Goal: Task Accomplishment & Management: Complete application form

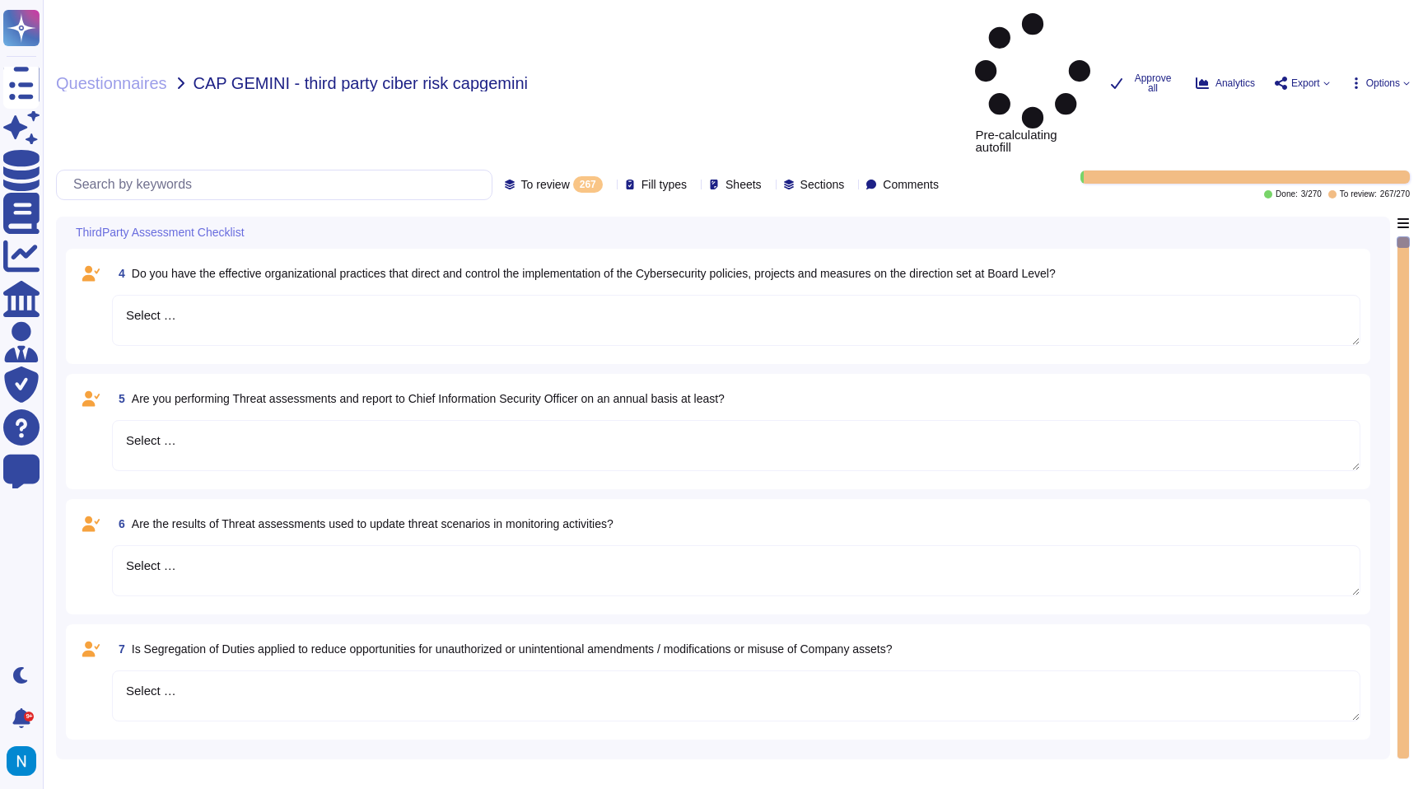
type textarea "Select …"
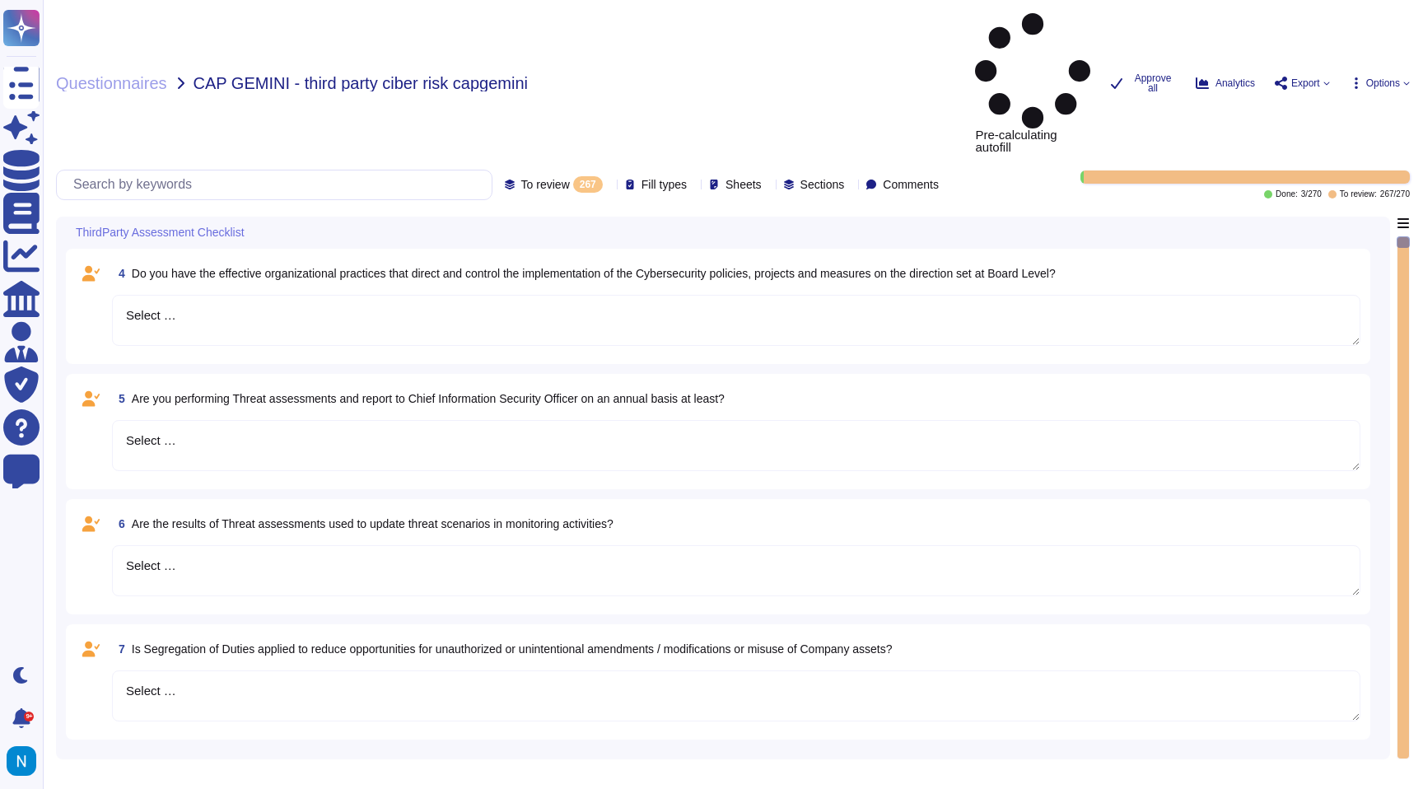
type textarea "Select …"
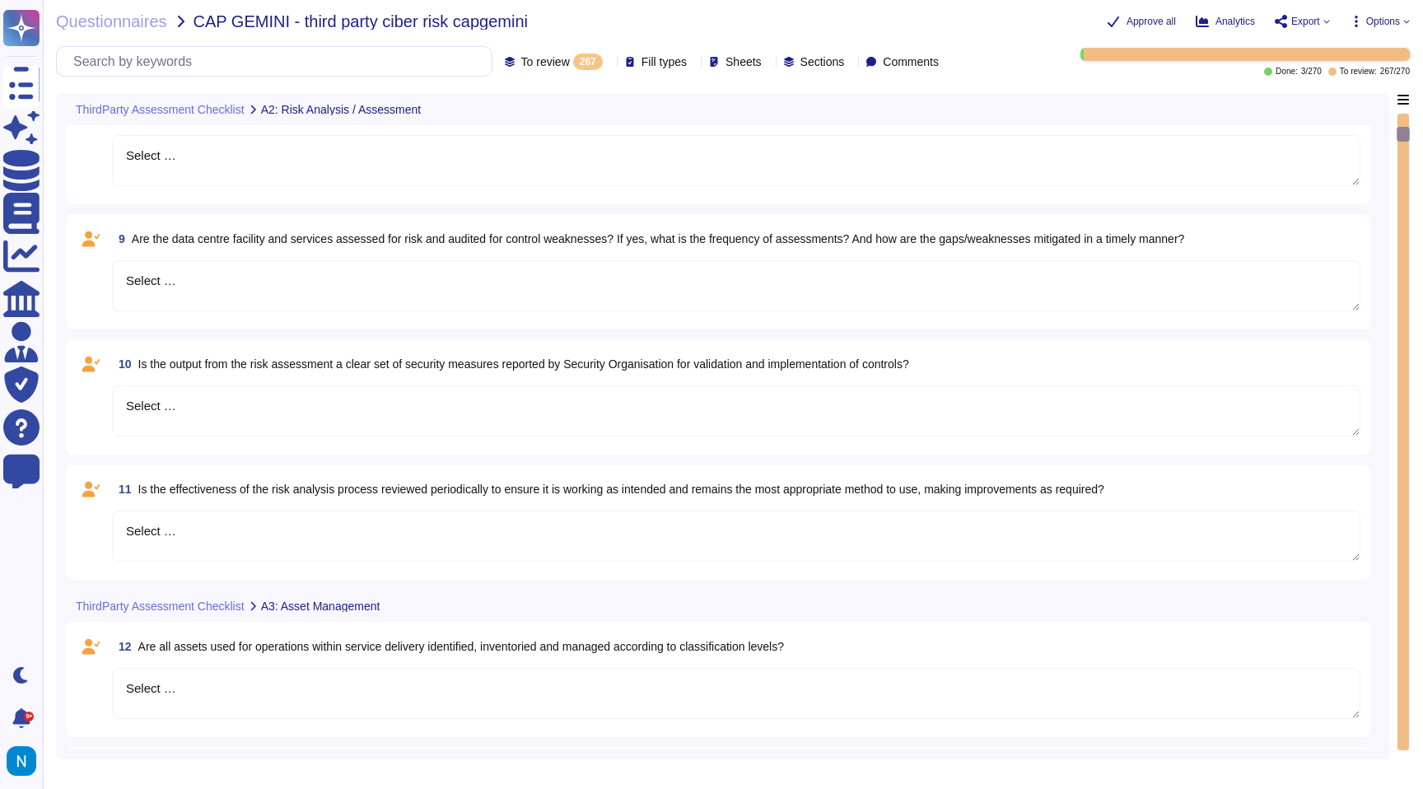
type textarea "Select …"
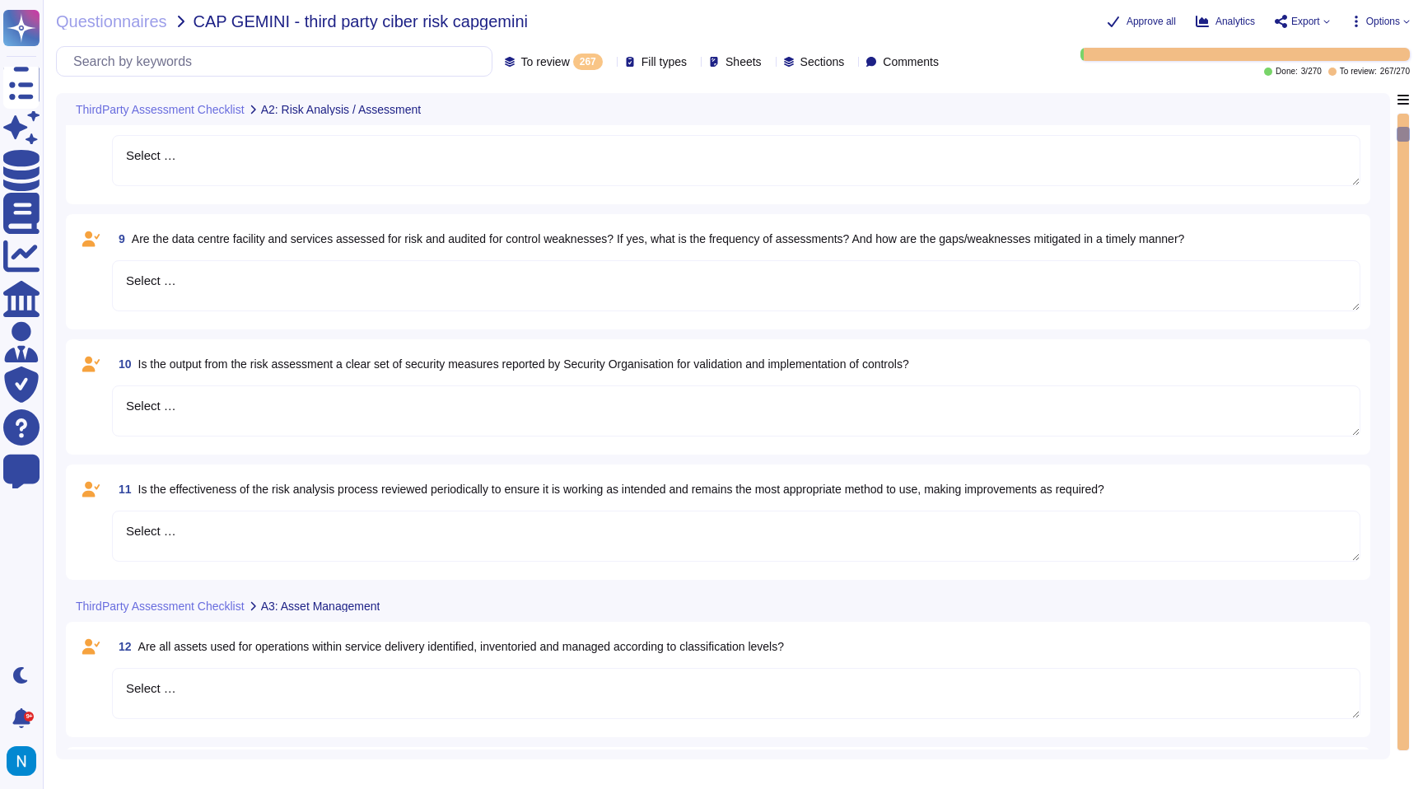
type textarea "Select …"
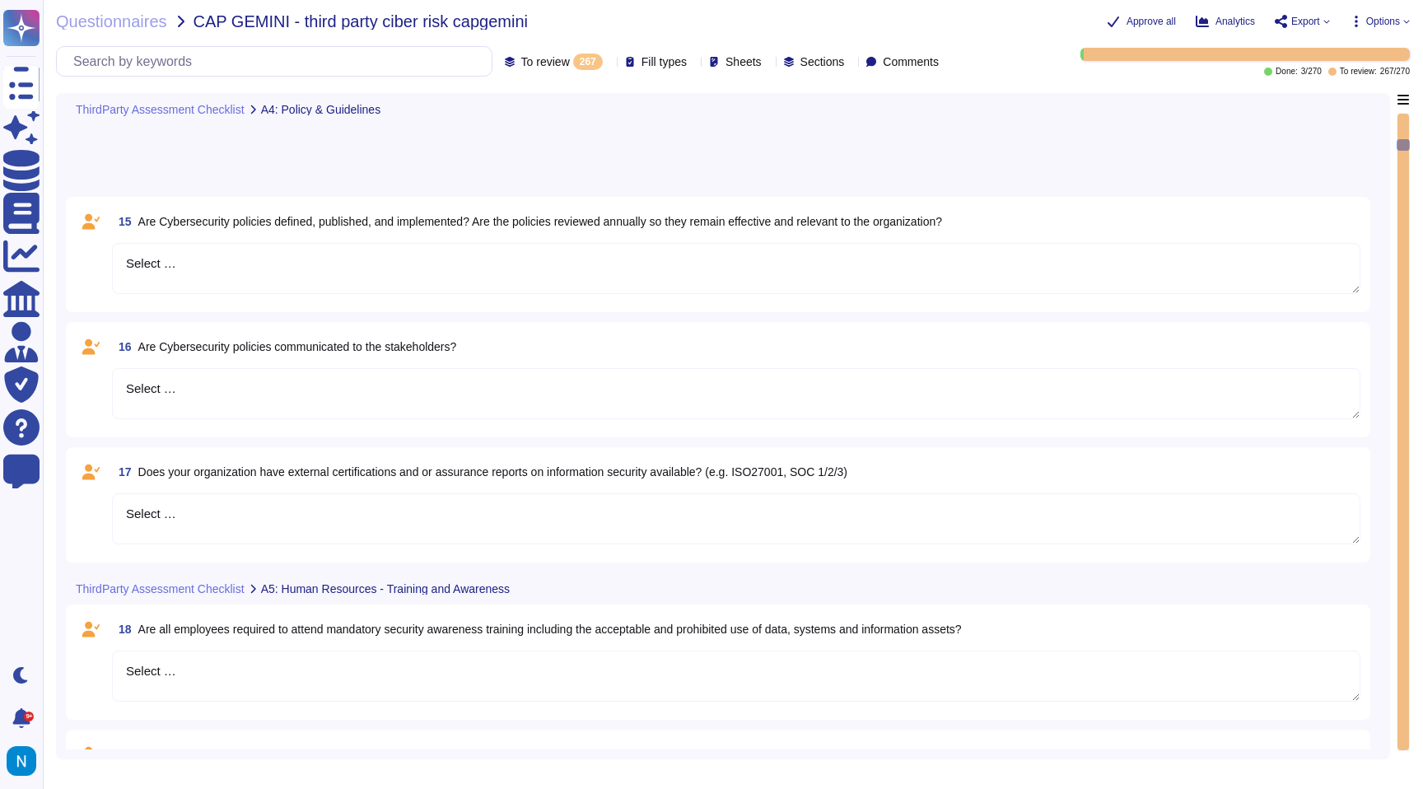
type textarea "Select …"
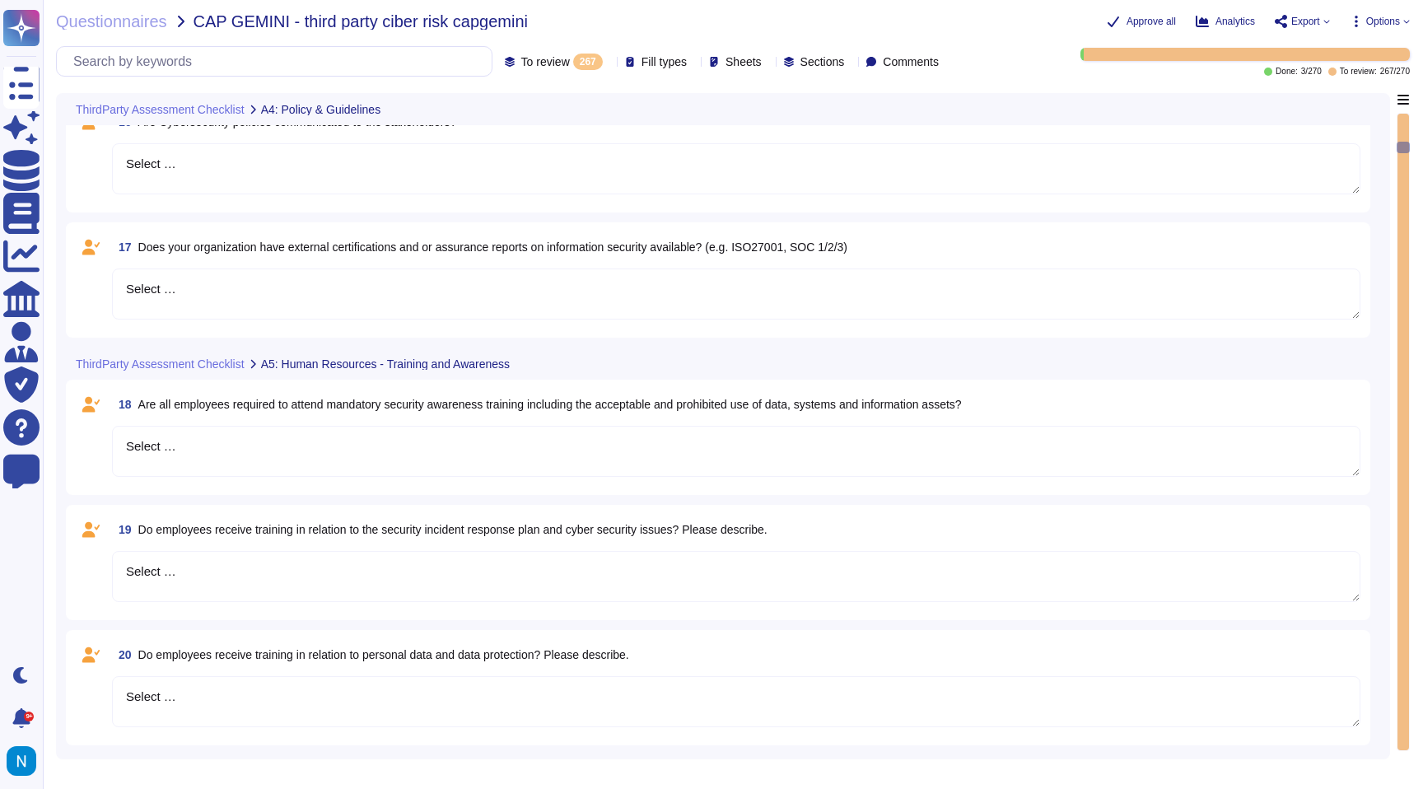
type textarea "Select …"
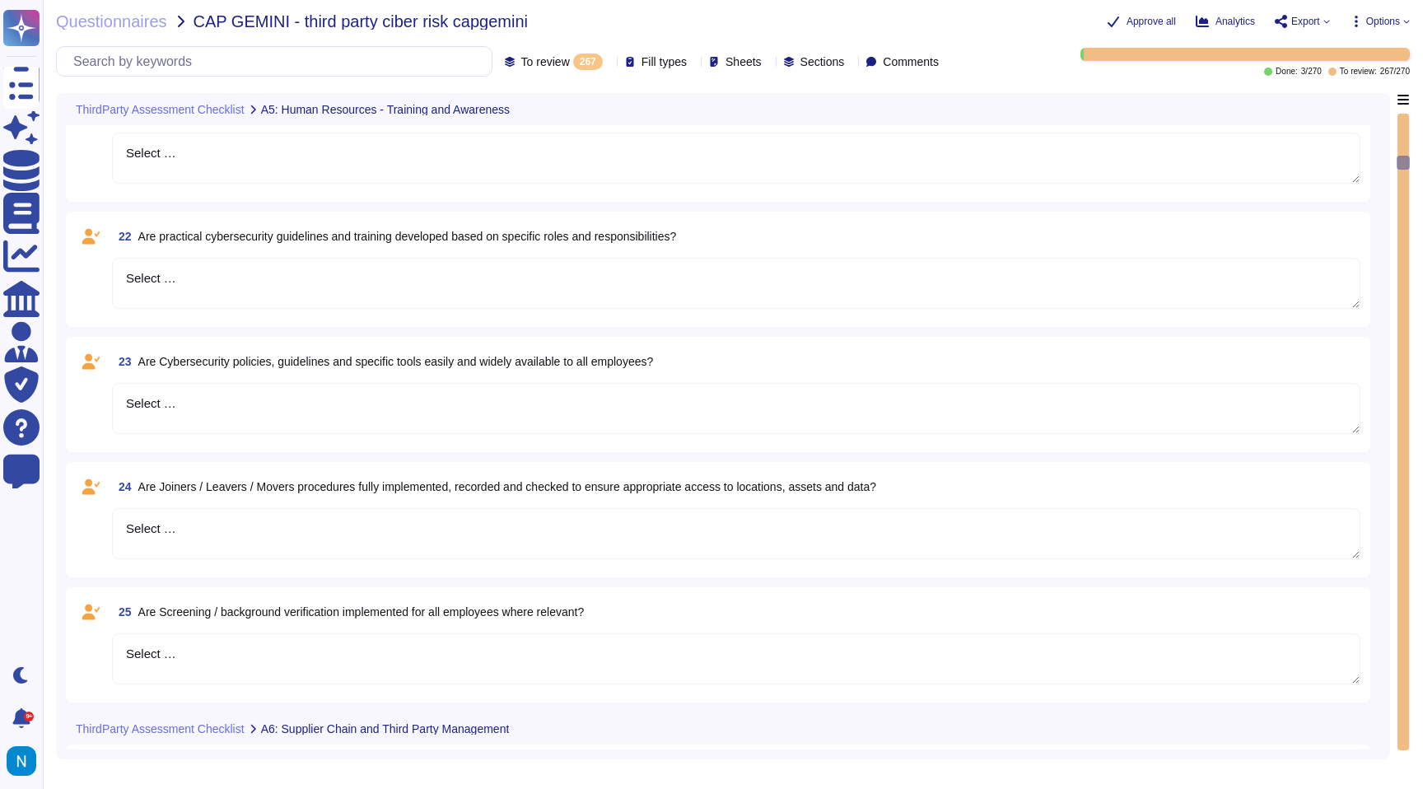
type textarea "Select …"
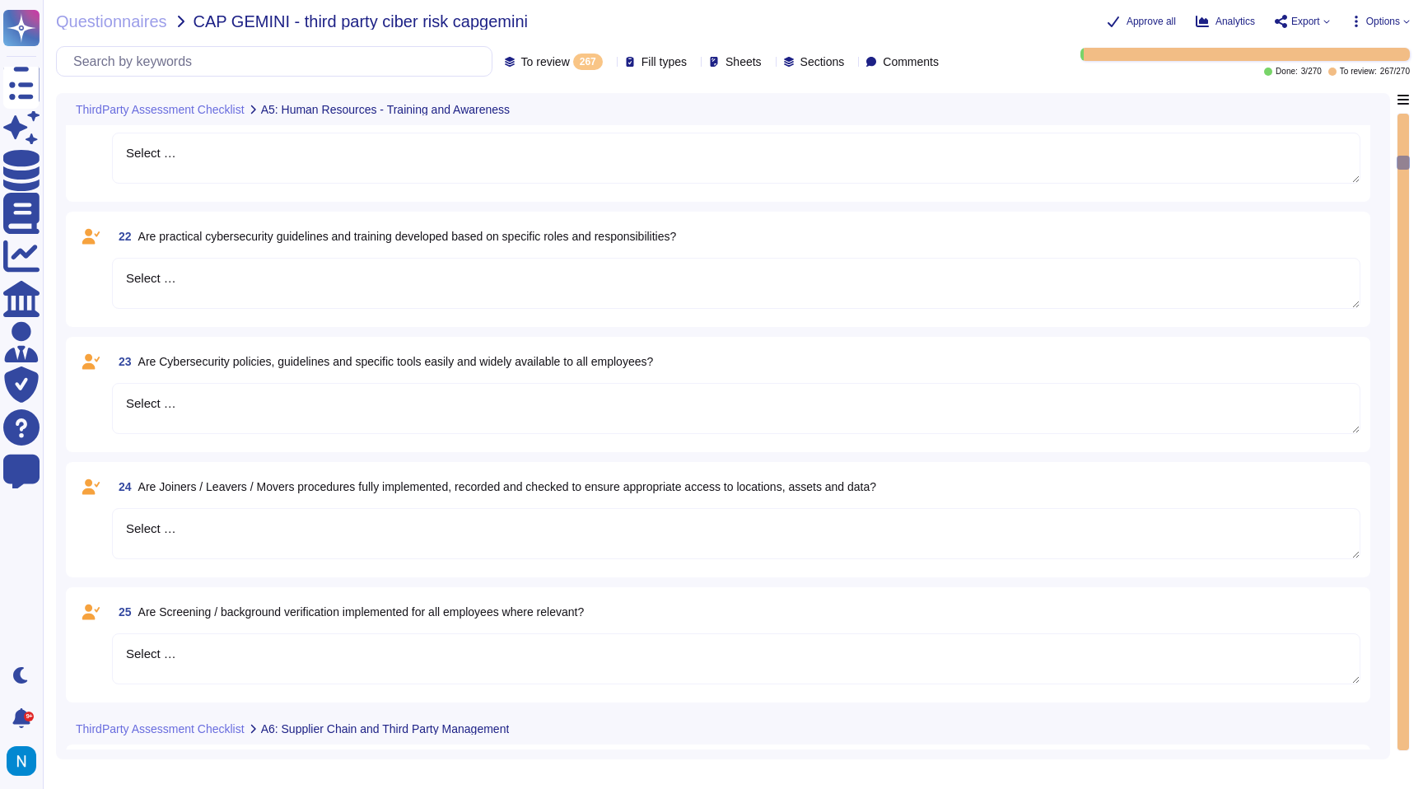
type textarea "Select …"
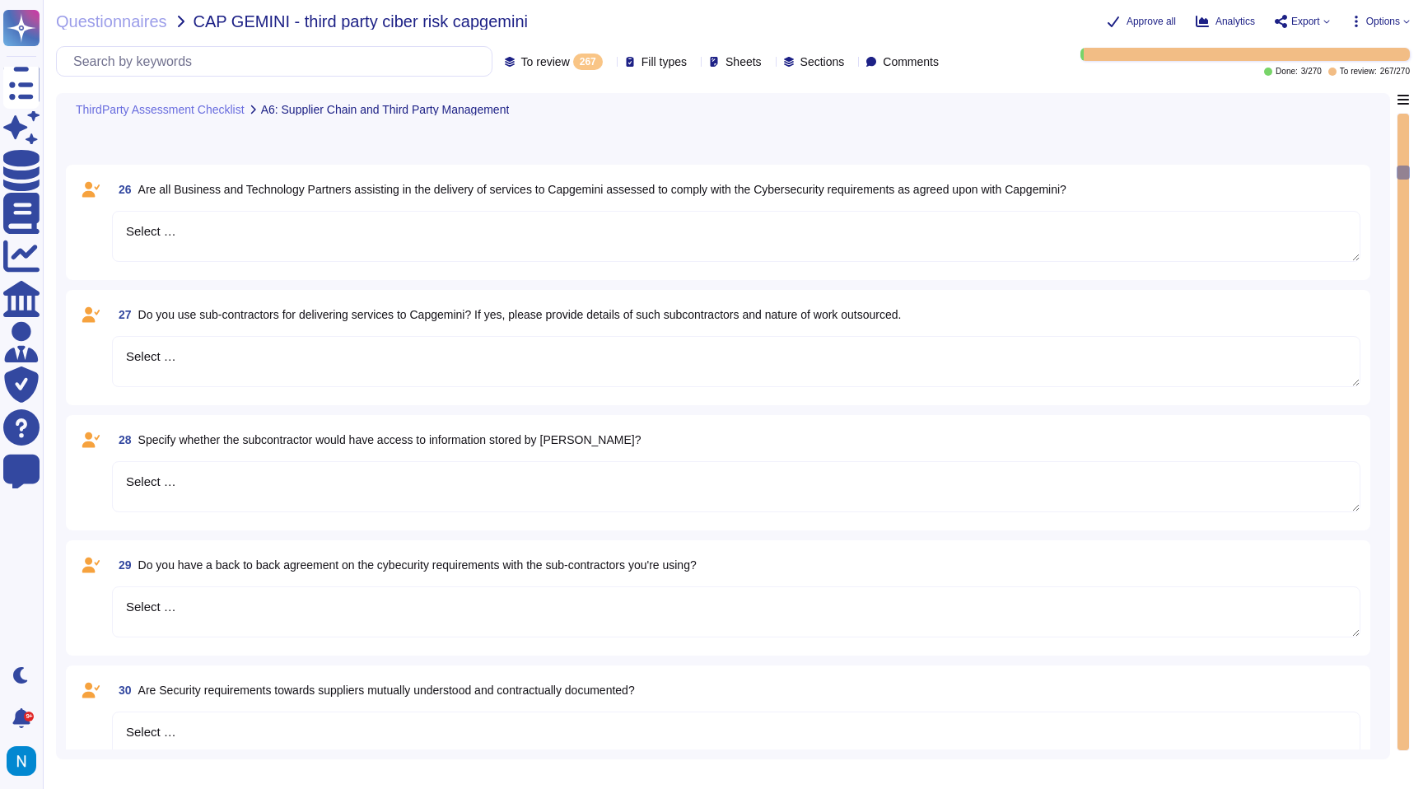
type textarea "Select …"
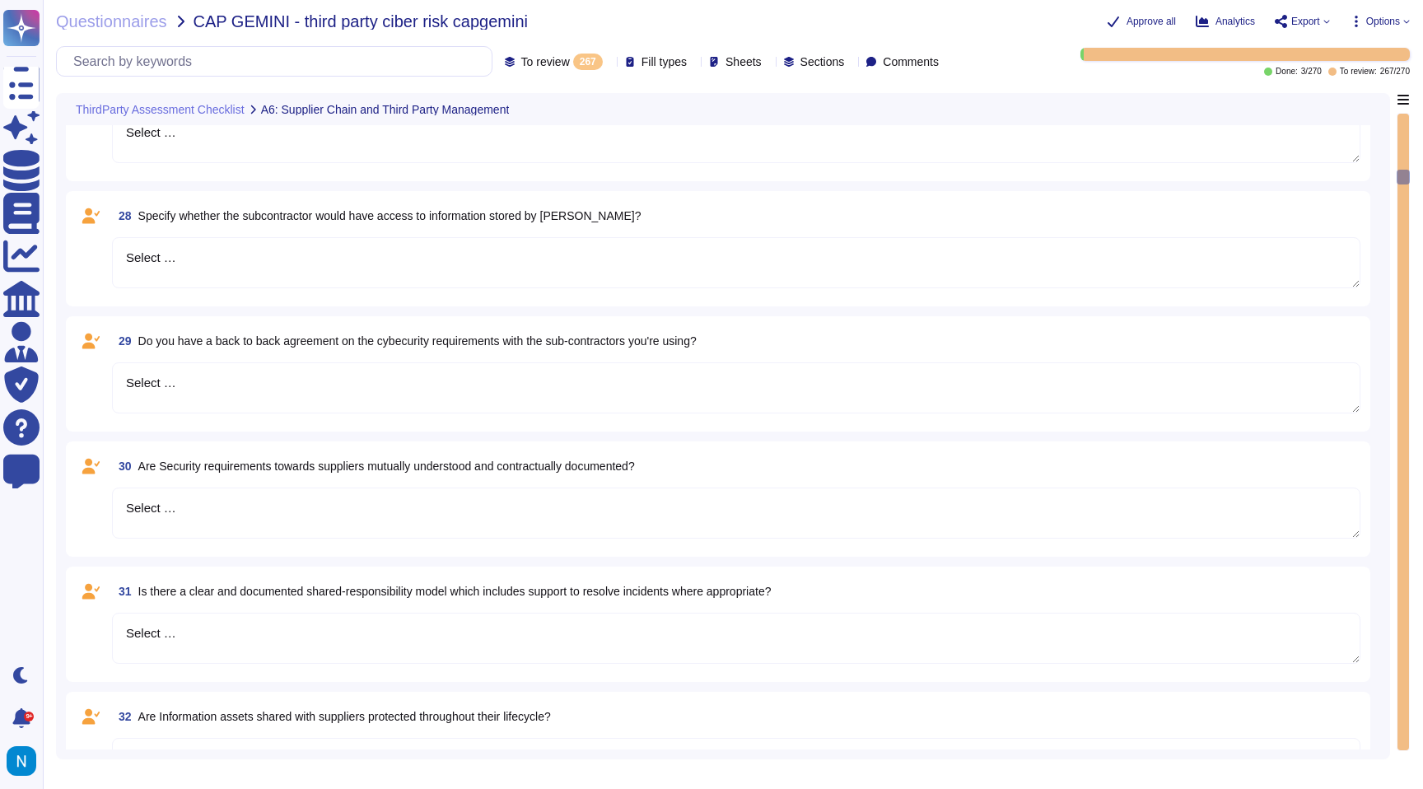
type textarea "Select …"
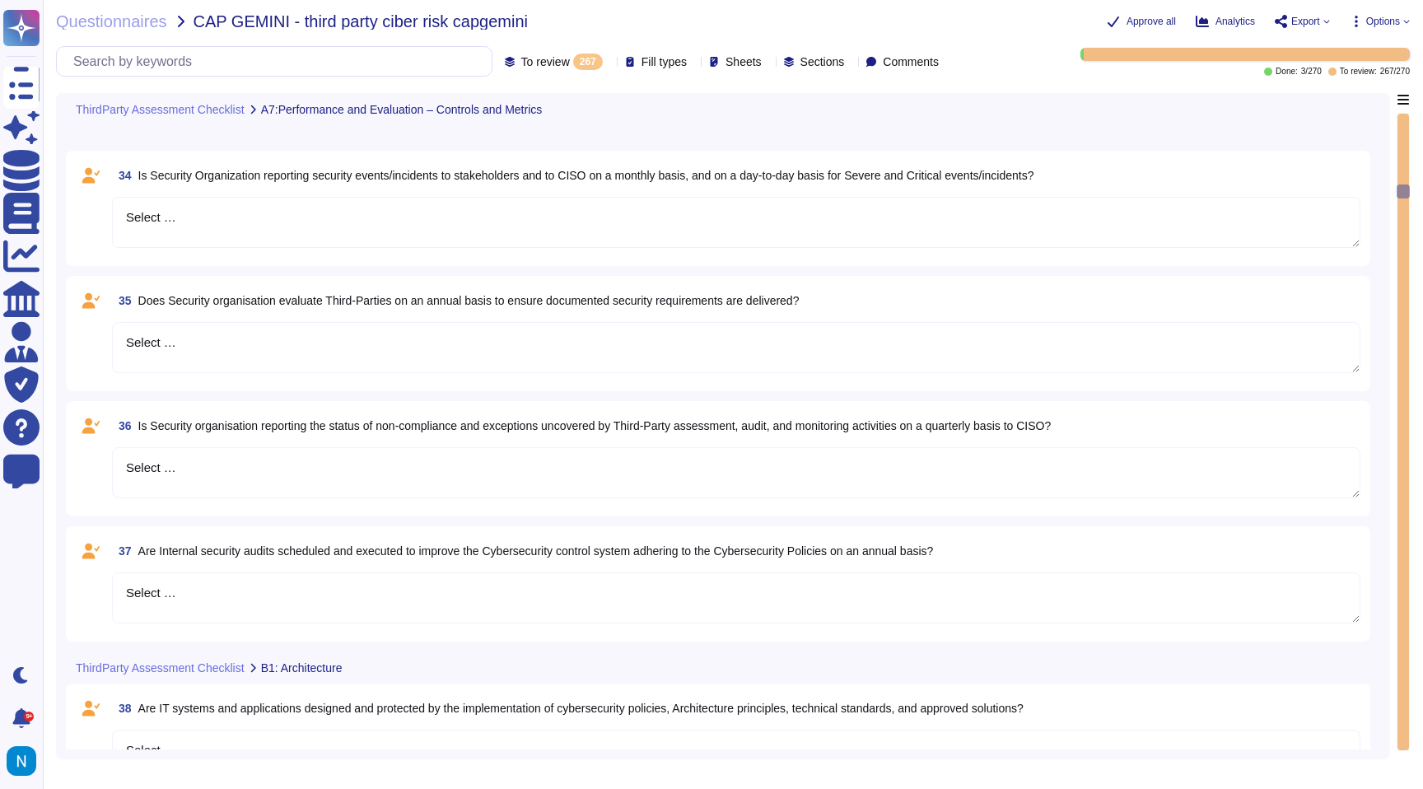
type textarea "Select …"
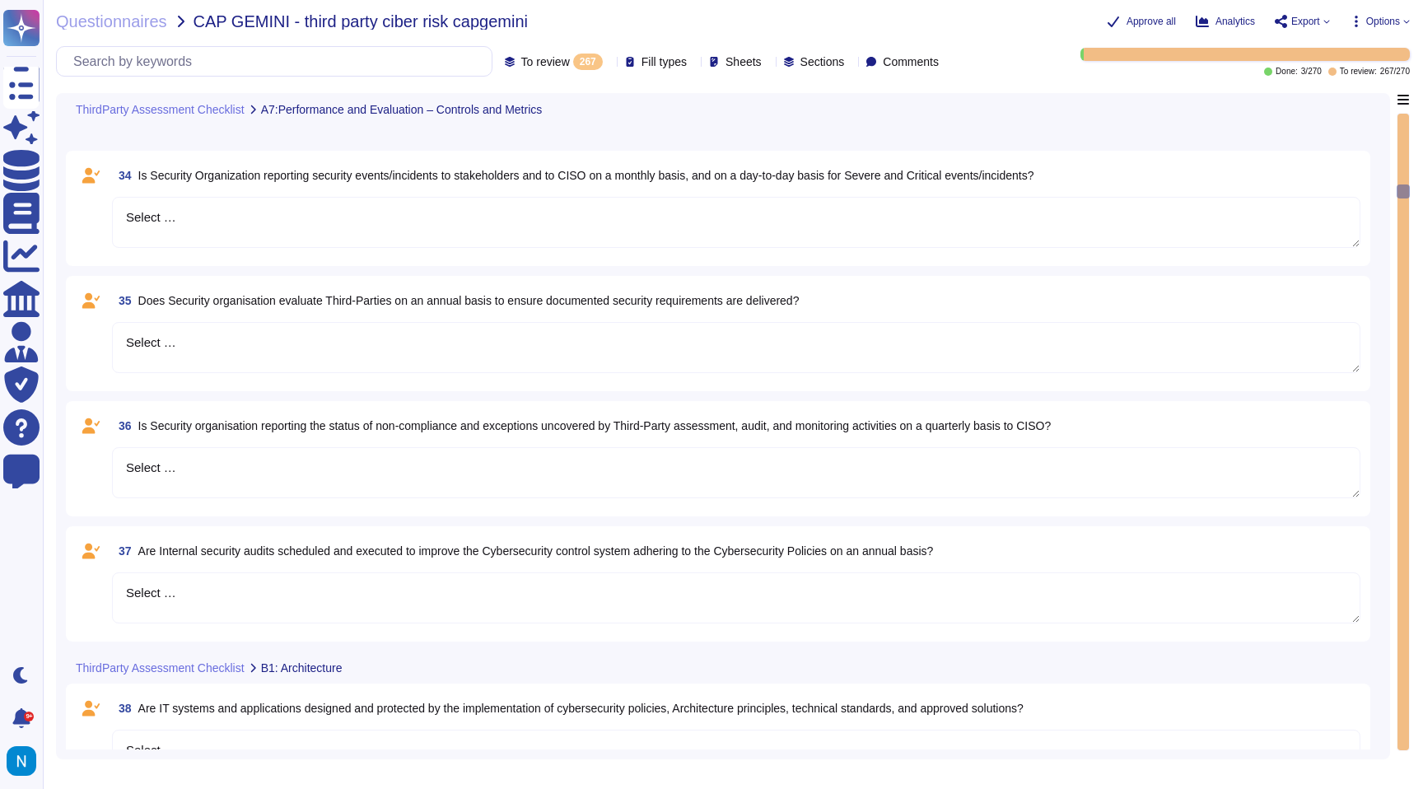
type textarea "Select …"
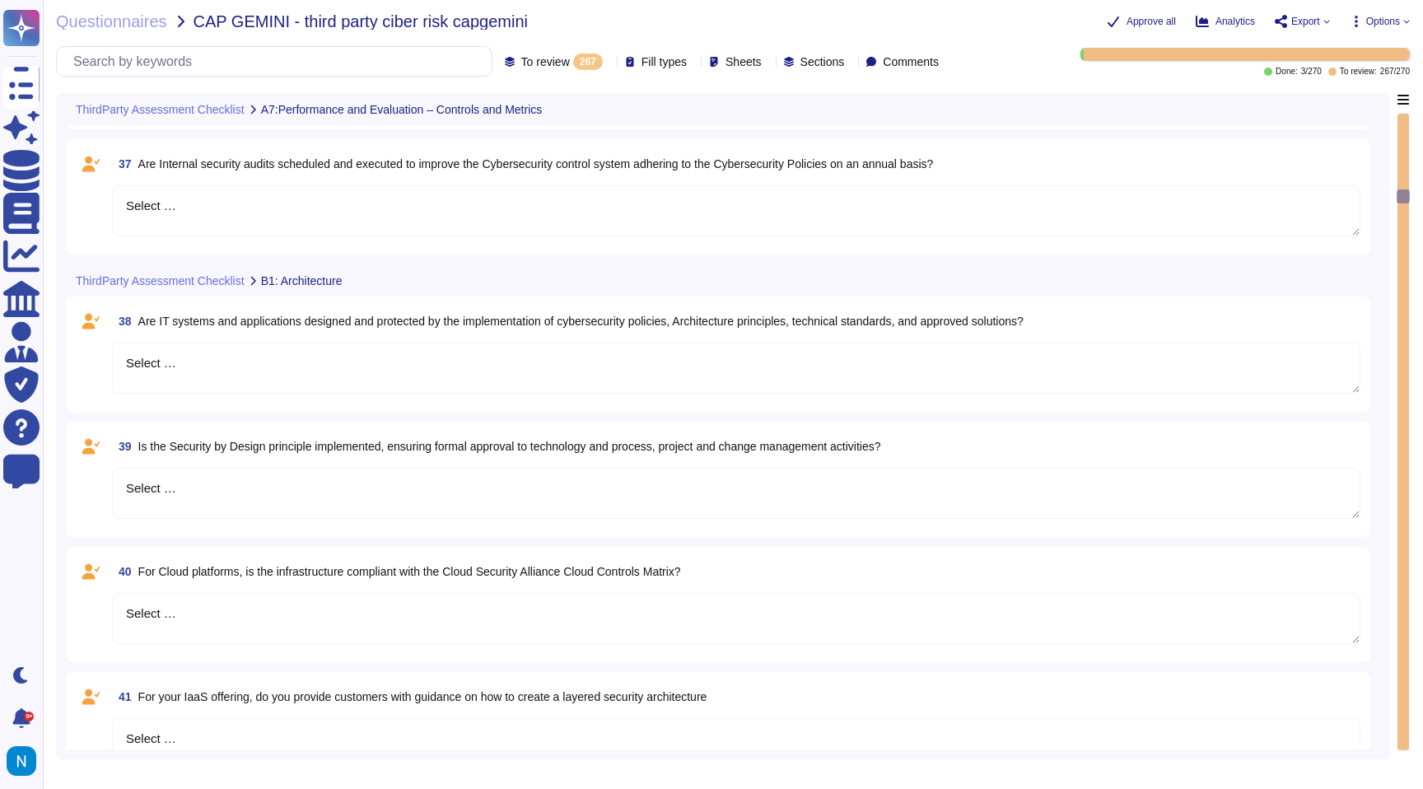
type textarea "Select …"
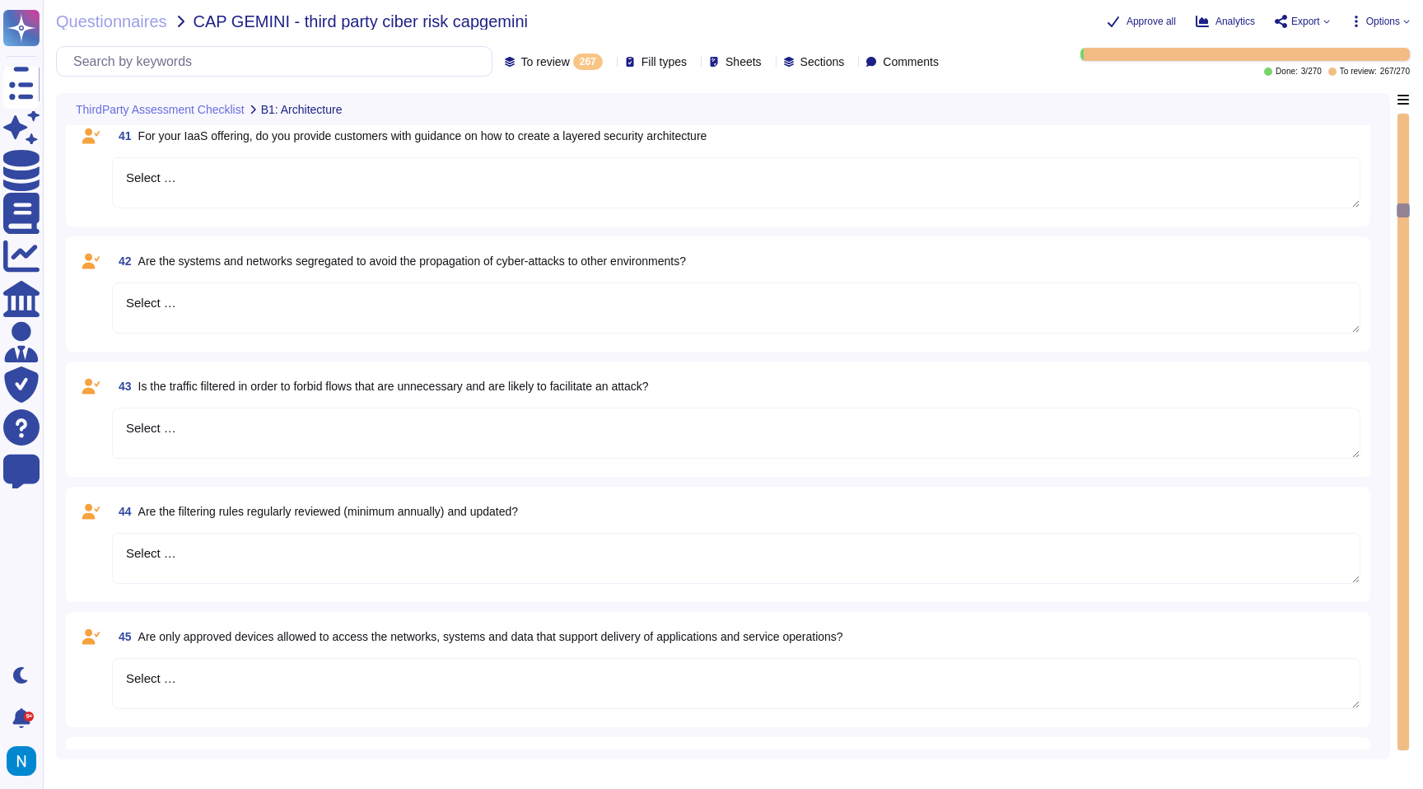
type textarea "Select …"
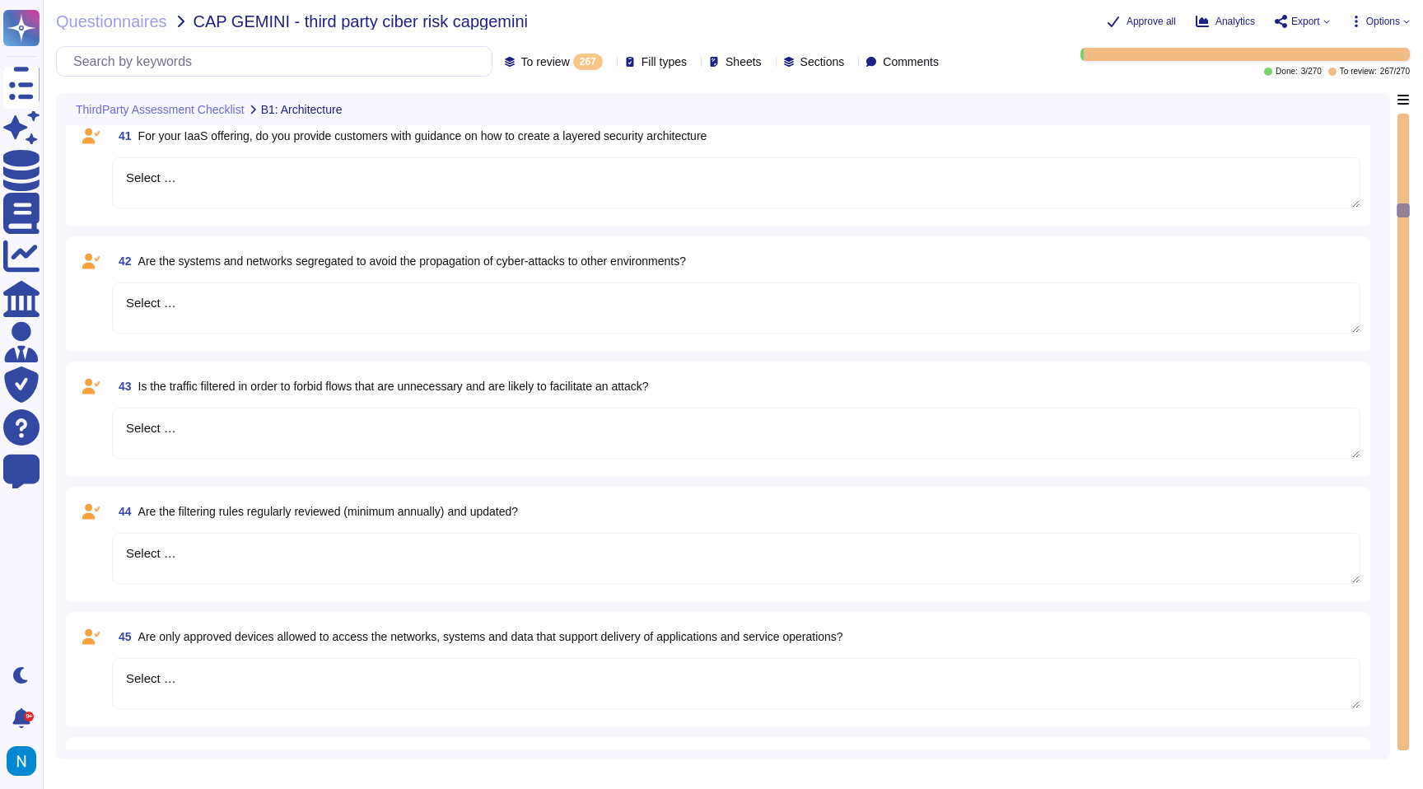
type textarea "Select …"
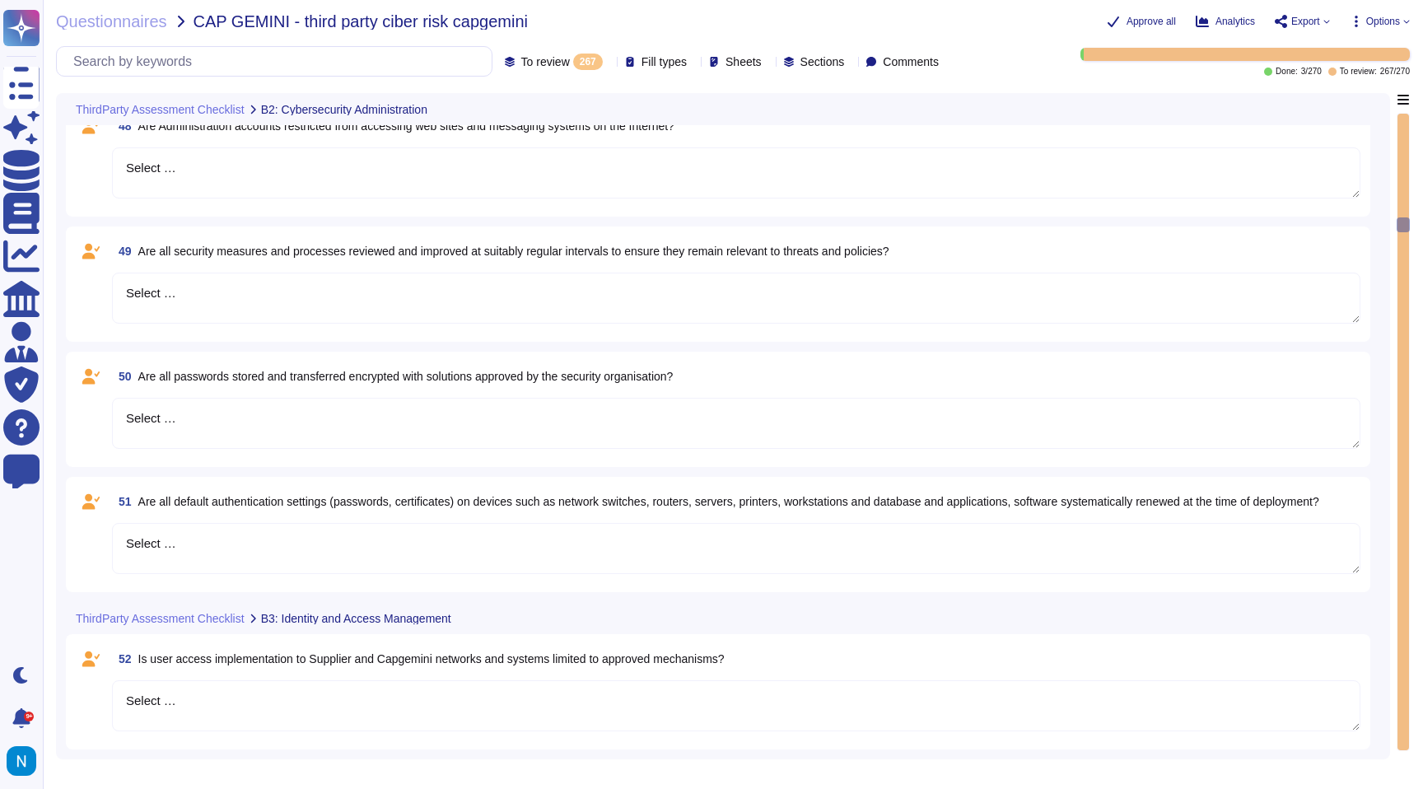
type textarea "Select …"
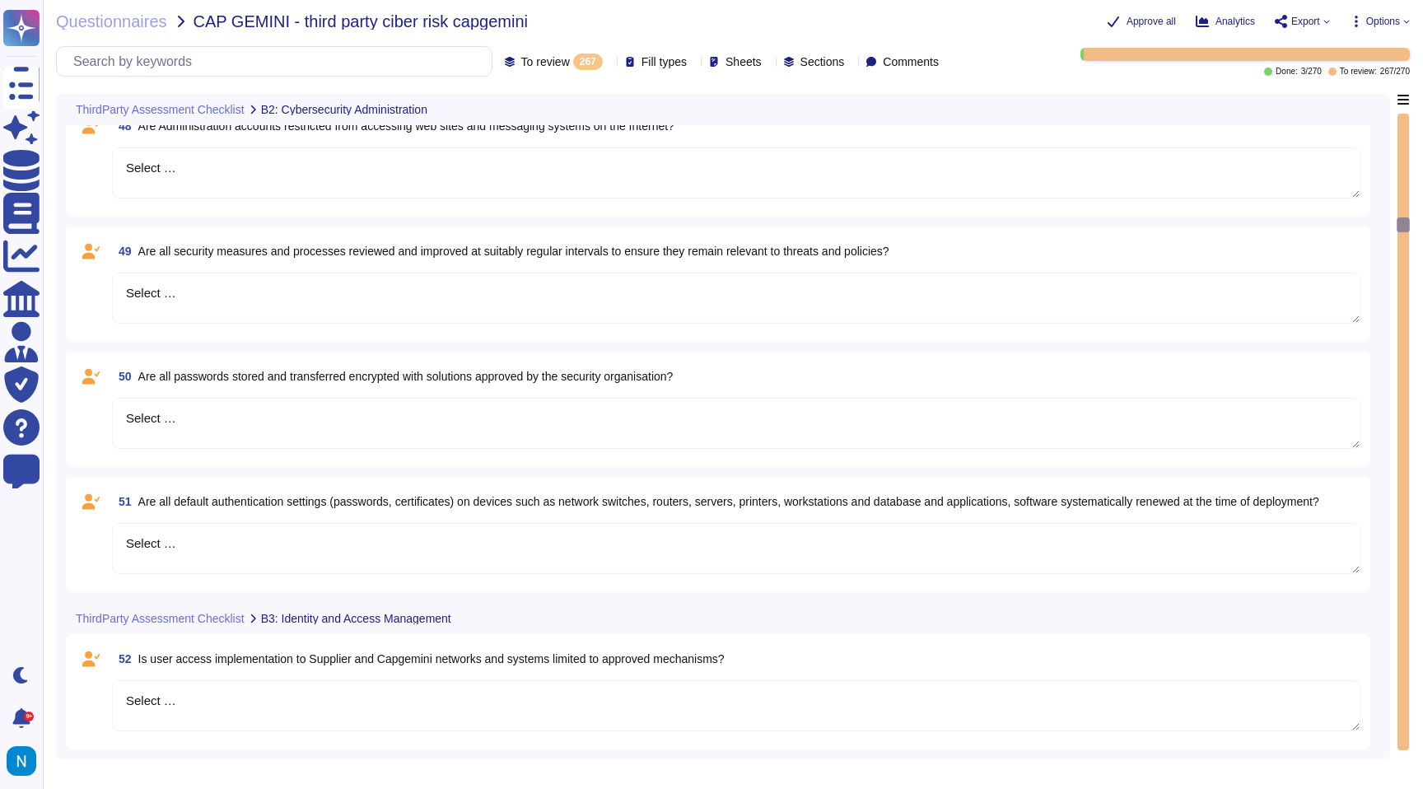
type textarea "Select …"
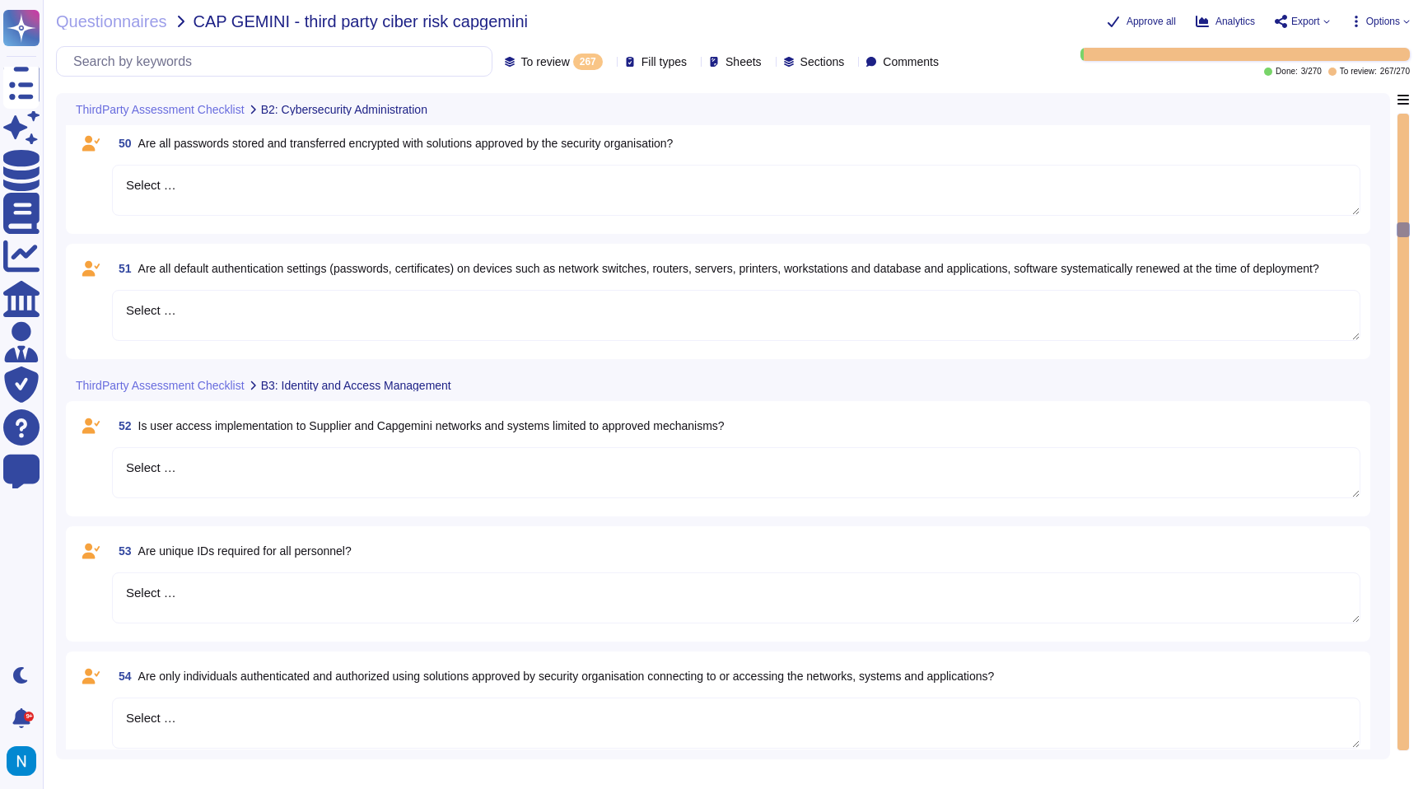
type textarea "Select …"
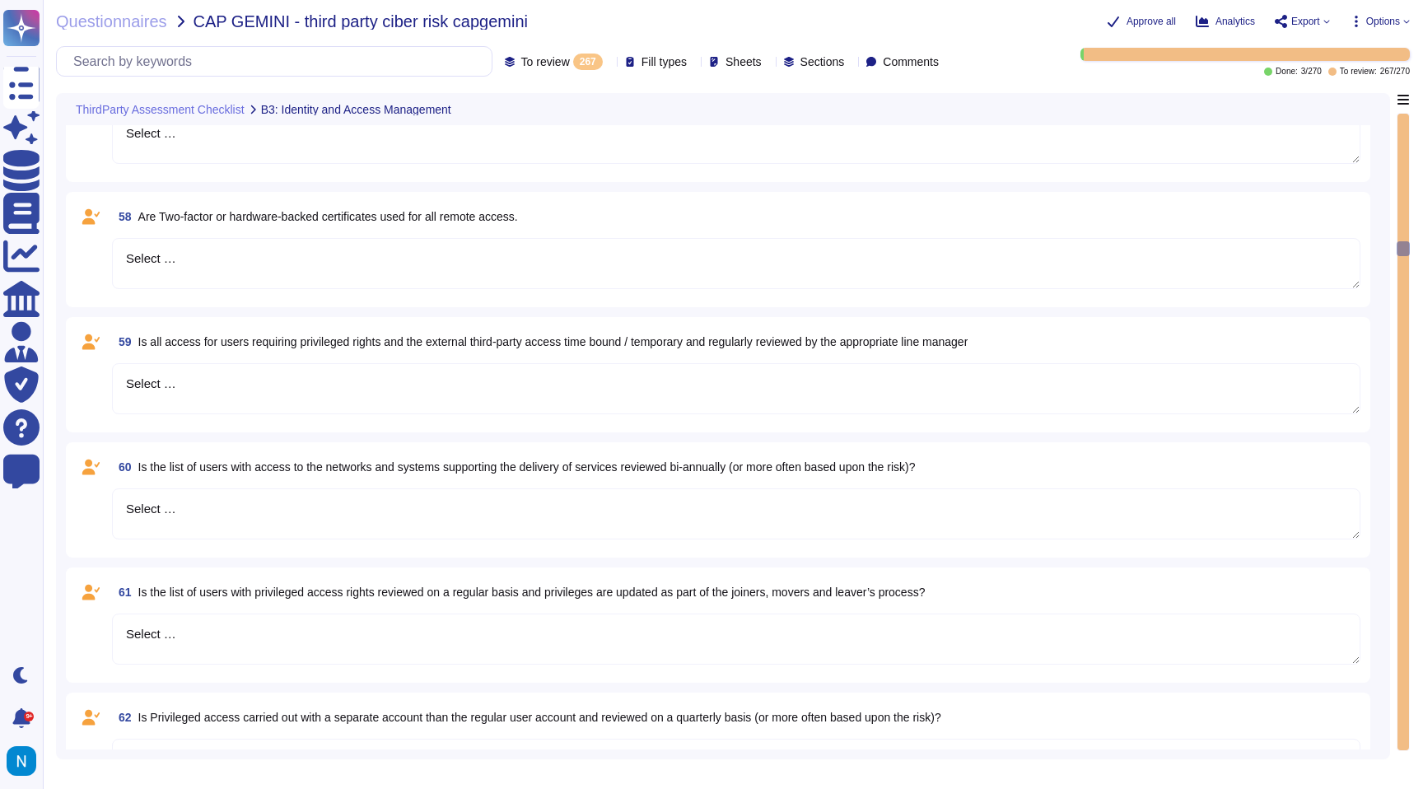
type textarea "Select …"
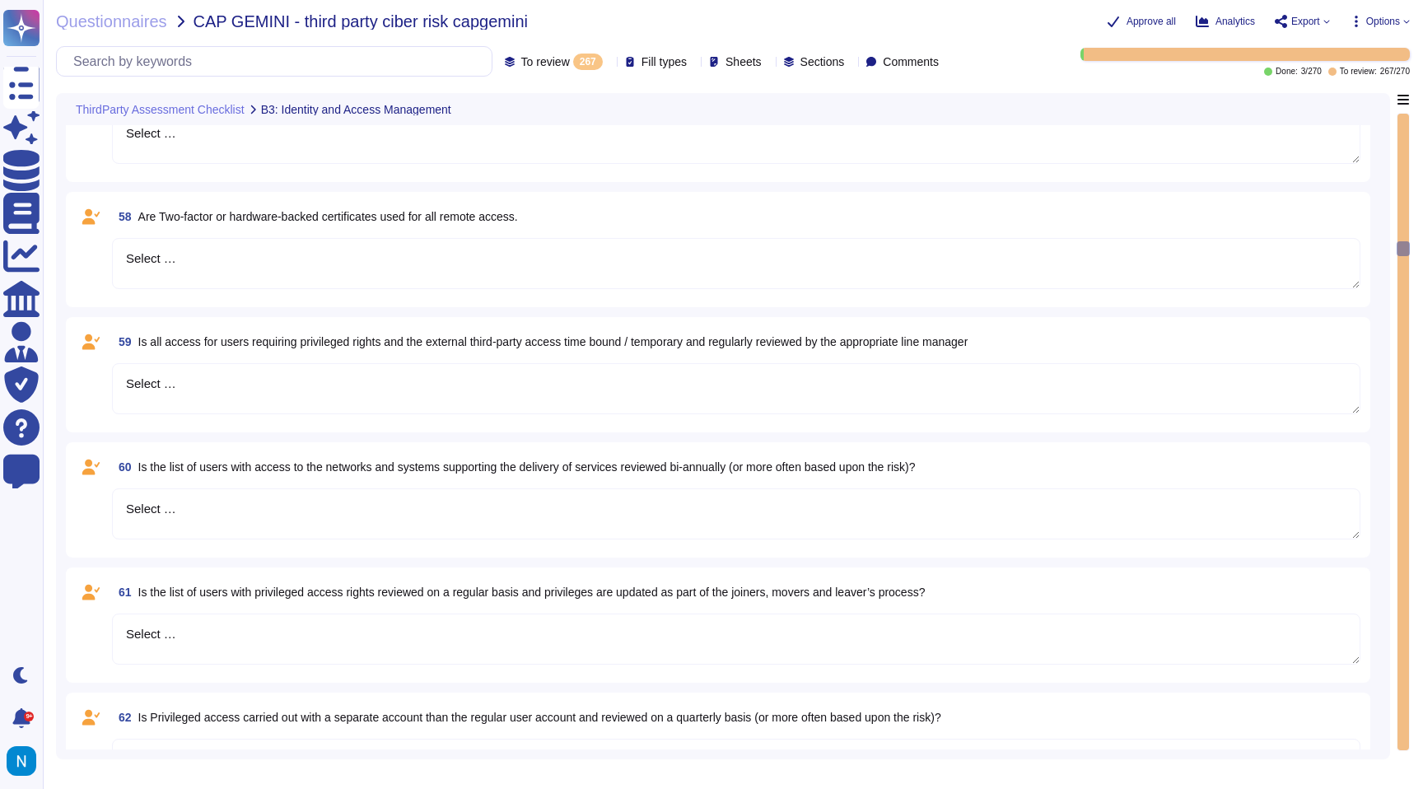
type textarea "Select …"
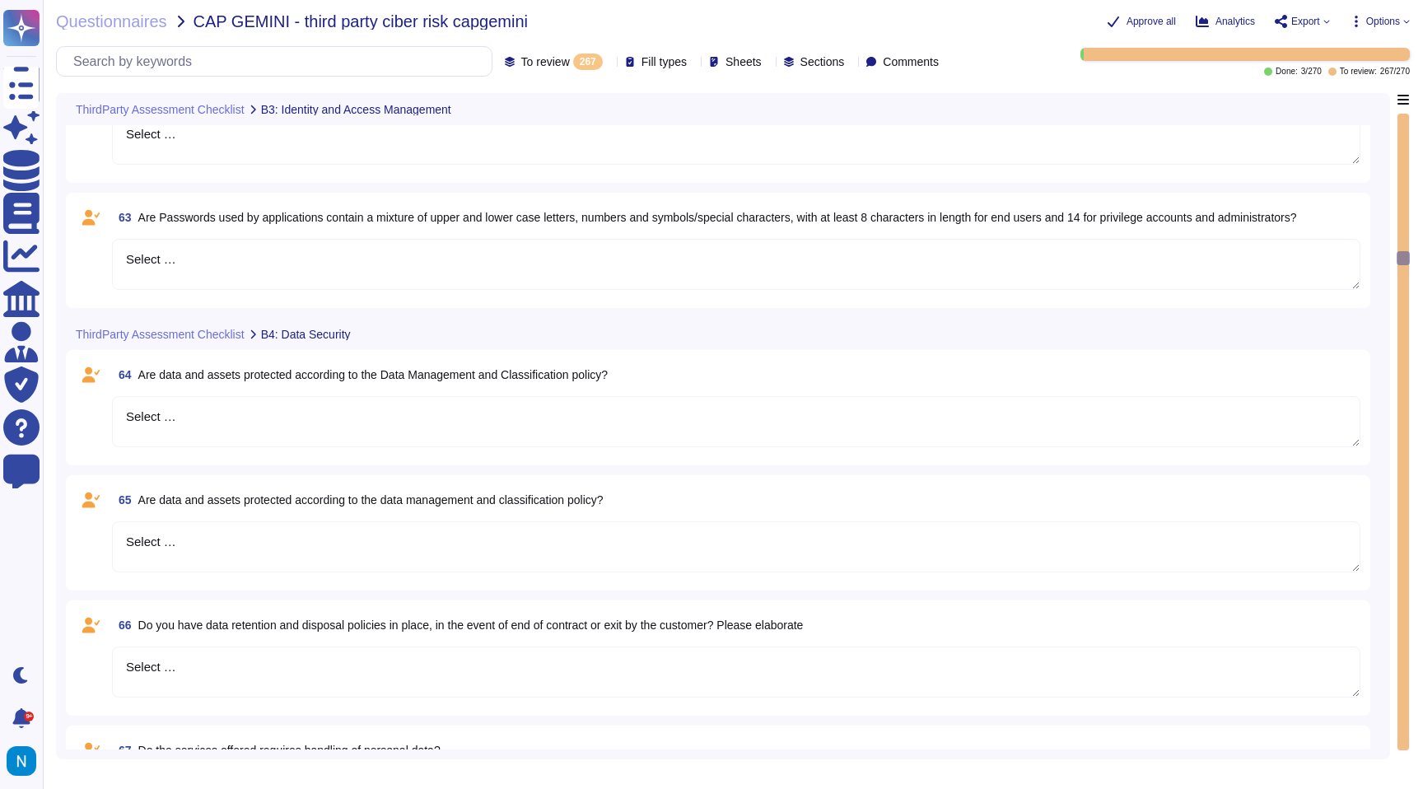
type textarea "Select …"
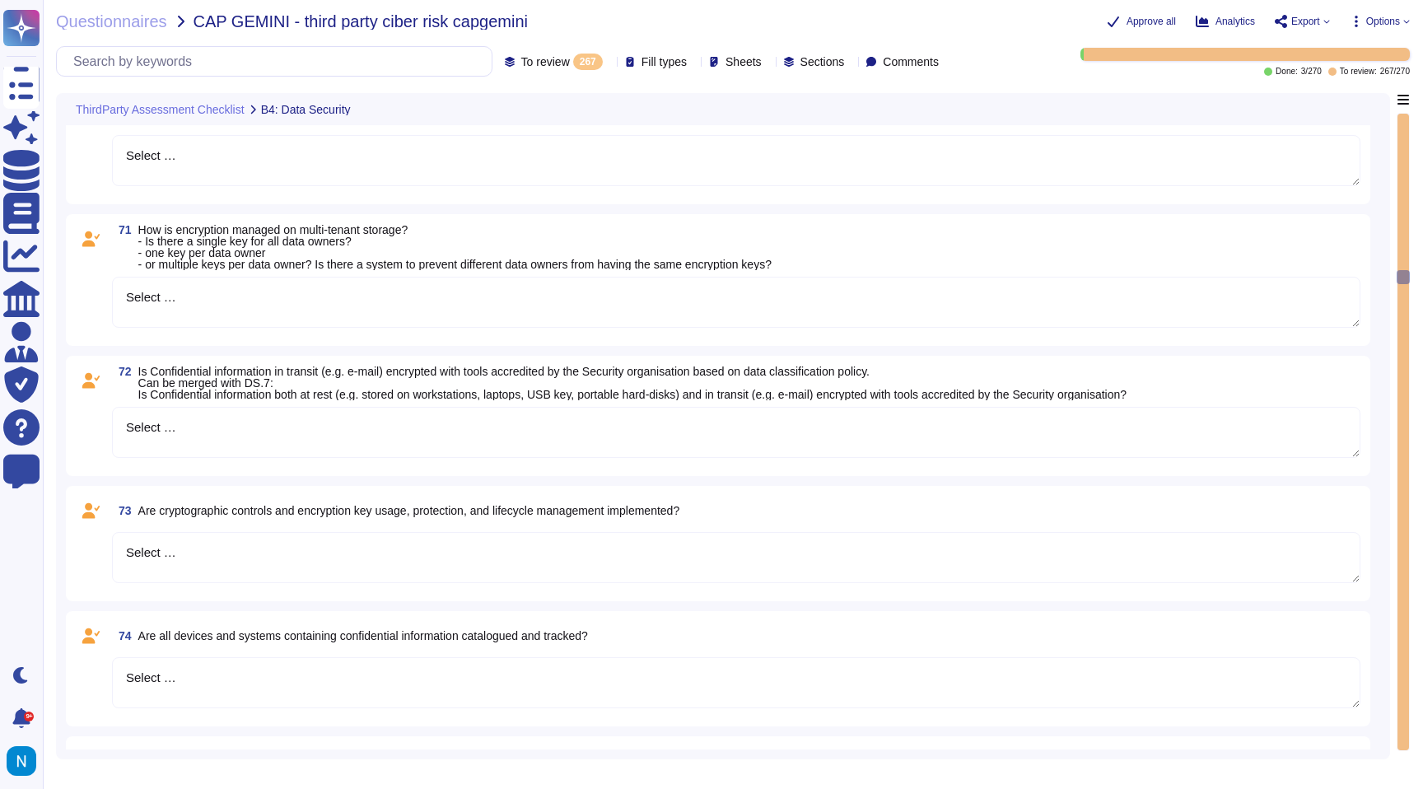
type textarea "Select …"
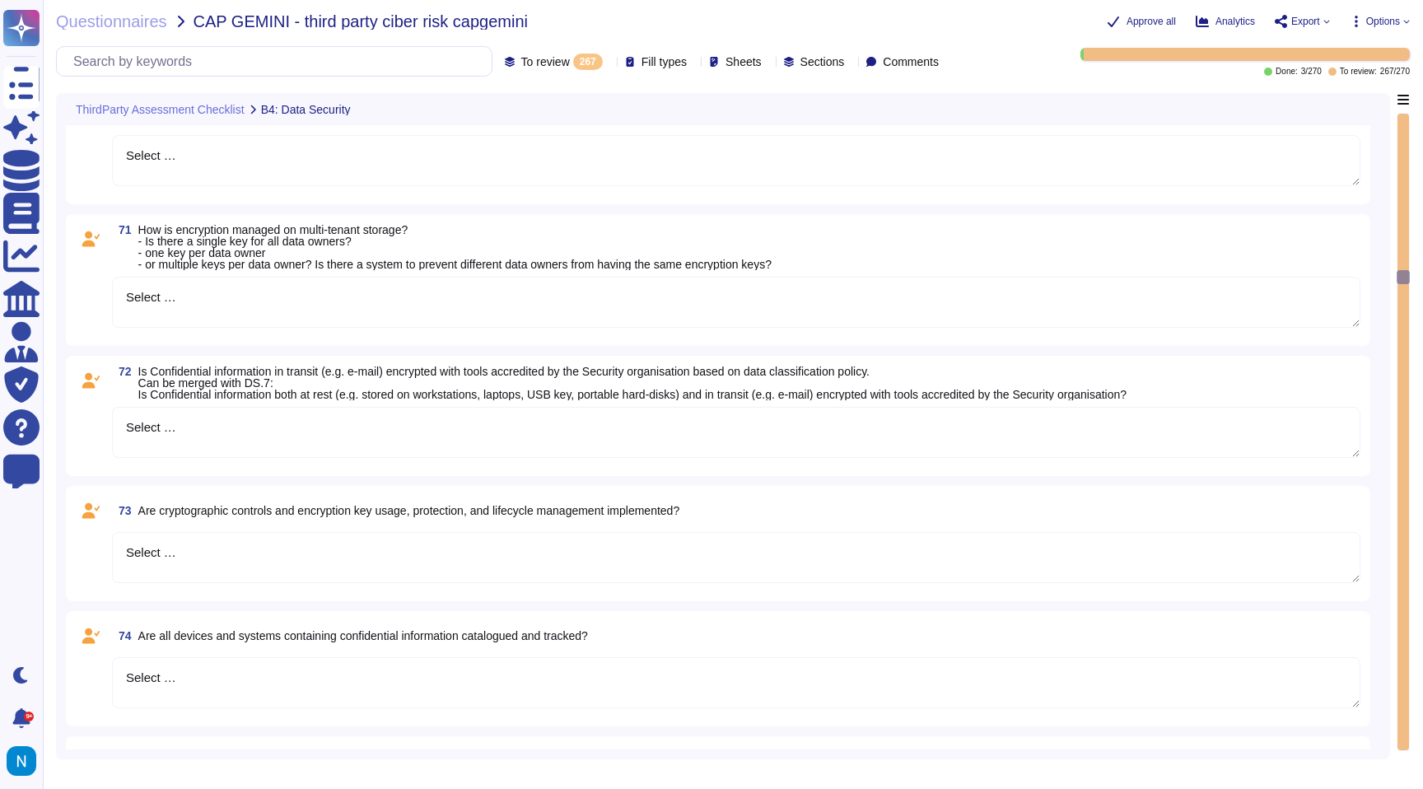
type textarea "Select …"
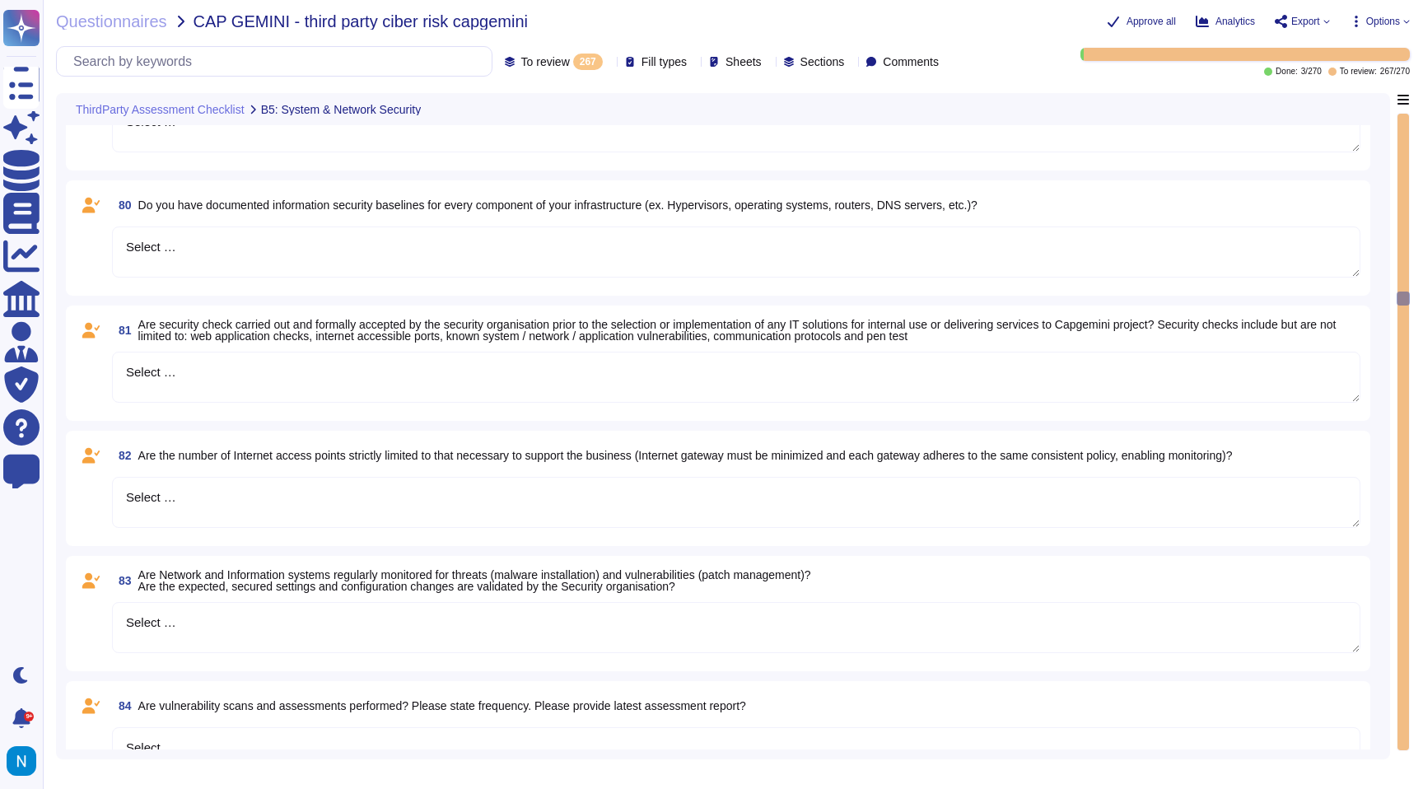
type textarea "Select …"
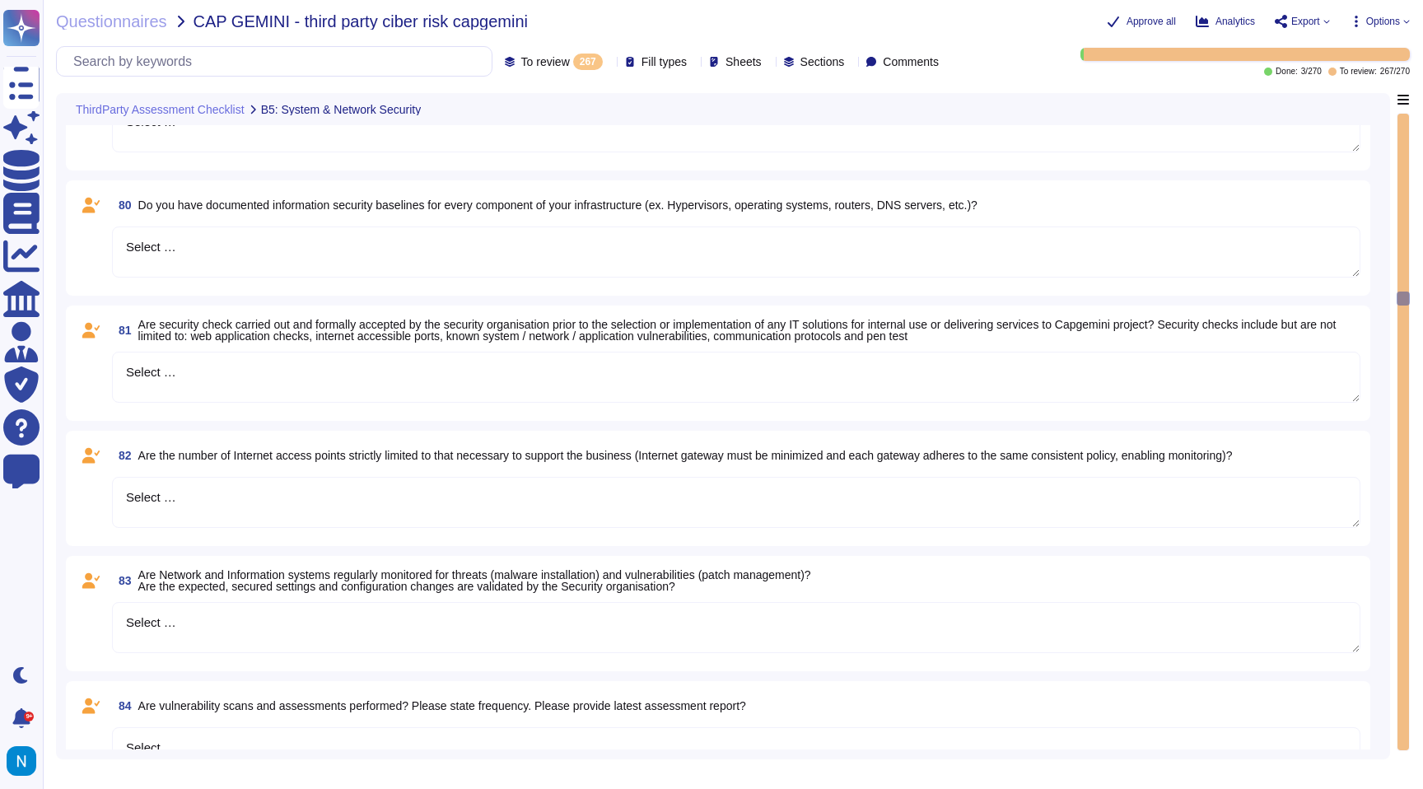
type textarea "Select …"
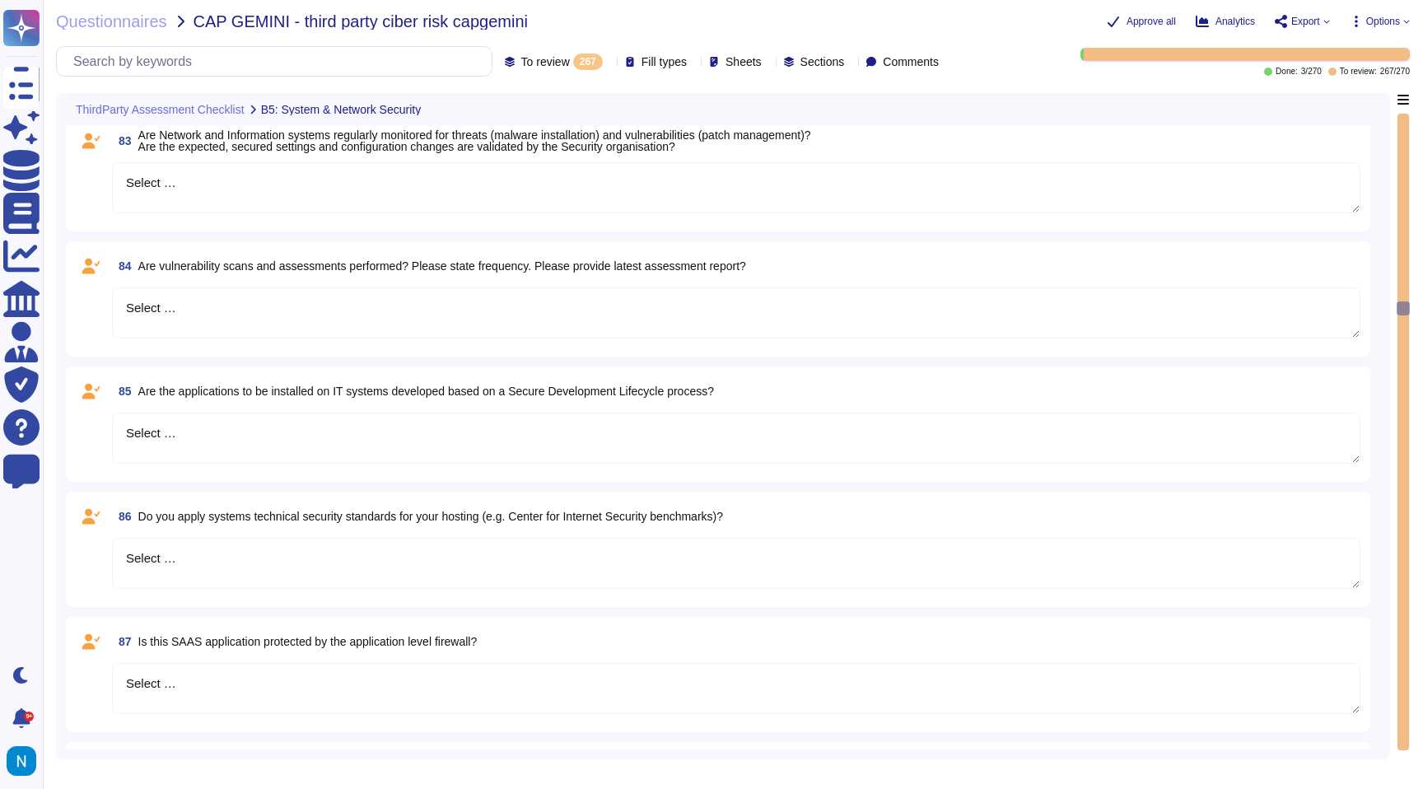
type textarea "Select …"
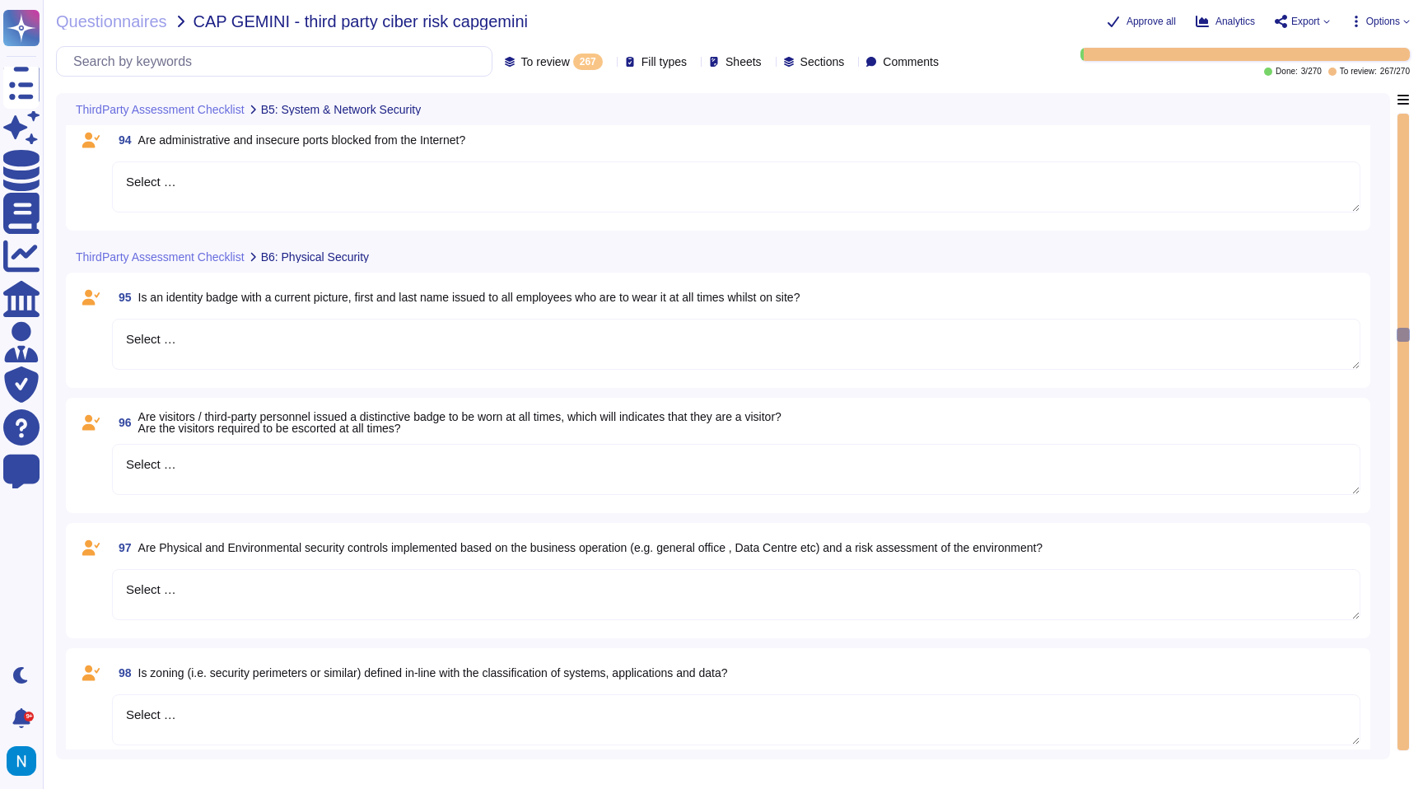
type textarea "Select …"
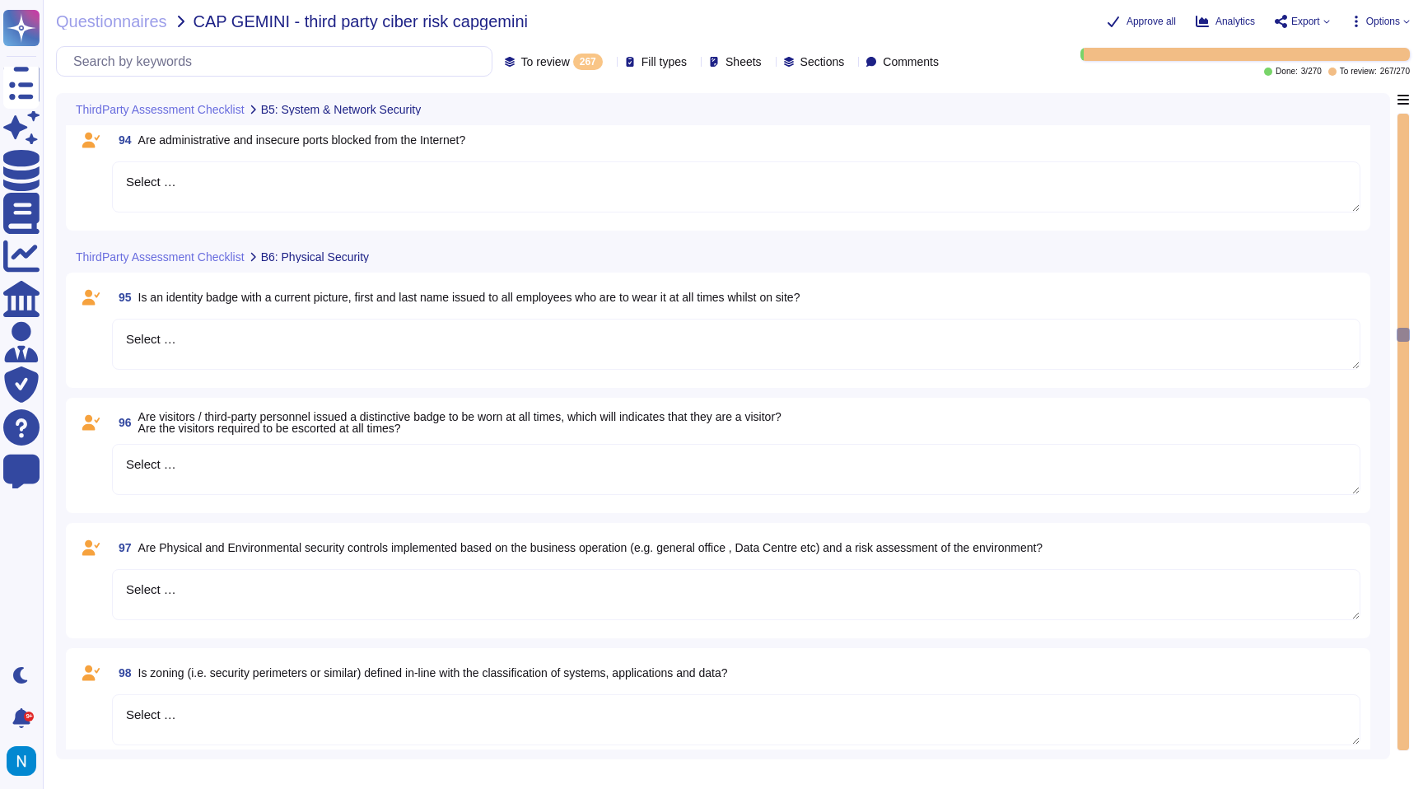
type textarea "Select …"
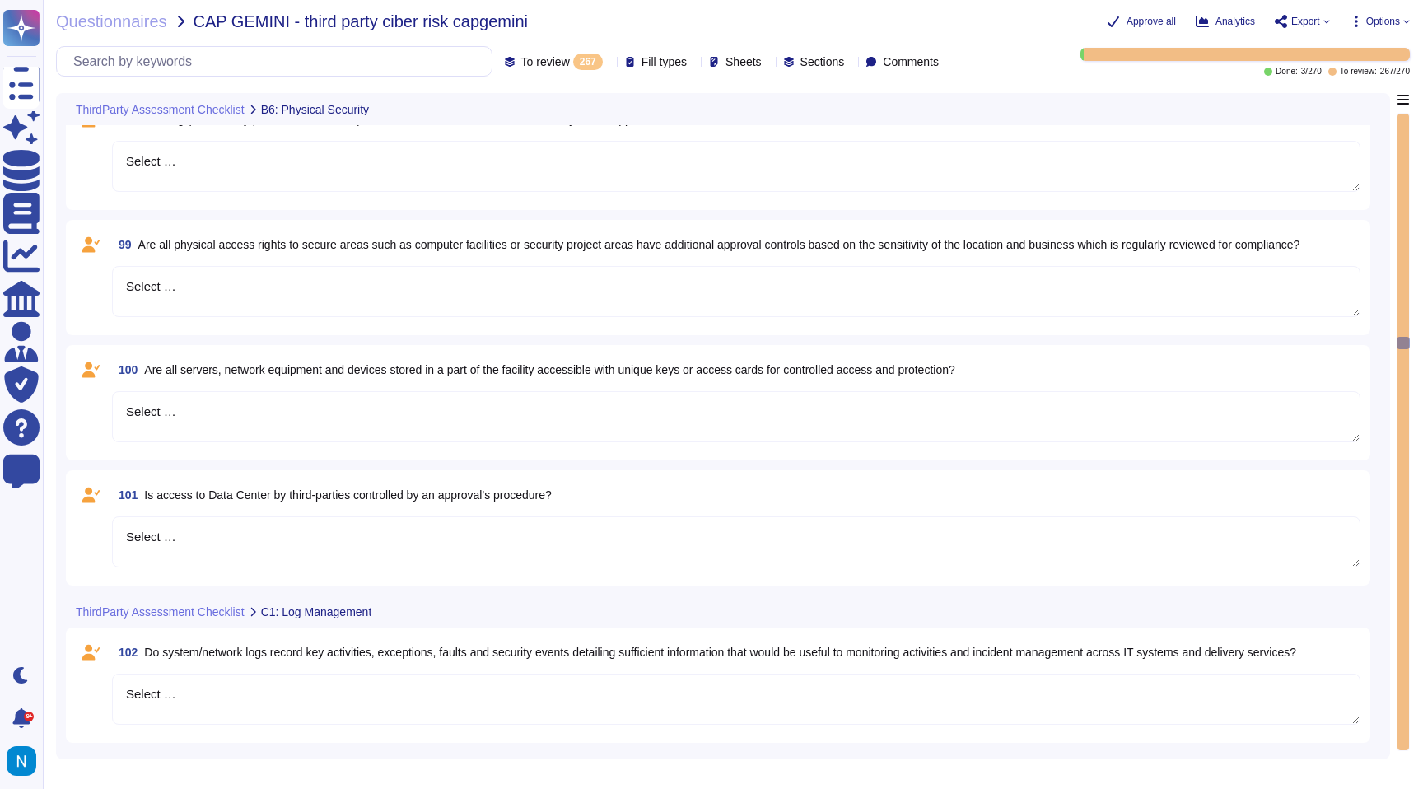
type textarea "Select …"
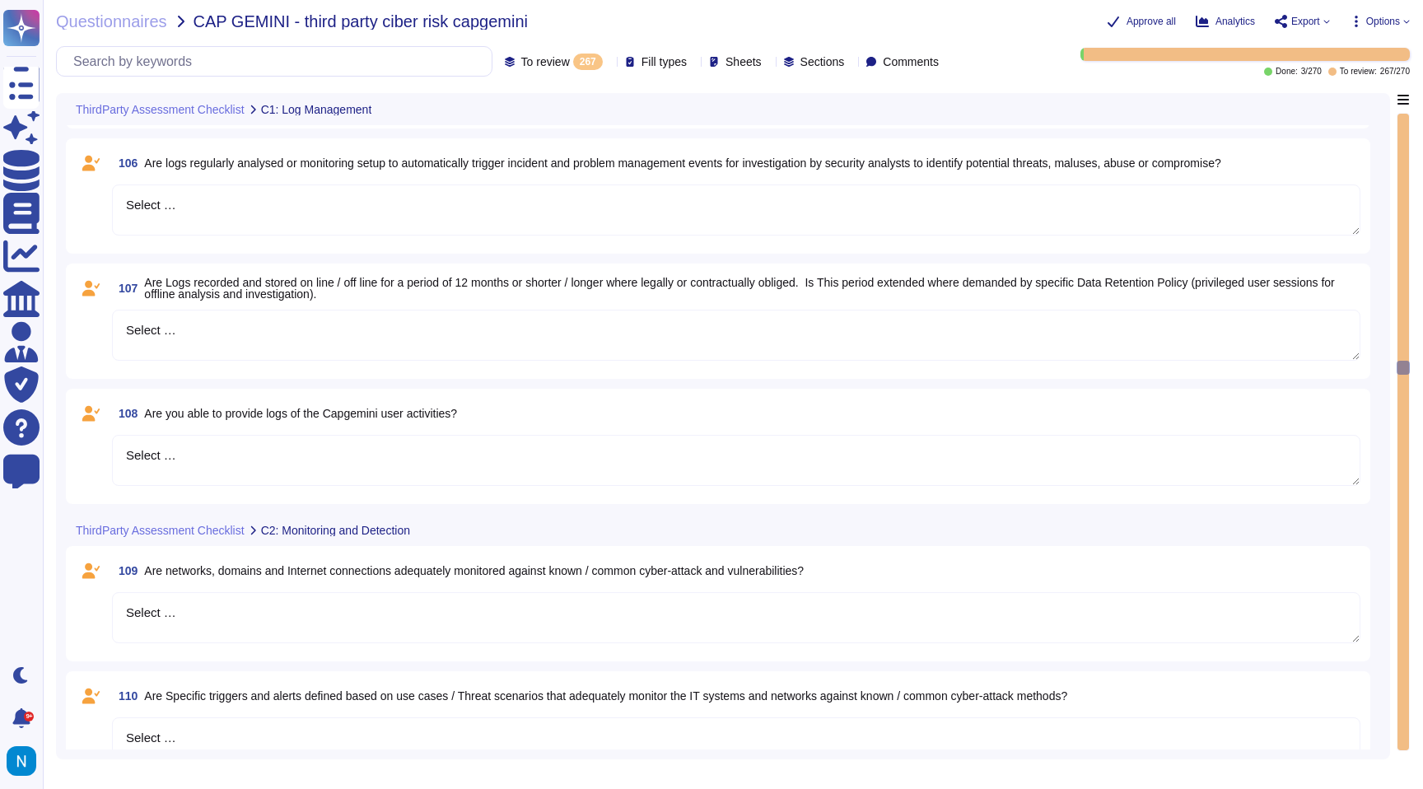
type textarea "Select …"
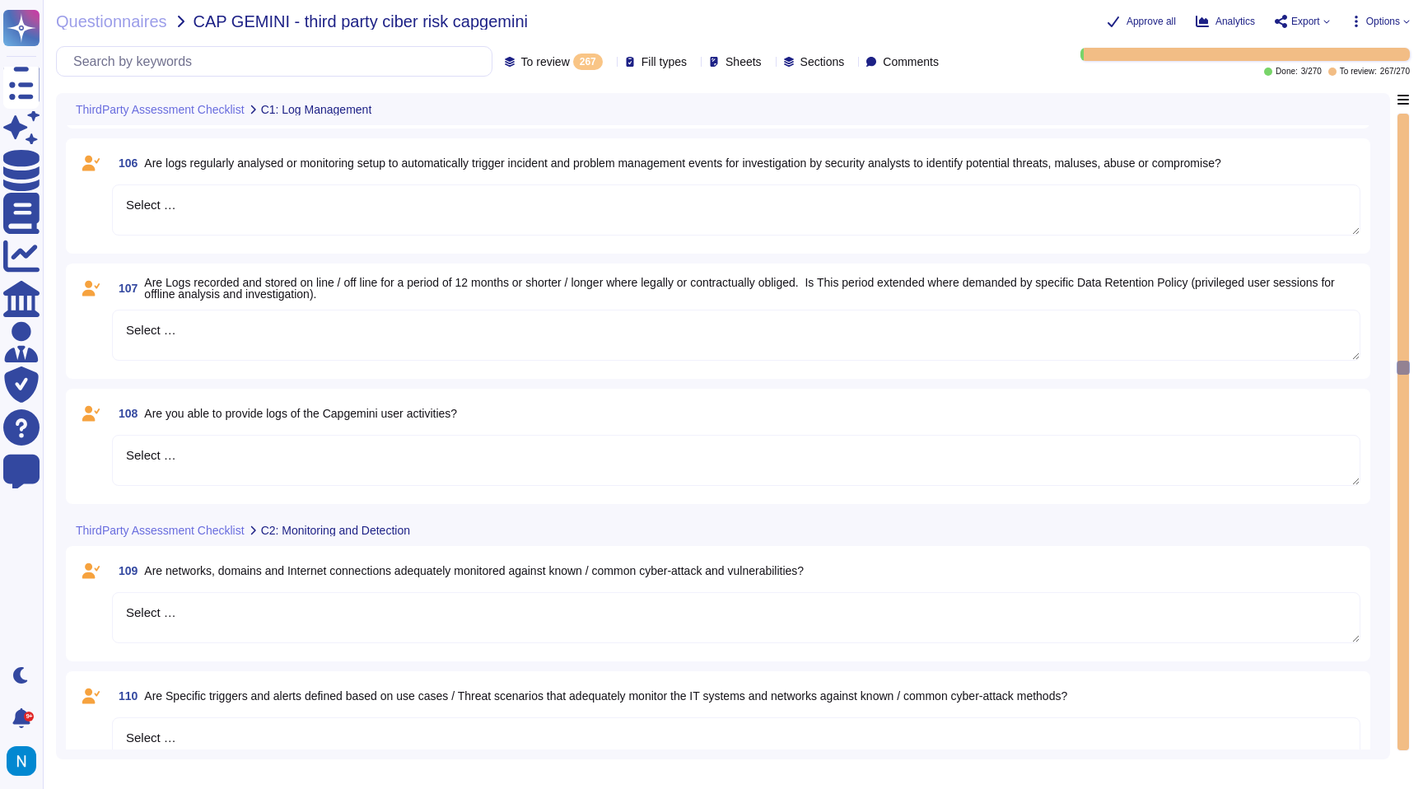
type textarea "Select …"
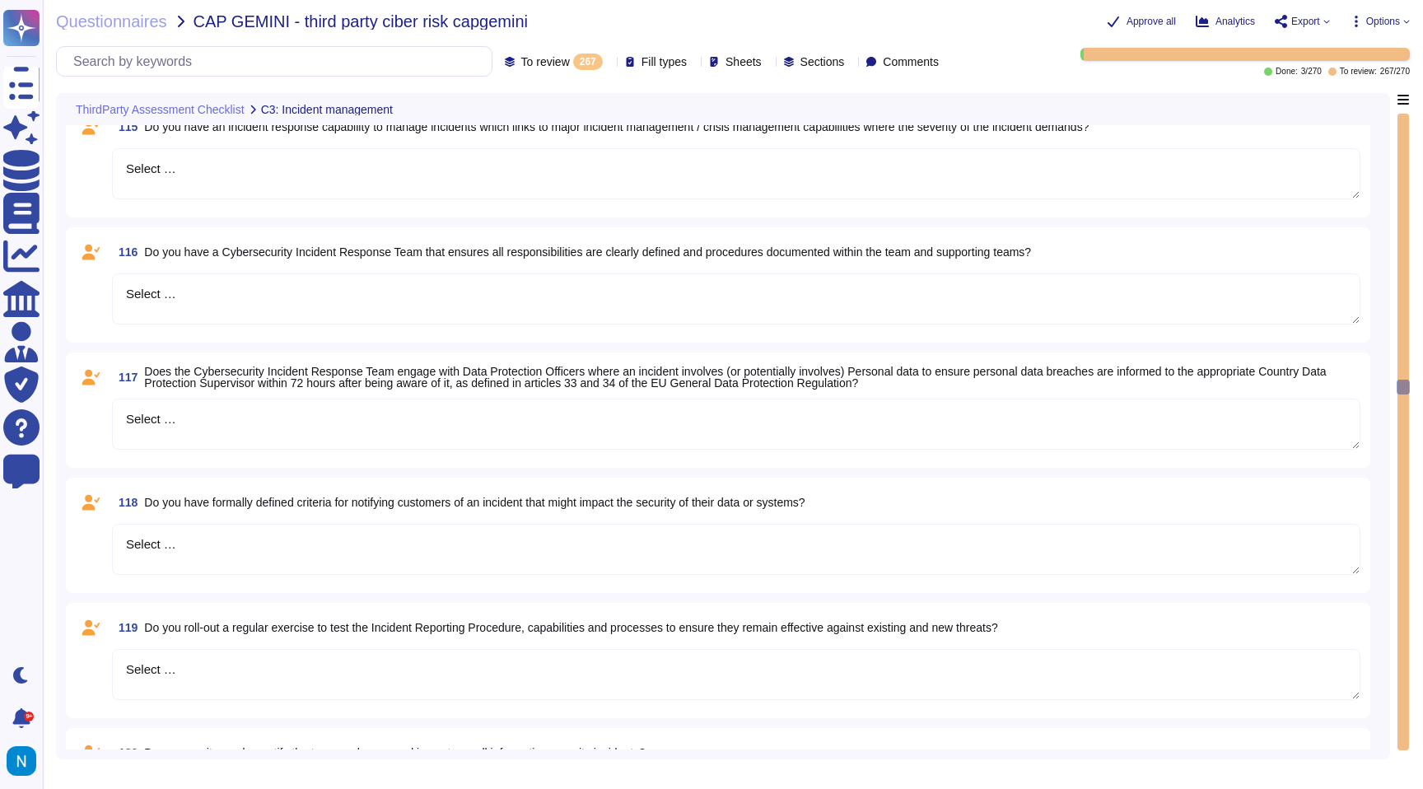
type textarea "Select …"
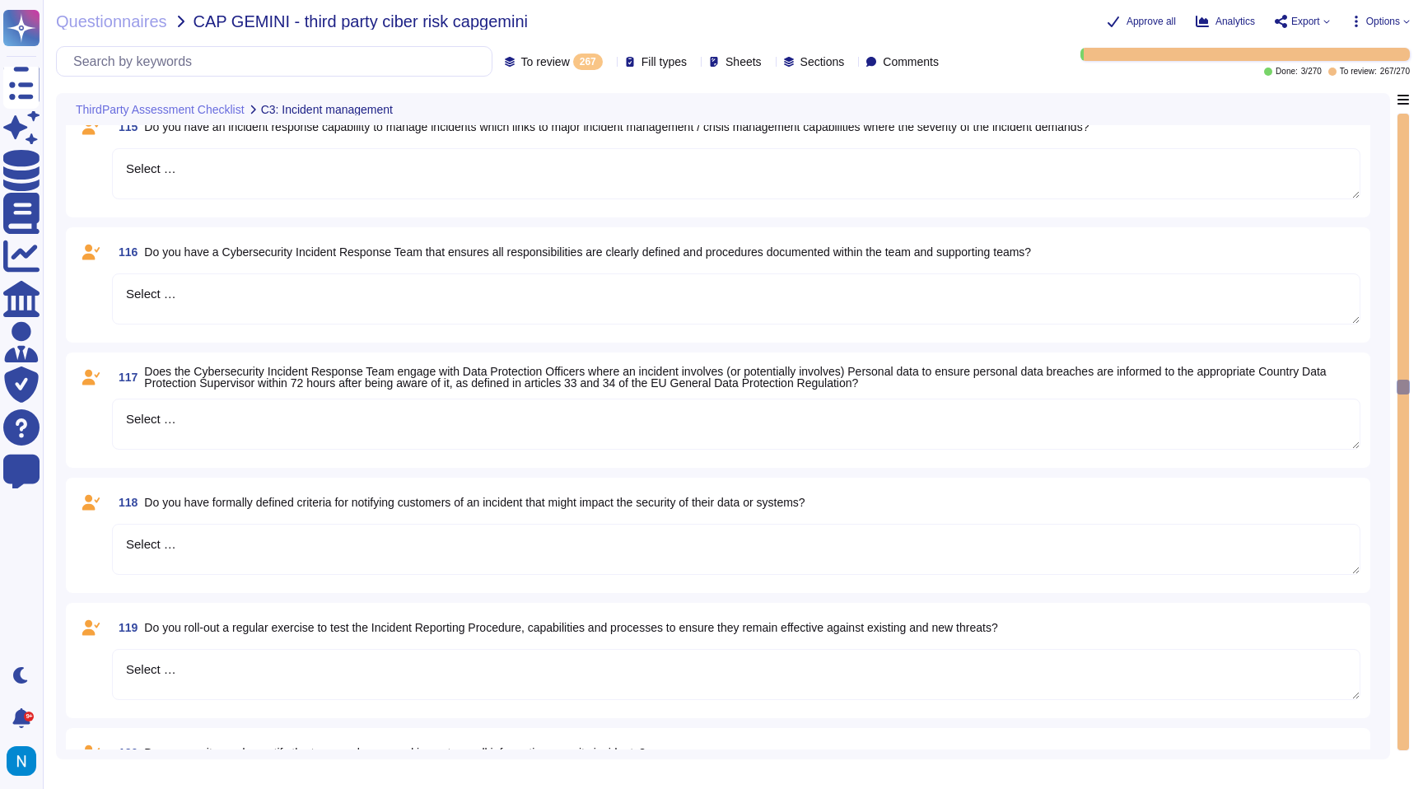
type textarea "Select …"
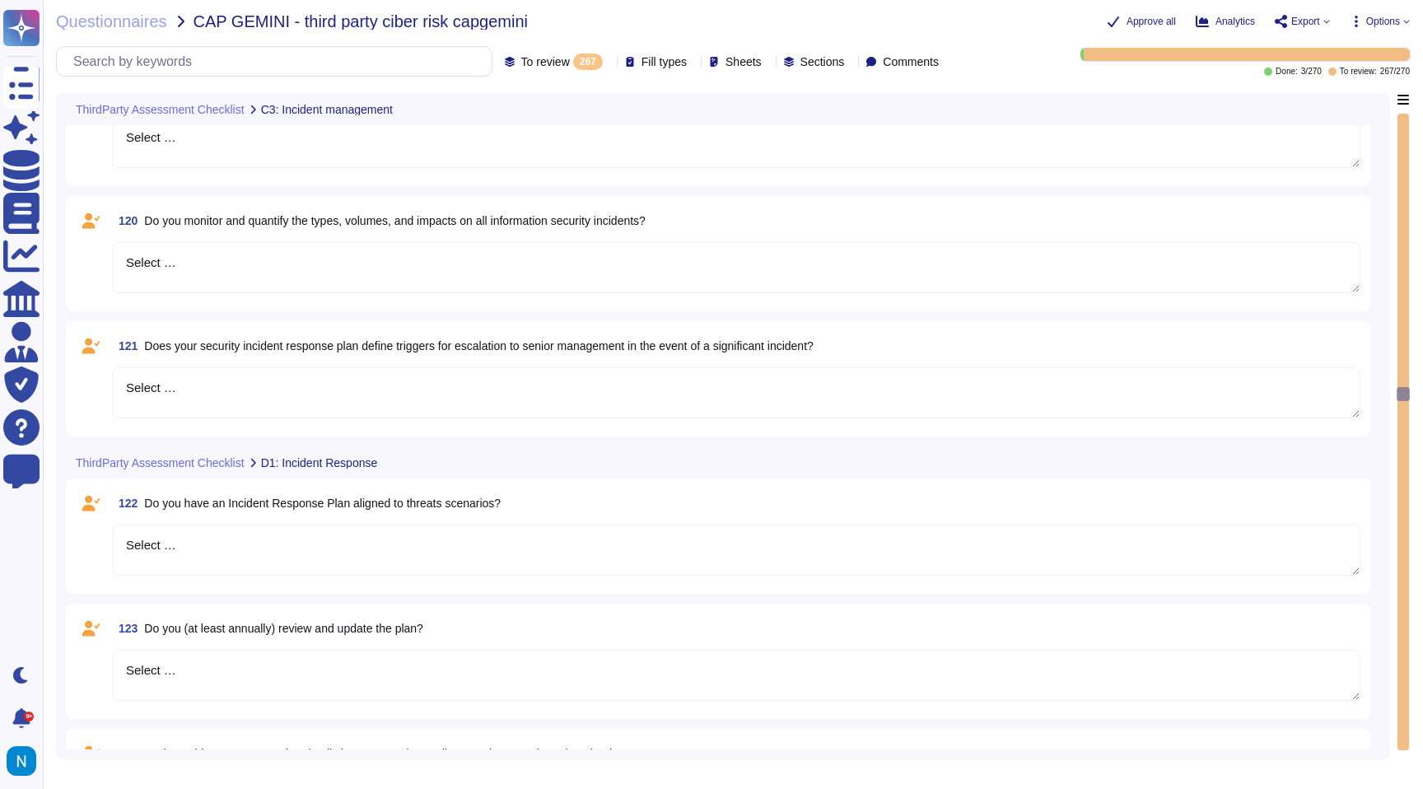
type textarea "Select …"
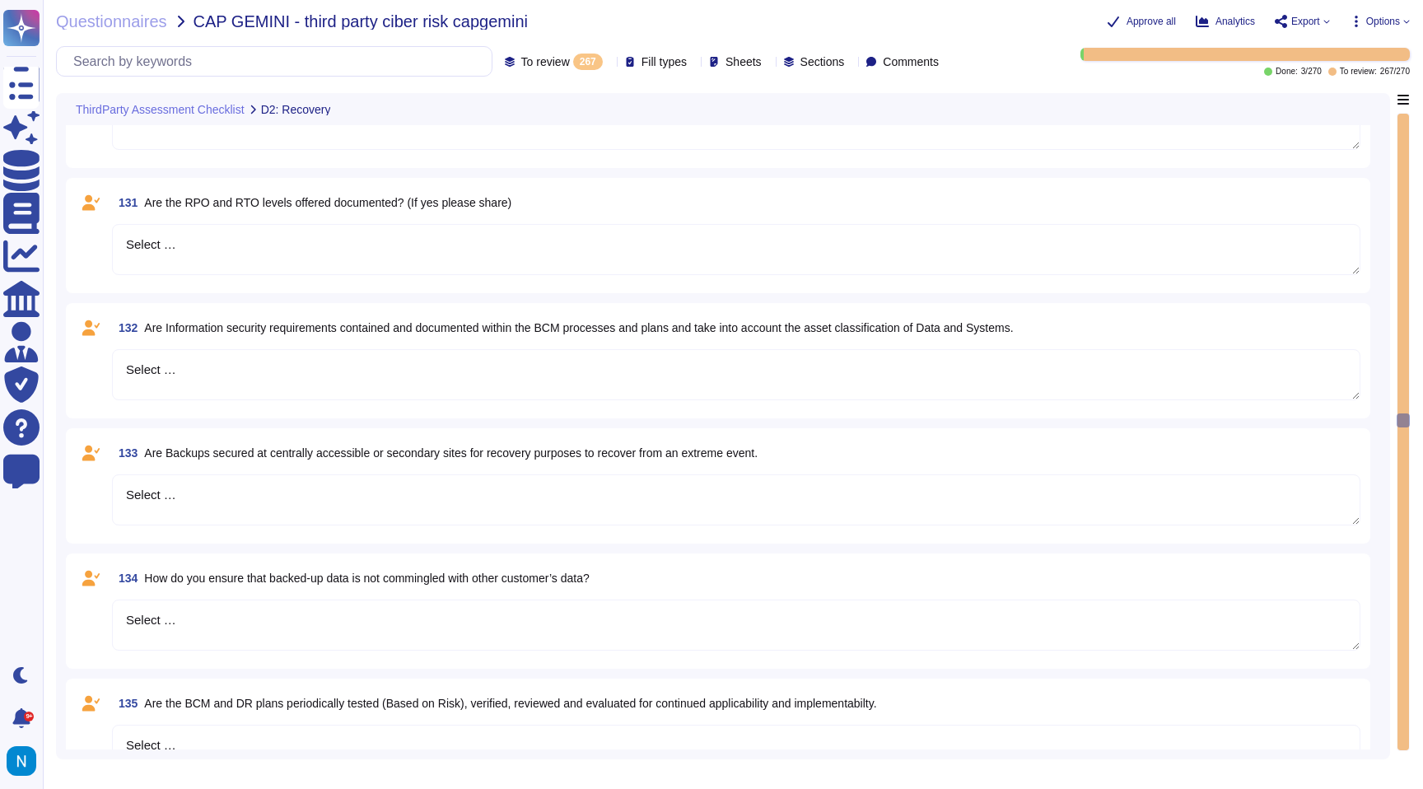
type textarea "Select …"
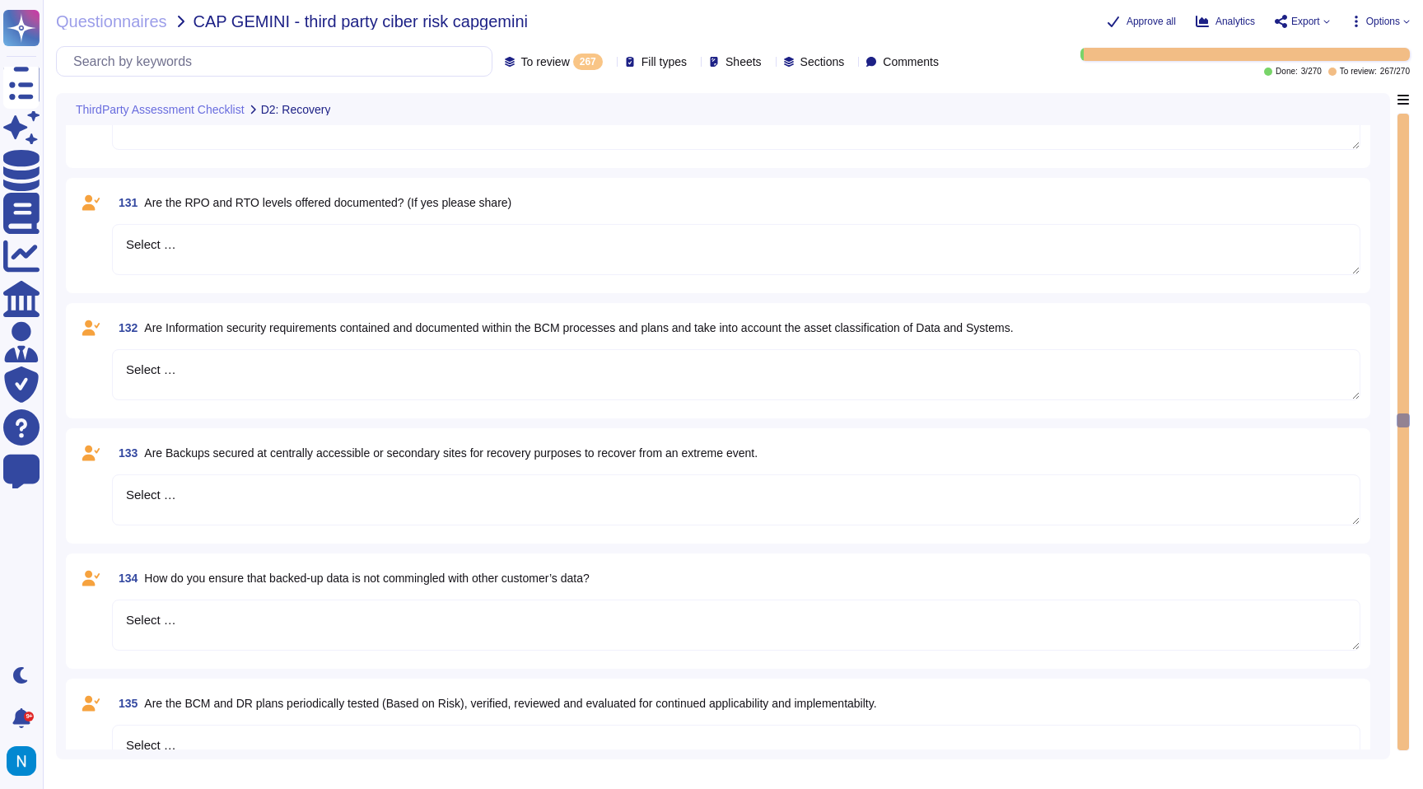
type textarea "Select …"
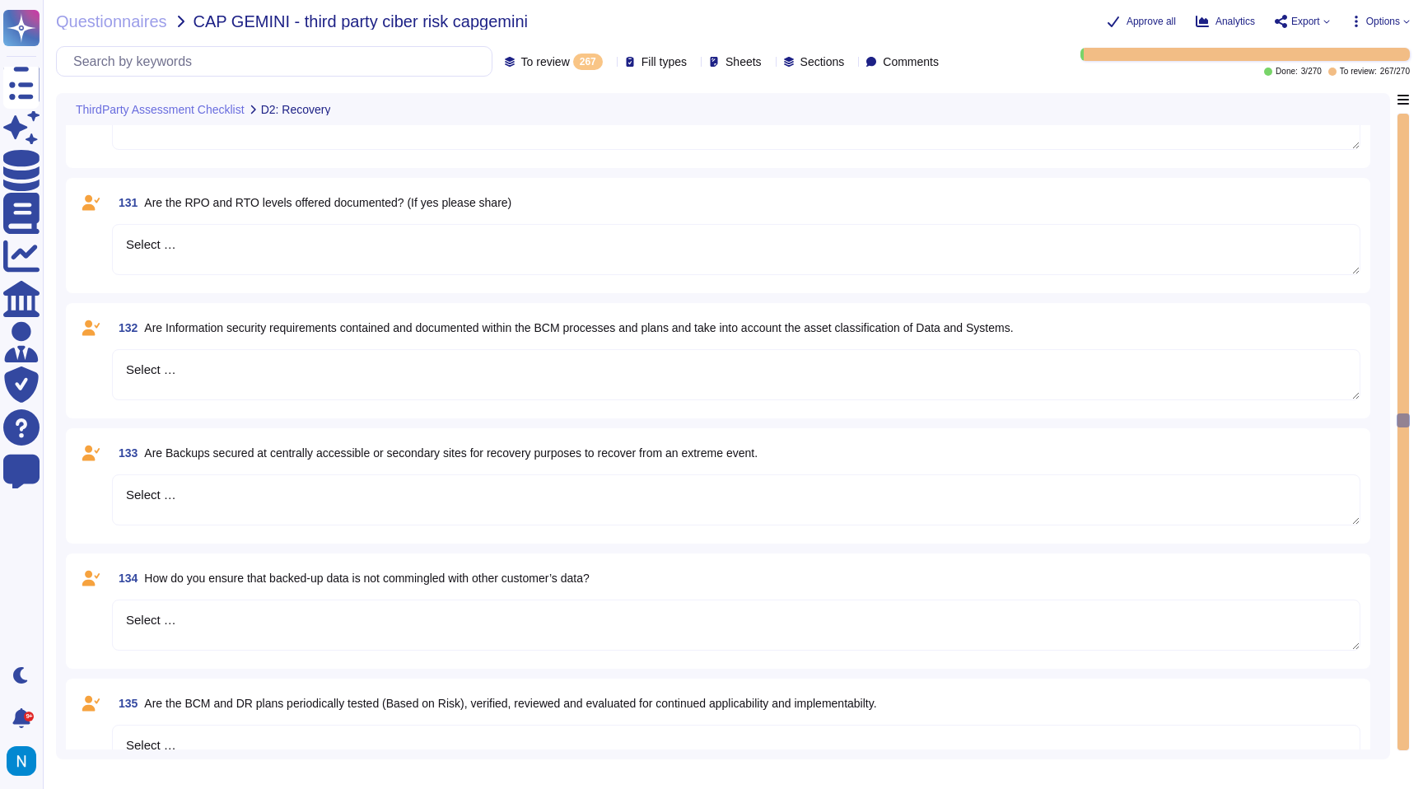
type textarea "Select …"
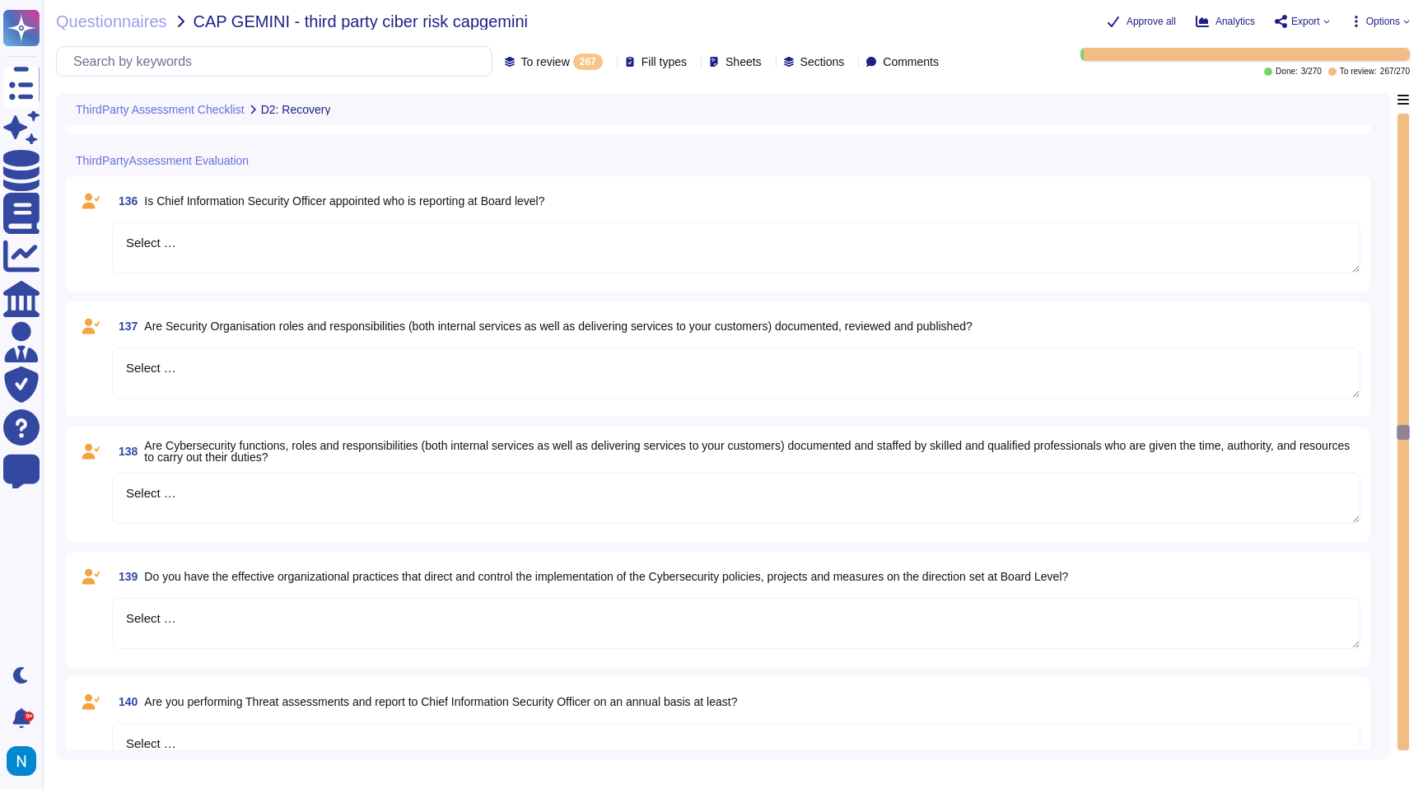
type textarea "Select …"
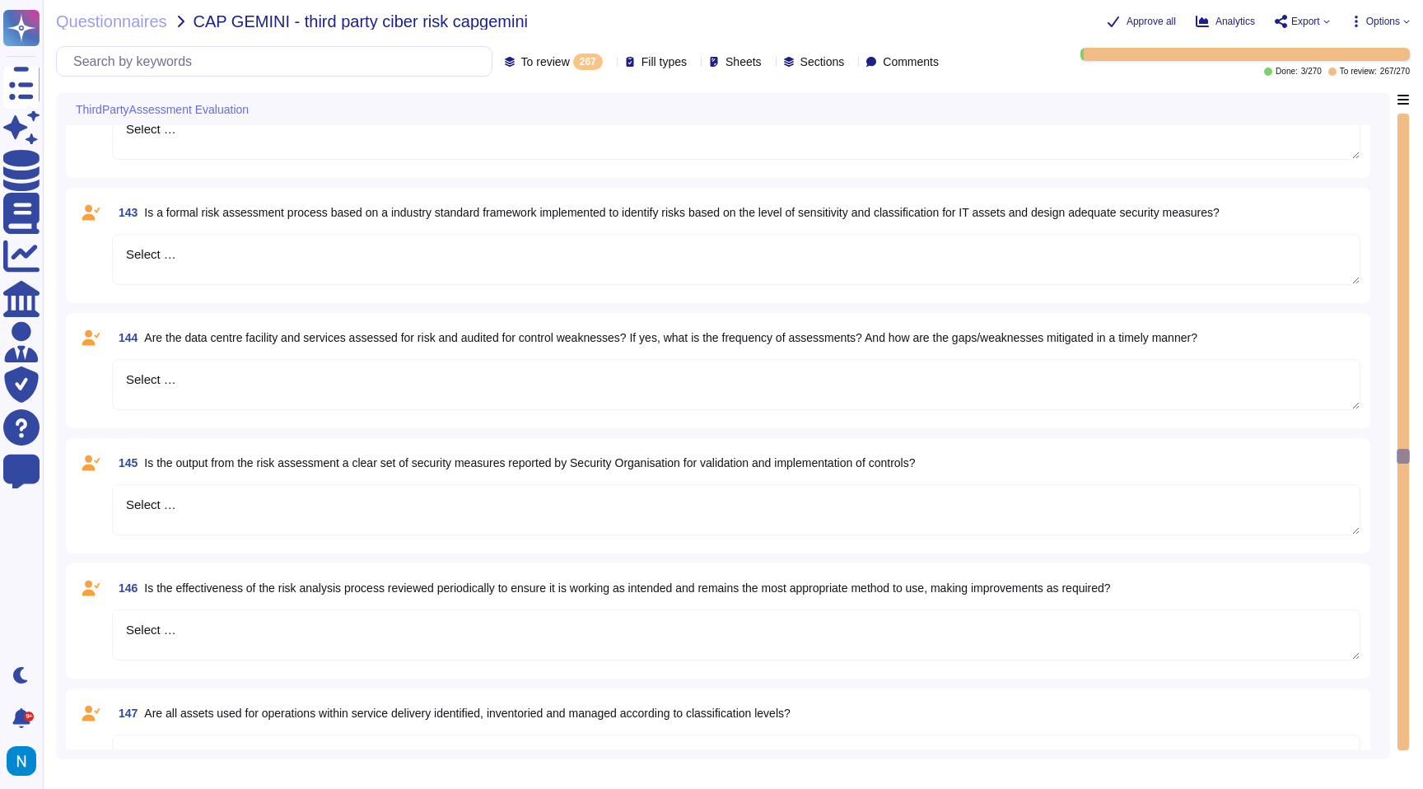
type textarea "Select …"
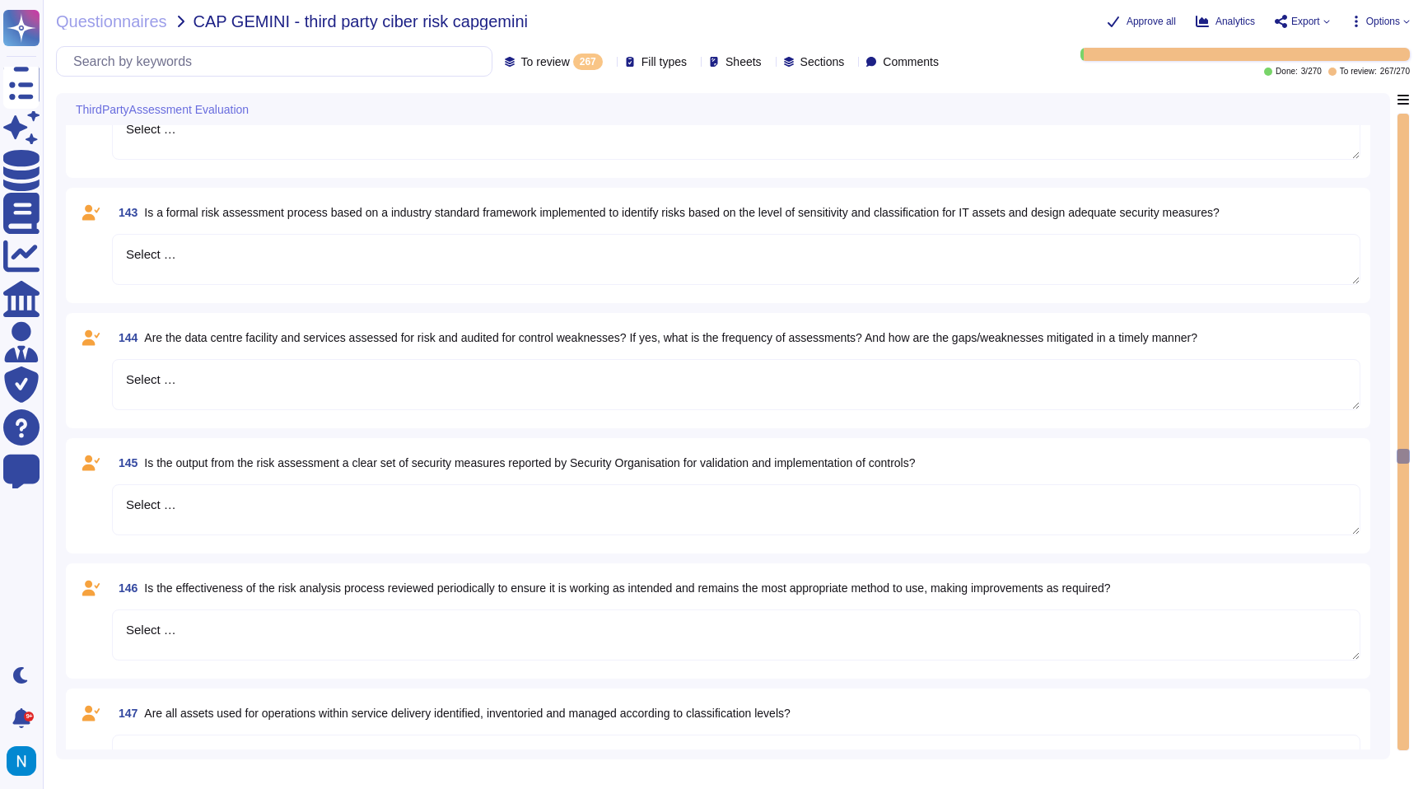
type textarea "Select …"
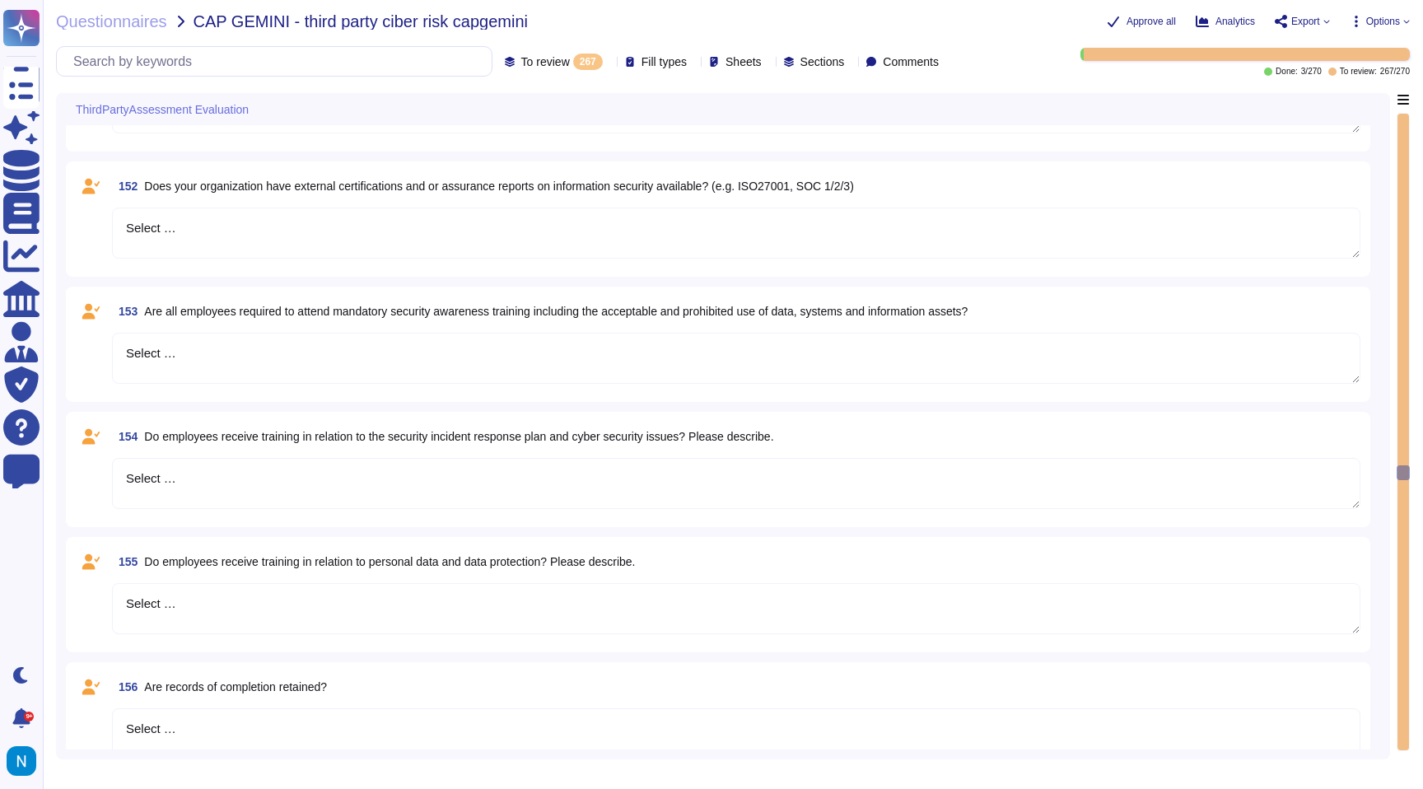
type textarea "Select …"
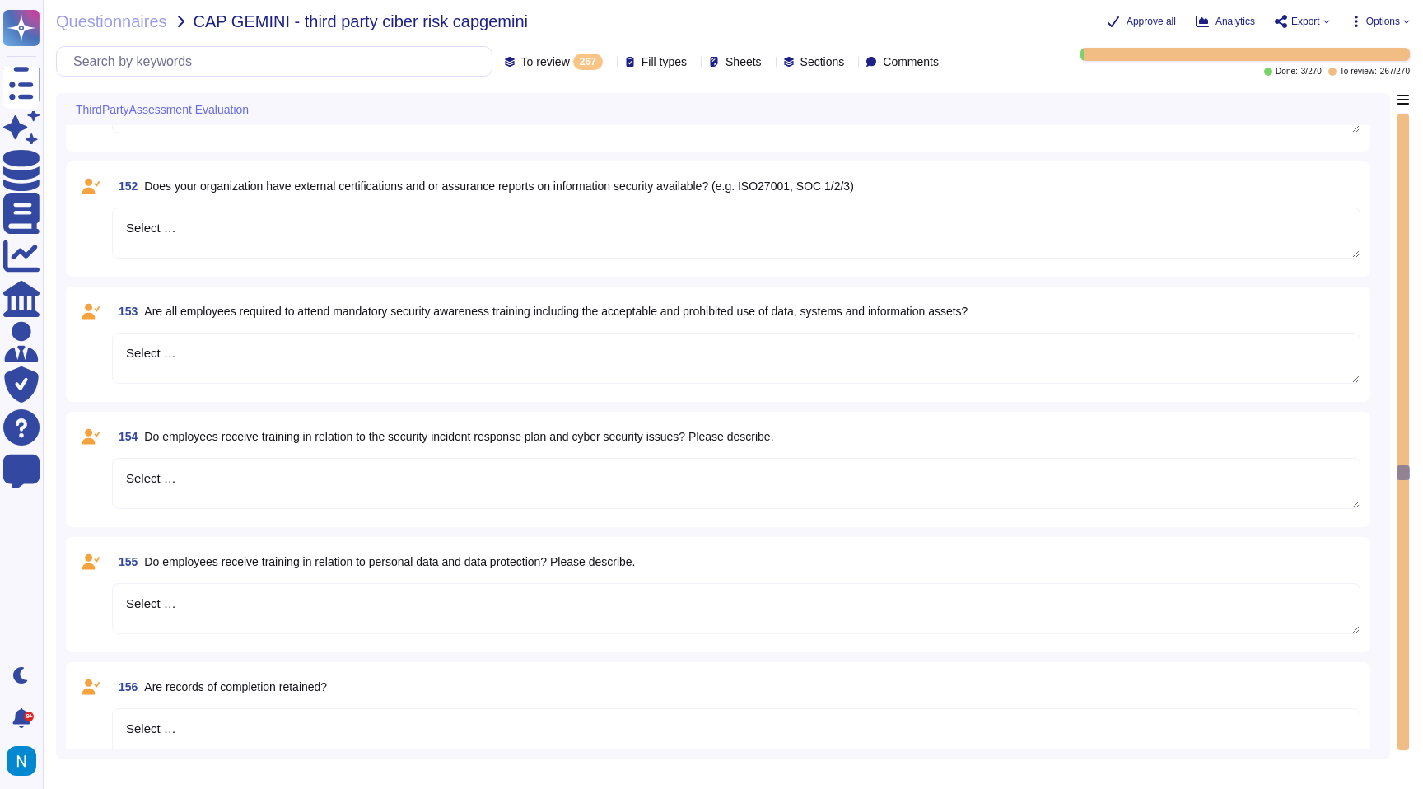
type textarea "Select …"
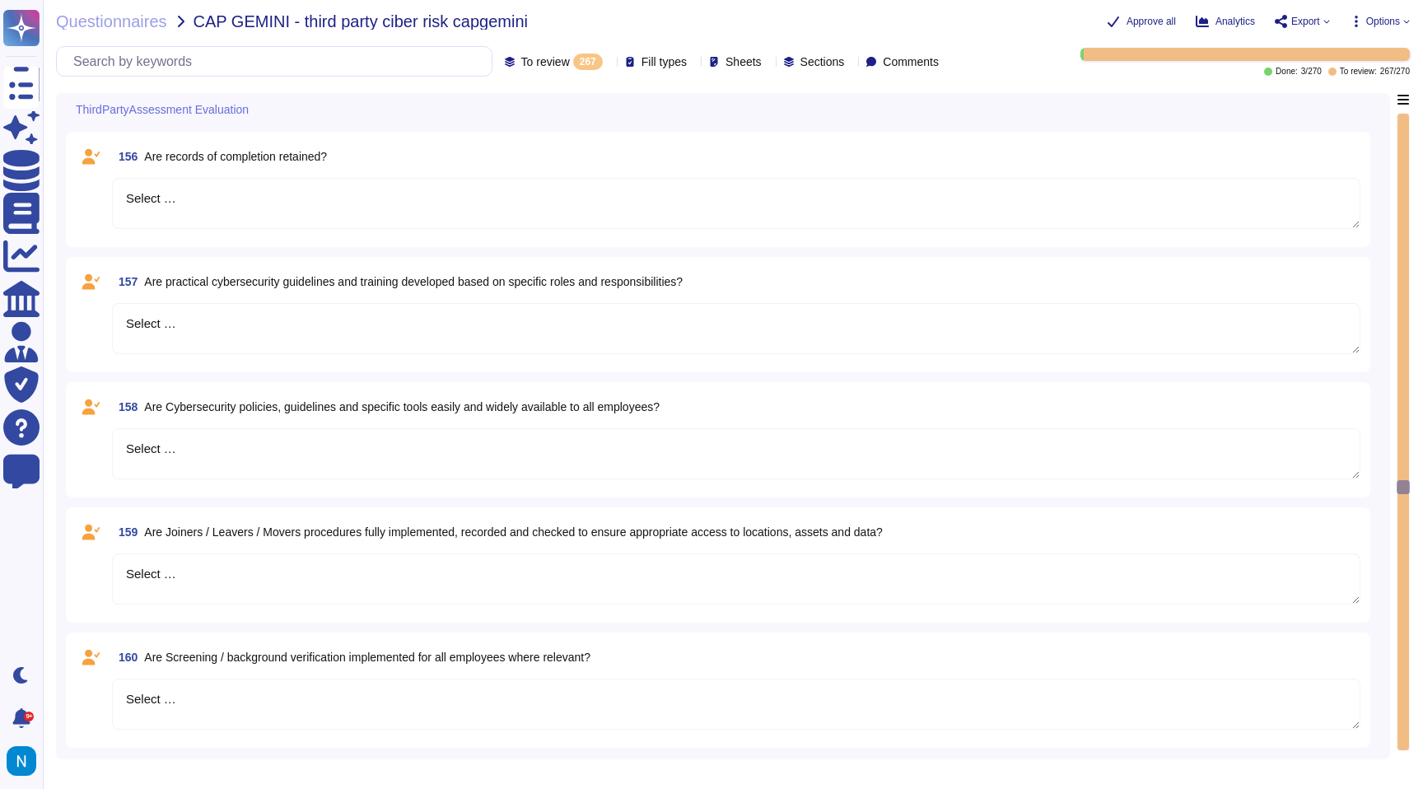
type textarea "Select …"
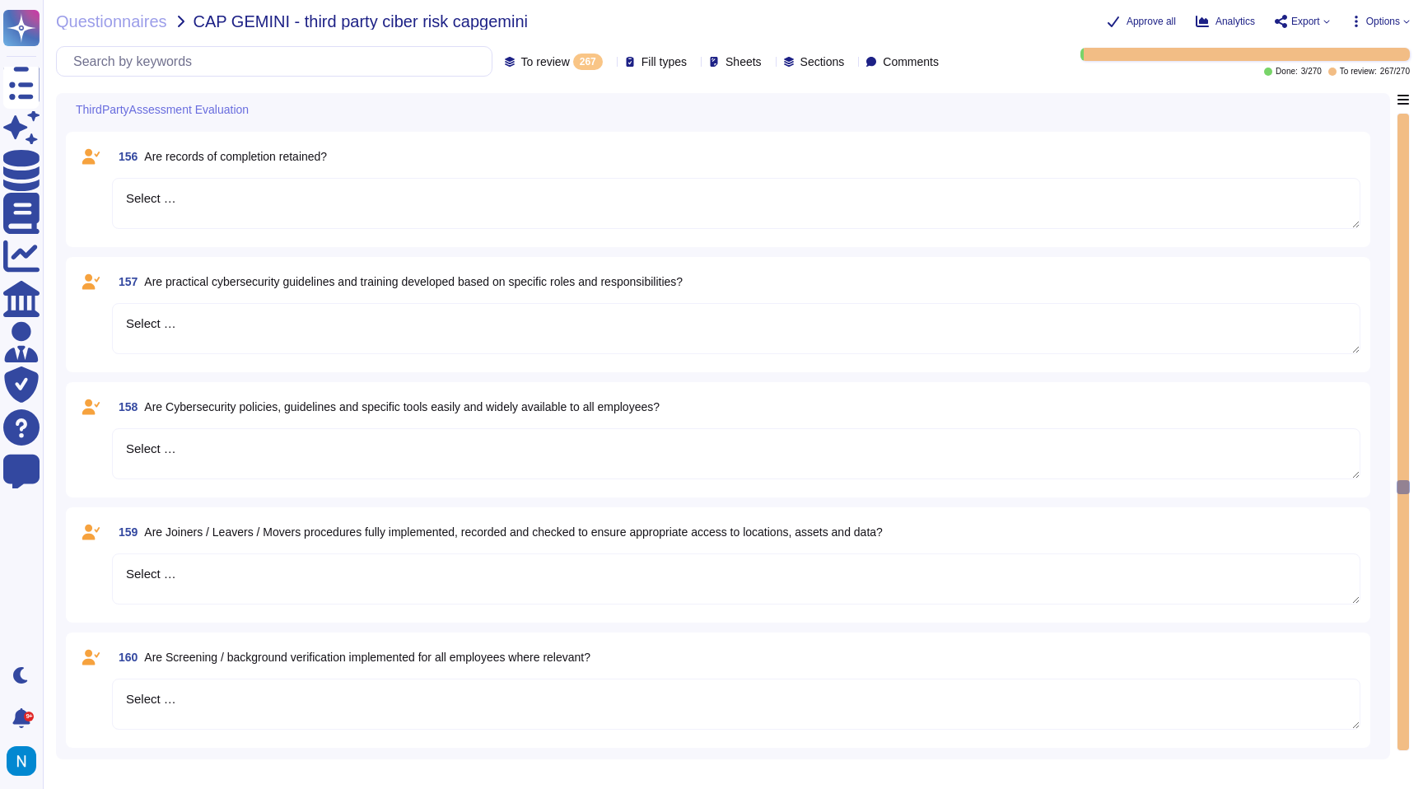
type textarea "Select …"
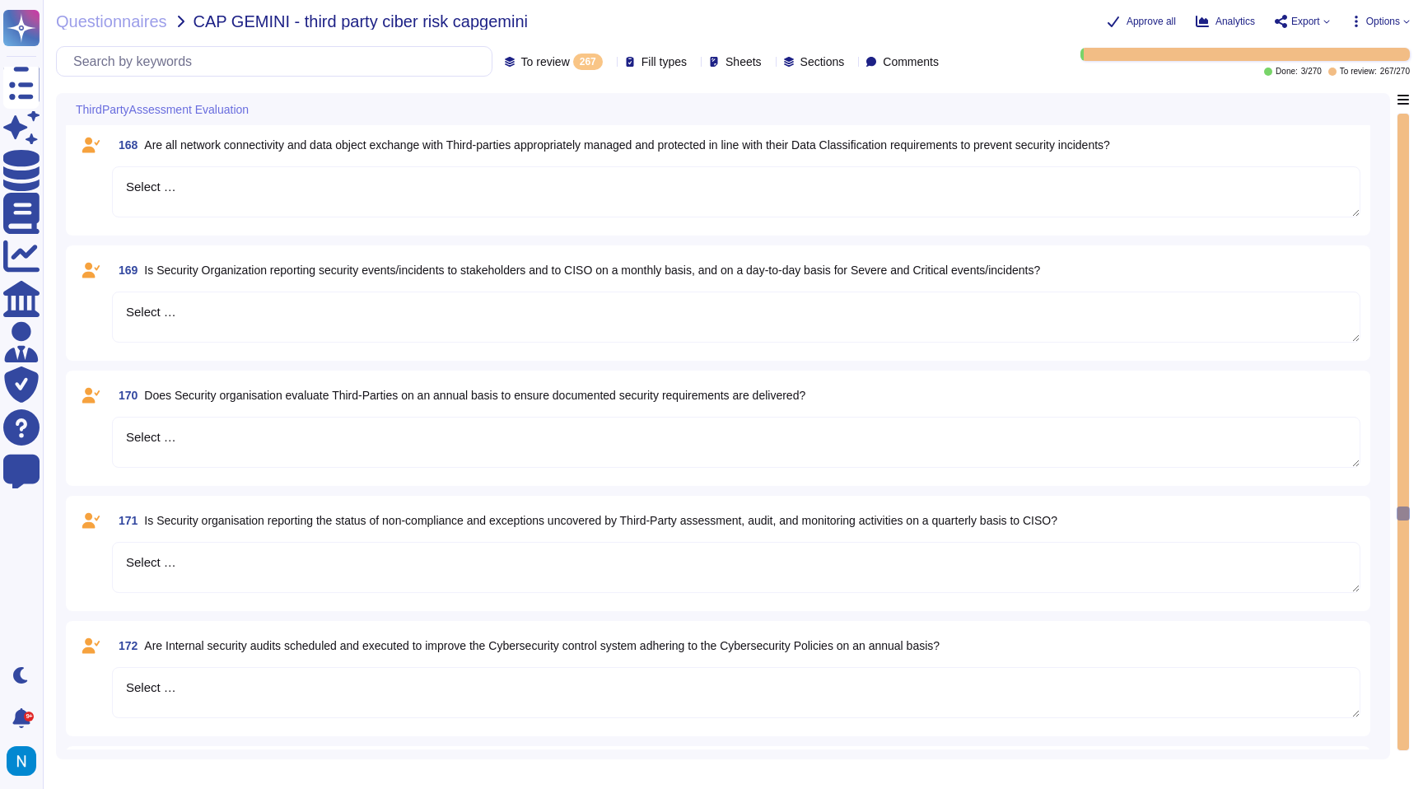
type textarea "Select …"
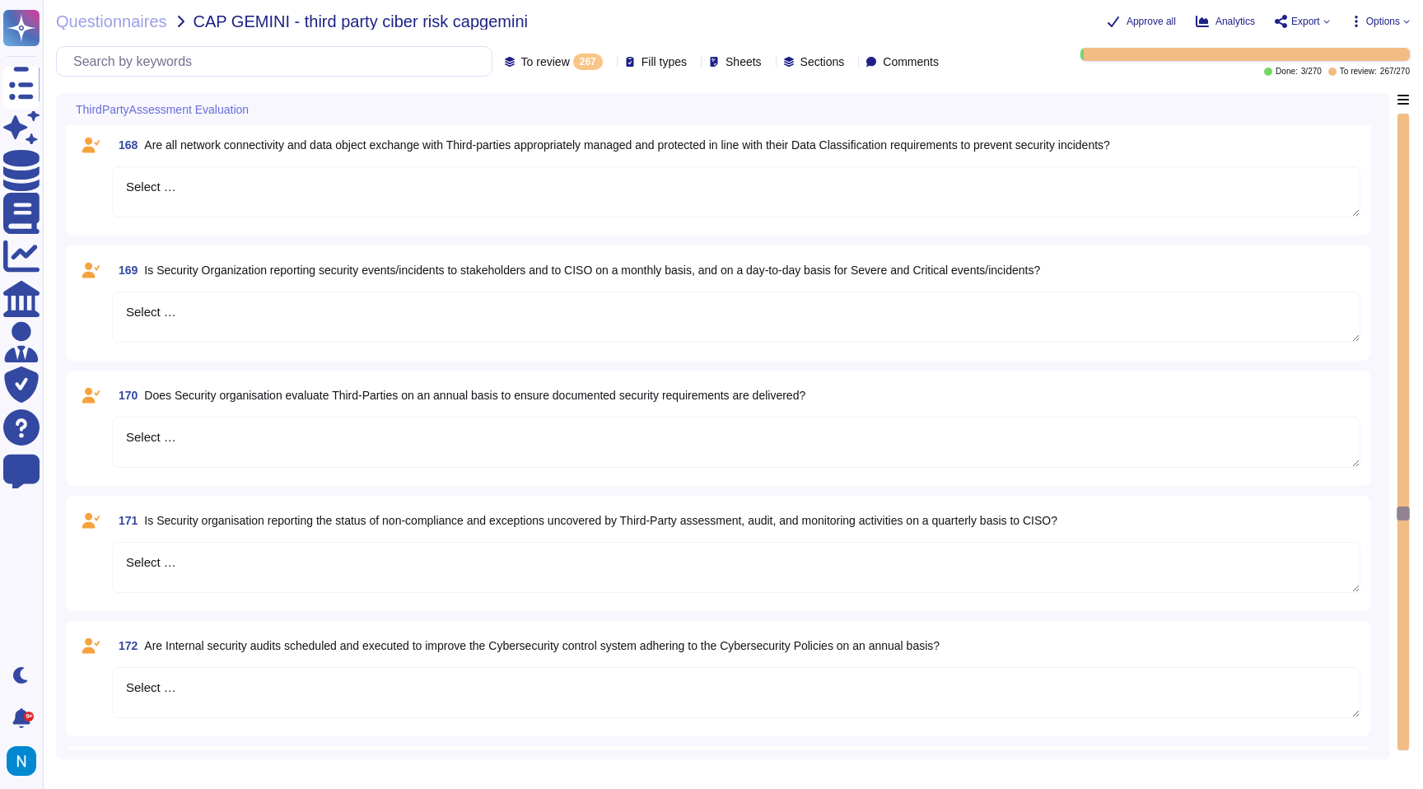
type textarea "Select …"
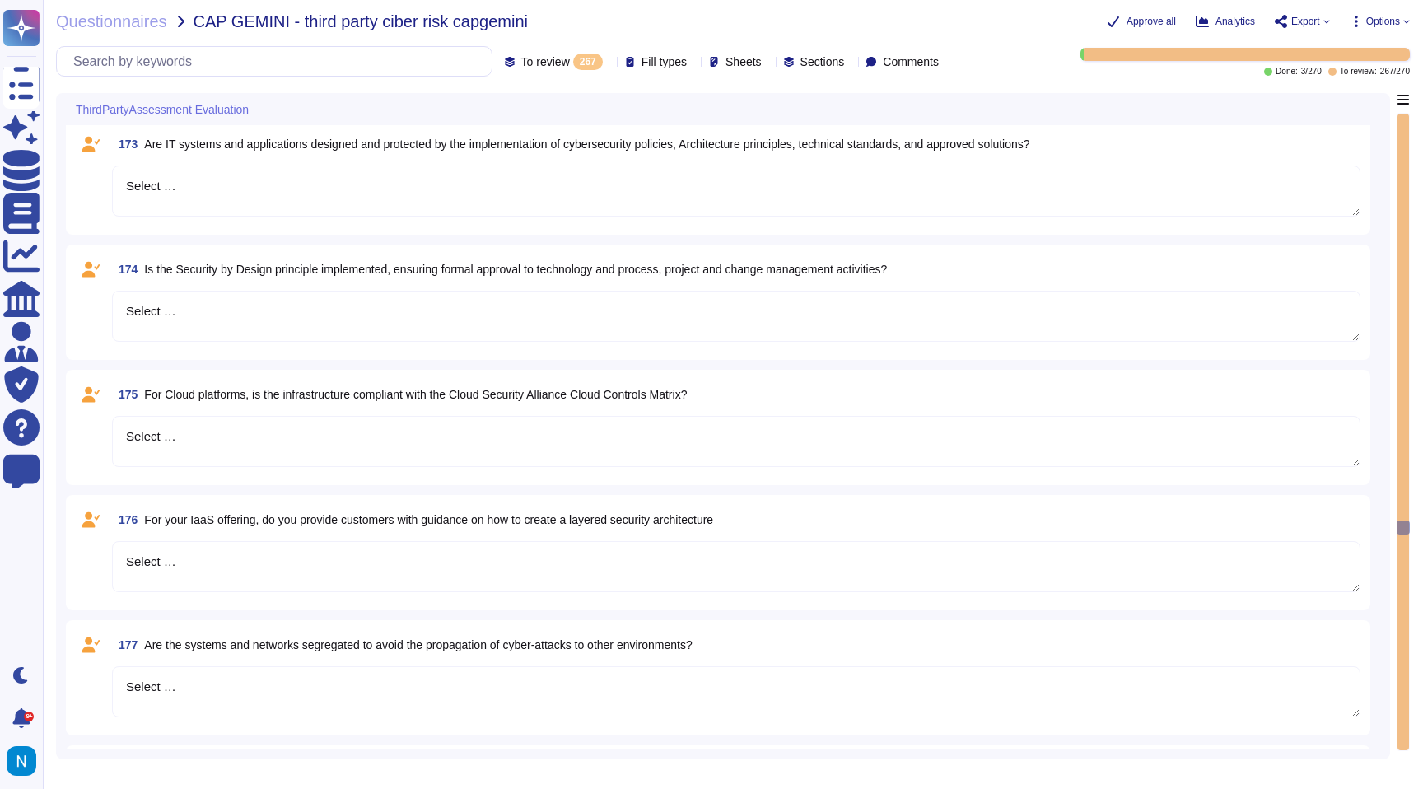
type textarea "Select …"
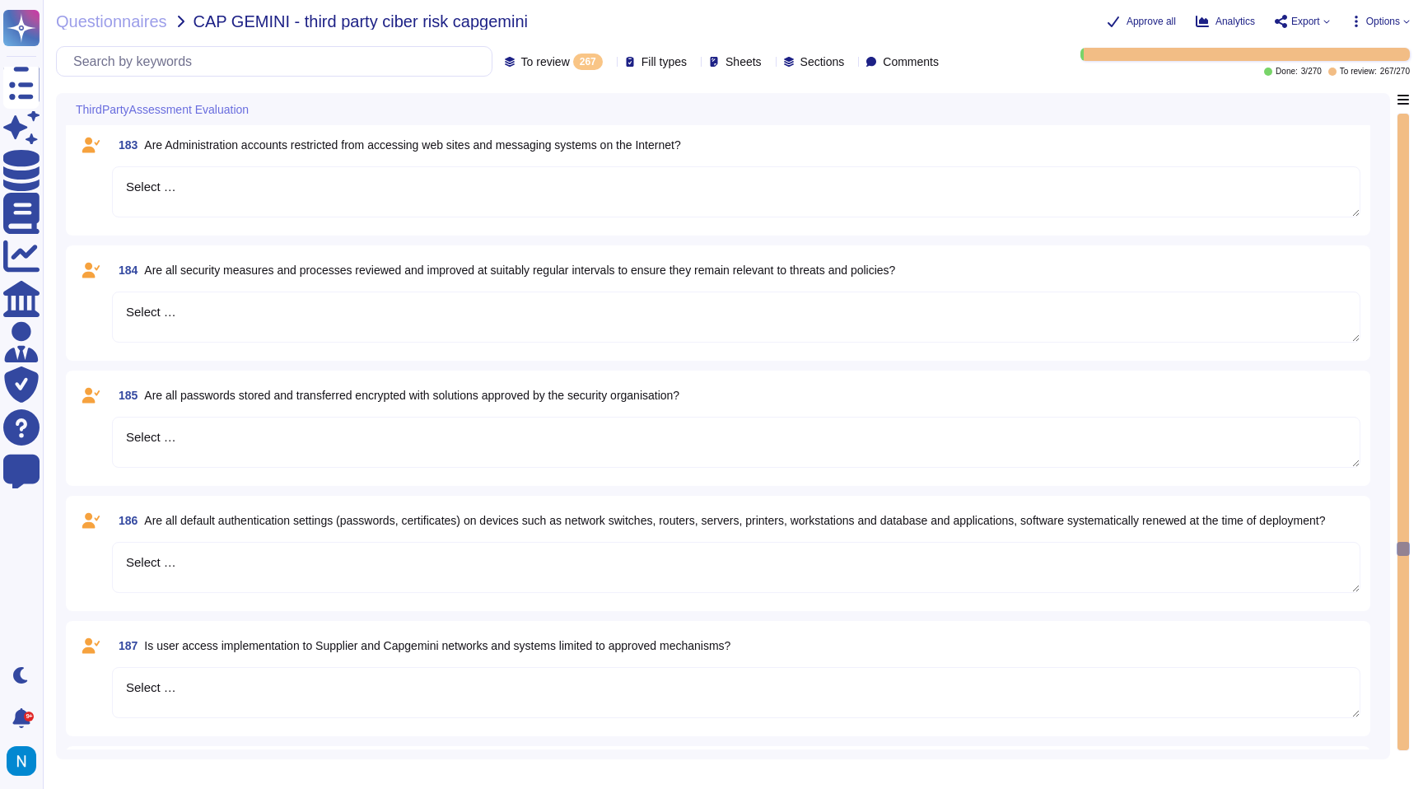
type textarea "Select …"
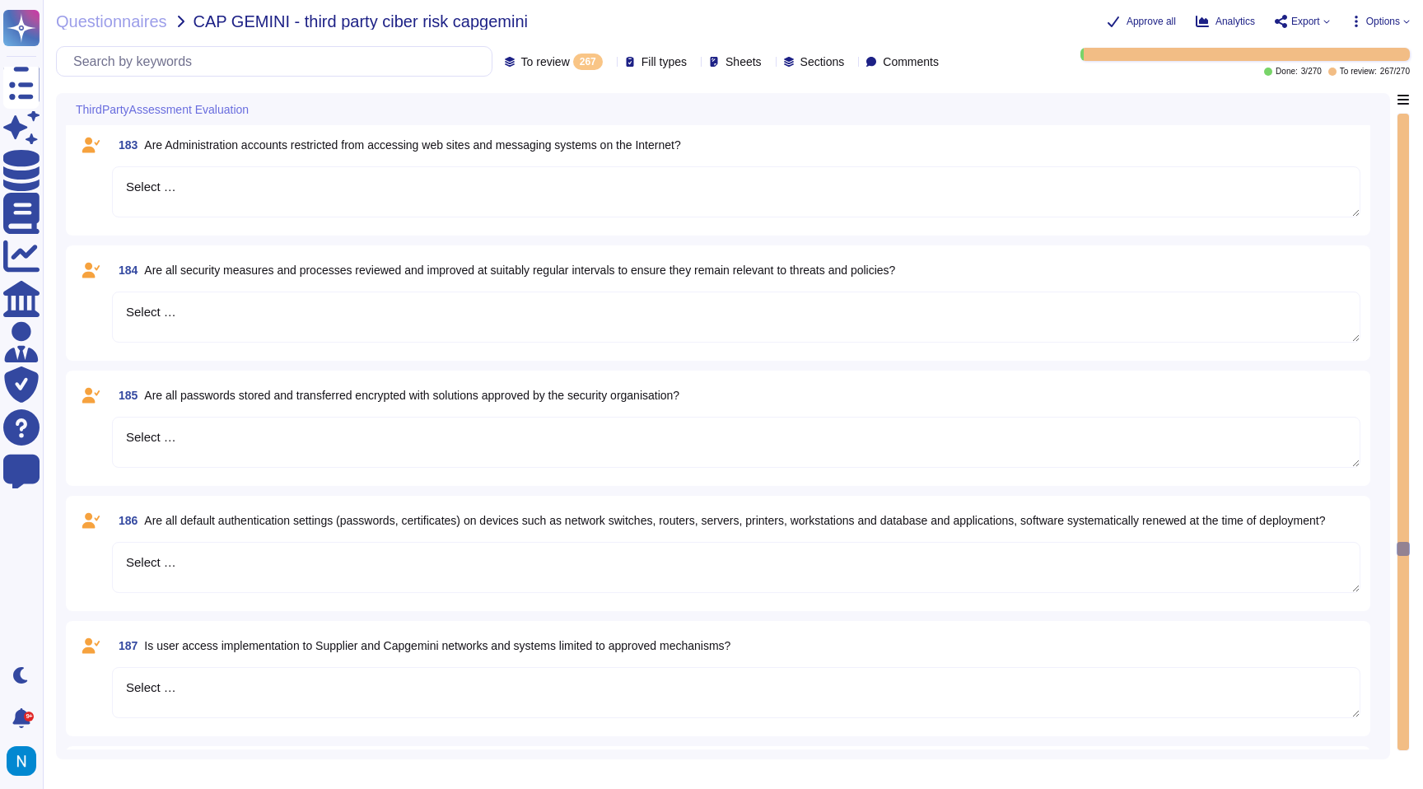
type textarea "Select …"
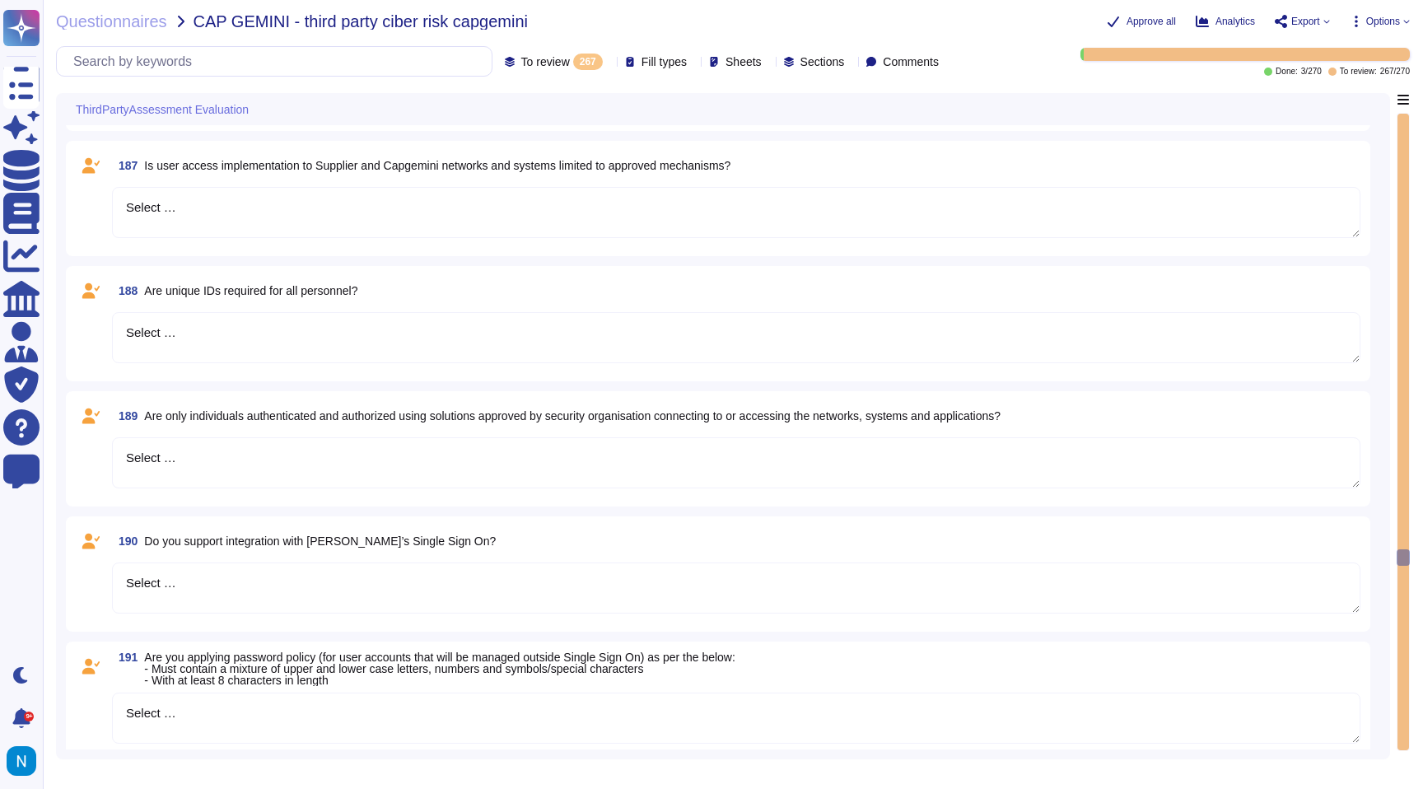
type textarea "Select …"
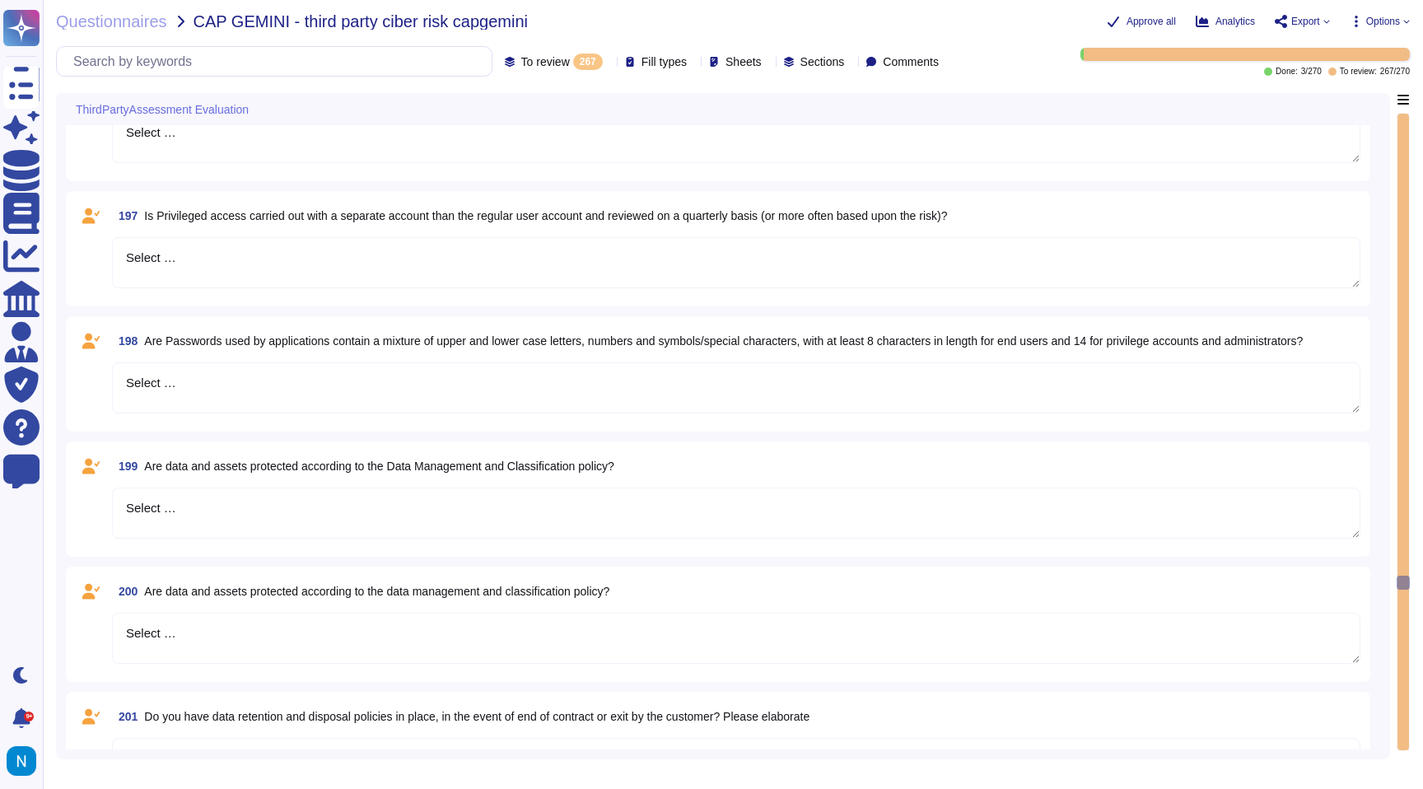
type textarea "Select …"
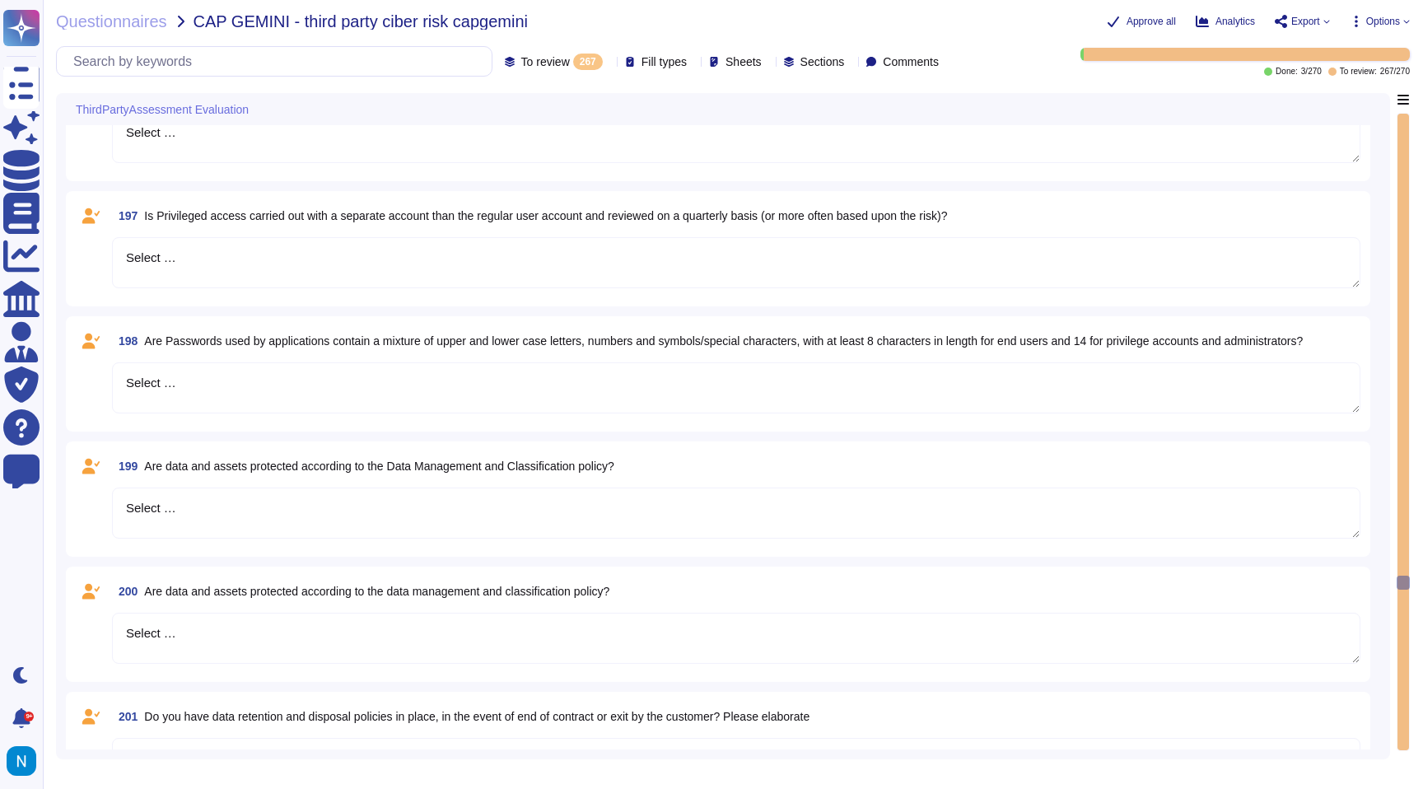
type textarea "Select …"
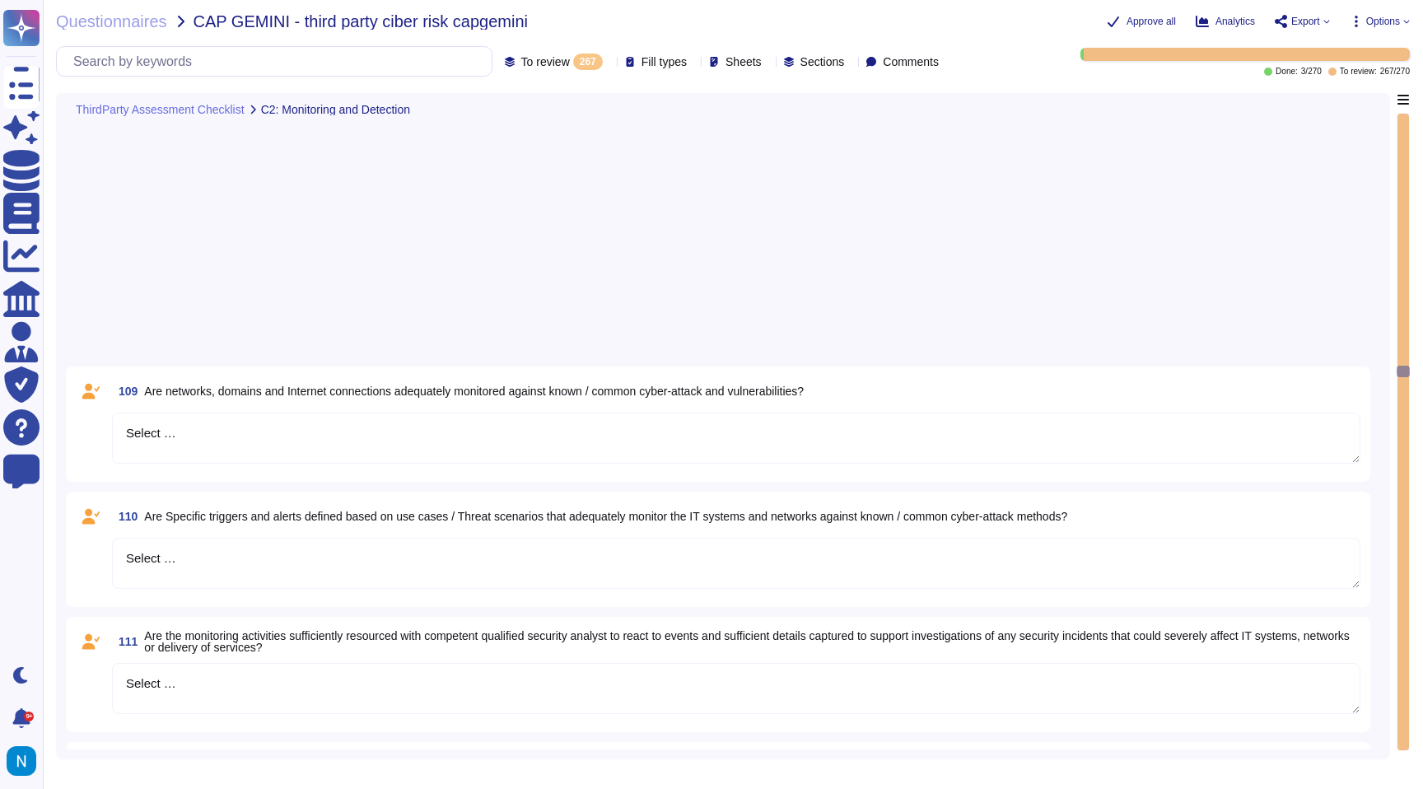
scroll to position [12313, 0]
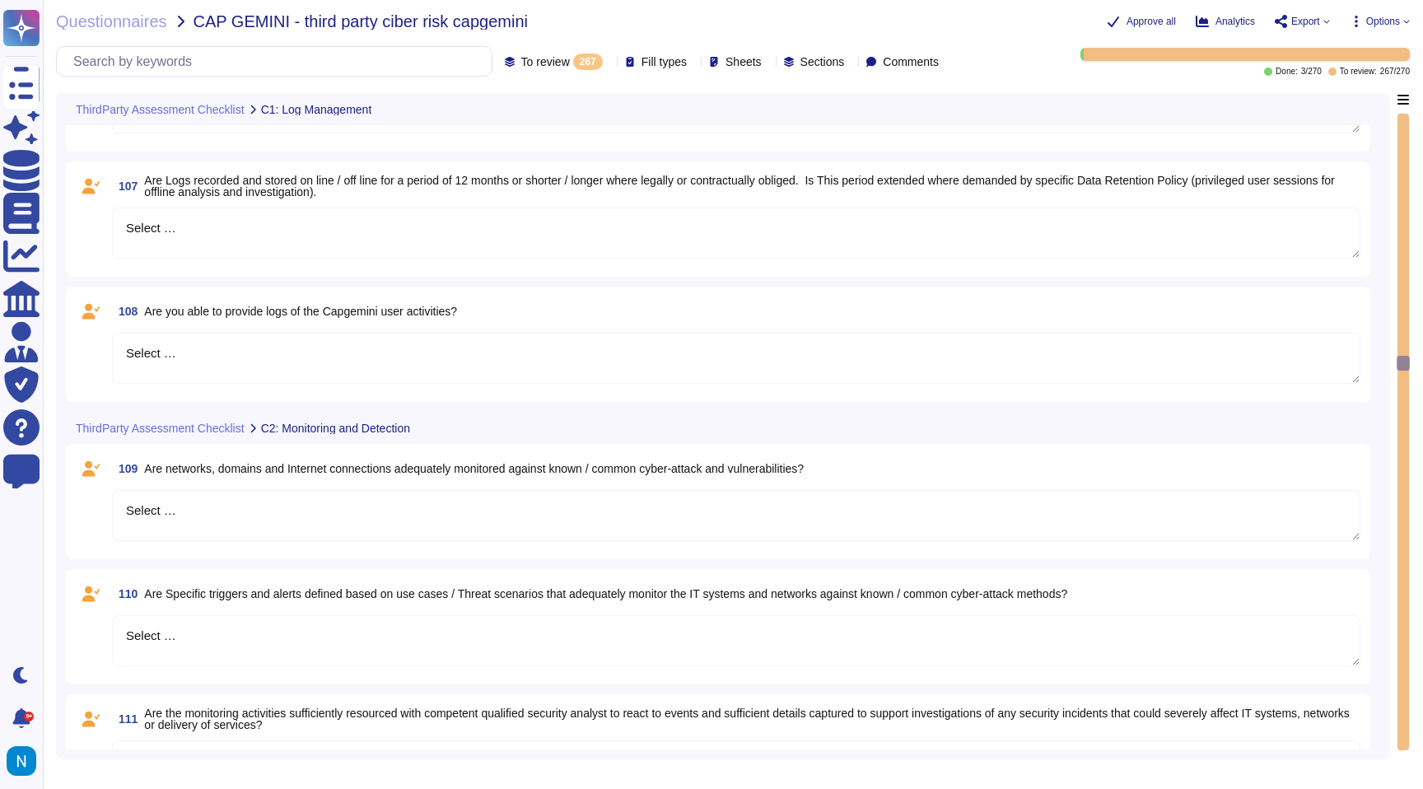
click at [628, 68] on div "Fill types" at bounding box center [659, 62] width 68 height 16
click at [642, 59] on span "Fill types" at bounding box center [664, 62] width 45 height 12
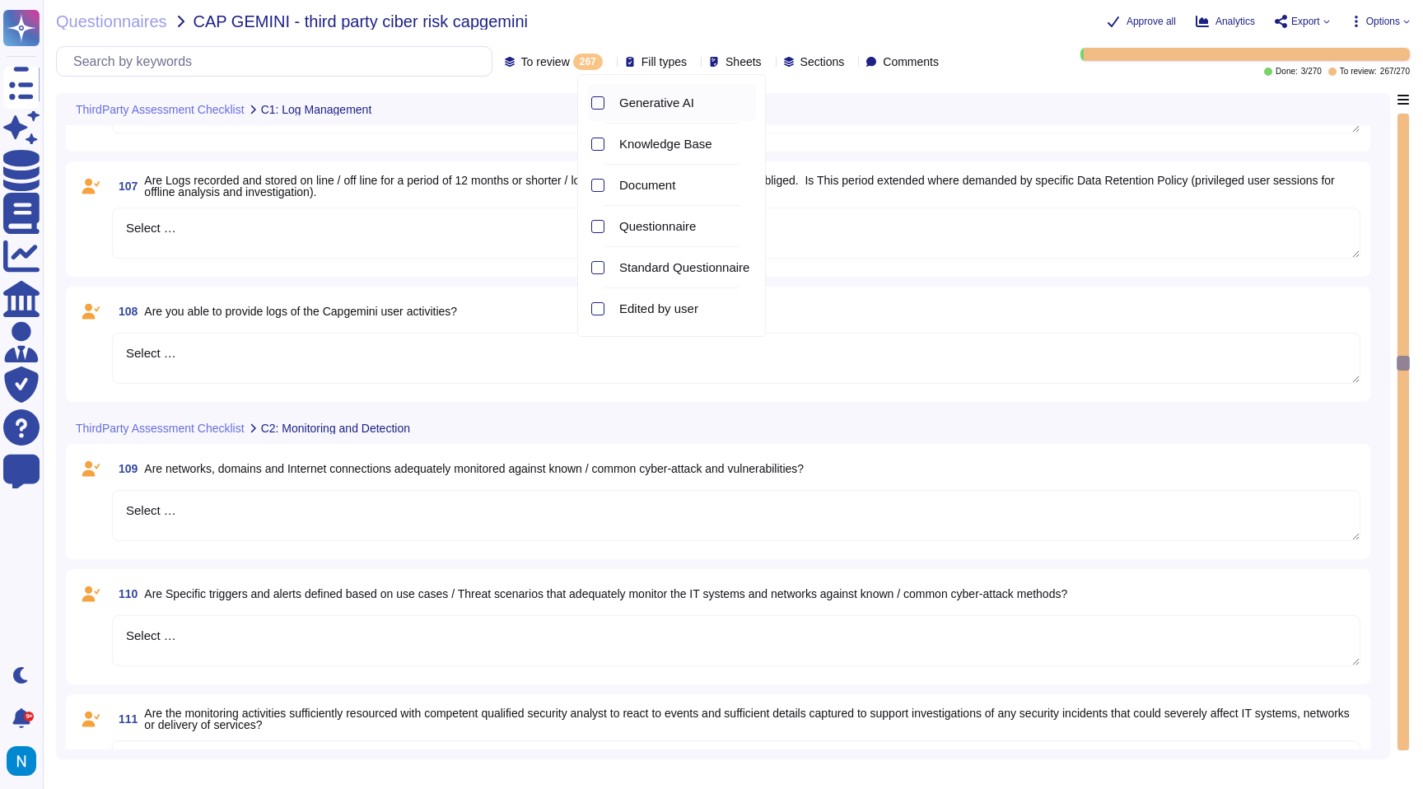
click at [632, 100] on span "Generative AI" at bounding box center [656, 103] width 75 height 15
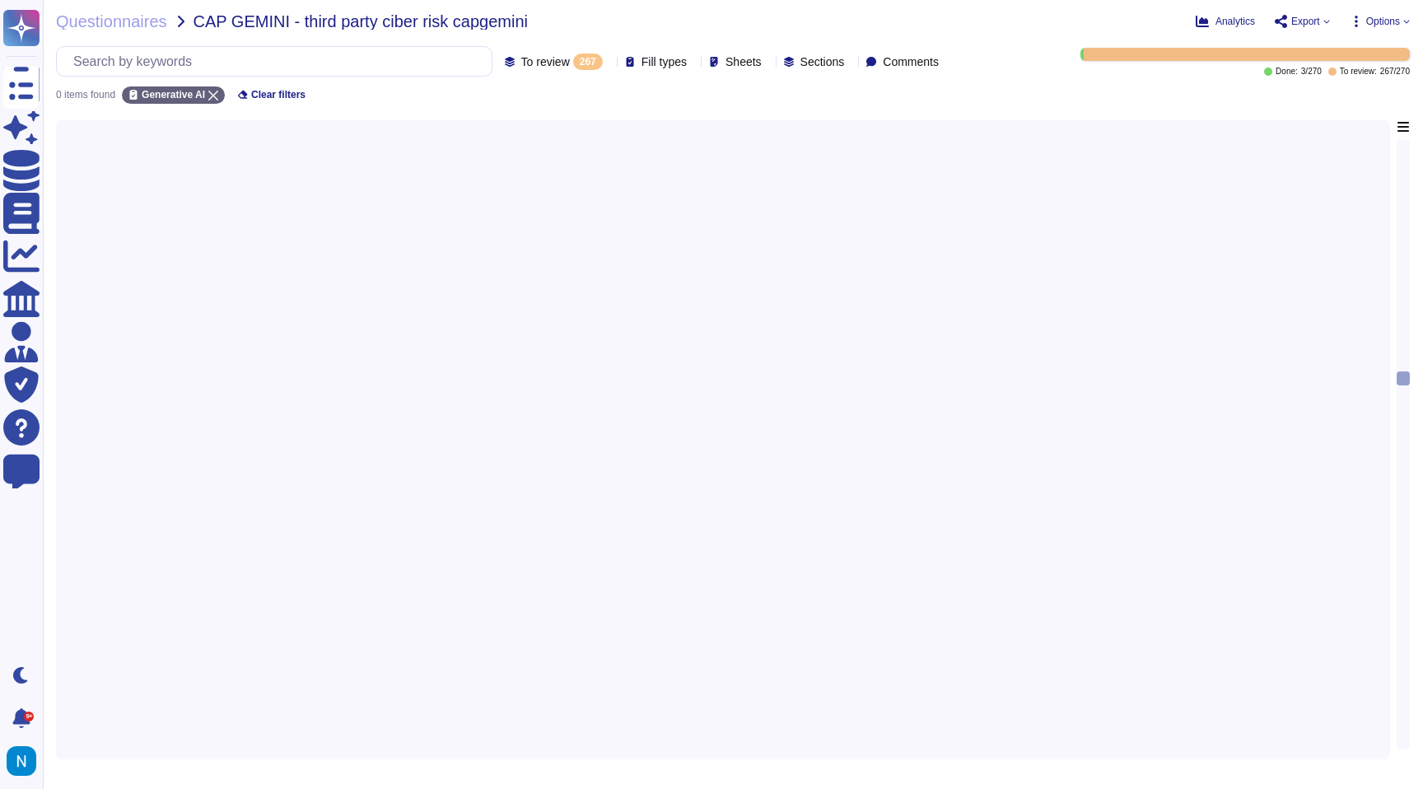
click at [558, 105] on div "Questionnaires CAP GEMINI - third party ciber risk capgemini Analytics Export O…" at bounding box center [733, 394] width 1380 height 789
click at [521, 63] on span "To review" at bounding box center [545, 62] width 49 height 12
click at [519, 105] on div "All 270" at bounding box center [525, 104] width 133 height 18
click at [573, 58] on div "270" at bounding box center [588, 62] width 30 height 16
click at [514, 99] on div "All 270" at bounding box center [562, 104] width 133 height 18
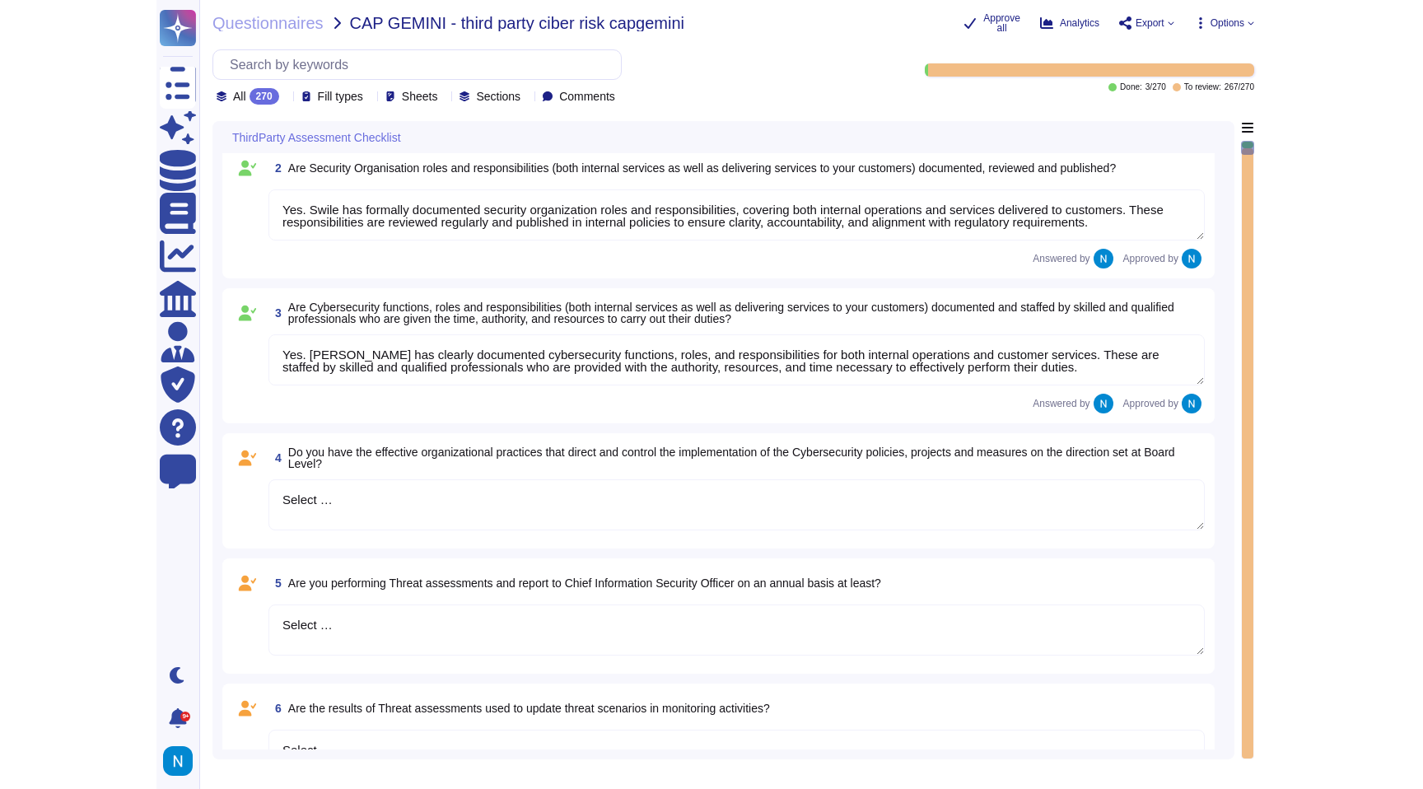
scroll to position [168, 0]
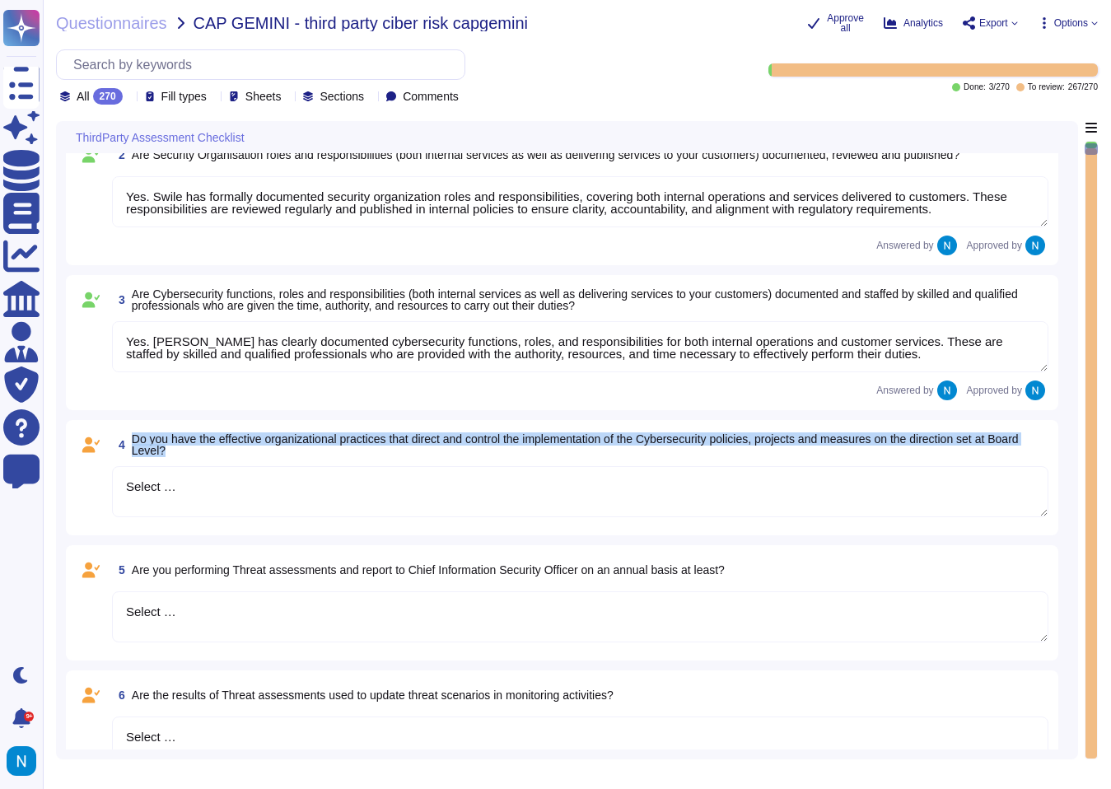
drag, startPoint x: 135, startPoint y: 441, endPoint x: 203, endPoint y: 448, distance: 67.9
click at [203, 448] on span "Do you have the effective organizational practices that direct and control the …" at bounding box center [590, 444] width 917 height 23
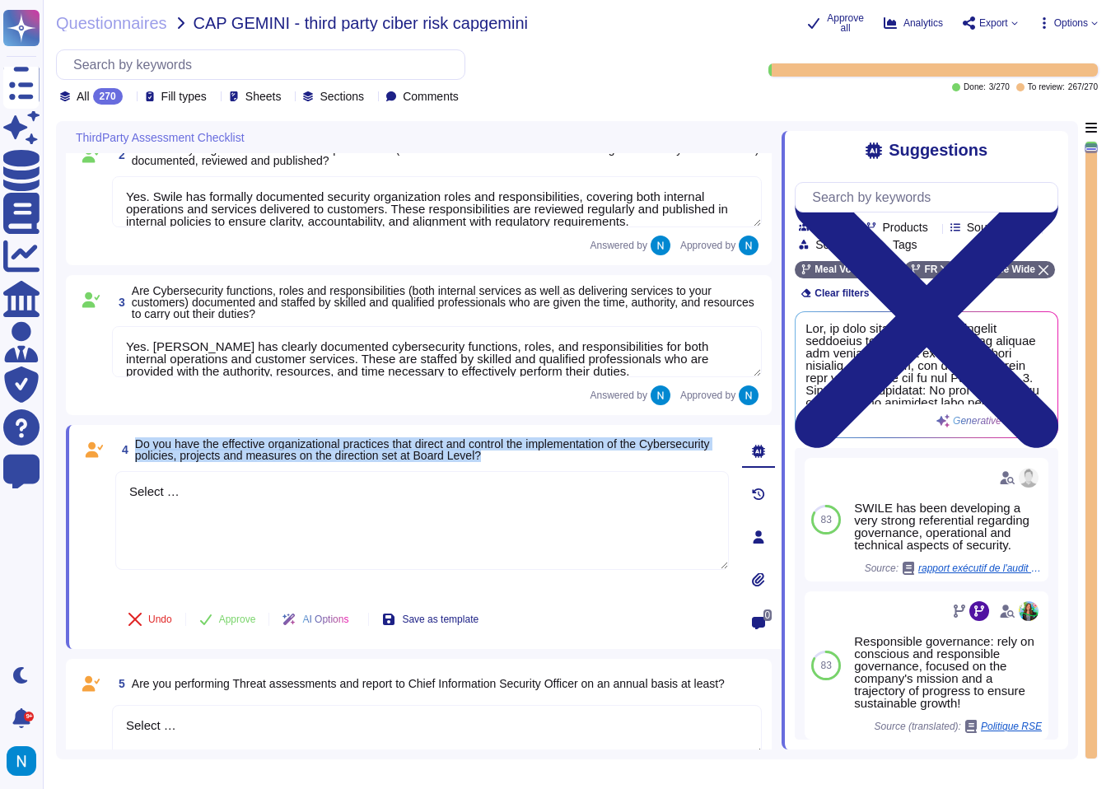
drag, startPoint x: 137, startPoint y: 441, endPoint x: 603, endPoint y: 466, distance: 466.8
click at [603, 466] on div "4 Do you have the effective organizational practices that direct and control th…" at bounding box center [404, 537] width 650 height 204
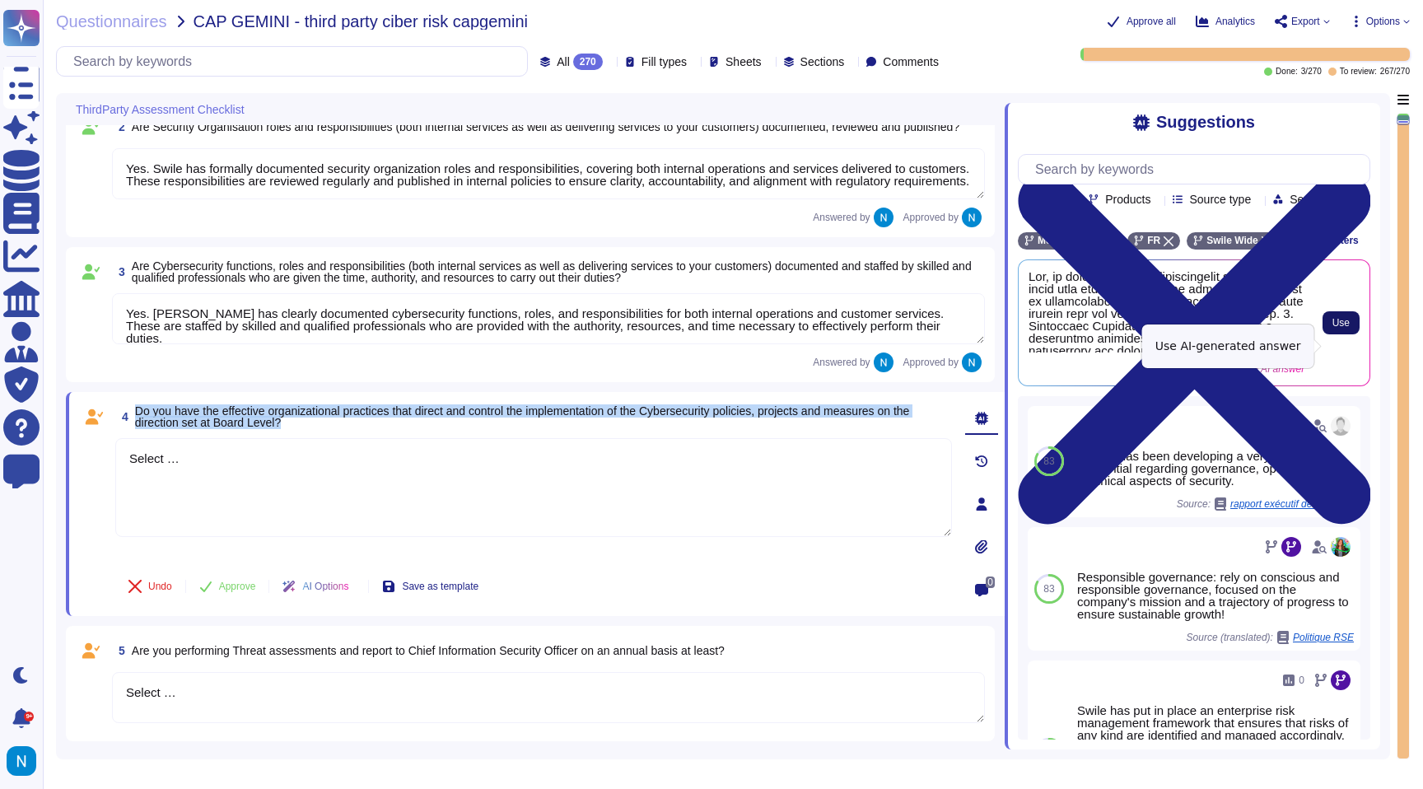
click at [1342, 328] on span "Use" at bounding box center [1340, 323] width 17 height 10
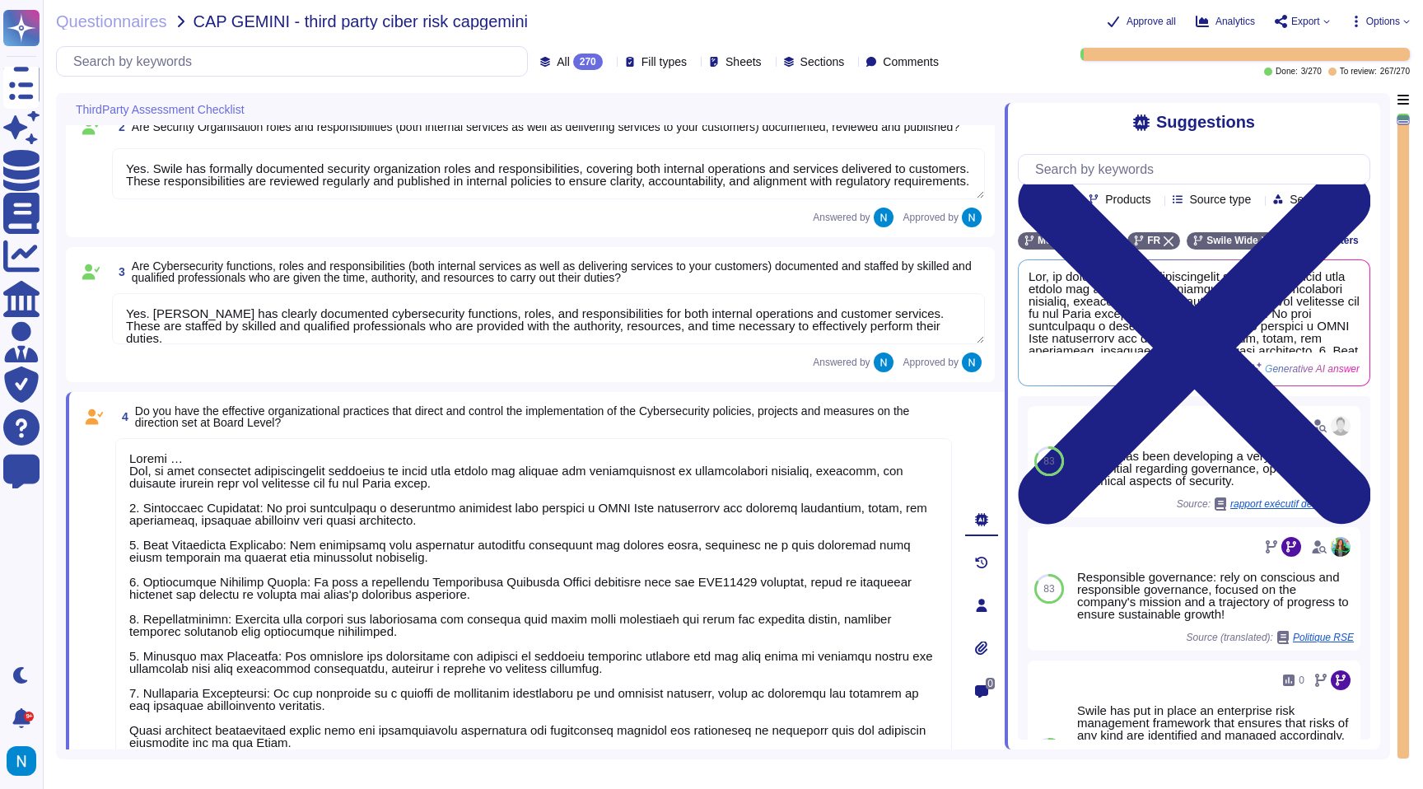
drag, startPoint x: 189, startPoint y: 462, endPoint x: 85, endPoint y: 456, distance: 103.9
click at [85, 456] on div "4 Do you have the effective organizational practices that direct and control th…" at bounding box center [515, 605] width 873 height 407
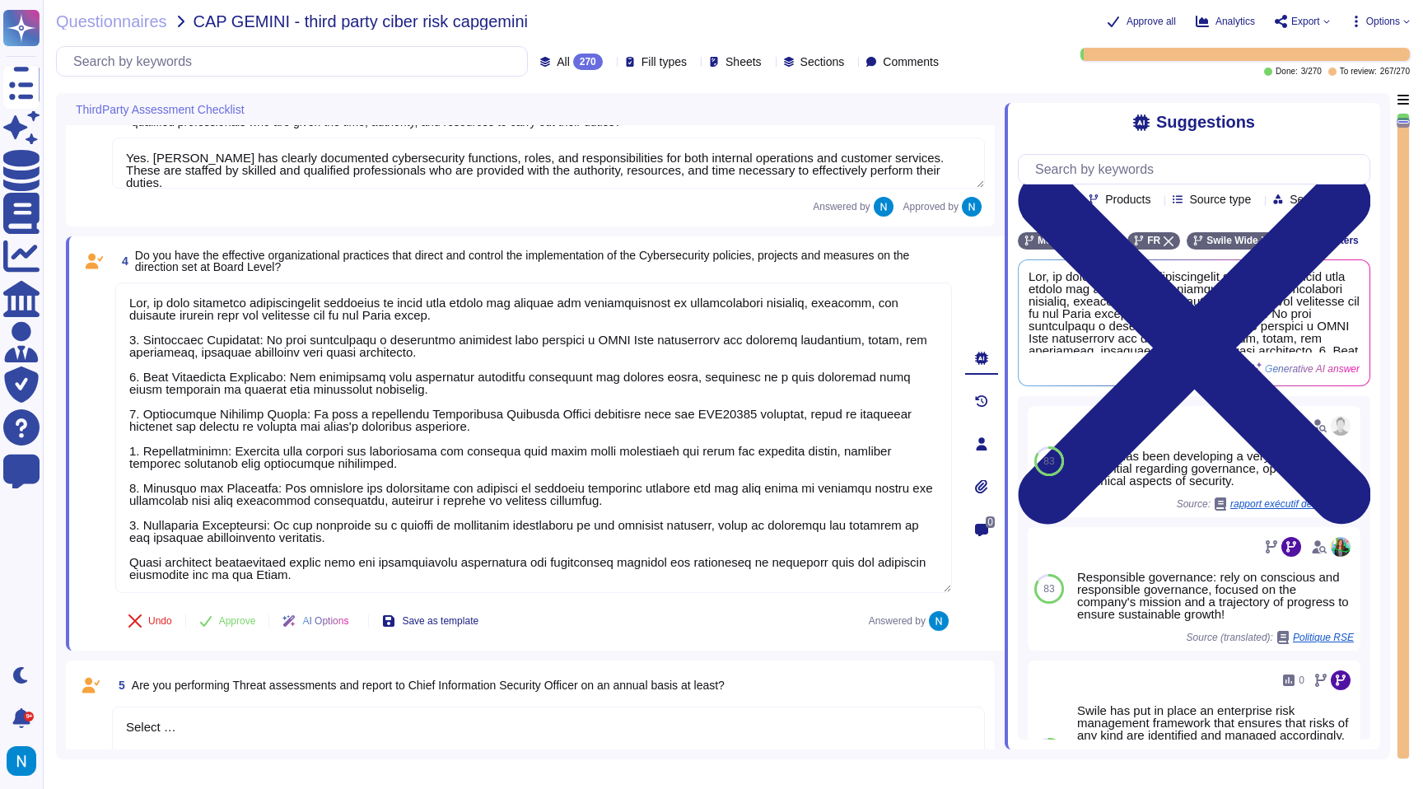
scroll to position [331, 0]
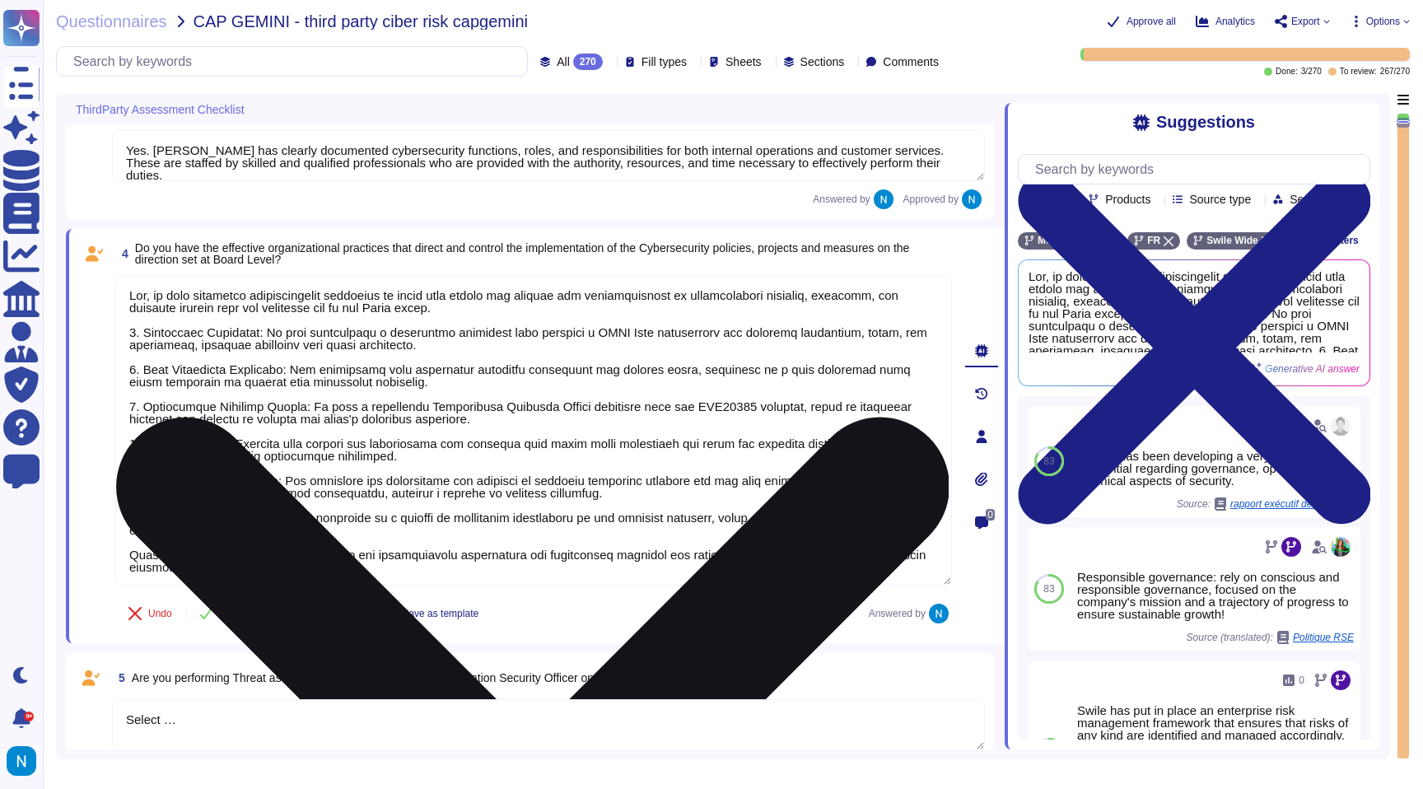
click at [182, 357] on textarea at bounding box center [533, 430] width 837 height 310
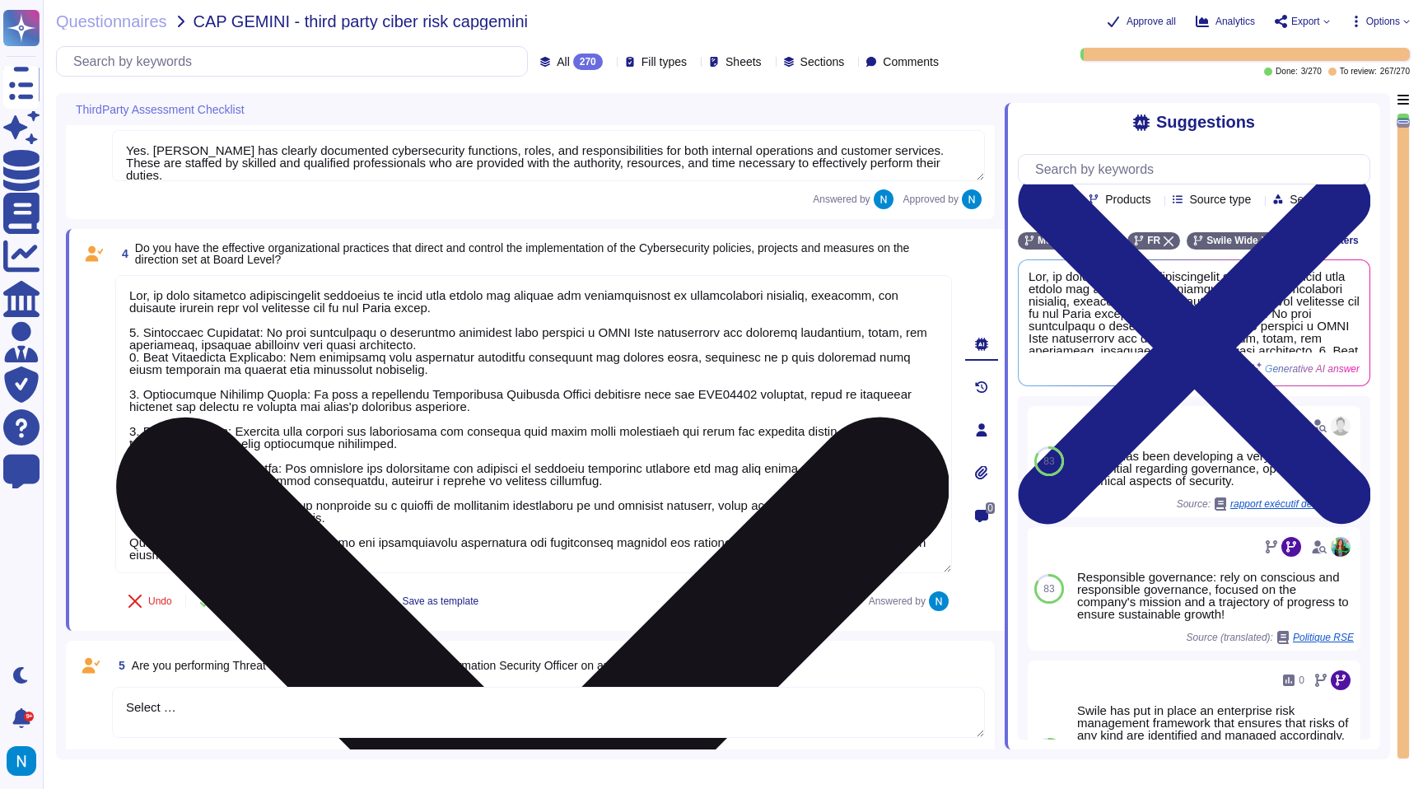
click at [161, 384] on textarea at bounding box center [533, 424] width 837 height 298
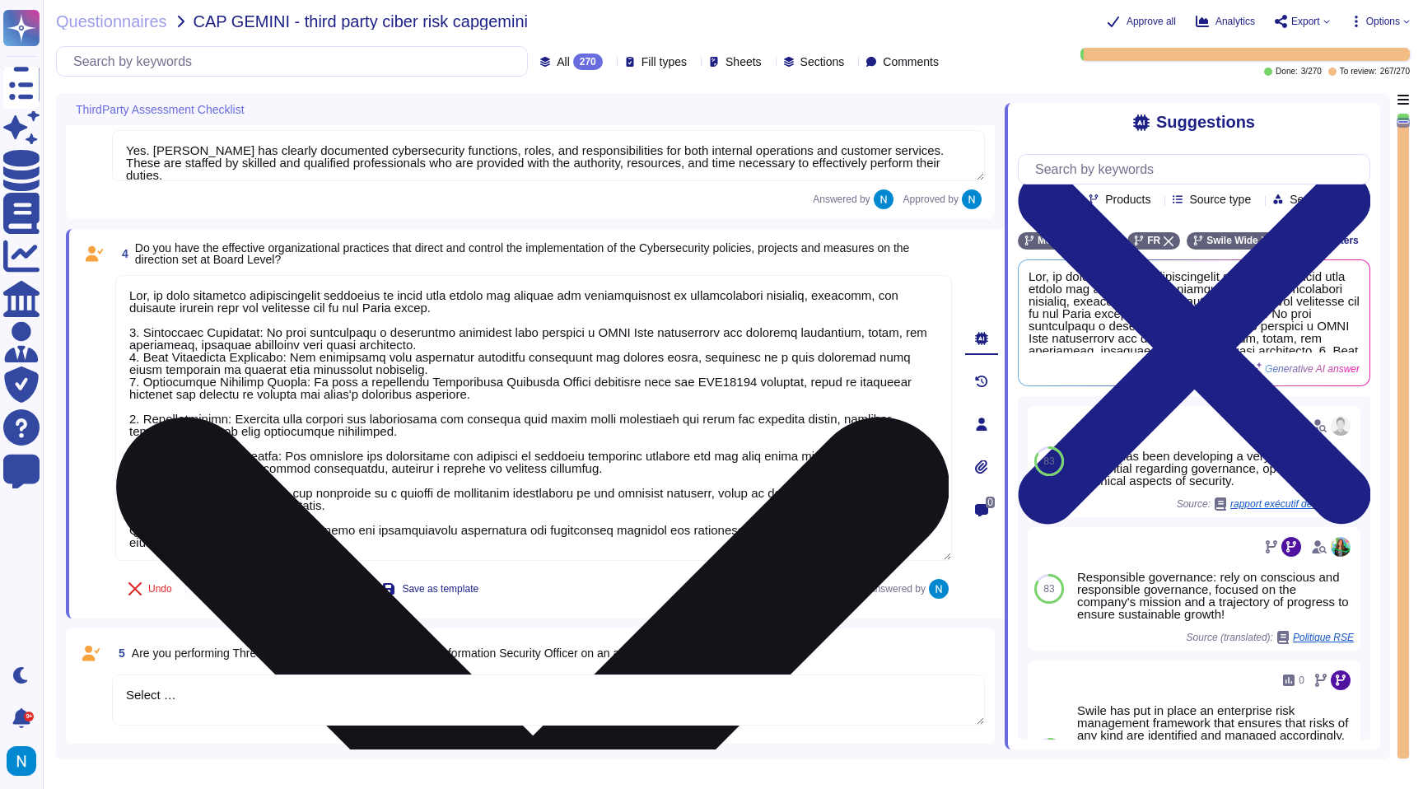
click at [161, 406] on textarea at bounding box center [533, 418] width 837 height 286
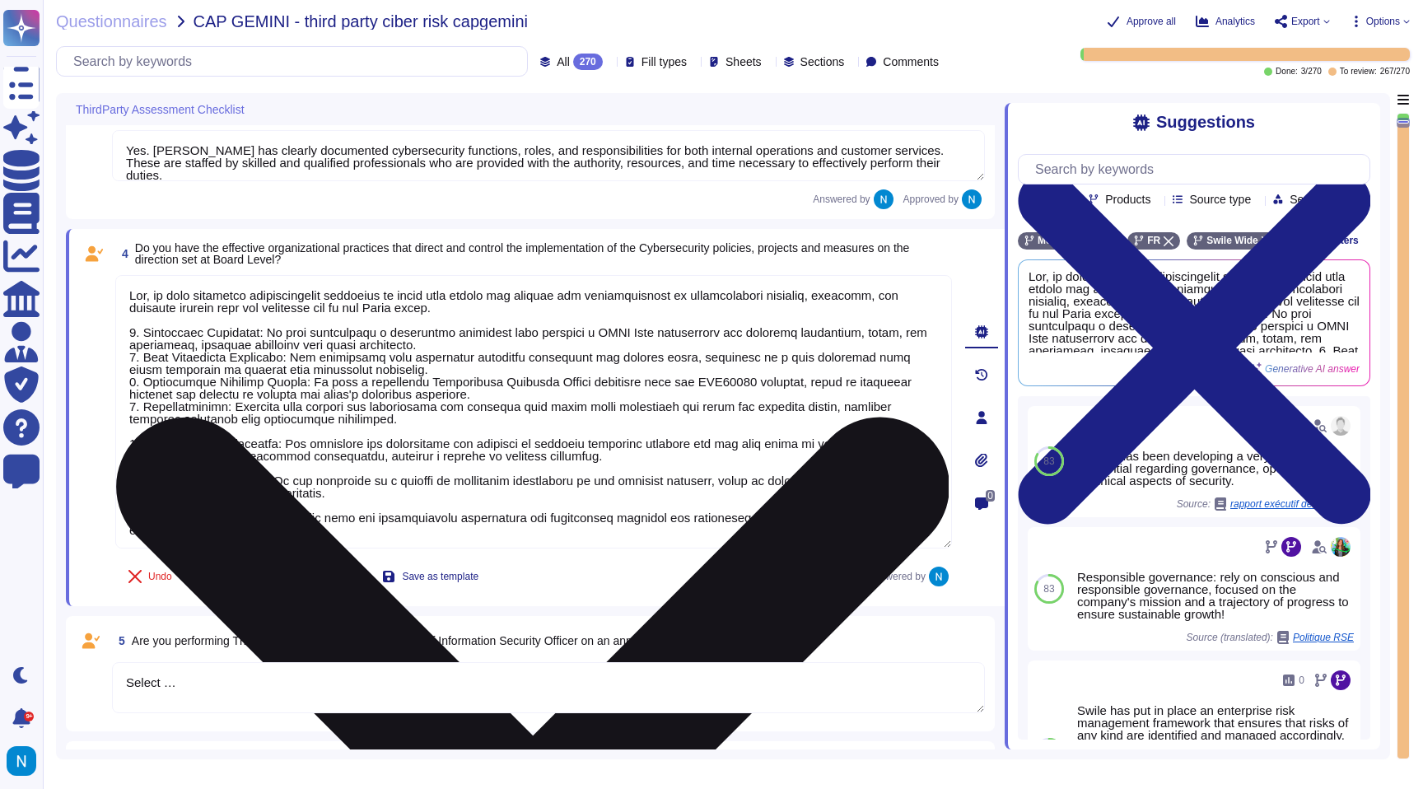
click at [163, 434] on textarea at bounding box center [533, 411] width 837 height 273
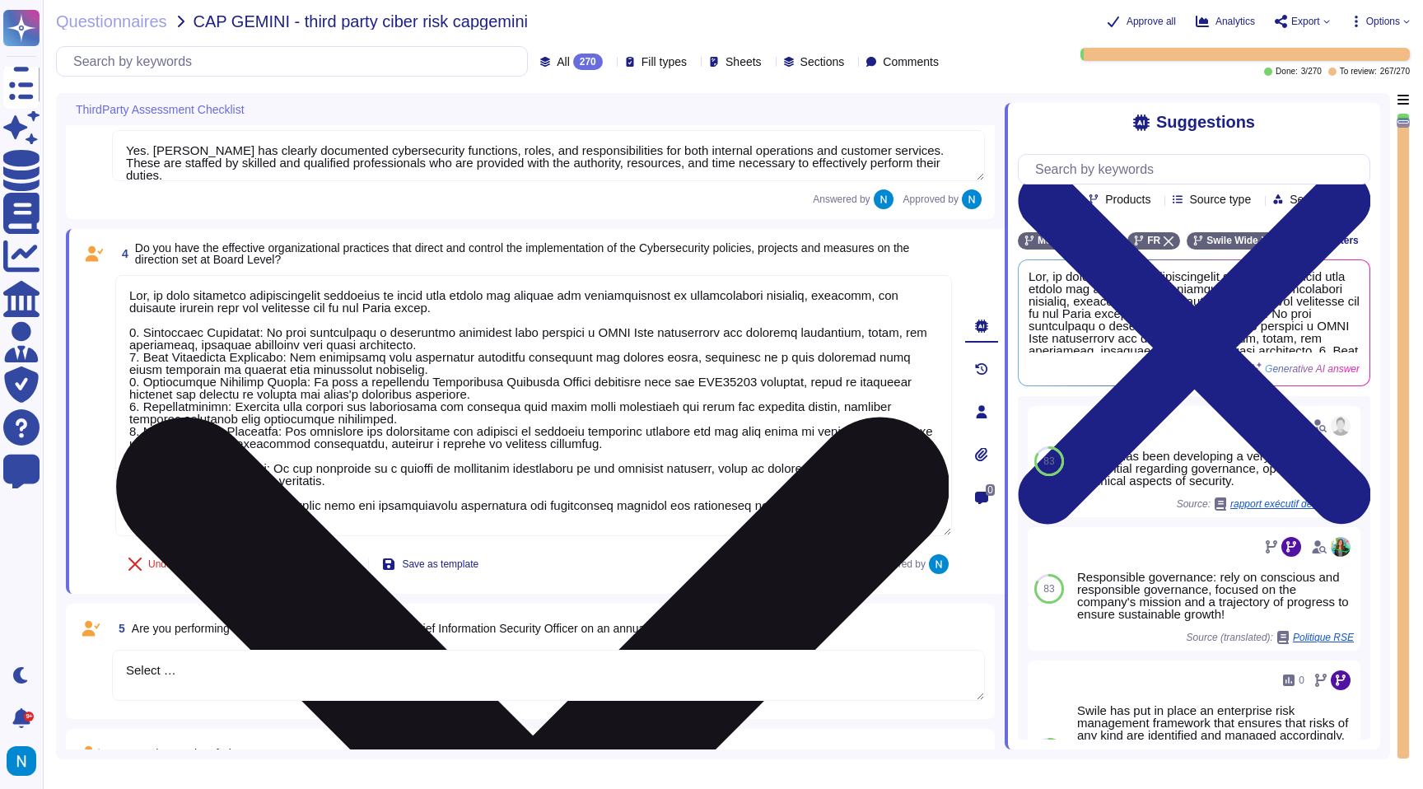
click at [162, 457] on textarea at bounding box center [533, 405] width 837 height 261
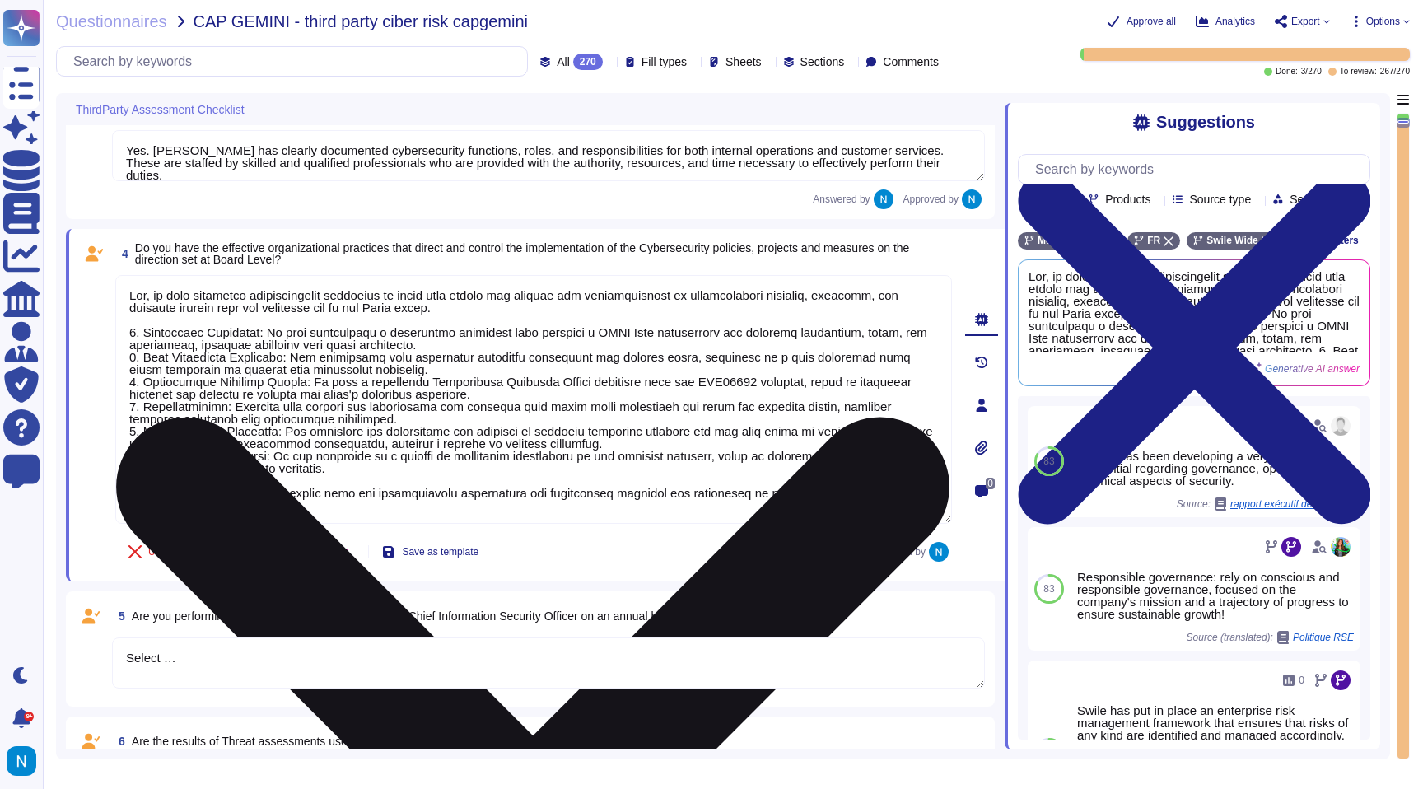
drag, startPoint x: 300, startPoint y: 511, endPoint x: 119, endPoint y: 488, distance: 181.8
click at [119, 488] on textarea at bounding box center [533, 399] width 837 height 249
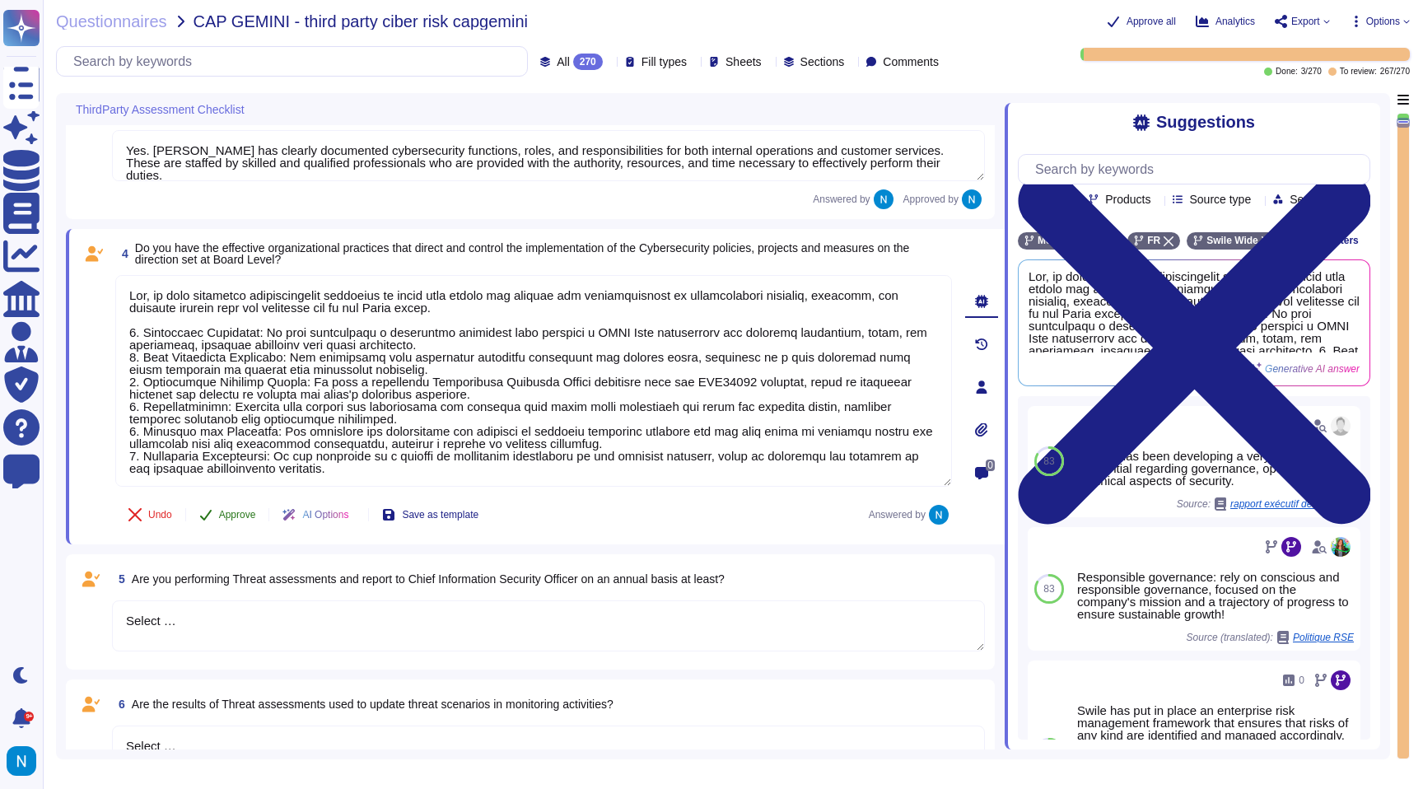
click at [224, 515] on span "Approve" at bounding box center [237, 515] width 37 height 10
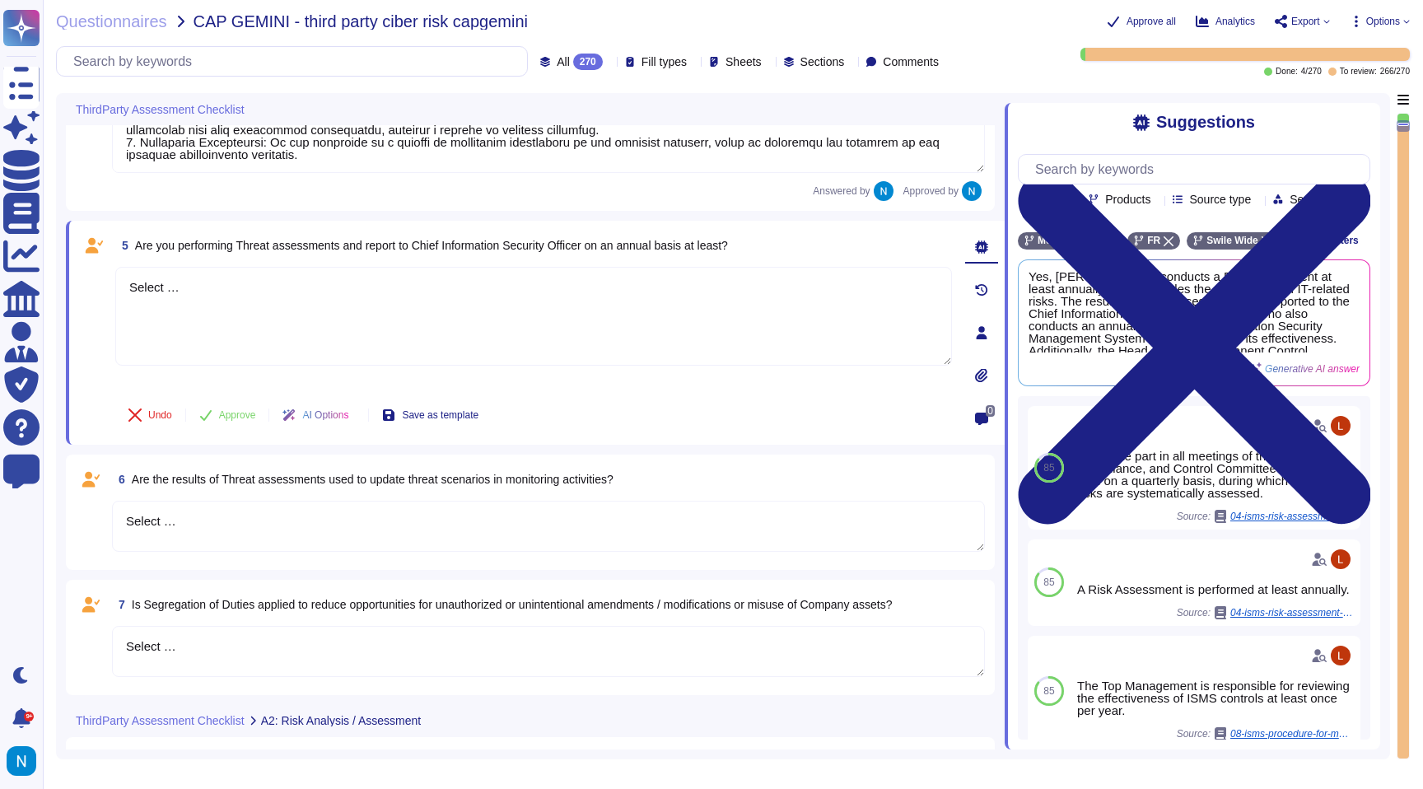
scroll to position [642, 0]
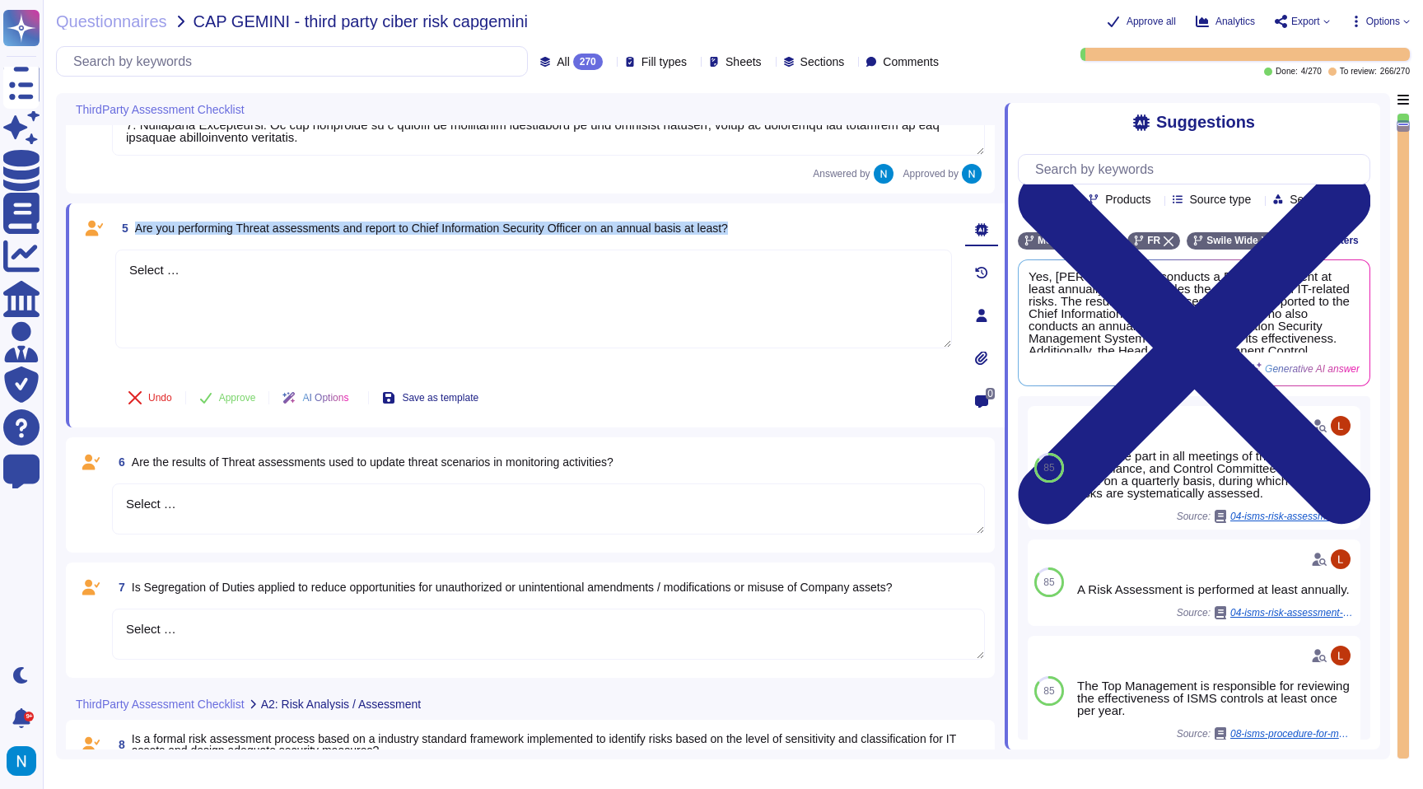
drag, startPoint x: 138, startPoint y: 229, endPoint x: 771, endPoint y: 231, distance: 633.3
click at [771, 231] on div "5 Are you performing Threat assessments and report to Chief Information Securit…" at bounding box center [533, 228] width 837 height 30
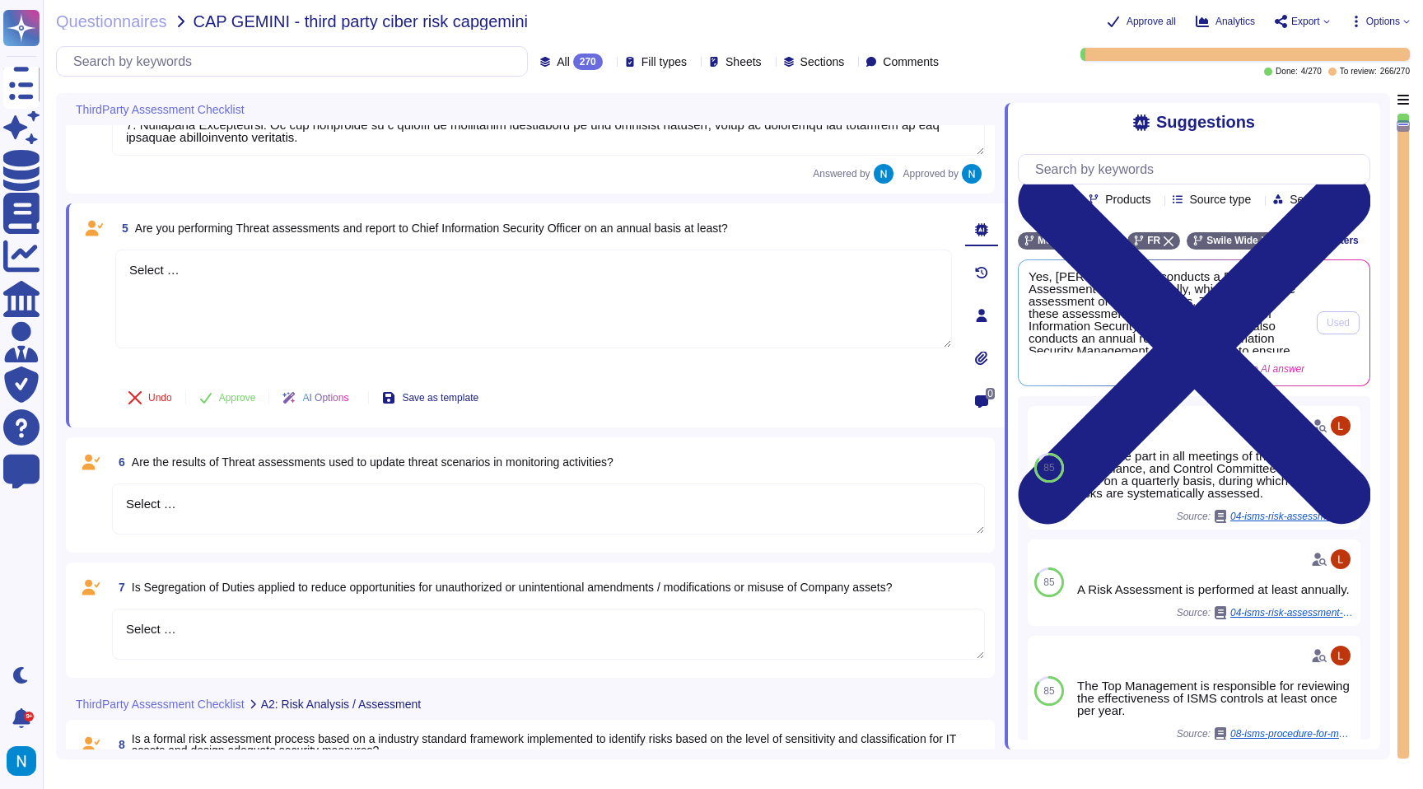
click at [1252, 341] on span "Yes, [PERSON_NAME] conducts a Risk Assessment at least annually, which includes…" at bounding box center [1167, 311] width 276 height 82
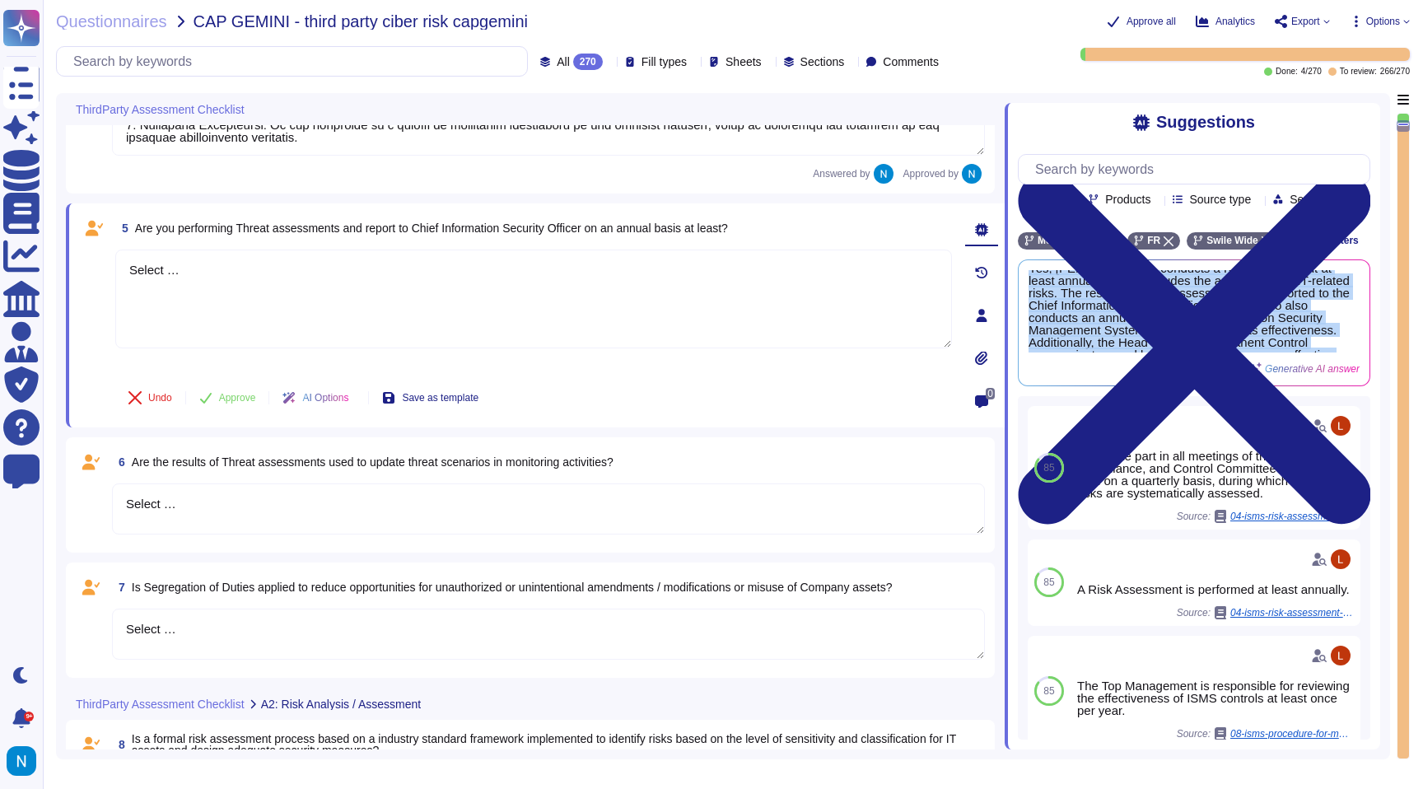
scroll to position [0, 0]
drag, startPoint x: 1280, startPoint y: 369, endPoint x: 1032, endPoint y: 279, distance: 263.6
click at [1032, 279] on div "Team Products Source type Section Tags Meal Voucher FR Swile Wide Clear filters…" at bounding box center [1194, 441] width 352 height 598
copy span "Yes, [PERSON_NAME] conducts a Risk Assessment at least annually, which includes…"
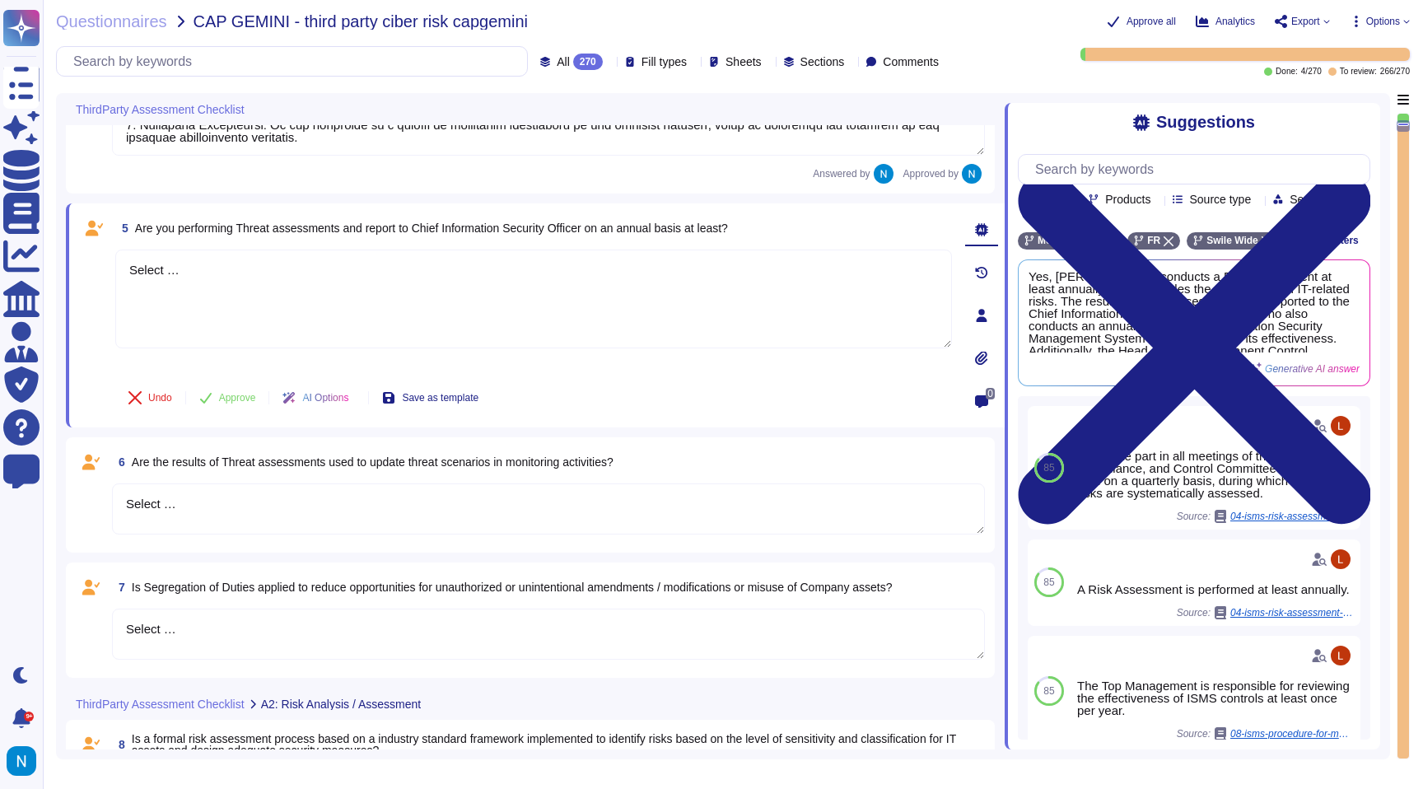
click at [474, 233] on span "Are you performing Threat assessments and report to Chief Information Security …" at bounding box center [431, 228] width 593 height 13
drag, startPoint x: 136, startPoint y: 229, endPoint x: 530, endPoint y: 194, distance: 396.1
click at [818, 245] on div "5 Are you performing Threat assessments and report to Chief Information Securit…" at bounding box center [515, 315] width 873 height 204
click at [758, 243] on div "5 Are you performing Threat assessments and report to Chief Information Securit…" at bounding box center [515, 315] width 873 height 204
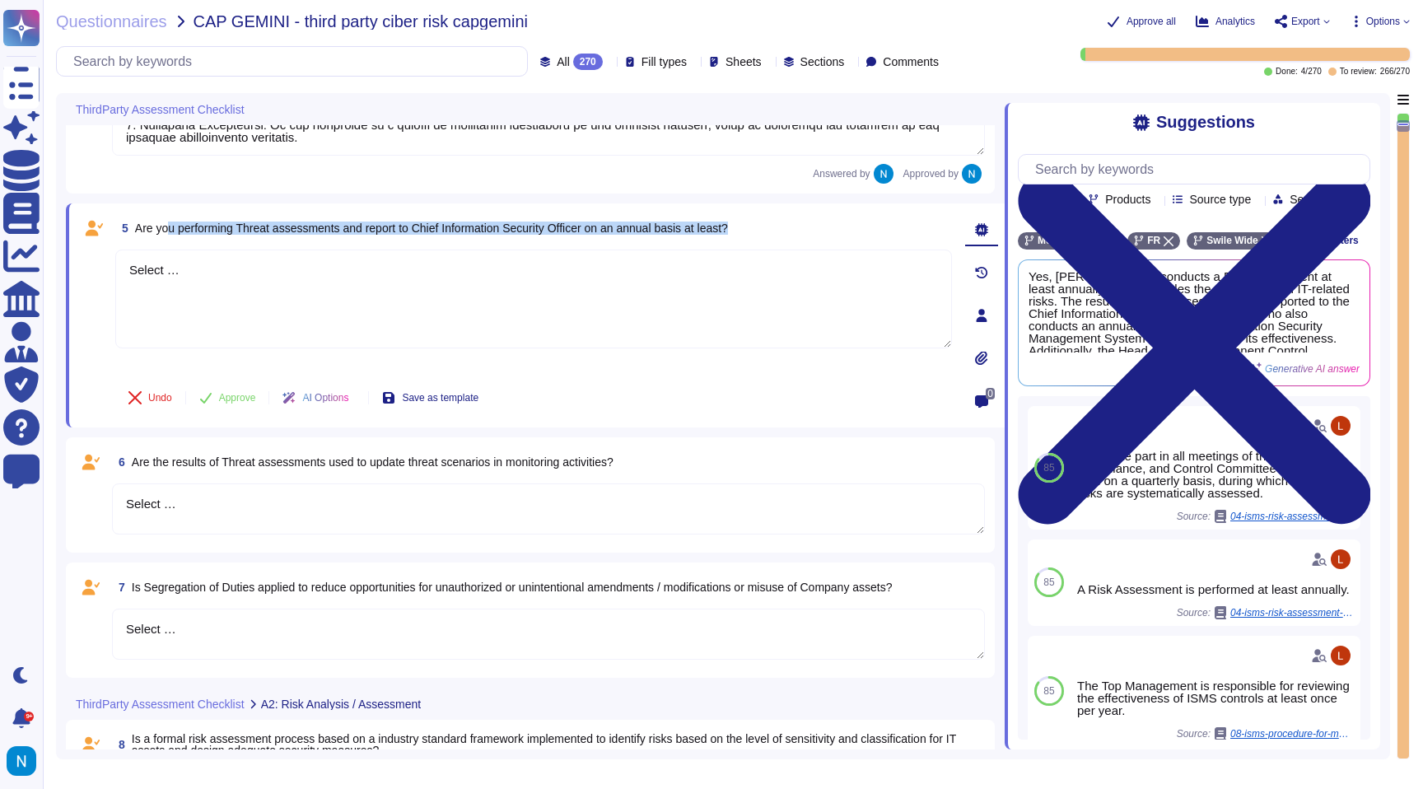
drag, startPoint x: 774, startPoint y: 226, endPoint x: 172, endPoint y: 230, distance: 602.0
click at [172, 230] on div "5 Are you performing Threat assessments and report to Chief Information Securit…" at bounding box center [533, 228] width 837 height 30
click at [125, 230] on span "5" at bounding box center [121, 228] width 13 height 12
drag, startPoint x: 138, startPoint y: 230, endPoint x: 772, endPoint y: 226, distance: 634.1
click at [772, 226] on div "5 Are you performing Threat assessments and report to Chief Information Securit…" at bounding box center [533, 228] width 837 height 30
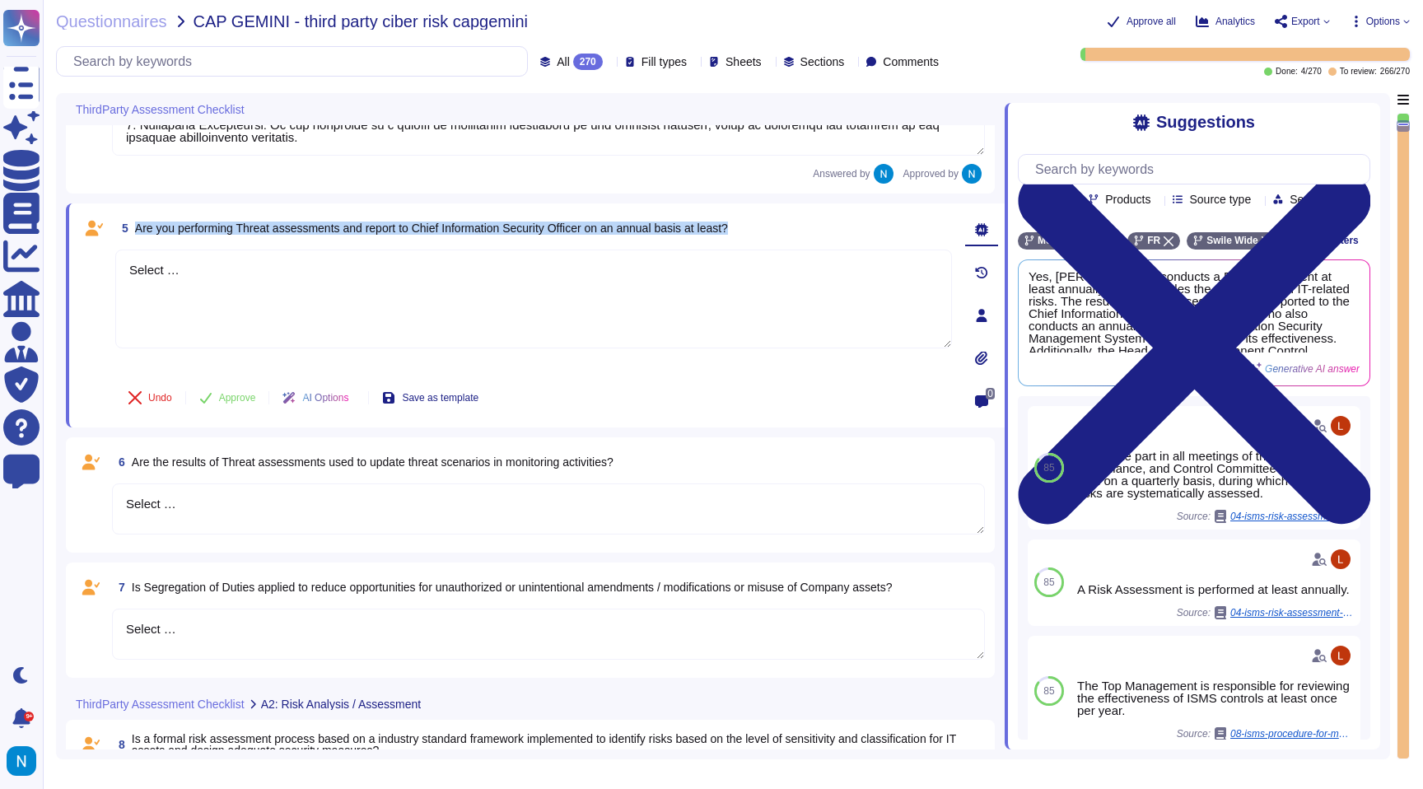
copy span "Are you performing Threat assessments and report to Chief Information Security …"
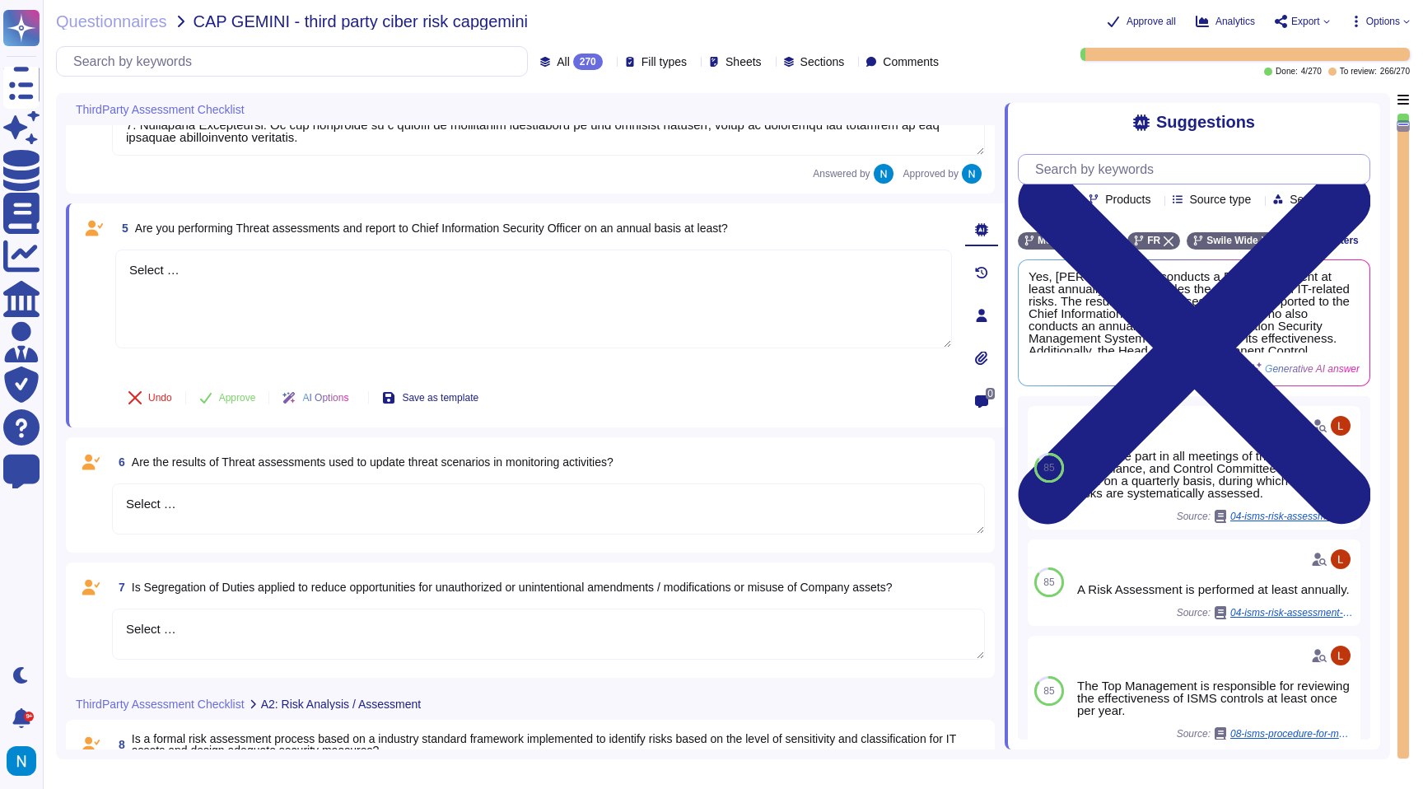
click at [1133, 177] on input "text" at bounding box center [1198, 169] width 343 height 29
paste input "Are you performing Threat assessments and report to Chief Information Security …"
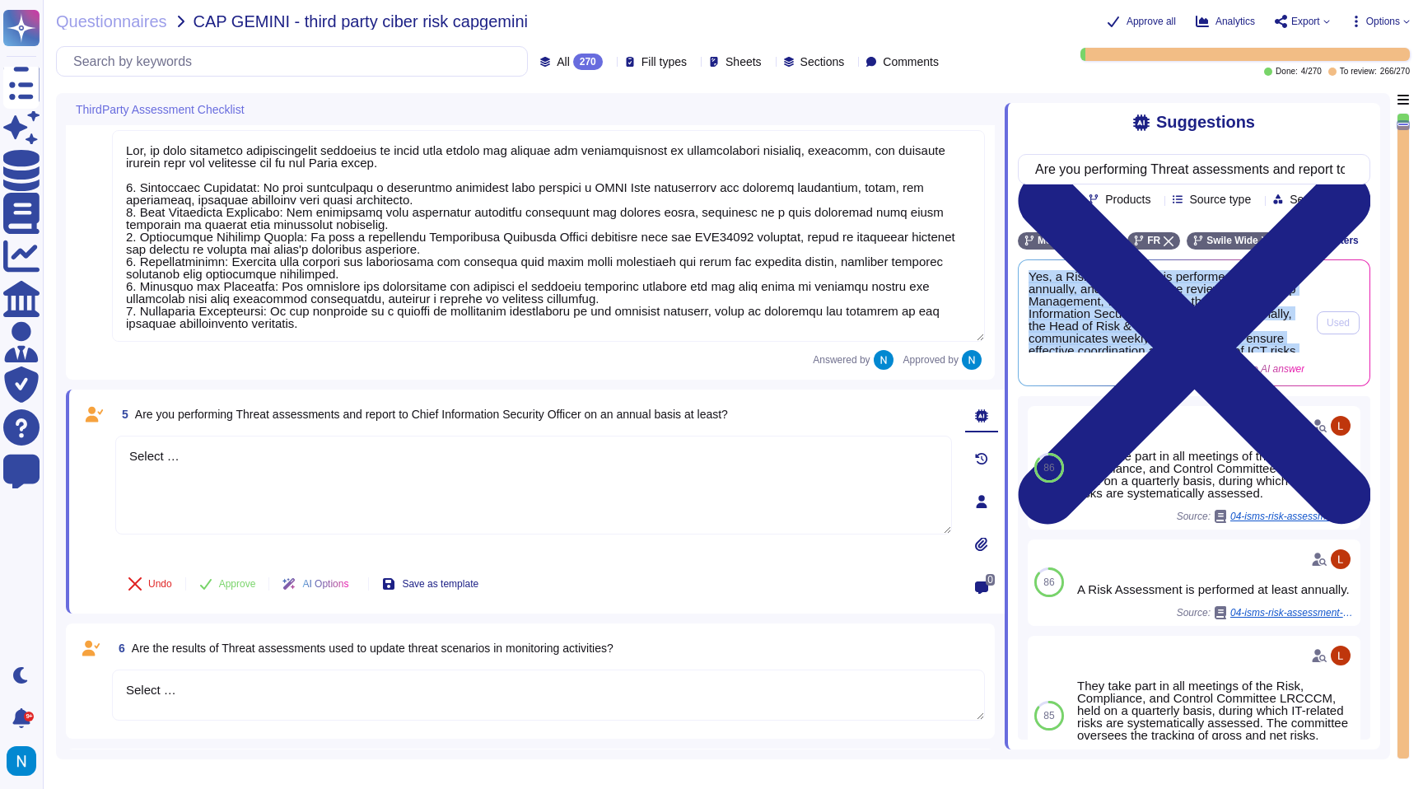
scroll to position [17, 0]
drag, startPoint x: 1025, startPoint y: 297, endPoint x: 1185, endPoint y: 394, distance: 187.0
click at [1185, 385] on div "Yes, a Risk Assessment is performed at least annually, and the results are revi…" at bounding box center [1194, 322] width 351 height 125
copy div "Yes, a Risk Assessment is performed at least annually, and the results are revi…"
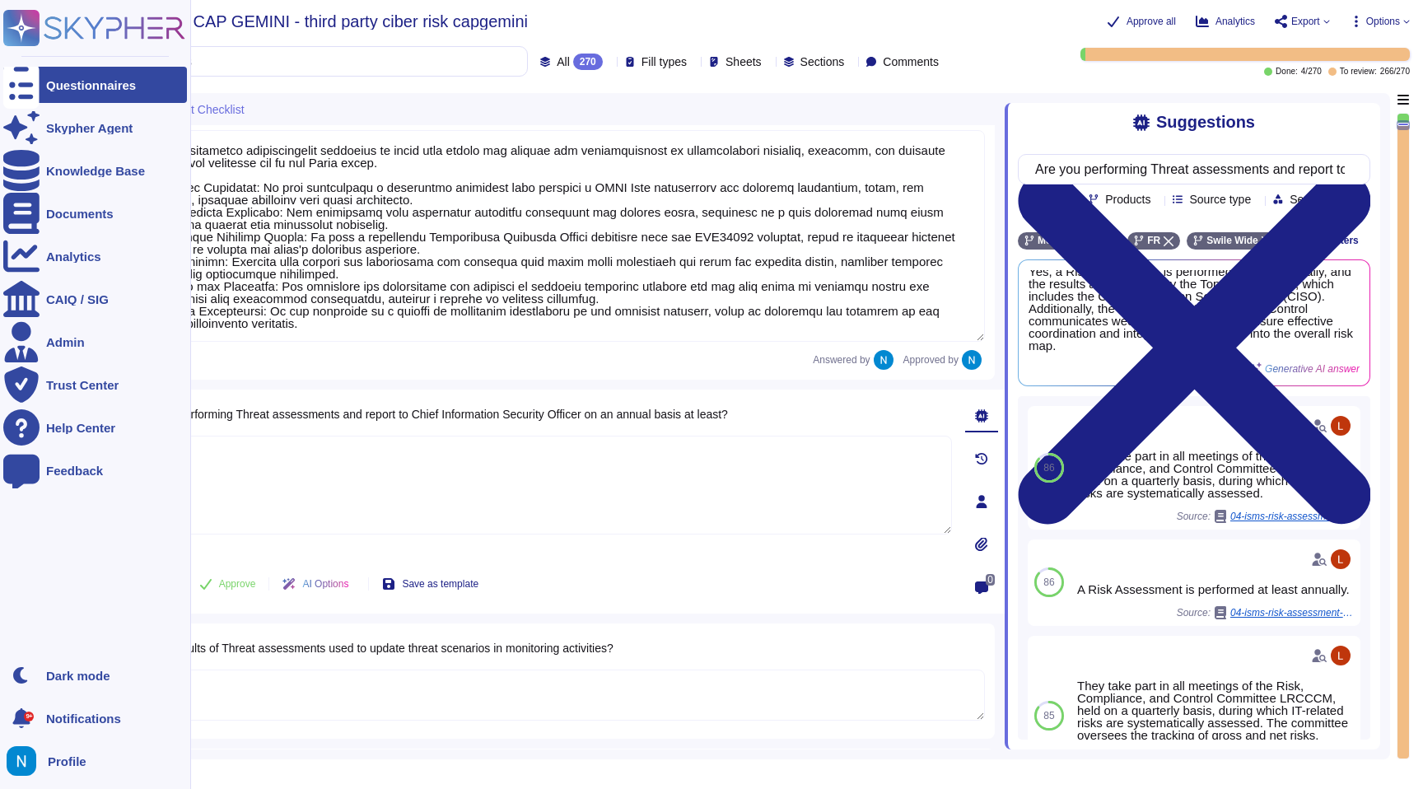
drag, startPoint x: 349, startPoint y: 491, endPoint x: 0, endPoint y: 429, distance: 354.6
click at [0, 429] on div "Questionnaires Skypher Agent Knowledge Base Documents Analytics CAIQ / SIG Admi…" at bounding box center [711, 394] width 1423 height 789
paste textarea "Yes, a Risk Assessment is performed at least annually, and the results are revi…"
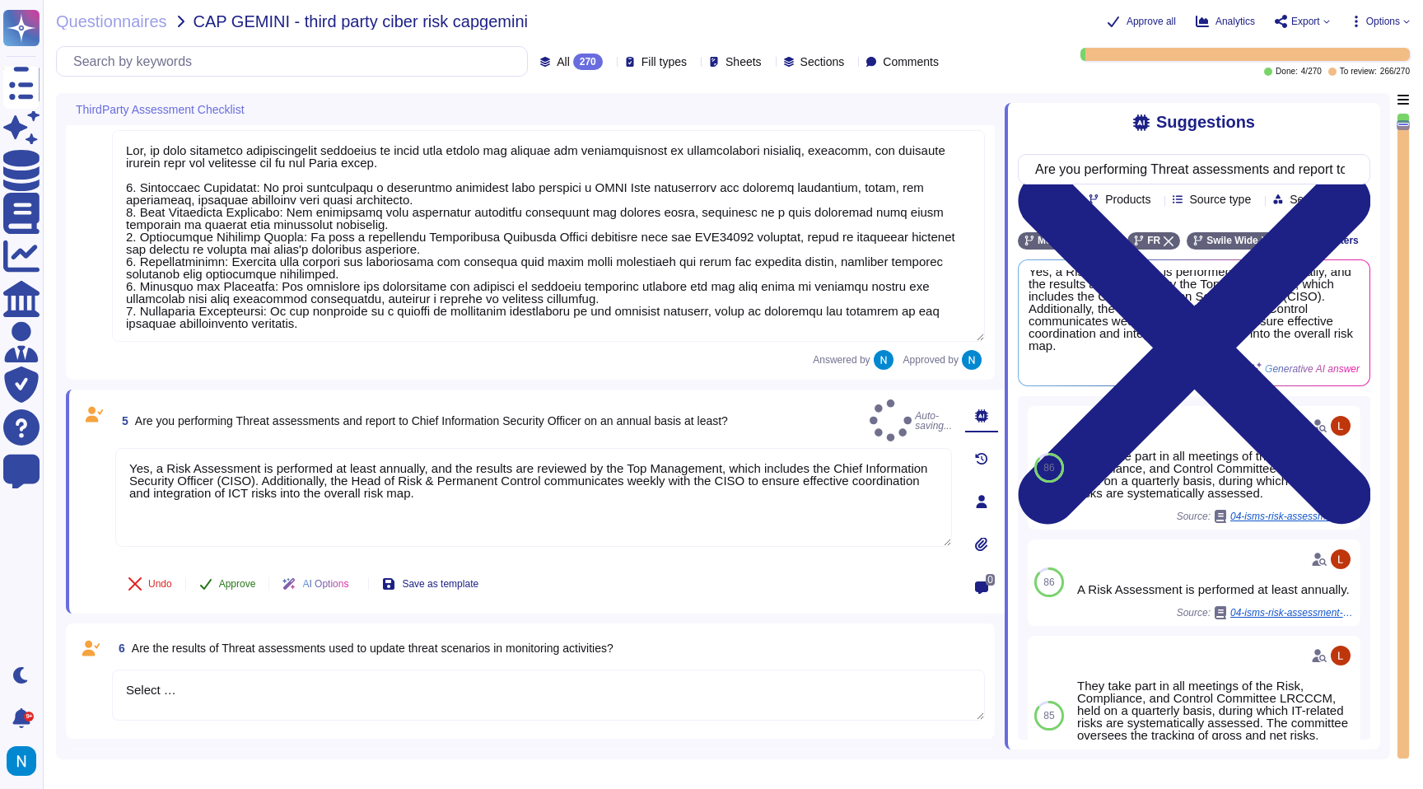
click at [231, 582] on span "Approve" at bounding box center [237, 584] width 37 height 10
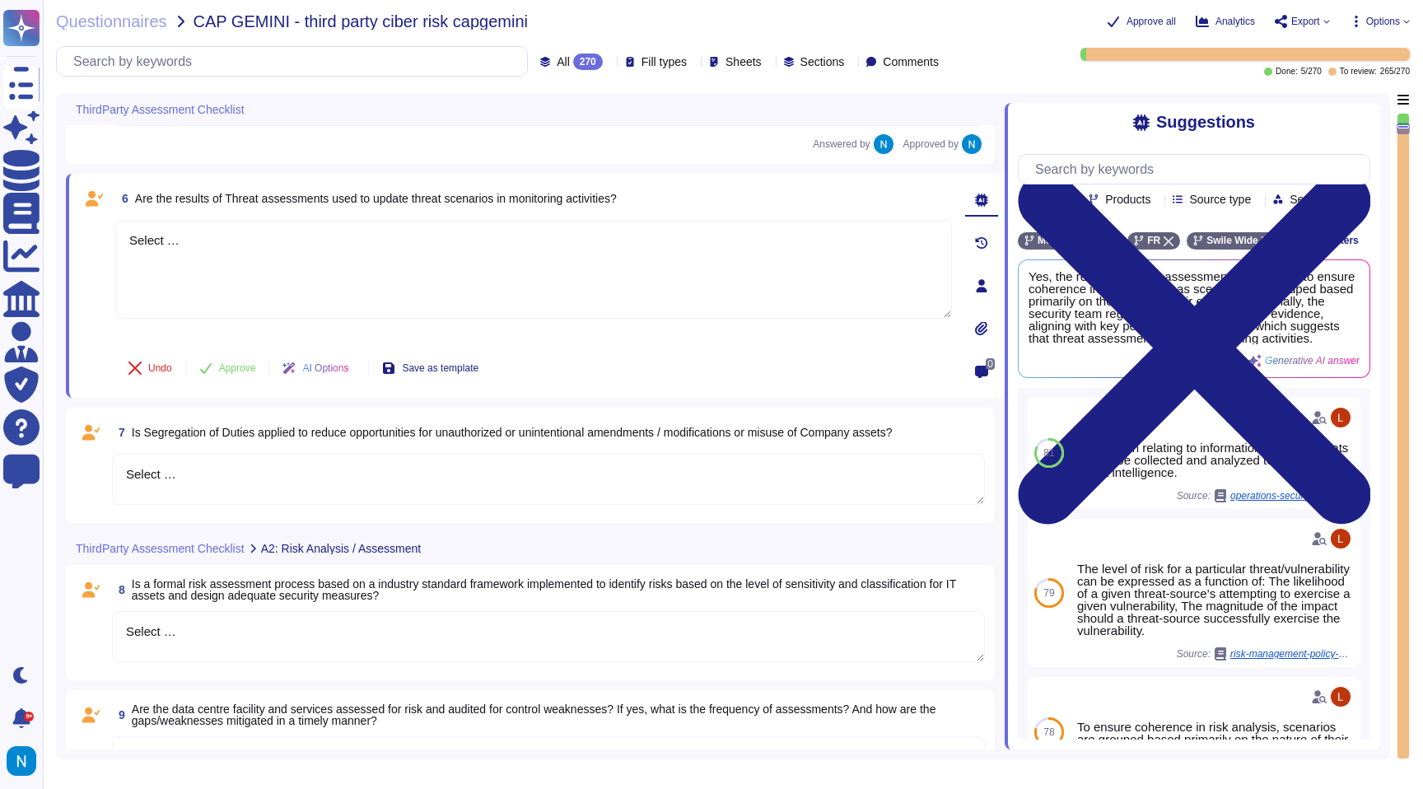
scroll to position [894, 0]
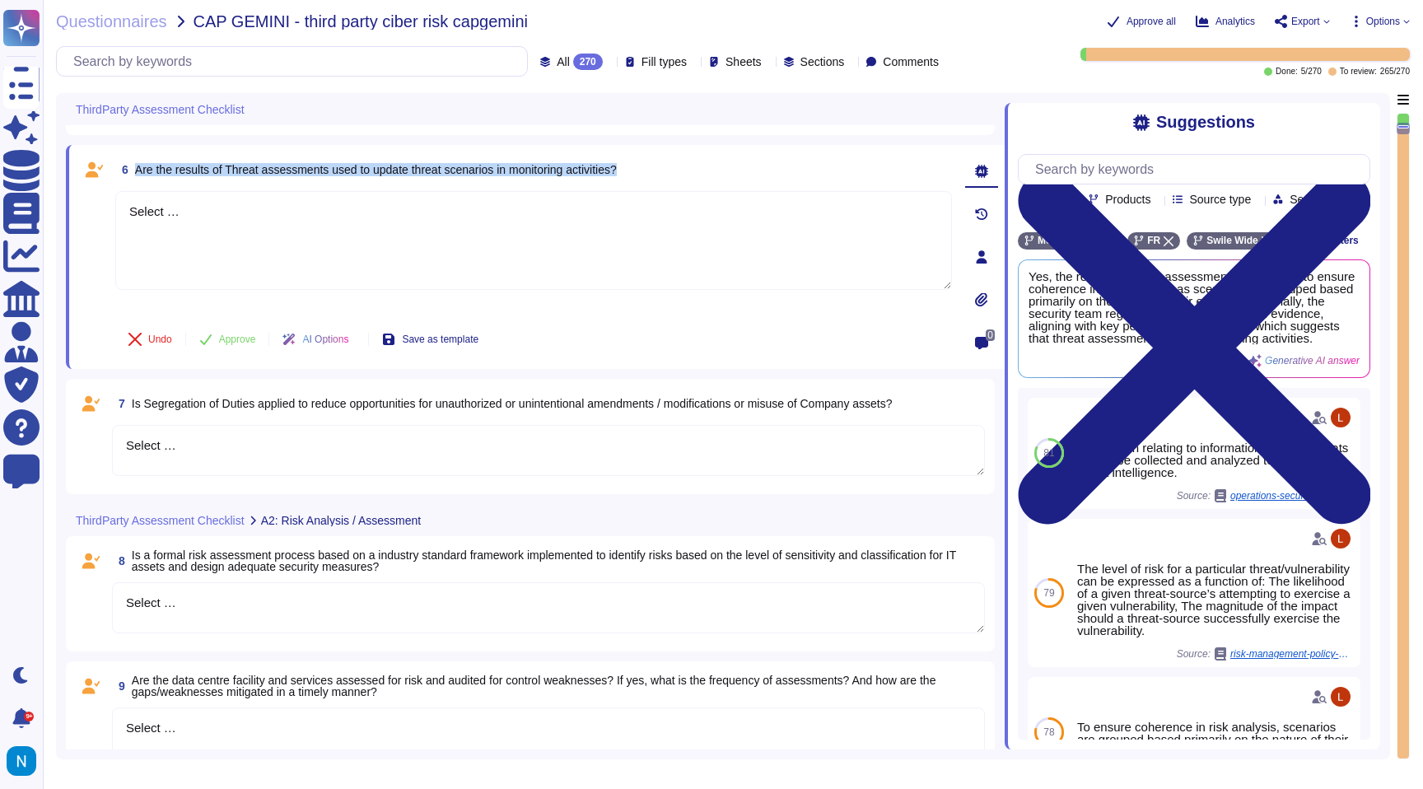
drag, startPoint x: 135, startPoint y: 168, endPoint x: 649, endPoint y: 171, distance: 513.9
click at [617, 171] on span "6 Are the results of Threat assessments used to update threat scenarios in moni…" at bounding box center [366, 170] width 502 height 30
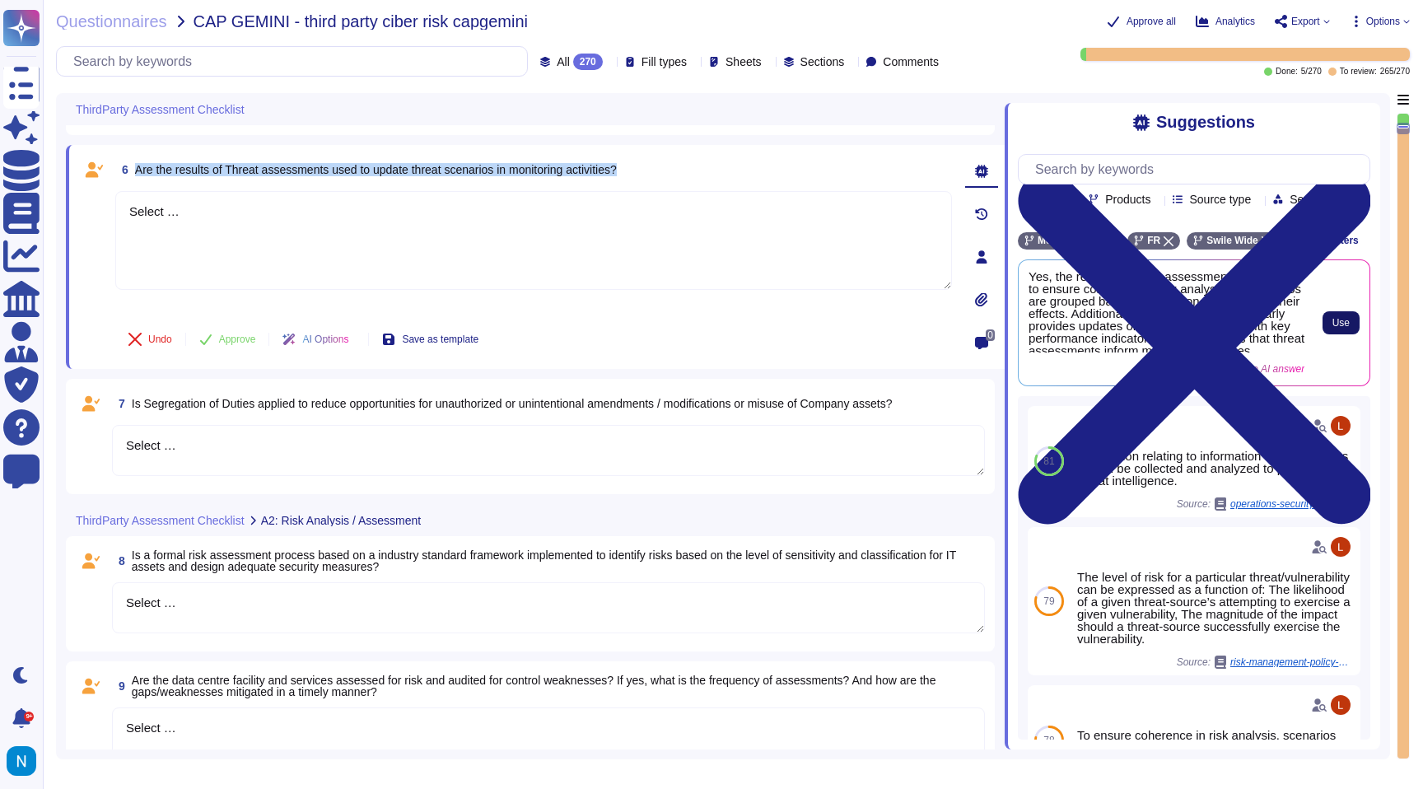
click at [1337, 328] on span "Use" at bounding box center [1340, 323] width 17 height 10
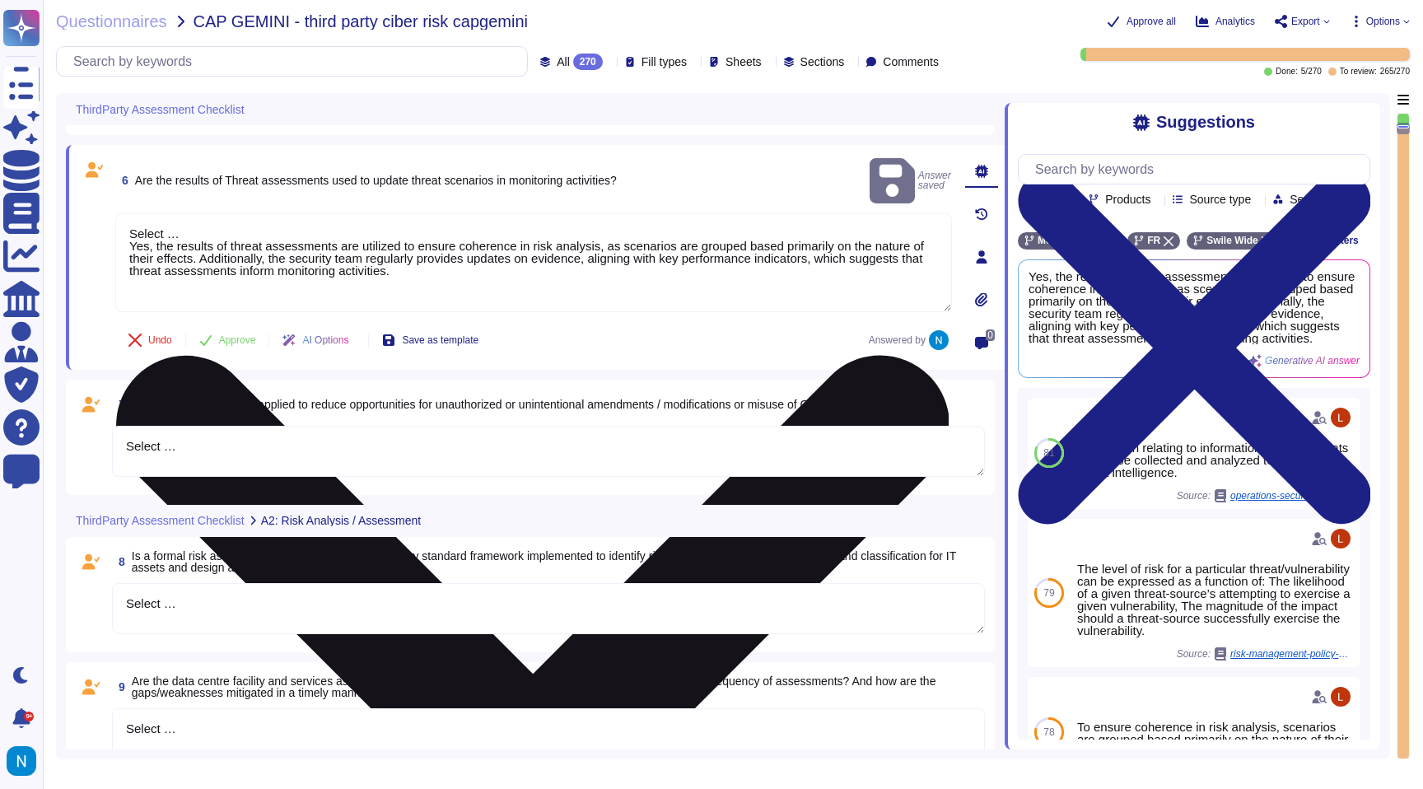
drag, startPoint x: 131, startPoint y: 229, endPoint x: 124, endPoint y: 206, distance: 24.2
click at [124, 213] on textarea "Select … Yes, the results of threat assessments are utilized to ensure coherenc…" at bounding box center [533, 262] width 837 height 99
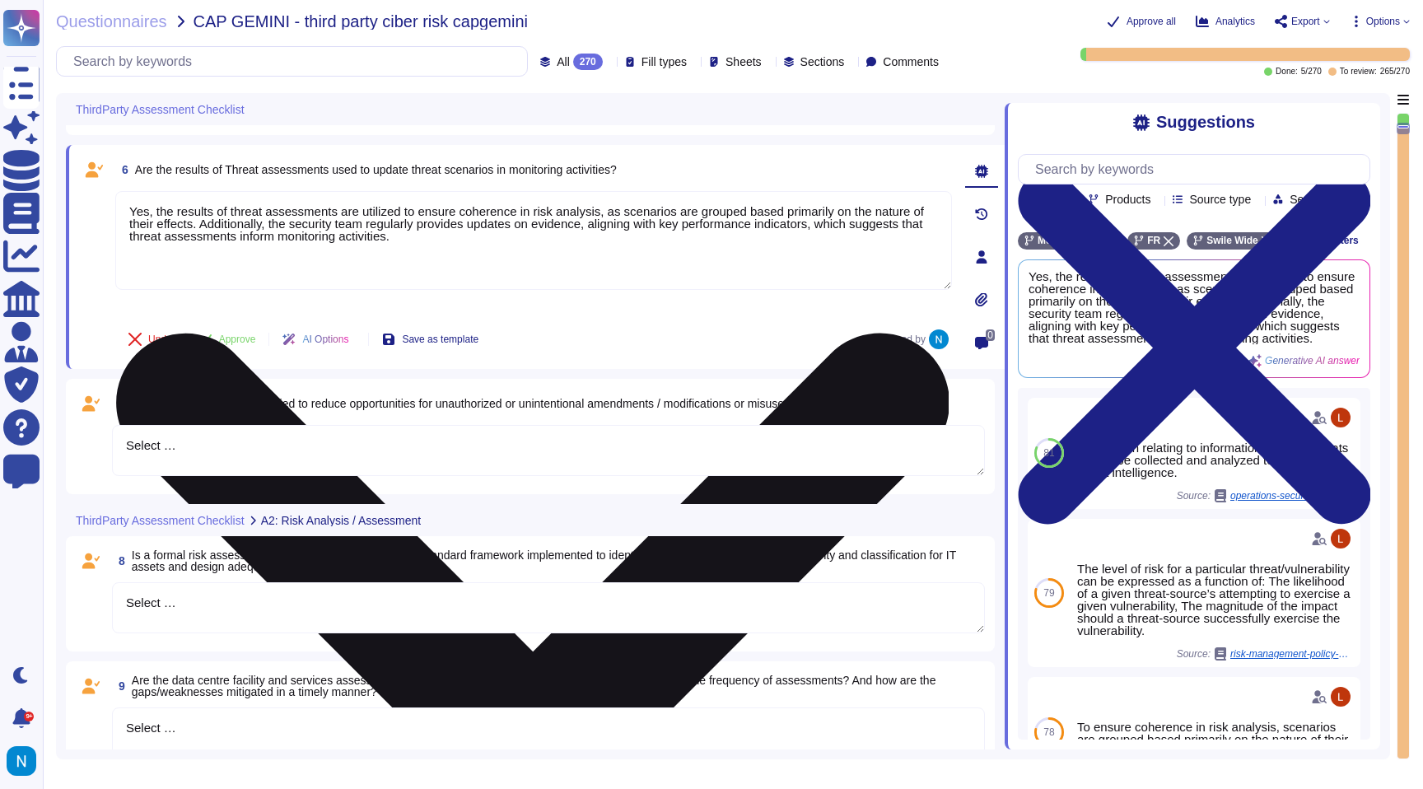
click at [254, 215] on textarea "Yes, the results of threat assessments are utilized to ensure coherence in risk…" at bounding box center [533, 240] width 837 height 99
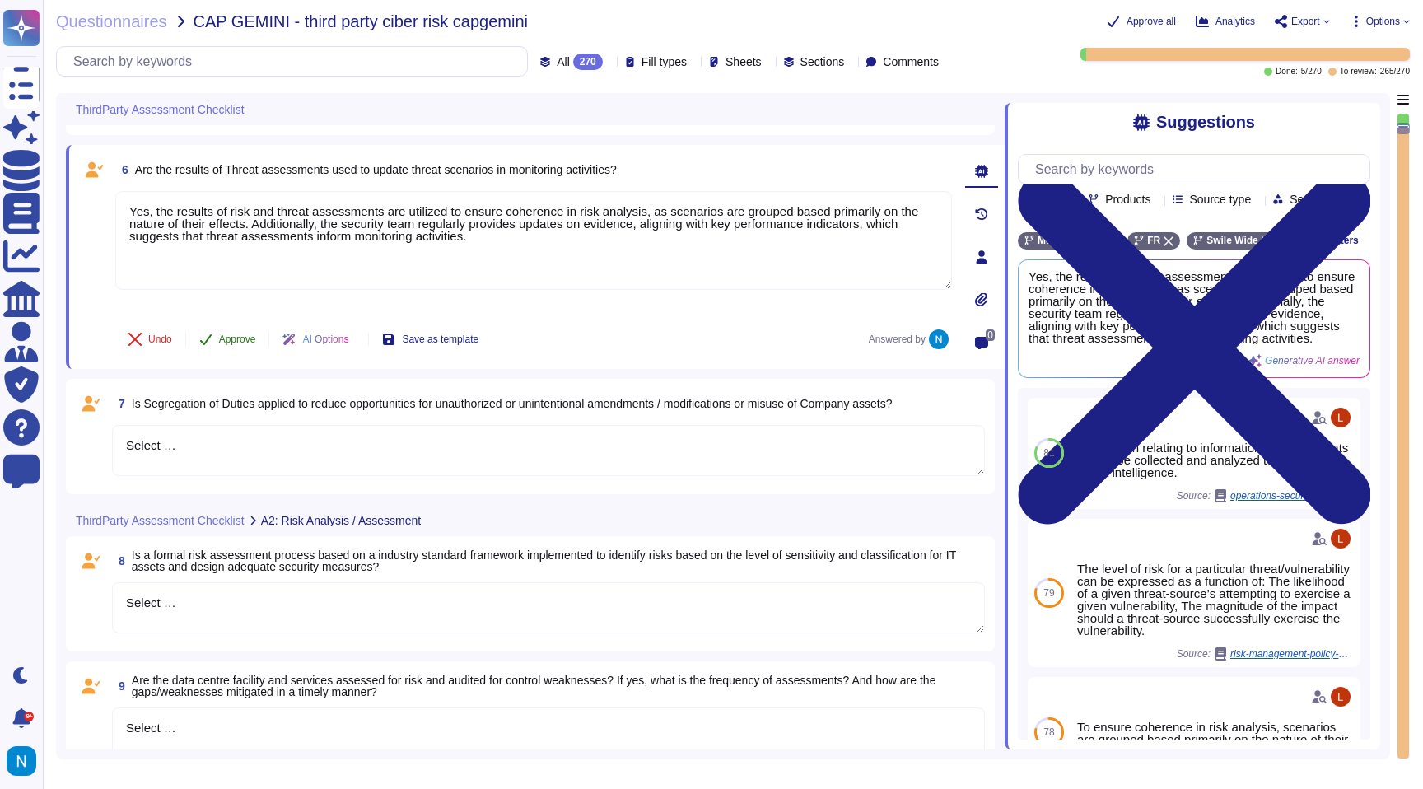
click at [244, 334] on span "Approve" at bounding box center [237, 339] width 37 height 10
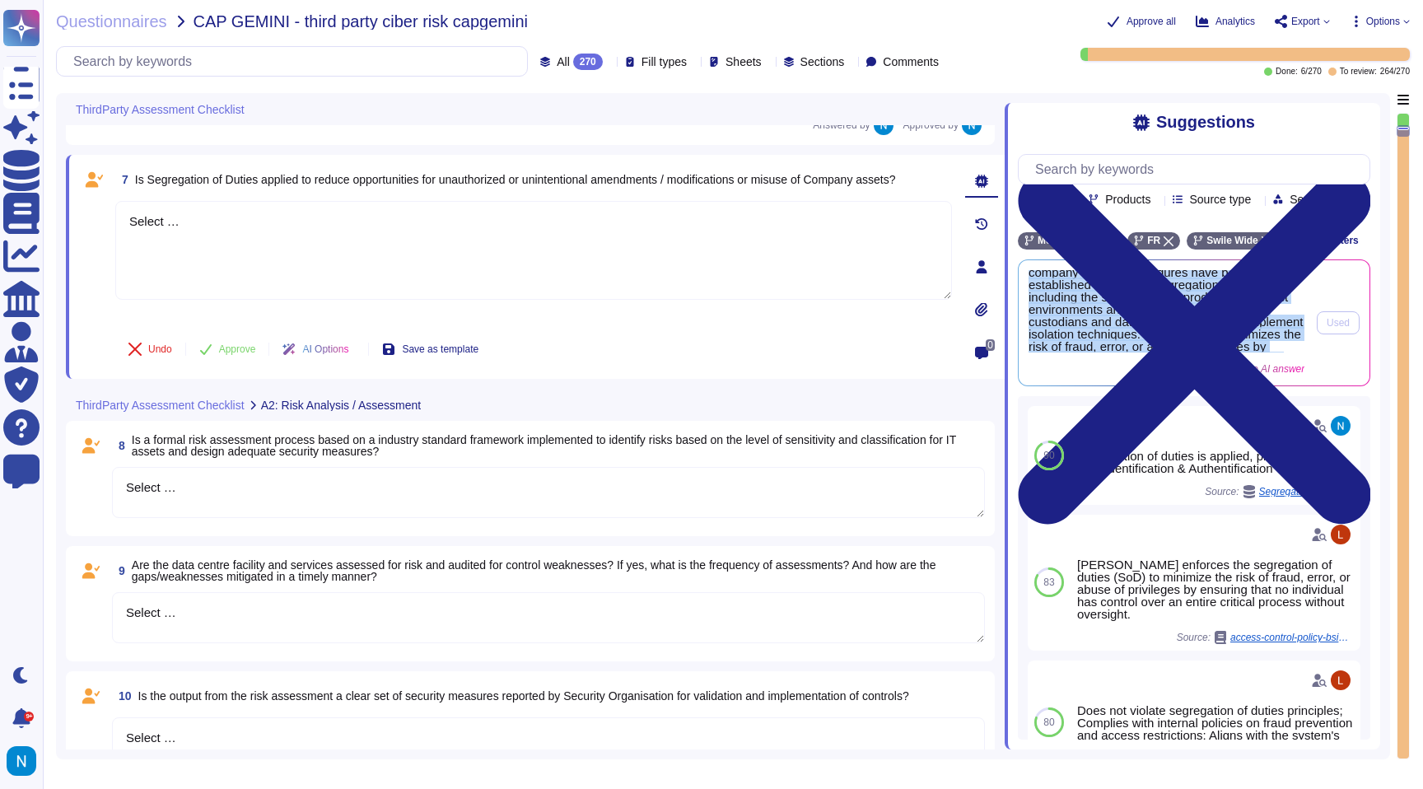
scroll to position [128, 0]
drag, startPoint x: 1027, startPoint y: 298, endPoint x: 1282, endPoint y: 388, distance: 270.6
click at [1282, 385] on div "Yes, segregation of duties is applied to reduce opportunities for unauthorized …" at bounding box center [1194, 322] width 351 height 125
click at [1216, 352] on span "Yes, segregation of duties is applied to reduce opportunities for unauthorized …" at bounding box center [1167, 311] width 276 height 82
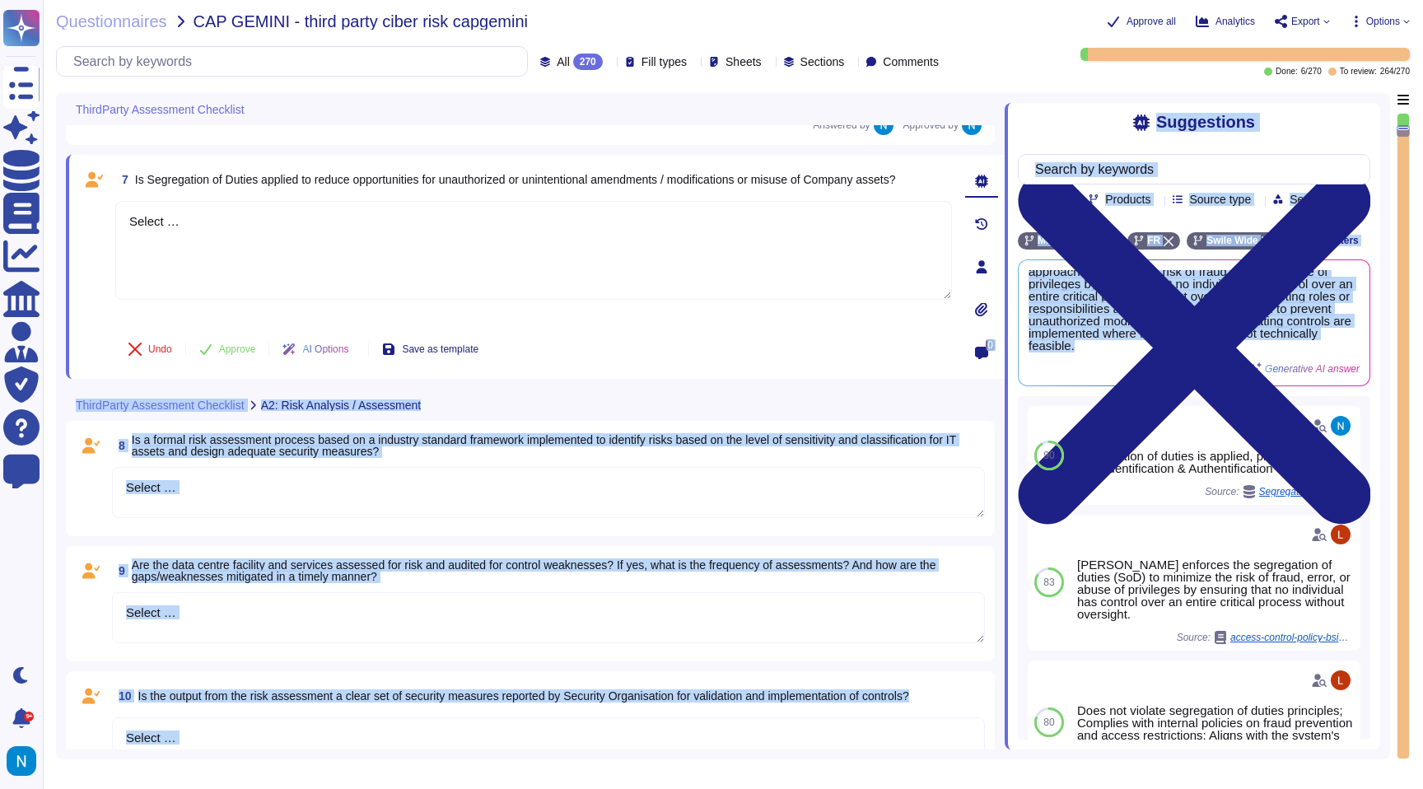
scroll to position [0, 0]
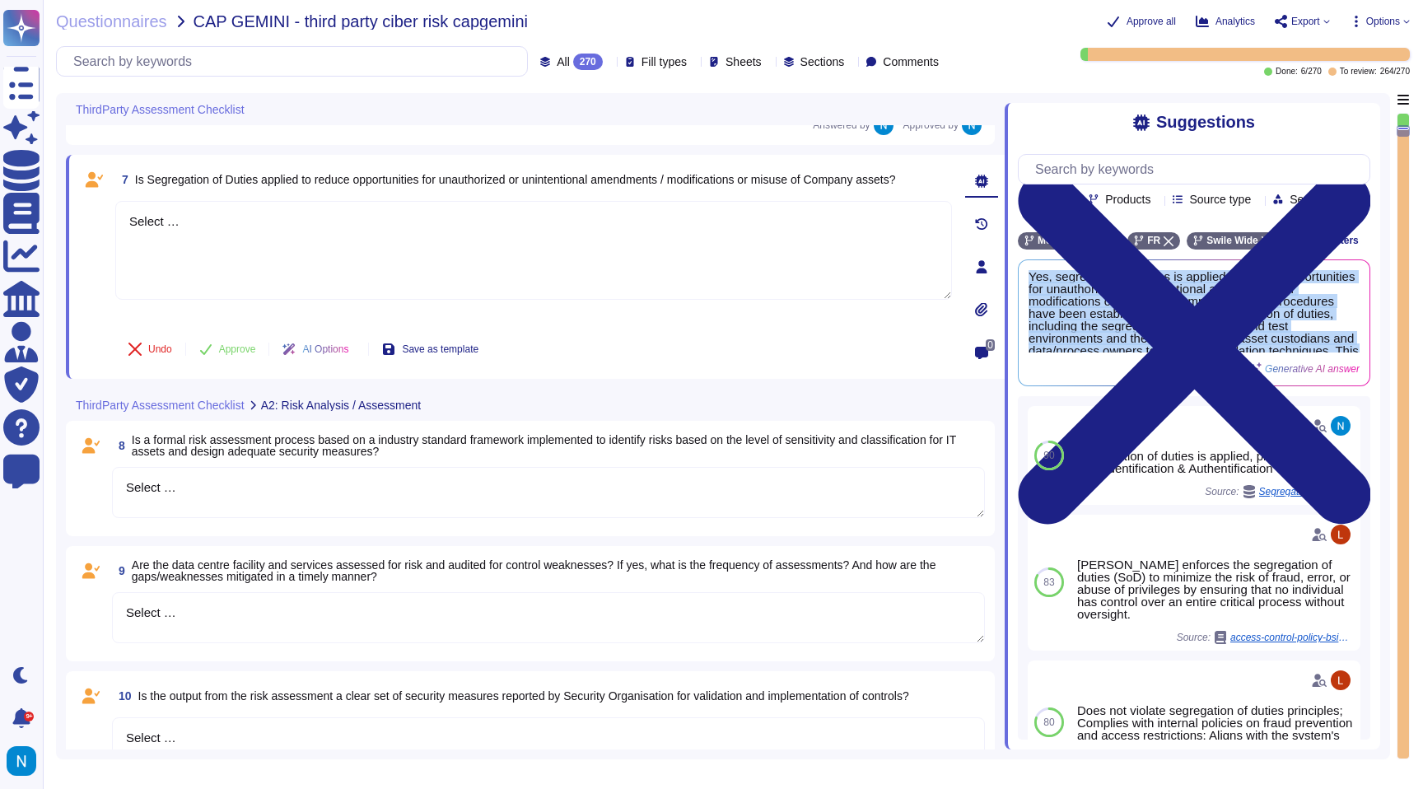
drag, startPoint x: 1215, startPoint y: 375, endPoint x: 1026, endPoint y: 303, distance: 201.7
click at [1026, 303] on div "Yes, segregation of duties is applied to reduce opportunities for unauthorized …" at bounding box center [1194, 322] width 351 height 125
copy span "Yes, segregation of duties is applied to reduce opportunities for unauthorized …"
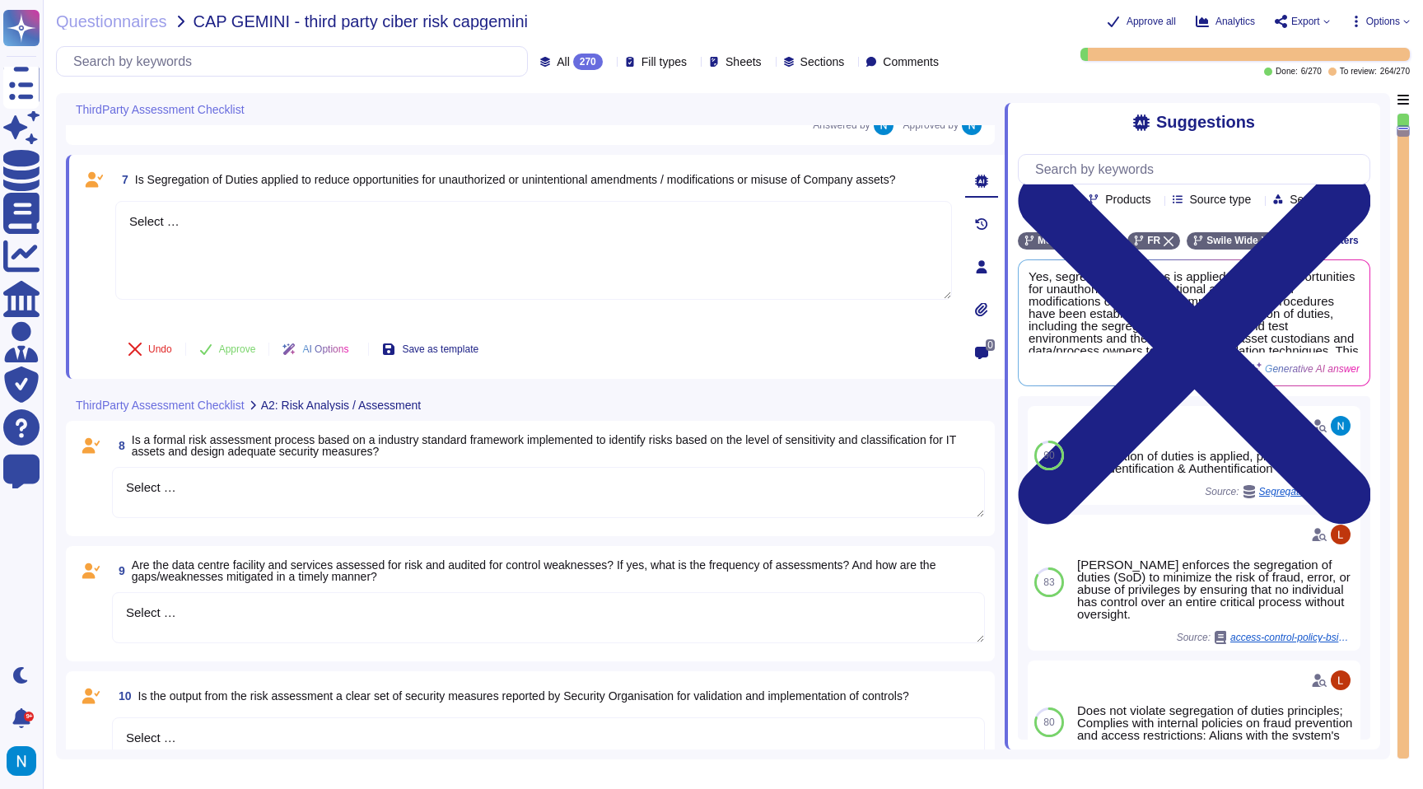
drag, startPoint x: 241, startPoint y: 251, endPoint x: 92, endPoint y: 204, distance: 156.3
click at [92, 204] on div "7 Is Segregation of Duties applied to reduce opportunities for unauthorized or …" at bounding box center [515, 267] width 873 height 204
paste textarea "Yes, segregation of duties is applied to reduce opportunities for unauthorized …"
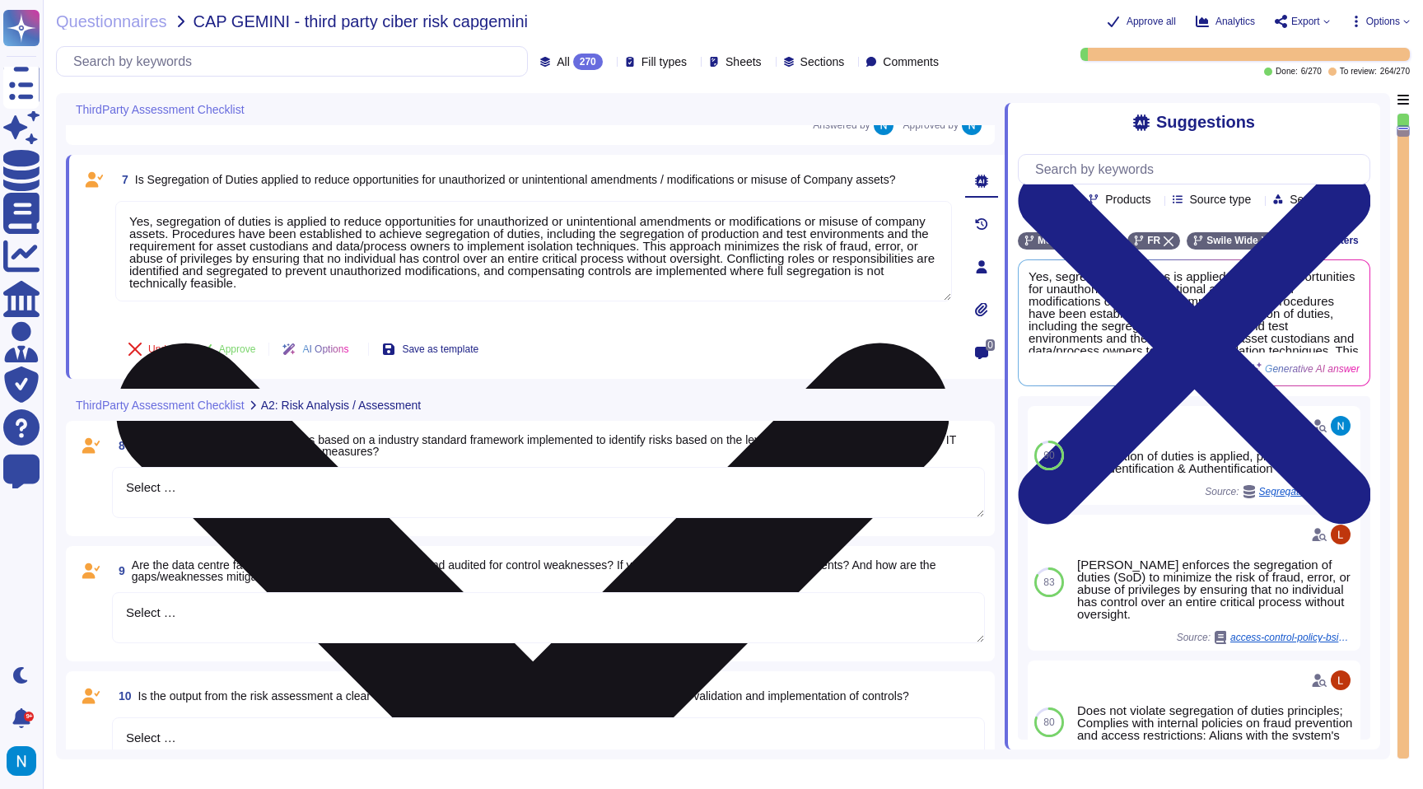
drag, startPoint x: 235, startPoint y: 235, endPoint x: 160, endPoint y: 219, distance: 76.6
click at [160, 219] on textarea "Yes, segregation of duties is applied to reduce opportunities for unauthorized …" at bounding box center [533, 251] width 837 height 100
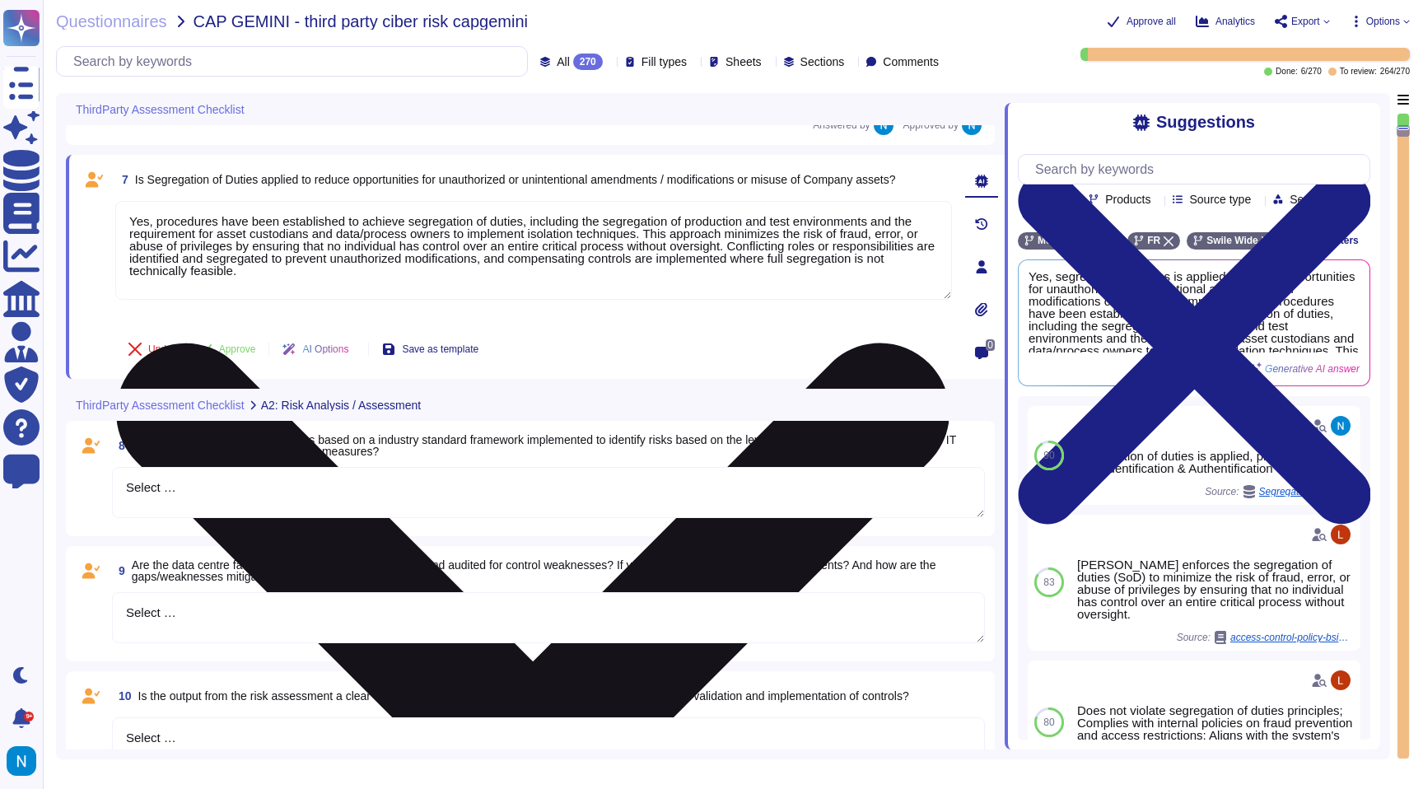
drag, startPoint x: 607, startPoint y: 259, endPoint x: 612, endPoint y: 287, distance: 29.2
click at [612, 287] on textarea "Yes, procedures have been established to achieve segregation of duties, includi…" at bounding box center [533, 250] width 837 height 99
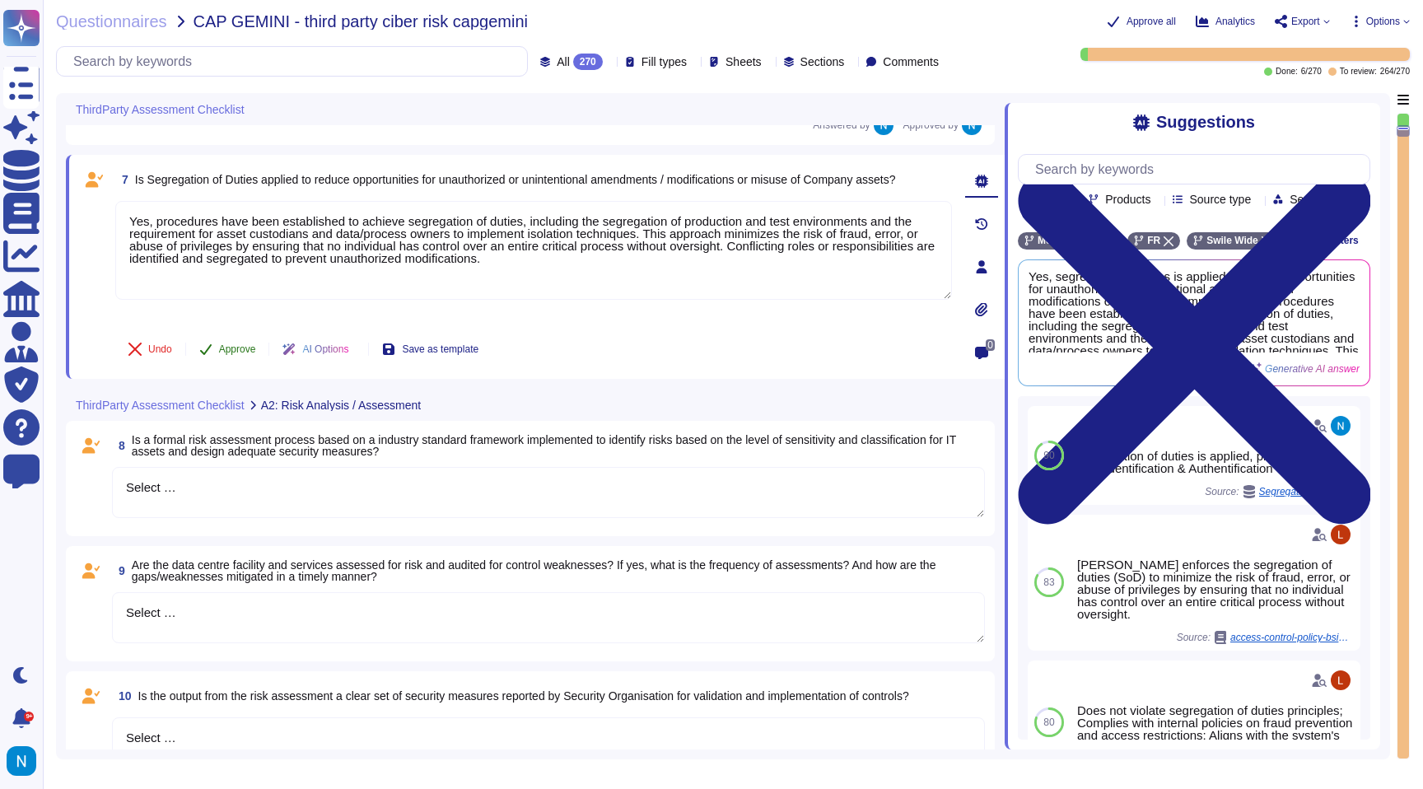
click at [241, 353] on span "Approve" at bounding box center [237, 349] width 37 height 10
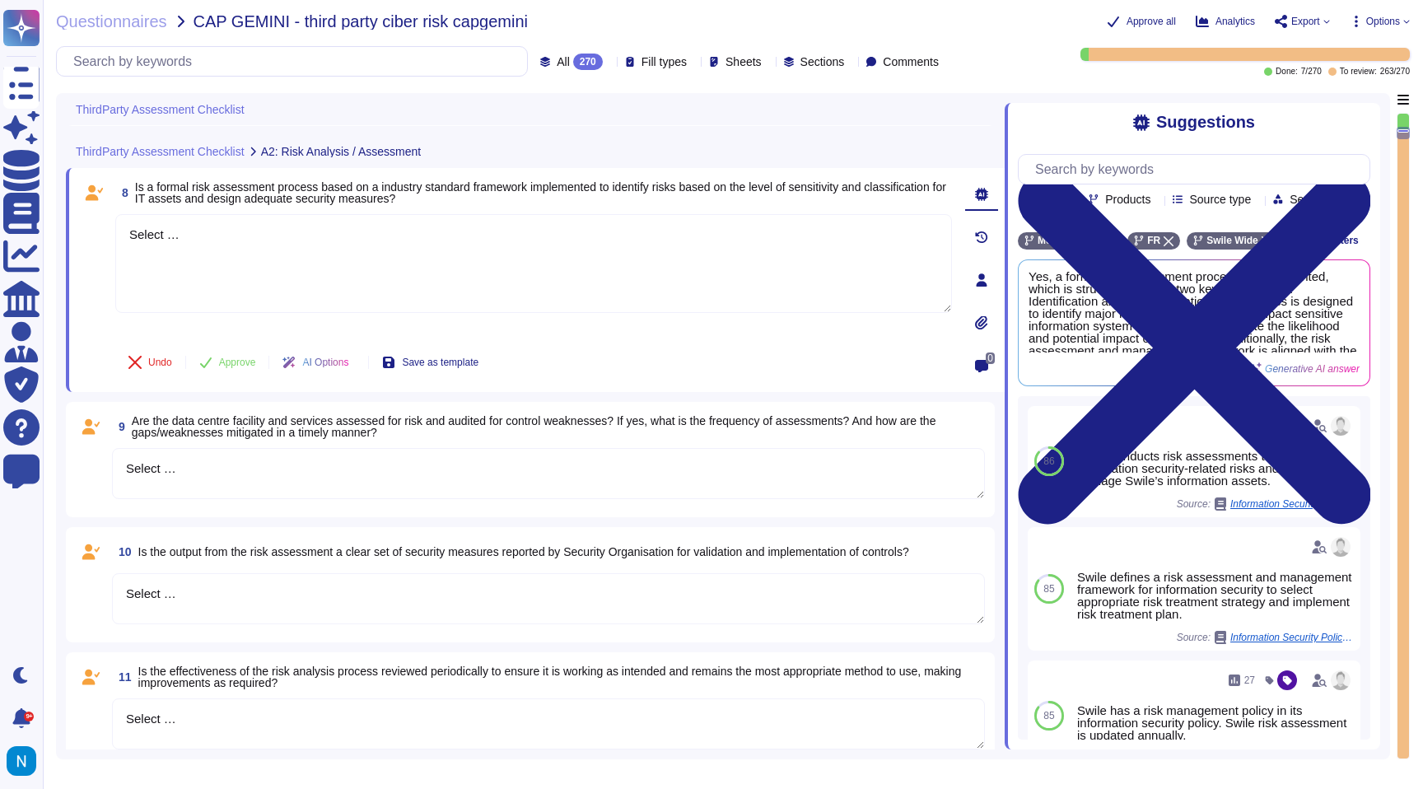
scroll to position [1267, 0]
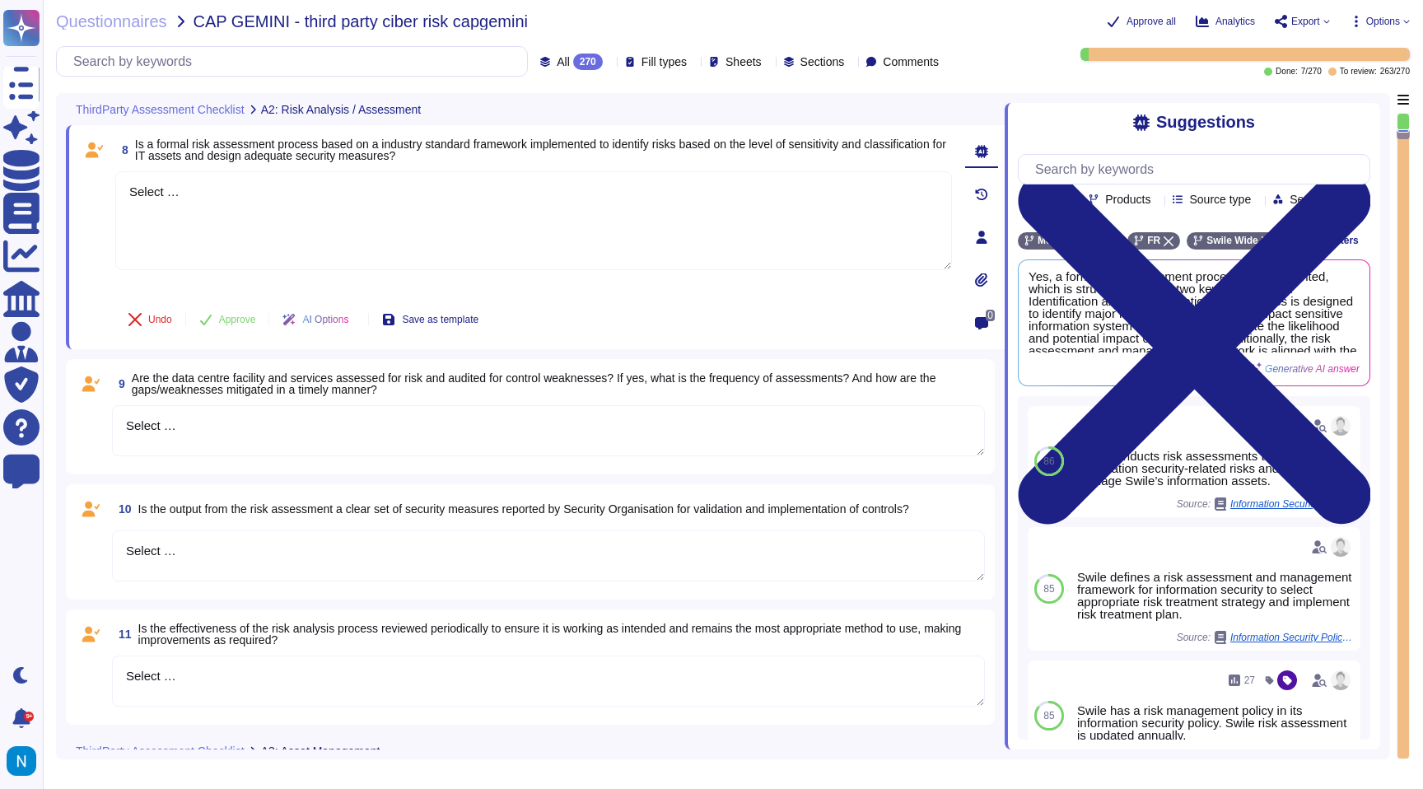
click at [550, 62] on div "All 270" at bounding box center [574, 62] width 69 height 16
click at [596, 22] on div "Questionnaires CAP GEMINI - third party ciber risk capgemini" at bounding box center [509, 21] width 906 height 16
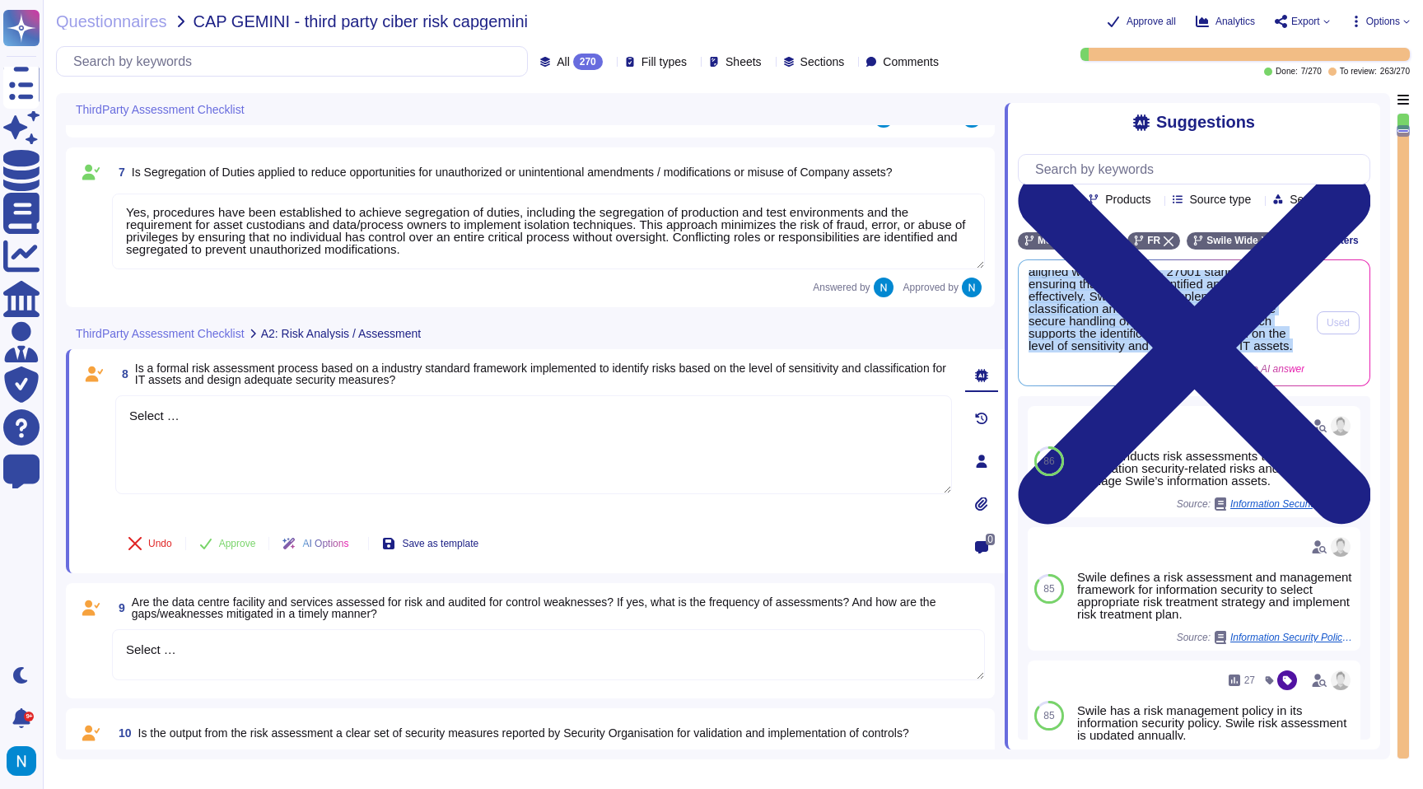
scroll to position [116, 0]
drag, startPoint x: 1027, startPoint y: 301, endPoint x: 1271, endPoint y: 374, distance: 254.3
click at [1271, 374] on div "Yes, a formal risk assessment process is implemented, which is structured aroun…" at bounding box center [1194, 322] width 351 height 125
copy span "Yes, a formal risk assessment process is implemented, which is structured aroun…"
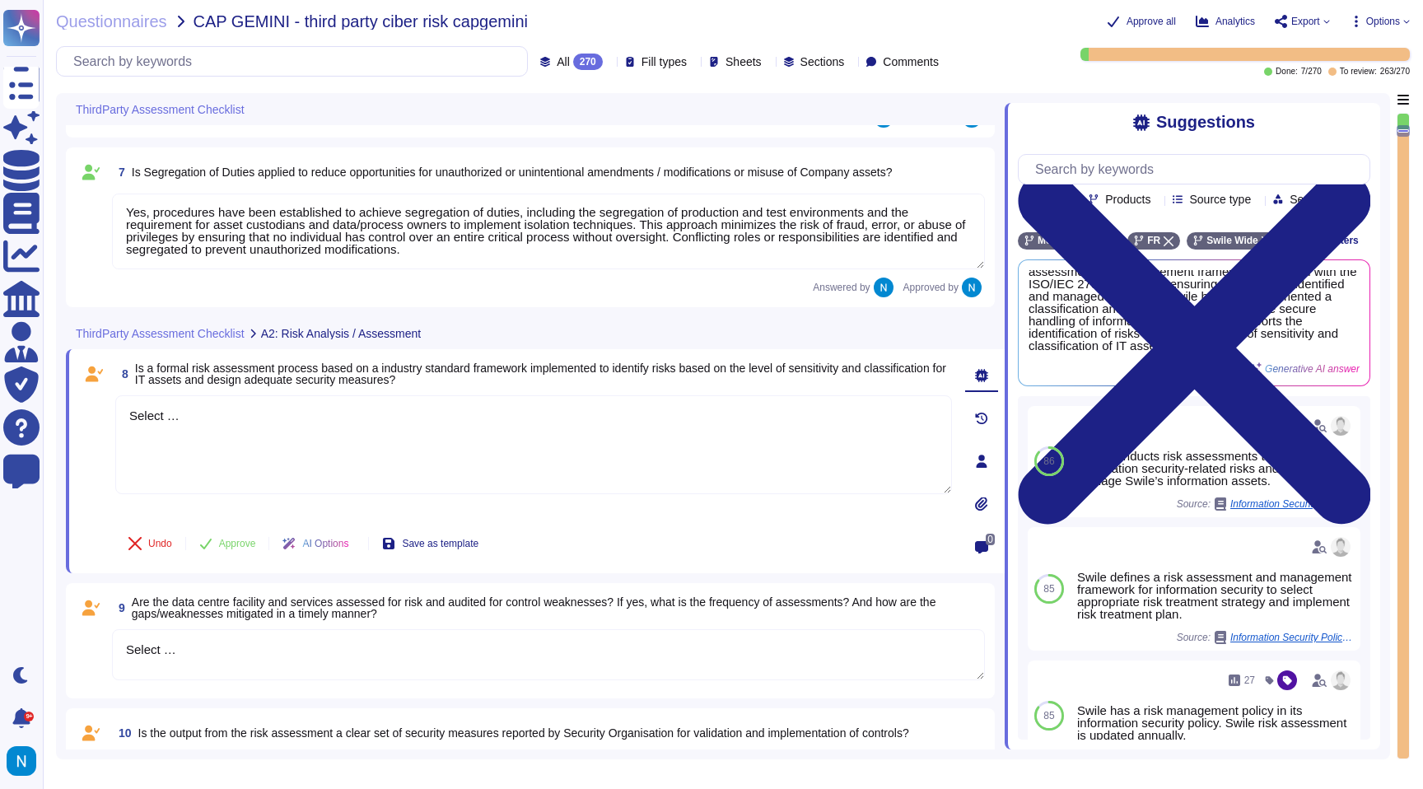
drag, startPoint x: 334, startPoint y: 423, endPoint x: 71, endPoint y: 377, distance: 266.7
click at [71, 377] on div "8 Is a formal risk assessment process based on a industry standard framework im…" at bounding box center [535, 461] width 939 height 224
paste textarea "Yes, a formal risk assessment process is implemented, which is structured aroun…"
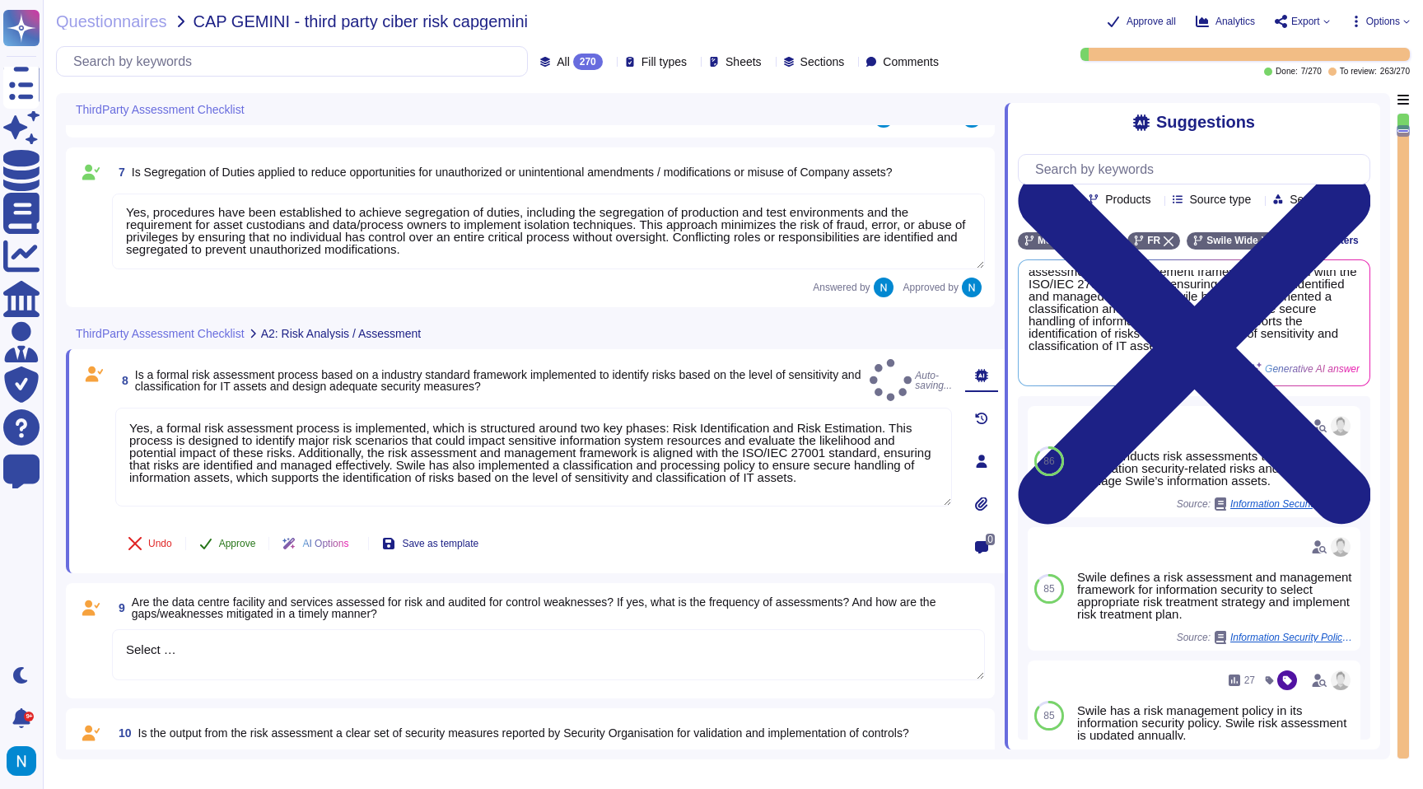
click at [236, 534] on button "Approve" at bounding box center [227, 543] width 83 height 33
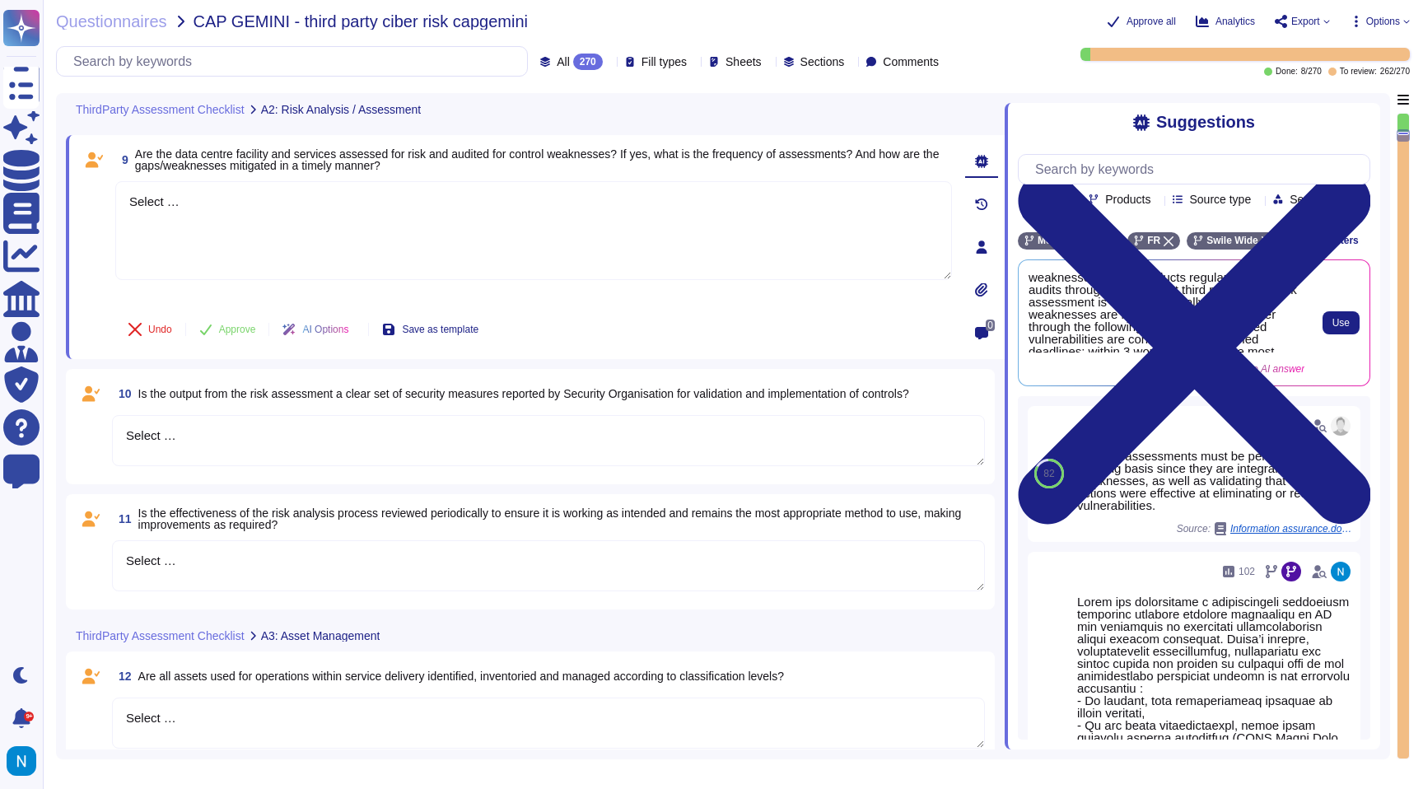
scroll to position [26, 0]
click at [1339, 328] on span "Use" at bounding box center [1340, 323] width 17 height 10
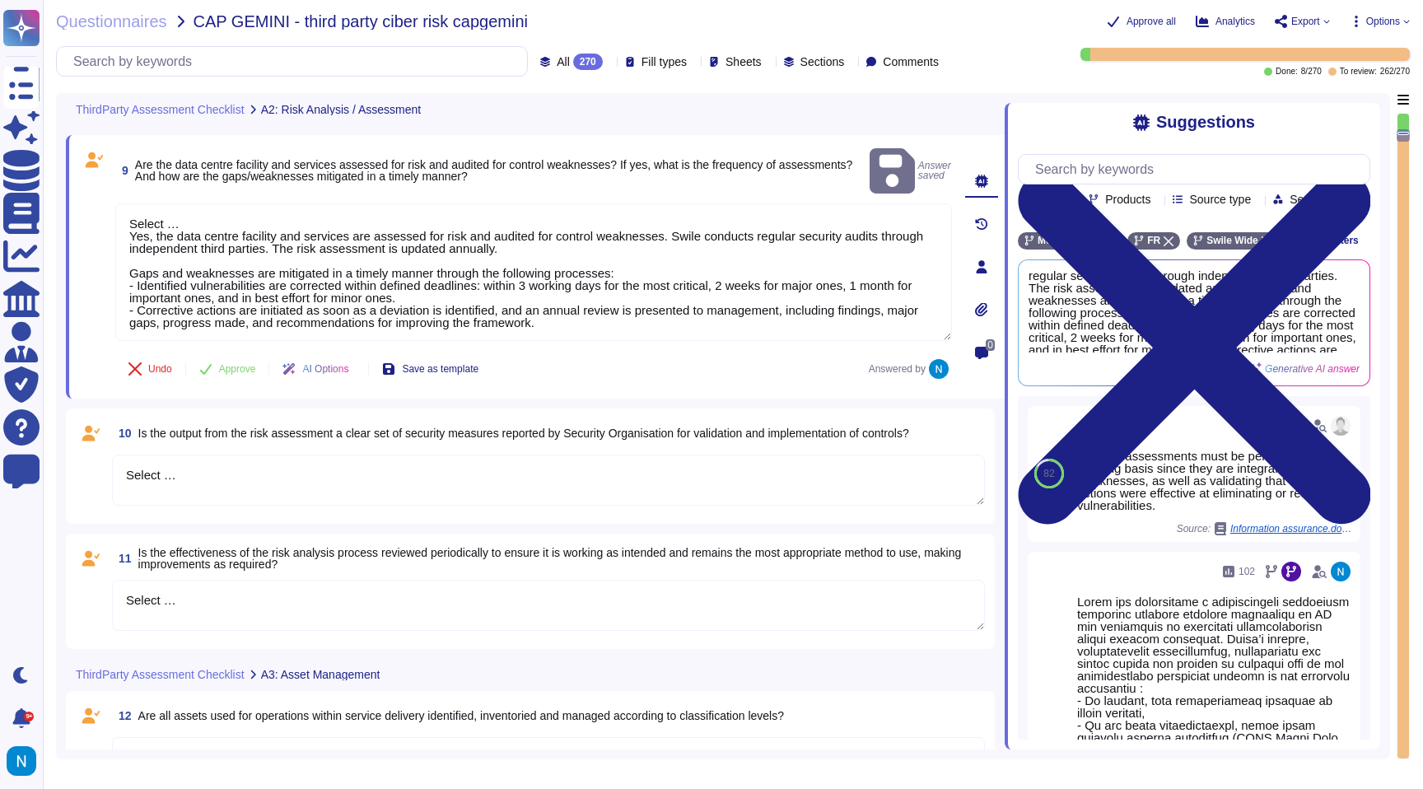
drag, startPoint x: 132, startPoint y: 216, endPoint x: 123, endPoint y: 161, distance: 55.1
click at [123, 162] on div "9 Are the data centre facility and services assessed for risk and audited for c…" at bounding box center [515, 267] width 873 height 244
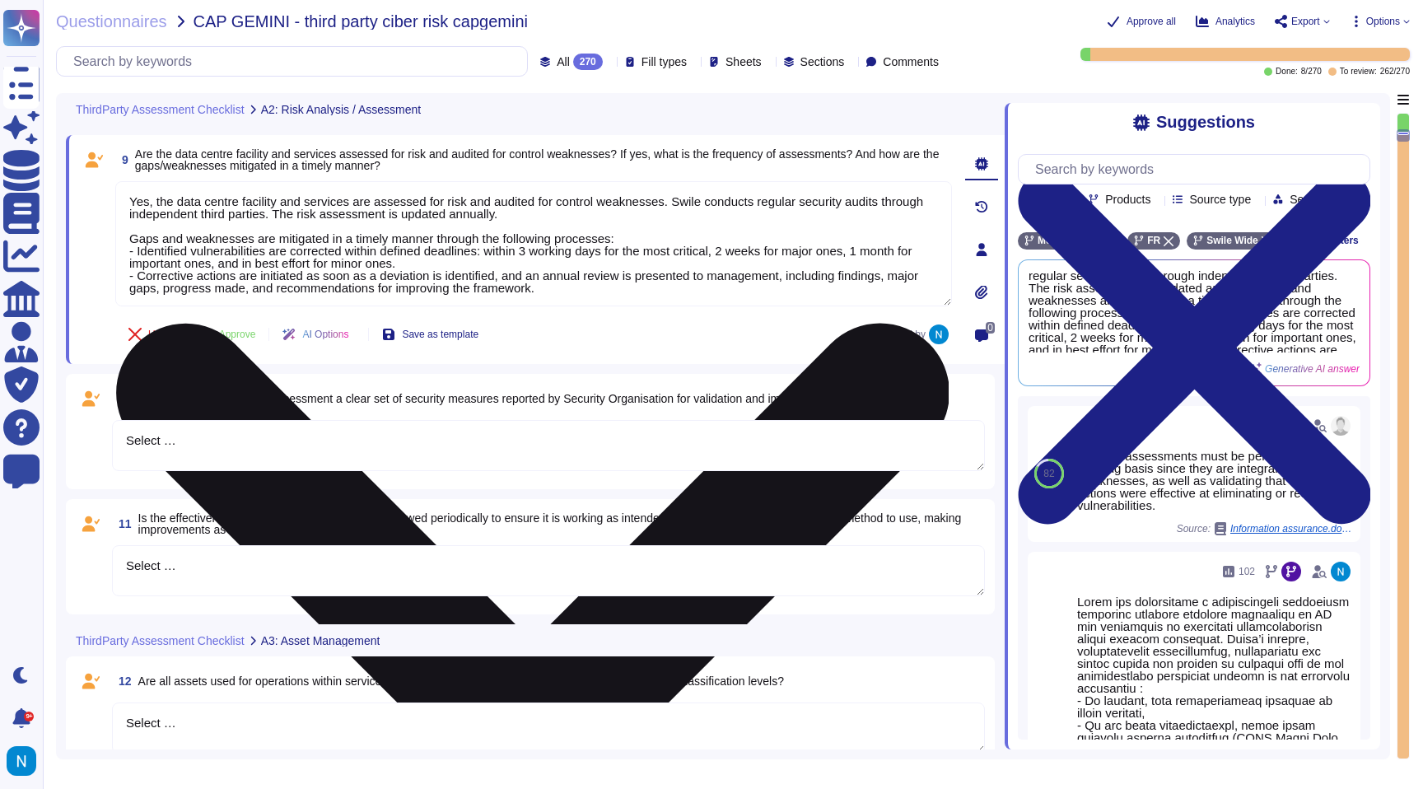
click at [136, 229] on textarea "Yes, the data centre facility and services are assessed for risk and audited fo…" at bounding box center [533, 243] width 837 height 125
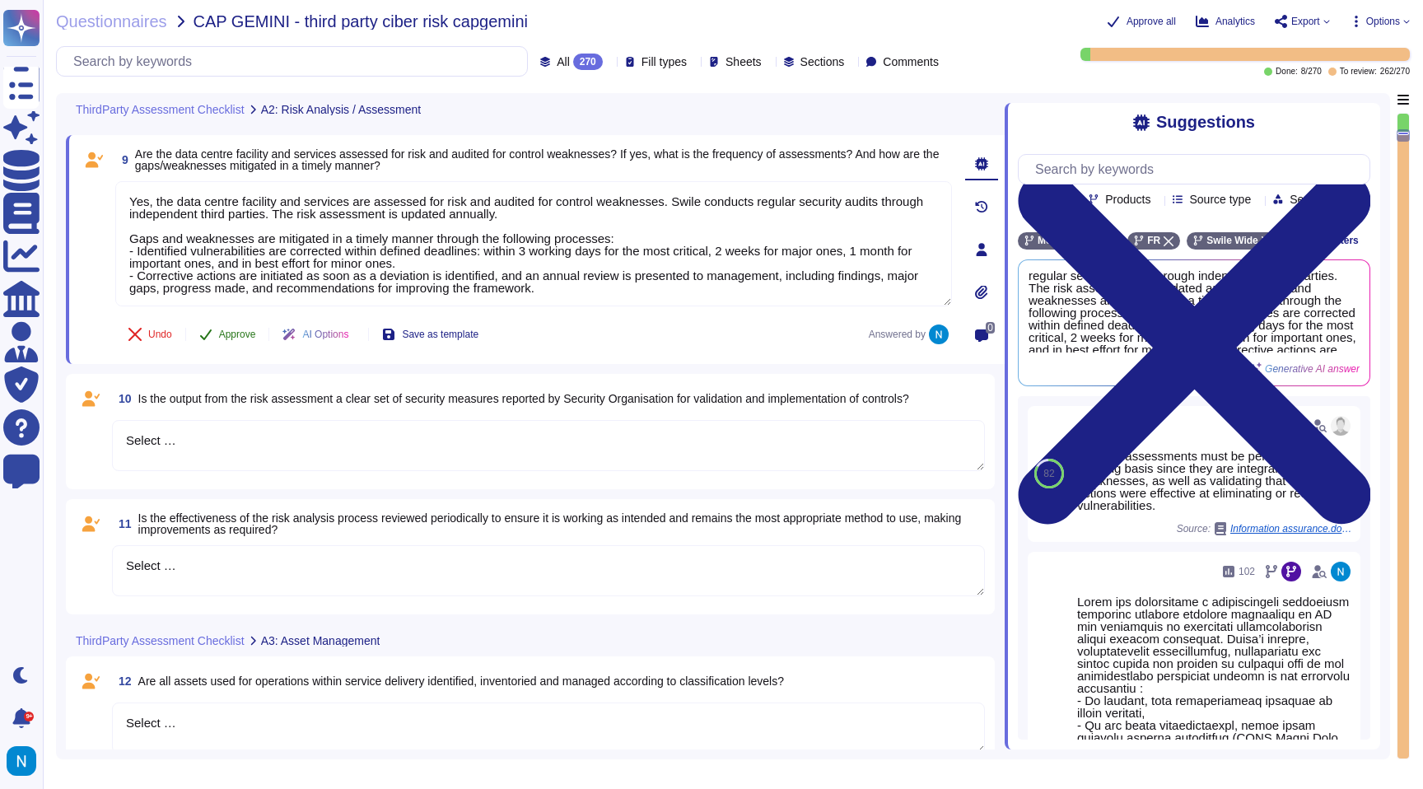
click at [235, 335] on span "Approve" at bounding box center [237, 334] width 37 height 10
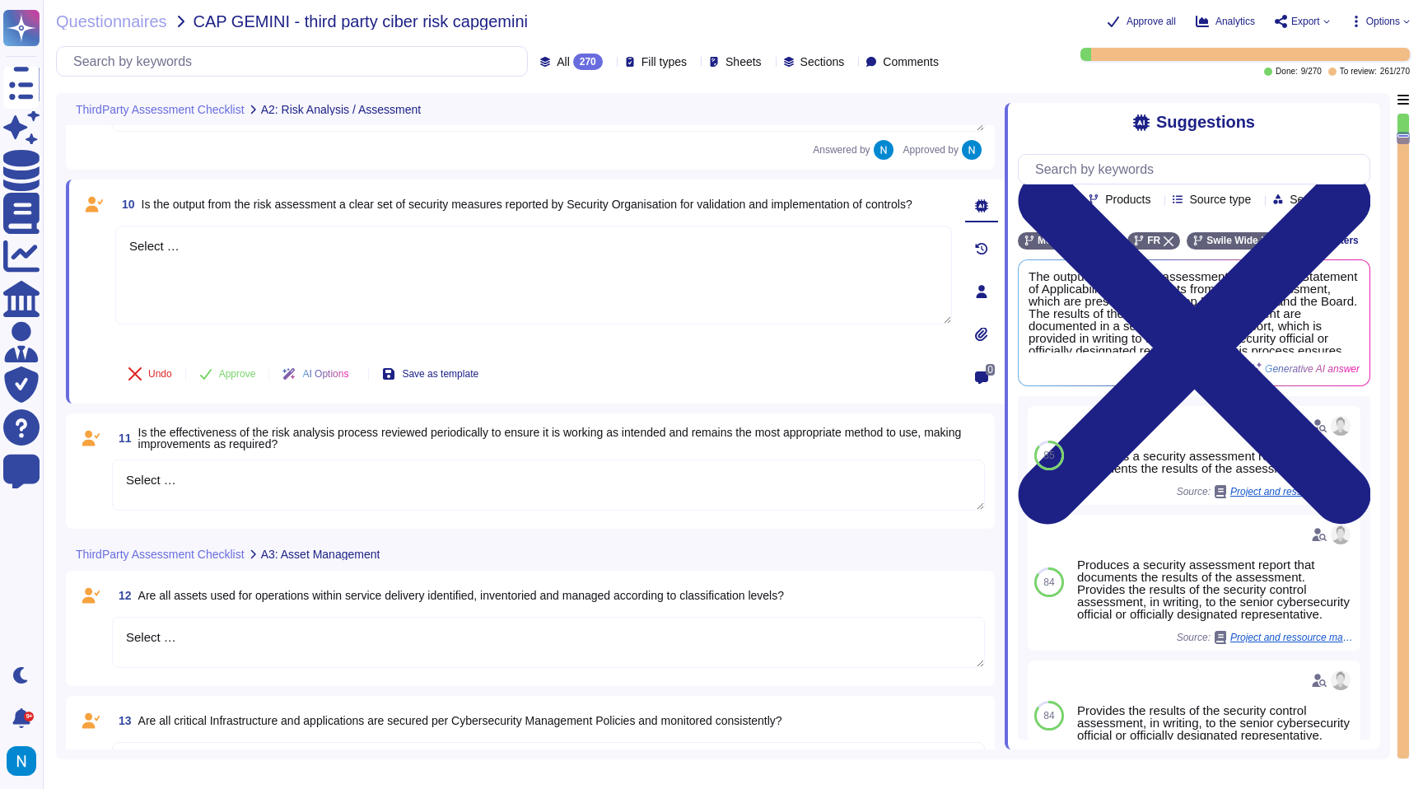
scroll to position [1590, 0]
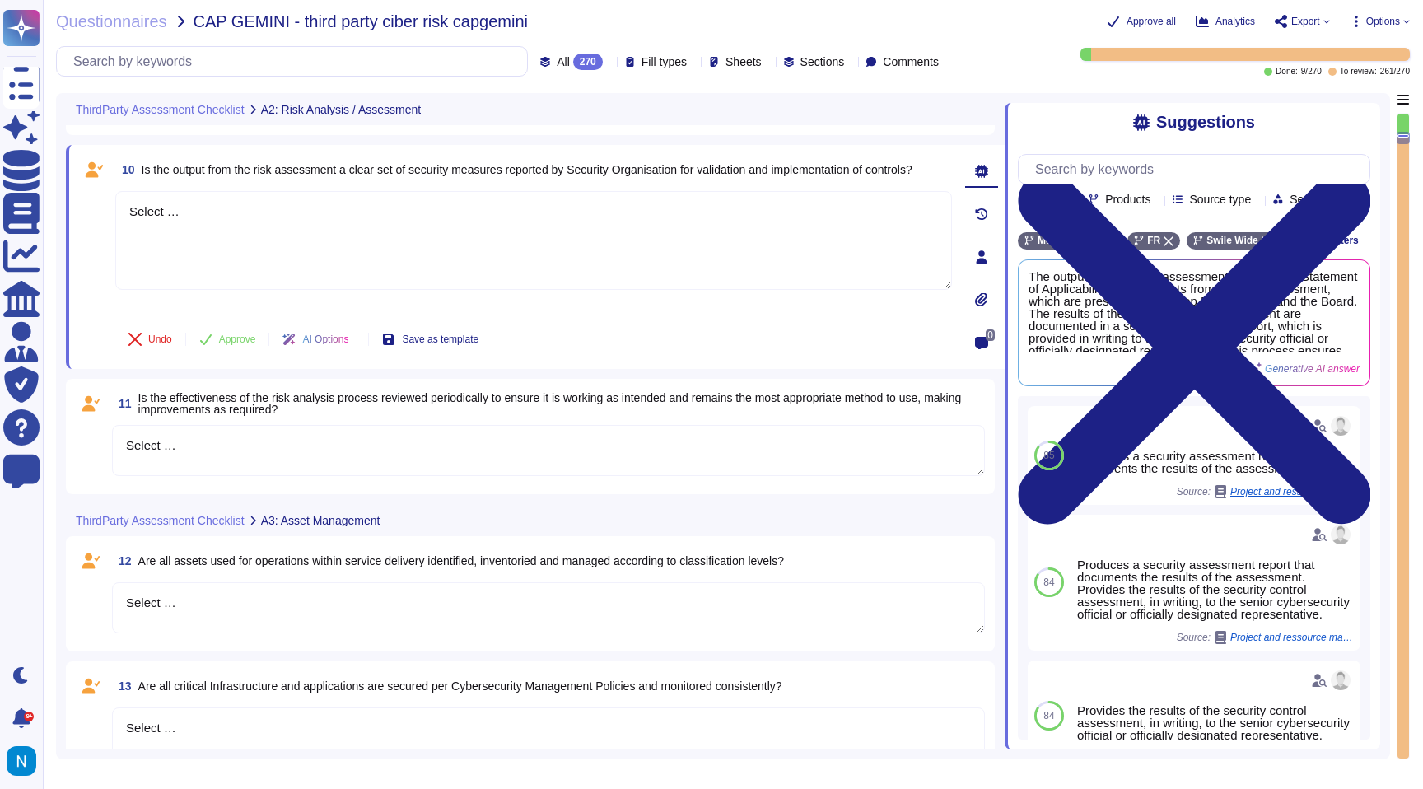
drag, startPoint x: 231, startPoint y: 211, endPoint x: 44, endPoint y: 183, distance: 188.2
click at [44, 183] on div "Questionnaires CAP GEMINI - third party ciber risk capgemini Approve all Analyt…" at bounding box center [733, 394] width 1380 height 789
click at [1336, 334] on button "Use" at bounding box center [1341, 322] width 37 height 23
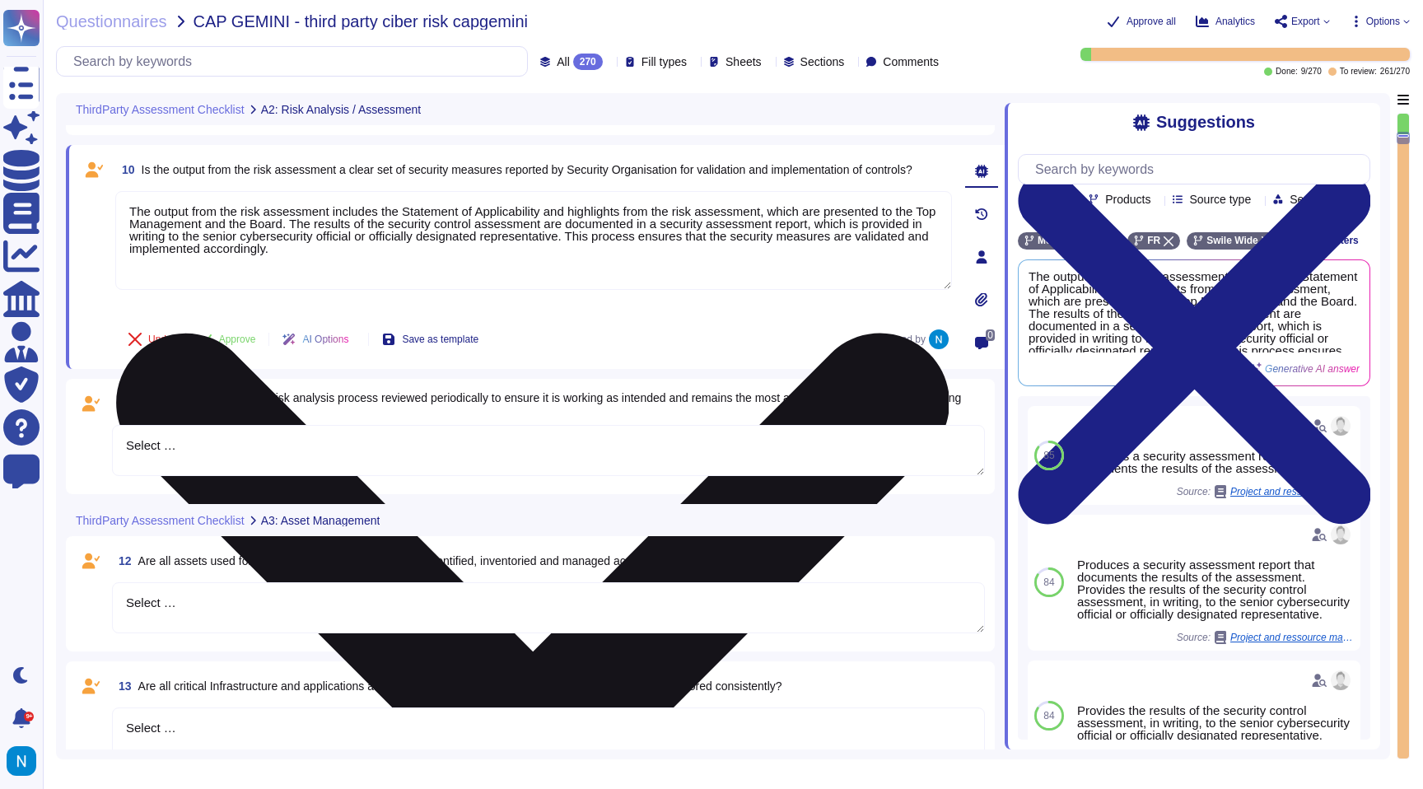
click at [135, 211] on textarea "The output from the risk assessment includes the Statement of Applicability and…" at bounding box center [533, 240] width 837 height 99
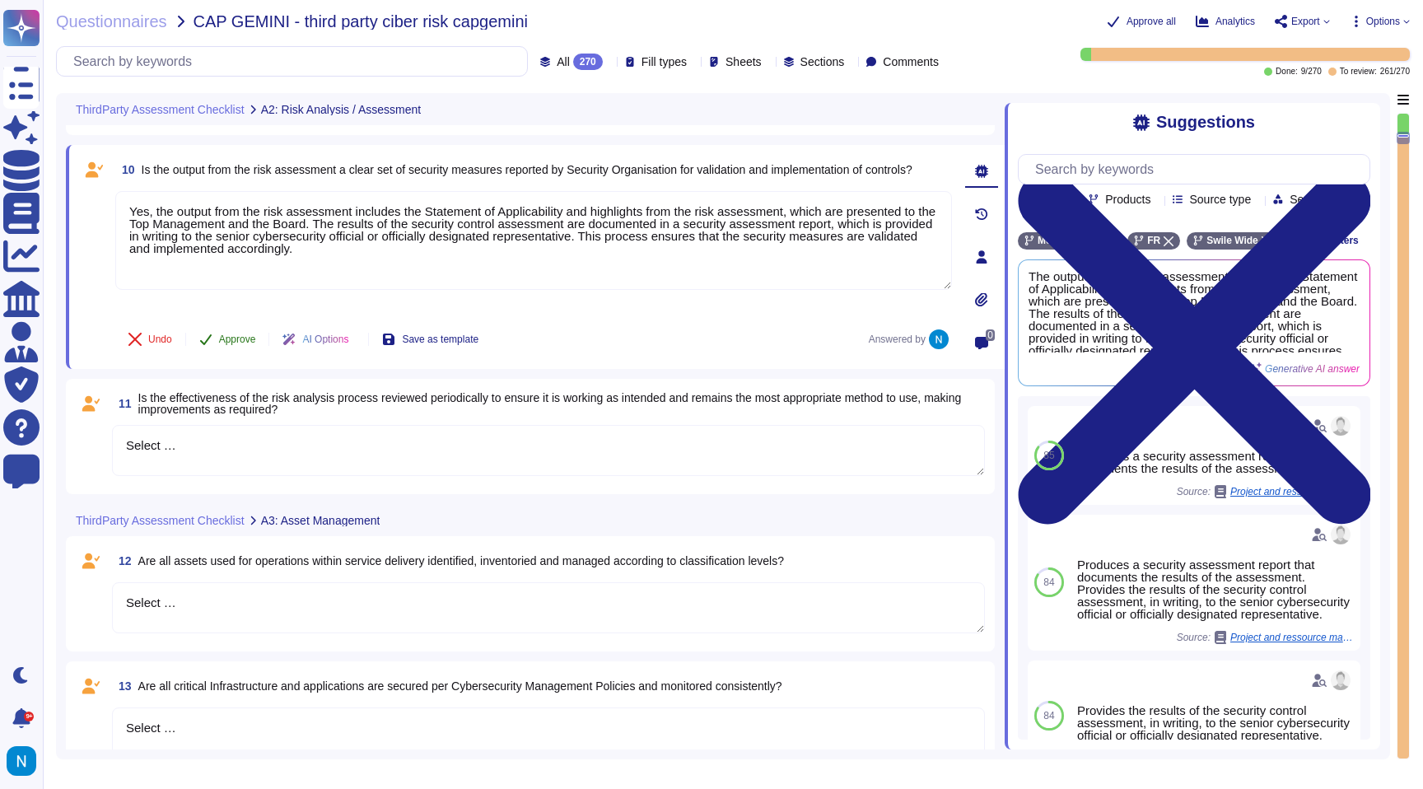
click at [224, 339] on span "Approve" at bounding box center [237, 339] width 37 height 10
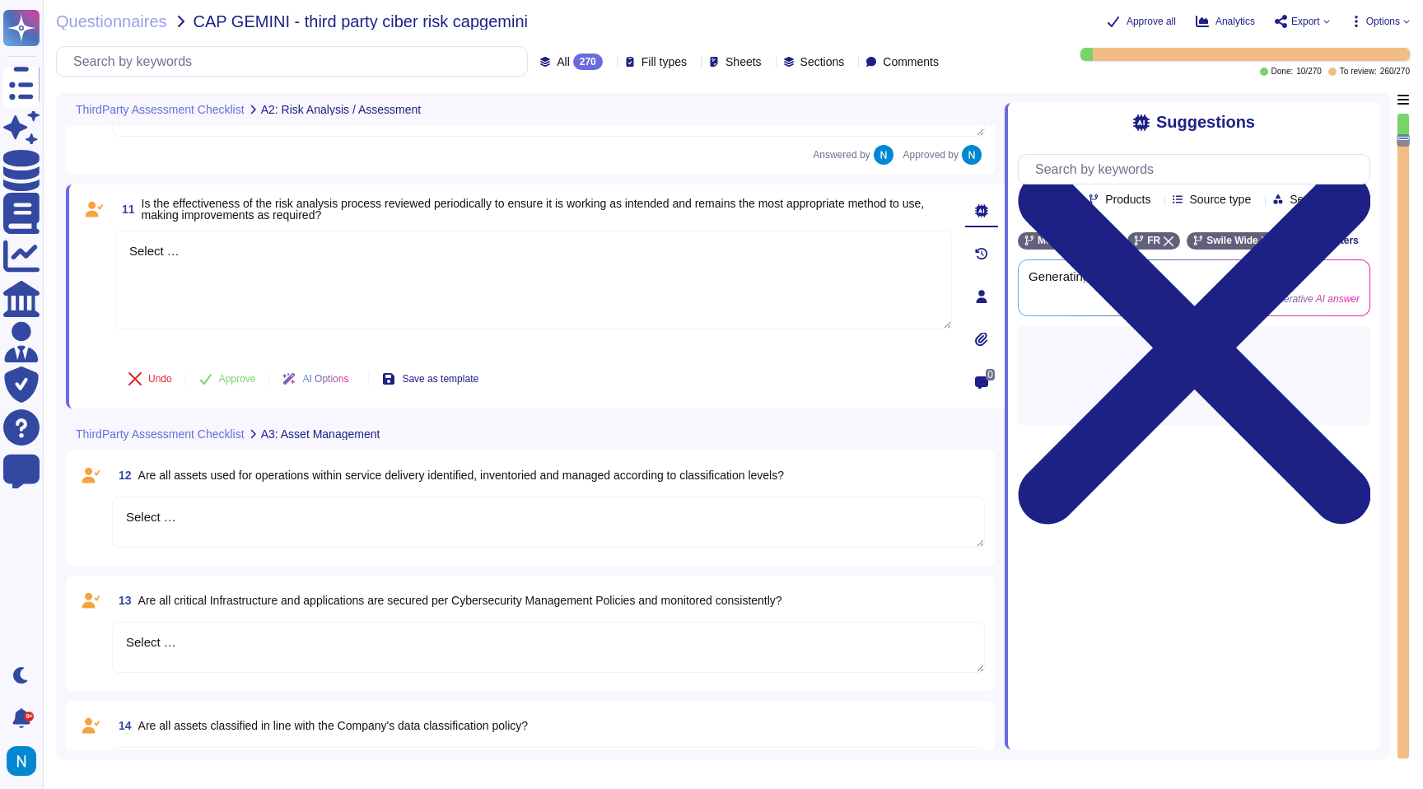
scroll to position [1771, 0]
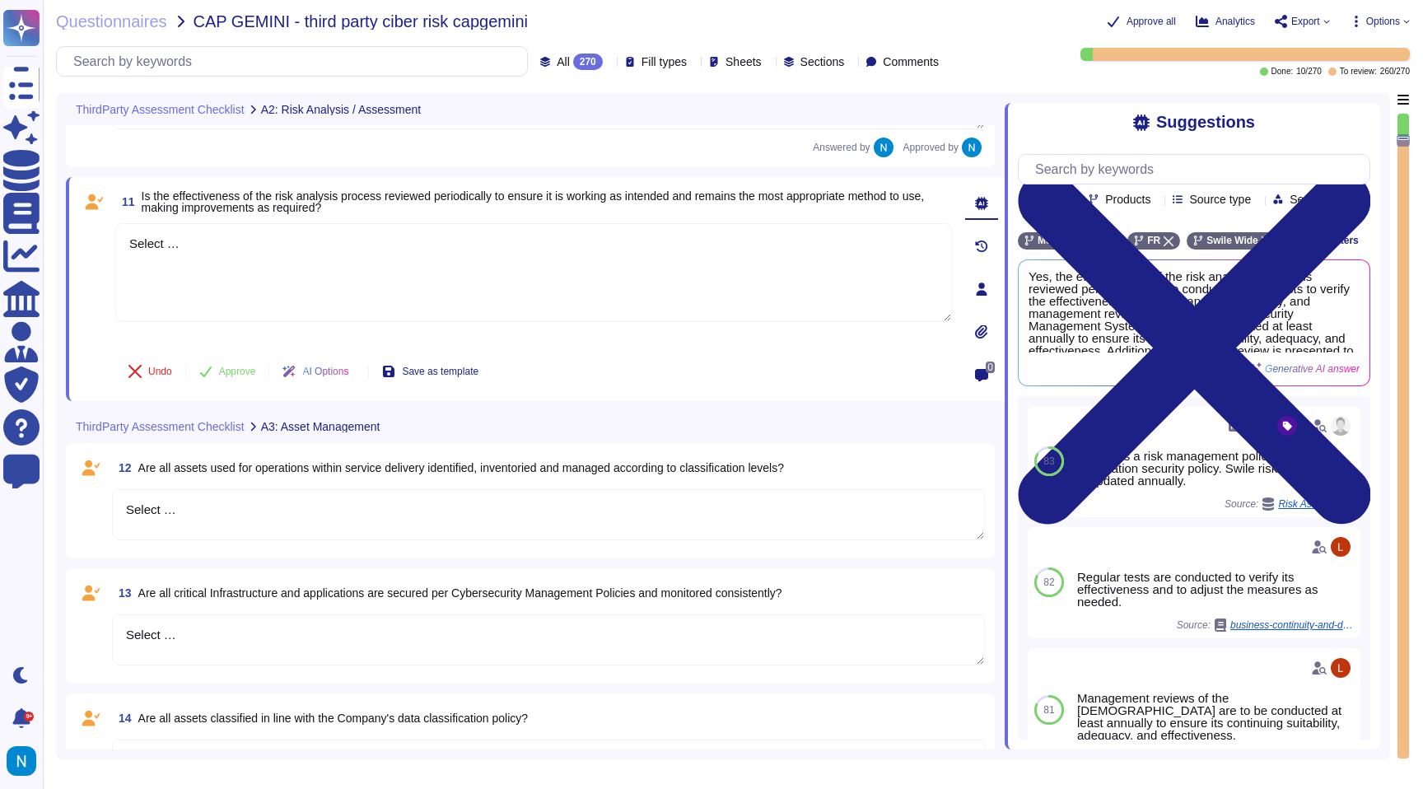
drag, startPoint x: 222, startPoint y: 239, endPoint x: 106, endPoint y: 217, distance: 118.2
click at [106, 217] on div "11 Is the effectiveness of the risk analysis process reviewed periodically to e…" at bounding box center [515, 289] width 873 height 204
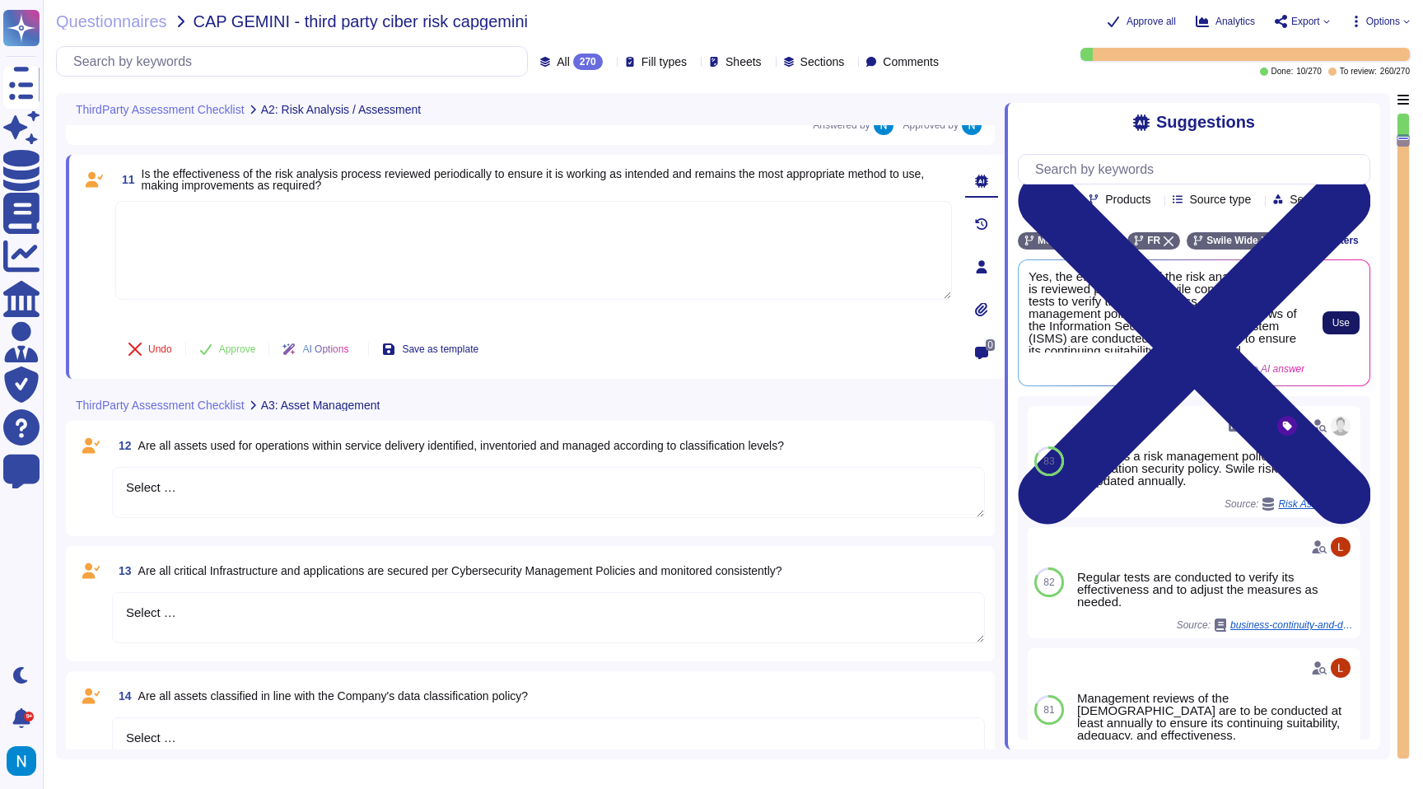
click at [1337, 328] on span "Use" at bounding box center [1340, 323] width 17 height 10
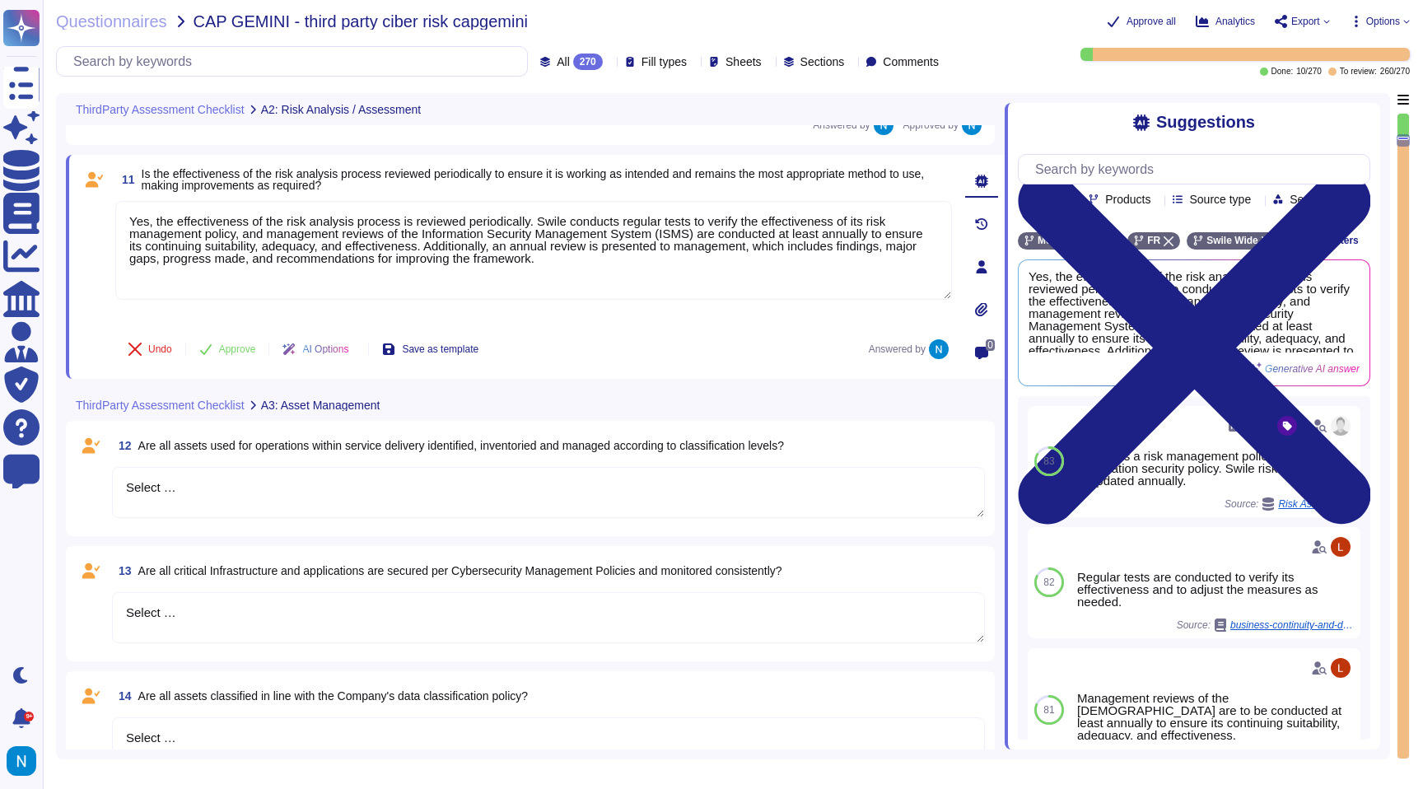
drag, startPoint x: 294, startPoint y: 488, endPoint x: 81, endPoint y: 475, distance: 213.7
click at [82, 475] on div "12 Are all assets used for operations within service delivery identified, inven…" at bounding box center [530, 479] width 909 height 96
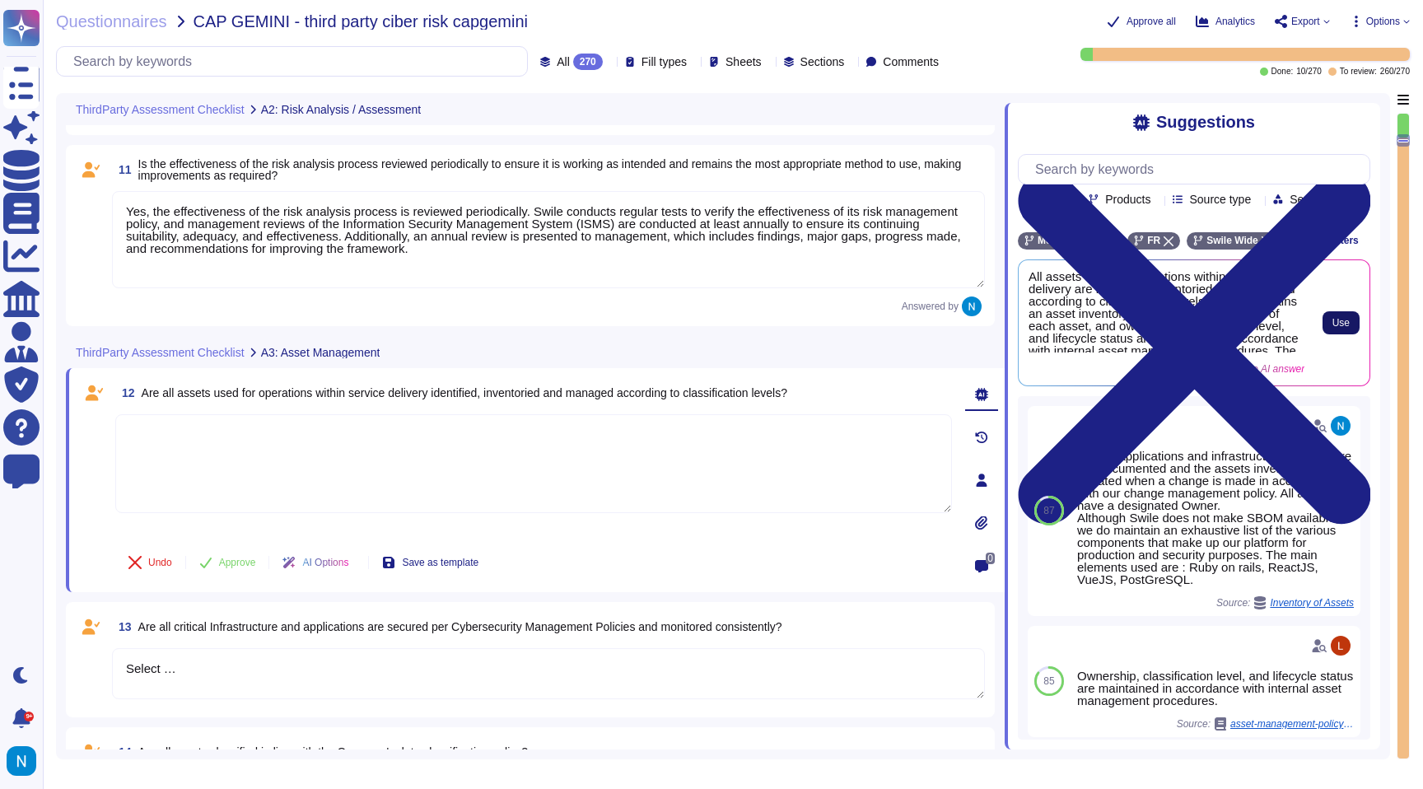
click at [1323, 334] on button "Use" at bounding box center [1341, 322] width 37 height 23
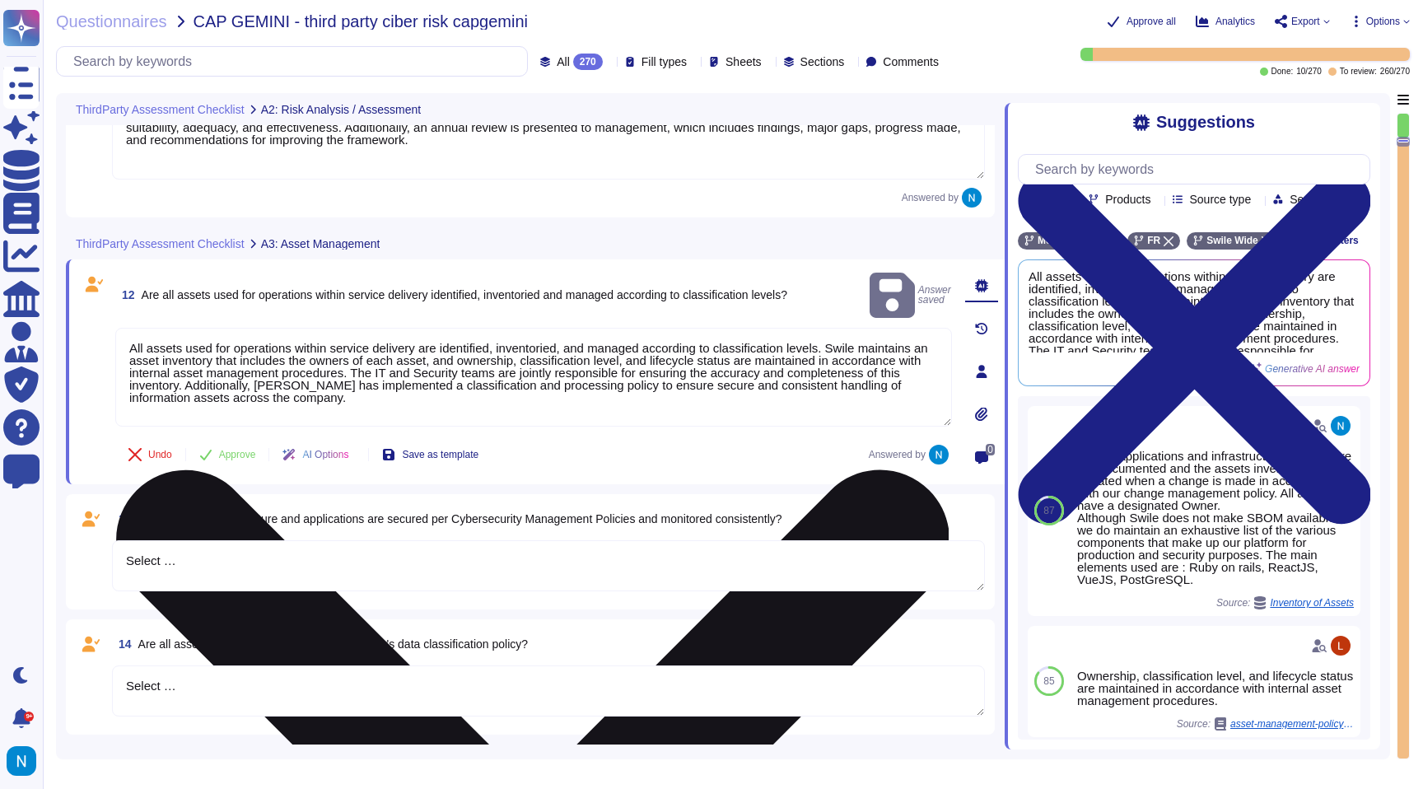
scroll to position [1881, 0]
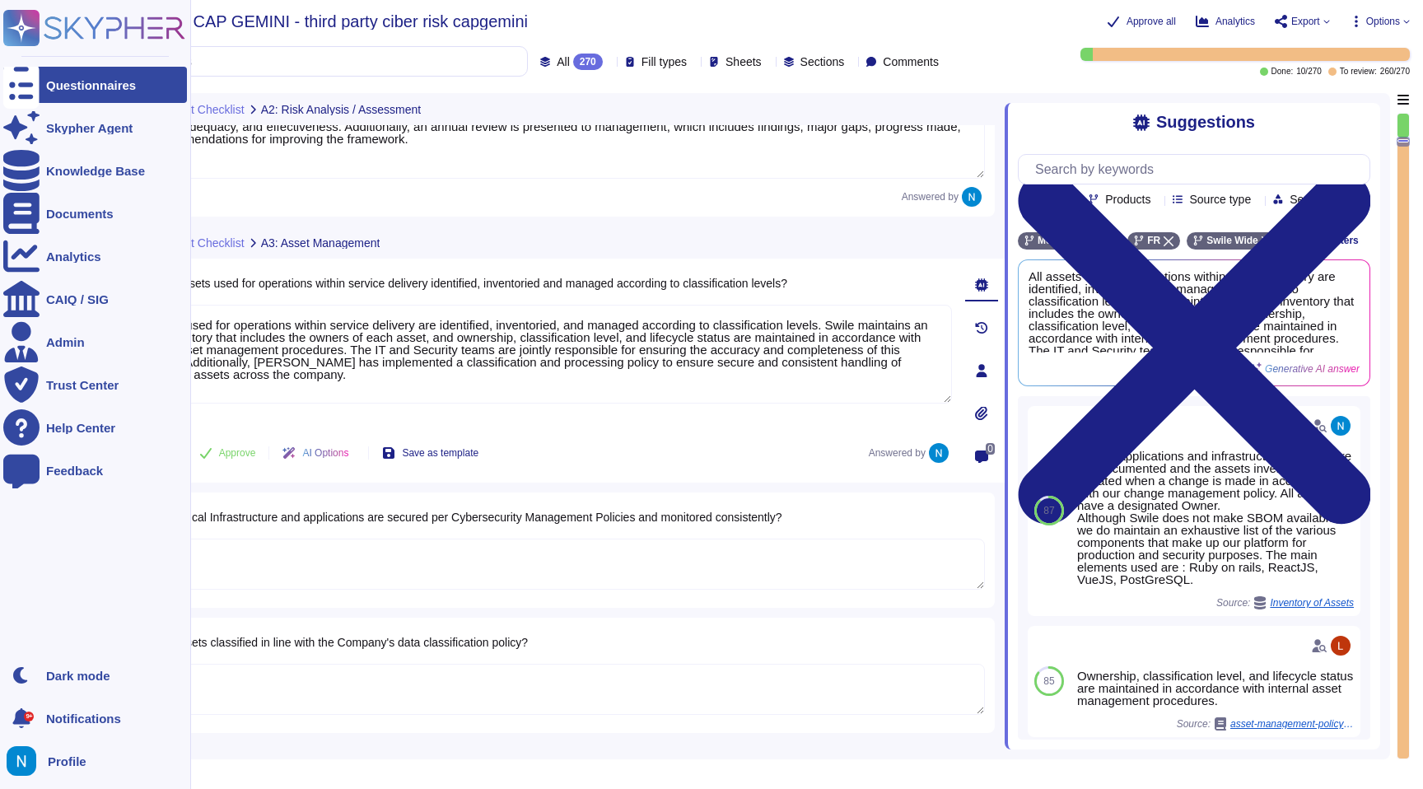
drag, startPoint x: 226, startPoint y: 553, endPoint x: 0, endPoint y: 510, distance: 229.7
click at [0, 510] on div "Questionnaires Skypher Agent Knowledge Base Documents Analytics CAIQ / SIG Admi…" at bounding box center [711, 394] width 1423 height 789
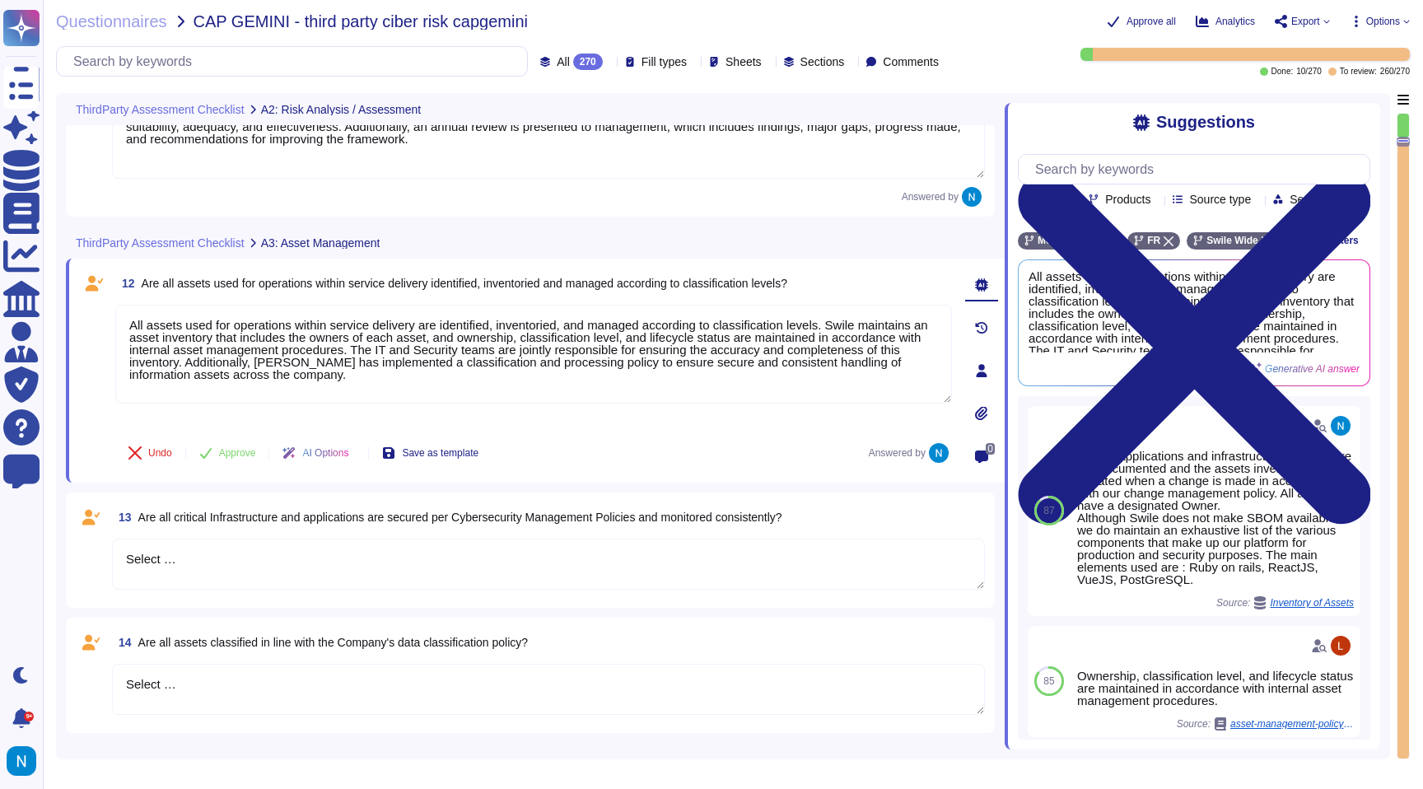
drag, startPoint x: 343, startPoint y: 561, endPoint x: 70, endPoint y: 525, distance: 274.9
click at [70, 525] on div "13 Are all critical Infrastructure and applications are secured per Cybersecuri…" at bounding box center [530, 549] width 929 height 115
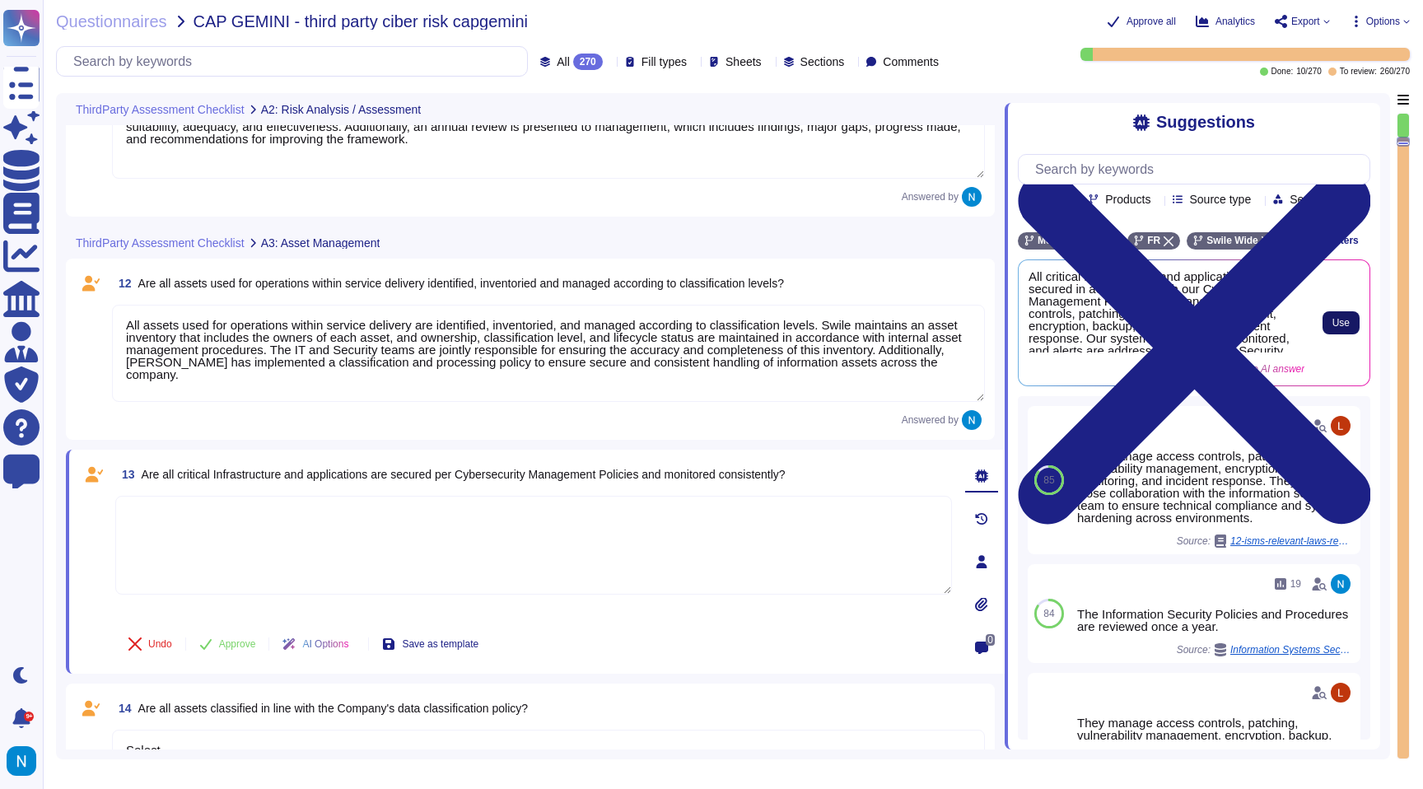
click at [1351, 334] on button "Use" at bounding box center [1341, 322] width 37 height 23
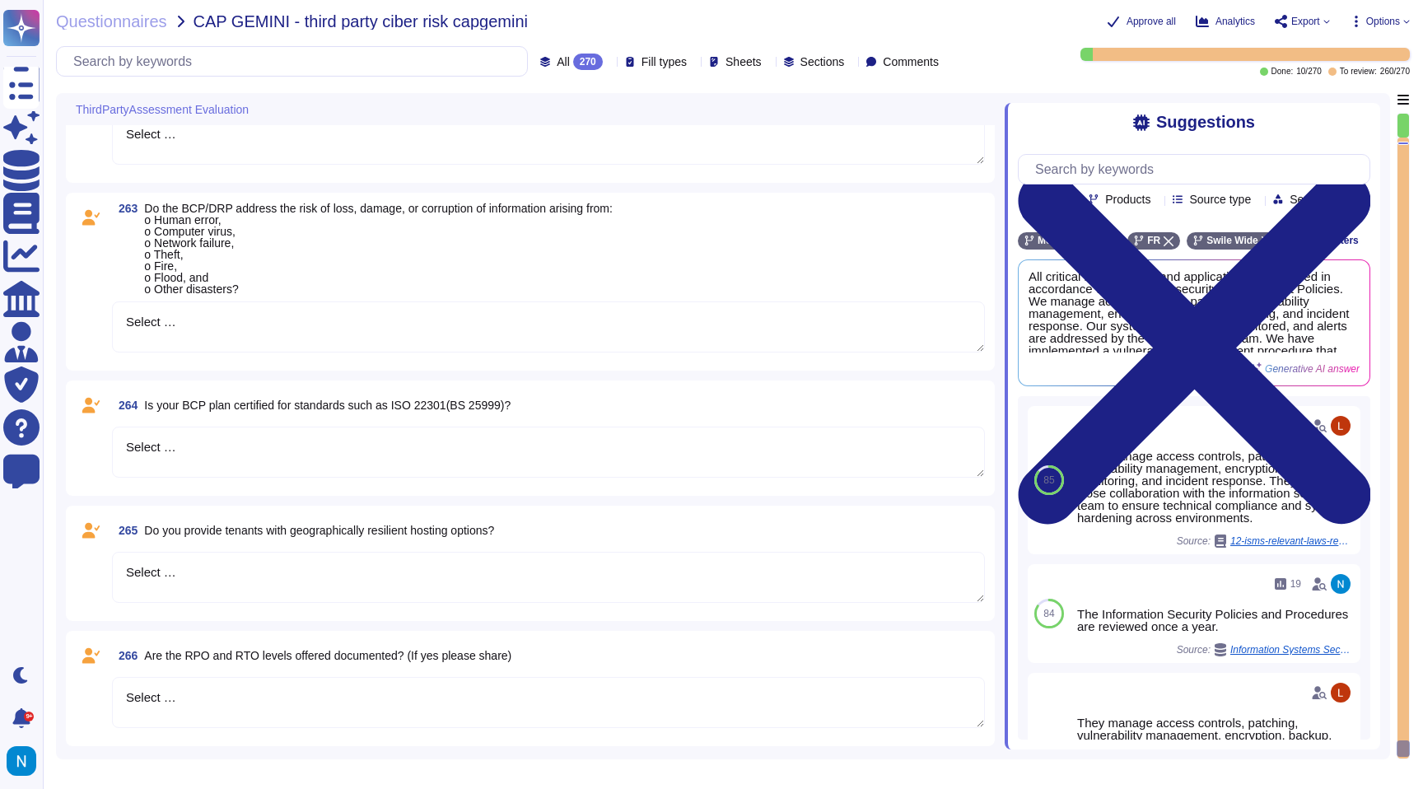
scroll to position [32210, 0]
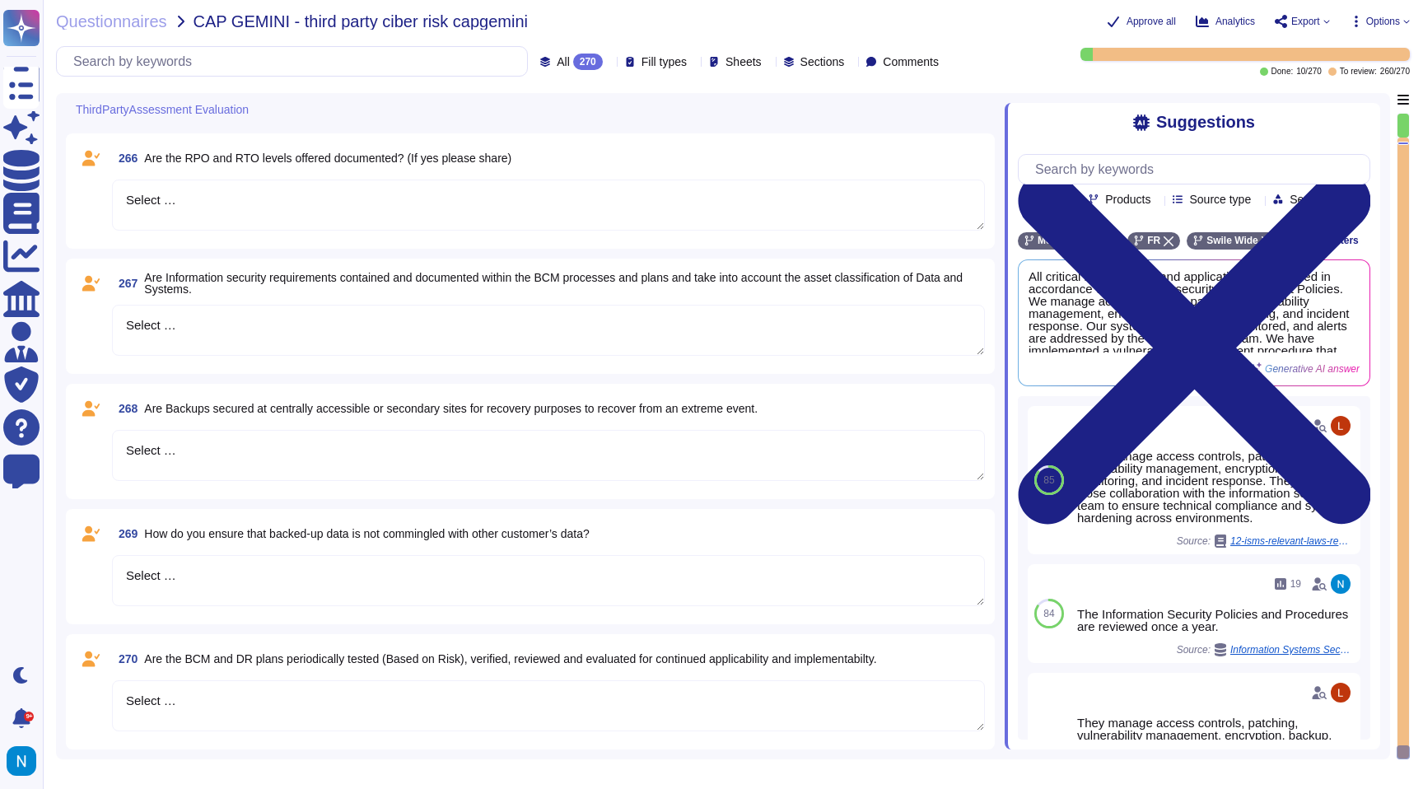
drag, startPoint x: 237, startPoint y: 712, endPoint x: 65, endPoint y: 684, distance: 174.4
click at [65, 684] on div "ThirdPartyAssessment Evaluation 263 Do the BCP/DRP address the risk of loss, da…" at bounding box center [723, 426] width 1334 height 666
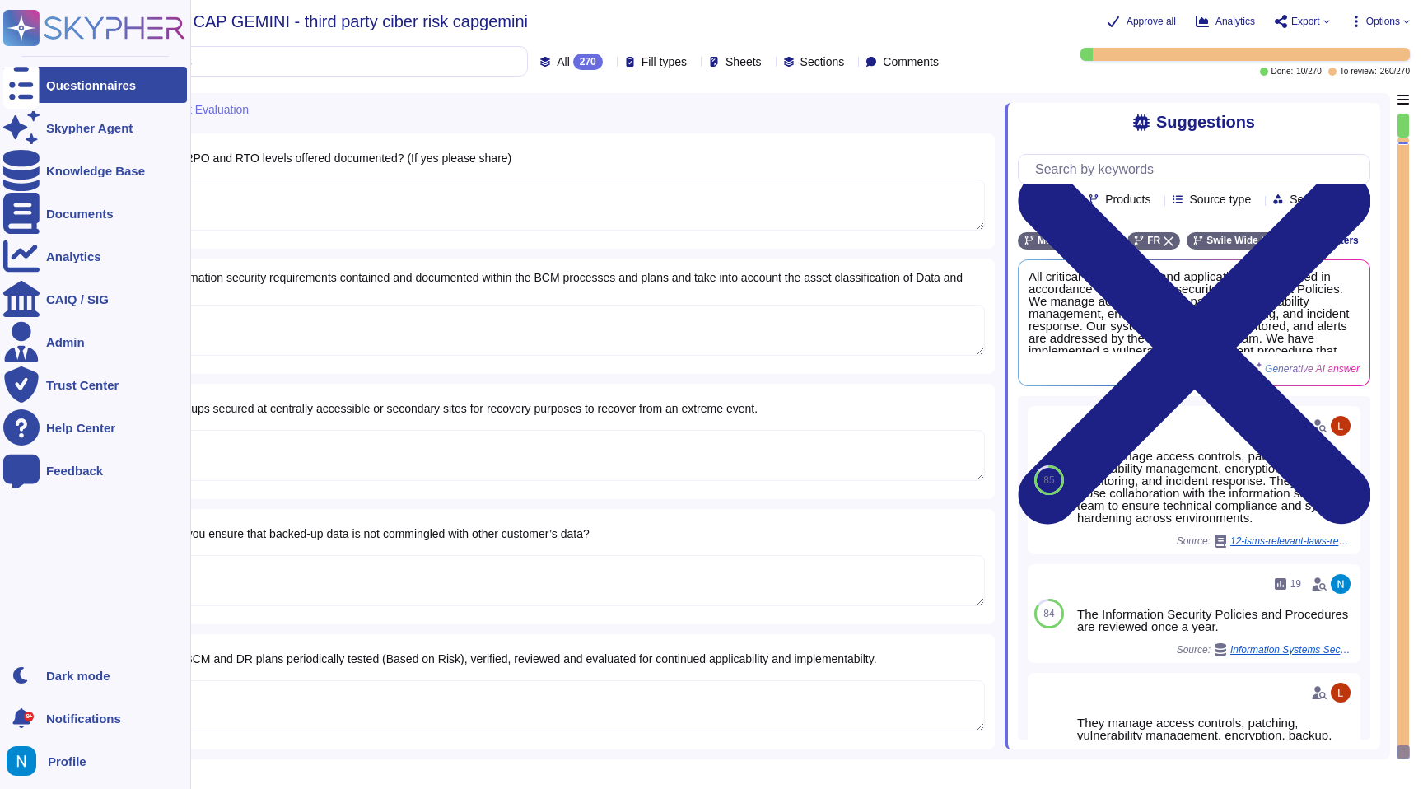
drag, startPoint x: 250, startPoint y: 702, endPoint x: 0, endPoint y: 662, distance: 252.8
click at [0, 662] on div "Questionnaires Skypher Agent Knowledge Base Documents Analytics CAIQ / SIG Admi…" at bounding box center [711, 394] width 1423 height 789
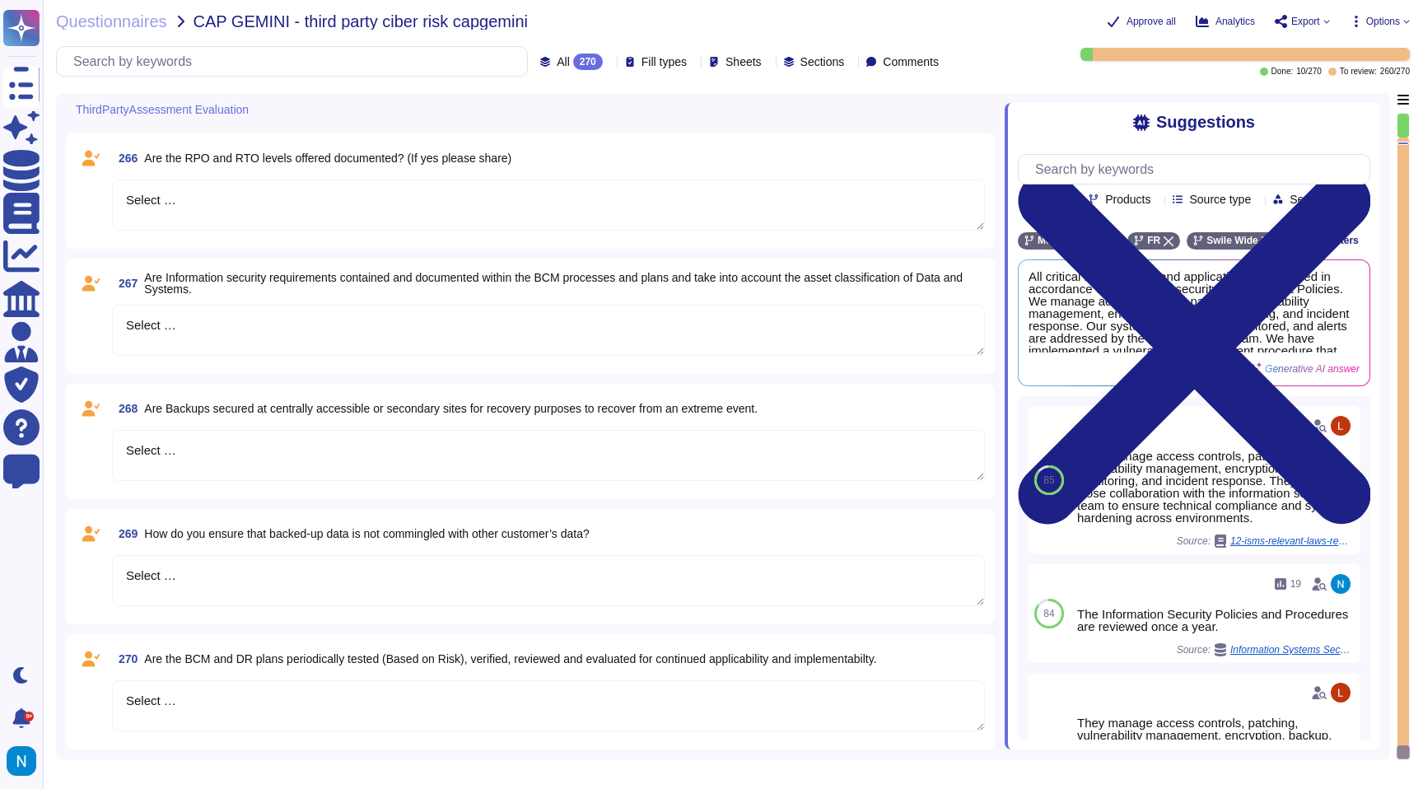
drag, startPoint x: 250, startPoint y: 706, endPoint x: 134, endPoint y: 693, distance: 116.8
click at [134, 693] on textarea "Select …" at bounding box center [548, 705] width 873 height 51
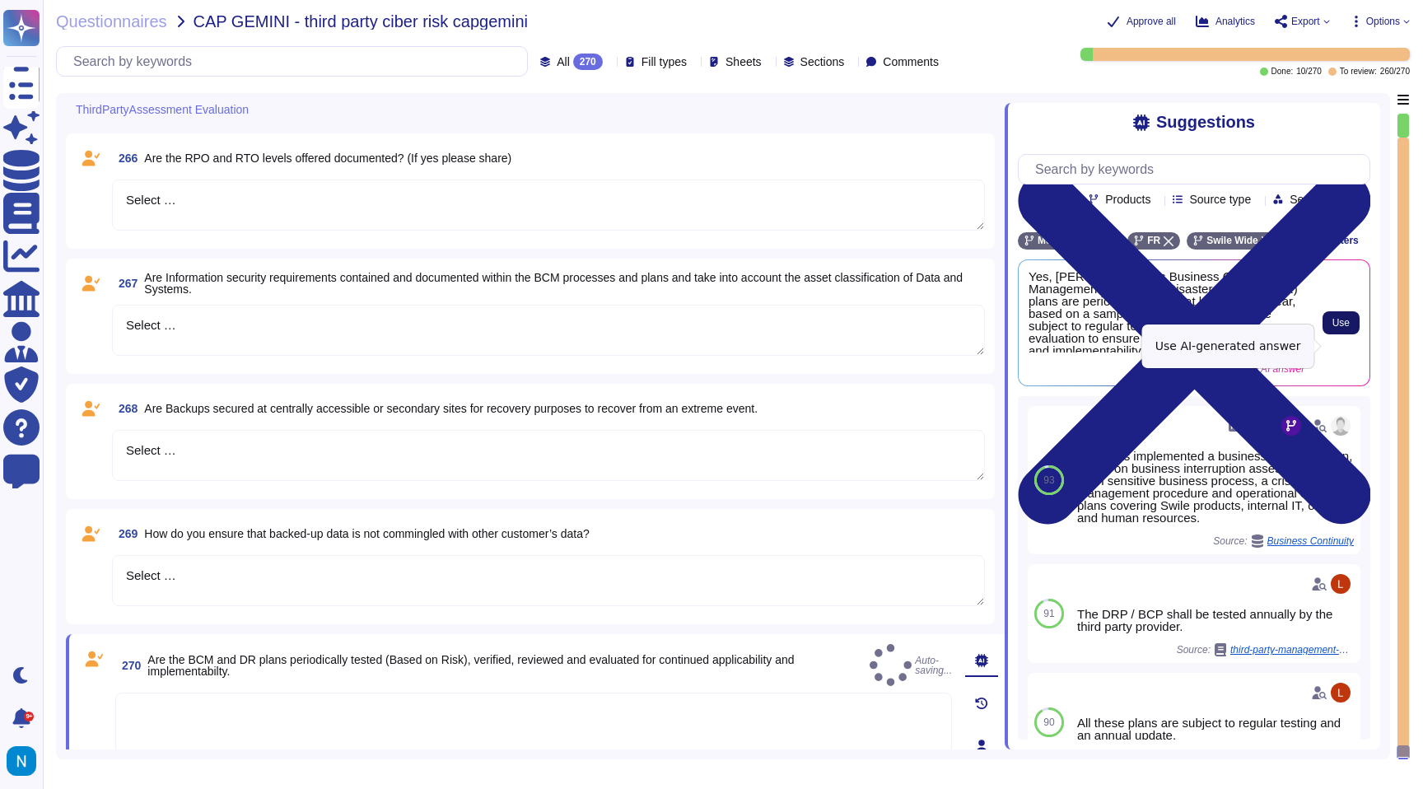
click at [1341, 328] on span "Use" at bounding box center [1340, 323] width 17 height 10
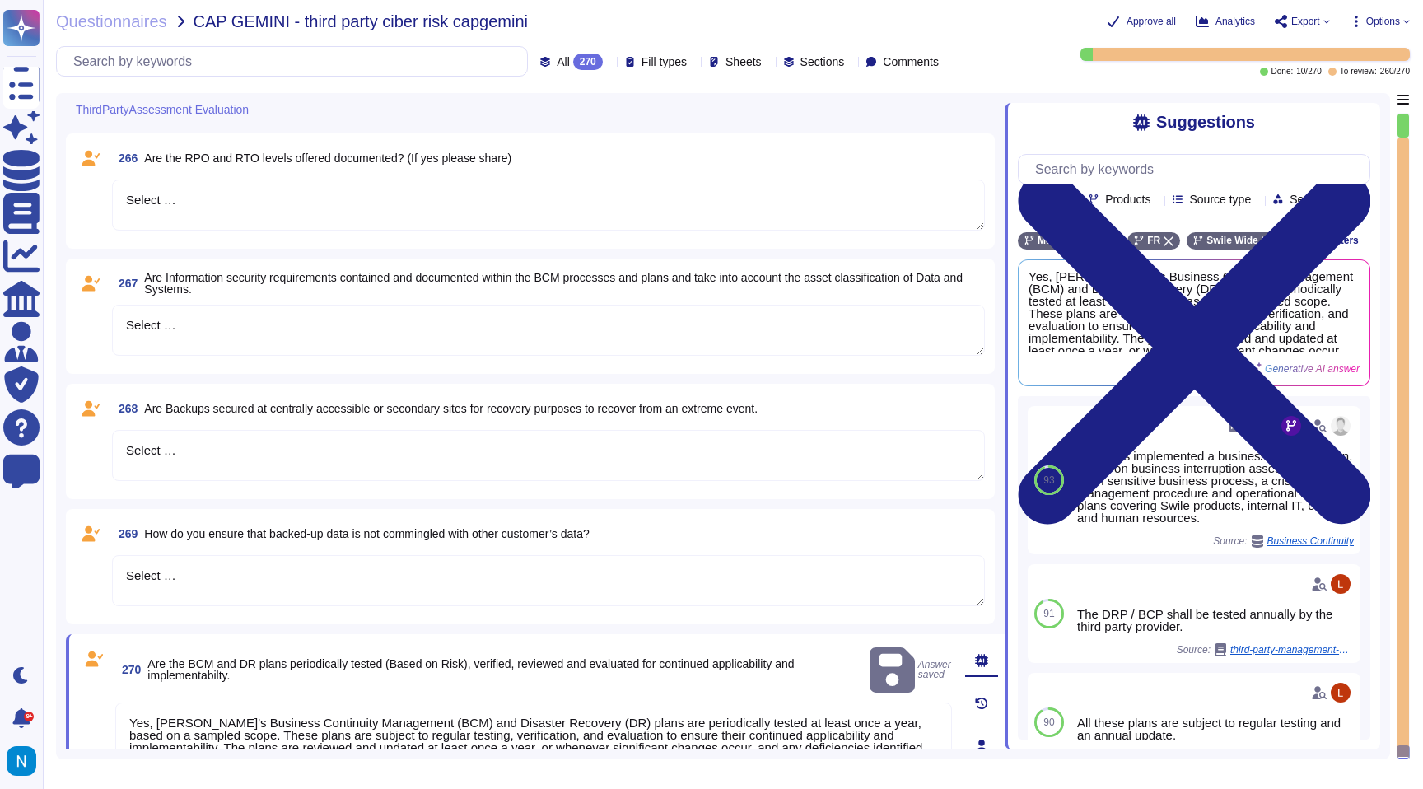
drag, startPoint x: 206, startPoint y: 567, endPoint x: 273, endPoint y: 576, distance: 68.0
click at [273, 576] on textarea "Select …" at bounding box center [548, 580] width 873 height 51
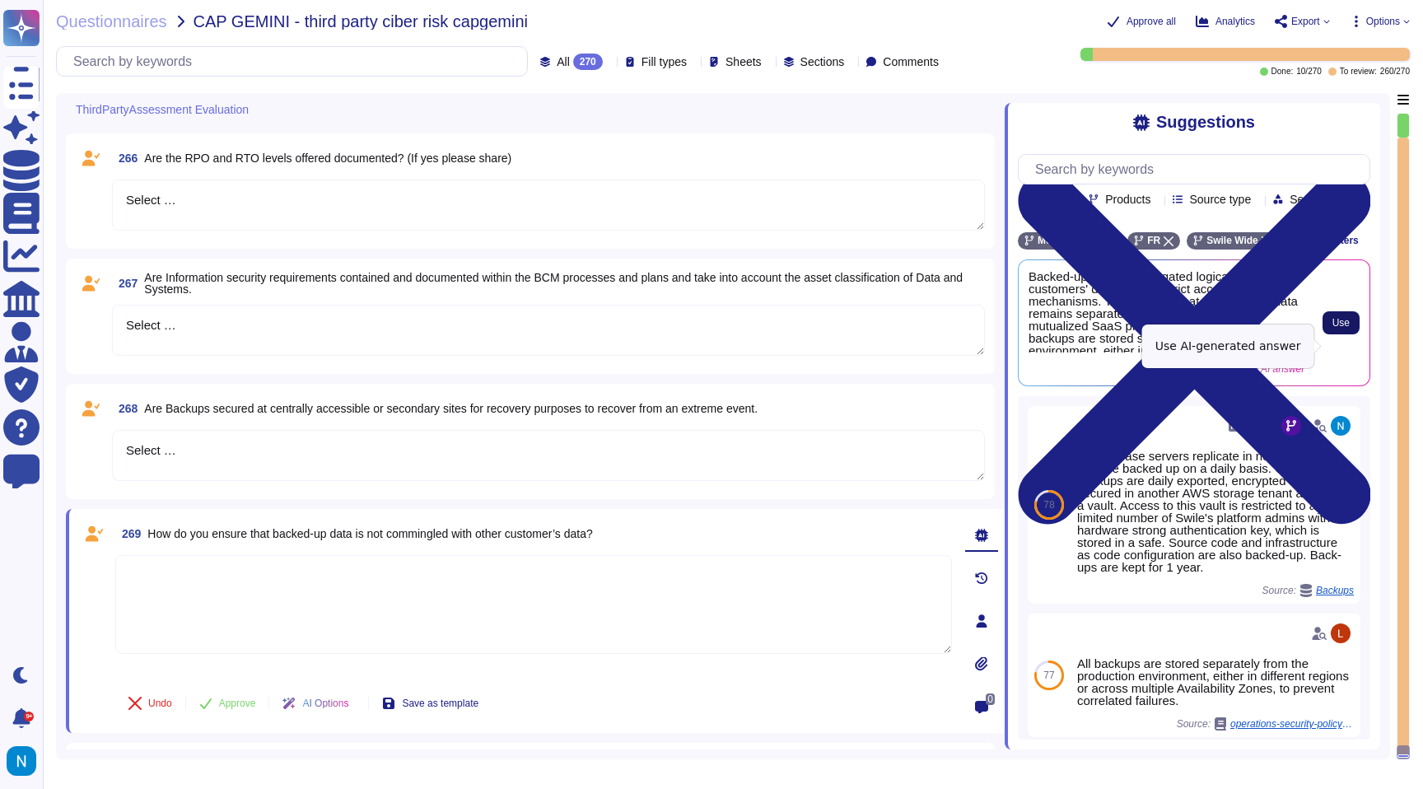
click at [1332, 328] on span "Use" at bounding box center [1340, 323] width 17 height 10
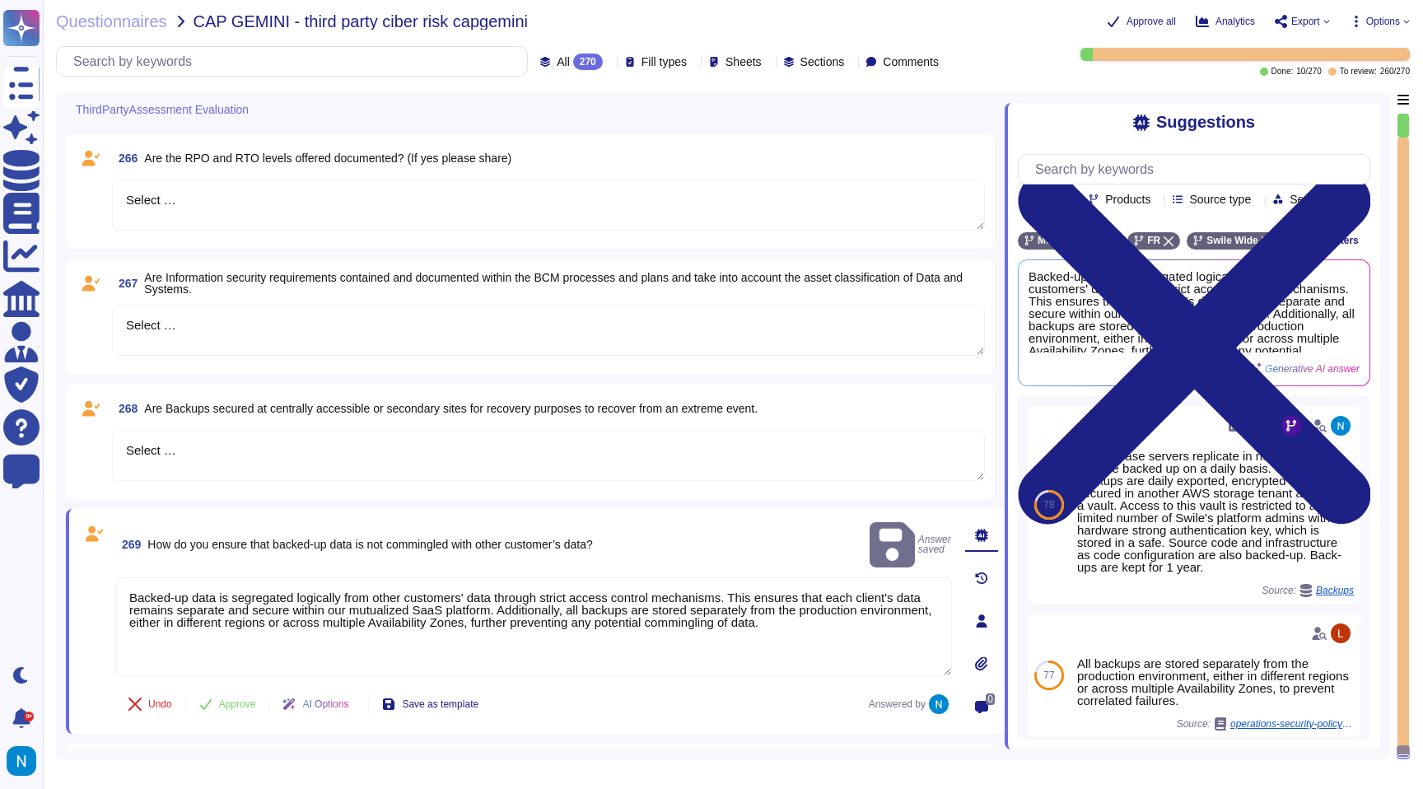
drag, startPoint x: 190, startPoint y: 448, endPoint x: 119, endPoint y: 444, distance: 71.8
click at [119, 444] on textarea "Select …" at bounding box center [548, 455] width 873 height 51
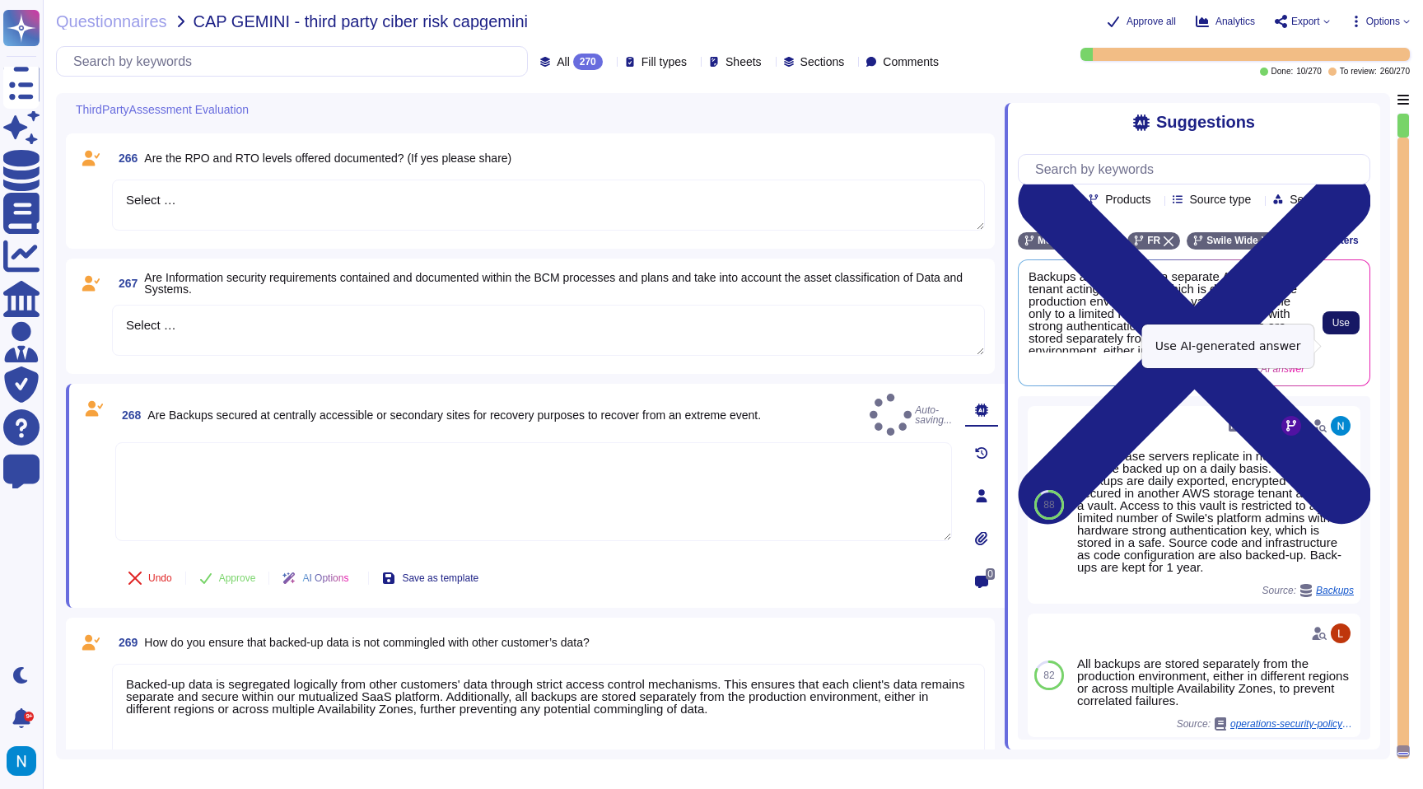
click at [1351, 334] on button "Use" at bounding box center [1341, 322] width 37 height 23
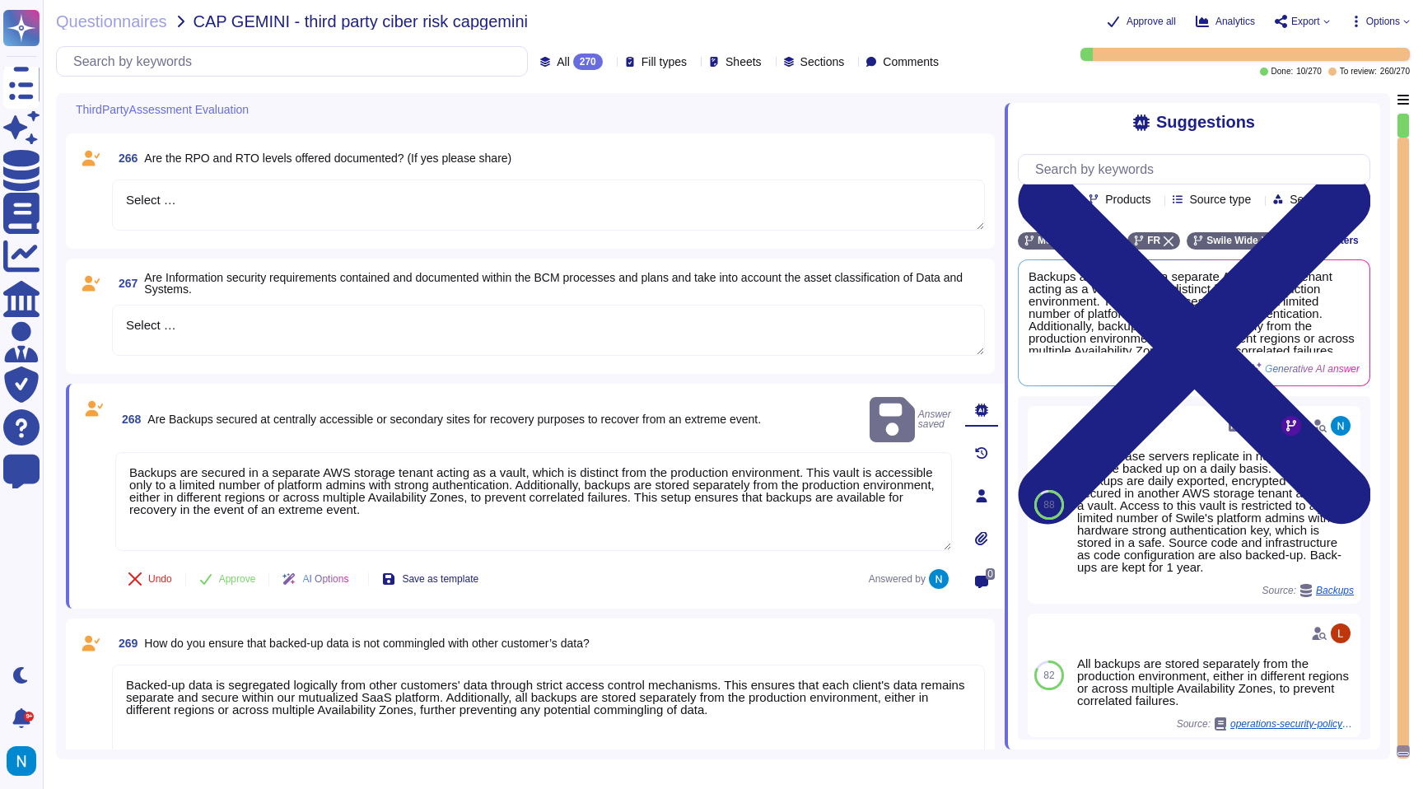
drag, startPoint x: 224, startPoint y: 330, endPoint x: 134, endPoint y: 316, distance: 90.9
click at [134, 316] on textarea "Select …" at bounding box center [548, 330] width 873 height 51
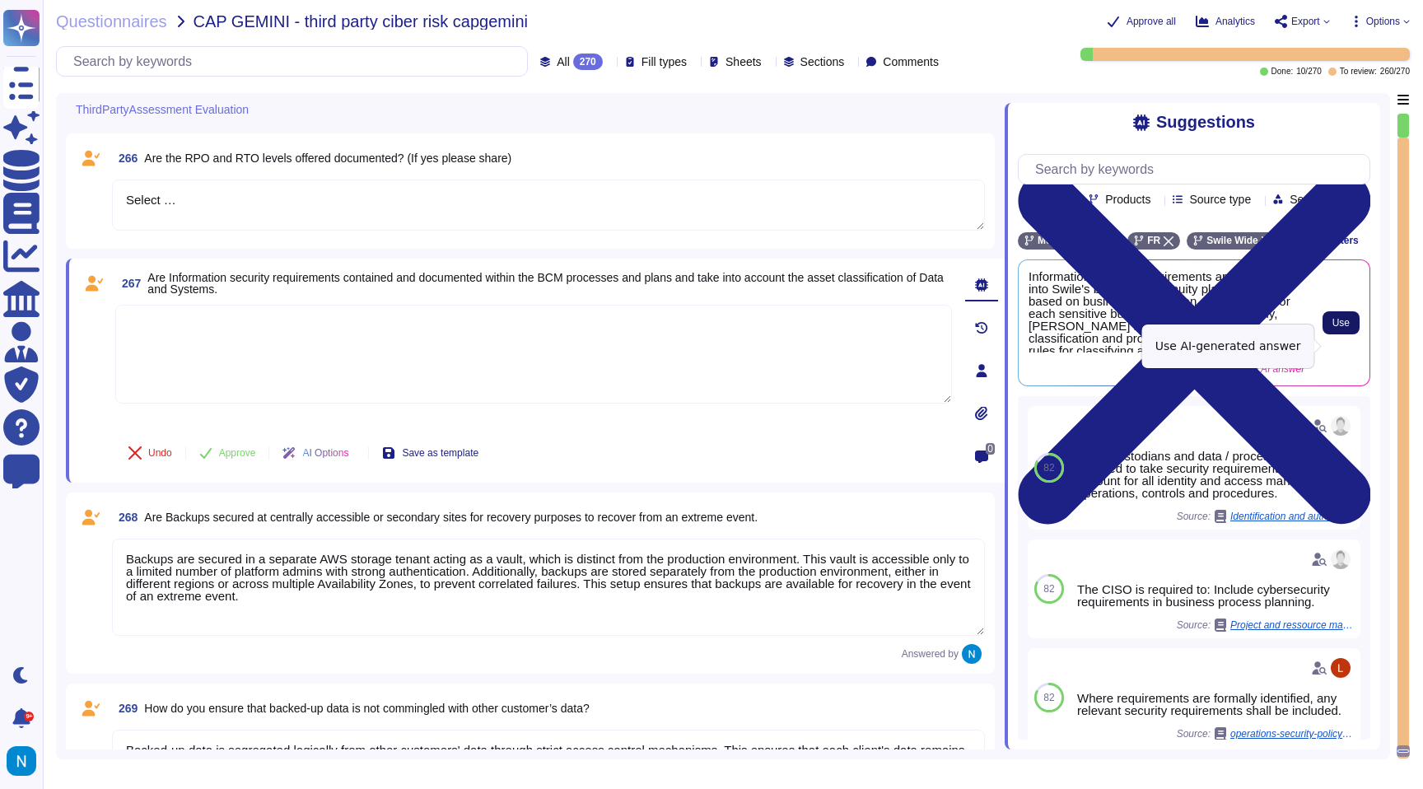
click at [1336, 328] on span "Use" at bounding box center [1340, 323] width 17 height 10
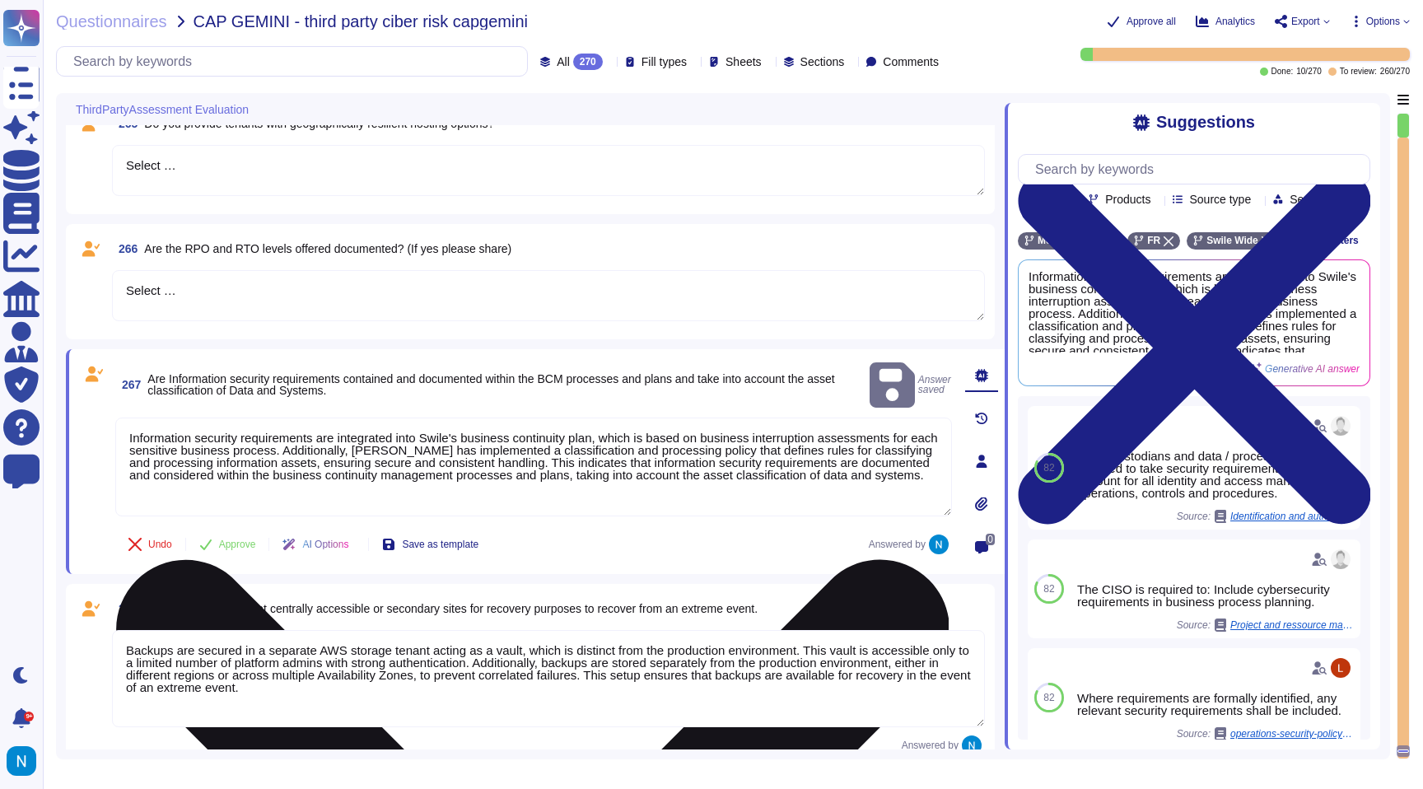
scroll to position [32102, 0]
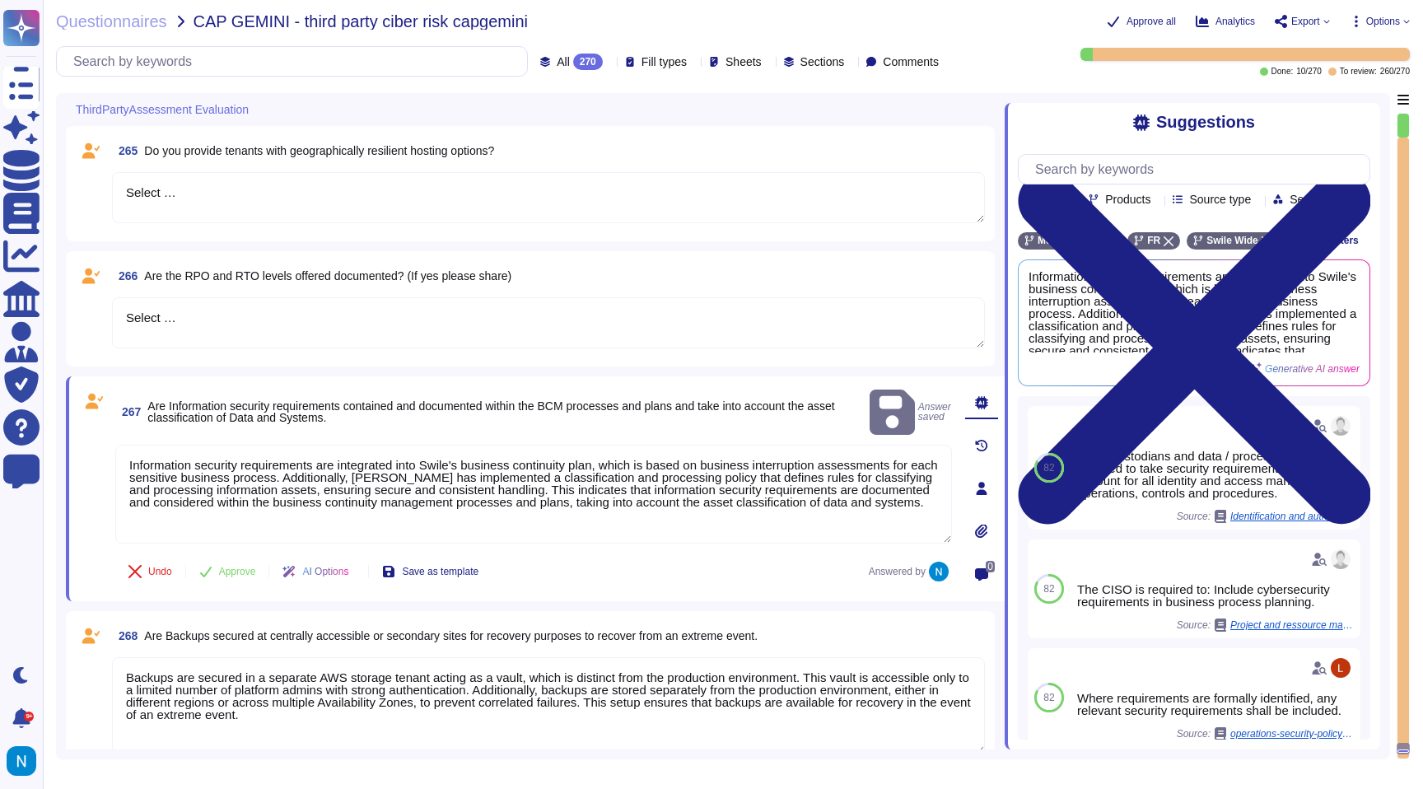
drag, startPoint x: 194, startPoint y: 326, endPoint x: 113, endPoint y: 305, distance: 84.3
click at [113, 305] on textarea "Select …" at bounding box center [548, 322] width 873 height 51
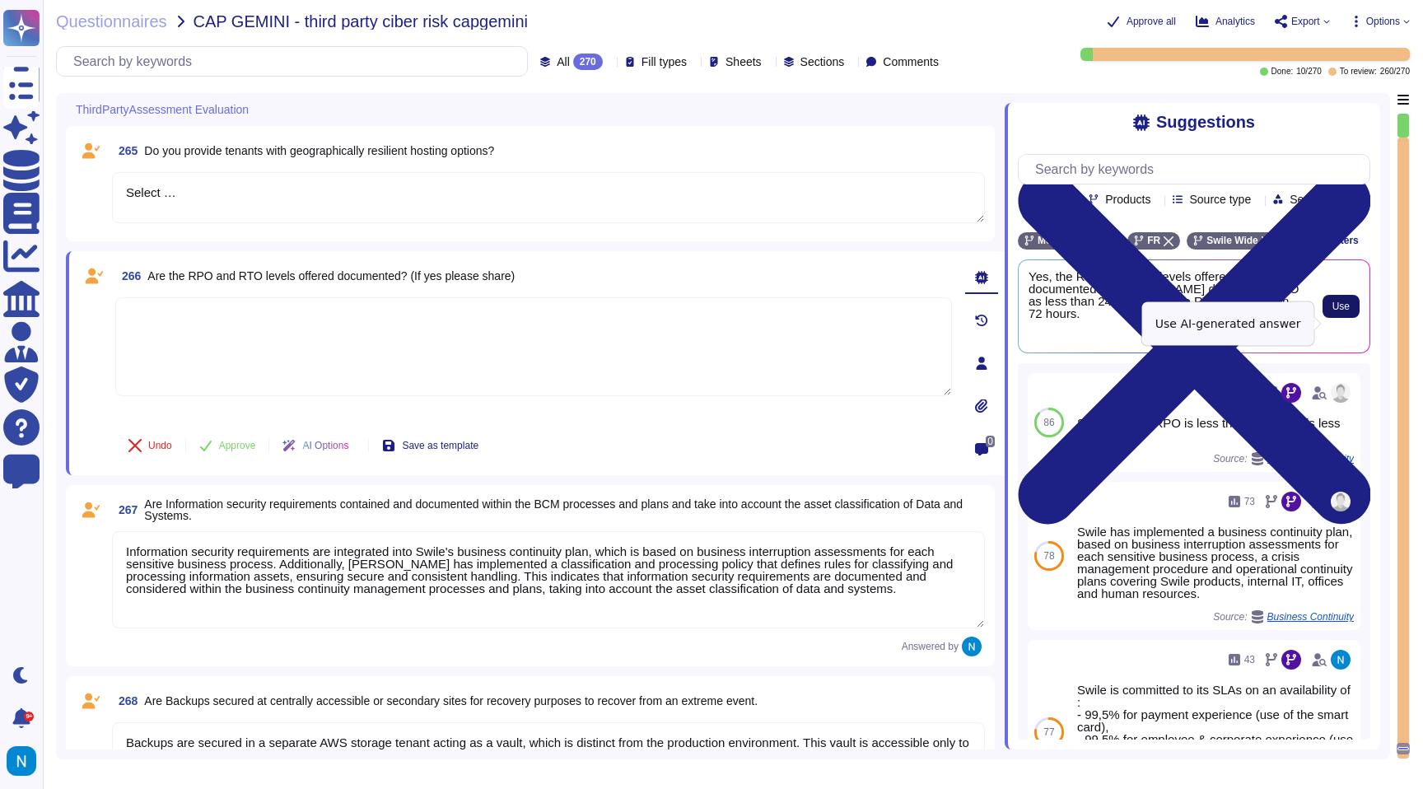
click at [1338, 311] on span "Use" at bounding box center [1340, 306] width 17 height 10
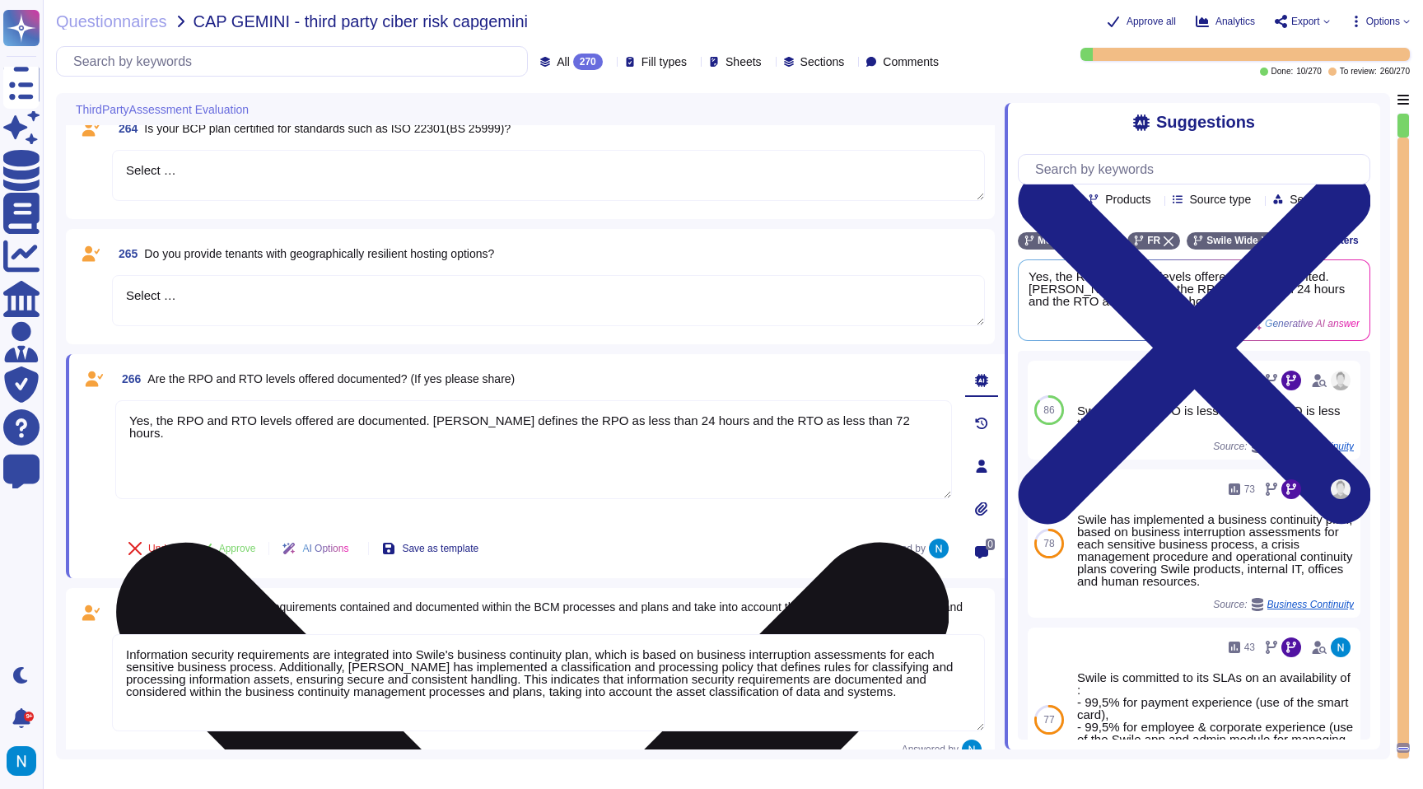
scroll to position [31986, 0]
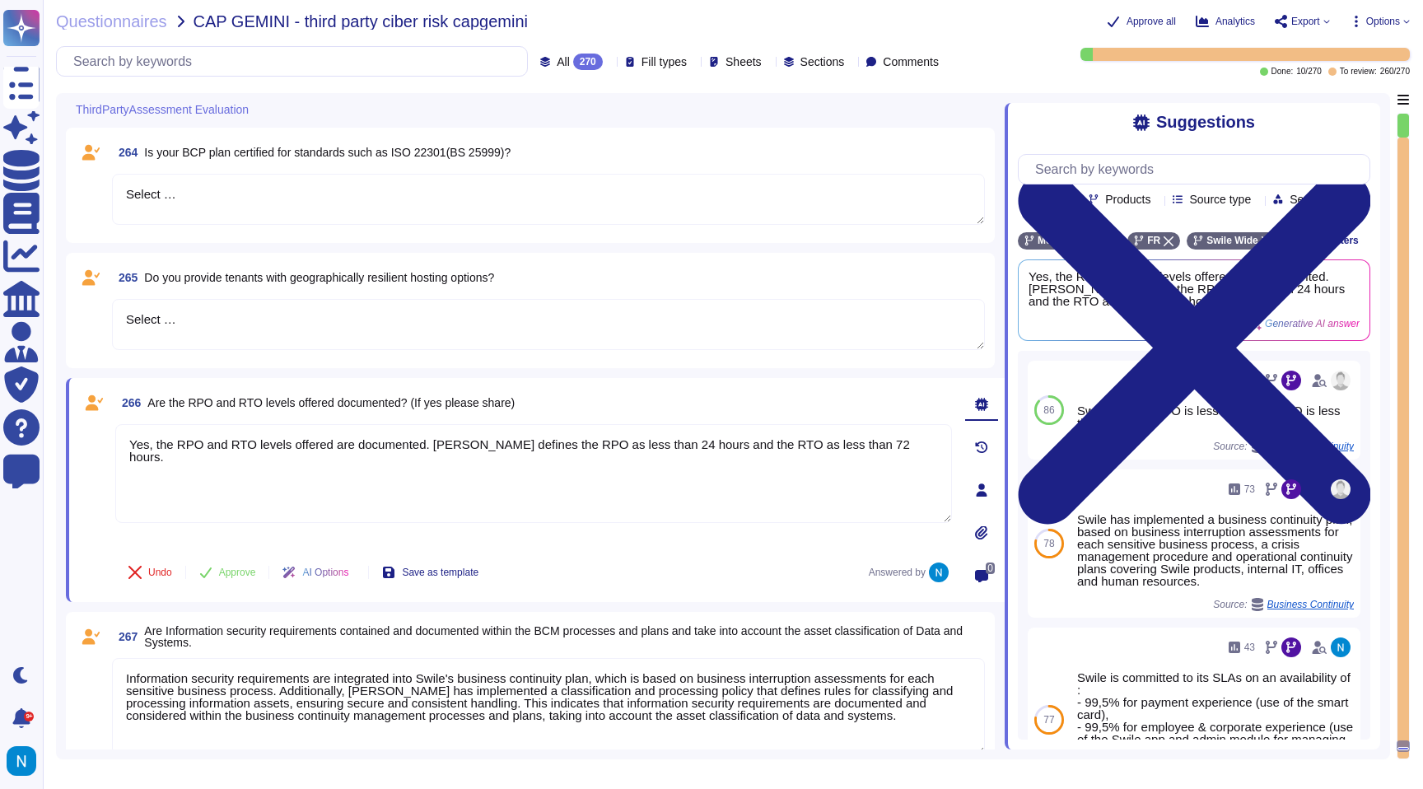
drag, startPoint x: 208, startPoint y: 311, endPoint x: 97, endPoint y: 287, distance: 112.9
click at [98, 287] on div "265 Do you provide tenants with geographically resilient hosting options? Selec…" at bounding box center [530, 311] width 909 height 96
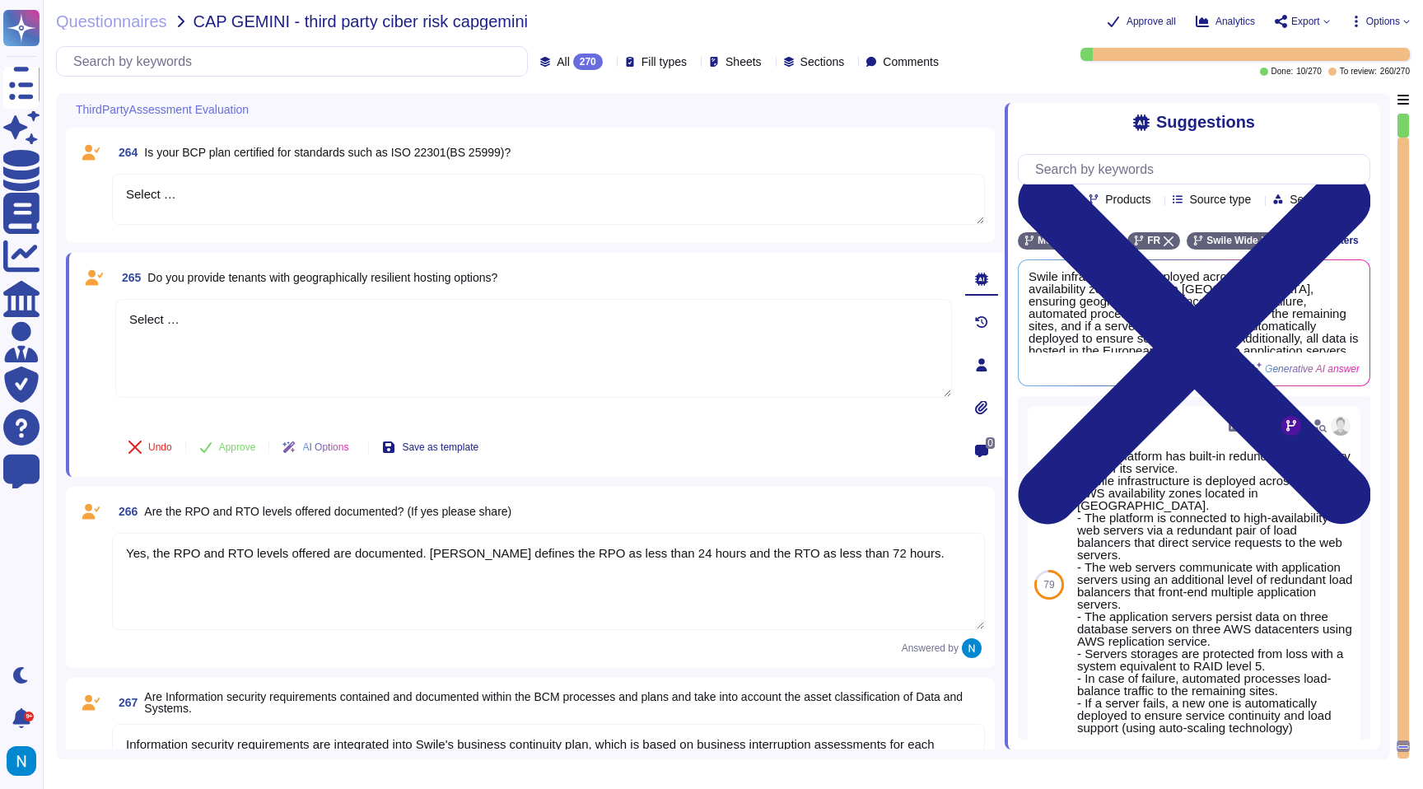
drag, startPoint x: 200, startPoint y: 313, endPoint x: 101, endPoint y: 297, distance: 100.1
click at [102, 298] on div "265 Do you provide tenants with geographically resilient hosting options? Selec…" at bounding box center [515, 365] width 873 height 204
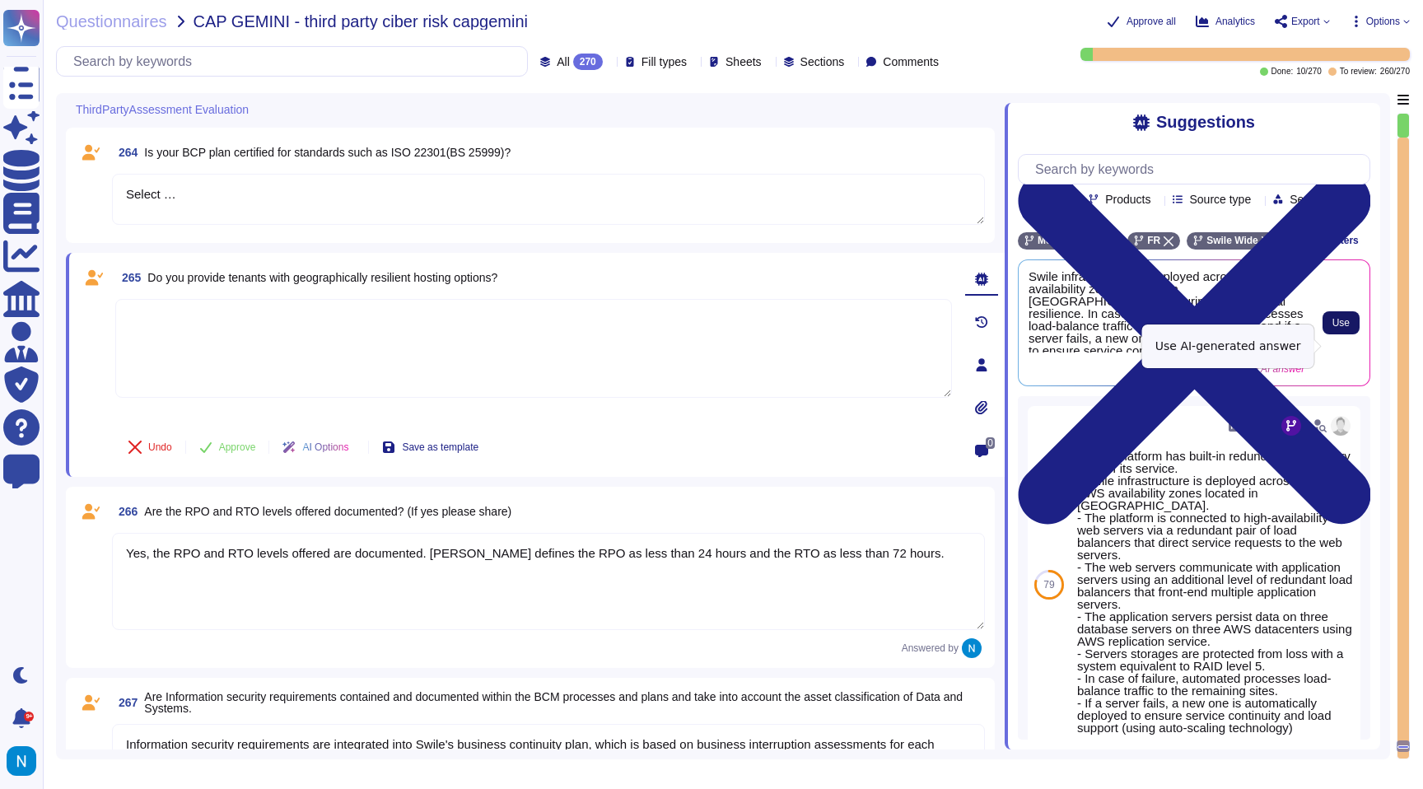
click at [1345, 328] on span "Use" at bounding box center [1340, 323] width 17 height 10
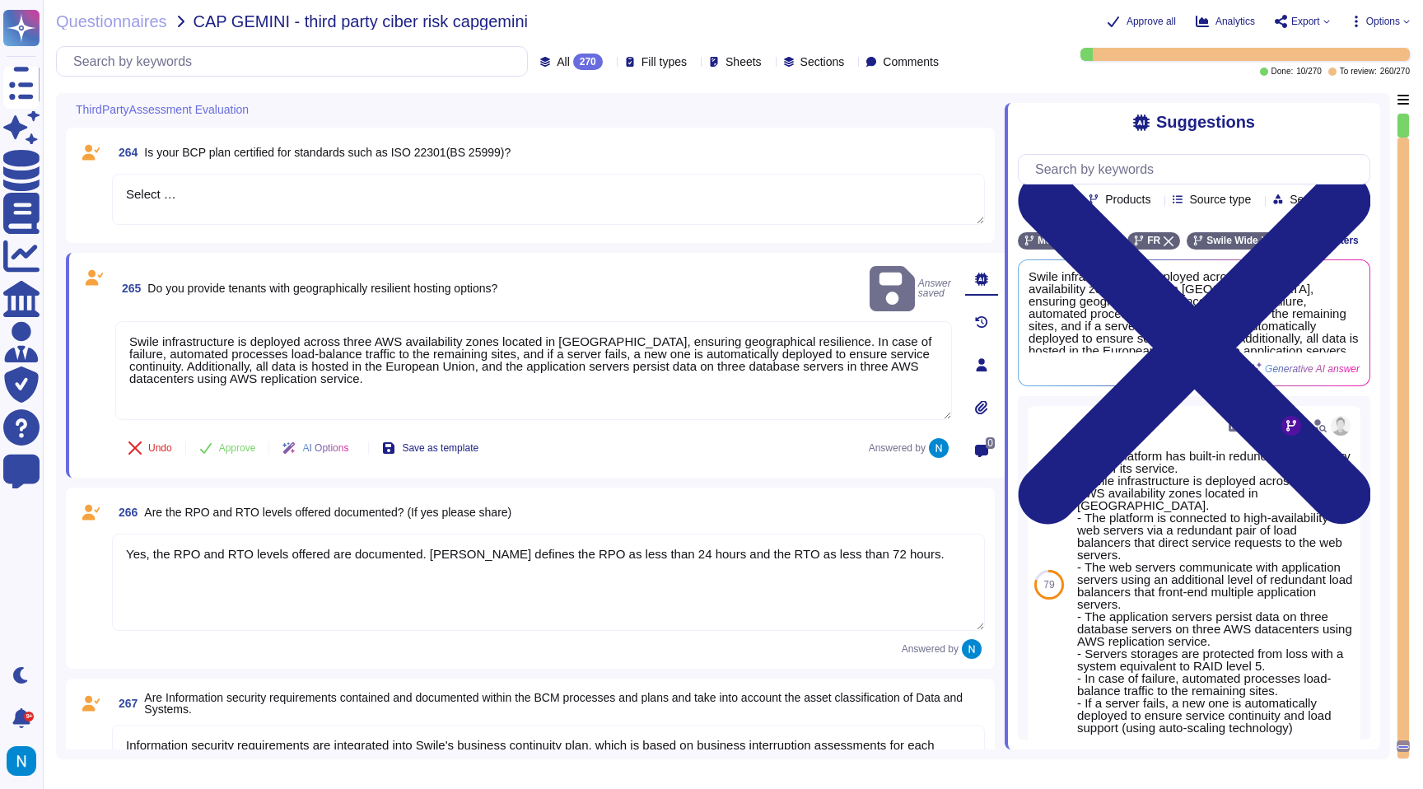
click at [427, 553] on textarea "Yes, the RPO and RTO levels offered are documented. [PERSON_NAME] defines the R…" at bounding box center [548, 582] width 873 height 97
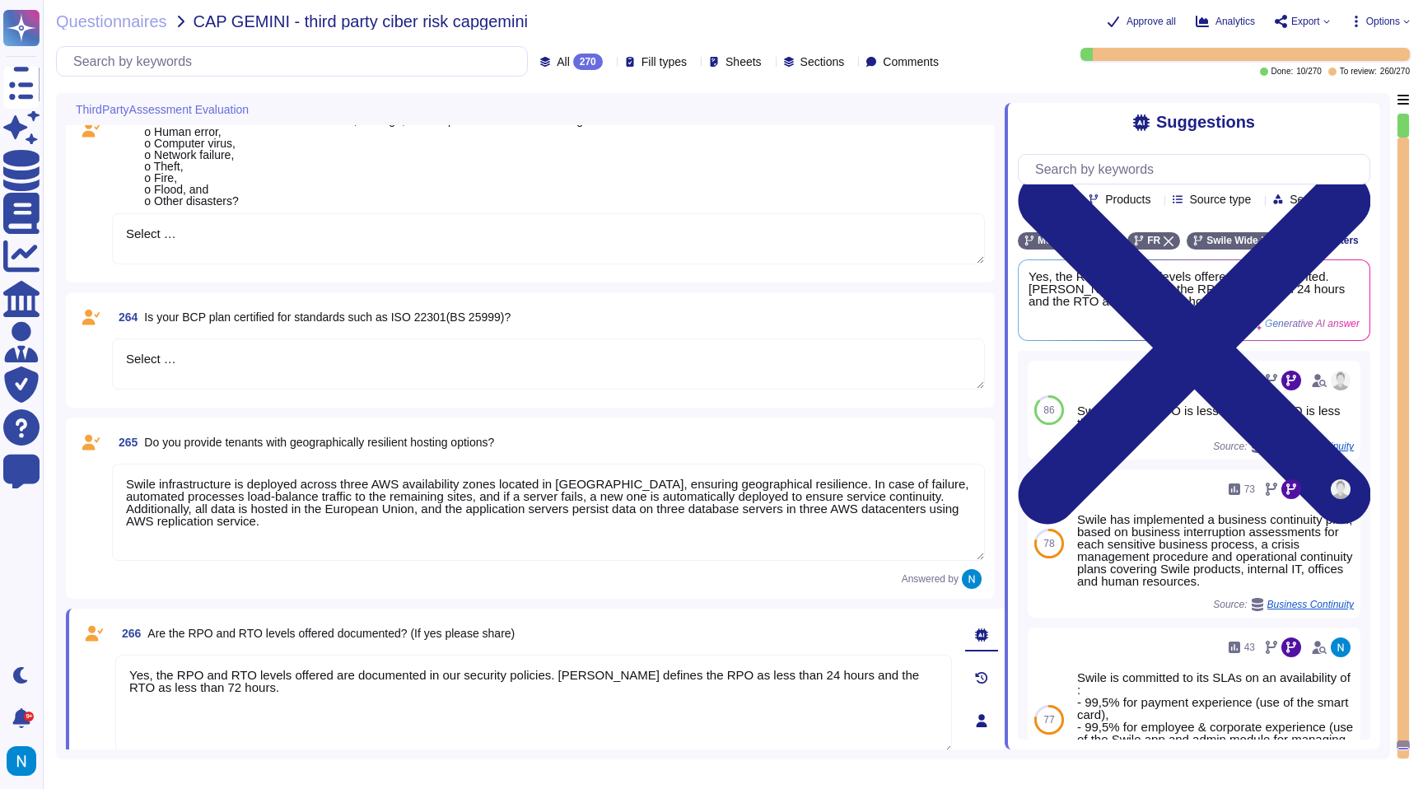
scroll to position [31827, 0]
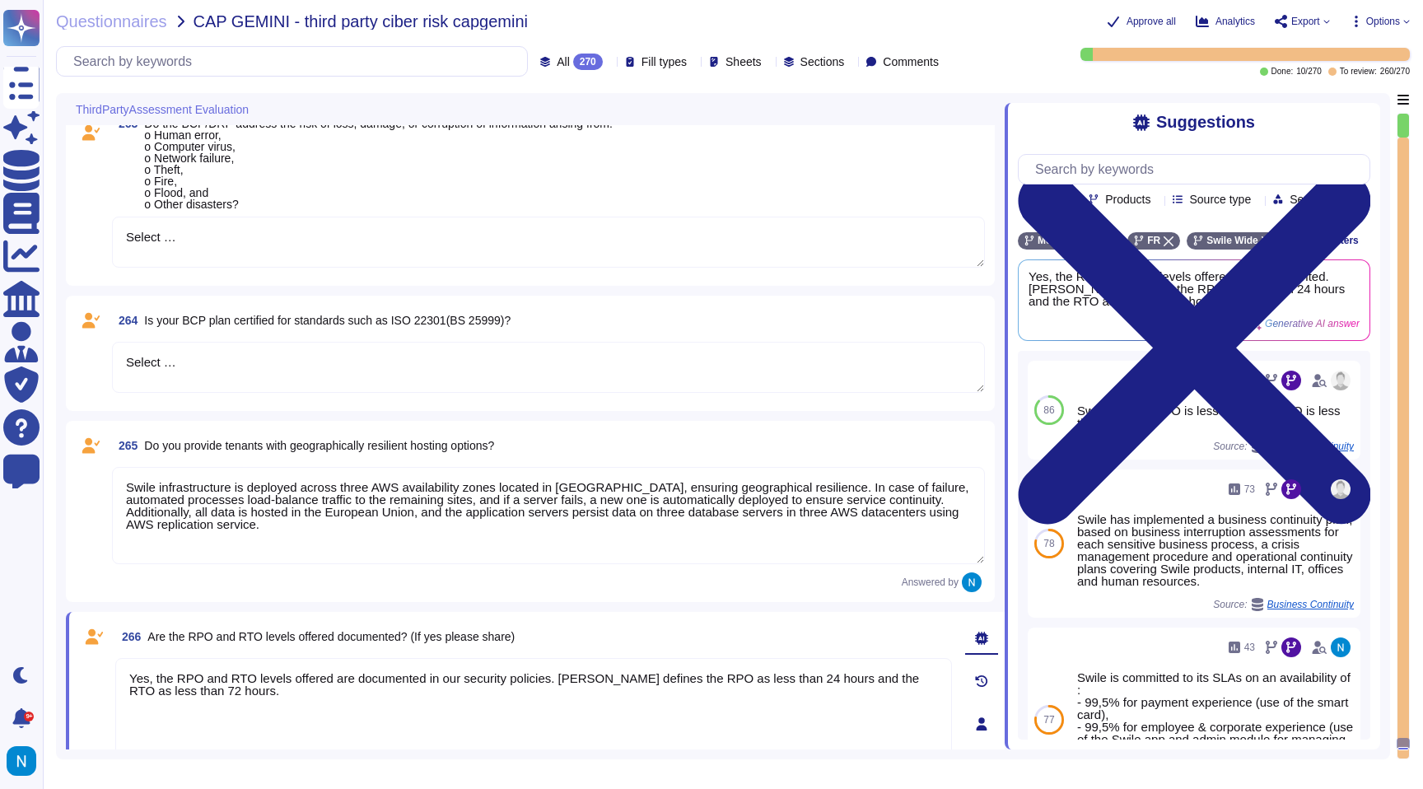
click at [422, 342] on textarea "Select …" at bounding box center [548, 367] width 873 height 51
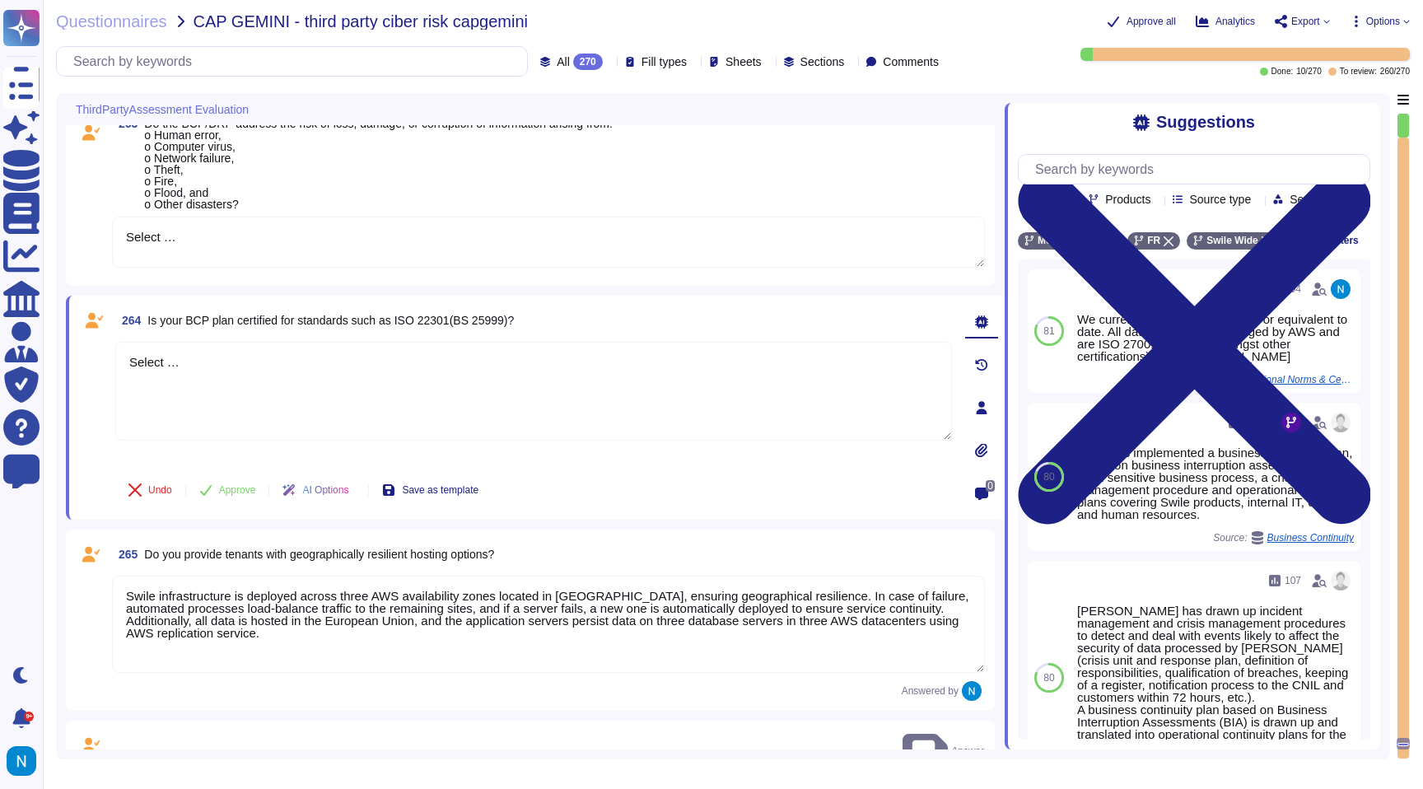
drag, startPoint x: 269, startPoint y: 378, endPoint x: 68, endPoint y: 341, distance: 205.1
click at [68, 341] on div "264 Is your BCP plan certified for standards such as ISO 22301(BS 25999)? Selec…" at bounding box center [535, 408] width 939 height 224
click at [457, 387] on textarea at bounding box center [533, 391] width 837 height 99
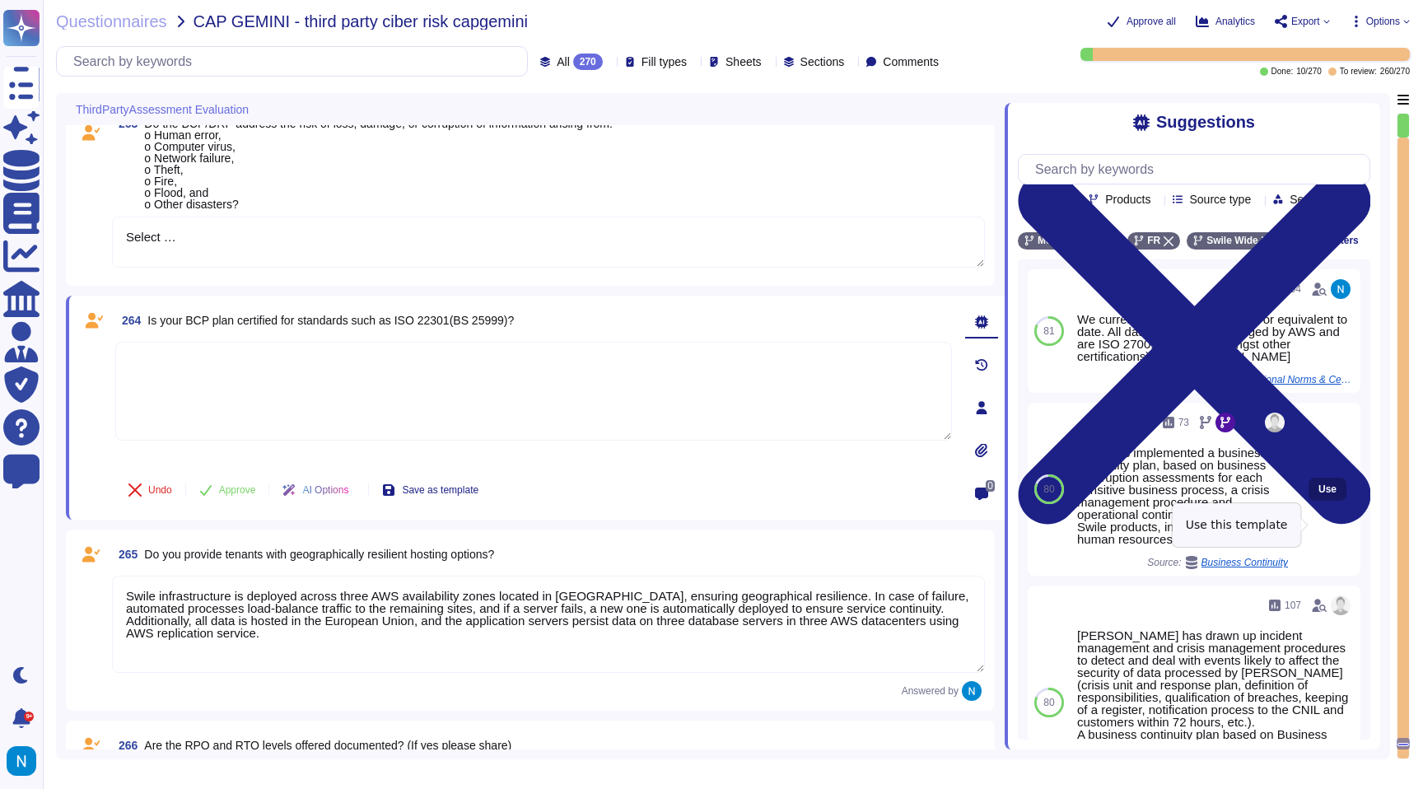
click at [1318, 494] on span "Use" at bounding box center [1327, 489] width 18 height 10
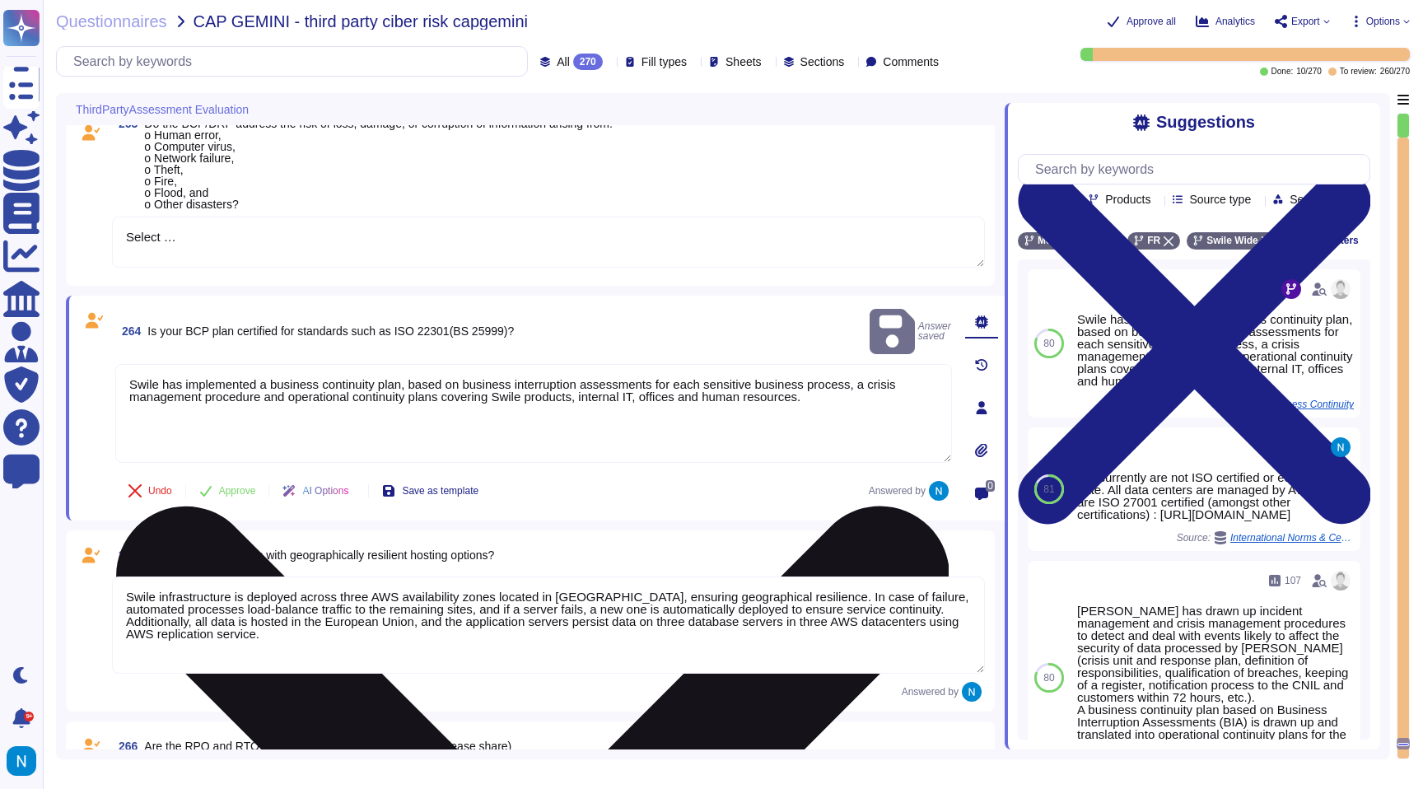
click at [871, 376] on textarea "Swile has implemented a business continuity plan, based on business interruptio…" at bounding box center [533, 413] width 837 height 99
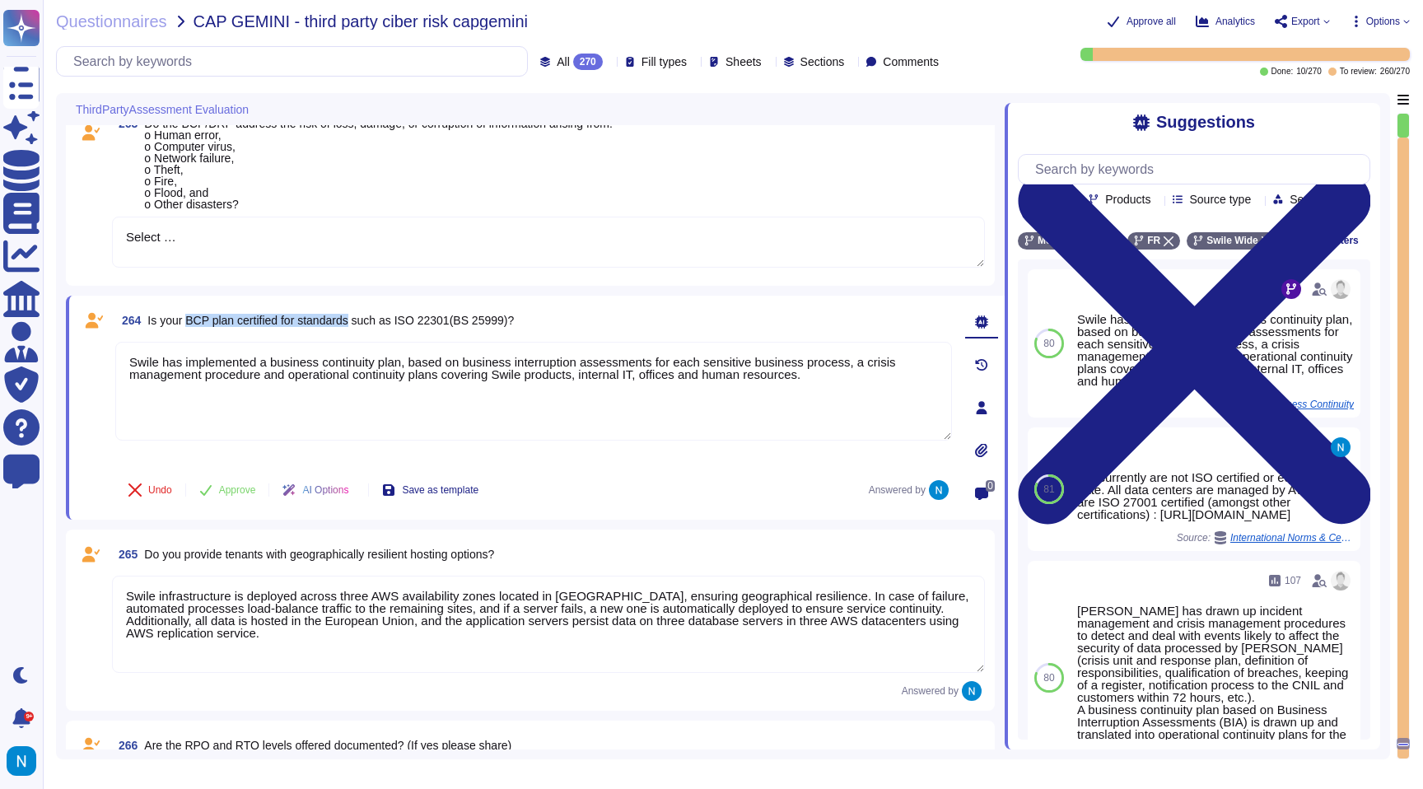
drag, startPoint x: 193, startPoint y: 320, endPoint x: 365, endPoint y: 323, distance: 172.1
click at [365, 323] on span "Is your BCP plan certified for standards such as ISO 22301(BS 25999)?" at bounding box center [330, 320] width 366 height 13
copy span "BCP plan certified for standards"
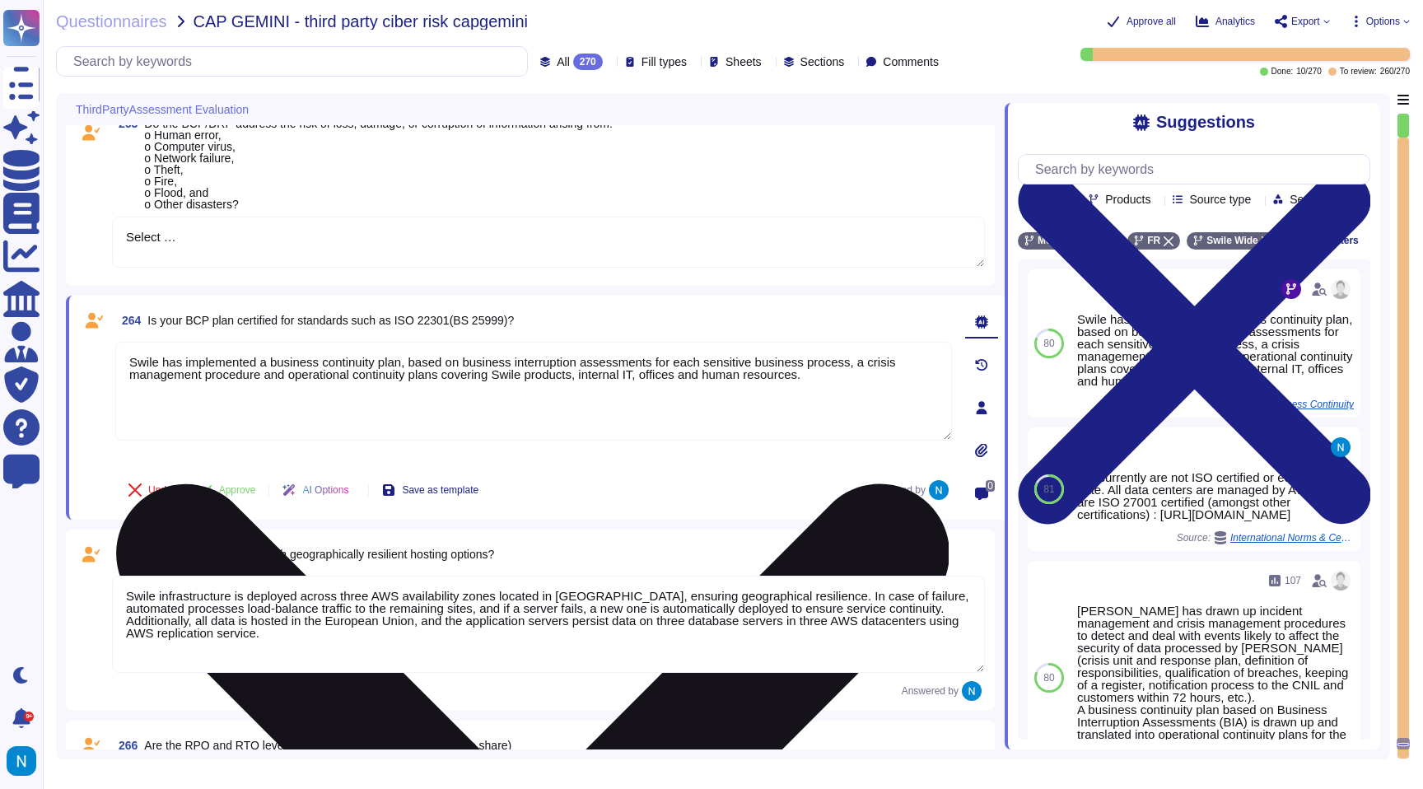
click at [132, 361] on textarea "Swile has implemented a business continuity plan, based on business interruptio…" at bounding box center [533, 391] width 837 height 99
paste textarea "BCP plan certified for standards"
click at [212, 366] on textarea "The BCP plan certified for standards. Swile has implemented a business continui…" at bounding box center [533, 391] width 837 height 99
click at [379, 360] on textarea "The BCP plan is not certified for standards. Swile has implemented a business c…" at bounding box center [533, 391] width 837 height 99
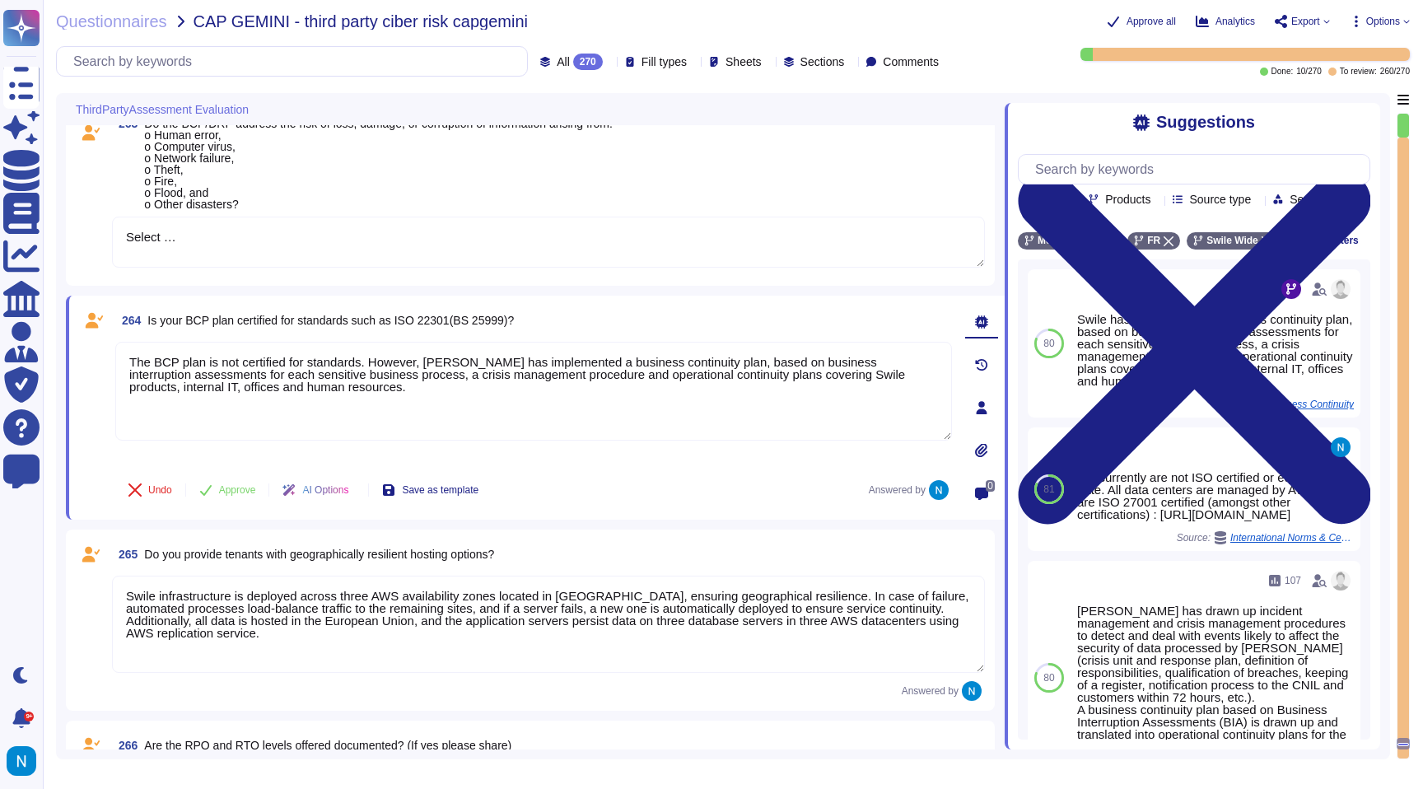
drag, startPoint x: 431, startPoint y: 363, endPoint x: 63, endPoint y: 342, distance: 368.7
click at [63, 342] on div "ThirdPartyAssessment Evaluation 260 Is the Incident Response Plan periodically …" at bounding box center [723, 426] width 1334 height 666
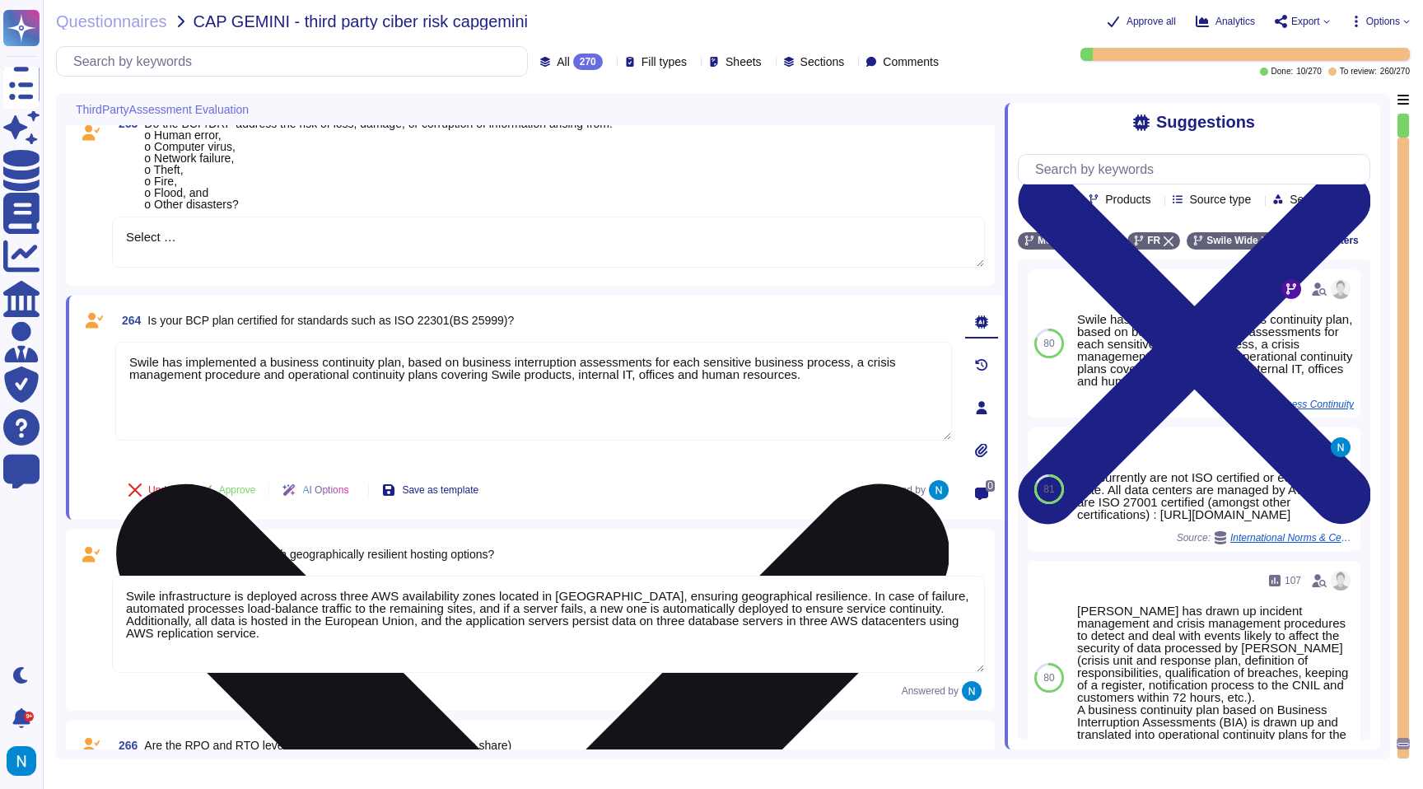
click at [851, 382] on textarea "Swile has implemented a business continuity plan, based on business interruptio…" at bounding box center [533, 391] width 837 height 99
paste textarea "The BCP plan is not certified for standards. However,"
click at [830, 374] on textarea "Swile has implemented a business continuity plan, based on business interruptio…" at bounding box center [533, 391] width 837 height 99
click at [358, 388] on textarea "Swile has implemented a business continuity plan, based on business interruptio…" at bounding box center [533, 391] width 837 height 99
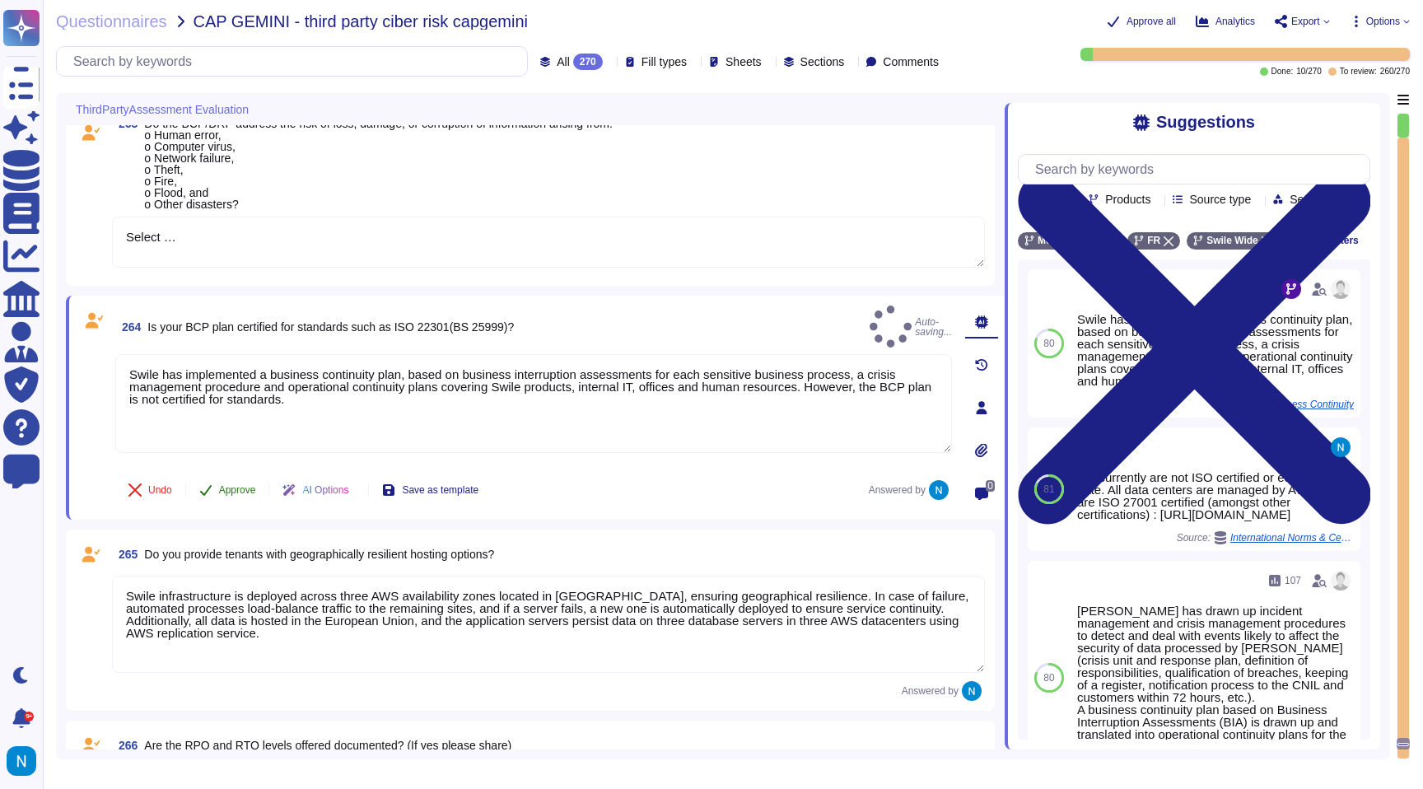
click at [249, 487] on span "Approve" at bounding box center [237, 490] width 37 height 10
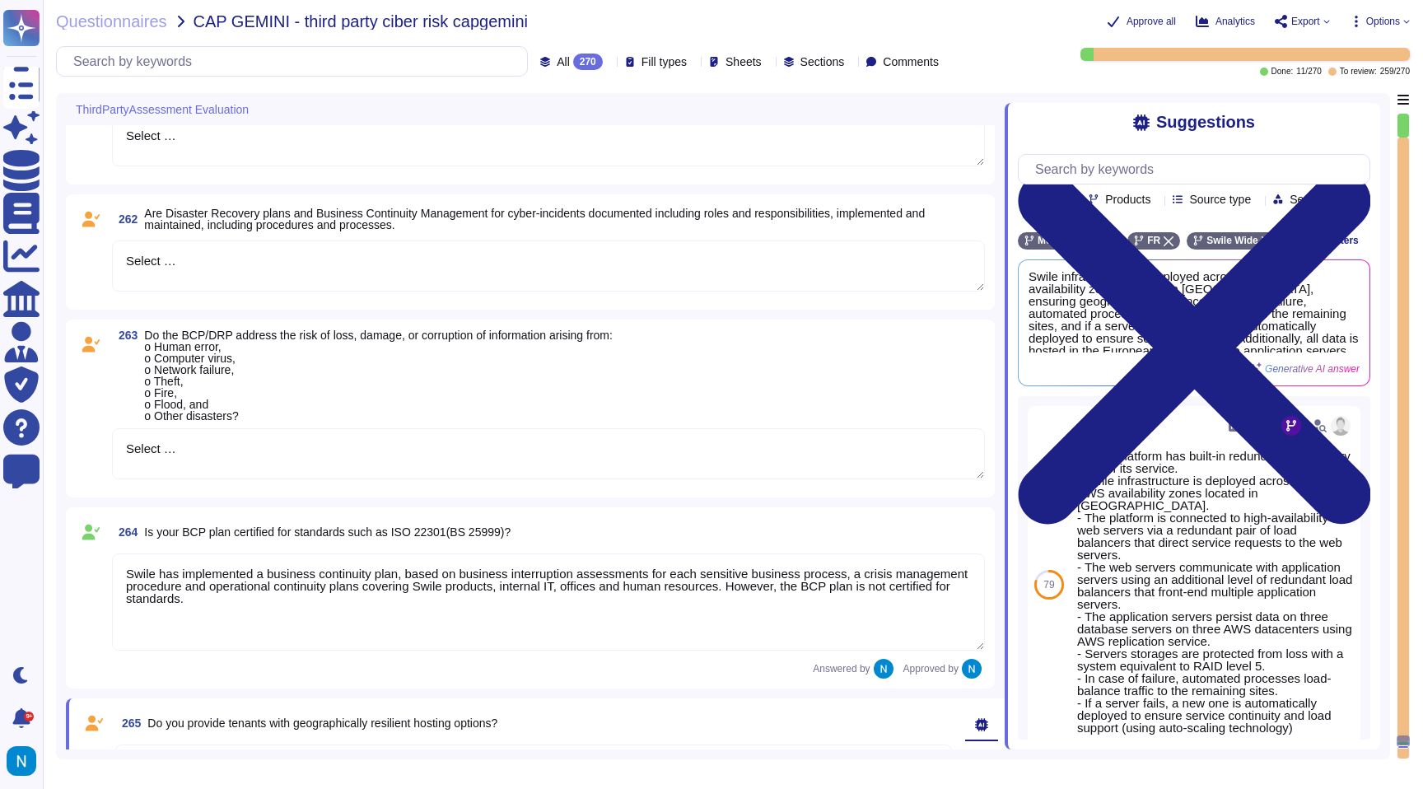
scroll to position [31635, 0]
click at [232, 449] on textarea "Select …" at bounding box center [548, 454] width 873 height 51
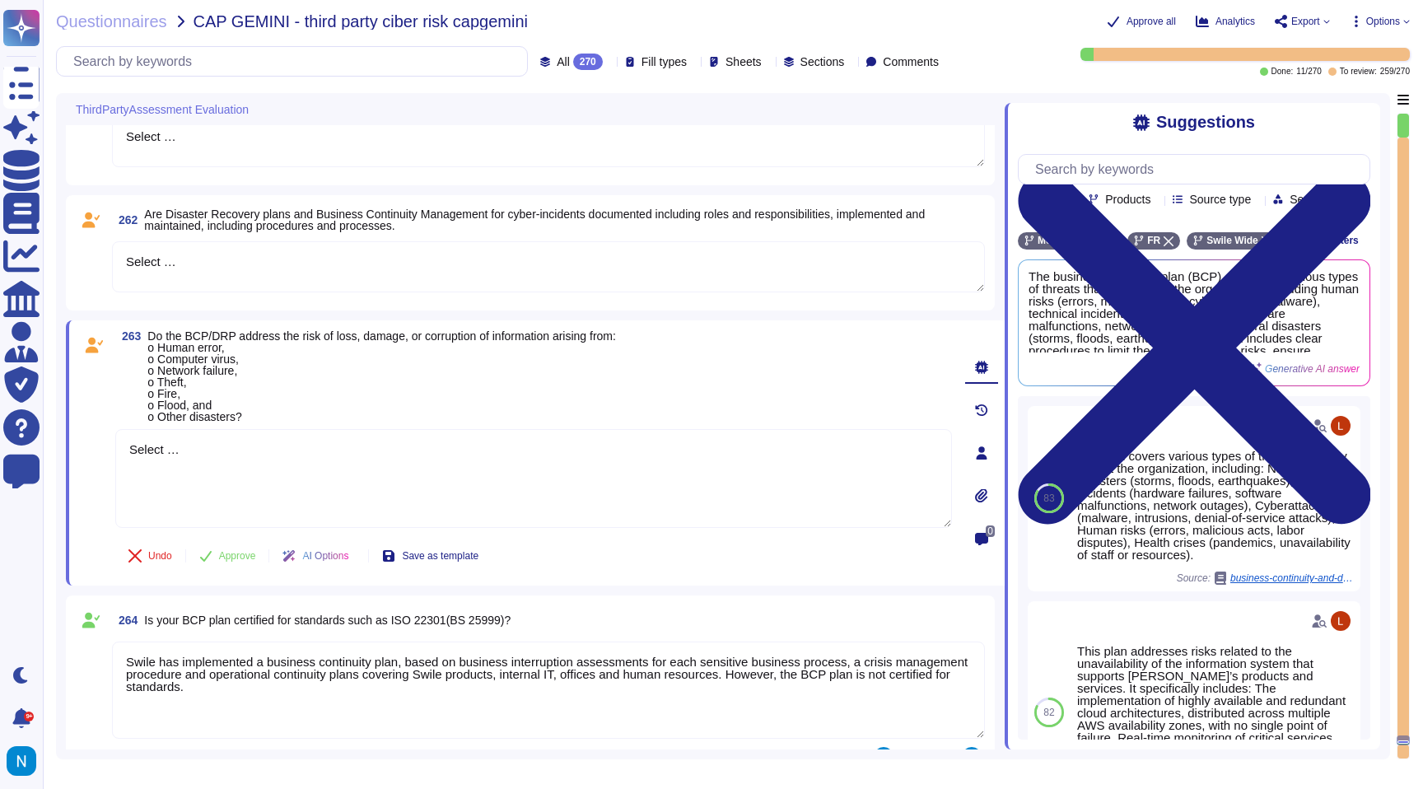
drag, startPoint x: 232, startPoint y: 449, endPoint x: 107, endPoint y: 445, distance: 125.2
click at [107, 445] on div "263 Do the BCP/DRP address the risk of loss, damage, or corruption of informati…" at bounding box center [515, 452] width 873 height 245
click at [540, 468] on textarea at bounding box center [533, 478] width 837 height 99
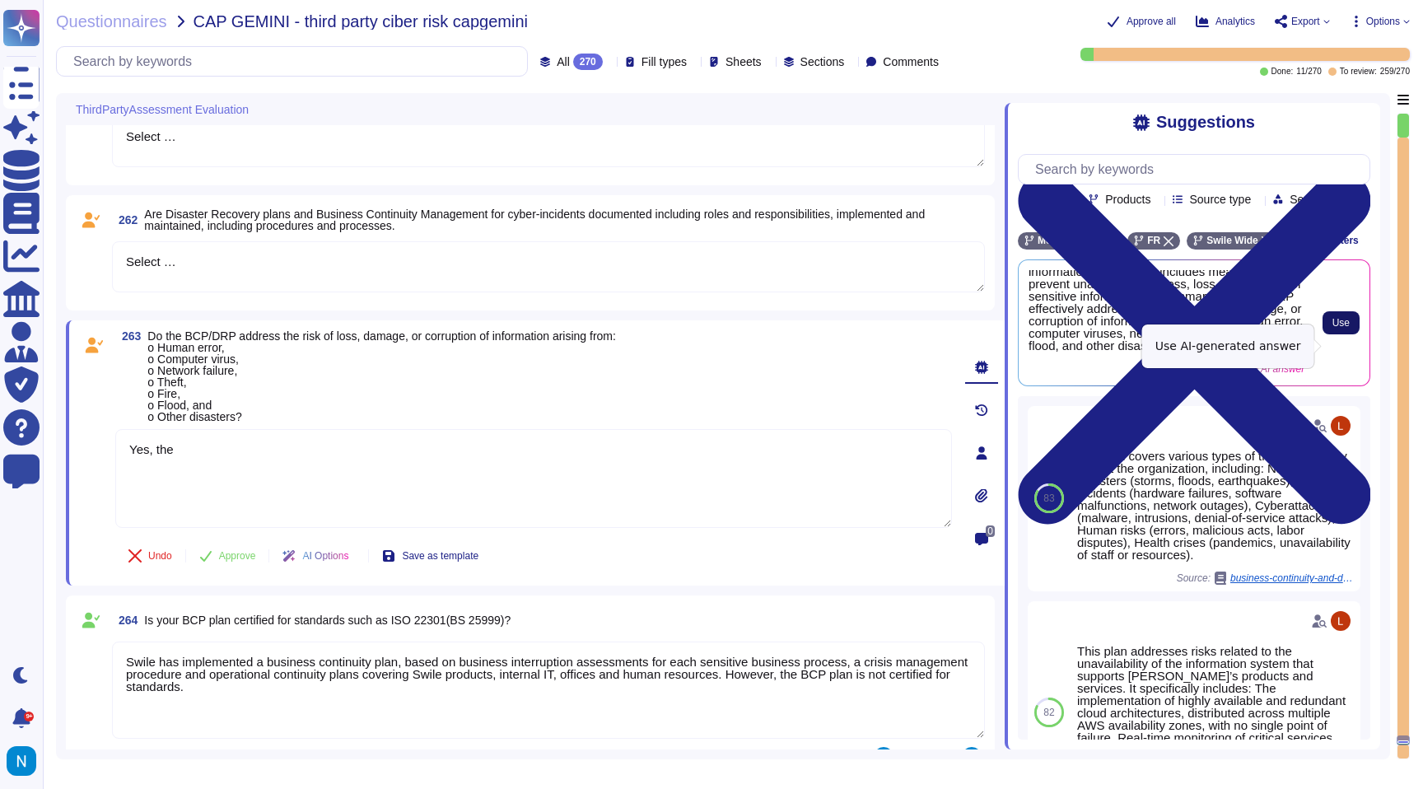
click at [1346, 328] on span "Use" at bounding box center [1340, 323] width 17 height 10
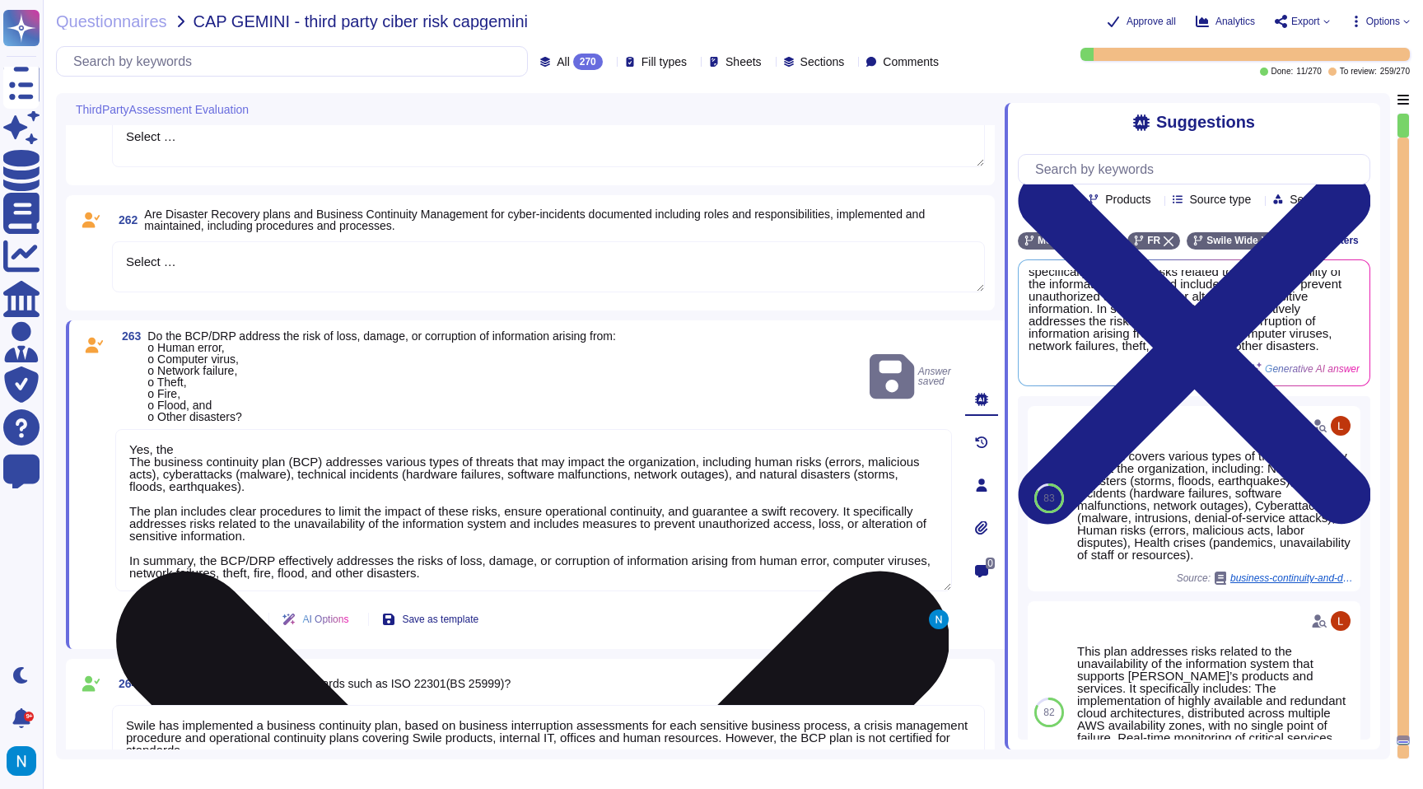
scroll to position [116, 0]
click at [208, 450] on textarea "Yes, the The business continuity plan (BCP) addresses various types of threats …" at bounding box center [533, 510] width 837 height 162
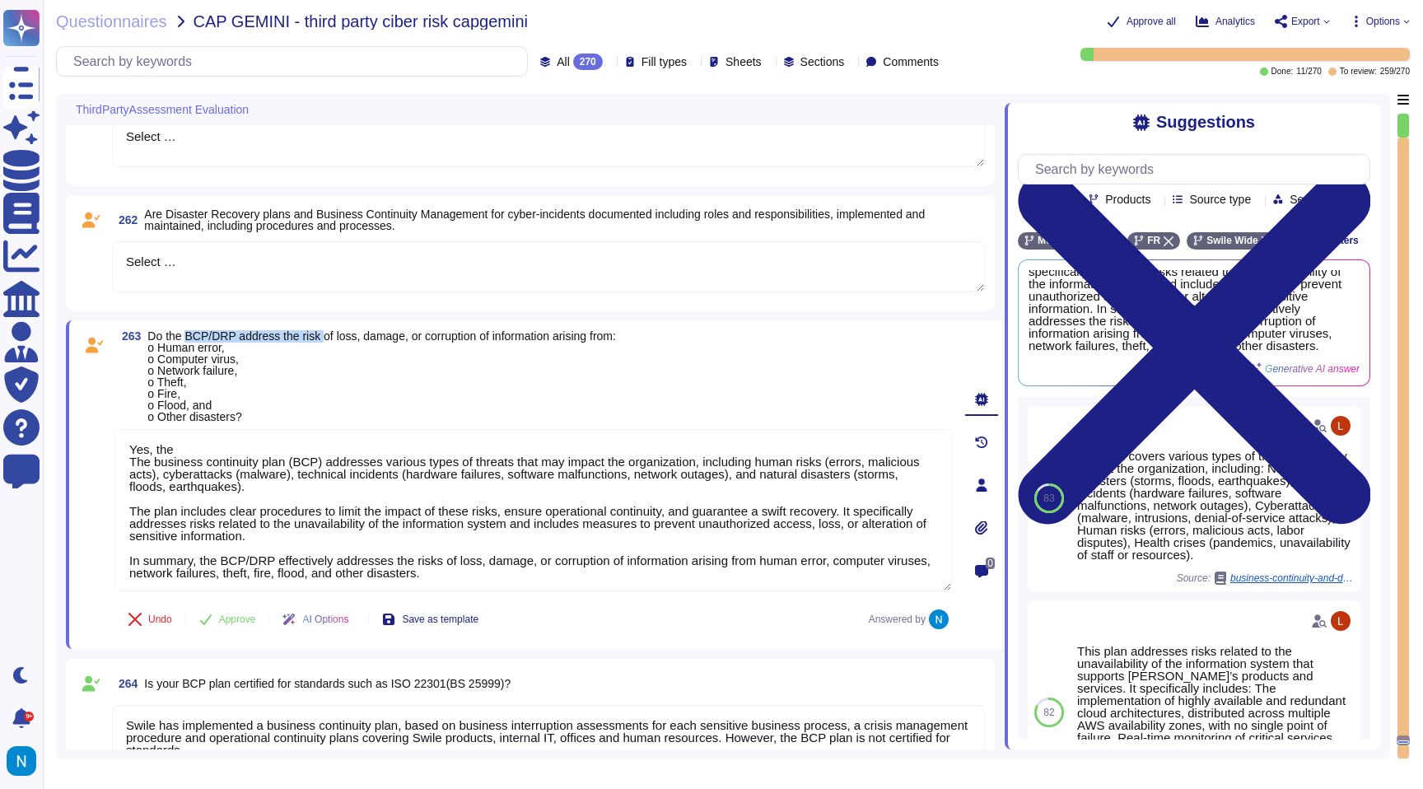
drag, startPoint x: 191, startPoint y: 333, endPoint x: 331, endPoint y: 338, distance: 140.1
click at [331, 338] on span "Do the BCP/DRP address the risk of loss, damage, or corruption of information a…" at bounding box center [381, 376] width 469 height 94
copy span "BCP/DRP address the risk"
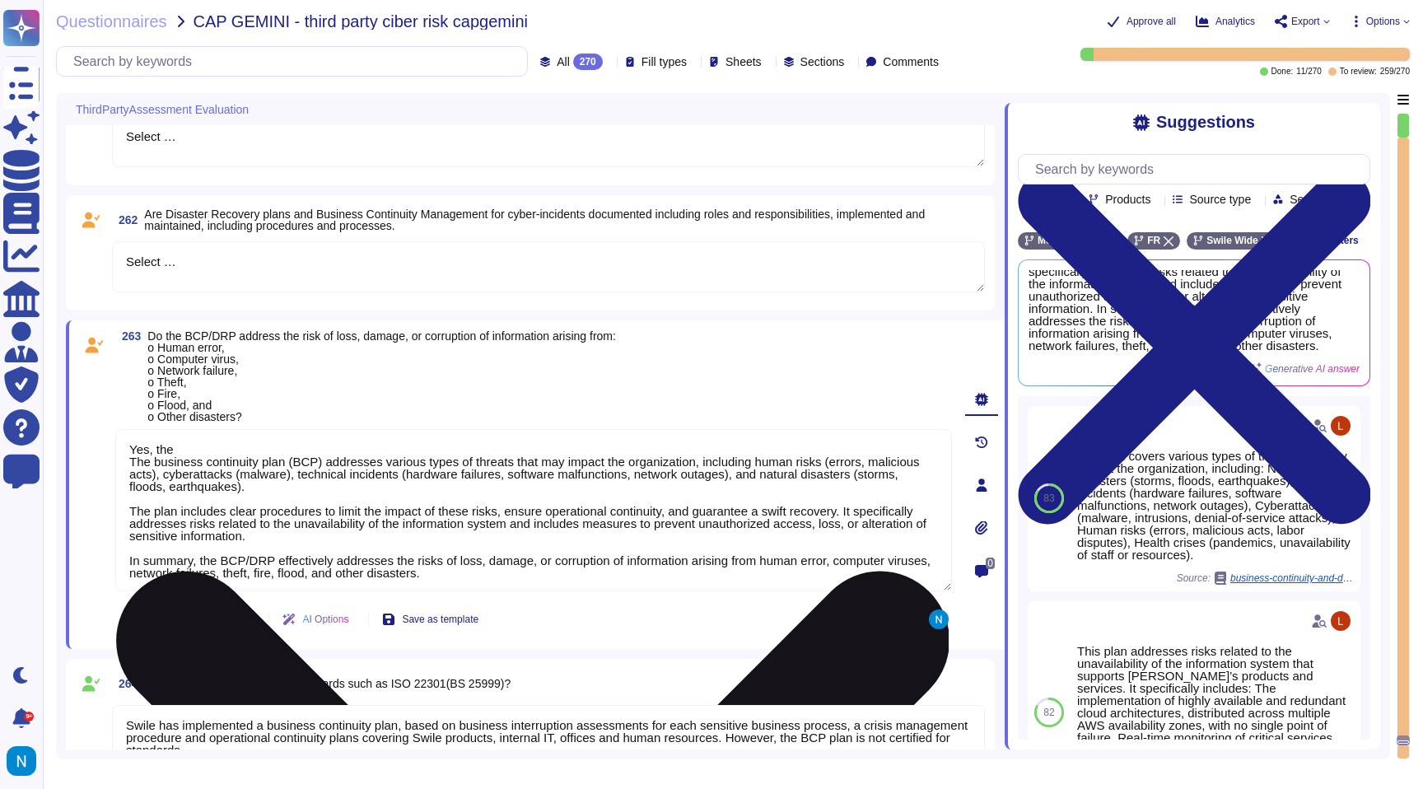
click at [254, 441] on textarea "Yes, the The business continuity plan (BCP) addresses various types of threats …" at bounding box center [533, 510] width 837 height 162
click at [245, 441] on textarea "Yes, the The business continuity plan (BCP) addresses various types of threats …" at bounding box center [533, 510] width 837 height 162
click at [229, 439] on textarea "Yes, the The business continuity plan (BCP) addresses various types of threats …" at bounding box center [533, 510] width 837 height 162
click at [191, 448] on textarea "Yes, the The business continuity plan (BCP) addresses various types of threats …" at bounding box center [533, 510] width 837 height 162
paste textarea "BCP/DRP address the risk"
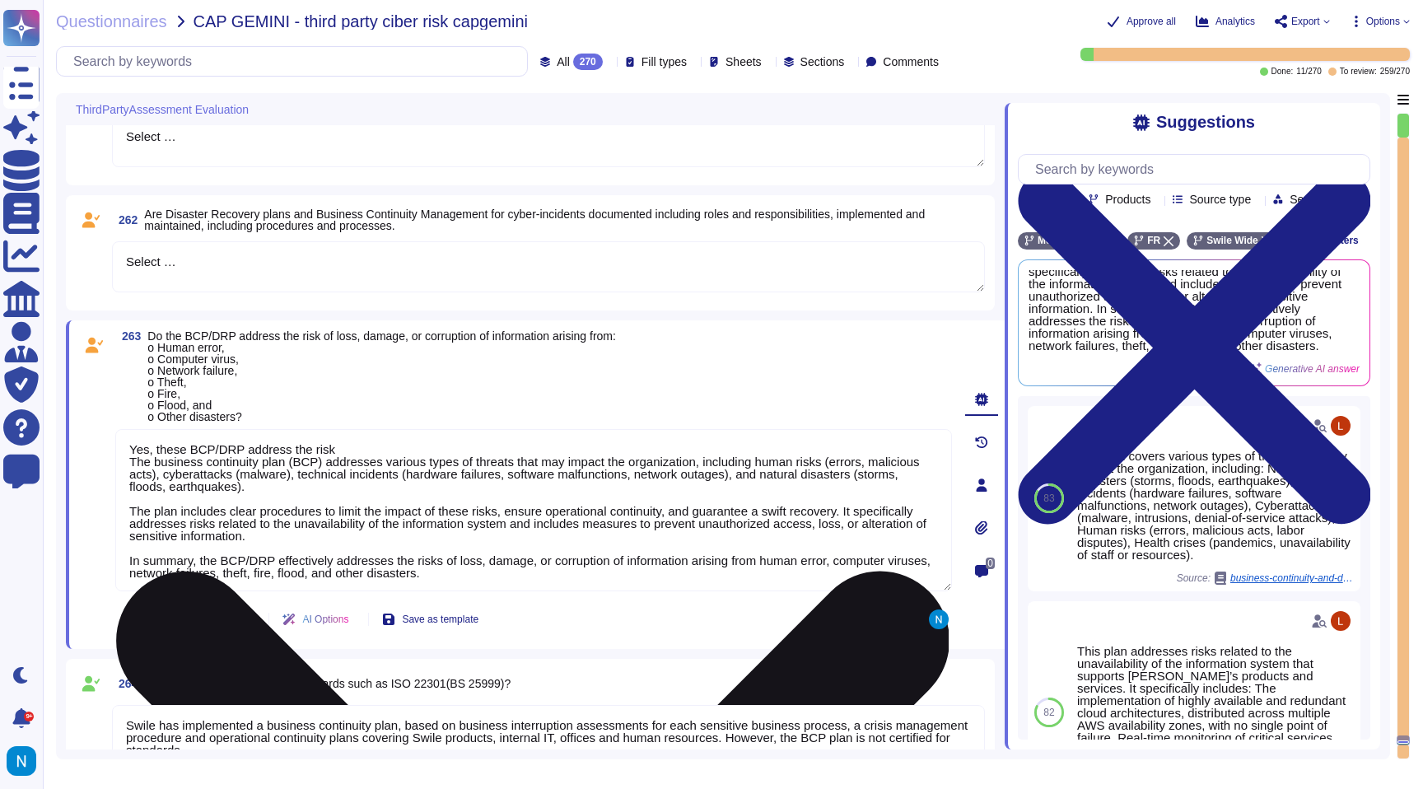
click at [183, 452] on textarea "Yes, these BCP/DRP address the risk The business continuity plan (BCP) addresse…" at bounding box center [533, 510] width 837 height 162
click at [300, 452] on textarea "Yes, the BCP/DRP address the risk The business continuity plan (BCP) addresses …" at bounding box center [533, 510] width 837 height 162
click at [346, 449] on textarea "Yes, the BCP/DRP address these risk The business continuity plan (BCP) addresse…" at bounding box center [533, 510] width 837 height 162
click at [136, 464] on textarea "Yes, the BCP/DRP address these risks. The business continuity plan (BCP) addres…" at bounding box center [533, 510] width 837 height 162
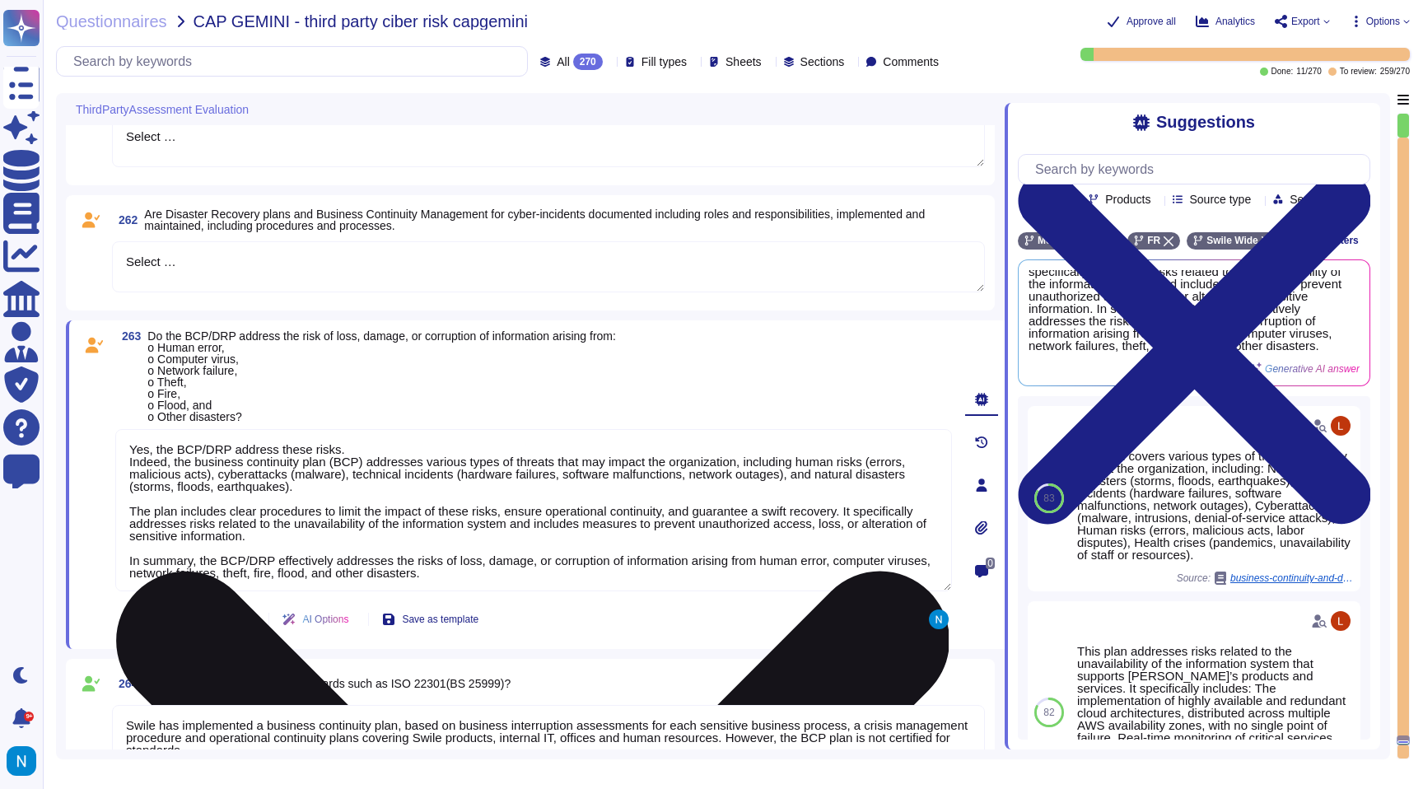
click at [306, 496] on textarea "Yes, the BCP/DRP address these risks. Indeed, the business continuity plan (BCP…" at bounding box center [533, 510] width 837 height 162
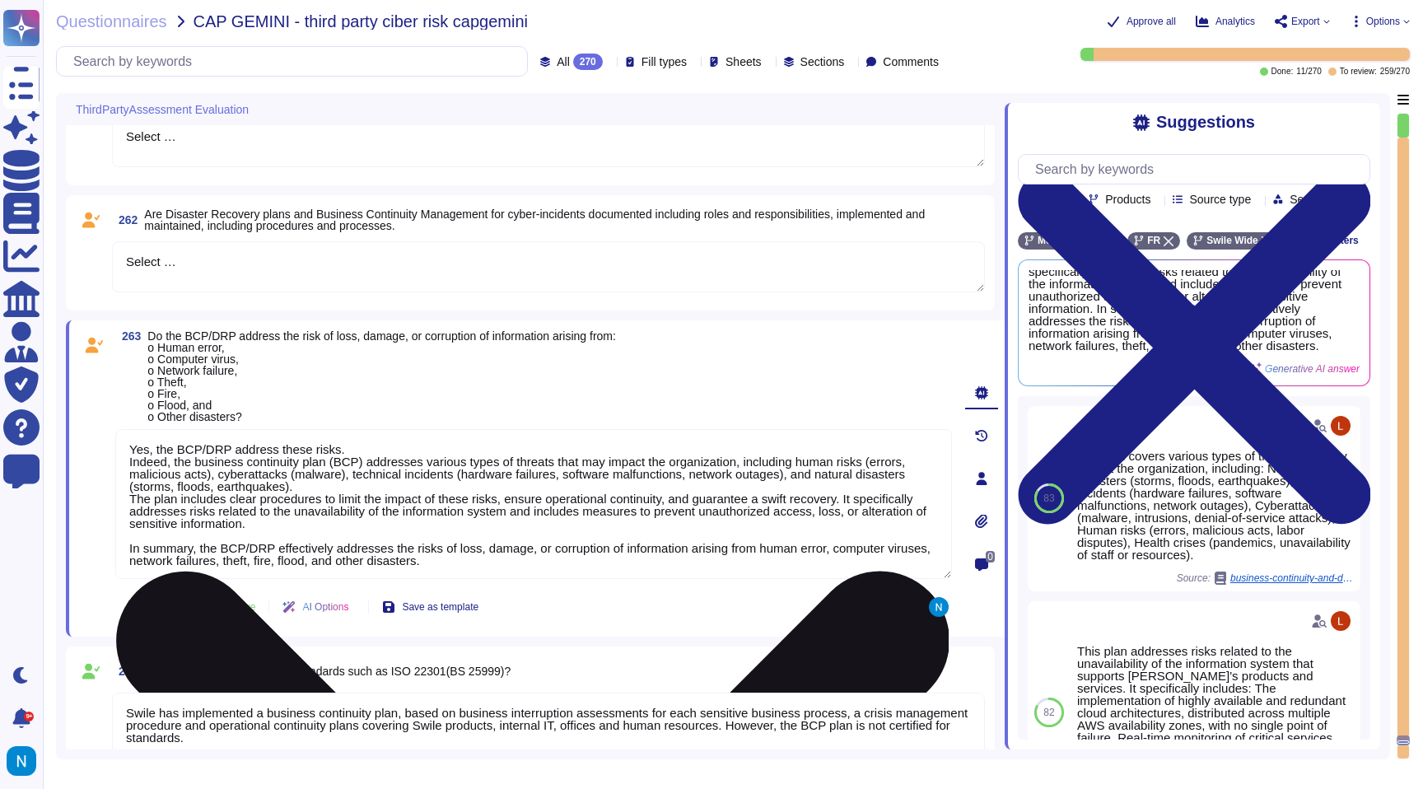
click at [269, 531] on textarea "Yes, the BCP/DRP address these risks. Indeed, the business continuity plan (BCP…" at bounding box center [533, 504] width 837 height 150
drag, startPoint x: 487, startPoint y: 563, endPoint x: 120, endPoint y: 544, distance: 367.0
click at [120, 544] on textarea "Yes, the BCP/DRP address these risks. Indeed, the business continuity plan (BCP…" at bounding box center [533, 504] width 837 height 150
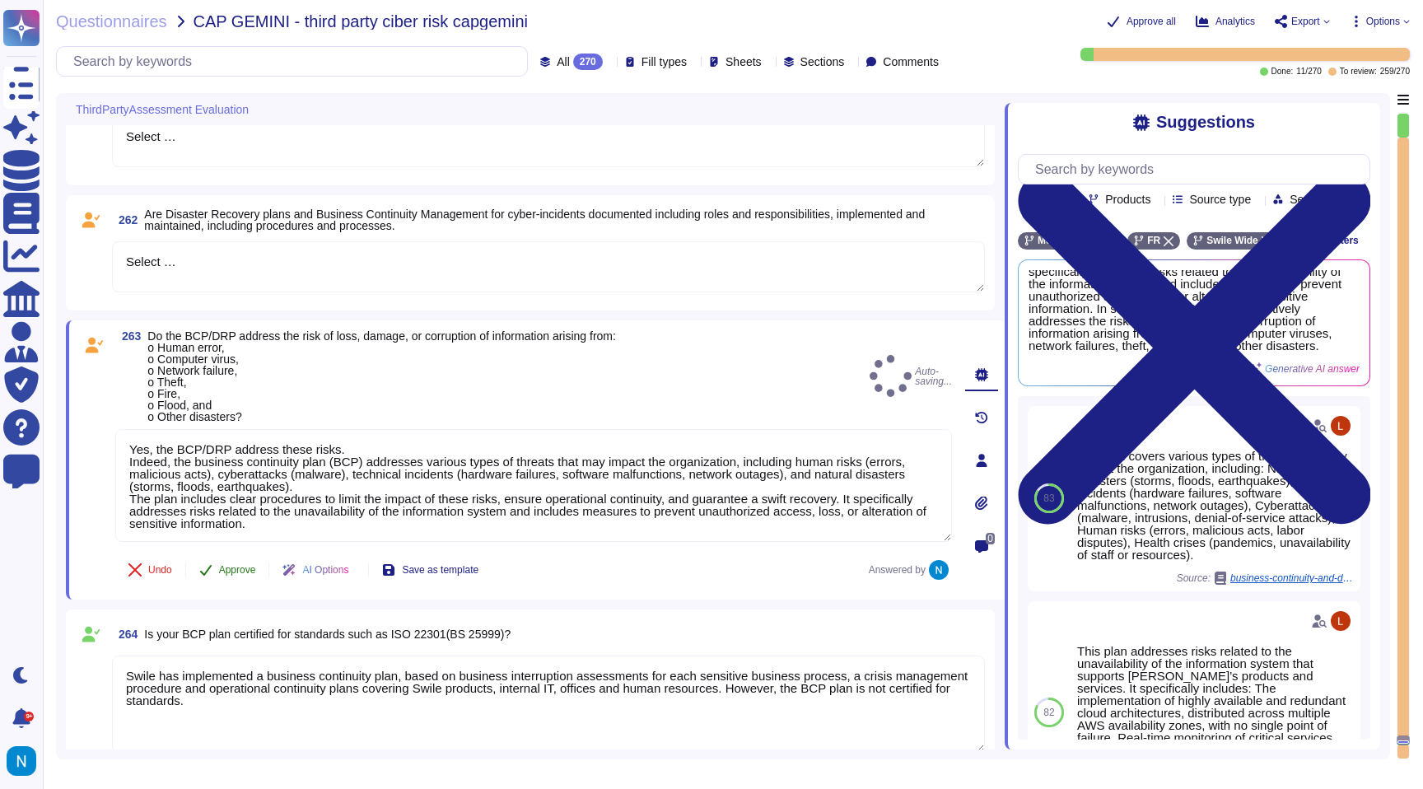
click at [215, 567] on button "Approve" at bounding box center [227, 569] width 83 height 33
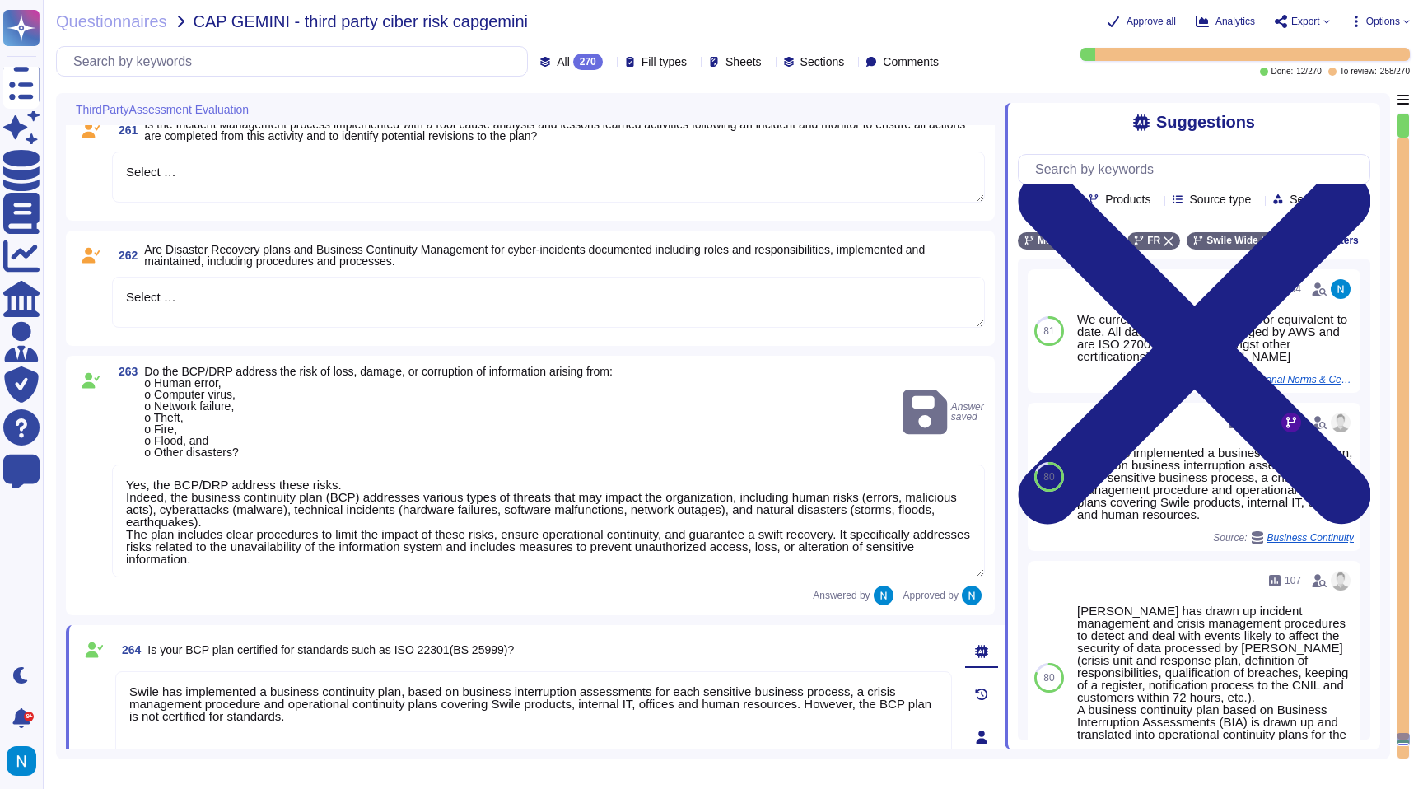
scroll to position [31598, 0]
drag, startPoint x: 208, startPoint y: 302, endPoint x: 91, endPoint y: 297, distance: 117.0
click at [91, 297] on div "262 Are Disaster Recovery plans and Business Continuity Management for cyber-in…" at bounding box center [530, 290] width 909 height 96
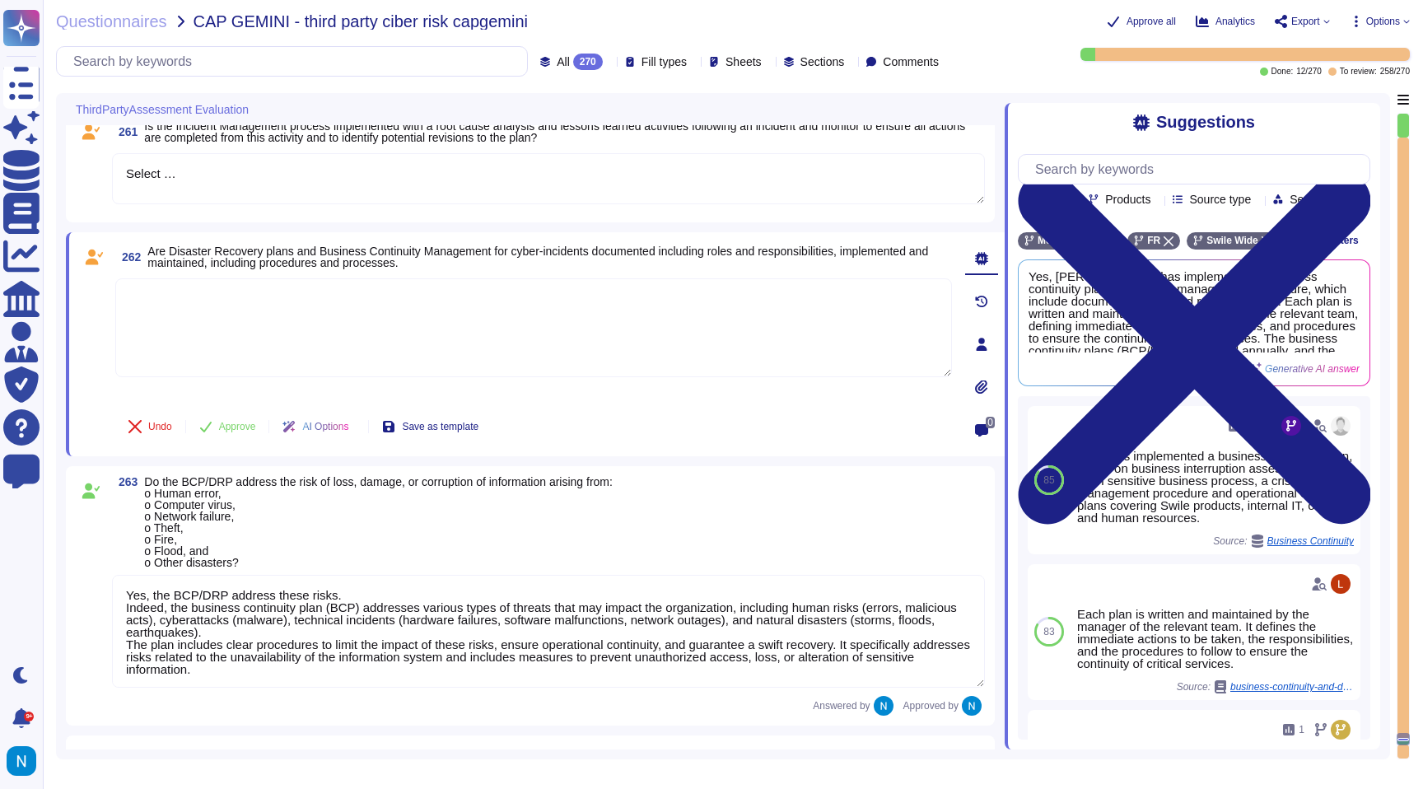
click at [825, 341] on textarea at bounding box center [533, 327] width 837 height 99
click at [800, 315] on textarea at bounding box center [533, 327] width 837 height 99
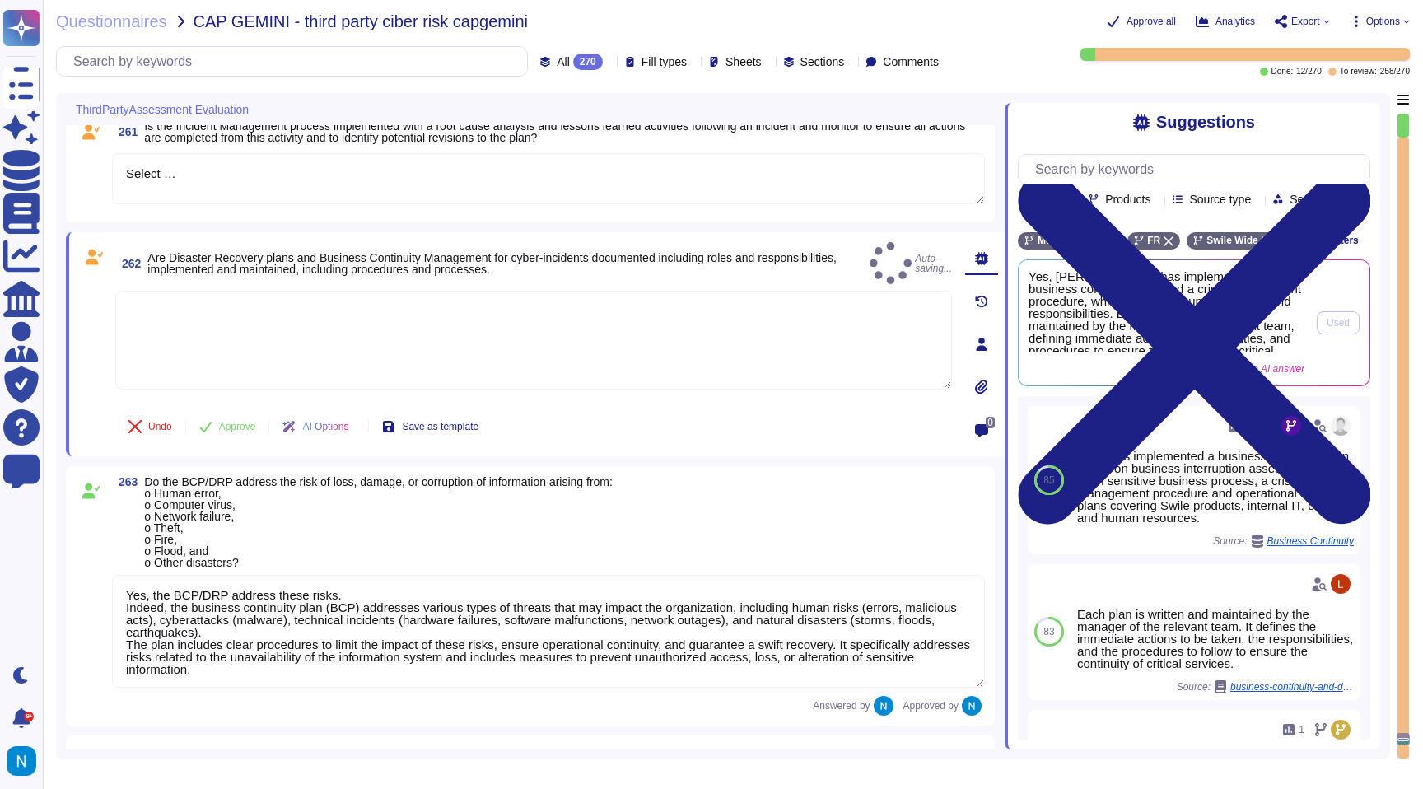
click at [1287, 322] on span "Yes, [PERSON_NAME] has implemented a business continuity plan and a crisis mana…" at bounding box center [1167, 311] width 276 height 82
click at [1178, 320] on span "Yes, [PERSON_NAME] has implemented a business continuity plan and a crisis mana…" at bounding box center [1167, 311] width 276 height 82
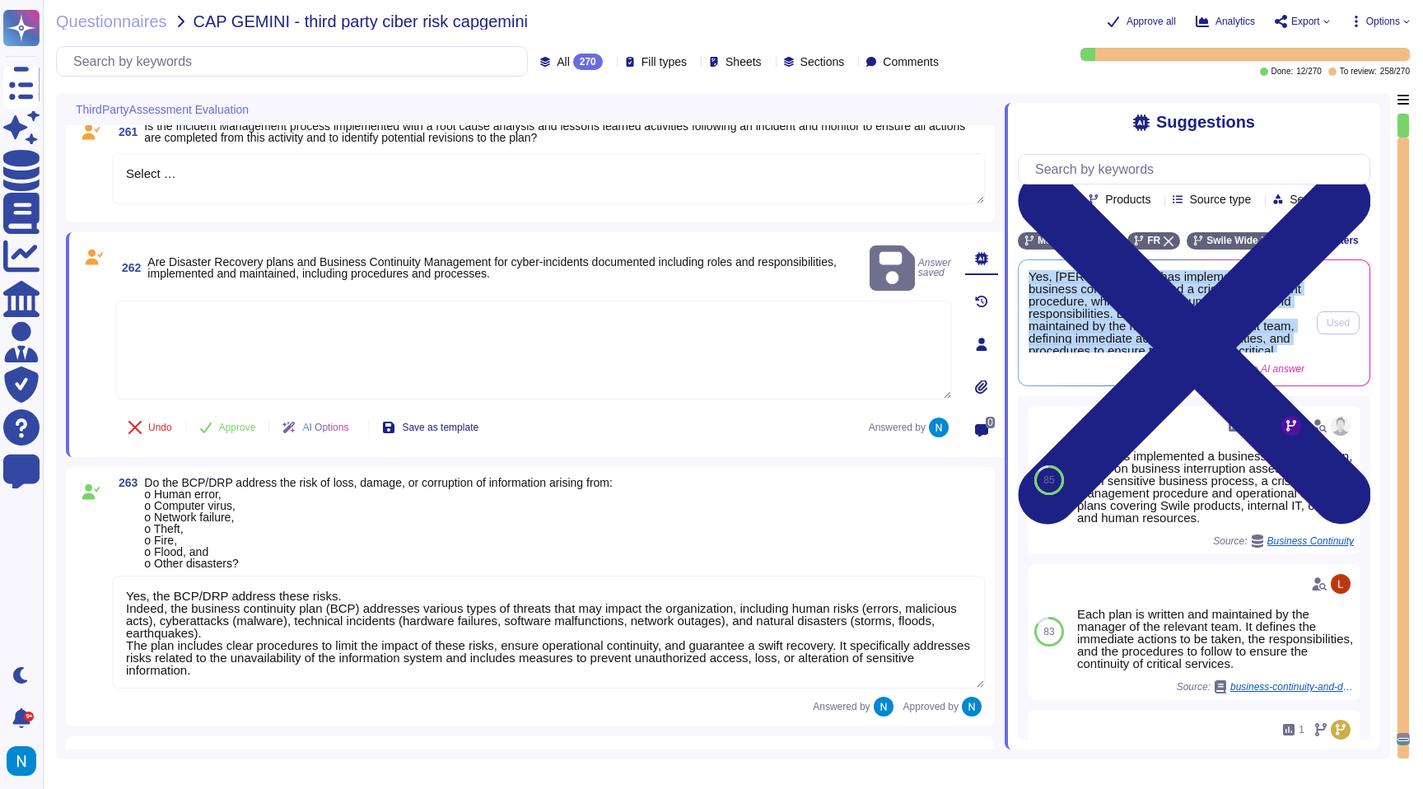
click at [1178, 320] on span "Yes, [PERSON_NAME] has implemented a business continuity plan and a crisis mana…" at bounding box center [1167, 311] width 276 height 82
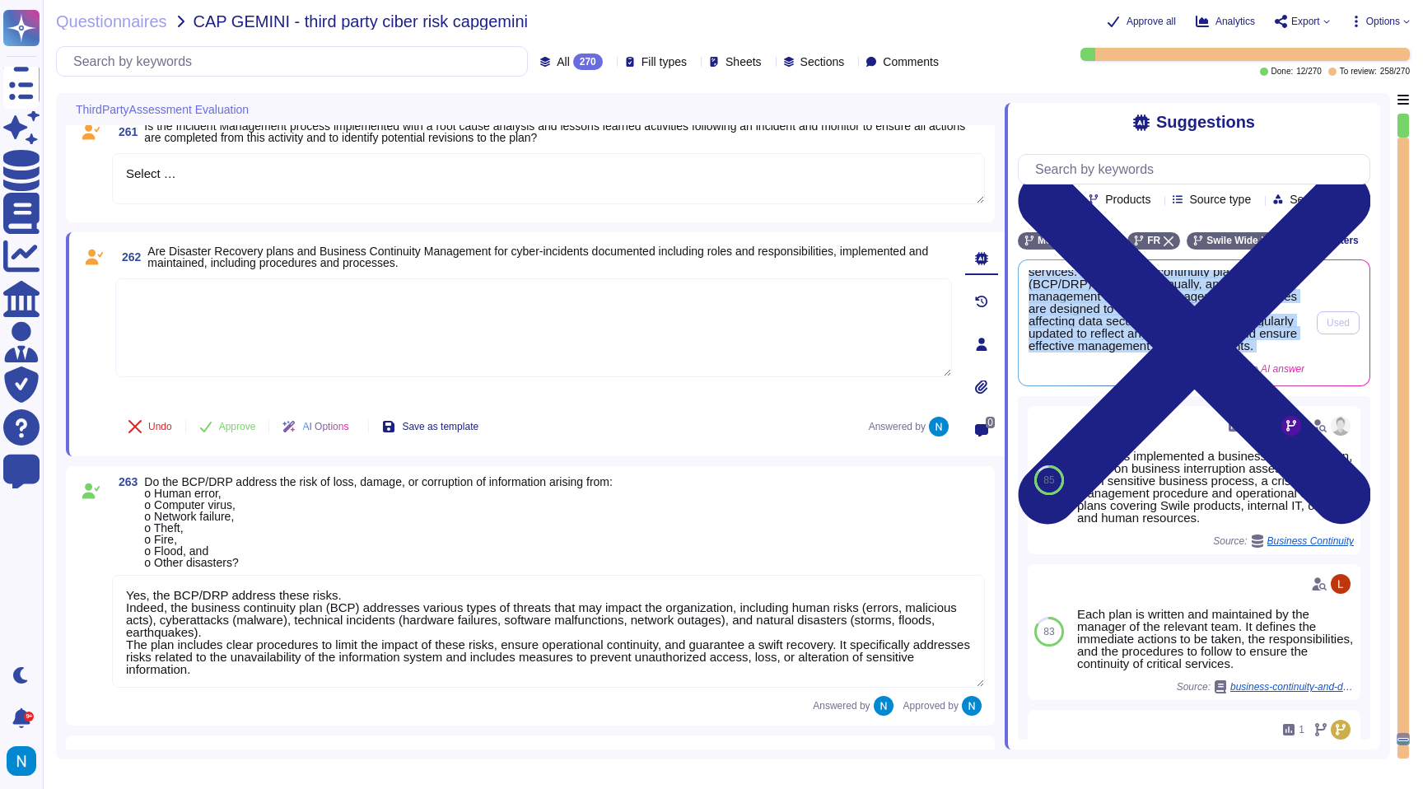
scroll to position [104, 0]
copy div "Yes, [PERSON_NAME] has implemented a business continuity plan and a crisis mana…"
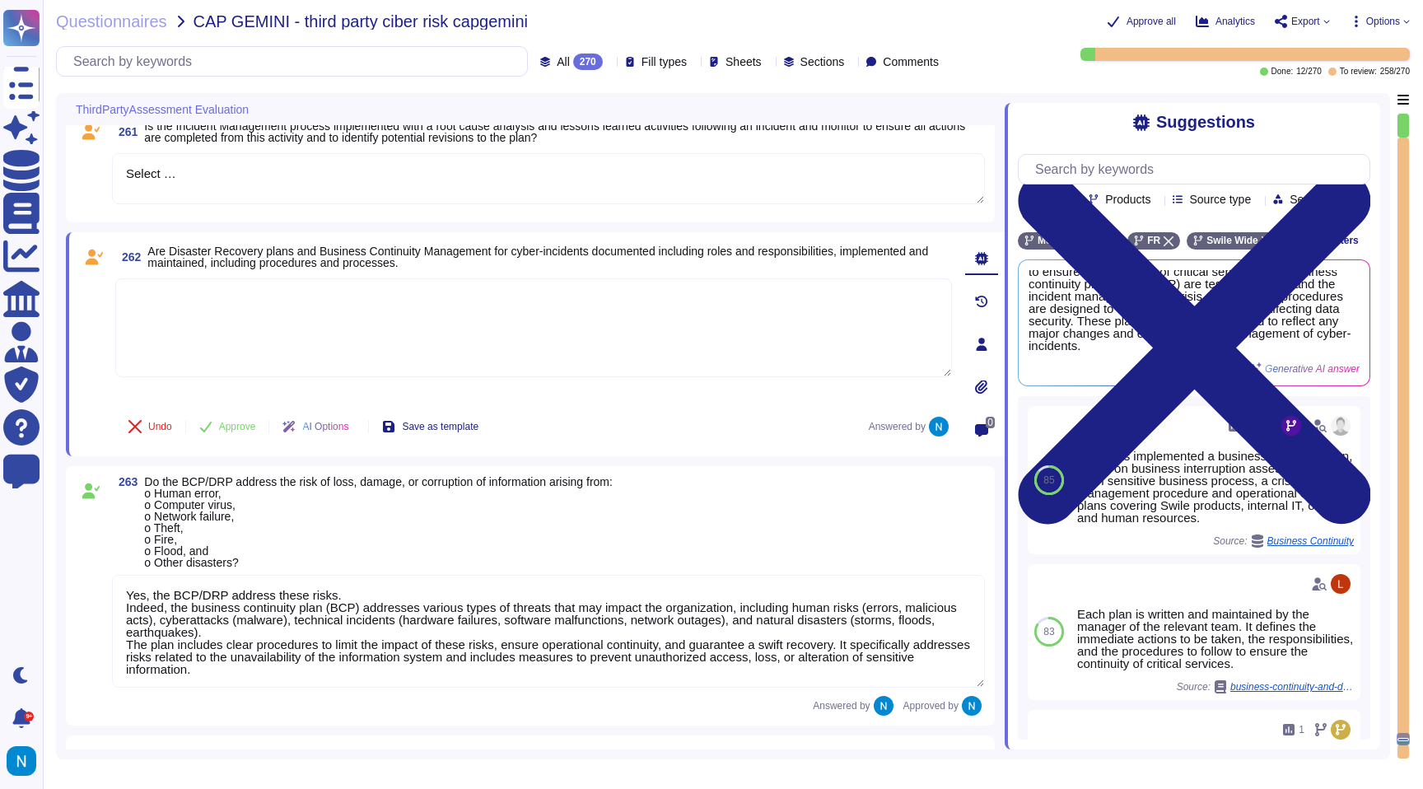
click at [706, 322] on textarea at bounding box center [533, 327] width 837 height 99
paste textarea "Yes, [PERSON_NAME] has implemented a business continuity plan and a crisis mana…"
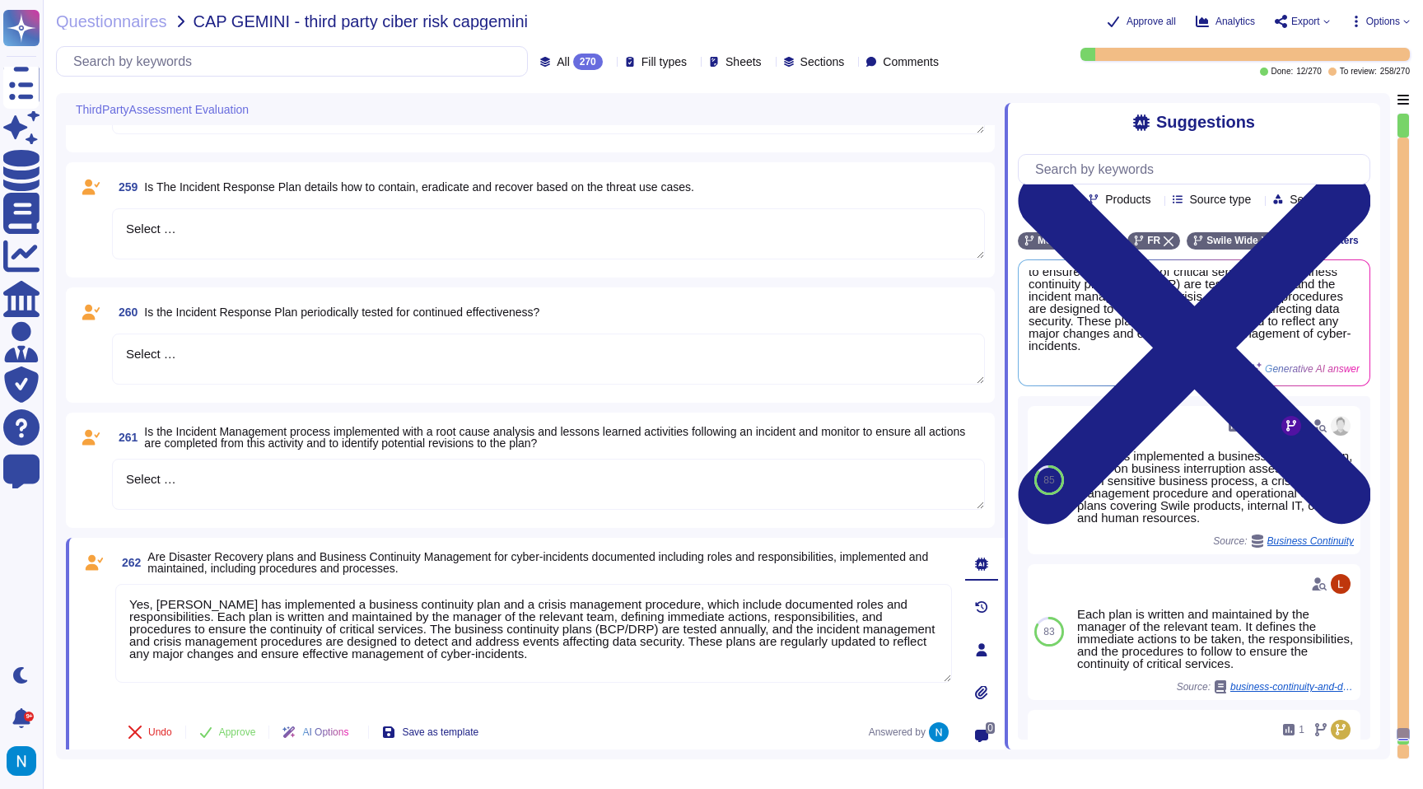
scroll to position [31311, 0]
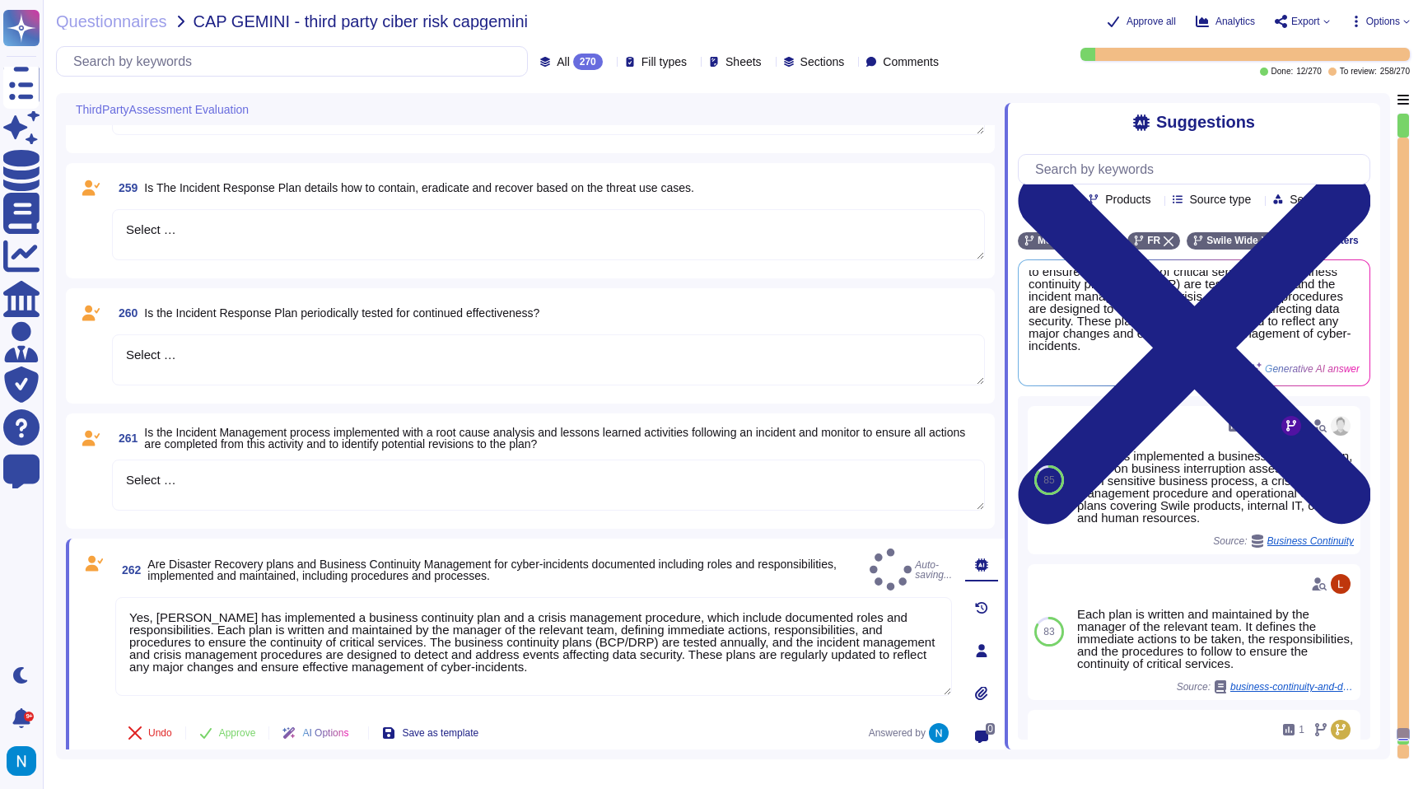
click at [262, 473] on textarea "Select …" at bounding box center [548, 485] width 873 height 51
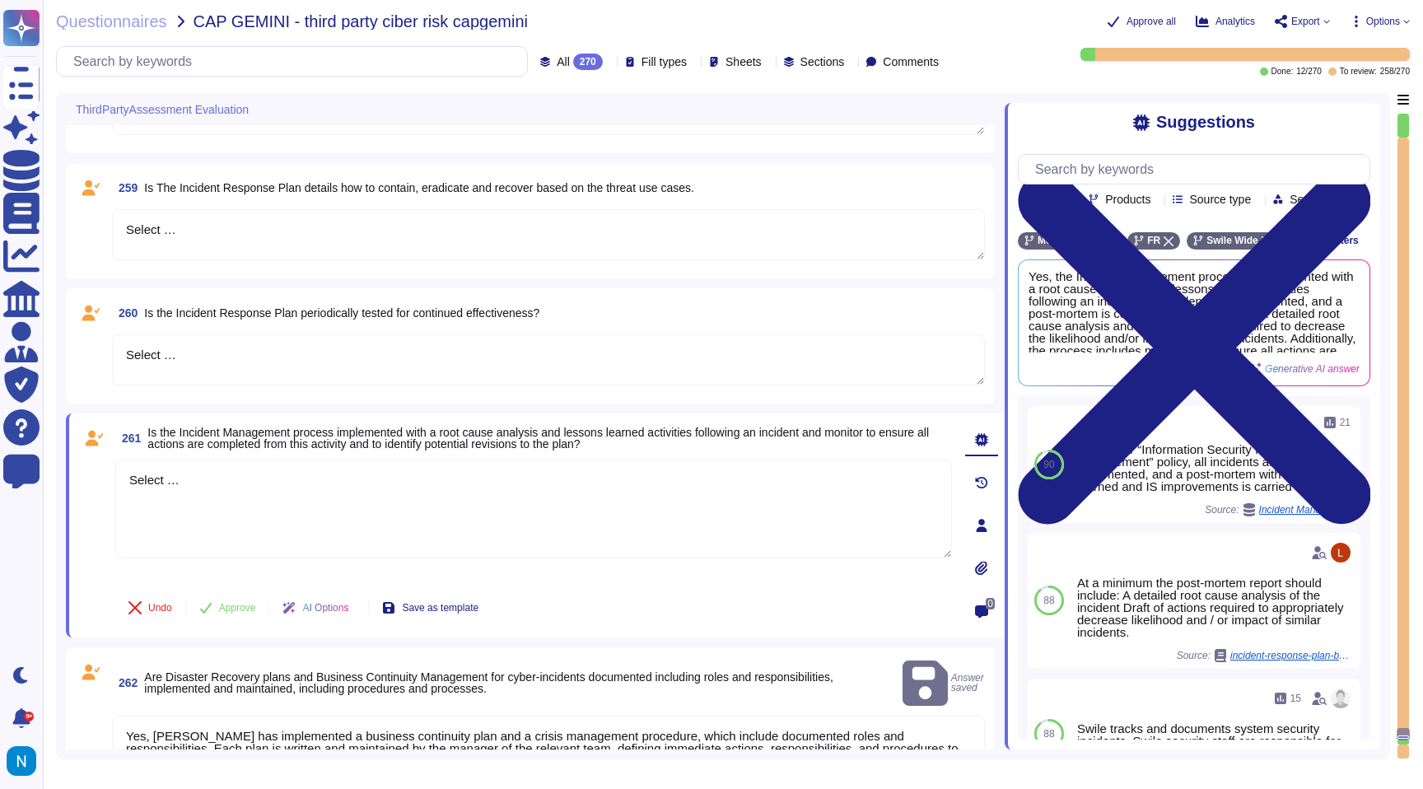
drag, startPoint x: 250, startPoint y: 491, endPoint x: 68, endPoint y: 470, distance: 184.0
click at [68, 470] on div "261 Is the Incident Management process implemented with a root cause analysis a…" at bounding box center [535, 525] width 939 height 224
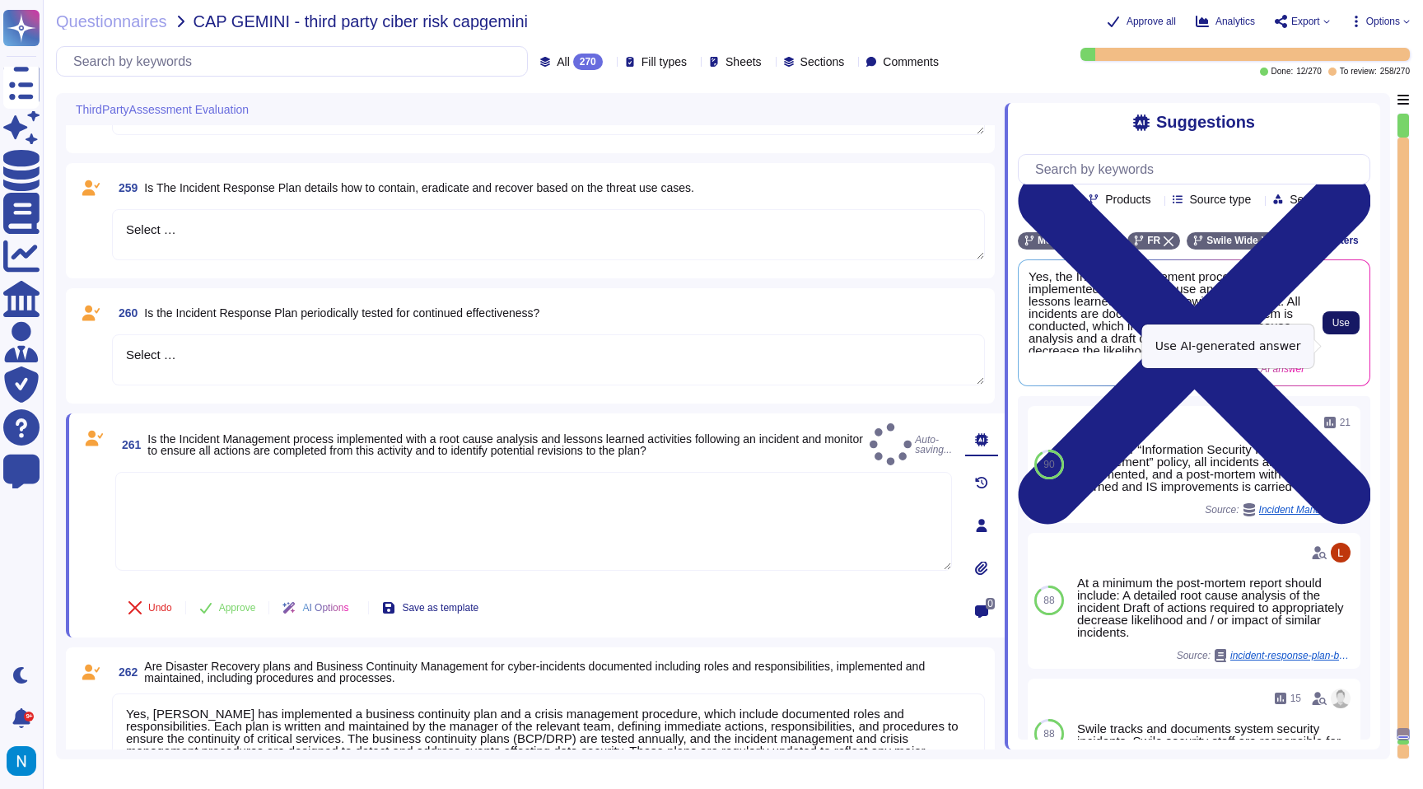
click at [1332, 328] on span "Use" at bounding box center [1340, 323] width 17 height 10
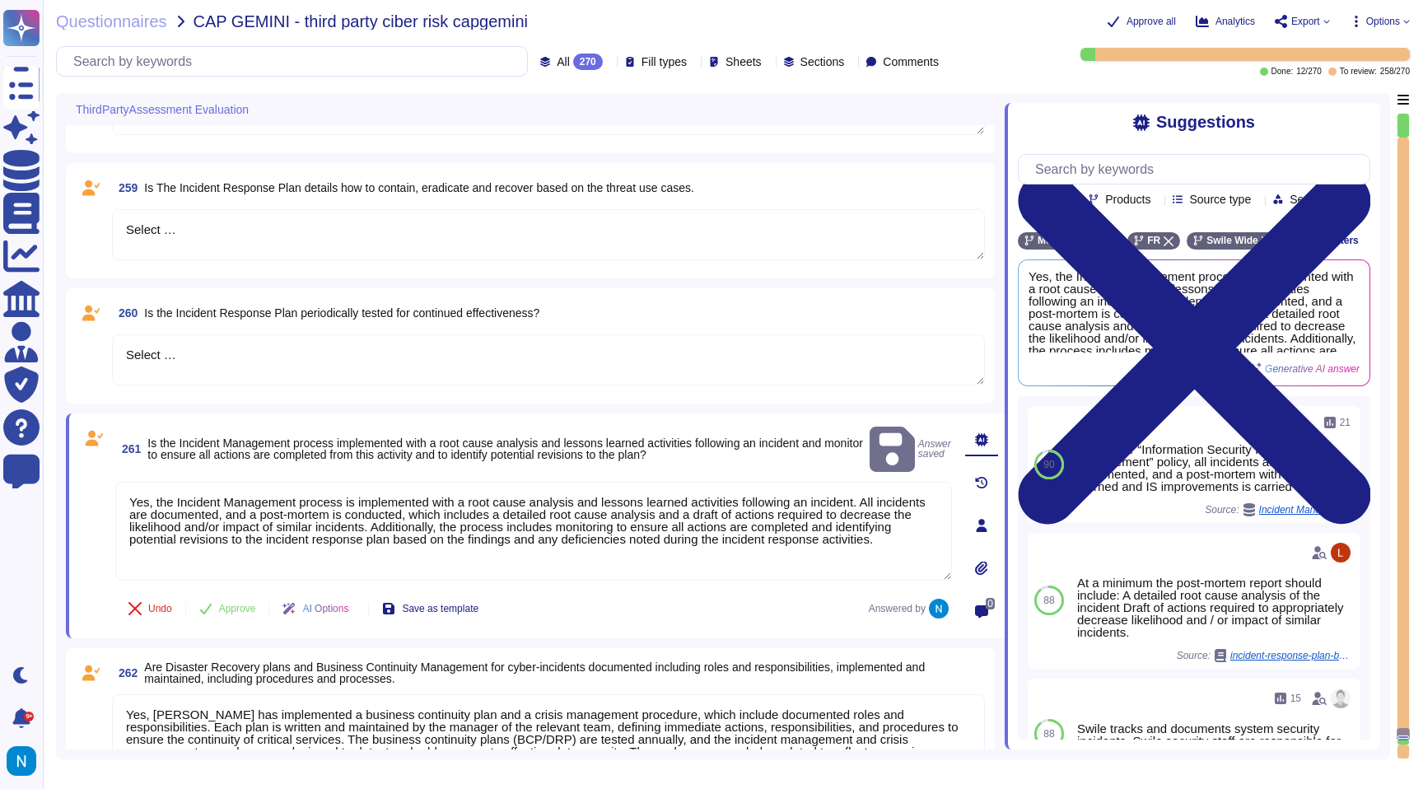
drag, startPoint x: 262, startPoint y: 363, endPoint x: 49, endPoint y: 357, distance: 213.4
click at [49, 358] on div "Questionnaires CAP GEMINI - third party ciber risk capgemini Approve all Analyt…" at bounding box center [733, 394] width 1380 height 789
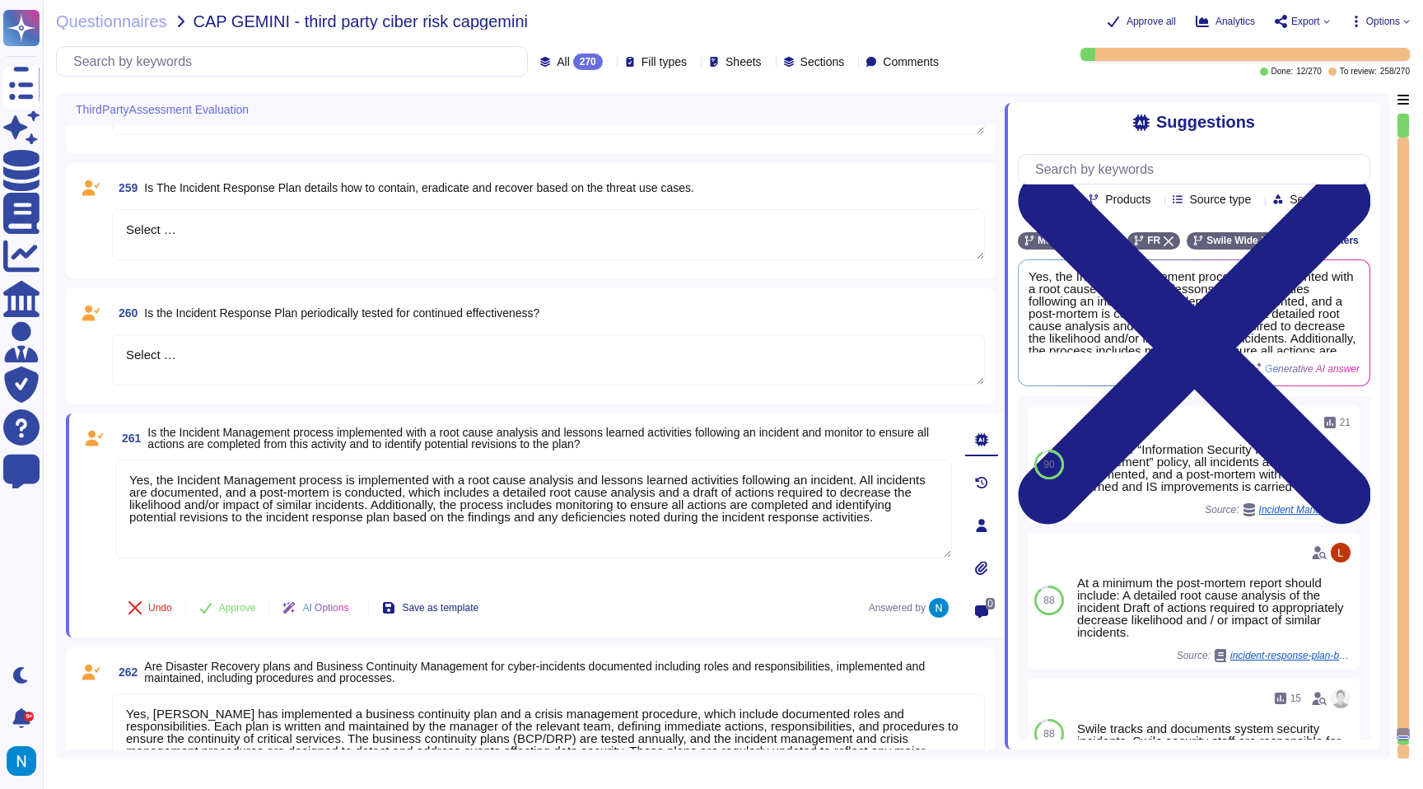
drag, startPoint x: 206, startPoint y: 355, endPoint x: 113, endPoint y: 341, distance: 94.1
click at [114, 342] on textarea "Select …" at bounding box center [548, 359] width 873 height 51
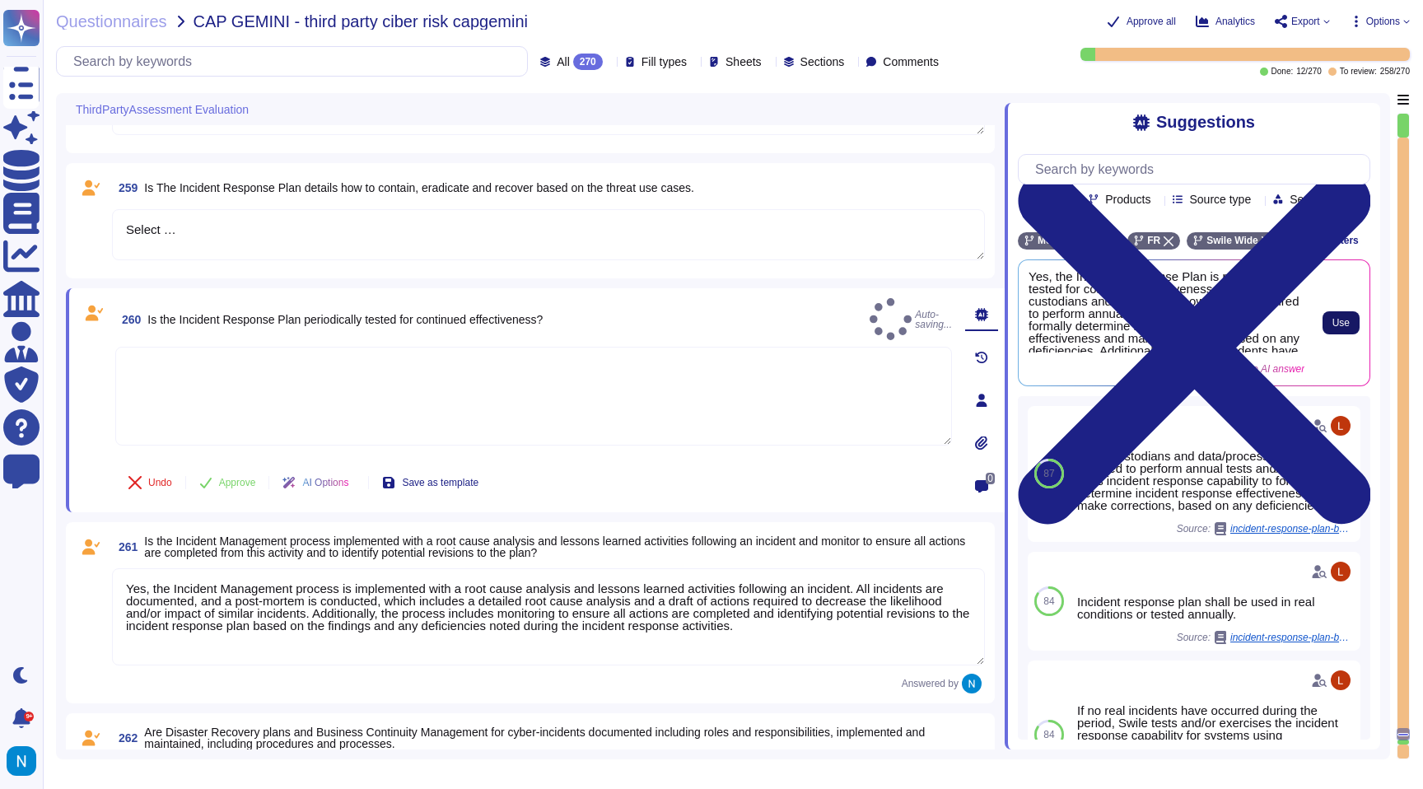
click at [1339, 328] on span "Use" at bounding box center [1340, 323] width 17 height 10
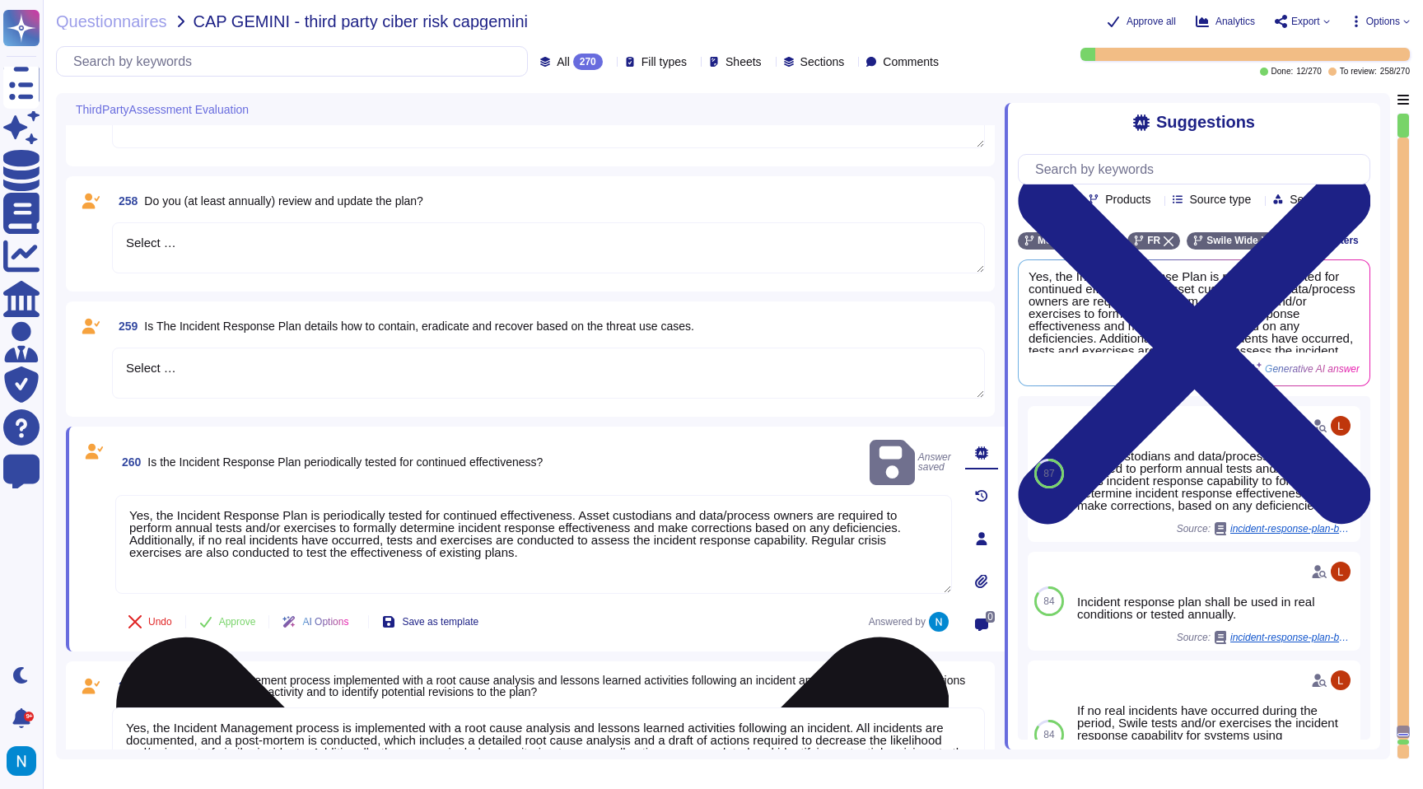
scroll to position [31141, 0]
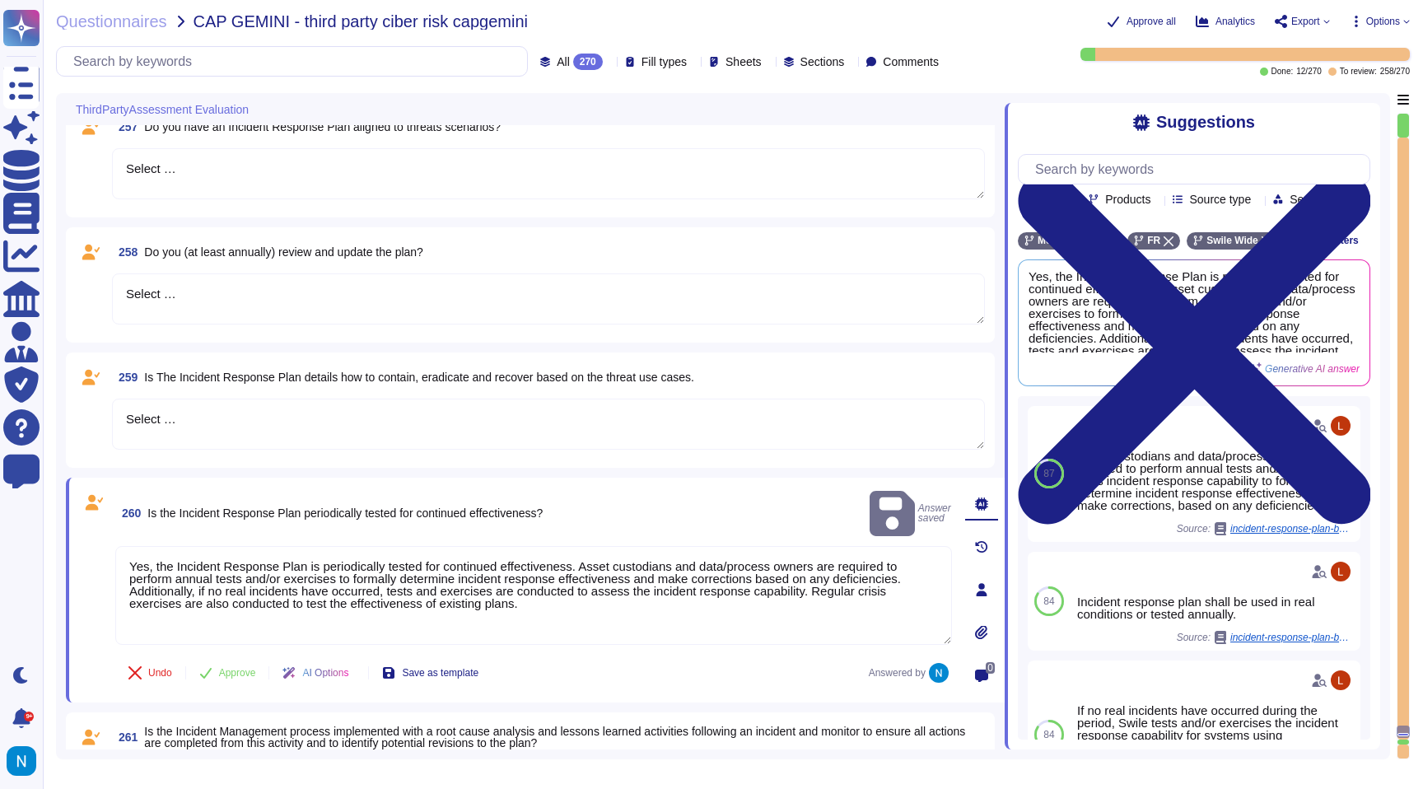
click at [299, 410] on textarea "Select …" at bounding box center [548, 424] width 873 height 51
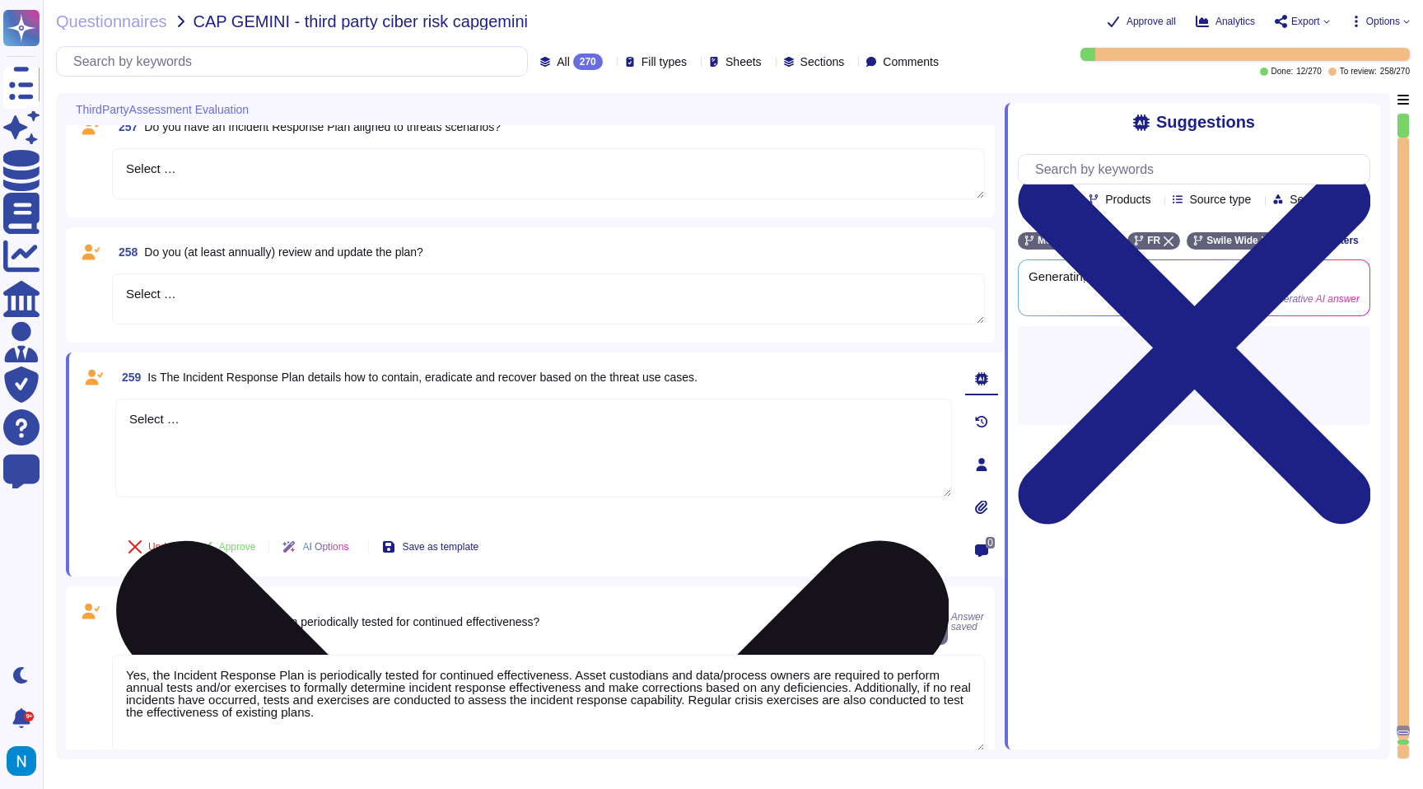
click at [296, 416] on textarea "Select …" at bounding box center [533, 448] width 837 height 99
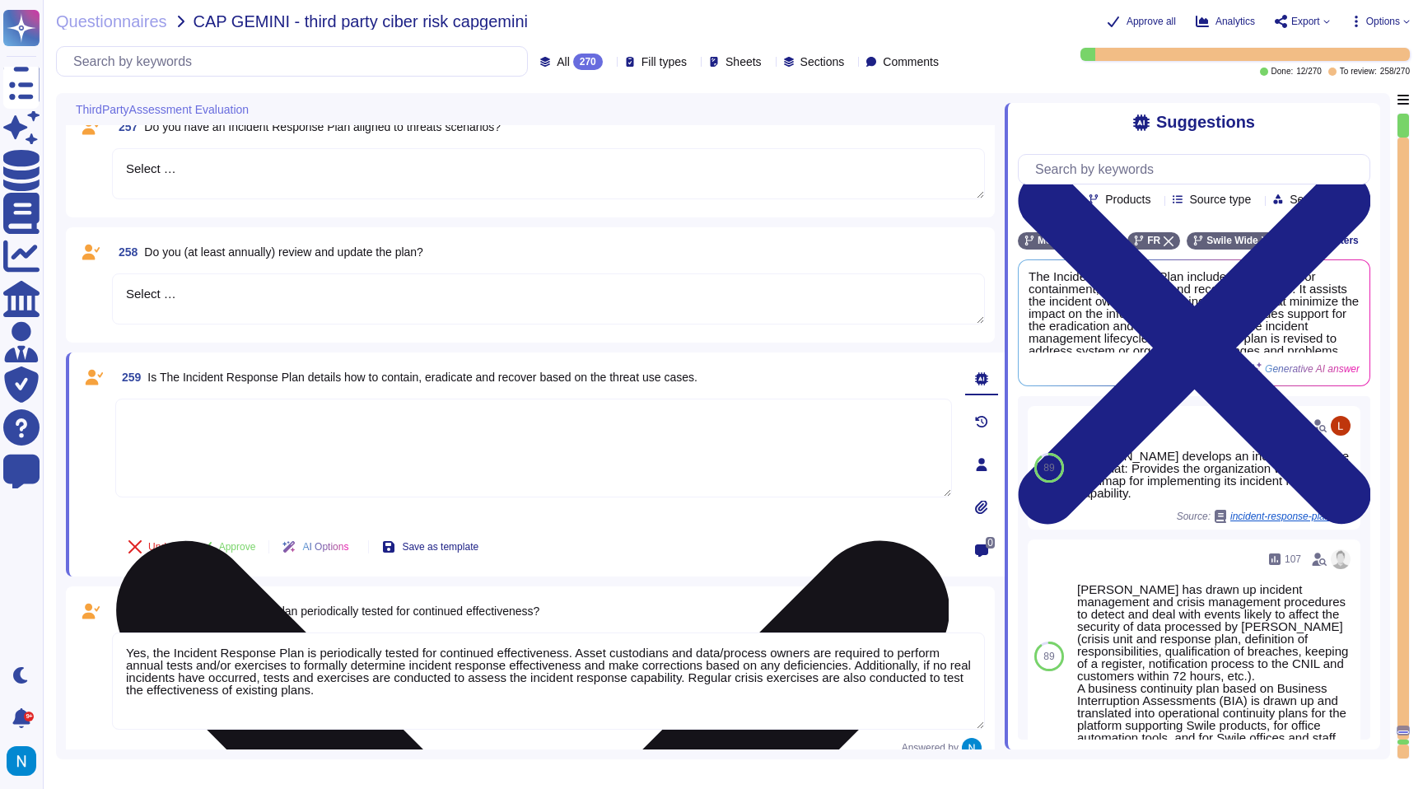
click at [329, 435] on textarea at bounding box center [533, 448] width 837 height 99
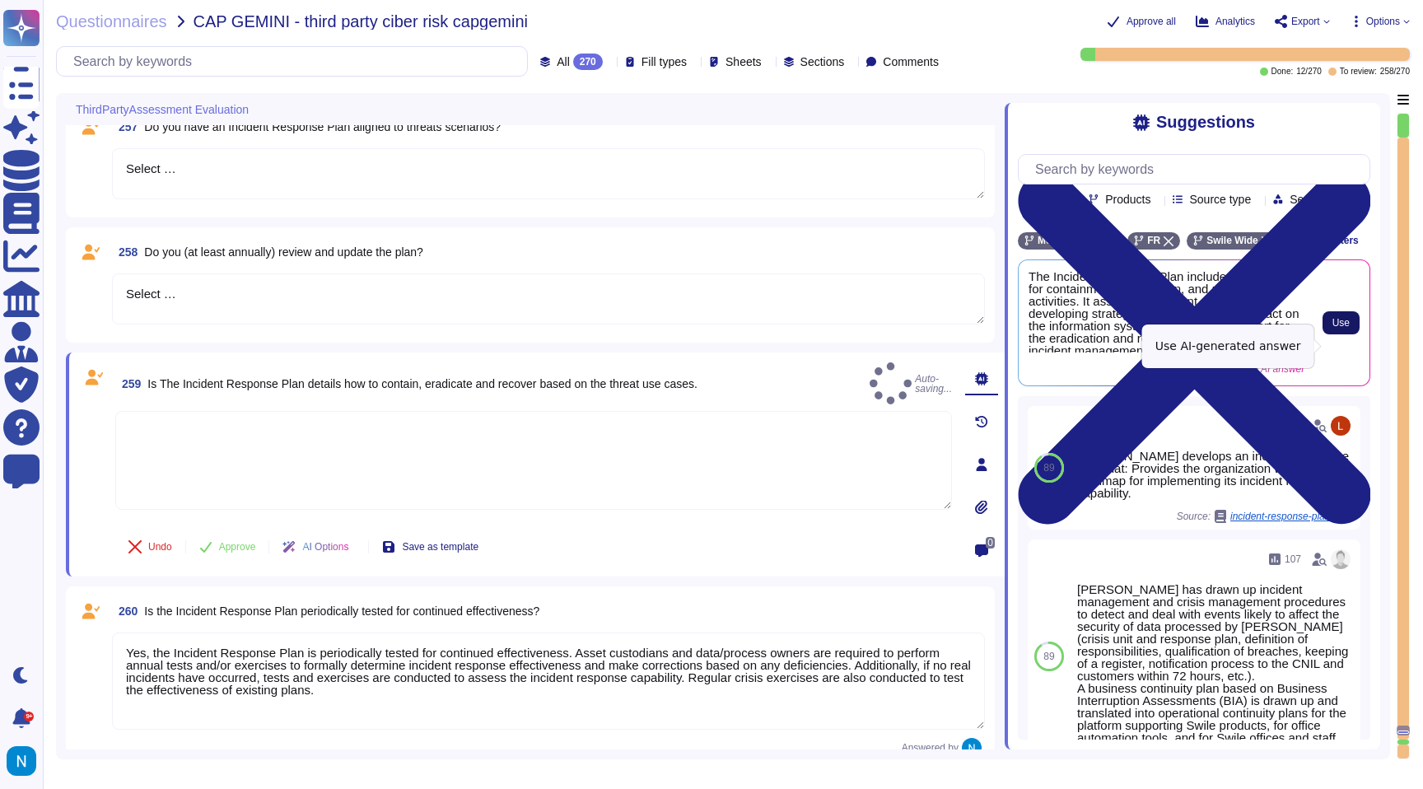
click at [1338, 328] on span "Use" at bounding box center [1340, 323] width 17 height 10
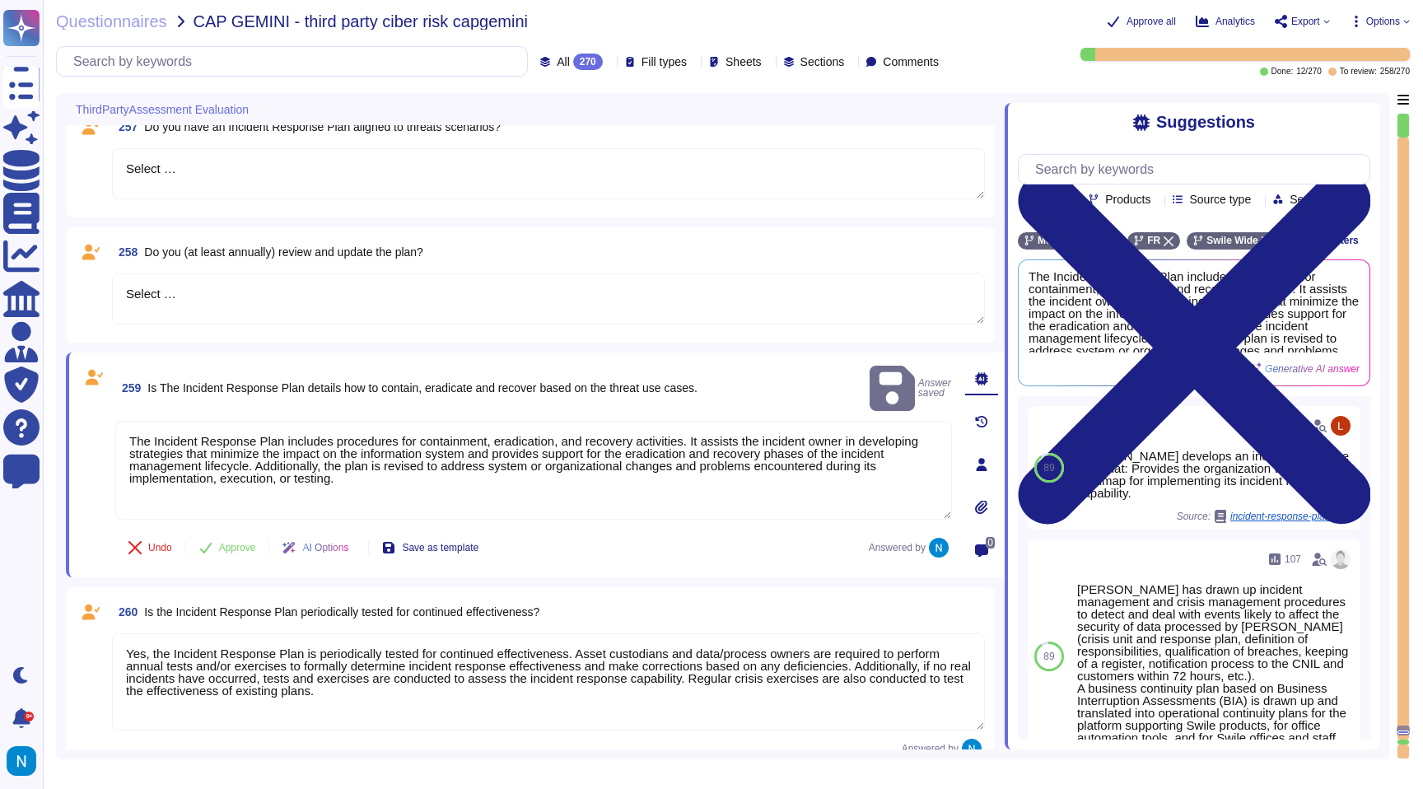
click at [336, 314] on textarea "Select …" at bounding box center [548, 298] width 873 height 51
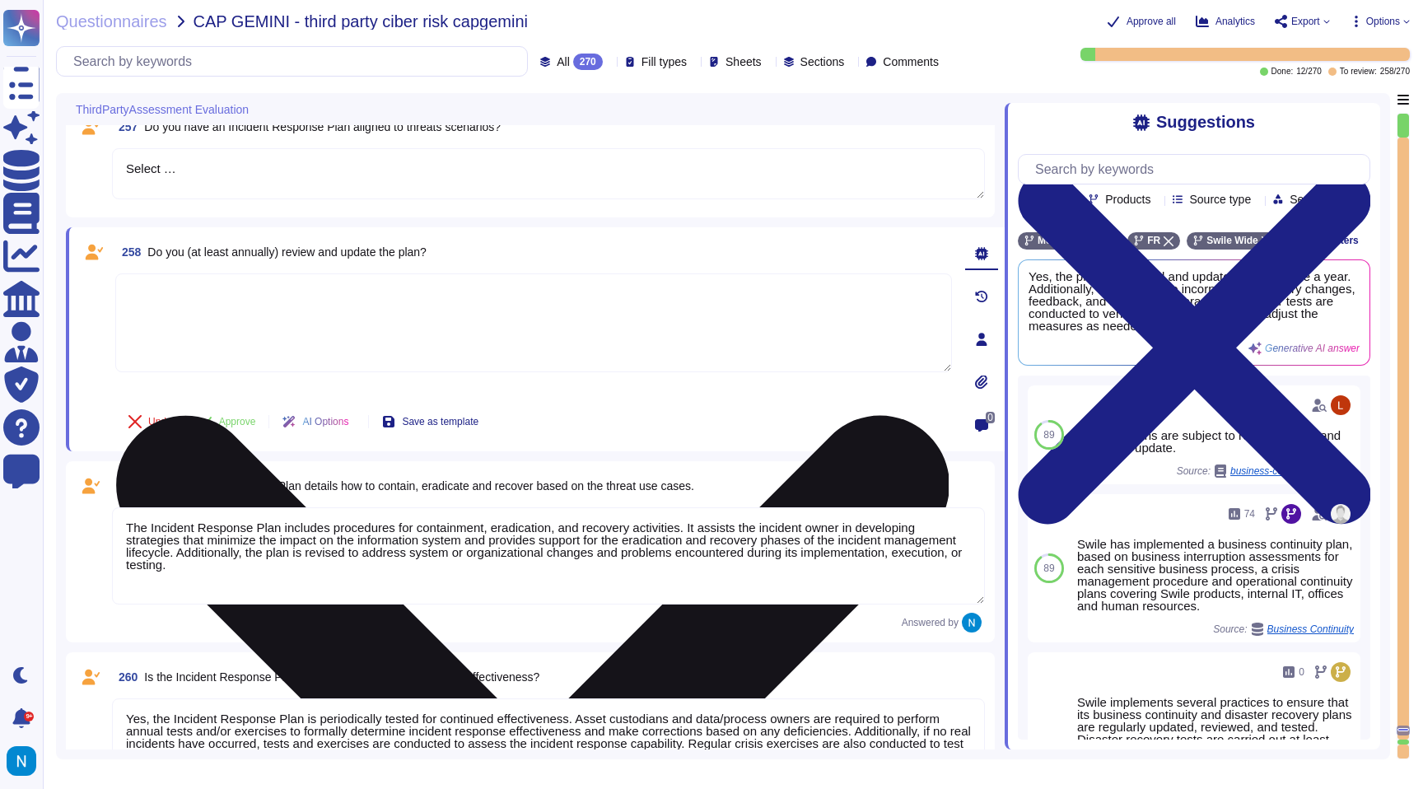
click at [457, 320] on textarea at bounding box center [533, 322] width 837 height 99
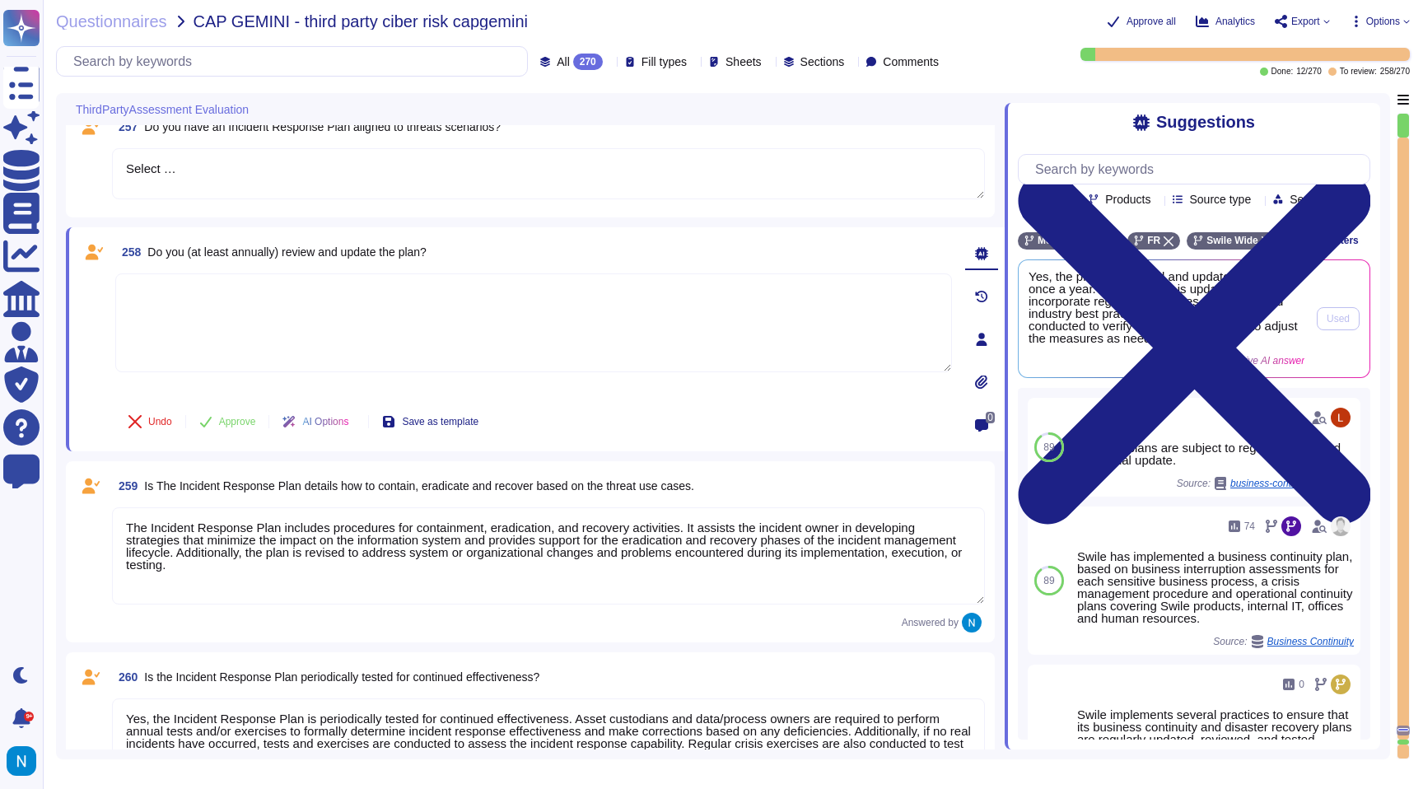
click at [1201, 307] on span "Yes, the plan is reviewed and updated at least once a year. Additionally, it is…" at bounding box center [1167, 307] width 276 height 74
click at [1134, 307] on span "Yes, the plan is reviewed and updated at least once a year. Additionally, it is…" at bounding box center [1167, 307] width 276 height 74
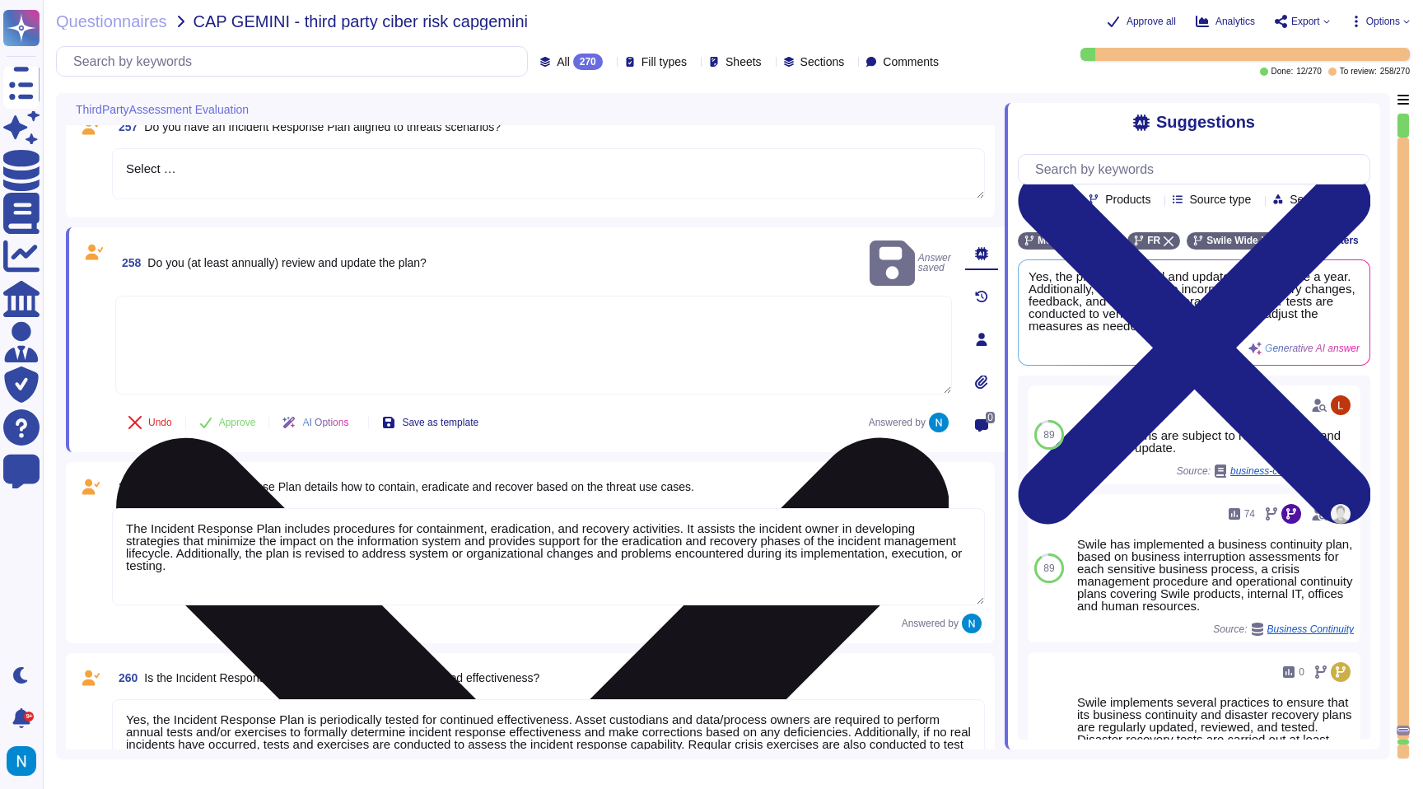
click at [720, 329] on textarea at bounding box center [533, 345] width 837 height 99
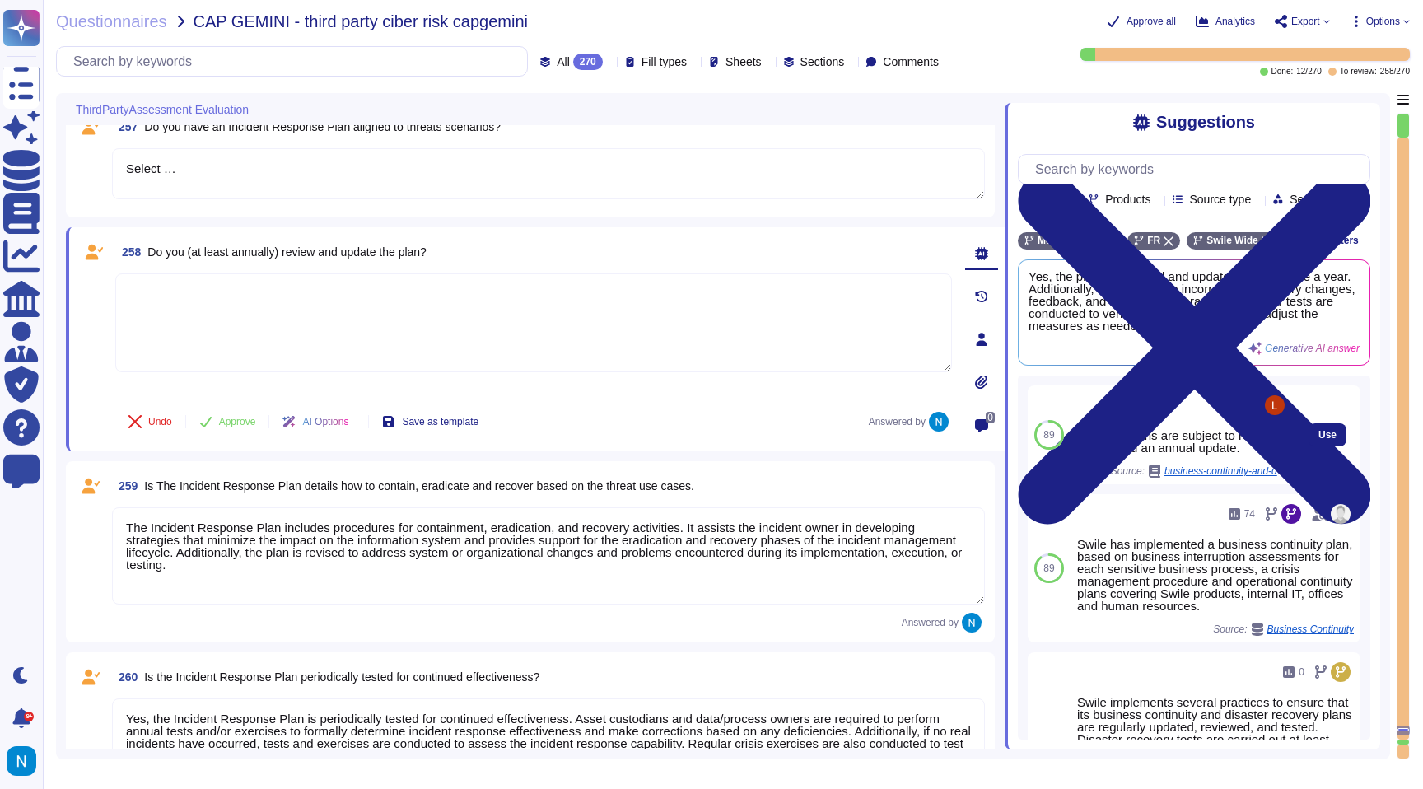
click at [1166, 449] on div "All these plans are subject to regular testing and an annual update. Source: bu…" at bounding box center [1182, 435] width 211 height 86
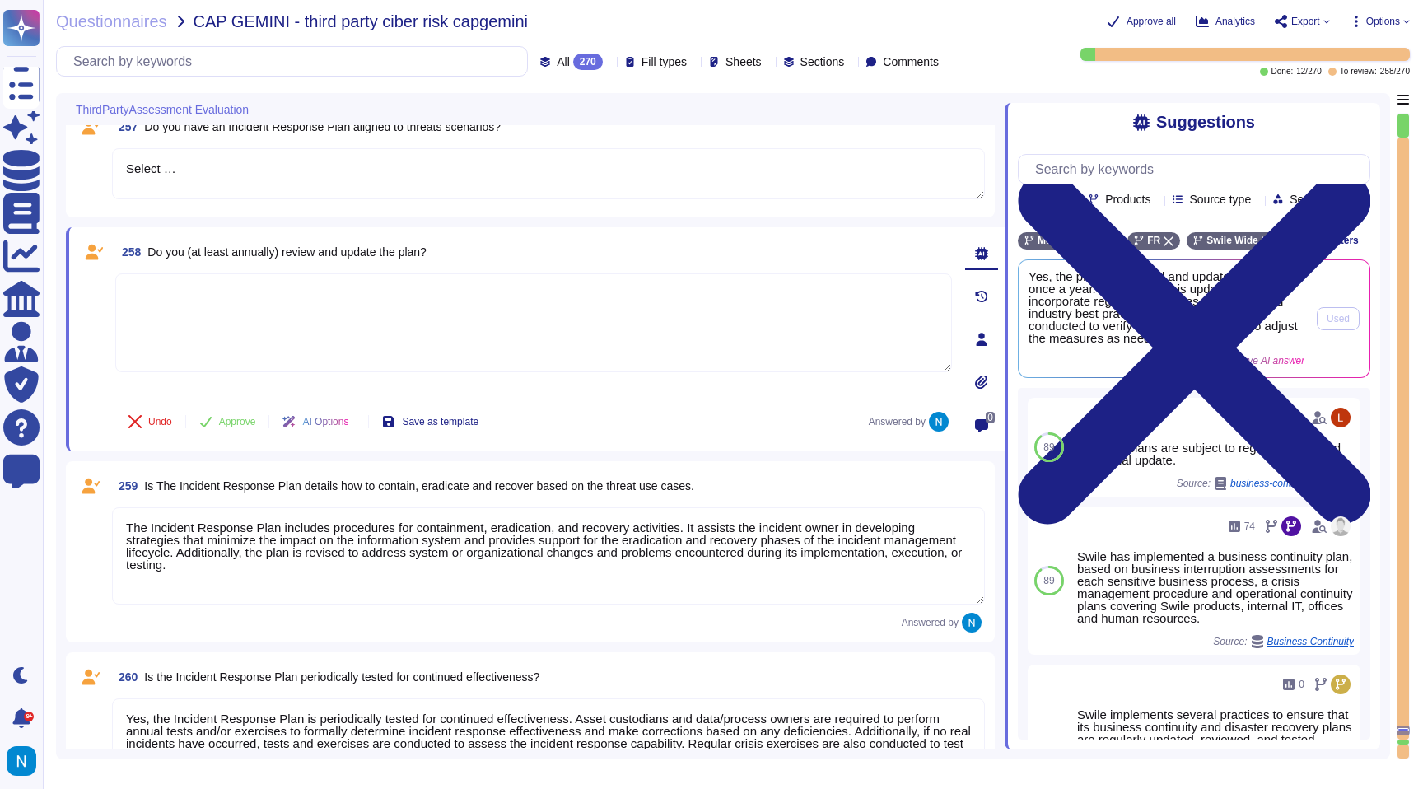
click at [1144, 344] on span "Yes, the plan is reviewed and updated at least once a year. Additionally, it is…" at bounding box center [1167, 307] width 276 height 74
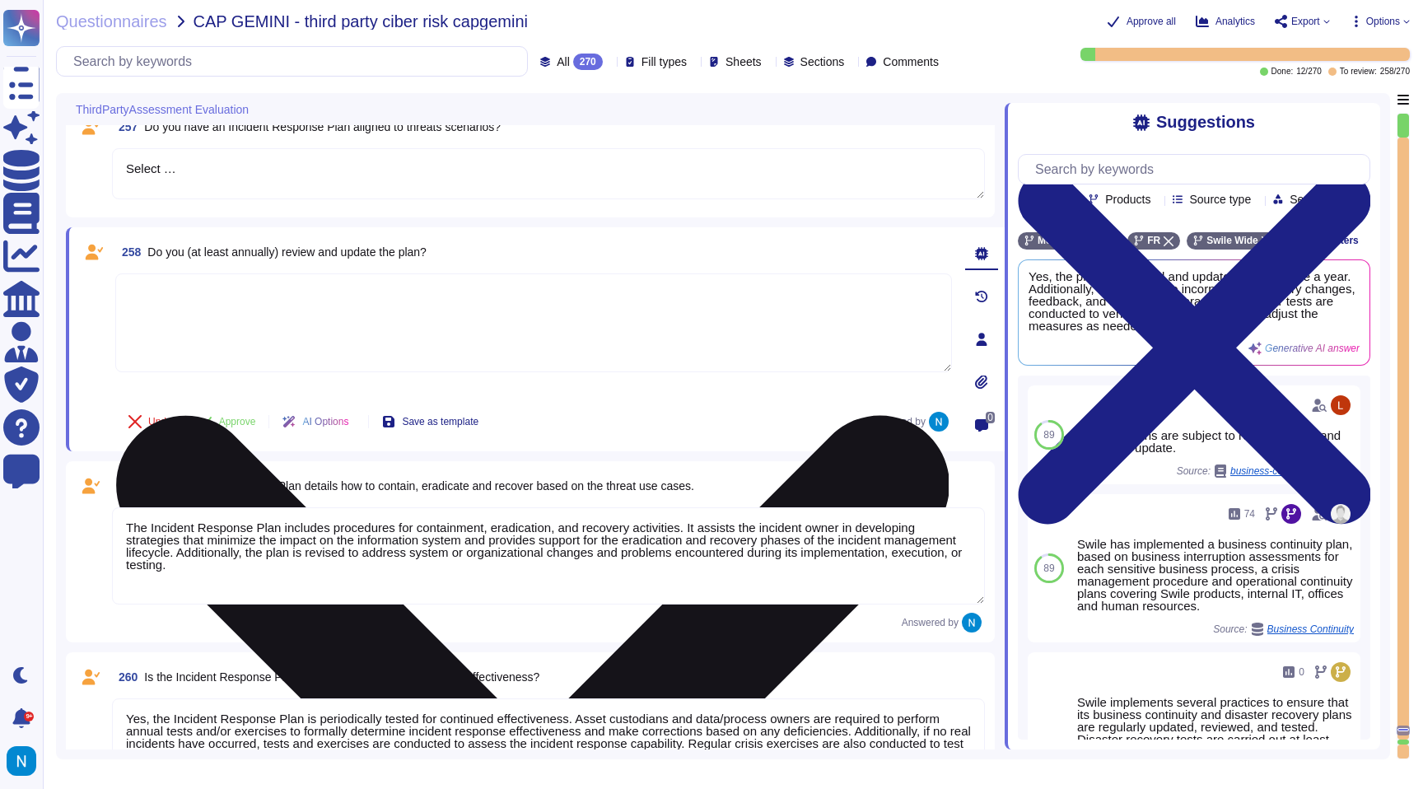
click at [592, 347] on textarea at bounding box center [533, 322] width 837 height 99
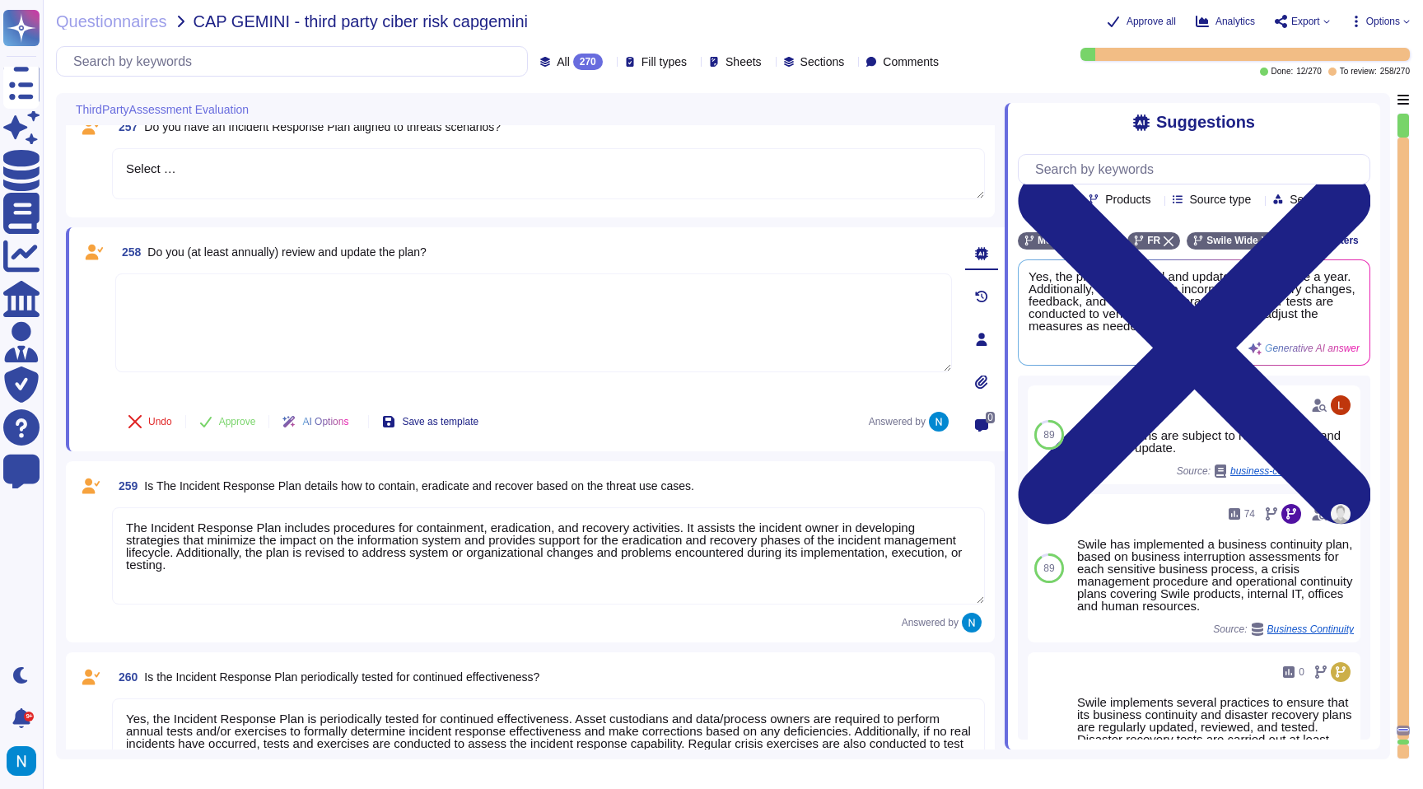
click at [519, 272] on div "258 Do you (at least annually) review and update the plan? Undo Approve AI Opti…" at bounding box center [515, 339] width 873 height 204
click at [379, 254] on span "Do you (at least annually) review and update the plan?" at bounding box center [286, 251] width 279 height 13
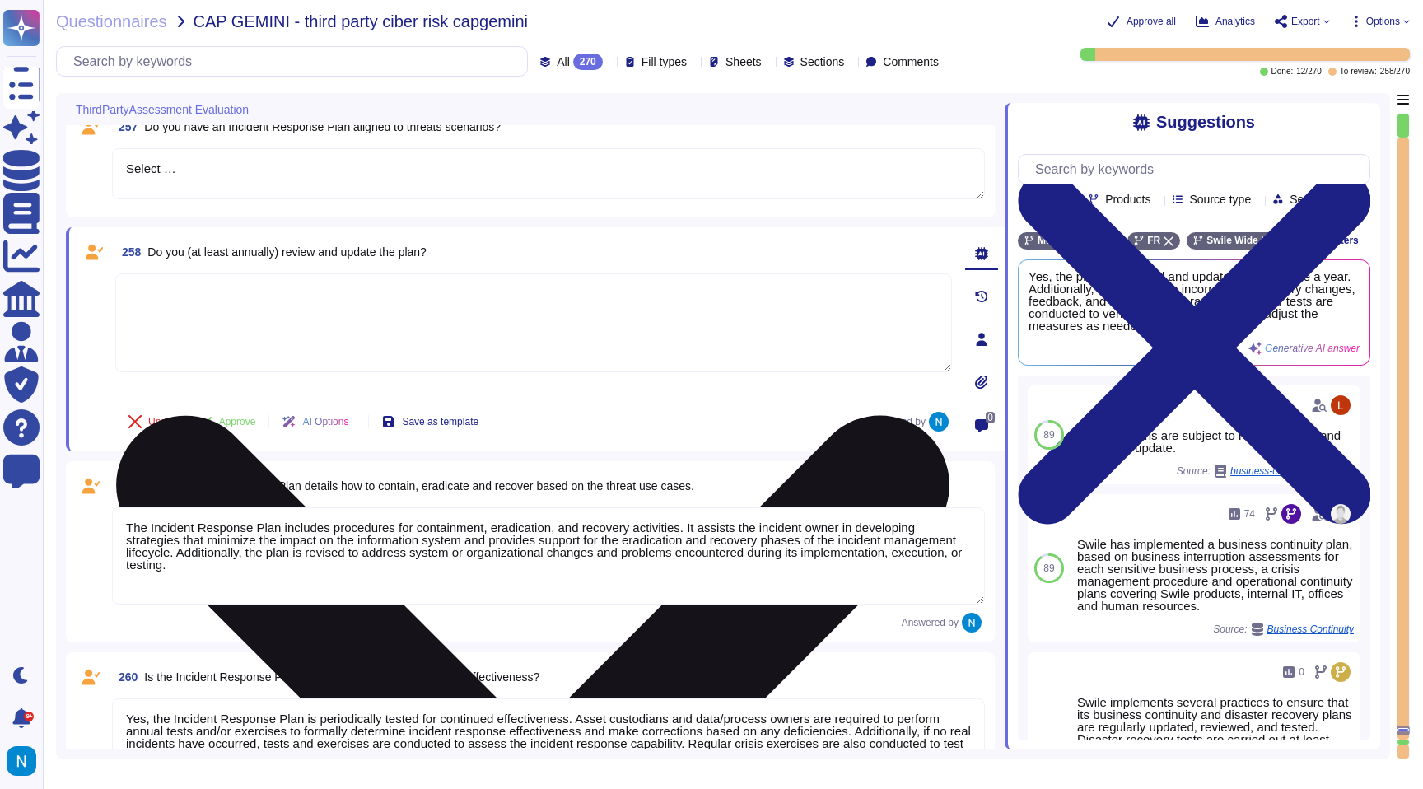
click at [409, 301] on textarea at bounding box center [533, 322] width 837 height 99
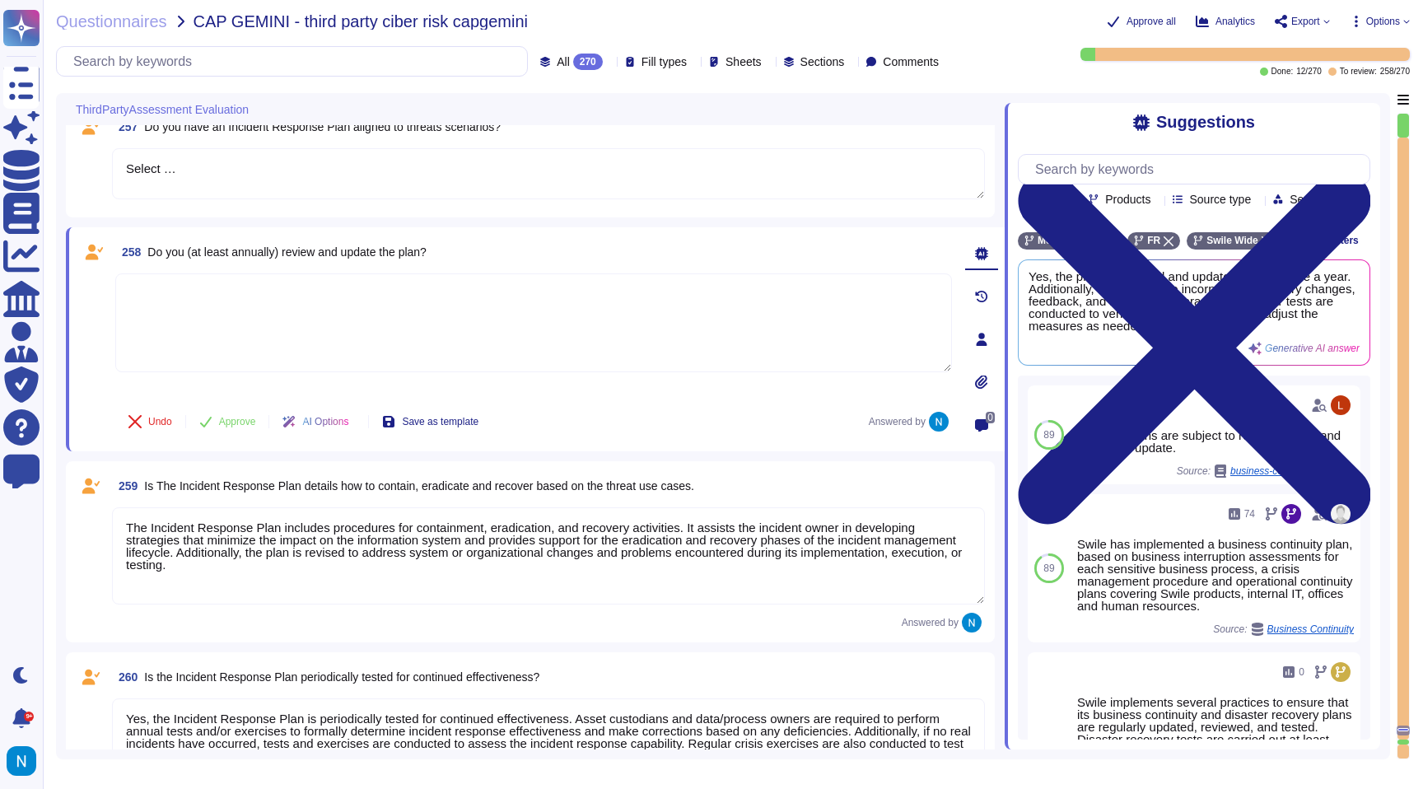
click at [1239, 289] on div "Yes, the plan is reviewed and updated at least once a year. Additionally, it is…" at bounding box center [1194, 312] width 351 height 105
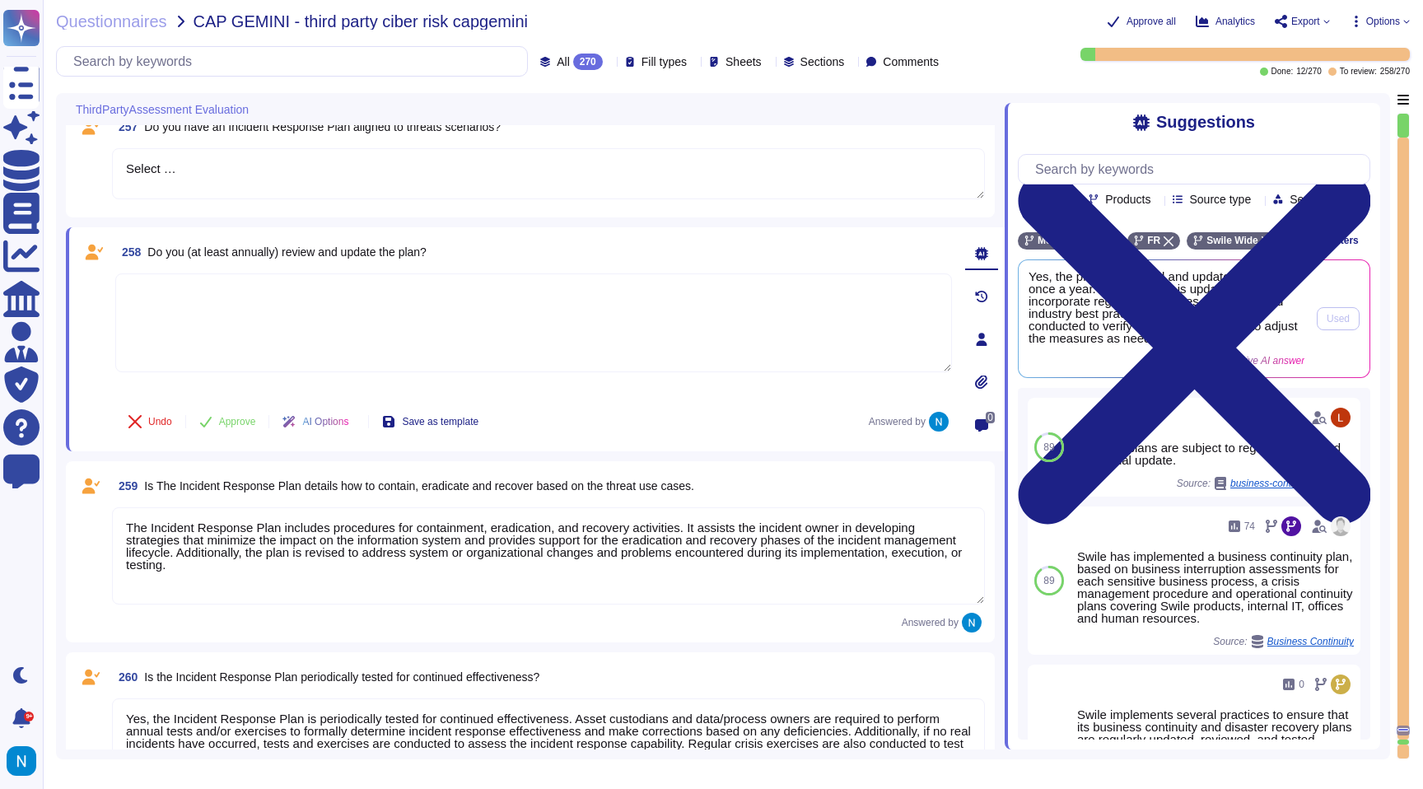
click at [1136, 342] on span "Yes, the plan is reviewed and updated at least once a year. Additionally, it is…" at bounding box center [1167, 307] width 276 height 74
copy div "Yes, the plan is reviewed and updated at least once a year. Additionally, it is…"
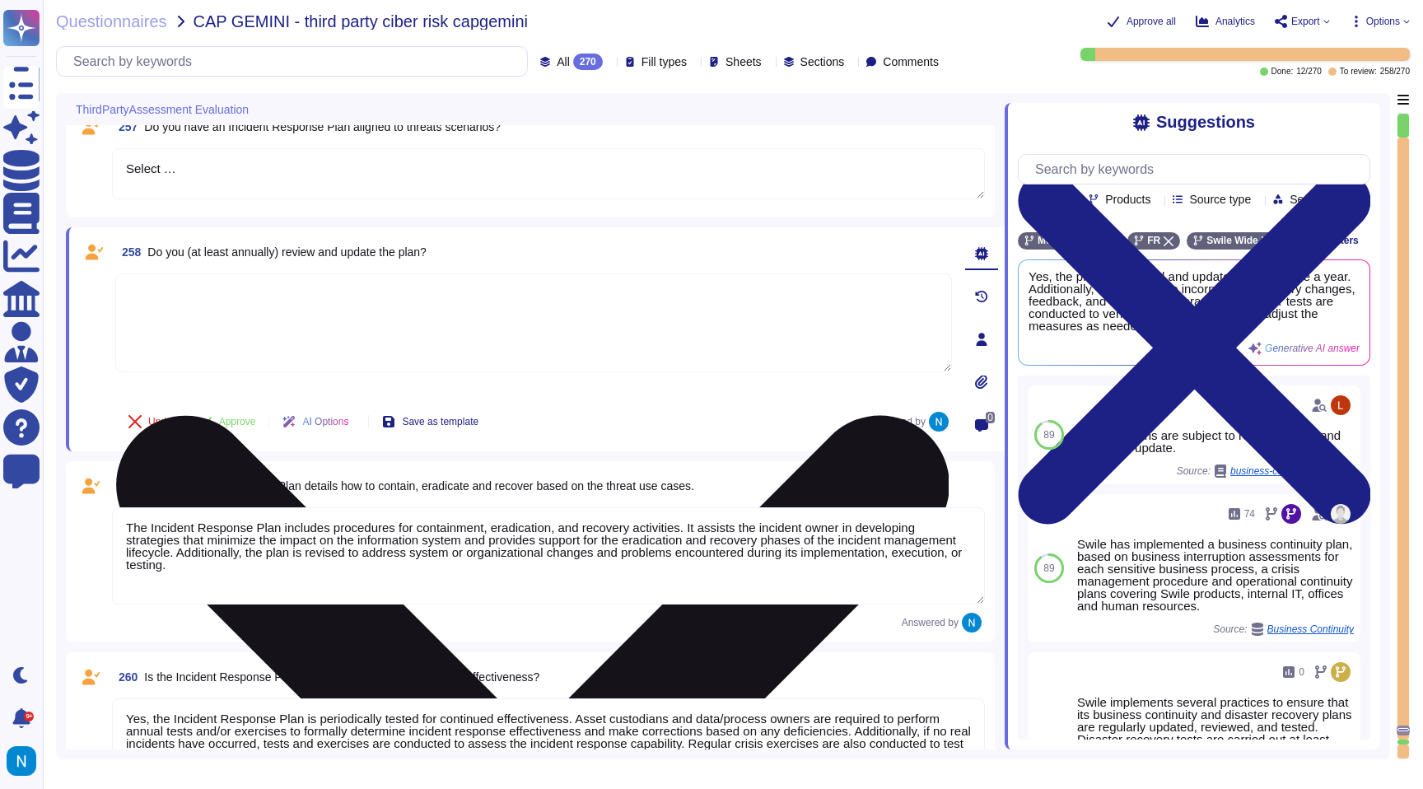
click at [626, 326] on textarea at bounding box center [533, 322] width 837 height 99
paste textarea "Yes, the plan is reviewed and updated at least once a year. Additionally, it is…"
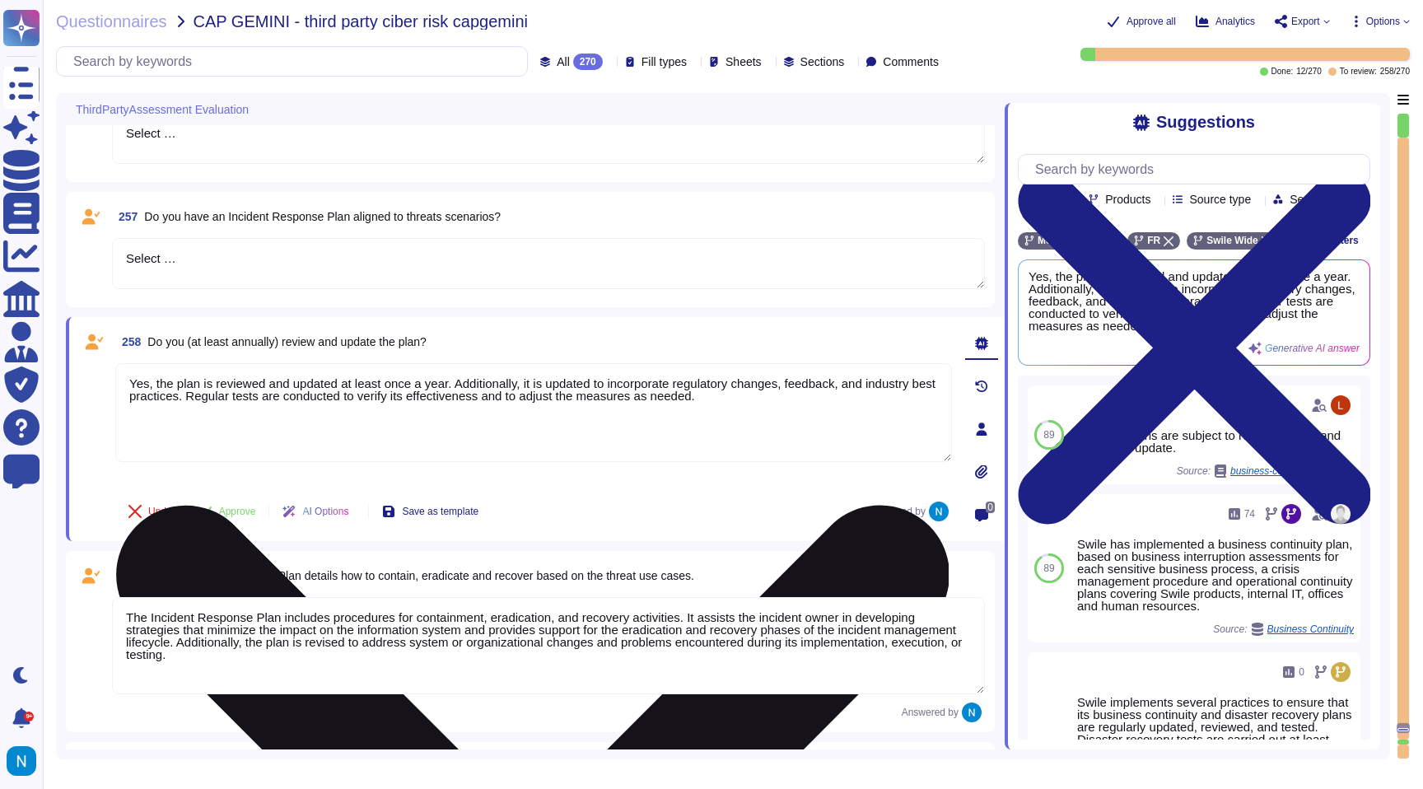
scroll to position [31026, 0]
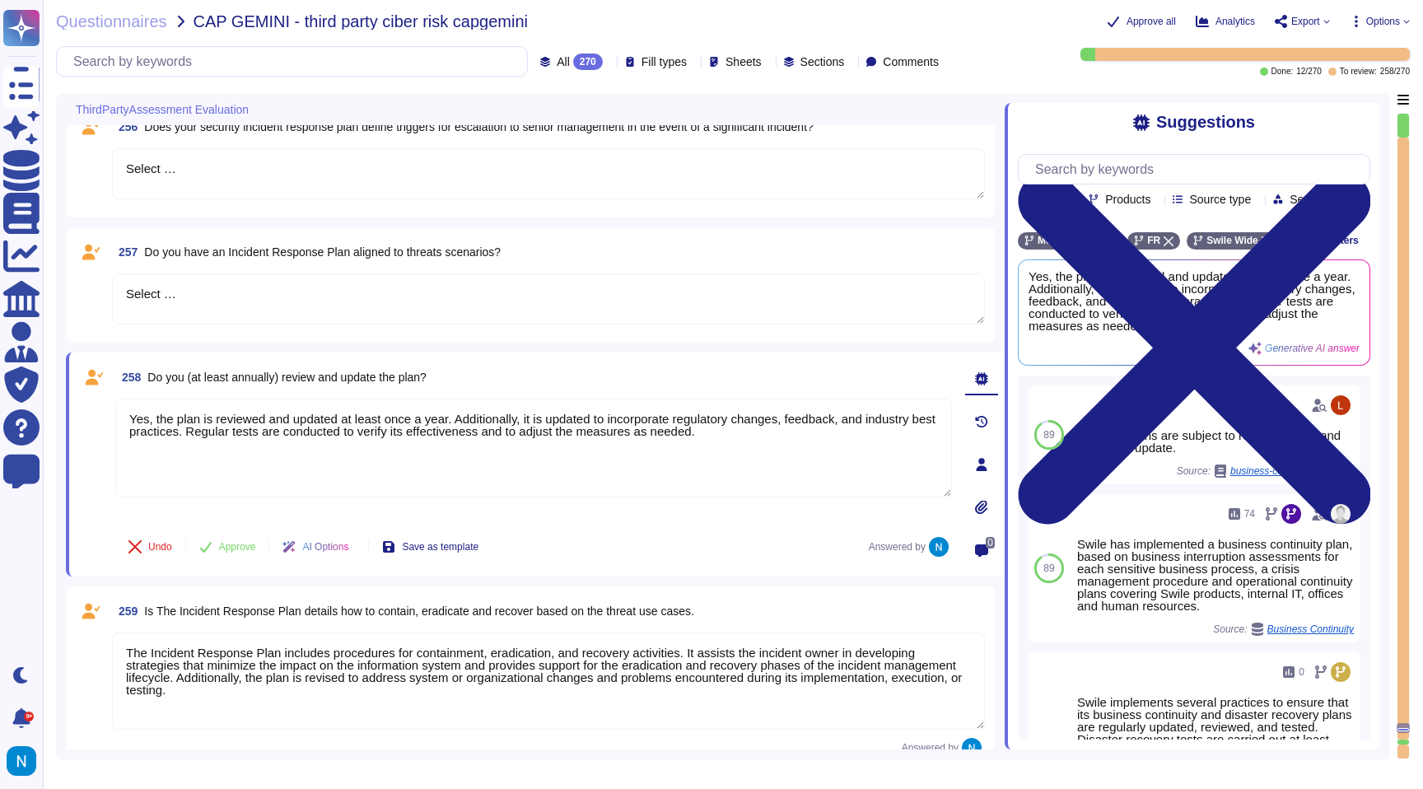
click at [209, 310] on textarea "Select …" at bounding box center [548, 298] width 873 height 51
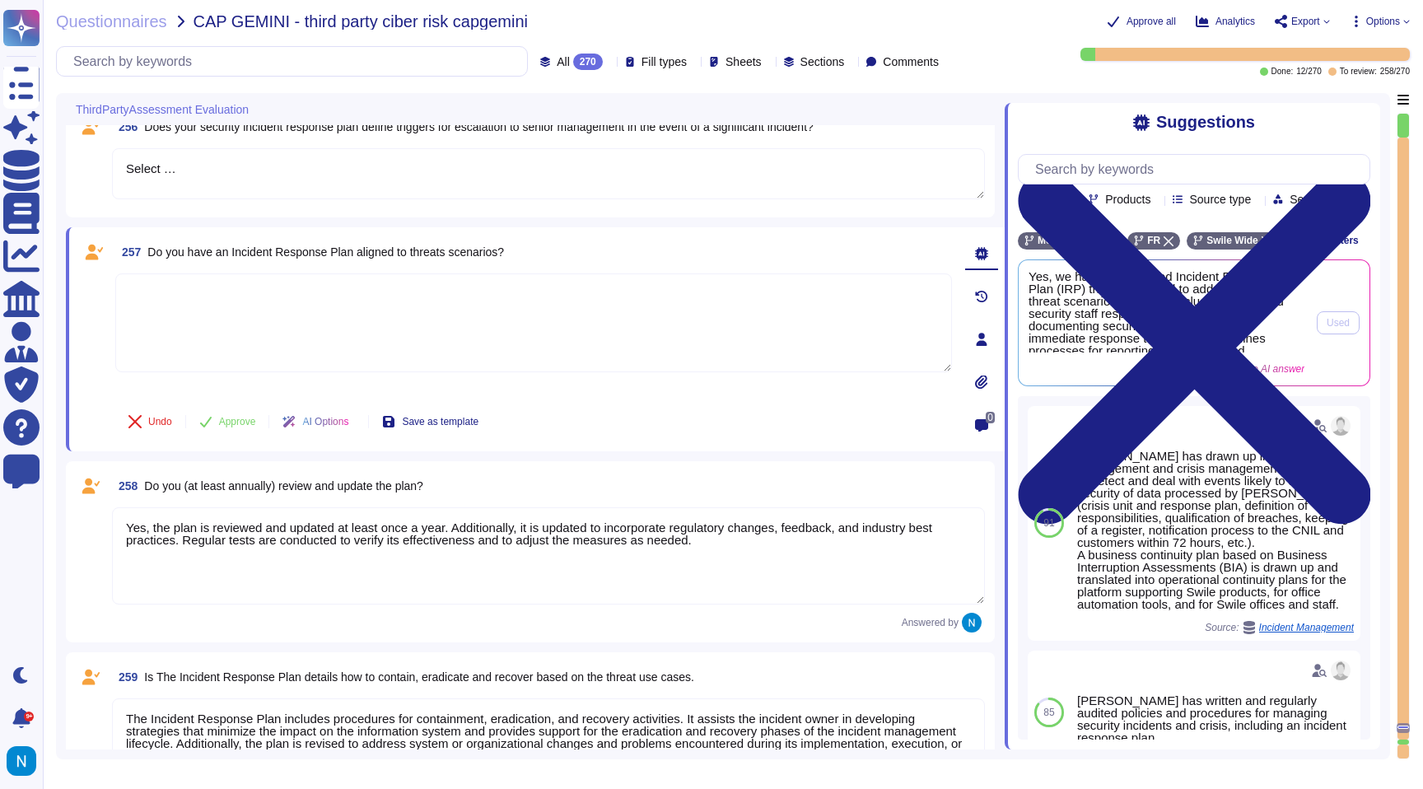
click at [1223, 322] on span "Yes, we have a formalized Incident Response Plan (IRP) that is designed to addr…" at bounding box center [1167, 311] width 276 height 82
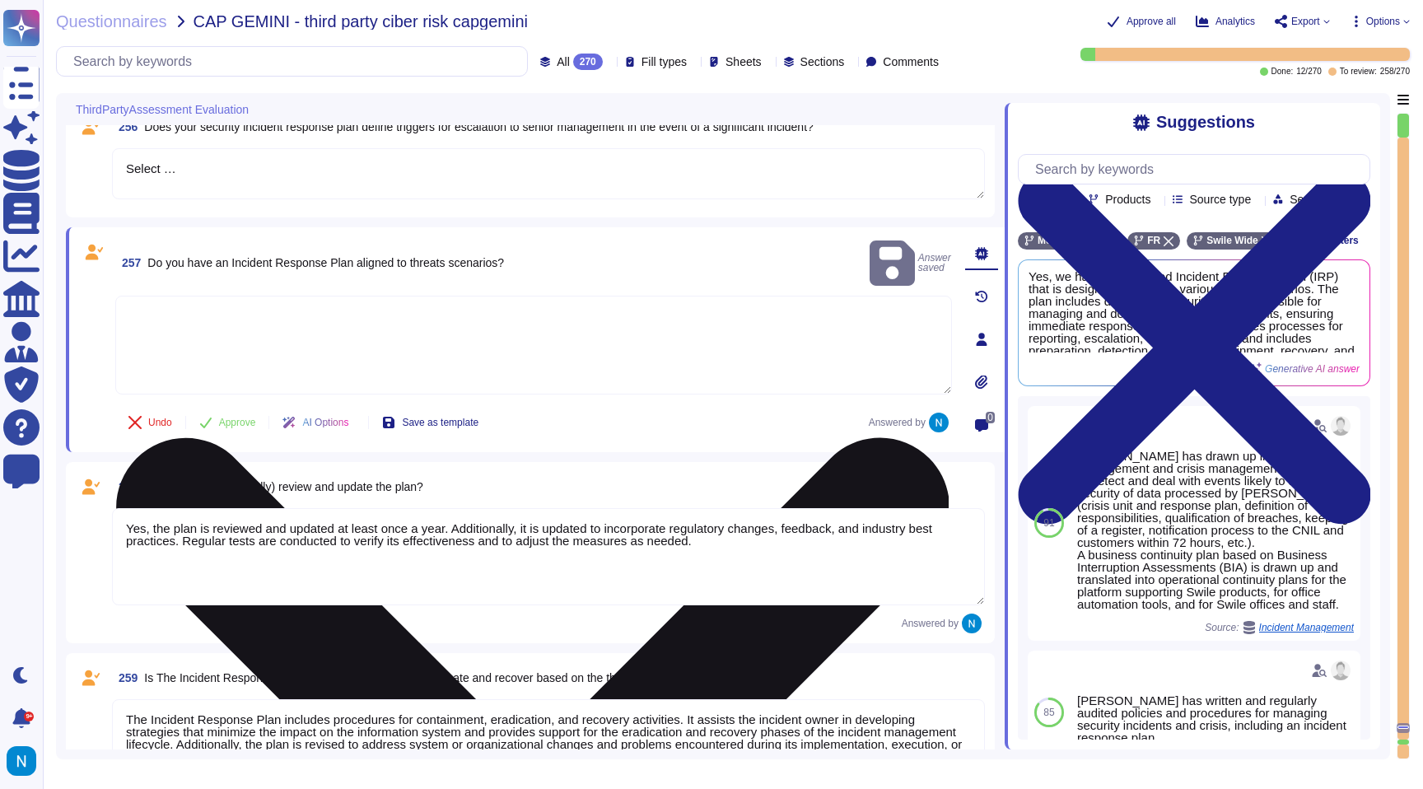
click at [810, 297] on textarea at bounding box center [533, 345] width 837 height 99
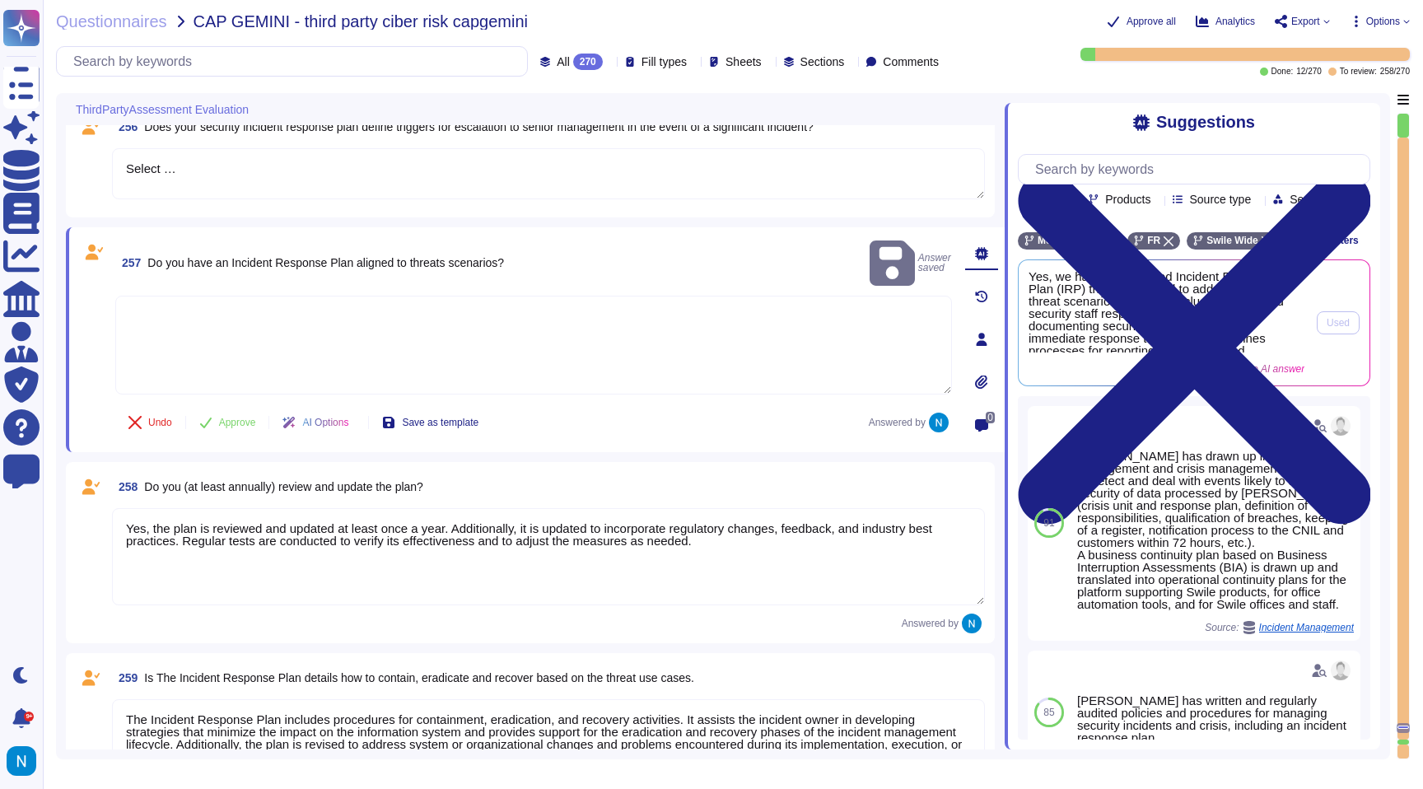
click at [1234, 324] on span "Yes, we have a formalized Incident Response Plan (IRP) that is designed to addr…" at bounding box center [1167, 311] width 276 height 82
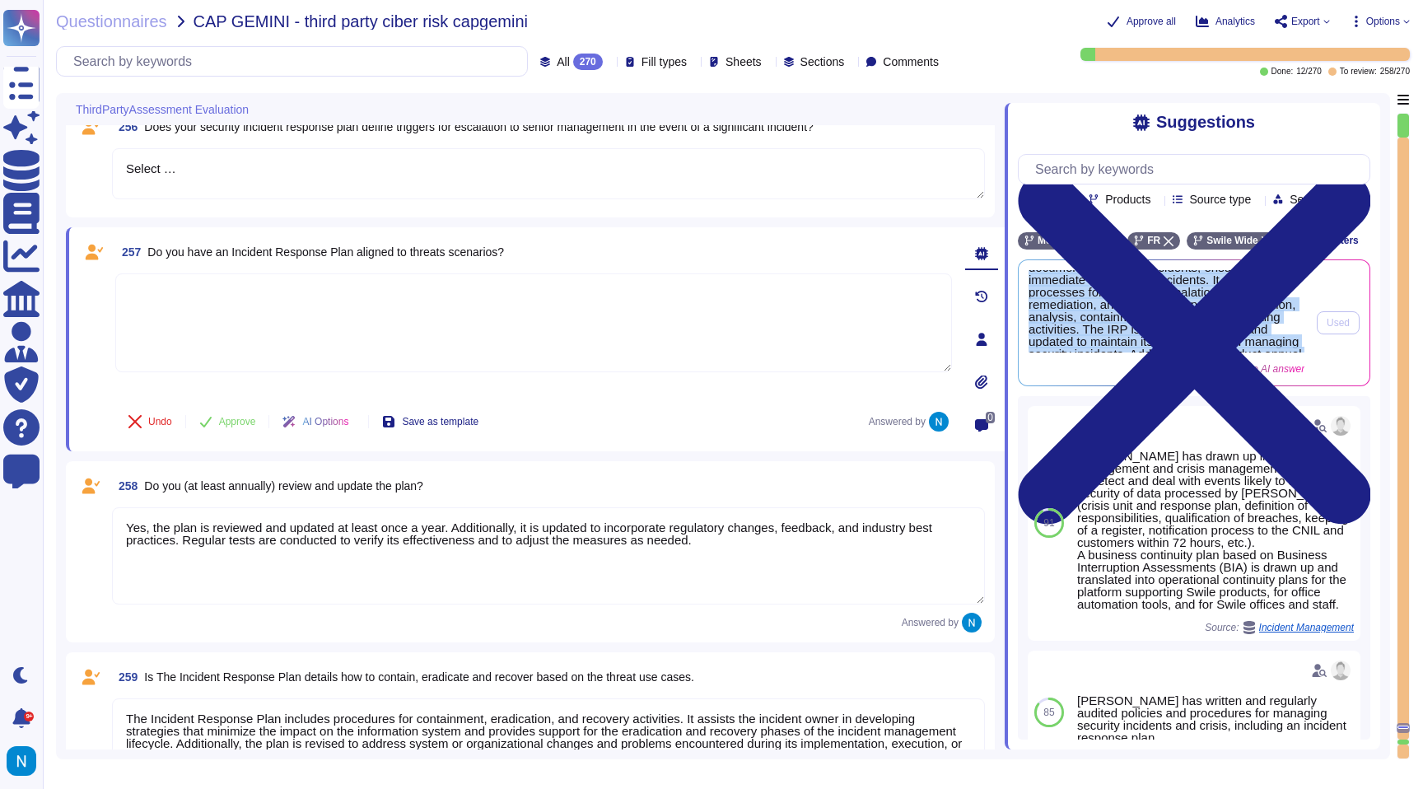
scroll to position [104, 0]
copy div "Yes, we have a formalized Incident Response Plan (IRP) that is designed to addr…"
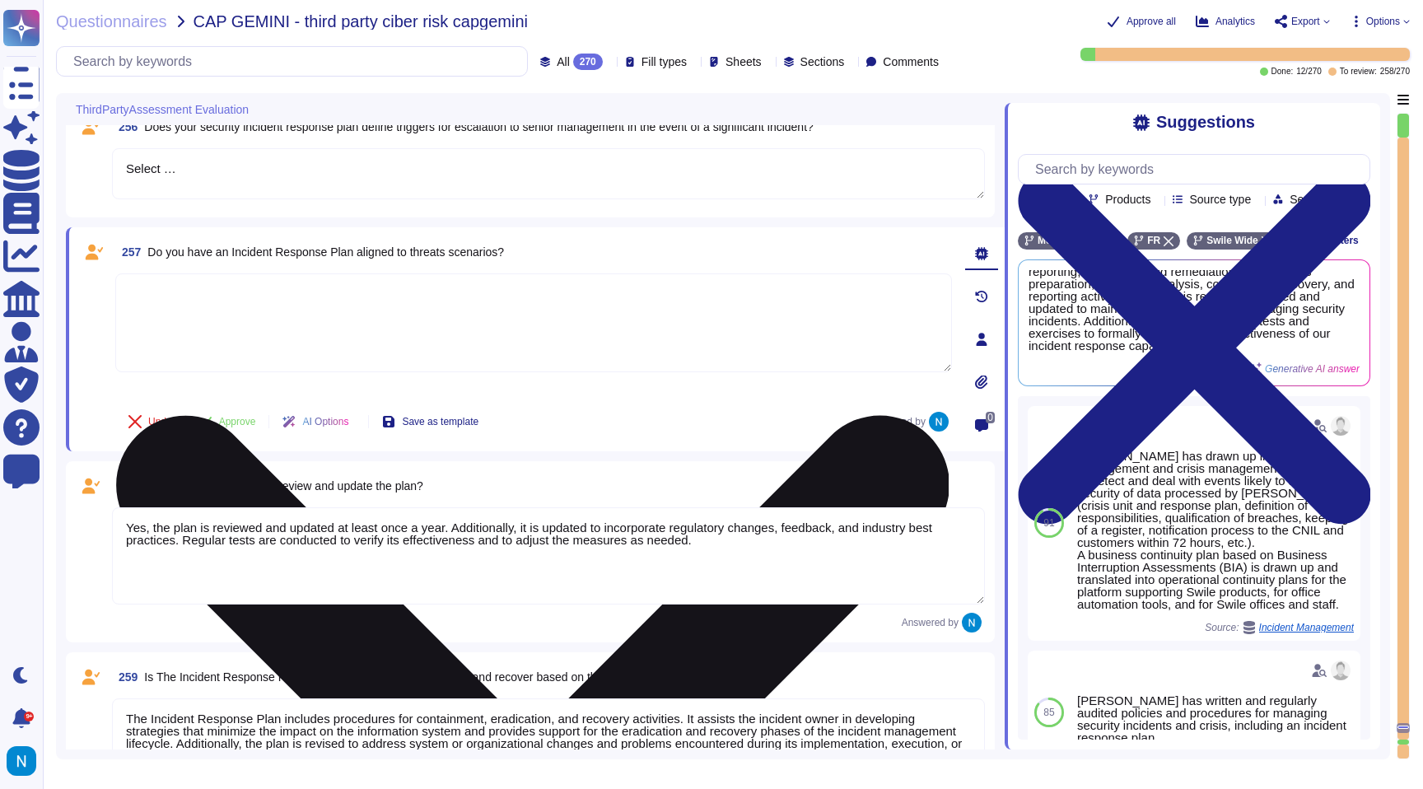
click at [782, 317] on textarea at bounding box center [533, 322] width 837 height 99
paste textarea "Yes, we have a formalized Incident Response Plan (IRP) that is designed to addr…"
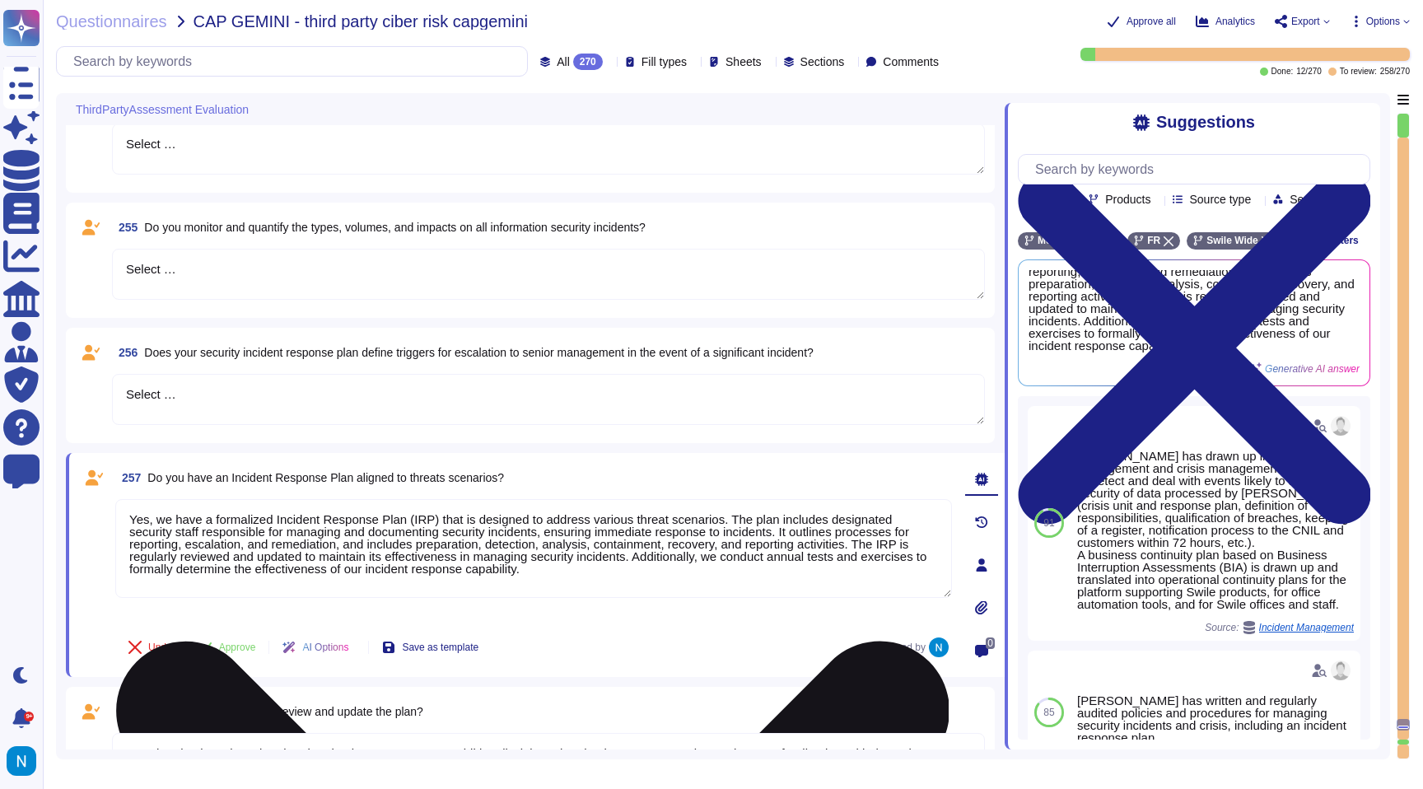
scroll to position [30811, 0]
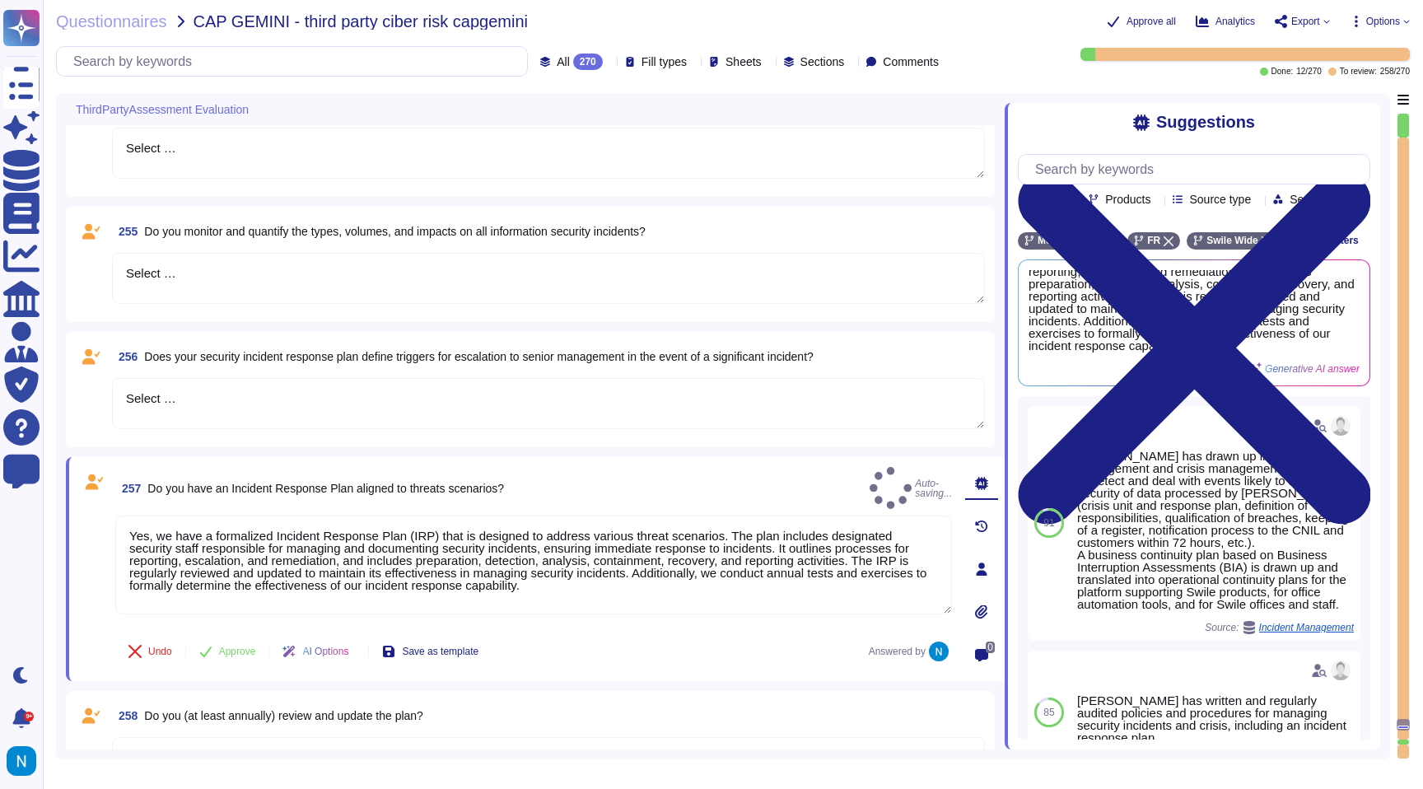
click at [599, 386] on textarea "Select …" at bounding box center [548, 403] width 873 height 51
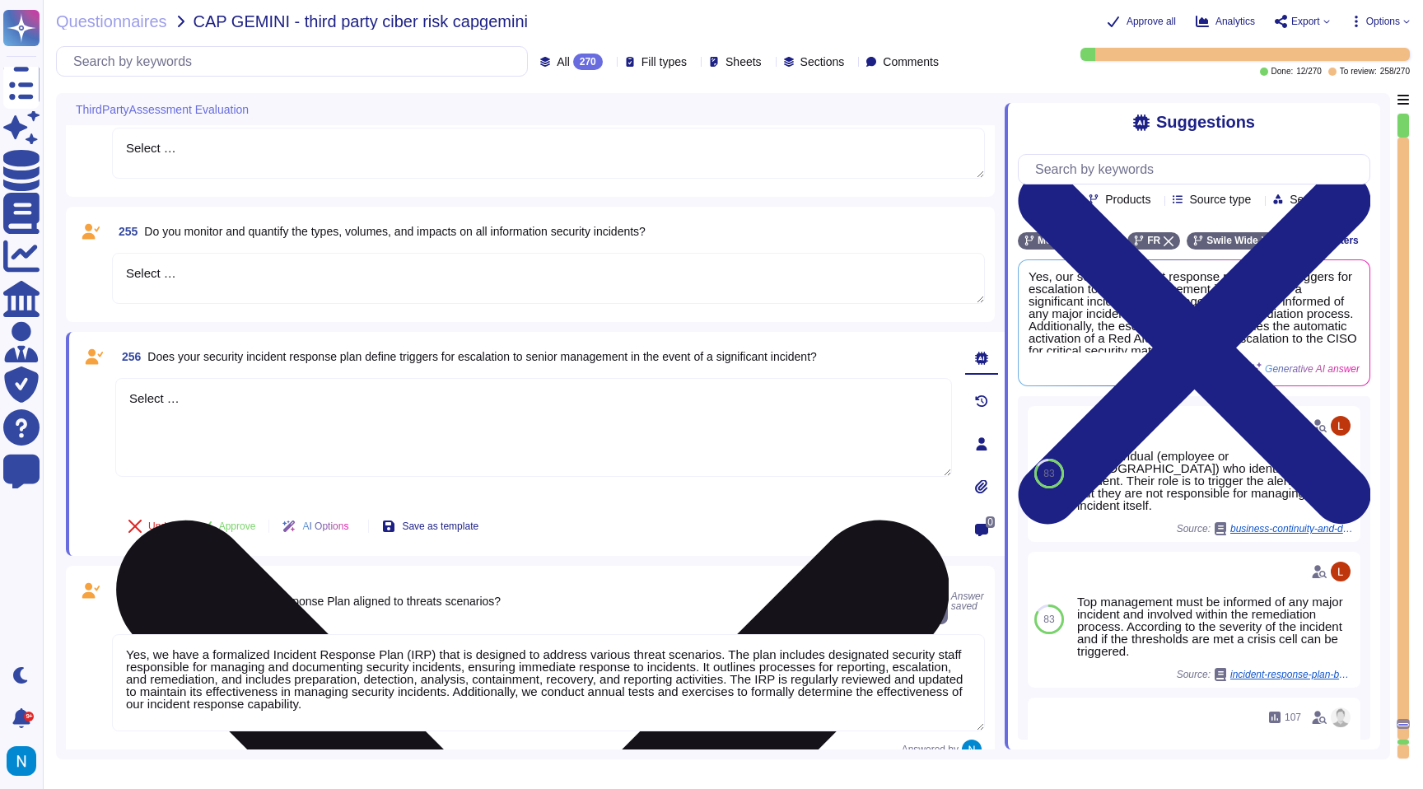
click at [455, 430] on textarea "Select …" at bounding box center [533, 427] width 837 height 99
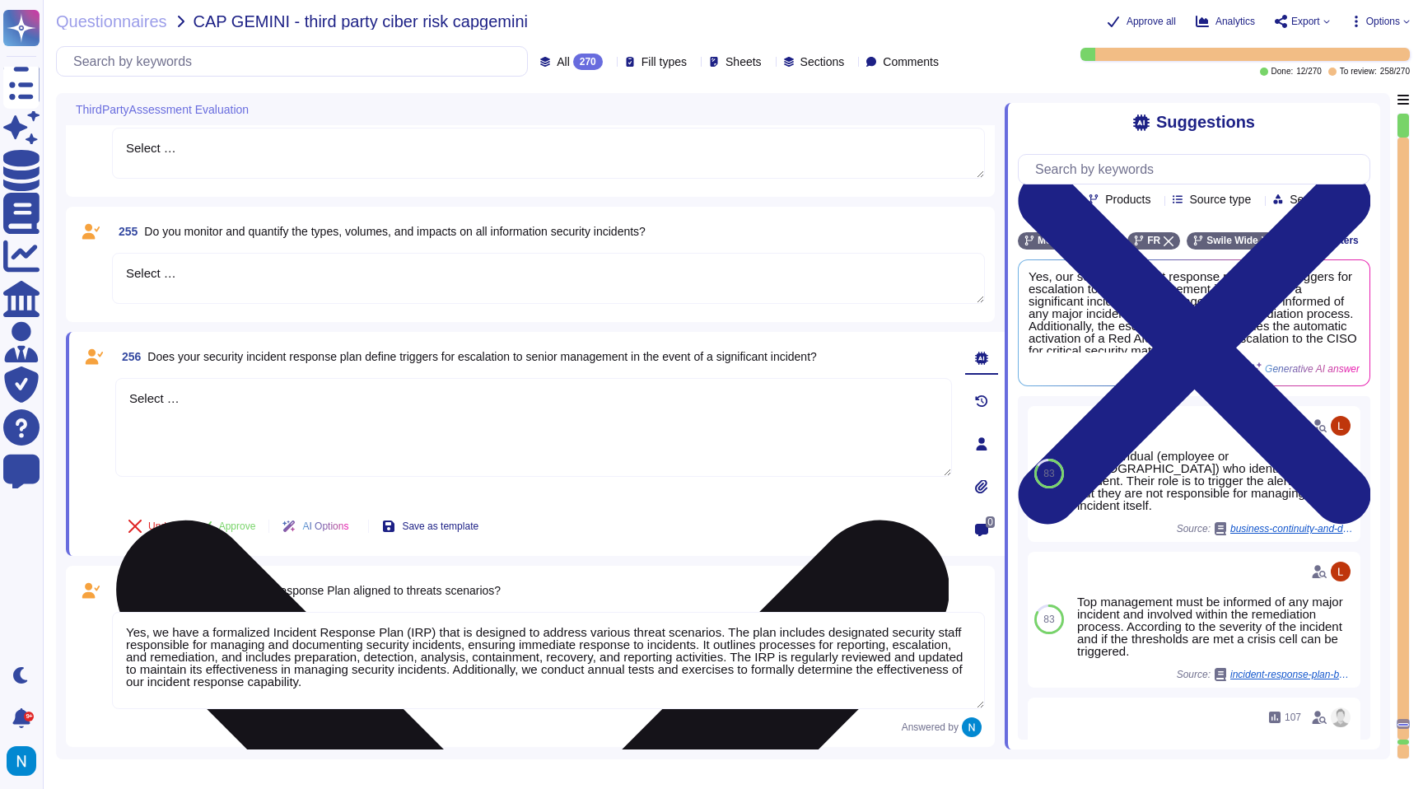
click at [914, 448] on textarea "Select …" at bounding box center [533, 427] width 837 height 99
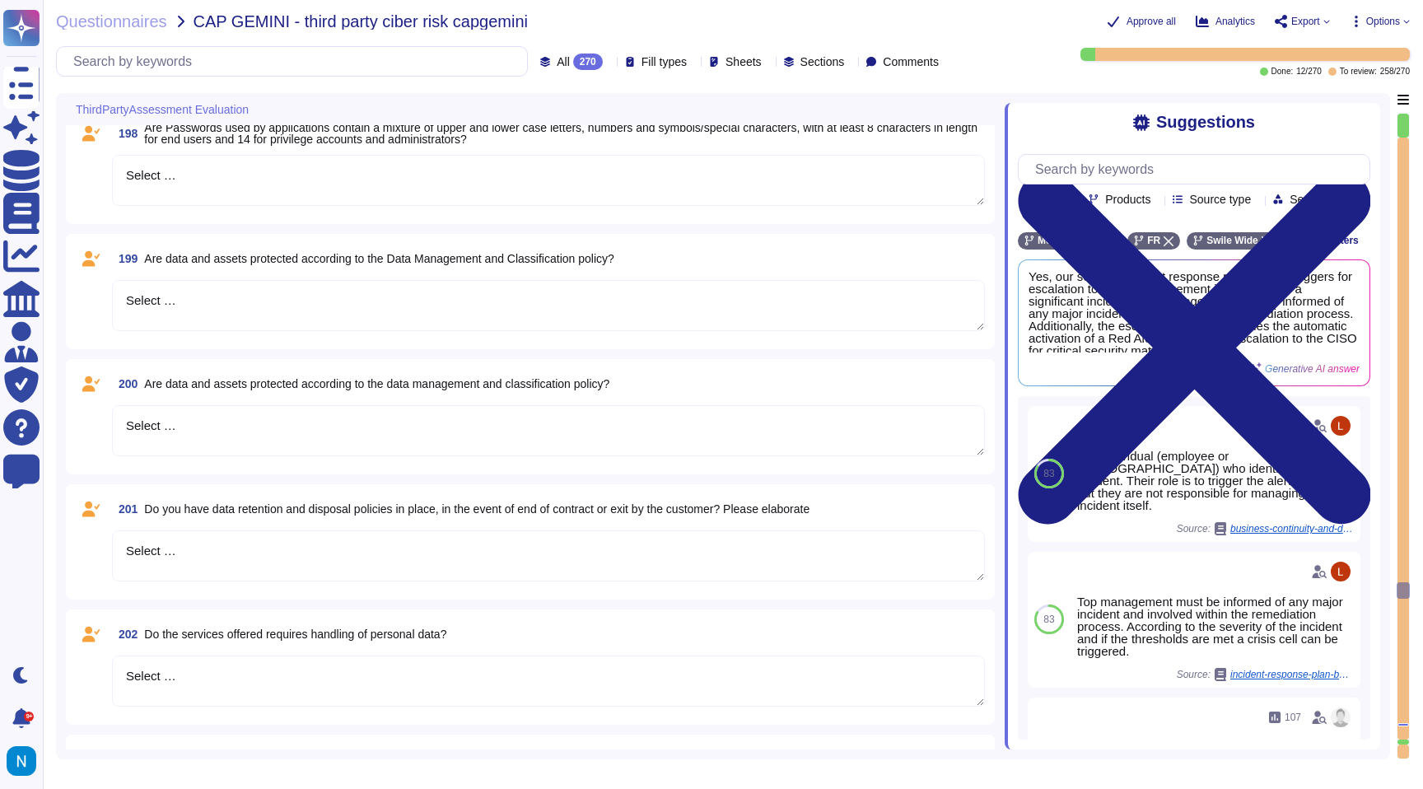
scroll to position [24279, 0]
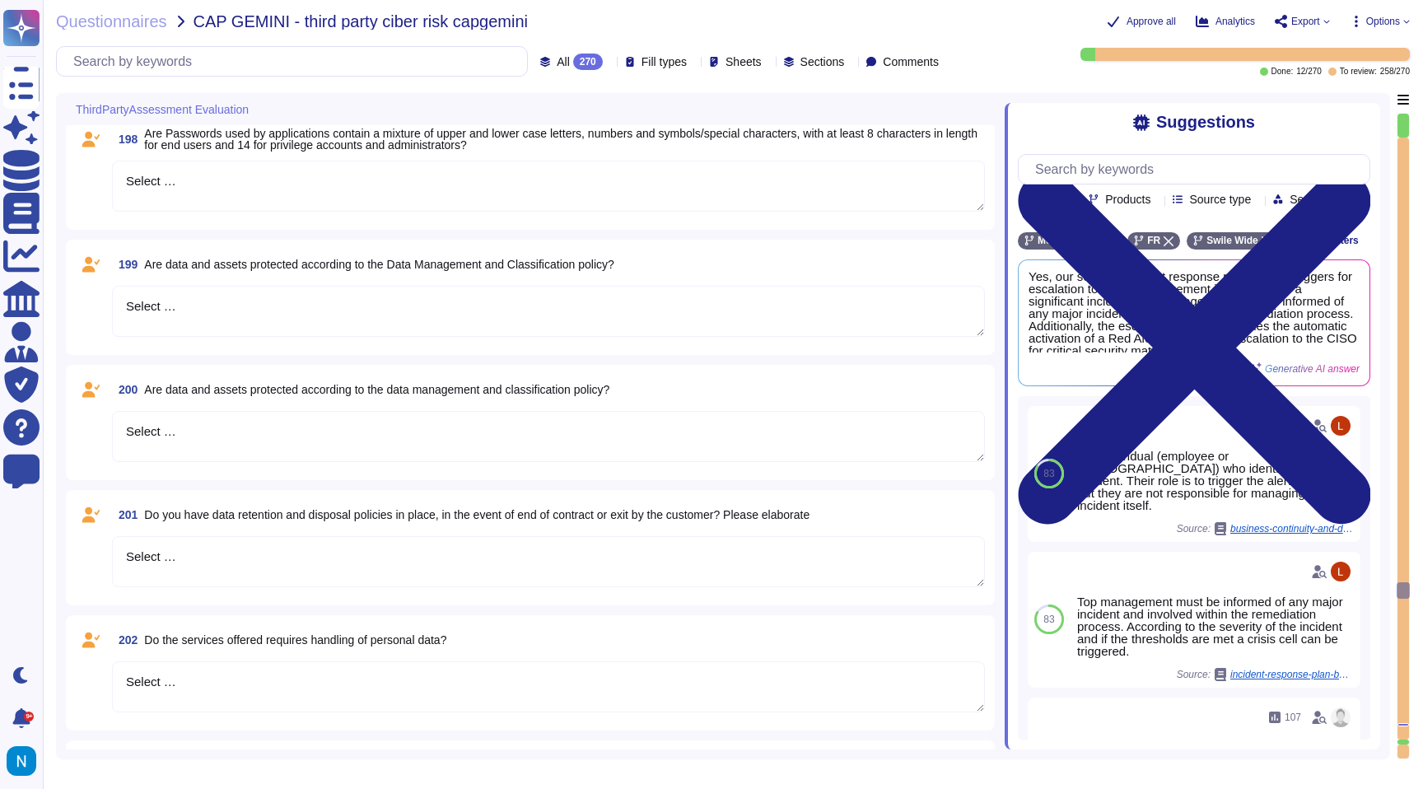
click at [474, 425] on textarea "Select …" at bounding box center [548, 436] width 873 height 51
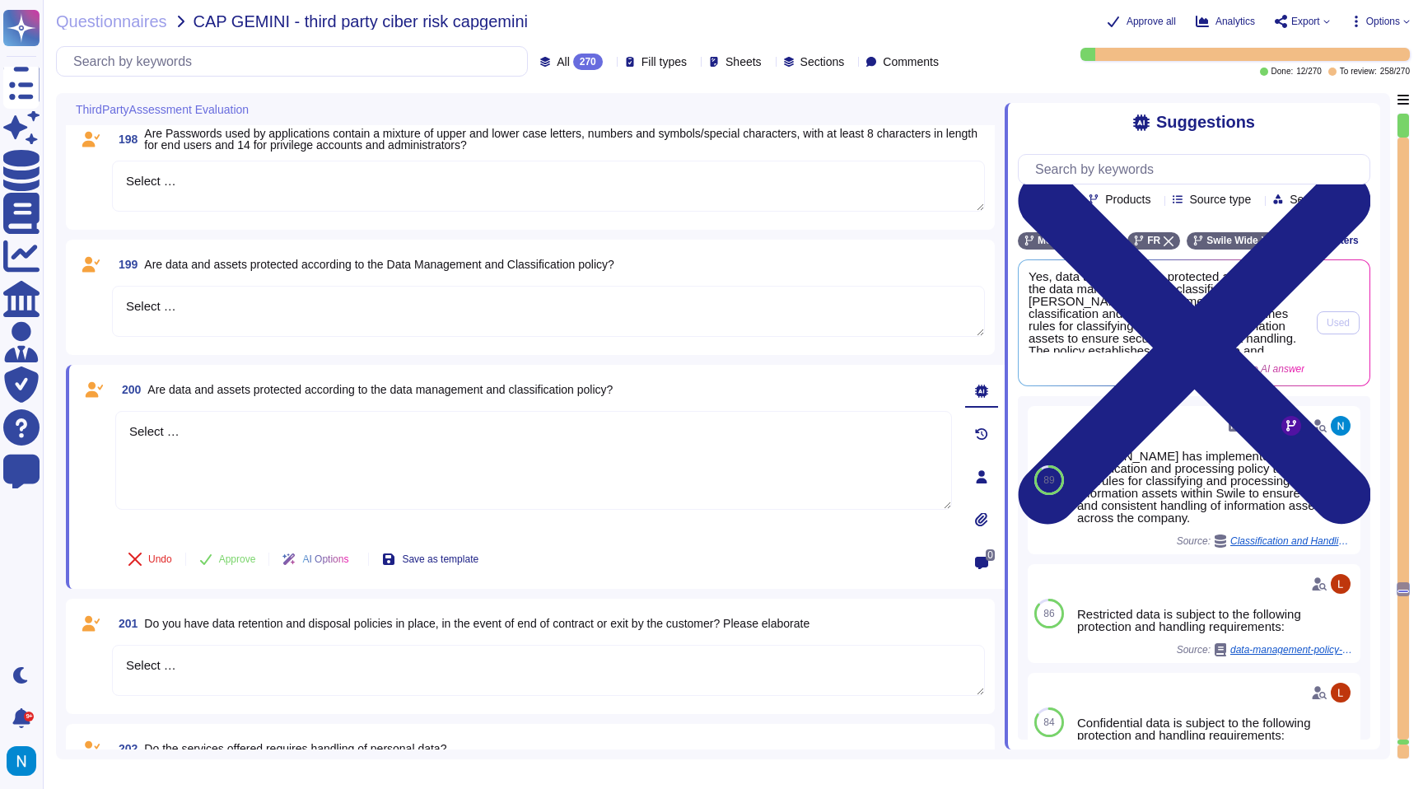
click at [1244, 332] on span "Yes, data and assets are protected according to the data management and classif…" at bounding box center [1167, 311] width 276 height 82
click at [1283, 122] on div "Suggestions" at bounding box center [1194, 122] width 352 height 19
click at [1211, 116] on span "Suggestions" at bounding box center [1205, 122] width 99 height 19
click at [1174, 327] on span "Yes, data and assets are protected according to the data management and classif…" at bounding box center [1167, 311] width 276 height 82
click at [1099, 347] on span "Yes, data and assets are protected according to the data management and classif…" at bounding box center [1167, 311] width 276 height 82
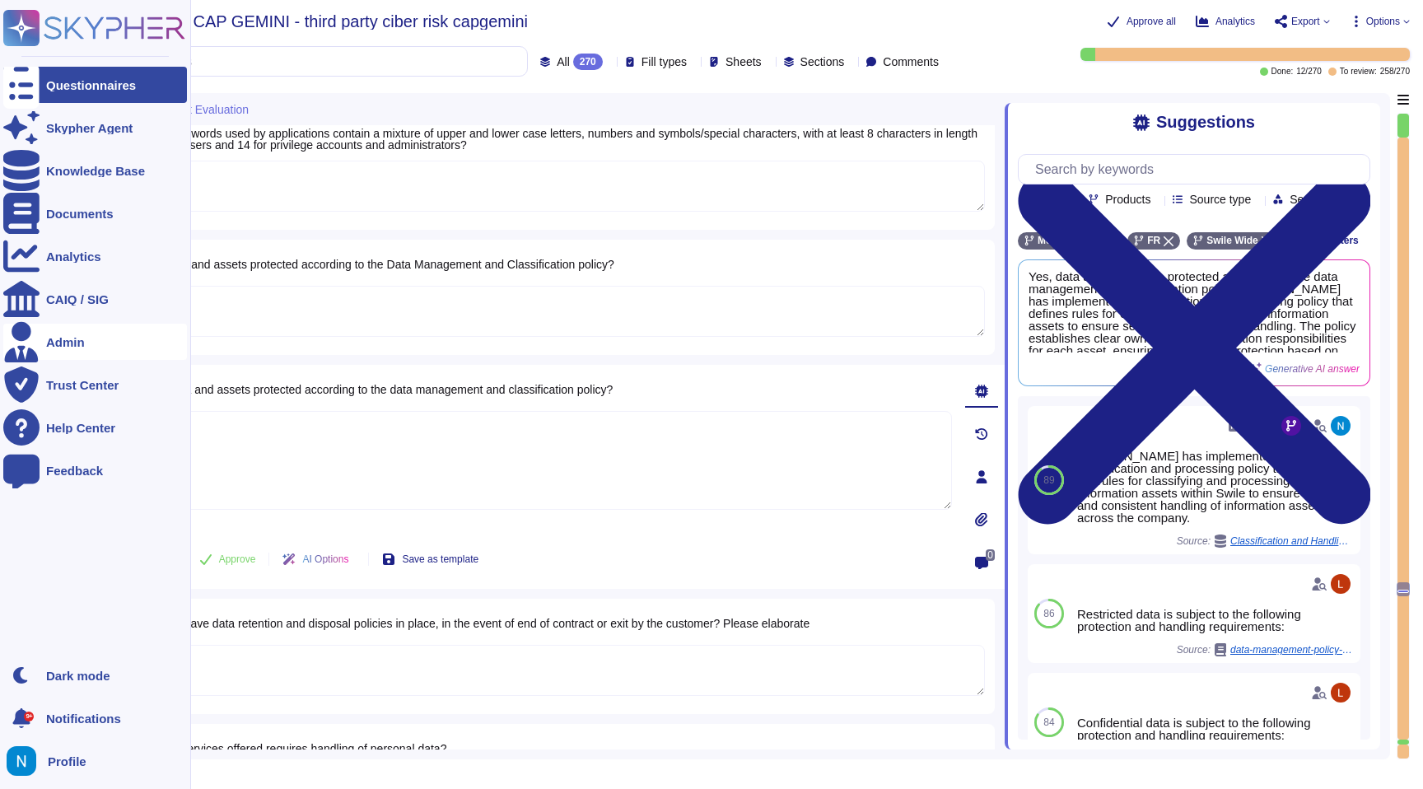
drag, startPoint x: 460, startPoint y: 435, endPoint x: 18, endPoint y: 352, distance: 449.8
click at [18, 352] on div "Questionnaires Skypher Agent Knowledge Base Documents Analytics CAIQ / SIG Admi…" at bounding box center [711, 394] width 1423 height 789
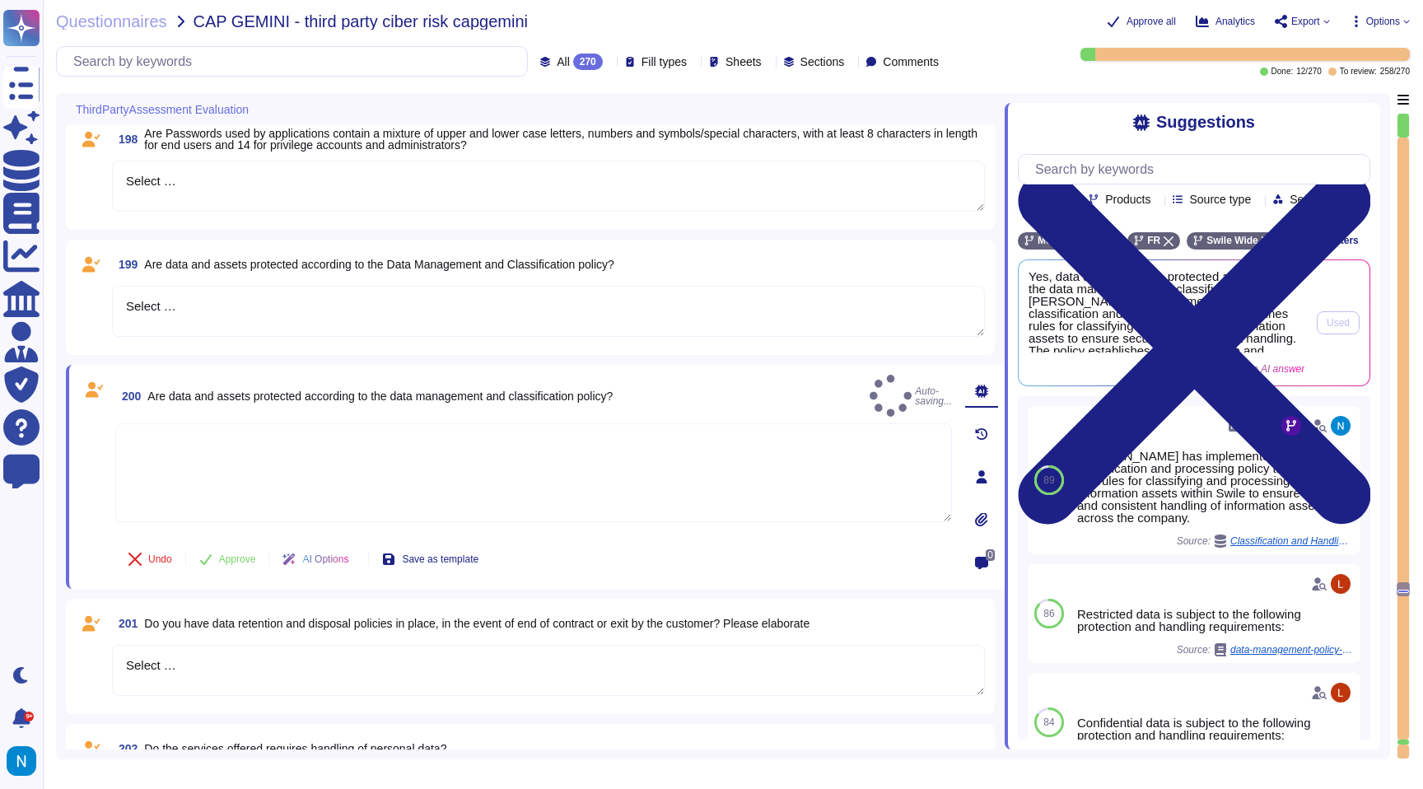
click at [1069, 308] on span "Yes, data and assets are protected according to the data management and classif…" at bounding box center [1167, 311] width 276 height 82
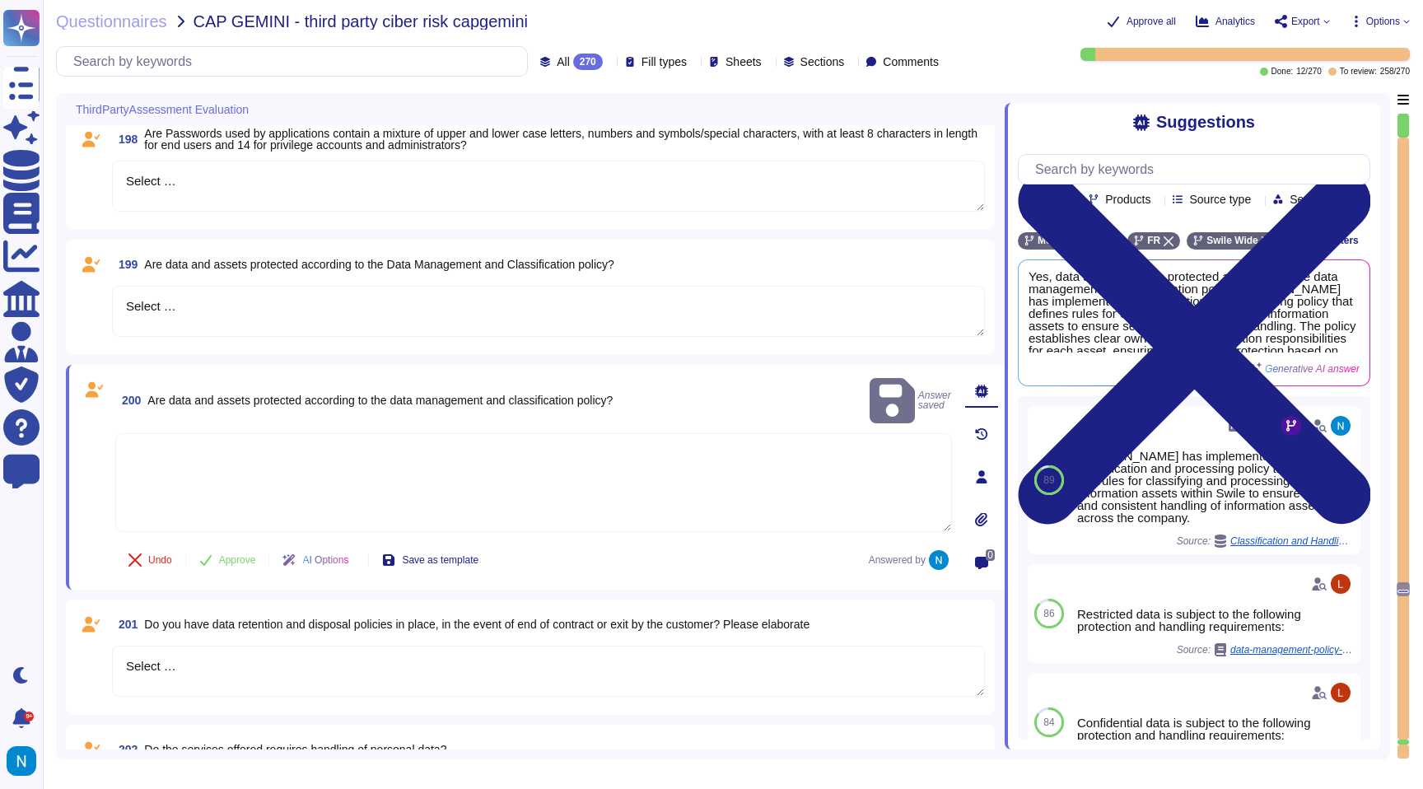
click at [603, 445] on textarea at bounding box center [533, 482] width 837 height 99
paste textarea "Yes, data and assets are protected according to the data management and classif…"
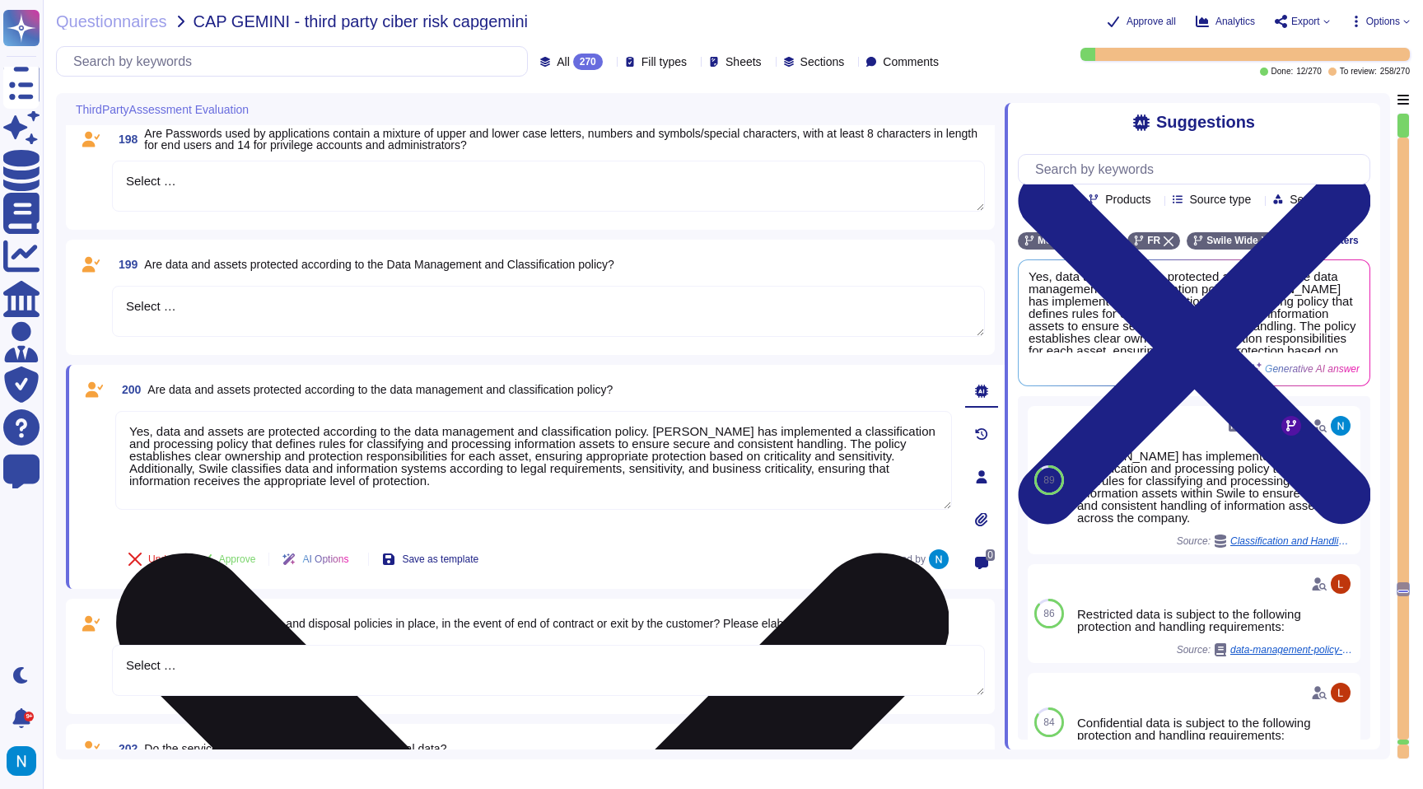
drag, startPoint x: 670, startPoint y: 431, endPoint x: 249, endPoint y: 423, distance: 420.9
click at [248, 427] on textarea "Yes, data and assets are protected according to the data management and classif…" at bounding box center [533, 460] width 837 height 99
drag, startPoint x: 156, startPoint y: 430, endPoint x: 670, endPoint y: 431, distance: 513.1
click at [670, 431] on textarea "Yes, data and assets are protected according to the data management and classif…" at bounding box center [533, 460] width 837 height 99
click at [589, 491] on textarea "Yes, [PERSON_NAME] has implemented a classification and processing policy that …" at bounding box center [533, 460] width 837 height 99
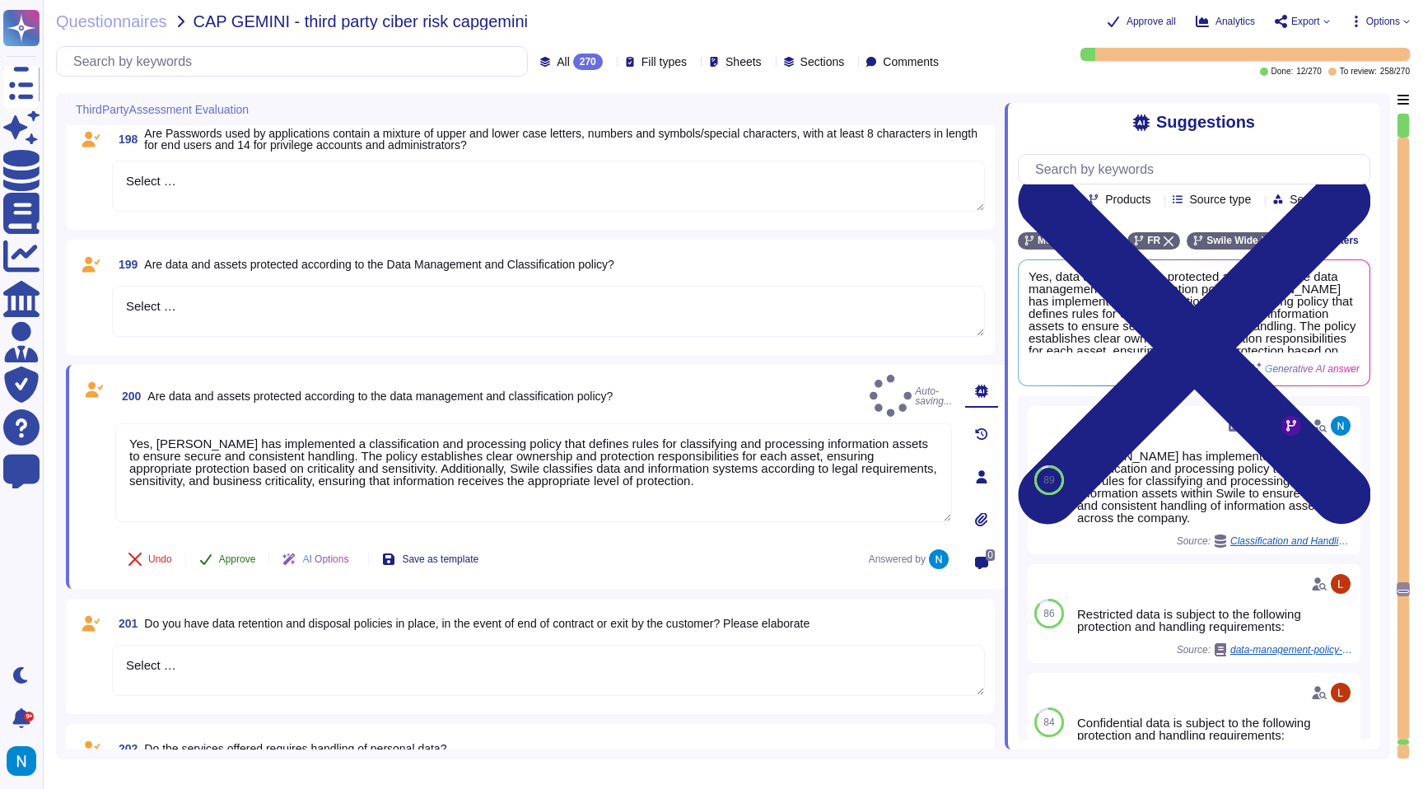
click at [245, 554] on span "Approve" at bounding box center [237, 559] width 37 height 10
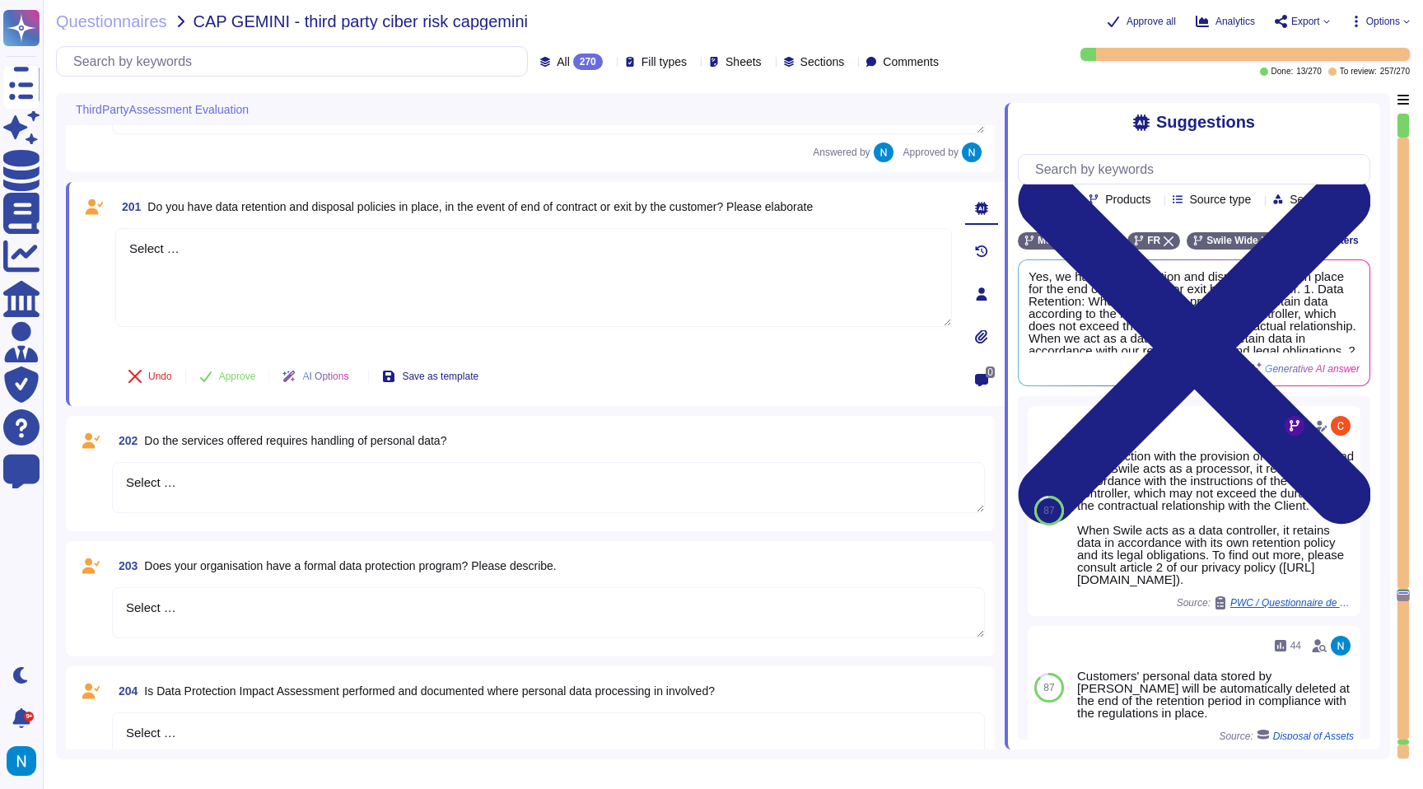
scroll to position [24650, 0]
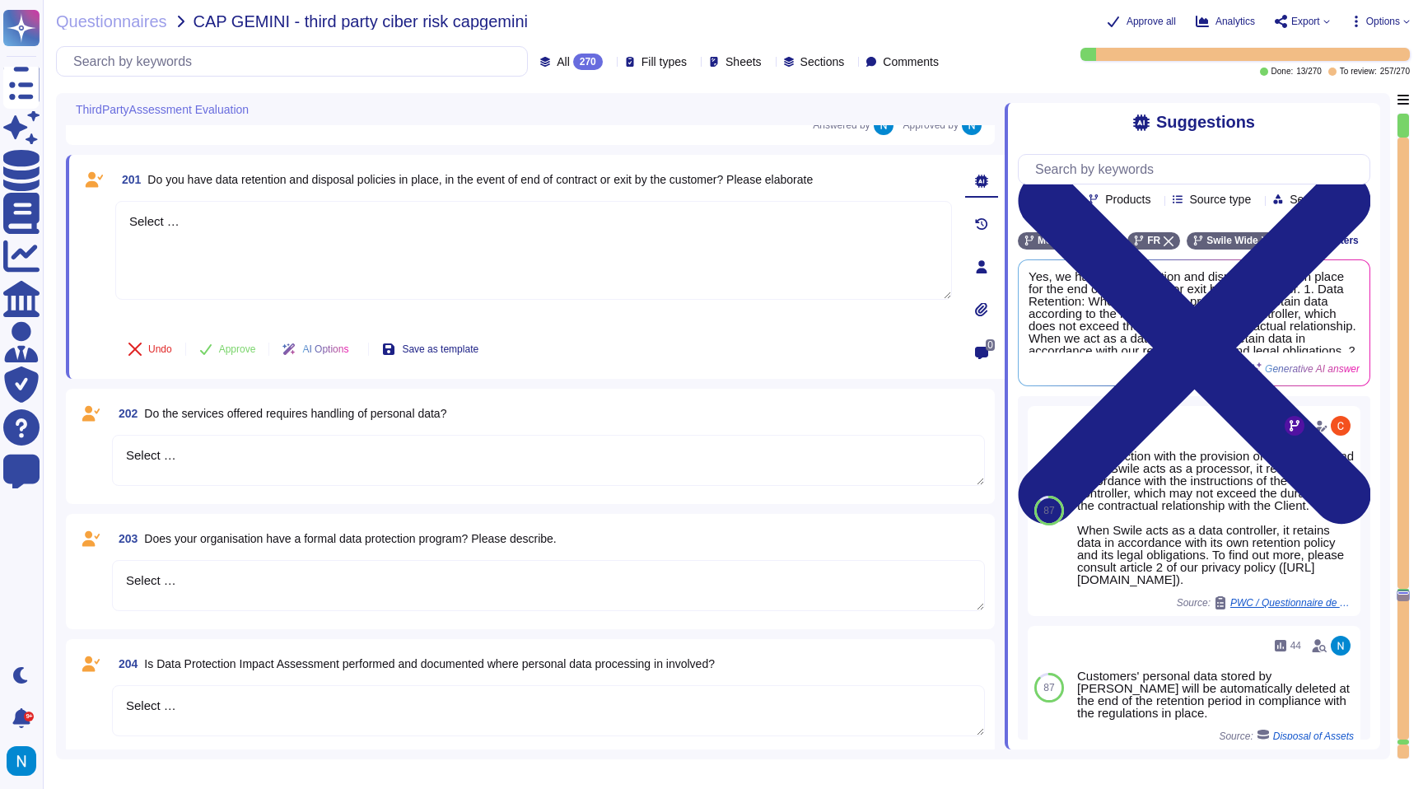
drag, startPoint x: 212, startPoint y: 217, endPoint x: 56, endPoint y: 211, distance: 155.8
click at [56, 211] on div "ThirdPartyAssessment Evaluation 198 Are Passwords used by applications contain …" at bounding box center [723, 426] width 1334 height 666
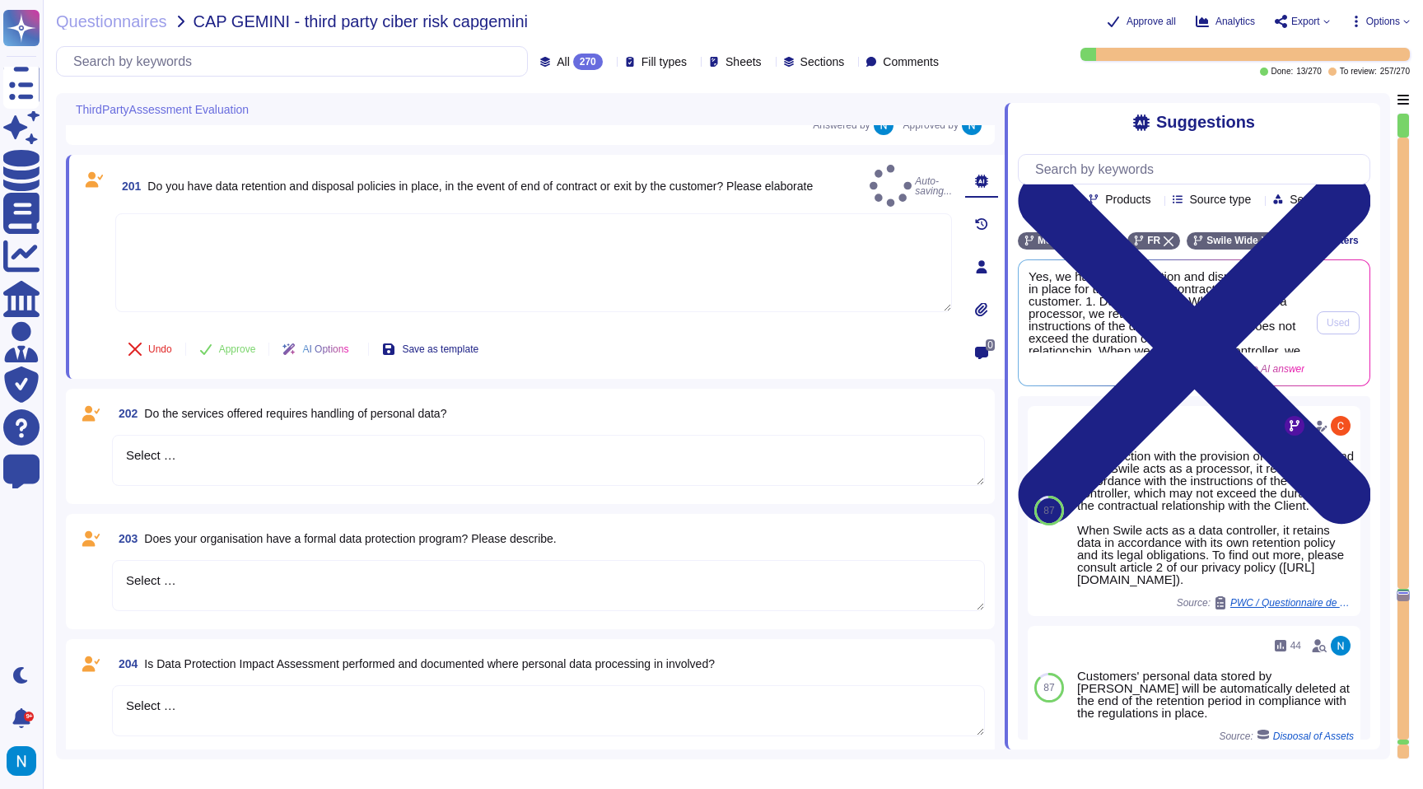
click at [1044, 300] on span "Yes, we have data retention and disposal policies in place for the end of the c…" at bounding box center [1167, 311] width 276 height 82
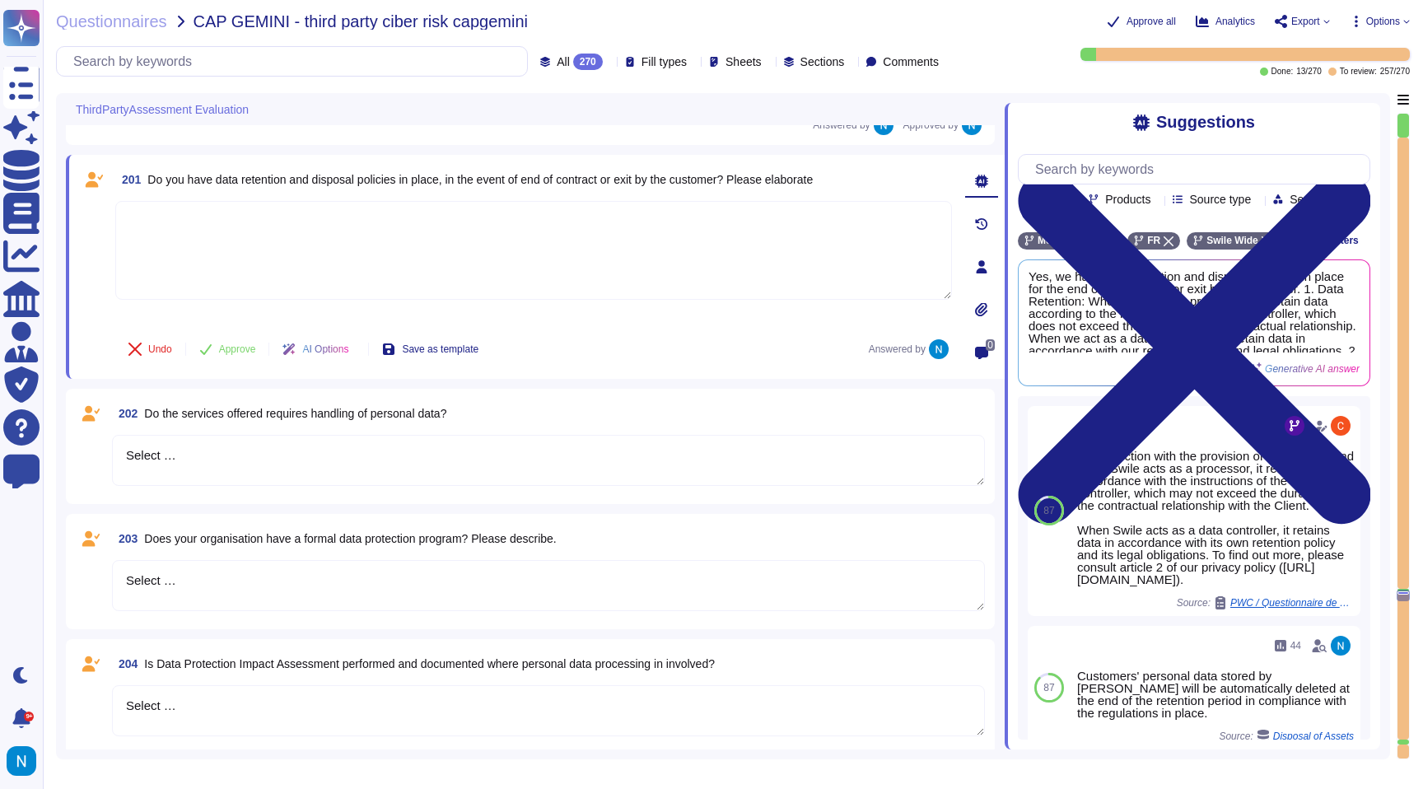
click at [771, 296] on textarea at bounding box center [533, 250] width 837 height 99
paste textarea "Yes, we have data retention and disposal policies in place for the end of the c…"
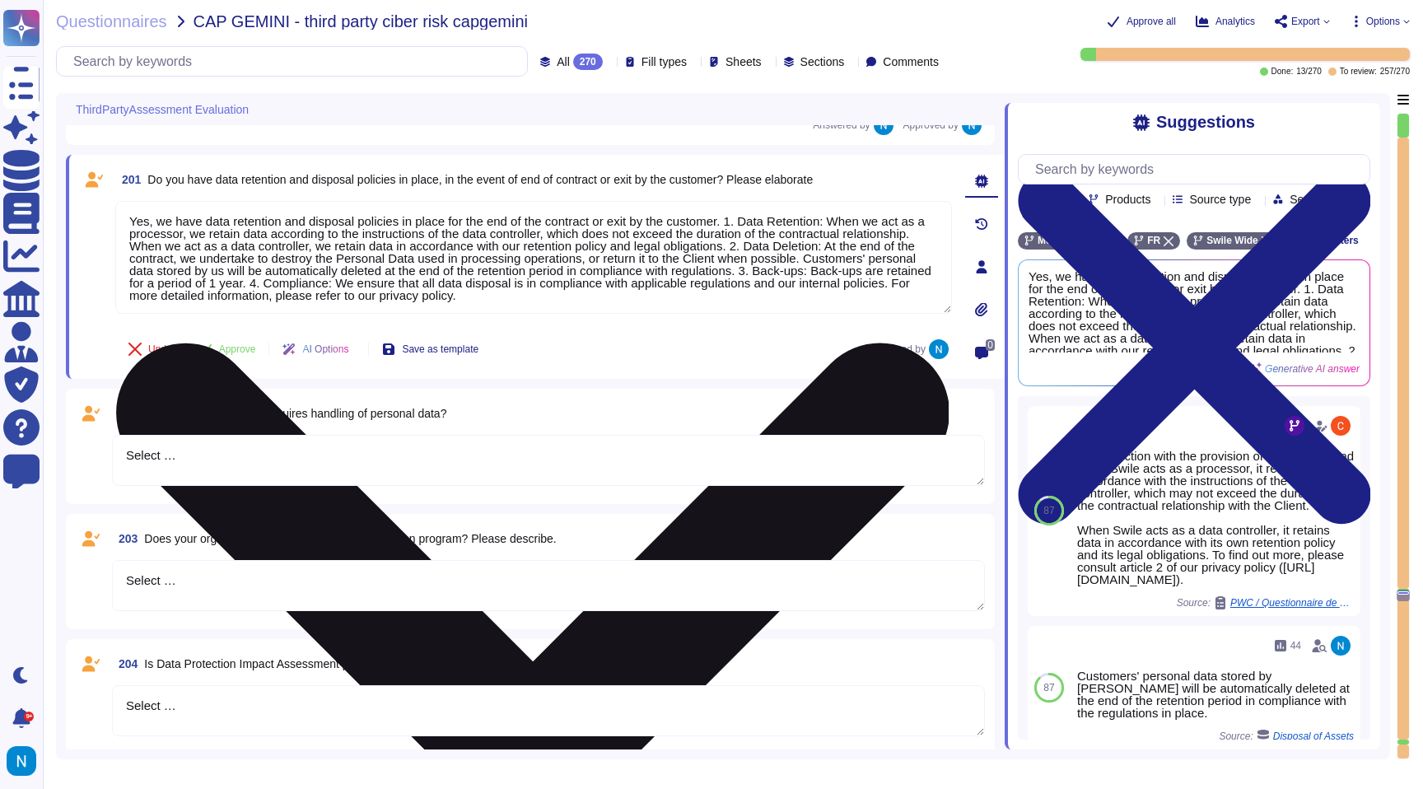
click at [744, 221] on textarea "Yes, we have data retention and disposal policies in place for the end of the c…" at bounding box center [533, 257] width 837 height 113
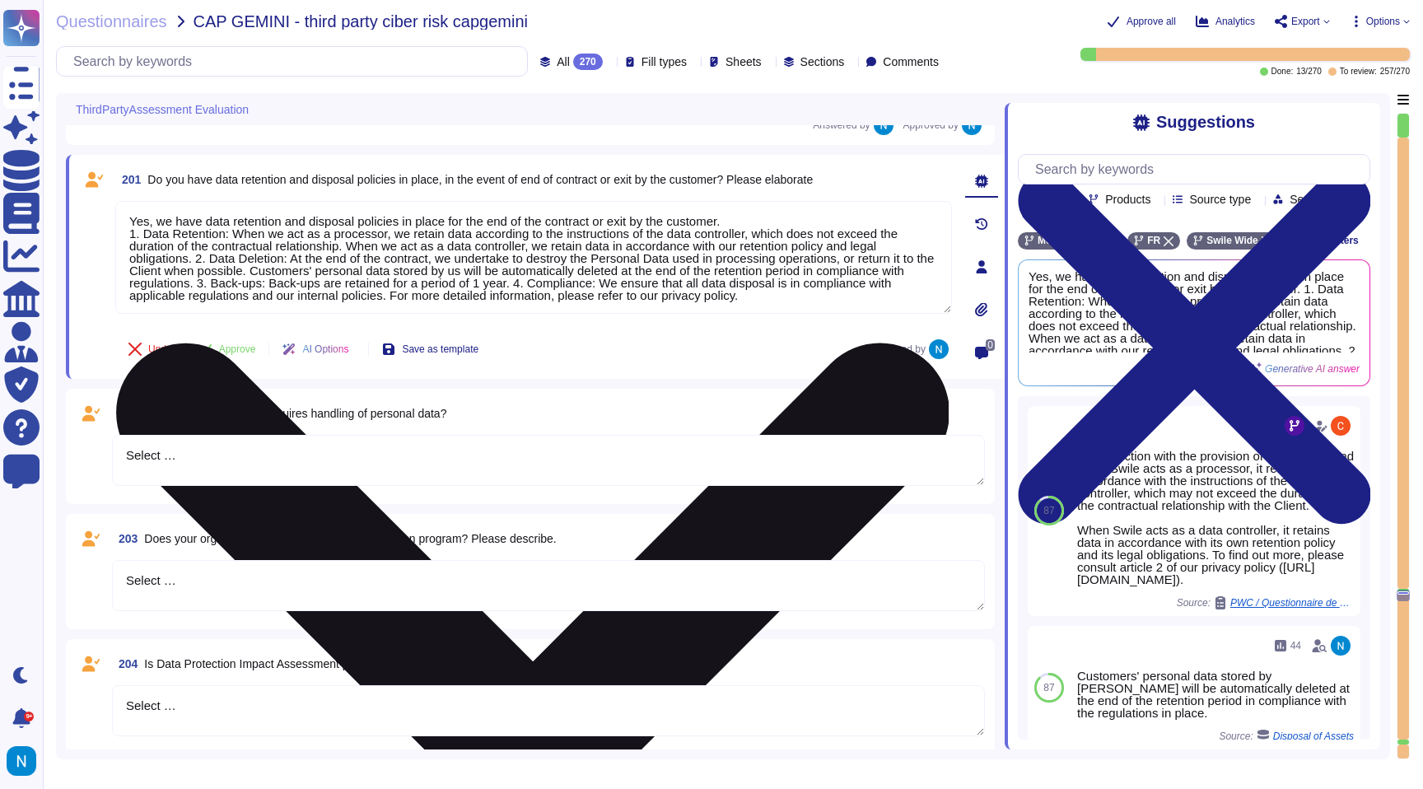
click at [198, 257] on textarea "Yes, we have data retention and disposal policies in place for the end of the c…" at bounding box center [533, 257] width 837 height 113
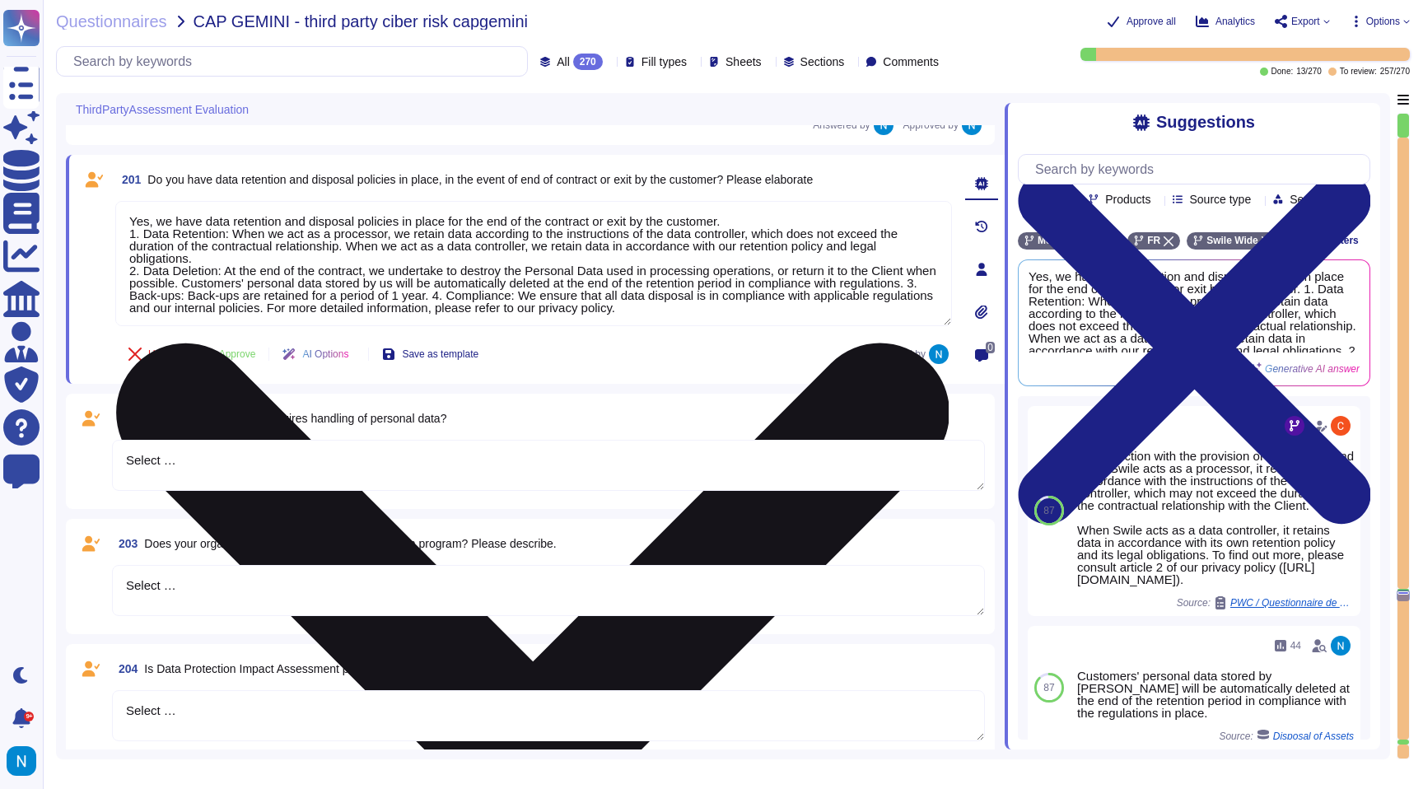
click at [524, 297] on textarea "Yes, we have data retention and disposal policies in place for the end of the c…" at bounding box center [533, 263] width 837 height 125
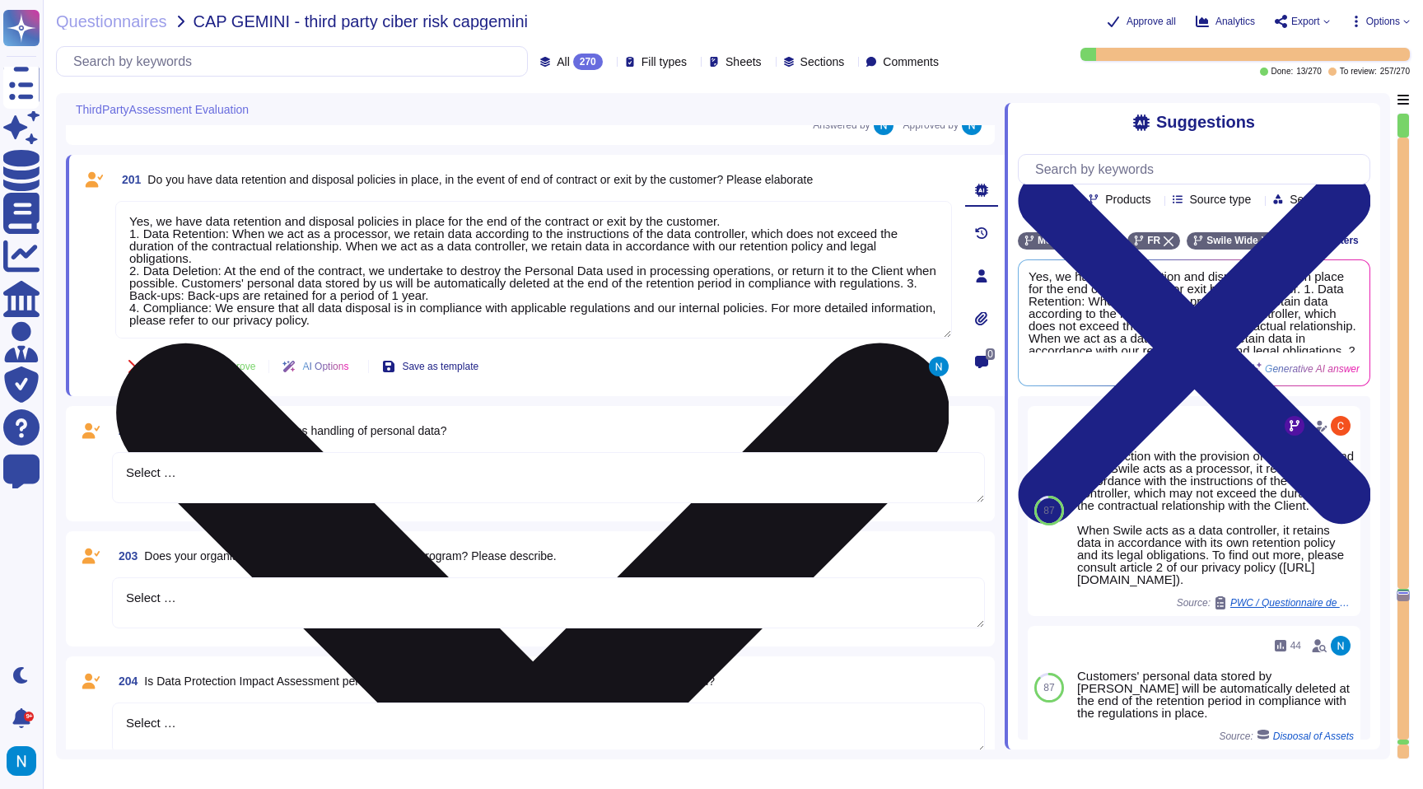
click at [200, 299] on textarea "Yes, we have data retention and disposal policies in place for the end of the c…" at bounding box center [533, 270] width 837 height 138
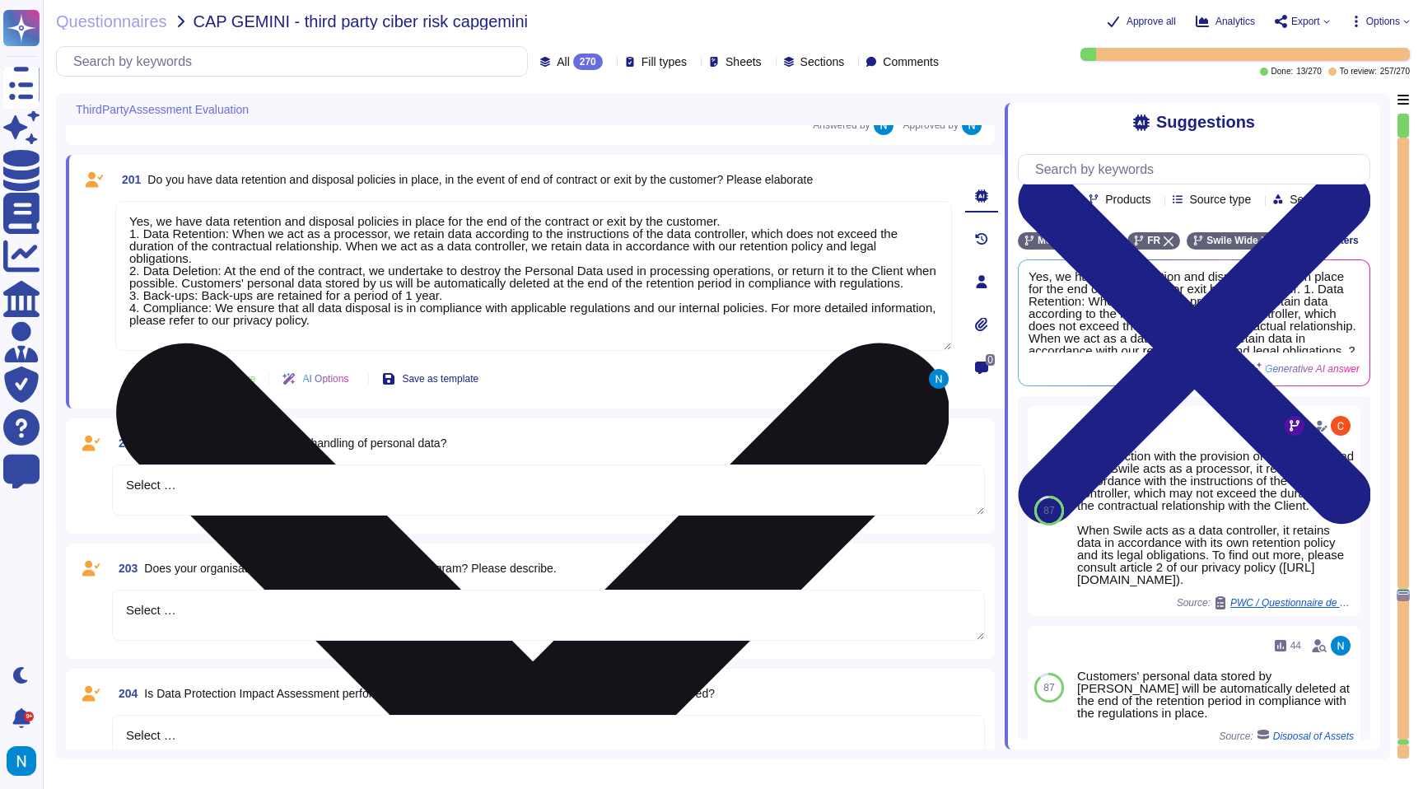
click at [766, 222] on textarea "Yes, we have data retention and disposal policies in place for the end of the c…" at bounding box center [533, 276] width 837 height 150
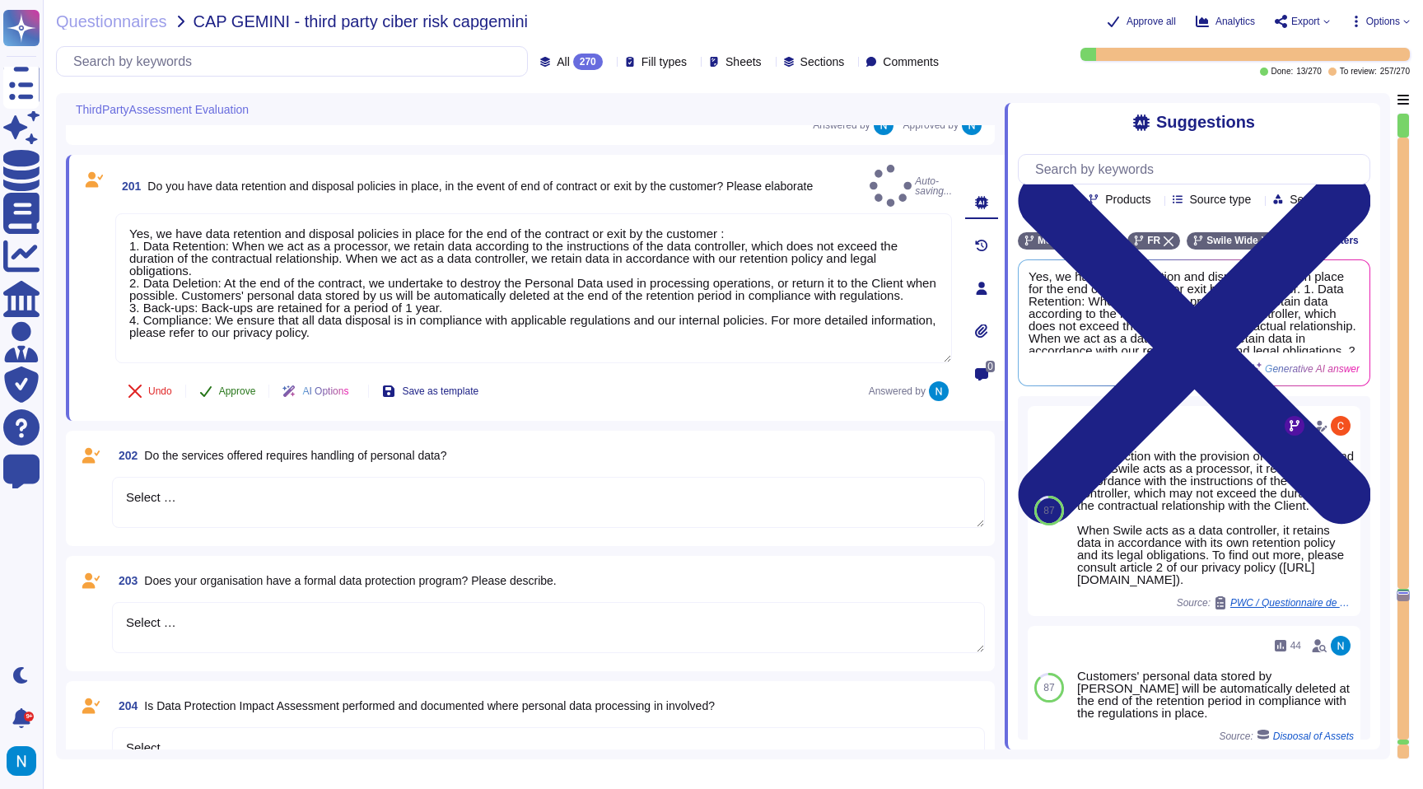
click at [216, 380] on button "Approve" at bounding box center [227, 391] width 83 height 33
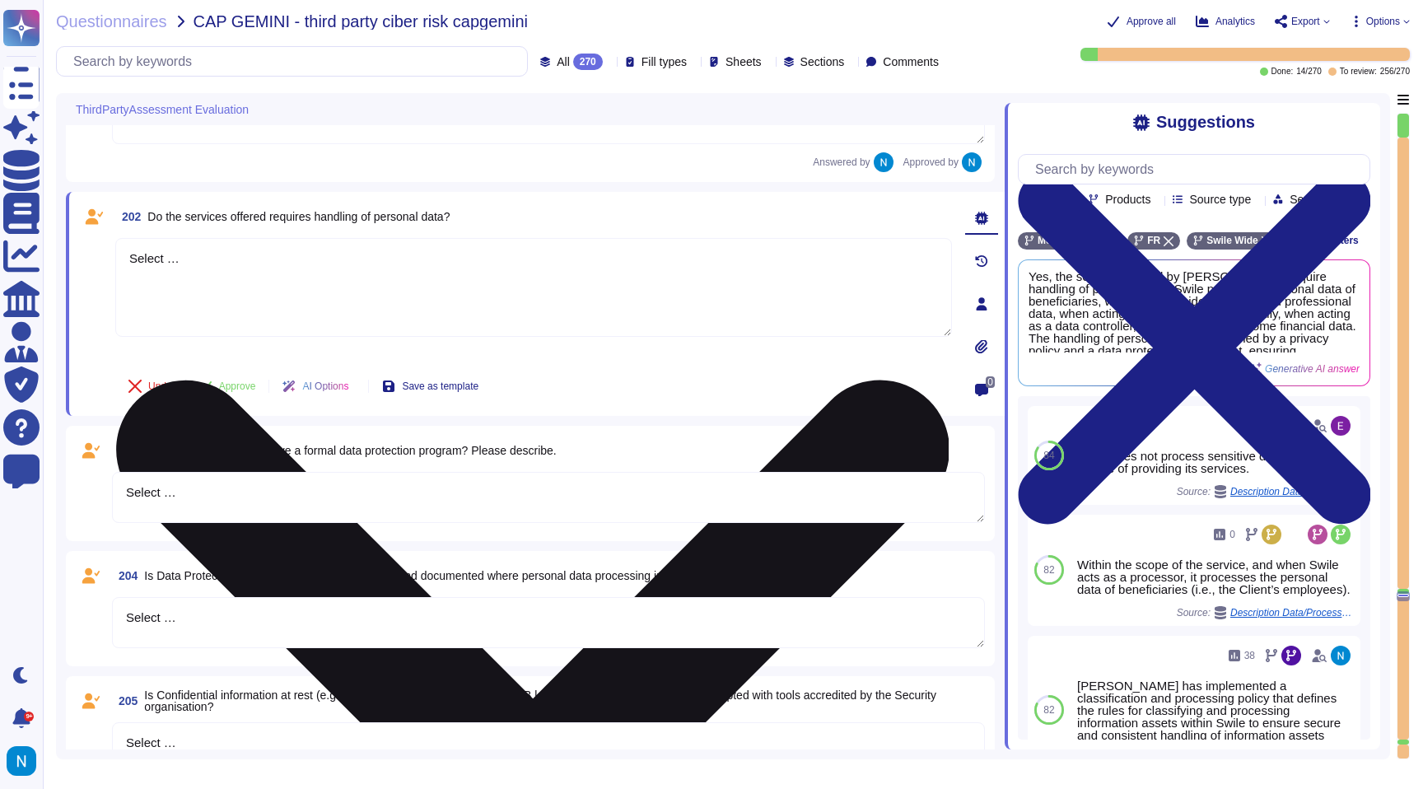
scroll to position [24884, 0]
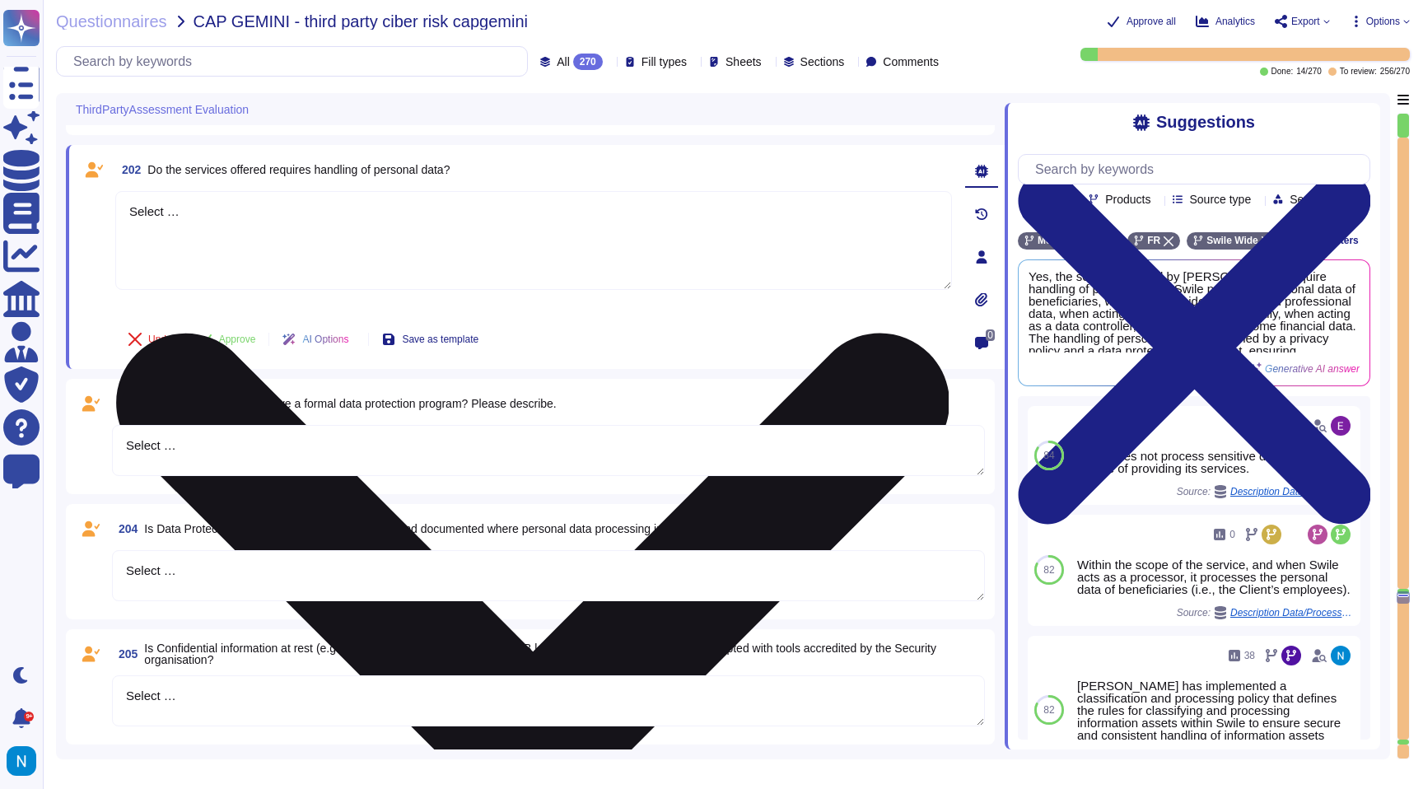
drag, startPoint x: 224, startPoint y: 229, endPoint x: 117, endPoint y: 198, distance: 111.3
click at [117, 198] on textarea "Select …" at bounding box center [533, 240] width 837 height 99
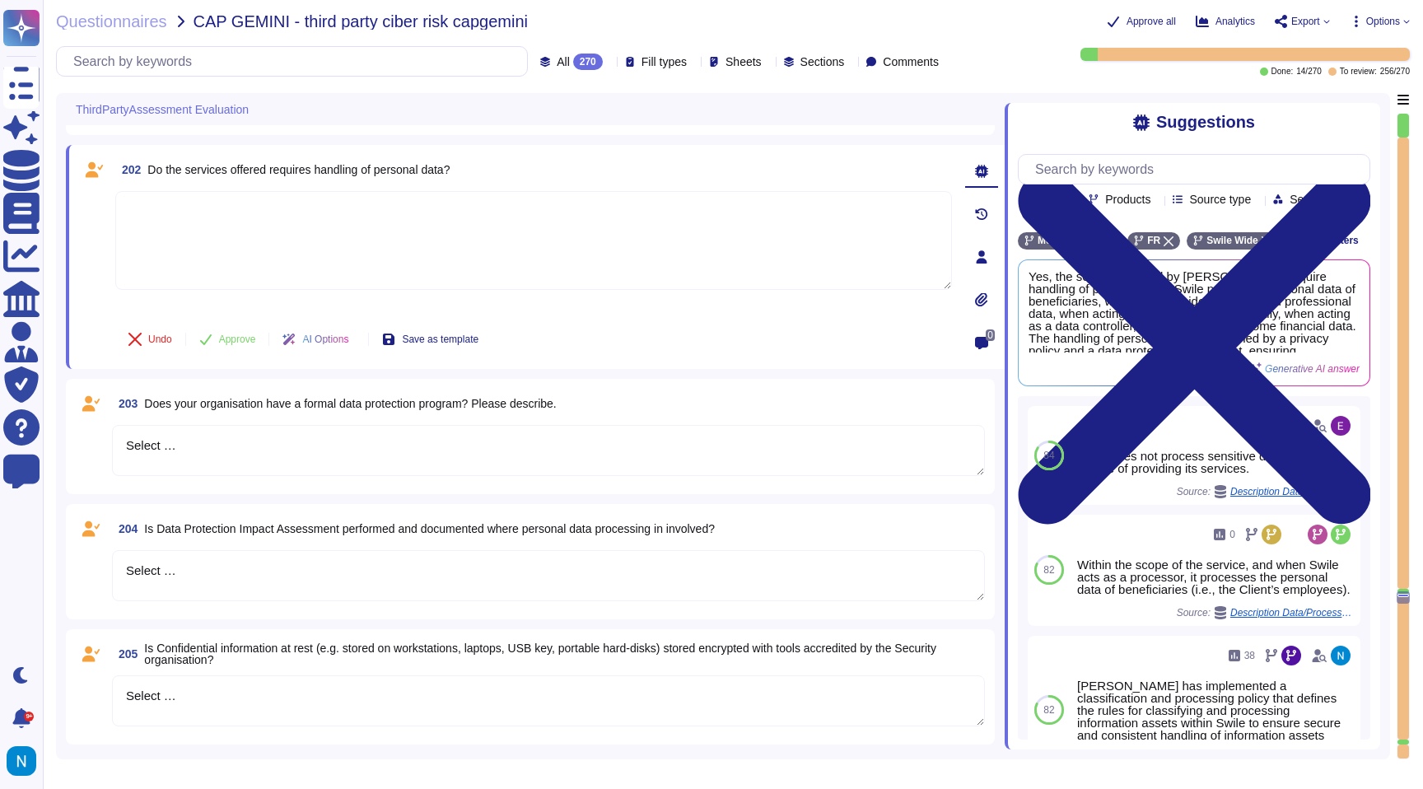
click at [200, 245] on textarea at bounding box center [533, 240] width 837 height 99
click at [1193, 348] on span "Yes, the services offered by [PERSON_NAME] require handling of personal data. S…" at bounding box center [1167, 311] width 276 height 82
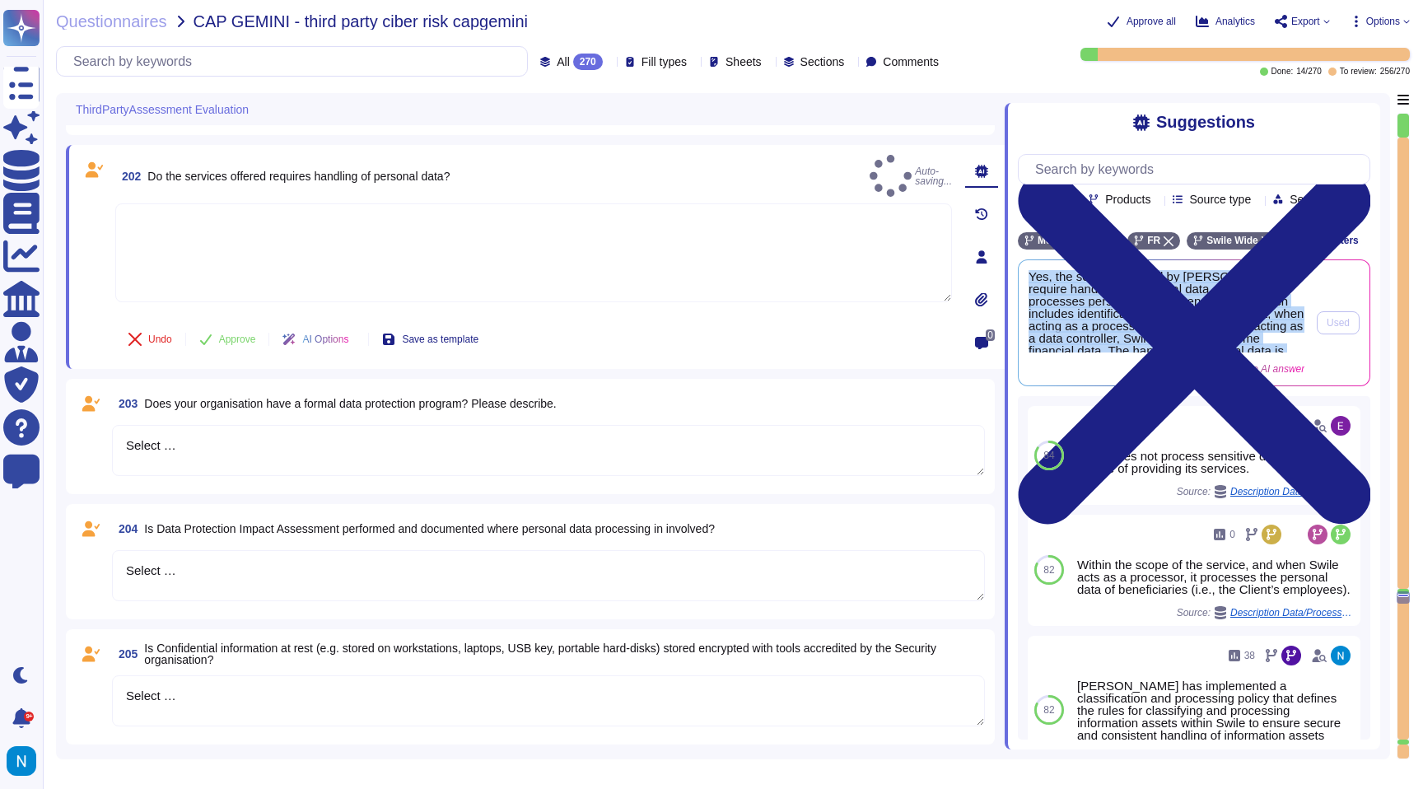
click at [1193, 348] on span "Yes, the services offered by [PERSON_NAME] require handling of personal data. S…" at bounding box center [1167, 311] width 276 height 82
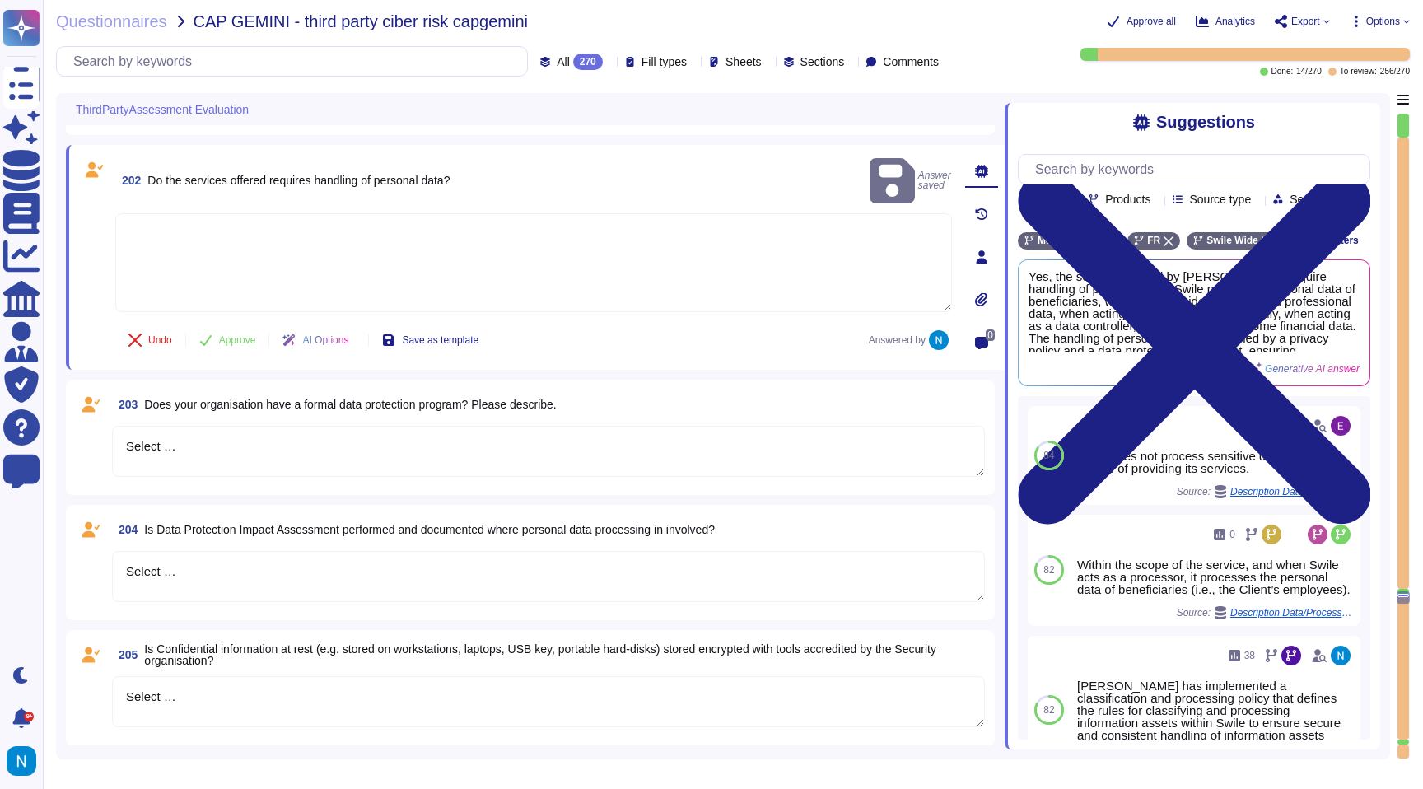
click at [690, 248] on textarea at bounding box center [533, 262] width 837 height 99
paste textarea "Yes, the services offered by [PERSON_NAME] require handling of personal data. S…"
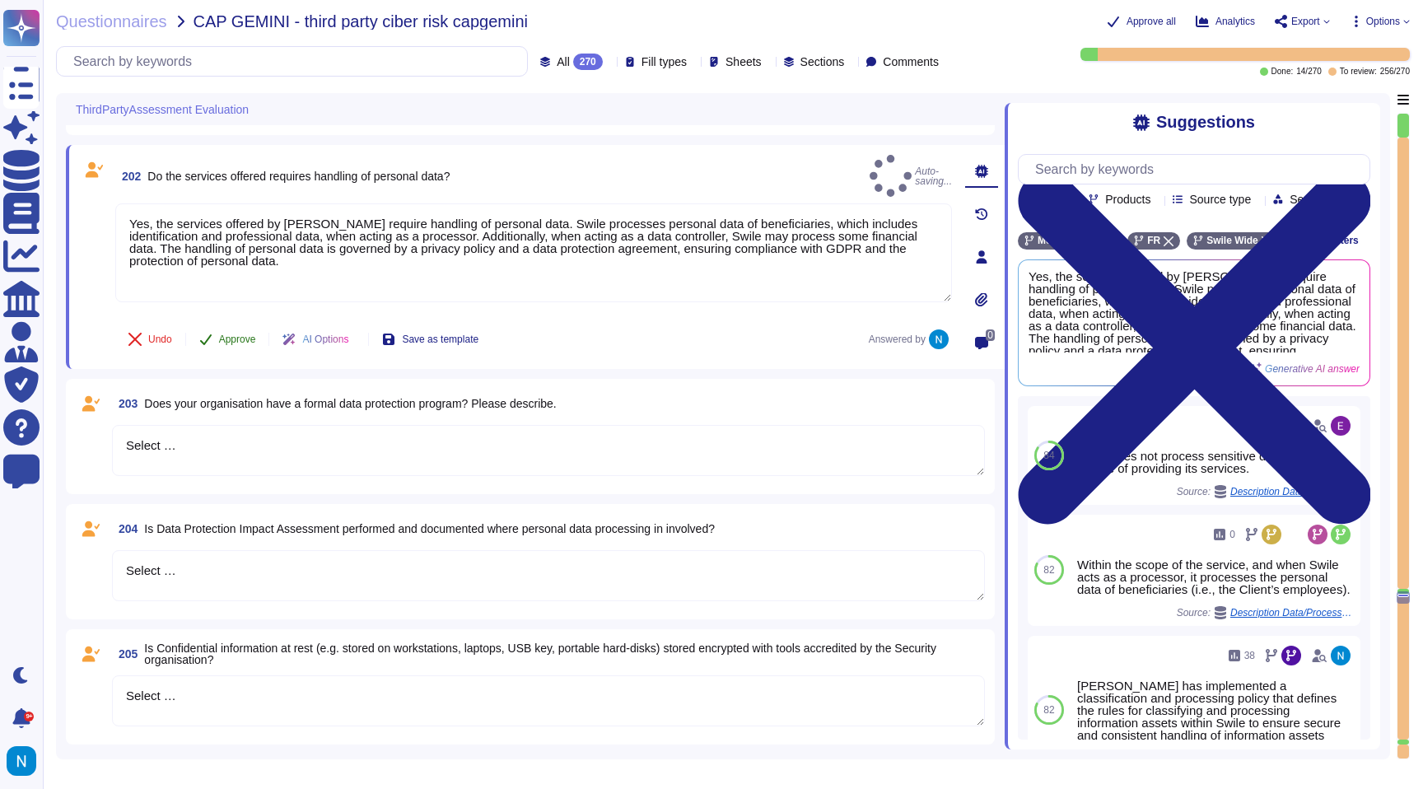
click at [240, 334] on span "Approve" at bounding box center [237, 339] width 37 height 10
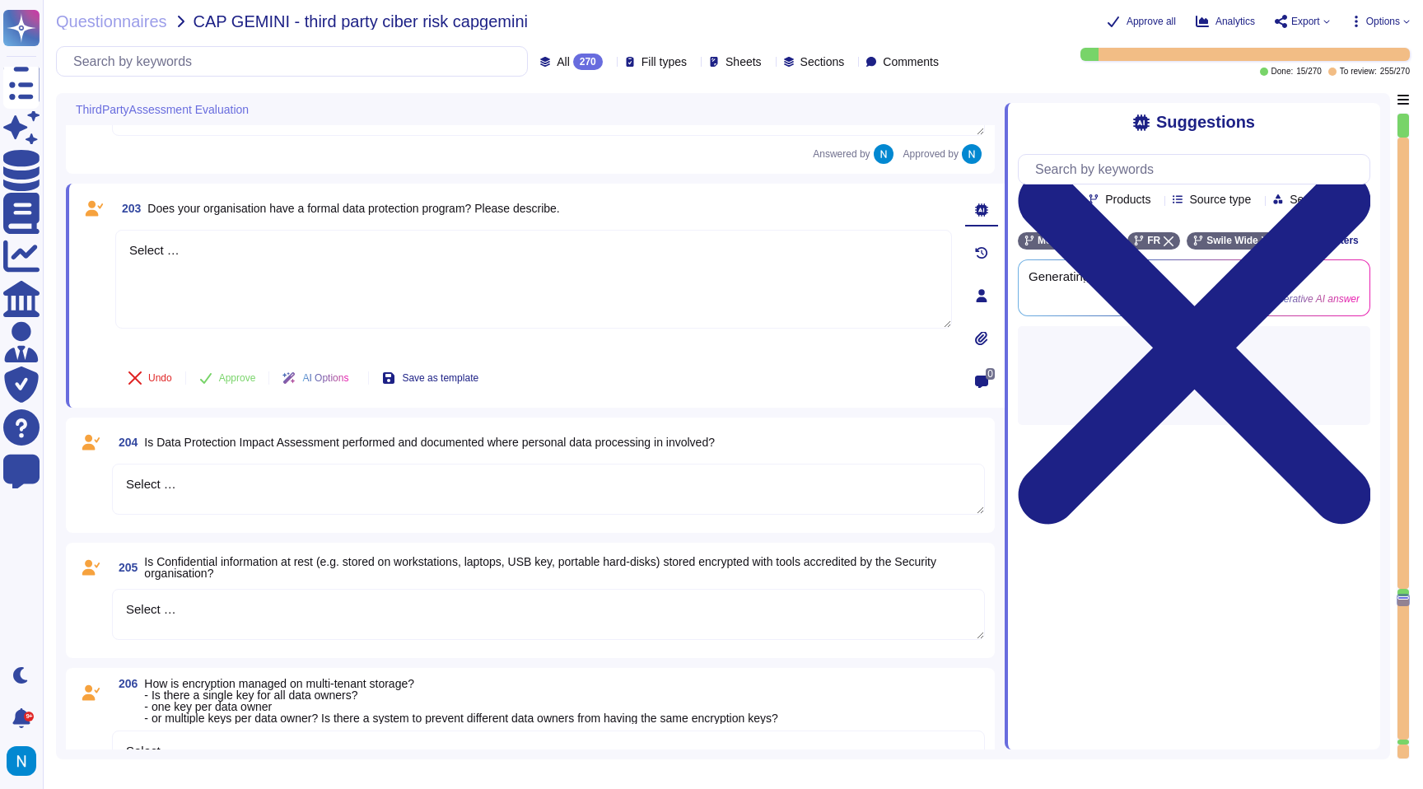
scroll to position [25065, 0]
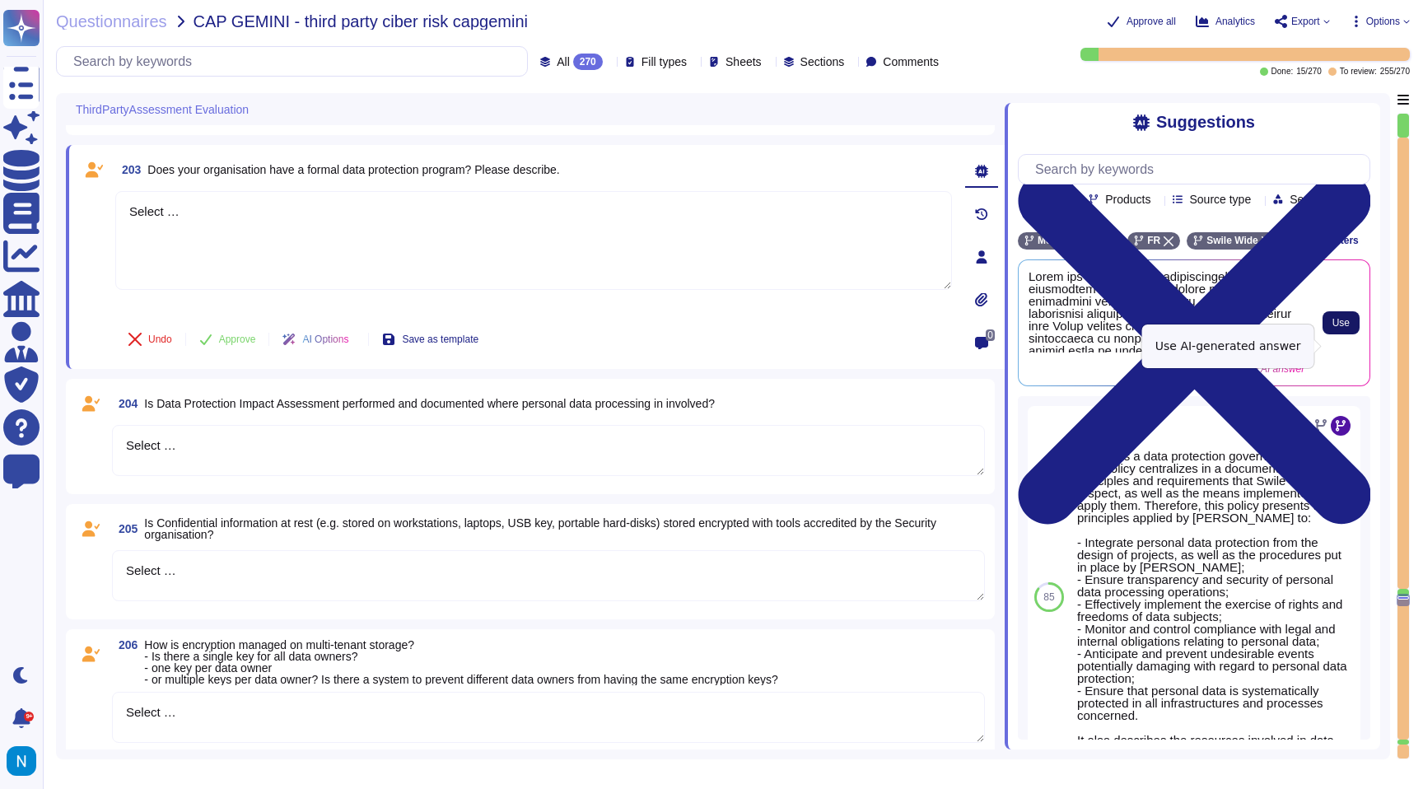
click at [1341, 328] on span "Use" at bounding box center [1340, 323] width 17 height 10
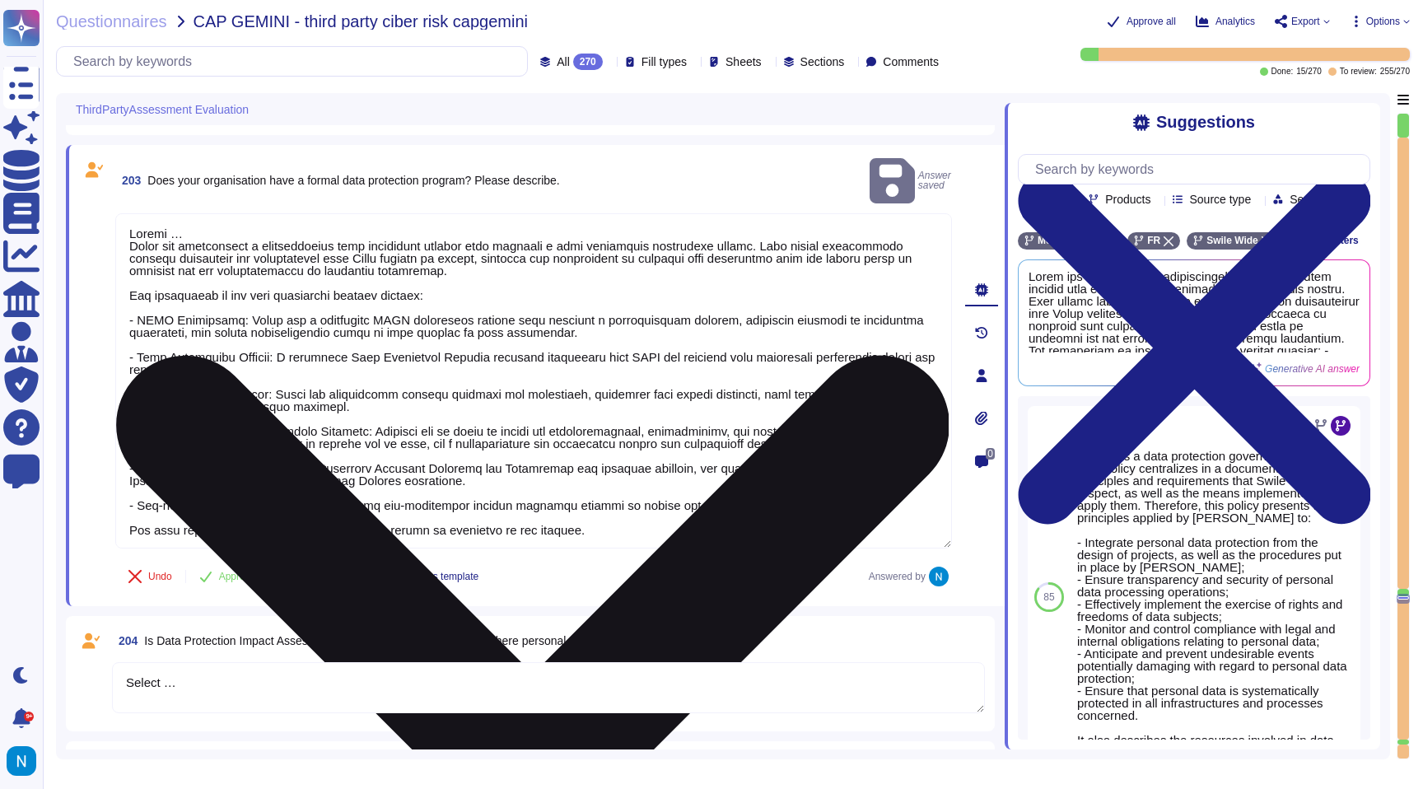
click at [128, 221] on textarea at bounding box center [533, 380] width 837 height 335
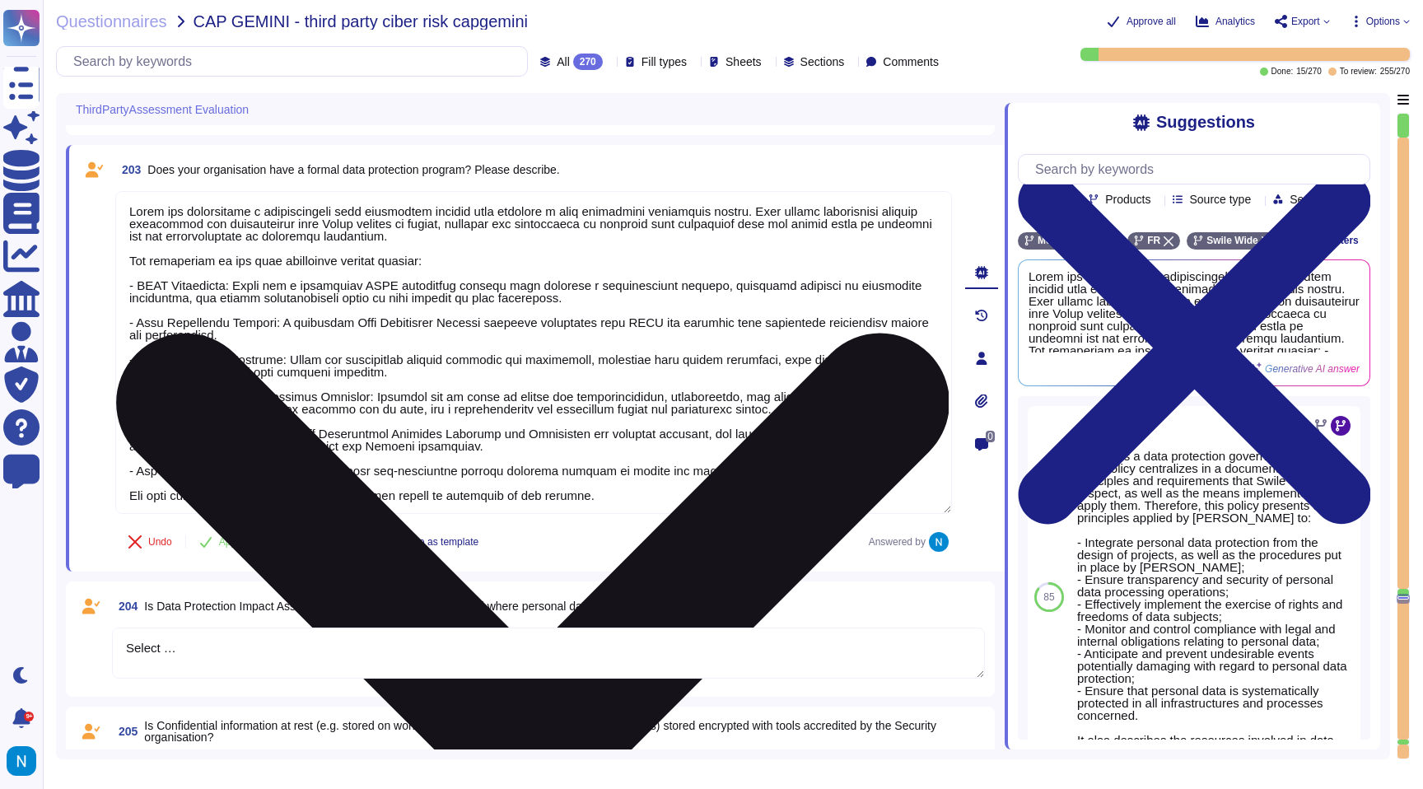
click at [158, 251] on textarea at bounding box center [533, 352] width 837 height 323
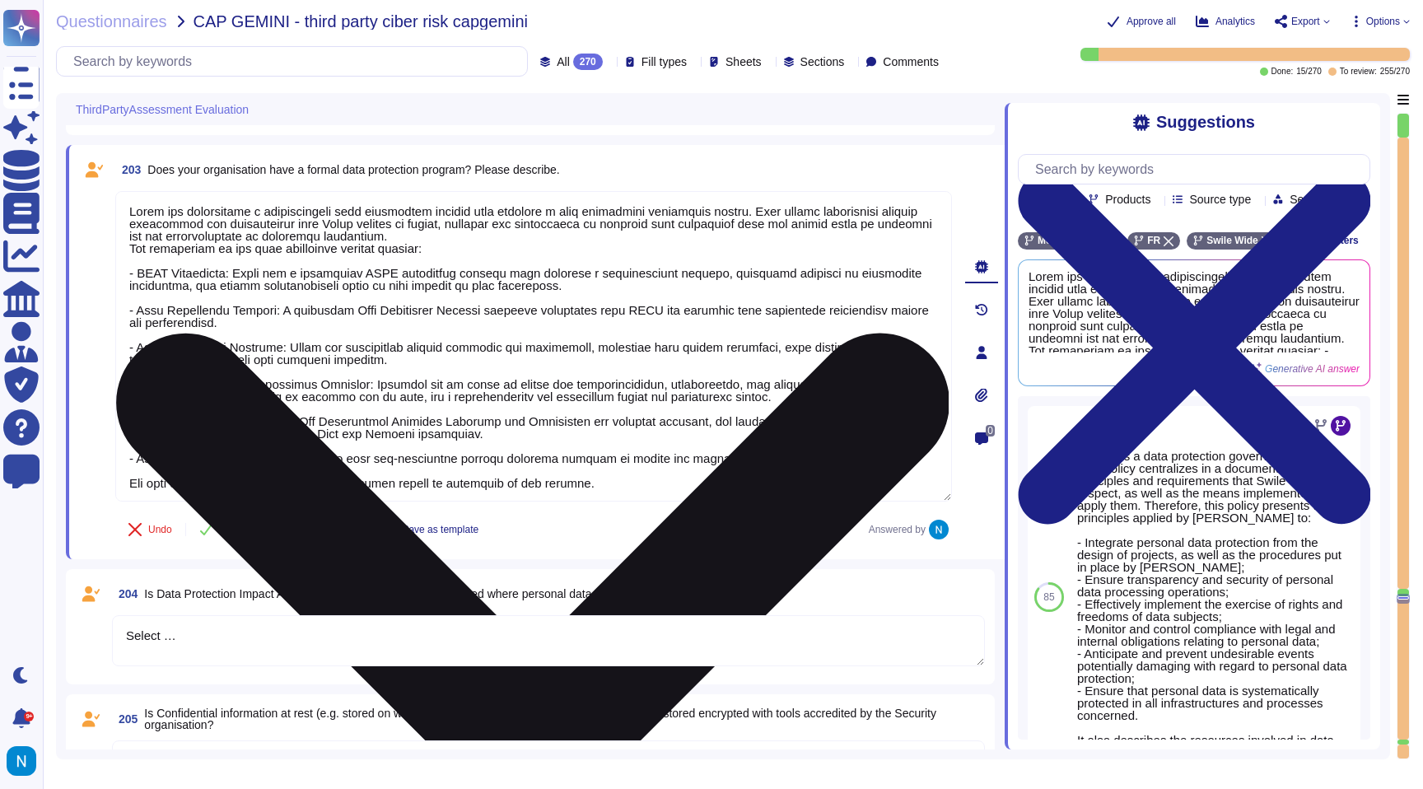
click at [170, 267] on textarea at bounding box center [533, 346] width 837 height 310
click at [142, 261] on textarea at bounding box center [533, 346] width 837 height 310
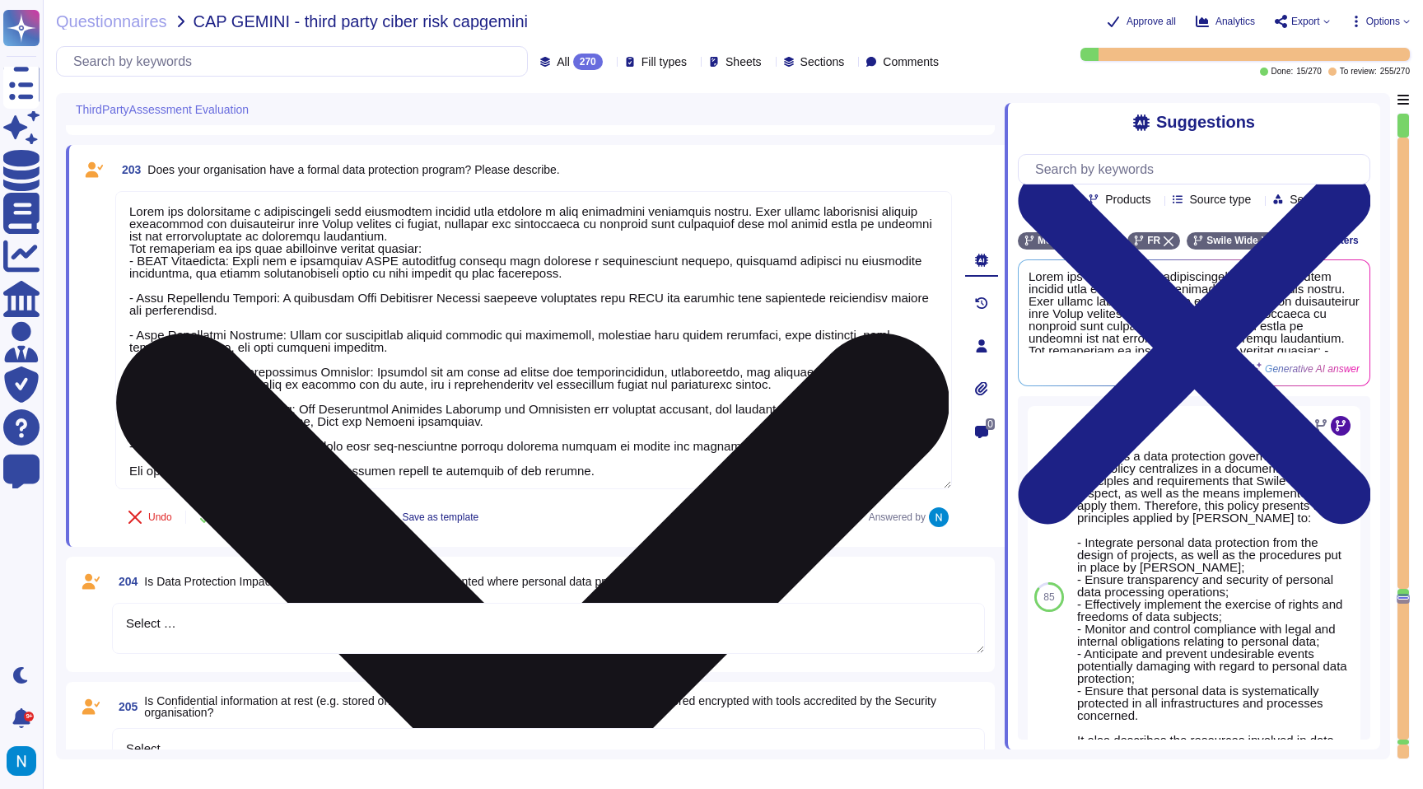
click at [152, 290] on textarea at bounding box center [533, 340] width 837 height 298
click at [142, 287] on textarea at bounding box center [533, 340] width 837 height 298
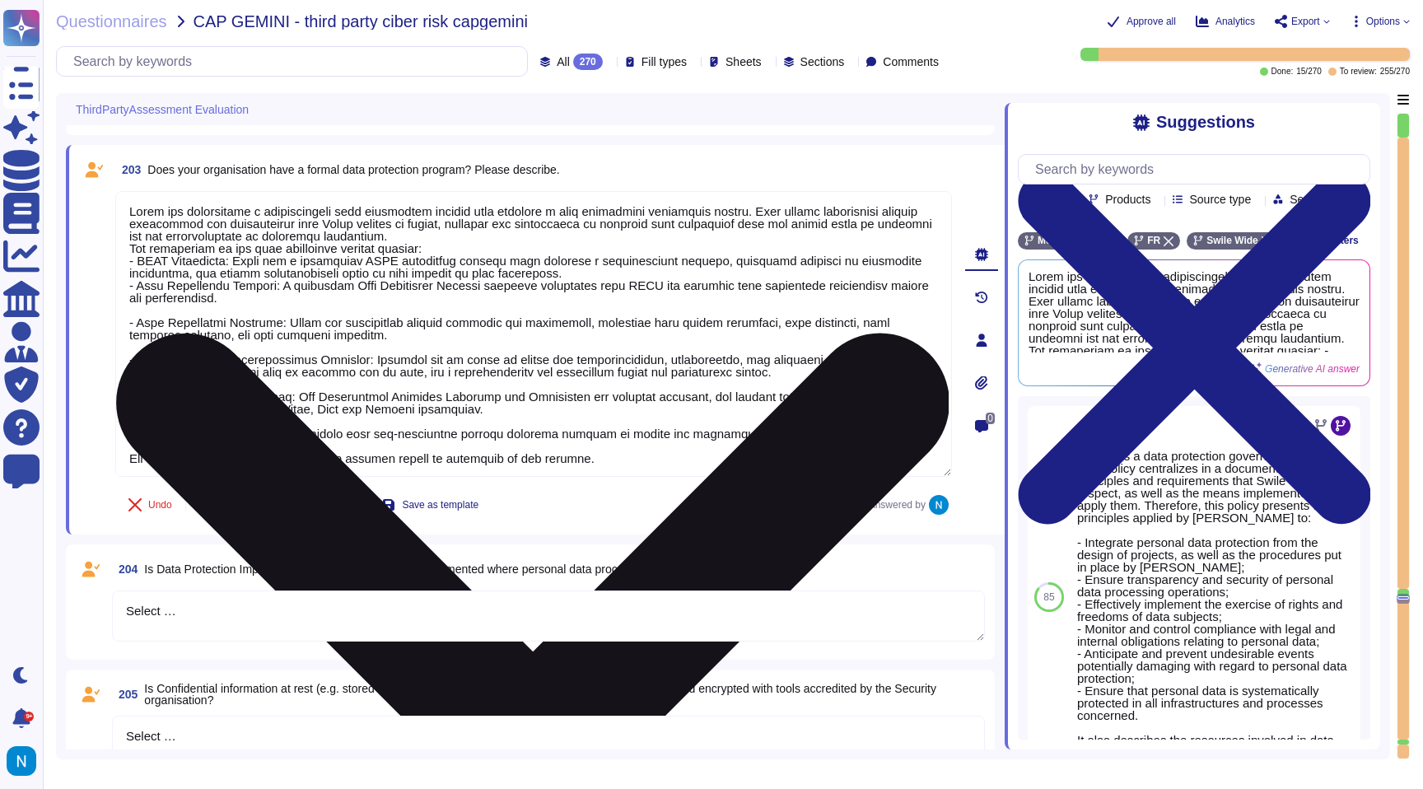
click at [157, 316] on textarea at bounding box center [533, 334] width 837 height 286
click at [142, 313] on textarea at bounding box center [533, 334] width 837 height 286
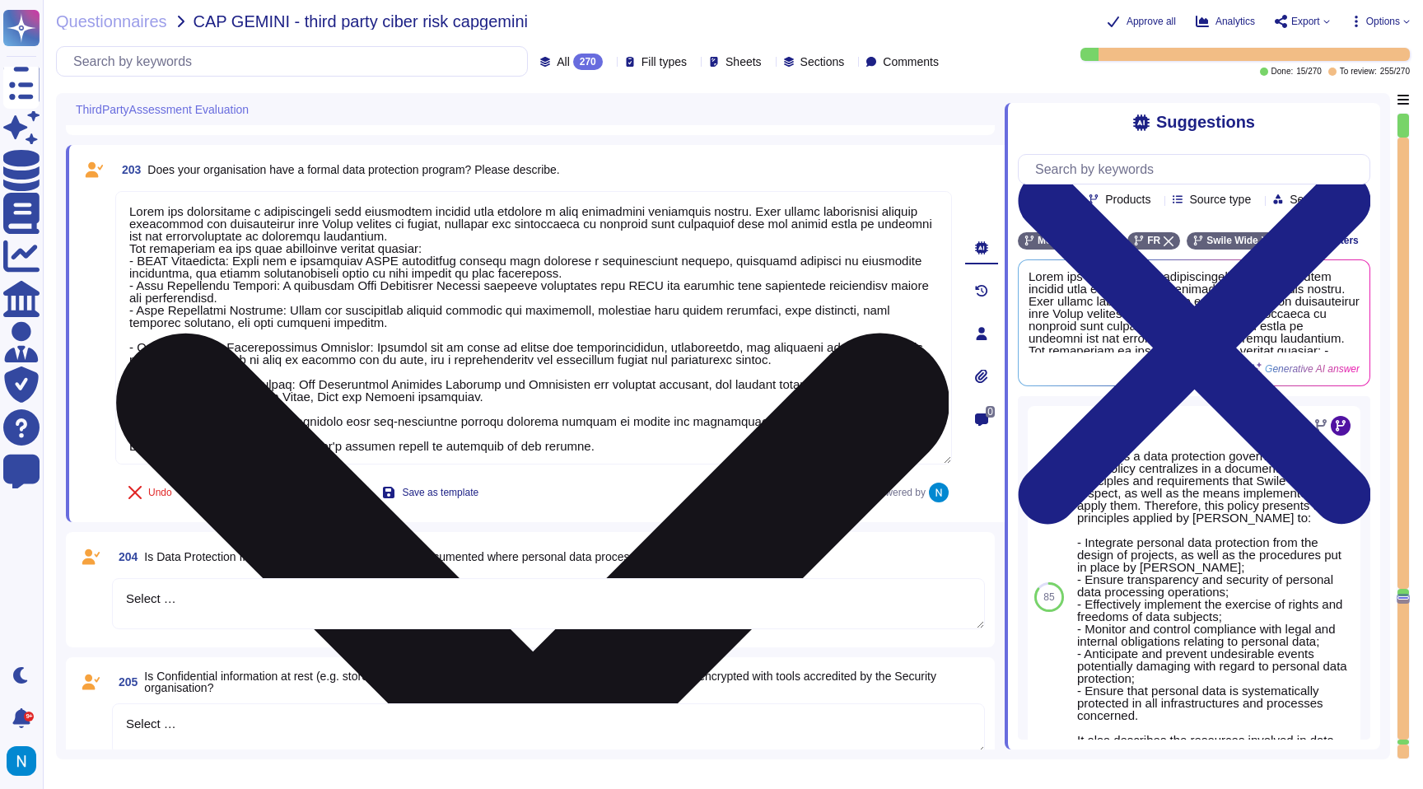
click at [147, 337] on textarea at bounding box center [533, 327] width 837 height 273
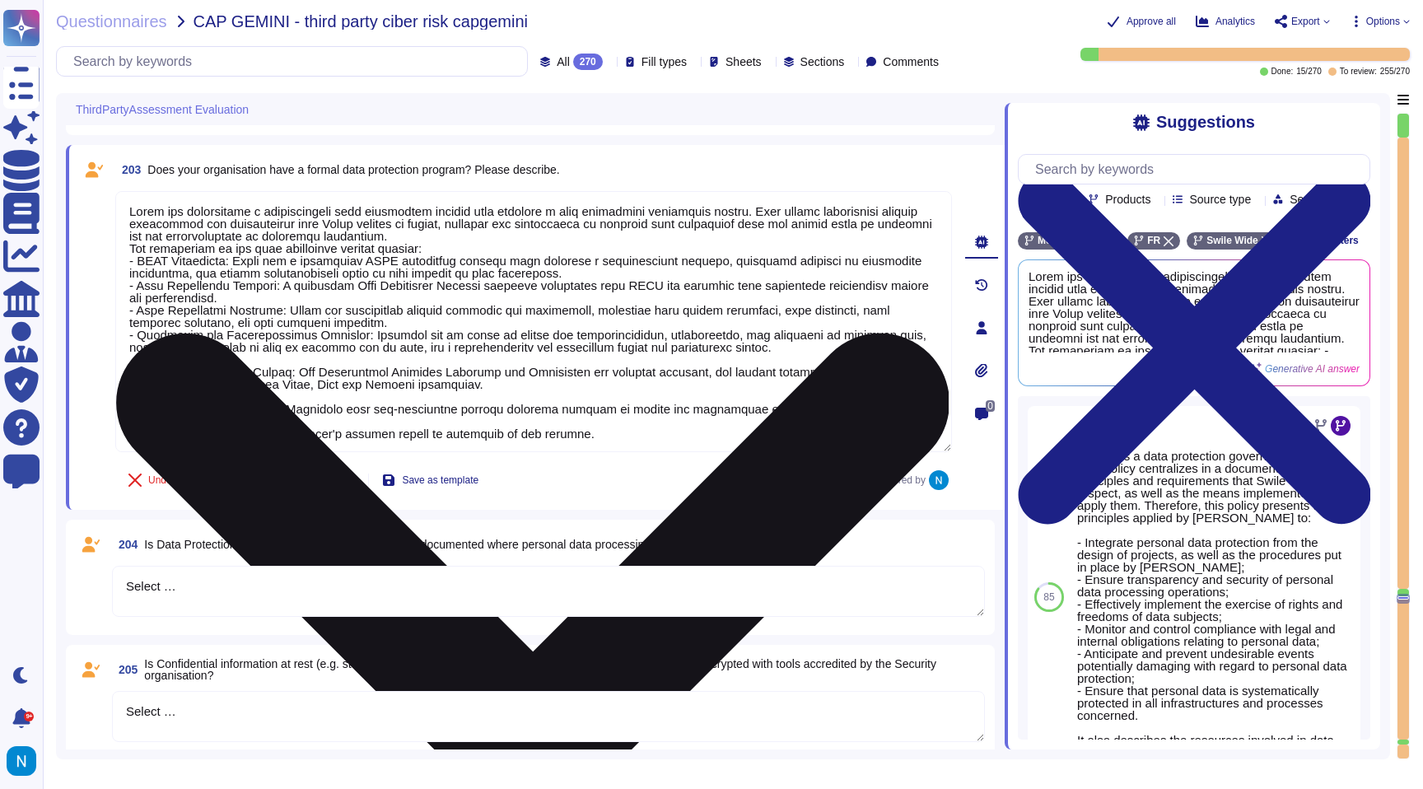
click at [155, 360] on textarea at bounding box center [533, 321] width 837 height 261
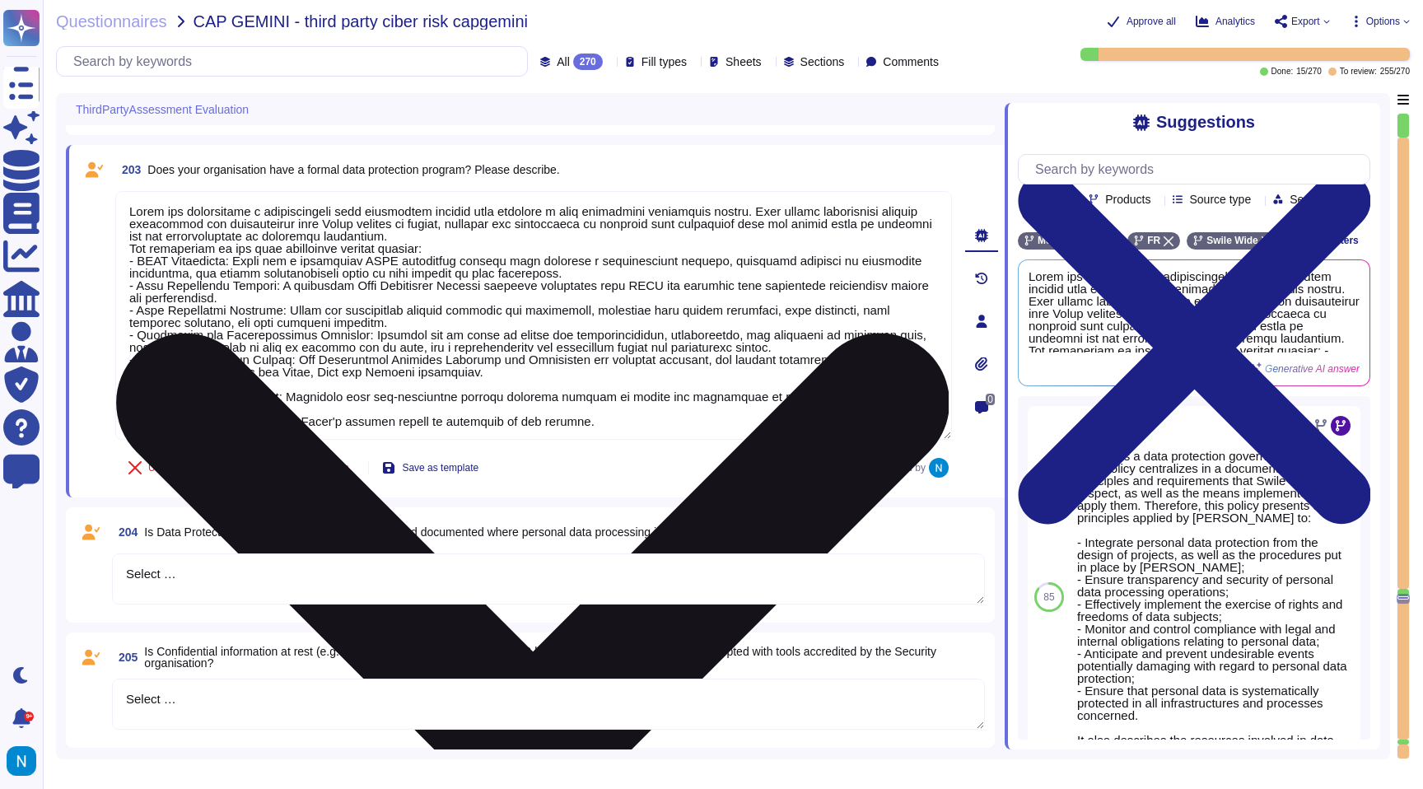
click at [265, 387] on textarea at bounding box center [533, 315] width 837 height 249
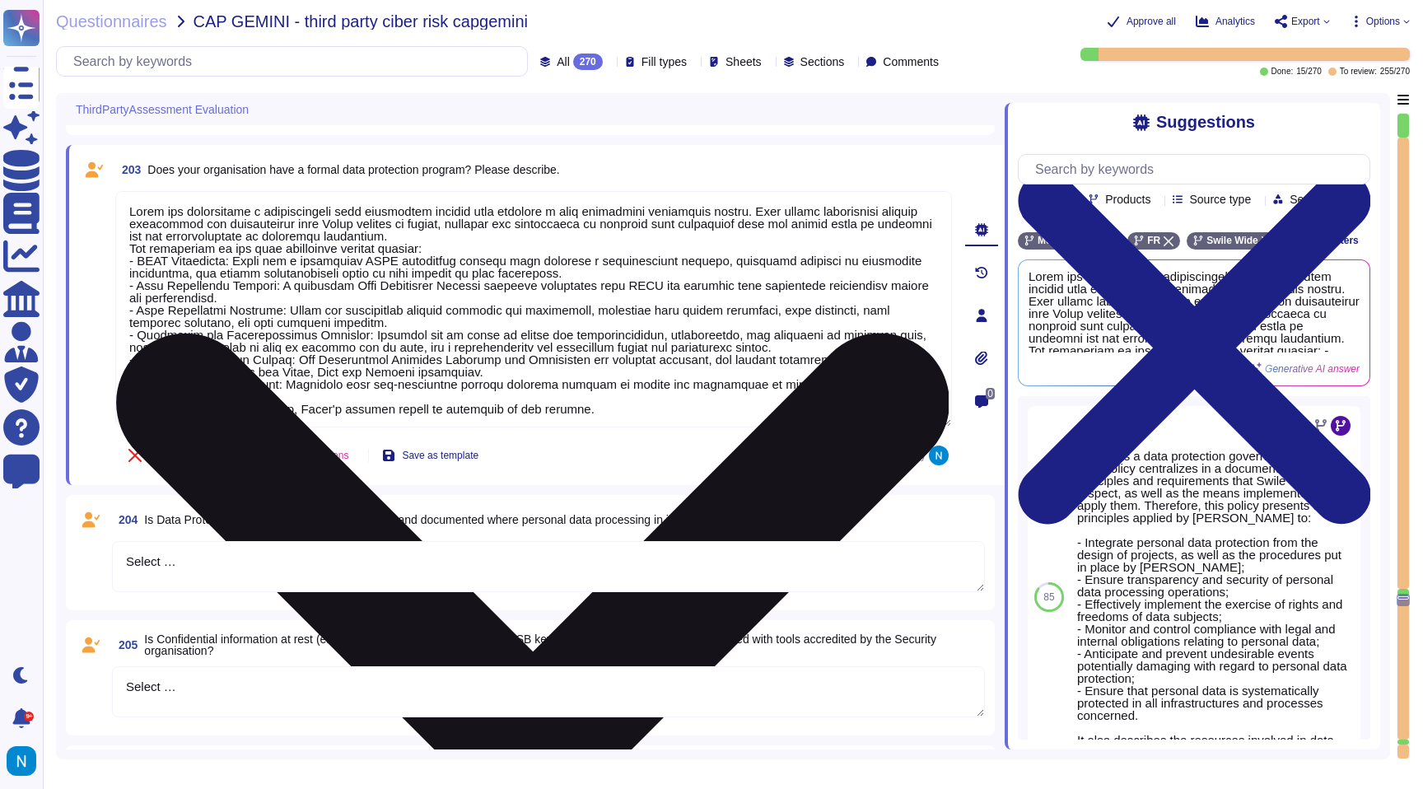
click at [298, 392] on textarea at bounding box center [533, 309] width 837 height 236
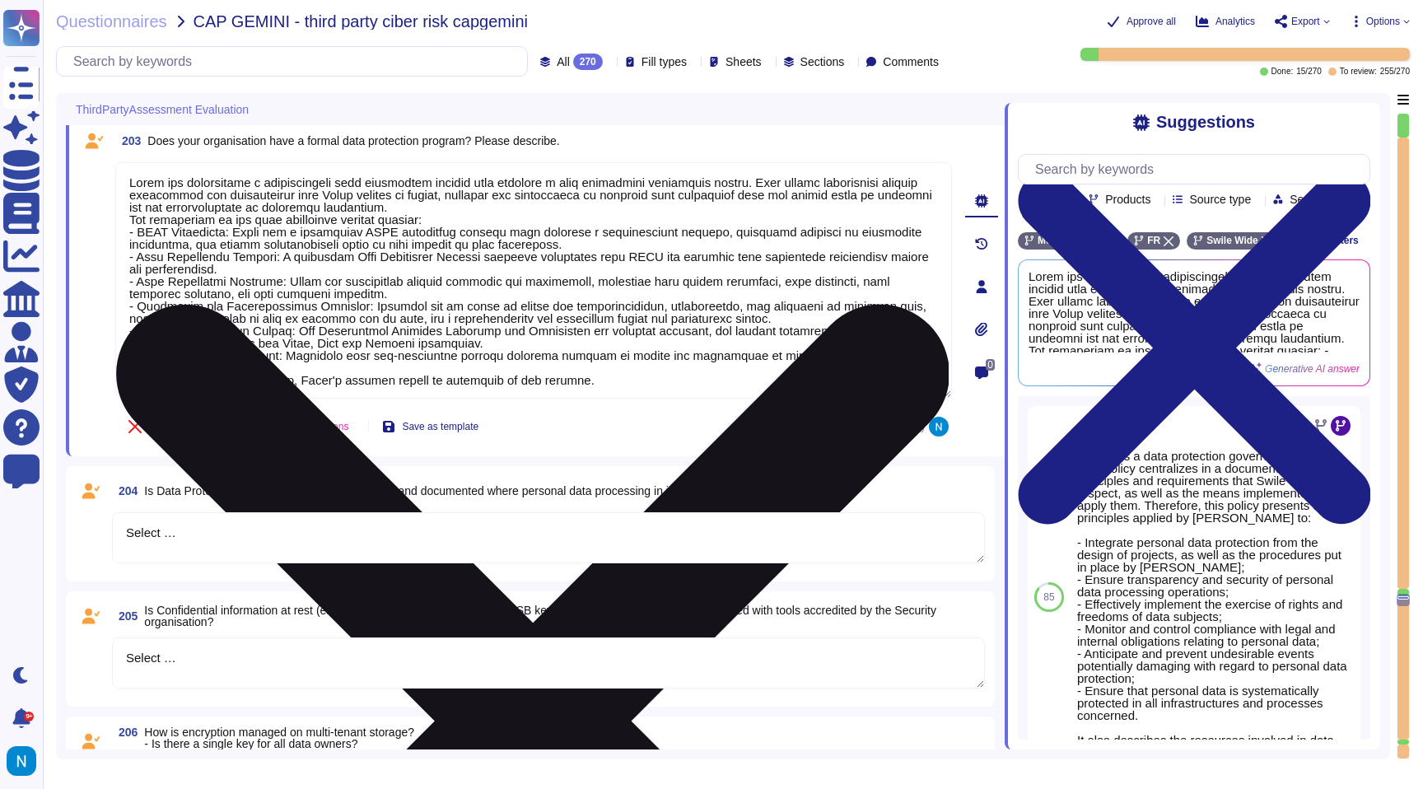
scroll to position [25086, 0]
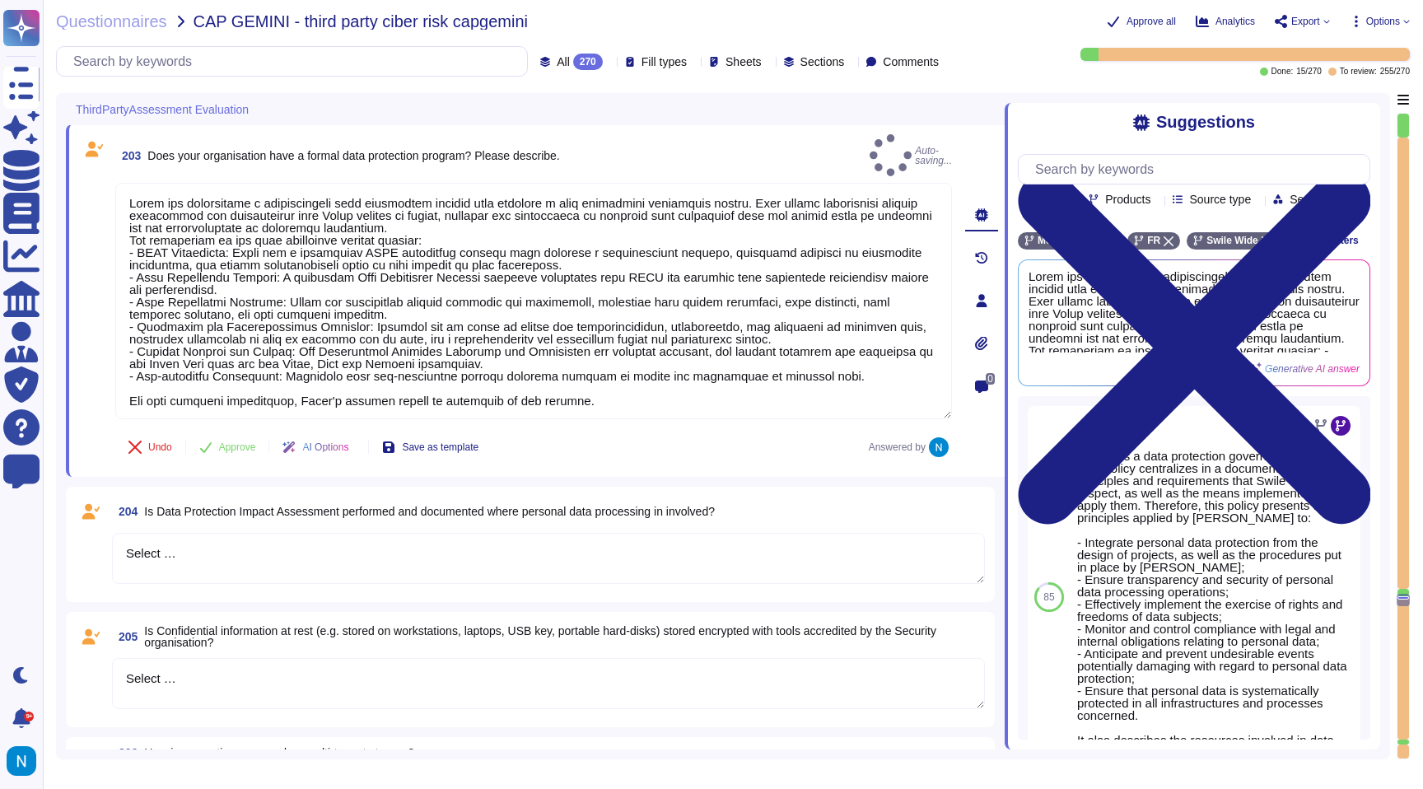
click at [975, 297] on icon at bounding box center [981, 300] width 13 height 13
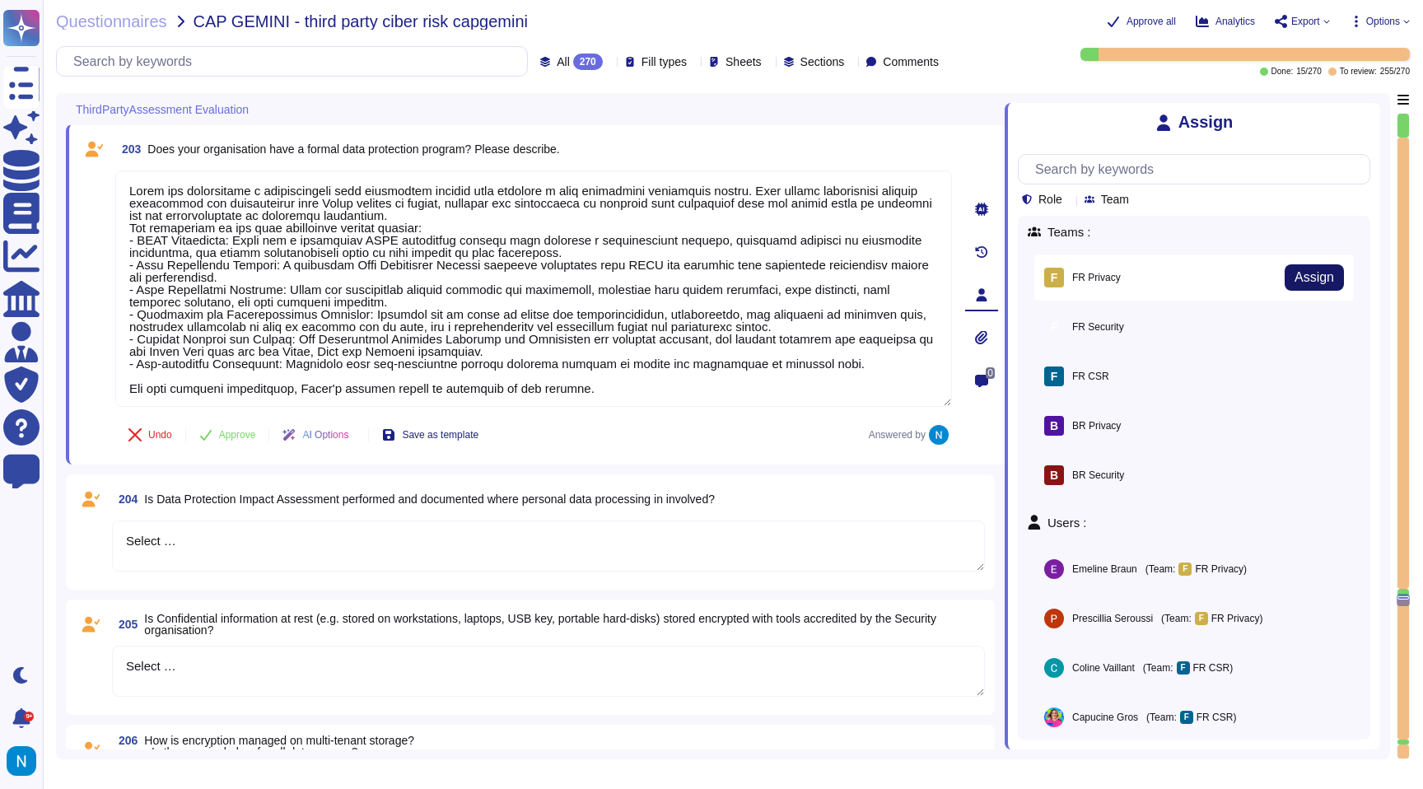
click at [1306, 282] on span "Assign" at bounding box center [1315, 277] width 40 height 13
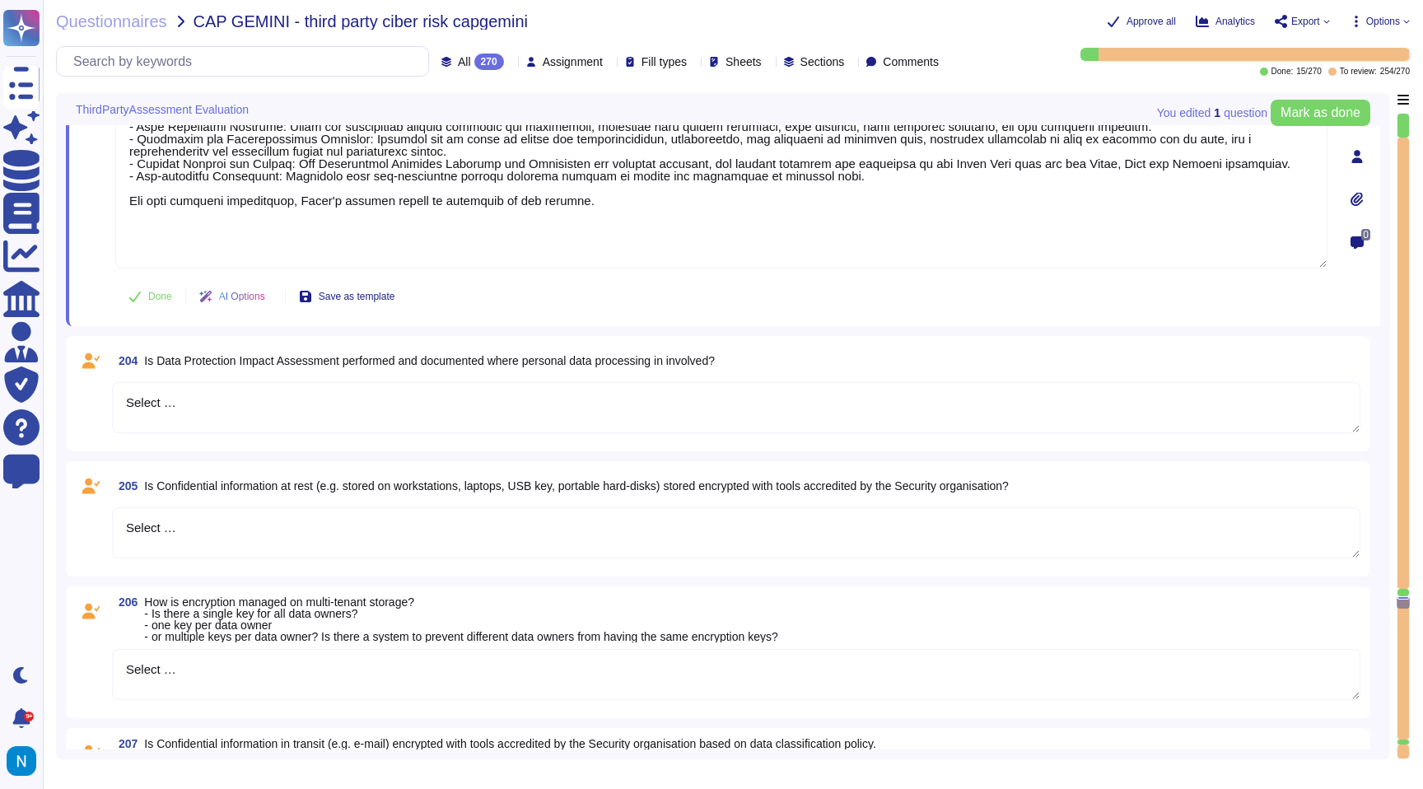
scroll to position [25225, 0]
click at [403, 362] on span "Is Data Protection Impact Assessment performed and documented where personal da…" at bounding box center [429, 359] width 571 height 13
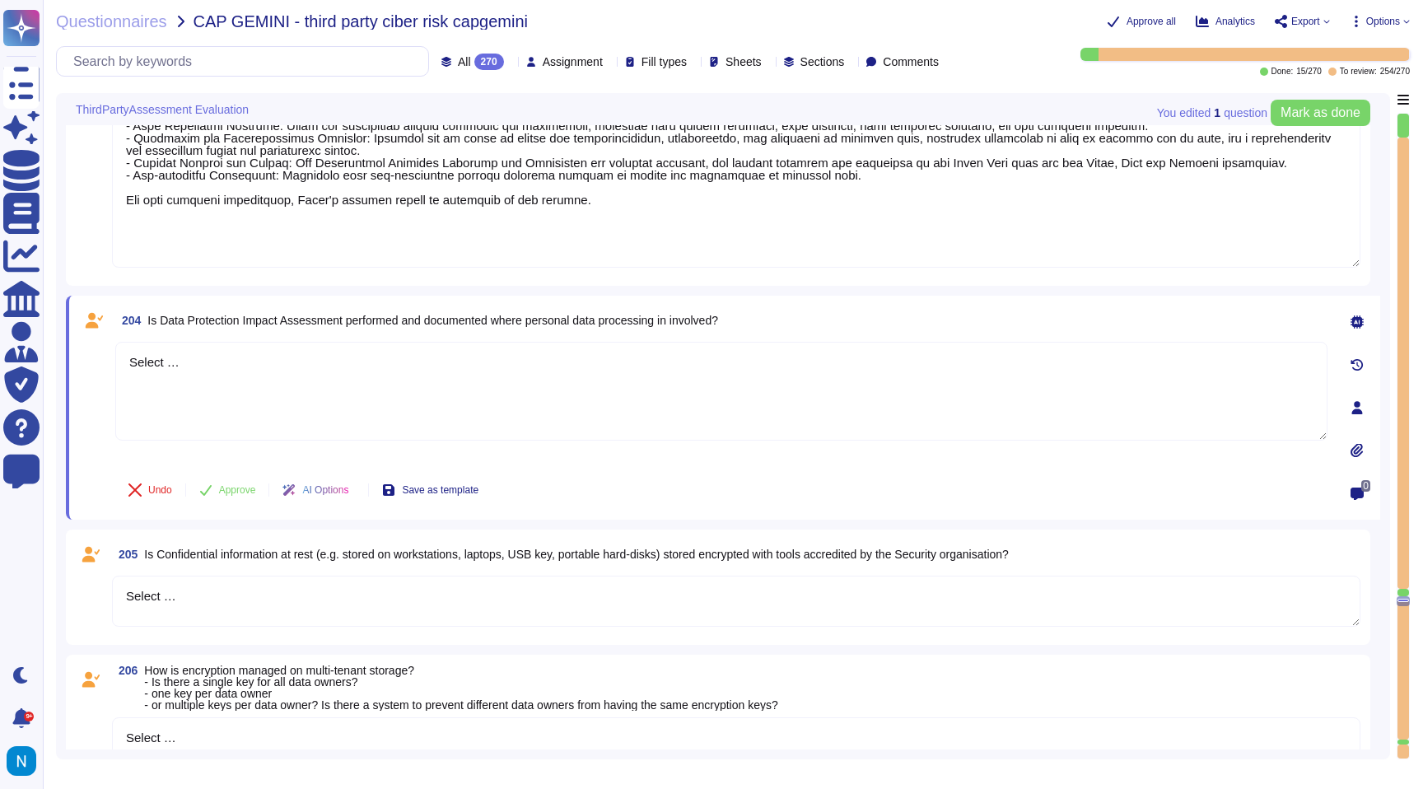
click at [152, 320] on span "Is Data Protection Impact Assessment performed and documented where personal da…" at bounding box center [432, 320] width 571 height 13
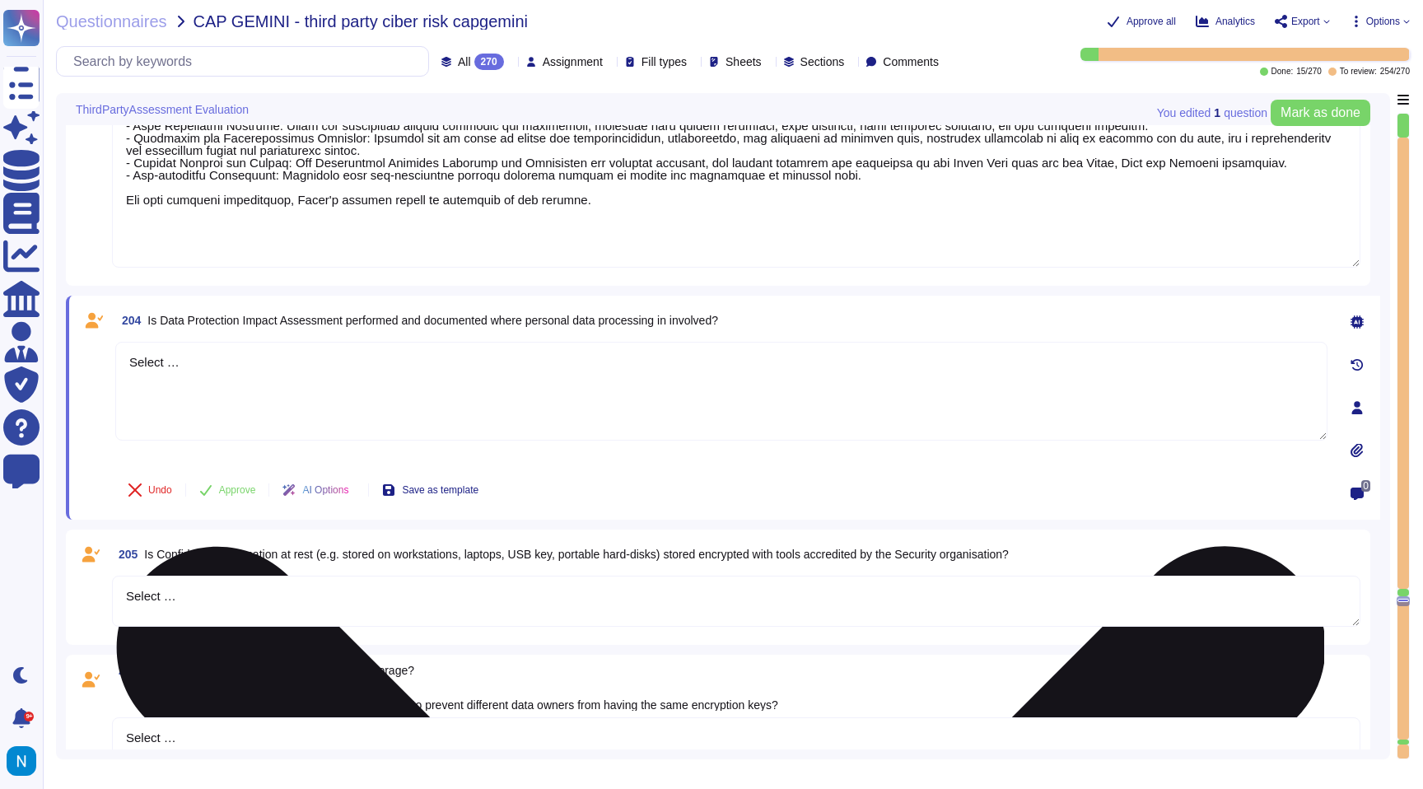
click at [233, 390] on textarea "Select …" at bounding box center [721, 391] width 1212 height 99
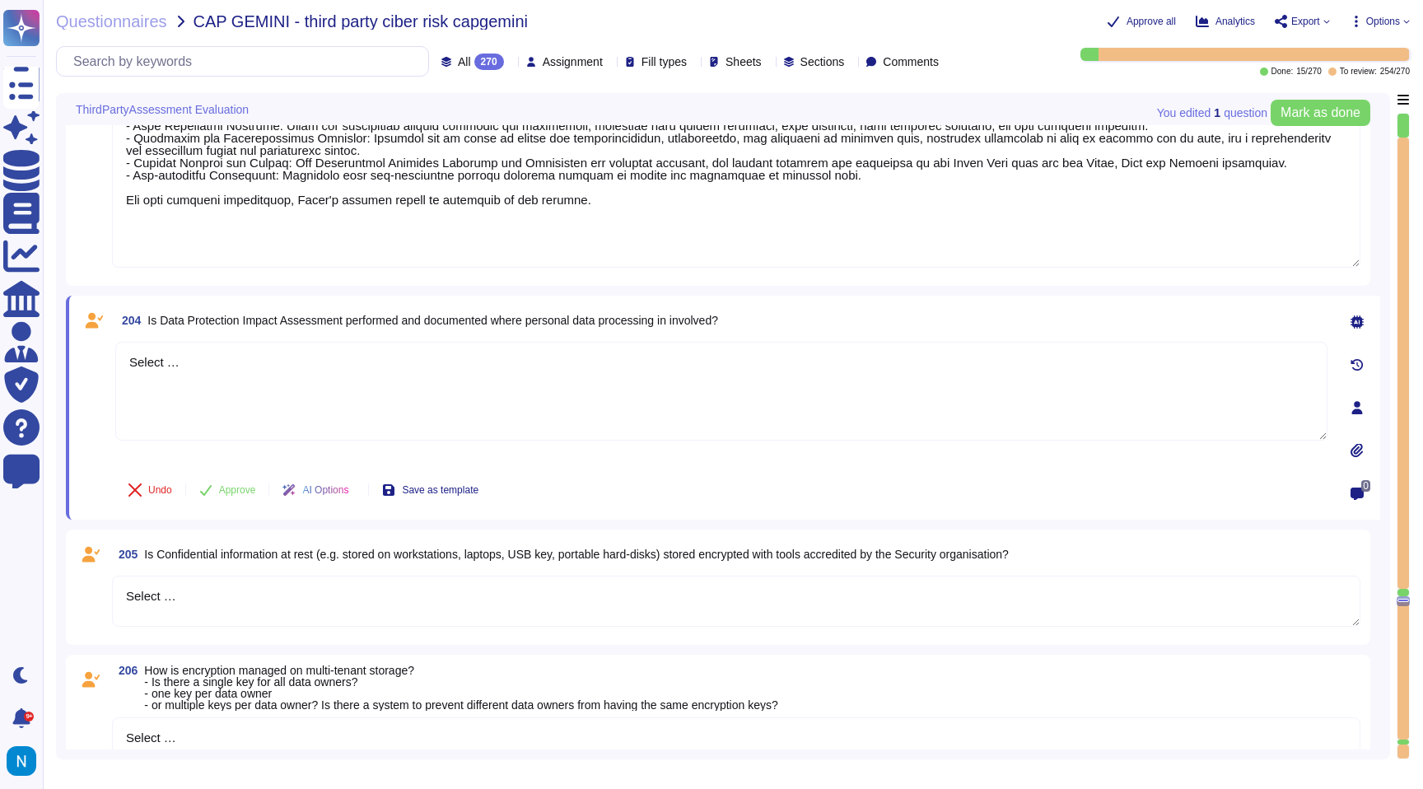
click at [1356, 325] on icon at bounding box center [1357, 321] width 13 height 13
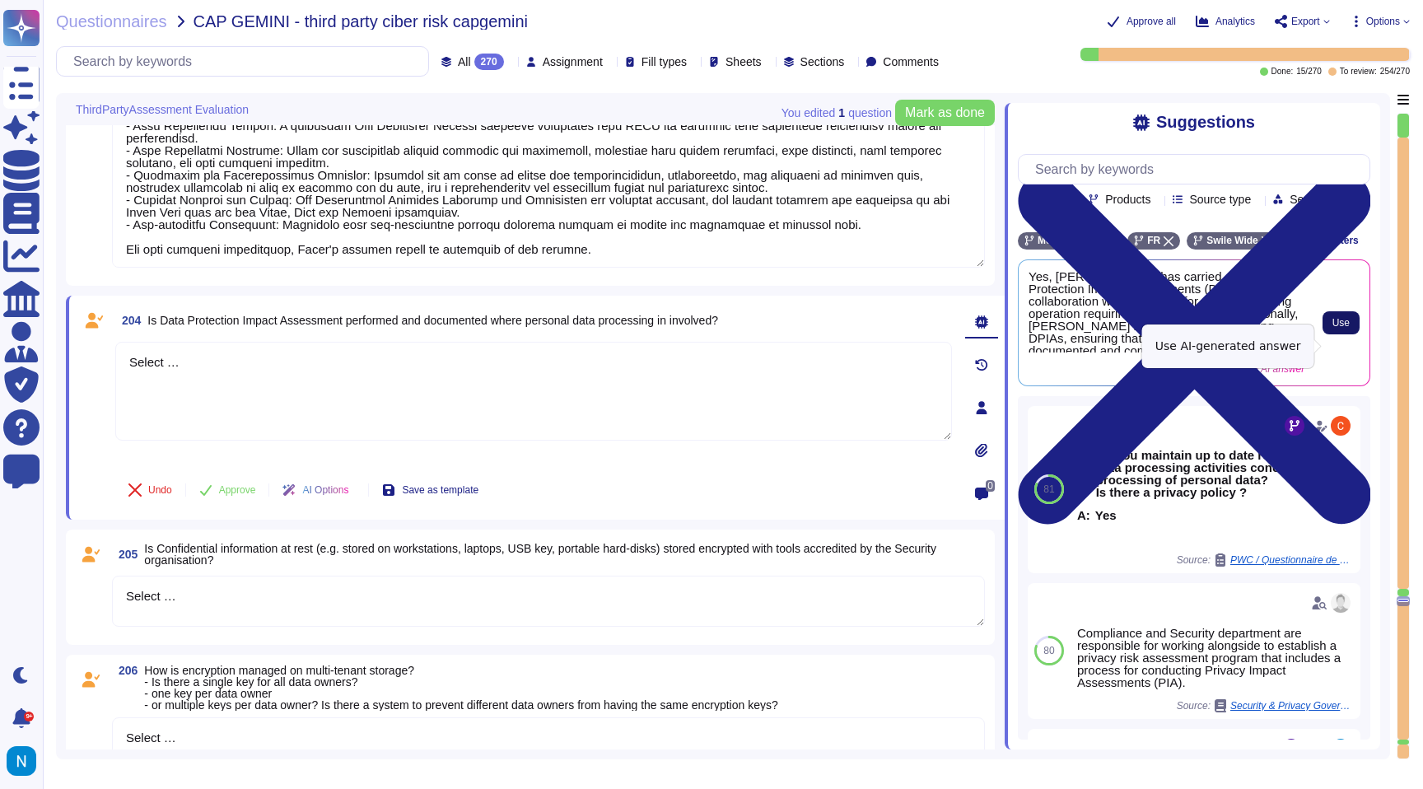
click at [1332, 328] on span "Use" at bounding box center [1340, 323] width 17 height 10
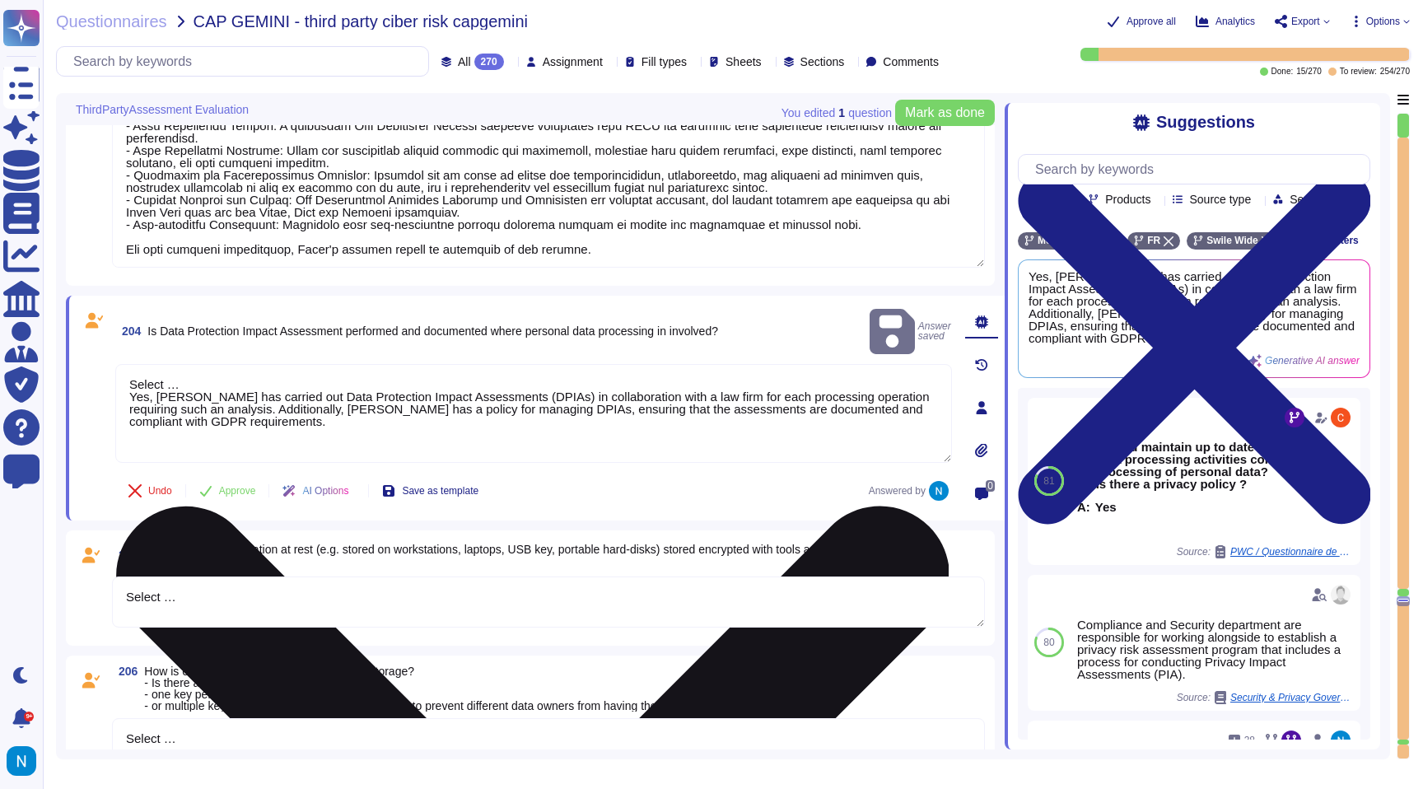
drag, startPoint x: 131, startPoint y: 376, endPoint x: 124, endPoint y: 349, distance: 28.2
click at [124, 364] on textarea "Select … Yes, [PERSON_NAME] has carried out Data Protection Impact Assessments …" at bounding box center [533, 413] width 837 height 99
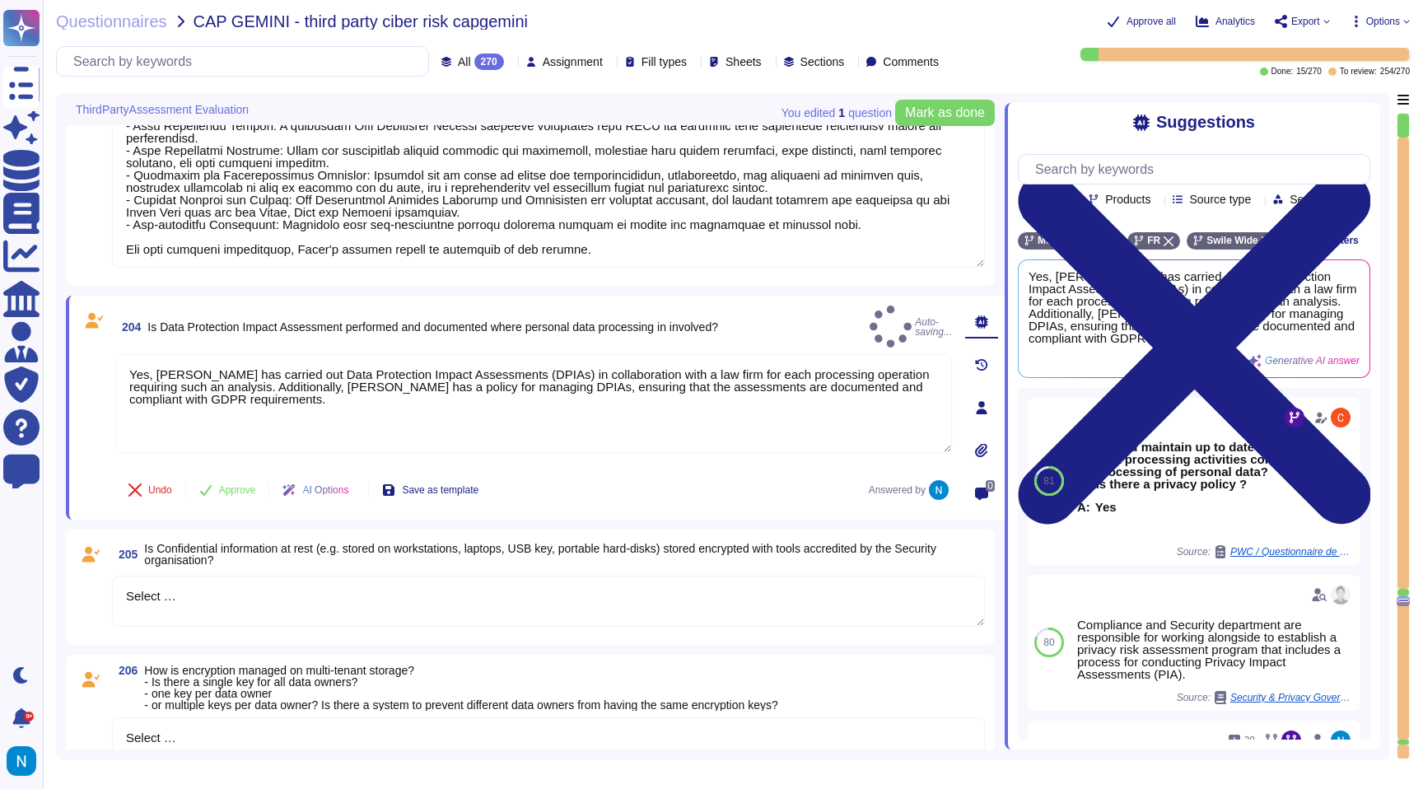
click at [979, 411] on icon at bounding box center [982, 407] width 11 height 13
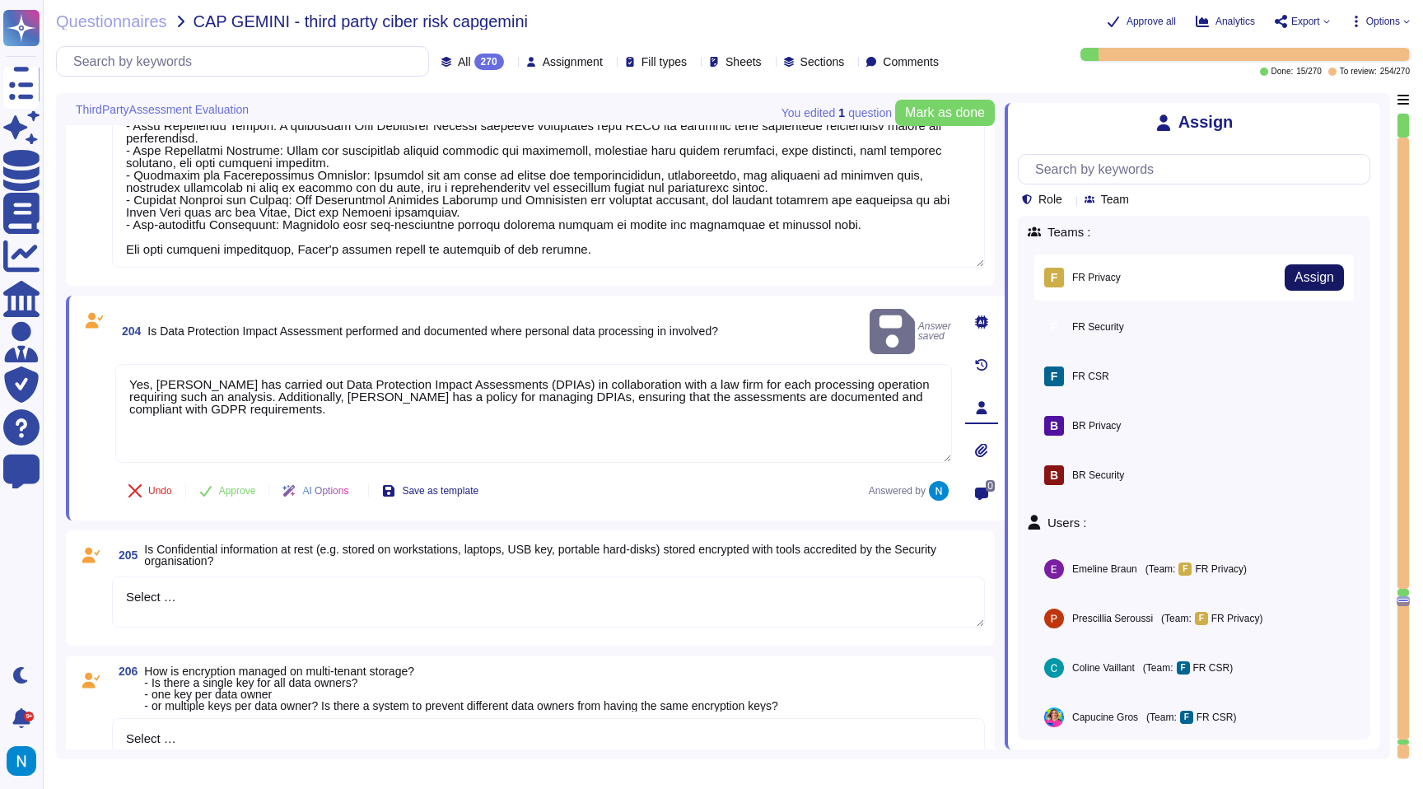
click at [1306, 281] on span "Assign" at bounding box center [1315, 277] width 40 height 13
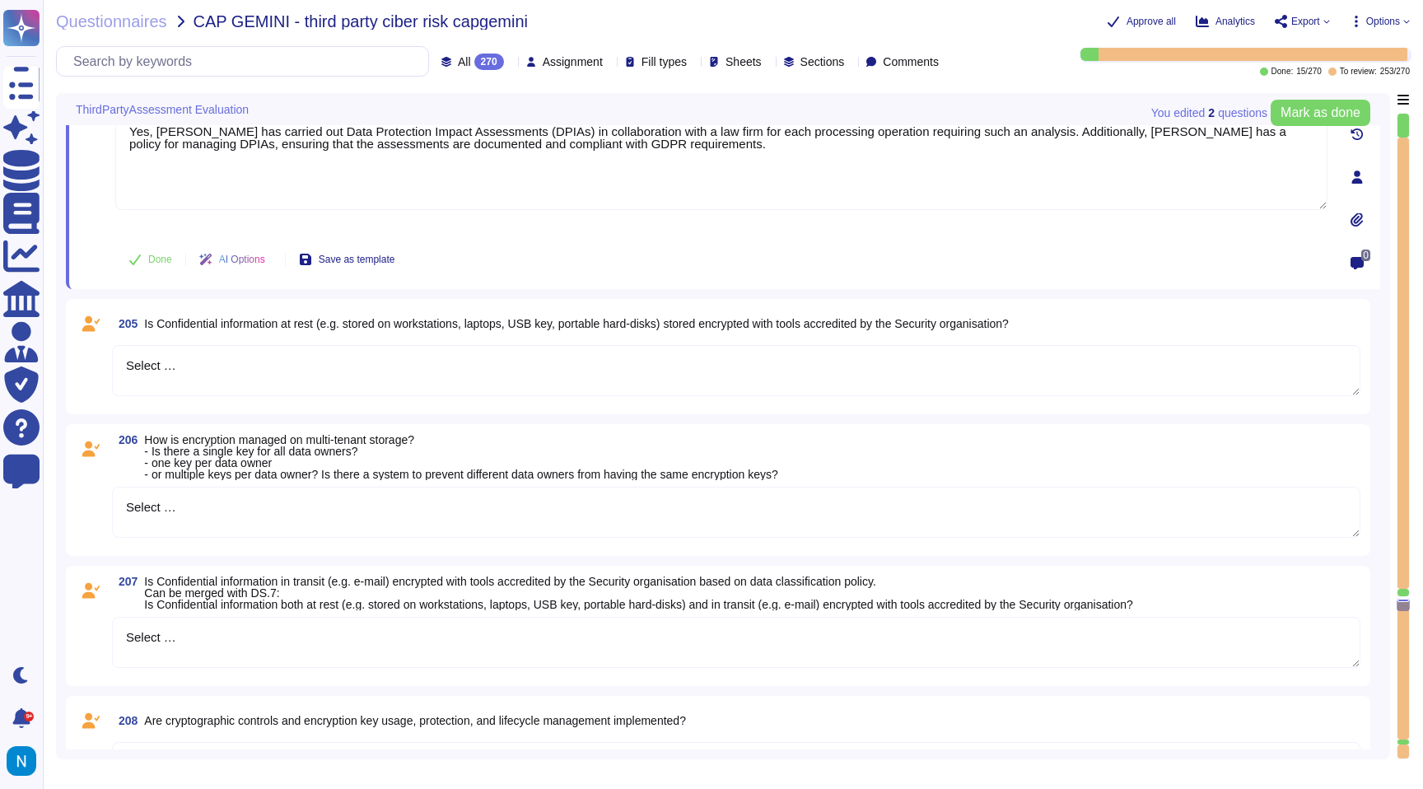
scroll to position [25473, 0]
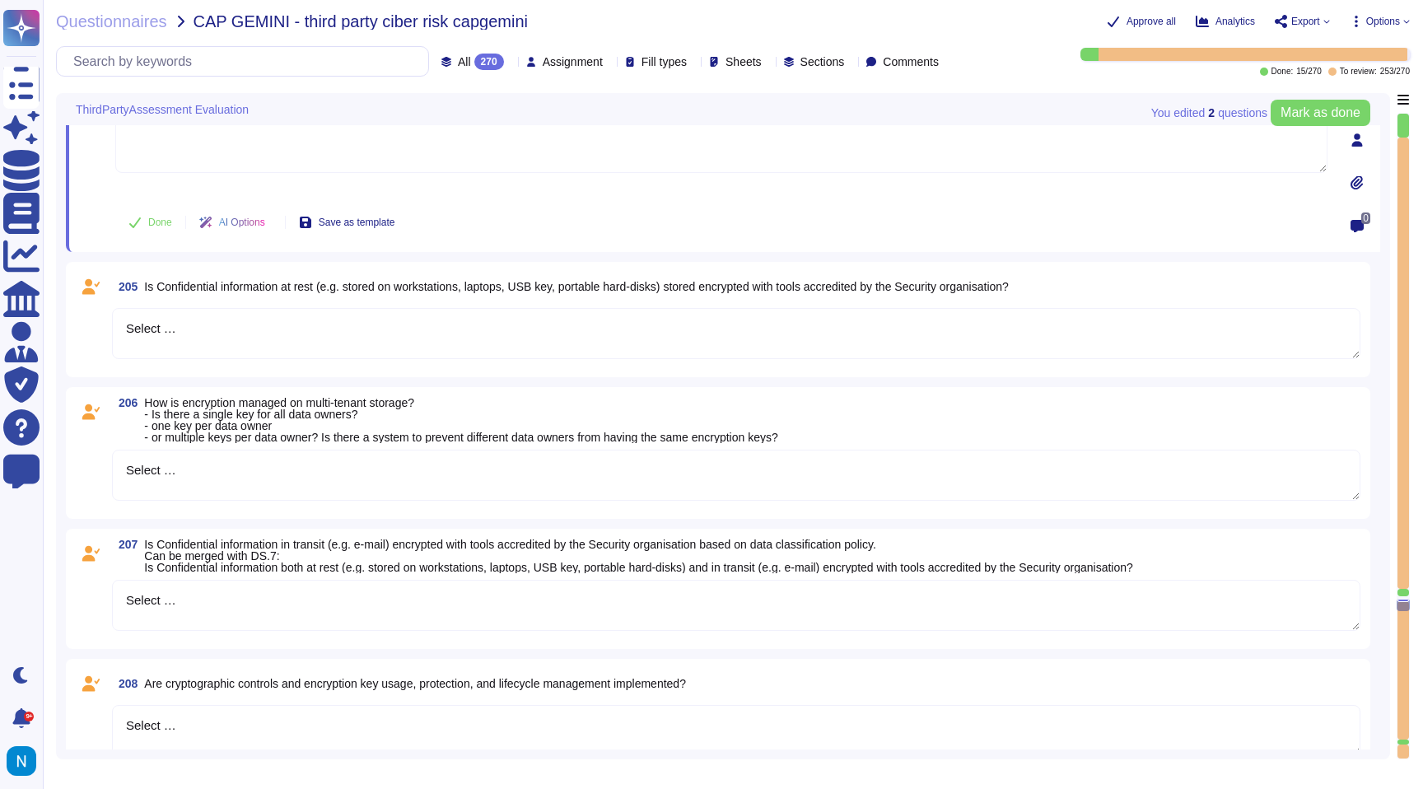
click at [199, 315] on textarea "Select …" at bounding box center [736, 333] width 1248 height 51
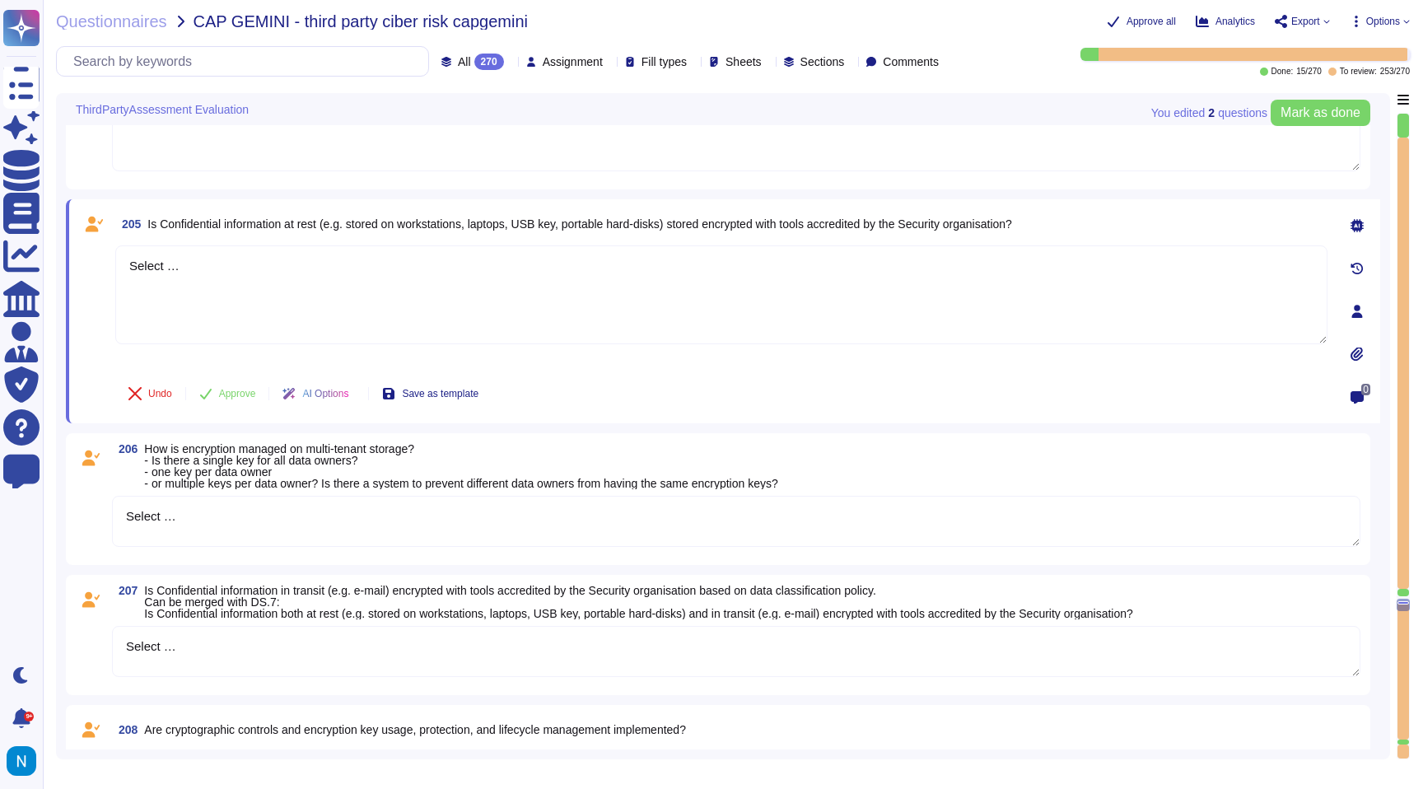
click at [1338, 212] on div "0" at bounding box center [1357, 311] width 46 height 204
click at [1357, 217] on div at bounding box center [1357, 225] width 33 height 33
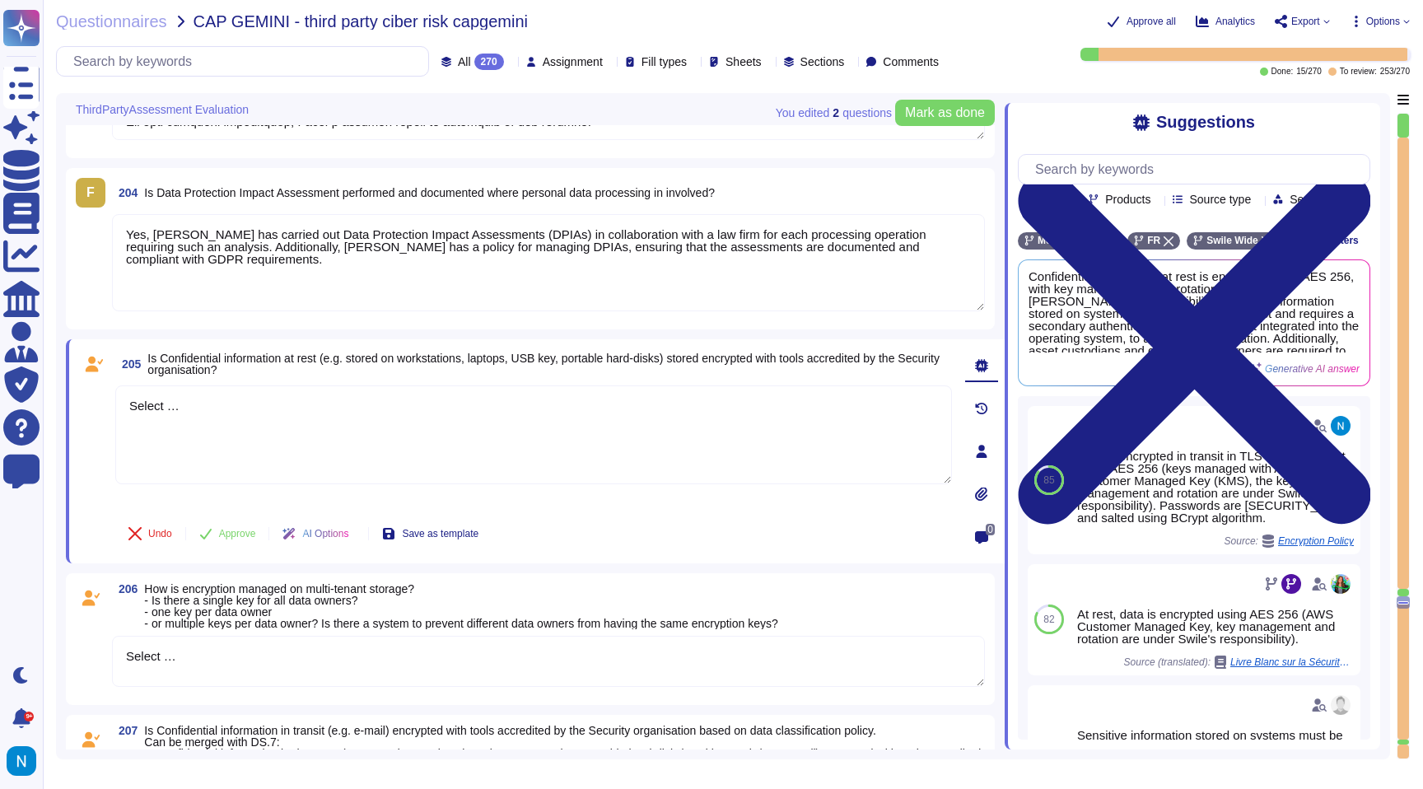
scroll to position [25307, 0]
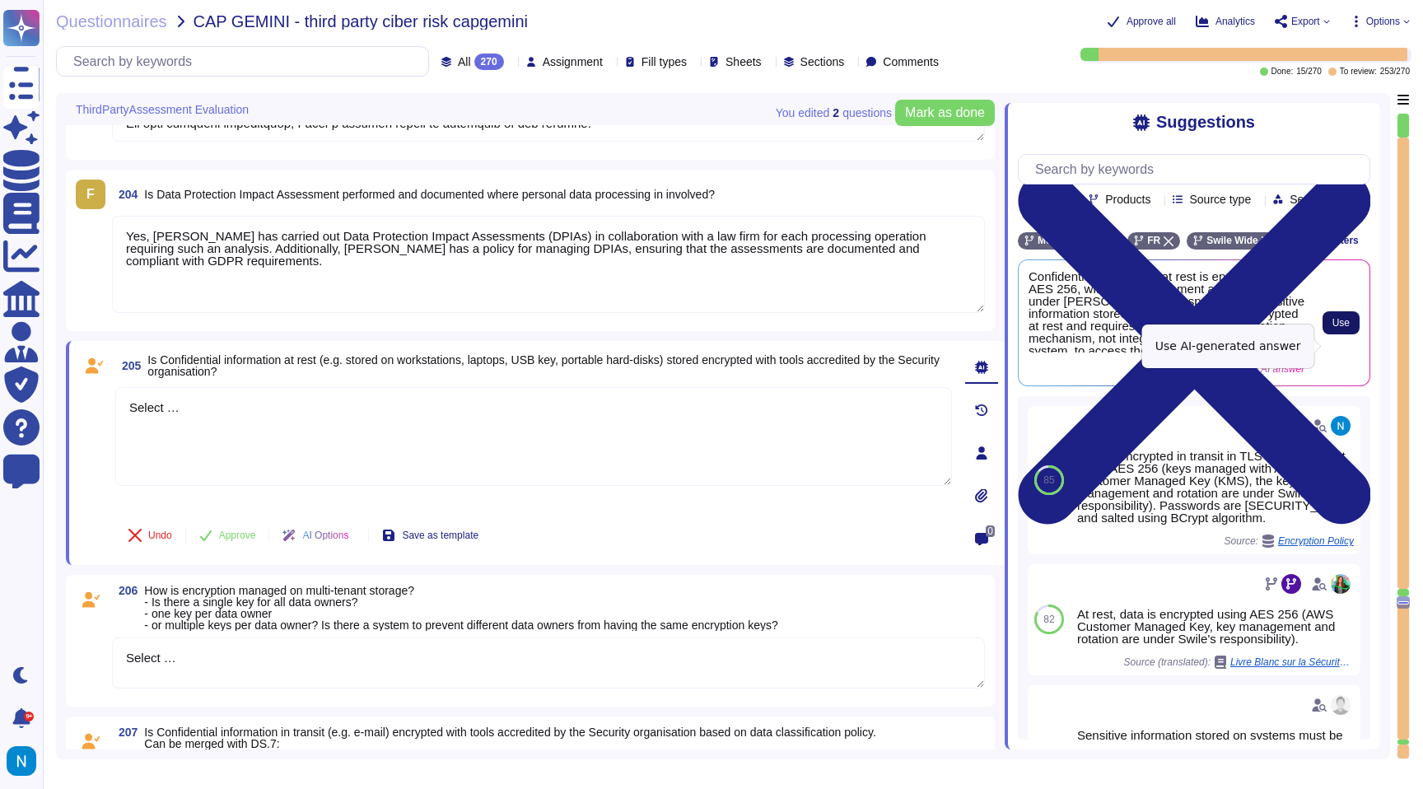
click at [1345, 328] on span "Use" at bounding box center [1340, 323] width 17 height 10
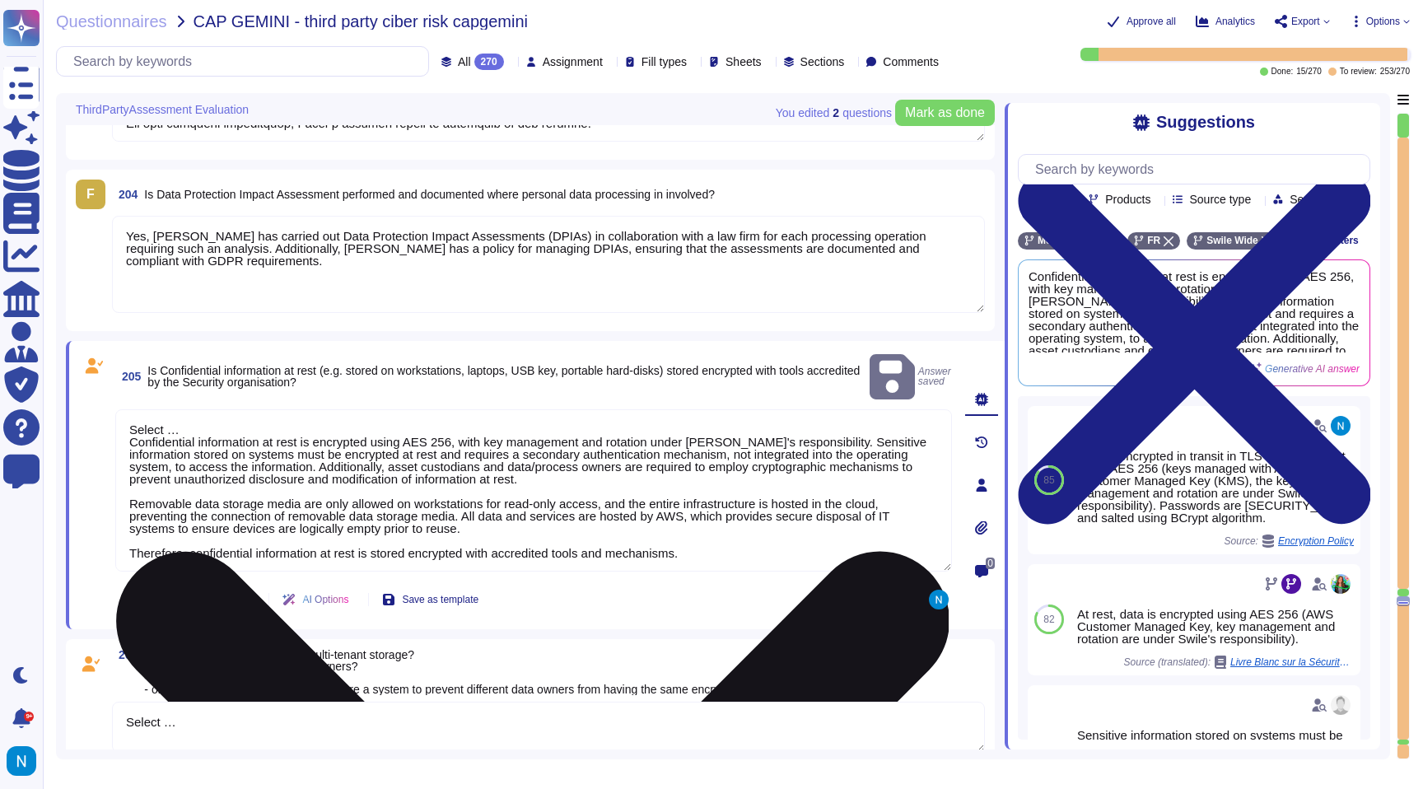
click at [137, 426] on textarea "Select … Confidential information at rest is encrypted using AES 256, with key …" at bounding box center [533, 490] width 837 height 162
click at [131, 422] on textarea "Select … Confidential information at rest is encrypted using AES 256, with key …" at bounding box center [533, 490] width 837 height 162
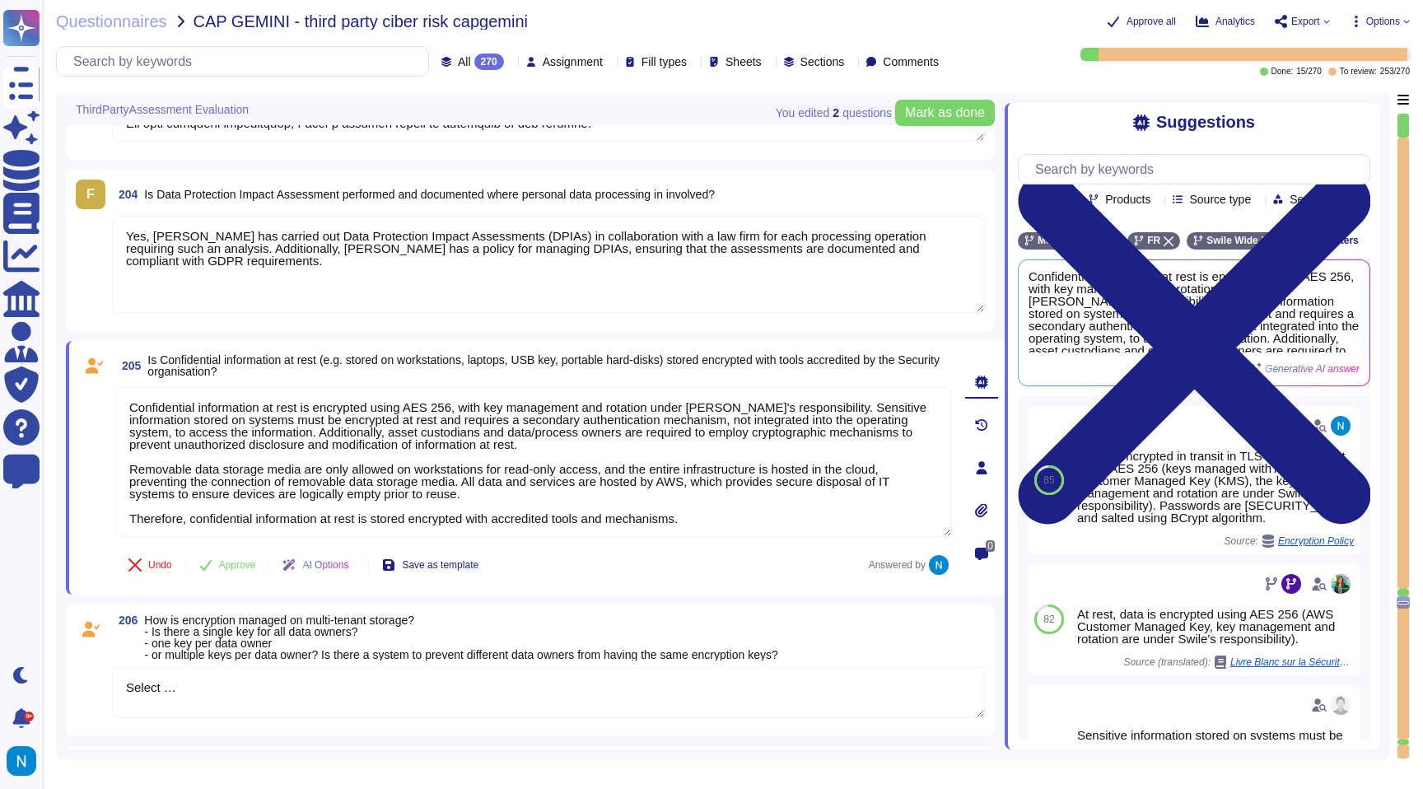
scroll to position [2, 0]
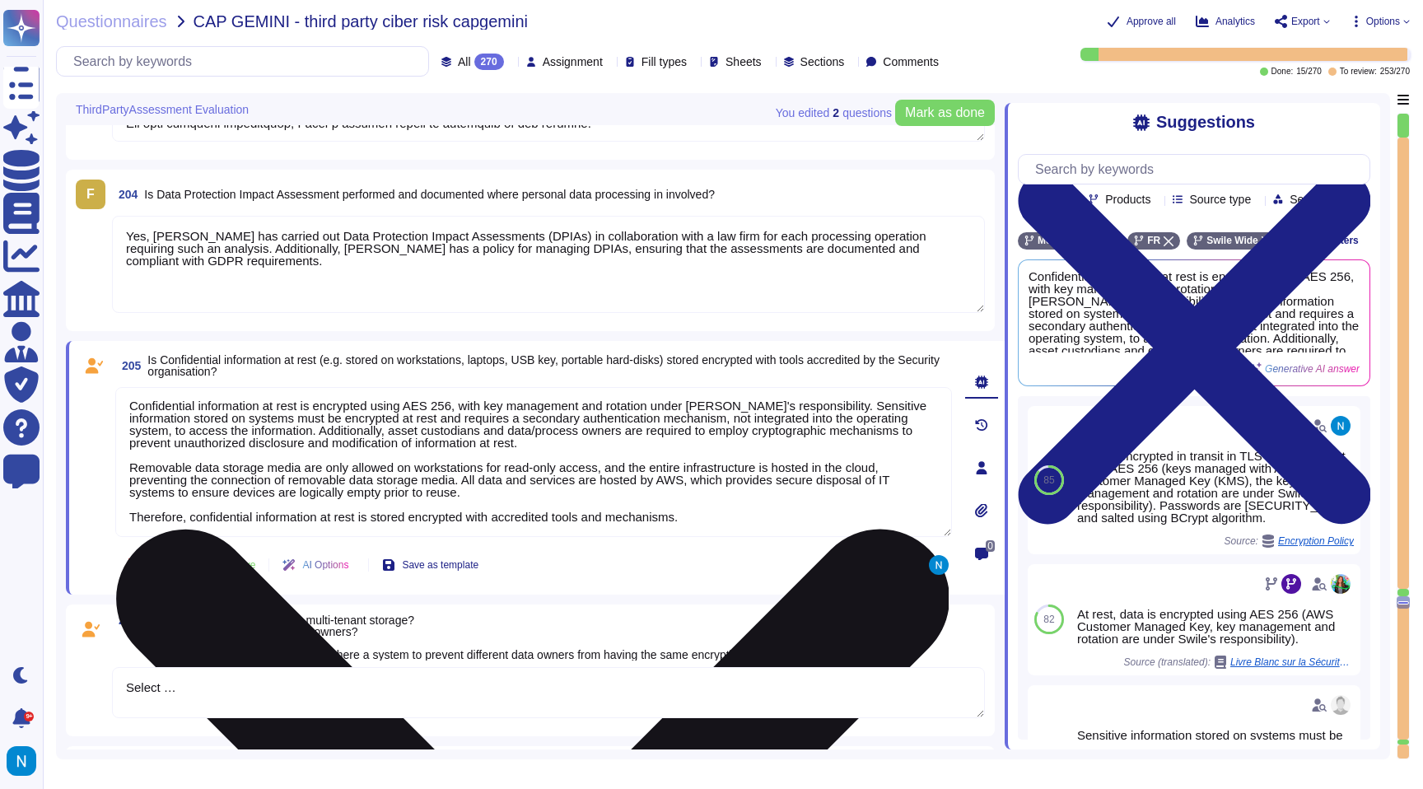
drag, startPoint x: 709, startPoint y: 516, endPoint x: 674, endPoint y: 476, distance: 53.1
click at [674, 476] on textarea "Confidential information at rest is encrypted using AES 256, with key managemen…" at bounding box center [533, 462] width 837 height 150
click at [713, 507] on textarea "Confidential information at rest is encrypted using AES 256, with key managemen…" at bounding box center [533, 462] width 837 height 150
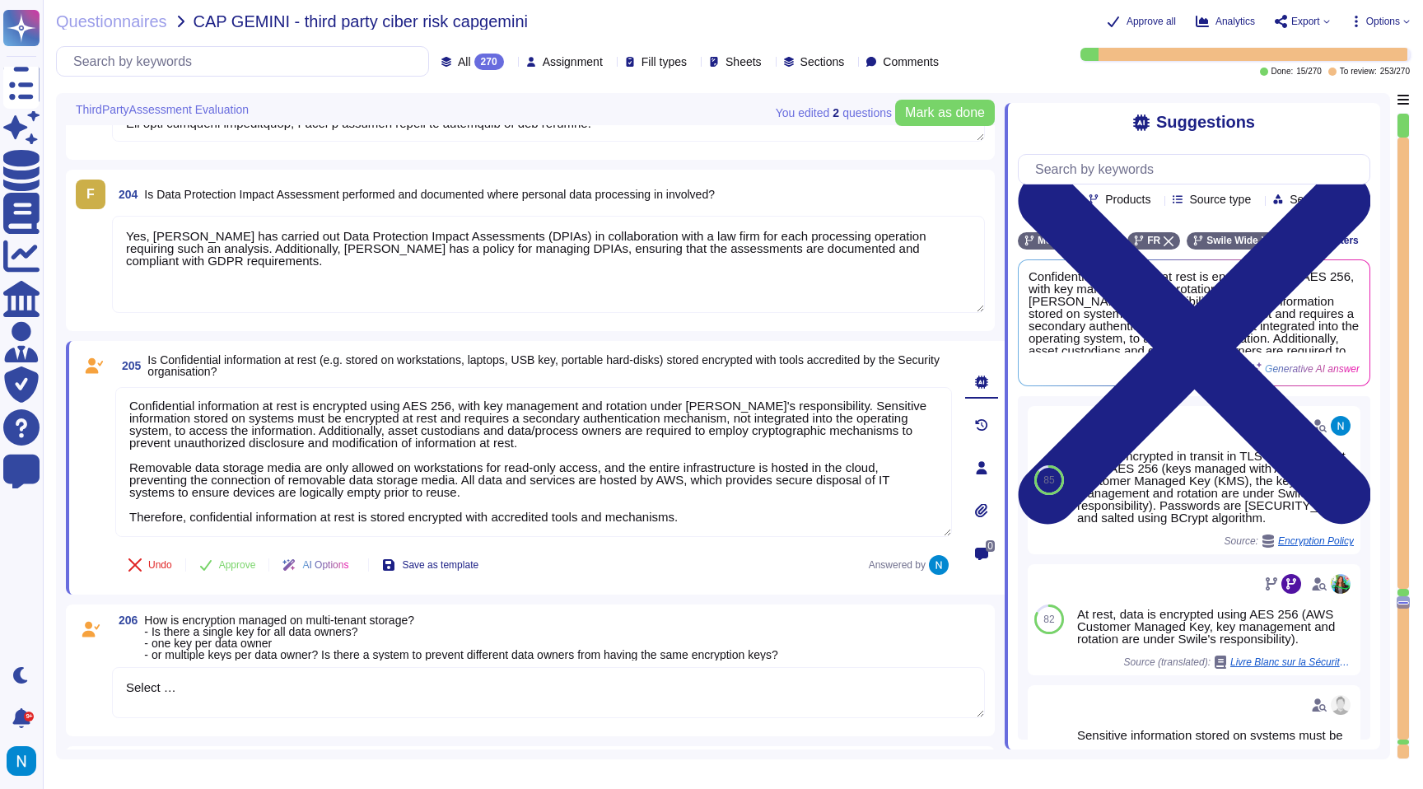
drag, startPoint x: 712, startPoint y: 514, endPoint x: 114, endPoint y: 517, distance: 597.9
click at [114, 517] on div "205 Is Confidential information at rest (e.g. stored on workstations, laptops, …" at bounding box center [515, 468] width 873 height 234
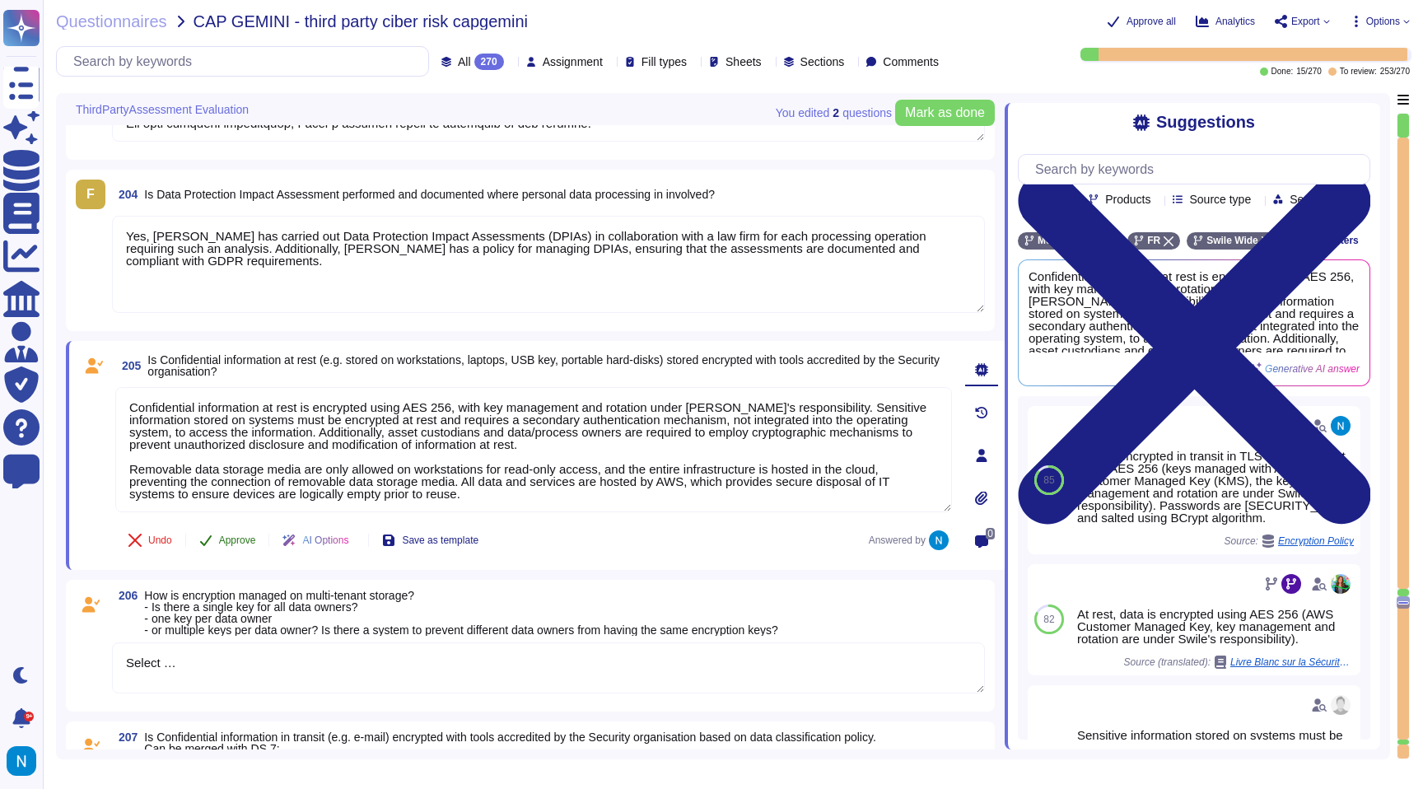
click at [237, 539] on span "Approve" at bounding box center [237, 540] width 37 height 10
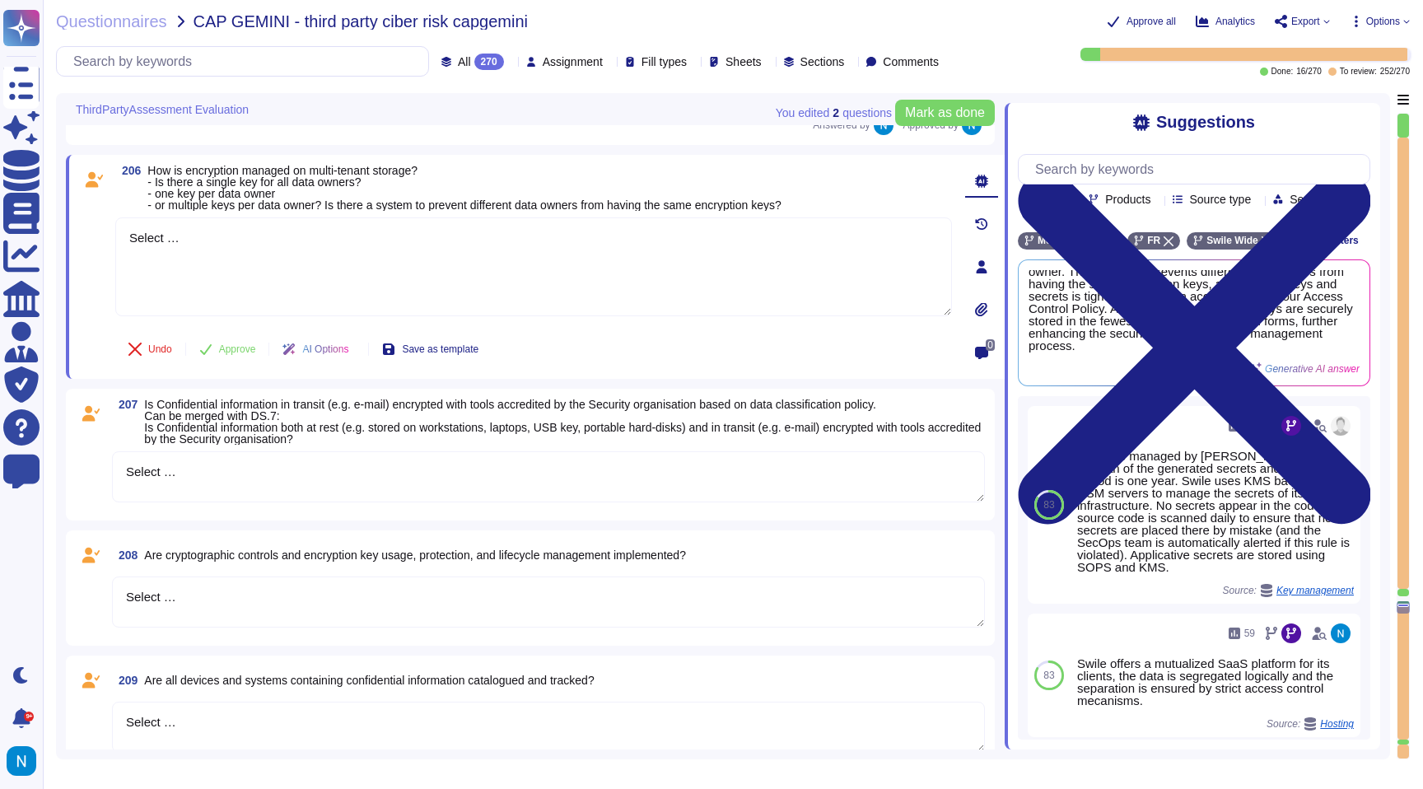
scroll to position [54, 0]
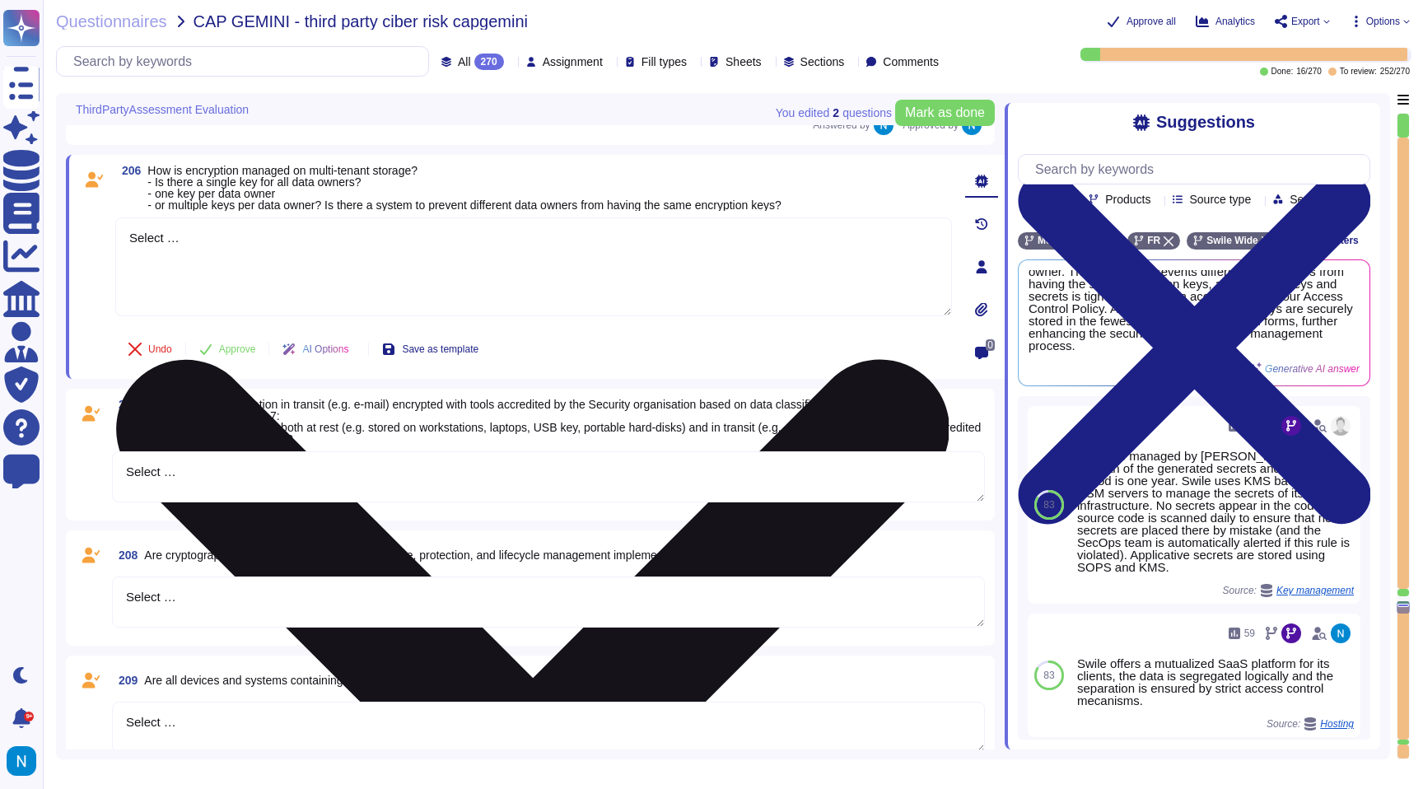
click at [490, 281] on textarea "Select …" at bounding box center [533, 266] width 837 height 99
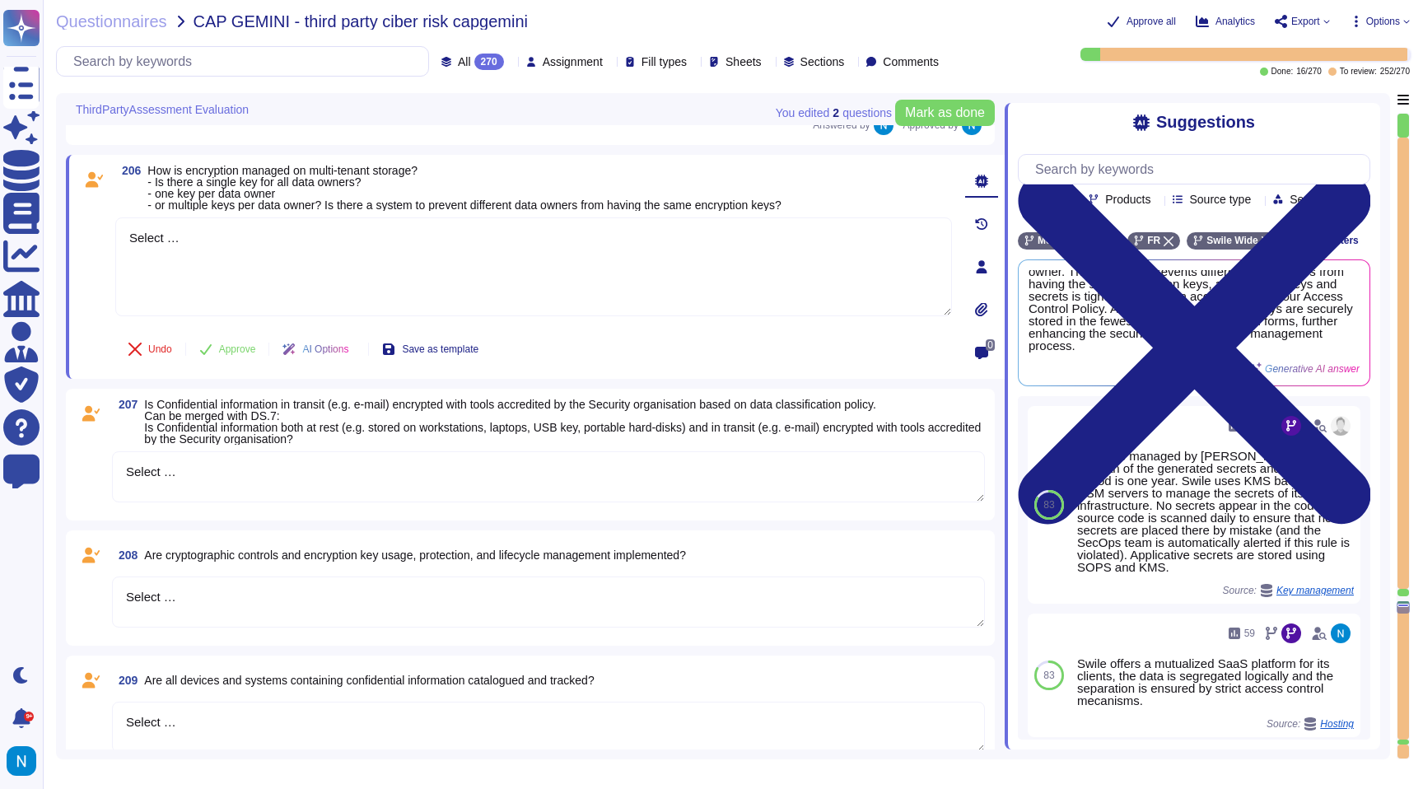
drag, startPoint x: 483, startPoint y: 281, endPoint x: 75, endPoint y: 201, distance: 415.4
click at [75, 201] on div "206 How is encryption managed on multi-tenant storage? - Is there a single key …" at bounding box center [535, 267] width 939 height 224
click at [1112, 329] on span "Encryption management on our multi-tenant storage involves logical data segrega…" at bounding box center [1167, 311] width 276 height 82
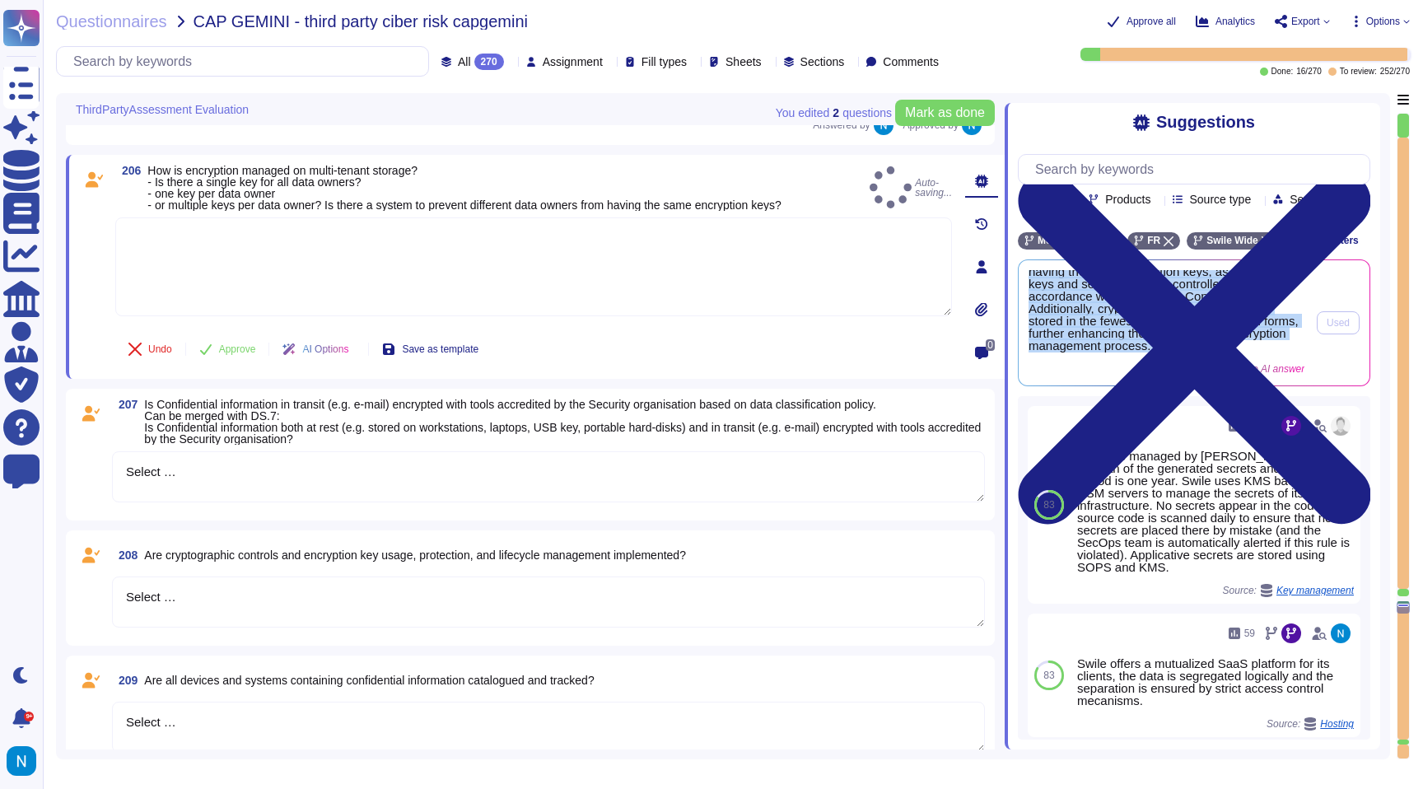
click at [1112, 329] on span "Encryption management on our multi-tenant storage involves logical data segrega…" at bounding box center [1167, 311] width 276 height 82
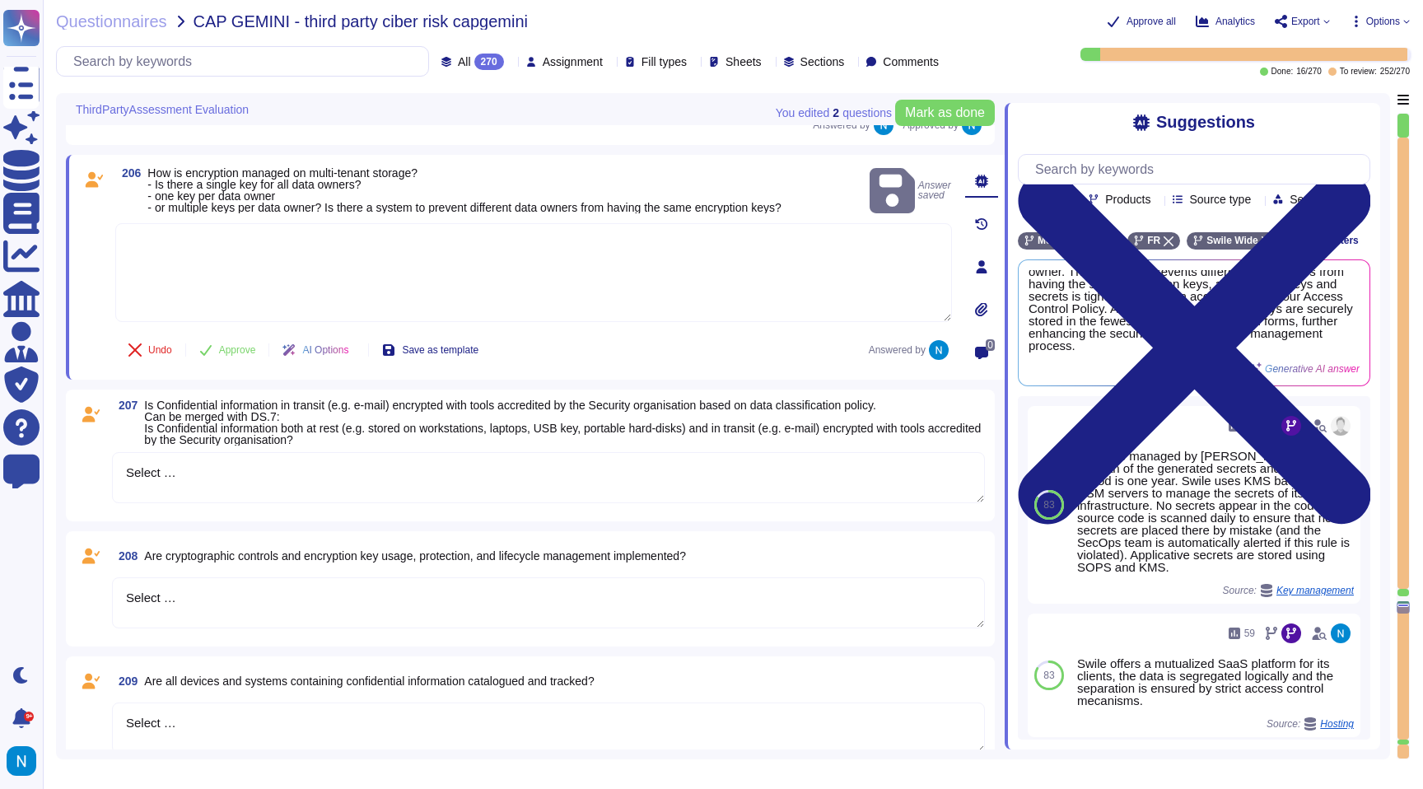
click at [670, 262] on textarea at bounding box center [533, 272] width 837 height 99
paste textarea "Encryption management on our multi-tenant storage involves logical data segrega…"
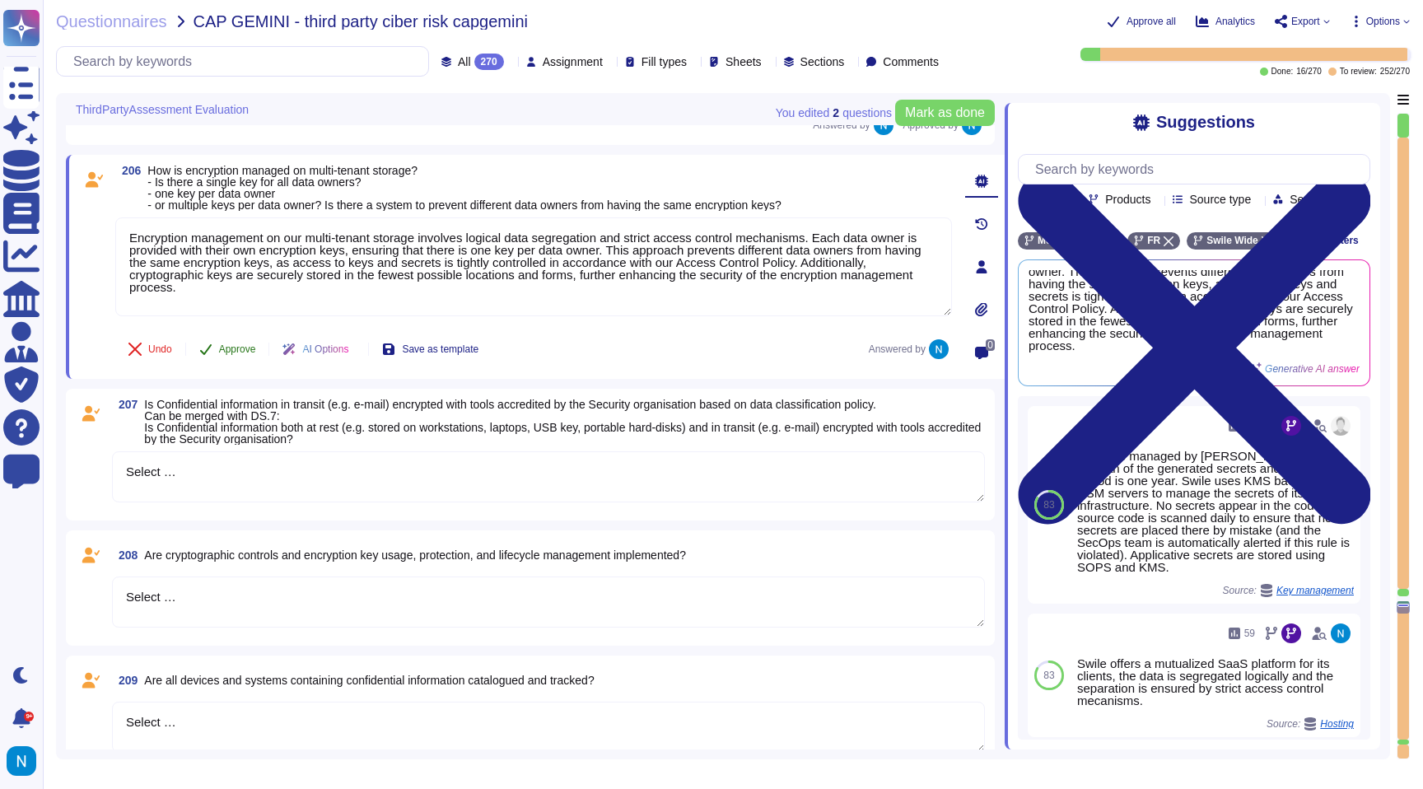
click at [240, 348] on span "Approve" at bounding box center [237, 349] width 37 height 10
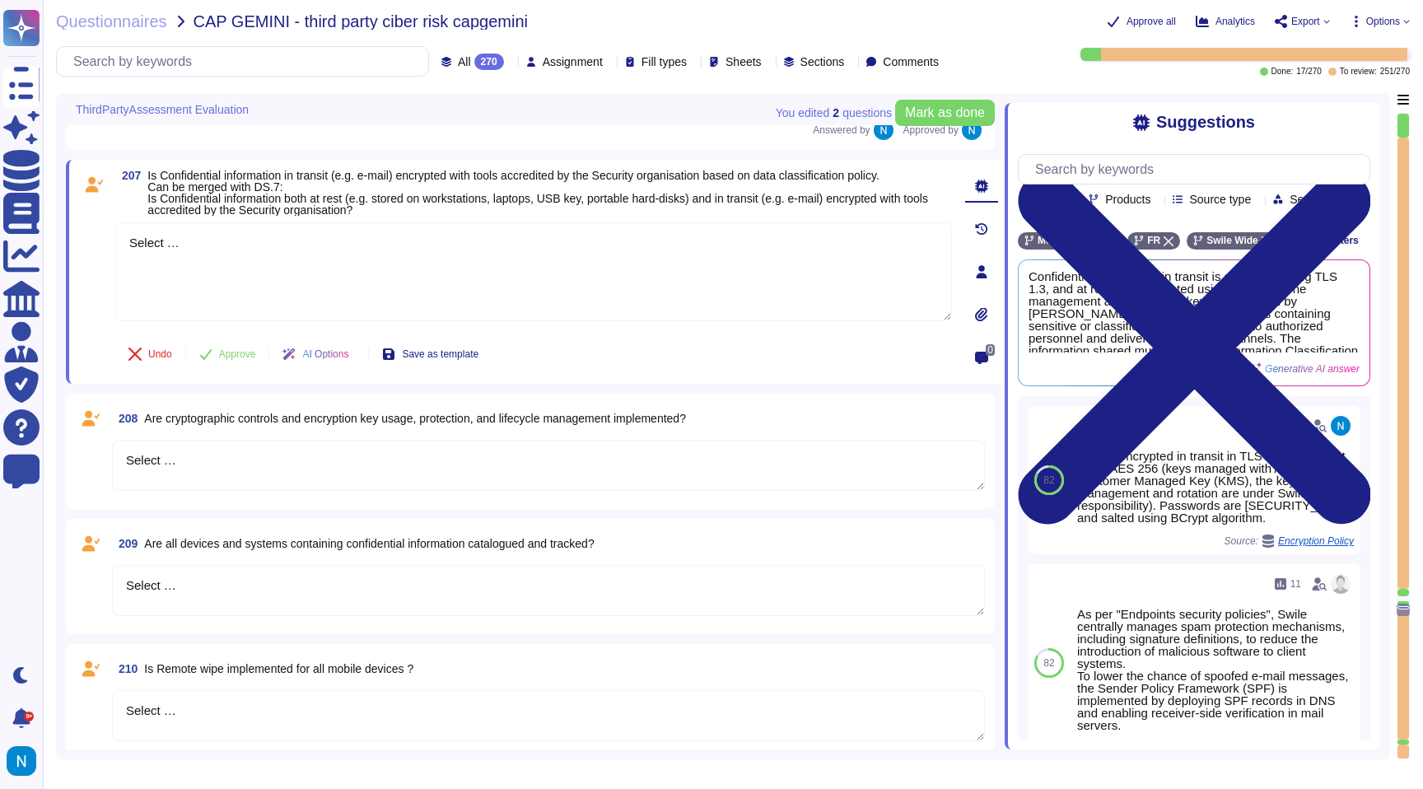
scroll to position [25900, 0]
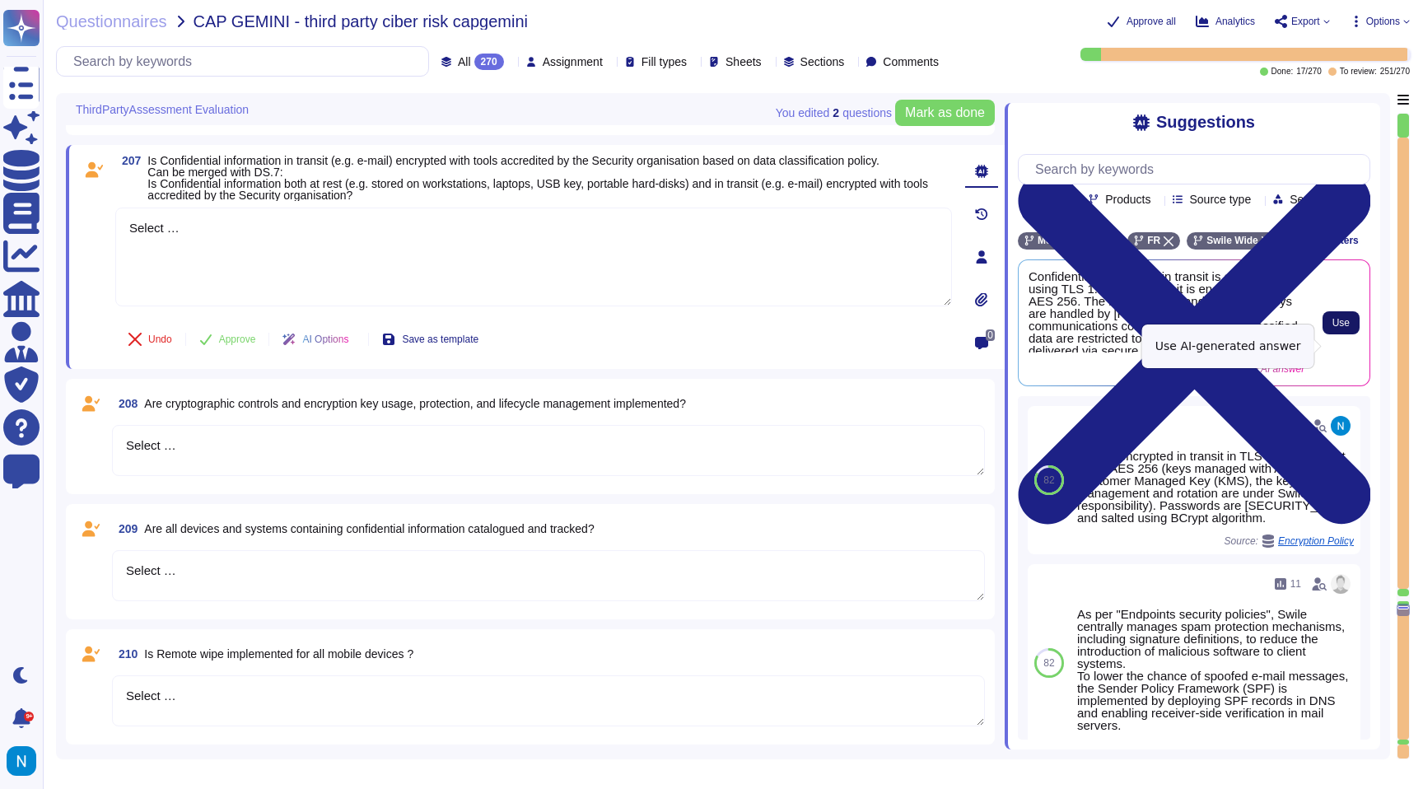
click at [1328, 334] on button "Use" at bounding box center [1341, 322] width 37 height 23
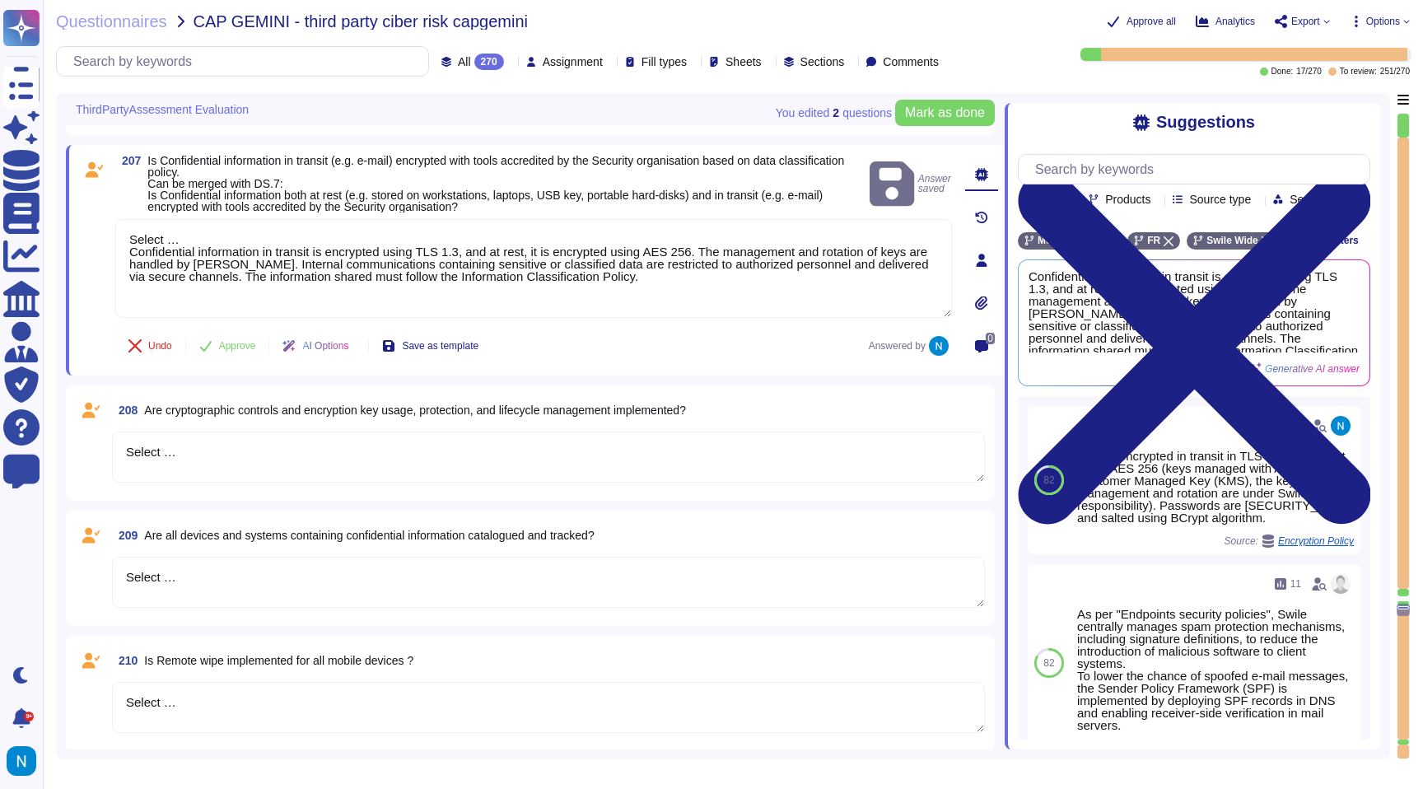
drag, startPoint x: 133, startPoint y: 254, endPoint x: 115, endPoint y: 208, distance: 50.0
click at [115, 208] on div "207 Is Confidential information in transit (e.g. e-mail) encrypted with tools a…" at bounding box center [515, 260] width 873 height 211
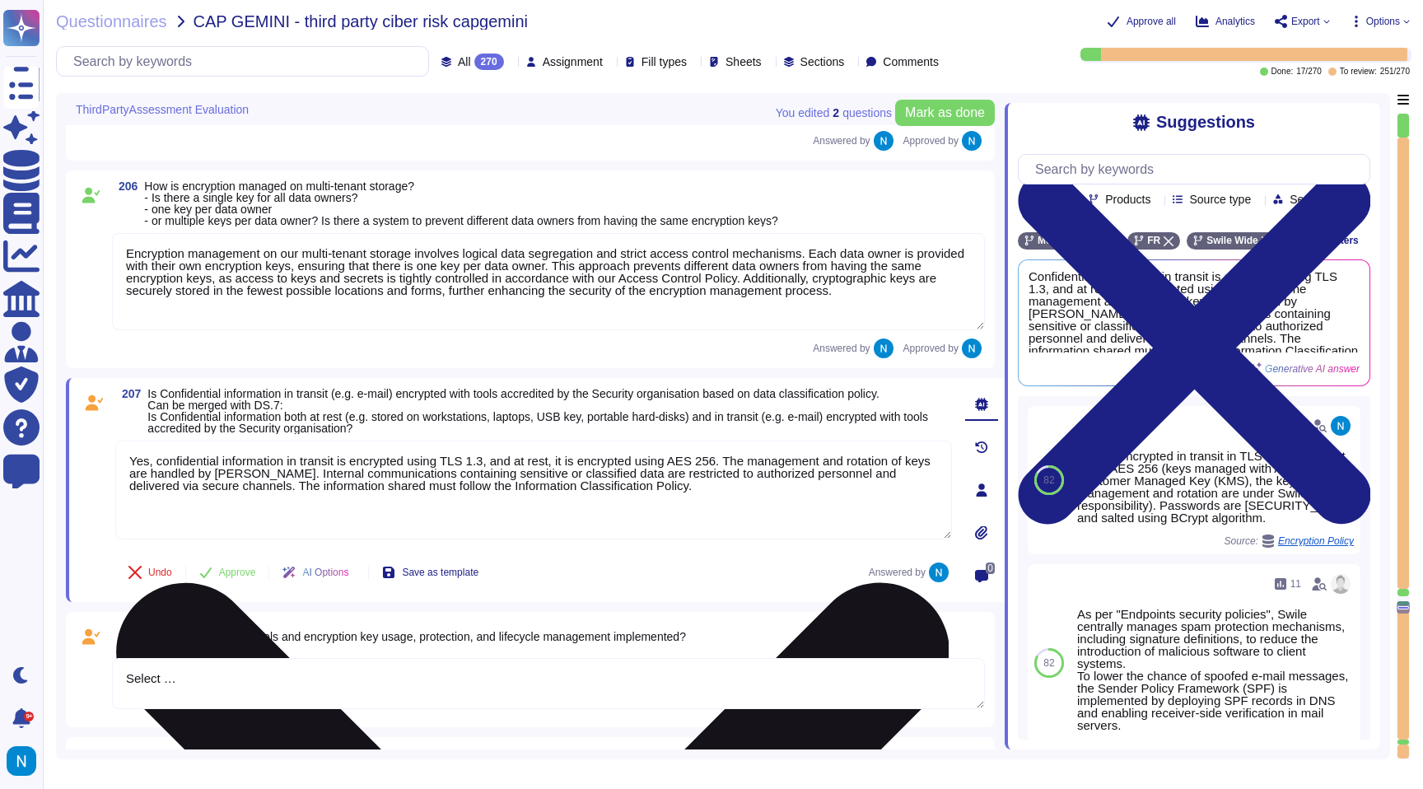
scroll to position [25649, 0]
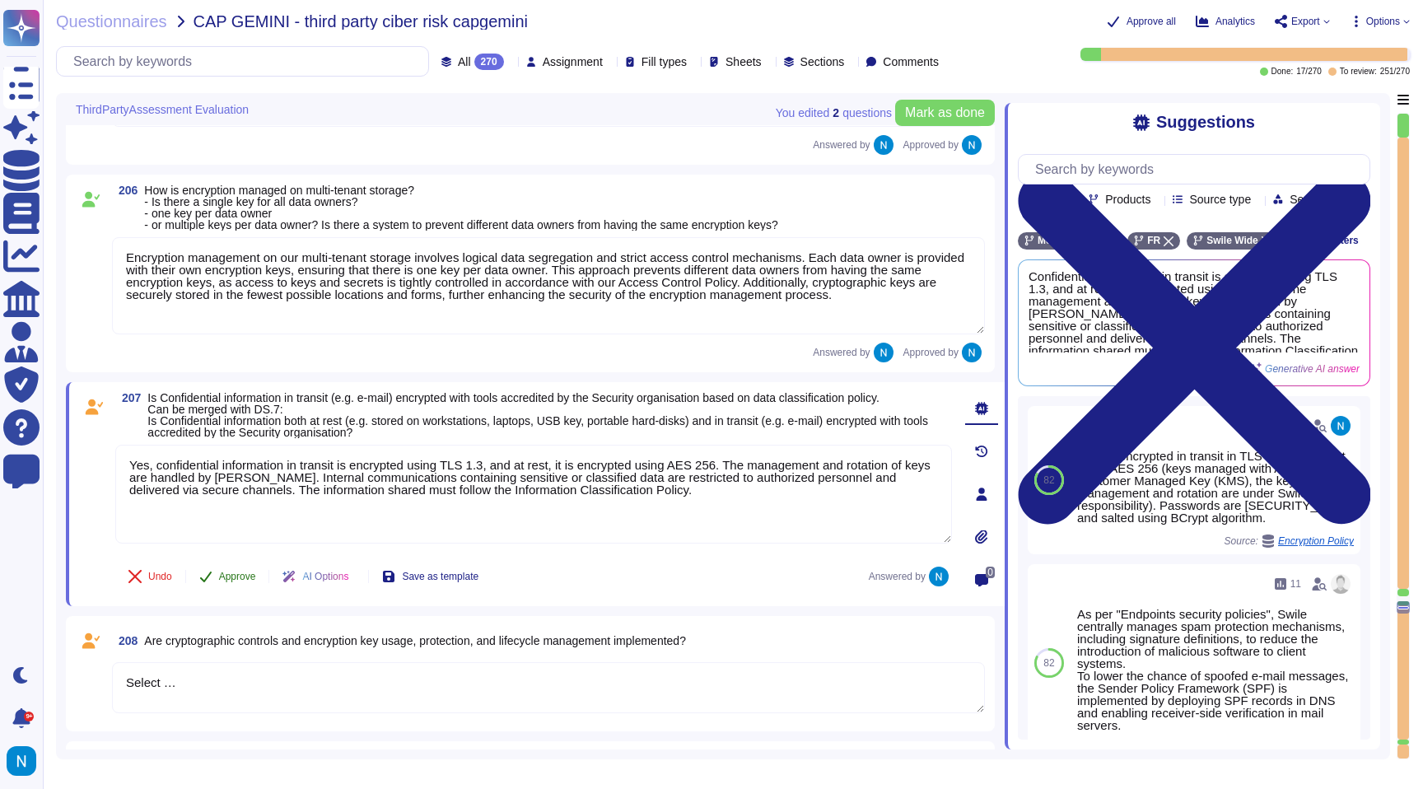
click at [231, 574] on button "Approve" at bounding box center [227, 576] width 83 height 33
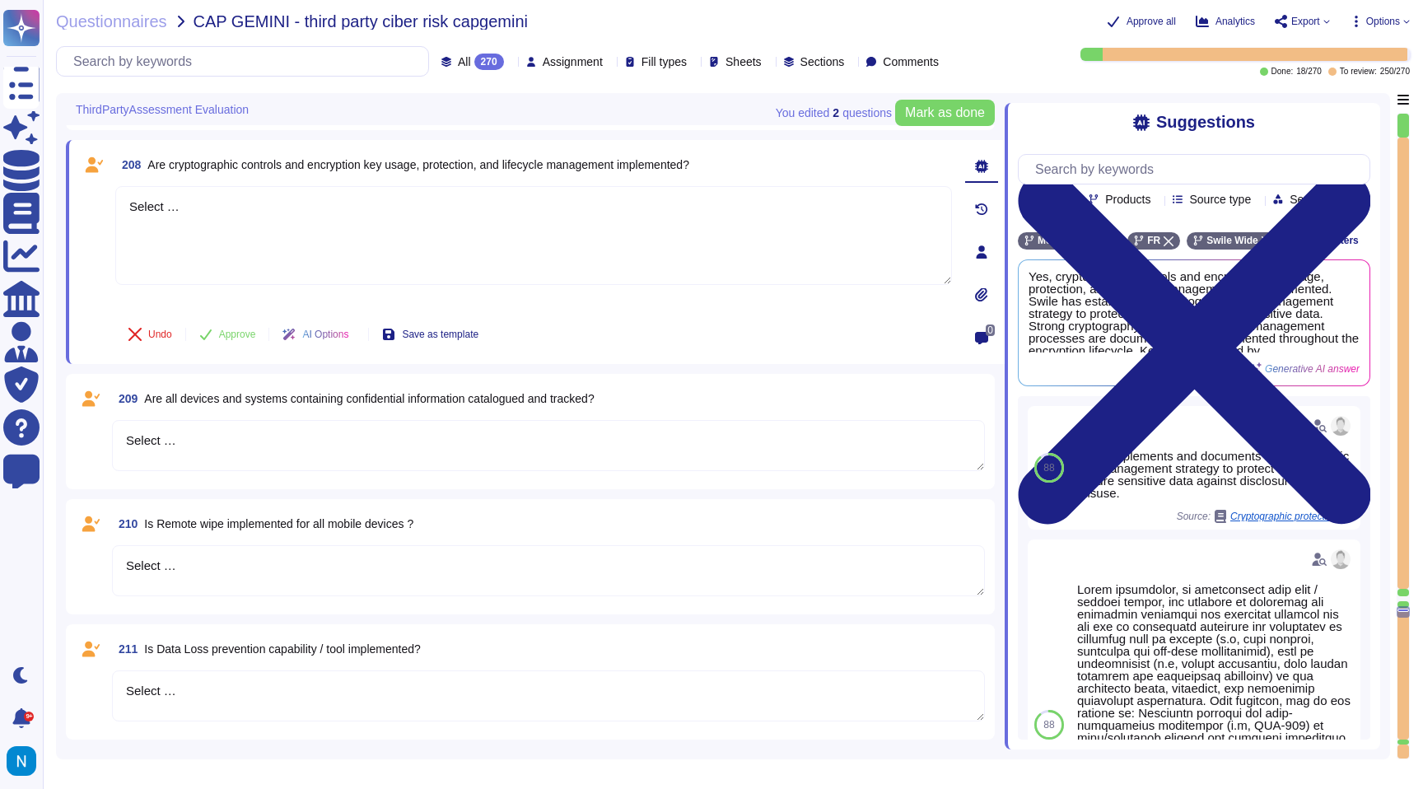
scroll to position [26076, 0]
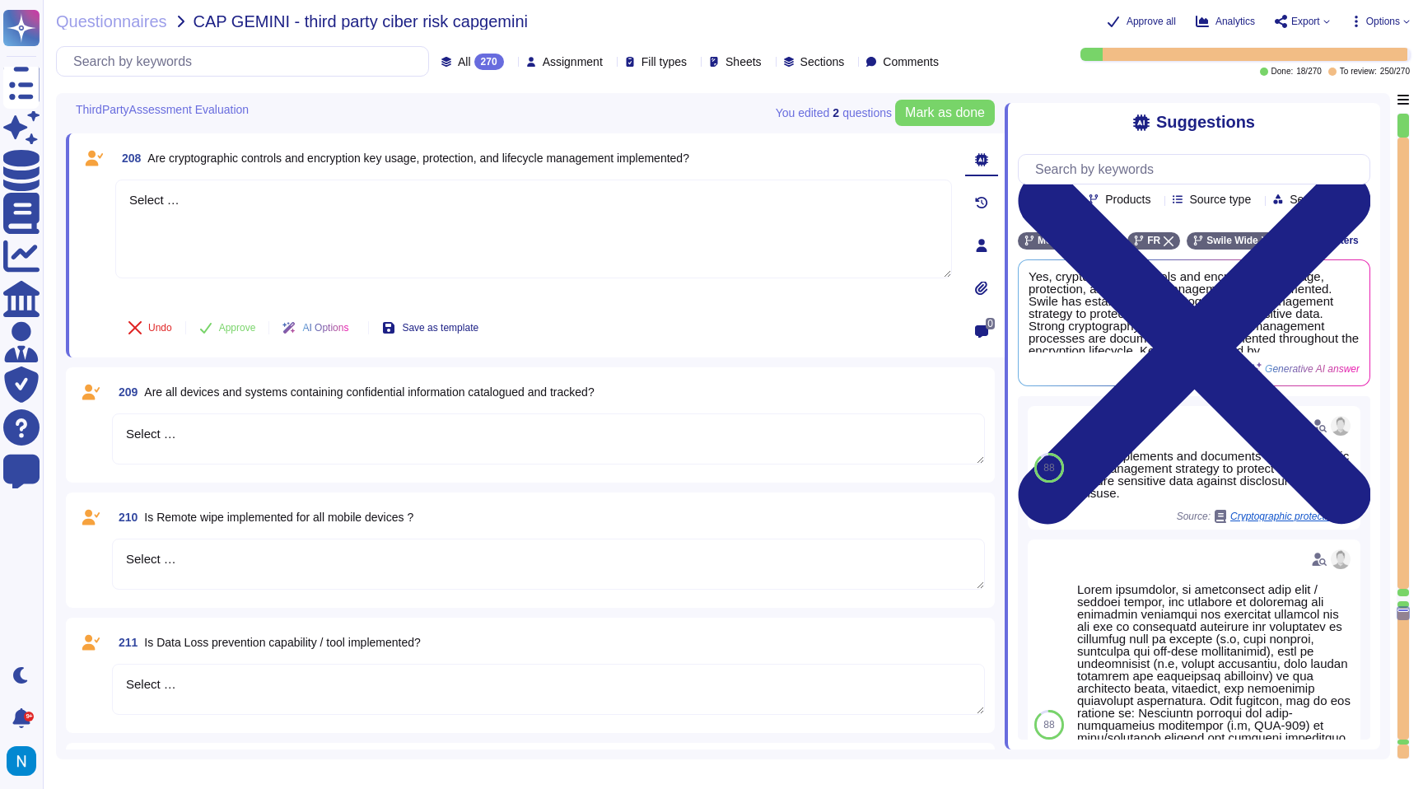
drag, startPoint x: 291, startPoint y: 210, endPoint x: 44, endPoint y: 203, distance: 246.4
click at [44, 203] on div "Questionnaires CAP GEMINI - third party ciber risk capgemini Approve all Analyt…" at bounding box center [733, 394] width 1380 height 789
click at [1191, 309] on span "Yes, cryptographic controls and encryption key usage, protection, and lifecycle…" at bounding box center [1167, 311] width 276 height 82
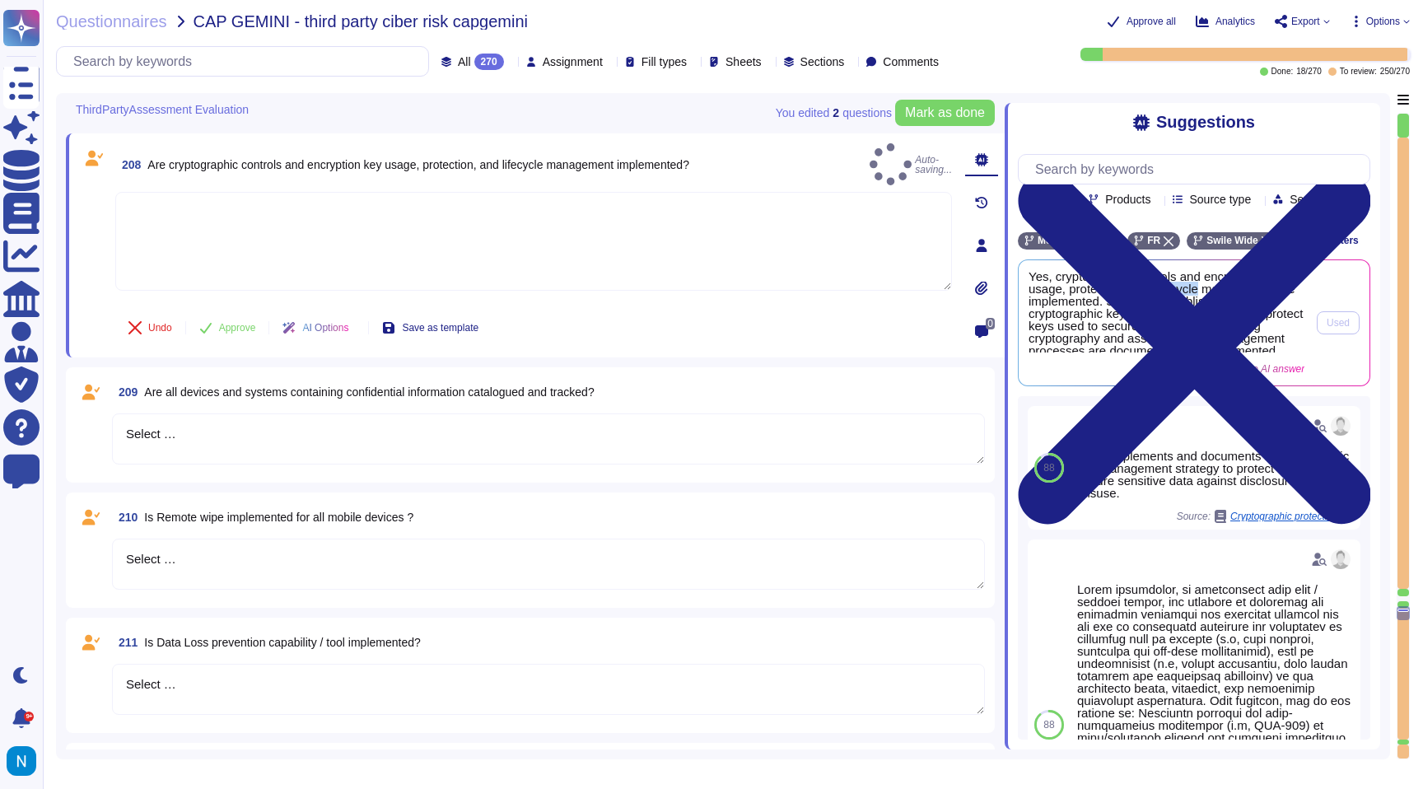
click at [1191, 309] on span "Yes, cryptographic controls and encryption key usage, protection, and lifecycle…" at bounding box center [1167, 311] width 276 height 82
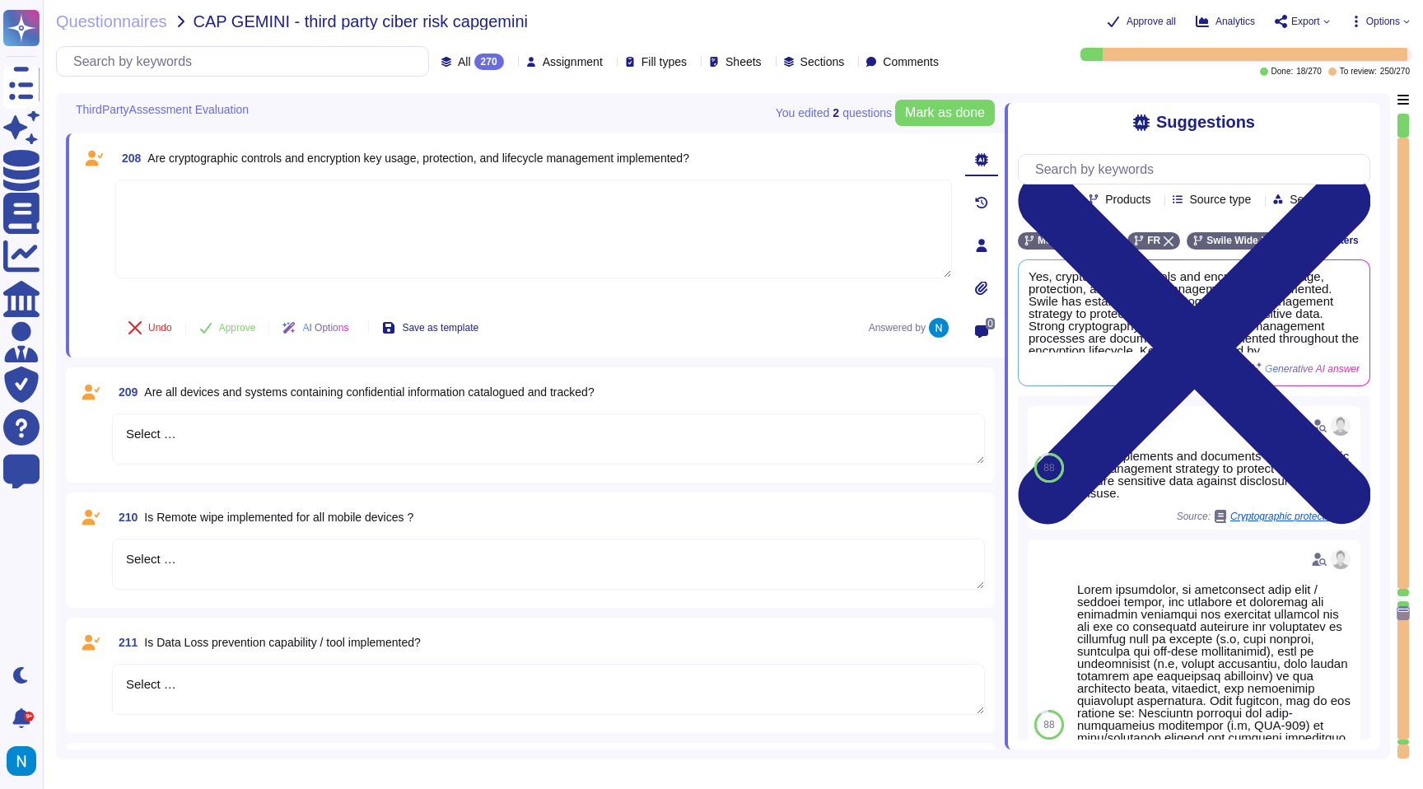
click at [741, 250] on textarea at bounding box center [533, 229] width 837 height 99
paste textarea "Yes, cryptographic controls and encryption key usage, protection, and lifecycle…"
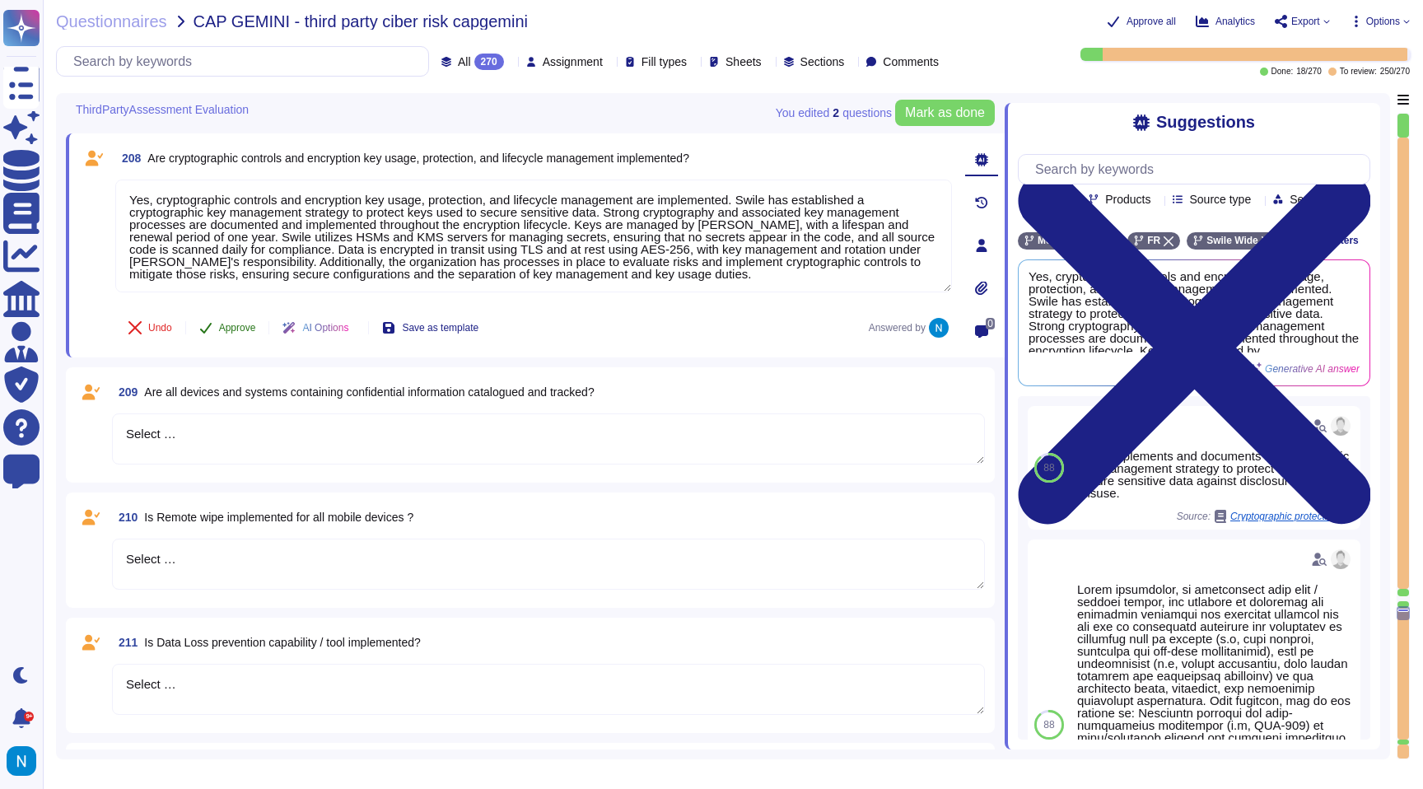
click at [224, 335] on button "Approve" at bounding box center [227, 327] width 83 height 33
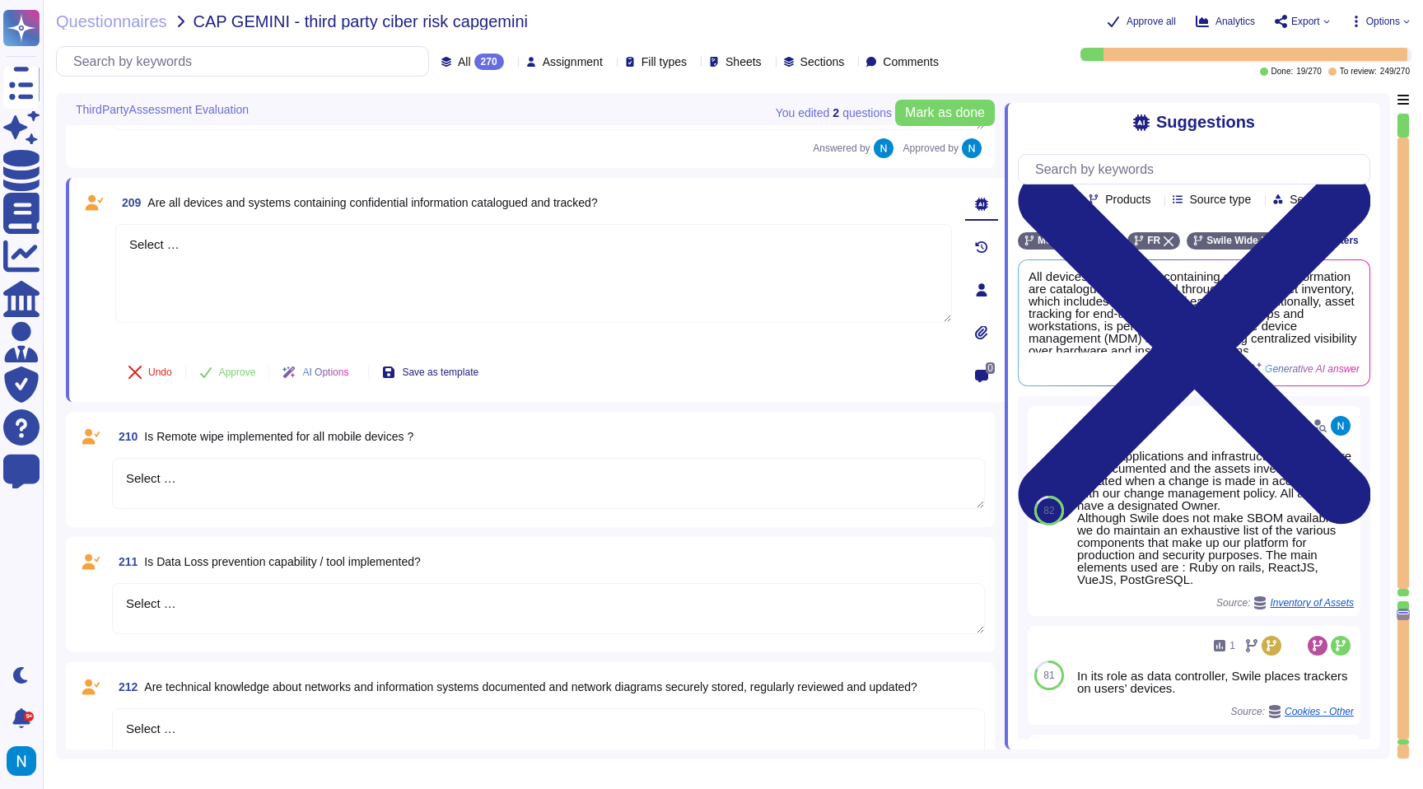
scroll to position [26261, 0]
drag, startPoint x: 247, startPoint y: 226, endPoint x: 93, endPoint y: 203, distance: 155.7
click at [95, 204] on div "209 Are all devices and systems containing confidential information catalogued …" at bounding box center [515, 289] width 873 height 204
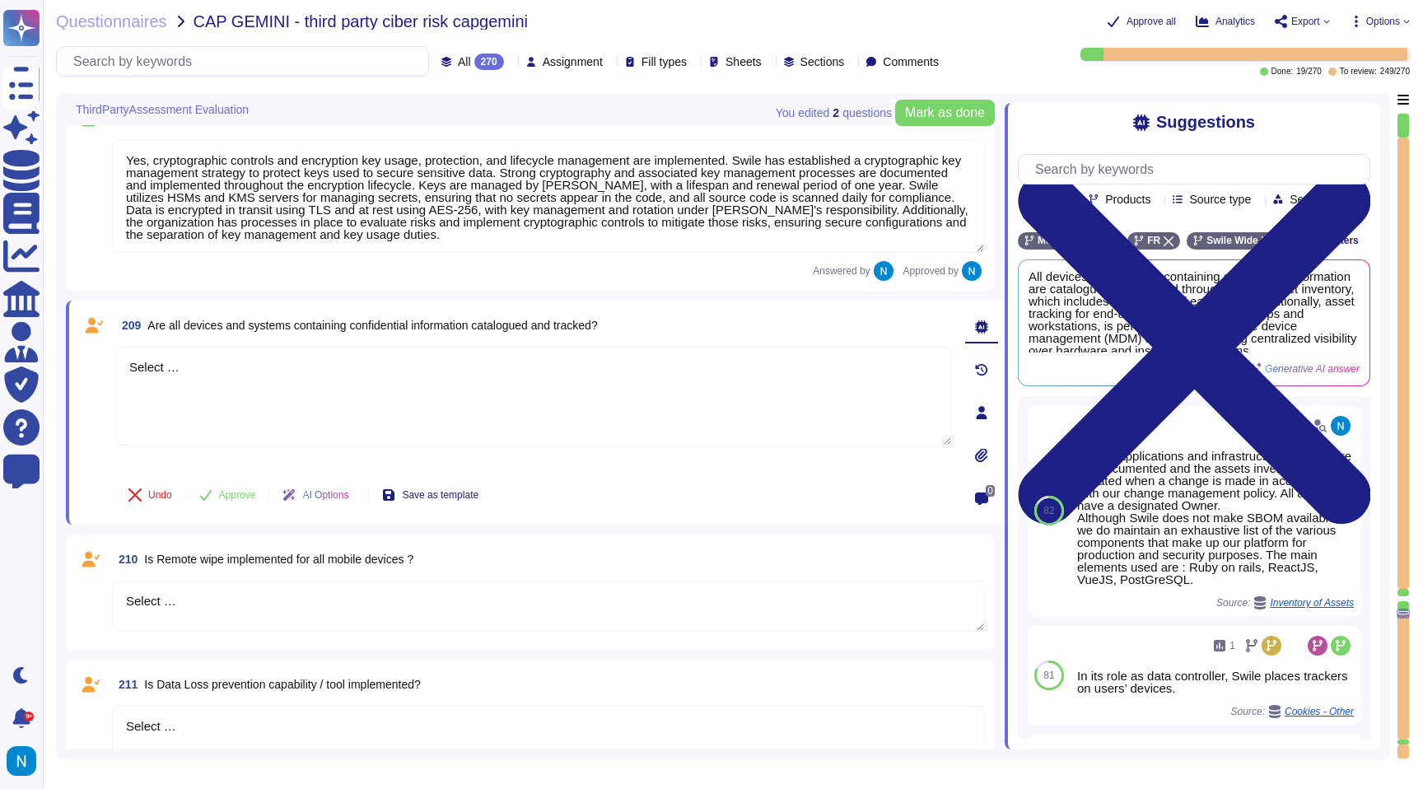
scroll to position [26103, 0]
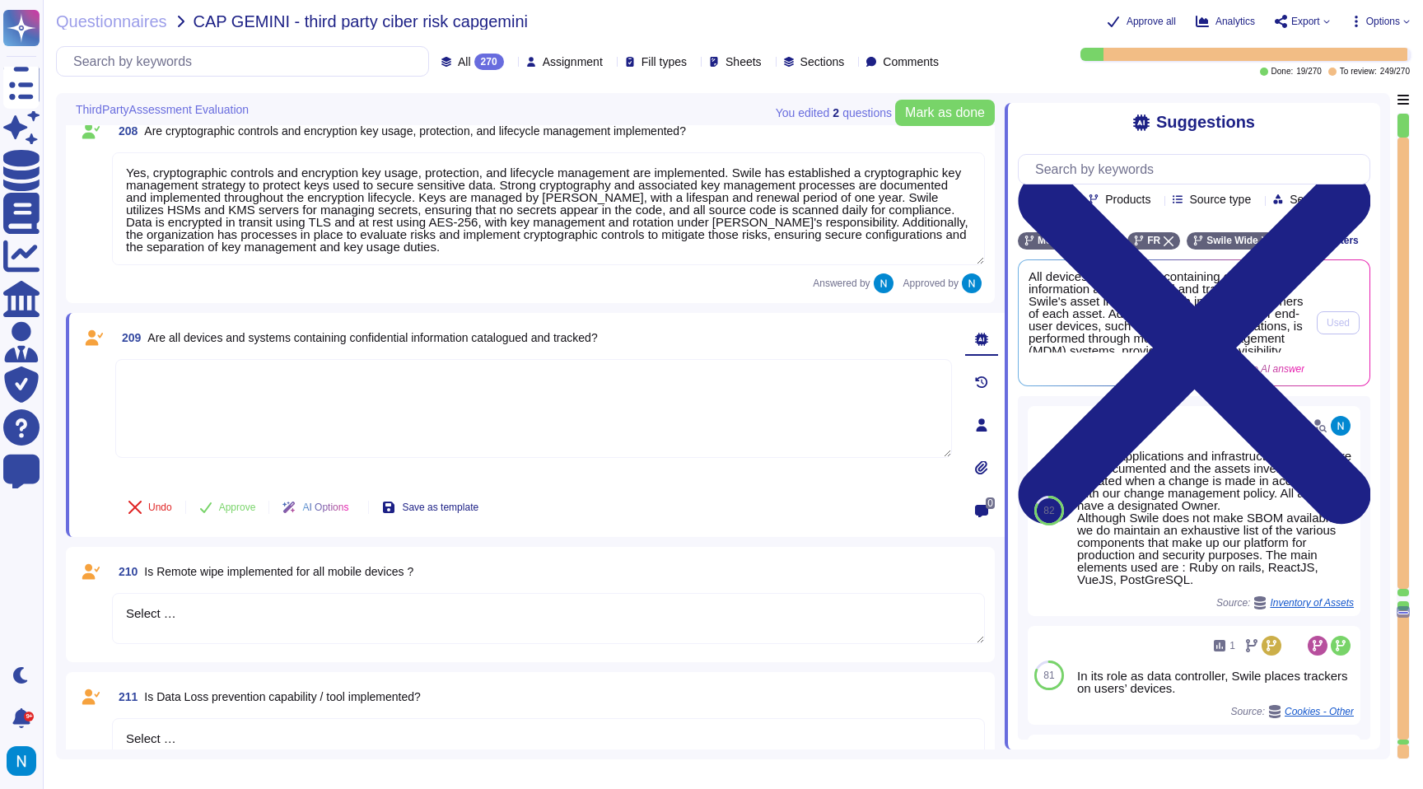
click at [1216, 341] on span "All devices and systems containing confidential information are catalogued and …" at bounding box center [1167, 311] width 276 height 82
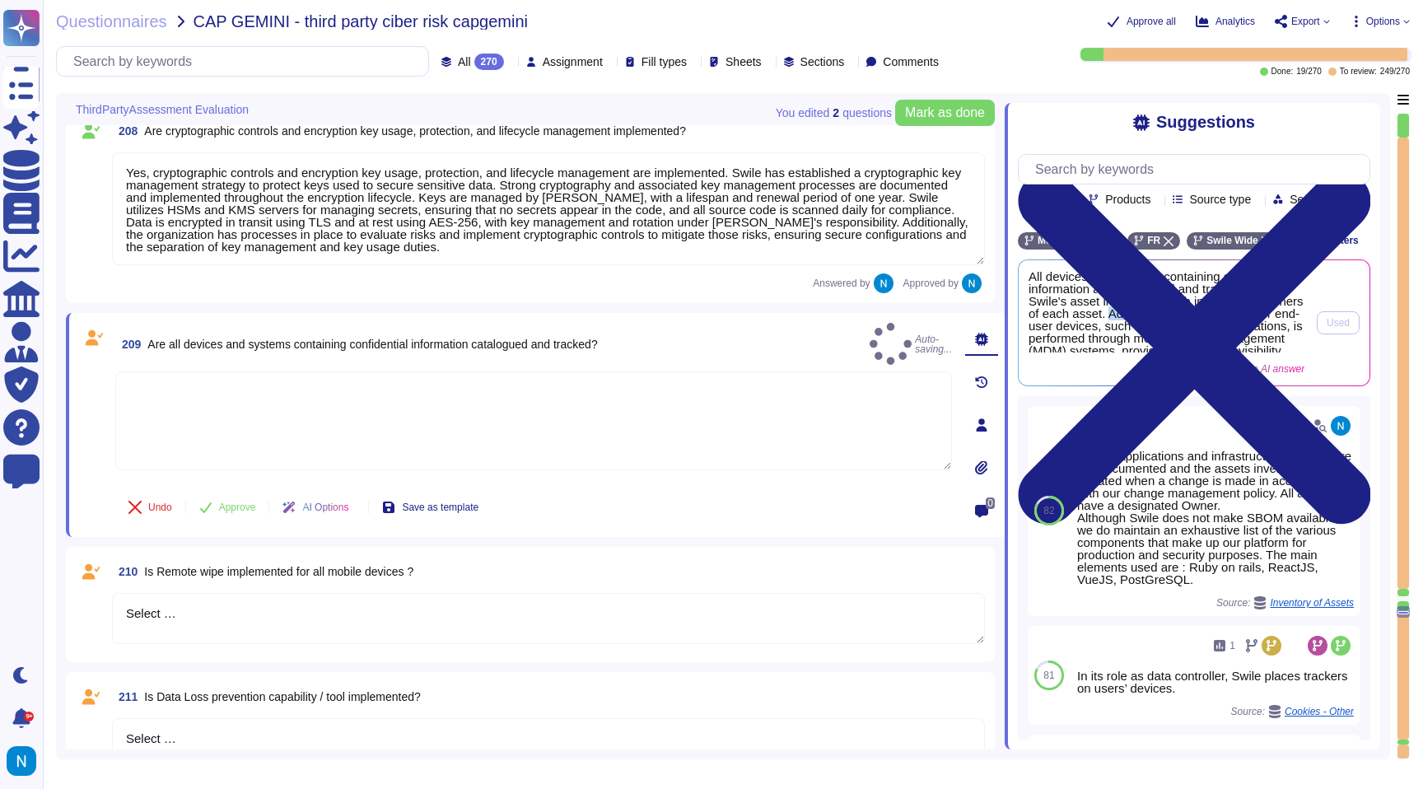
click at [1216, 341] on span "All devices and systems containing confidential information are catalogued and …" at bounding box center [1167, 311] width 276 height 82
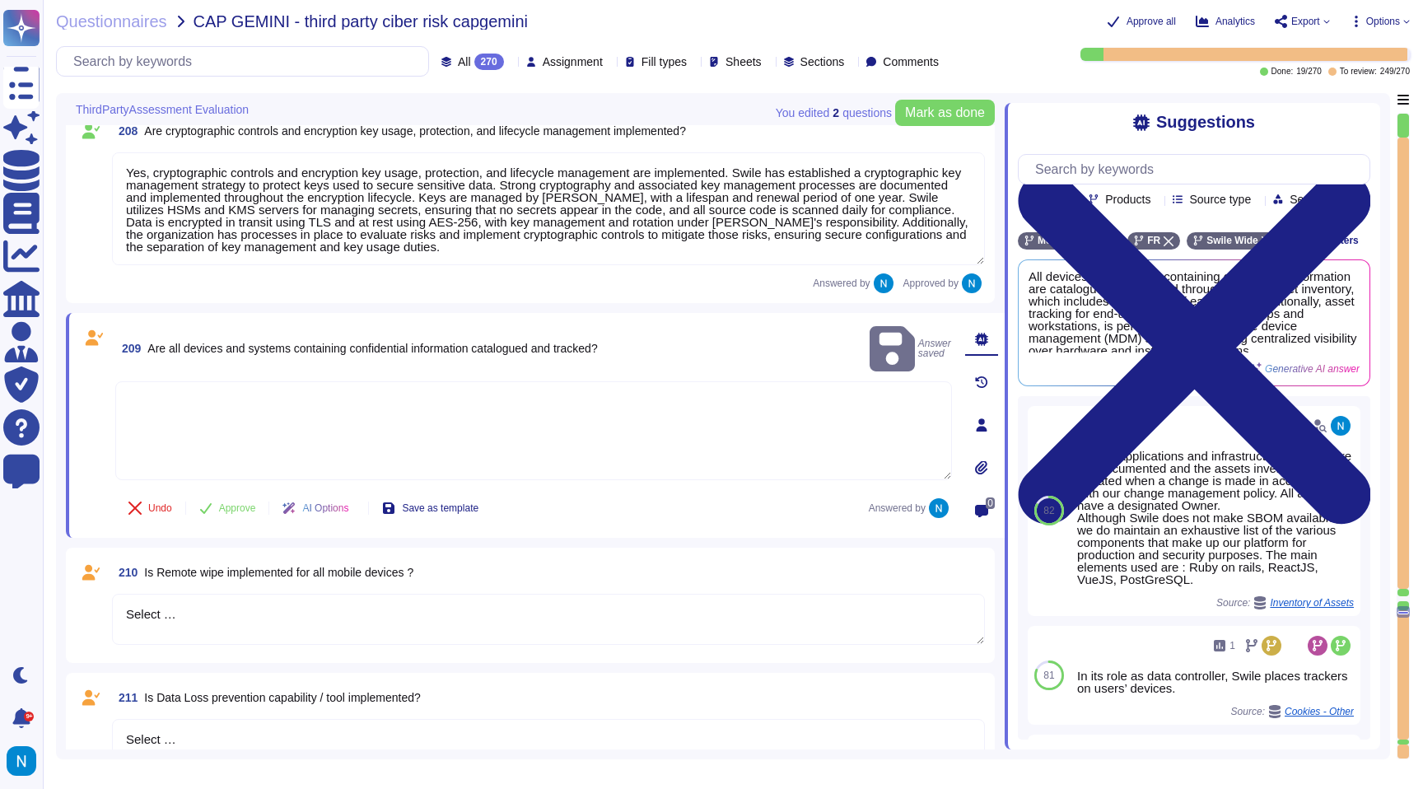
click at [701, 421] on textarea at bounding box center [533, 430] width 837 height 99
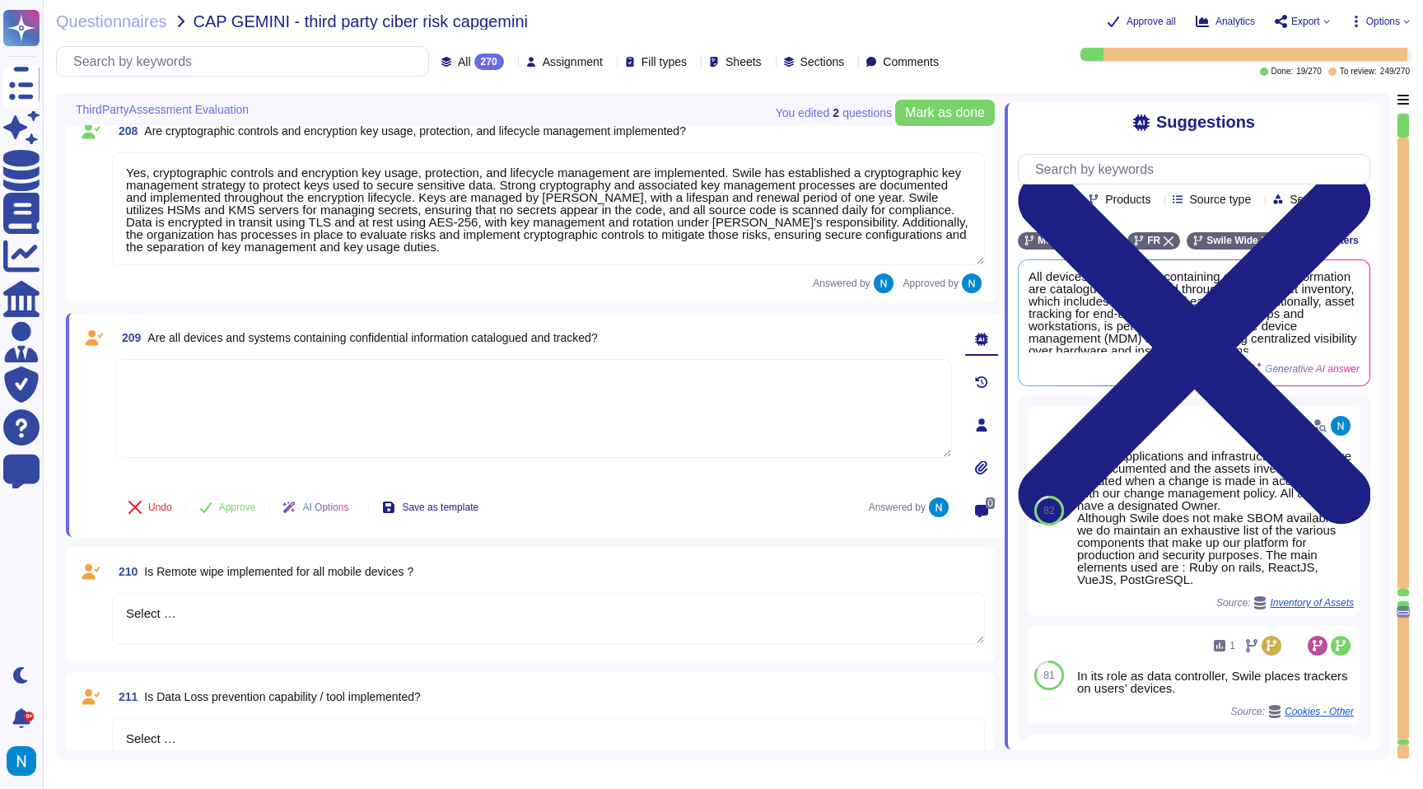
paste textarea "All devices and systems containing confidential information are catalogued and …"
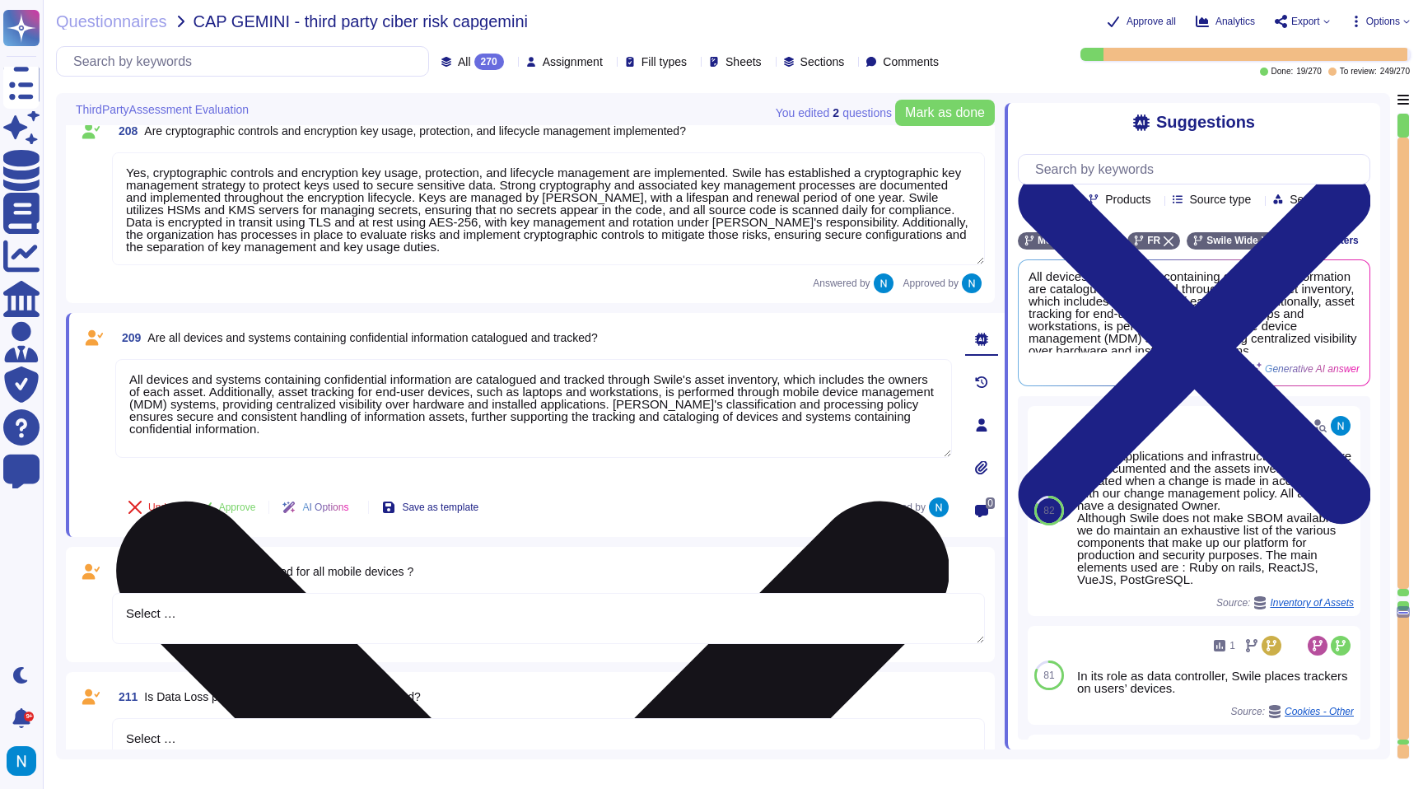
click at [136, 381] on textarea "All devices and systems containing confidential information are catalogued and …" at bounding box center [533, 408] width 837 height 99
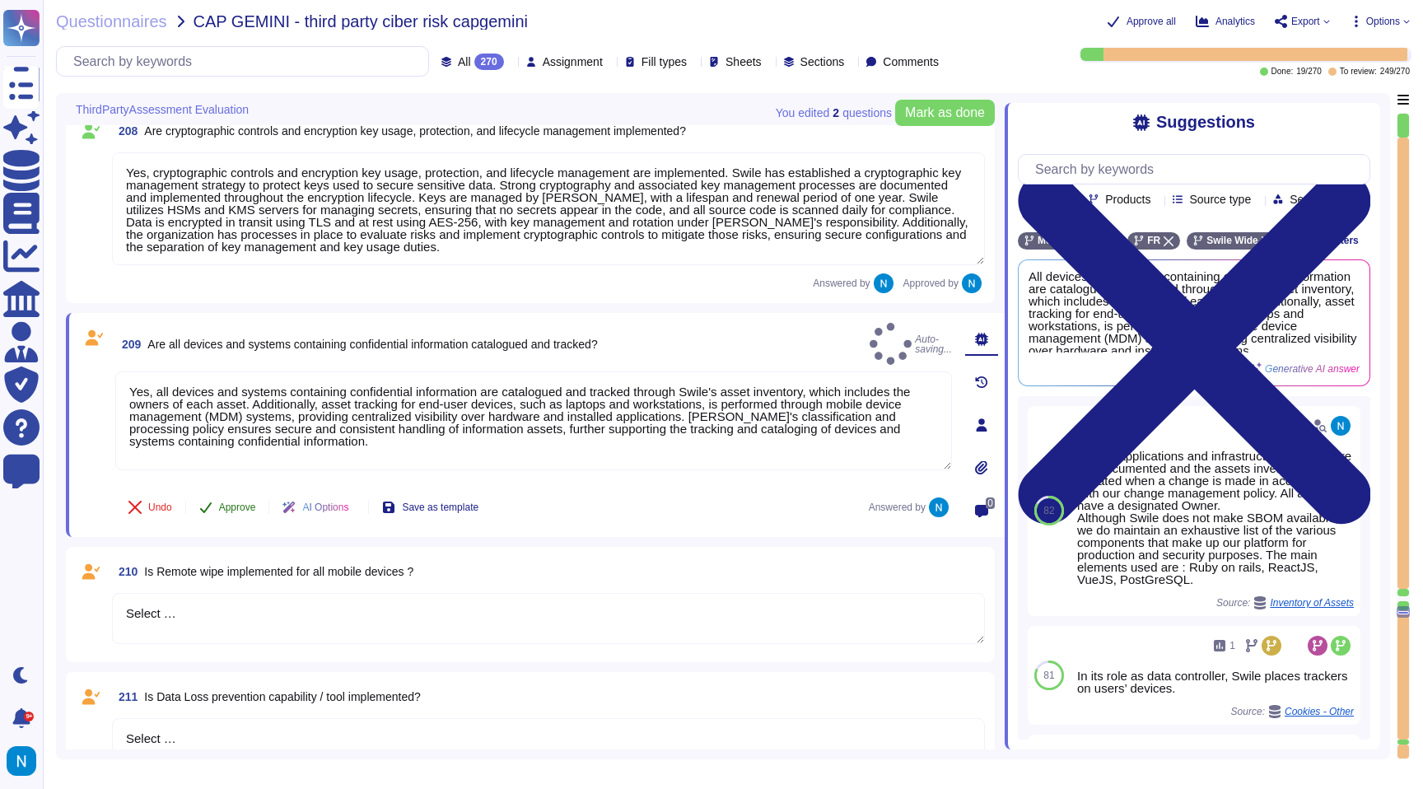
click at [238, 514] on button "Approve" at bounding box center [227, 507] width 83 height 33
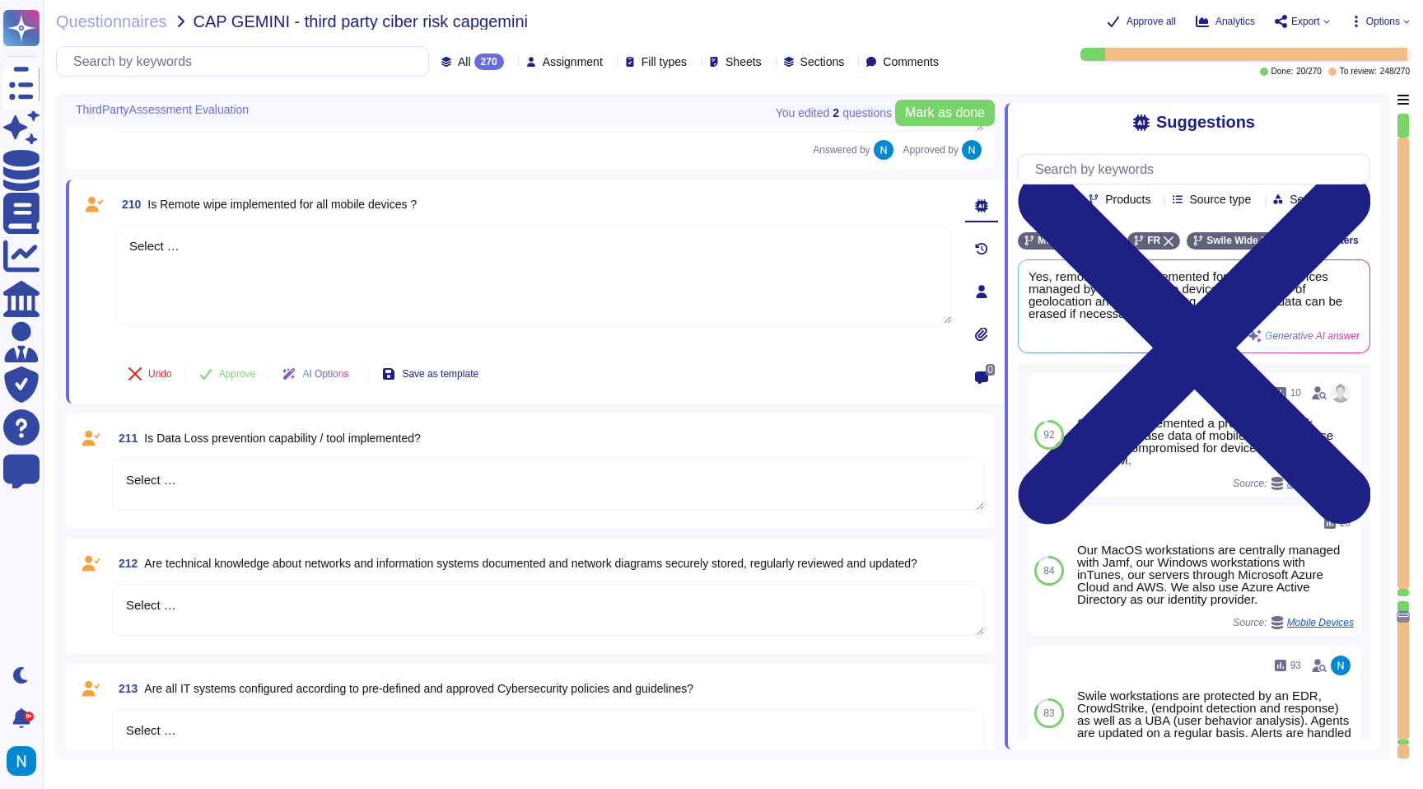
scroll to position [26442, 0]
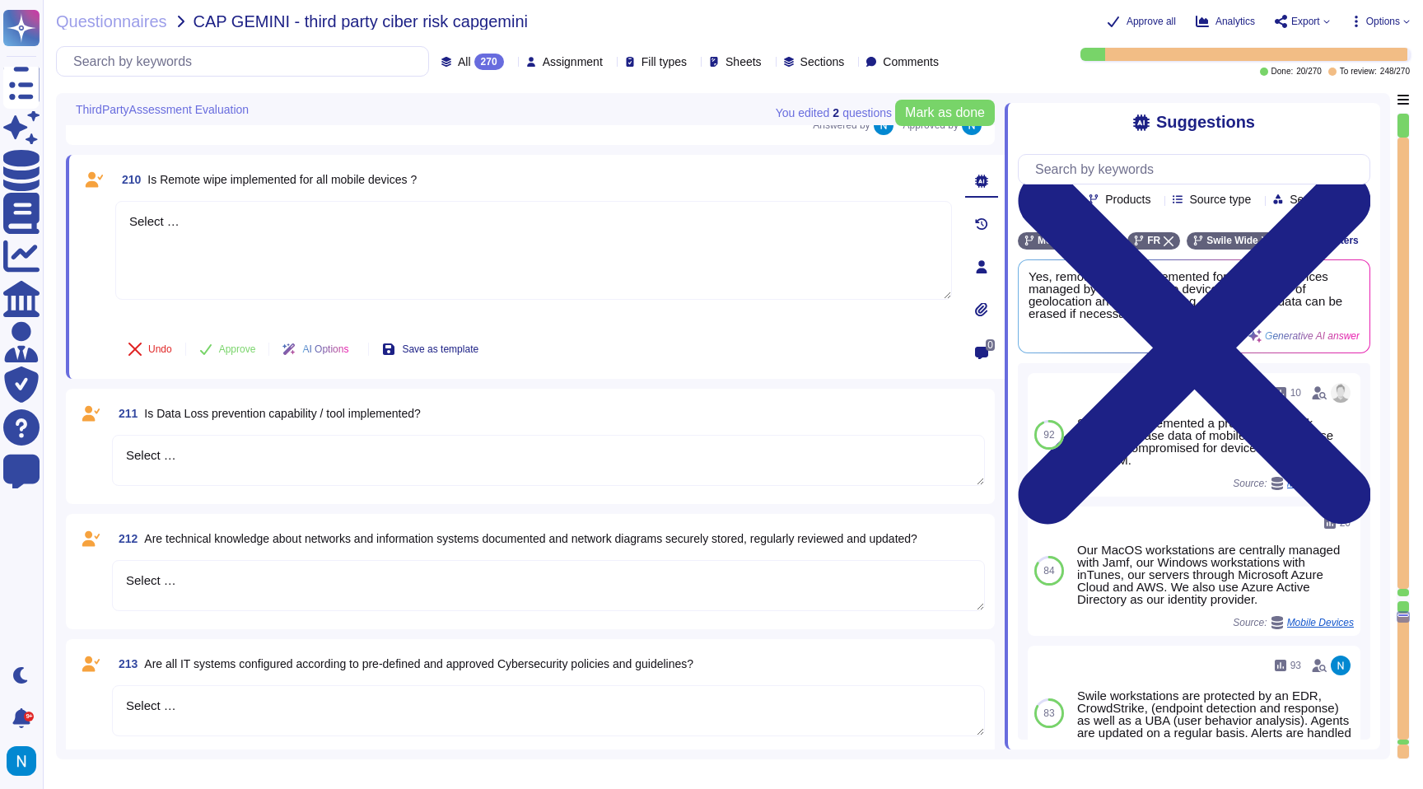
drag, startPoint x: 275, startPoint y: 237, endPoint x: 90, endPoint y: 211, distance: 187.2
click at [90, 213] on div "210 Is Remote wipe implemented for all mobile devices ? Select … Undo Approve A…" at bounding box center [515, 267] width 873 height 204
click at [1277, 319] on span "Yes, remote wipe is implemented for all mobile devices managed by our MDM. The …" at bounding box center [1167, 294] width 276 height 49
click at [1242, 320] on span "Yes, remote wipe is implemented for all mobile devices managed by our MDM. The …" at bounding box center [1167, 294] width 276 height 49
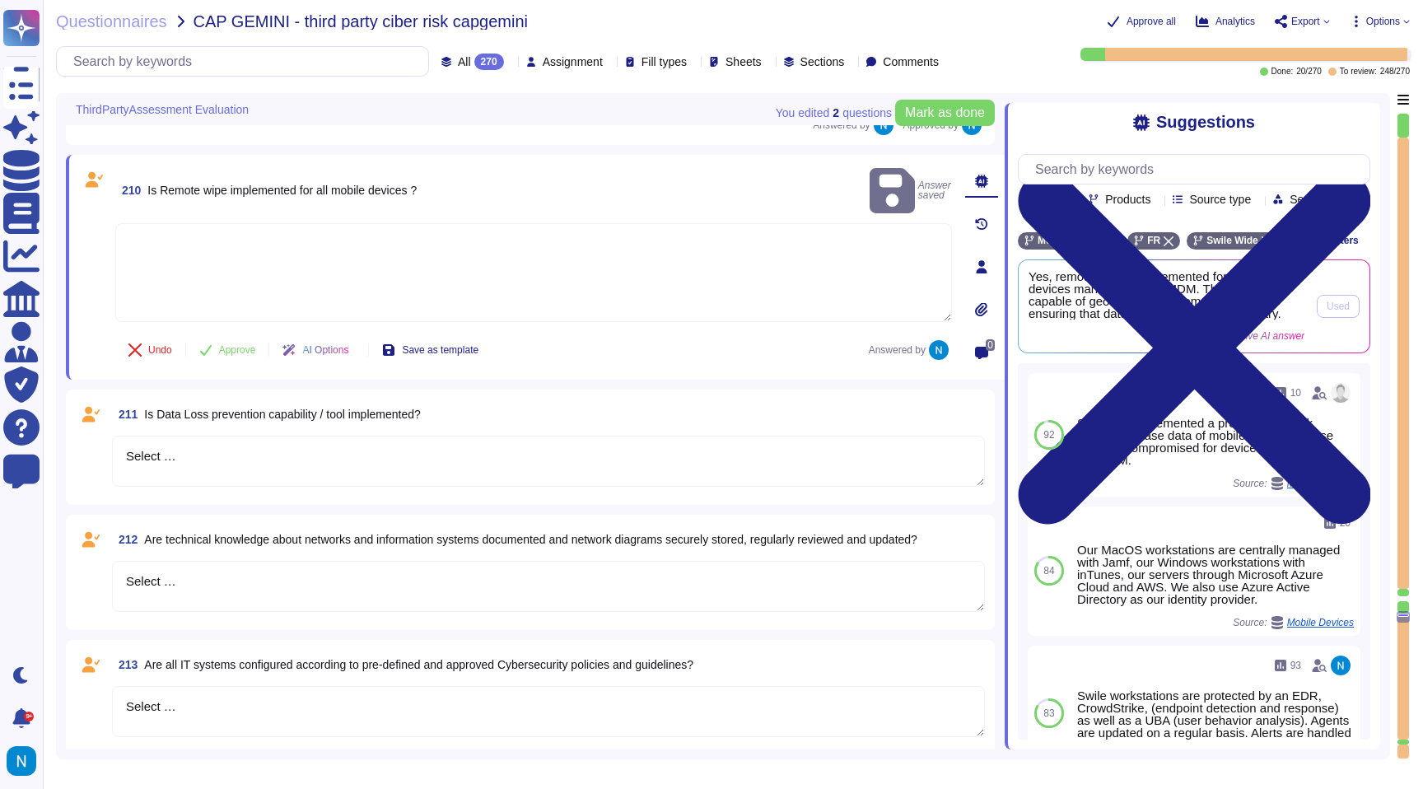
click at [1242, 320] on span "Yes, remote wipe is implemented for all mobile devices managed by our MDM. The …" at bounding box center [1167, 294] width 276 height 49
click at [732, 265] on textarea at bounding box center [533, 272] width 837 height 99
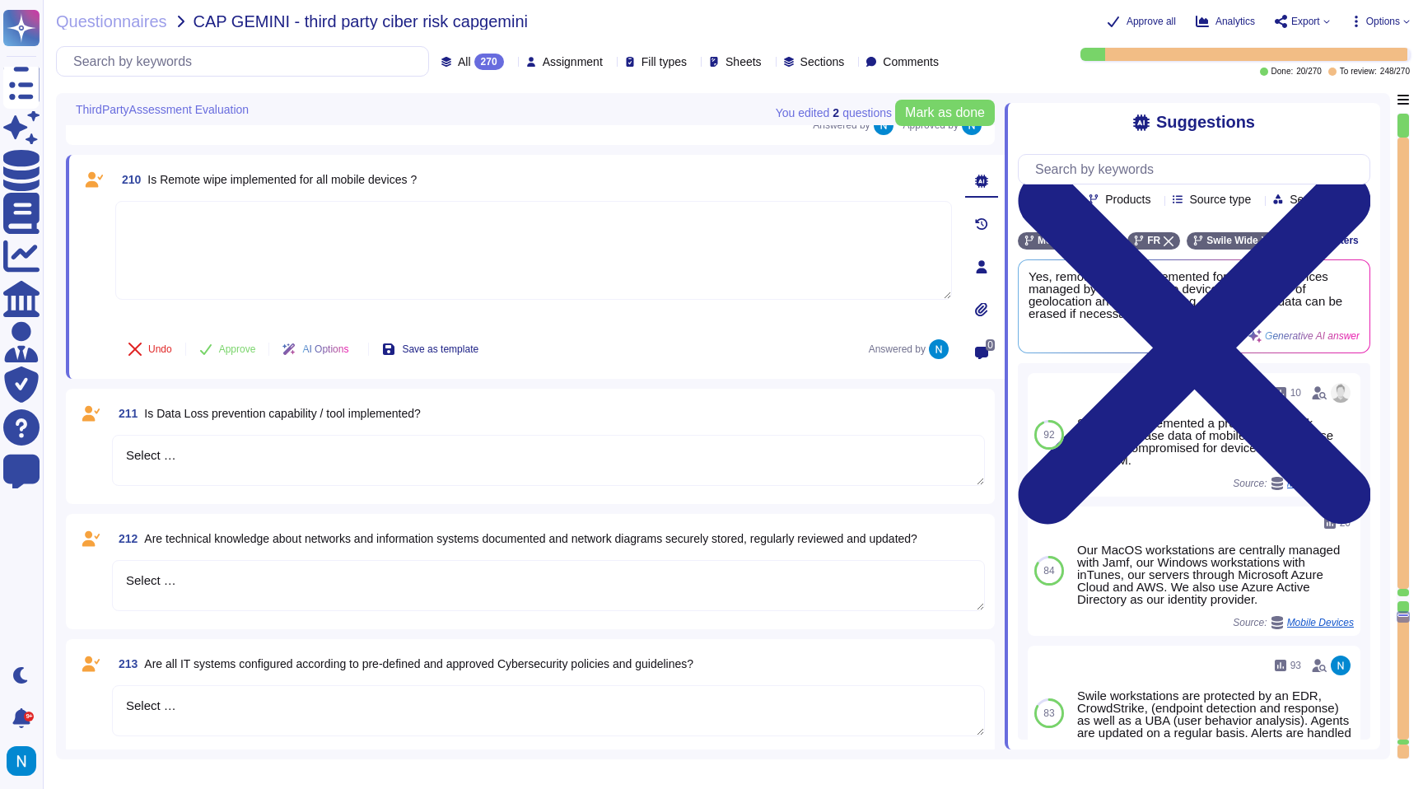
paste textarea "Yes, remote wipe is implemented for all mobile devices managed by our MDM. The …"
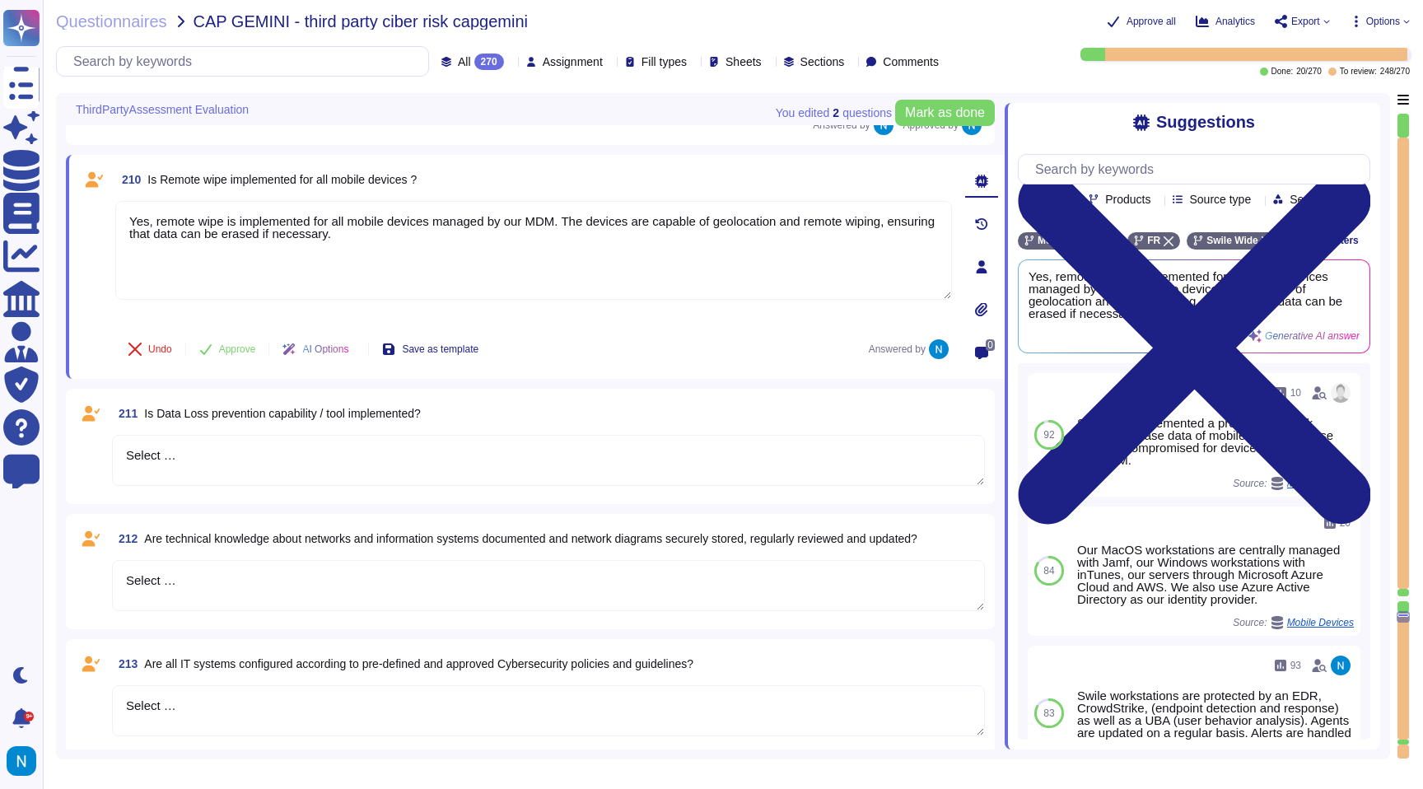
click at [242, 354] on span "Approve" at bounding box center [237, 349] width 37 height 10
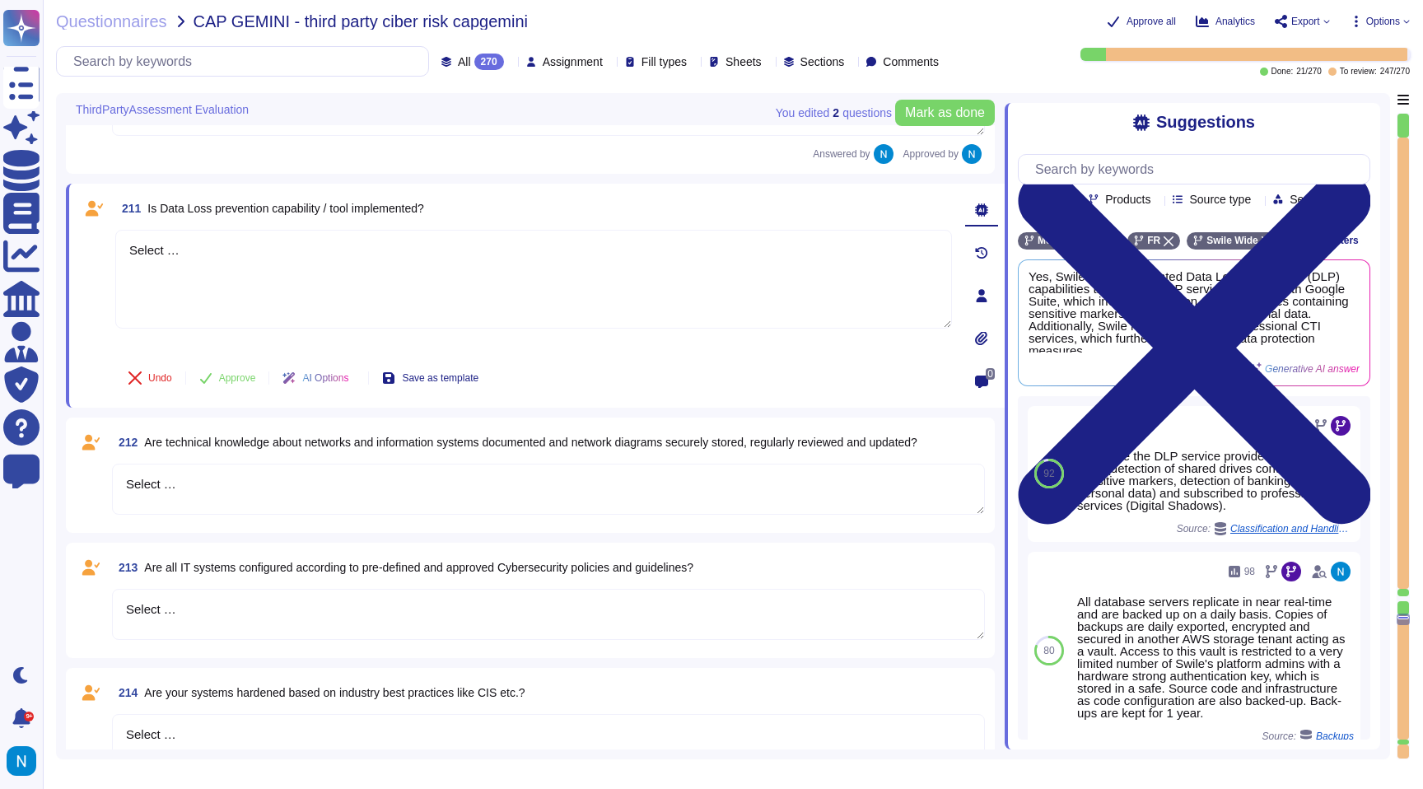
scroll to position [26623, 0]
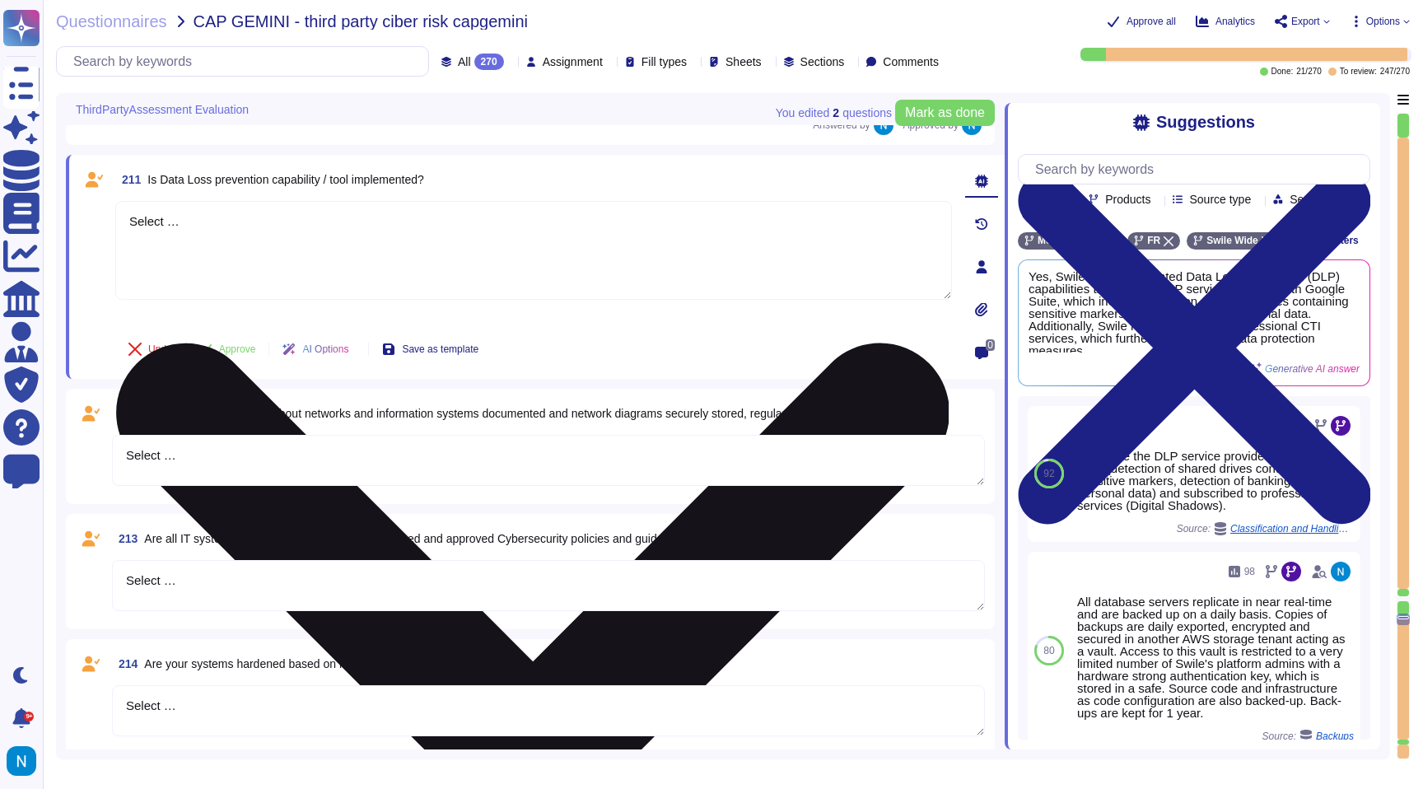
click at [154, 229] on textarea "Select …" at bounding box center [533, 250] width 837 height 99
click at [154, 226] on textarea "Select …" at bounding box center [533, 250] width 837 height 99
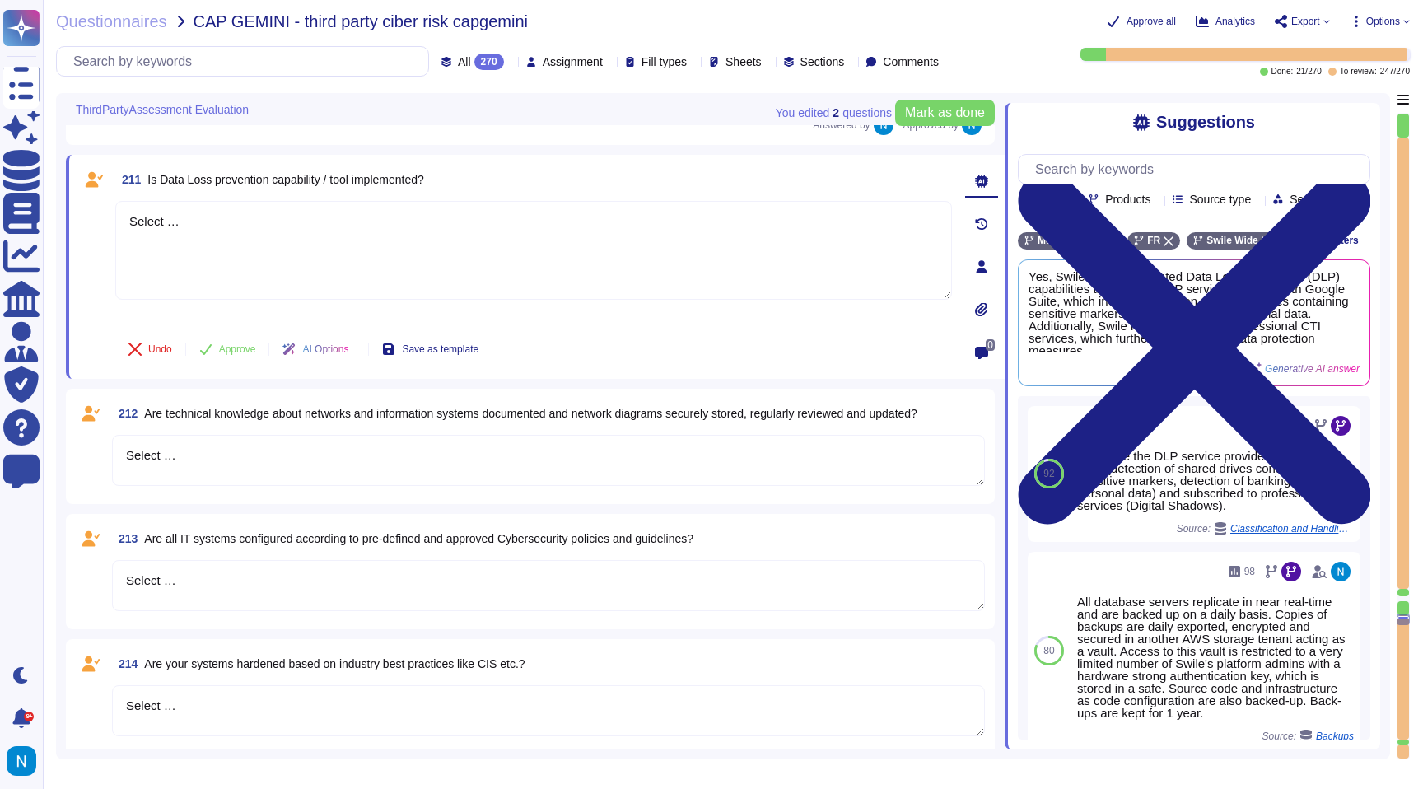
drag, startPoint x: 210, startPoint y: 222, endPoint x: 69, endPoint y: 216, distance: 140.9
click at [69, 216] on div "211 Is Data Loss prevention capability / tool implemented? Select … Undo Approv…" at bounding box center [535, 267] width 939 height 224
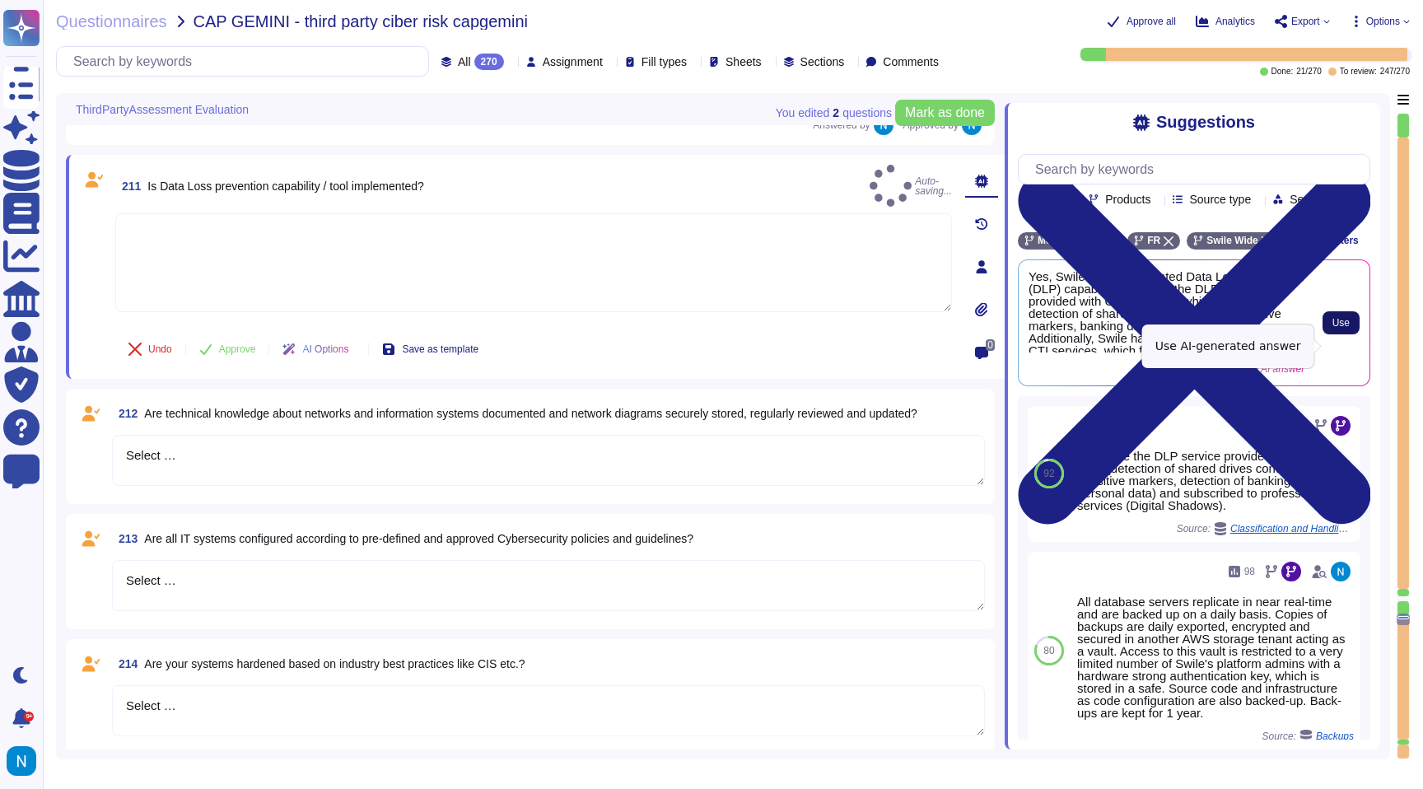
click at [1335, 328] on span "Use" at bounding box center [1340, 323] width 17 height 10
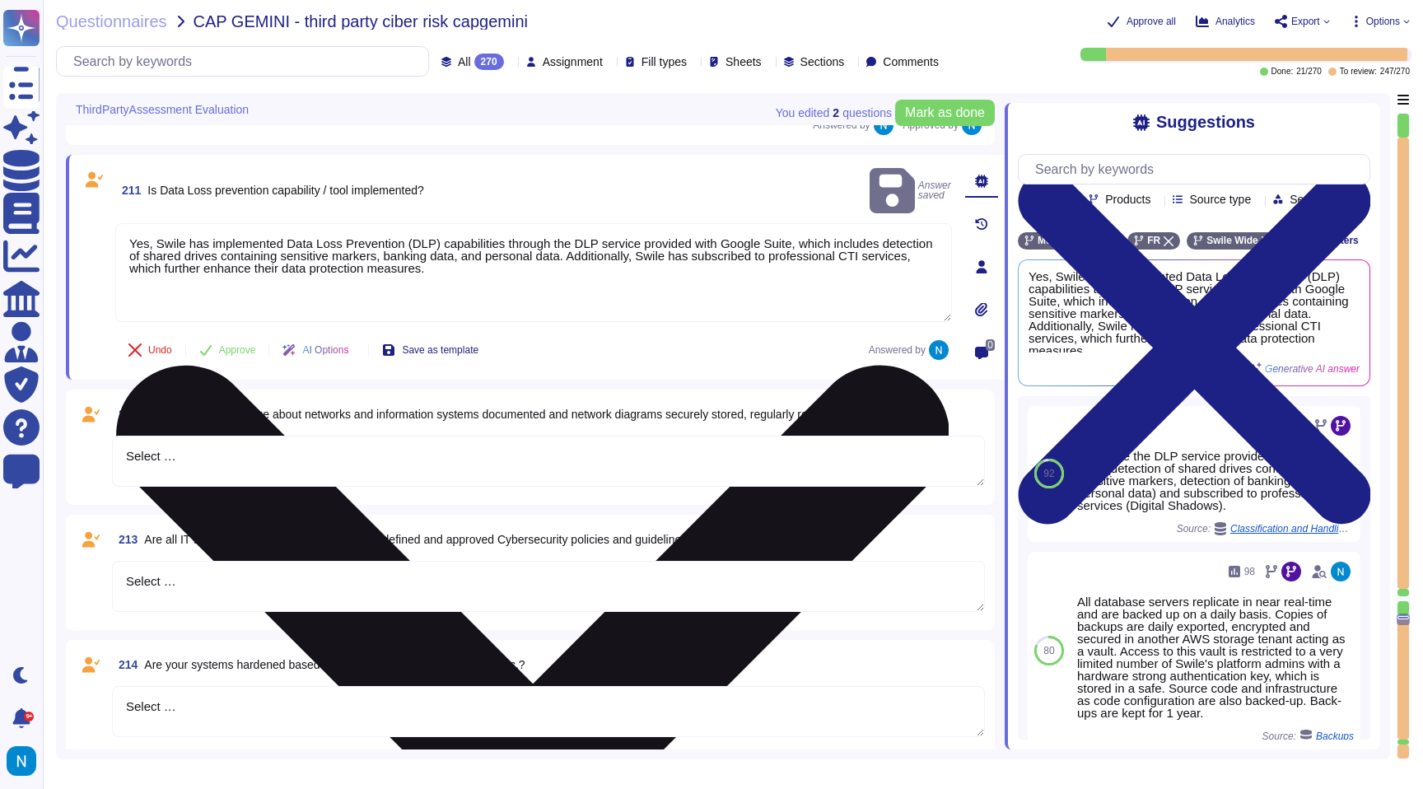
click at [483, 278] on textarea "Yes, Swile has implemented Data Loss Prevention (DLP) capabilities through the …" at bounding box center [533, 272] width 837 height 99
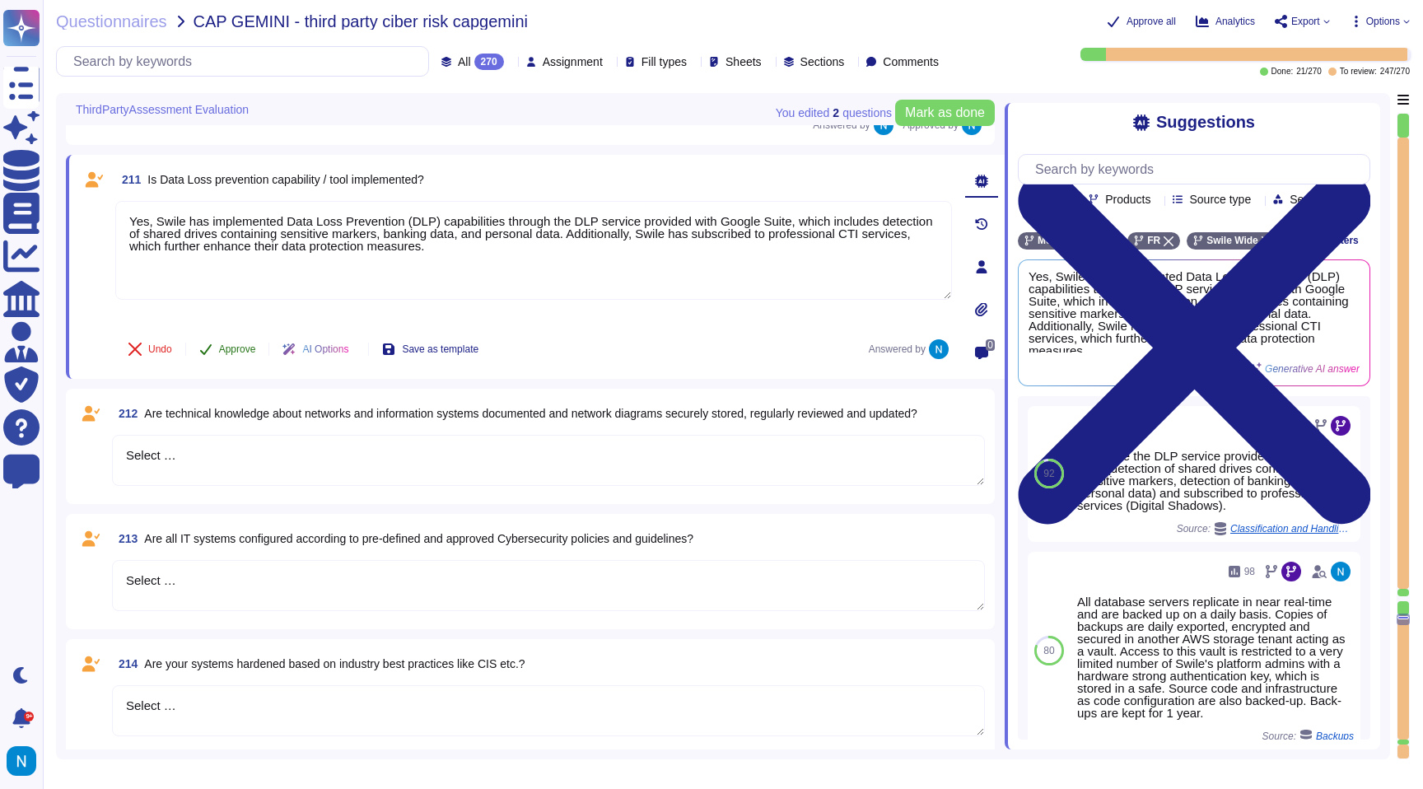
click at [238, 349] on span "Approve" at bounding box center [237, 349] width 37 height 10
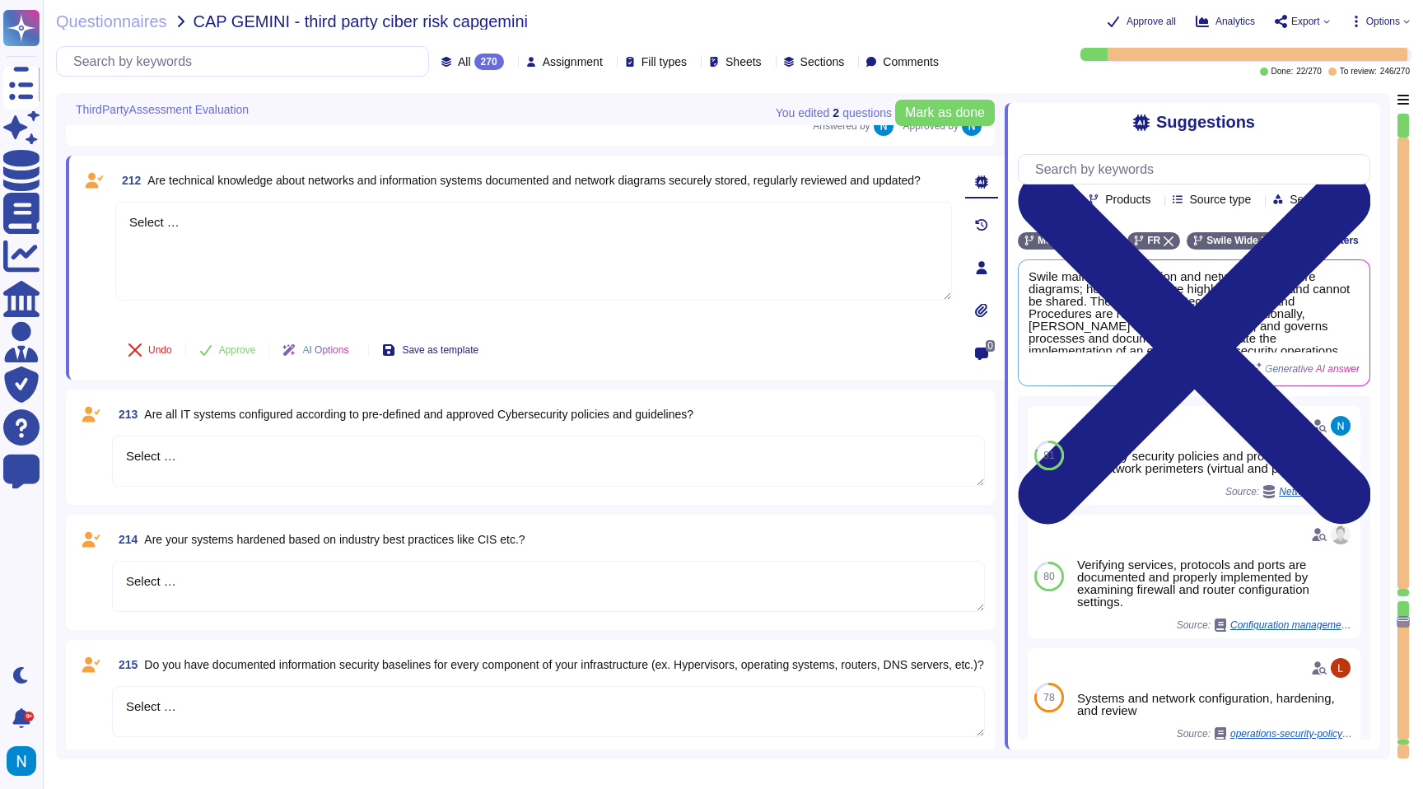
scroll to position [26805, 0]
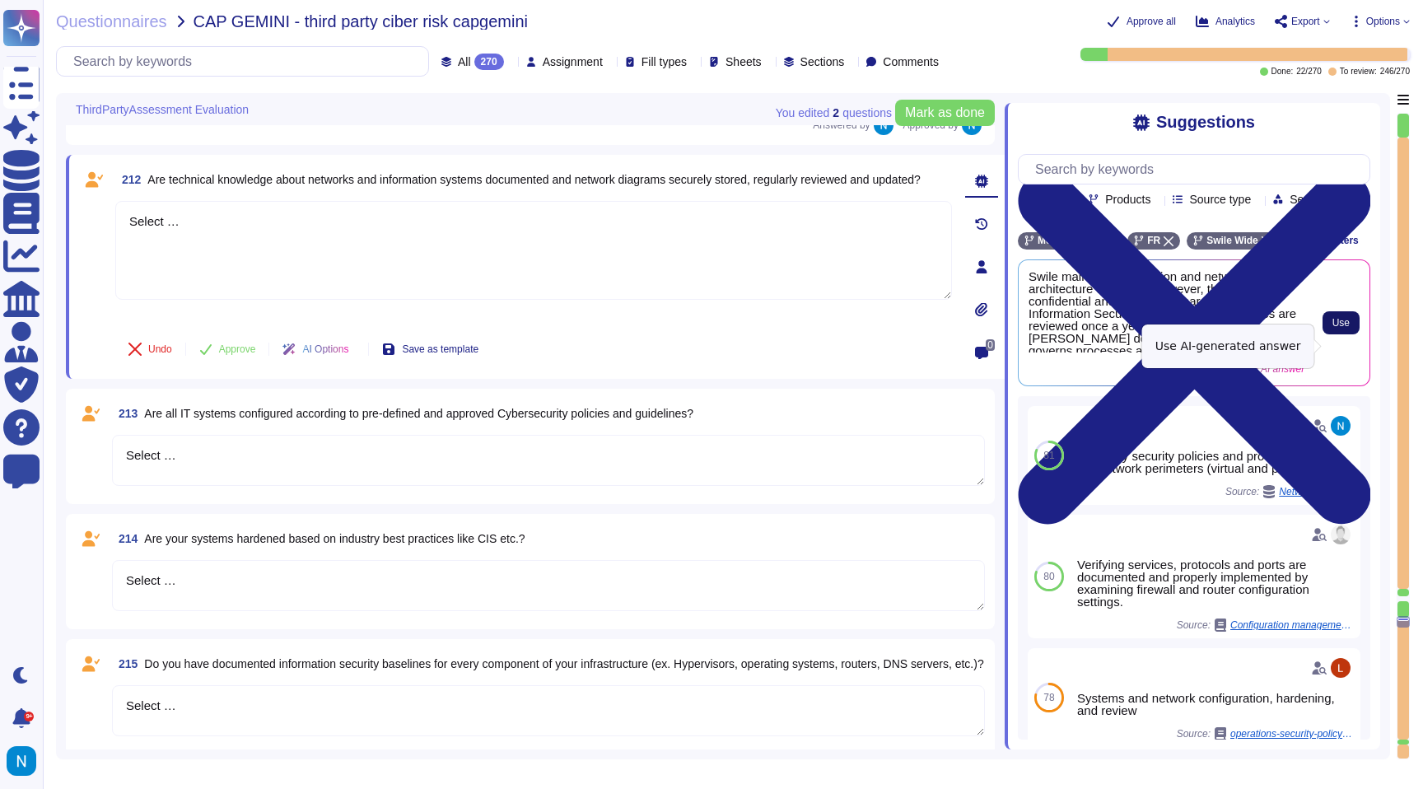
click at [1342, 328] on span "Use" at bounding box center [1340, 323] width 17 height 10
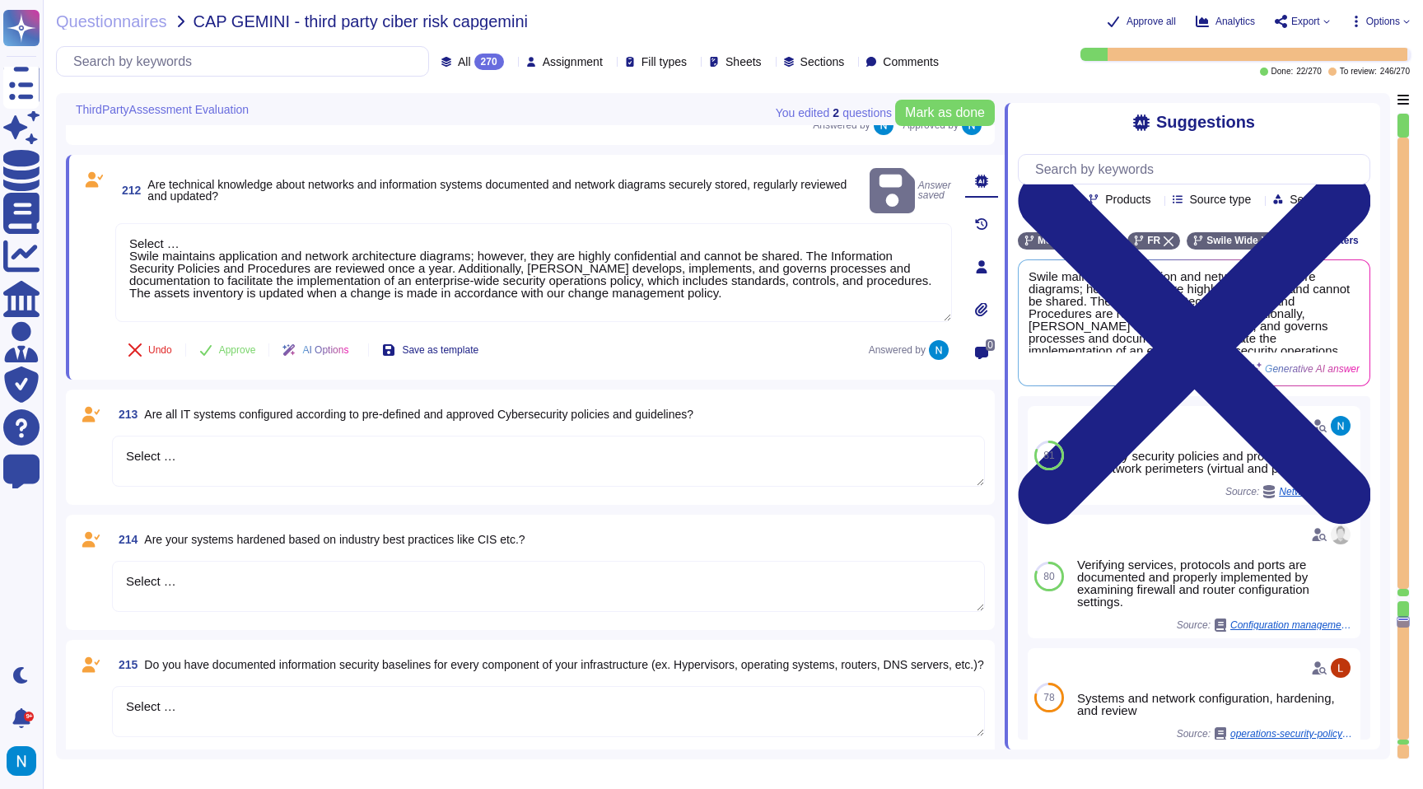
drag, startPoint x: 130, startPoint y: 236, endPoint x: 117, endPoint y: 184, distance: 54.3
click at [117, 184] on div "212 Are technical knowledge about networks and information systems documented a…" at bounding box center [515, 267] width 873 height 205
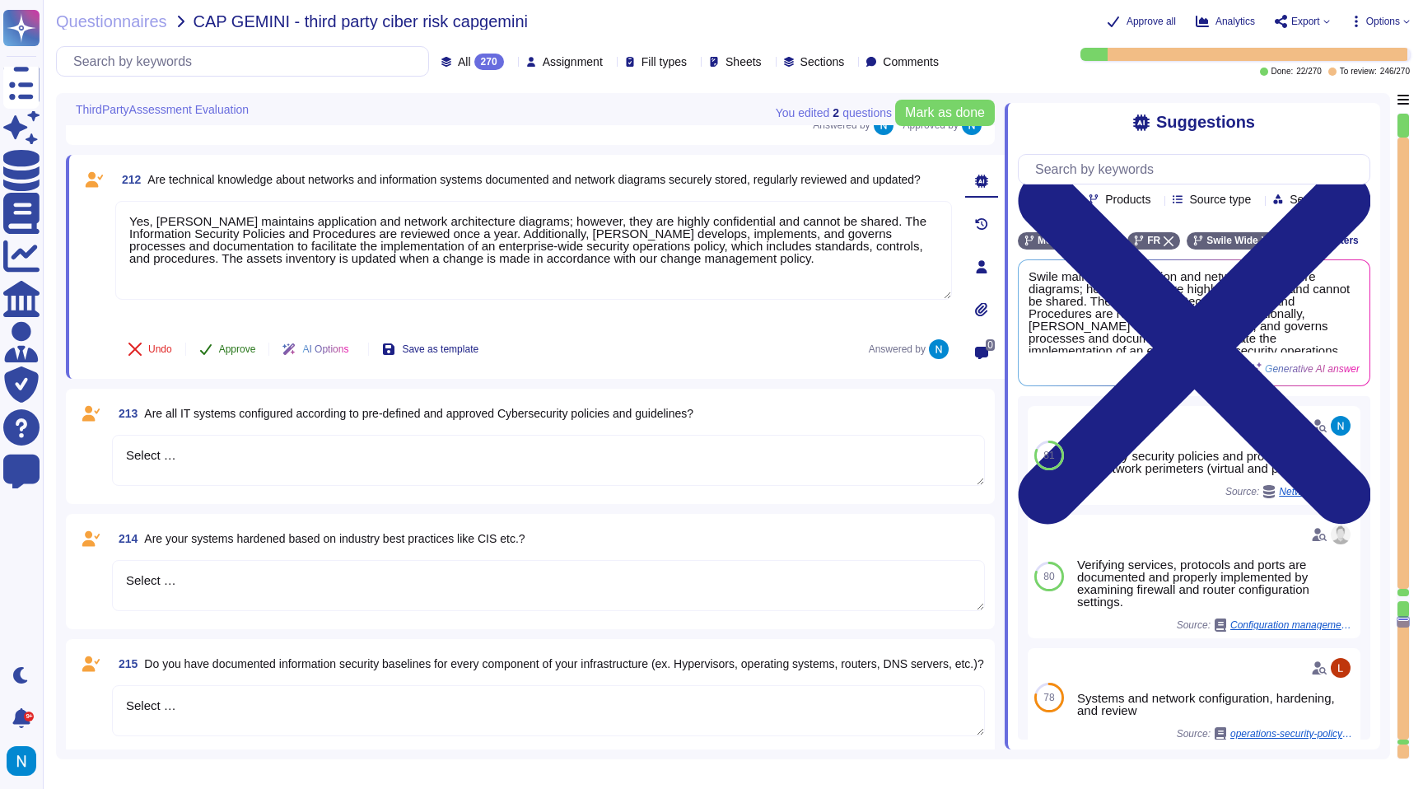
click at [222, 348] on span "Approve" at bounding box center [237, 349] width 37 height 10
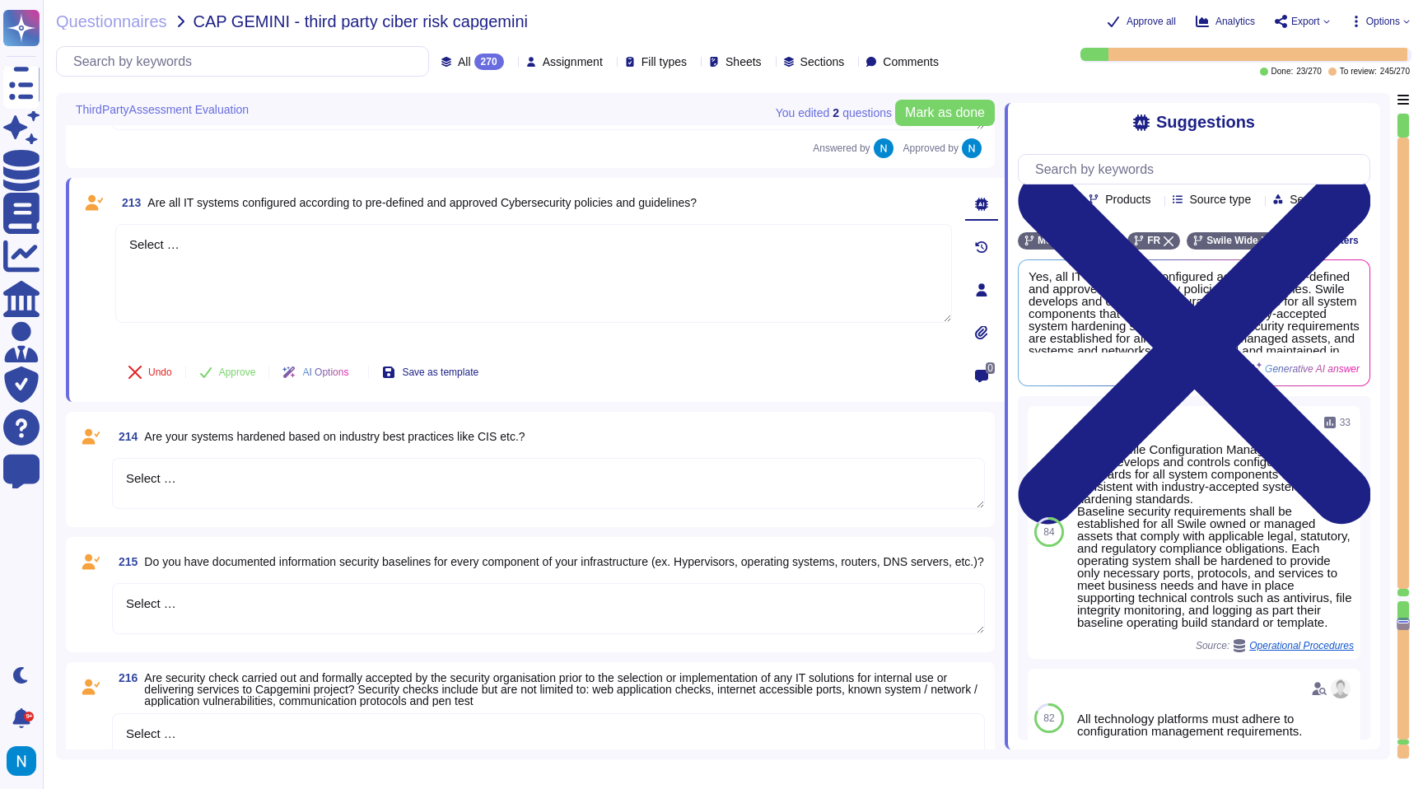
scroll to position [26986, 0]
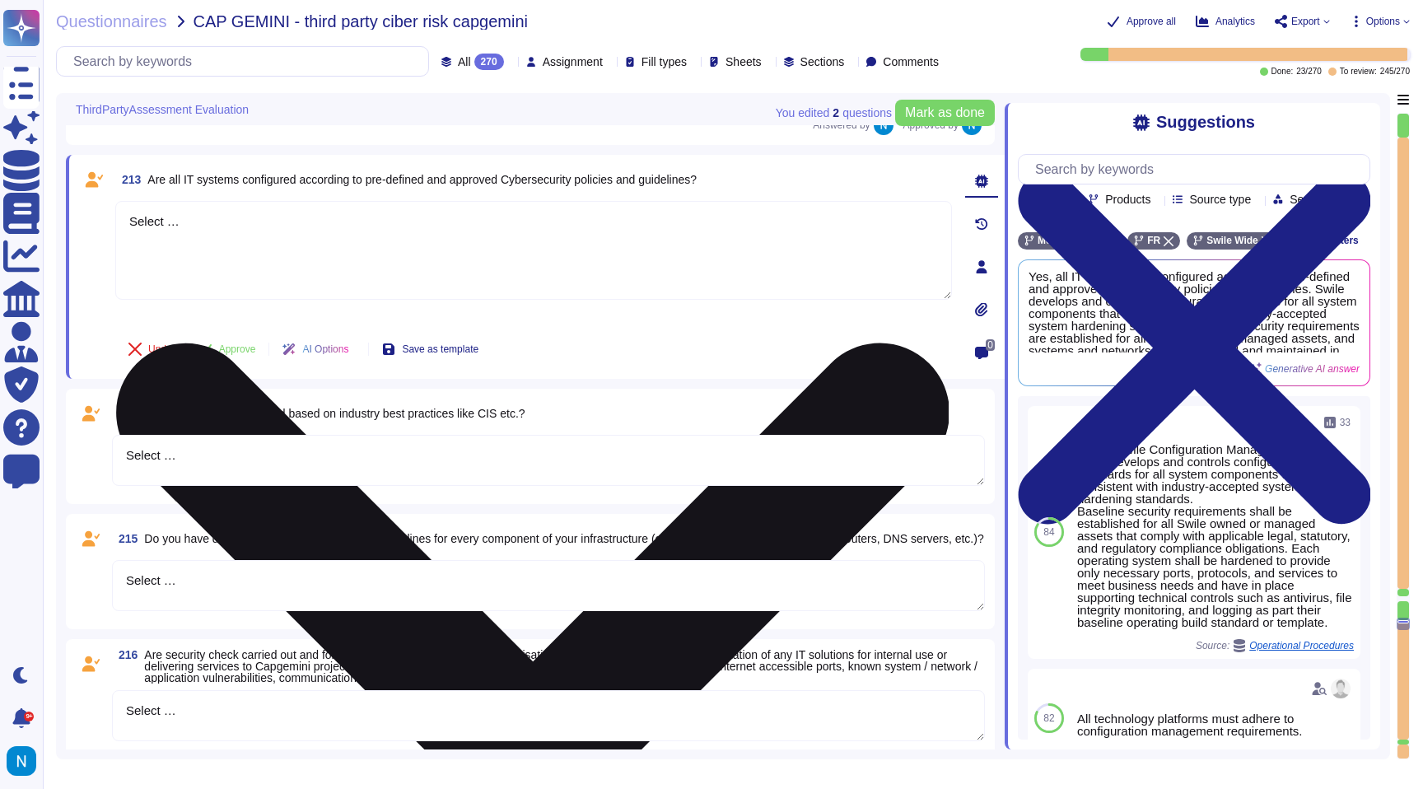
drag, startPoint x: 229, startPoint y: 254, endPoint x: 119, endPoint y: 226, distance: 112.9
click at [119, 226] on textarea "Select …" at bounding box center [533, 250] width 837 height 99
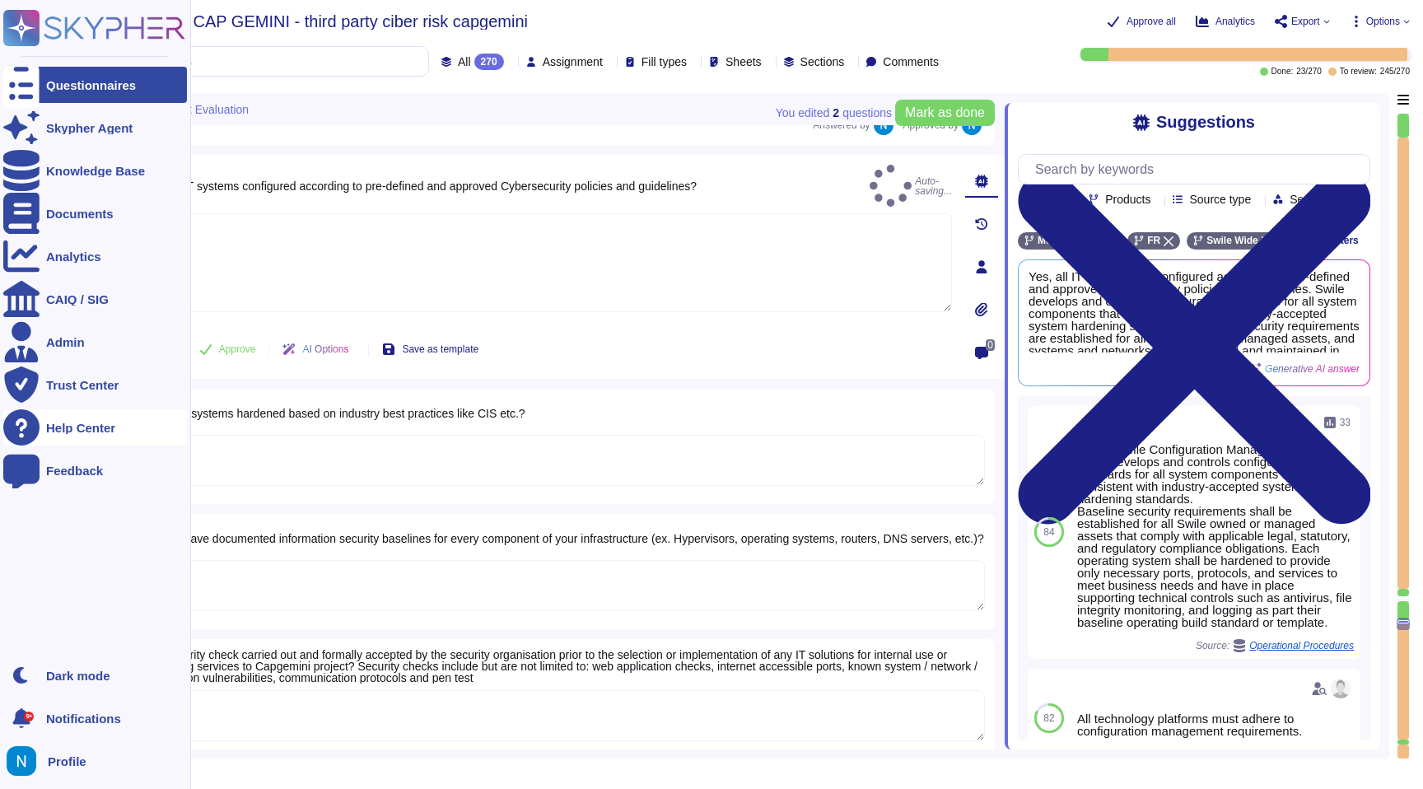
drag, startPoint x: 217, startPoint y: 441, endPoint x: 33, endPoint y: 434, distance: 183.8
click at [33, 434] on div "Questionnaires Skypher Agent Knowledge Base Documents Analytics CAIQ / SIG Admi…" at bounding box center [711, 394] width 1423 height 789
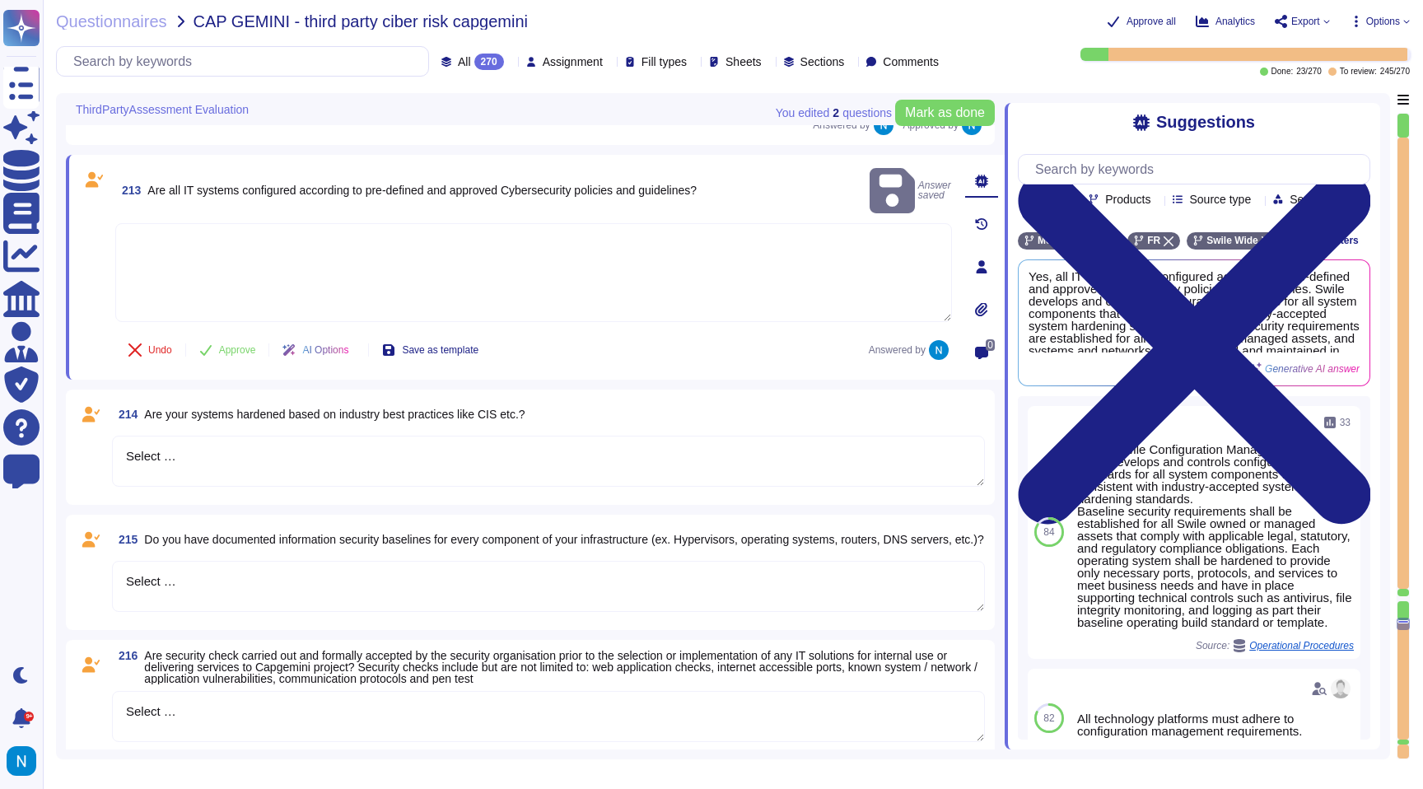
drag, startPoint x: 246, startPoint y: 442, endPoint x: 58, endPoint y: 428, distance: 189.1
click at [58, 430] on div "You edited 2 question s [PERSON_NAME] as done ThirdPartyAssessment Evaluation 2…" at bounding box center [723, 426] width 1334 height 666
drag, startPoint x: 202, startPoint y: 456, endPoint x: 96, endPoint y: 450, distance: 106.4
click at [96, 450] on div "214 Are your systems hardened based on industry best practices like CIS etc.? S…" at bounding box center [530, 447] width 909 height 96
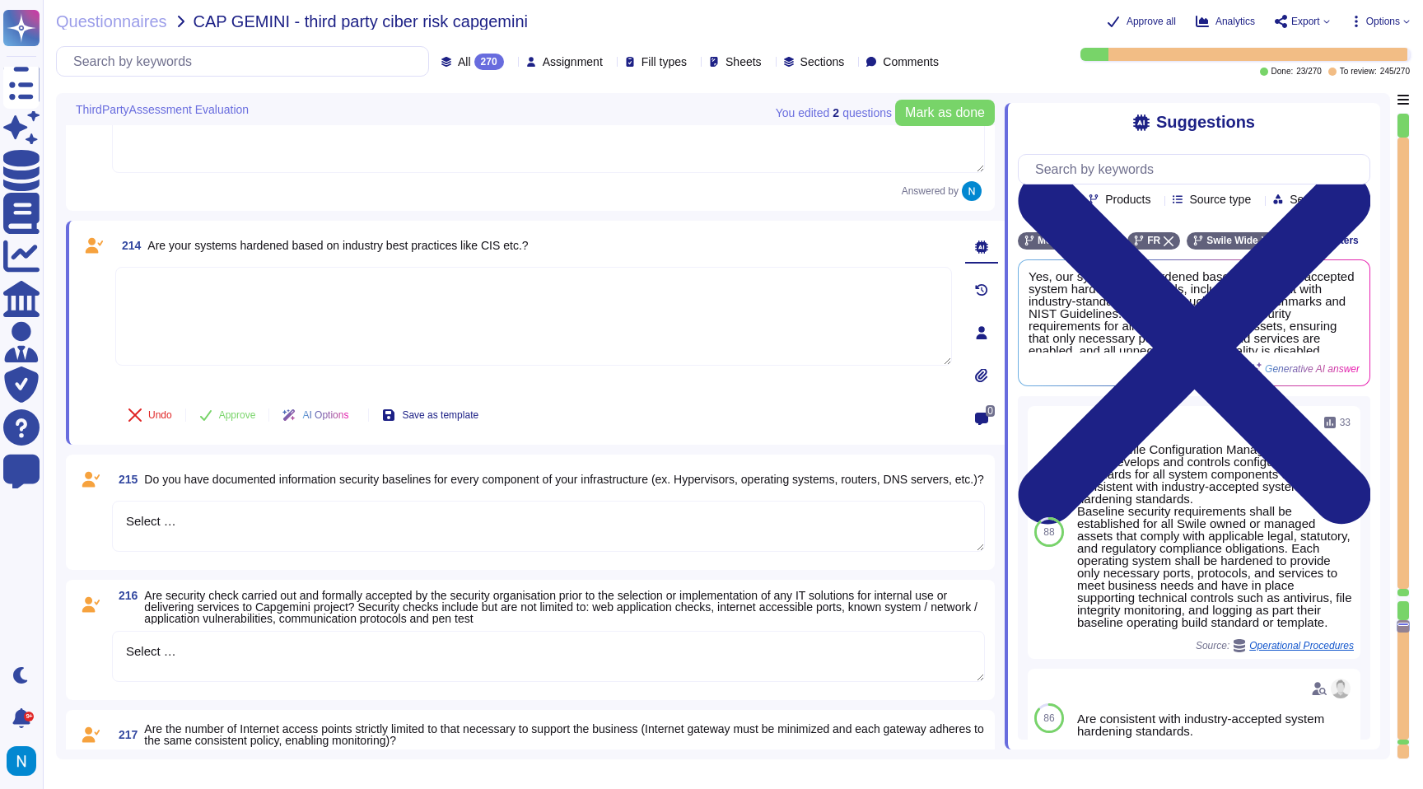
scroll to position [27107, 0]
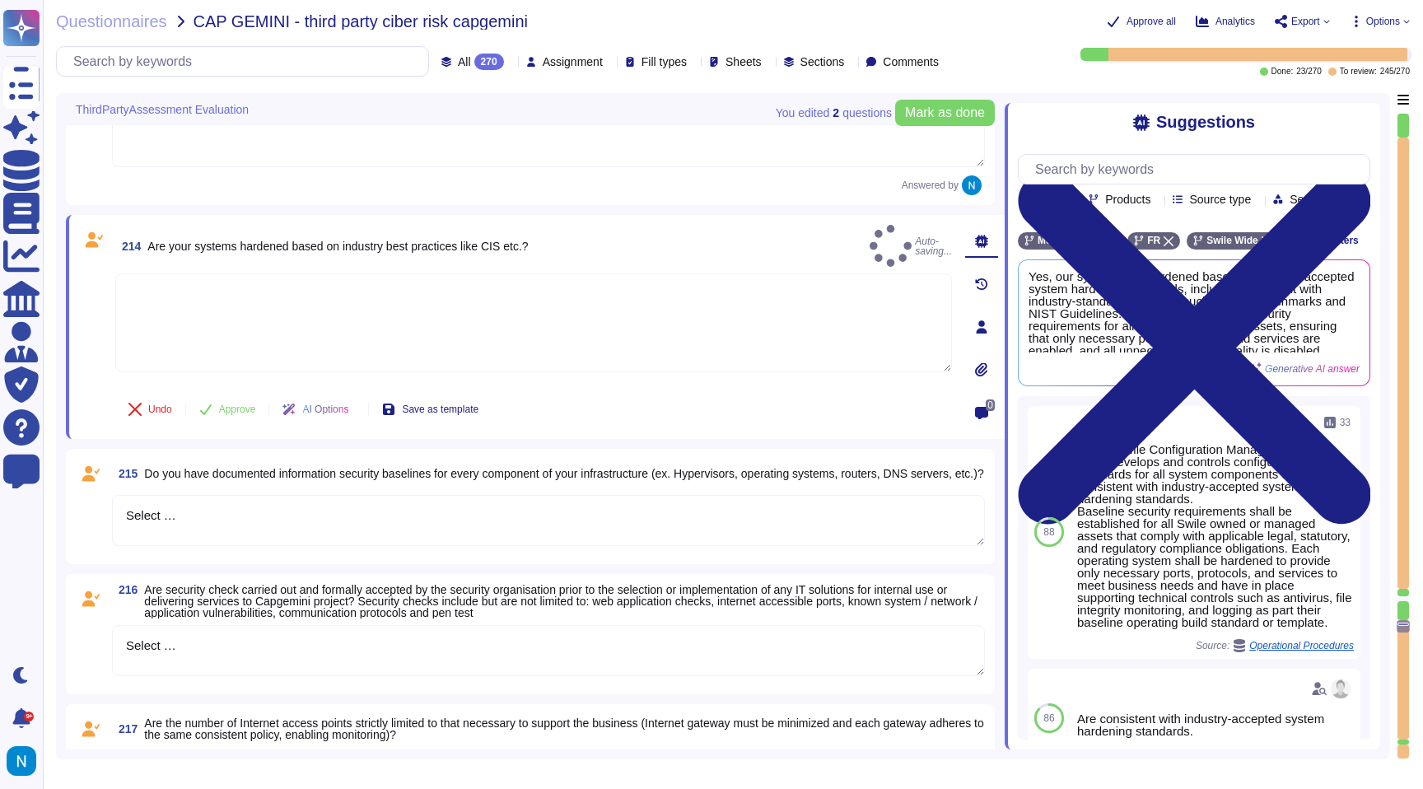
drag, startPoint x: 202, startPoint y: 512, endPoint x: 77, endPoint y: 499, distance: 125.1
click at [77, 499] on div "215 Do you have documented information security baselines for every component o…" at bounding box center [530, 507] width 909 height 96
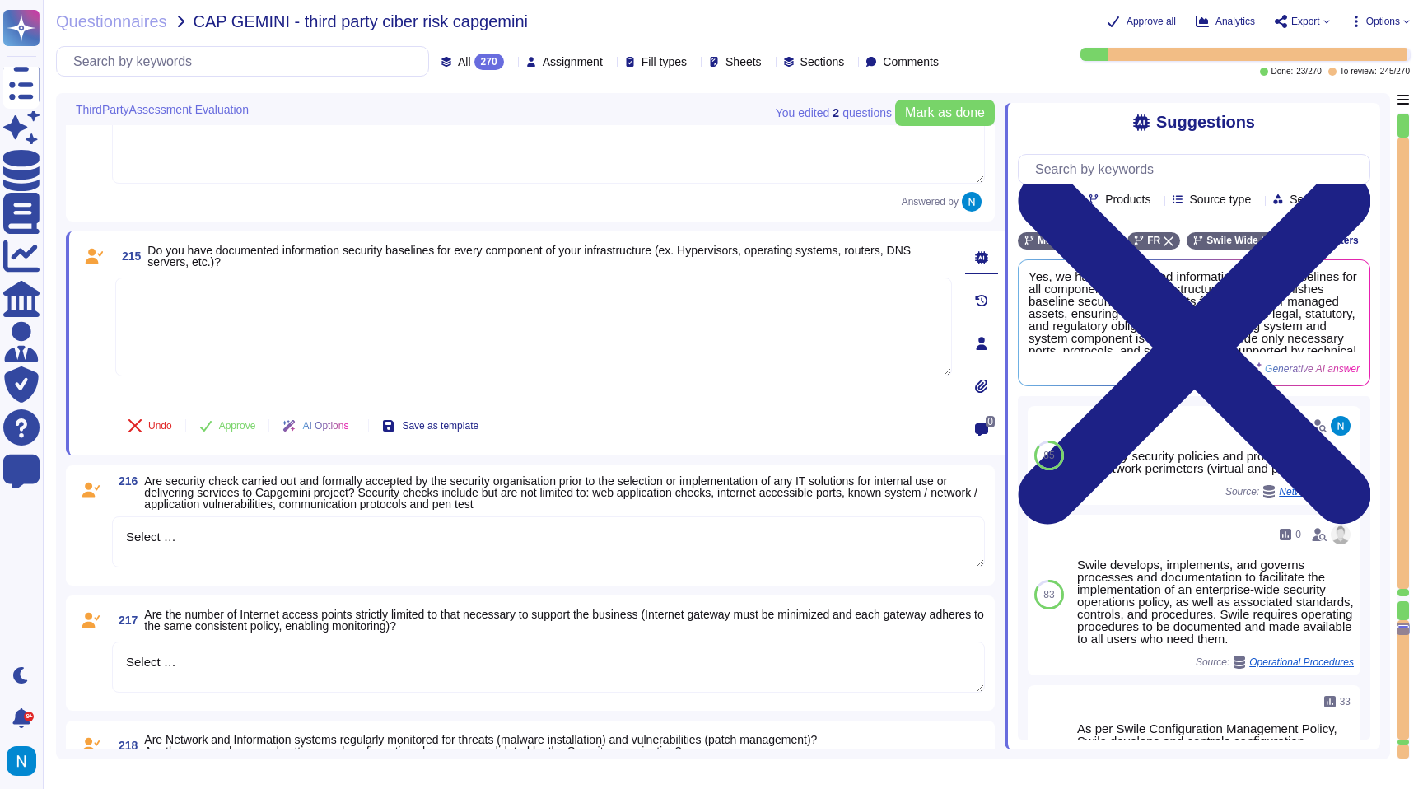
scroll to position [27378, 0]
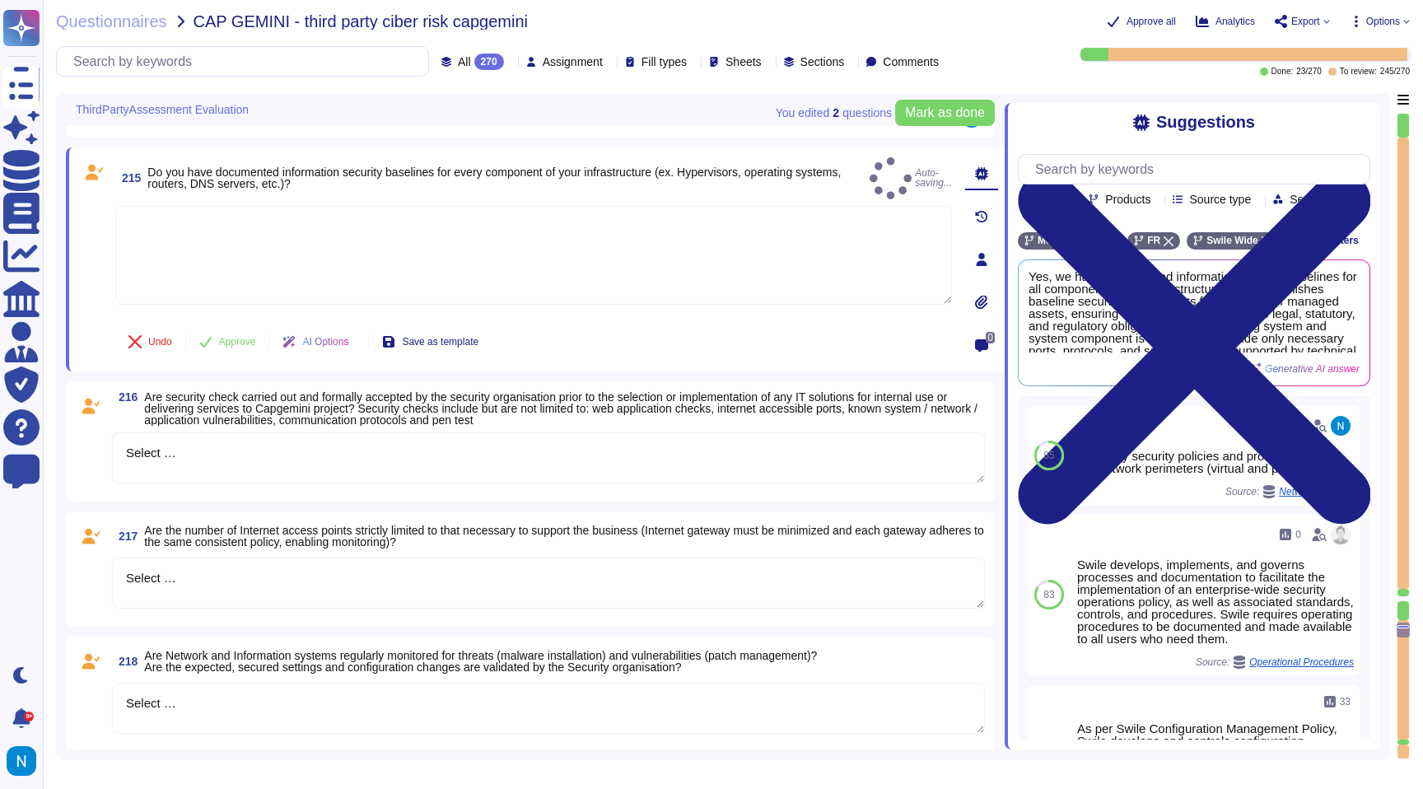
drag, startPoint x: 192, startPoint y: 427, endPoint x: 86, endPoint y: 419, distance: 105.7
click at [87, 419] on div "216 Are security check carried out and formally accepted by the security organi…" at bounding box center [530, 441] width 909 height 100
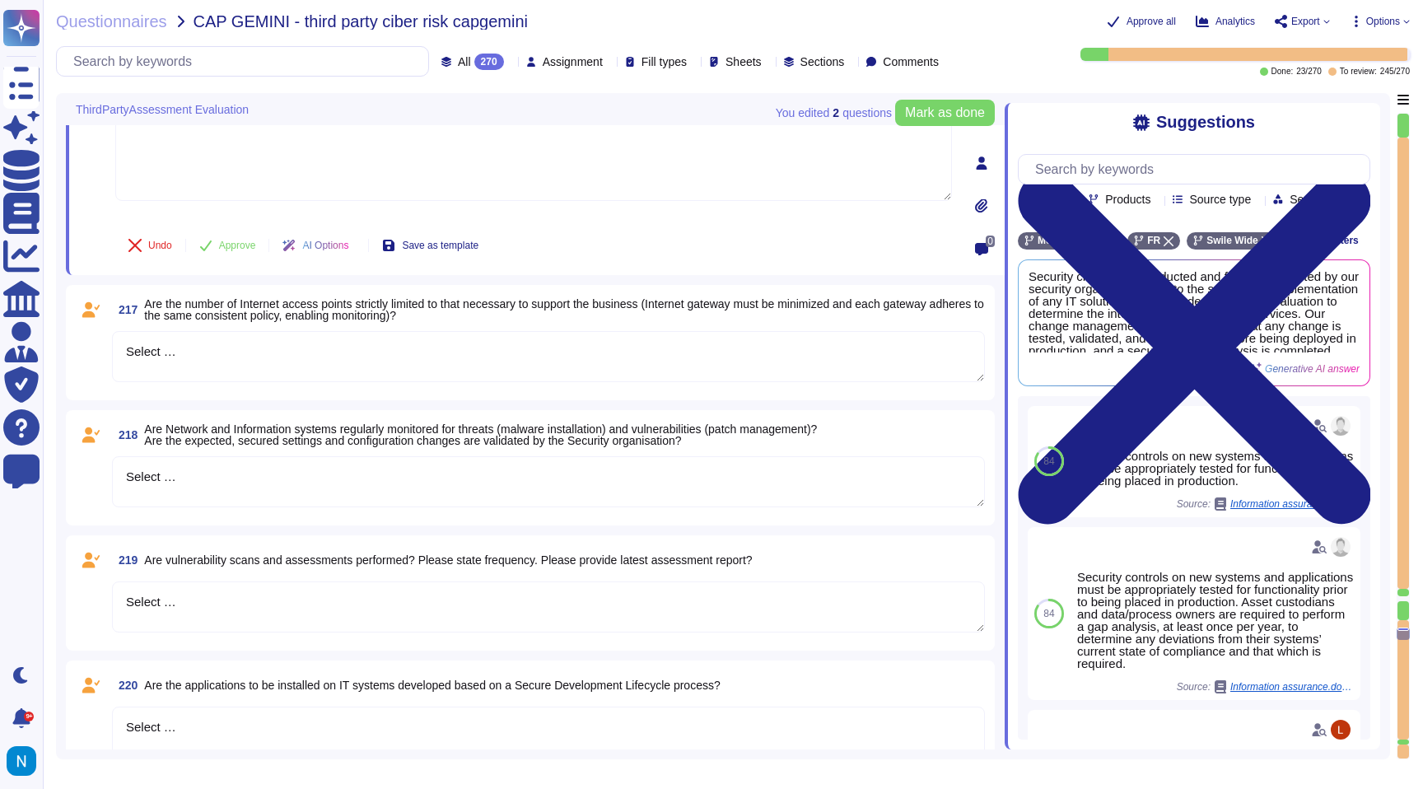
scroll to position [27678, 0]
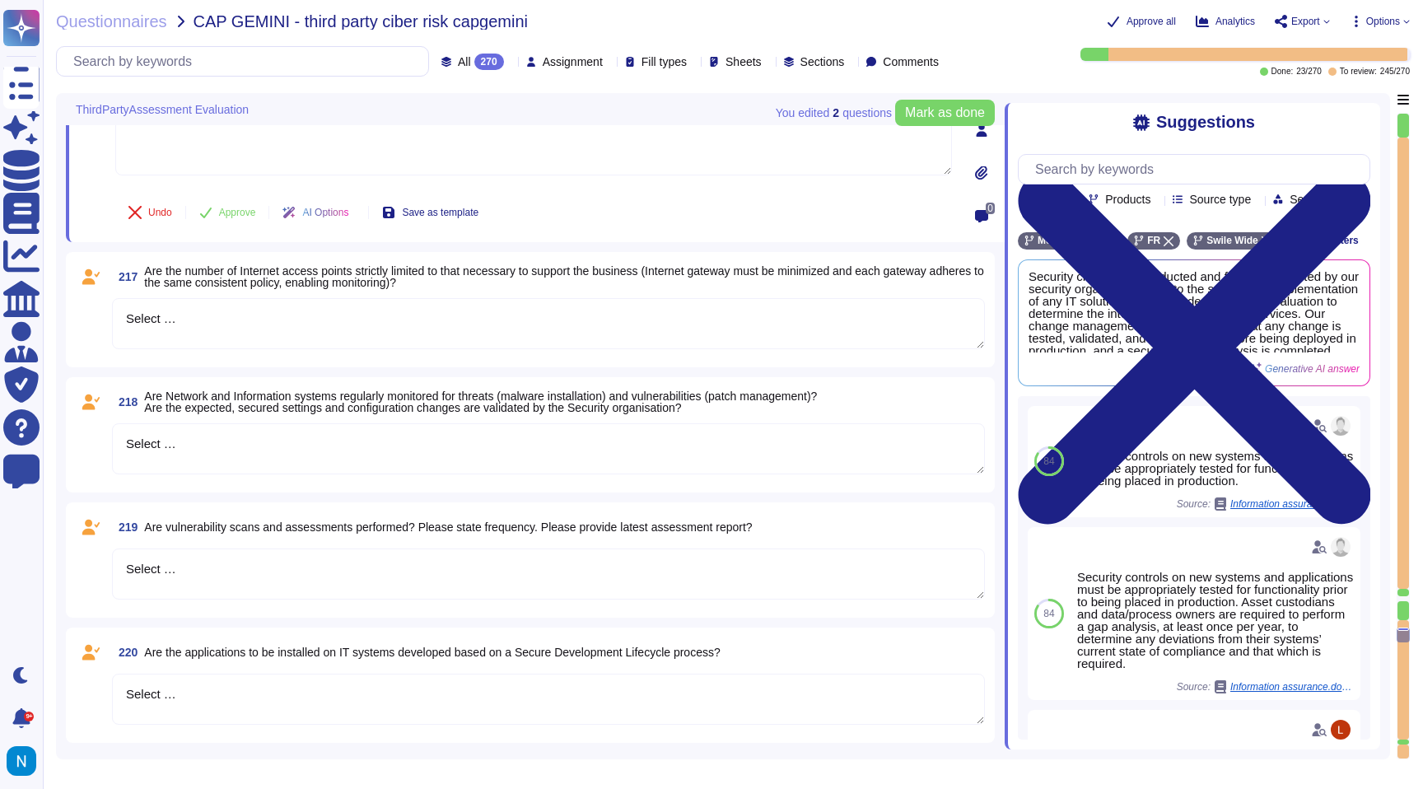
drag, startPoint x: 200, startPoint y: 303, endPoint x: 115, endPoint y: 293, distance: 85.4
click at [116, 298] on textarea "Select …" at bounding box center [548, 323] width 873 height 51
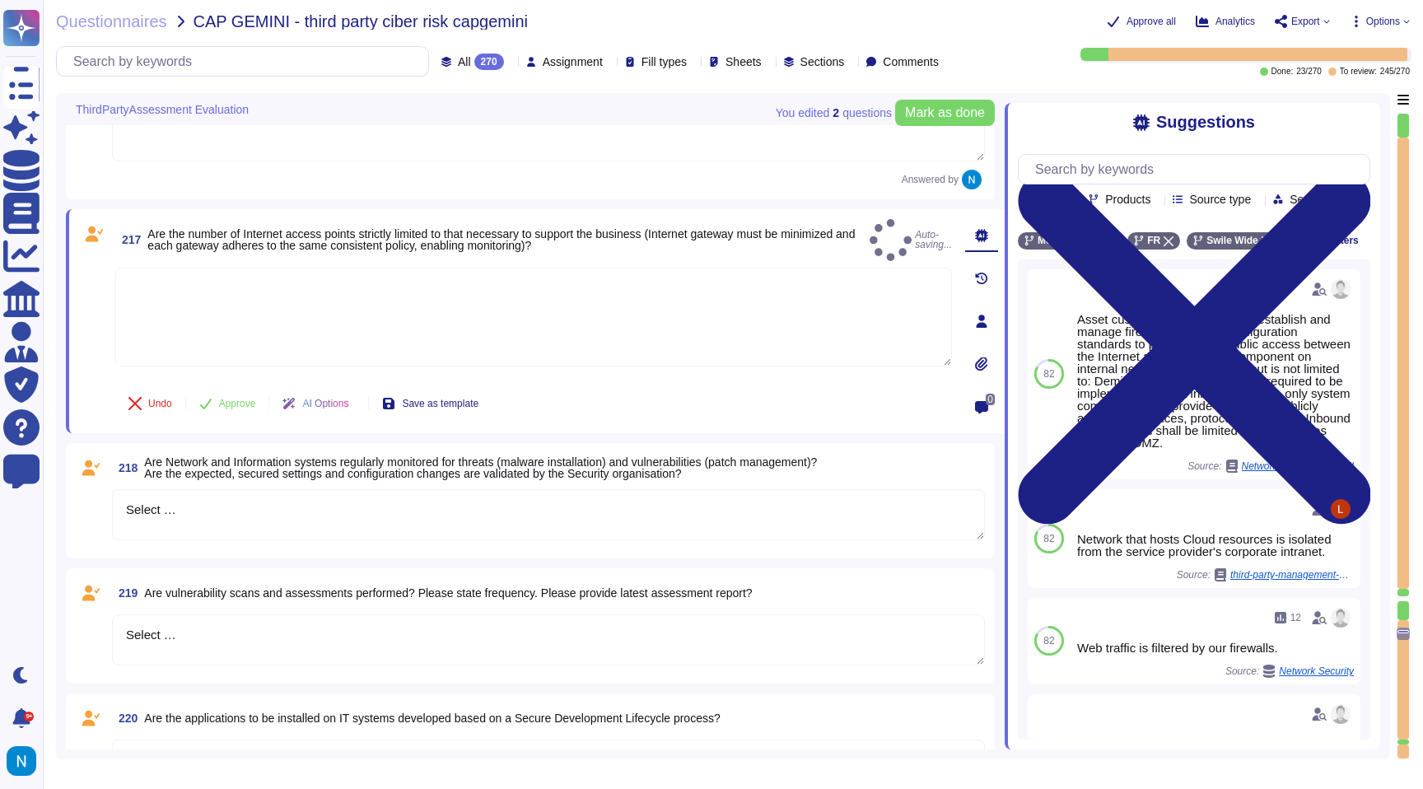
drag, startPoint x: 235, startPoint y: 488, endPoint x: 111, endPoint y: 478, distance: 123.9
click at [112, 489] on textarea "Select …" at bounding box center [548, 514] width 873 height 51
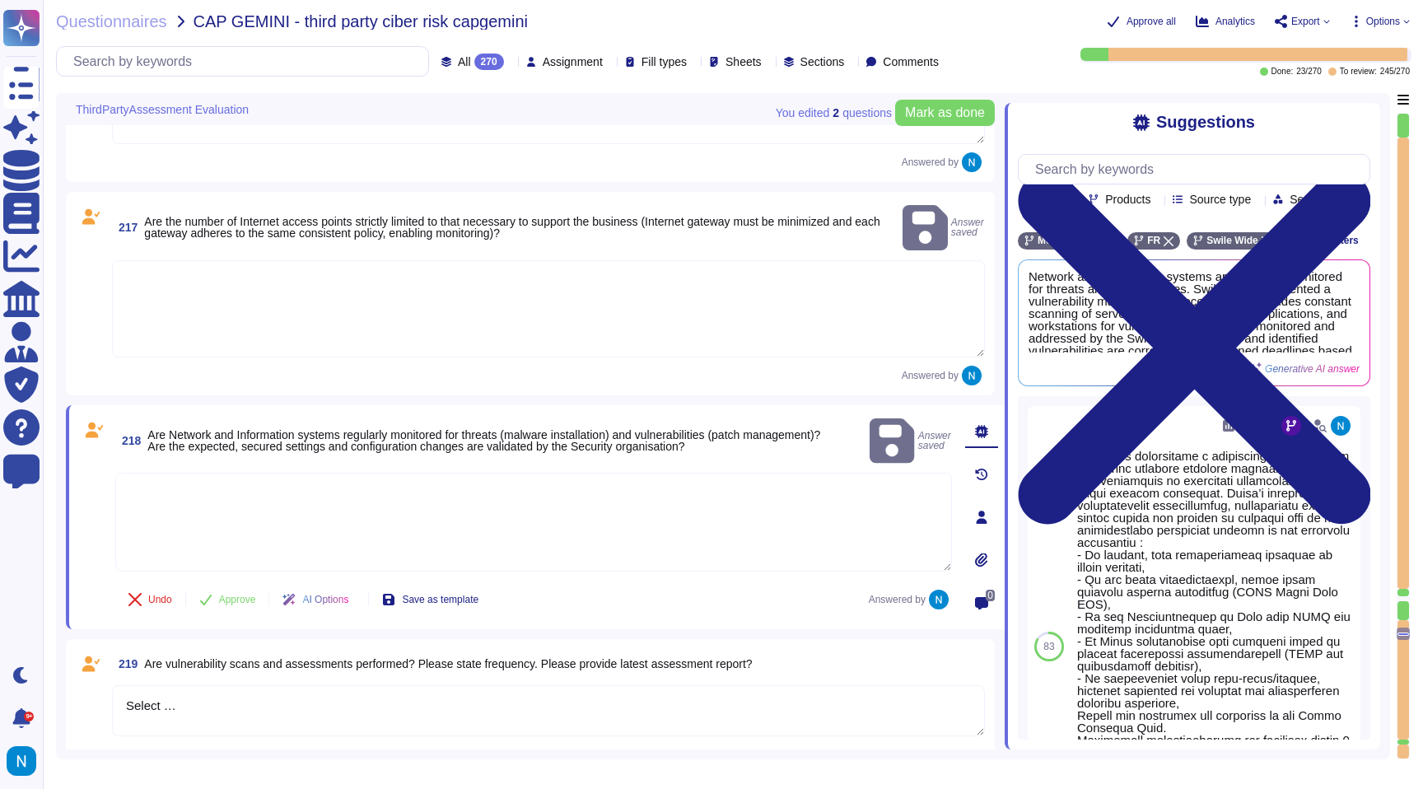
drag, startPoint x: 213, startPoint y: 674, endPoint x: 187, endPoint y: 675, distance: 26.4
click at [187, 685] on textarea "Select …" at bounding box center [548, 710] width 873 height 51
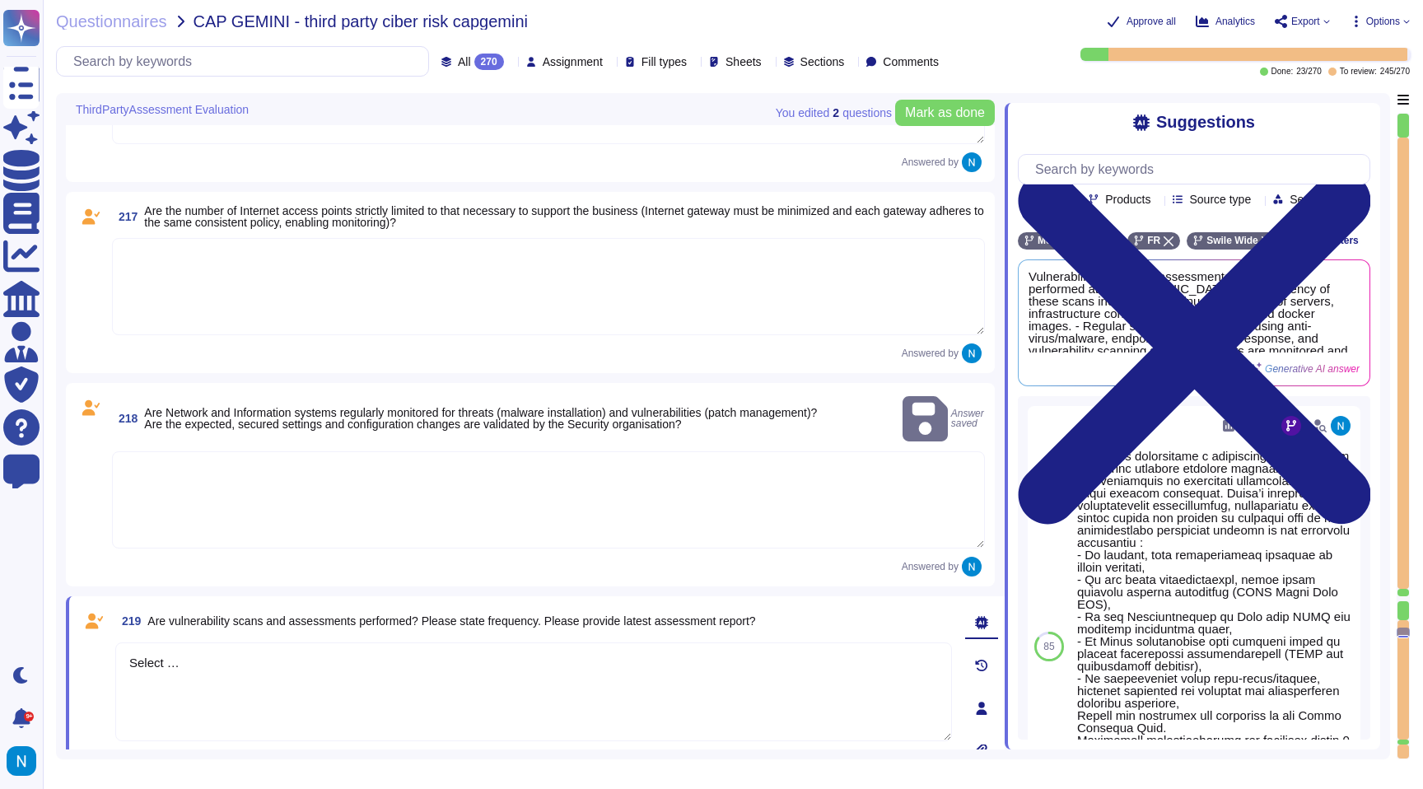
drag, startPoint x: 231, startPoint y: 657, endPoint x: 111, endPoint y: 637, distance: 122.0
click at [115, 646] on textarea "Select …" at bounding box center [533, 691] width 837 height 99
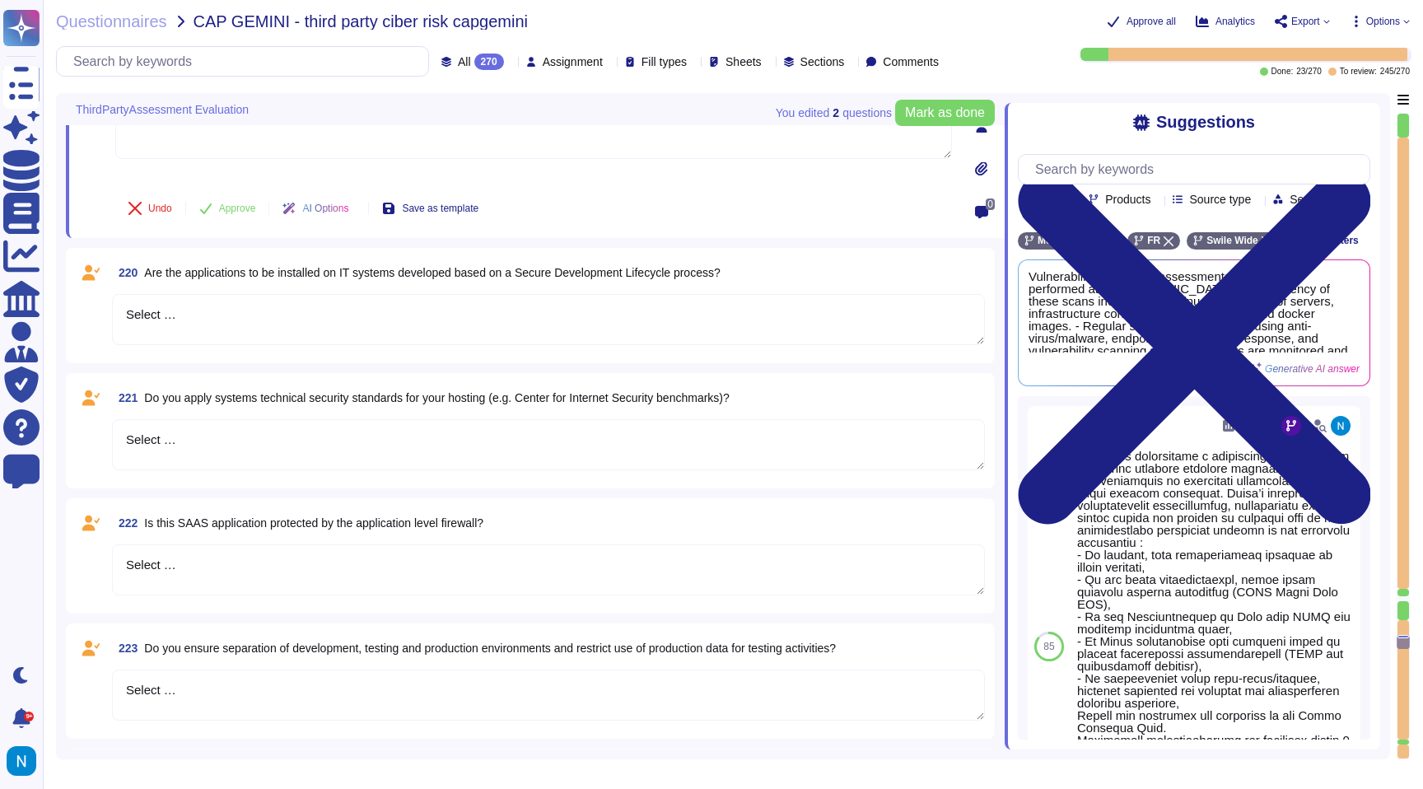
scroll to position [28210, 0]
drag, startPoint x: 209, startPoint y: 308, endPoint x: 93, endPoint y: 304, distance: 116.2
click at [93, 304] on div "220 Are the applications to be installed on IT systems developed based on a Sec…" at bounding box center [530, 304] width 909 height 96
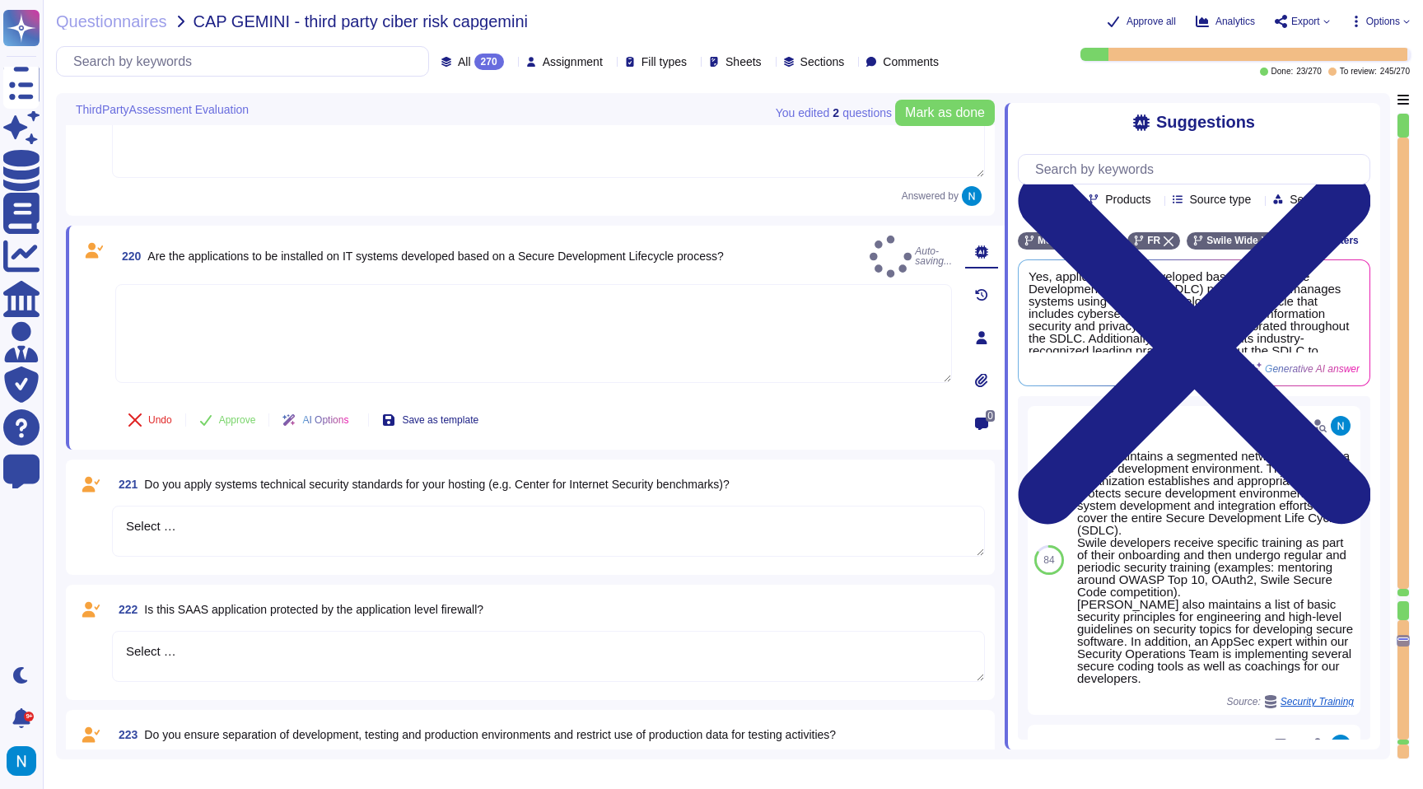
drag, startPoint x: 199, startPoint y: 498, endPoint x: 102, endPoint y: 480, distance: 98.9
click at [102, 483] on div "221 Do you apply systems technical security standards for your hosting (e.g. Ce…" at bounding box center [530, 517] width 909 height 96
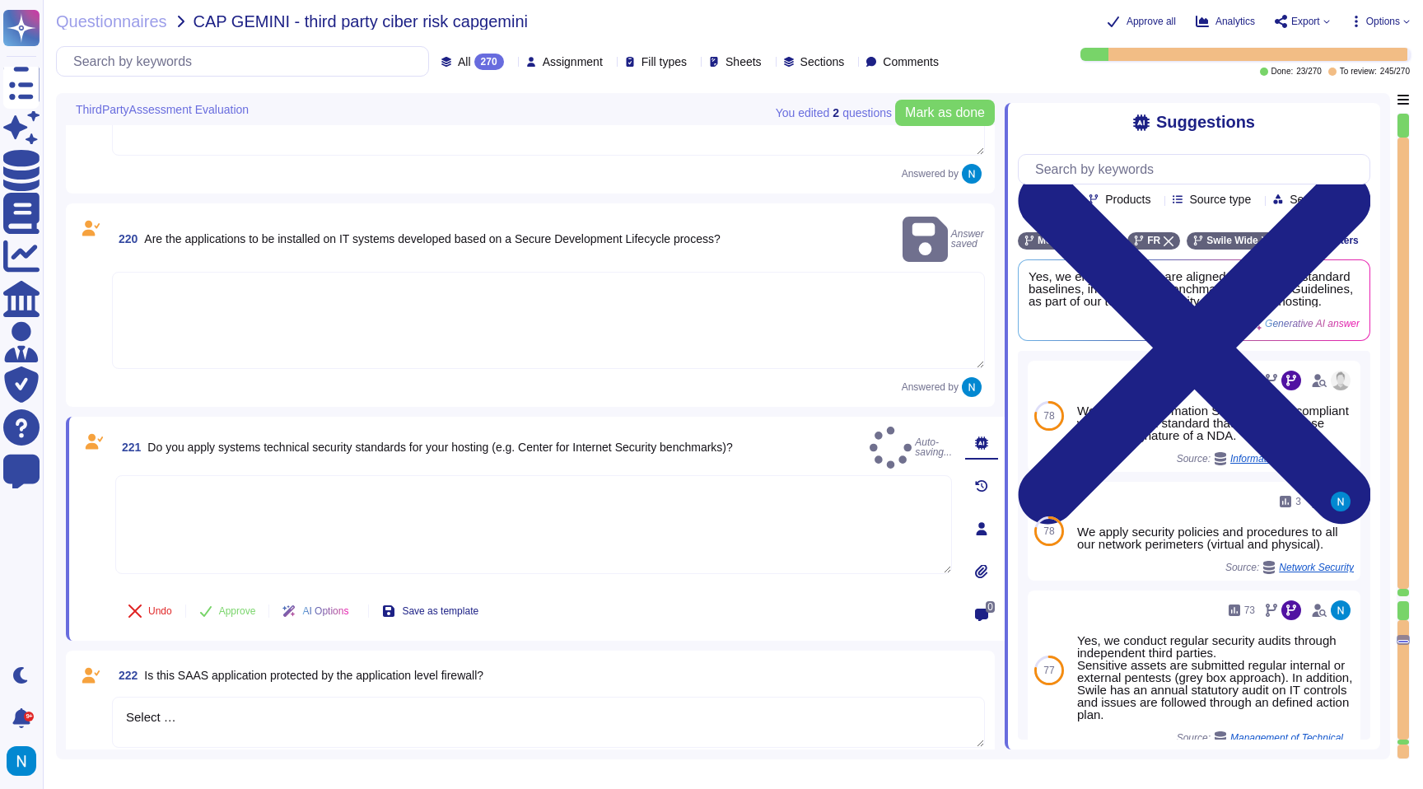
drag, startPoint x: 190, startPoint y: 689, endPoint x: 138, endPoint y: 684, distance: 52.2
click at [140, 697] on textarea "Select …" at bounding box center [548, 722] width 873 height 51
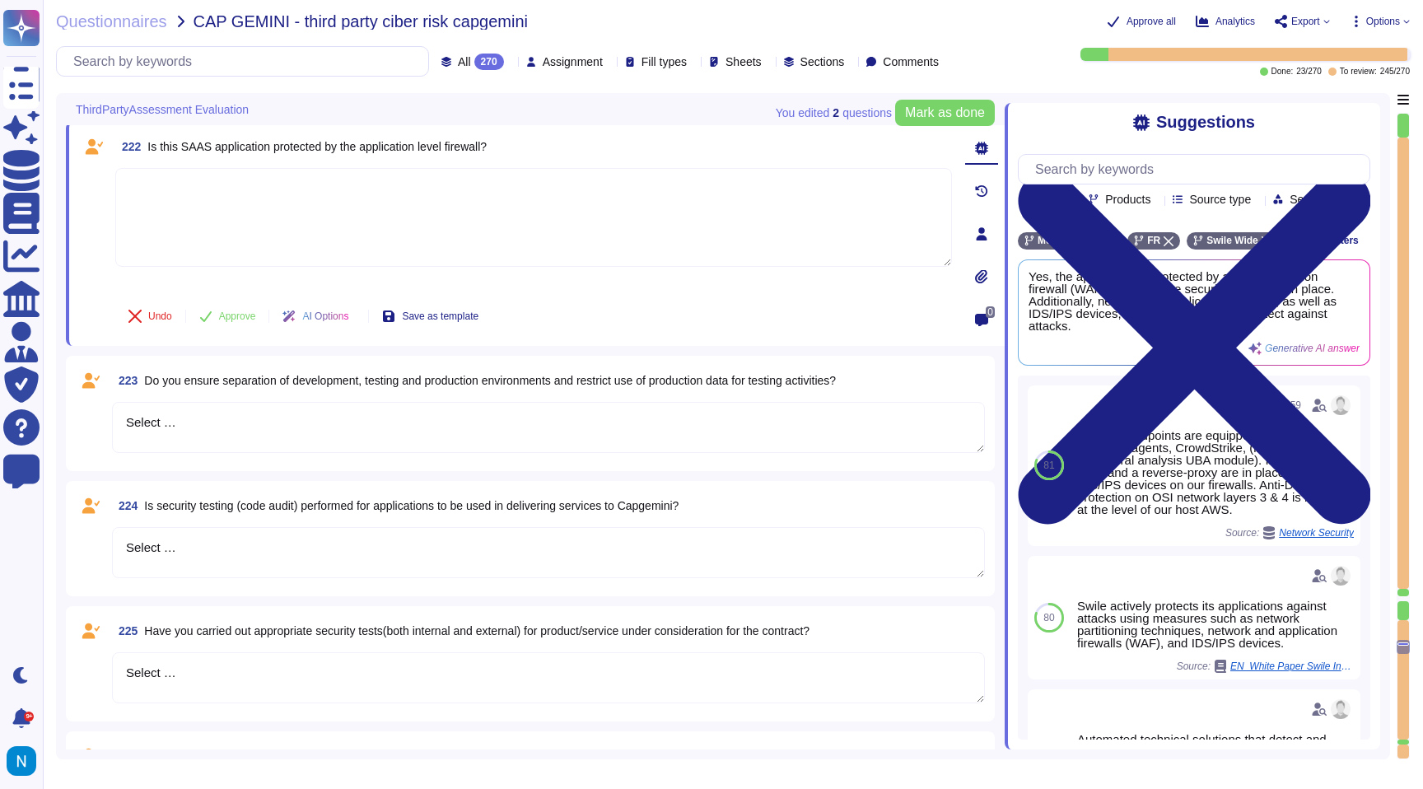
scroll to position [28681, 0]
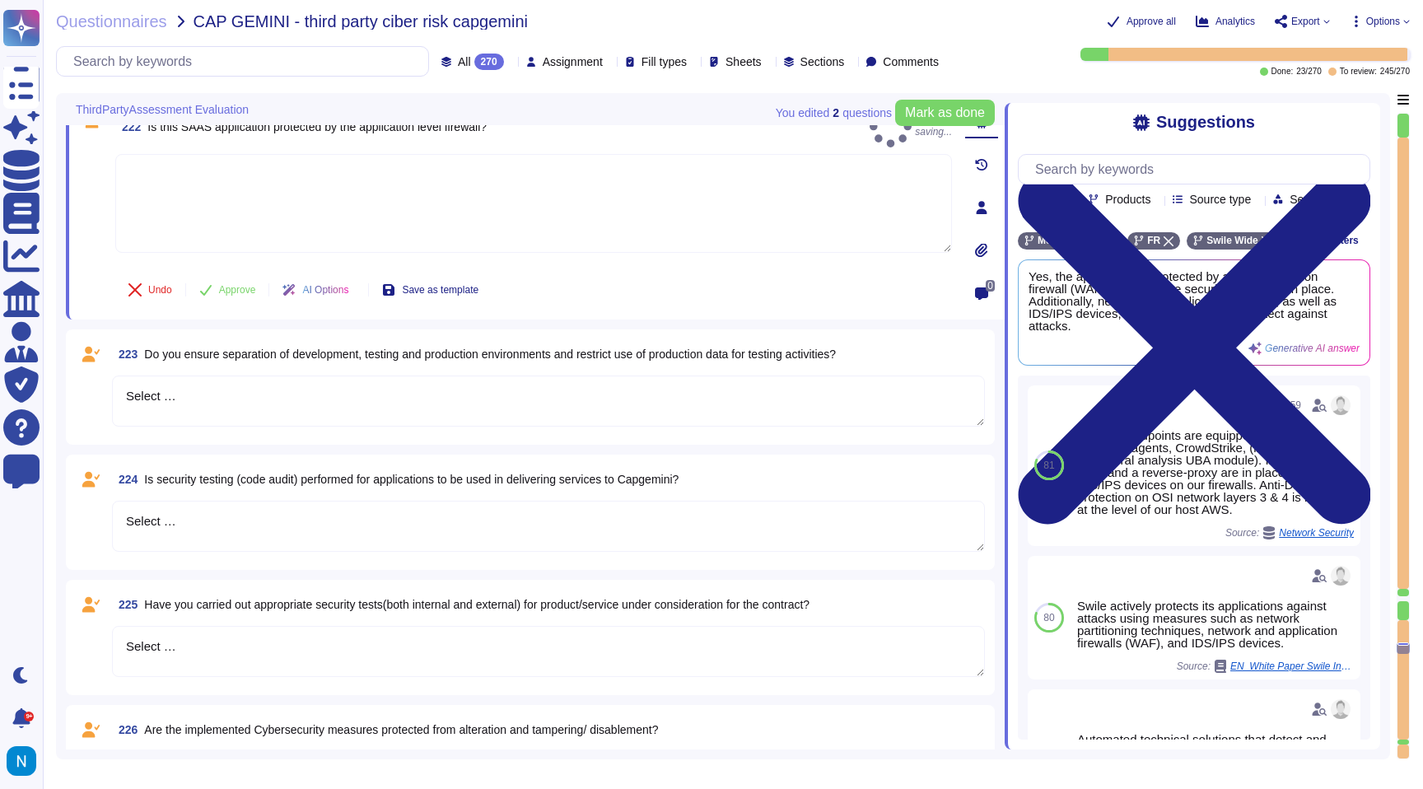
drag, startPoint x: 193, startPoint y: 409, endPoint x: 92, endPoint y: 380, distance: 104.8
click at [92, 380] on div "223 Do you ensure separation of development, testing and production environment…" at bounding box center [530, 387] width 909 height 96
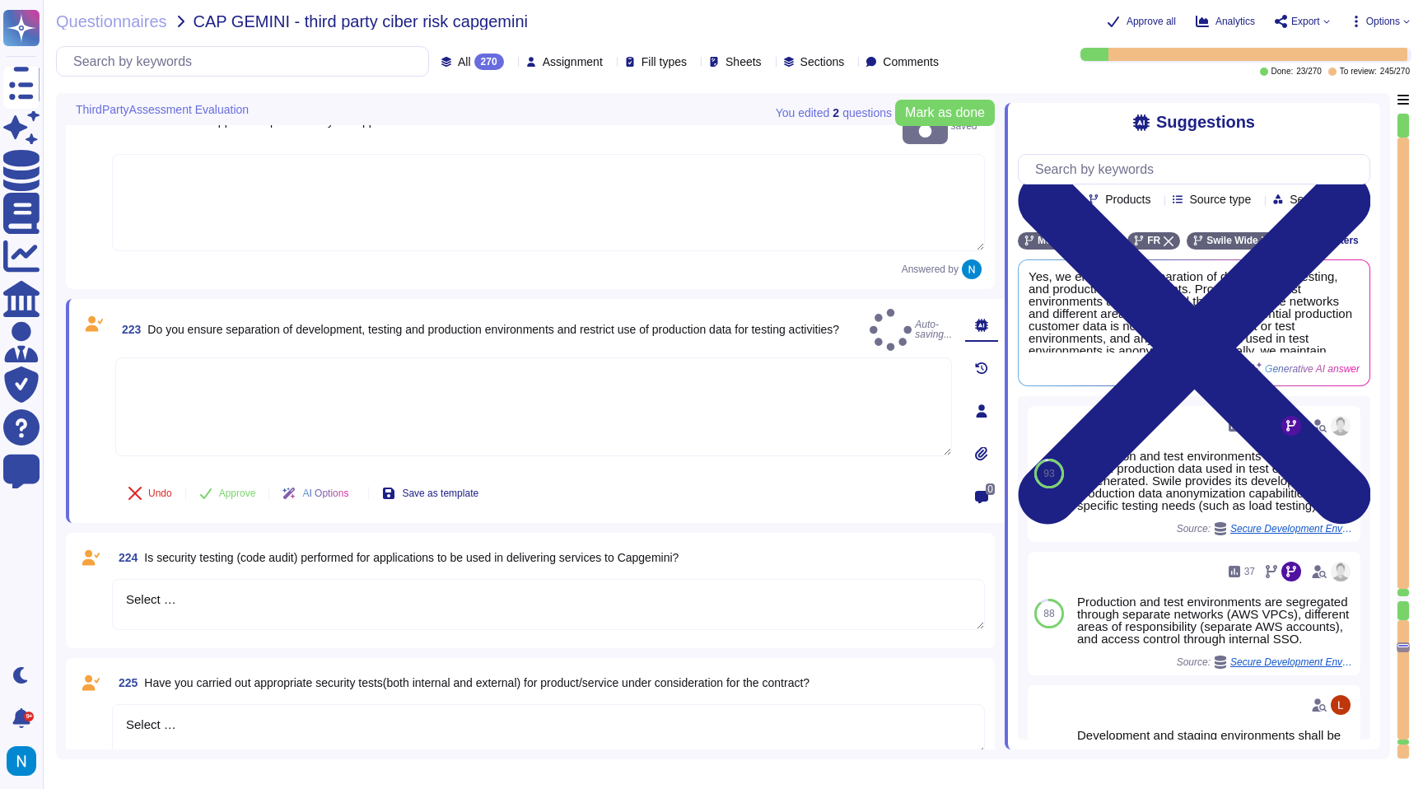
drag, startPoint x: 197, startPoint y: 579, endPoint x: 104, endPoint y: 571, distance: 93.4
click at [104, 571] on div "224 Is security testing (code audit) performed for applications to be used in d…" at bounding box center [530, 591] width 909 height 96
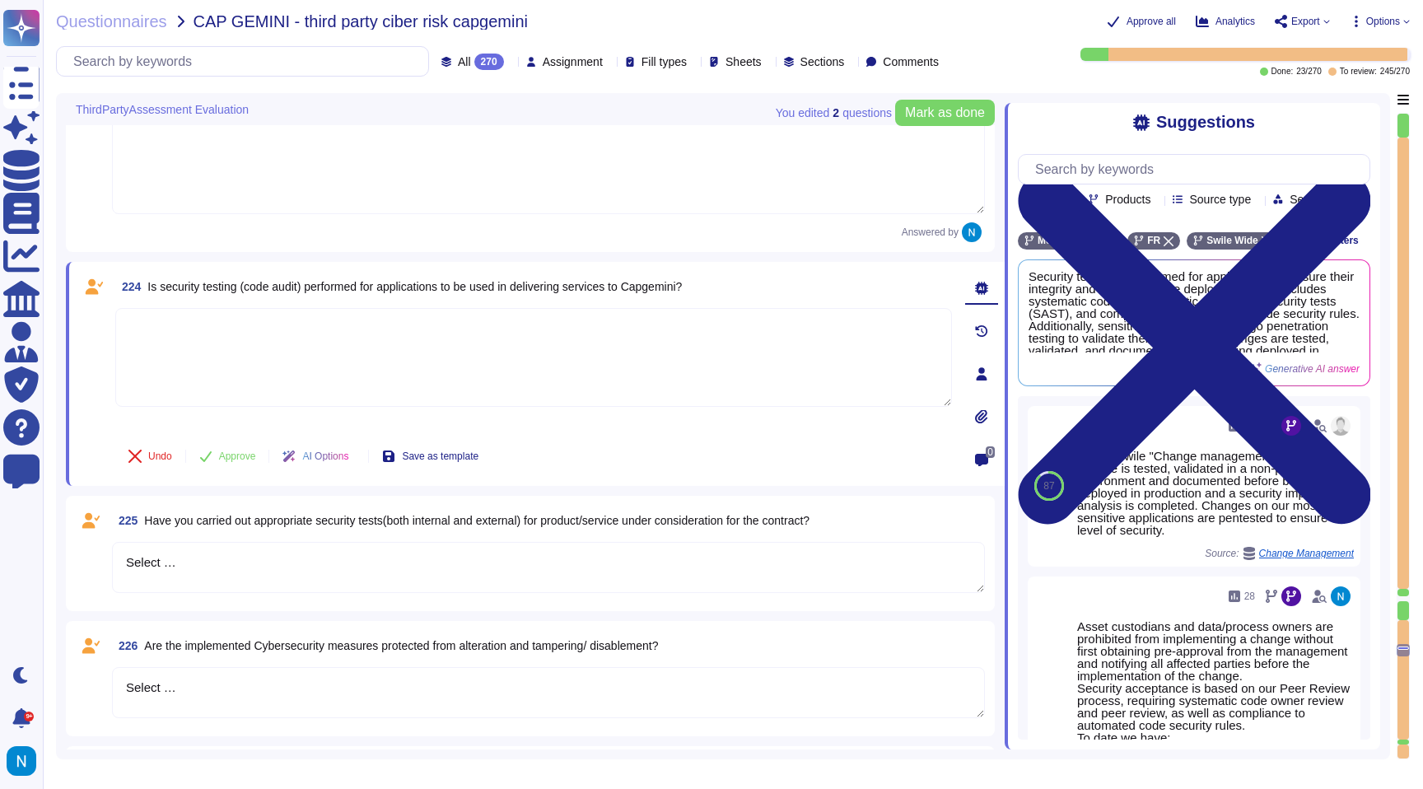
scroll to position [28902, 0]
drag, startPoint x: 186, startPoint y: 536, endPoint x: 74, endPoint y: 525, distance: 112.5
click at [75, 525] on div "225 Have you carried out appropriate security tests(both internal and external)…" at bounding box center [530, 549] width 929 height 115
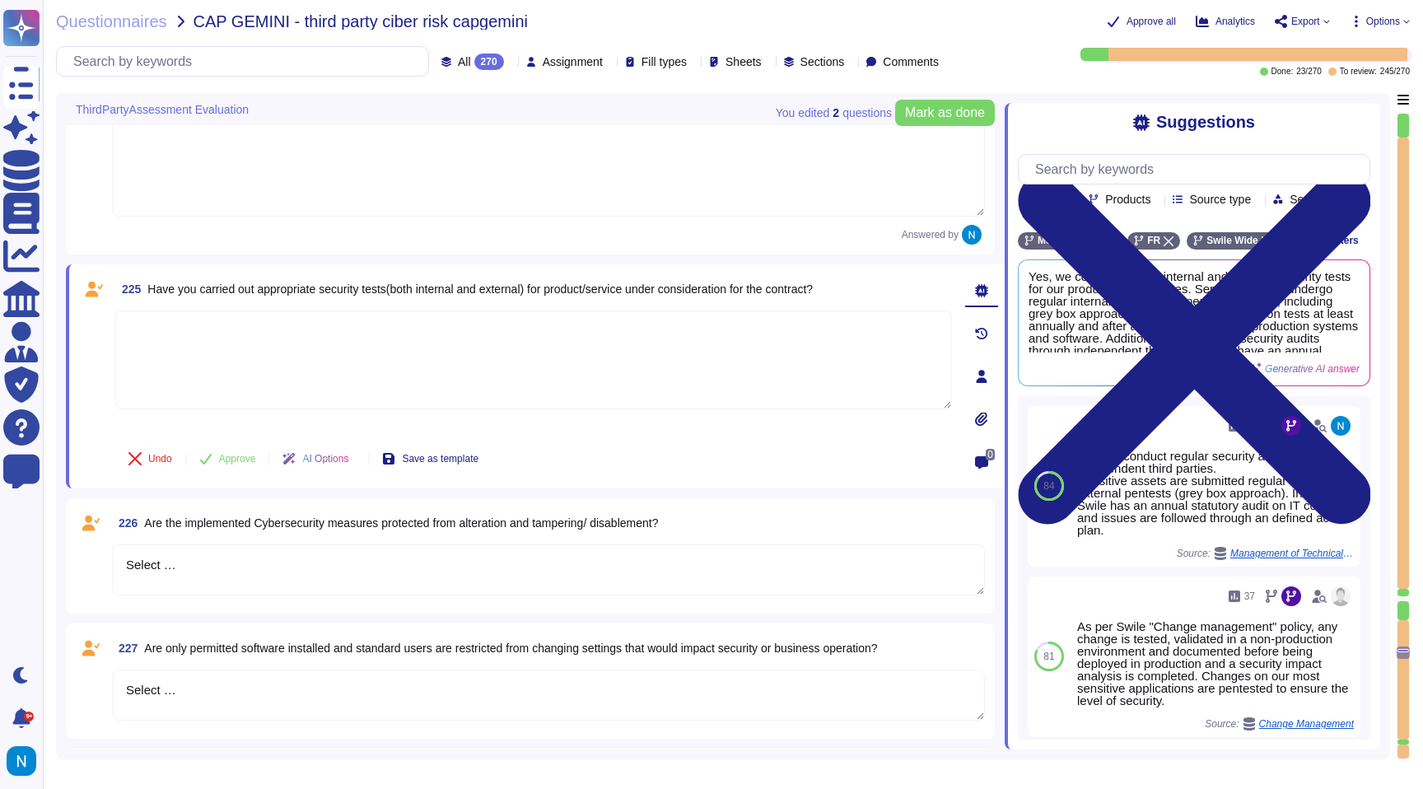
scroll to position [29087, 0]
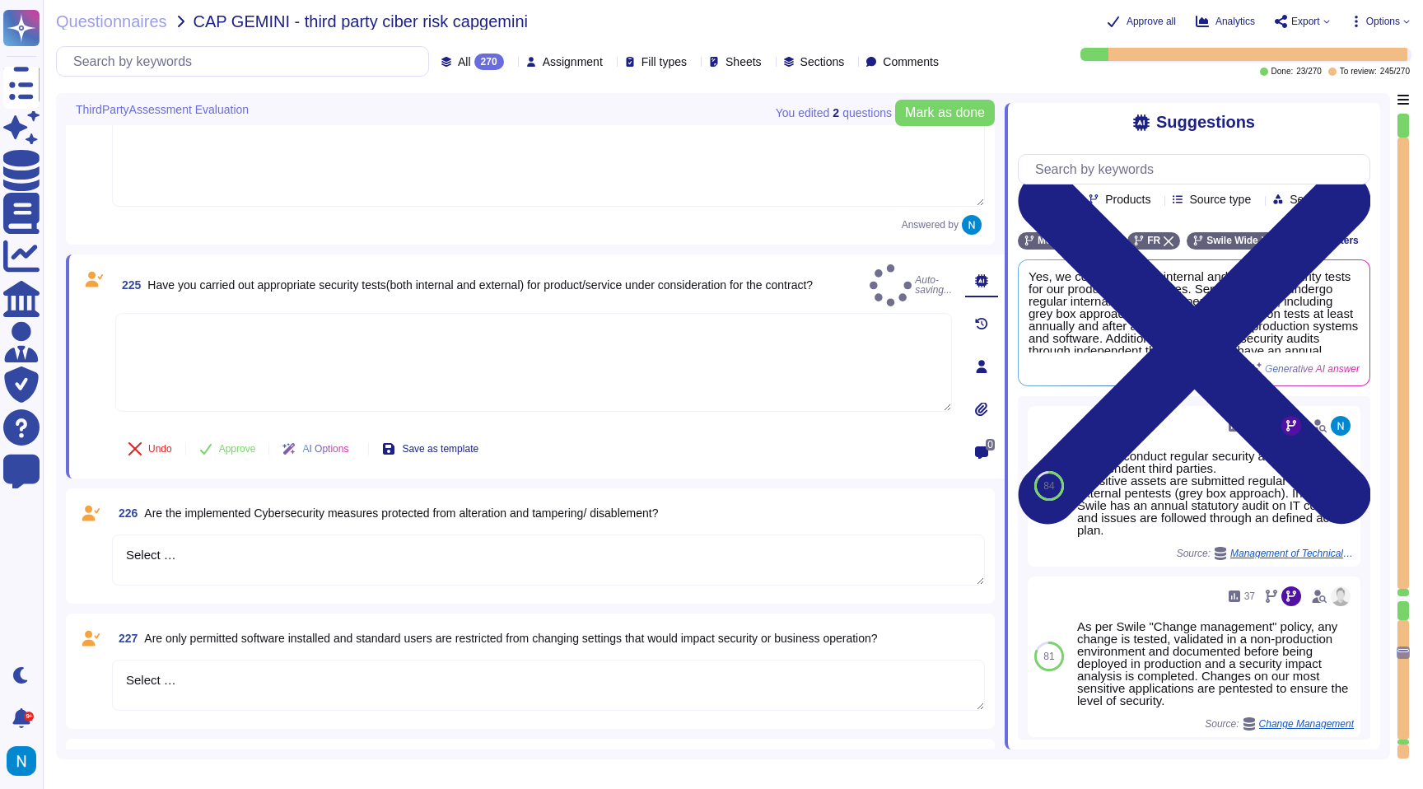
drag, startPoint x: 203, startPoint y: 534, endPoint x: 72, endPoint y: 524, distance: 130.6
click at [72, 524] on div "226 Are the implemented Cybersecurity measures protected from alteration and ta…" at bounding box center [530, 545] width 929 height 115
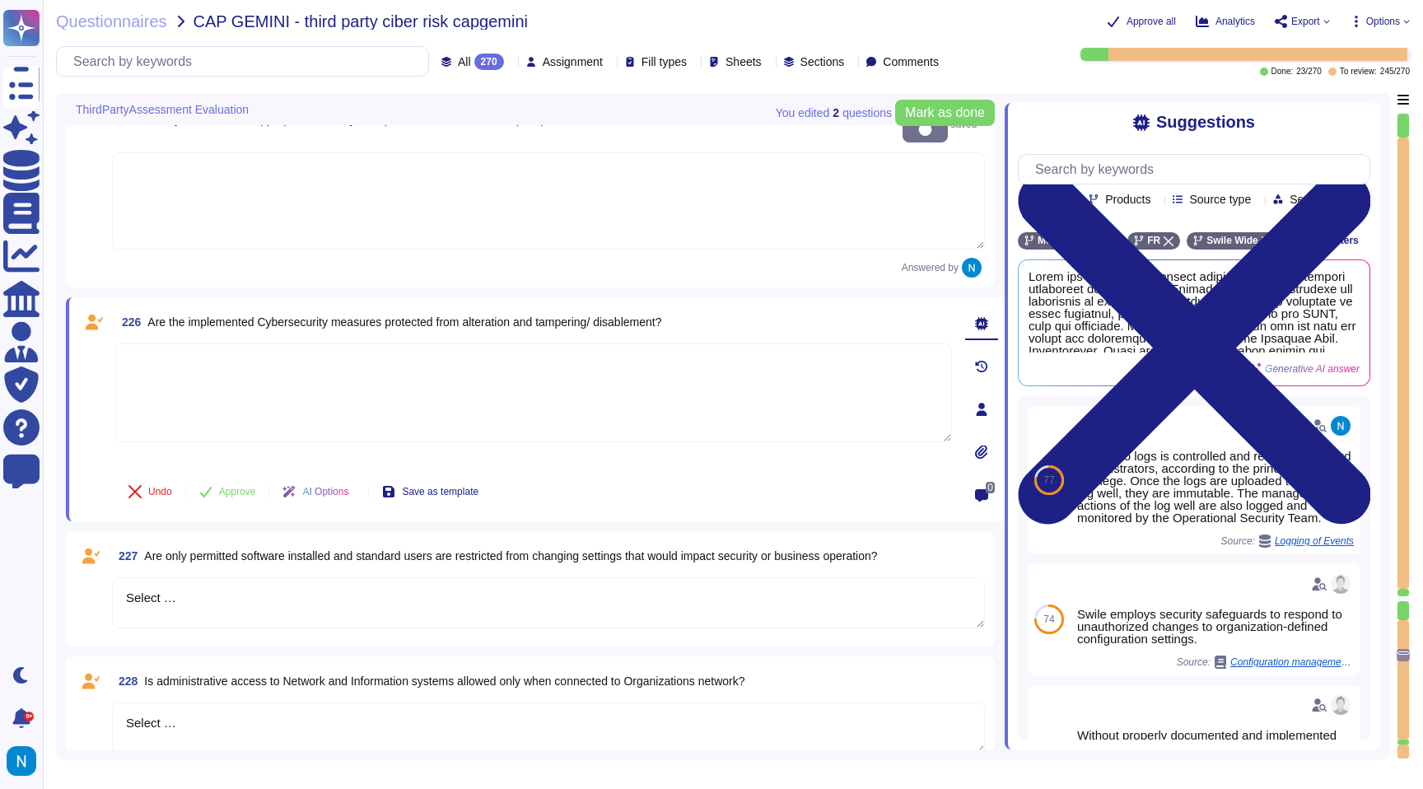
scroll to position [29249, 0]
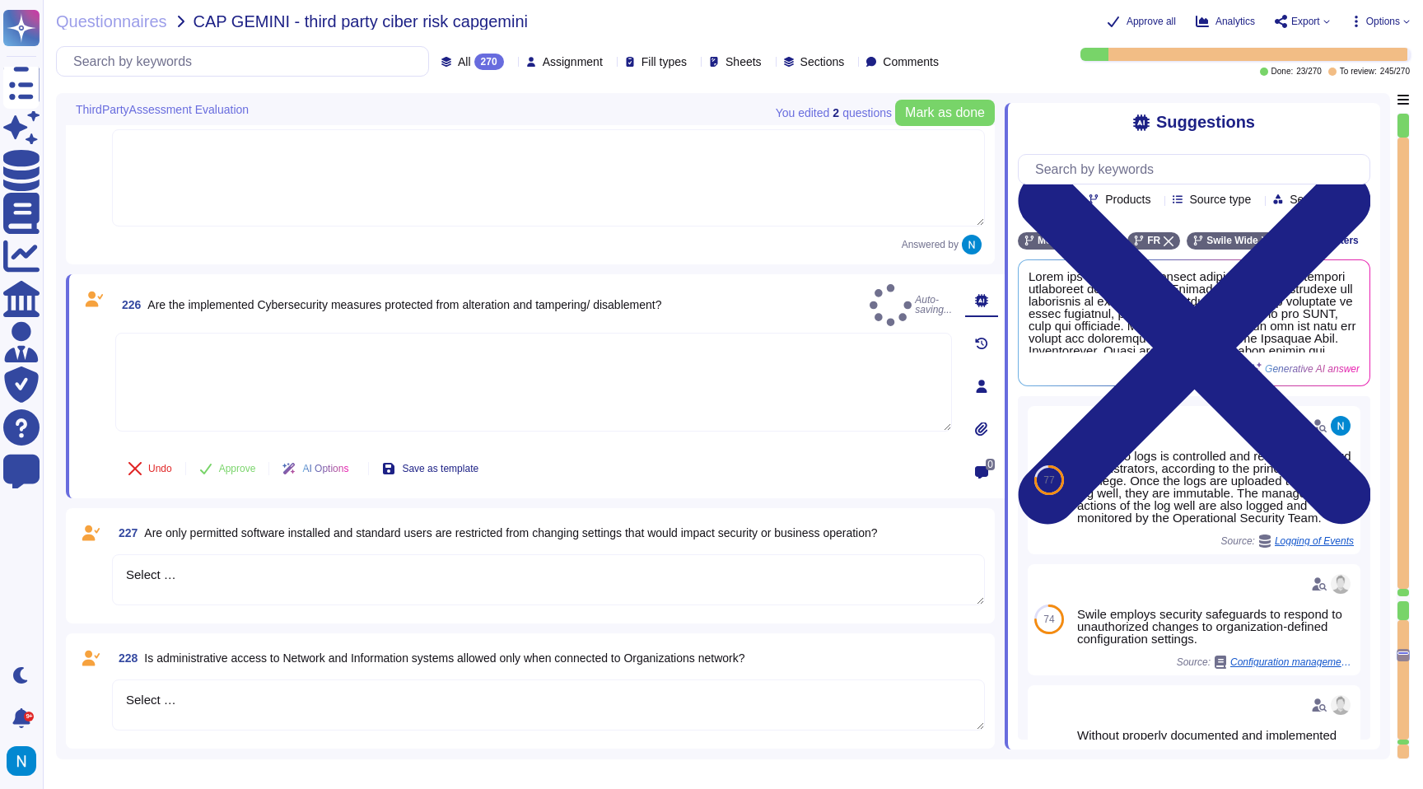
drag, startPoint x: 200, startPoint y: 563, endPoint x: 96, endPoint y: 540, distance: 106.3
click at [96, 540] on div "227 Are only permitted software installed and standard users are restricted fro…" at bounding box center [530, 566] width 909 height 96
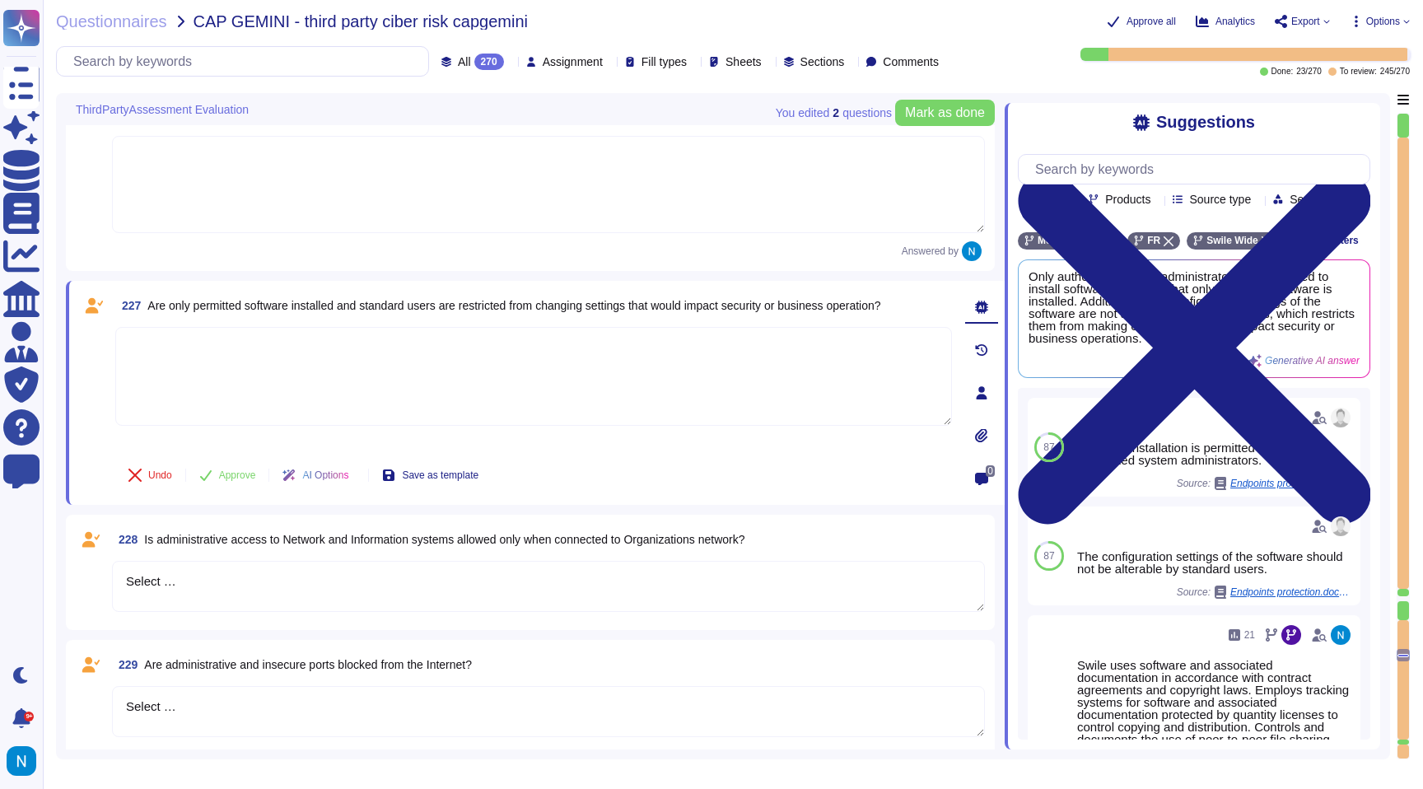
scroll to position [29430, 0]
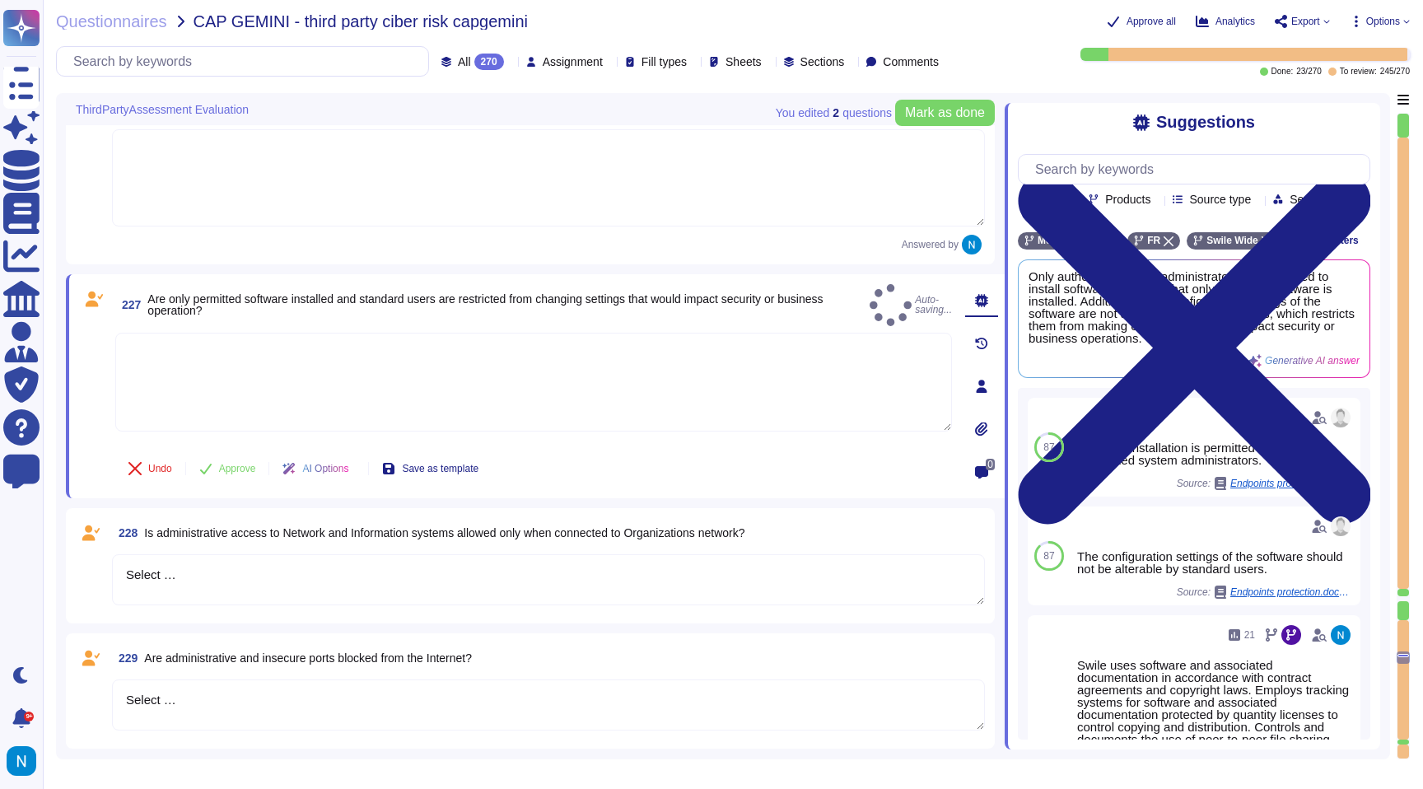
drag, startPoint x: 175, startPoint y: 560, endPoint x: 105, endPoint y: 550, distance: 70.7
click at [107, 552] on div "228 Is administrative access to Network and Information systems allowed only wh…" at bounding box center [530, 566] width 909 height 96
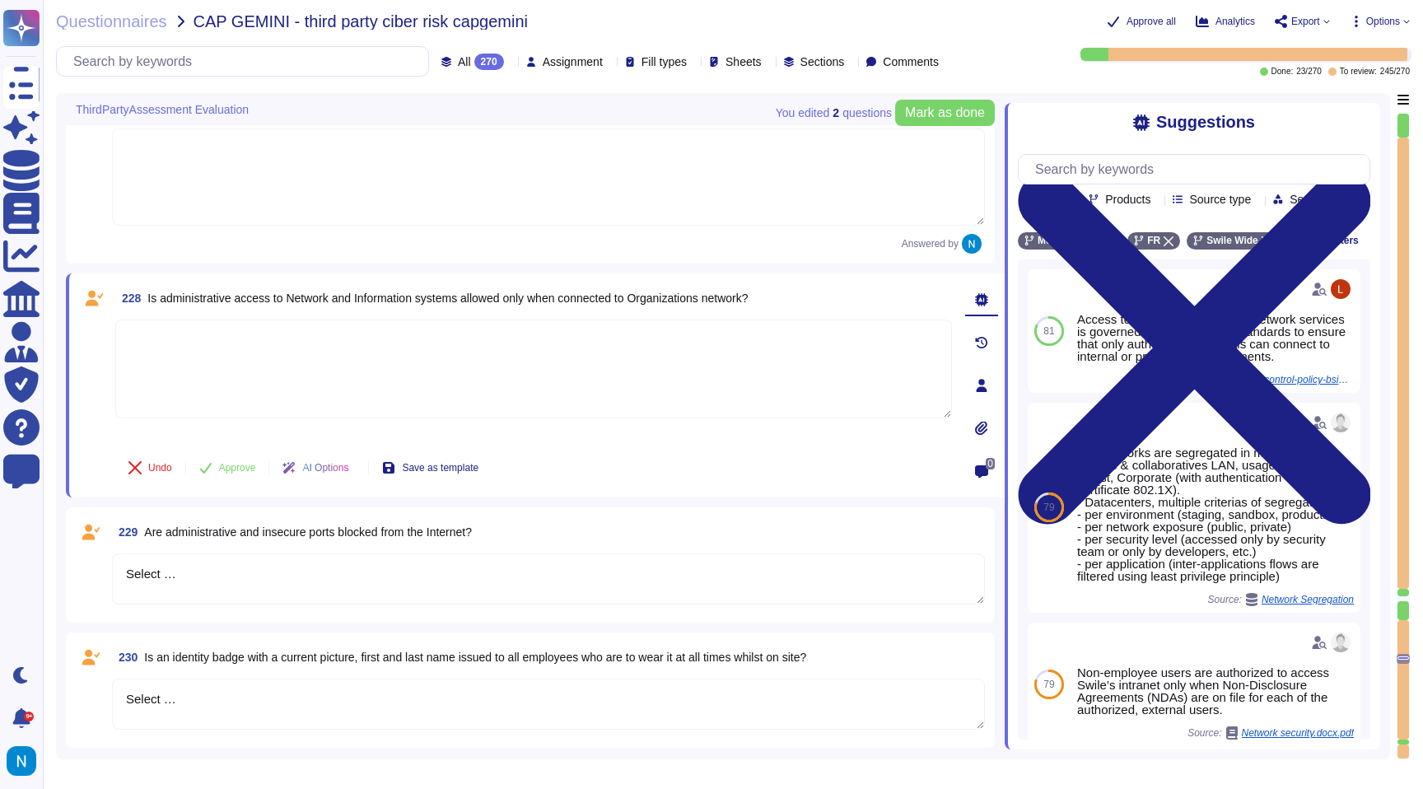
scroll to position [29624, 0]
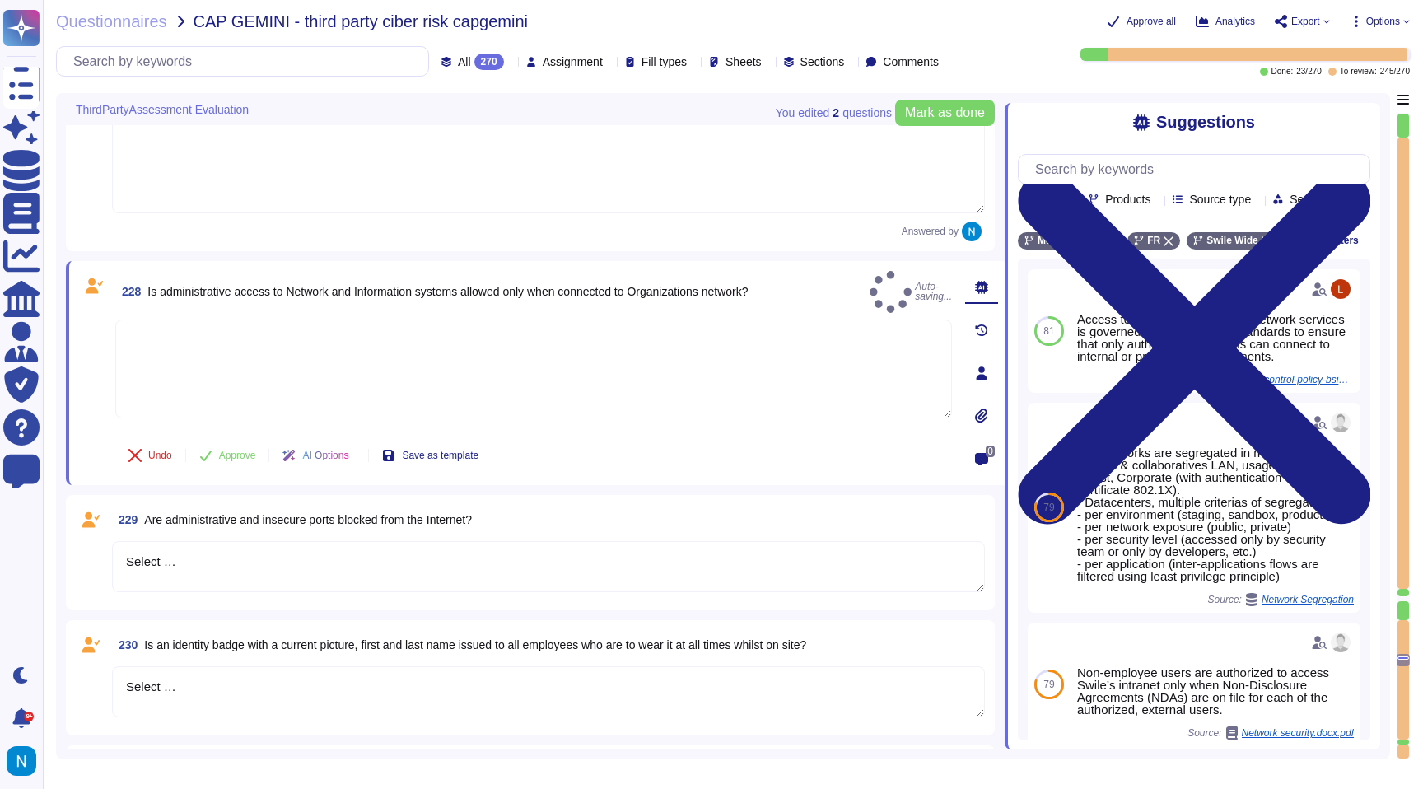
drag, startPoint x: 189, startPoint y: 549, endPoint x: 120, endPoint y: 547, distance: 68.4
click at [121, 548] on textarea "Select …" at bounding box center [548, 566] width 873 height 51
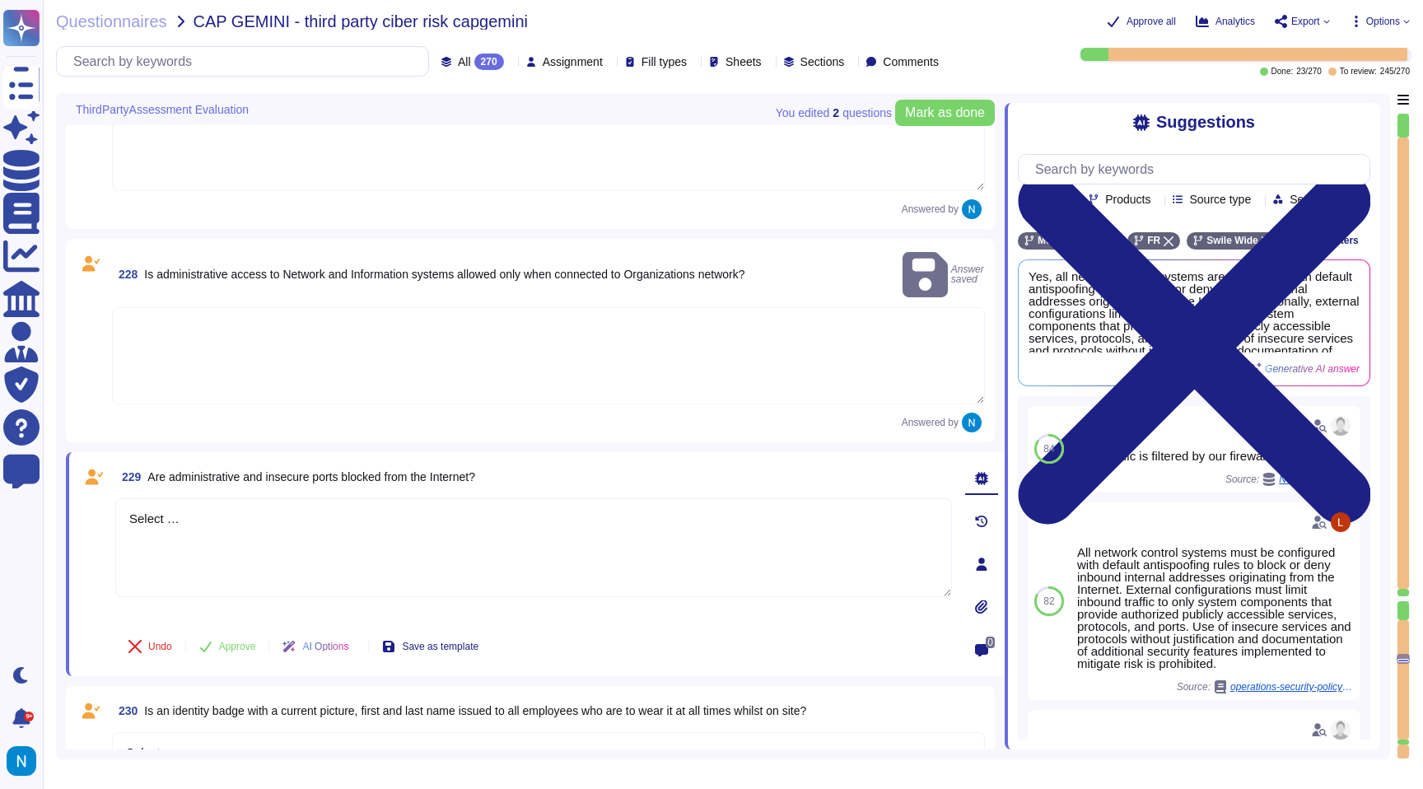
drag, startPoint x: 238, startPoint y: 511, endPoint x: 108, endPoint y: 485, distance: 132.6
click at [108, 485] on div "229 Are administrative and insecure ports blocked from the Internet? Select … U…" at bounding box center [515, 564] width 873 height 204
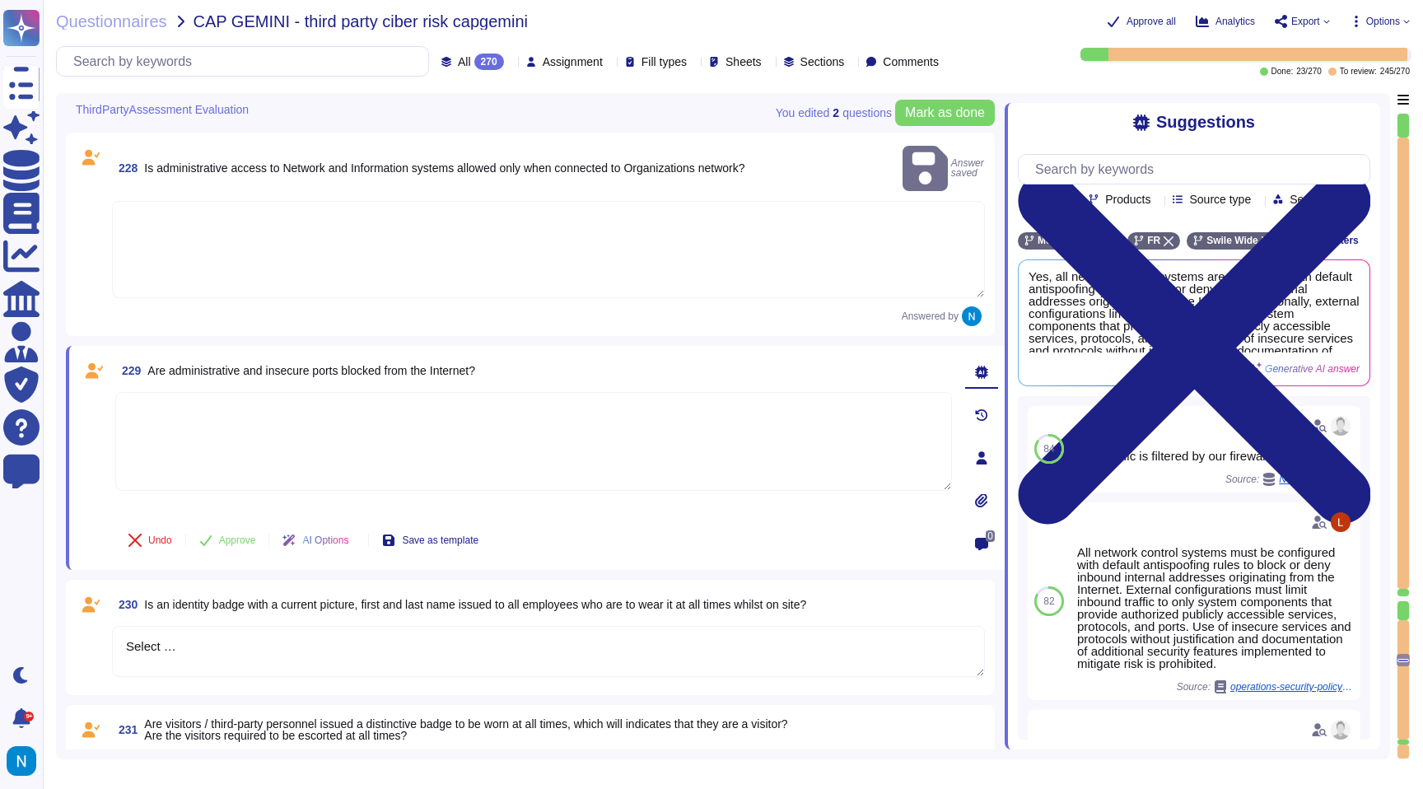
scroll to position [29761, 0]
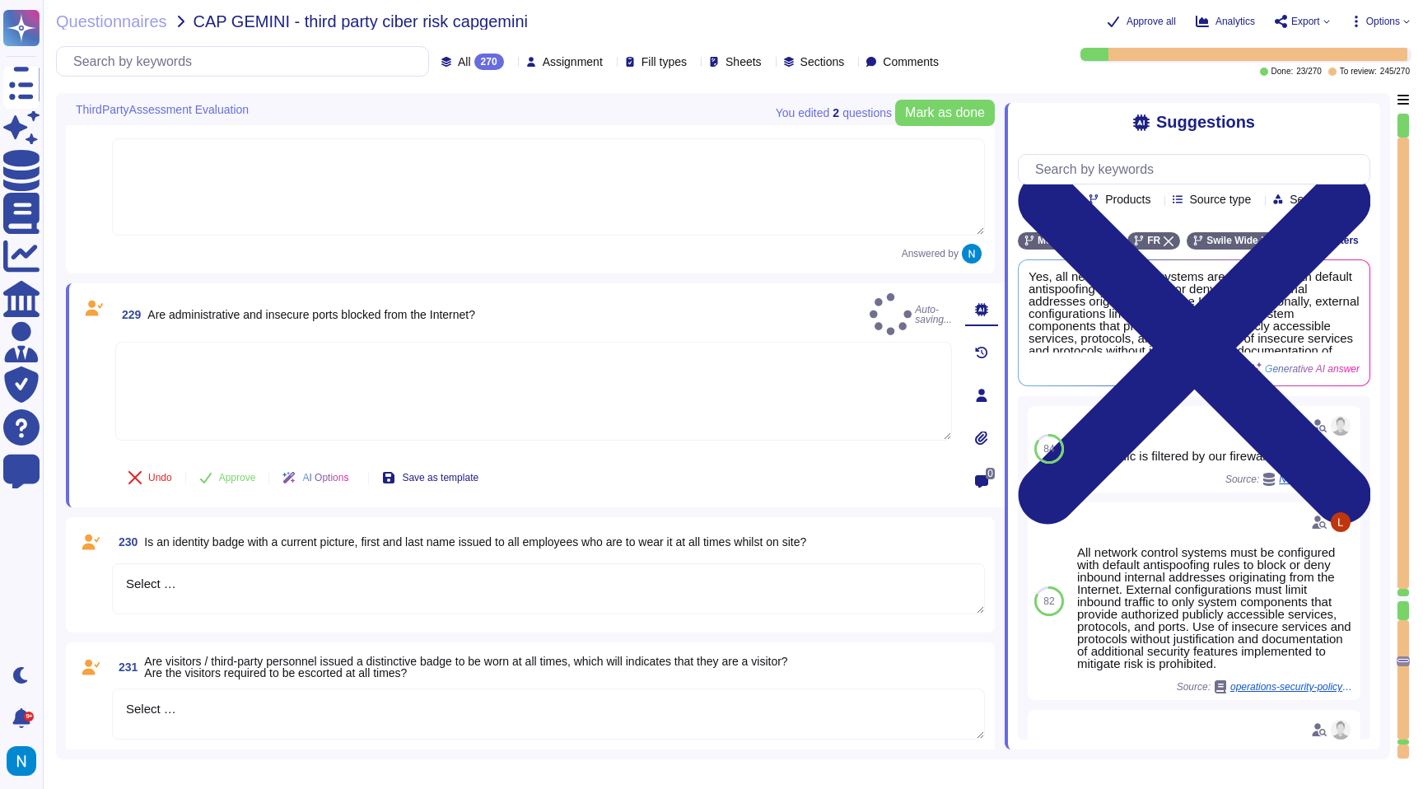
drag, startPoint x: 188, startPoint y: 588, endPoint x: 95, endPoint y: 562, distance: 96.7
click at [95, 562] on div "230 Is an identity badge with a current picture, first and last name issued to …" at bounding box center [530, 575] width 909 height 96
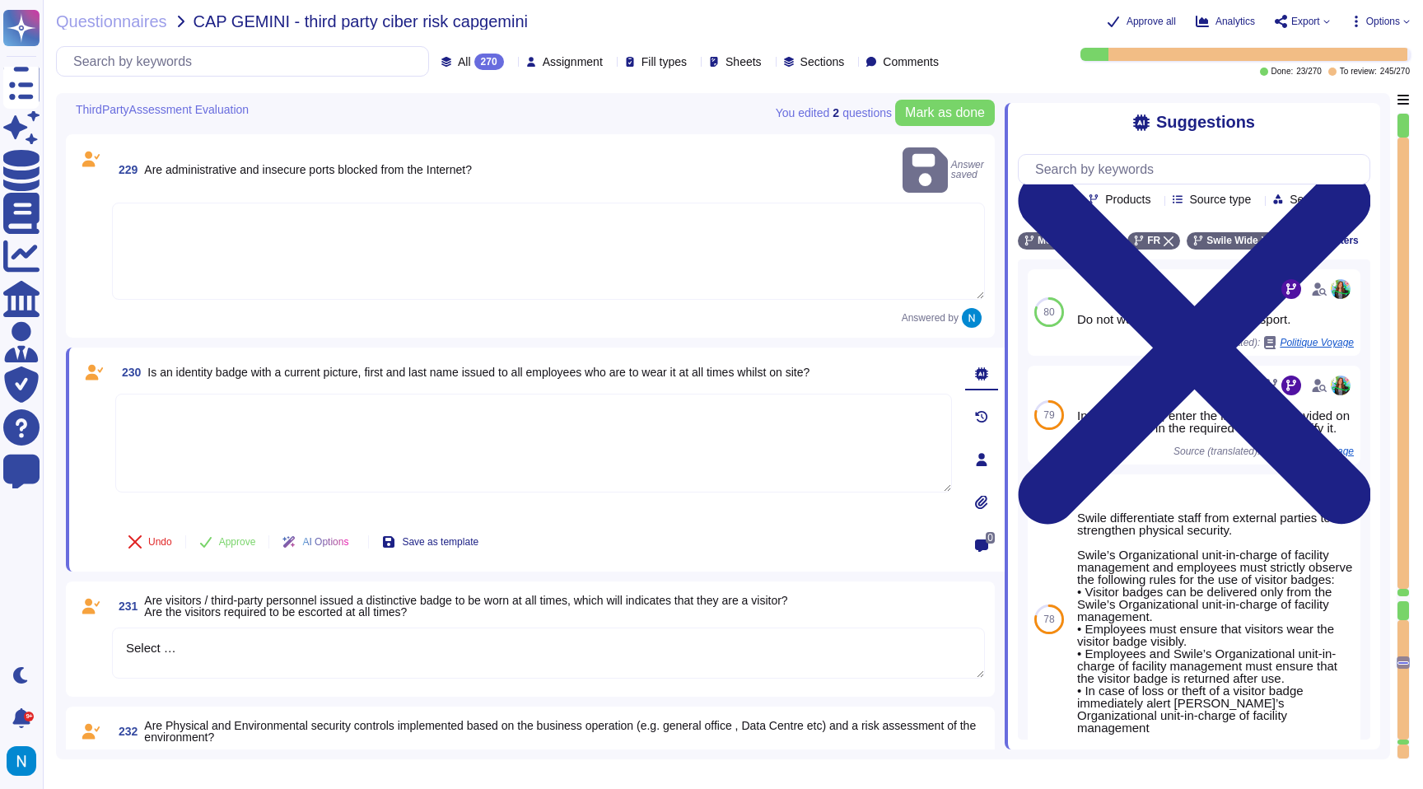
scroll to position [29915, 0]
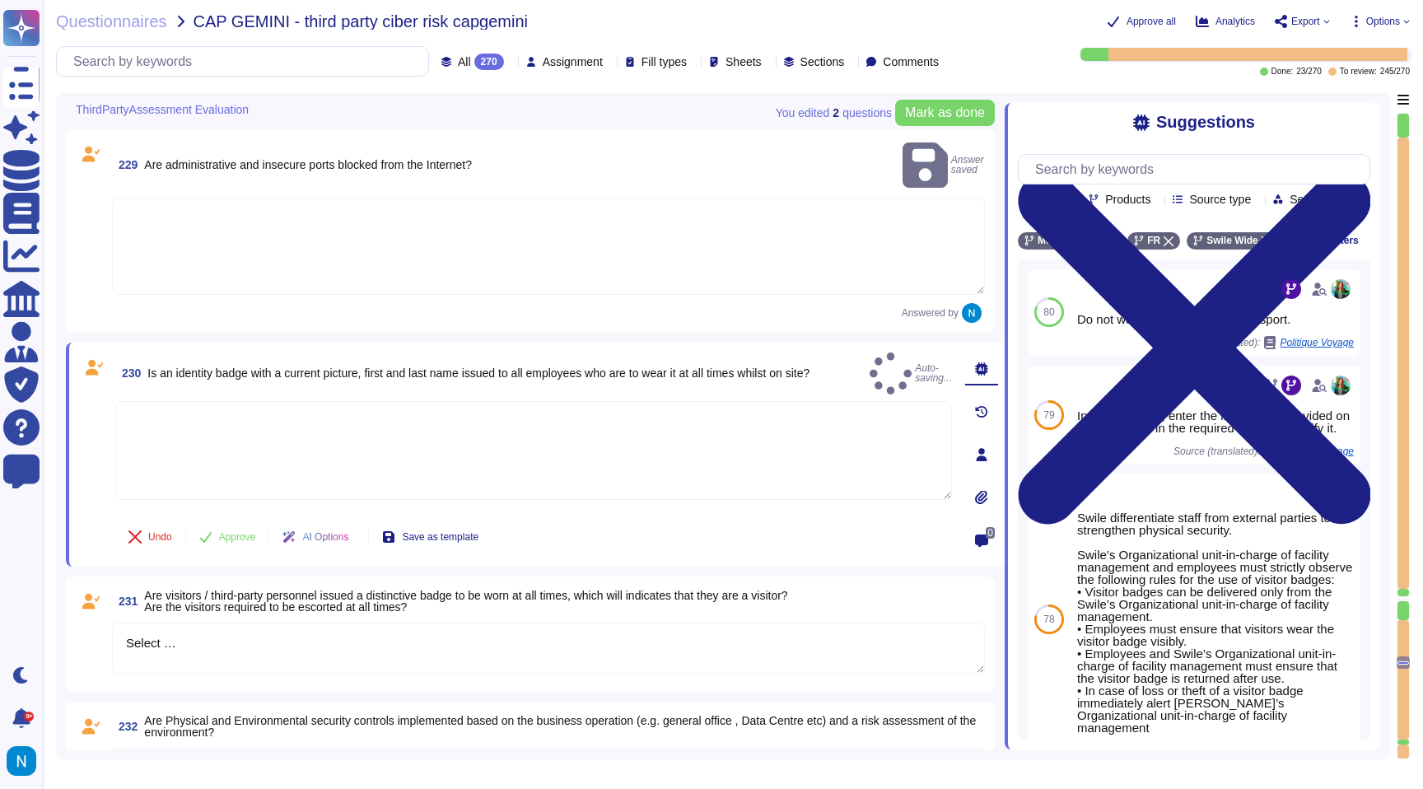
drag, startPoint x: 187, startPoint y: 623, endPoint x: 119, endPoint y: 600, distance: 71.6
click at [119, 623] on textarea "Select …" at bounding box center [548, 648] width 873 height 51
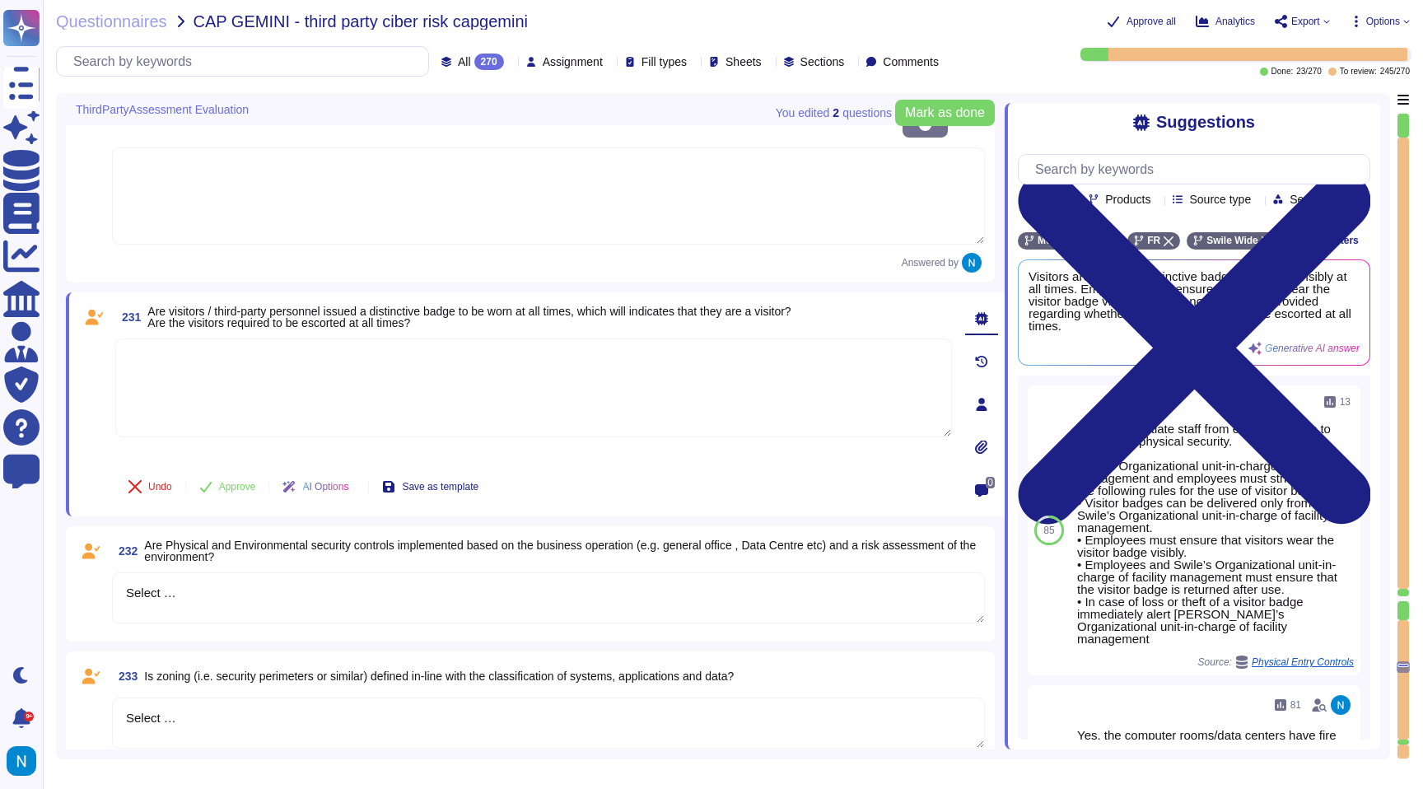
scroll to position [30152, 0]
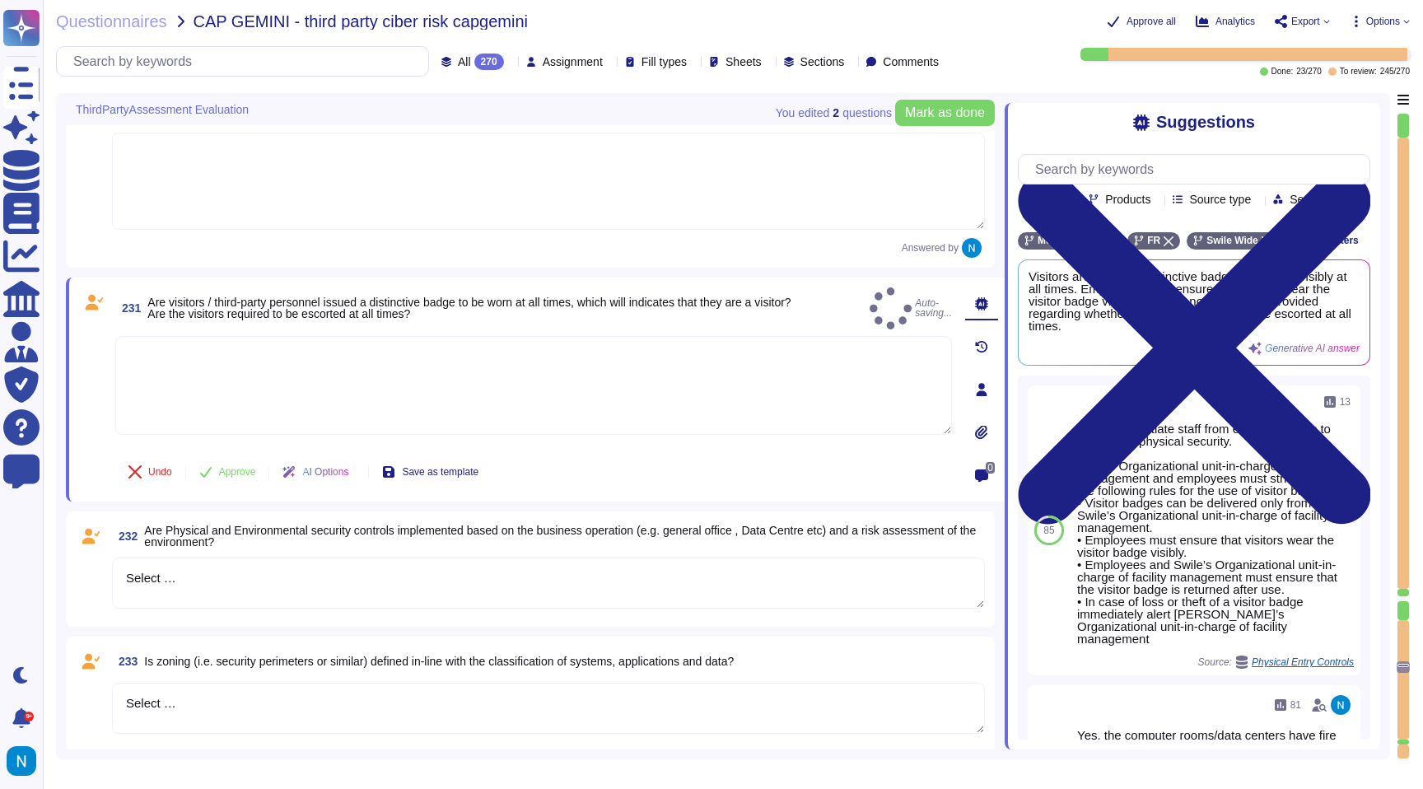
drag, startPoint x: 185, startPoint y: 561, endPoint x: 112, endPoint y: 551, distance: 74.0
click at [112, 558] on textarea "Select …" at bounding box center [548, 583] width 873 height 51
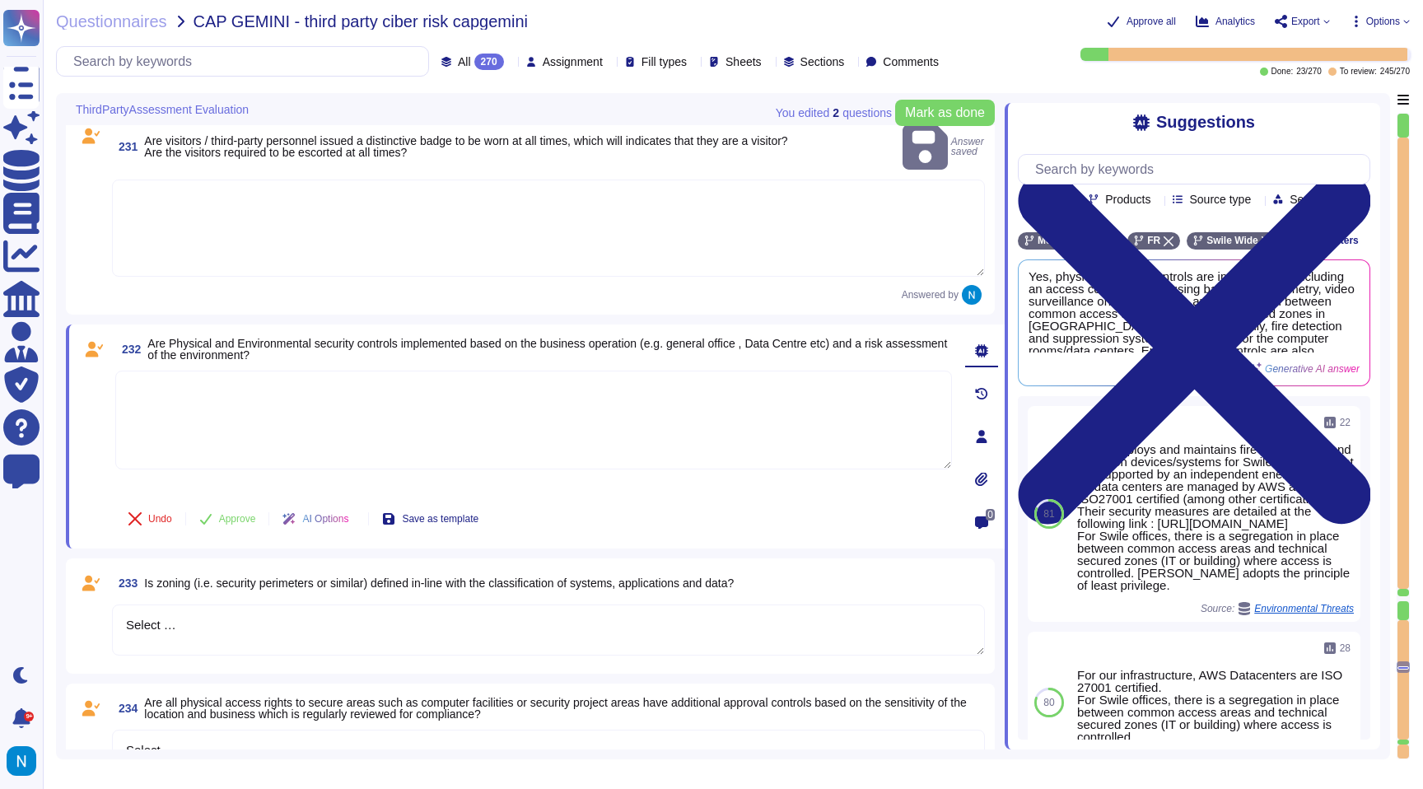
scroll to position [30303, 0]
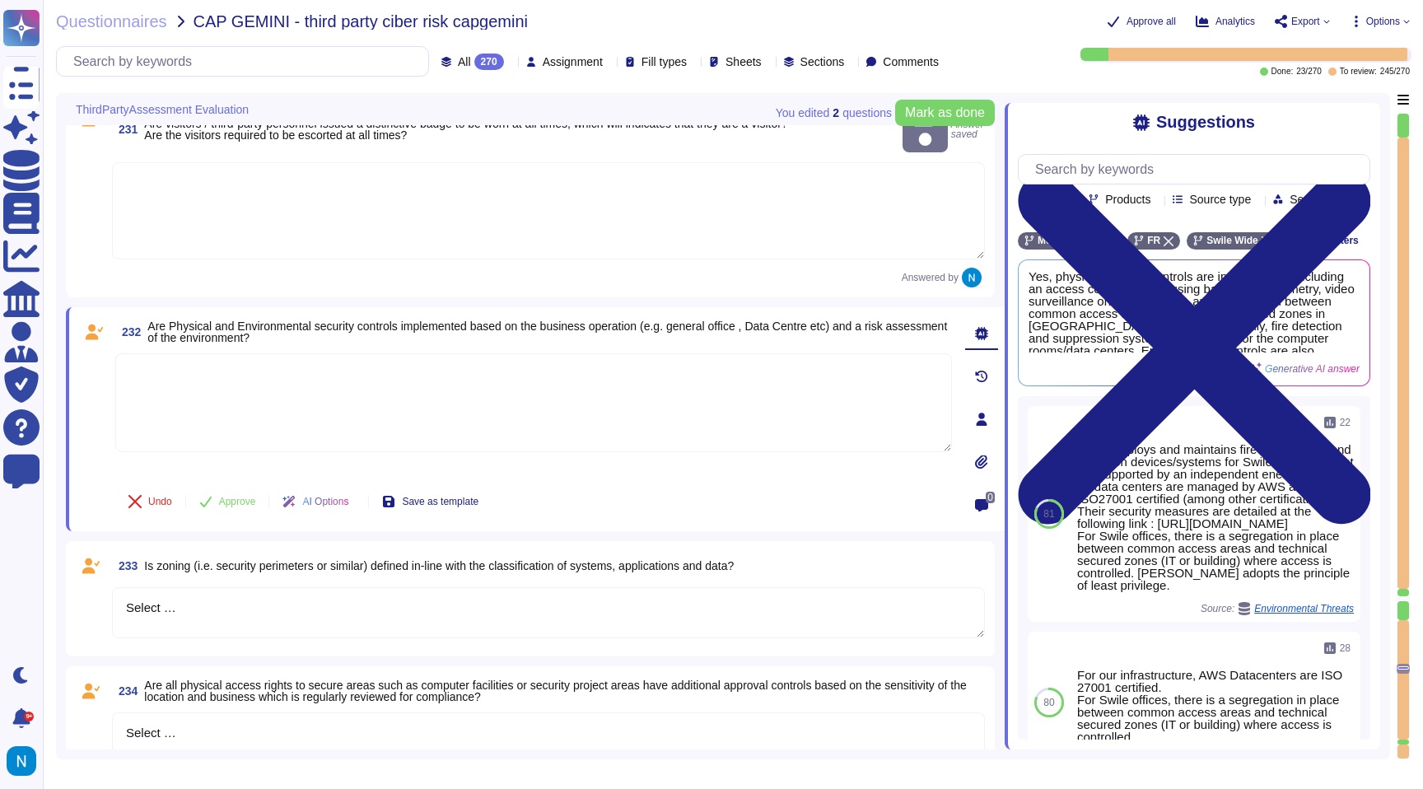
drag, startPoint x: 185, startPoint y: 590, endPoint x: 94, endPoint y: 586, distance: 91.5
click at [100, 587] on div "233 Is zoning (i.e. security perimeters or similar) defined in-line with the cl…" at bounding box center [530, 599] width 909 height 96
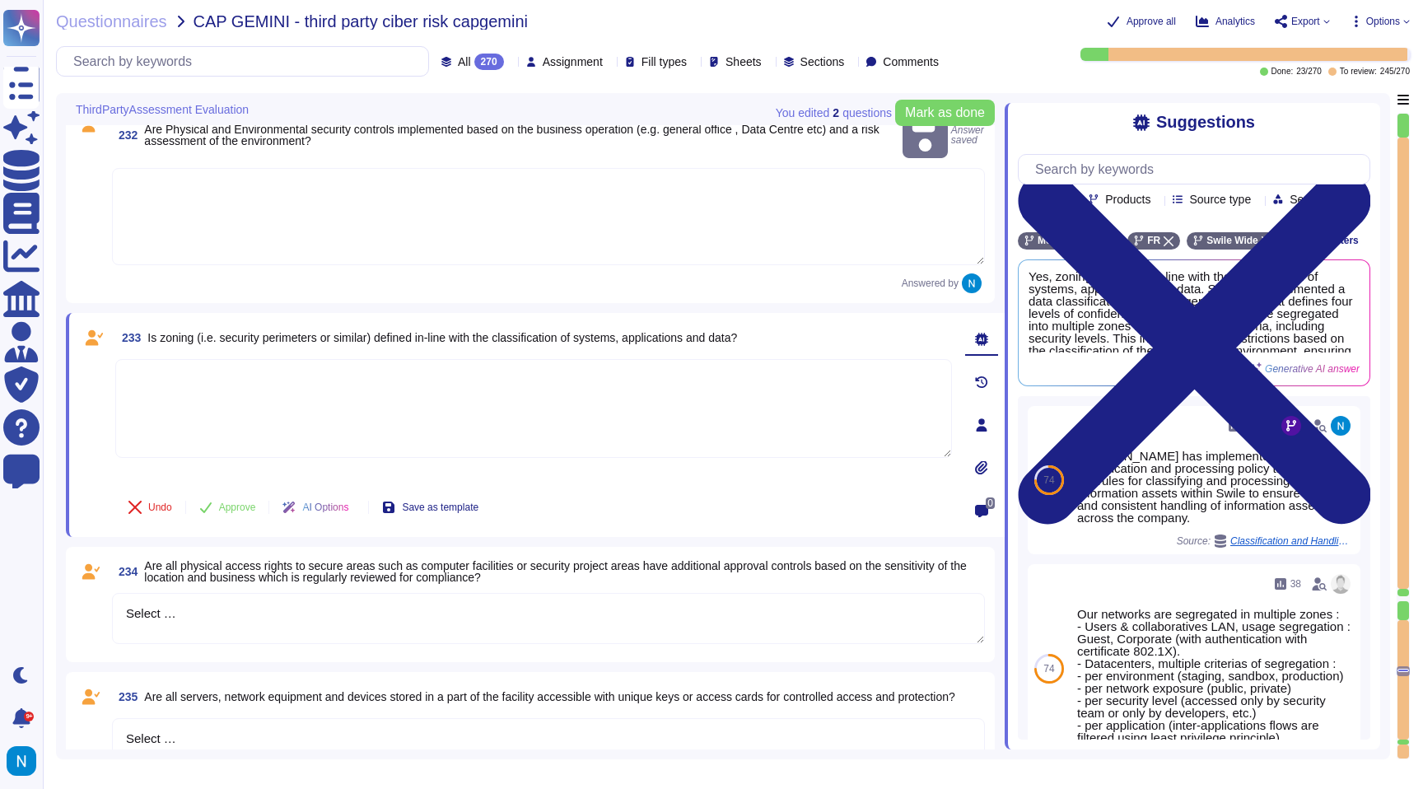
scroll to position [30482, 0]
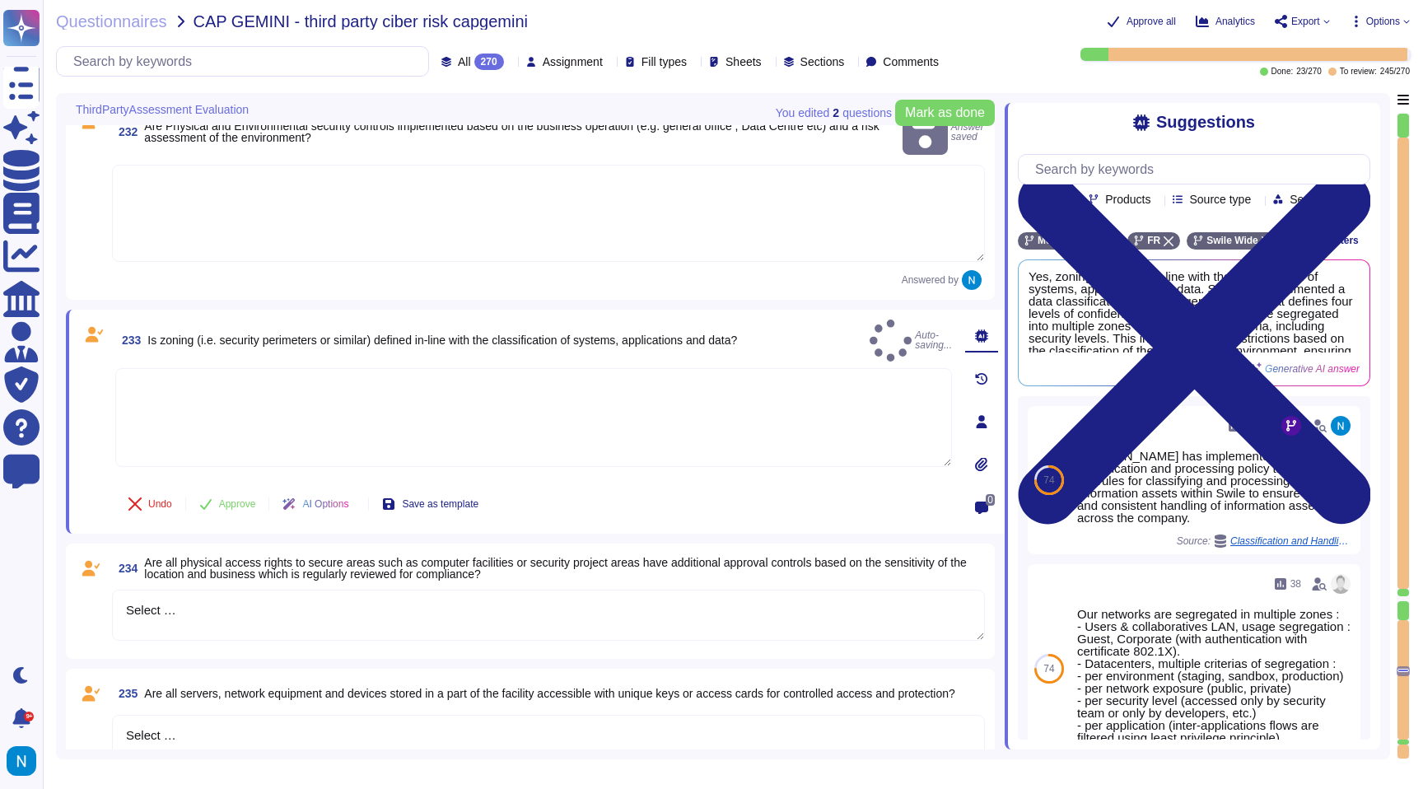
drag, startPoint x: 185, startPoint y: 591, endPoint x: 87, endPoint y: 578, distance: 98.9
click at [88, 578] on div "234 Are all physical access rights to secure areas such as computer facilities …" at bounding box center [530, 601] width 909 height 96
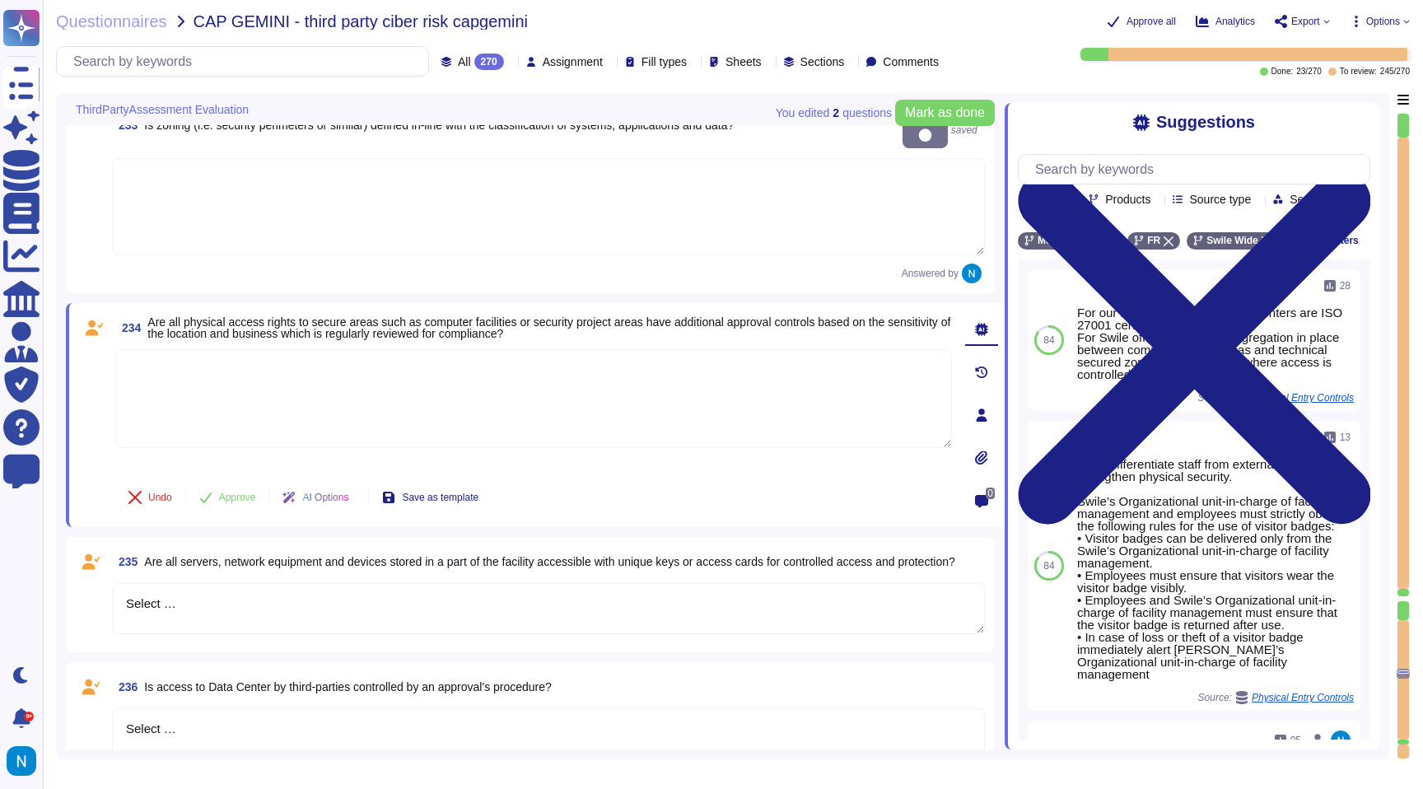
scroll to position [30684, 0]
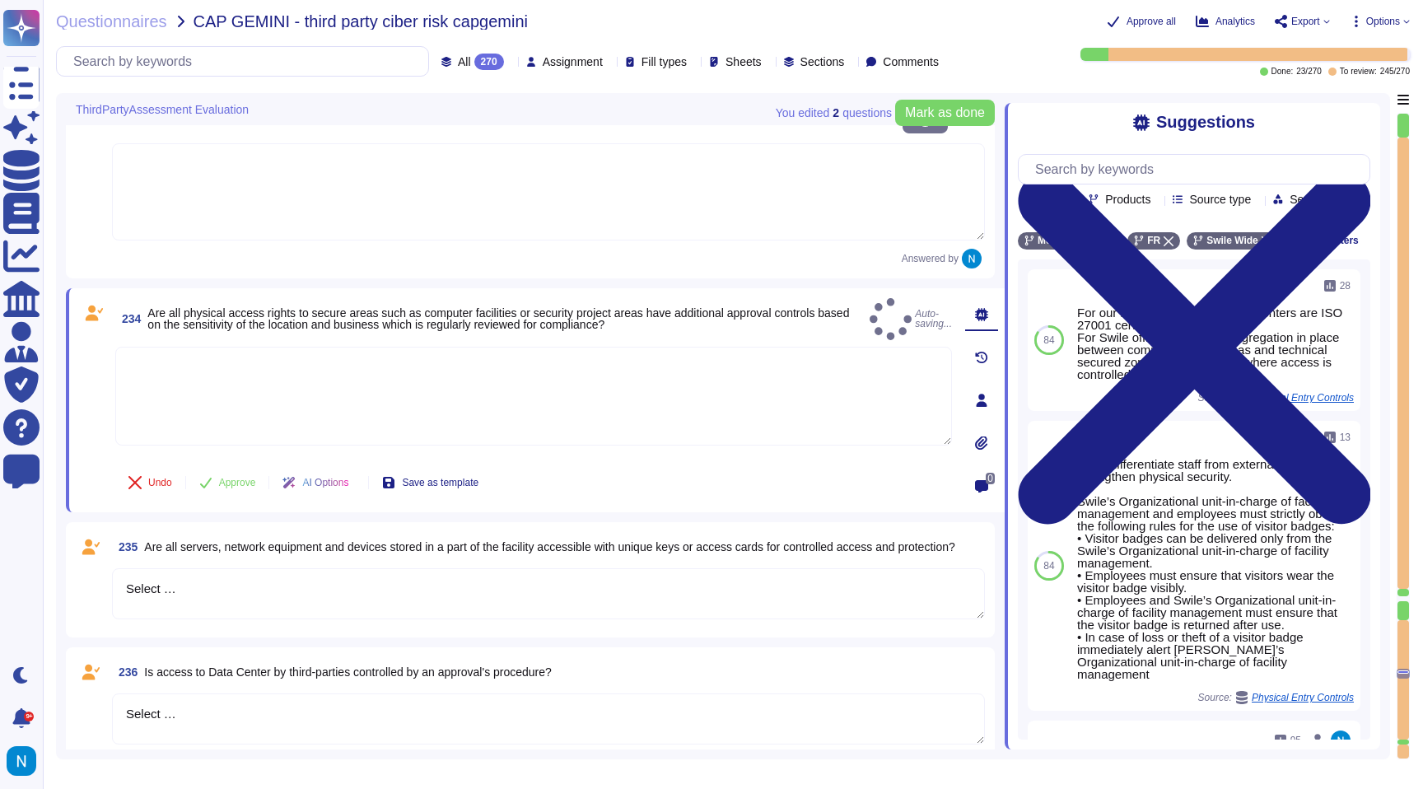
drag, startPoint x: 184, startPoint y: 573, endPoint x: 103, endPoint y: 541, distance: 86.9
click at [103, 542] on div "235 Are all servers, network equipment and devices stored in a part of the faci…" at bounding box center [530, 580] width 909 height 96
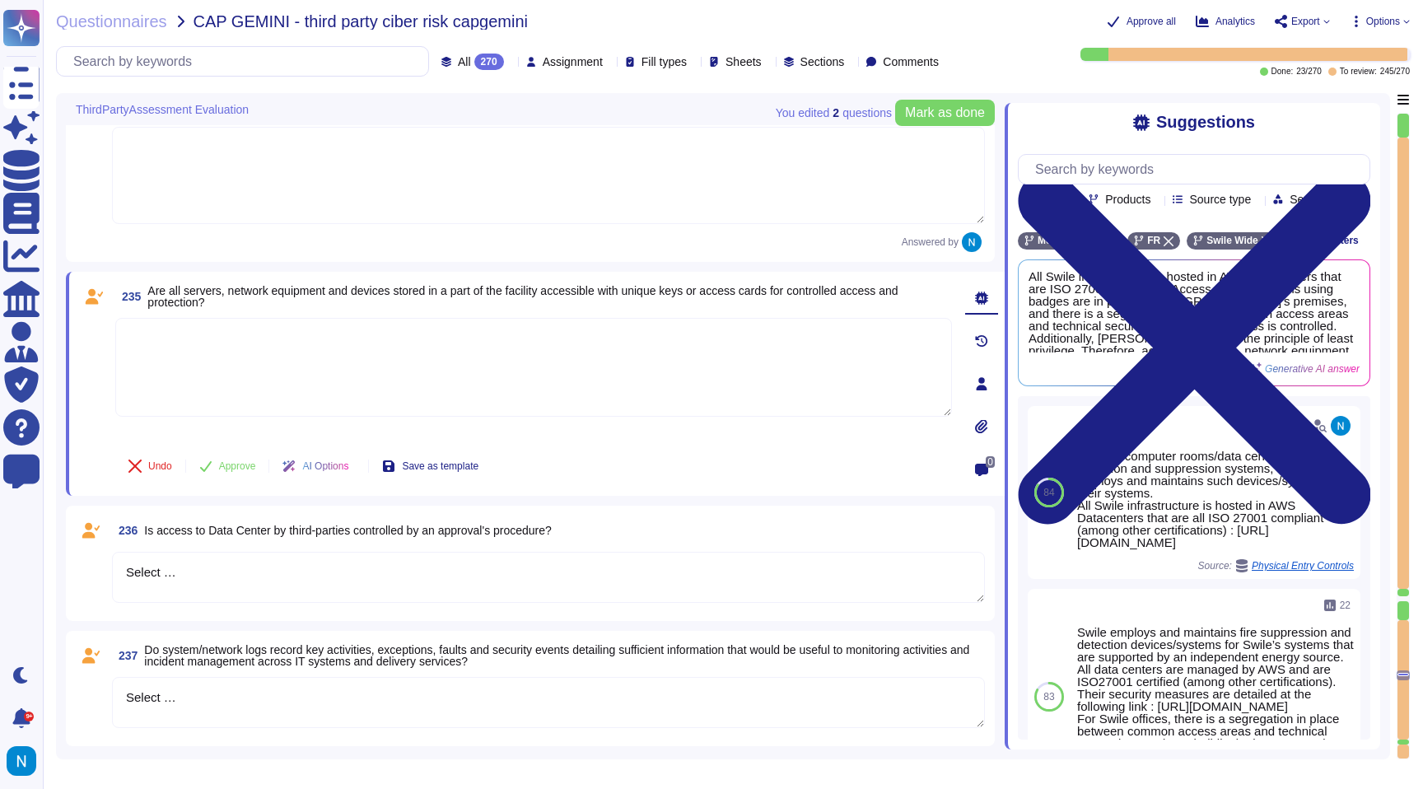
scroll to position [30884, 0]
drag, startPoint x: 182, startPoint y: 553, endPoint x: 96, endPoint y: 534, distance: 87.7
click at [96, 534] on div "236 Is access to Data Center by third-parties controlled by an approval's proce…" at bounding box center [530, 562] width 909 height 96
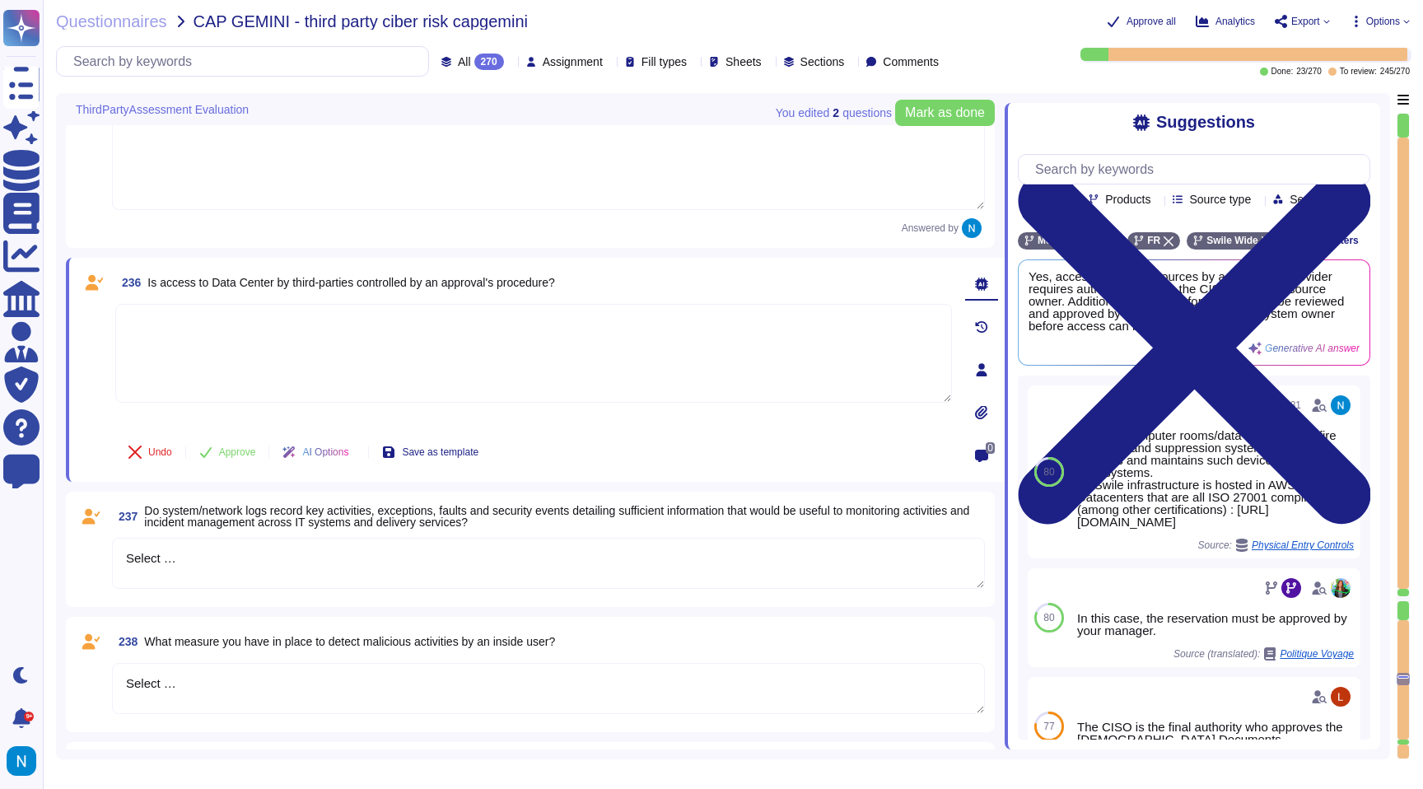
scroll to position [31111, 0]
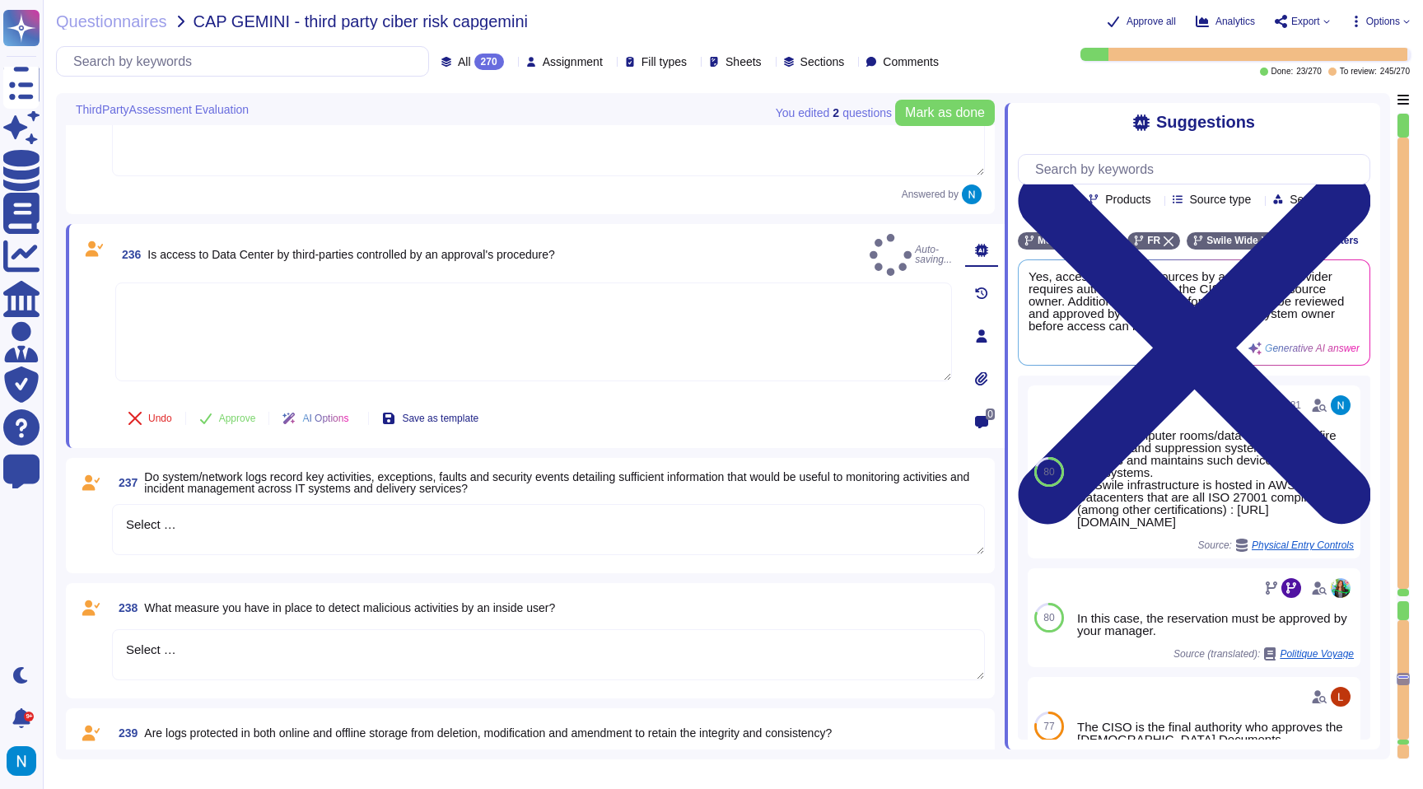
drag, startPoint x: 190, startPoint y: 512, endPoint x: 102, endPoint y: 492, distance: 90.5
click at [102, 493] on div "237 Do system/network logs record key activities, exceptions, faults and securi…" at bounding box center [530, 516] width 909 height 96
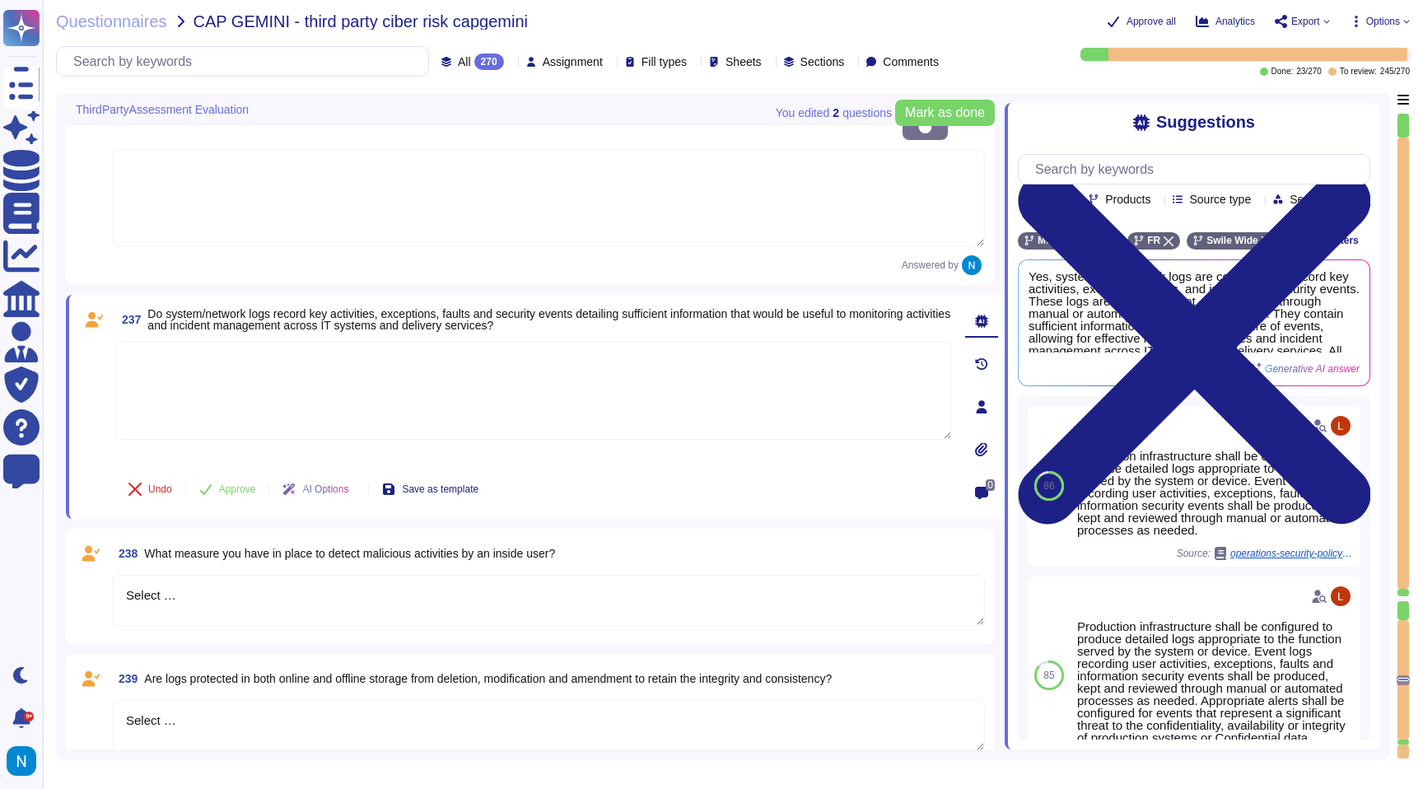
scroll to position [31321, 0]
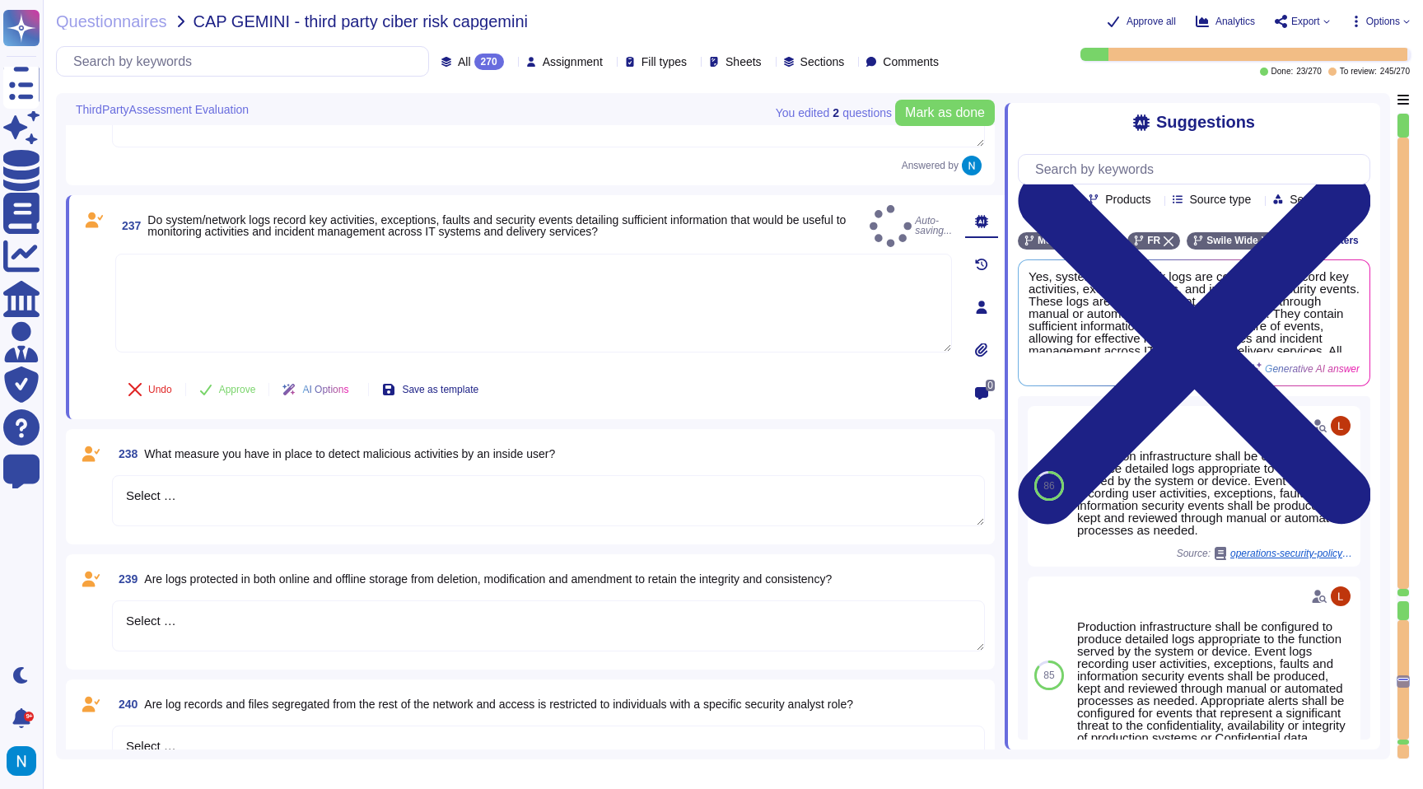
drag, startPoint x: 186, startPoint y: 474, endPoint x: 91, endPoint y: 467, distance: 95.0
click at [91, 467] on div "238 What measure you have in place to detect malicious activities by an inside …" at bounding box center [530, 487] width 909 height 96
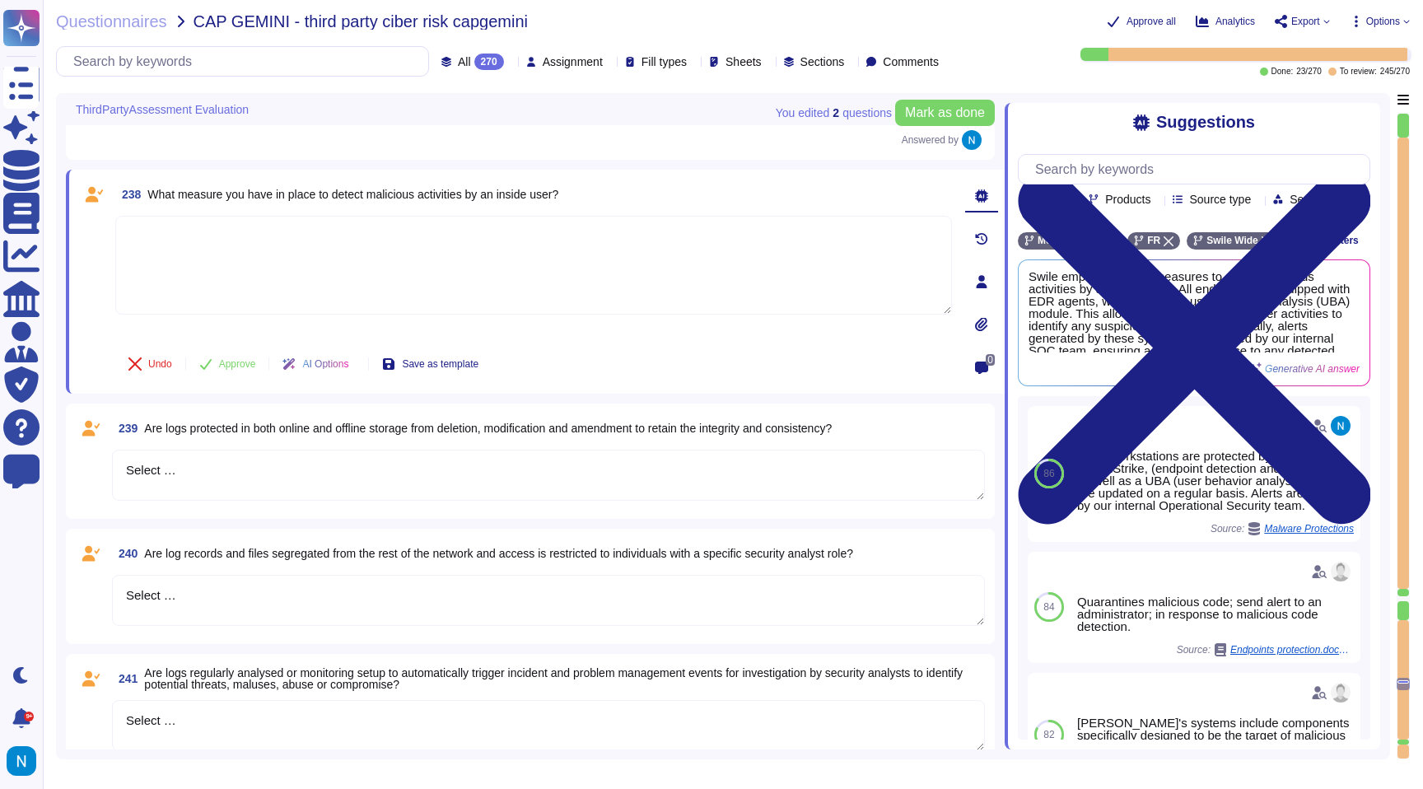
scroll to position [31554, 0]
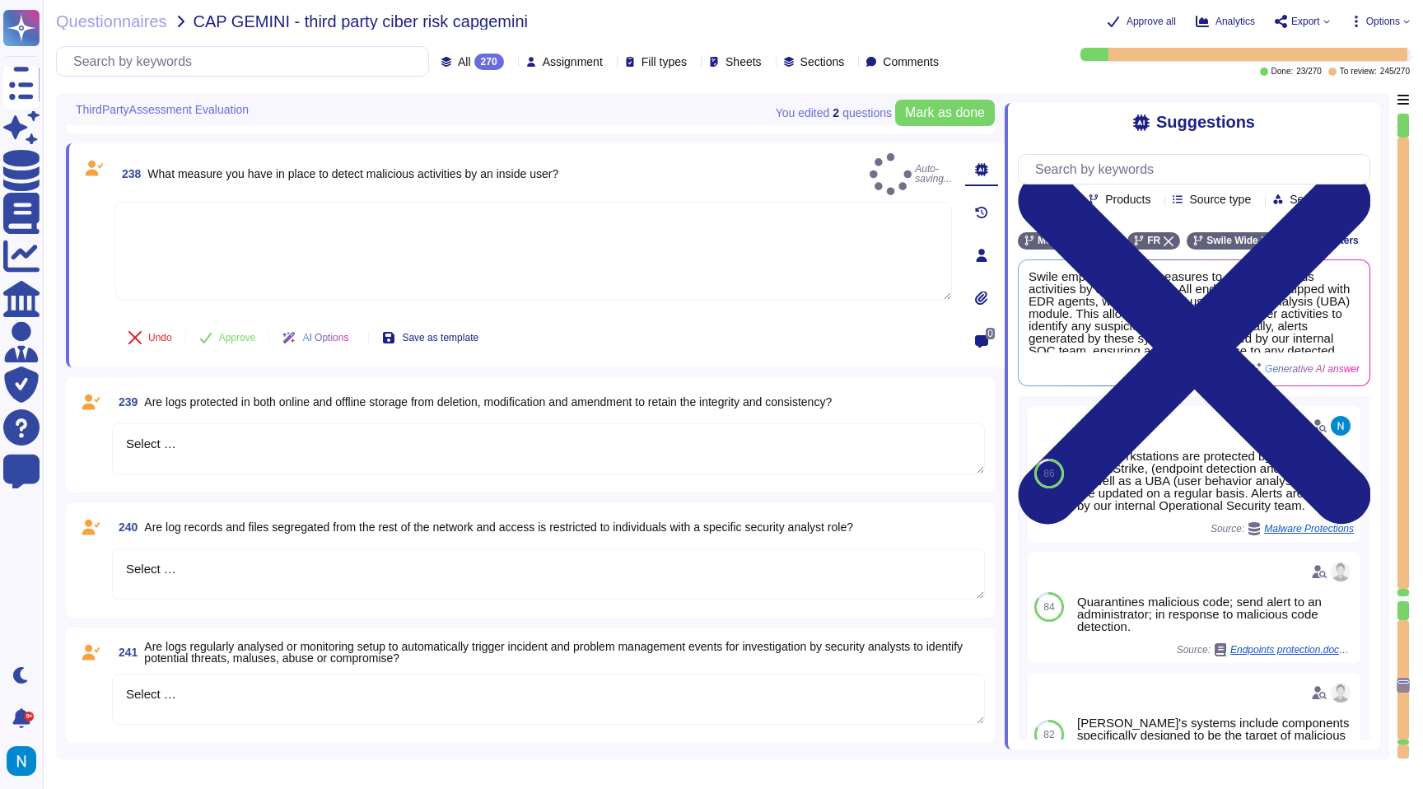
drag, startPoint x: 196, startPoint y: 417, endPoint x: 86, endPoint y: 413, distance: 110.4
click at [87, 413] on div "239 Are logs protected in both online and offline storage from deletion, modifi…" at bounding box center [530, 435] width 909 height 96
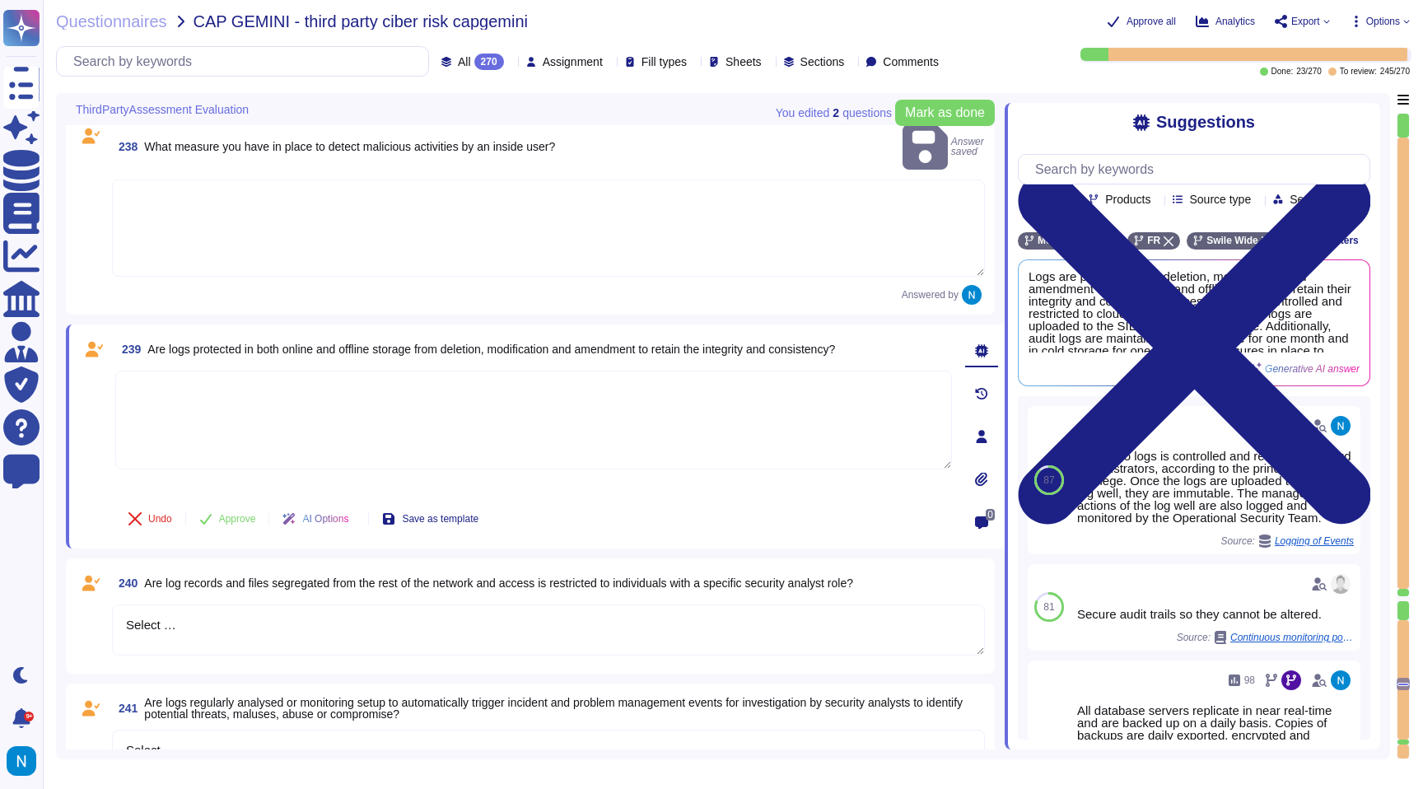
drag, startPoint x: 187, startPoint y: 605, endPoint x: 94, endPoint y: 586, distance: 95.0
click at [105, 596] on div "240 Are log records and files segregated from the rest of the network and acces…" at bounding box center [530, 616] width 909 height 96
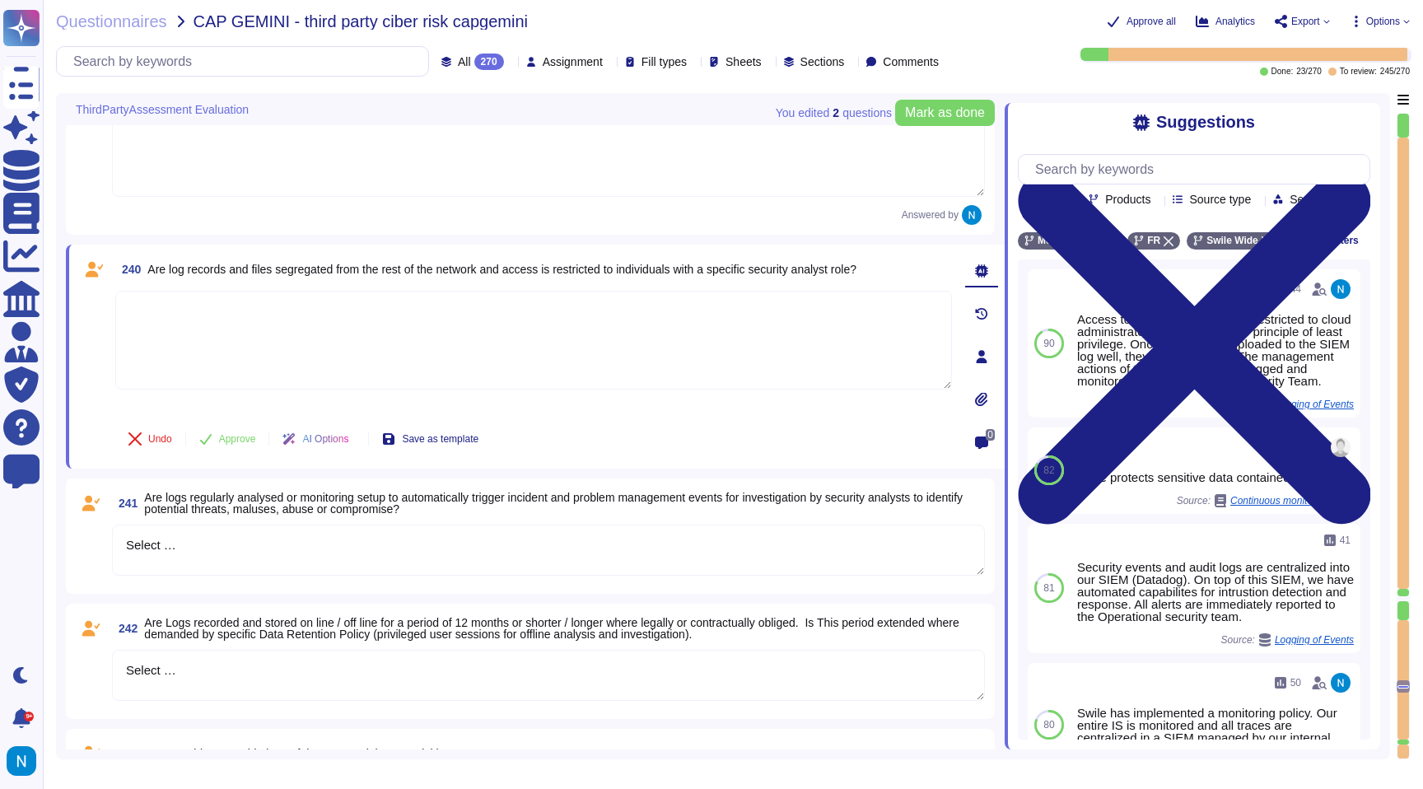
scroll to position [31993, 0]
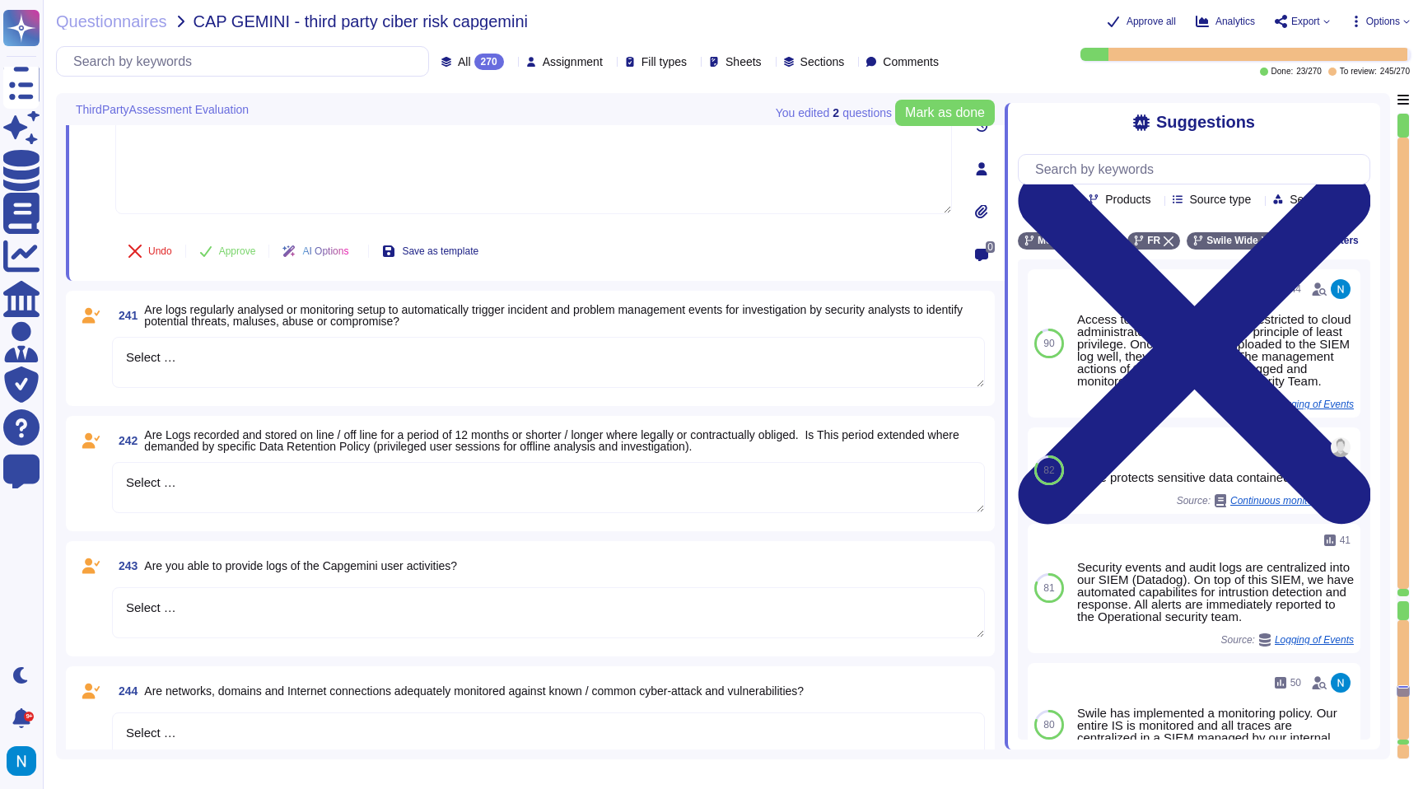
drag, startPoint x: 185, startPoint y: 342, endPoint x: 102, endPoint y: 342, distance: 83.2
click at [104, 342] on div "241 Are logs regularly analysed or monitoring setup to automatically trigger in…" at bounding box center [530, 349] width 909 height 96
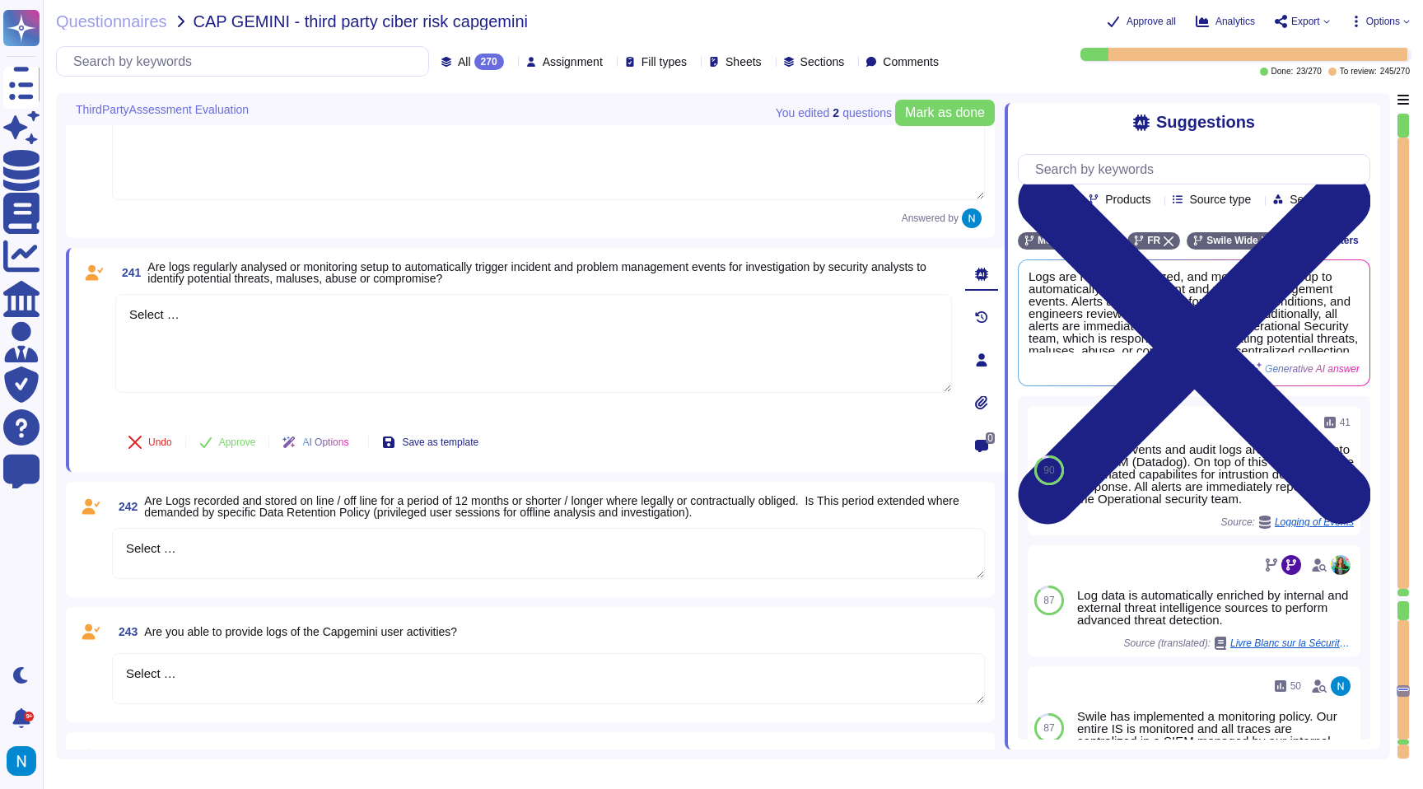
drag, startPoint x: 201, startPoint y: 301, endPoint x: 106, endPoint y: 292, distance: 95.1
click at [109, 292] on div "241 Are logs regularly analysed or monitoring setup to automatically trigger in…" at bounding box center [515, 360] width 873 height 204
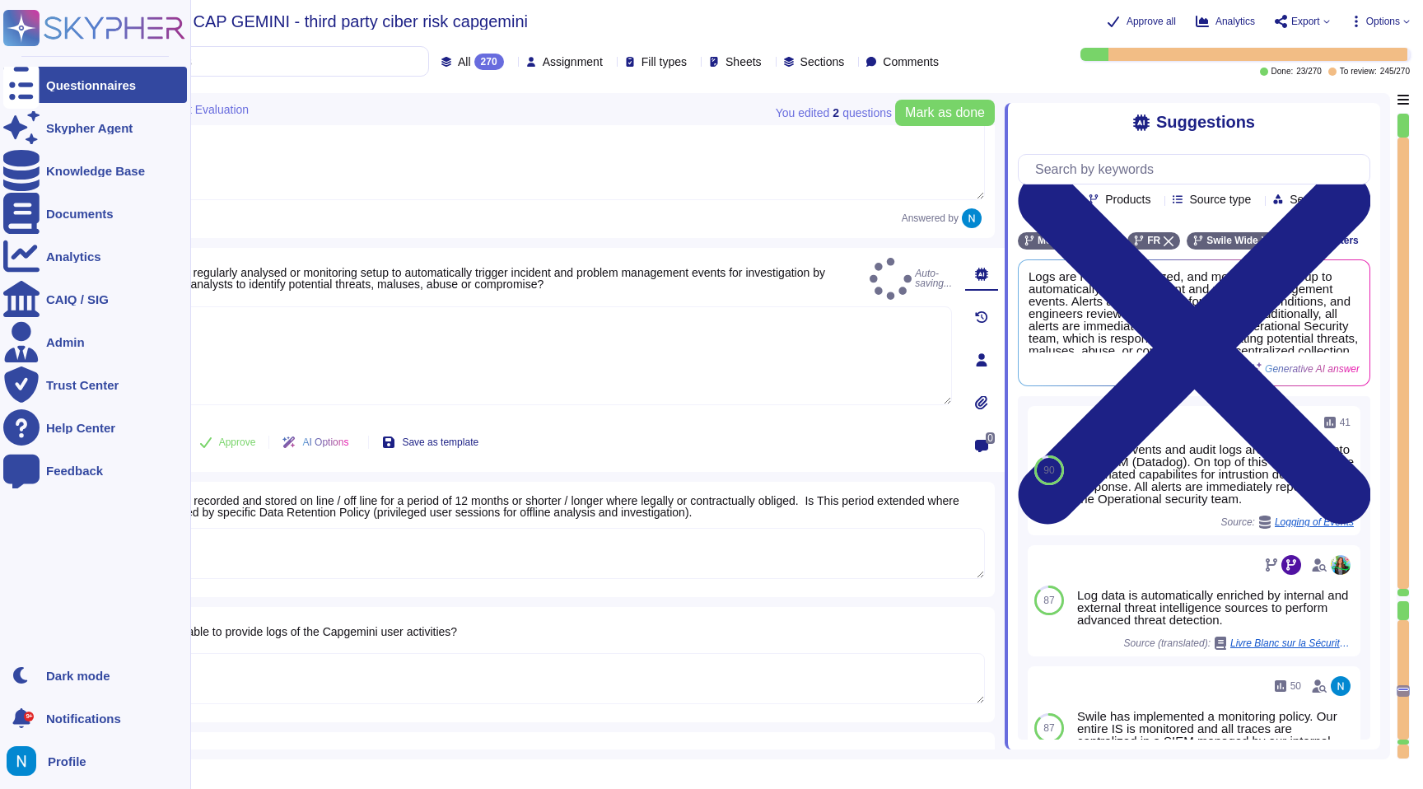
drag, startPoint x: 181, startPoint y: 532, endPoint x: 36, endPoint y: 511, distance: 146.5
click at [40, 512] on div "Questionnaires Skypher Agent Knowledge Base Documents Analytics CAIQ / SIG Admi…" at bounding box center [711, 394] width 1423 height 789
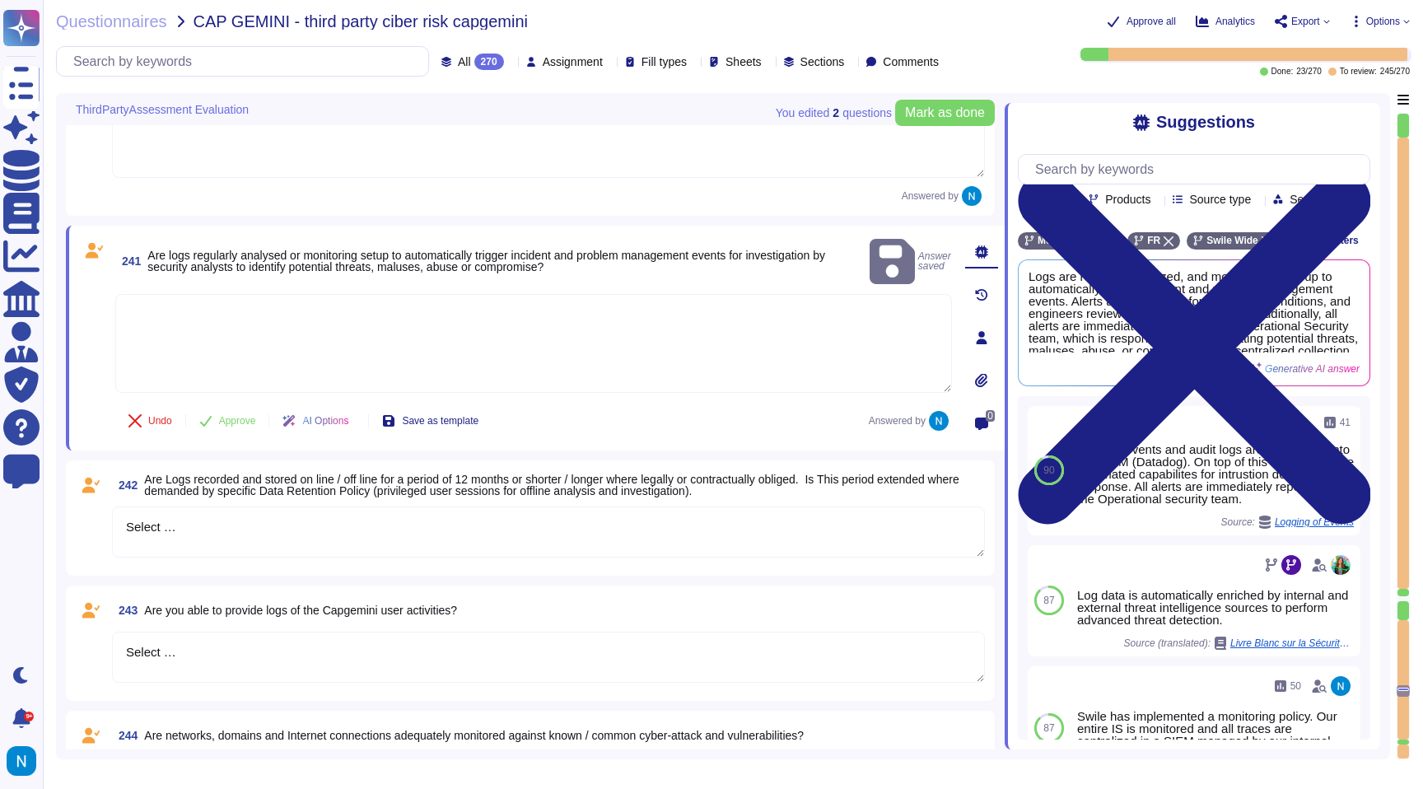
drag, startPoint x: 216, startPoint y: 534, endPoint x: 122, endPoint y: 514, distance: 96.1
click at [124, 516] on textarea "Select …" at bounding box center [548, 531] width 873 height 51
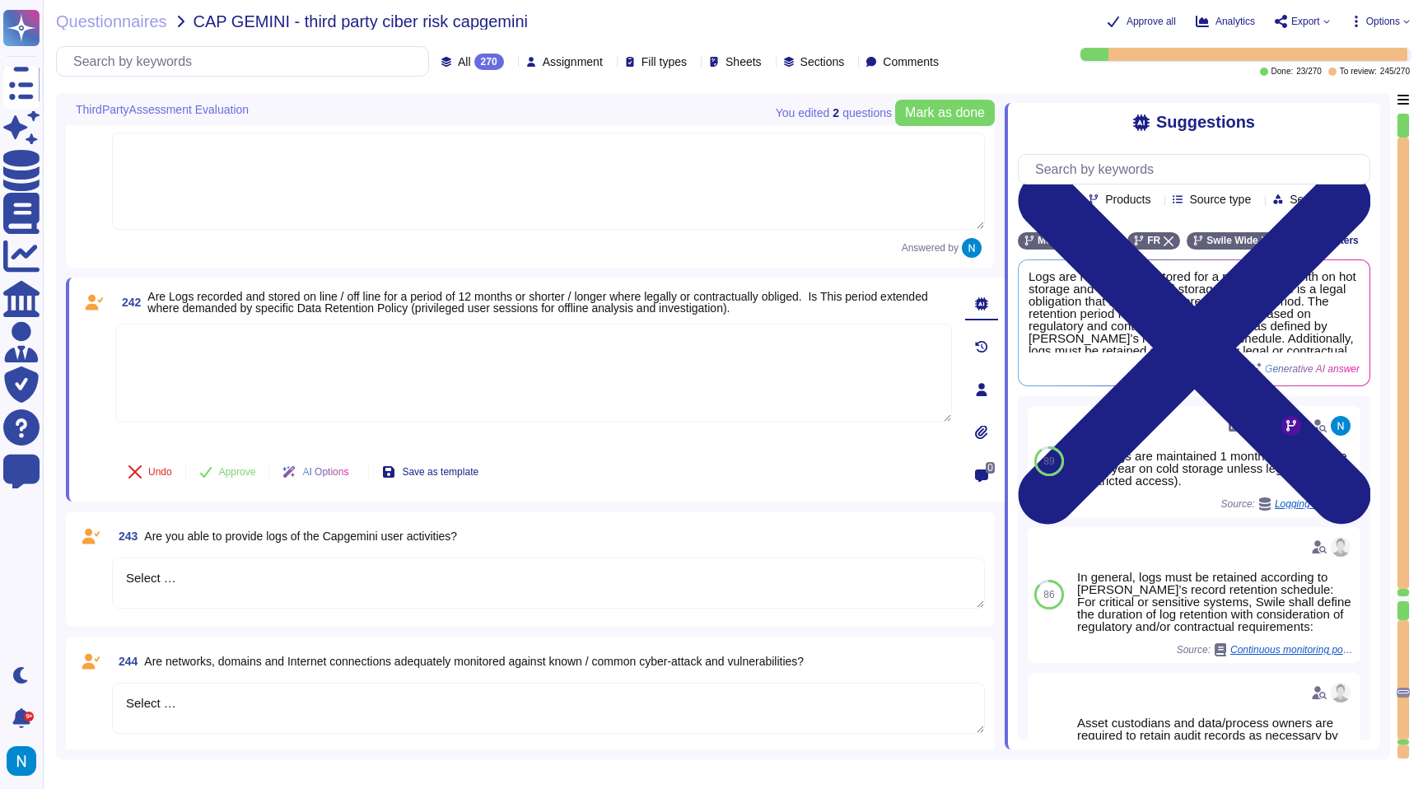
scroll to position [32132, 0]
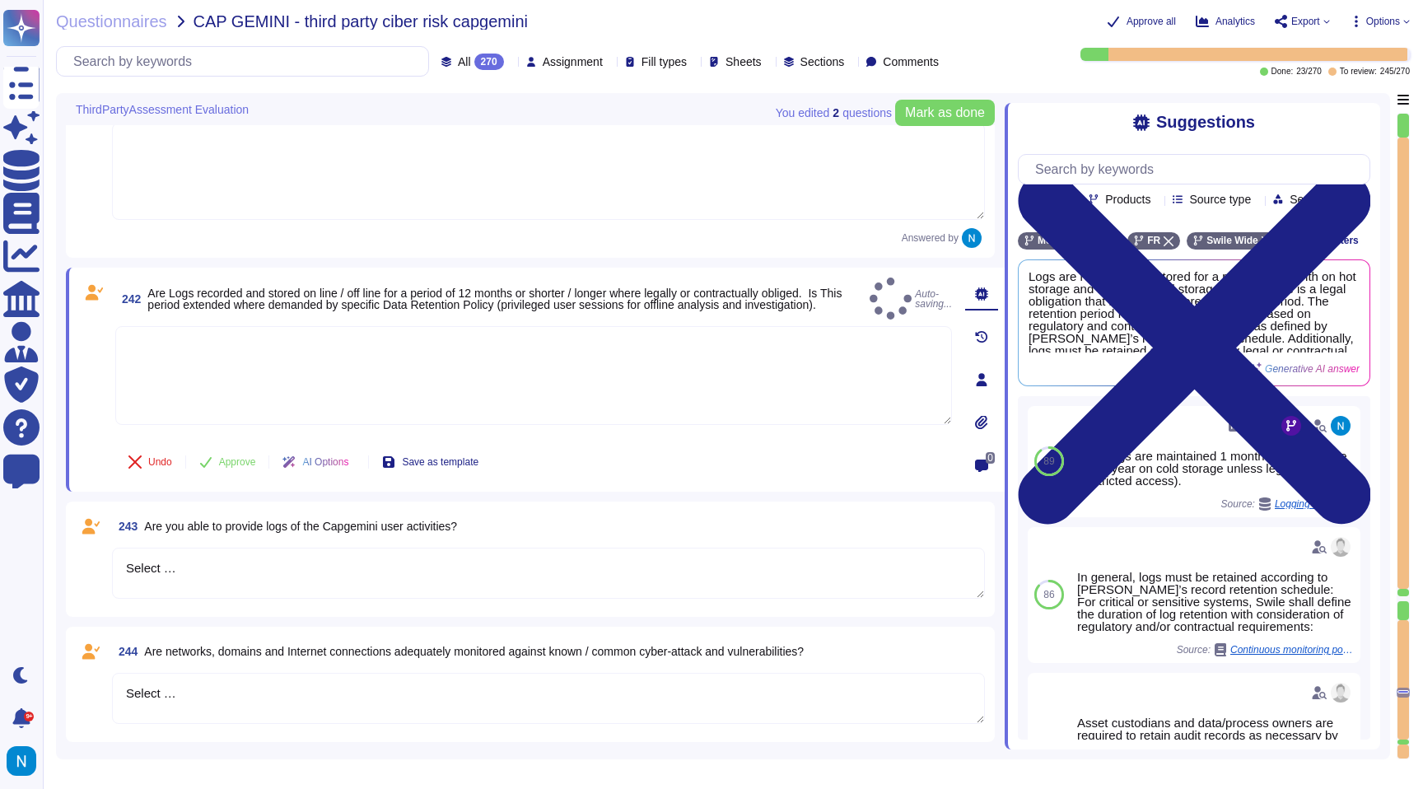
drag, startPoint x: 189, startPoint y: 574, endPoint x: 133, endPoint y: 574, distance: 56.0
click at [133, 574] on textarea "Select …" at bounding box center [548, 573] width 873 height 51
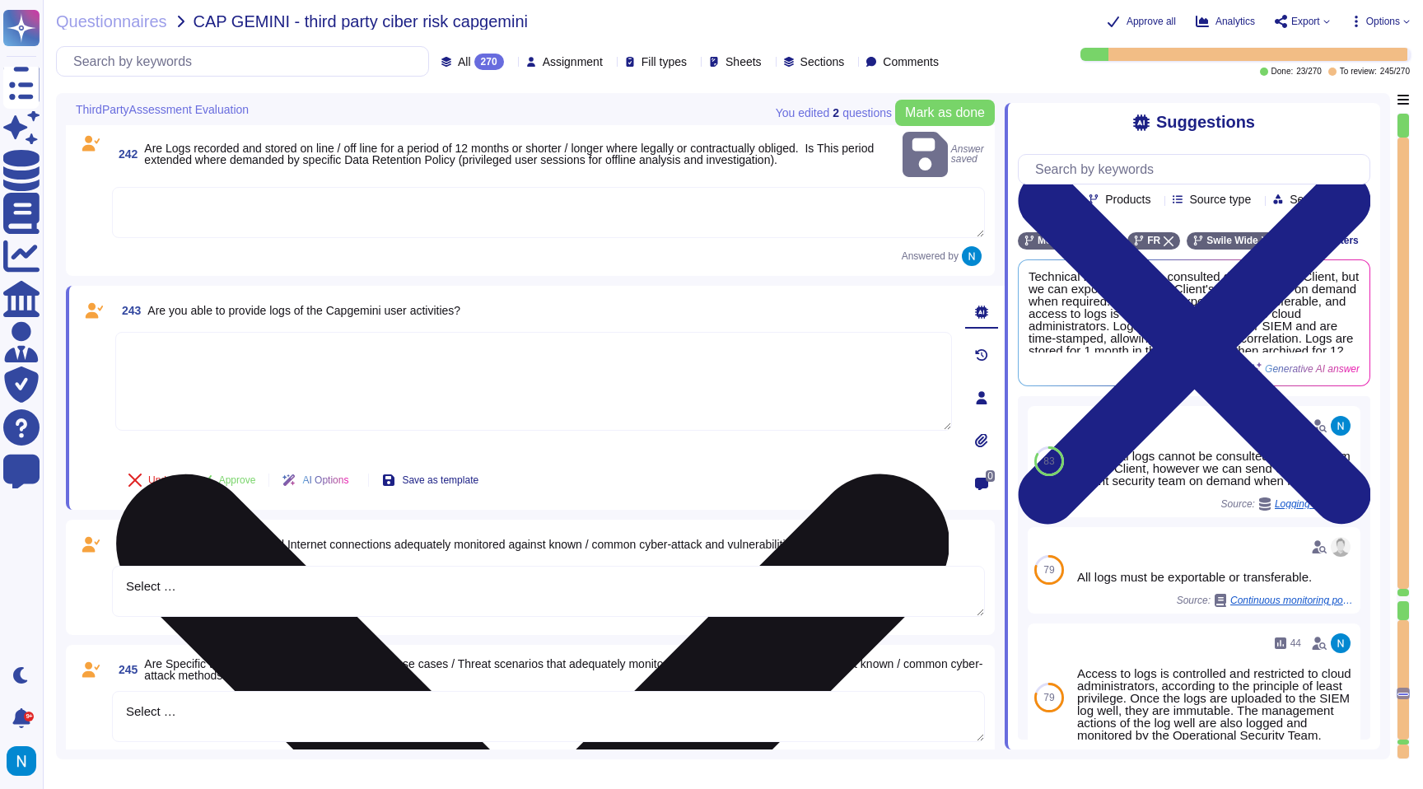
scroll to position [32294, 0]
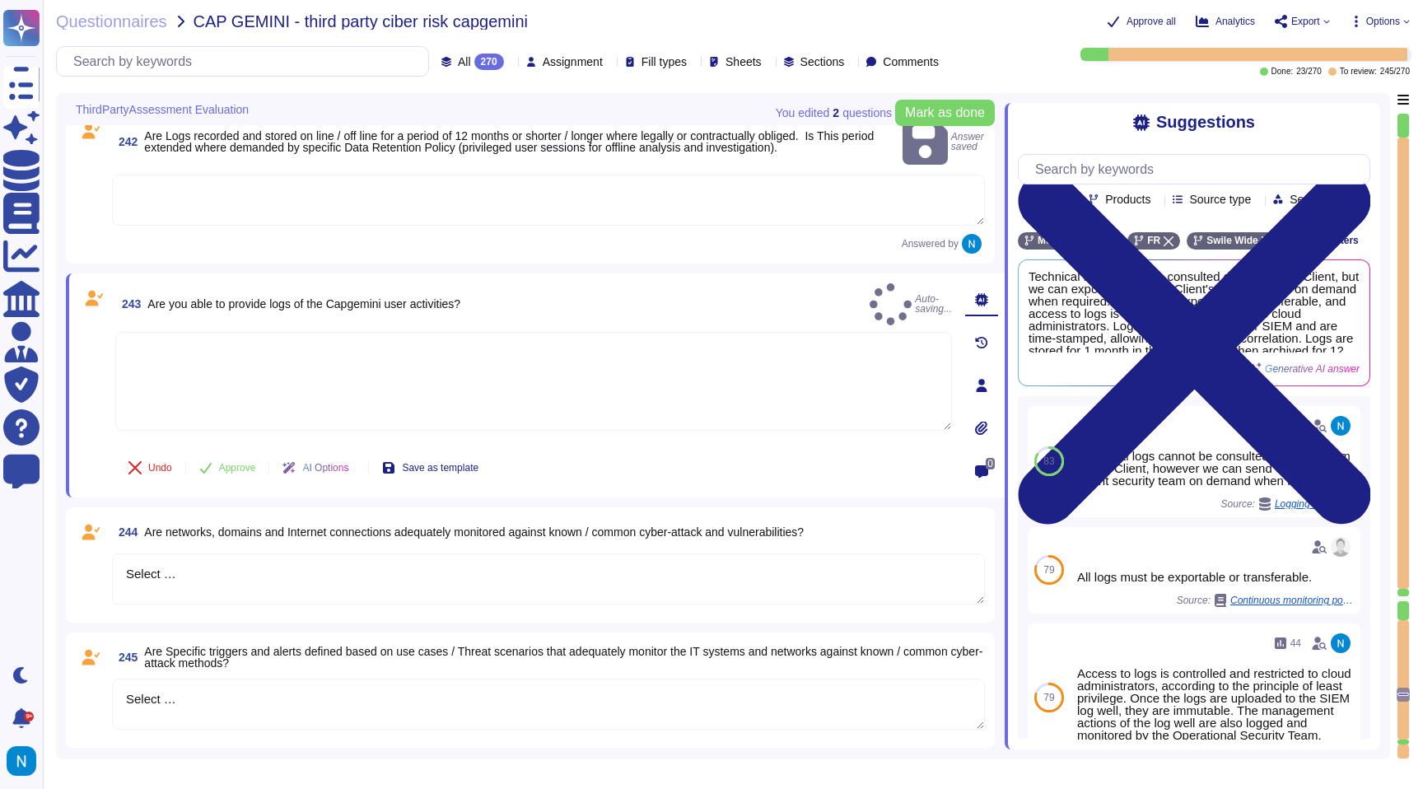
drag, startPoint x: 192, startPoint y: 564, endPoint x: 88, endPoint y: 530, distance: 109.1
click at [89, 531] on div "244 Are networks, domains and Internet connections adequately monitored against…" at bounding box center [530, 565] width 909 height 96
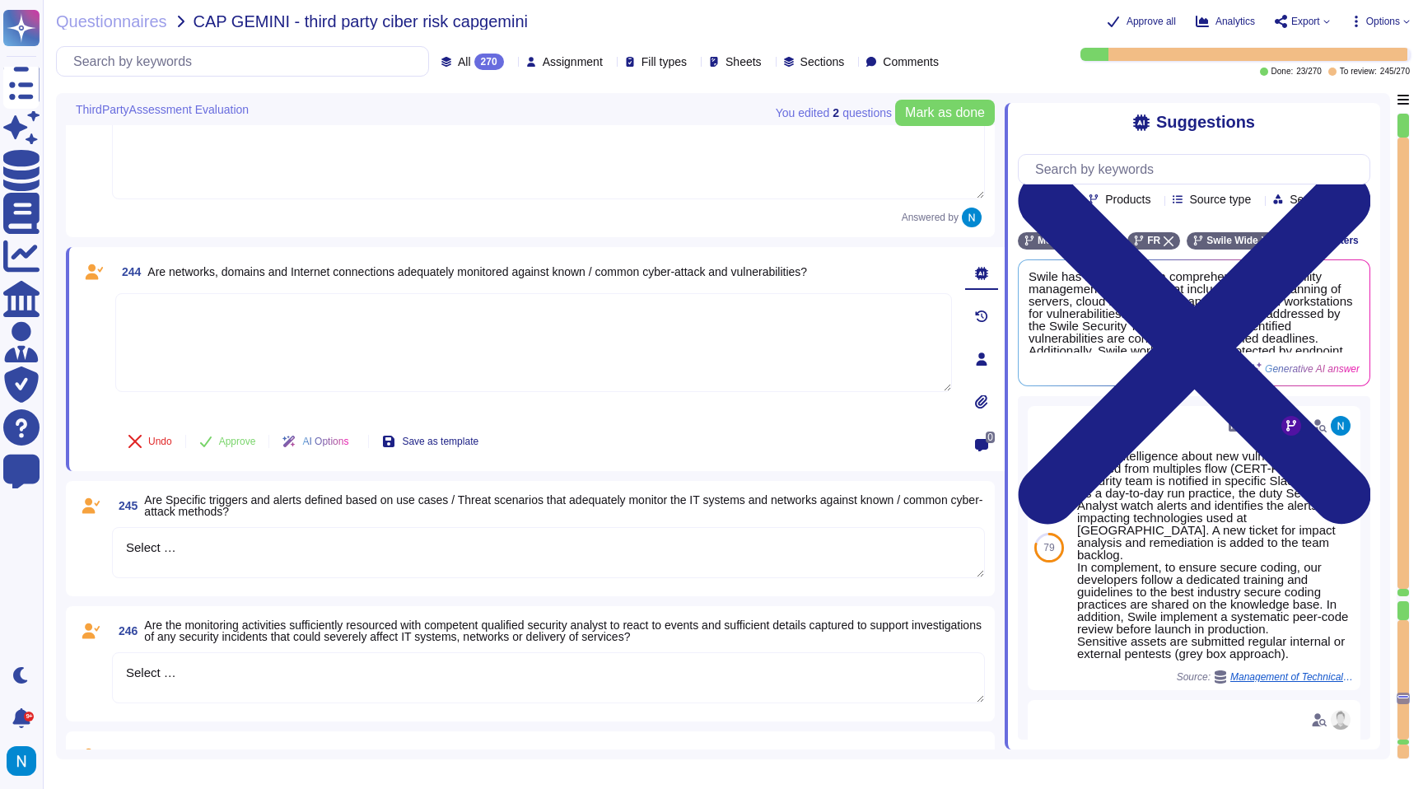
scroll to position [32523, 0]
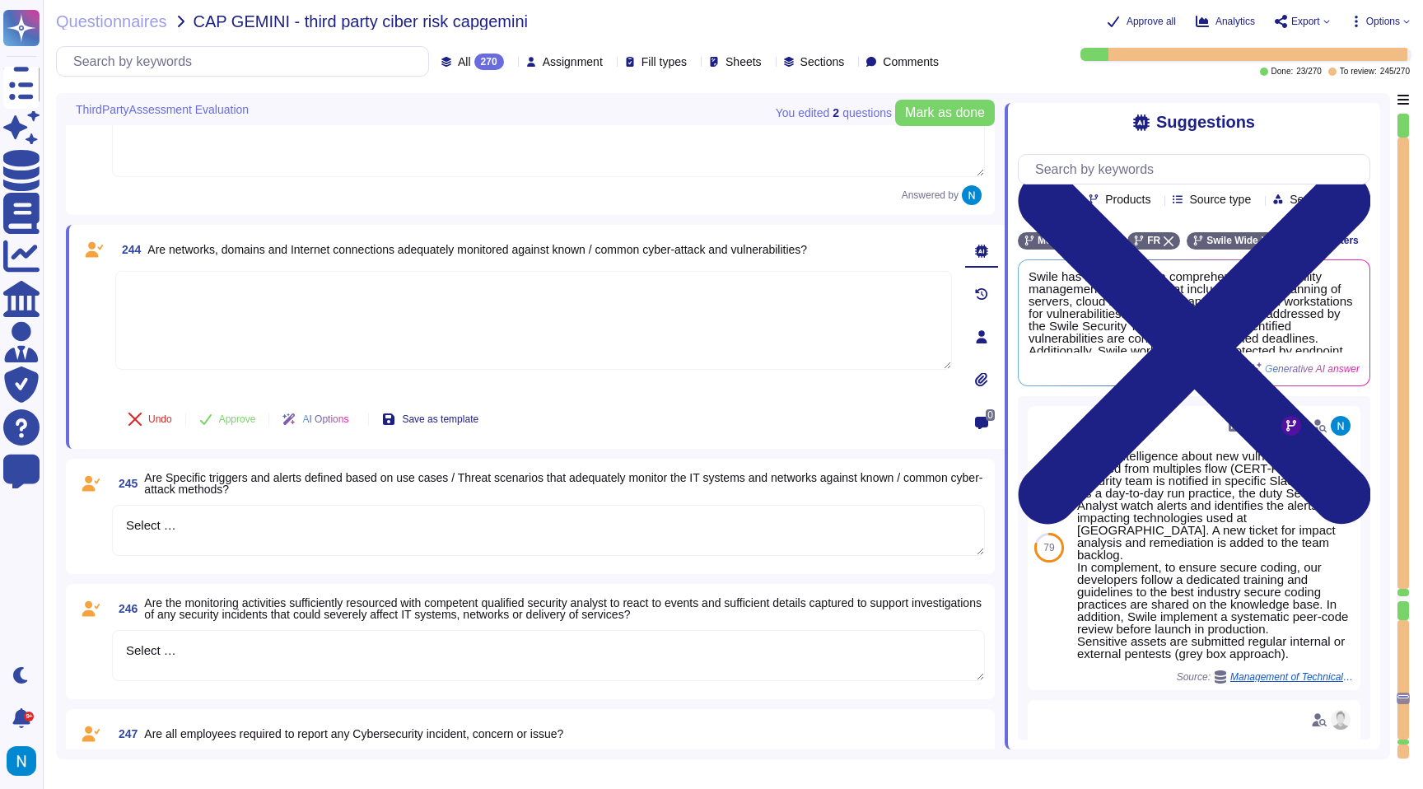
drag, startPoint x: 180, startPoint y: 507, endPoint x: 90, endPoint y: 491, distance: 91.3
click at [91, 492] on div "245 Are Specific triggers and alerts defined based on use cases / Threat scenar…" at bounding box center [530, 517] width 909 height 96
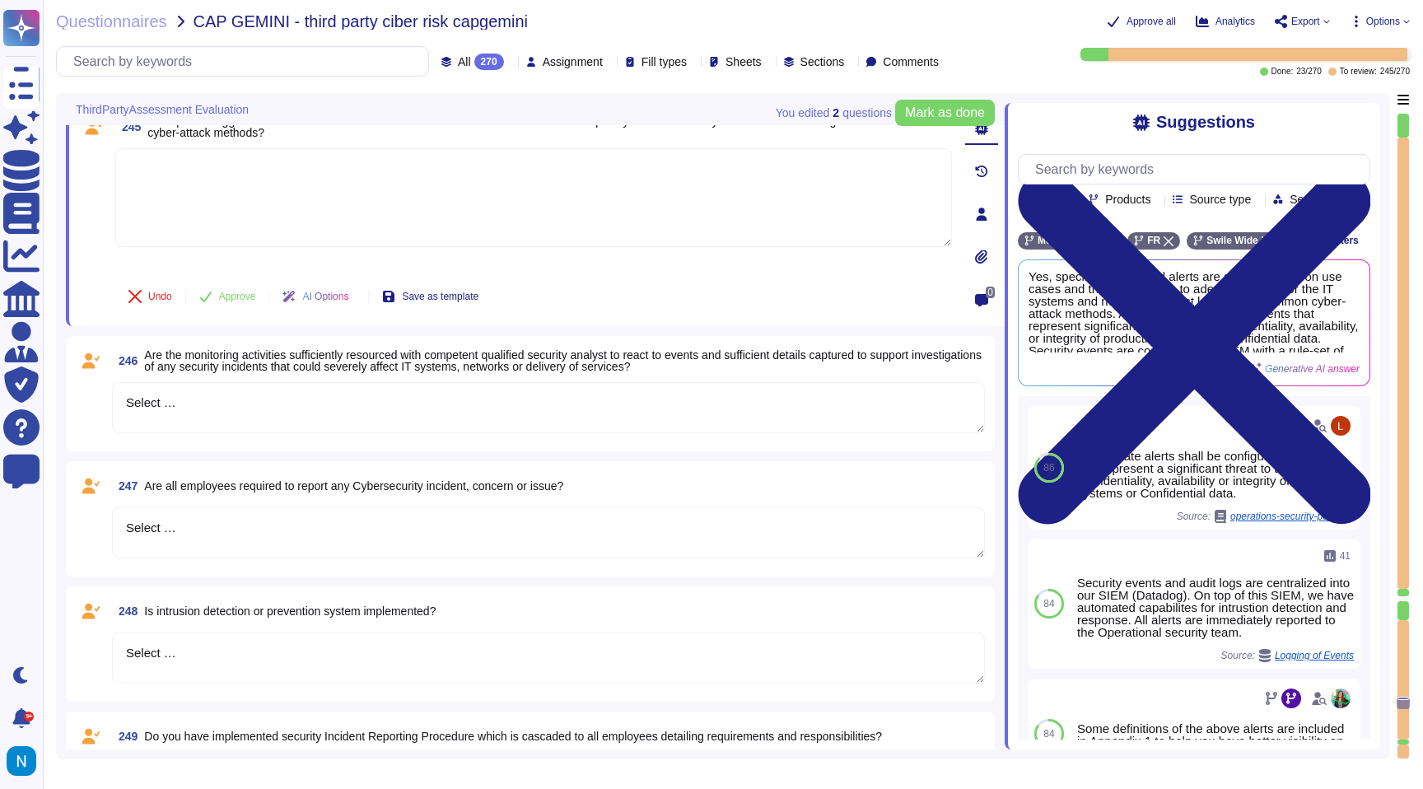
scroll to position [32824, 0]
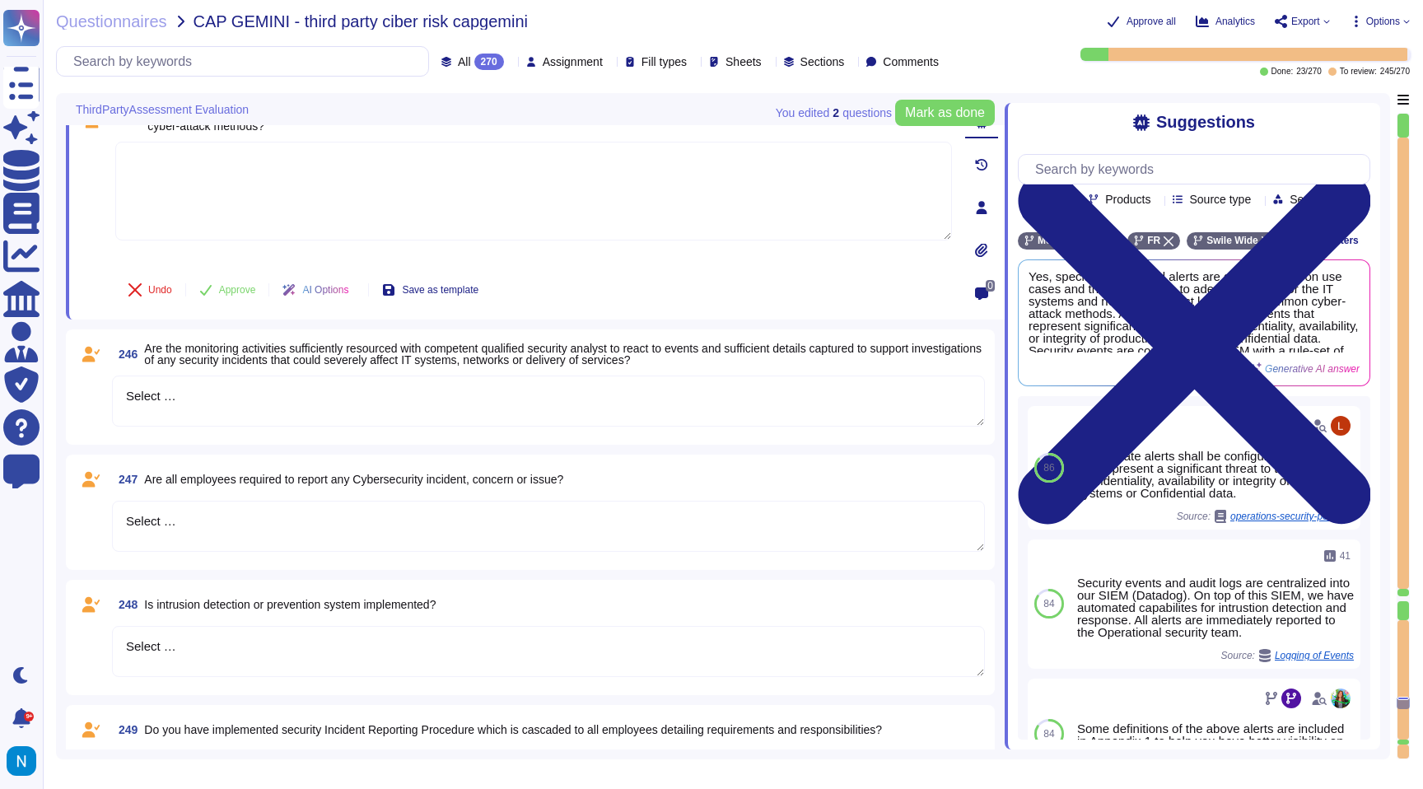
drag, startPoint x: 150, startPoint y: 375, endPoint x: 72, endPoint y: 373, distance: 77.4
click at [76, 373] on div "246 Are the monitoring activities sufficiently resourced with competent qualifi…" at bounding box center [530, 387] width 909 height 96
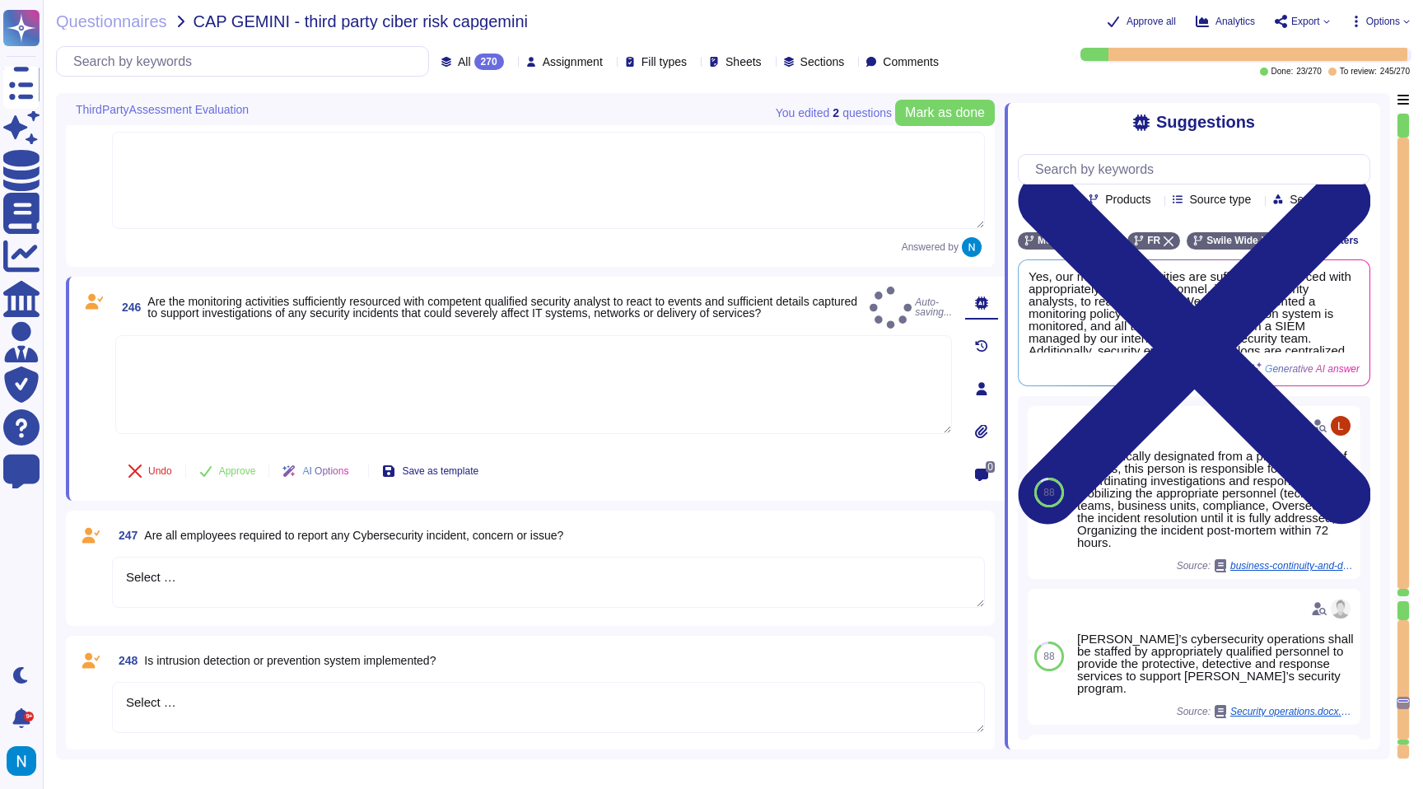
drag, startPoint x: 219, startPoint y: 561, endPoint x: 64, endPoint y: 530, distance: 158.0
click at [64, 530] on div "You edited 2 question s [PERSON_NAME] as done ThirdPartyAssessment Evaluation 2…" at bounding box center [723, 426] width 1334 height 666
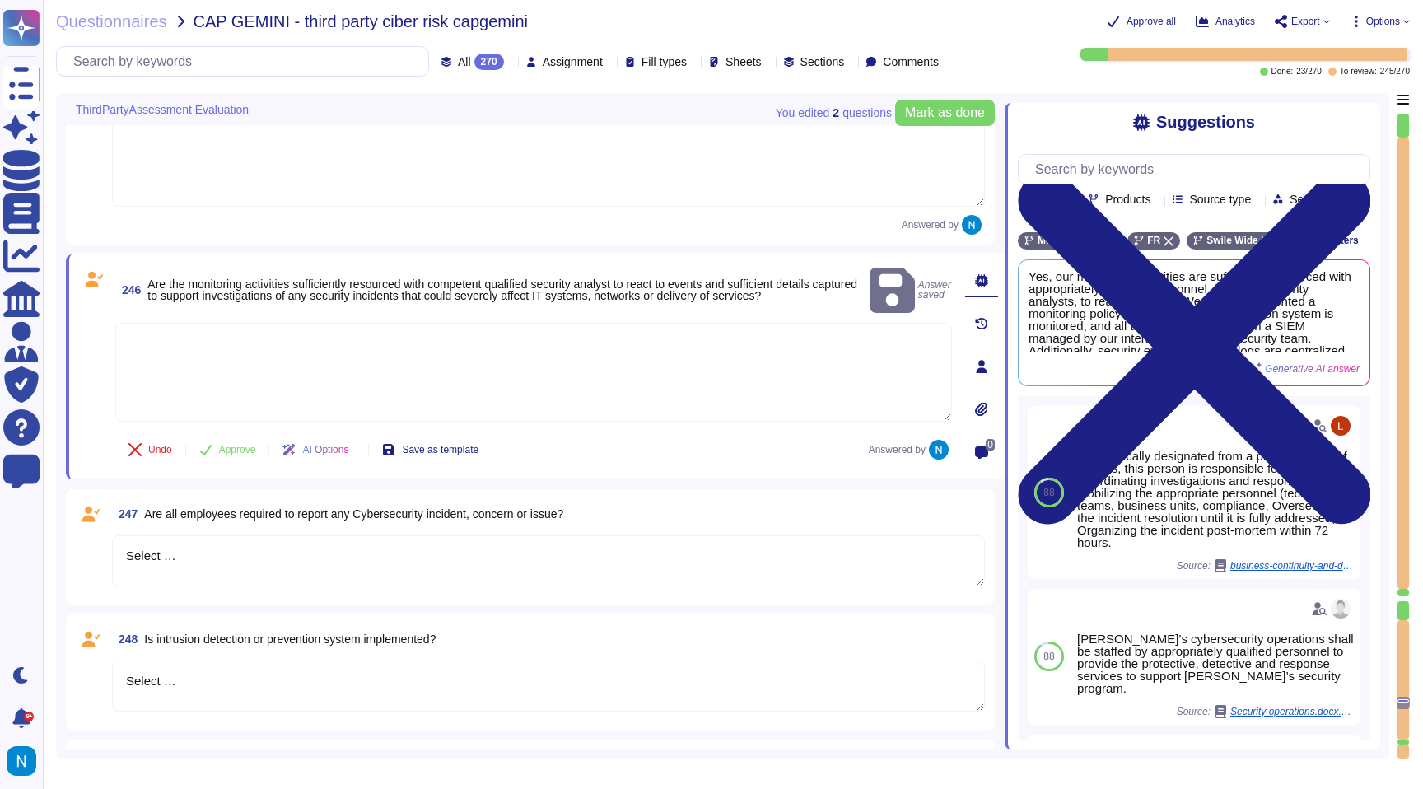
drag, startPoint x: 191, startPoint y: 561, endPoint x: 109, endPoint y: 530, distance: 88.1
click at [111, 535] on div "247 Are all employees required to report any Cybersecurity incident, concern or…" at bounding box center [530, 547] width 909 height 96
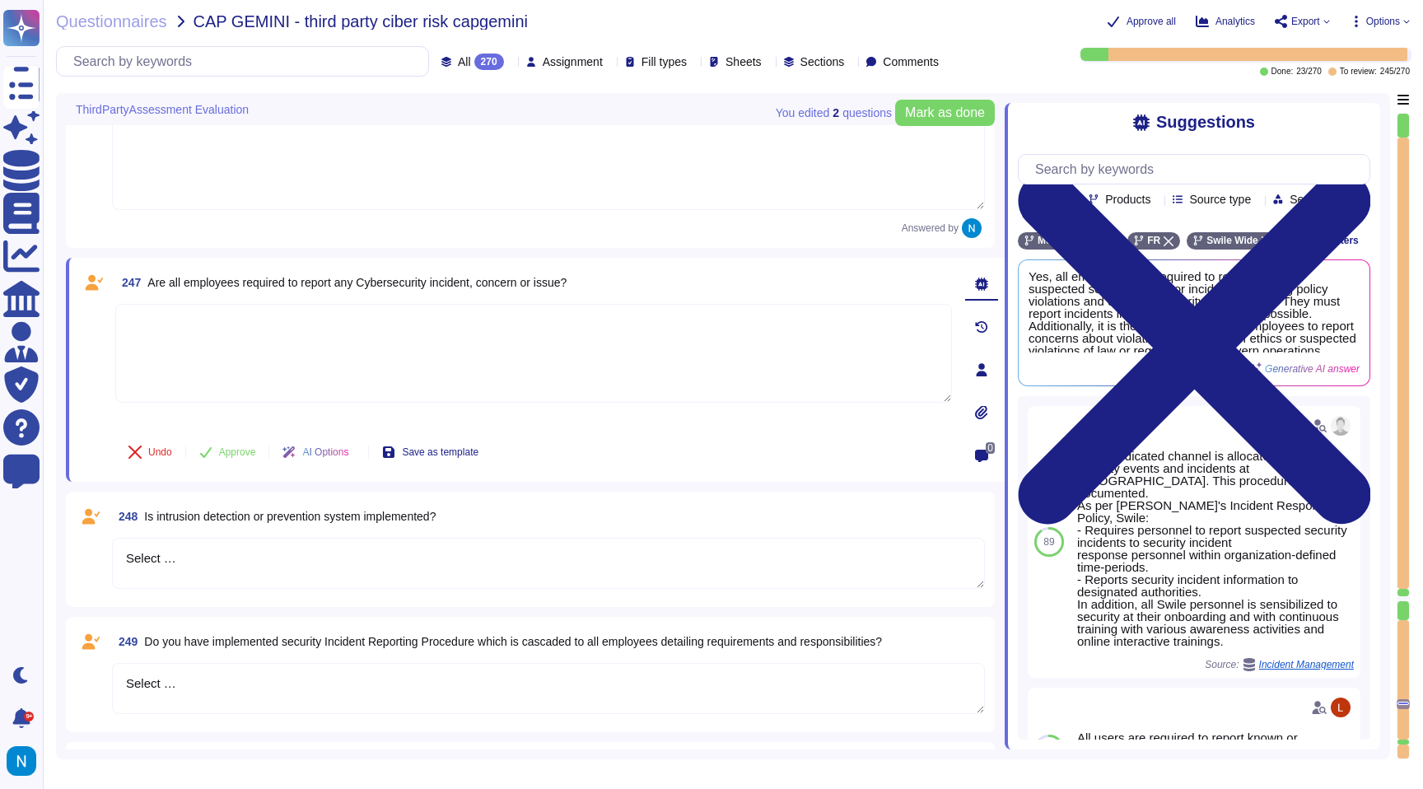
scroll to position [33053, 0]
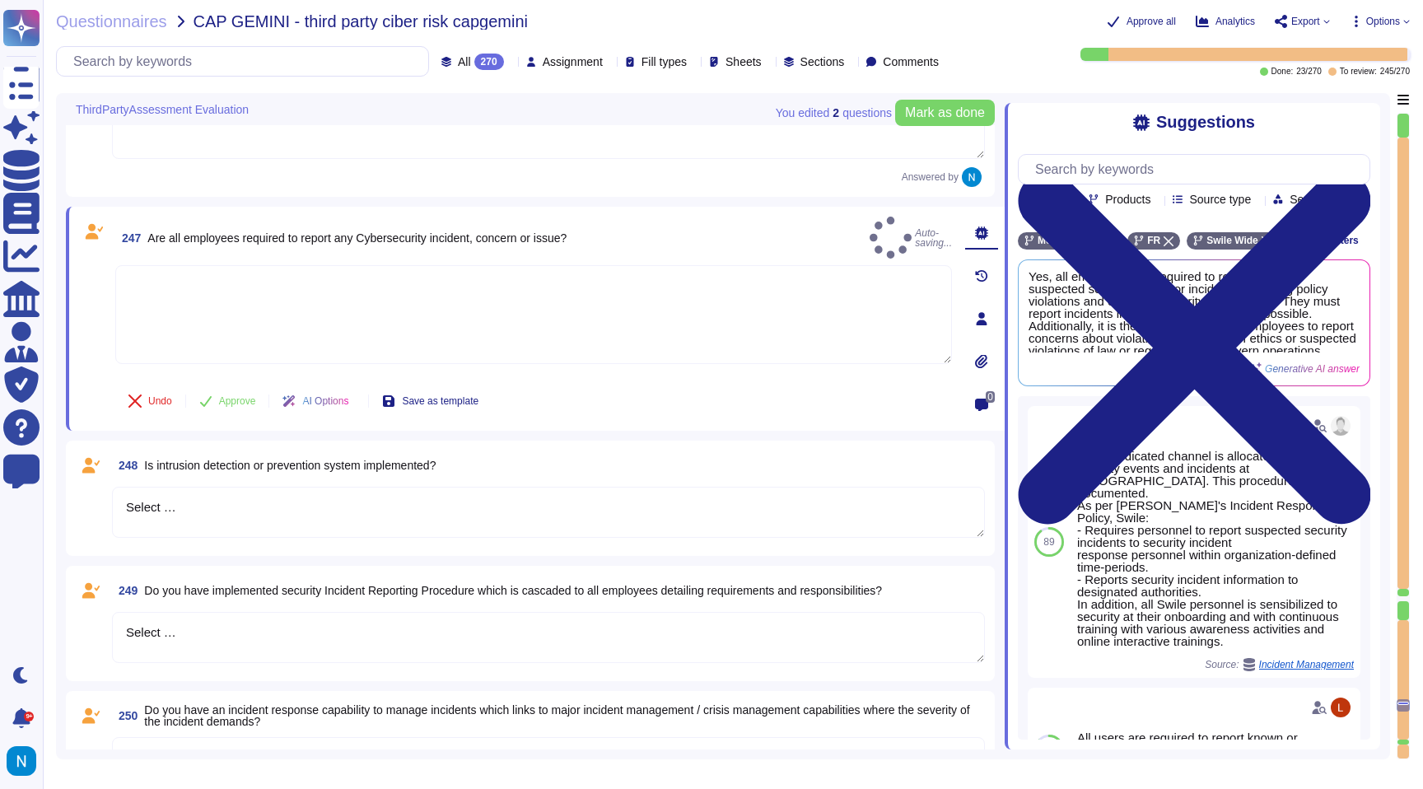
drag, startPoint x: 175, startPoint y: 505, endPoint x: 128, endPoint y: 500, distance: 47.2
click at [130, 500] on textarea "Select …" at bounding box center [548, 512] width 873 height 51
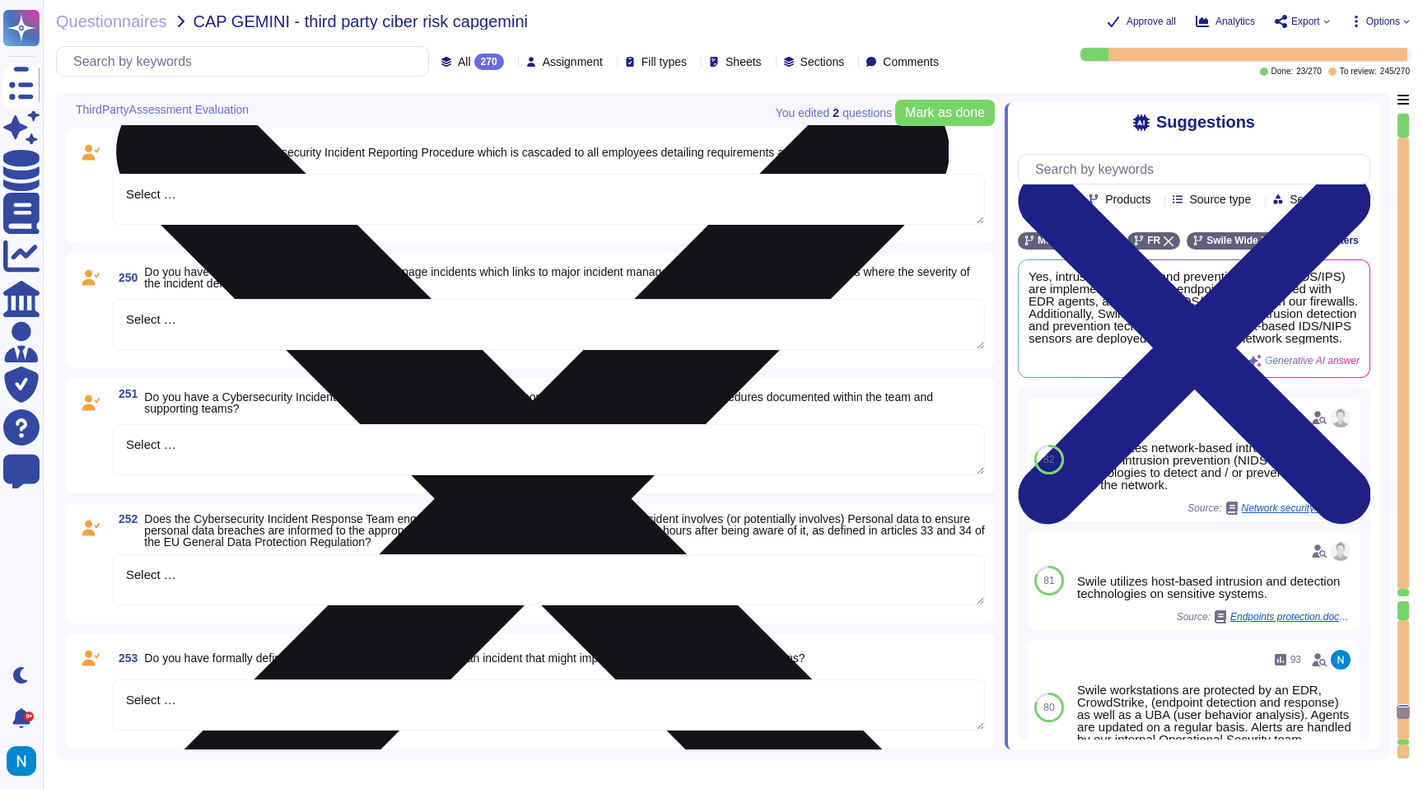
scroll to position [33520, 0]
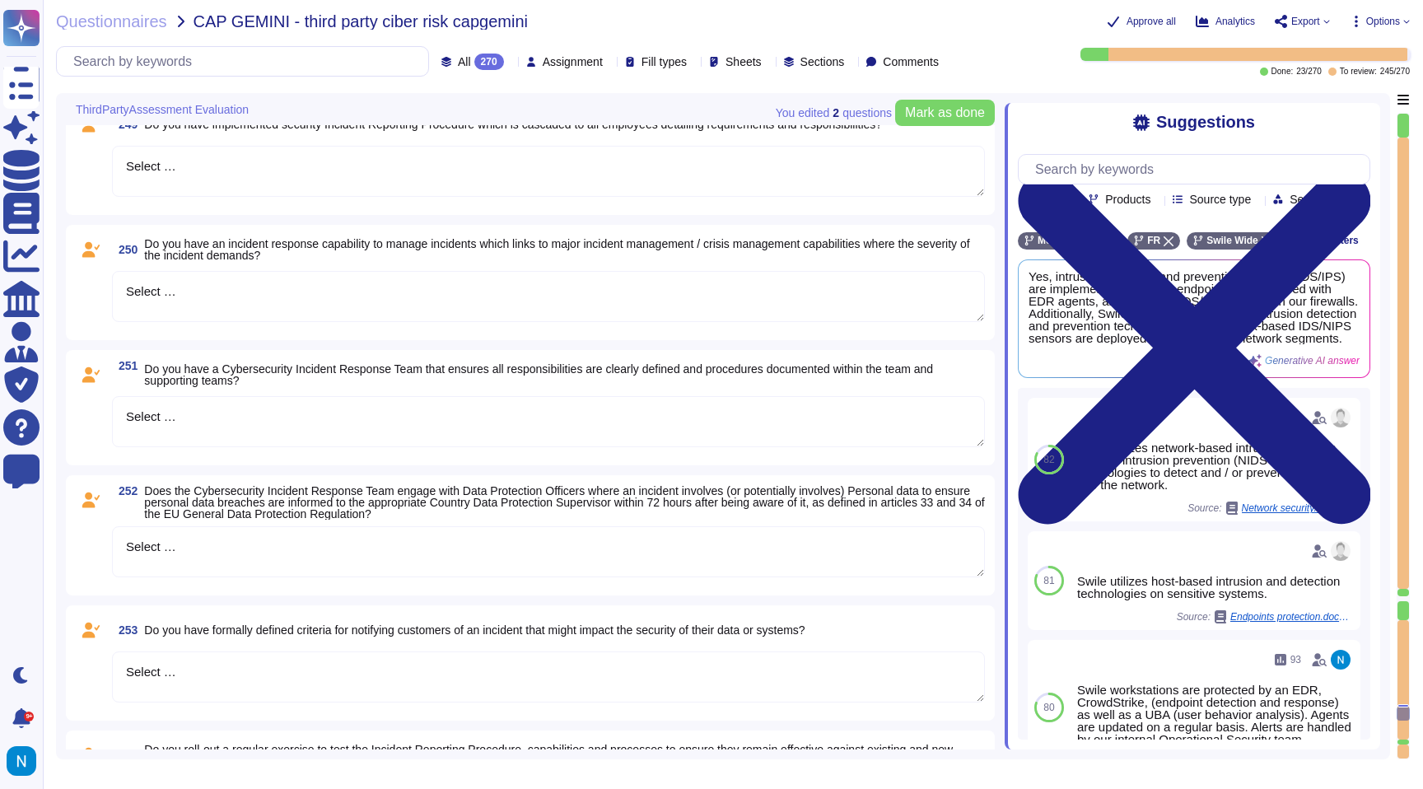
drag, startPoint x: 187, startPoint y: 165, endPoint x: 131, endPoint y: 160, distance: 56.2
click at [142, 161] on textarea "Select …" at bounding box center [548, 171] width 873 height 51
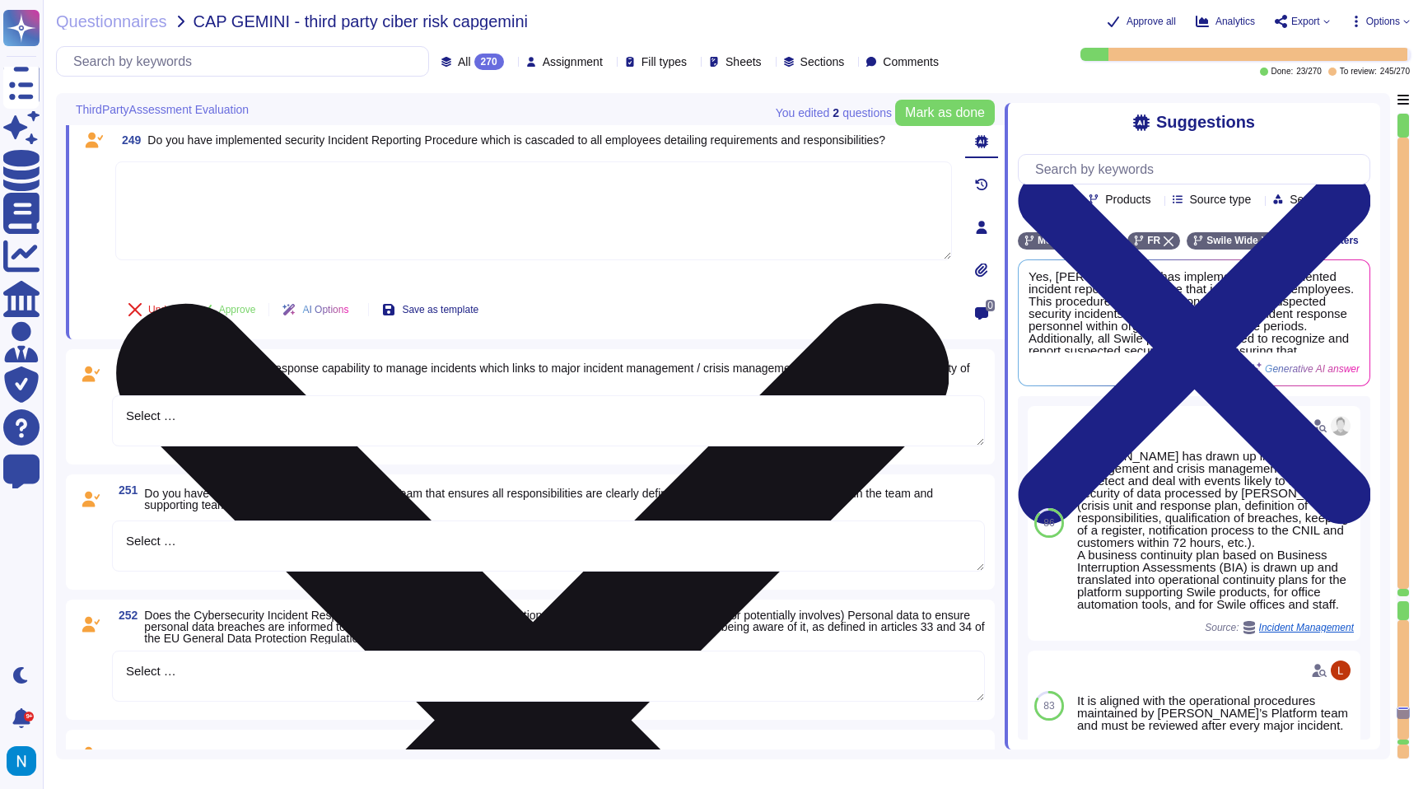
scroll to position [33458, 0]
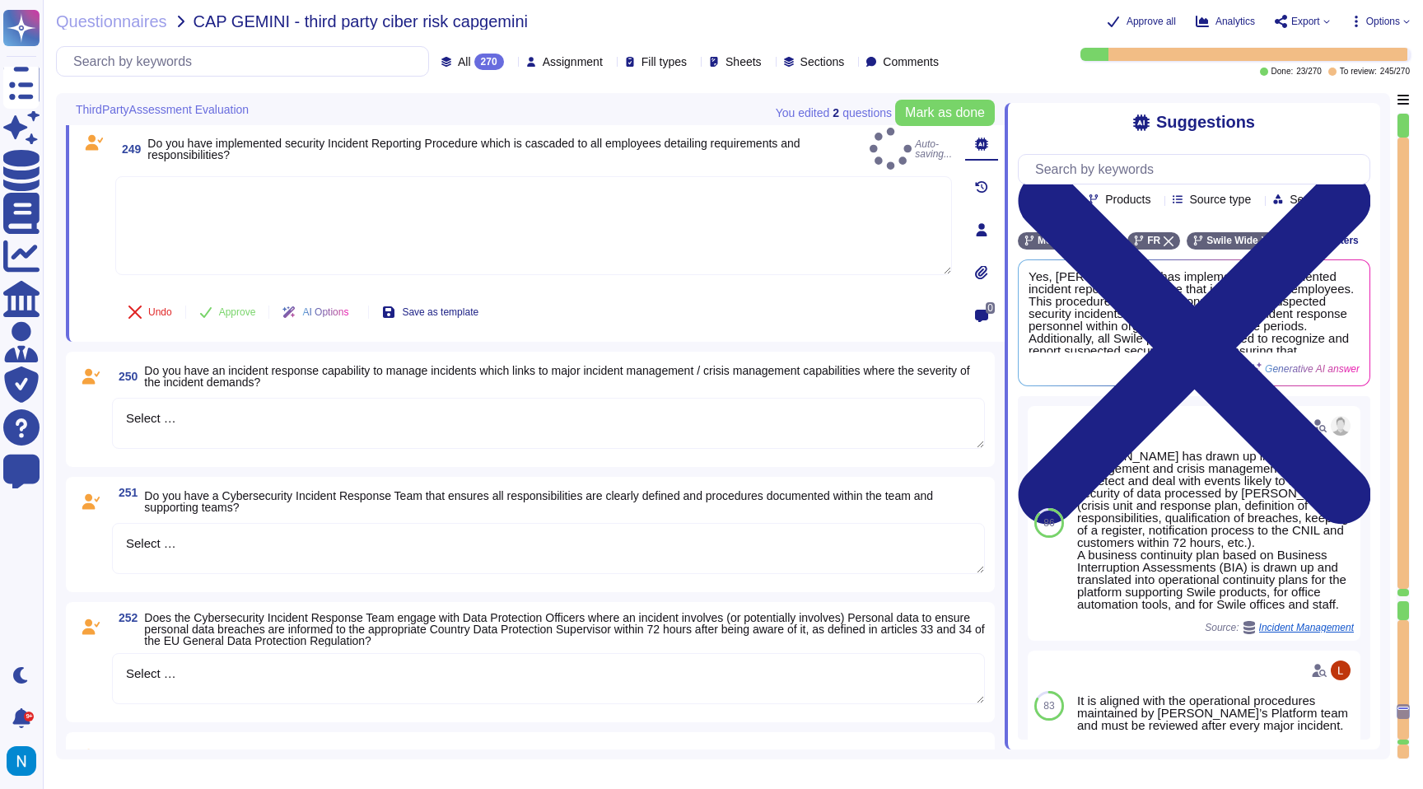
drag, startPoint x: 189, startPoint y: 424, endPoint x: 118, endPoint y: 403, distance: 74.0
click at [118, 403] on textarea "Select …" at bounding box center [548, 423] width 873 height 51
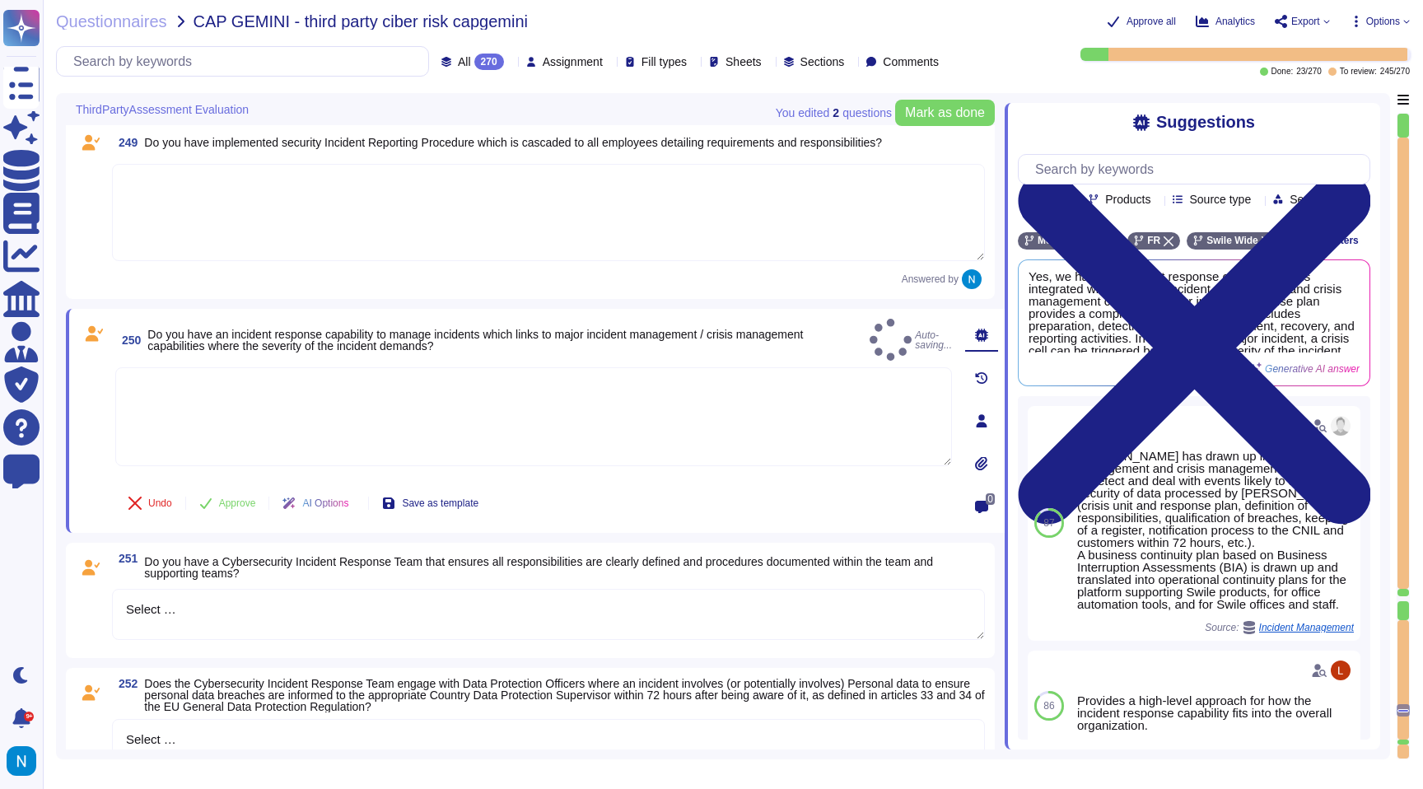
drag, startPoint x: 192, startPoint y: 613, endPoint x: 108, endPoint y: 595, distance: 85.9
click at [108, 595] on div "251 Do you have a Cybersecurity Incident Response Team that ensures all respons…" at bounding box center [530, 601] width 909 height 96
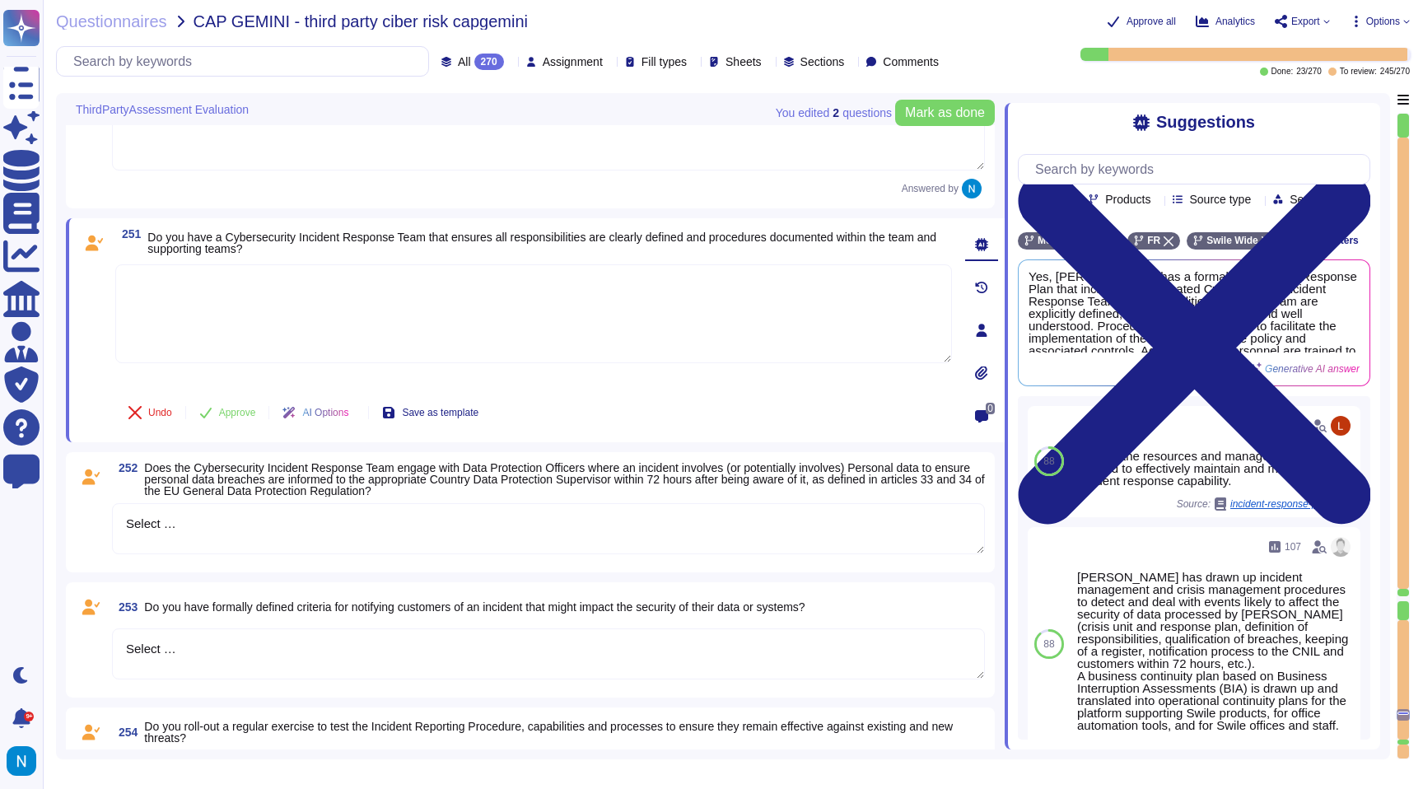
scroll to position [33755, 0]
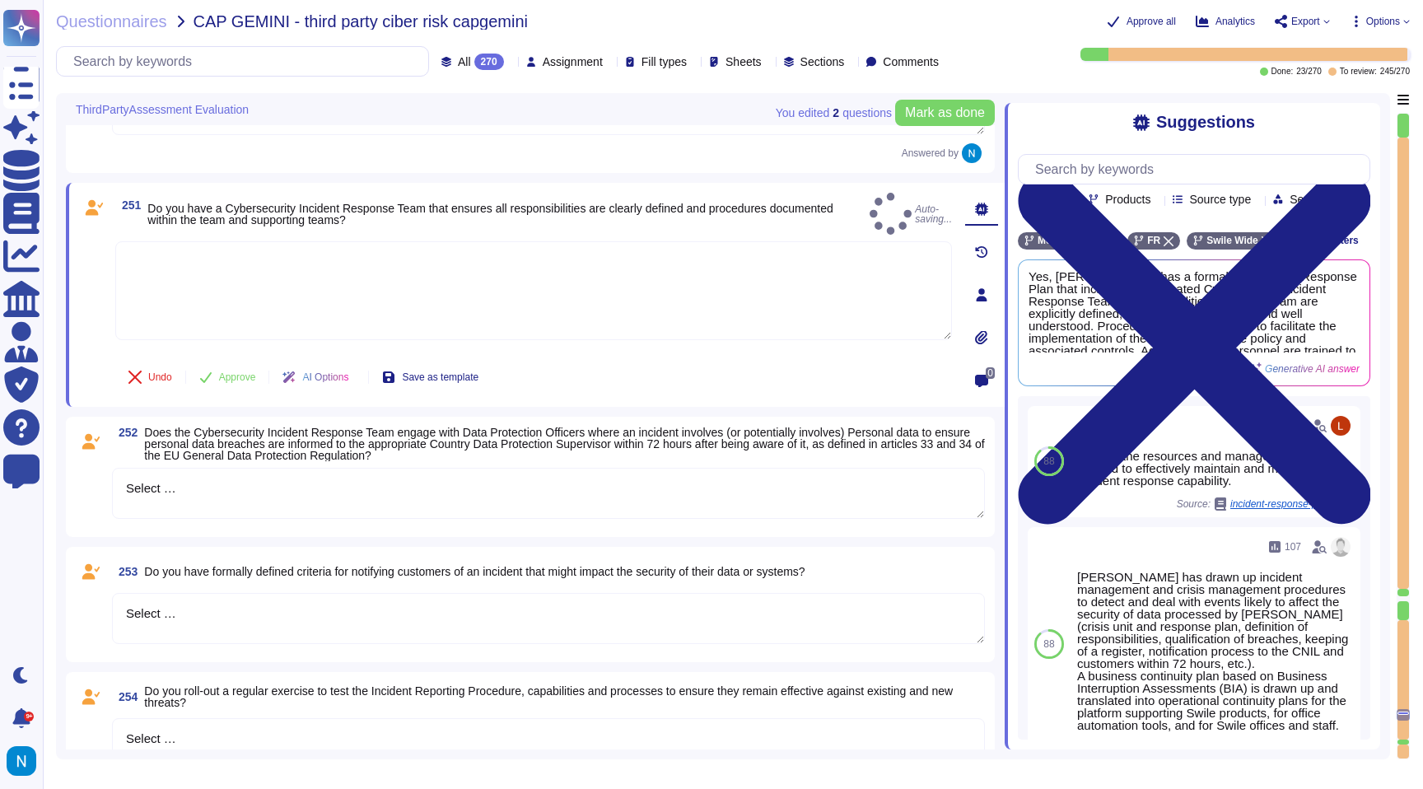
drag, startPoint x: 196, startPoint y: 496, endPoint x: 53, endPoint y: 489, distance: 143.4
click at [53, 489] on div "Questionnaires CAP GEMINI - third party ciber risk capgemini Approve all Analyt…" at bounding box center [733, 394] width 1380 height 789
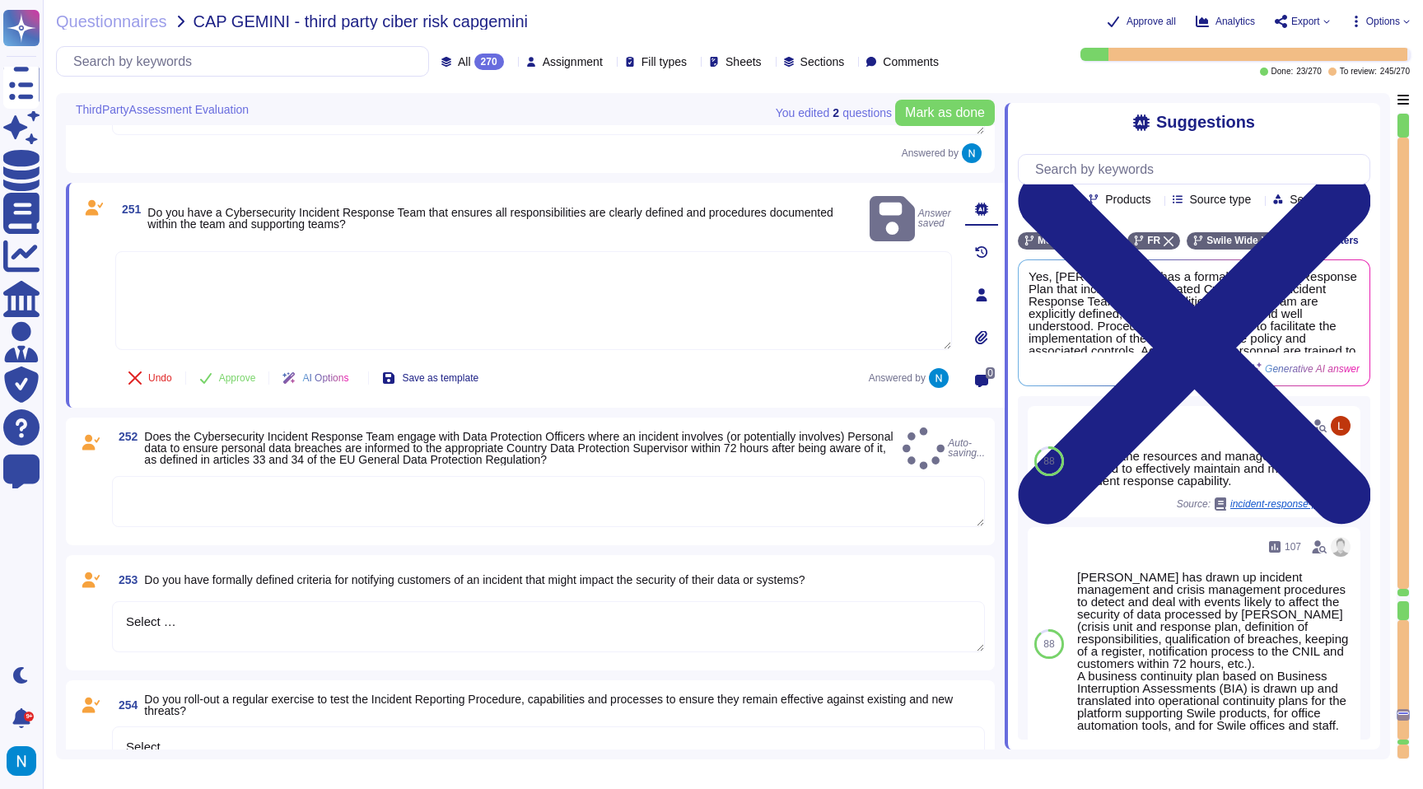
drag, startPoint x: 187, startPoint y: 613, endPoint x: 71, endPoint y: 583, distance: 119.8
click at [72, 584] on div "253 Do you have formally defined criteria for notifying customers of an inciden…" at bounding box center [530, 612] width 929 height 115
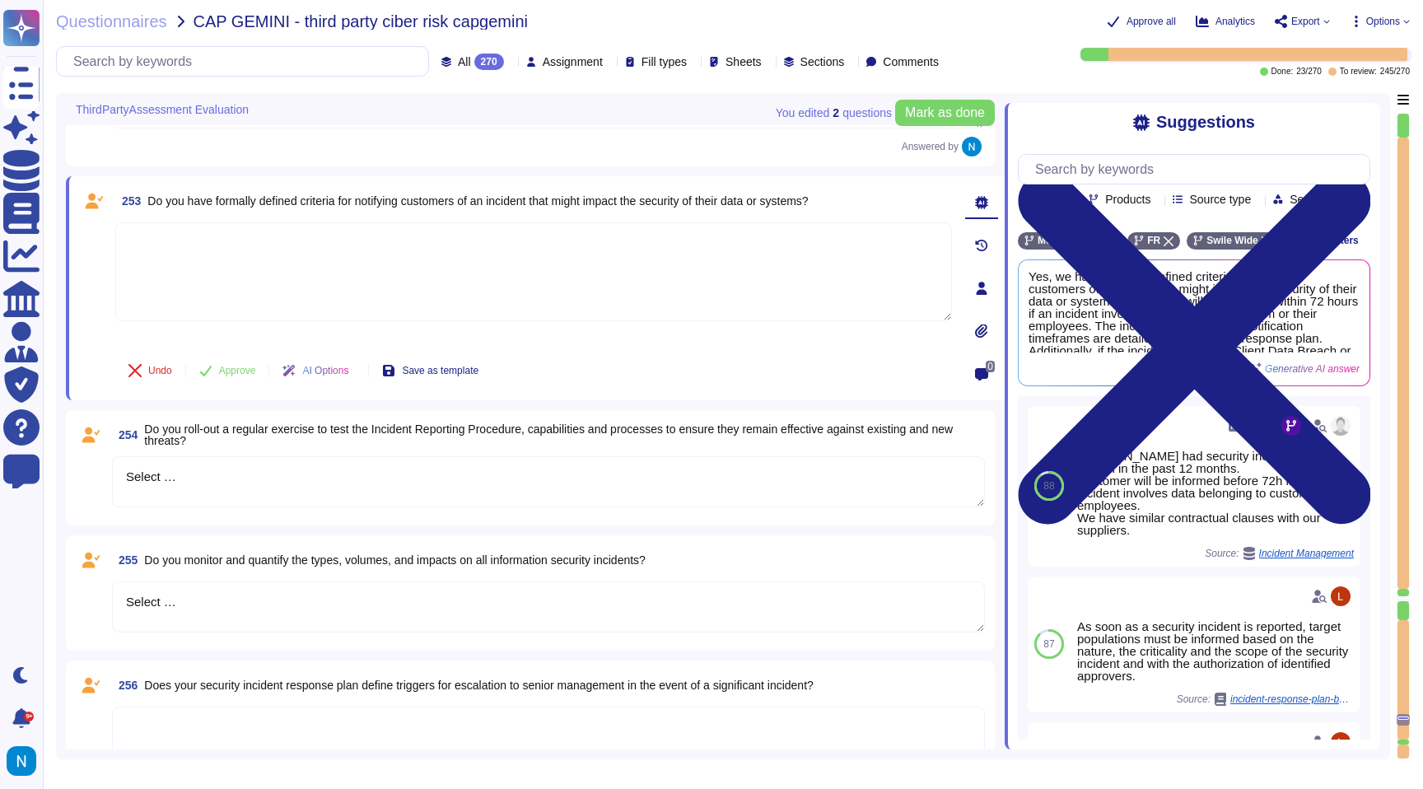
scroll to position [34120, 0]
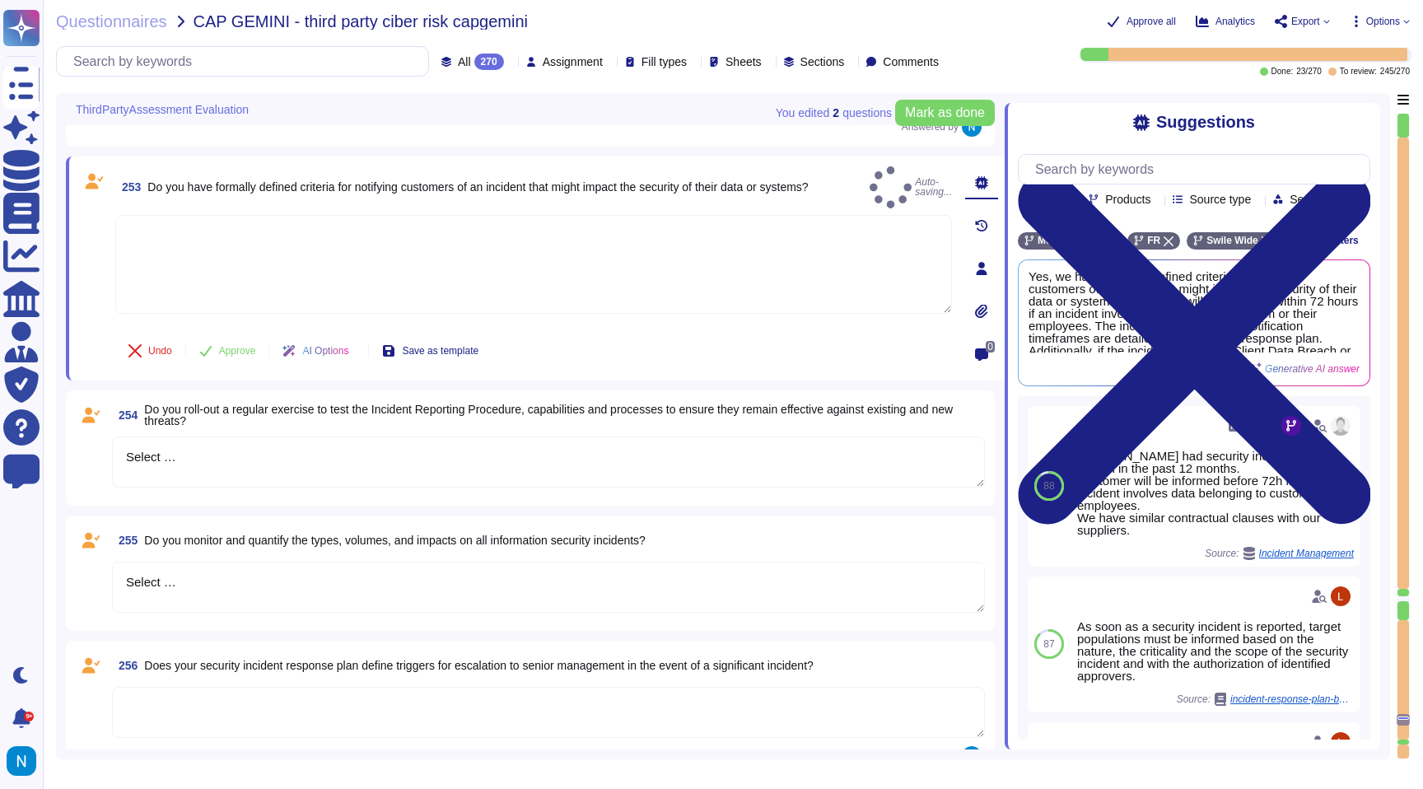
drag, startPoint x: 189, startPoint y: 461, endPoint x: 107, endPoint y: 455, distance: 82.6
click at [109, 455] on div "254 Do you roll-out a regular exercise to test the Incident Reporting Procedure…" at bounding box center [530, 448] width 909 height 96
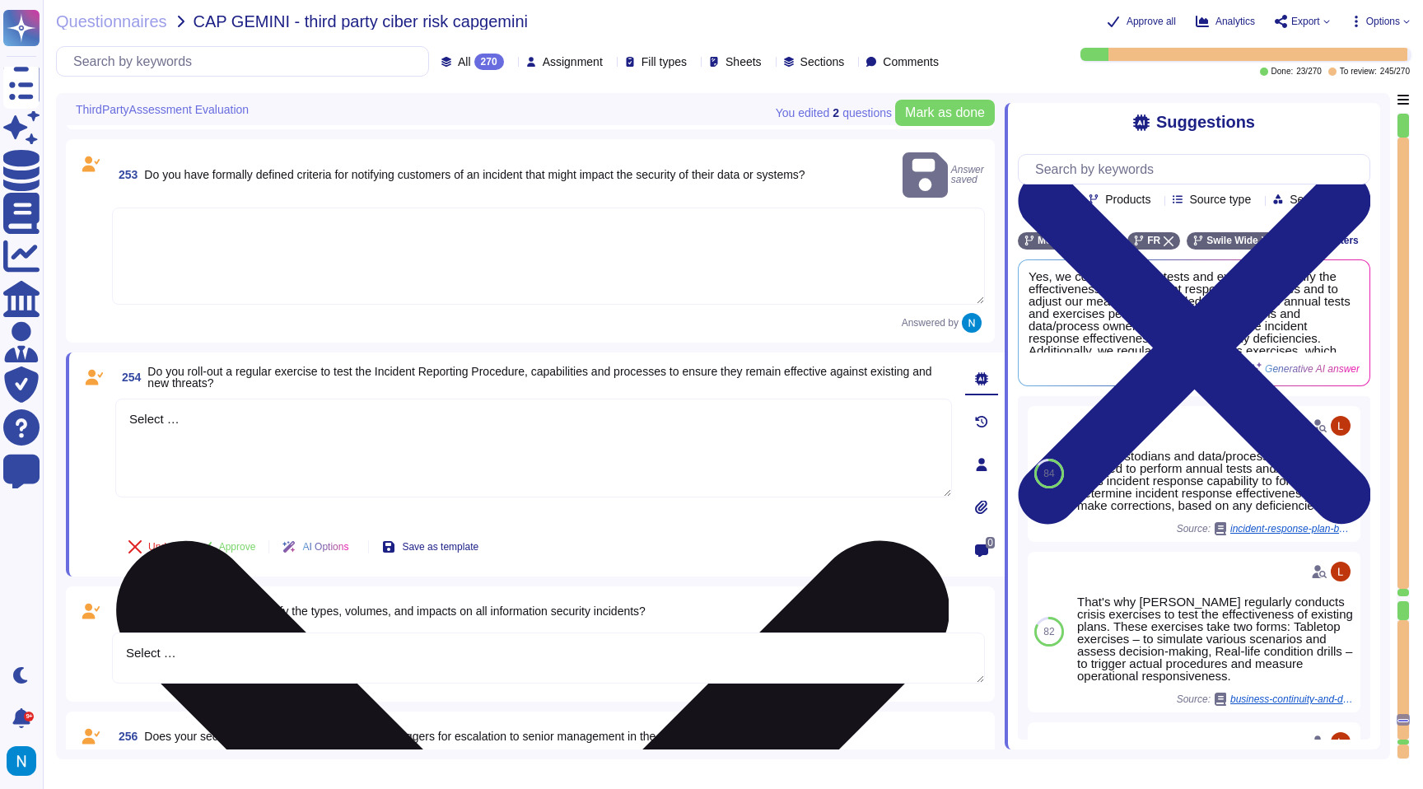
drag, startPoint x: 212, startPoint y: 404, endPoint x: 132, endPoint y: 402, distance: 80.7
click at [134, 403] on textarea "Select …" at bounding box center [533, 448] width 837 height 99
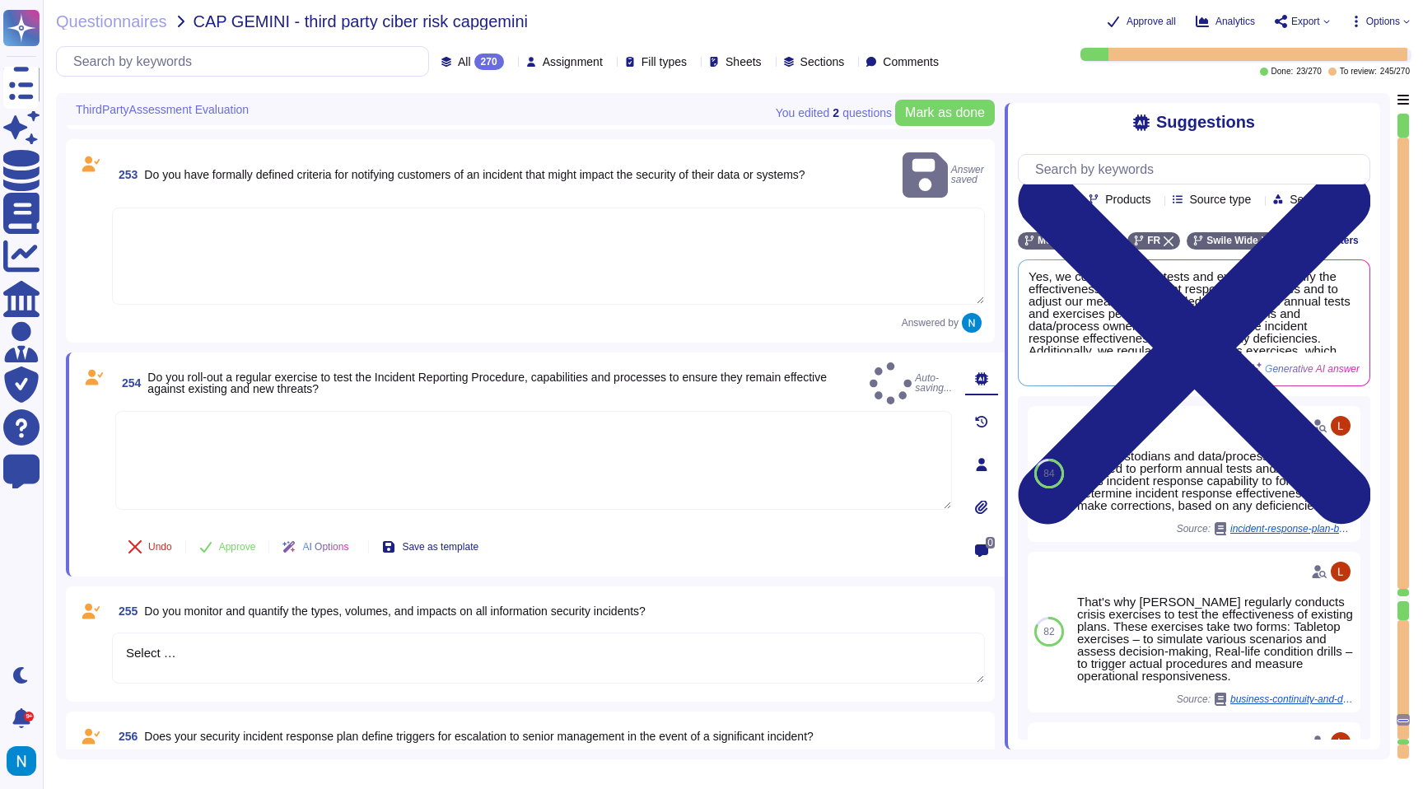
drag, startPoint x: 198, startPoint y: 628, endPoint x: 116, endPoint y: 593, distance: 89.3
click at [121, 598] on div "255 Do you monitor and quantify the types, volumes, and impacts on all informat…" at bounding box center [530, 644] width 909 height 96
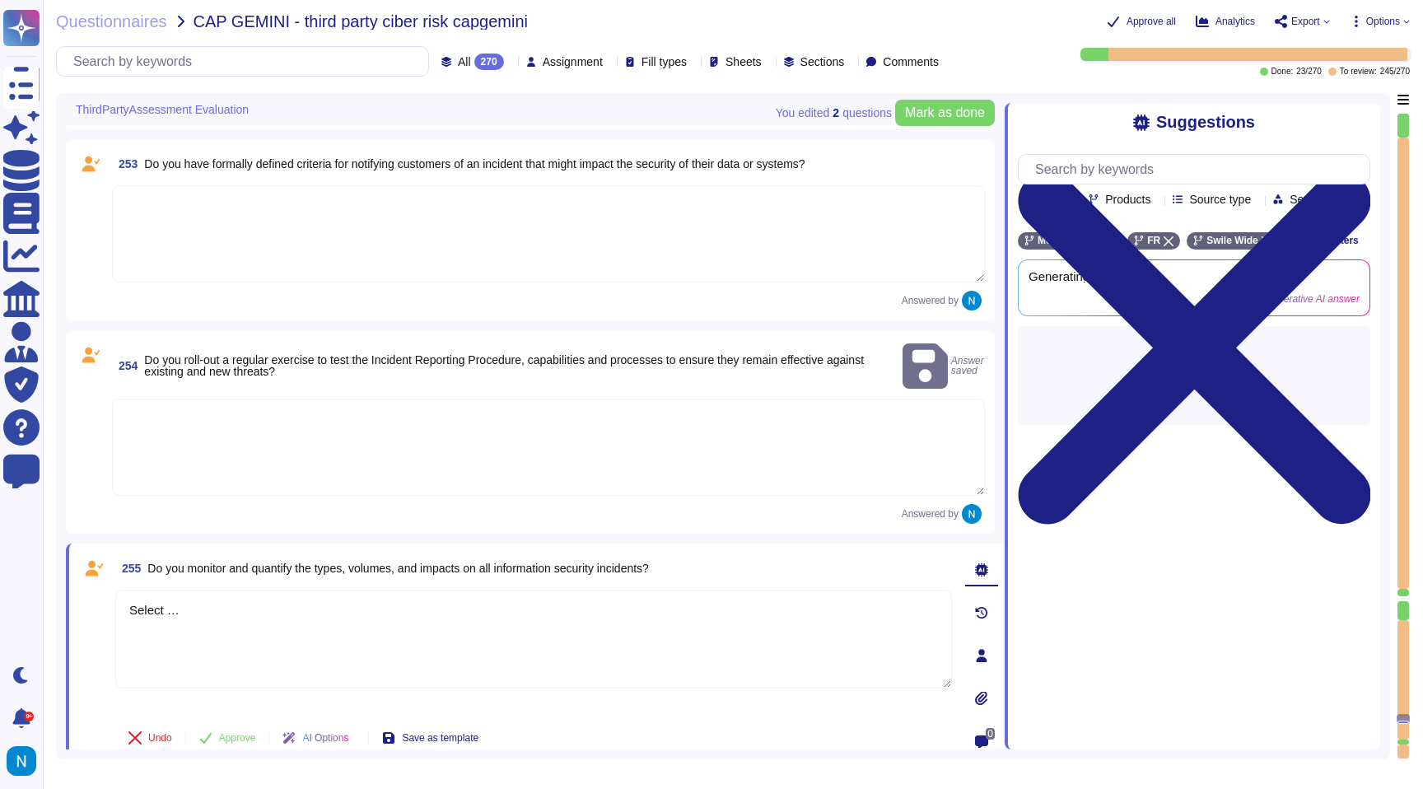
drag, startPoint x: 190, startPoint y: 604, endPoint x: 77, endPoint y: 576, distance: 117.0
click at [80, 579] on div "255 Do you monitor and quantify the types, volumes, and impacts on all informat…" at bounding box center [515, 655] width 873 height 204
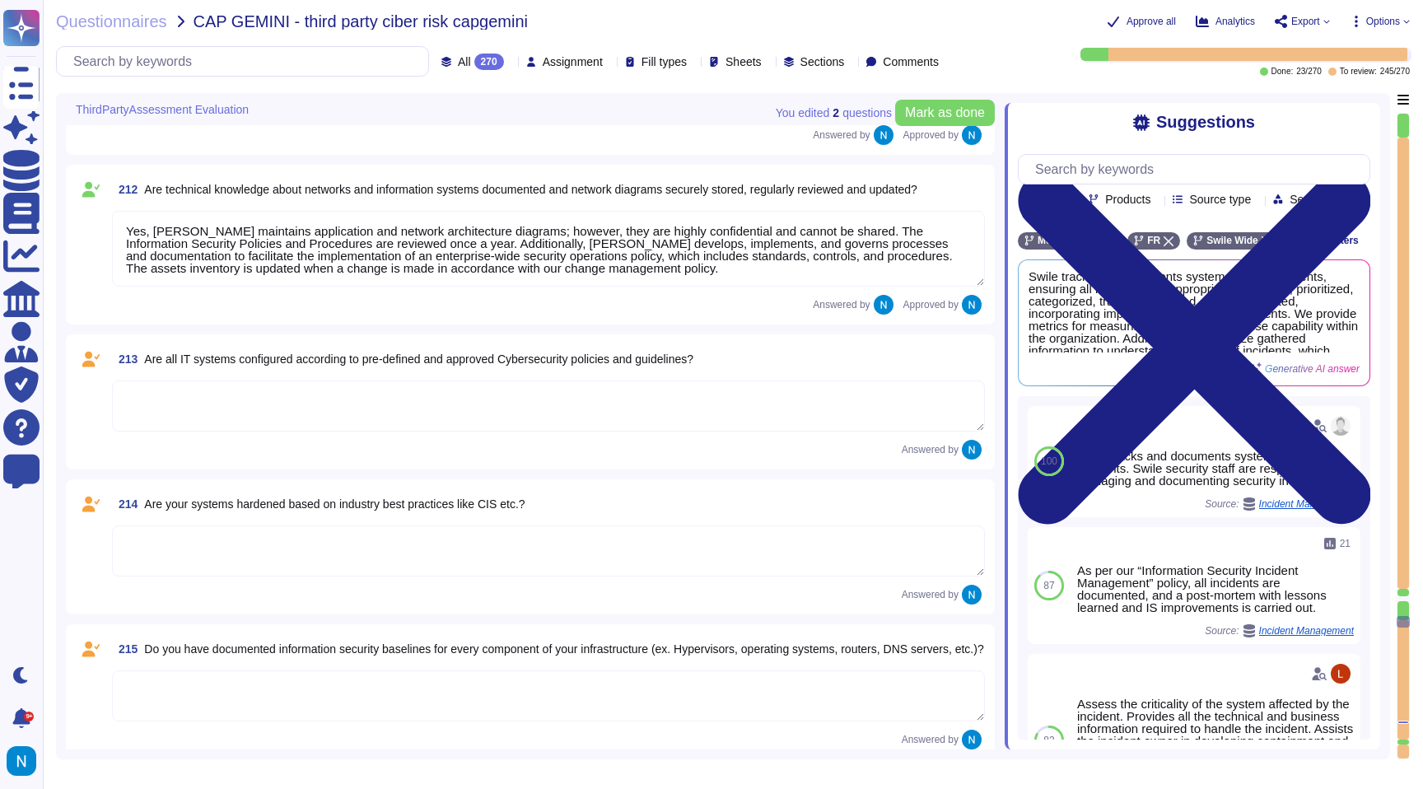
scroll to position [26619, 0]
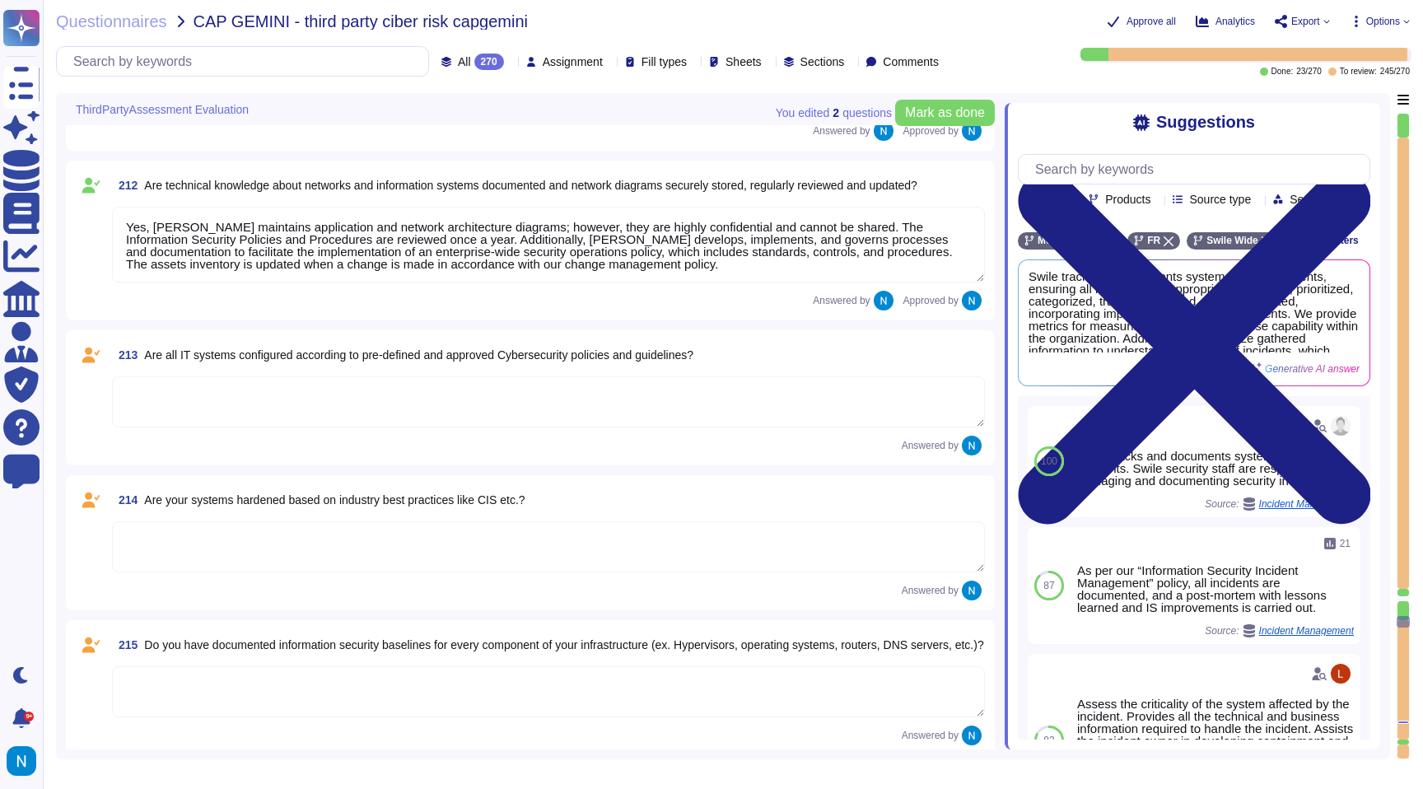
click at [333, 399] on textarea at bounding box center [548, 401] width 873 height 51
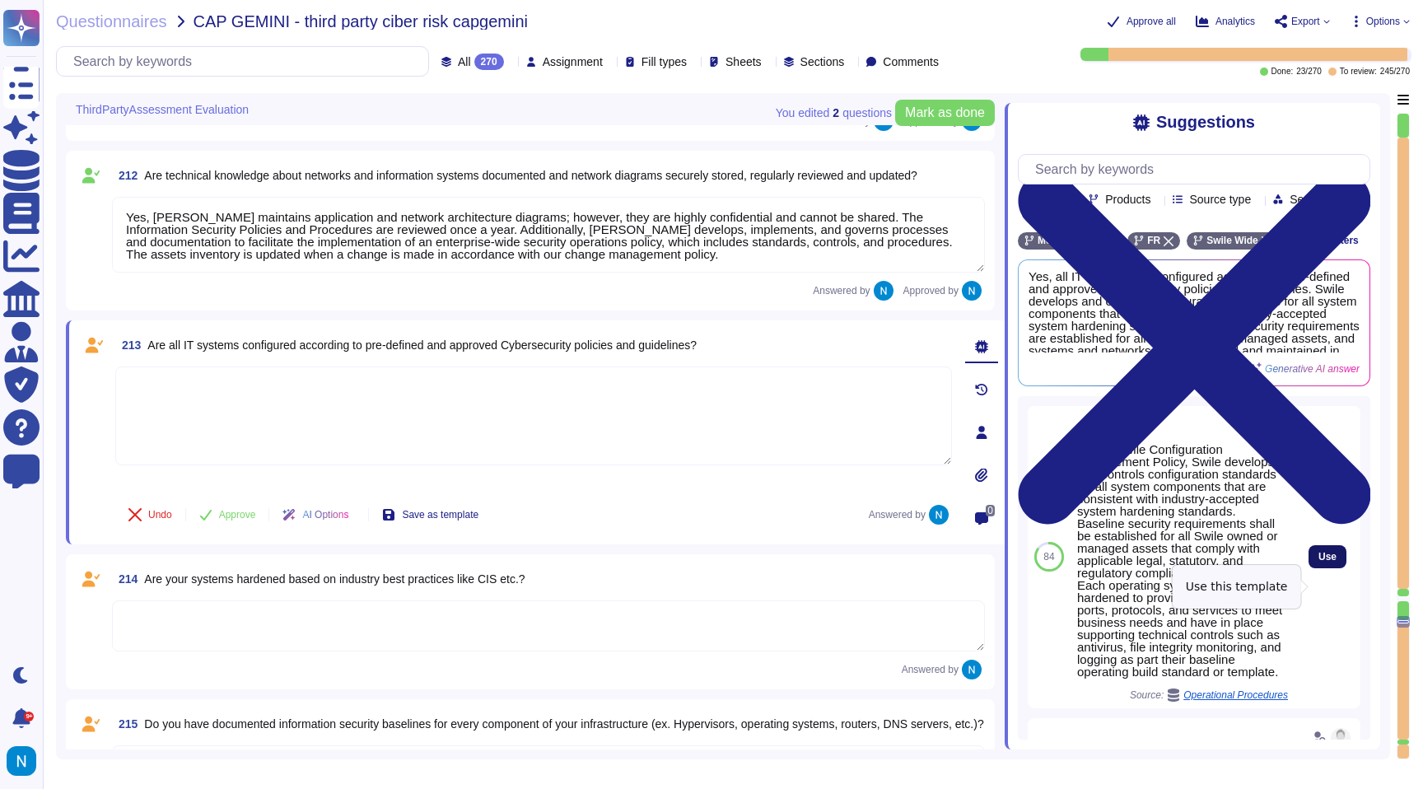
click at [1314, 568] on button "Use" at bounding box center [1328, 556] width 38 height 23
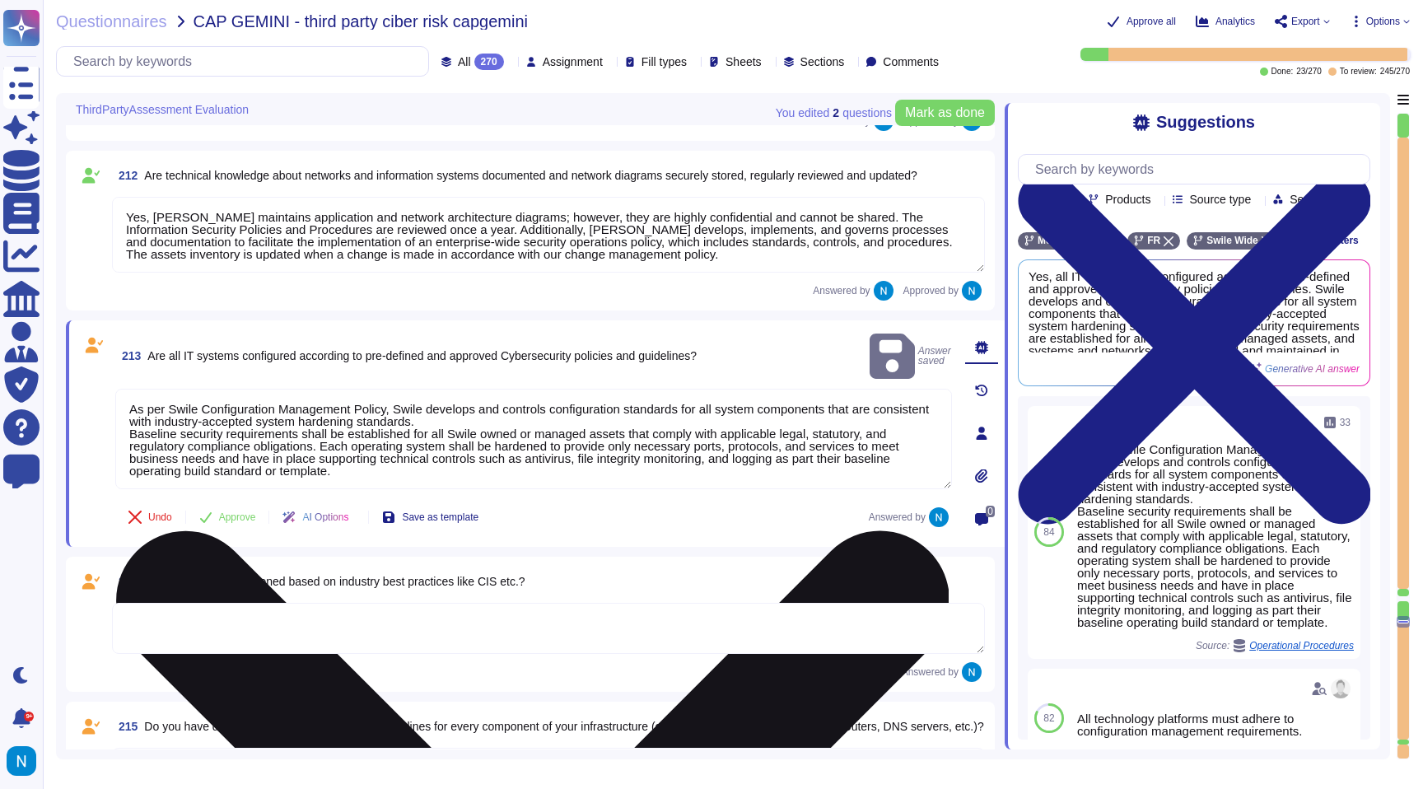
click at [137, 389] on textarea "As per Swile Configuration Management Policy, Swile develops and controls confi…" at bounding box center [533, 439] width 837 height 100
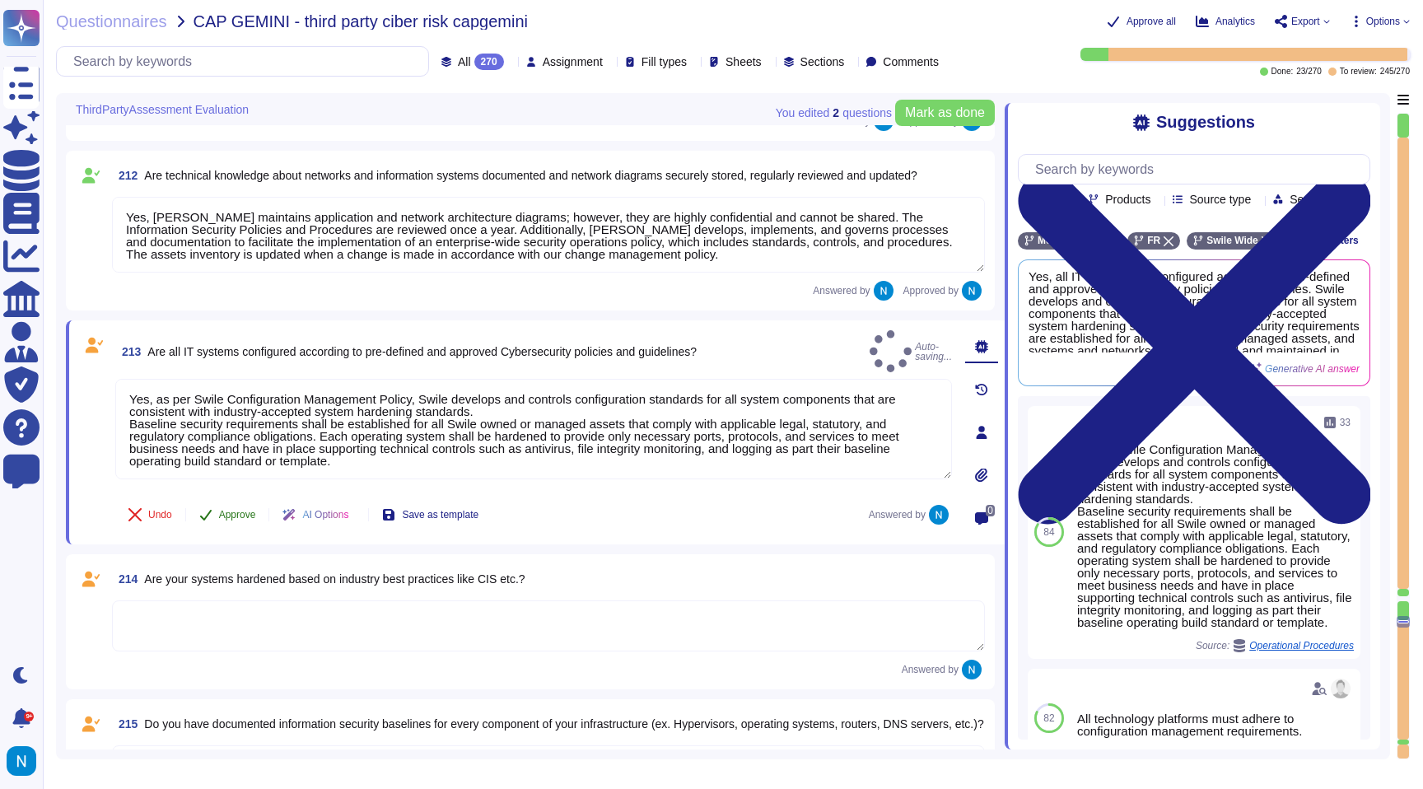
click at [236, 520] on button "Approve" at bounding box center [227, 514] width 83 height 33
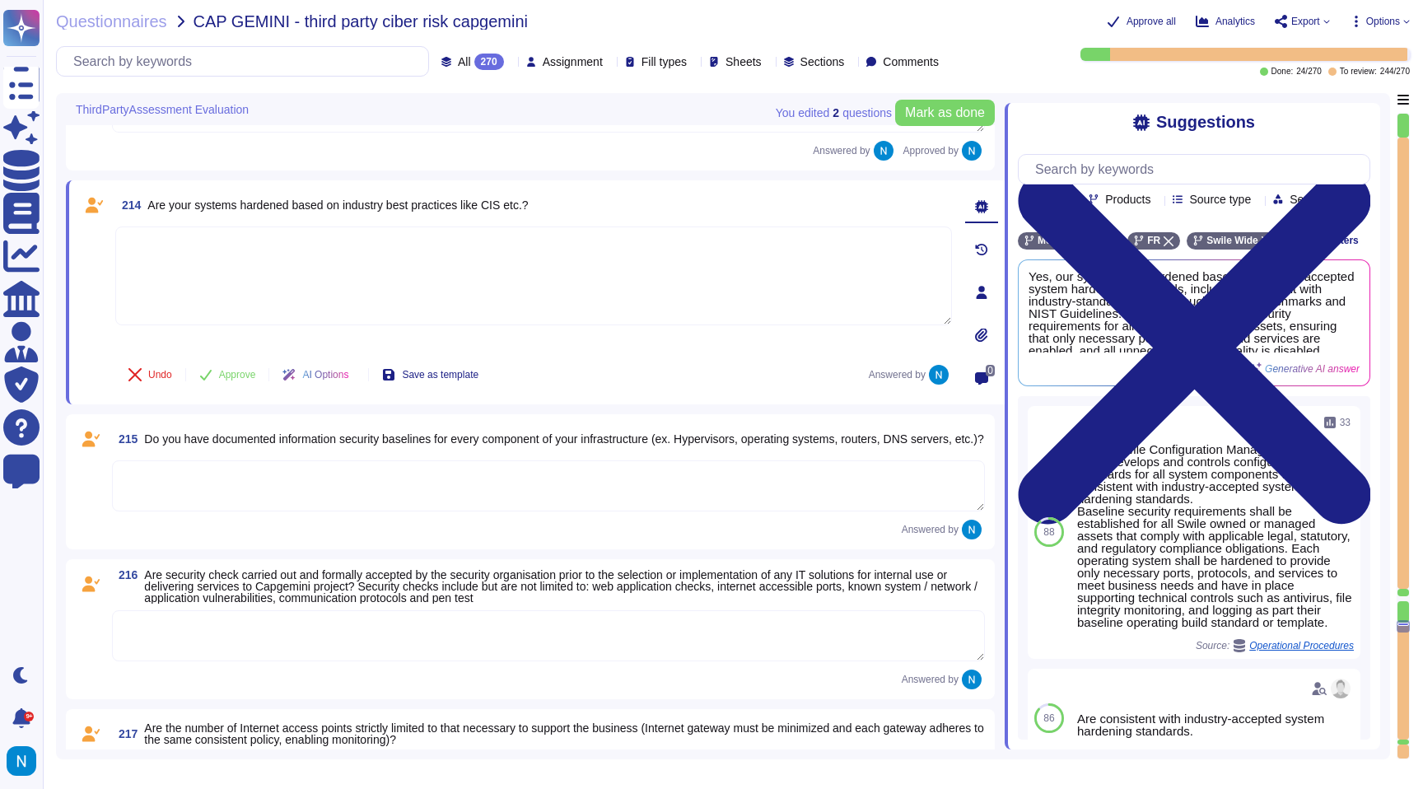
scroll to position [26959, 0]
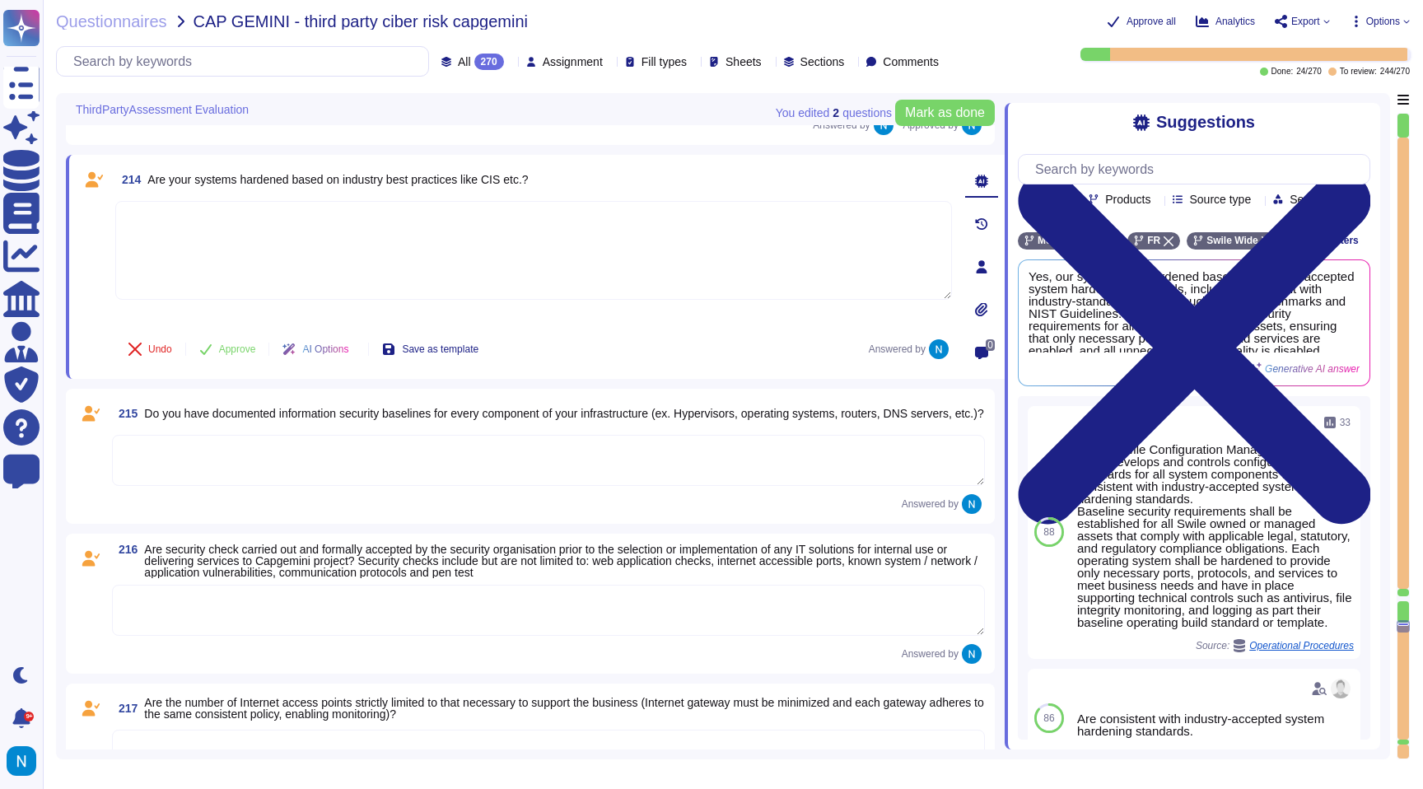
click at [271, 238] on textarea at bounding box center [533, 250] width 837 height 99
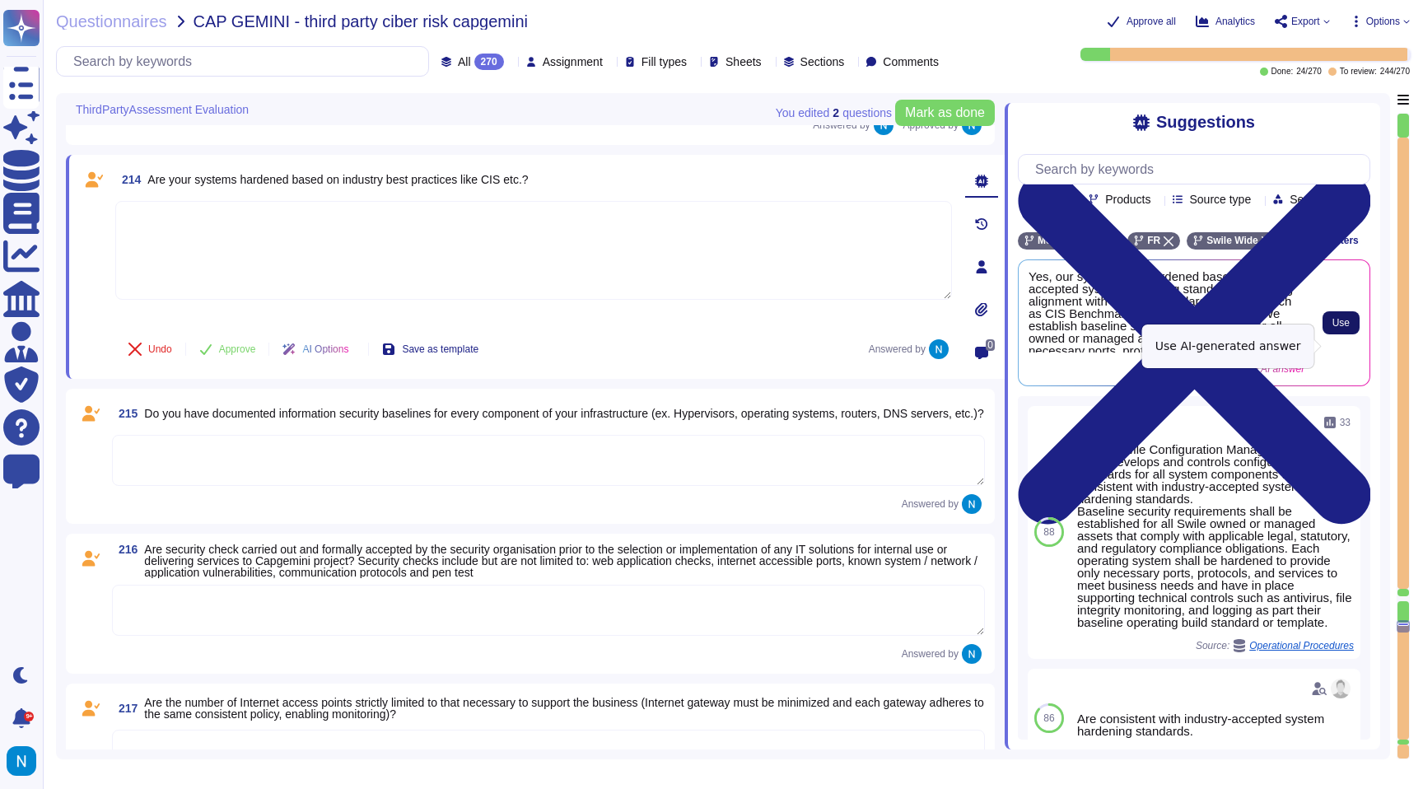
click at [1344, 328] on span "Use" at bounding box center [1340, 323] width 17 height 10
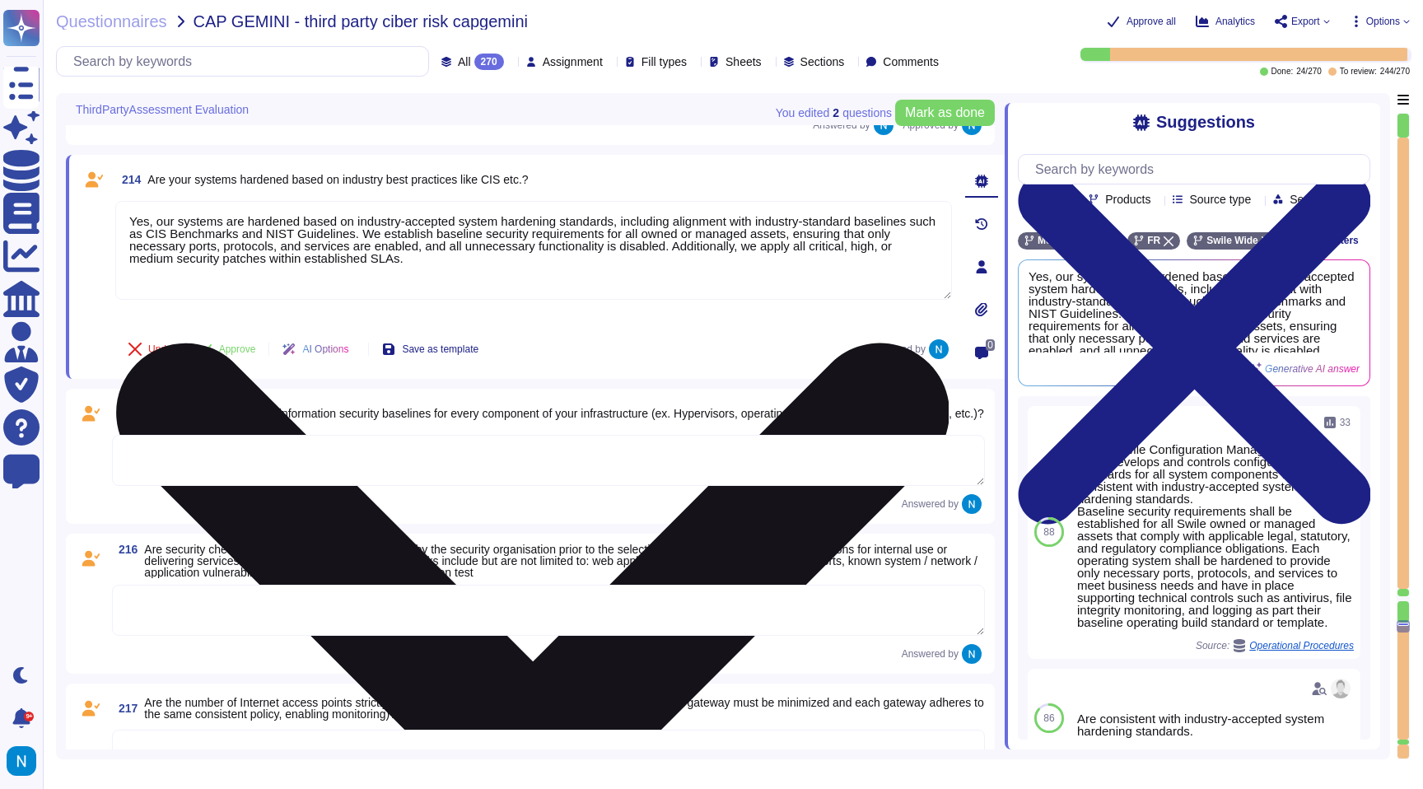
drag, startPoint x: 686, startPoint y: 250, endPoint x: 704, endPoint y: 306, distance: 58.9
click at [704, 306] on div "Yes, our systems are hardened based on industry-accepted system hardening stand…" at bounding box center [533, 262] width 837 height 122
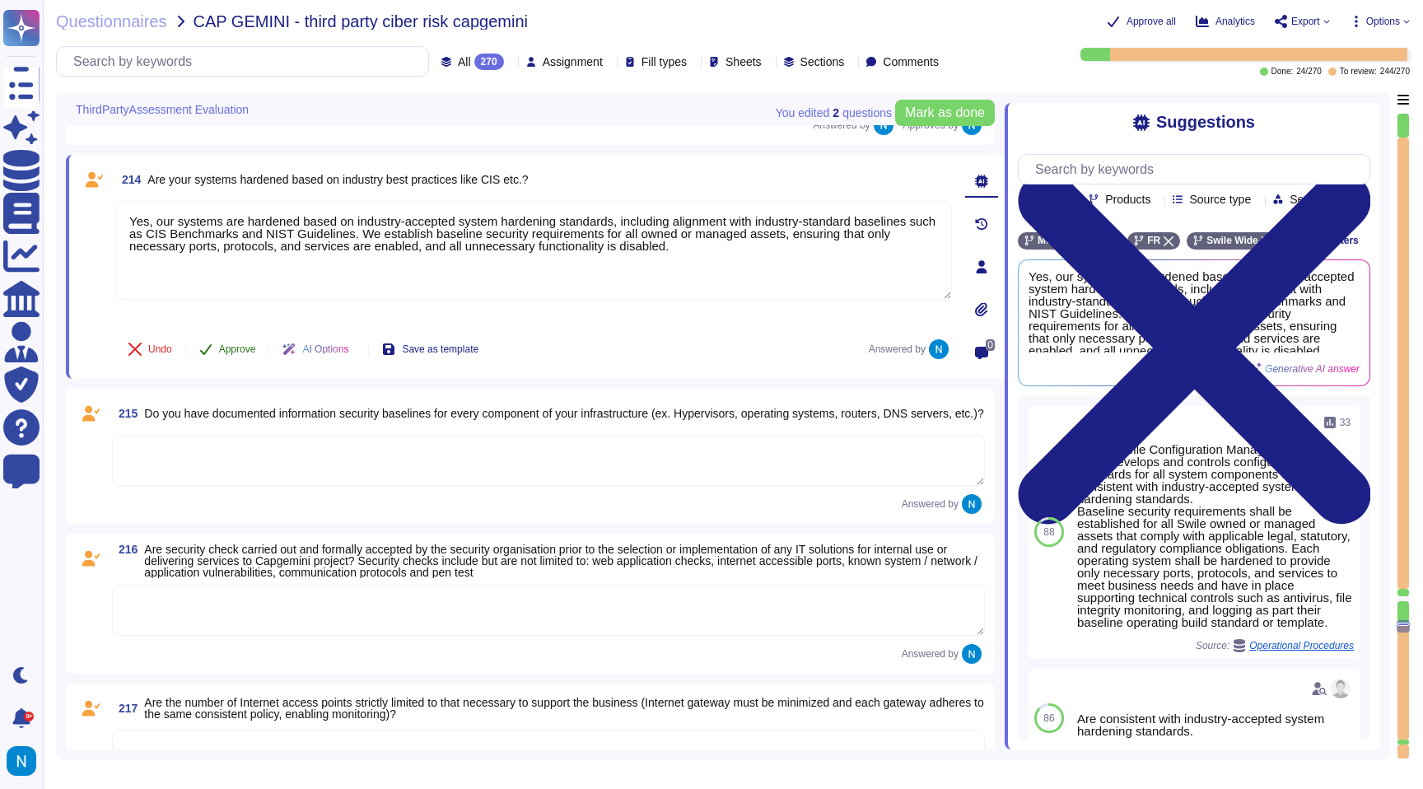
click at [250, 354] on span "Approve" at bounding box center [237, 349] width 37 height 10
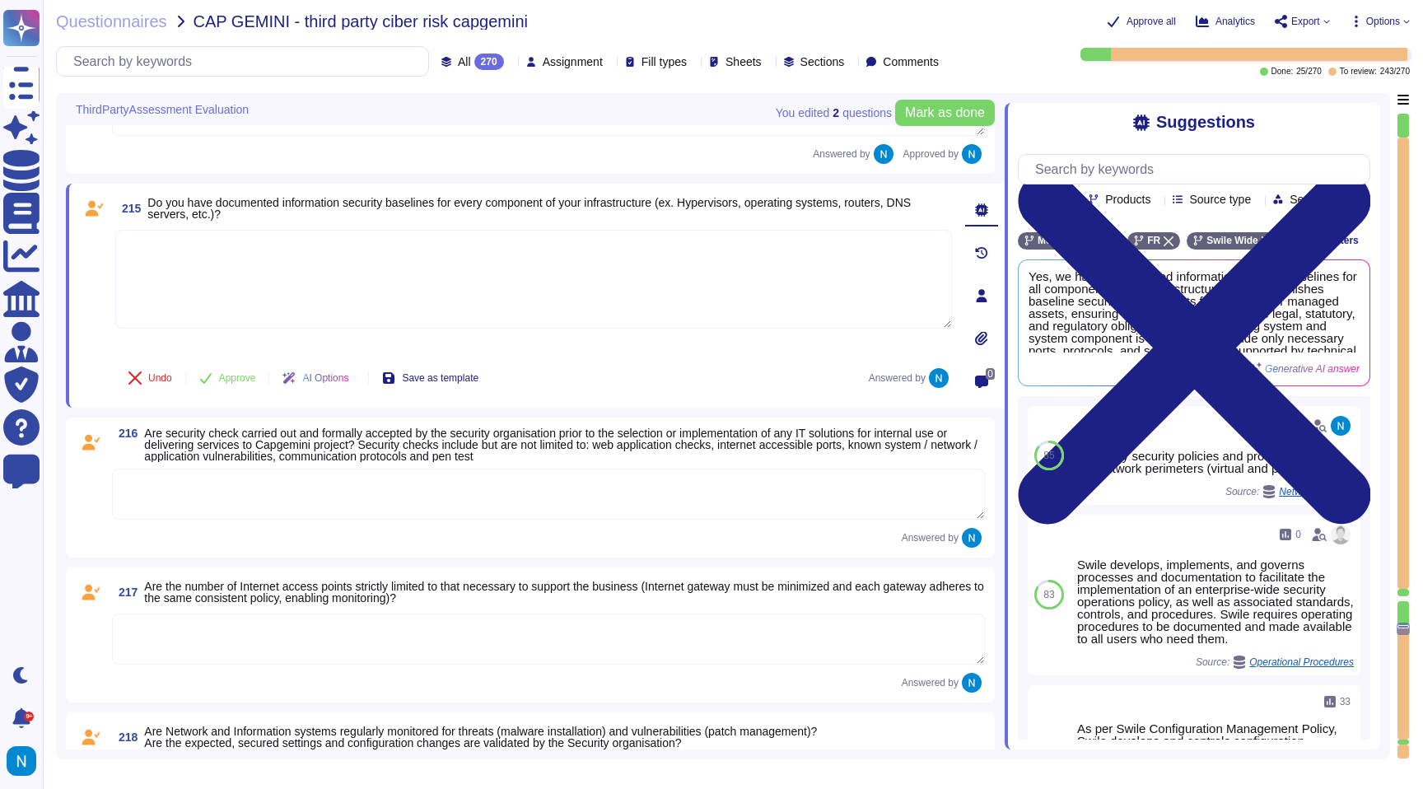
scroll to position [27140, 0]
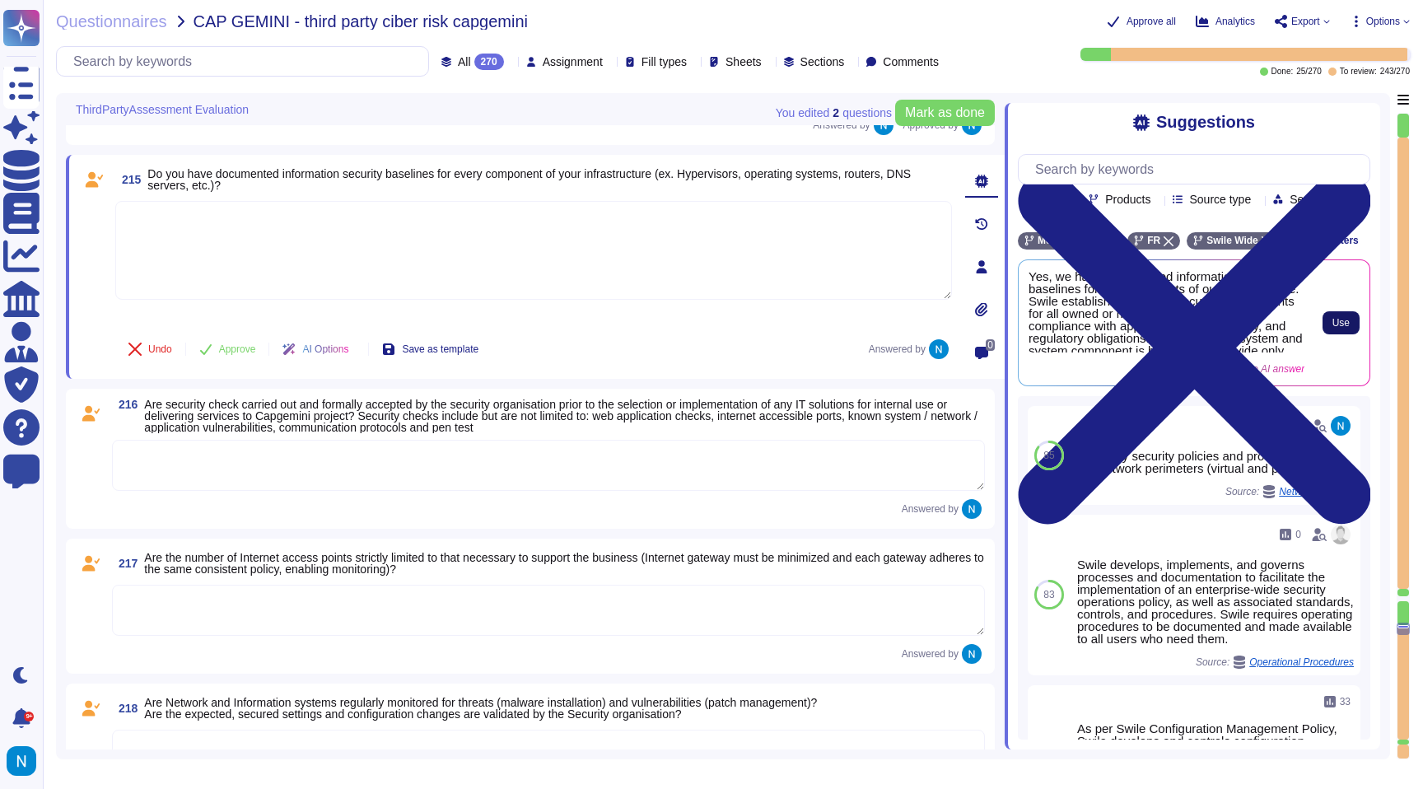
click at [1344, 328] on span "Use" at bounding box center [1340, 323] width 17 height 10
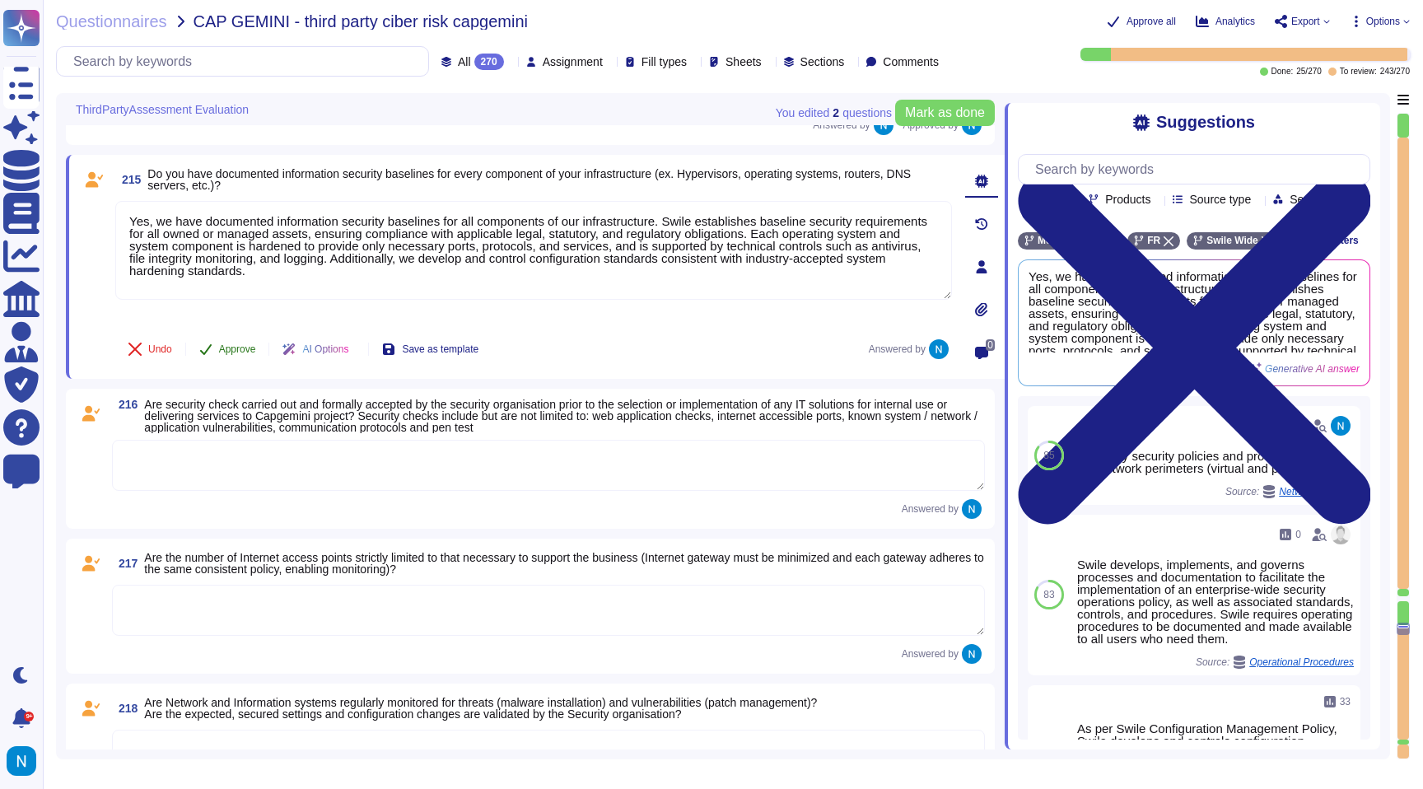
click at [235, 350] on span "Approve" at bounding box center [237, 349] width 37 height 10
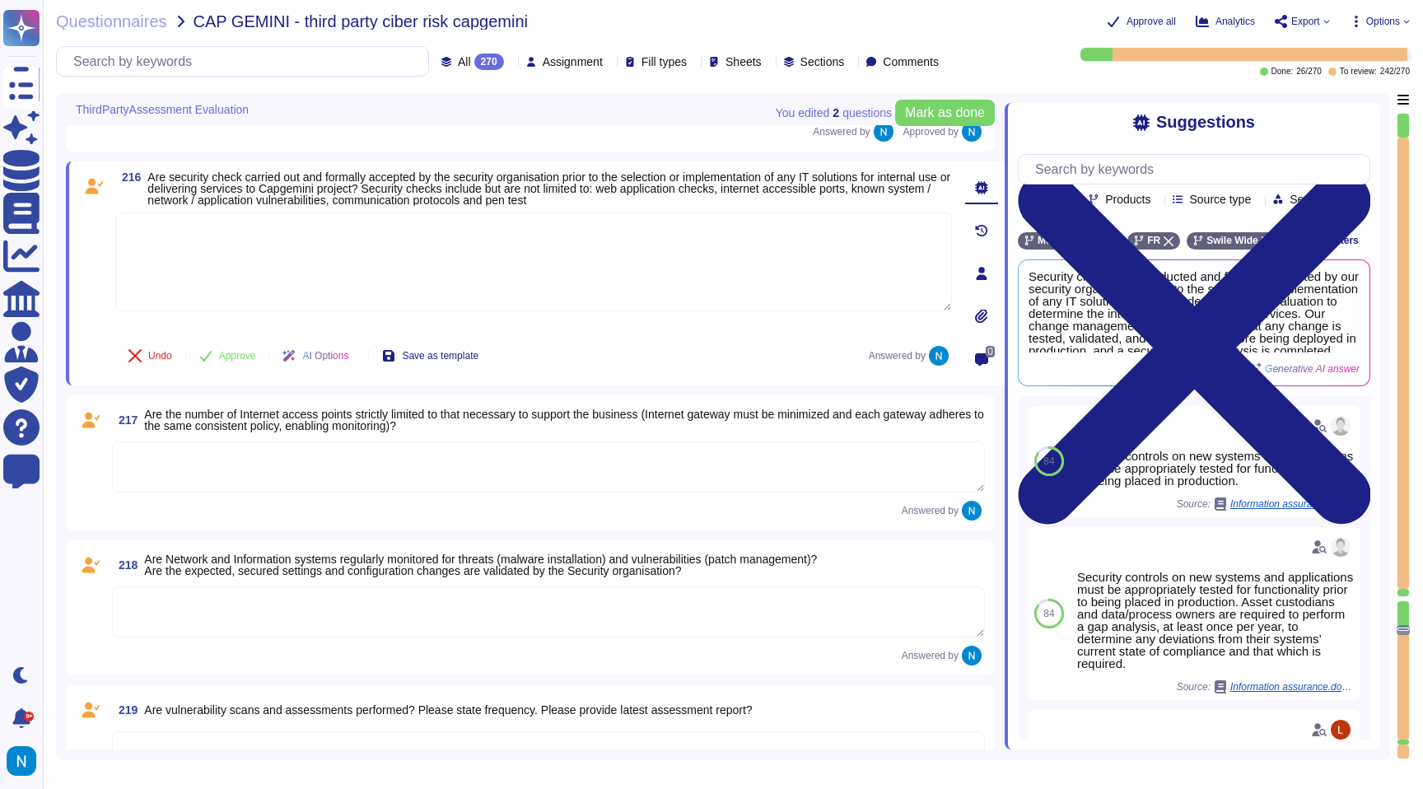
scroll to position [27321, 0]
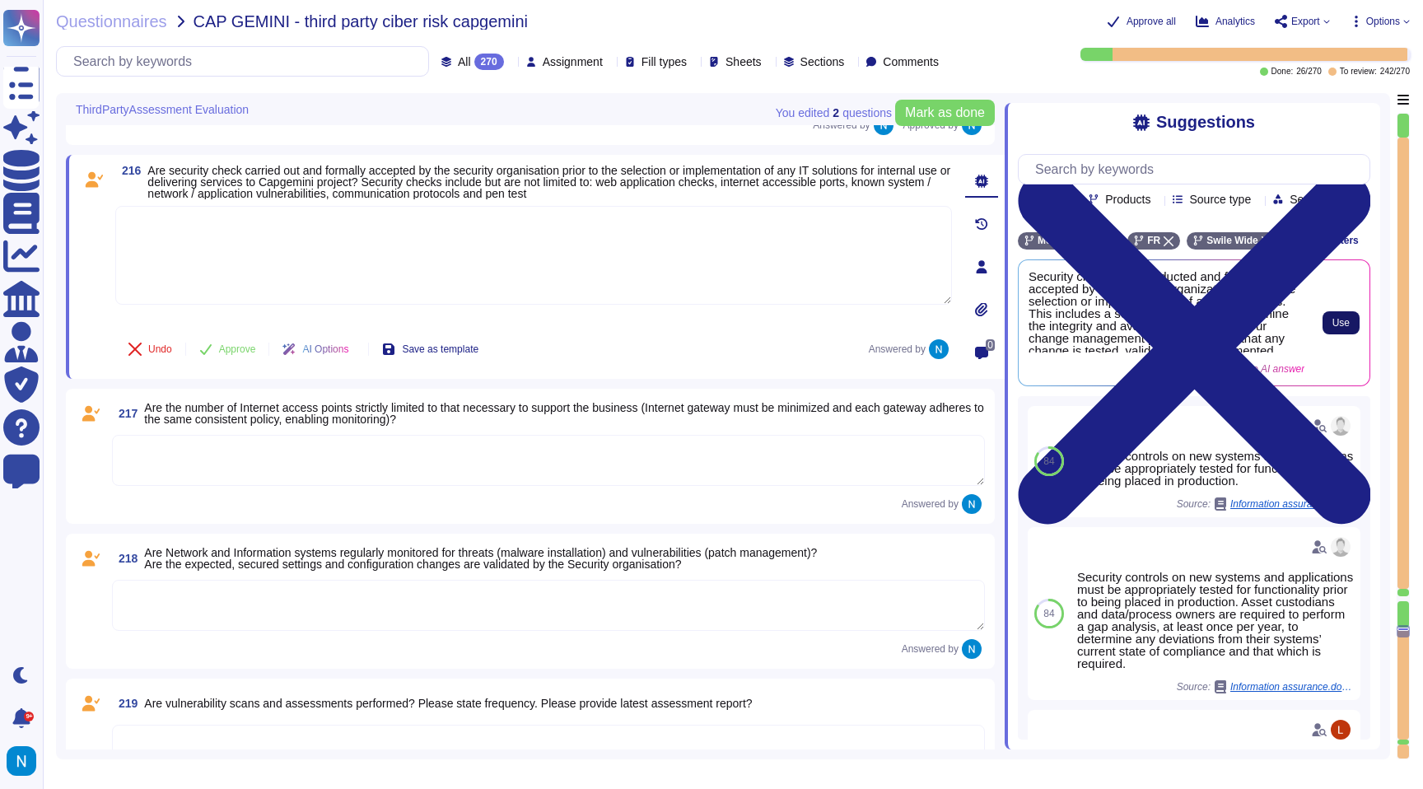
click at [1351, 334] on button "Use" at bounding box center [1341, 322] width 37 height 23
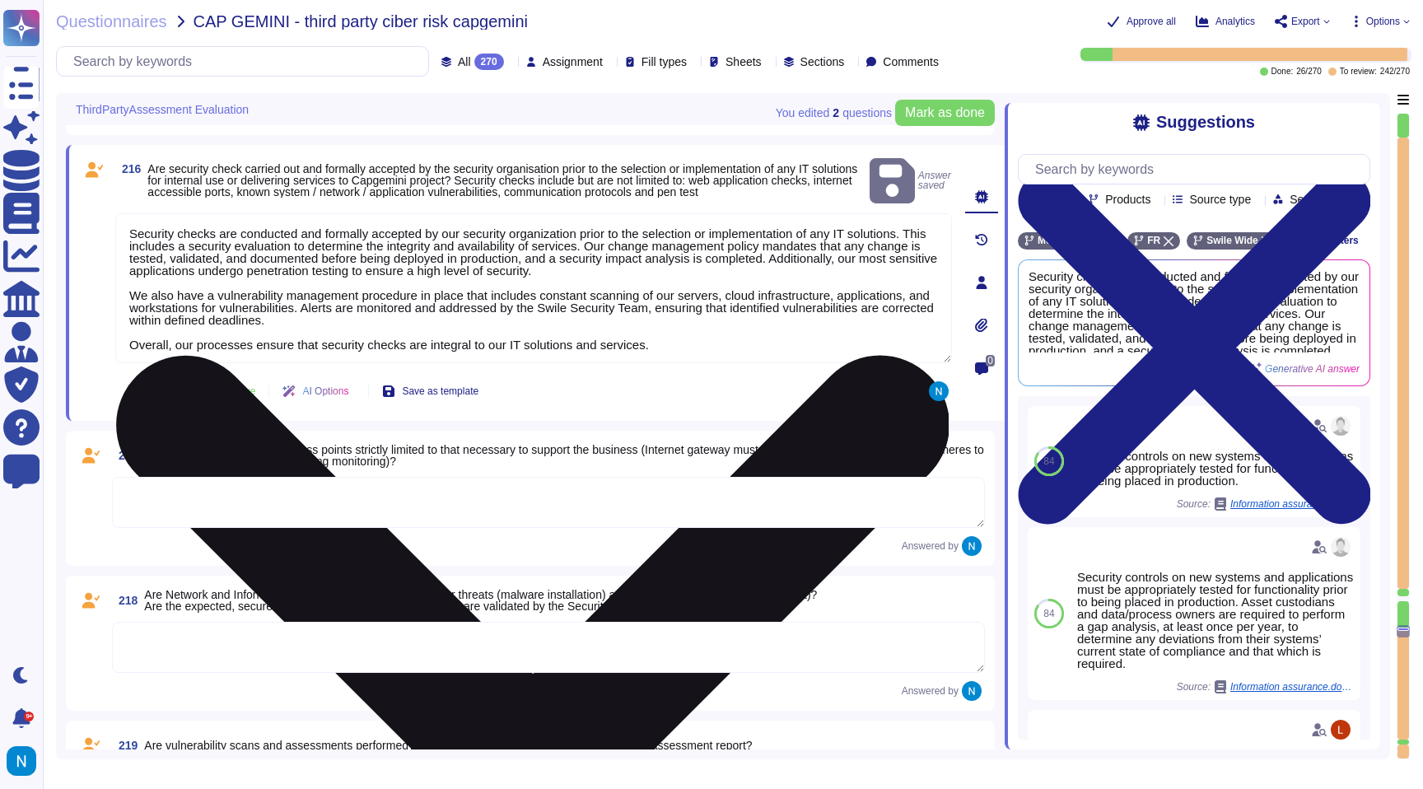
click at [391, 340] on textarea "Security checks are conducted and formally accepted by our security organizatio…" at bounding box center [533, 288] width 837 height 150
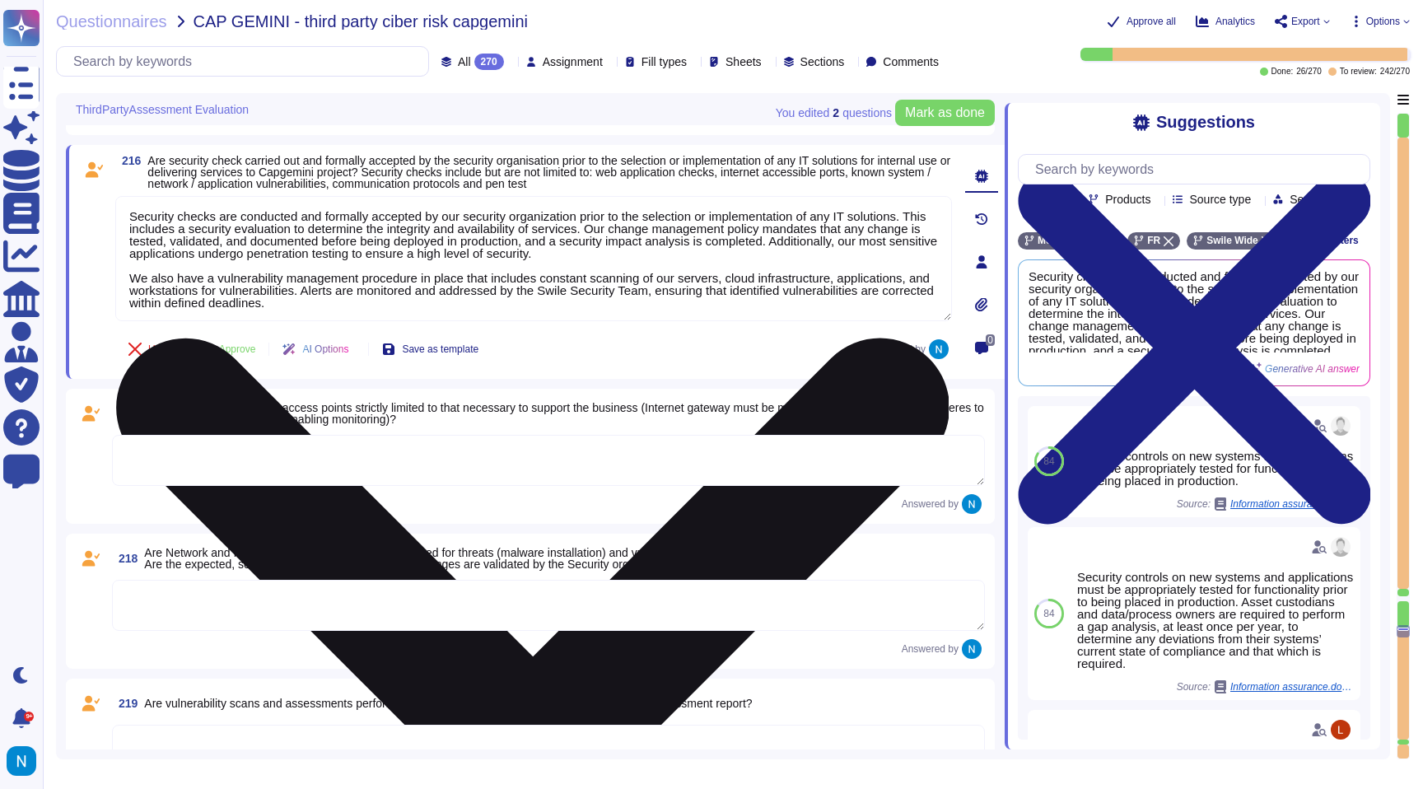
click at [377, 264] on textarea "Security checks are conducted and formally accepted by our security organizatio…" at bounding box center [533, 258] width 837 height 125
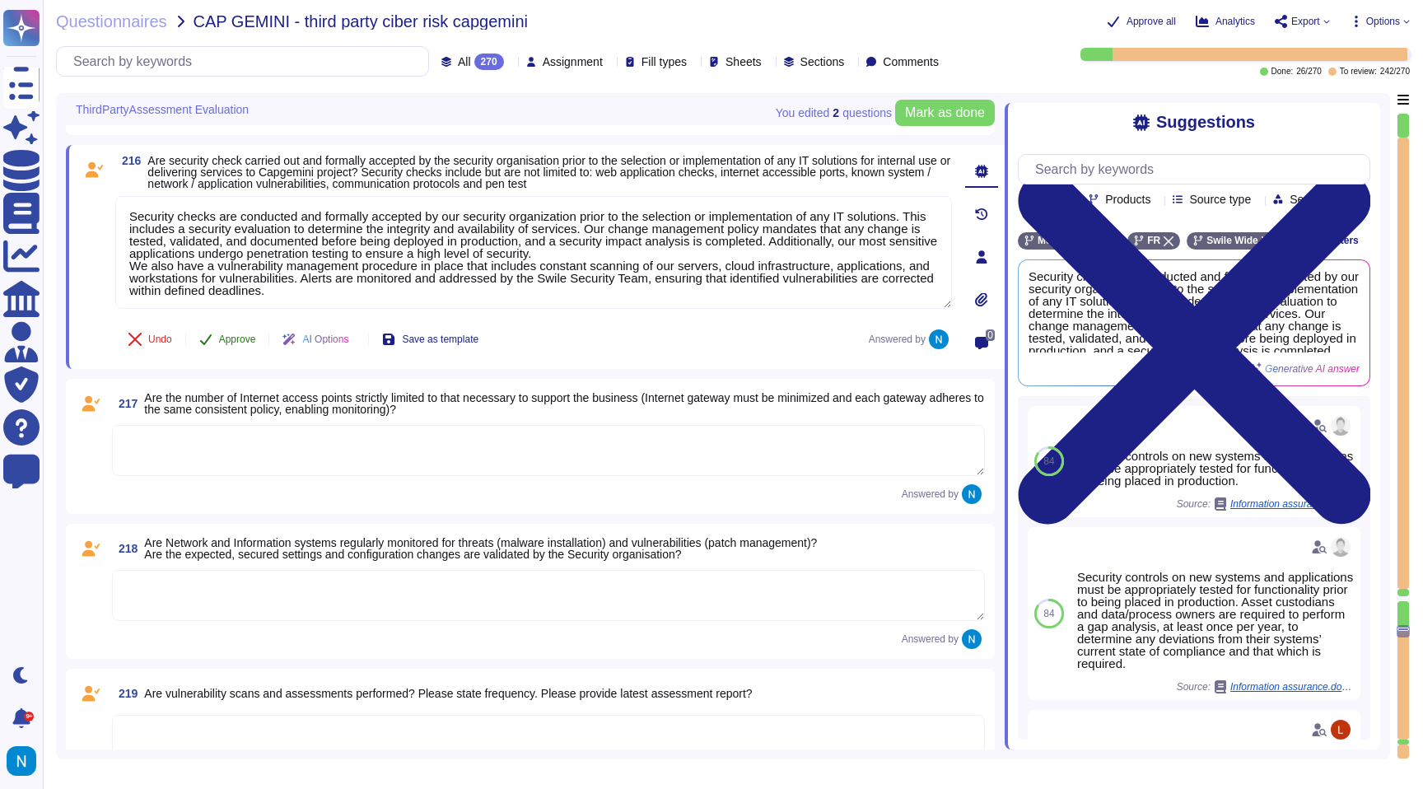
click at [243, 342] on span "Approve" at bounding box center [237, 339] width 37 height 10
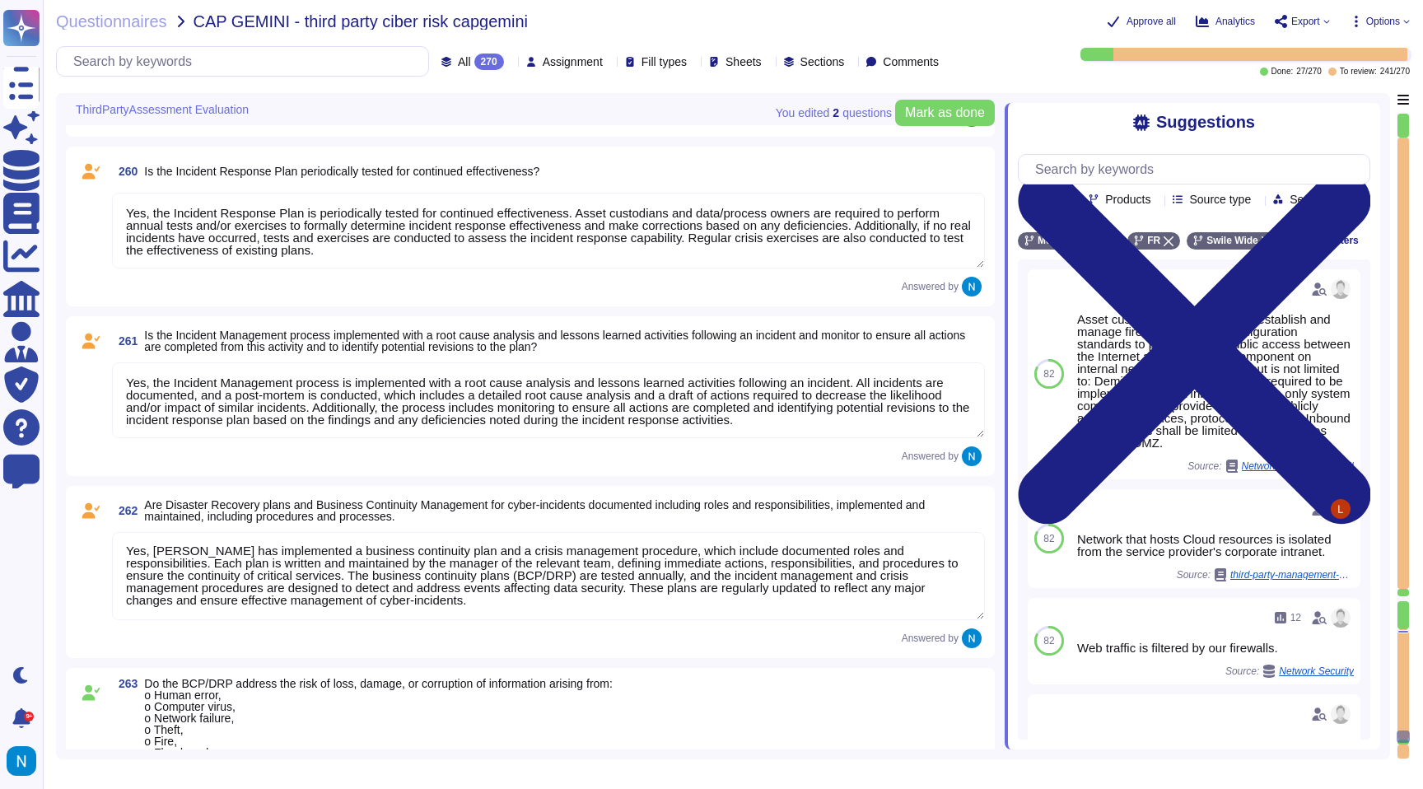
scroll to position [33511, 0]
click at [660, 584] on textarea "Yes, [PERSON_NAME] has implemented a business continuity plan and a crisis mana…" at bounding box center [548, 577] width 873 height 88
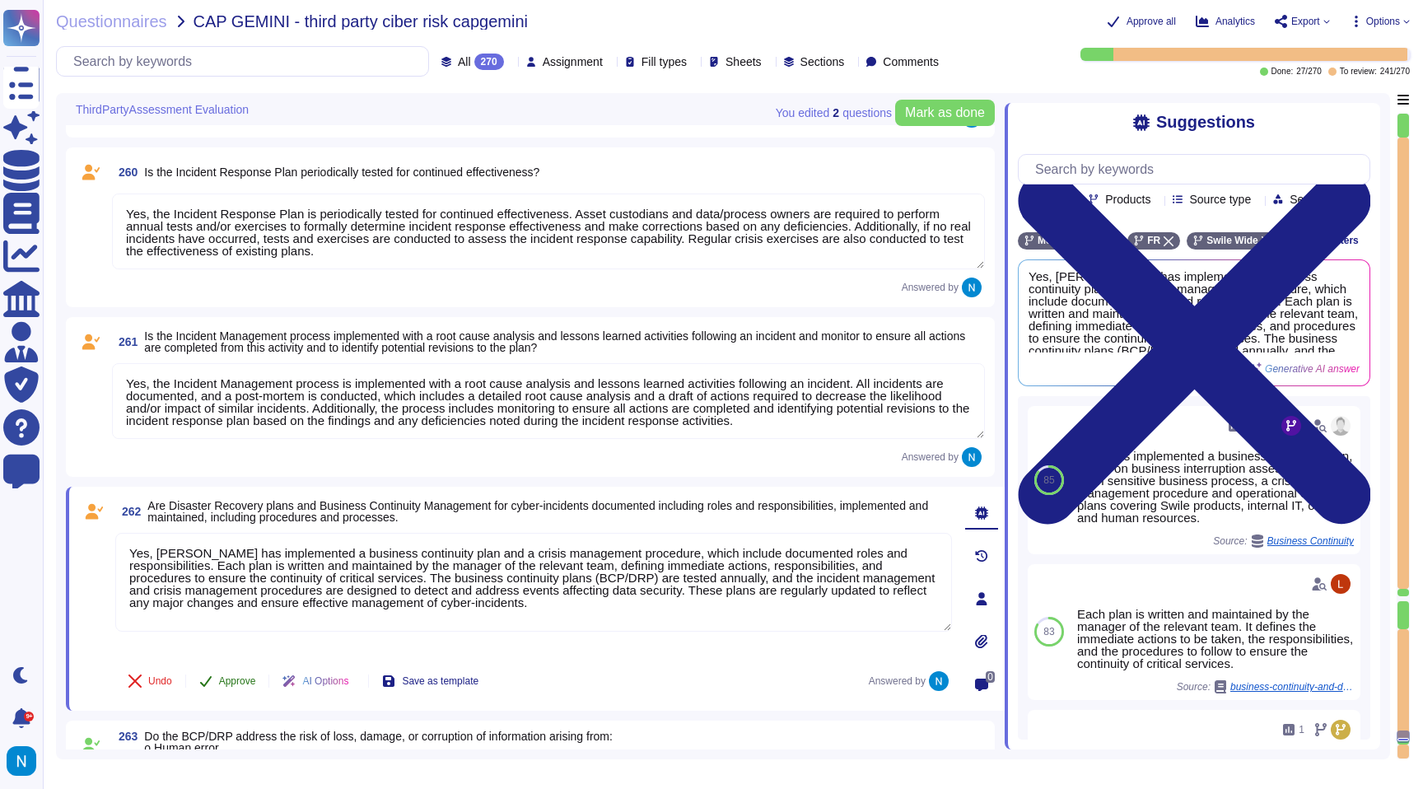
click at [242, 676] on span "Approve" at bounding box center [237, 681] width 37 height 10
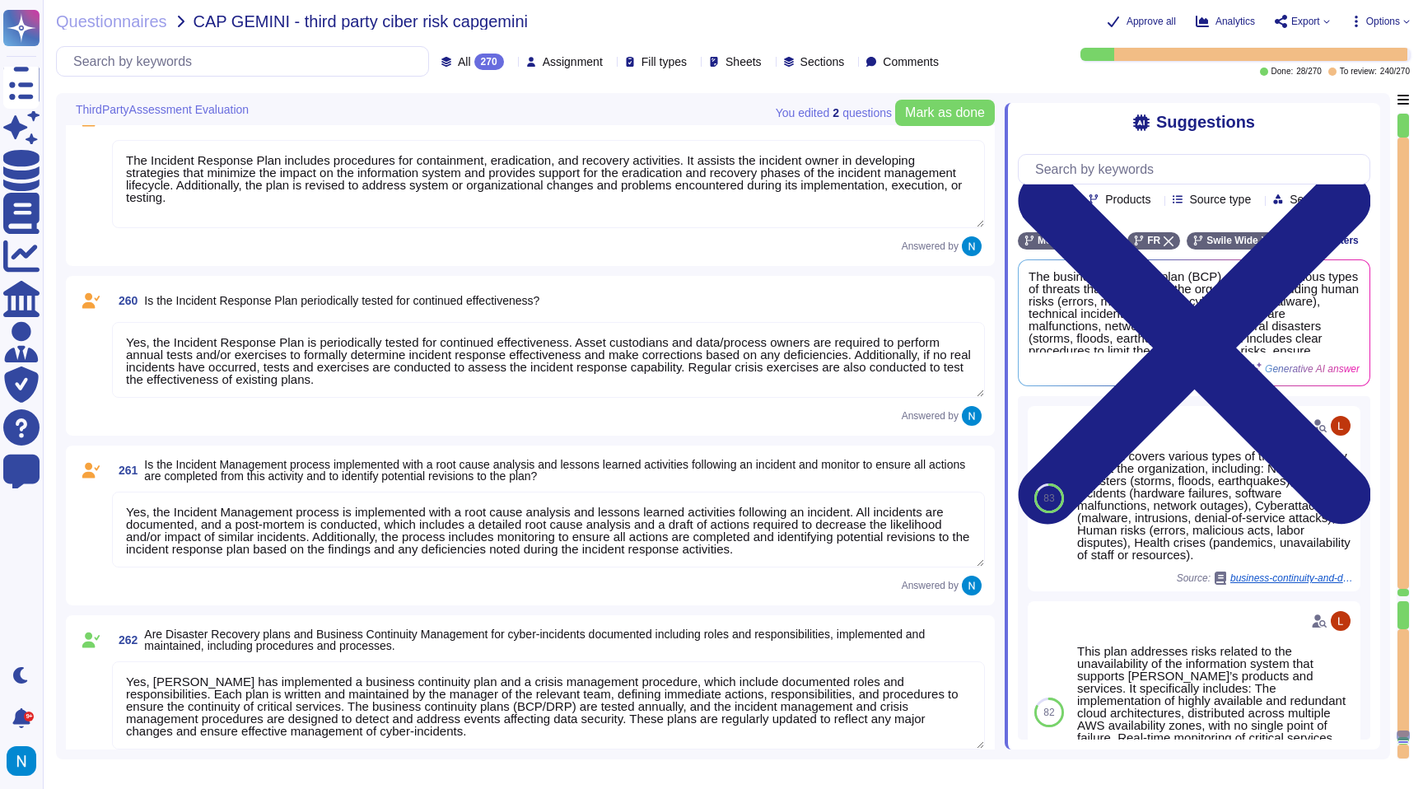
scroll to position [33380, 0]
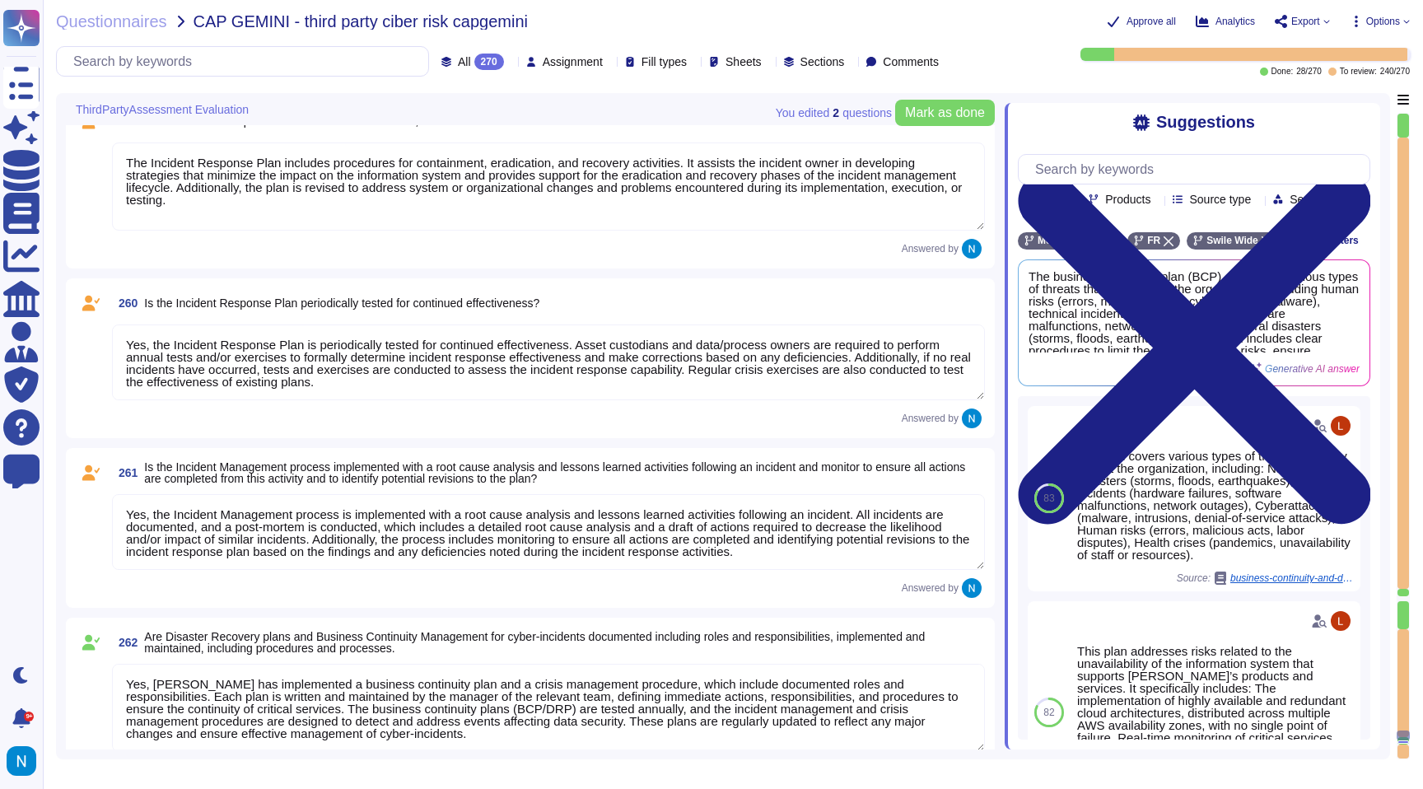
click at [279, 523] on textarea "Yes, the Incident Management process is implemented with a root cause analysis …" at bounding box center [548, 532] width 873 height 76
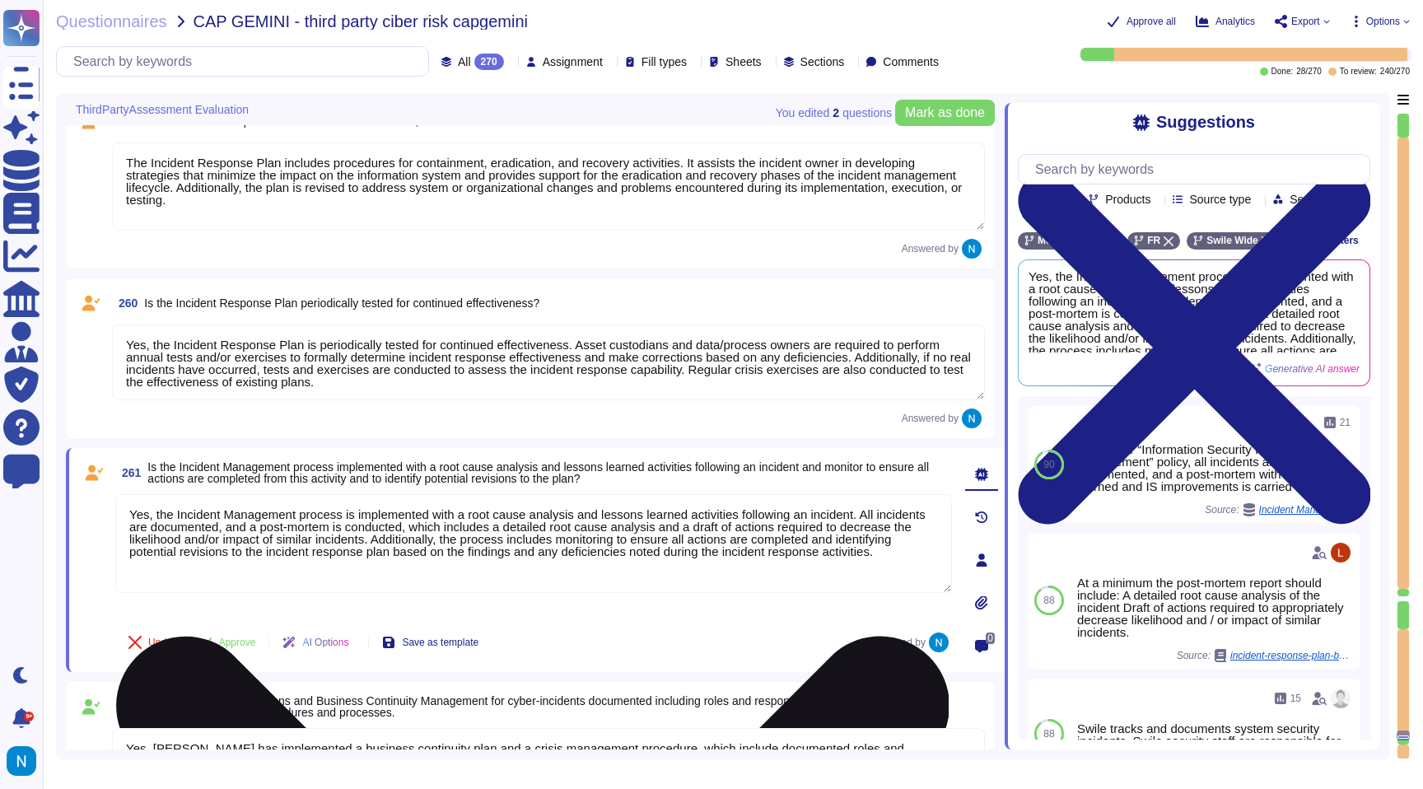
drag, startPoint x: 886, startPoint y: 518, endPoint x: 156, endPoint y: 511, distance: 729.7
click at [156, 511] on textarea "Yes, the Incident Management process is implemented with a root cause analysis …" at bounding box center [533, 543] width 837 height 99
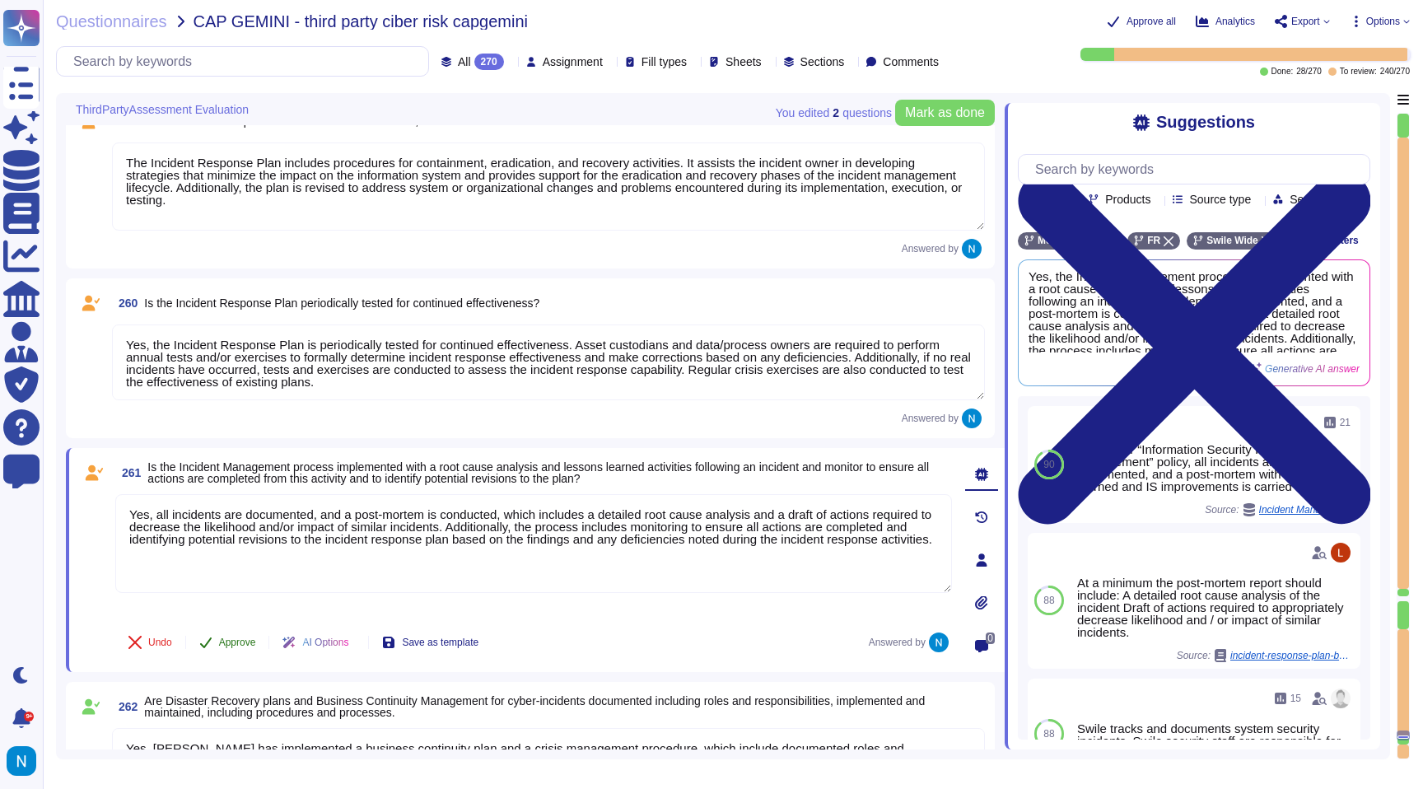
click at [227, 646] on span "Approve" at bounding box center [237, 642] width 37 height 10
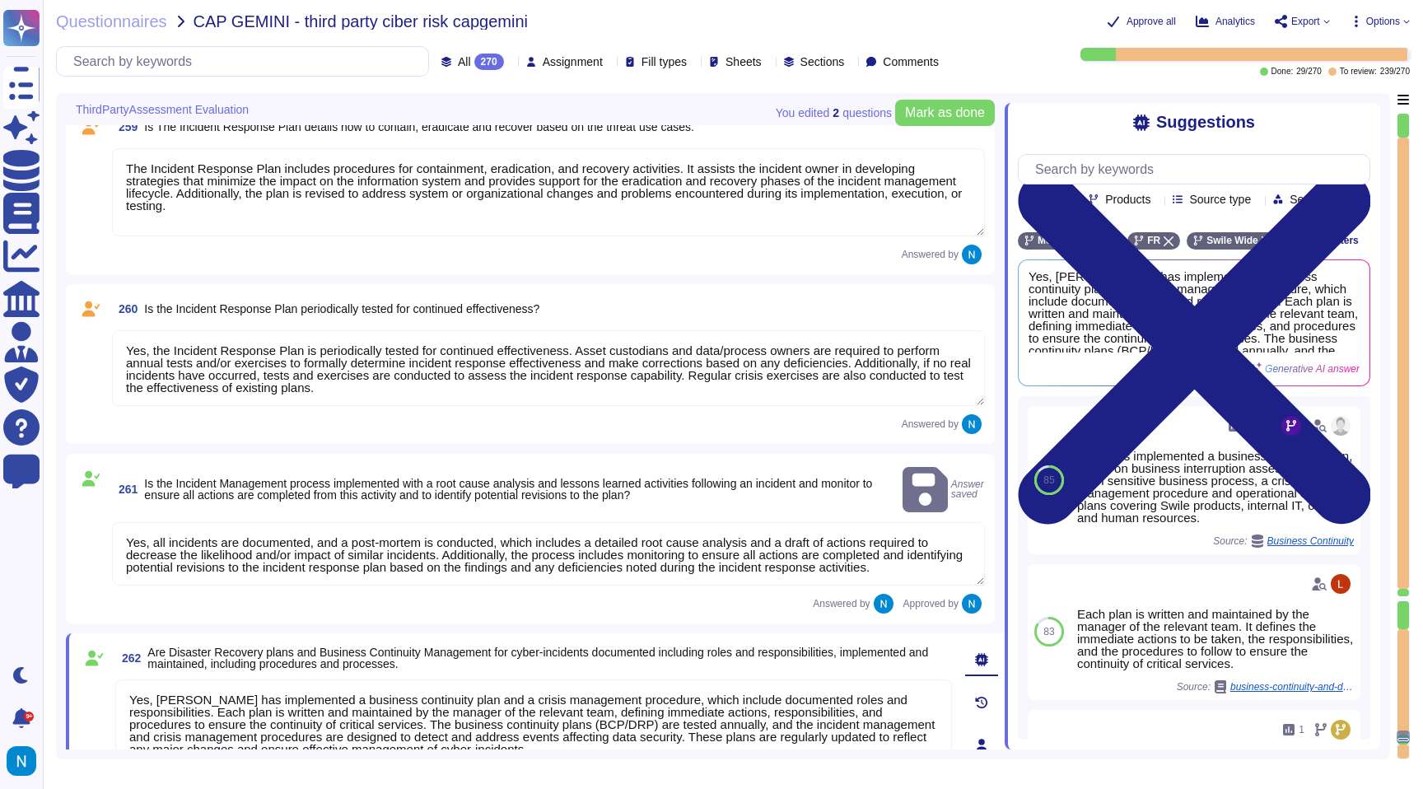
scroll to position [33136, 0]
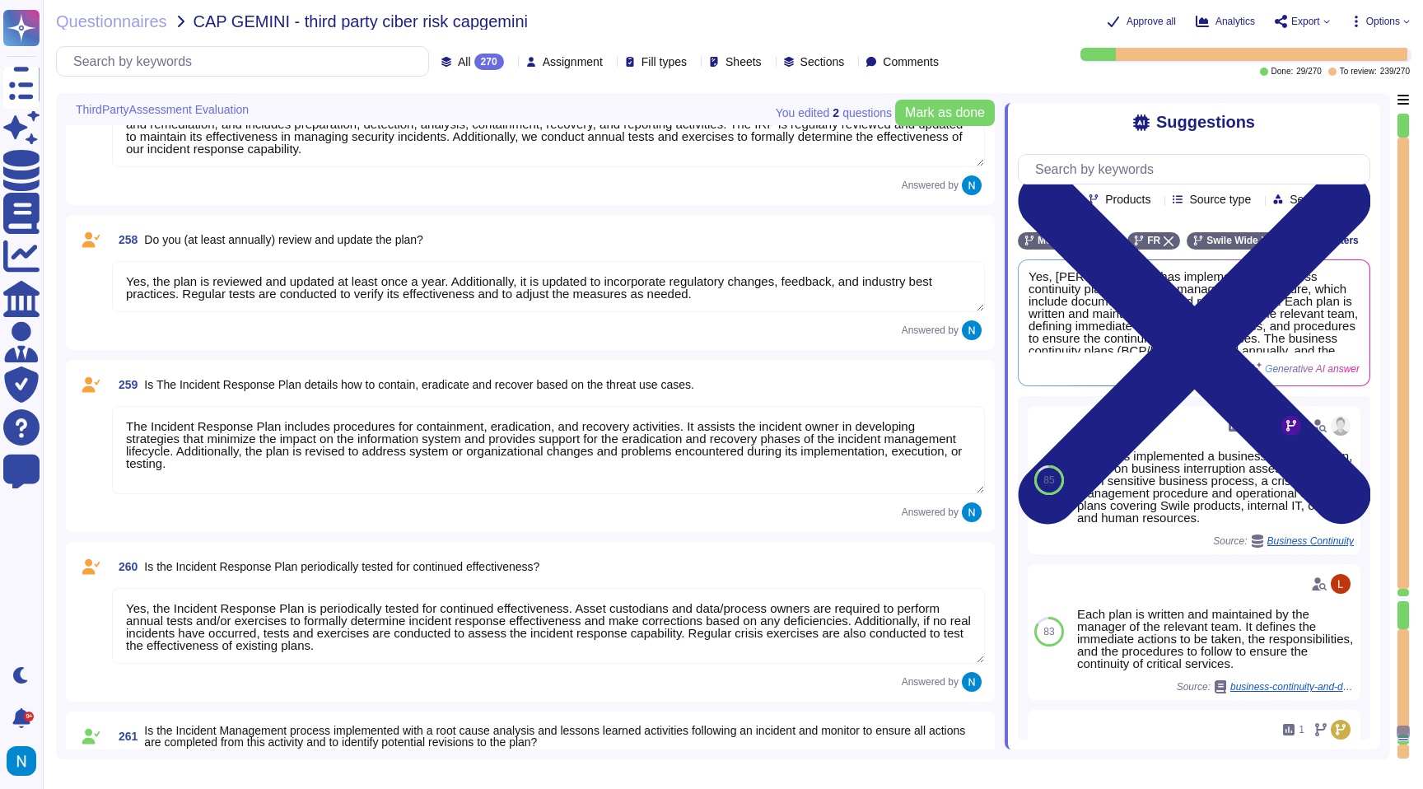
click at [297, 609] on textarea "Yes, the Incident Response Plan is periodically tested for continued effectiven…" at bounding box center [548, 626] width 873 height 76
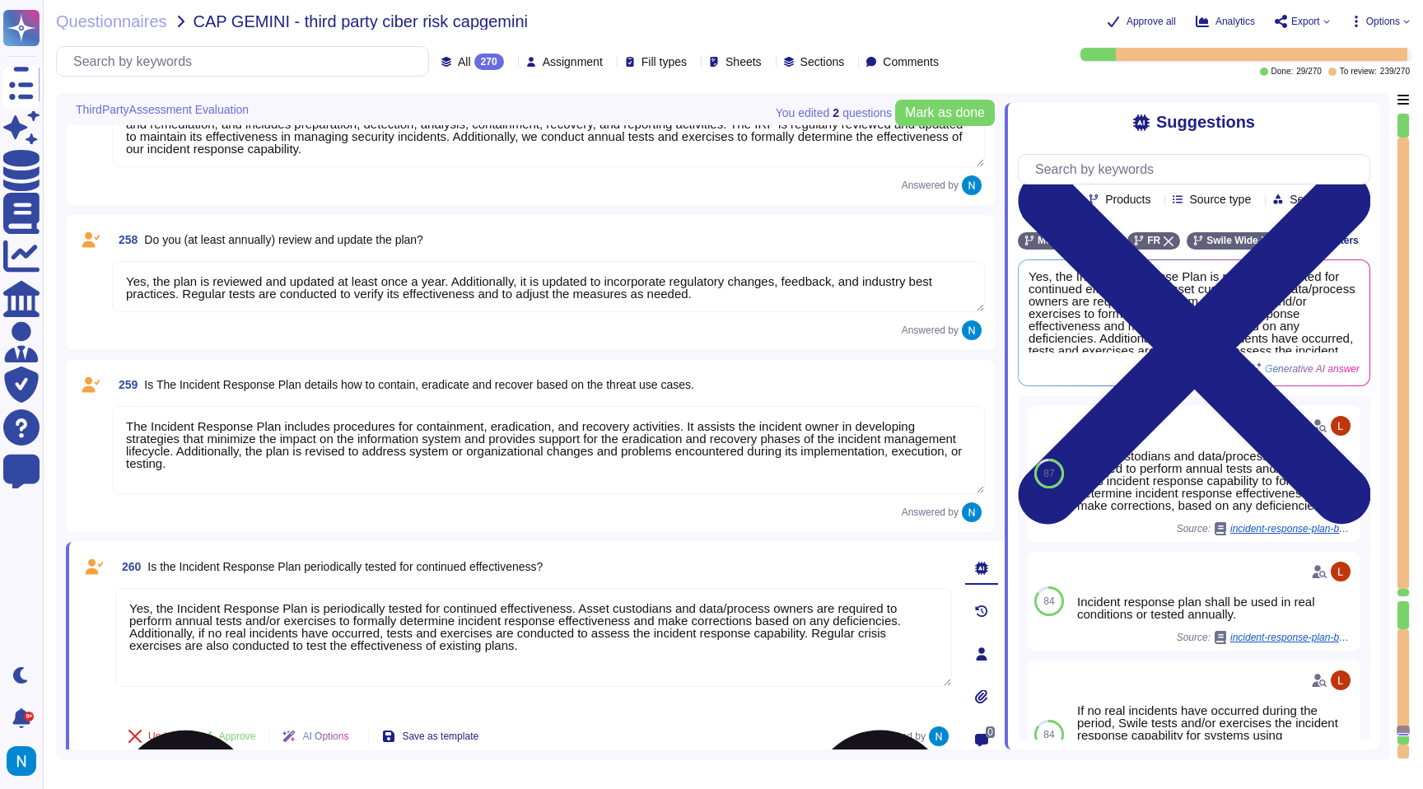
drag, startPoint x: 600, startPoint y: 609, endPoint x: 188, endPoint y: 609, distance: 411.8
click at [187, 609] on textarea "Yes, the Incident Response Plan is periodically tested for continued effectiven…" at bounding box center [533, 637] width 837 height 99
click at [231, 736] on span "Approve" at bounding box center [237, 736] width 37 height 10
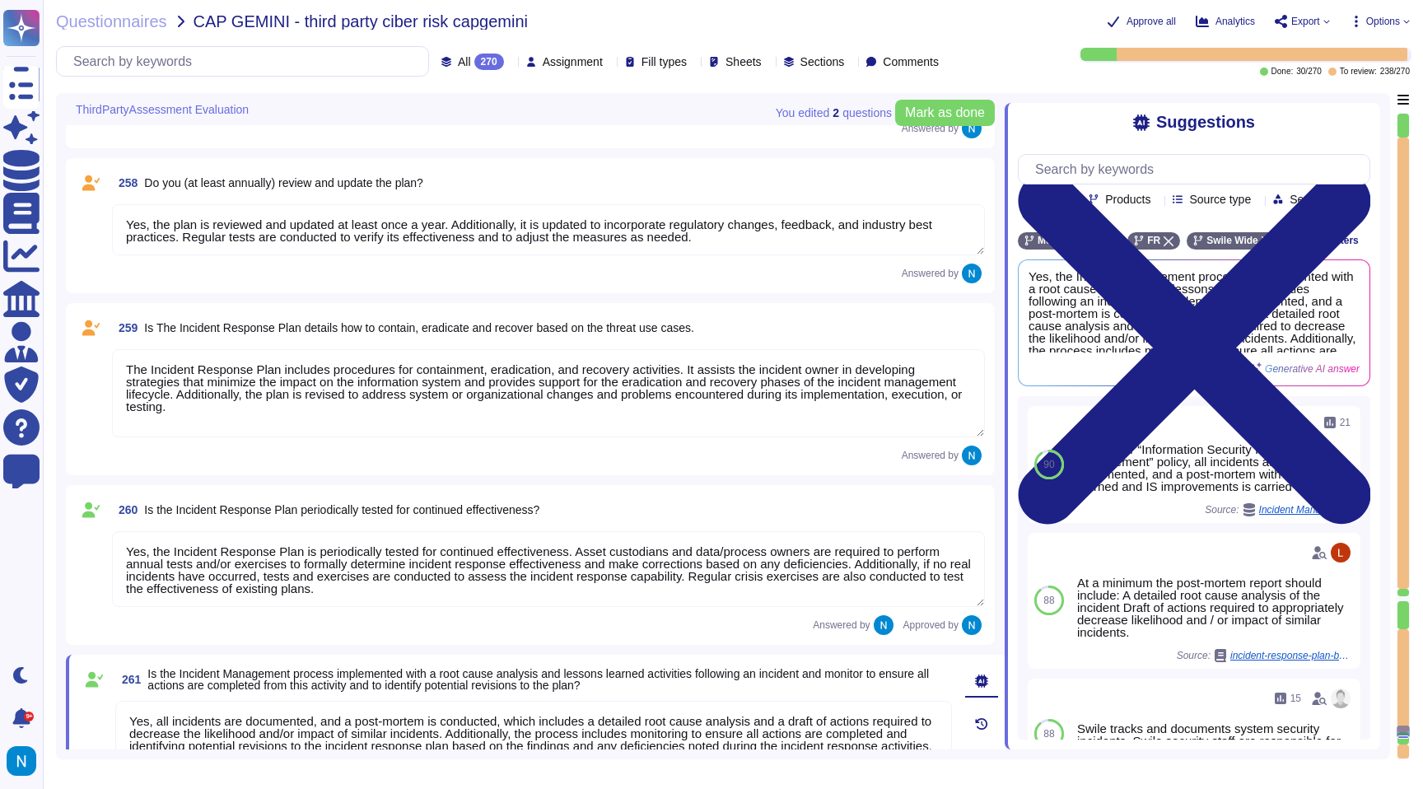
scroll to position [33190, 0]
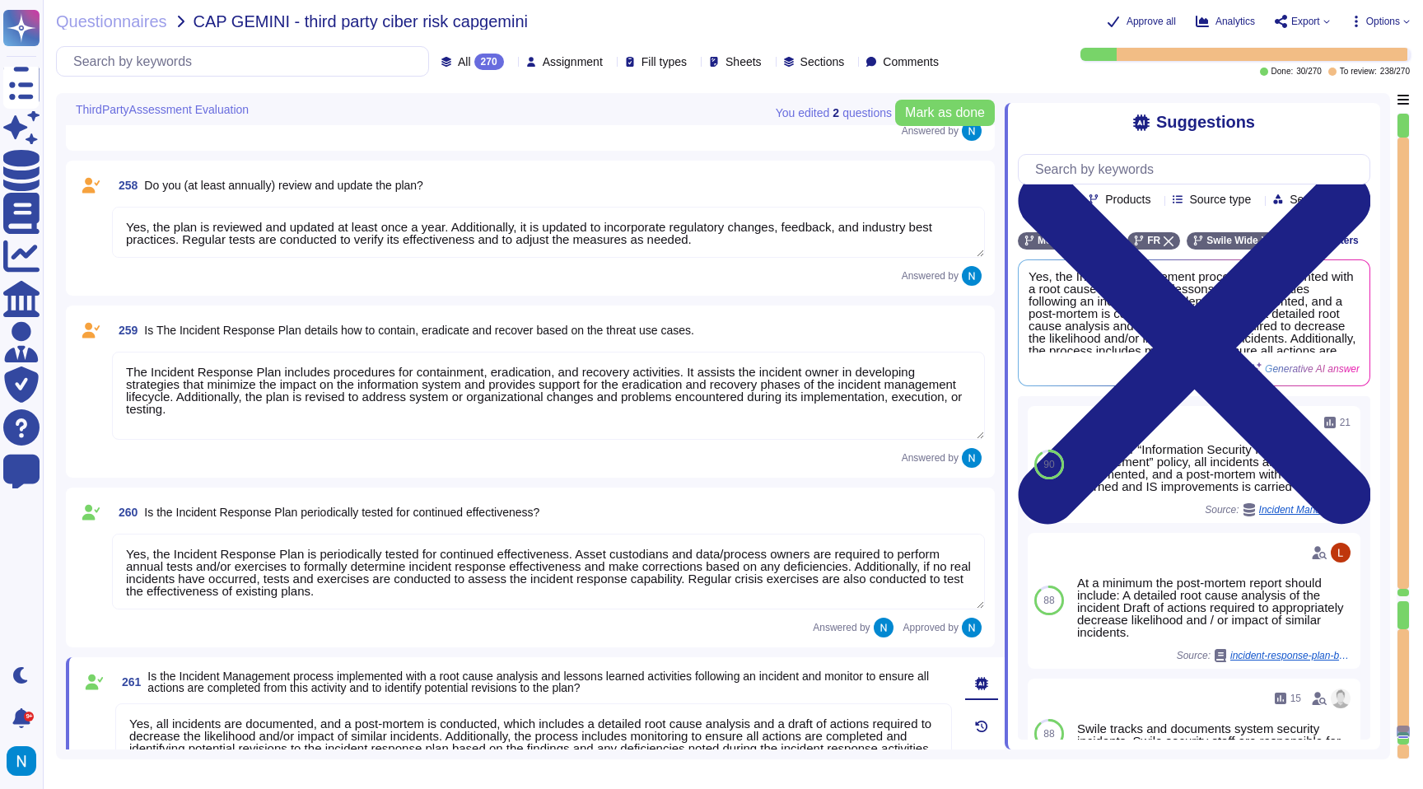
click at [260, 404] on textarea "The Incident Response Plan includes procedures for containment, eradication, an…" at bounding box center [548, 396] width 873 height 88
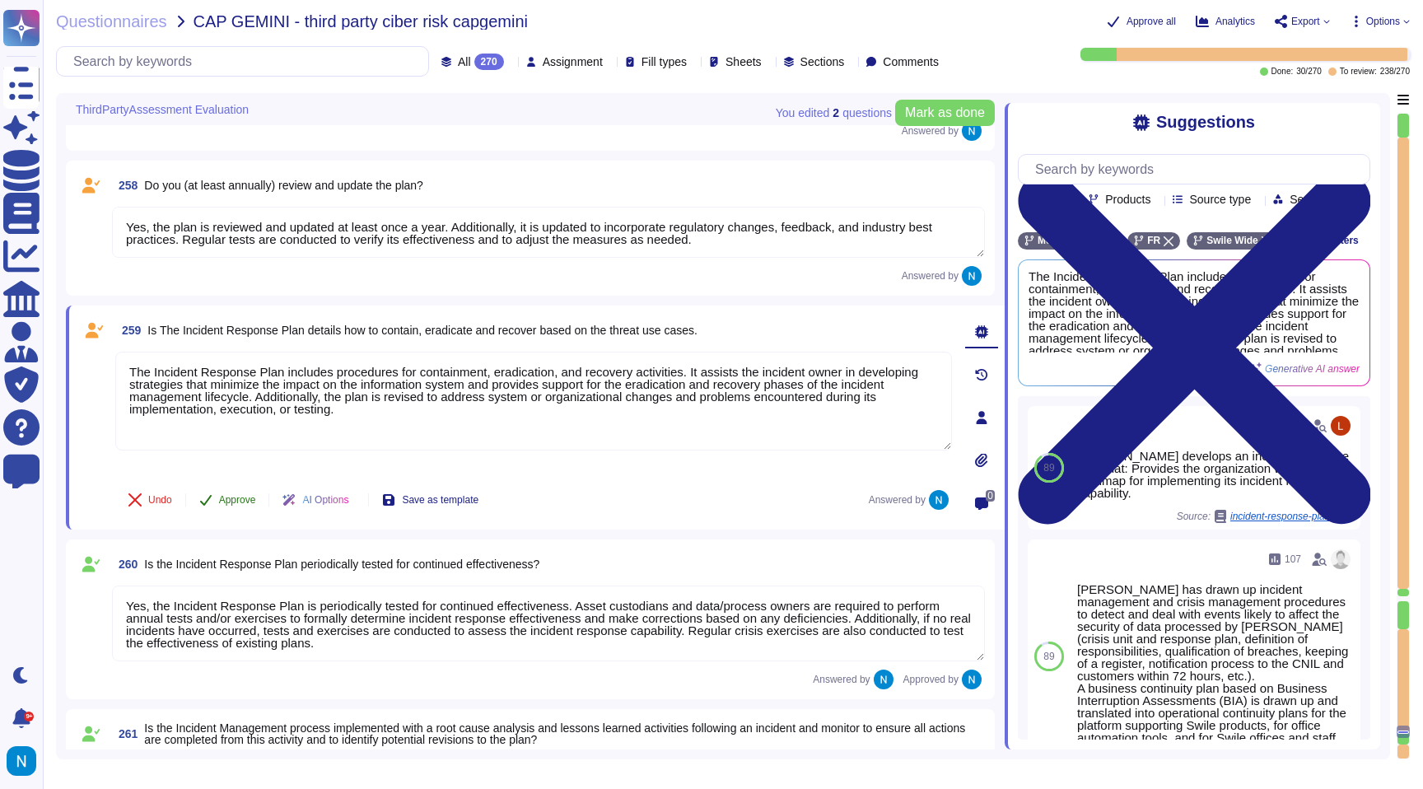
click at [235, 496] on span "Approve" at bounding box center [237, 500] width 37 height 10
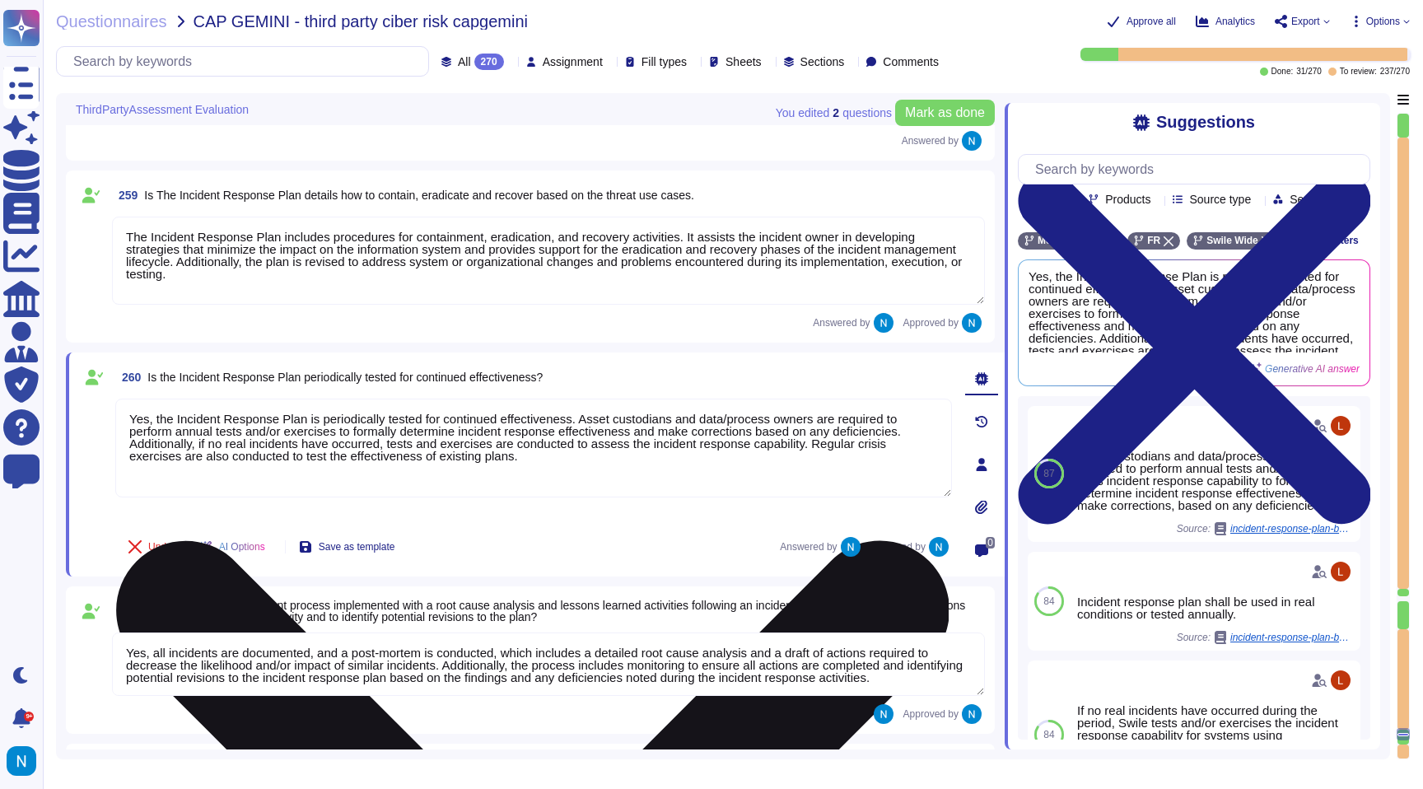
scroll to position [33275, 0]
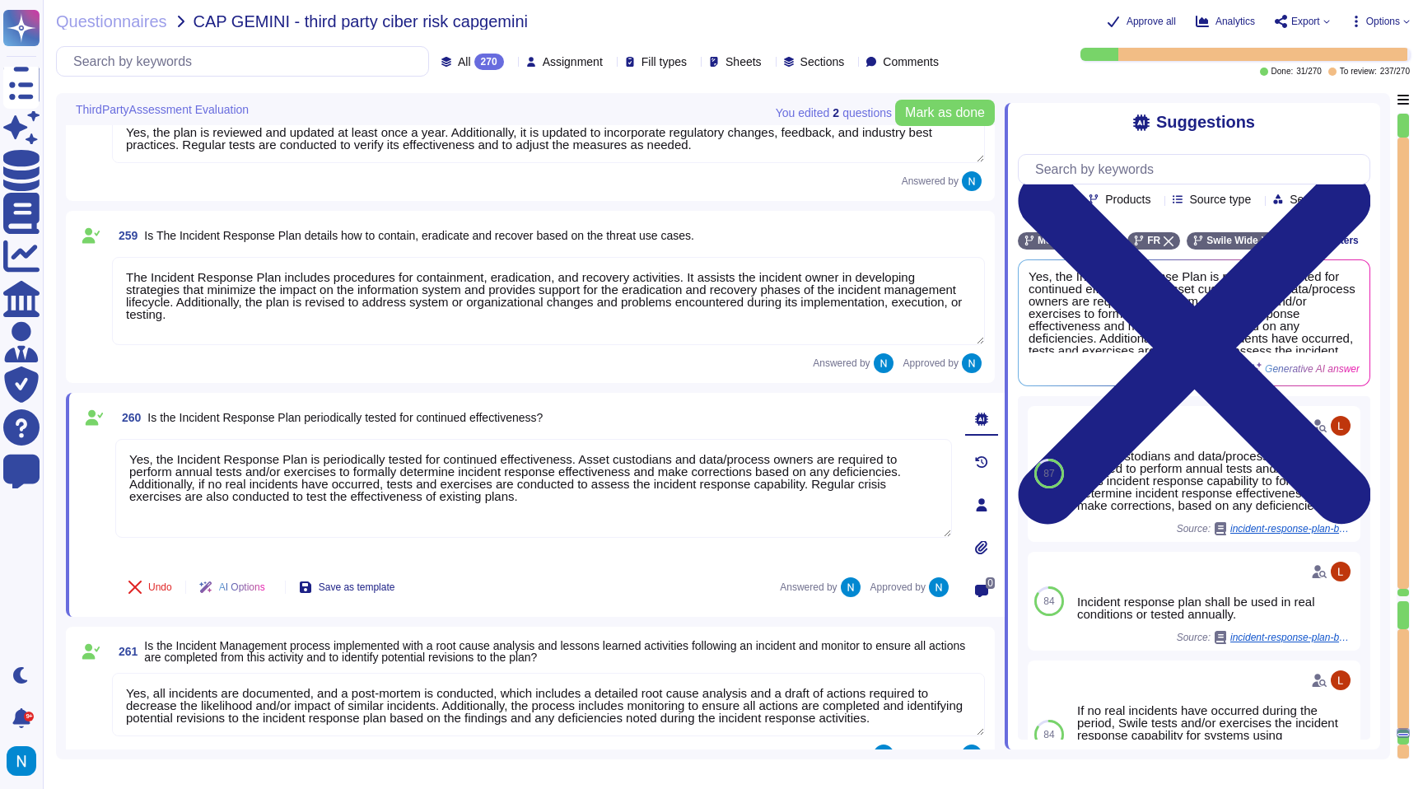
click at [123, 290] on textarea "The Incident Response Plan includes procedures for containment, eradication, an…" at bounding box center [548, 301] width 873 height 88
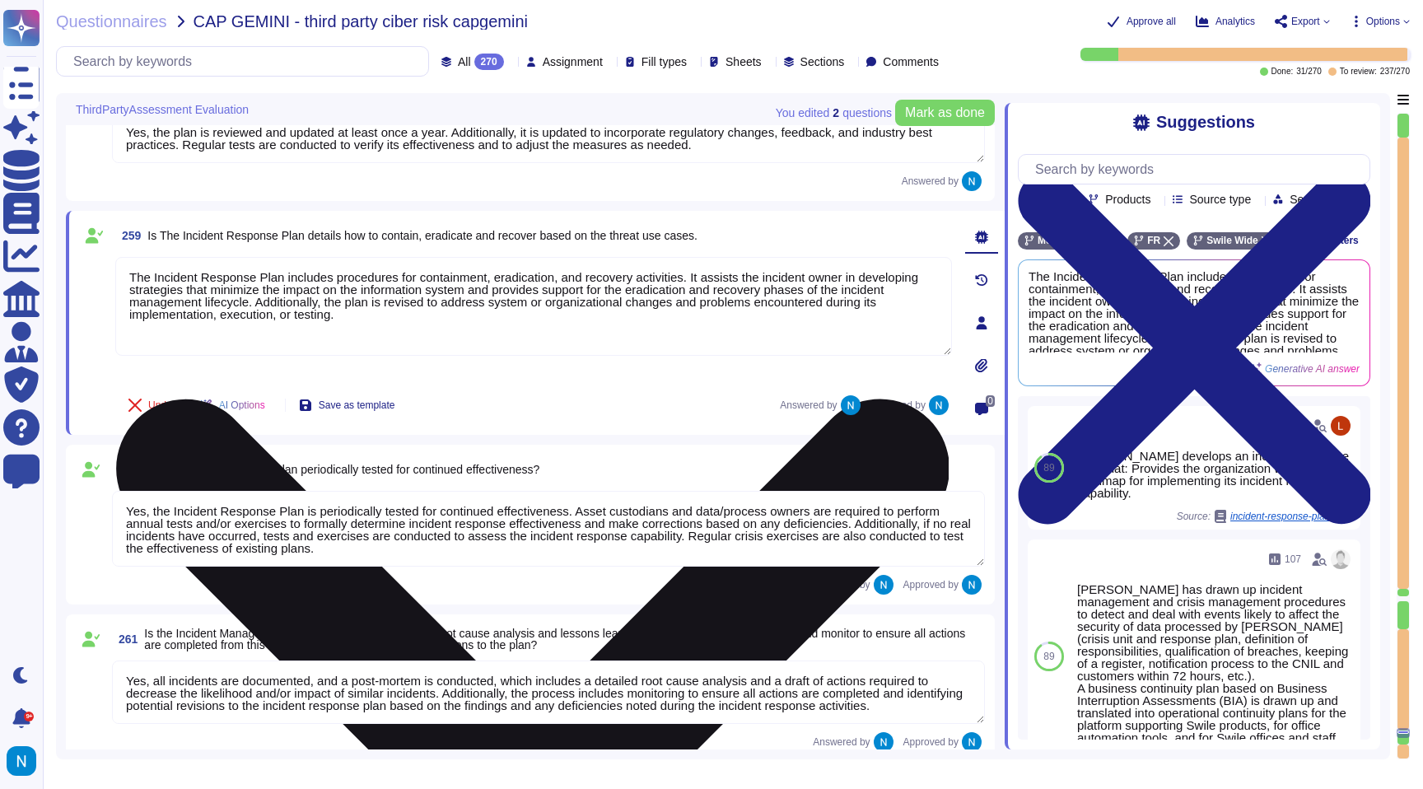
click at [137, 290] on textarea "The Incident Response Plan includes procedures for containment, eradication, an…" at bounding box center [533, 306] width 837 height 99
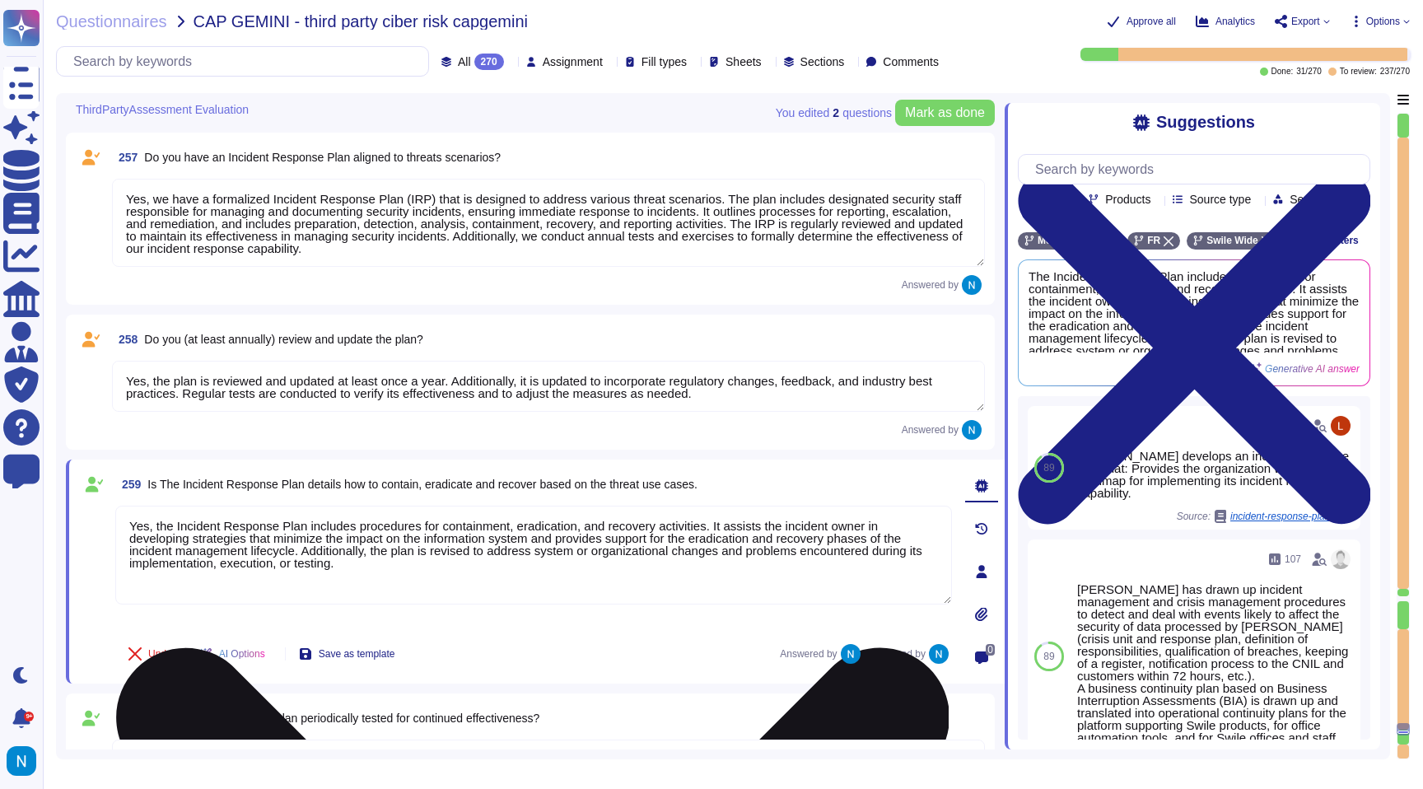
scroll to position [33038, 0]
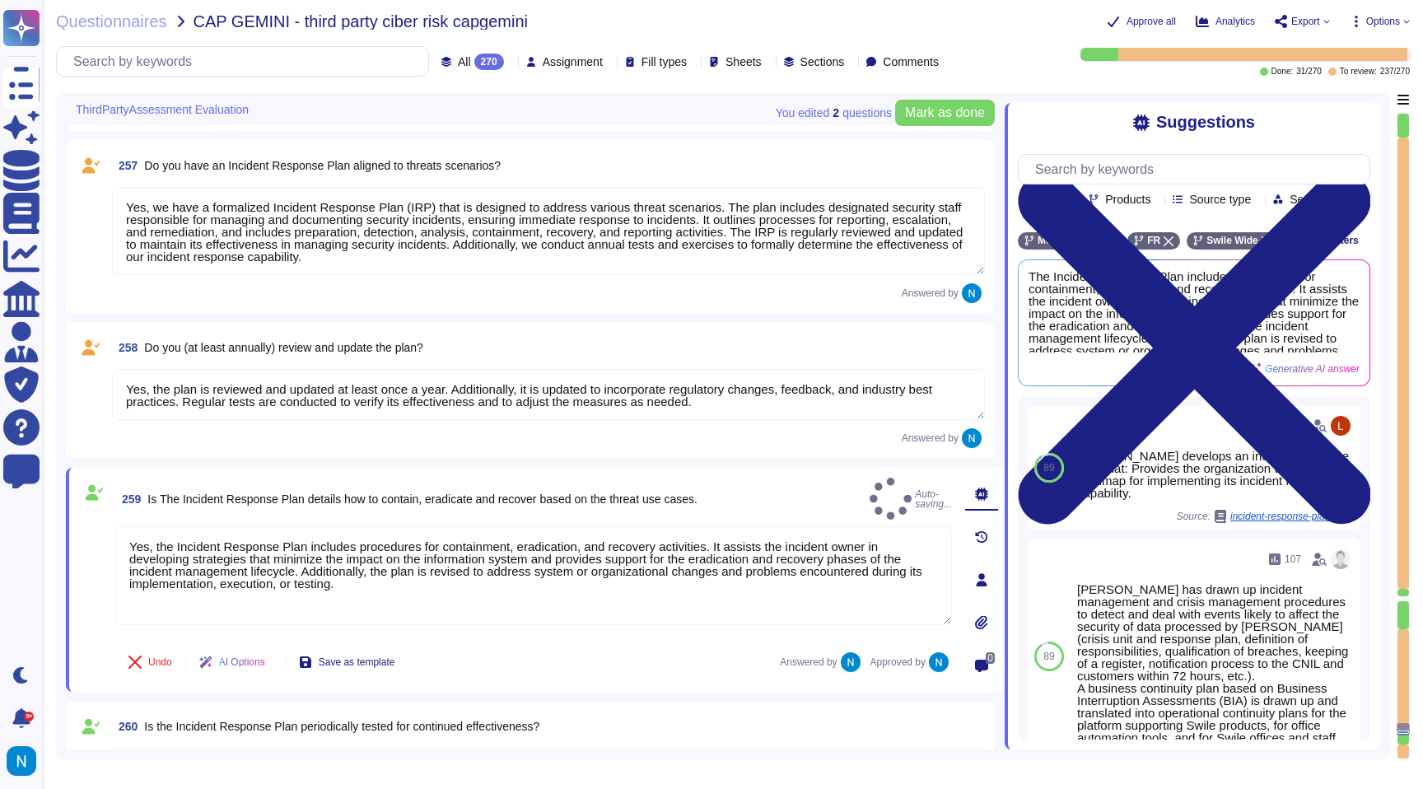
click at [309, 393] on textarea "Yes, the plan is reviewed and updated at least once a year. Additionally, it is…" at bounding box center [548, 394] width 873 height 51
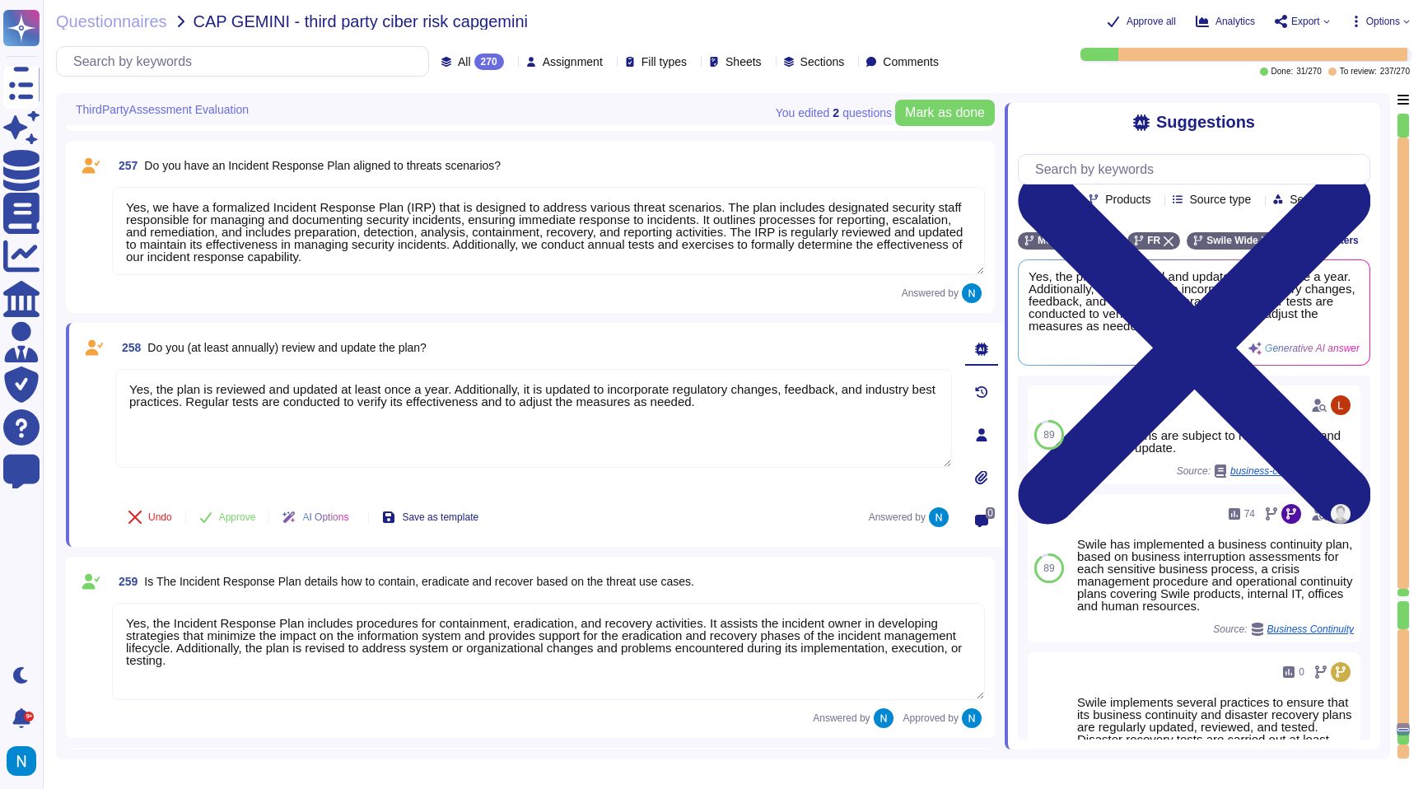
click at [252, 509] on button "Approve" at bounding box center [227, 517] width 83 height 33
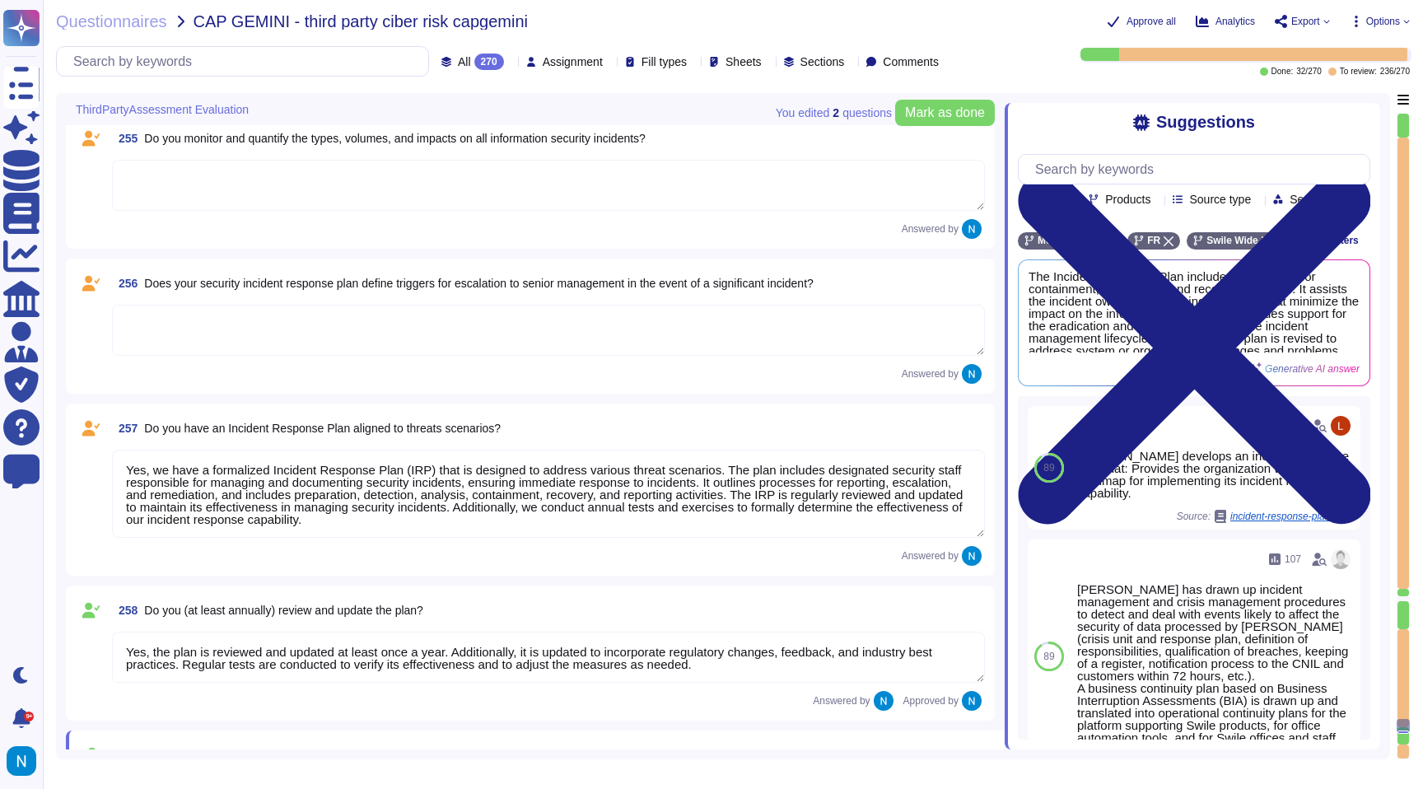
scroll to position [32774, 0]
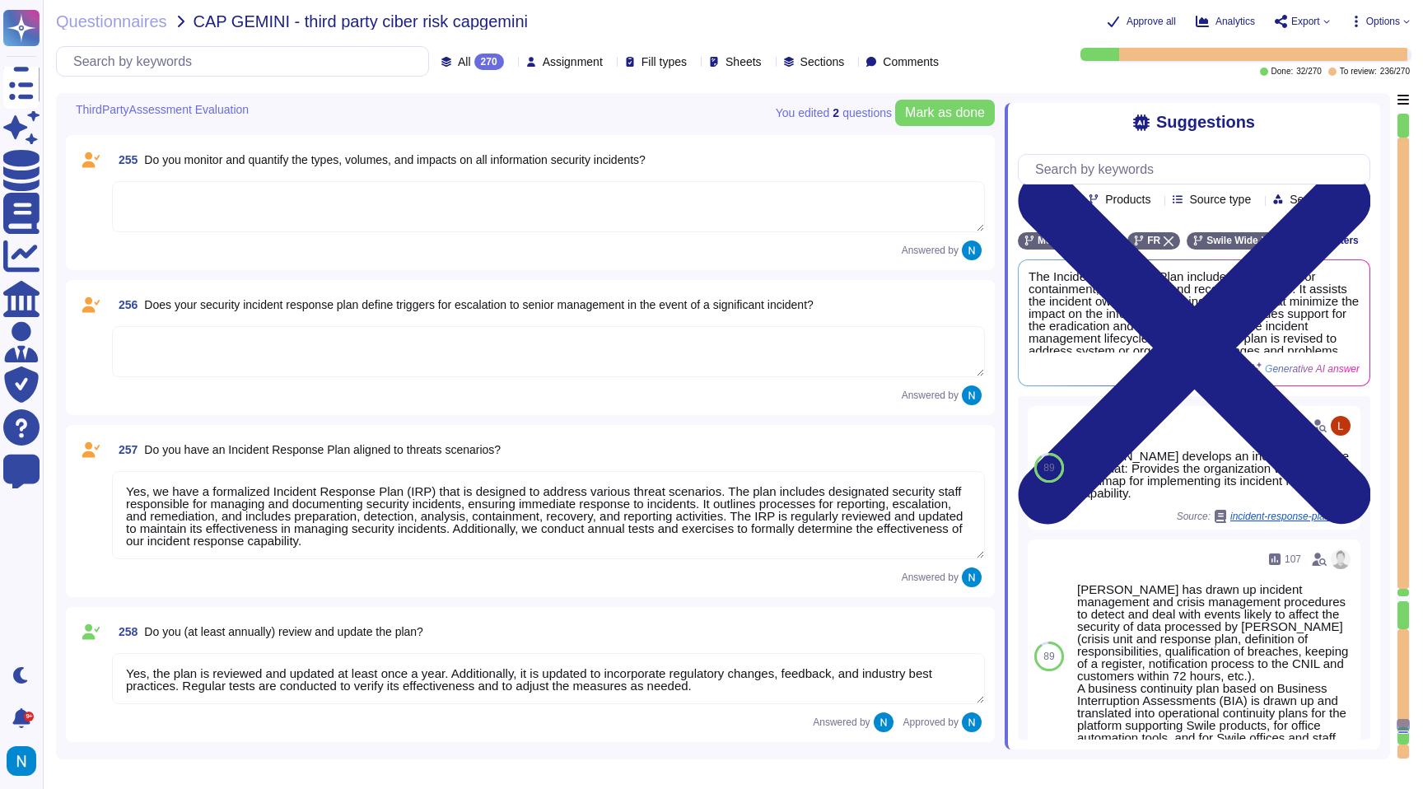
click at [294, 500] on textarea "Yes, we have a formalized Incident Response Plan (IRP) that is designed to addr…" at bounding box center [548, 515] width 873 height 88
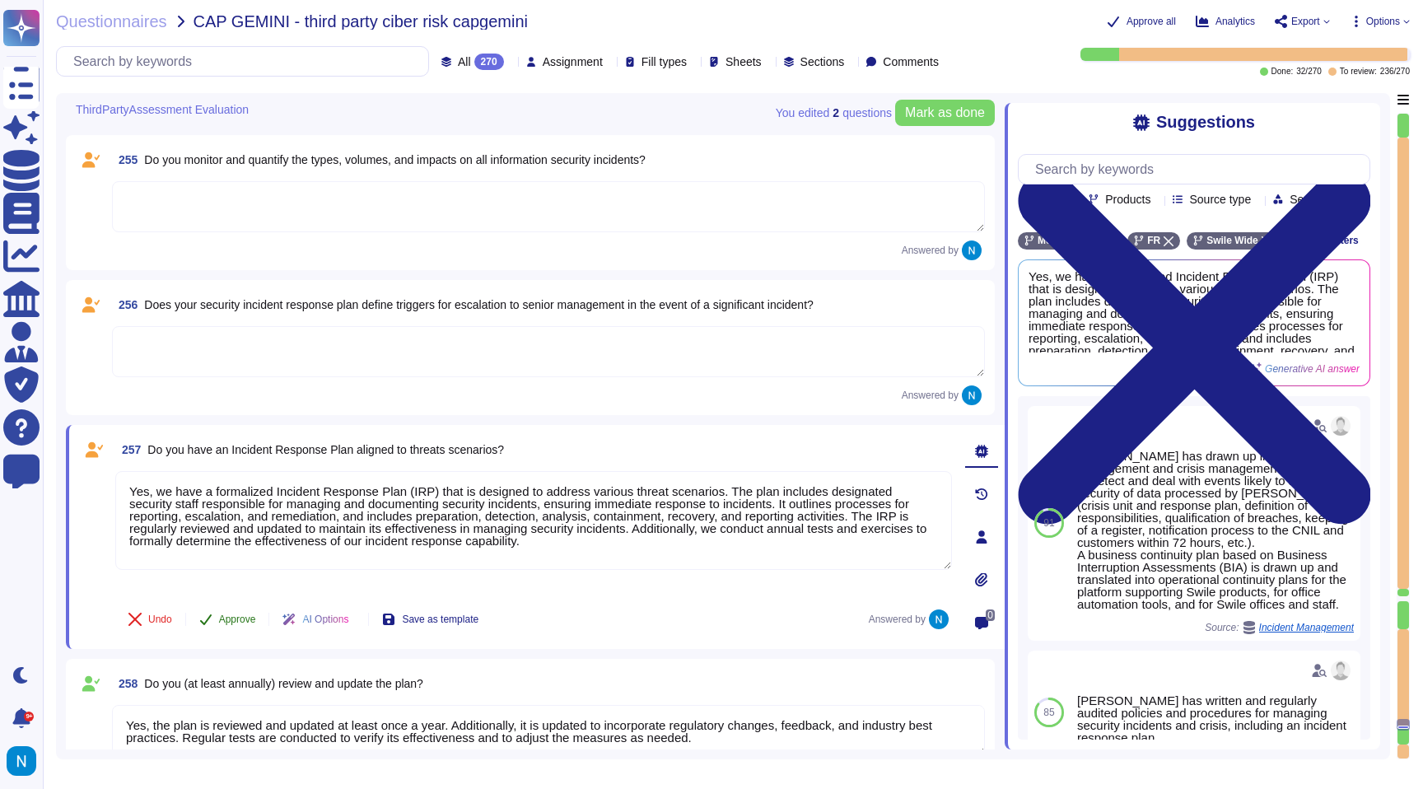
click at [256, 617] on span "Approve" at bounding box center [237, 619] width 37 height 10
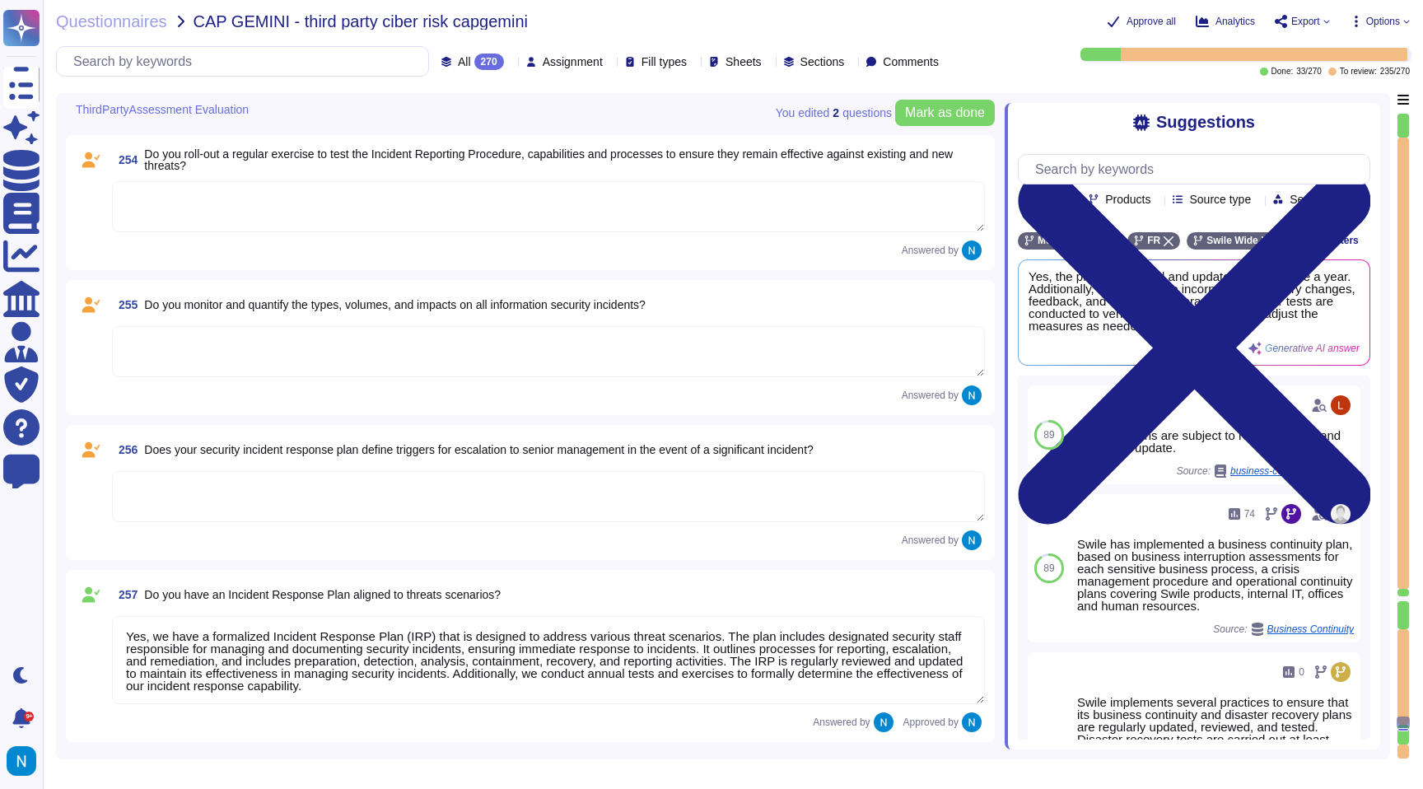
scroll to position [32630, 0]
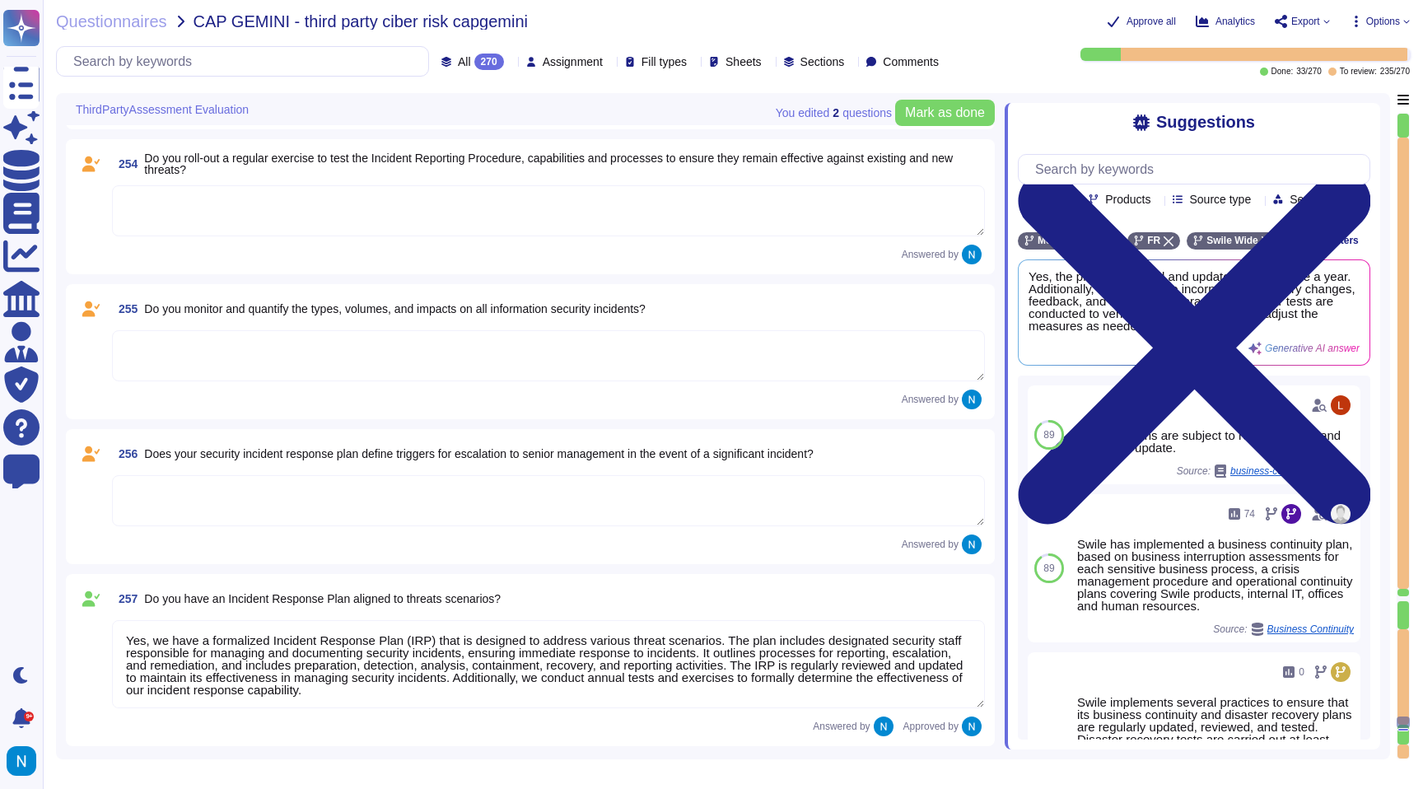
click at [307, 495] on textarea at bounding box center [548, 500] width 873 height 51
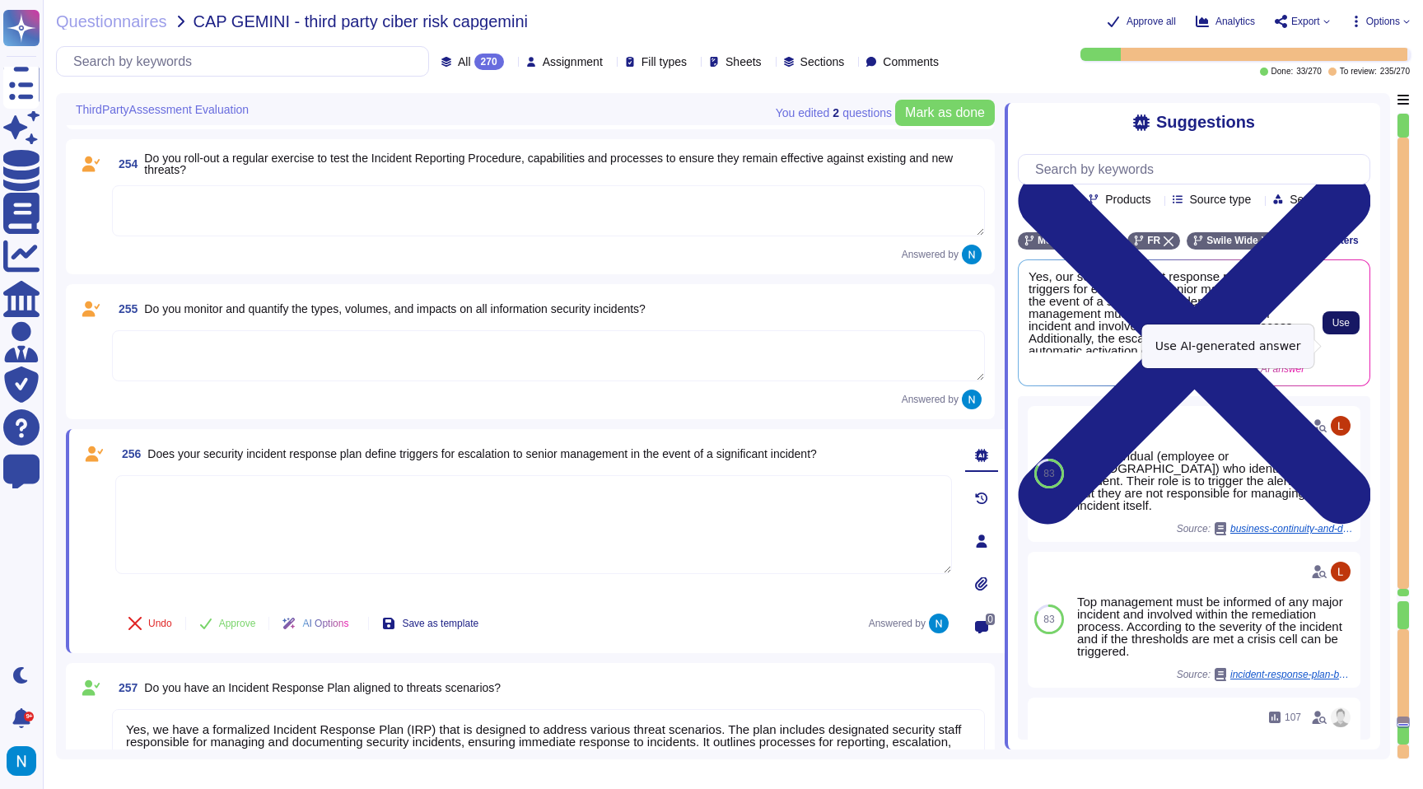
click at [1347, 334] on button "Use" at bounding box center [1341, 322] width 37 height 23
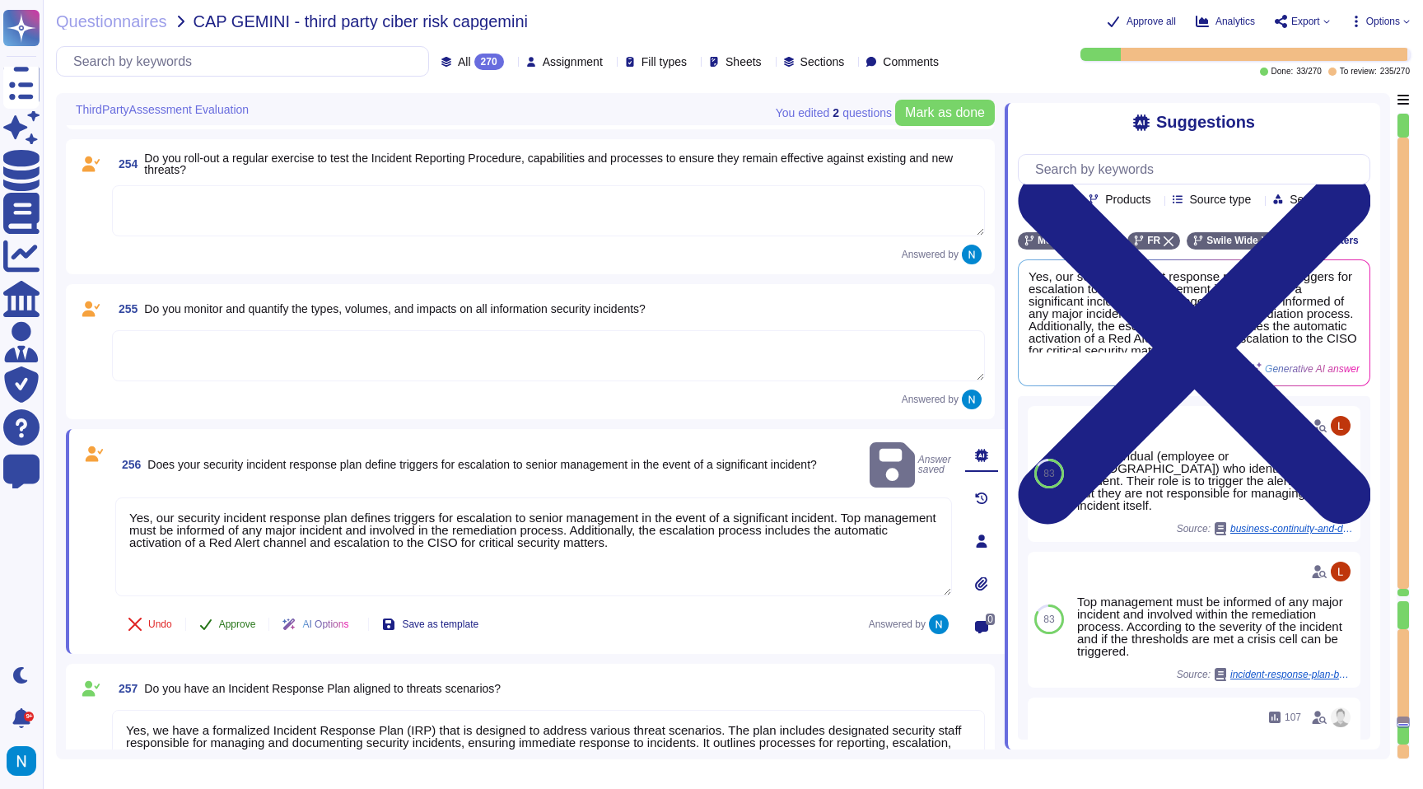
click at [245, 629] on span "Approve" at bounding box center [237, 624] width 37 height 10
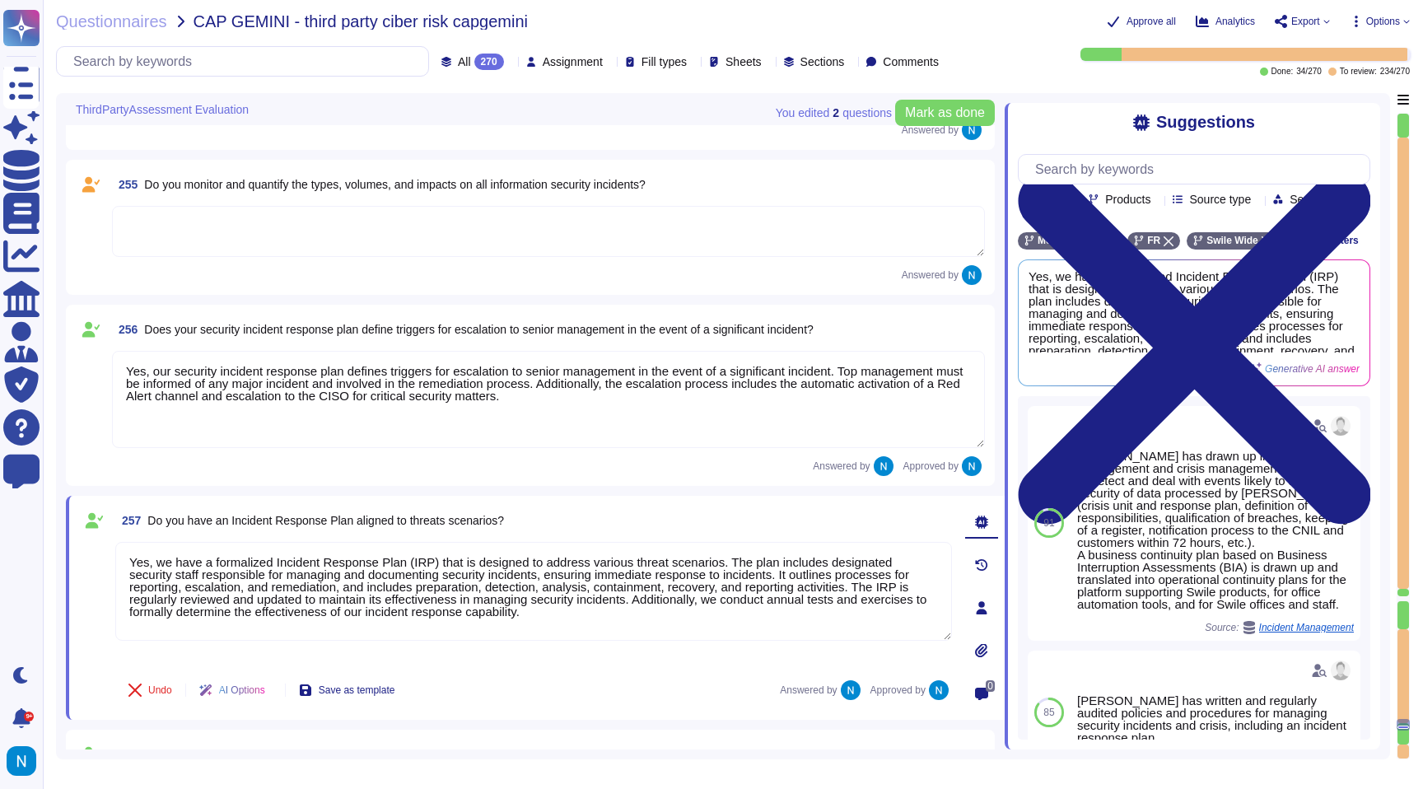
scroll to position [32593, 0]
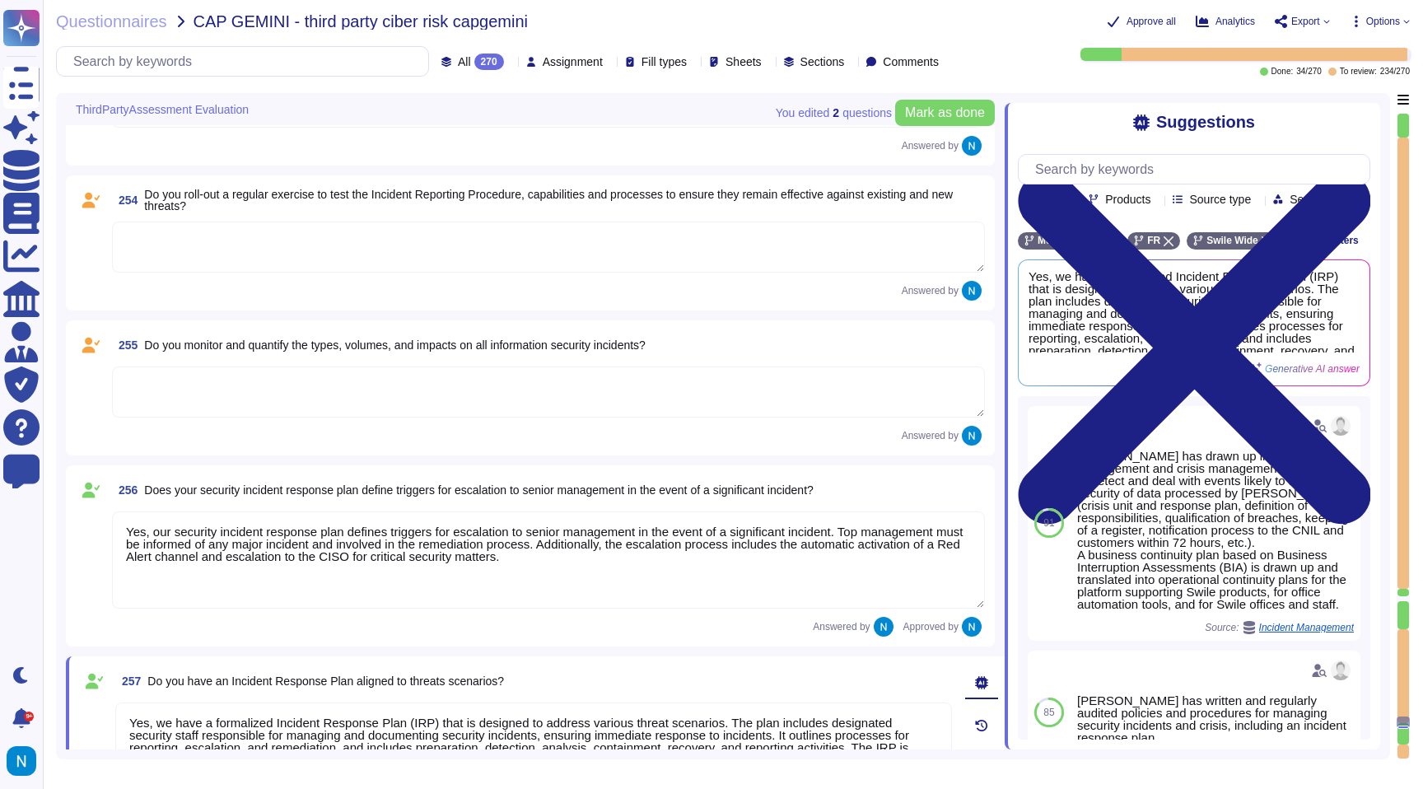
click at [394, 377] on textarea at bounding box center [548, 391] width 873 height 51
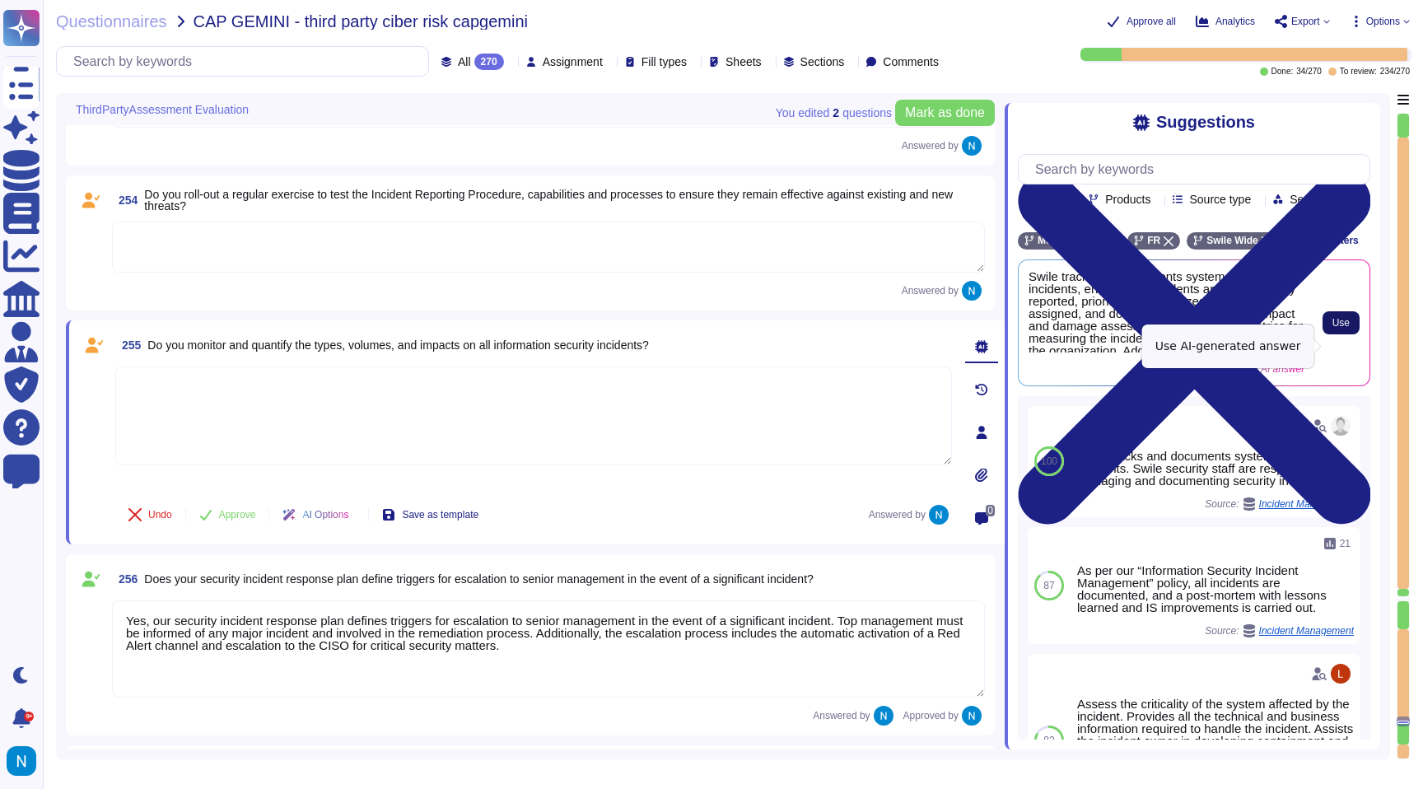
click at [1329, 334] on button "Use" at bounding box center [1341, 322] width 37 height 23
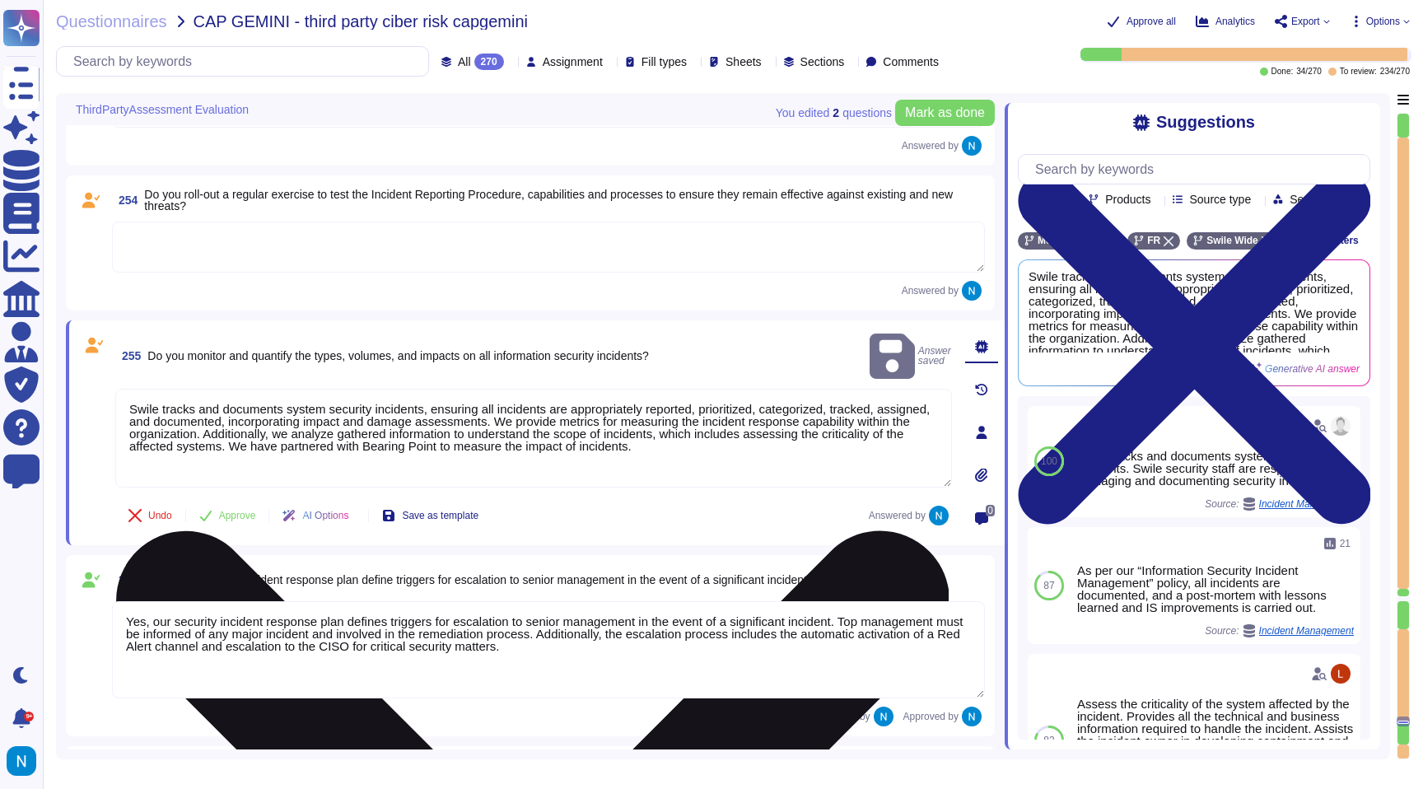
click at [129, 390] on textarea "Swile tracks and documents system security incidents, ensuring all incidents ar…" at bounding box center [533, 438] width 837 height 99
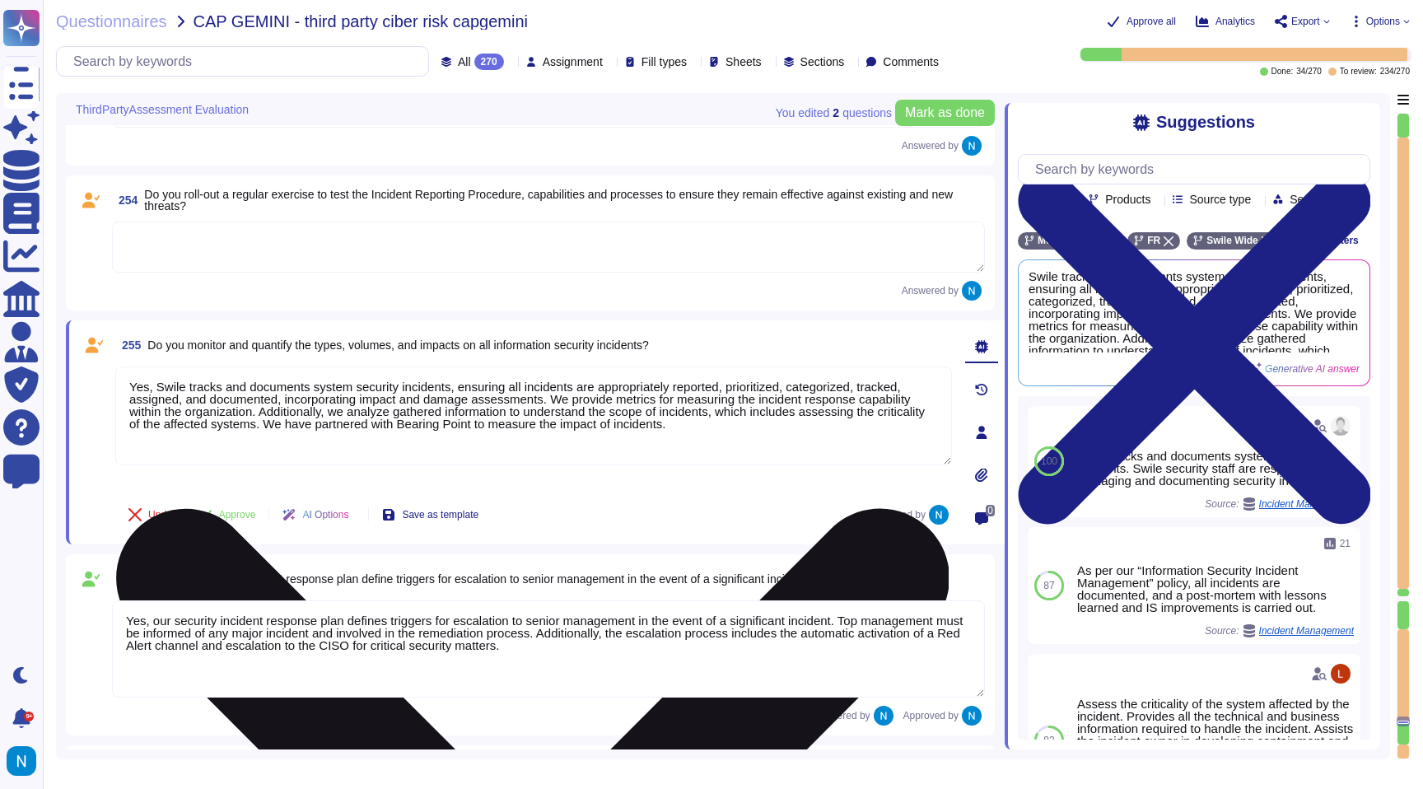
drag, startPoint x: 326, startPoint y: 432, endPoint x: 726, endPoint y: 441, distance: 400.3
click at [726, 441] on textarea "Yes, Swile tracks and documents system security incidents, ensuring all inciden…" at bounding box center [533, 415] width 837 height 99
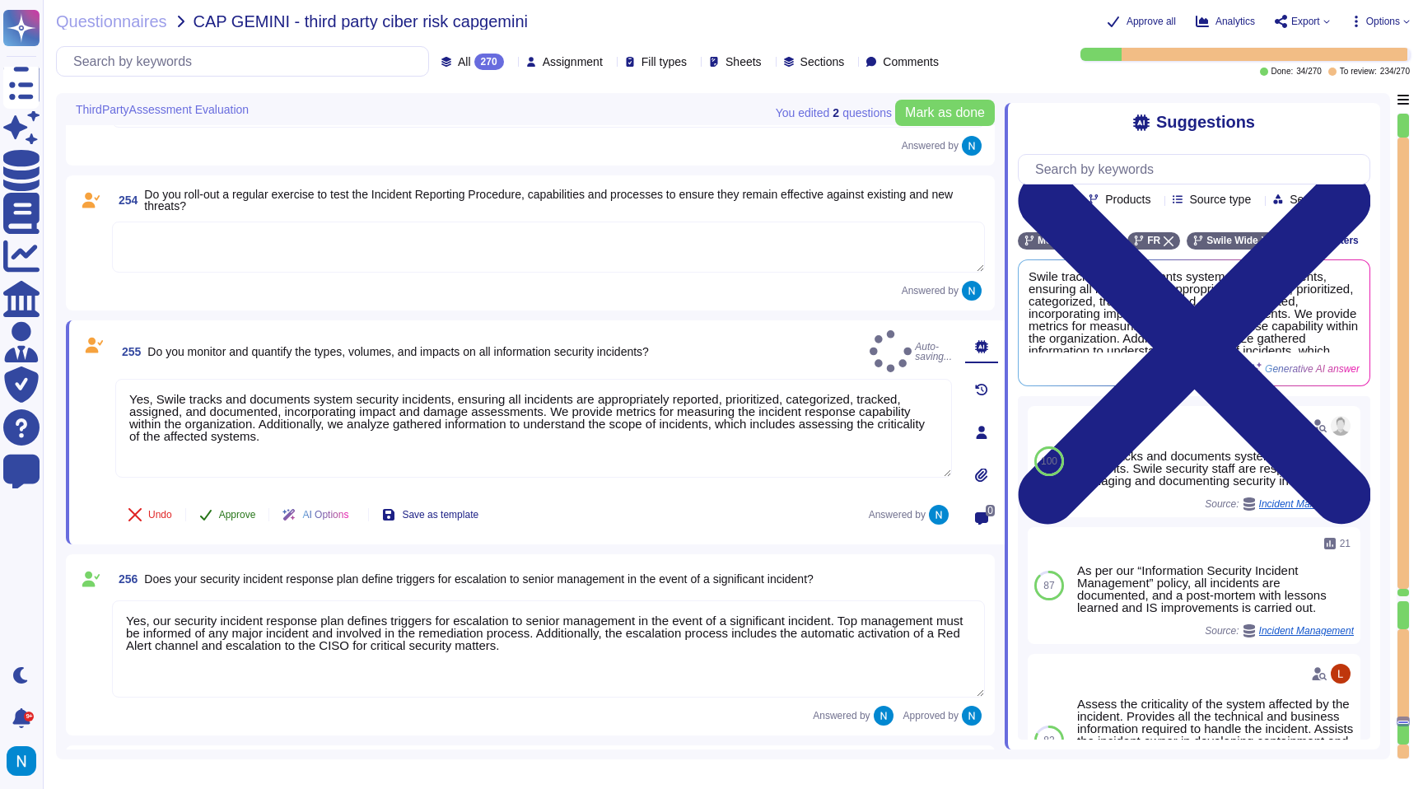
click at [245, 520] on span "Approve" at bounding box center [237, 515] width 37 height 10
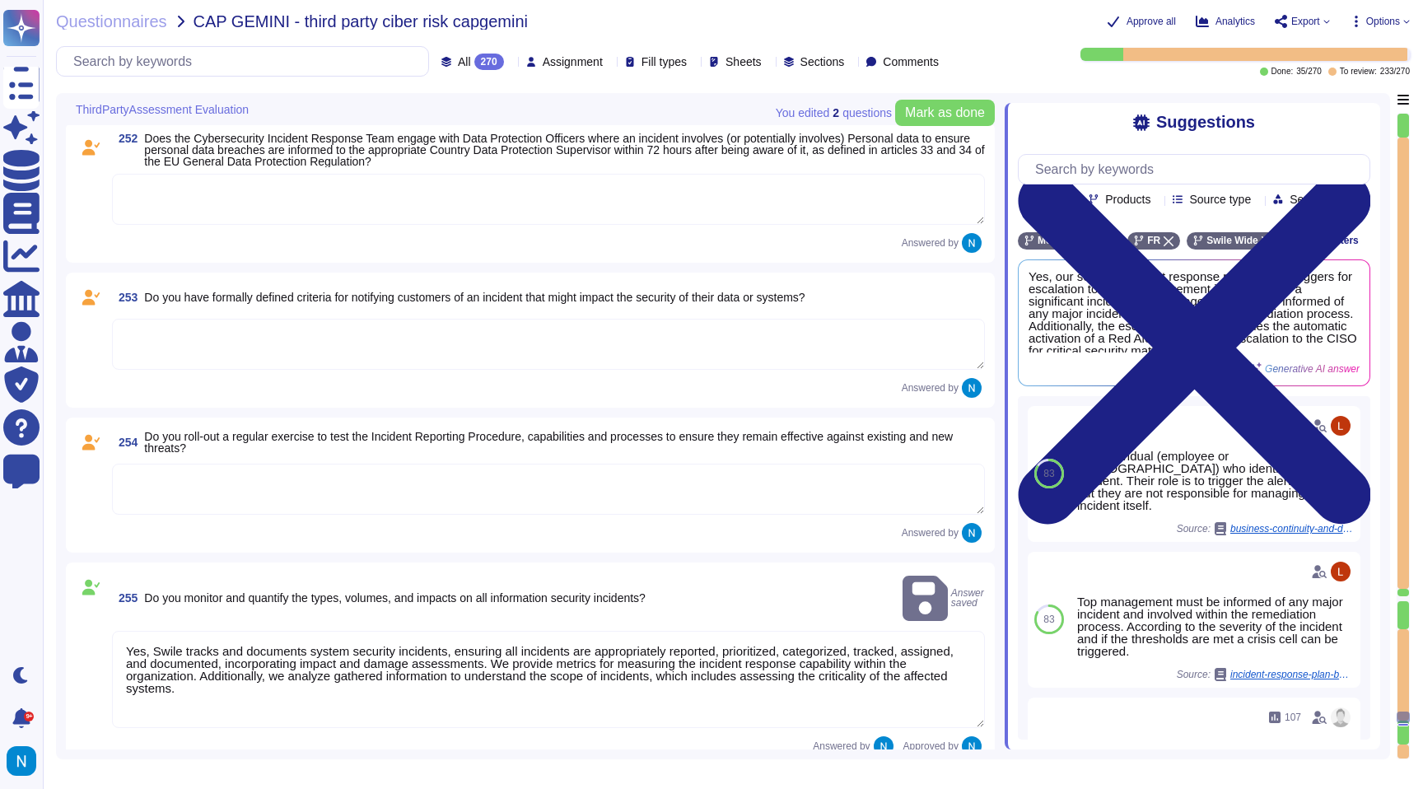
scroll to position [32364, 0]
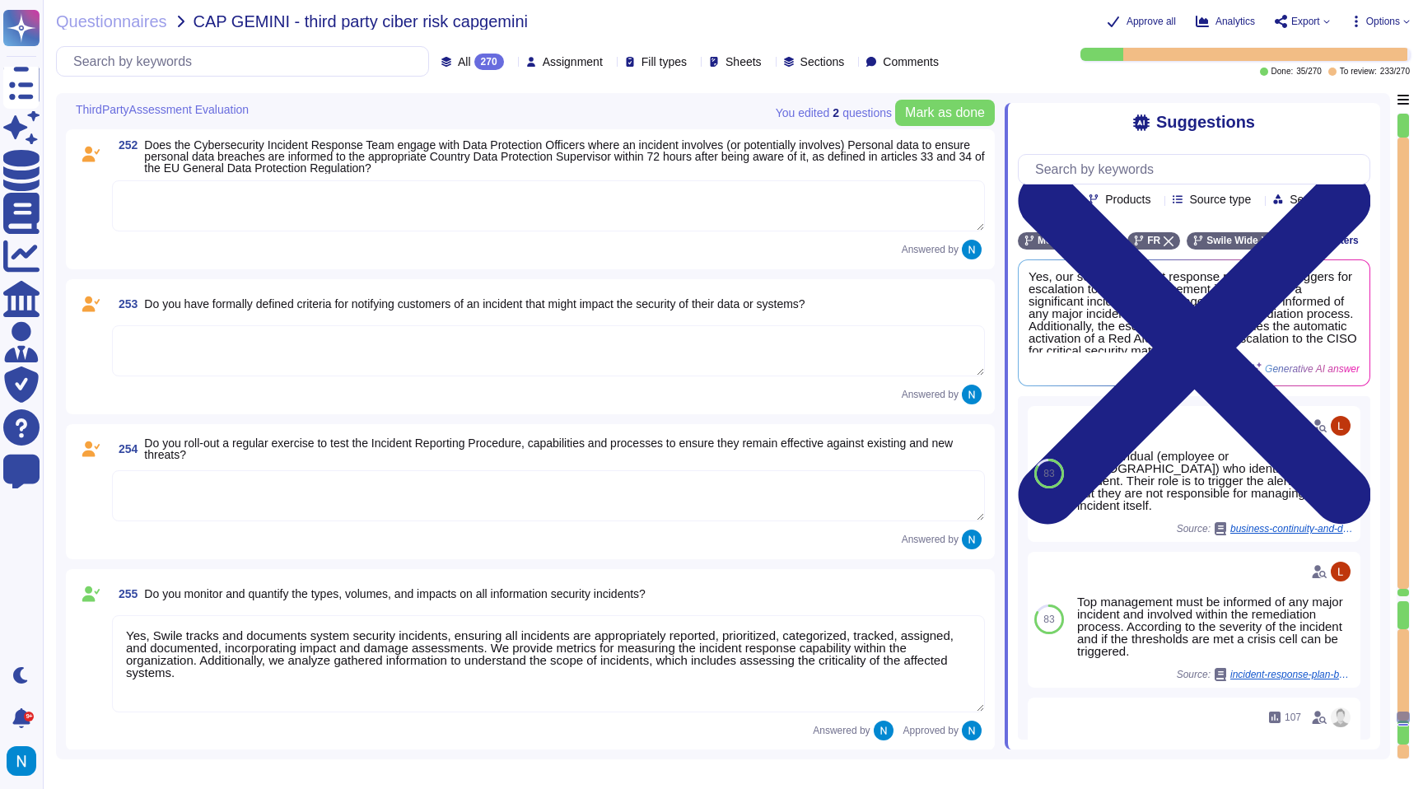
click at [208, 487] on textarea at bounding box center [548, 495] width 873 height 51
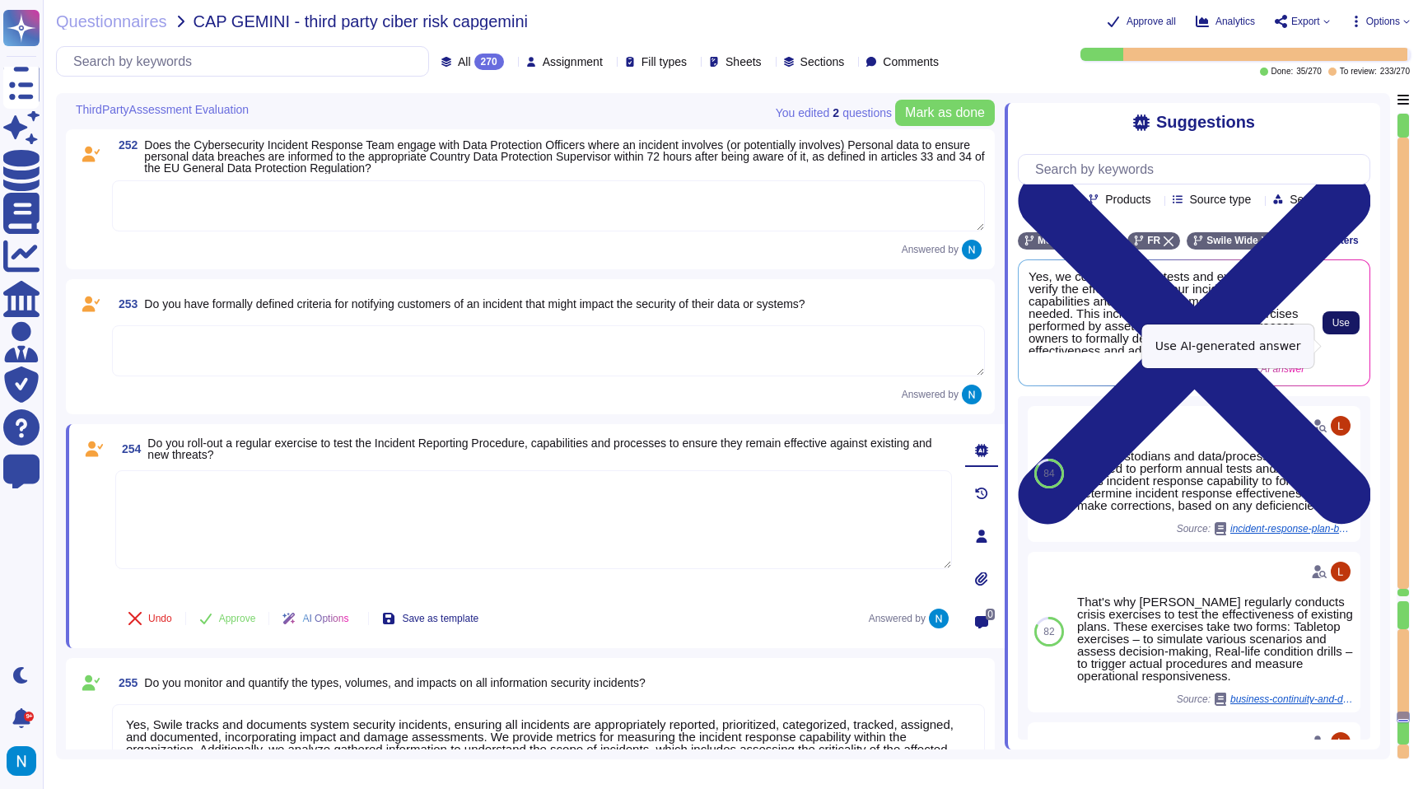
click at [1342, 334] on button "Use" at bounding box center [1341, 322] width 37 height 23
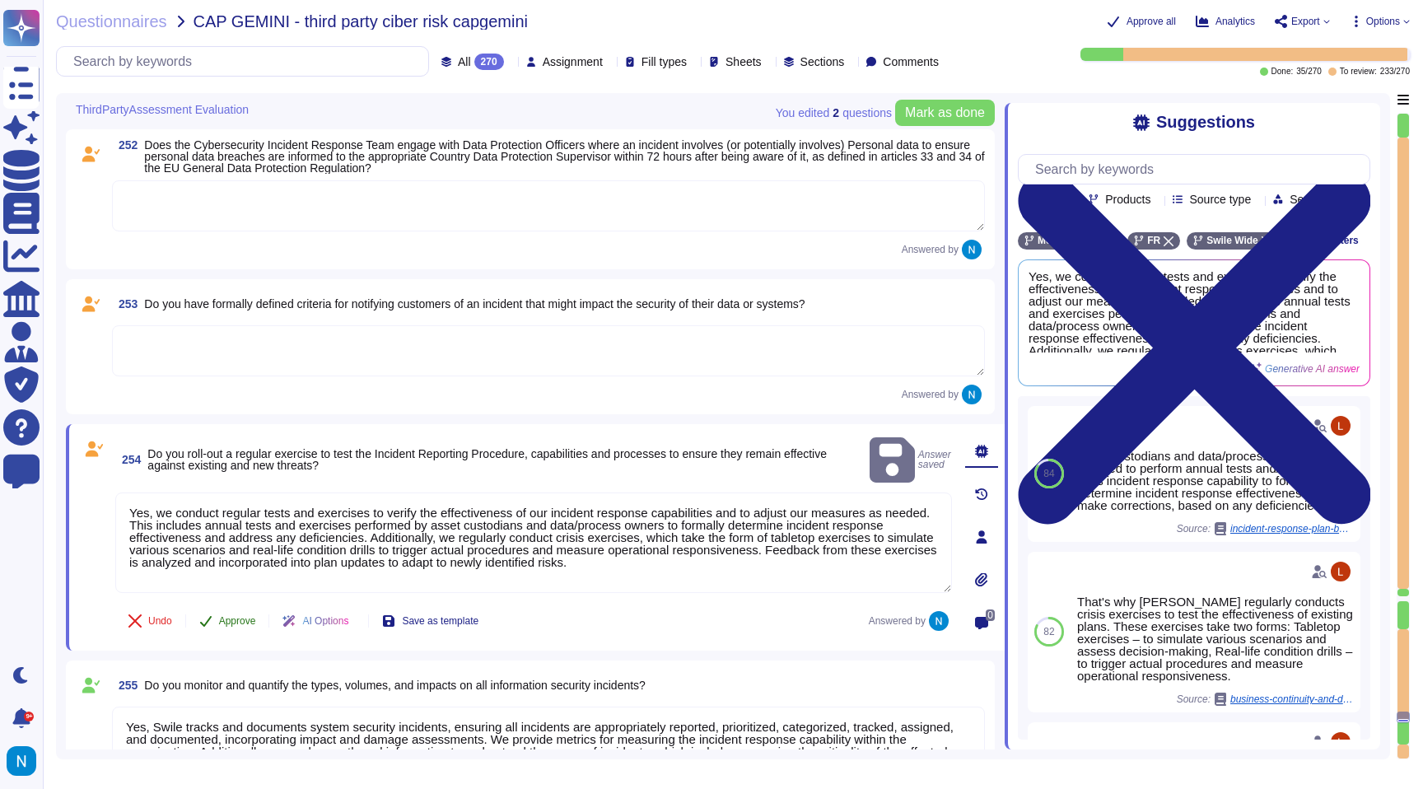
click at [250, 629] on button "Approve" at bounding box center [227, 620] width 83 height 33
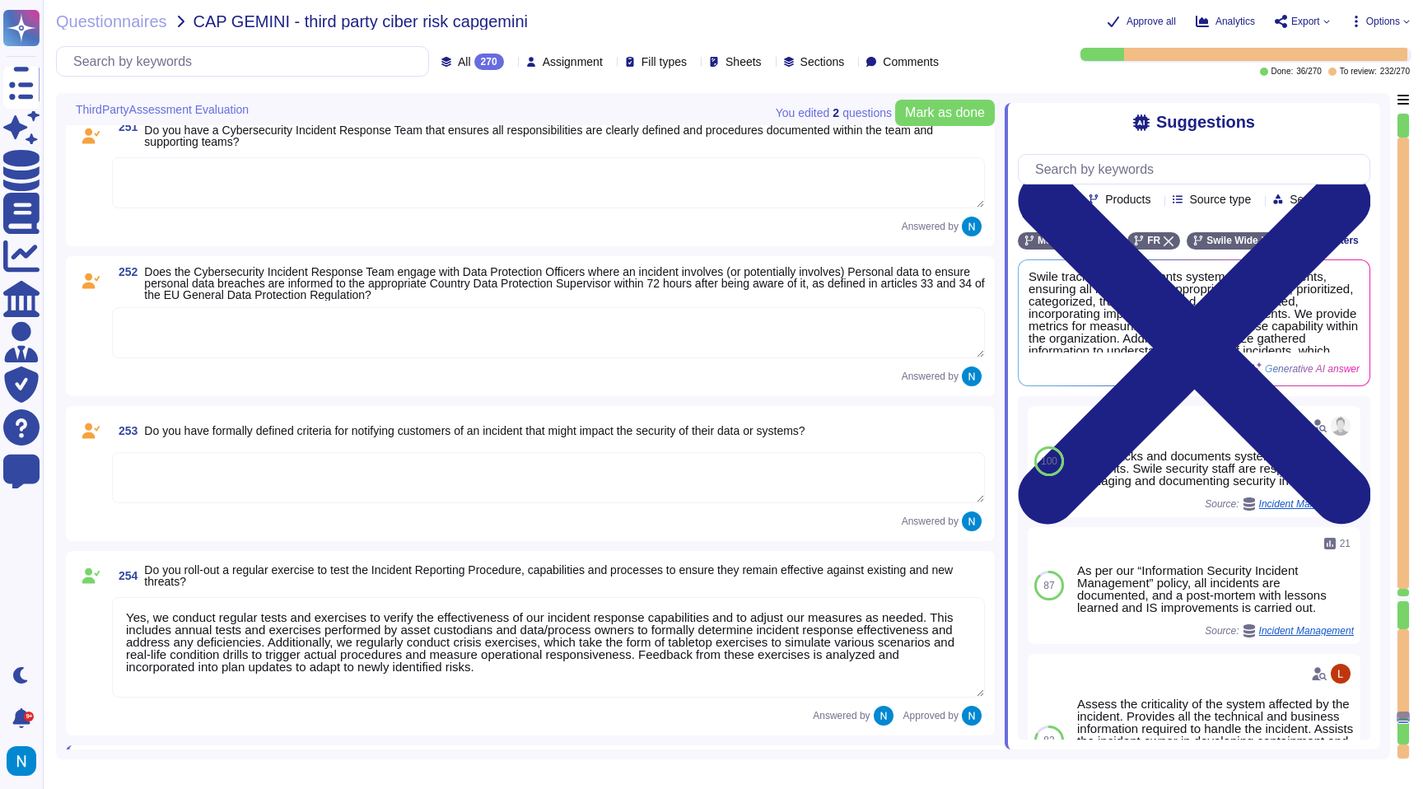
scroll to position [32223, 0]
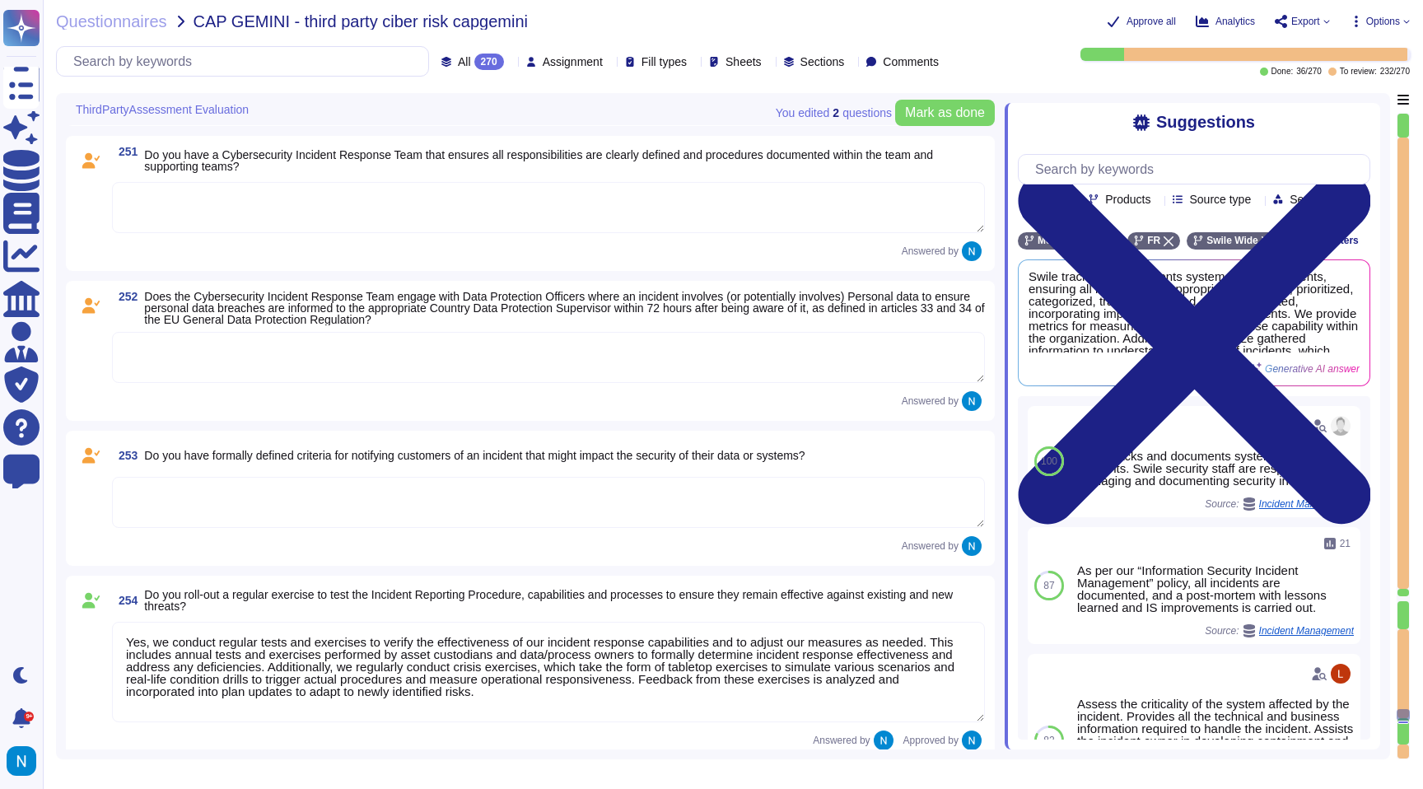
click at [299, 509] on textarea at bounding box center [548, 502] width 873 height 51
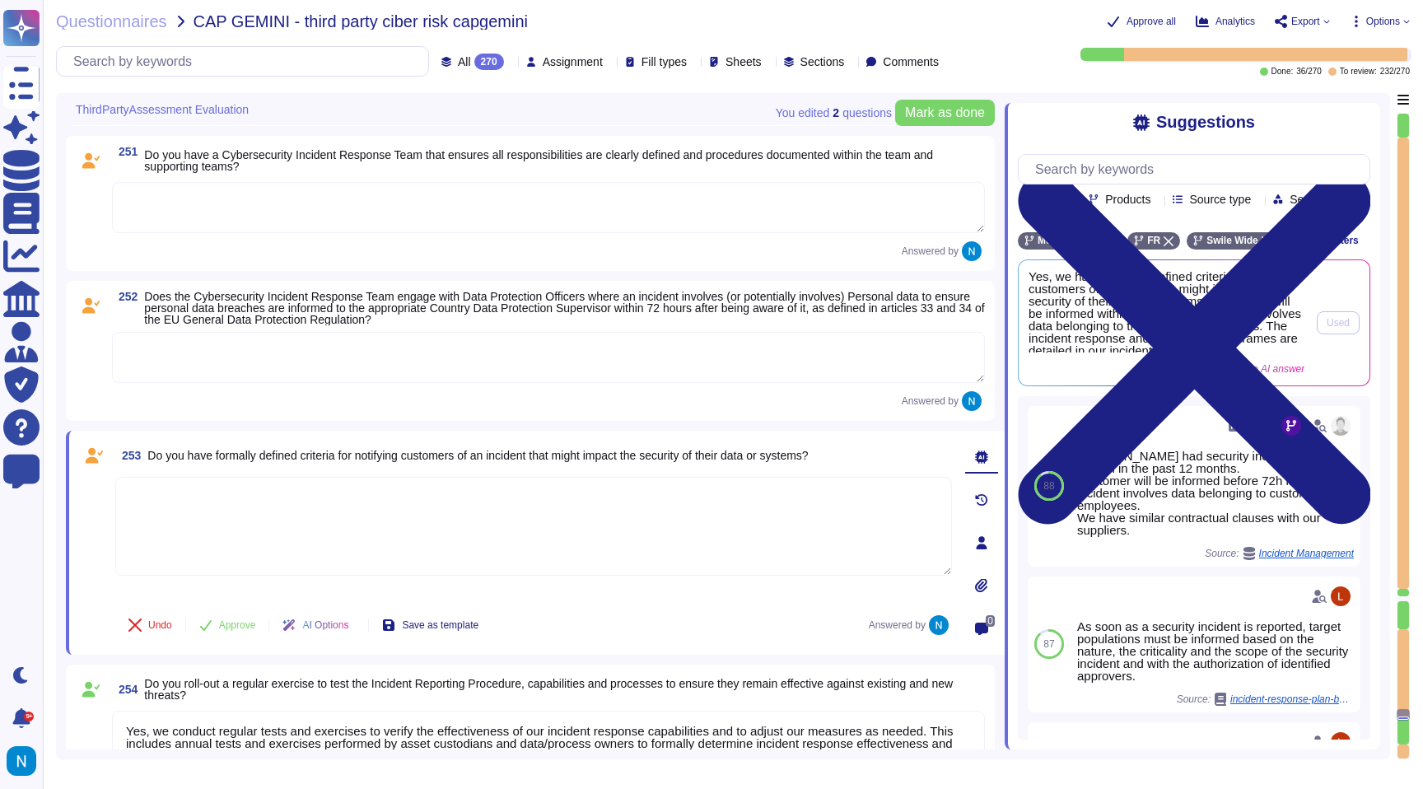
click at [1206, 341] on span "Yes, we have formally defined criteria for notifying customers of incidents tha…" at bounding box center [1167, 311] width 276 height 82
click at [763, 497] on textarea at bounding box center [533, 526] width 837 height 99
paste textarea "Yes, we have formally defined criteria for notifying customers of incidents tha…"
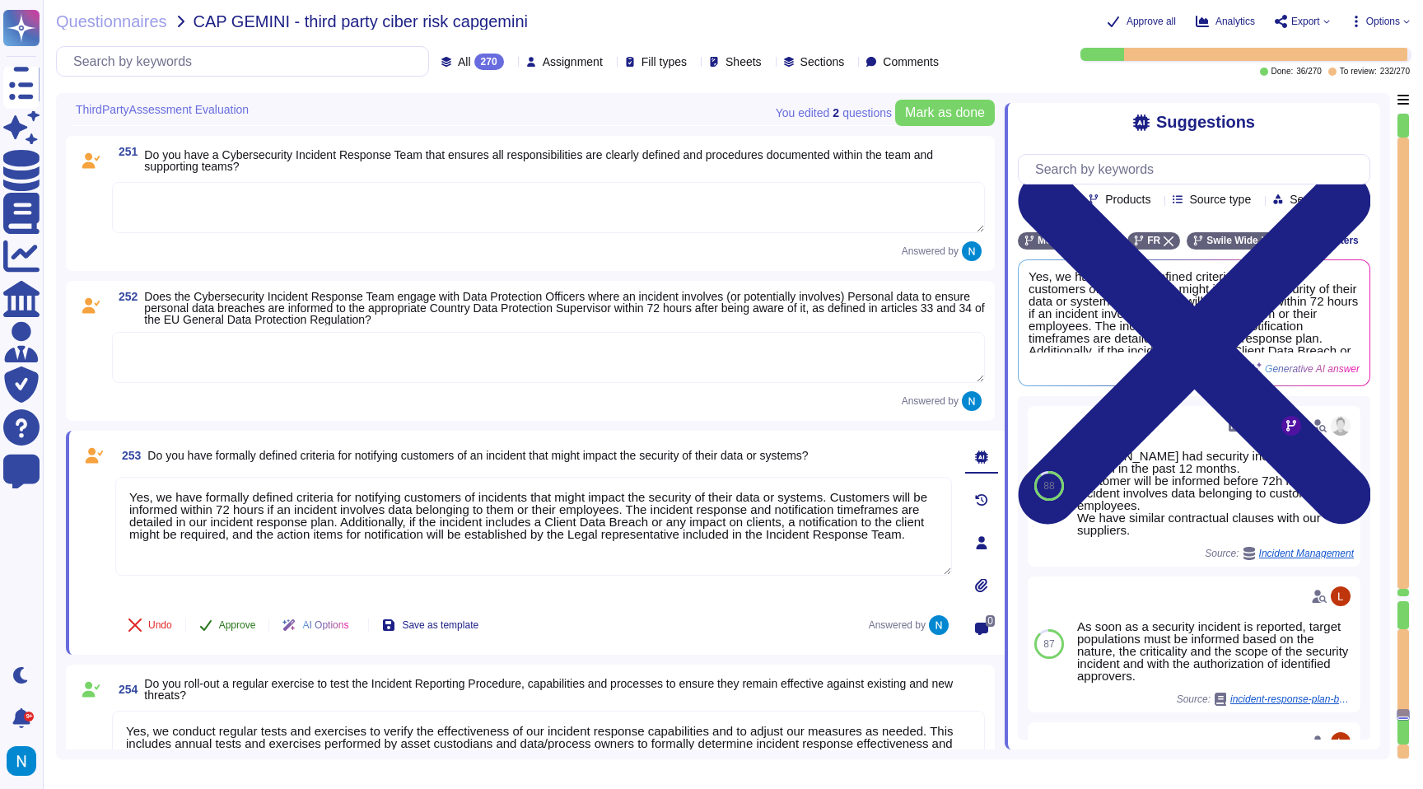
click at [252, 620] on button "Approve" at bounding box center [227, 625] width 83 height 33
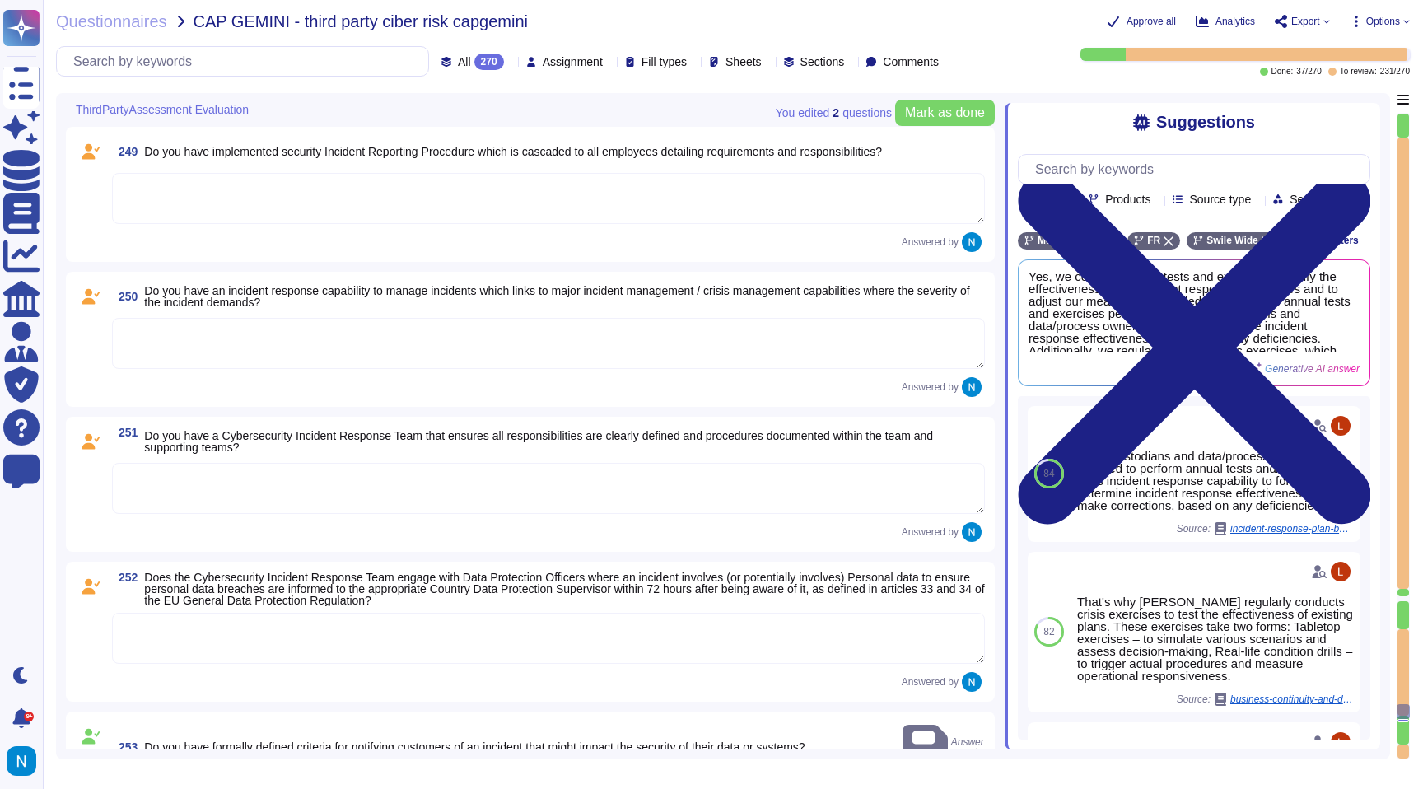
scroll to position [31966, 0]
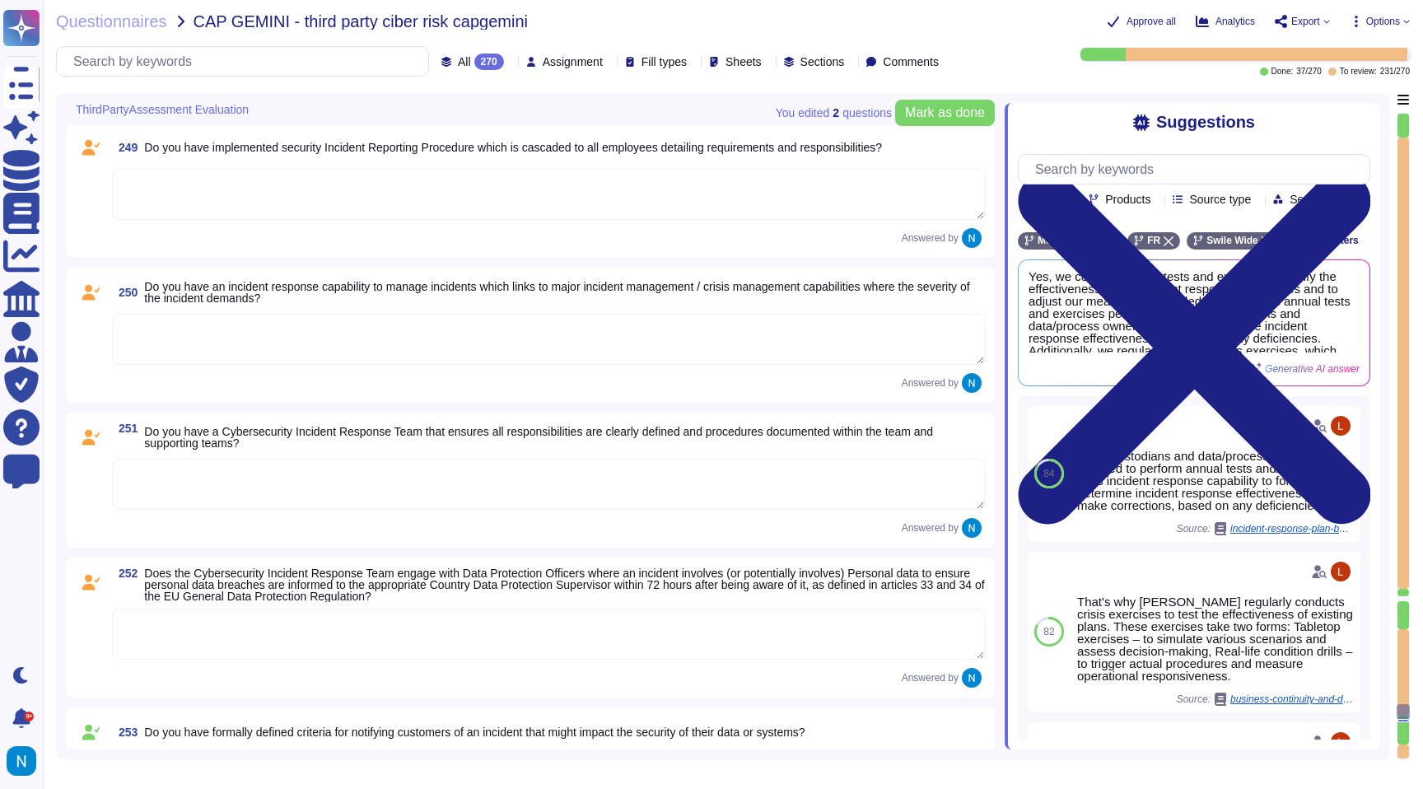
click at [299, 638] on textarea at bounding box center [548, 634] width 873 height 51
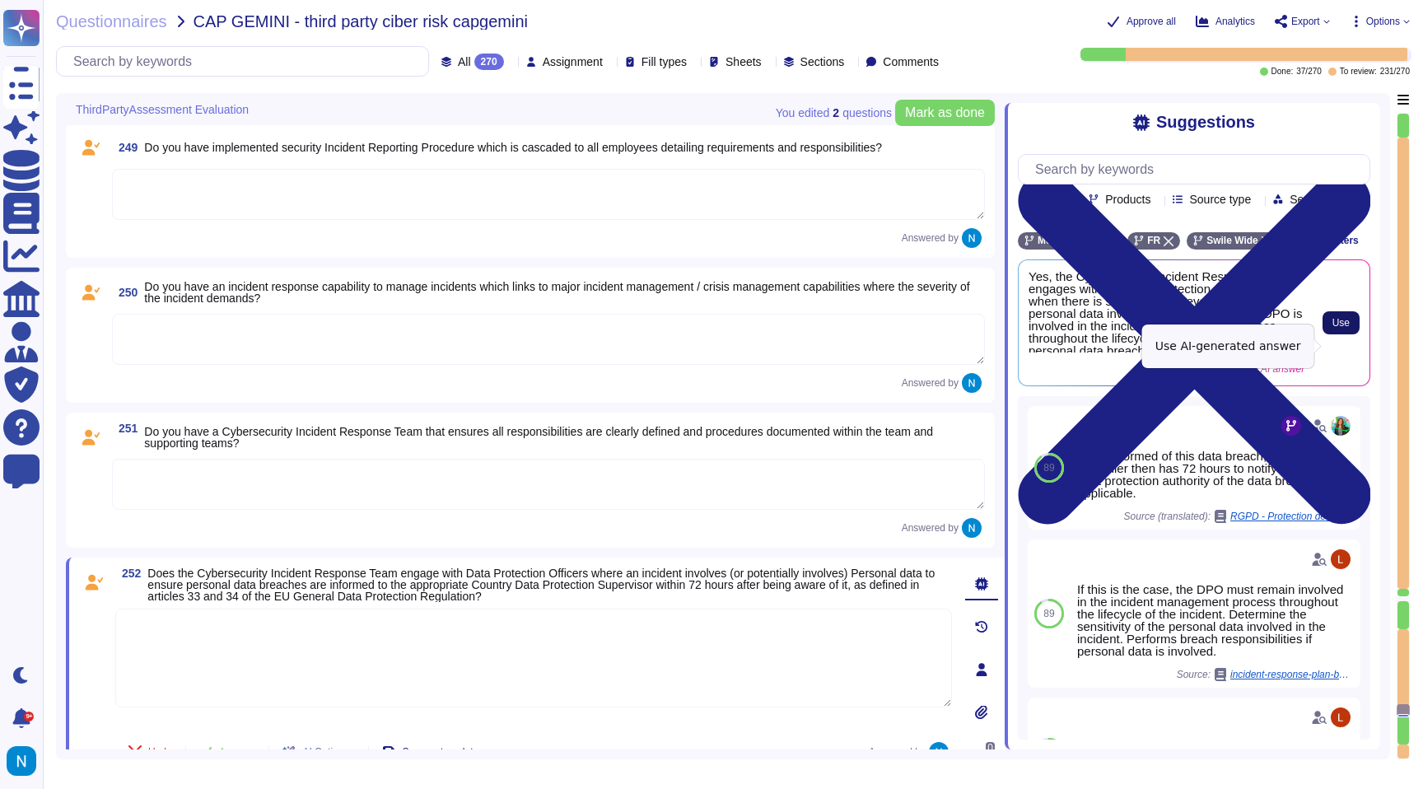
click at [1346, 328] on span "Use" at bounding box center [1340, 323] width 17 height 10
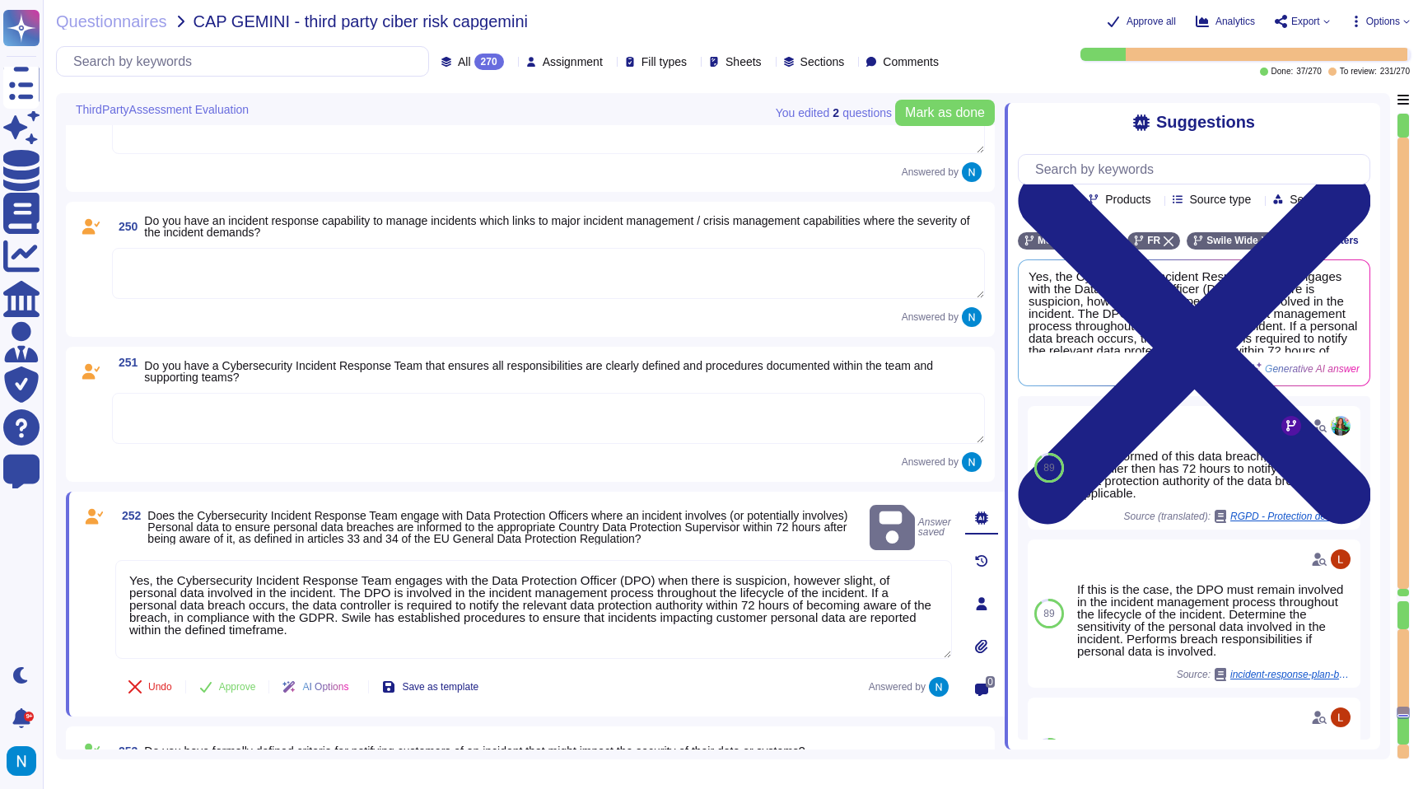
scroll to position [32042, 0]
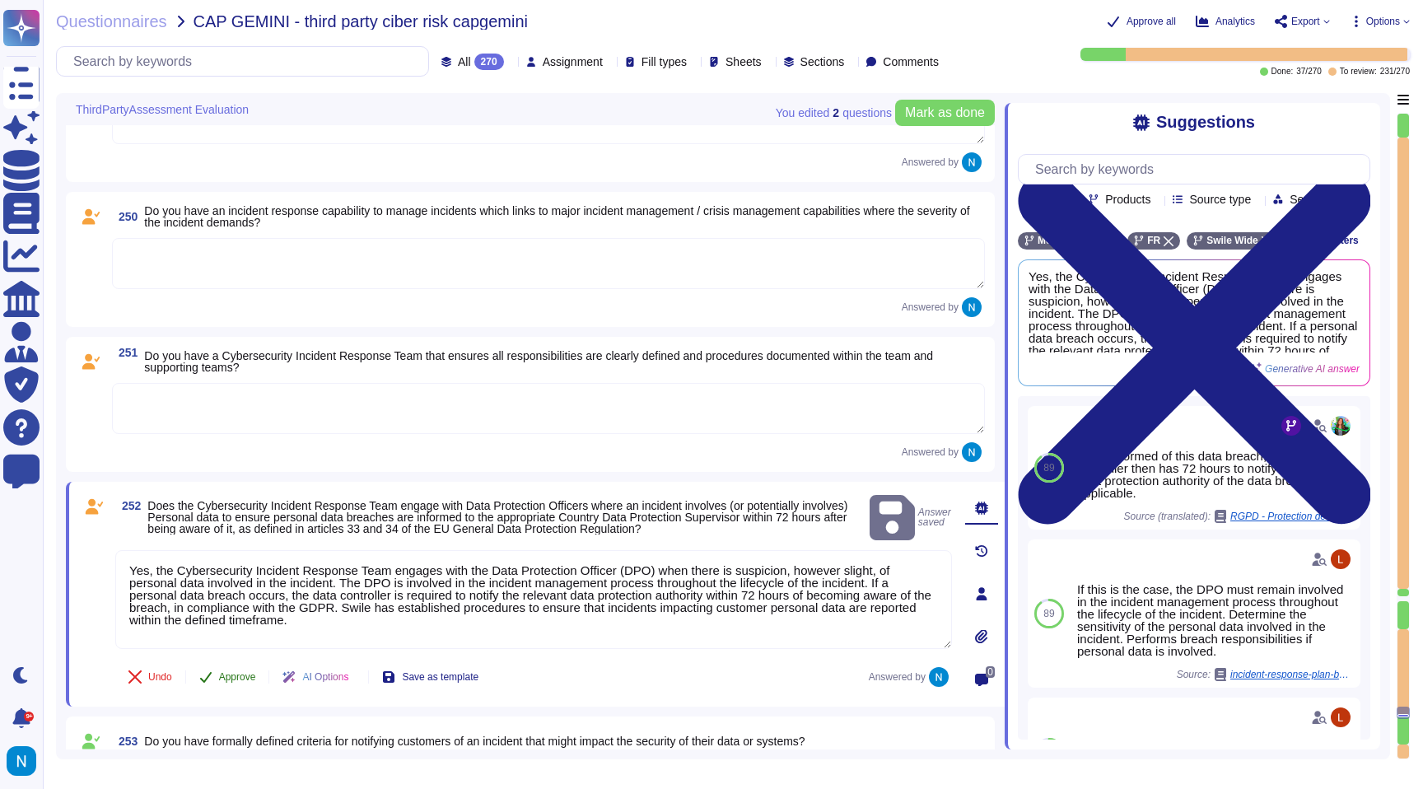
click at [222, 688] on button "Approve" at bounding box center [227, 676] width 83 height 33
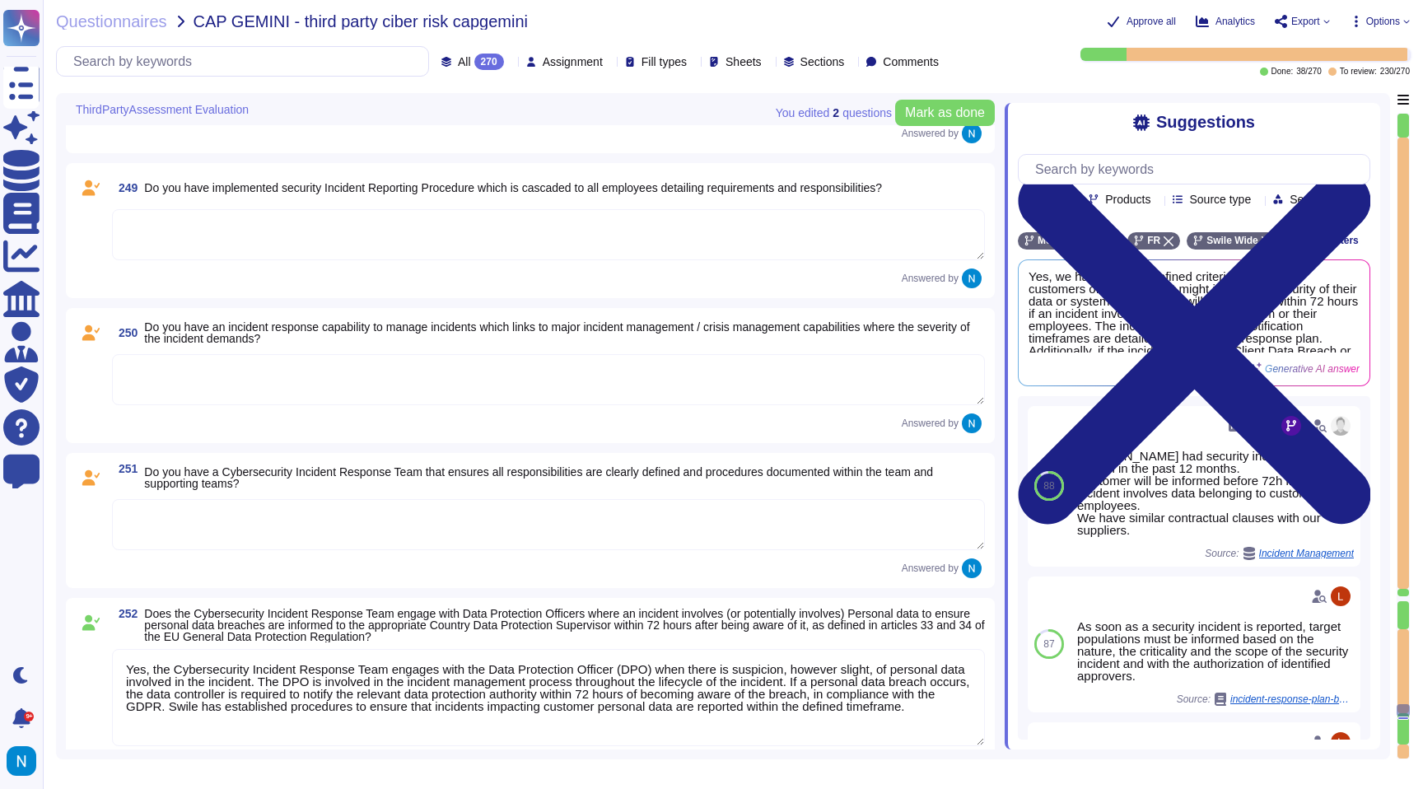
scroll to position [31895, 0]
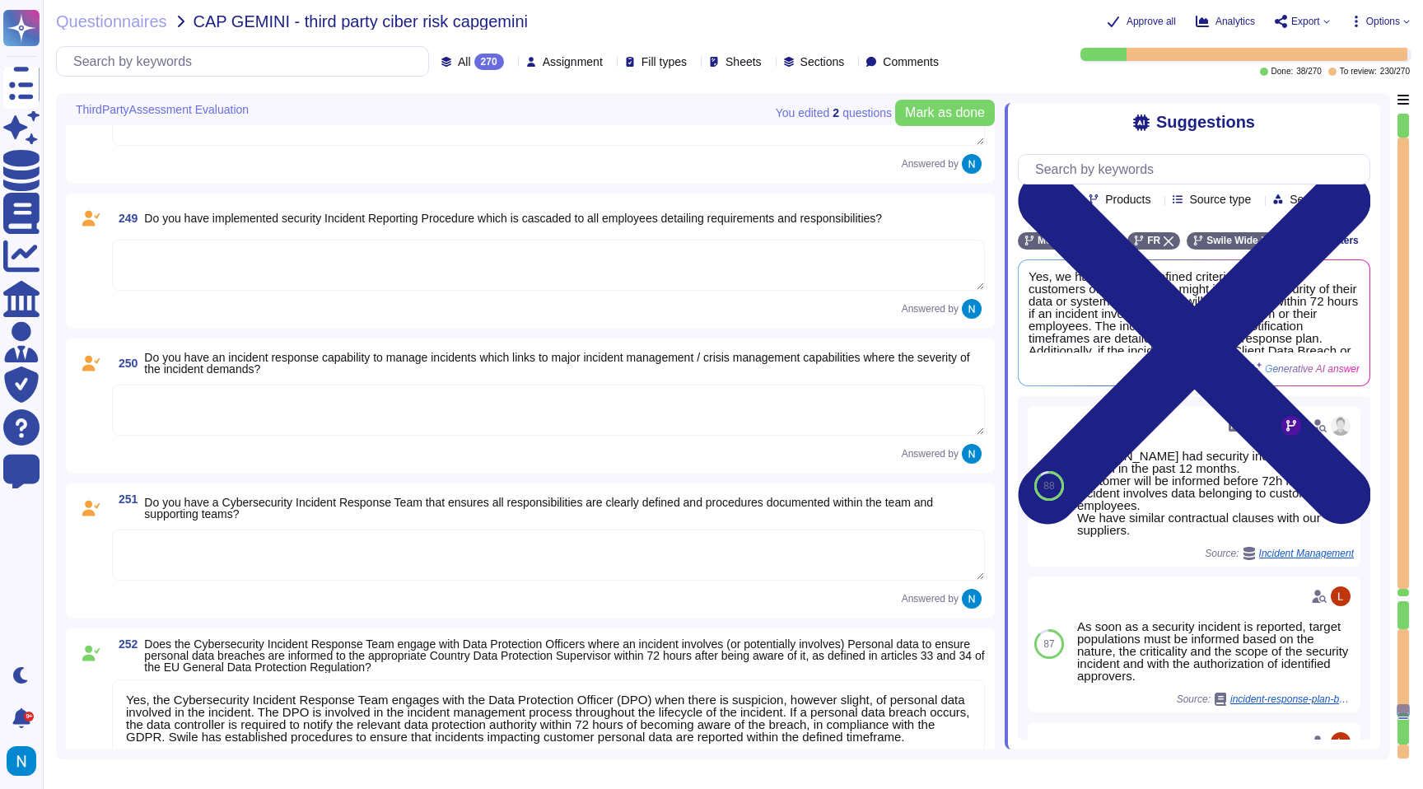
click at [329, 569] on textarea at bounding box center [548, 555] width 873 height 51
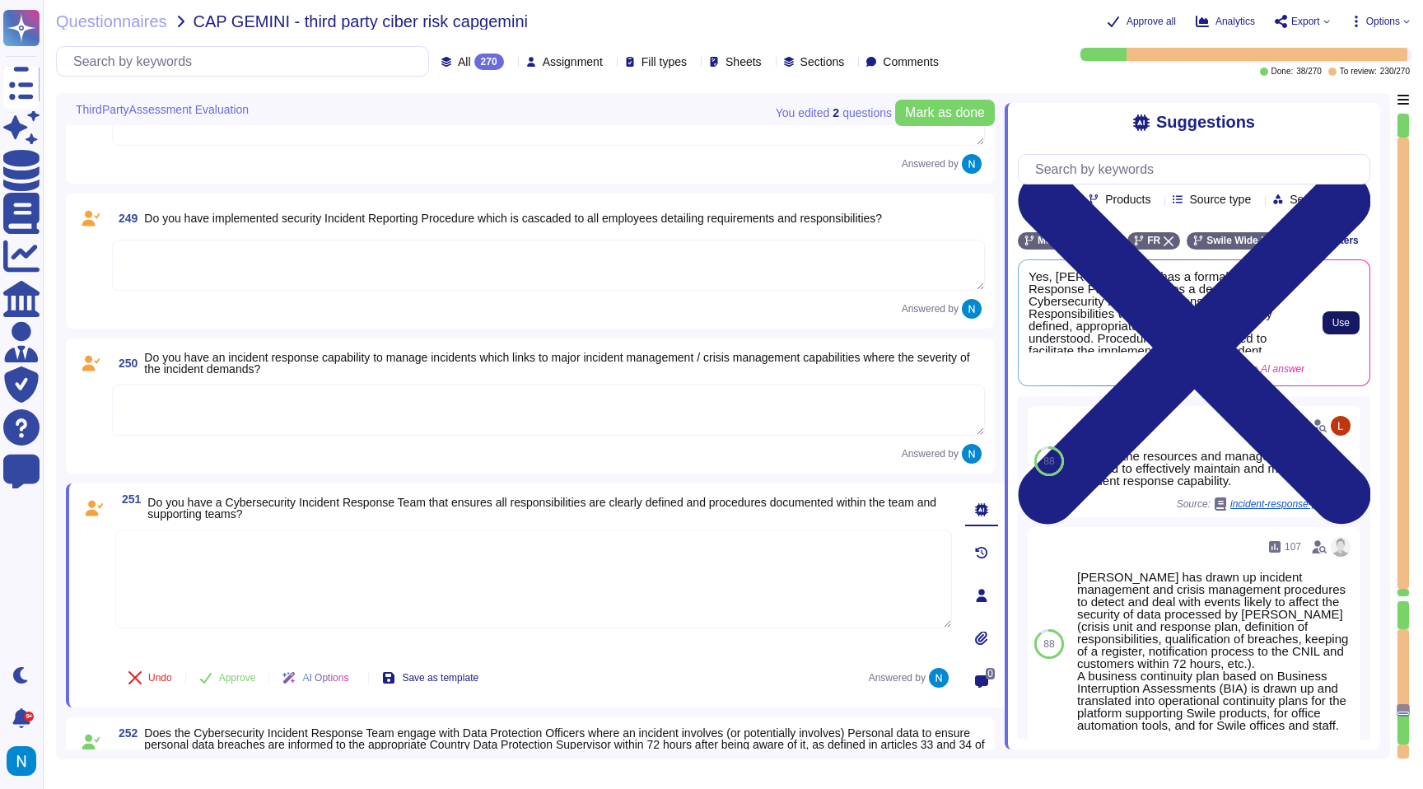
click at [1342, 334] on button "Use" at bounding box center [1341, 322] width 37 height 23
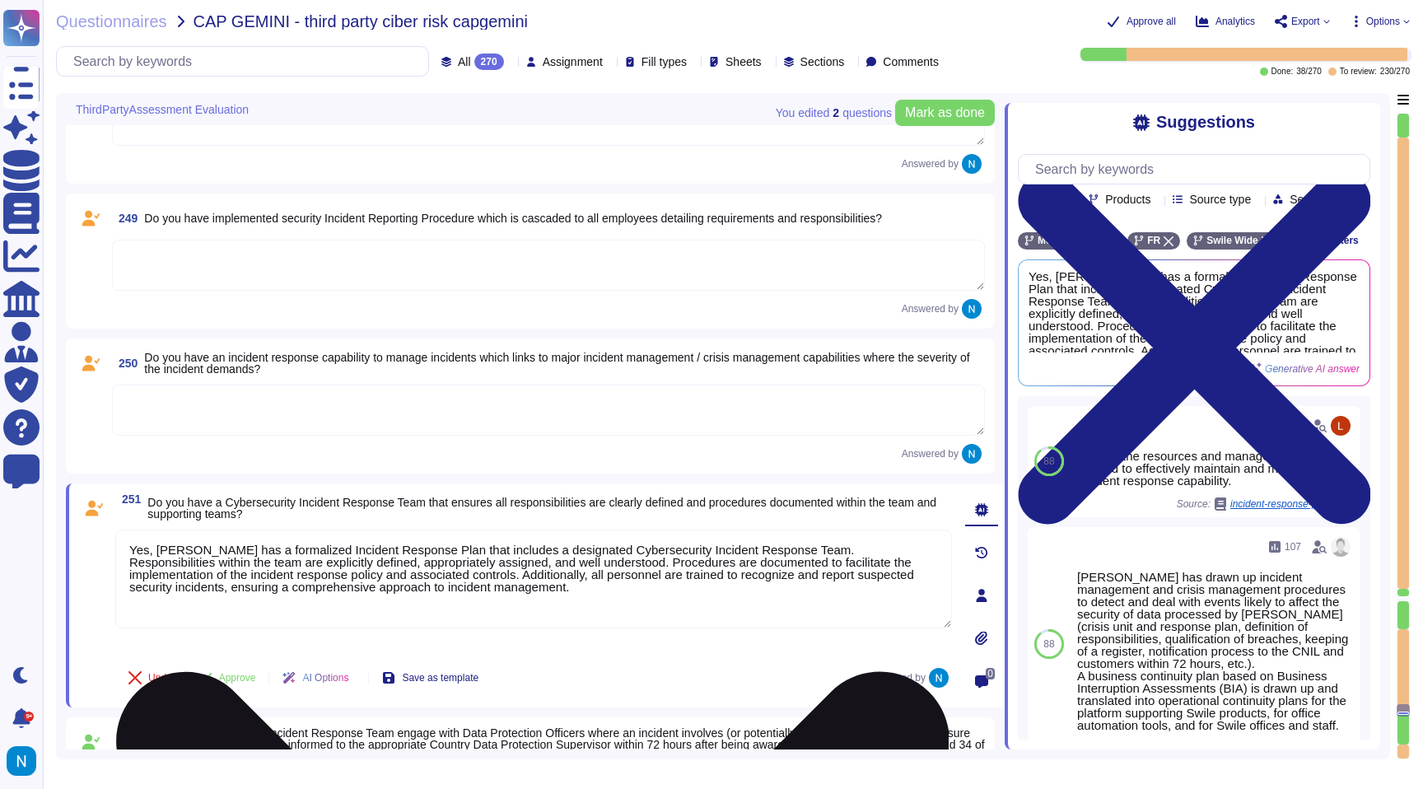
click at [760, 556] on textarea "Yes, [PERSON_NAME] has a formalized Incident Response Plan that includes a desi…" at bounding box center [533, 579] width 837 height 99
drag, startPoint x: 760, startPoint y: 556, endPoint x: 576, endPoint y: 562, distance: 184.6
click at [576, 562] on textarea "Yes, [PERSON_NAME] has a formalized Incident Response Plan that includes a desi…" at bounding box center [533, 579] width 837 height 99
click at [595, 553] on textarea "Yes, [PERSON_NAME] has a formalized Incident Response Plan that includes a desi…" at bounding box center [533, 579] width 837 height 99
drag, startPoint x: 756, startPoint y: 556, endPoint x: 581, endPoint y: 554, distance: 174.6
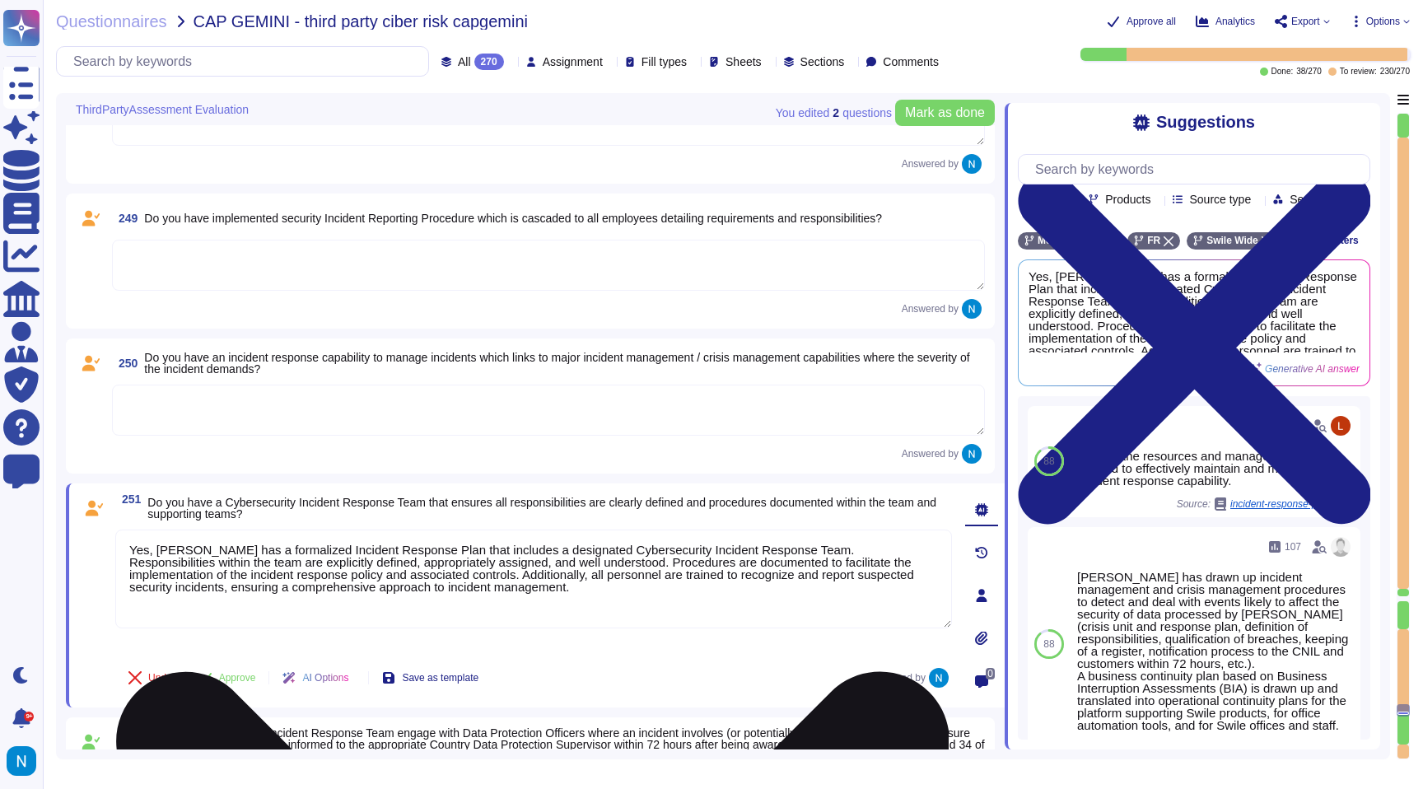
click at [581, 554] on textarea "Yes, [PERSON_NAME] has a formalized Incident Response Plan that includes a desi…" at bounding box center [533, 579] width 837 height 99
click at [572, 598] on textarea "Yes, [PERSON_NAME] has a formalized Incident Response Plan that includes a desi…" at bounding box center [533, 579] width 837 height 99
click at [153, 567] on textarea "Yes, [PERSON_NAME] has a formalized Incident Response Plan that includes a desi…" at bounding box center [533, 579] width 837 height 99
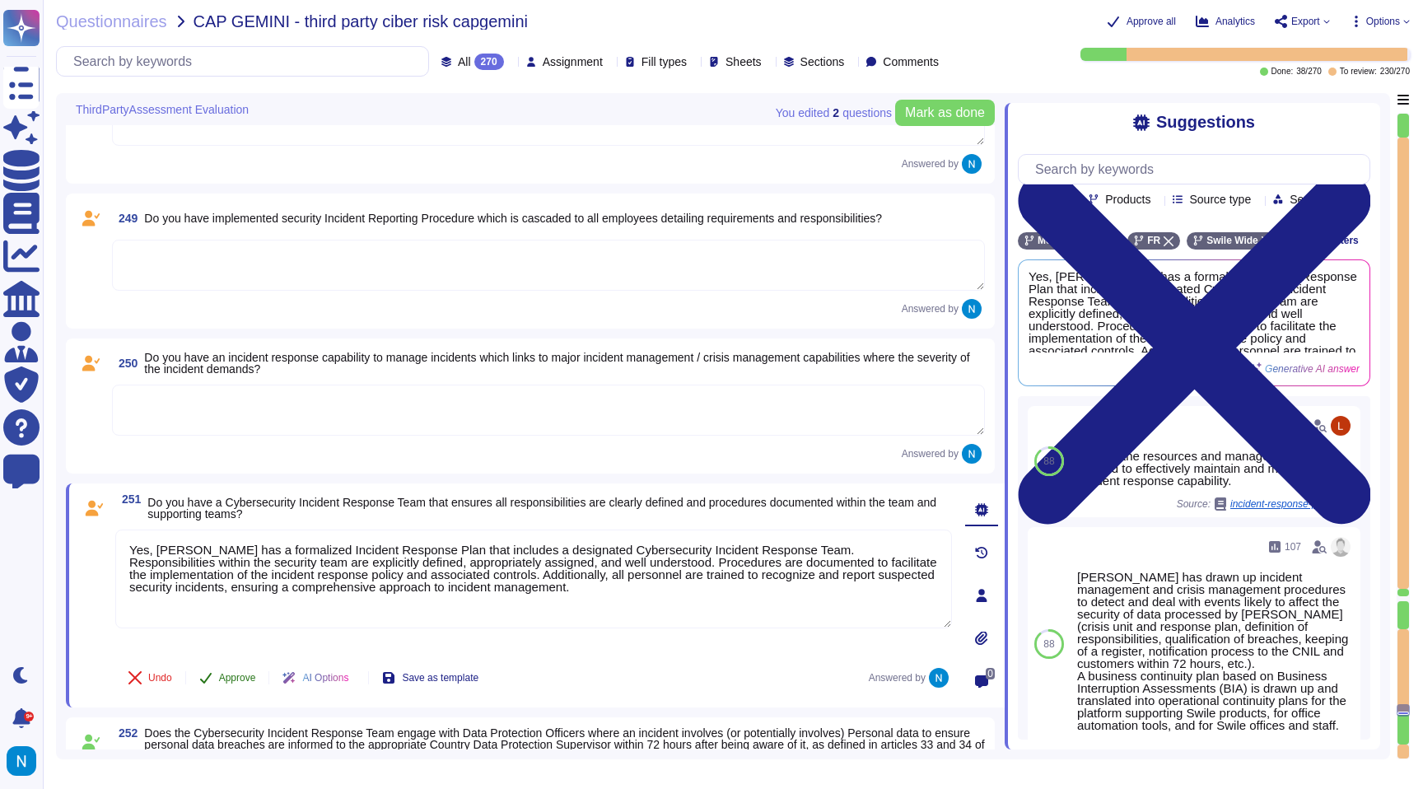
click at [236, 677] on span "Approve" at bounding box center [237, 678] width 37 height 10
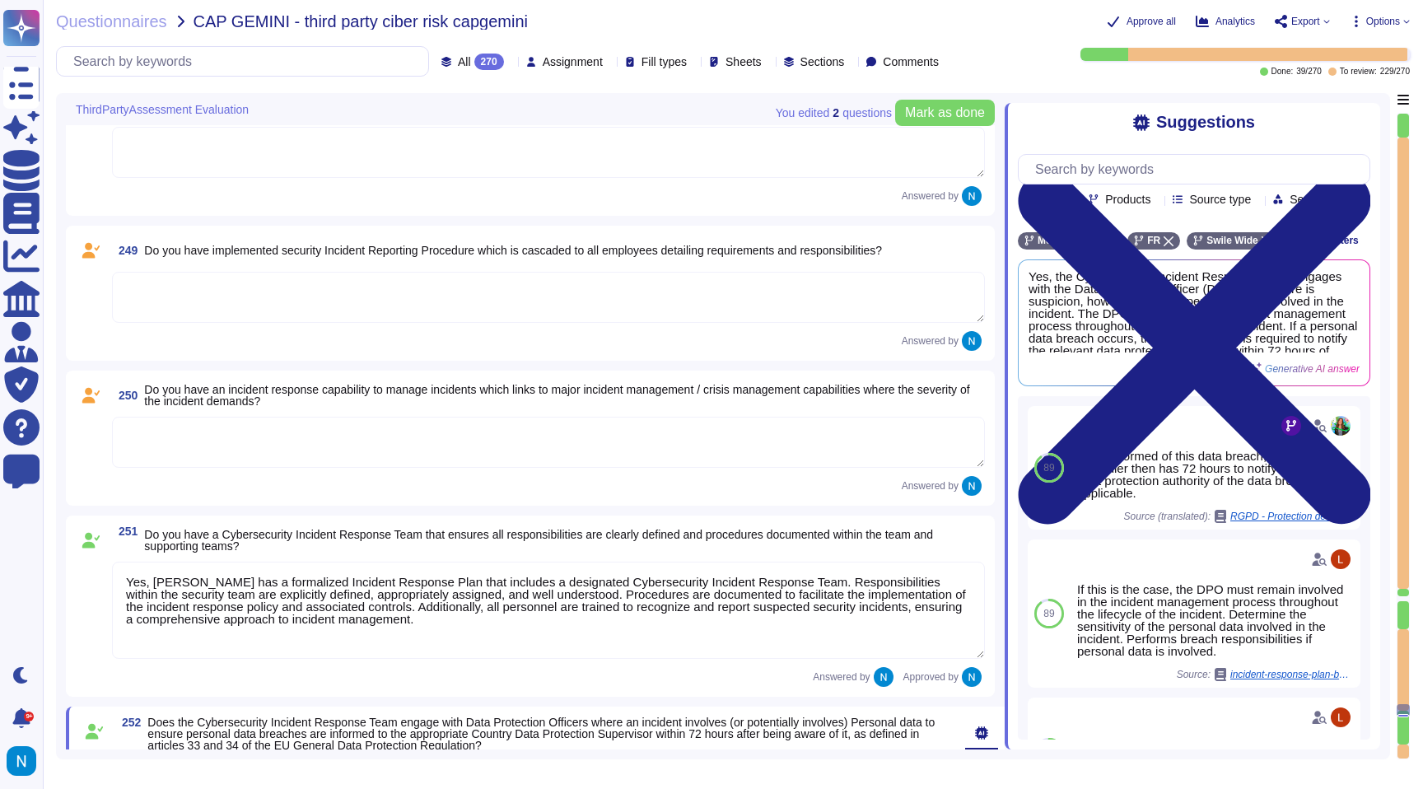
scroll to position [31828, 0]
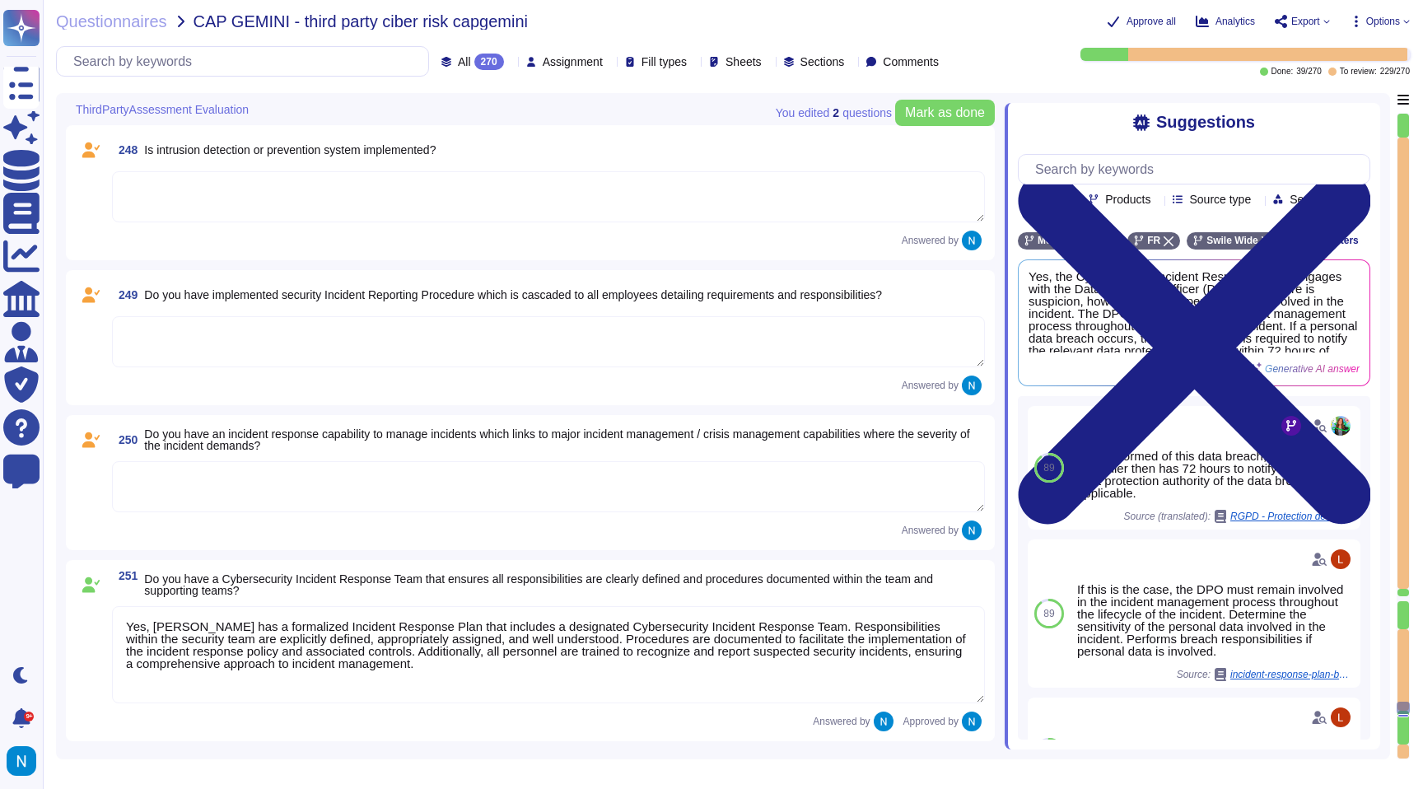
click at [319, 489] on textarea at bounding box center [548, 486] width 873 height 51
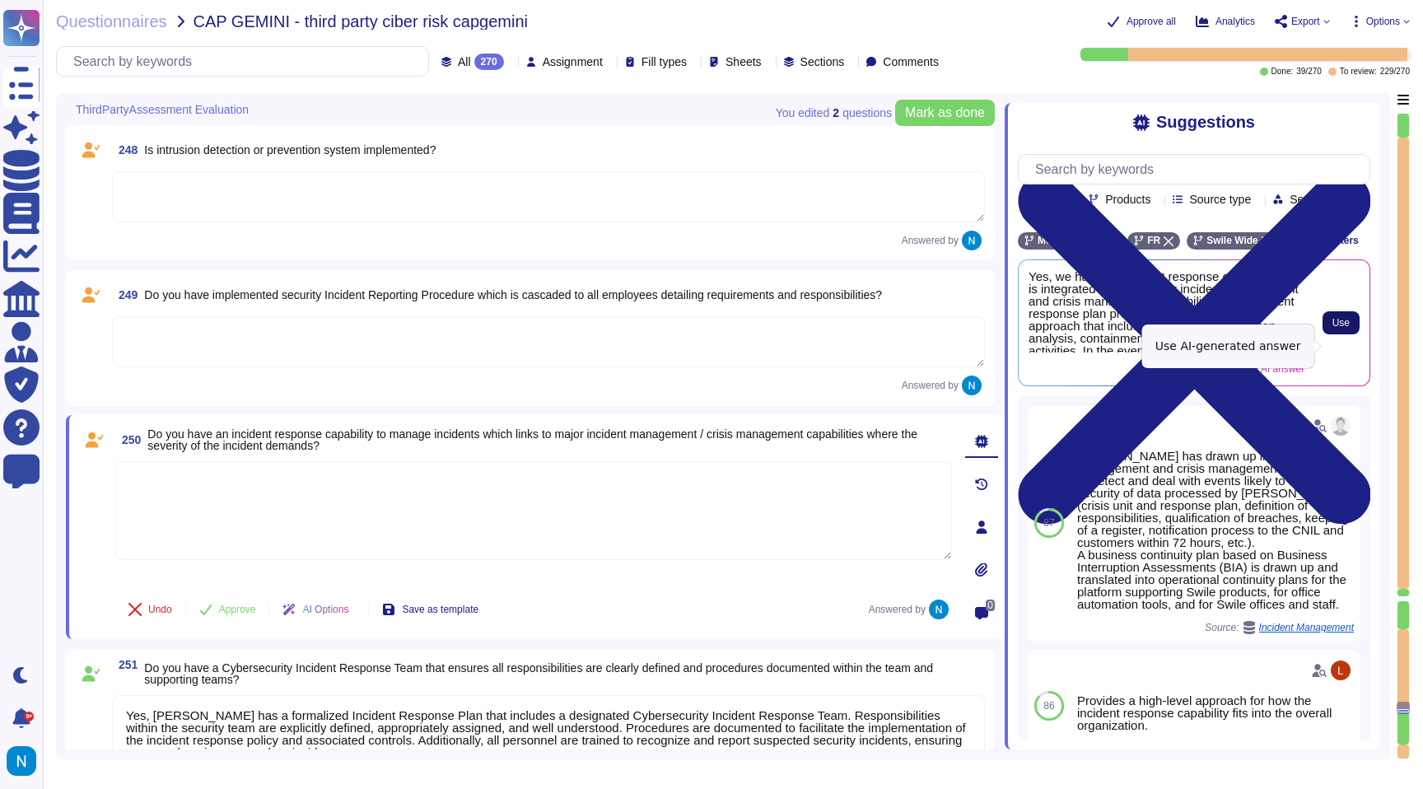
click at [1343, 328] on span "Use" at bounding box center [1340, 323] width 17 height 10
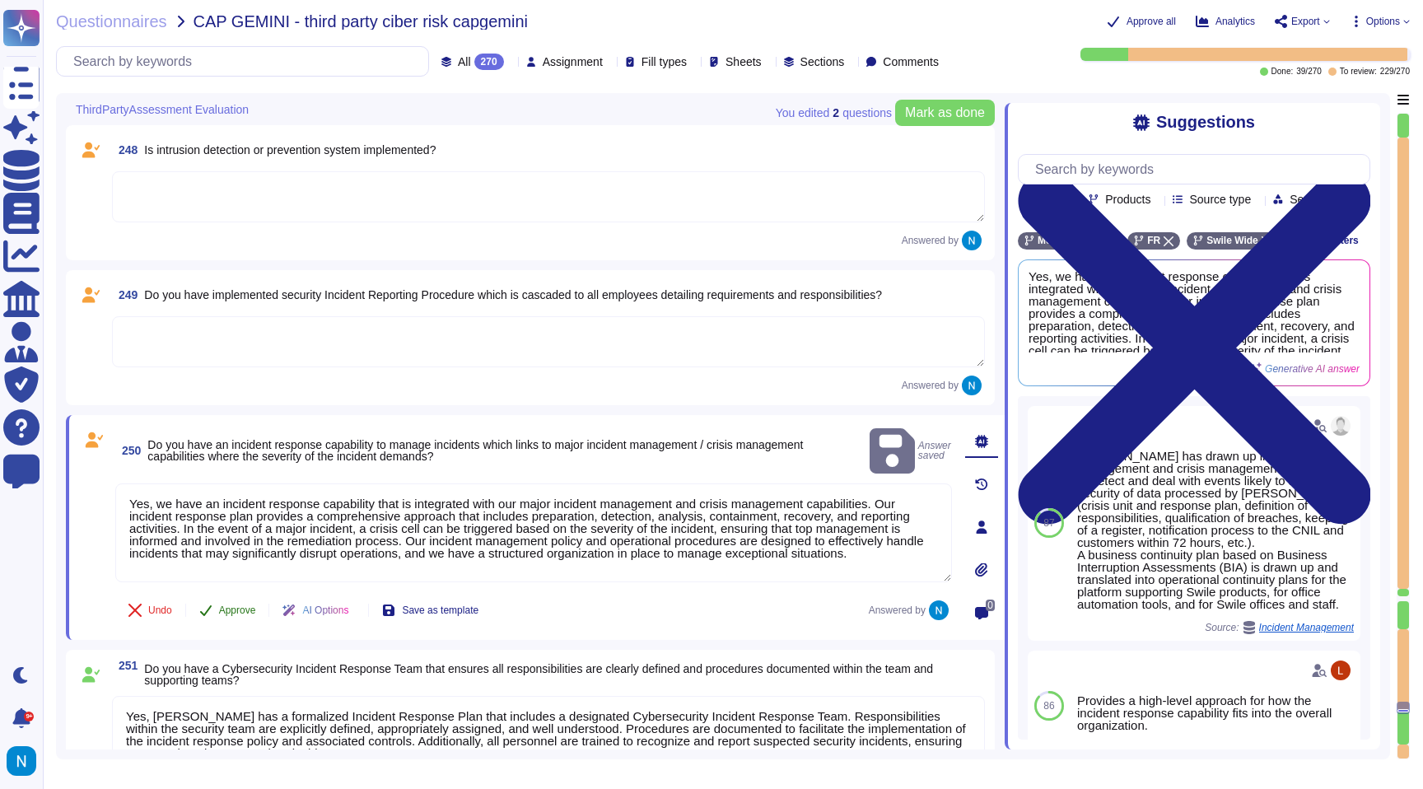
click at [236, 612] on span "Approve" at bounding box center [237, 610] width 37 height 10
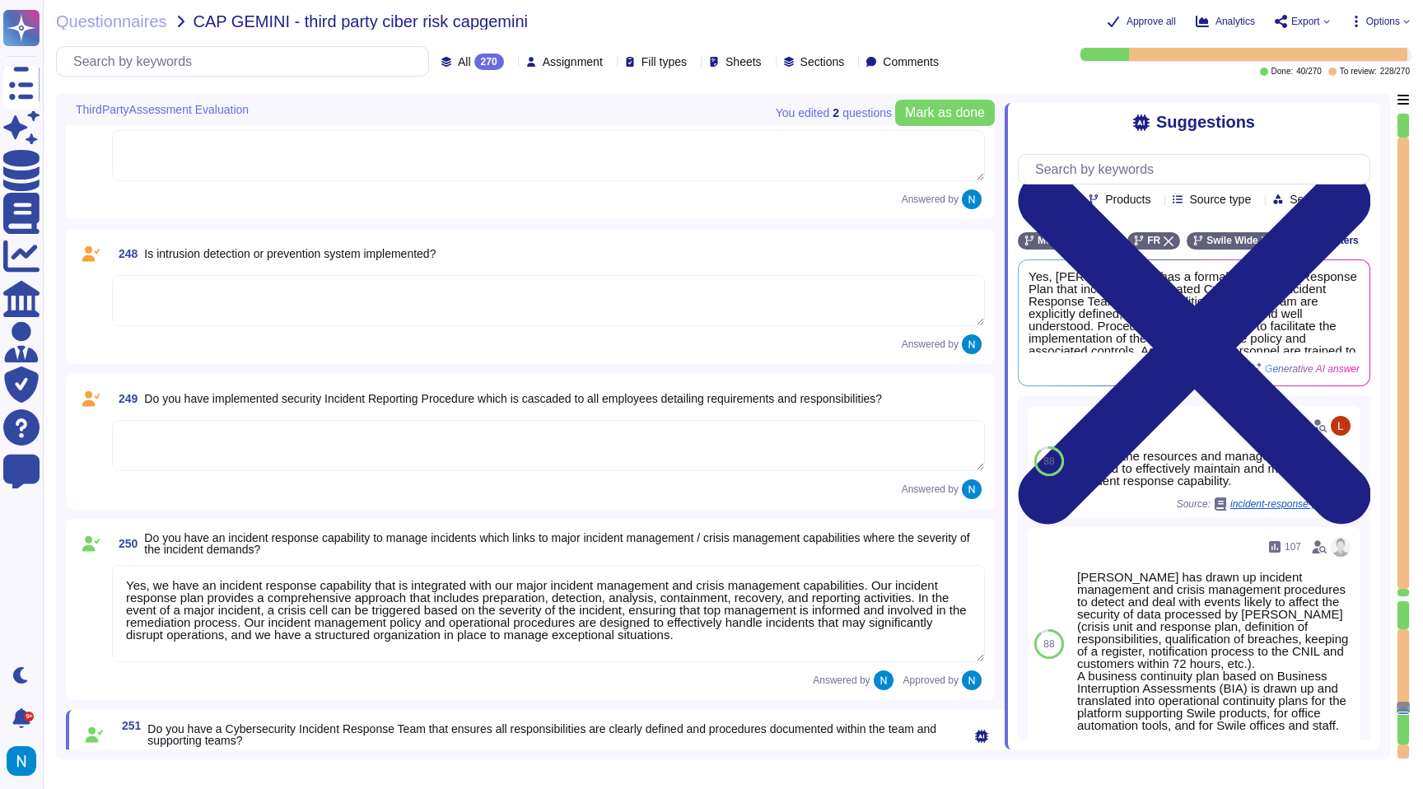
scroll to position [31713, 0]
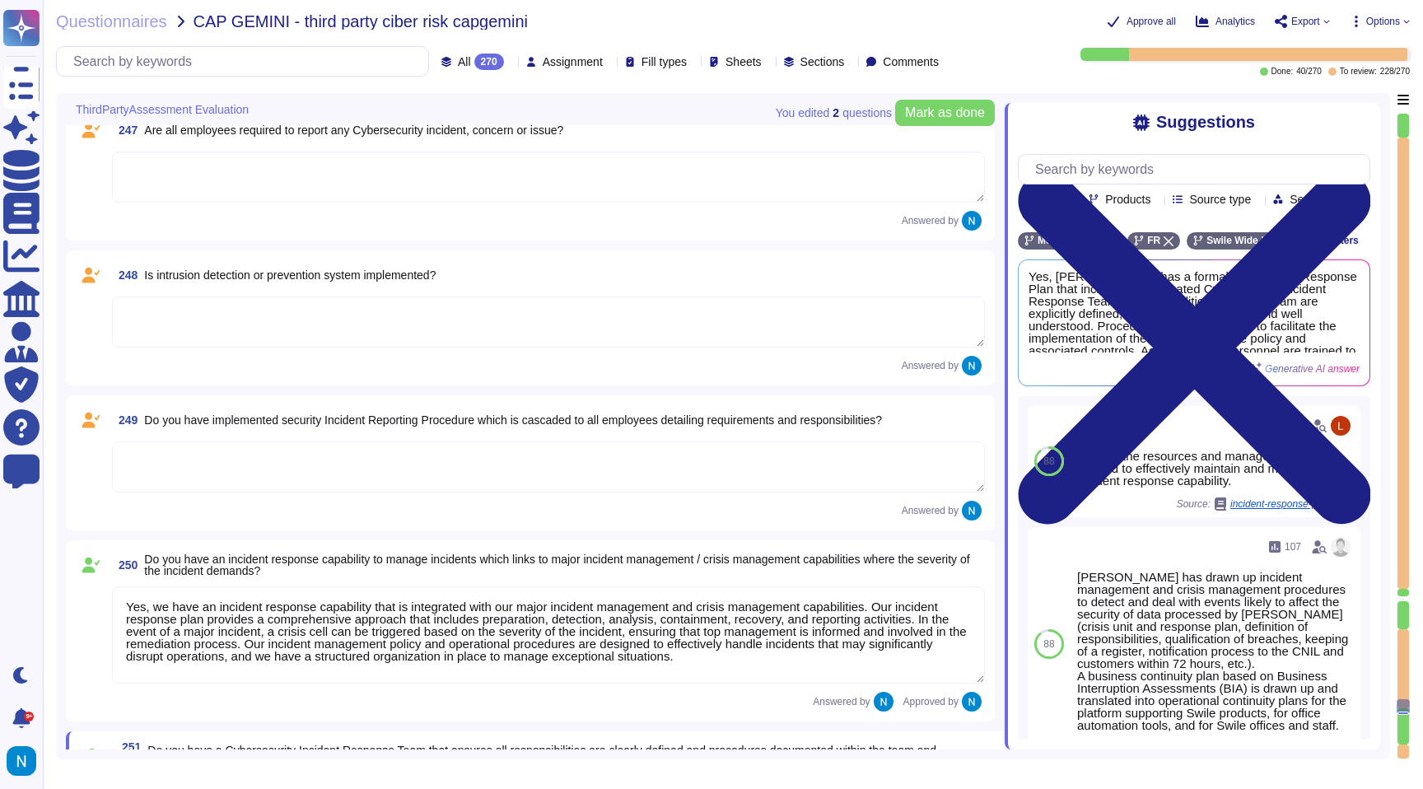
click at [343, 475] on textarea at bounding box center [548, 466] width 873 height 51
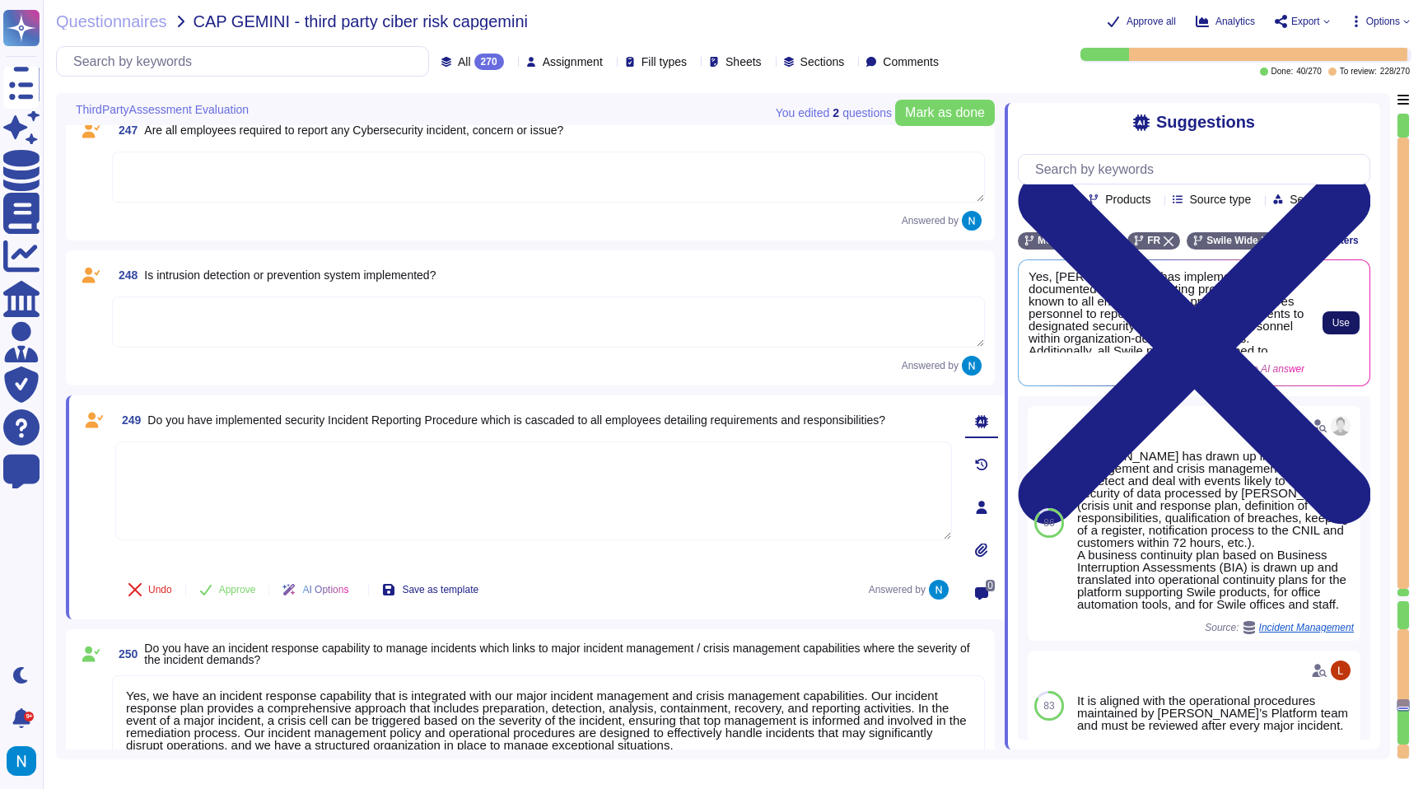
click at [1348, 328] on span "Use" at bounding box center [1340, 323] width 17 height 10
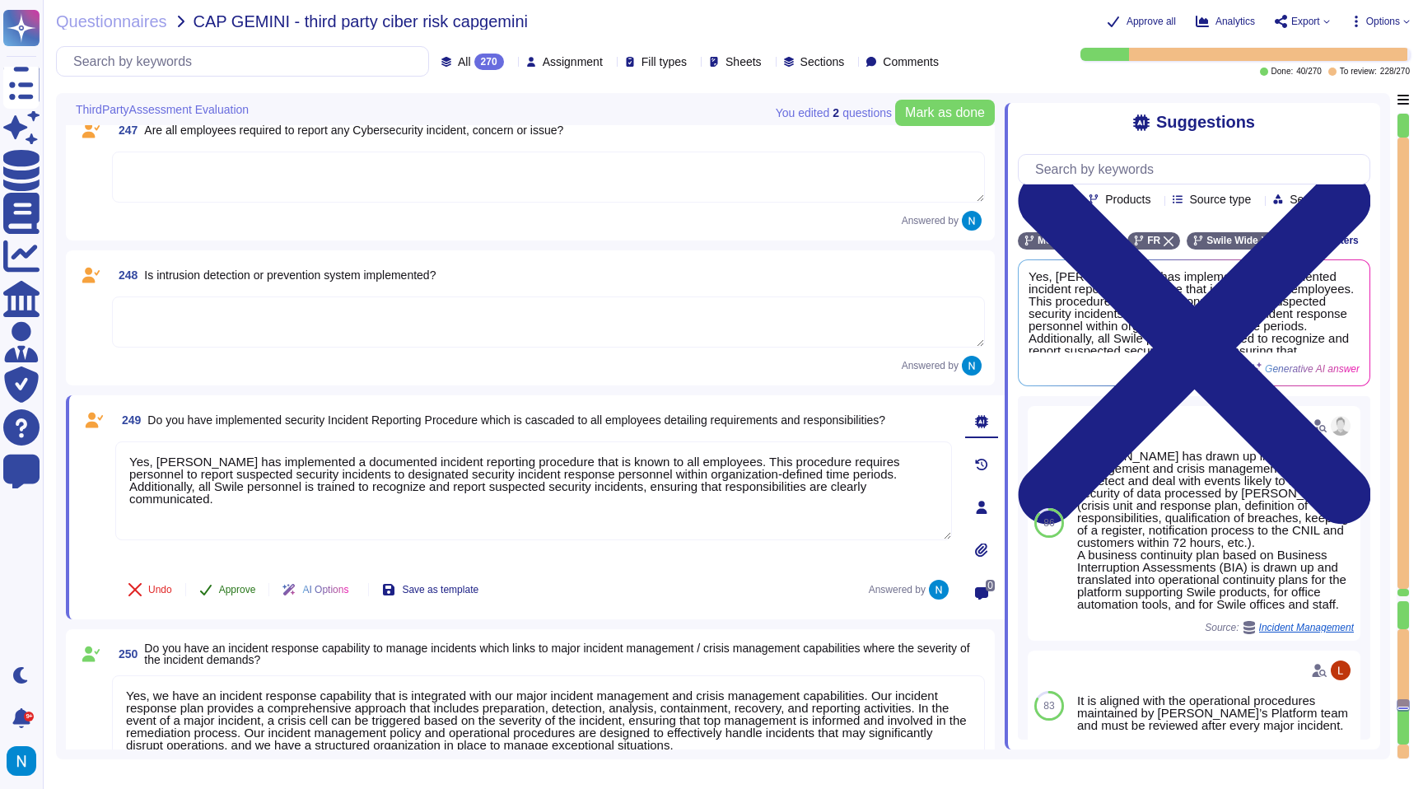
click at [245, 588] on span "Approve" at bounding box center [237, 590] width 37 height 10
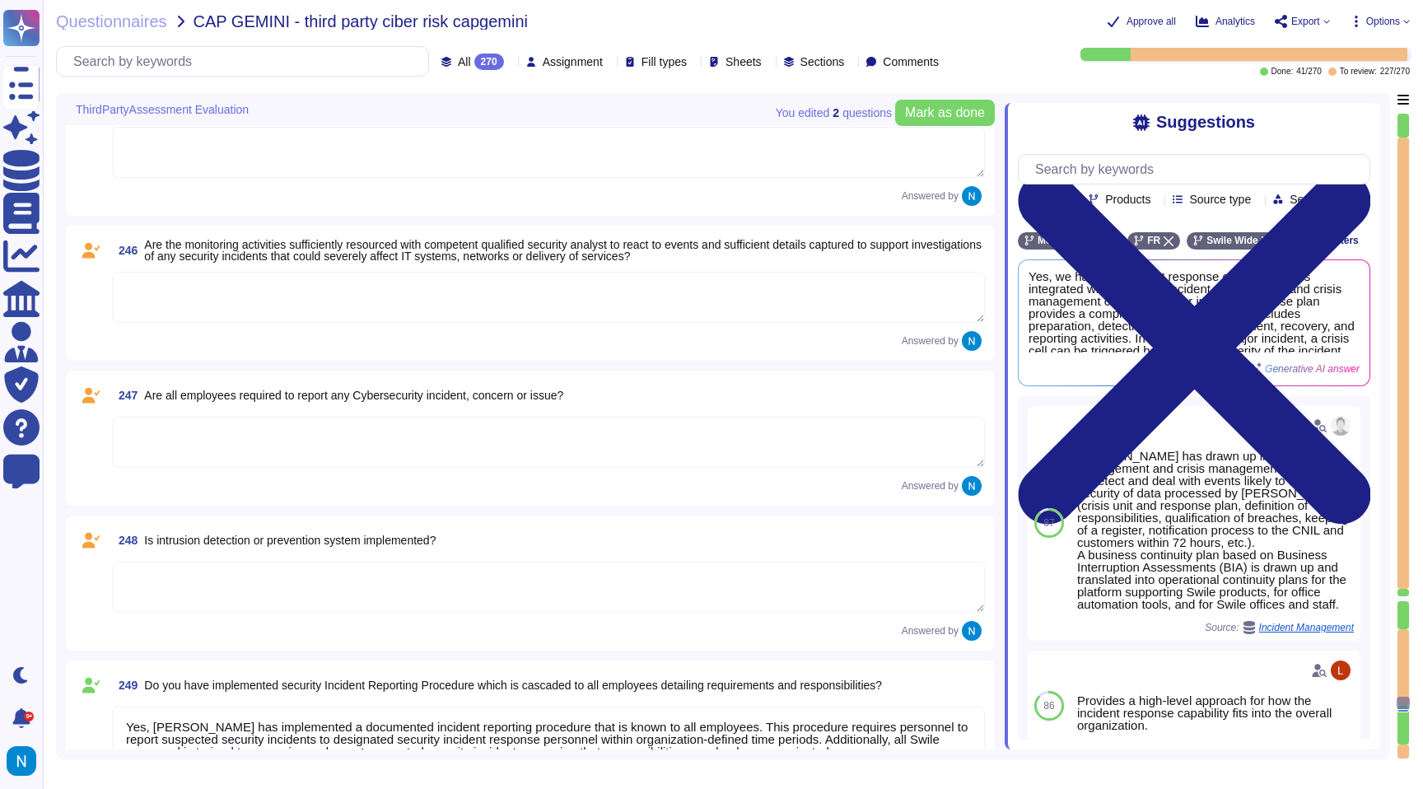
scroll to position [31471, 0]
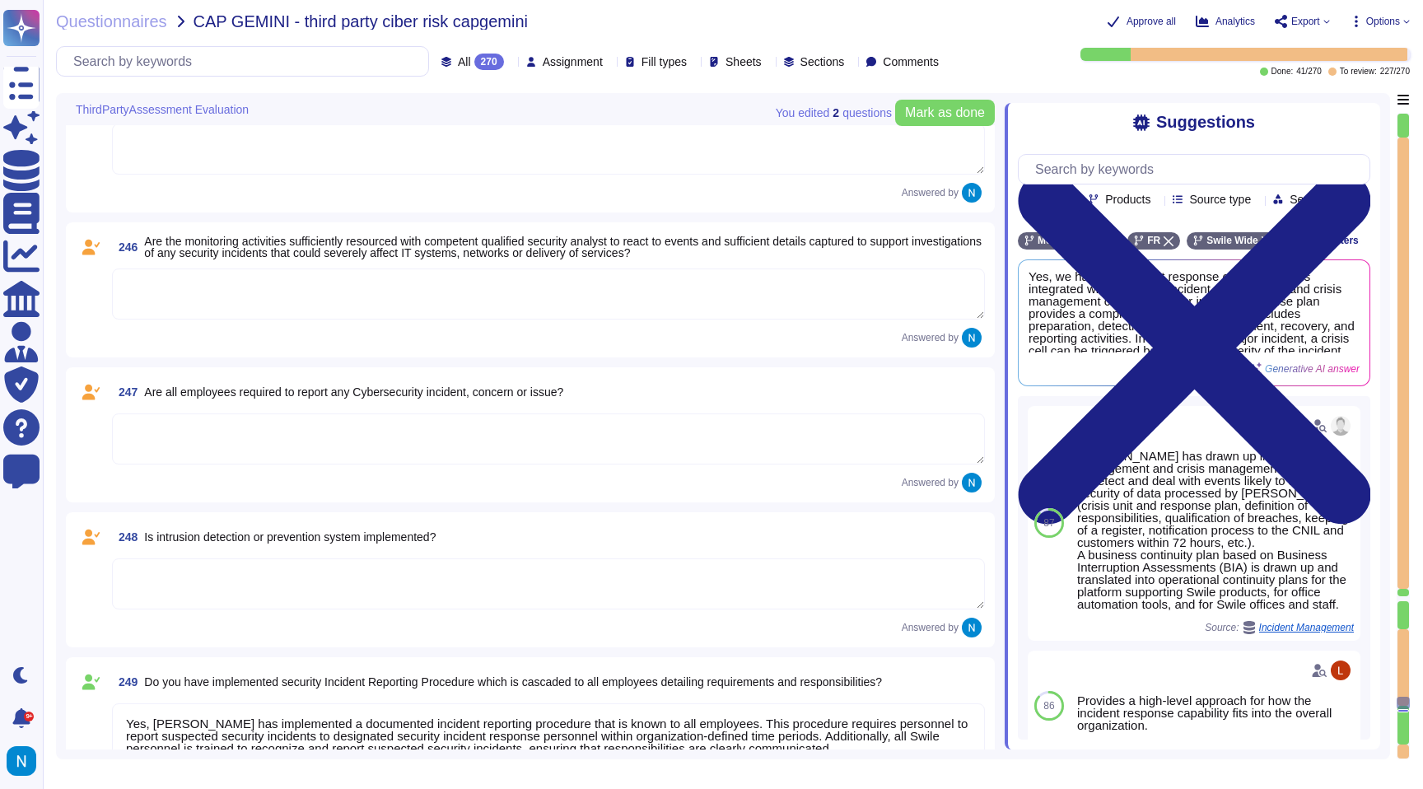
click at [316, 570] on textarea at bounding box center [548, 583] width 873 height 51
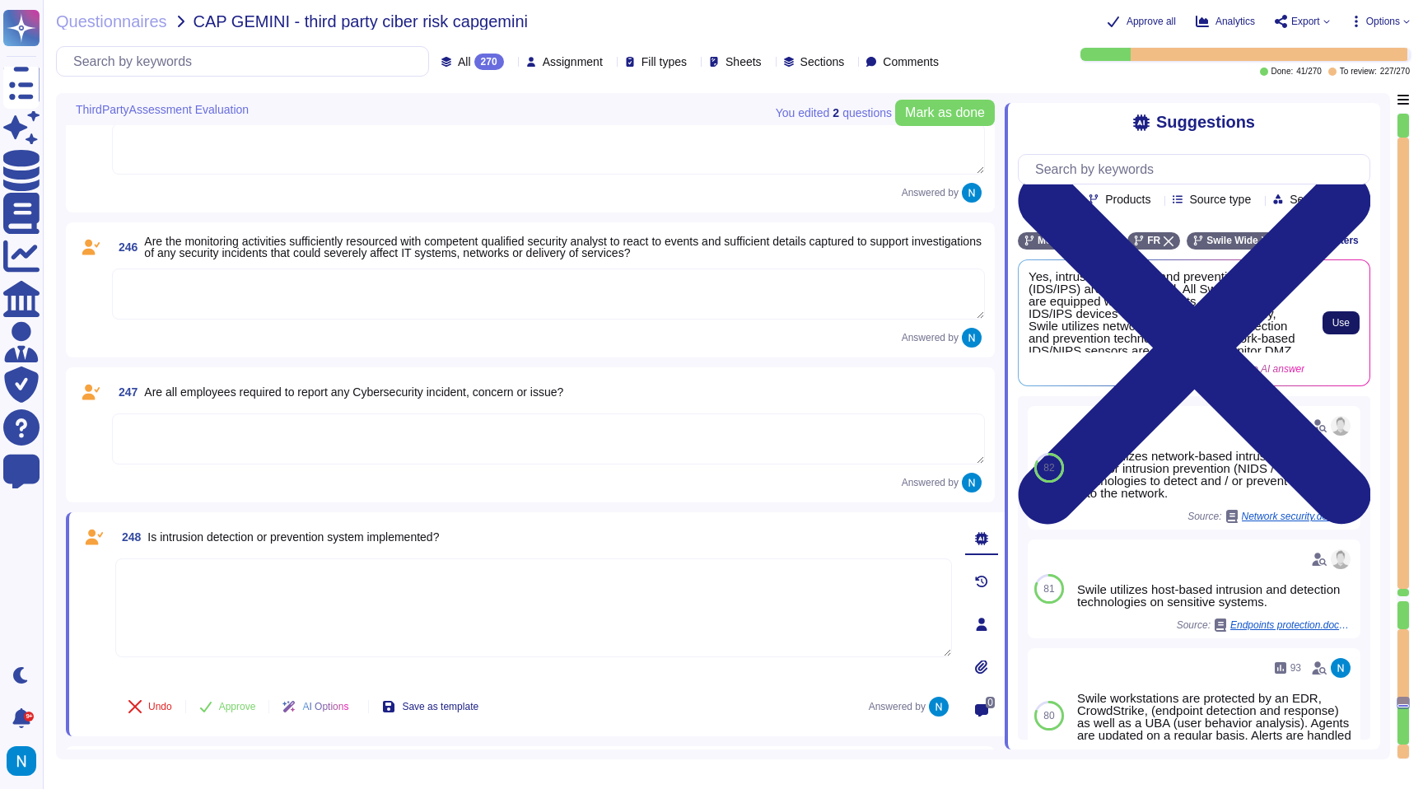
click at [1349, 334] on button "Use" at bounding box center [1341, 322] width 37 height 23
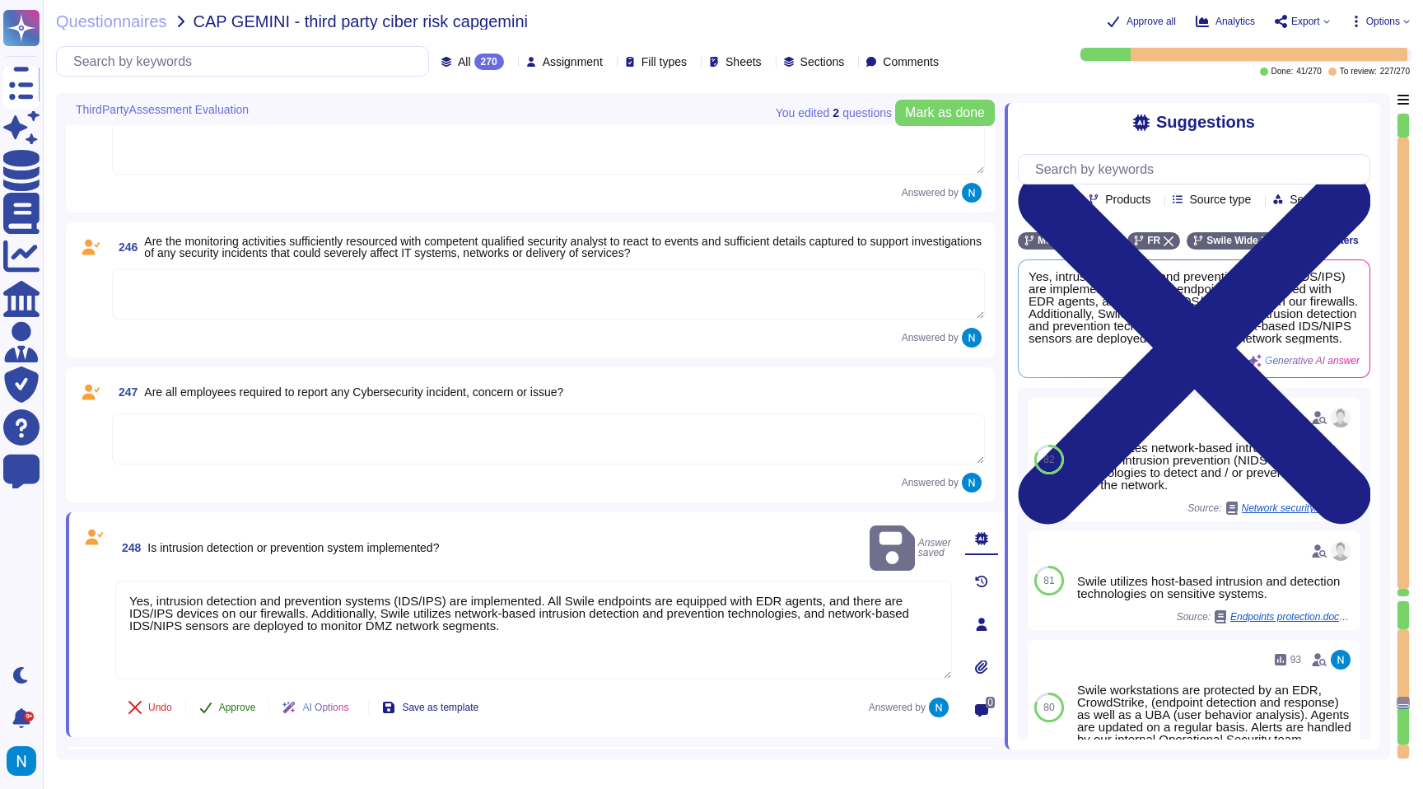
click at [254, 708] on span "Approve" at bounding box center [237, 707] width 37 height 10
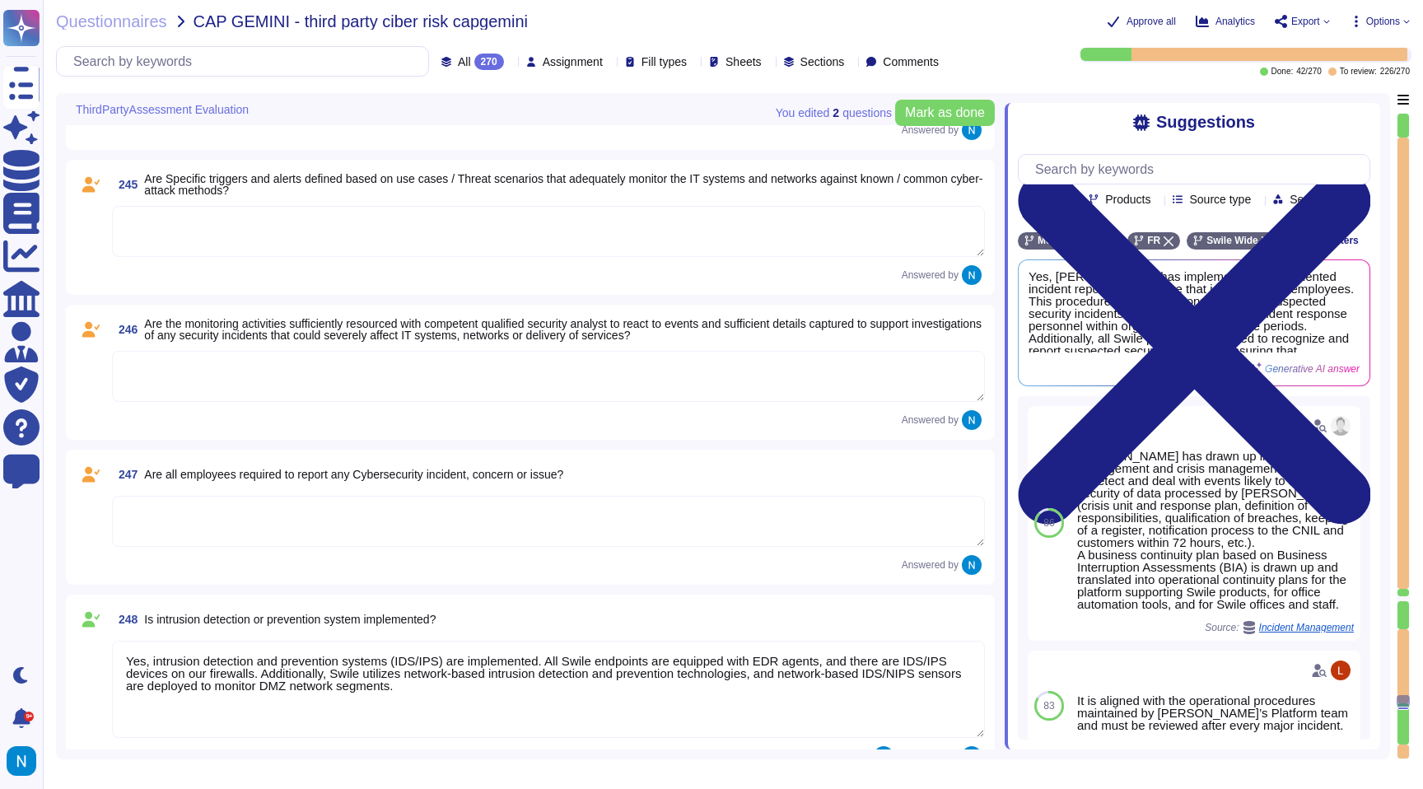
scroll to position [31374, 0]
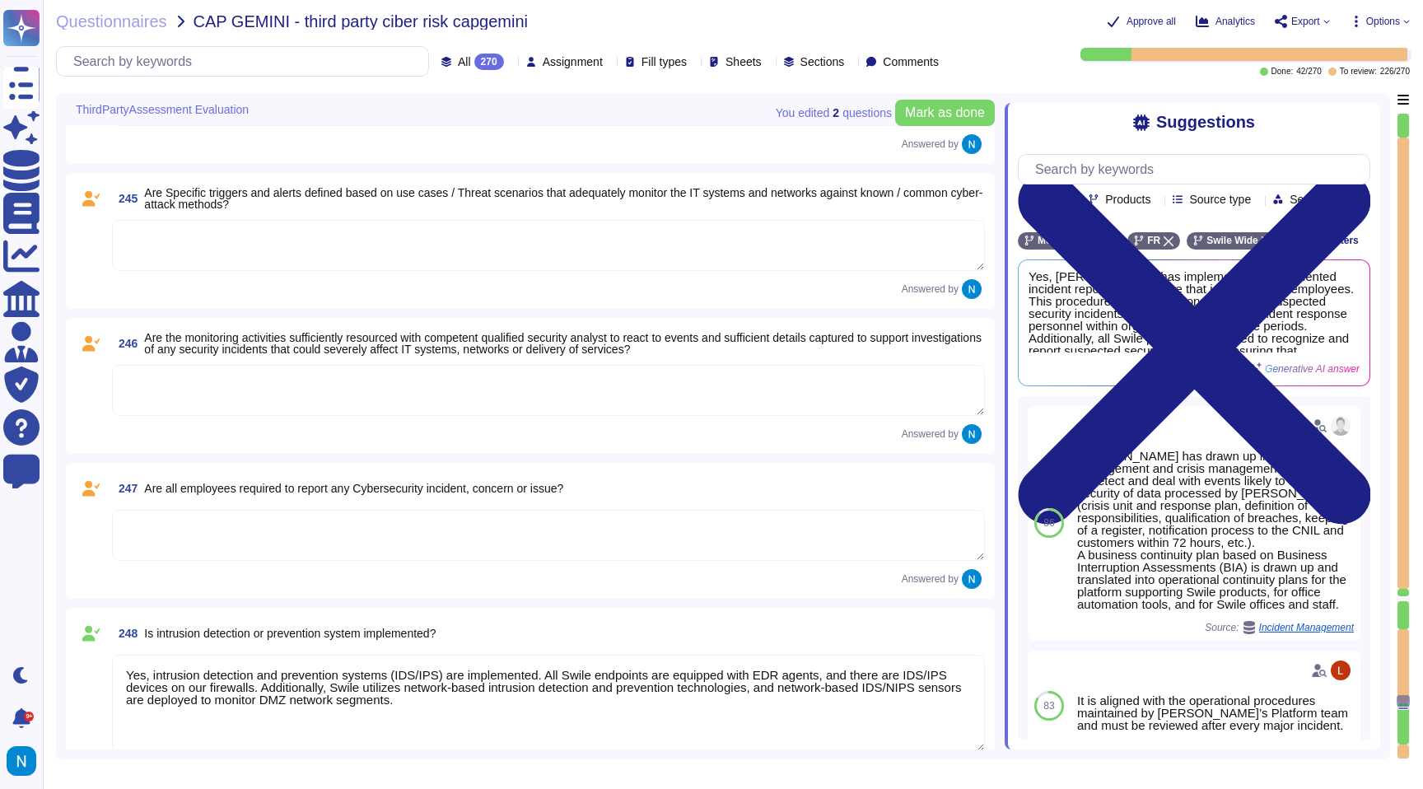
click at [371, 545] on textarea at bounding box center [548, 535] width 873 height 51
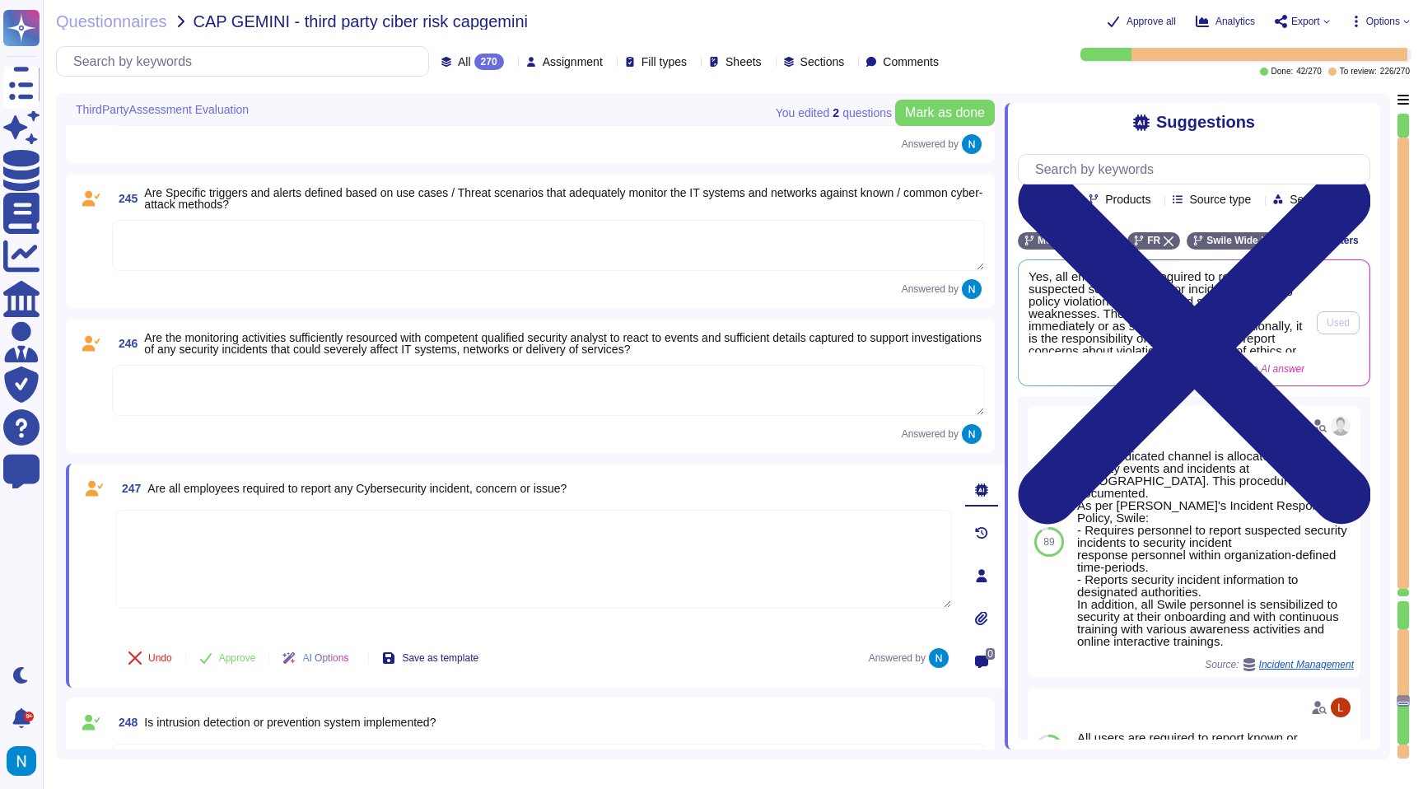
click at [1248, 332] on span "Yes, all employees are required to report known or suspected security events or…" at bounding box center [1167, 311] width 276 height 82
click at [579, 533] on textarea at bounding box center [533, 559] width 837 height 99
paste textarea "Yes, all employees are required to report known or suspected security events or…"
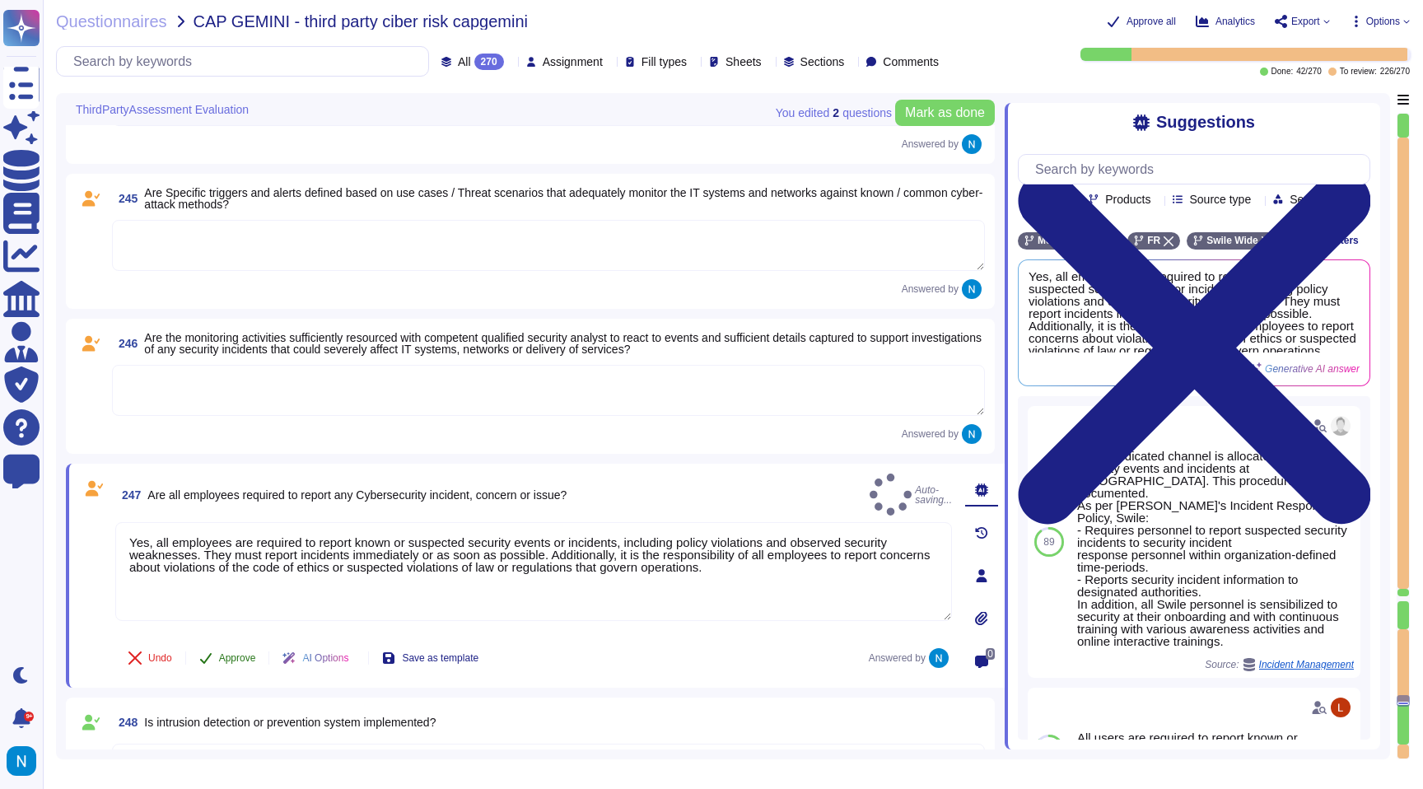
click at [219, 657] on button "Approve" at bounding box center [227, 658] width 83 height 33
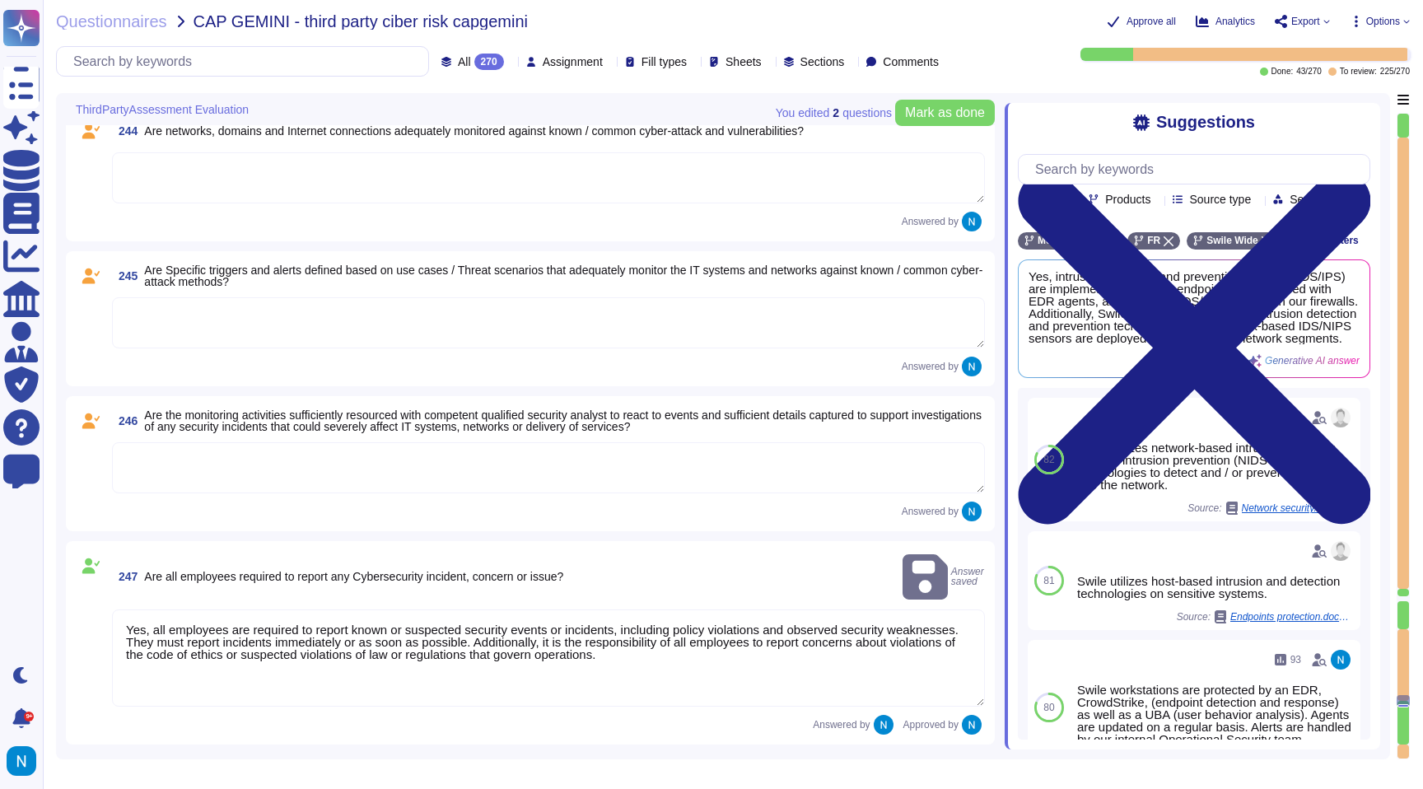
scroll to position [31288, 0]
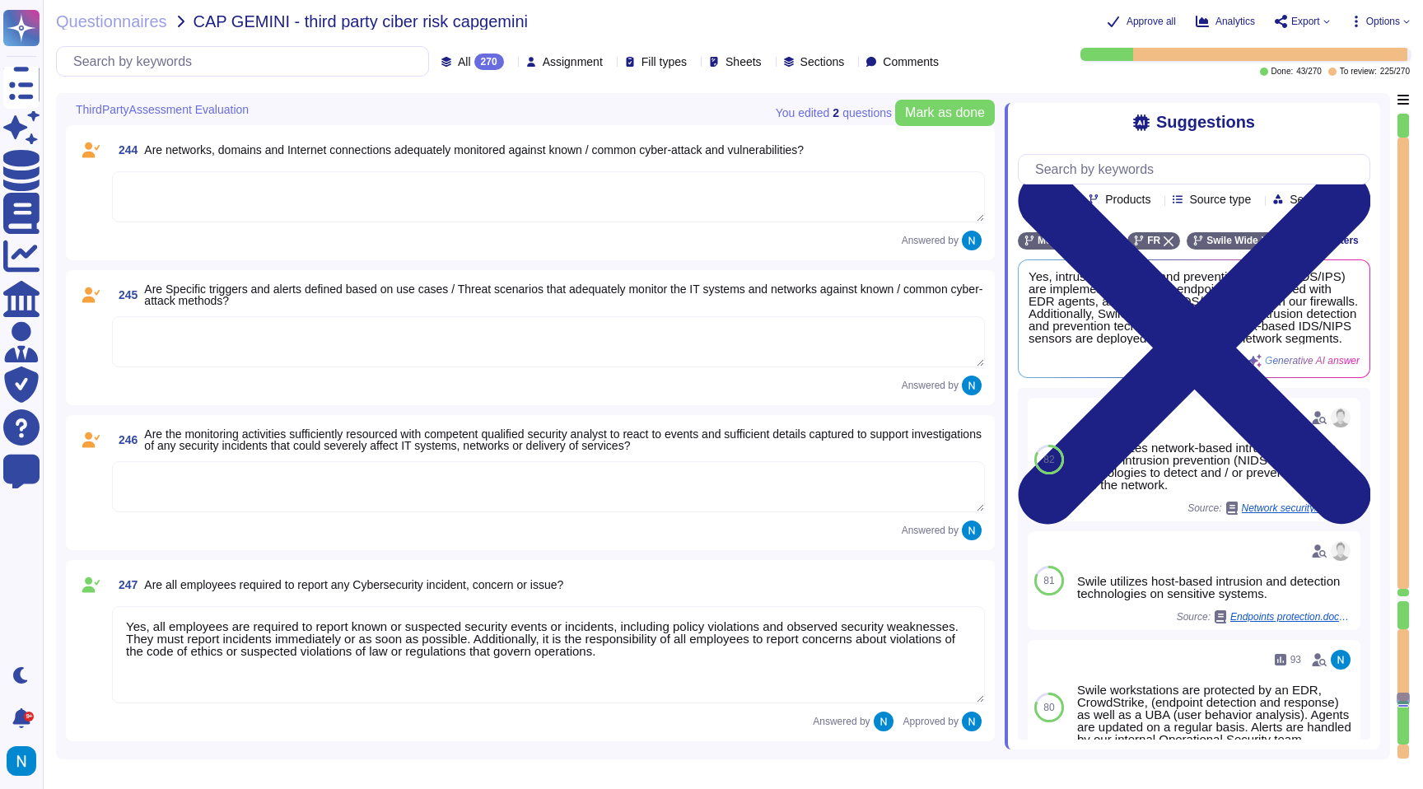
click at [292, 488] on textarea at bounding box center [548, 486] width 873 height 51
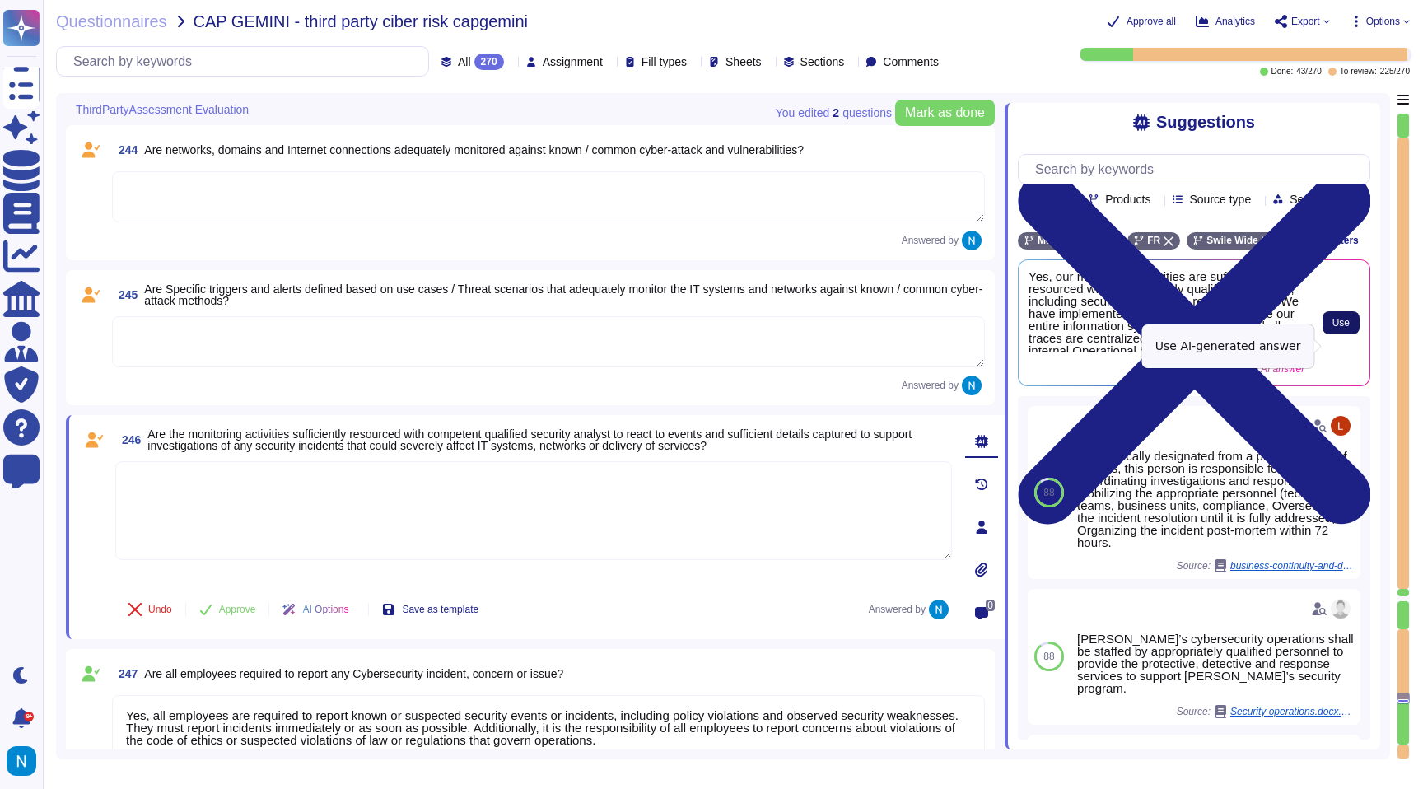
click at [1333, 328] on span "Use" at bounding box center [1340, 323] width 17 height 10
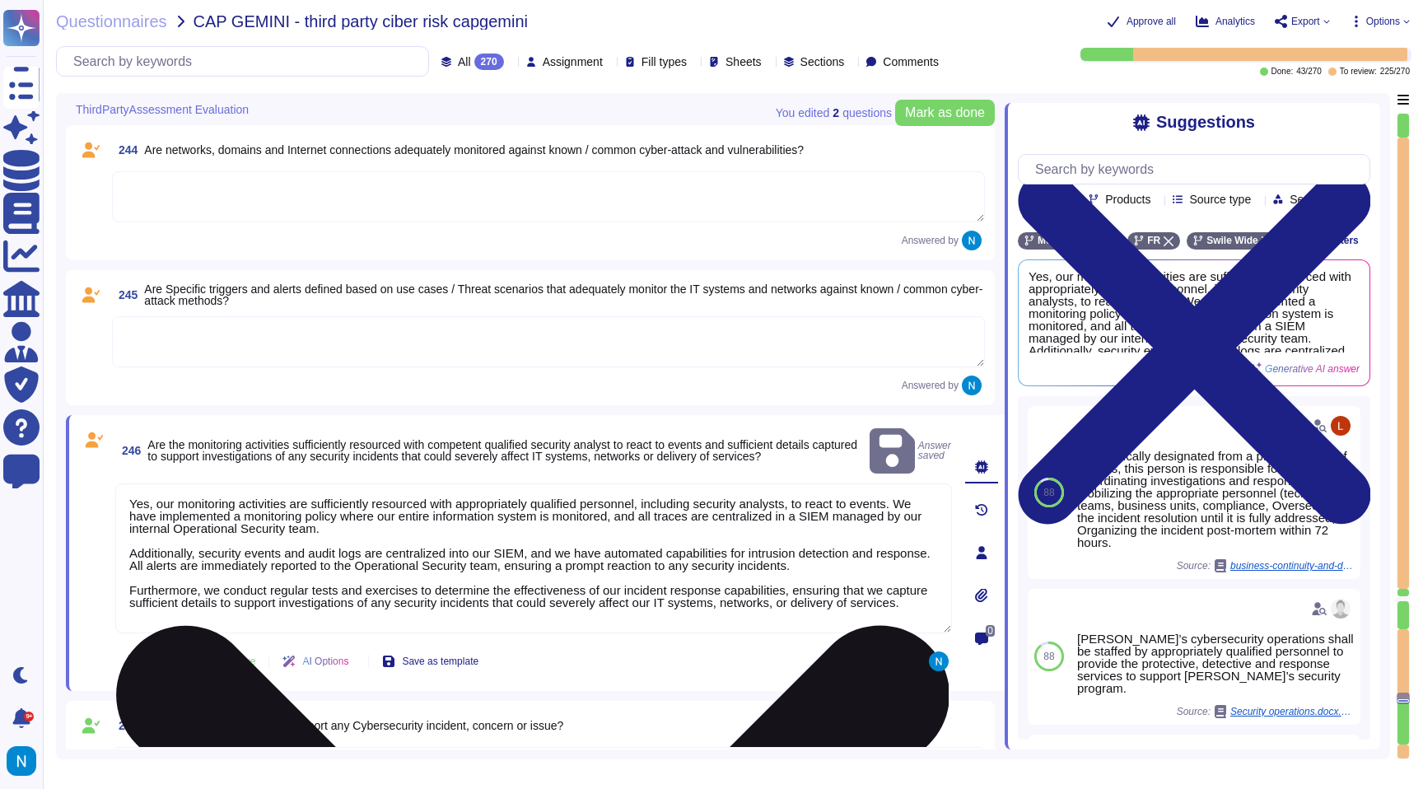
click at [166, 521] on textarea "Yes, our monitoring activities are sufficiently resourced with appropriately qu…" at bounding box center [533, 558] width 837 height 150
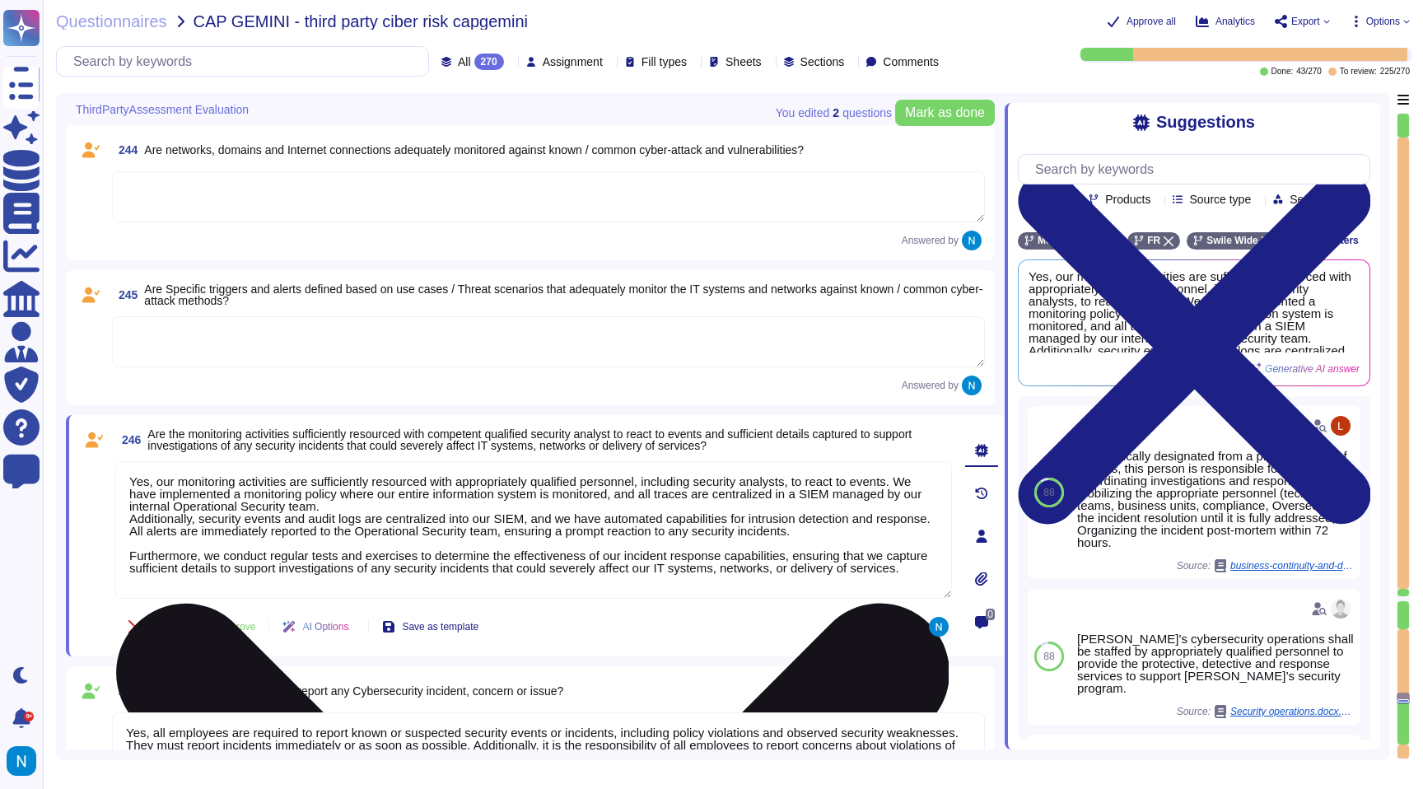
click at [149, 547] on textarea "Yes, our monitoring activities are sufficiently resourced with appropriately qu…" at bounding box center [533, 530] width 837 height 138
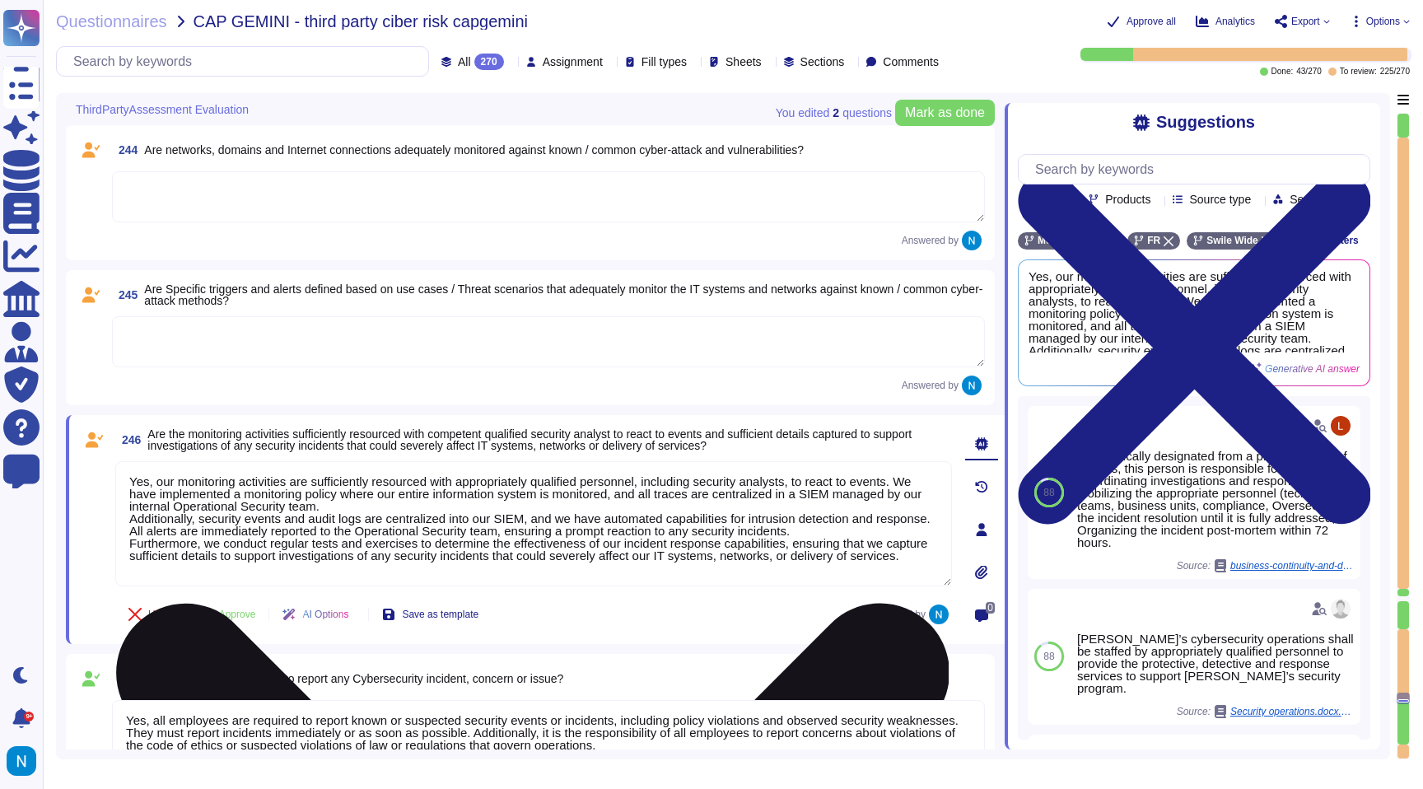
drag, startPoint x: 214, startPoint y: 545, endPoint x: 121, endPoint y: 545, distance: 93.1
click at [121, 545] on textarea "Yes, our monitoring activities are sufficiently resourced with appropriately qu…" at bounding box center [533, 523] width 837 height 125
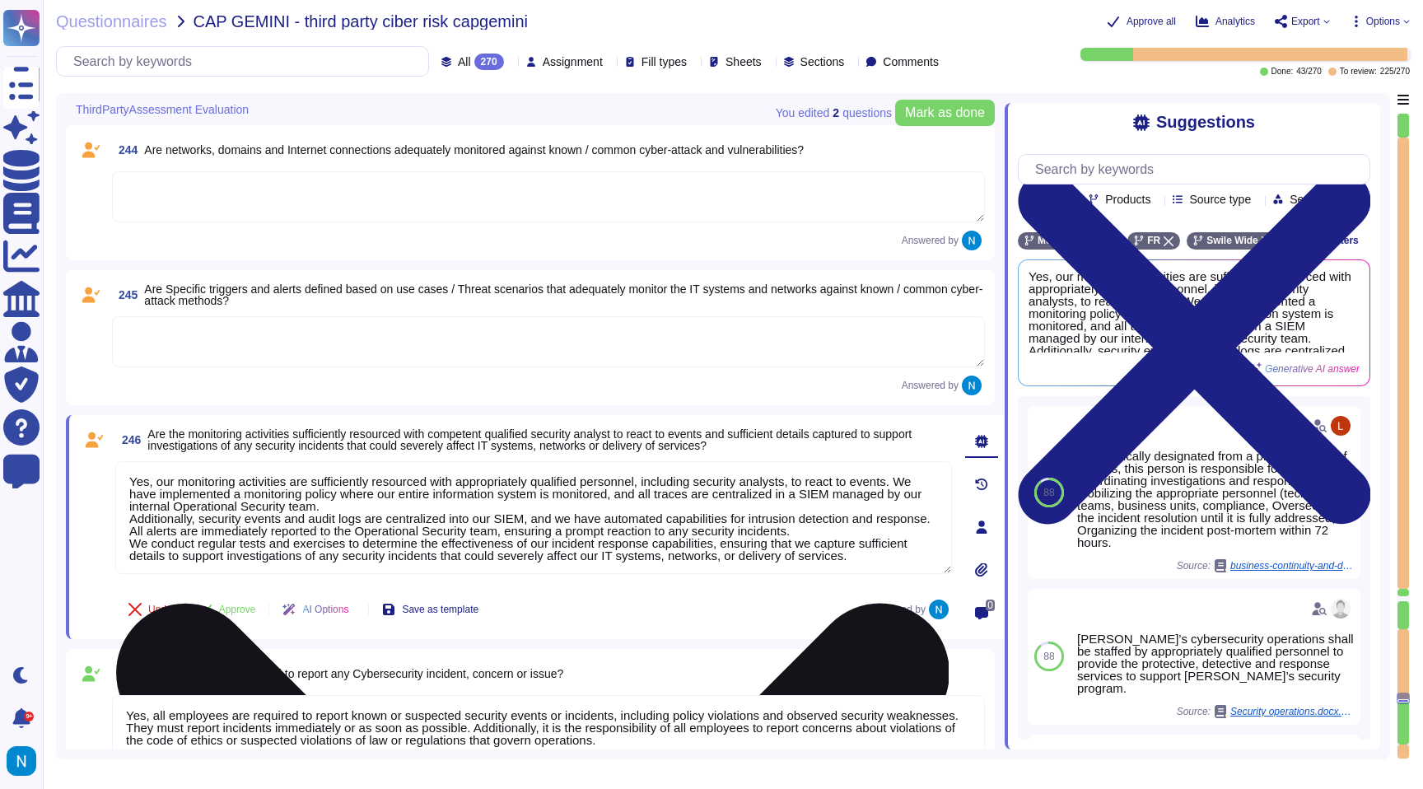
click at [152, 544] on textarea "Yes, our monitoring activities are sufficiently resourced with appropriately qu…" at bounding box center [533, 517] width 837 height 113
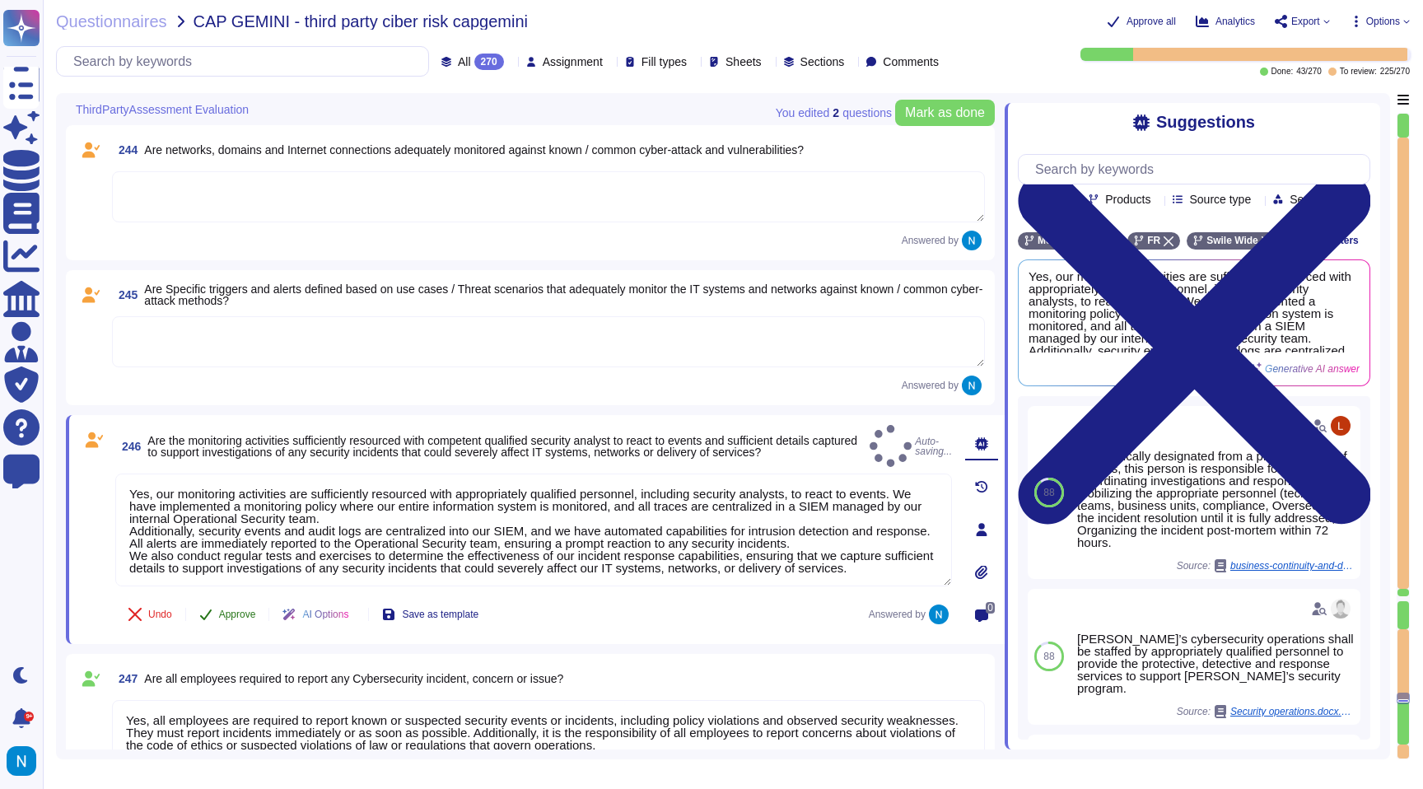
click at [212, 610] on icon at bounding box center [205, 614] width 13 height 13
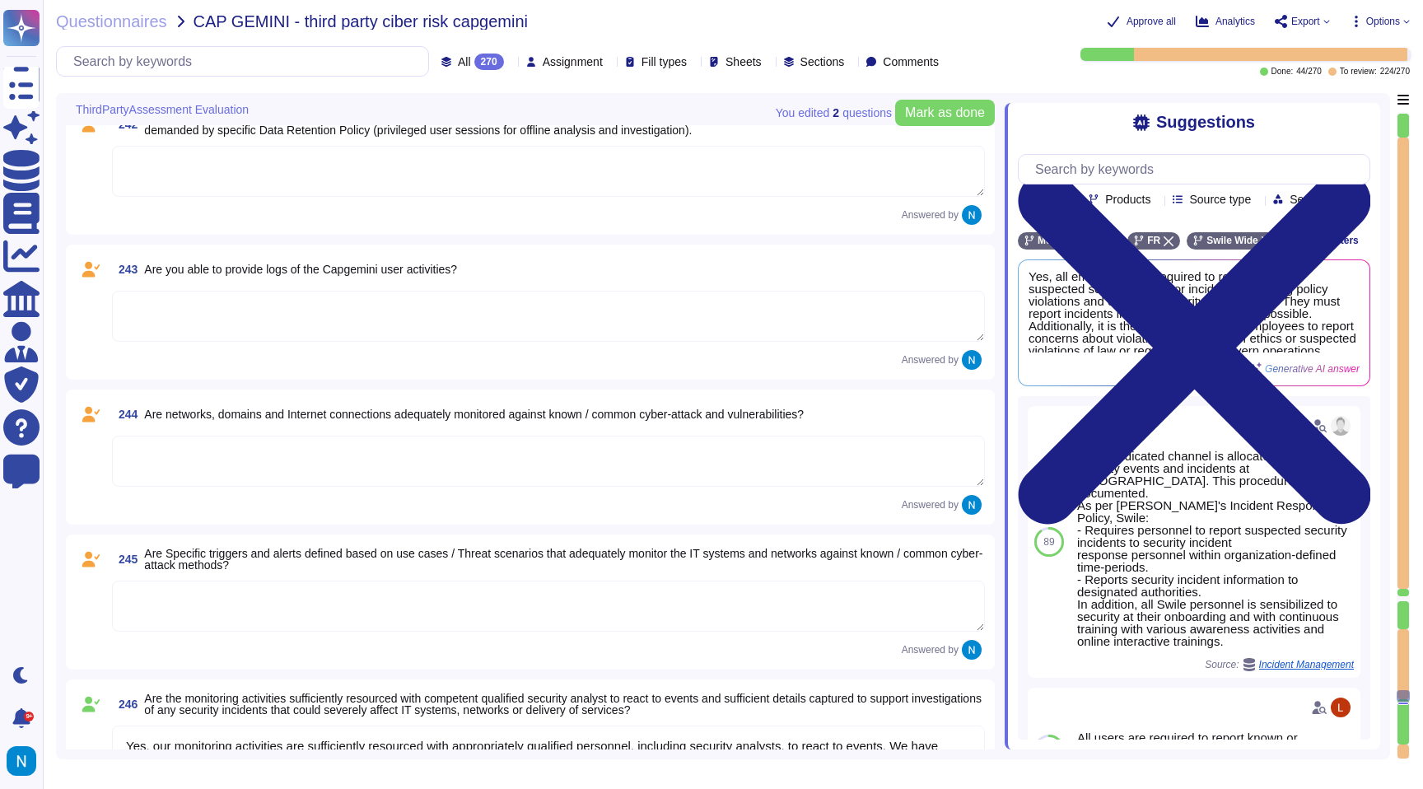
scroll to position [31040, 0]
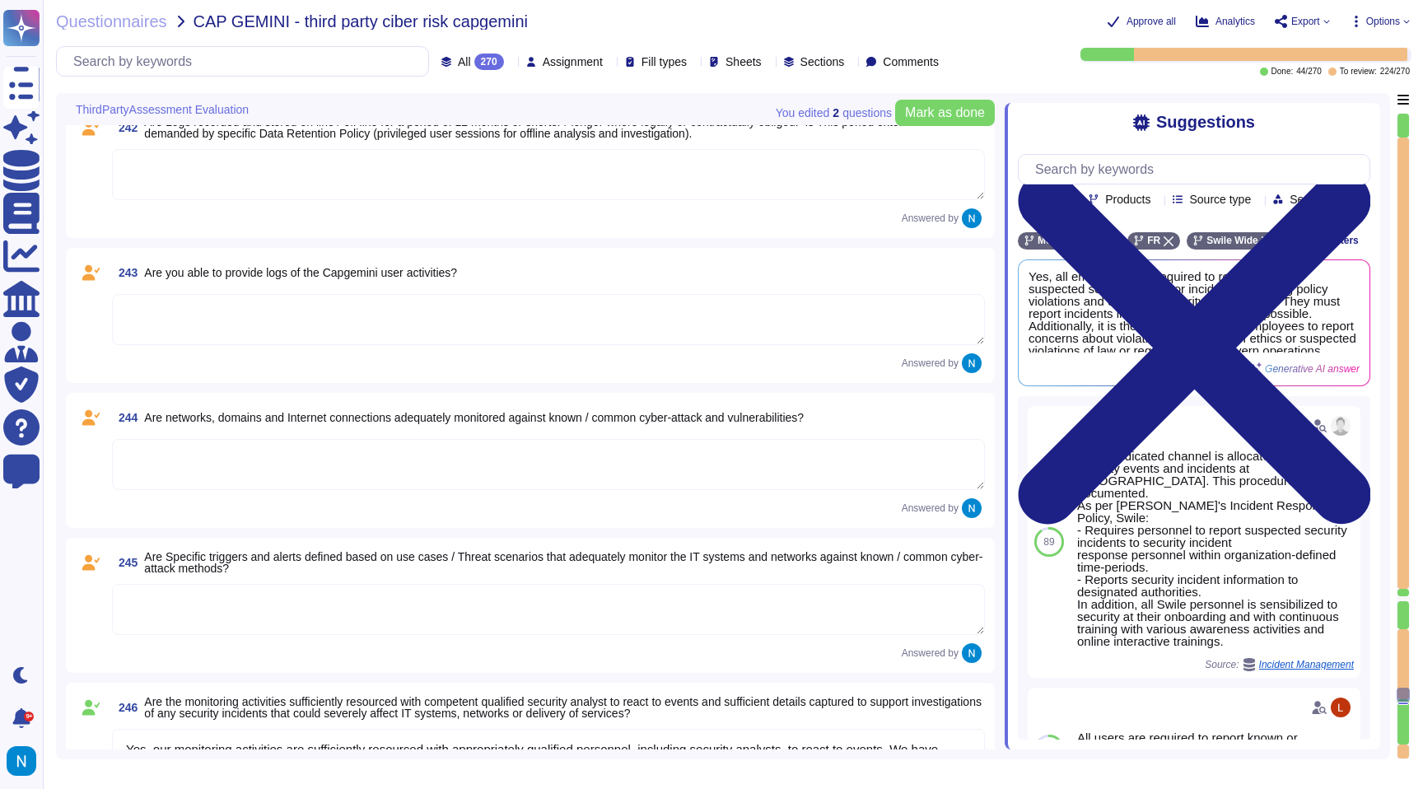
click at [254, 589] on textarea at bounding box center [548, 609] width 873 height 51
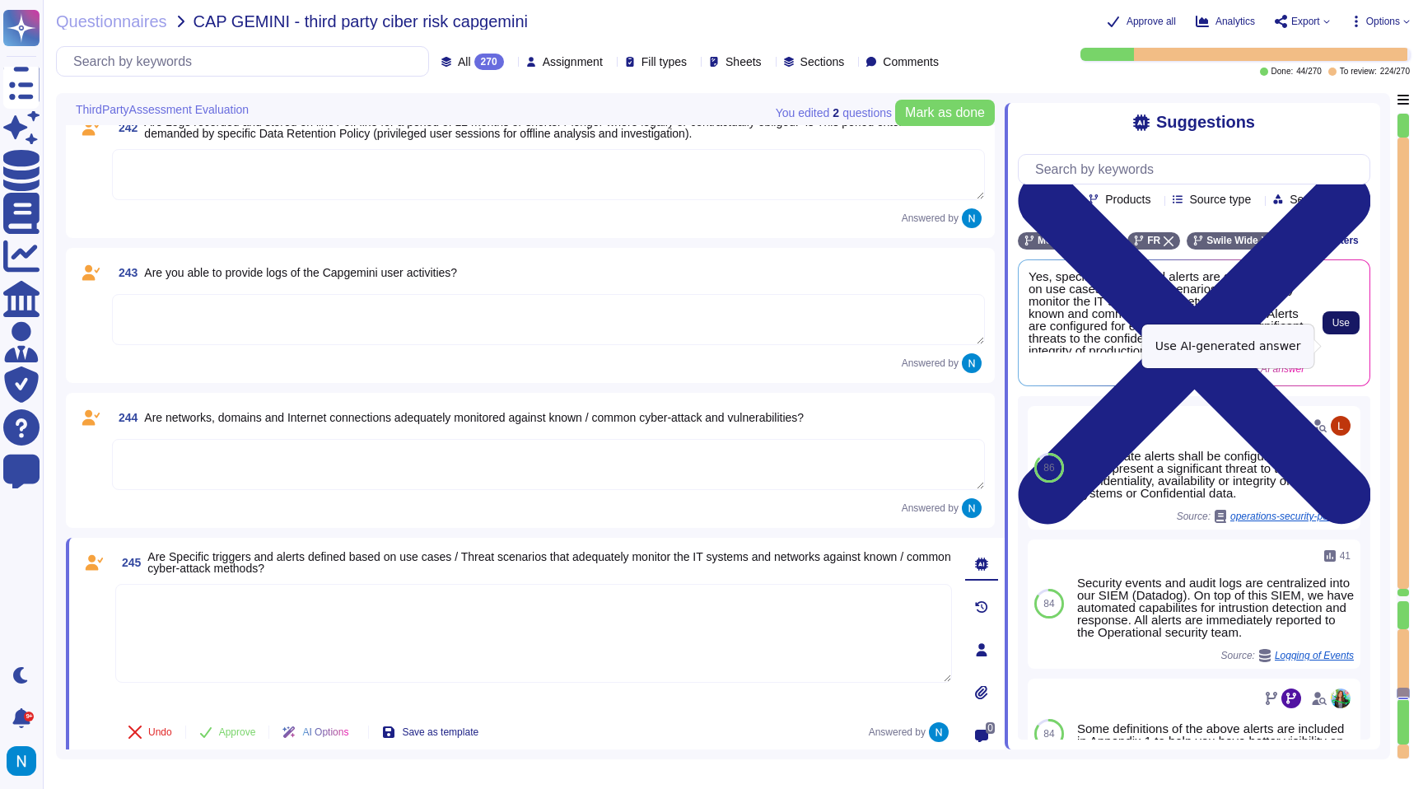
click at [1346, 328] on span "Use" at bounding box center [1340, 323] width 17 height 10
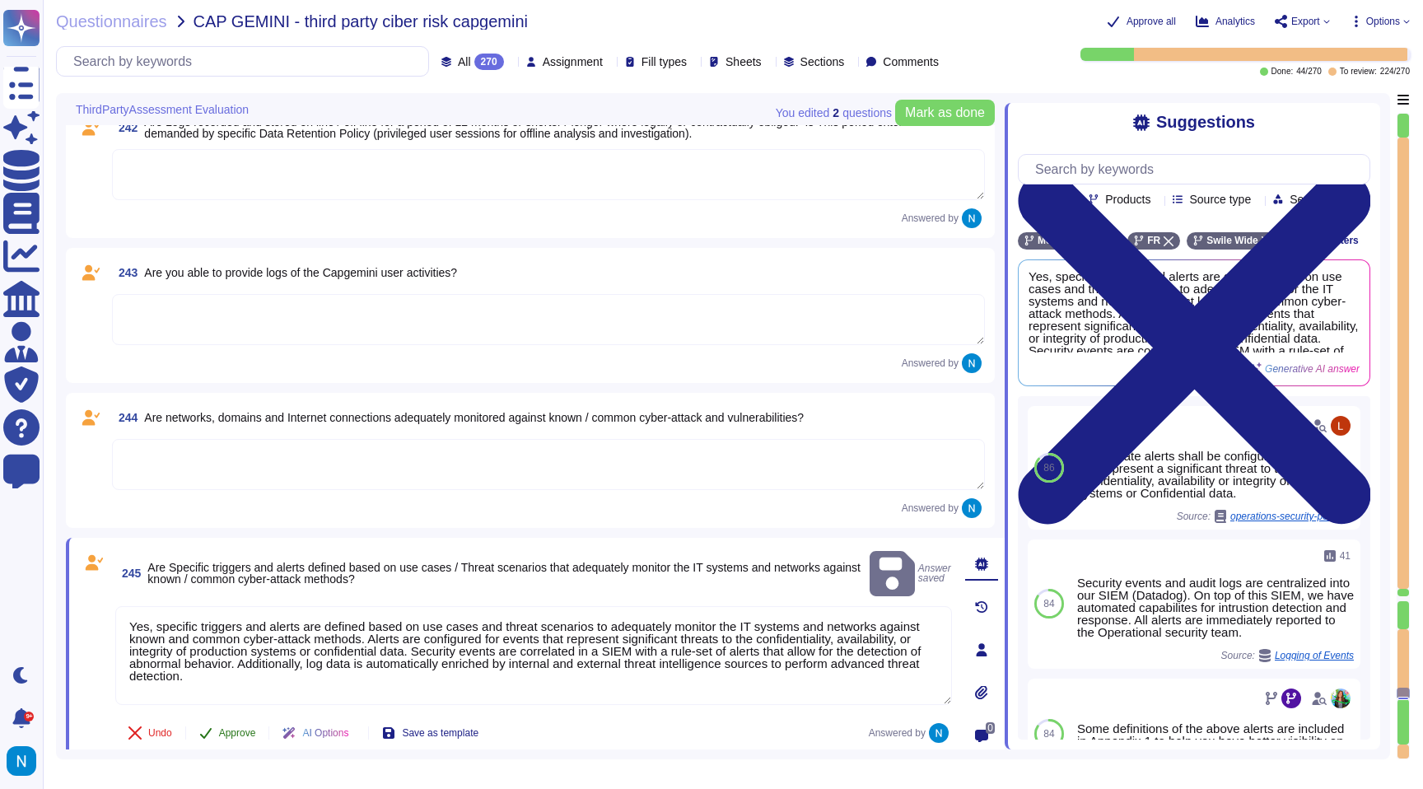
click at [252, 733] on span "Approve" at bounding box center [237, 733] width 37 height 10
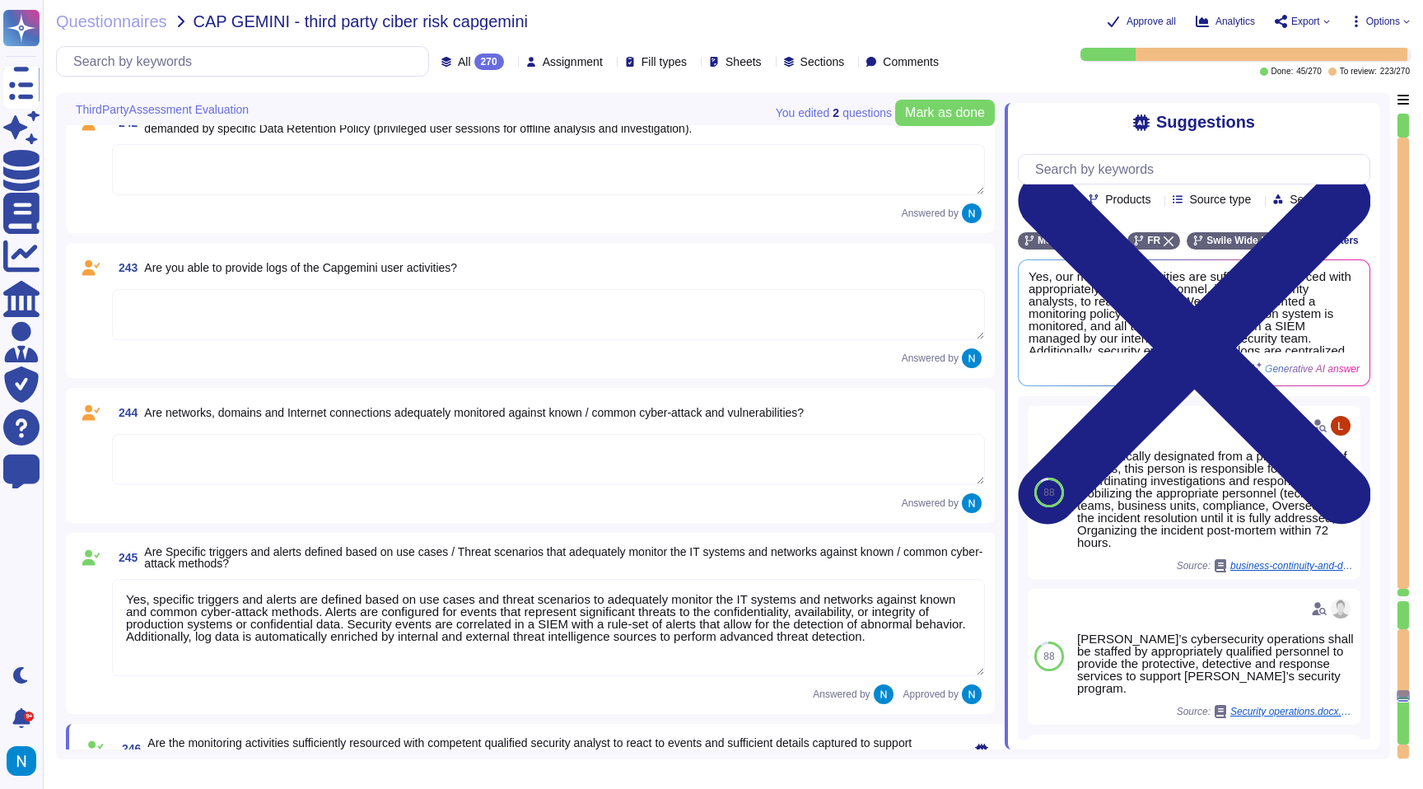
scroll to position [31041, 0]
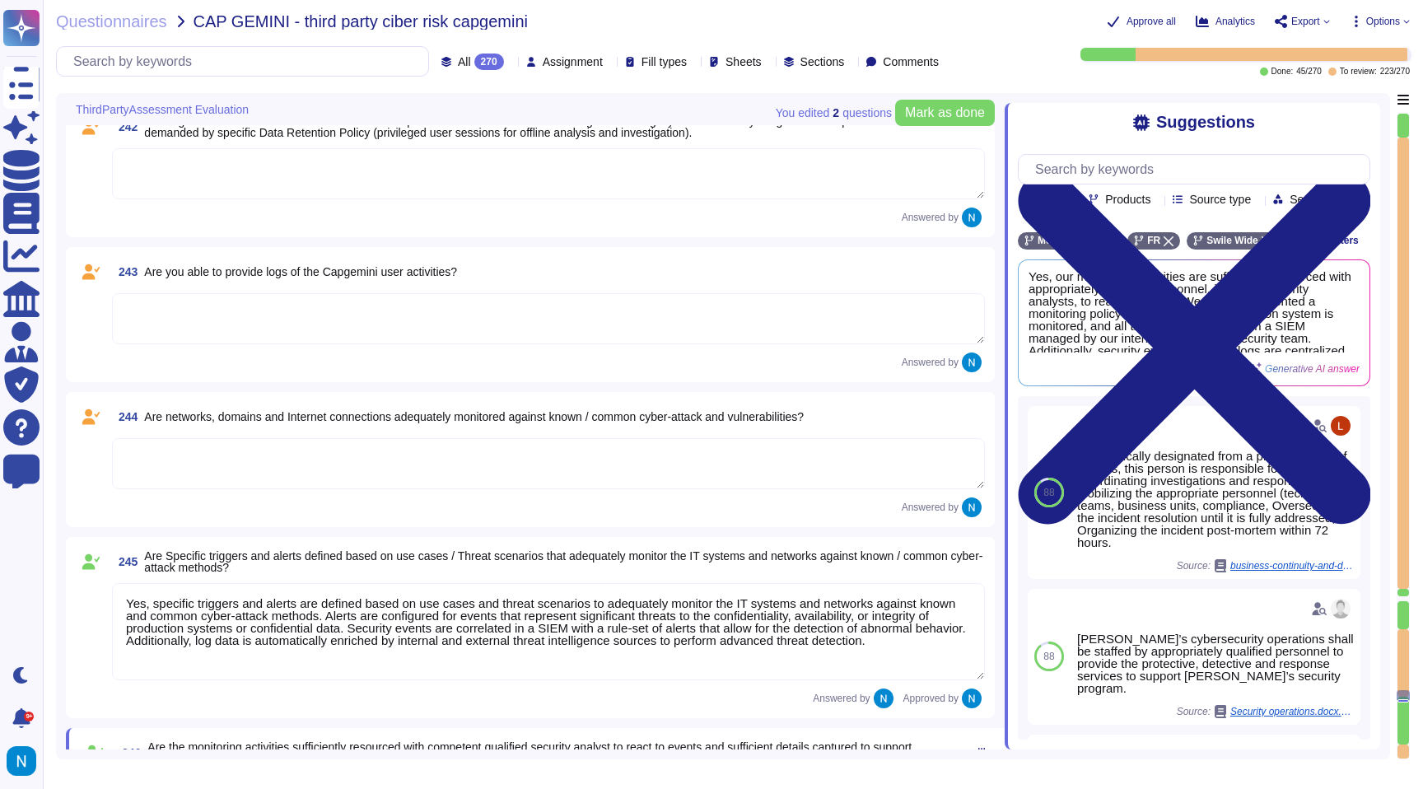
click at [362, 478] on textarea at bounding box center [548, 463] width 873 height 51
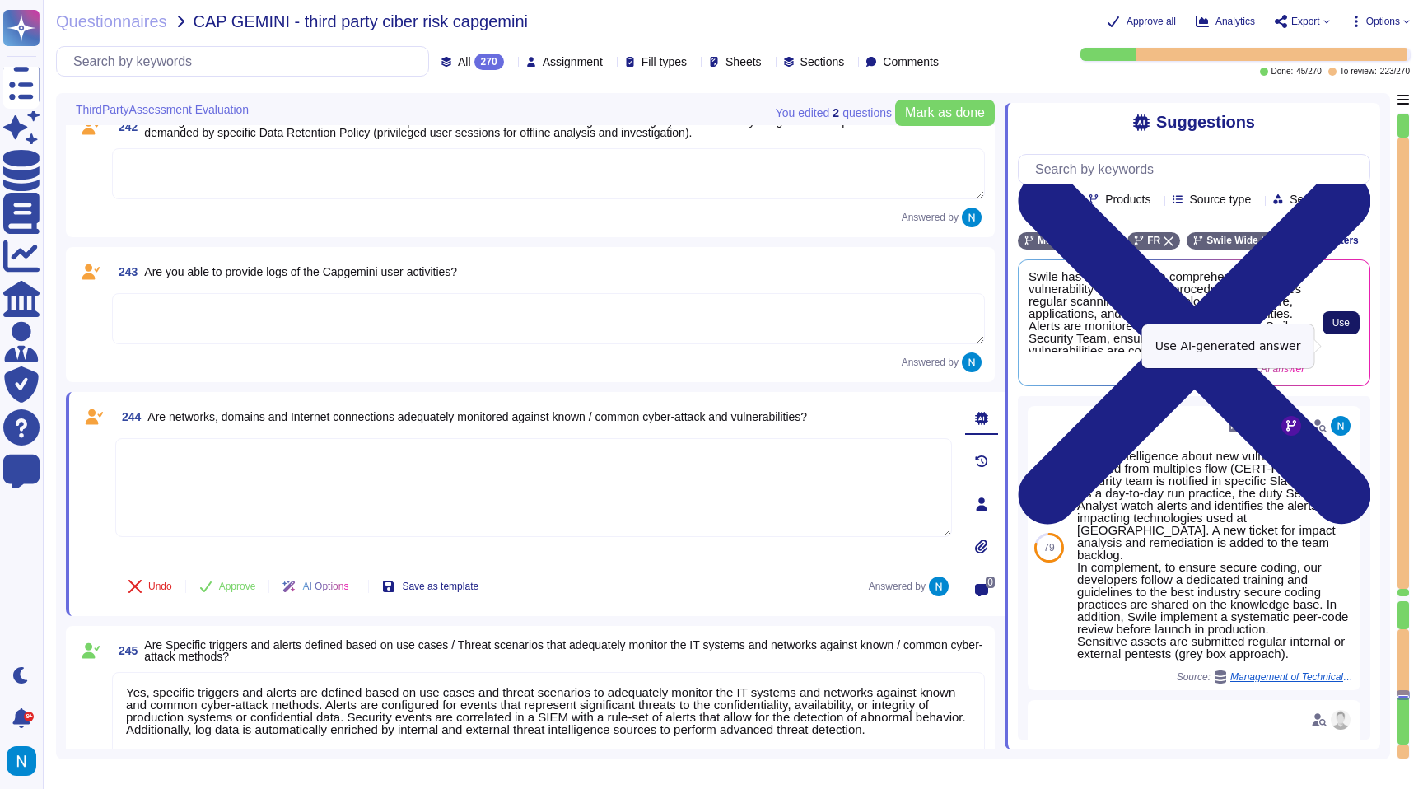
click at [1326, 334] on button "Use" at bounding box center [1341, 322] width 37 height 23
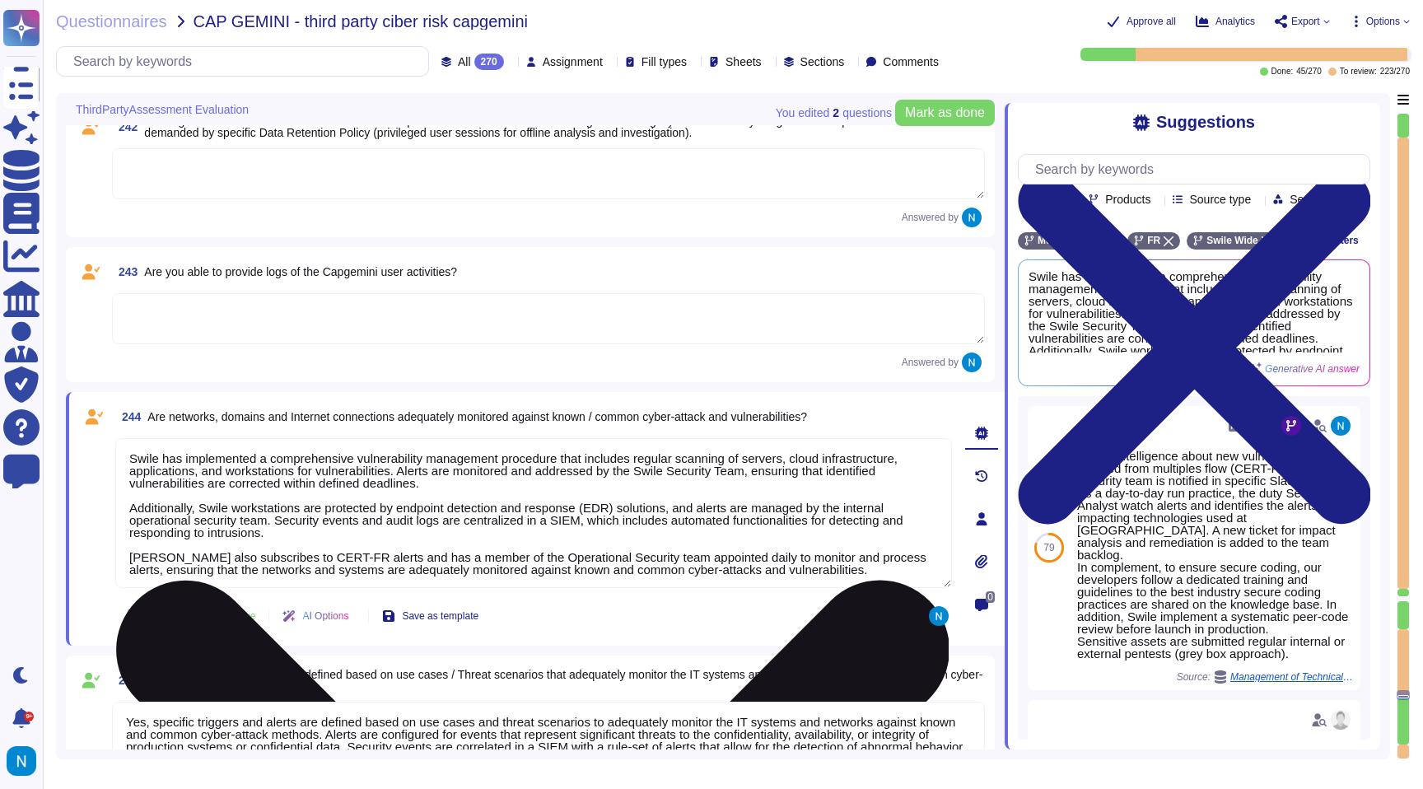
click at [198, 553] on textarea "Swile has implemented a comprehensive vulnerability management procedure that i…" at bounding box center [533, 513] width 837 height 150
click at [156, 549] on textarea "Swile has implemented a comprehensive vulnerability management procedure that i…" at bounding box center [533, 513] width 837 height 150
click at [145, 539] on textarea "Swile has implemented a comprehensive vulnerability management procedure that i…" at bounding box center [533, 513] width 837 height 150
click at [141, 546] on textarea "Swile has implemented a comprehensive vulnerability management procedure that i…" at bounding box center [533, 513] width 837 height 150
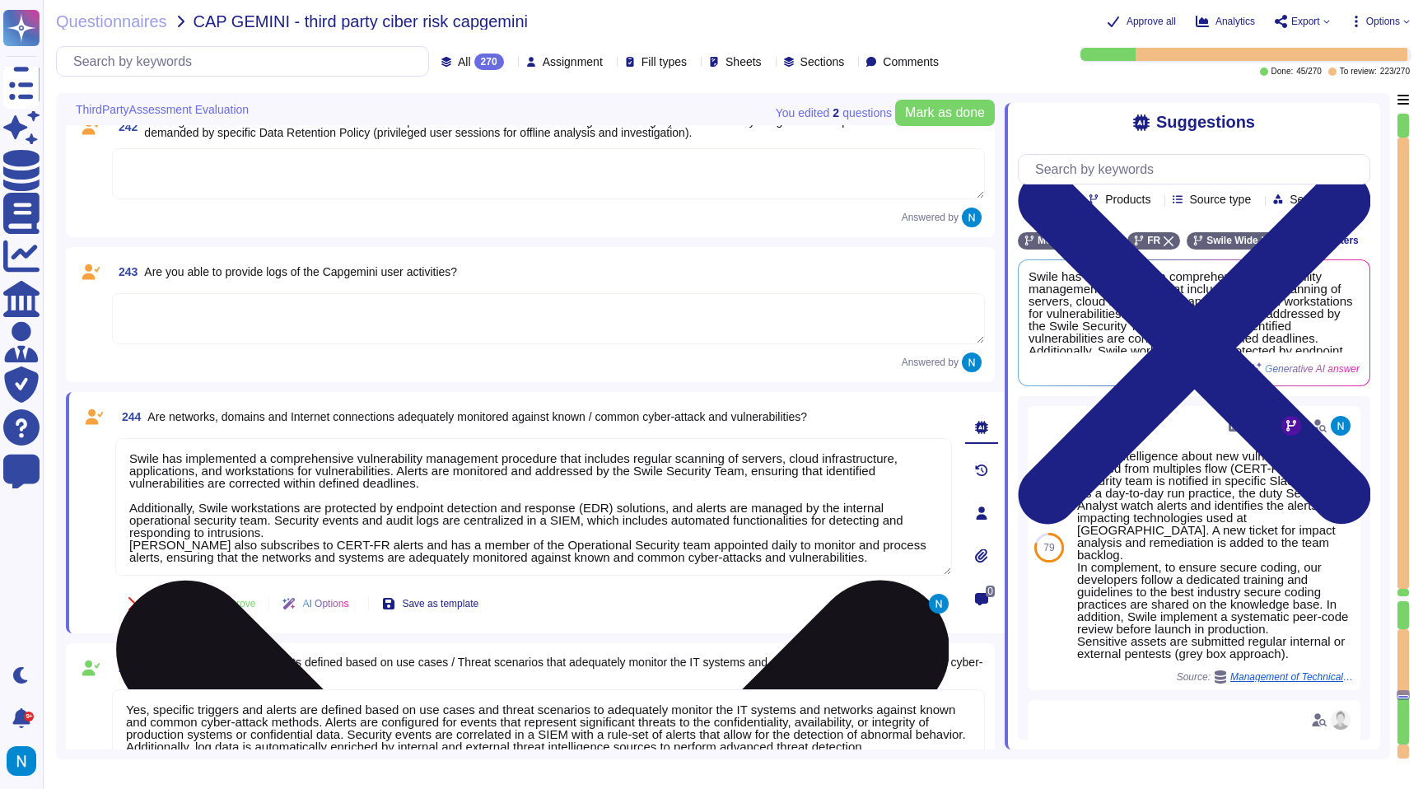
click at [141, 494] on textarea "Swile has implemented a comprehensive vulnerability management procedure that i…" at bounding box center [533, 507] width 837 height 138
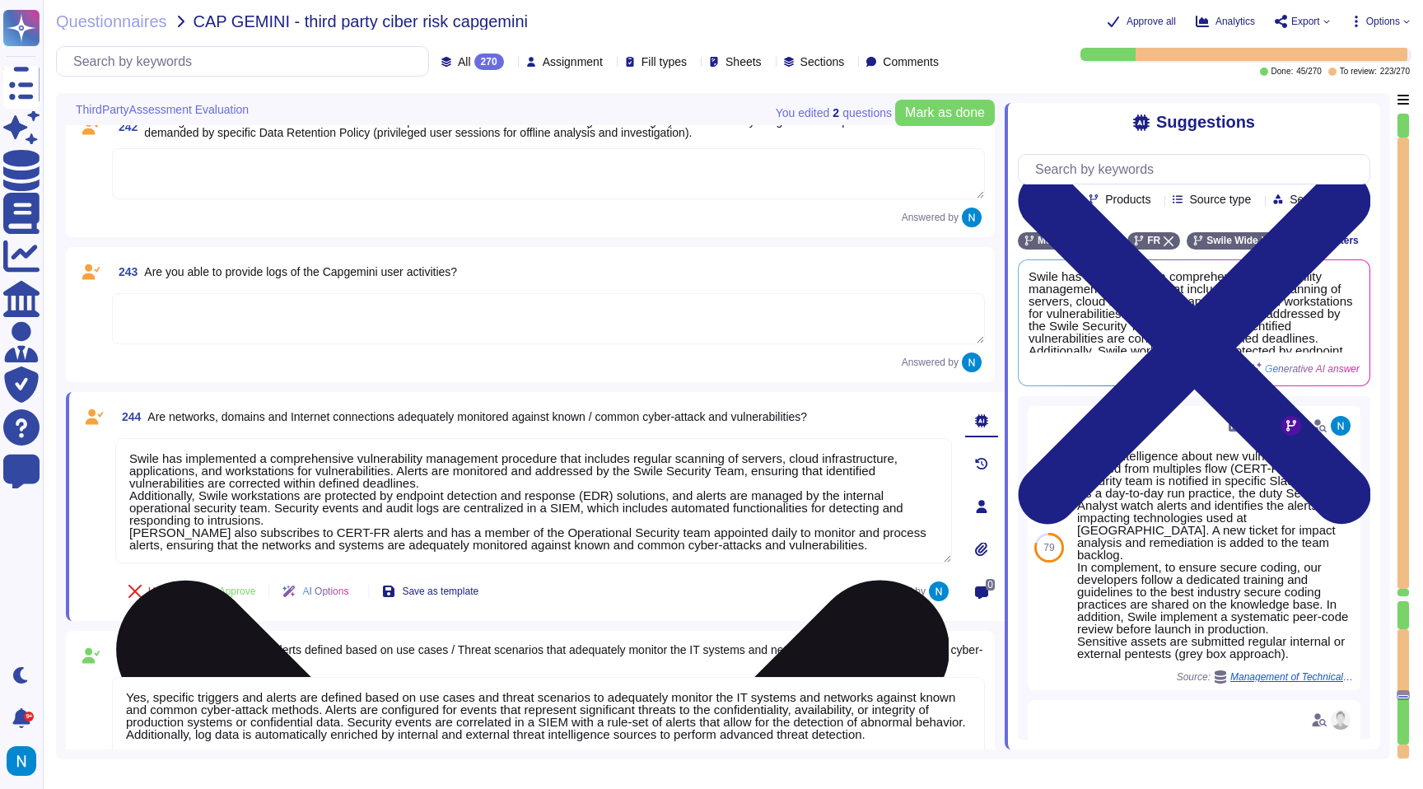
click at [127, 464] on textarea "Swile has implemented a comprehensive vulnerability management procedure that i…" at bounding box center [533, 500] width 837 height 125
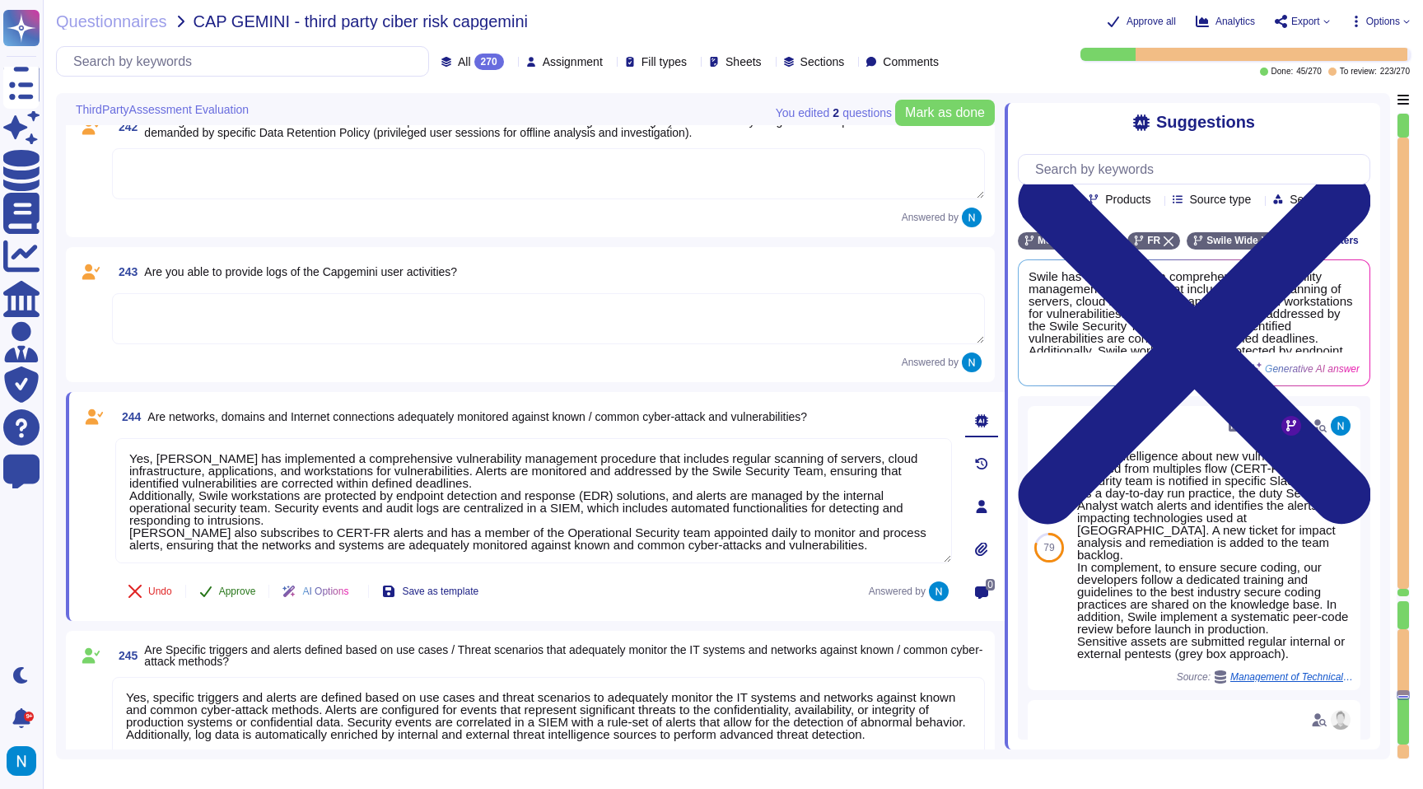
click at [237, 587] on span "Approve" at bounding box center [237, 591] width 37 height 10
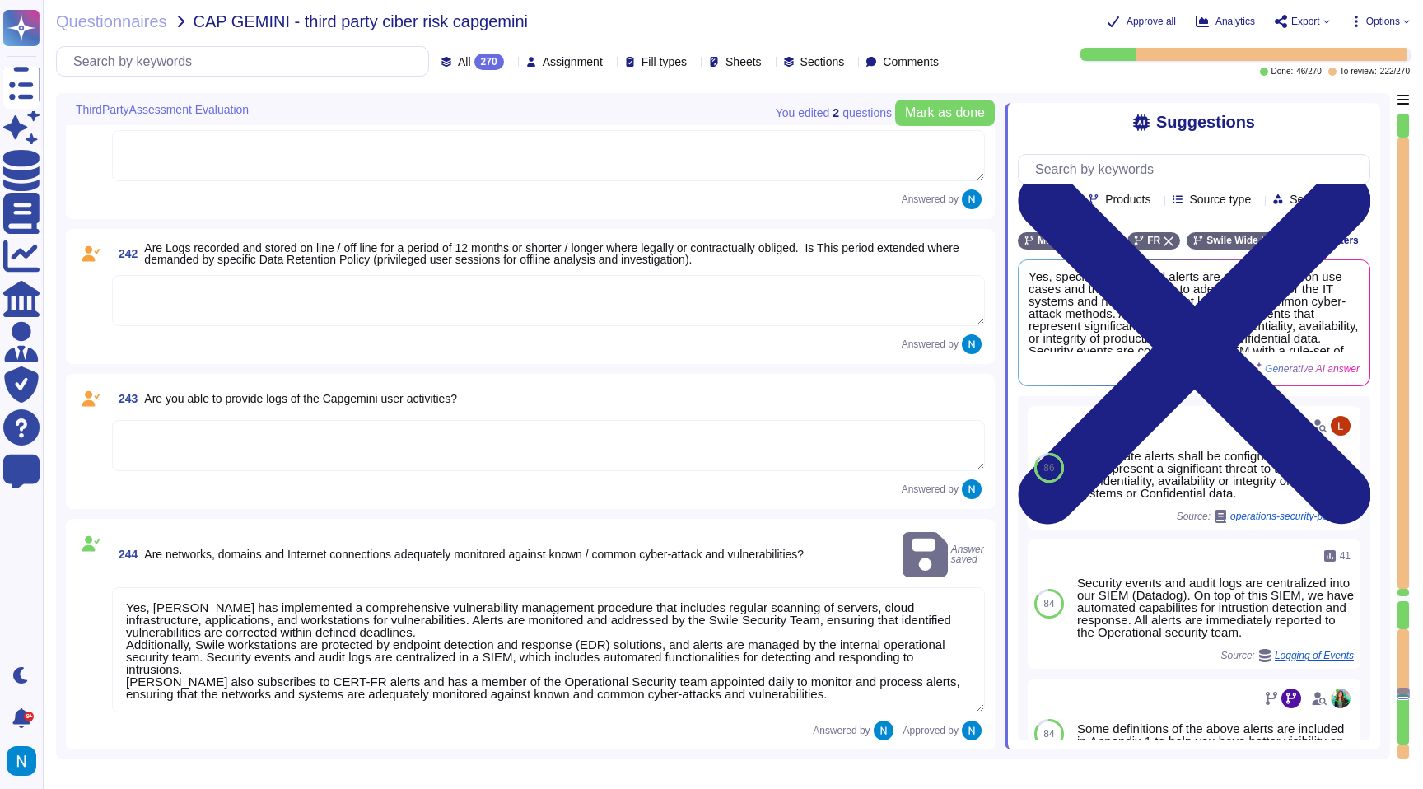
scroll to position [30892, 0]
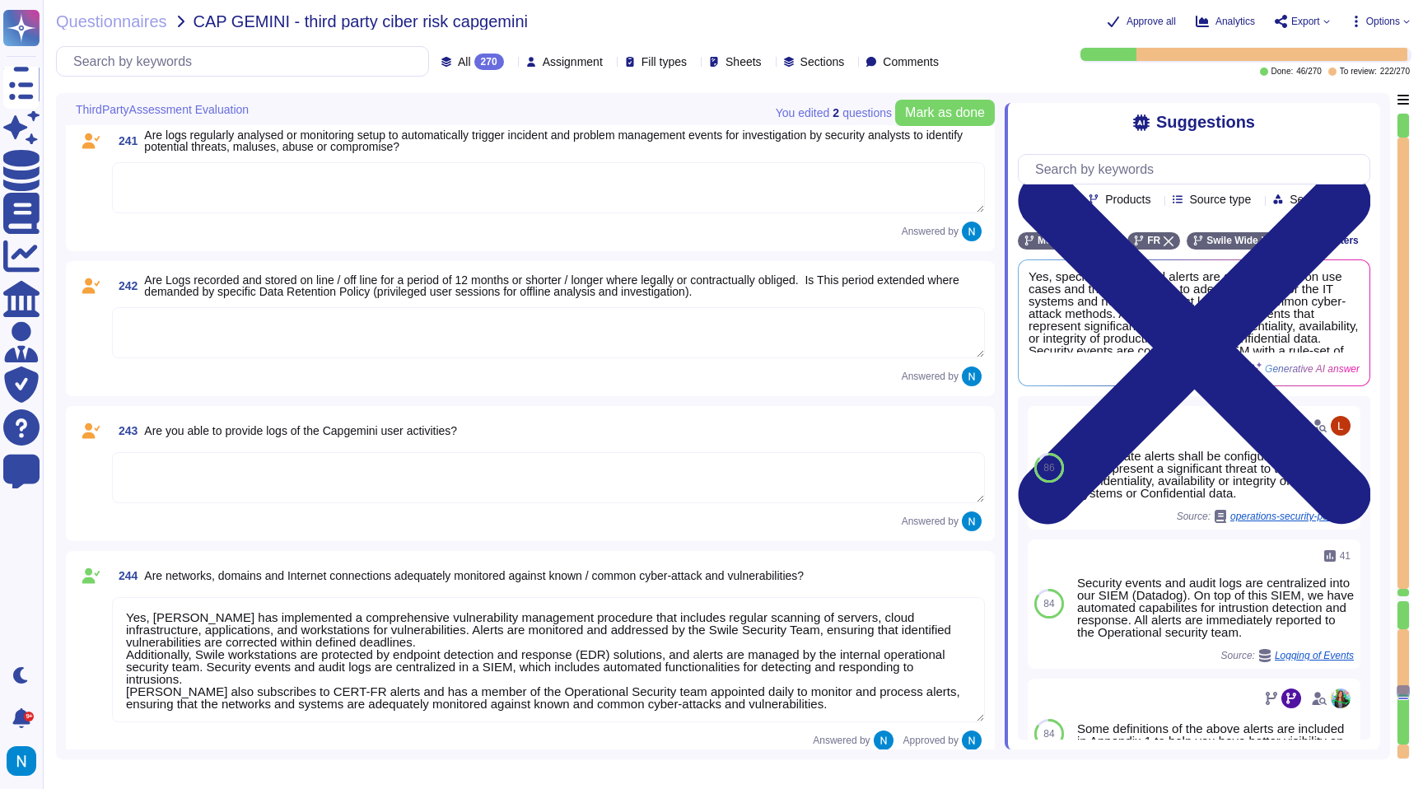
click at [312, 471] on textarea at bounding box center [548, 477] width 873 height 51
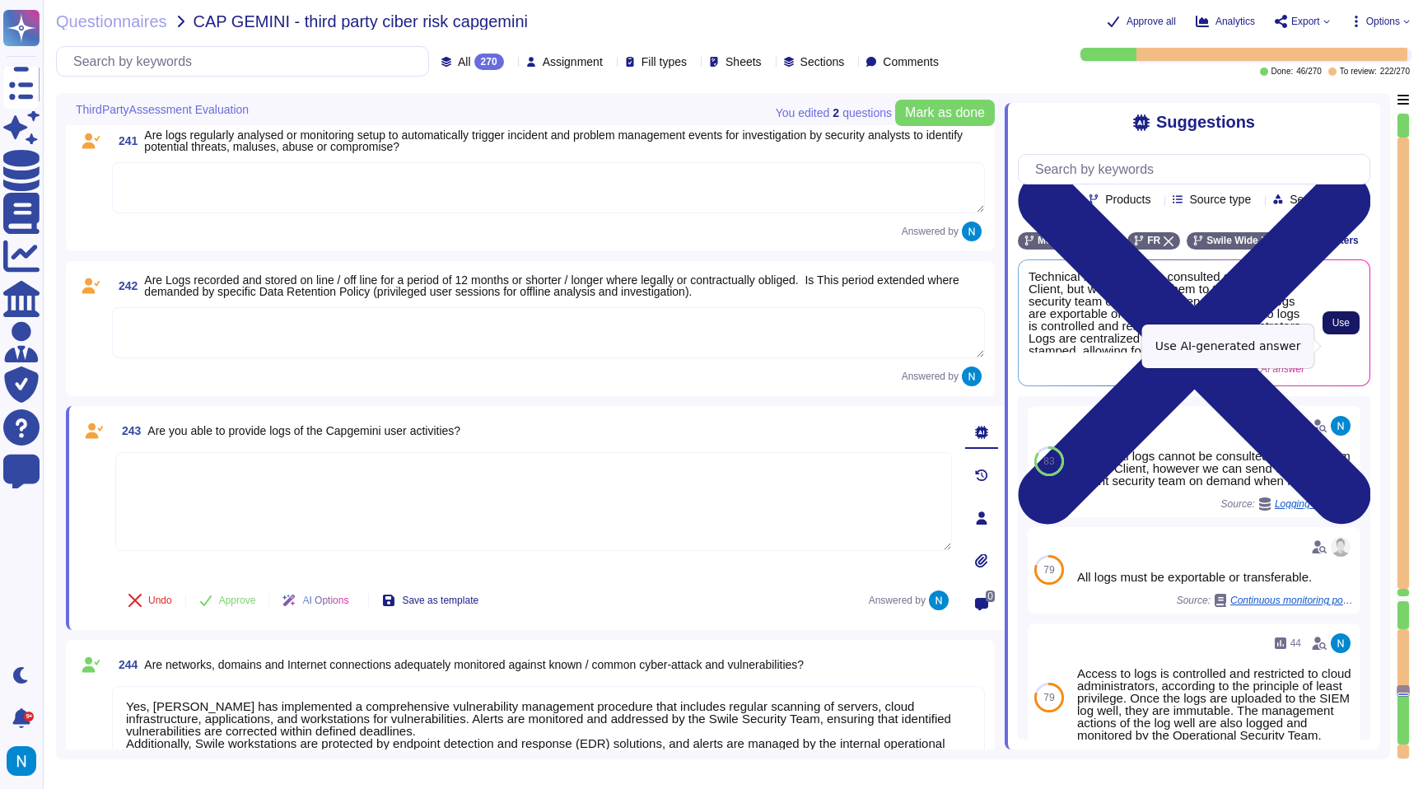
click at [1346, 328] on span "Use" at bounding box center [1340, 323] width 17 height 10
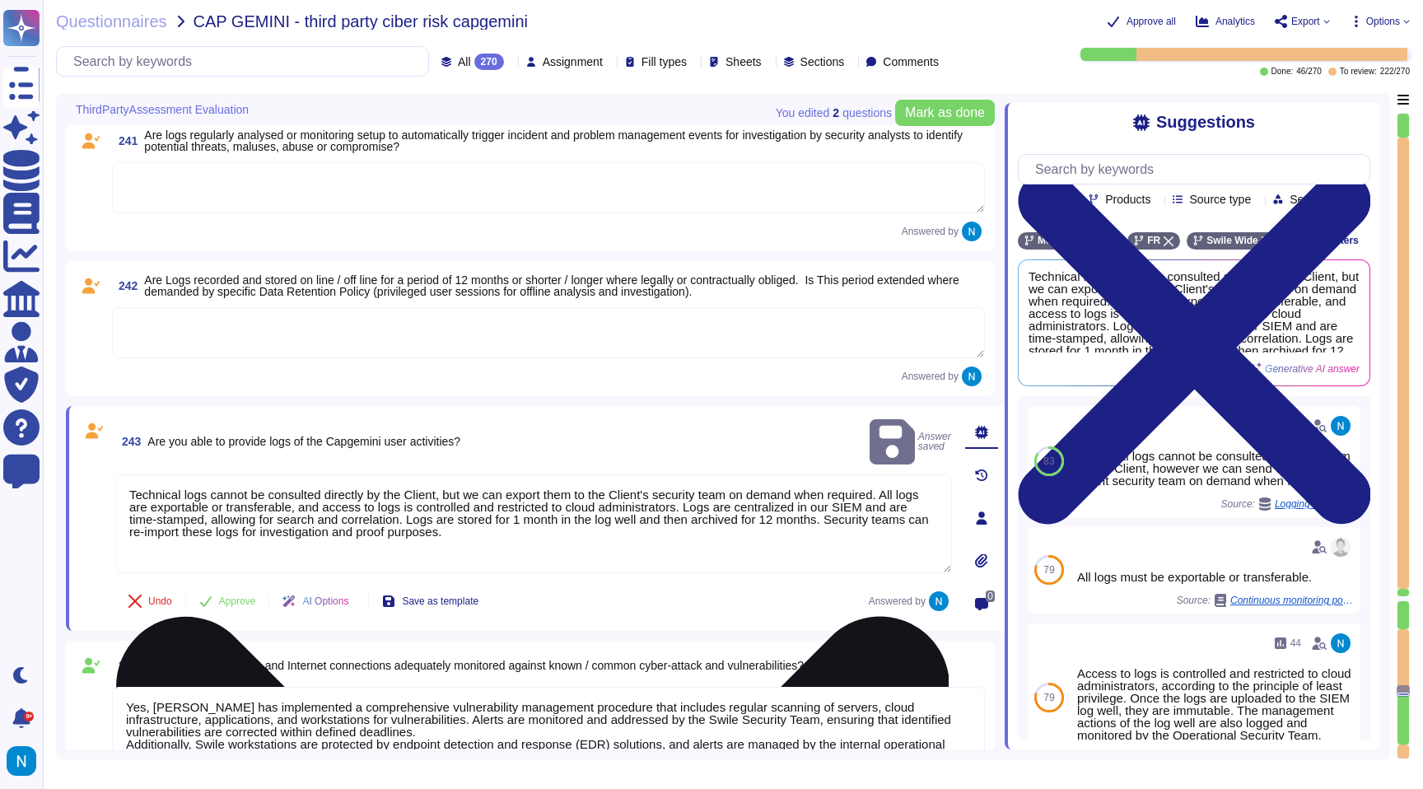
click at [131, 485] on textarea "Technical logs cannot be consulted directly by the Client, but we can export th…" at bounding box center [533, 523] width 837 height 99
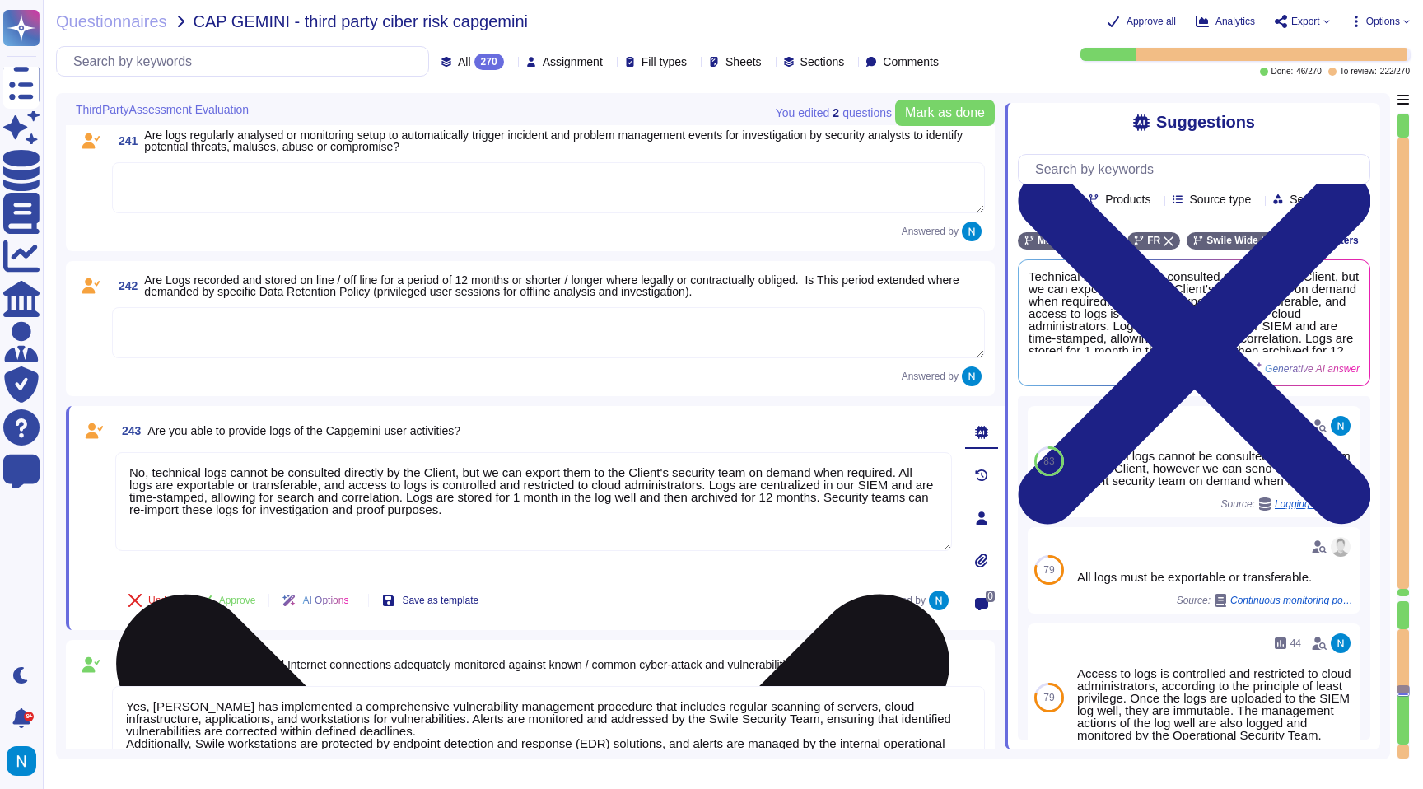
drag, startPoint x: 476, startPoint y: 487, endPoint x: 522, endPoint y: 530, distance: 63.5
click at [522, 530] on textarea "No, technical logs cannot be consulted directly by the Client, but we can expor…" at bounding box center [533, 501] width 837 height 99
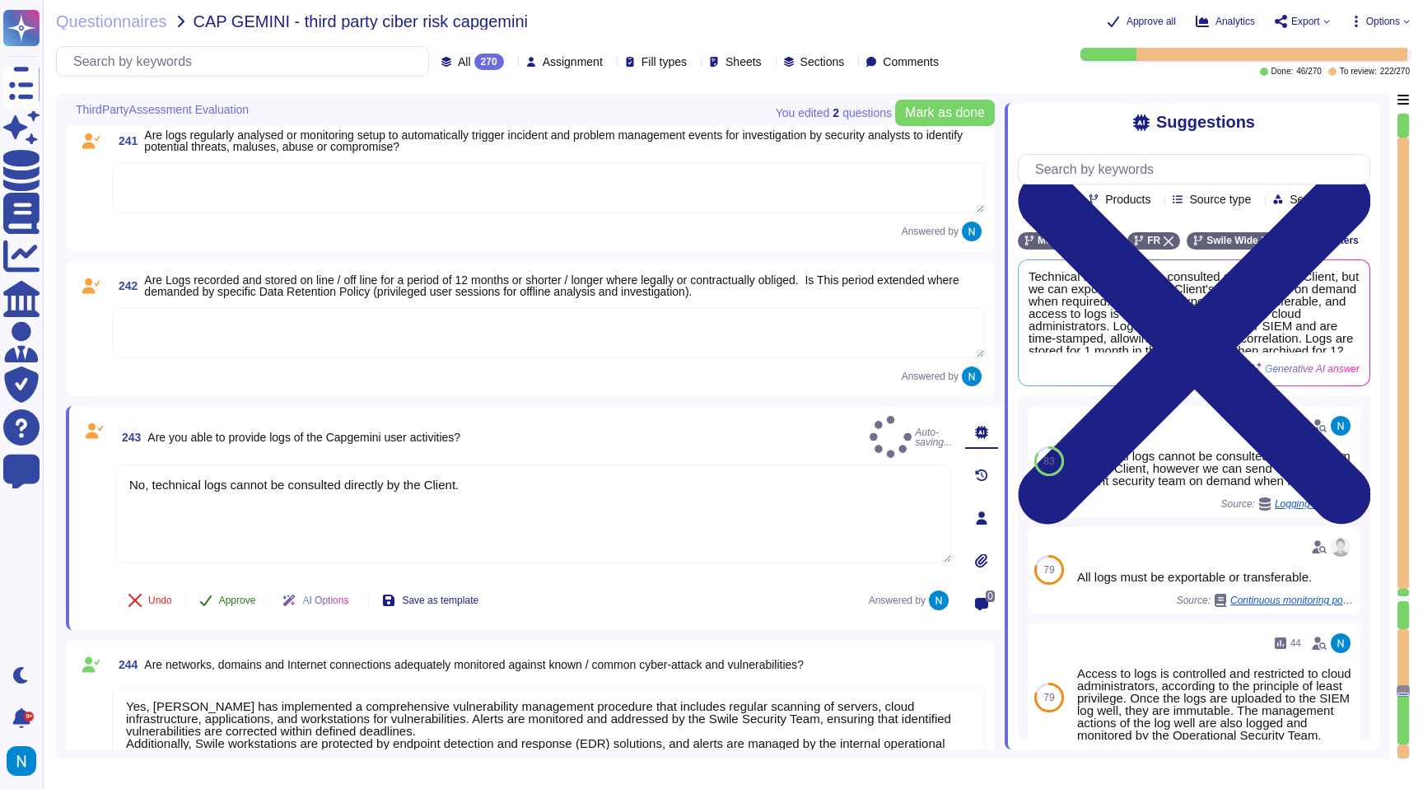
click at [245, 595] on span "Approve" at bounding box center [237, 600] width 37 height 10
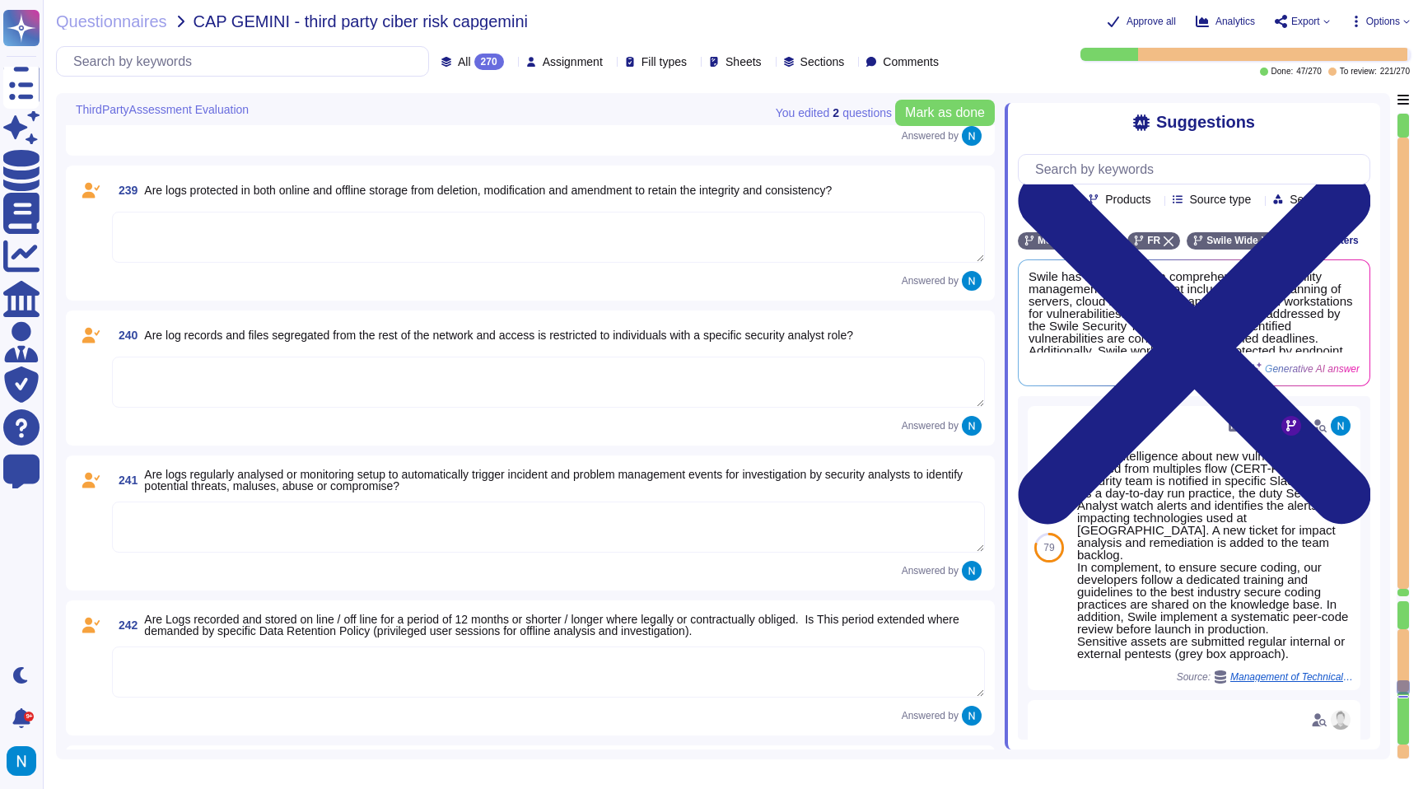
scroll to position [30572, 0]
click at [254, 656] on textarea at bounding box center [548, 672] width 873 height 51
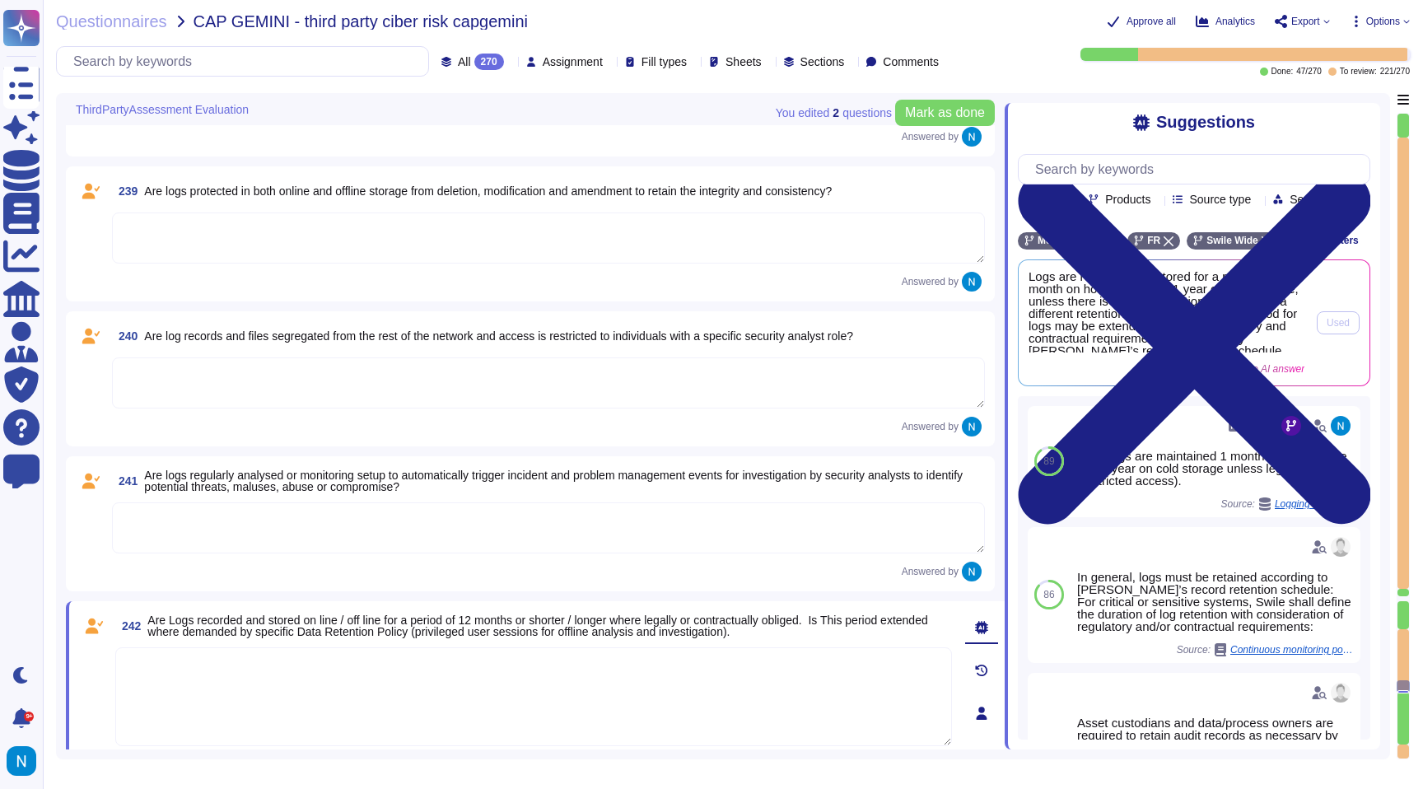
click at [1217, 343] on span "Logs are recorded and stored for a period of 1 month on hot storage and 1 year …" at bounding box center [1167, 311] width 276 height 82
click at [632, 691] on textarea at bounding box center [533, 696] width 837 height 99
paste textarea "Logs are recorded and stored for a period of 1 month on hot storage and 1 year …"
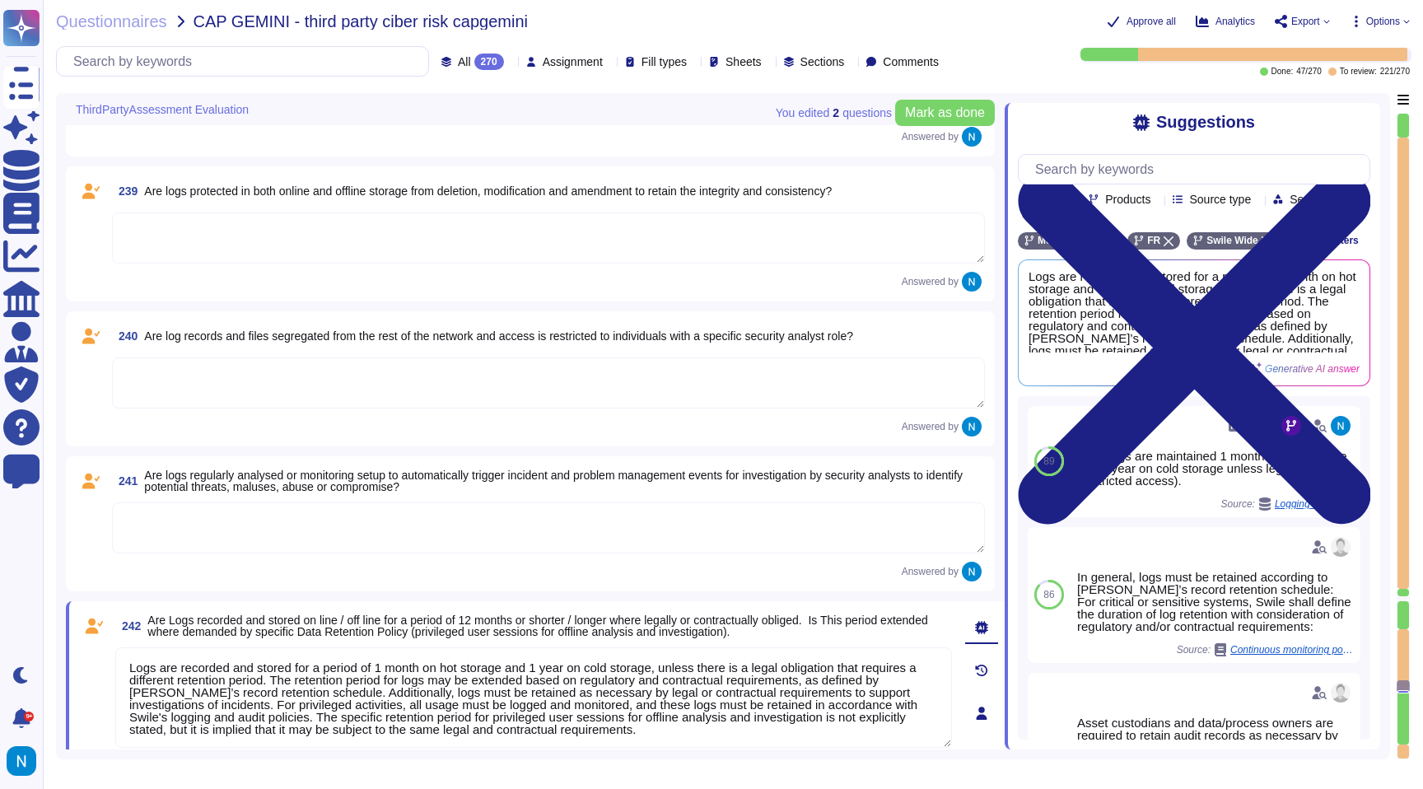
scroll to position [2, 0]
click at [136, 665] on textarea "Logs are recorded and stored for a period of 1 month on hot storage and 1 year …" at bounding box center [533, 697] width 837 height 100
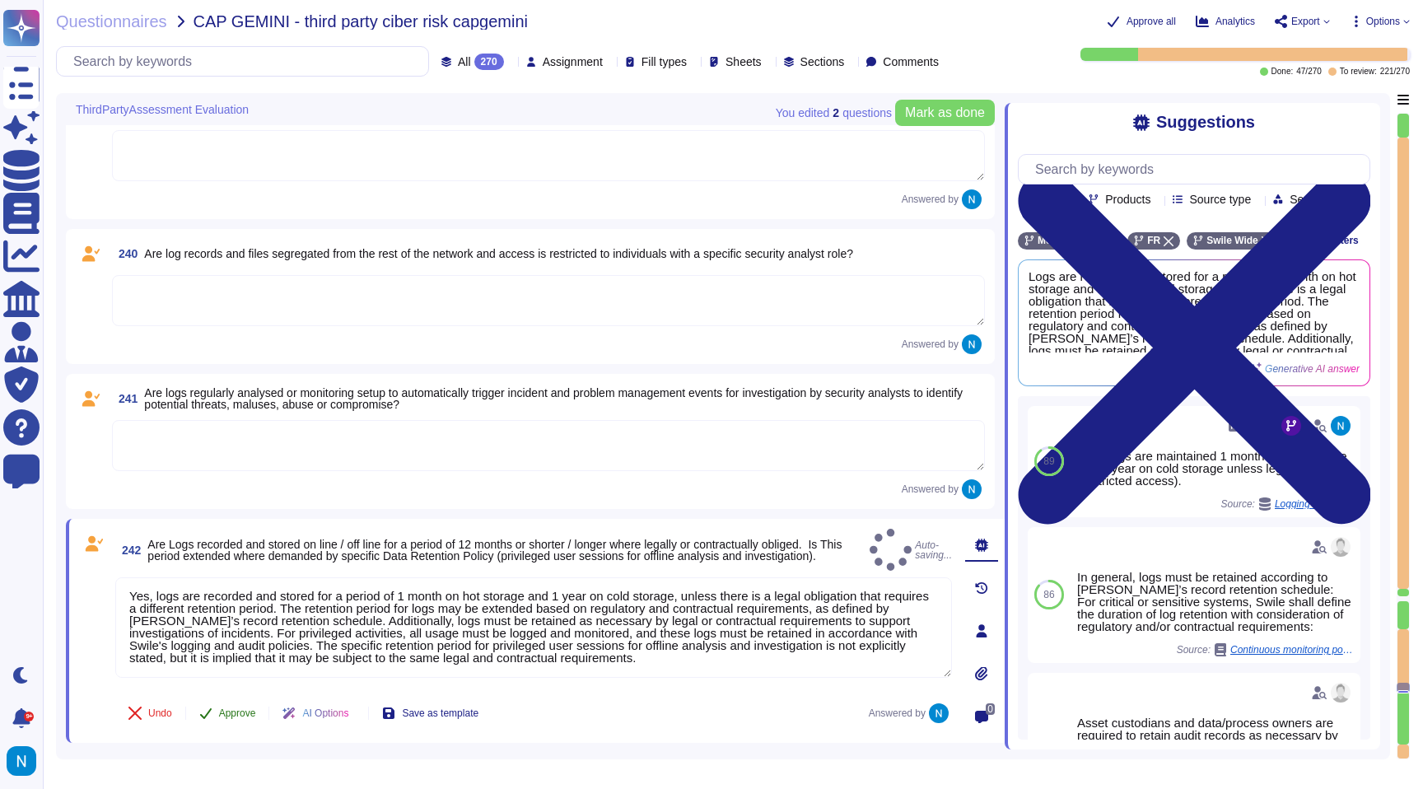
click at [226, 714] on span "Approve" at bounding box center [237, 713] width 37 height 10
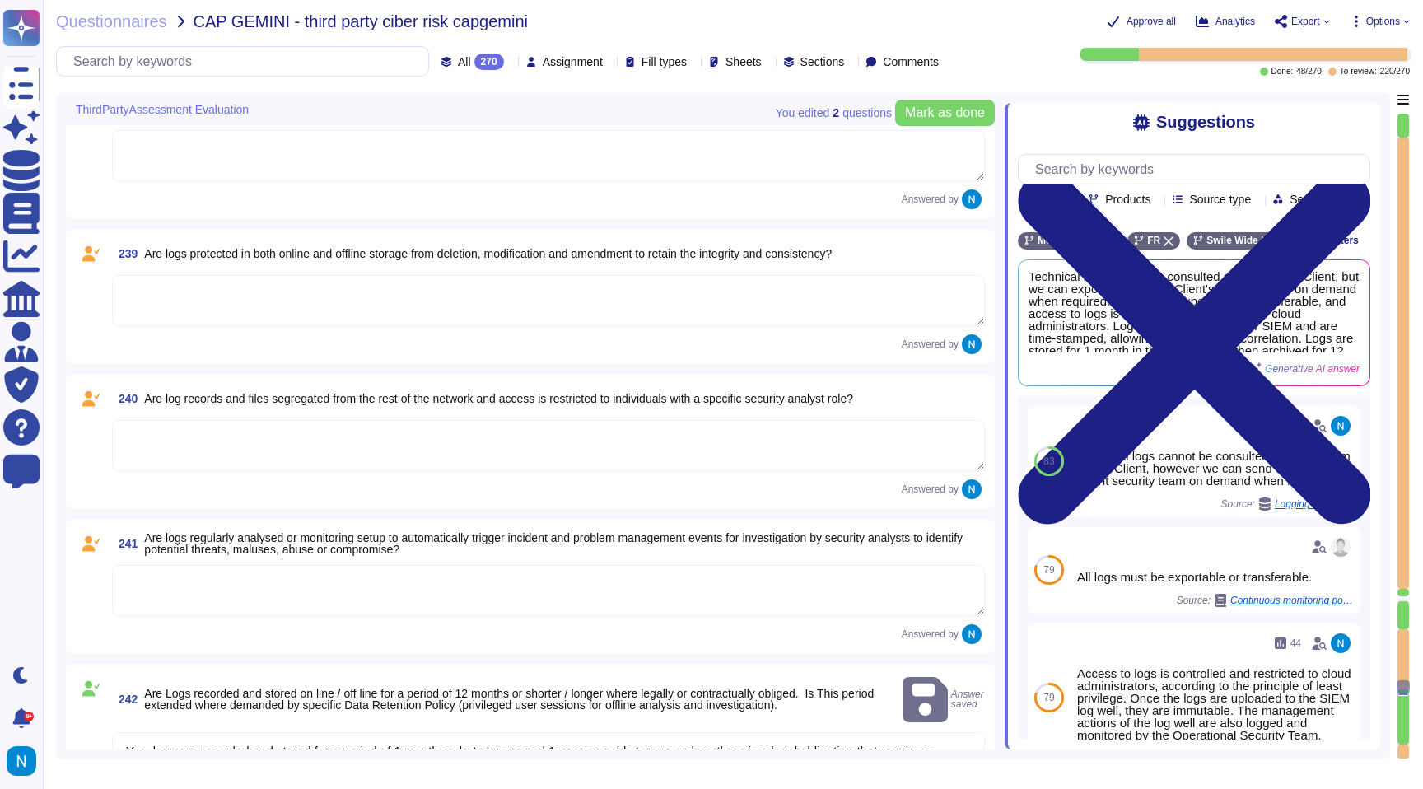
scroll to position [30492, 0]
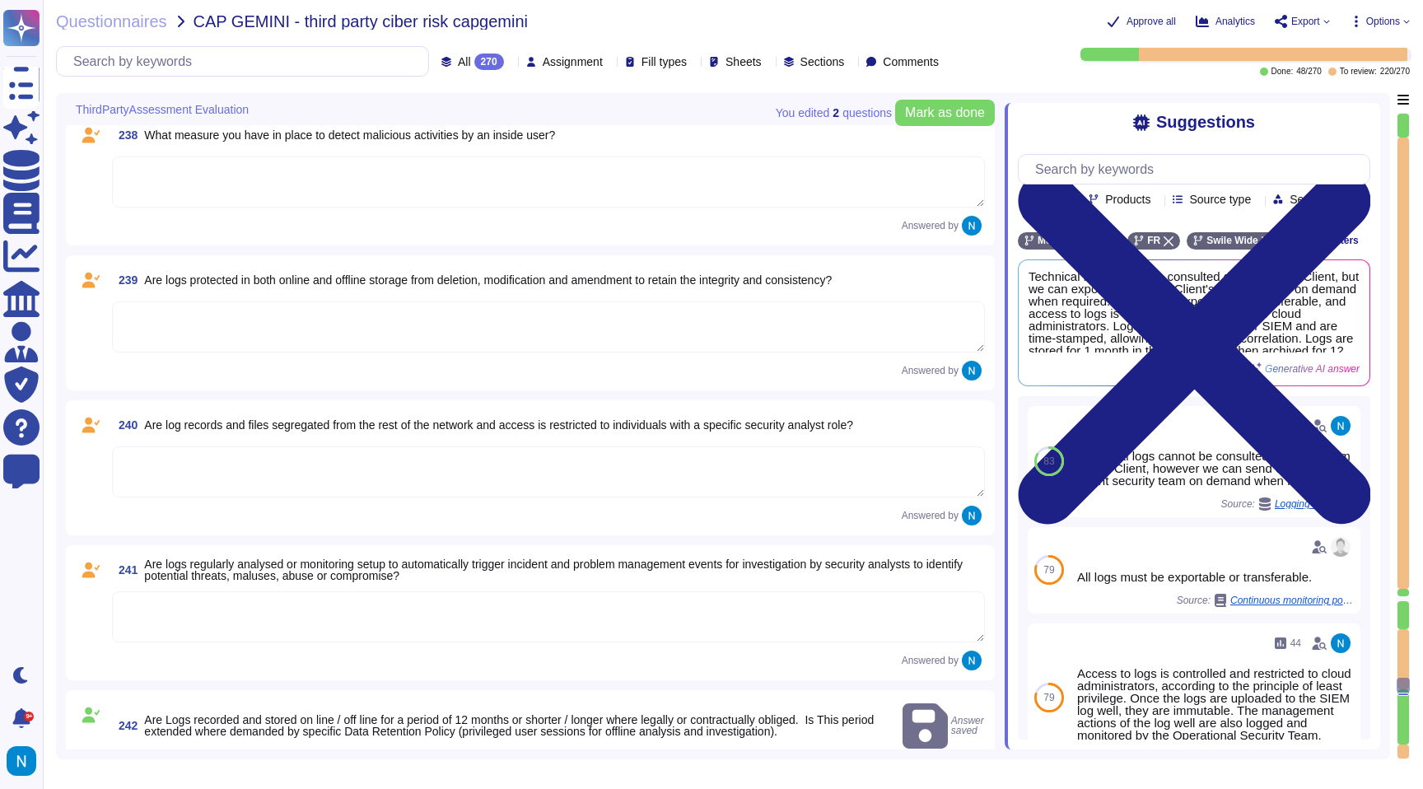
click at [268, 611] on textarea at bounding box center [548, 616] width 873 height 51
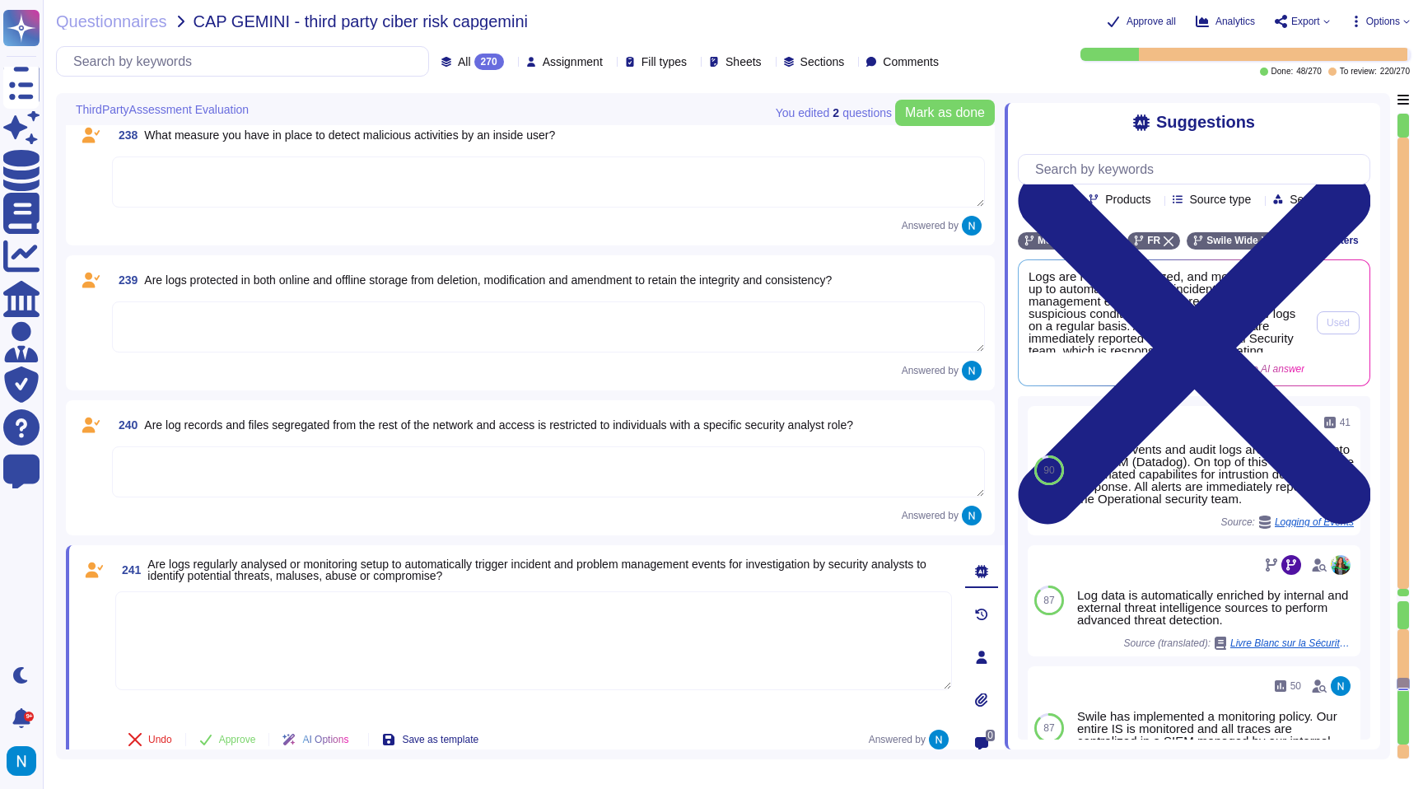
click at [1136, 352] on span "Logs are regularly analyzed, and monitoring is set up to automatically trigger …" at bounding box center [1167, 311] width 276 height 82
click at [669, 645] on textarea at bounding box center [533, 640] width 837 height 99
paste textarea "Logs are regularly analyzed, and monitoring is set up to automatically trigger …"
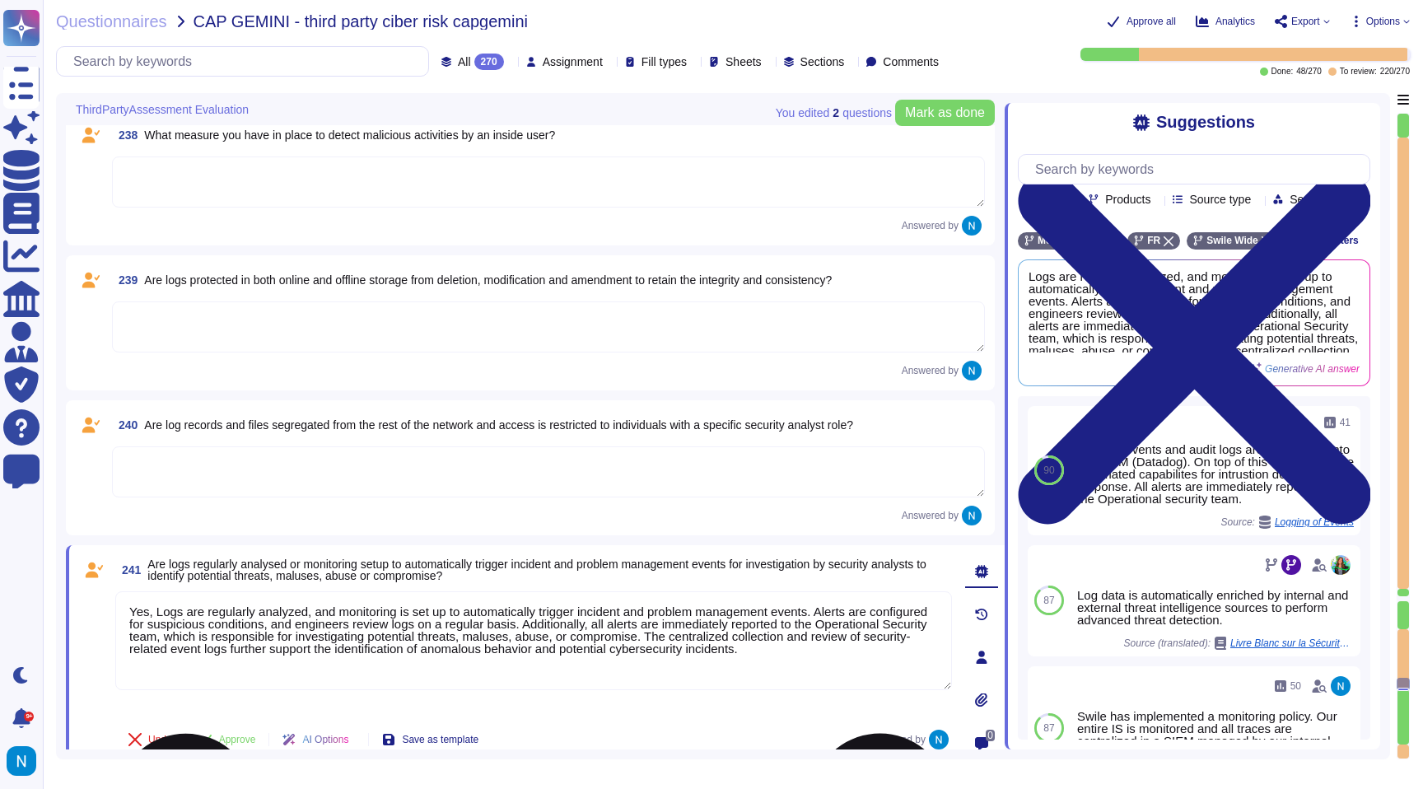
click at [159, 613] on textarea "Yes, Logs are regularly analyzed, and monitoring is set up to automatically tri…" at bounding box center [533, 640] width 837 height 99
click at [241, 735] on span "Approve" at bounding box center [237, 740] width 37 height 10
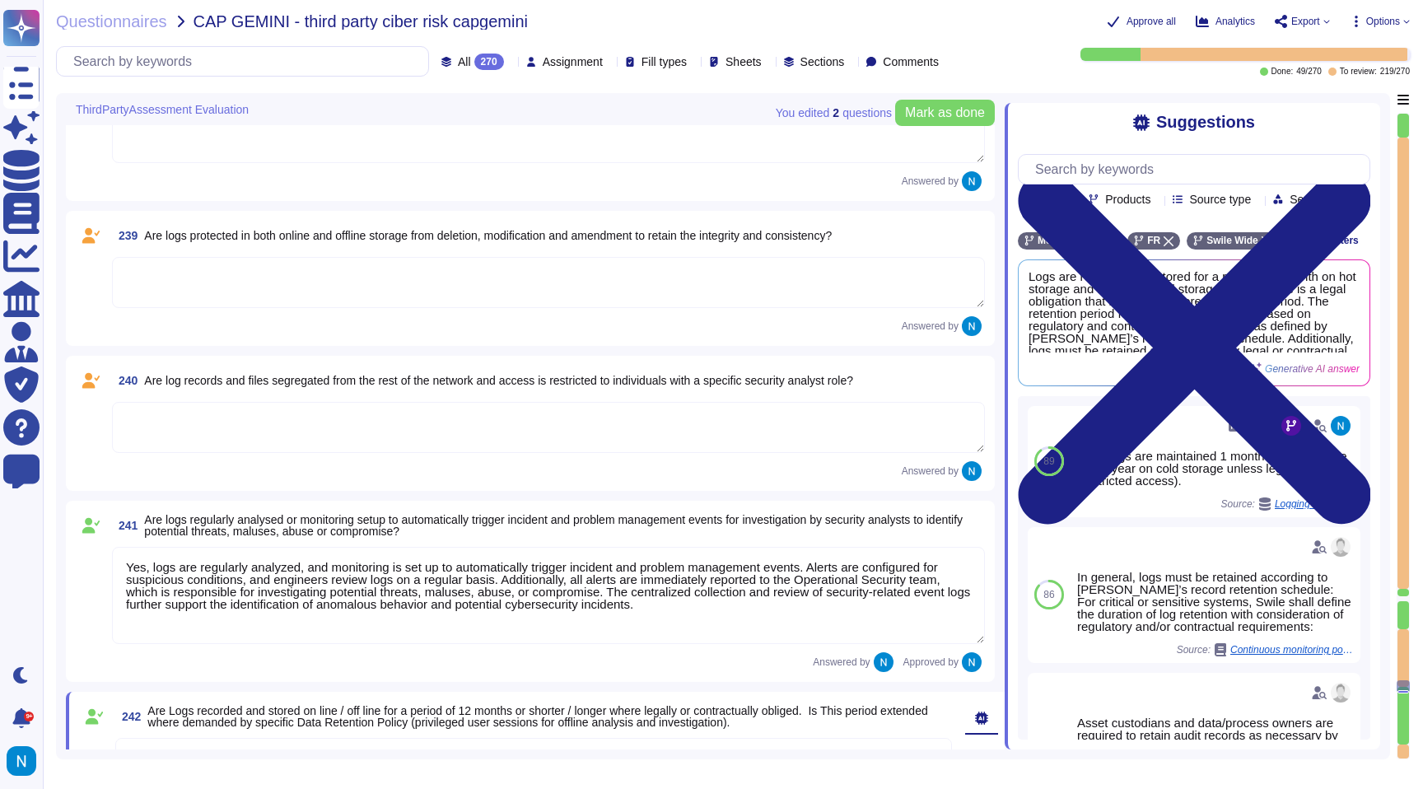
scroll to position [30519, 0]
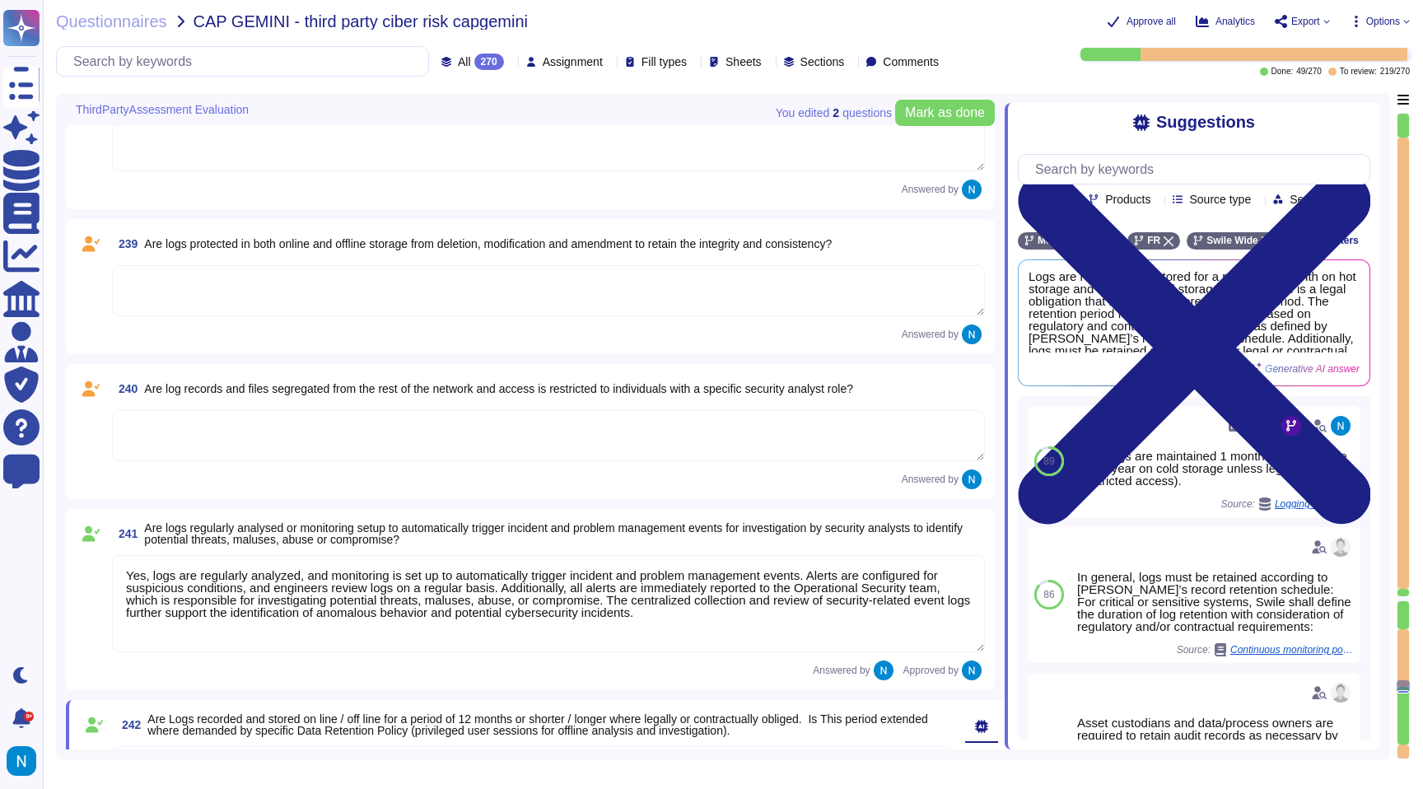
click at [199, 443] on textarea at bounding box center [548, 435] width 873 height 51
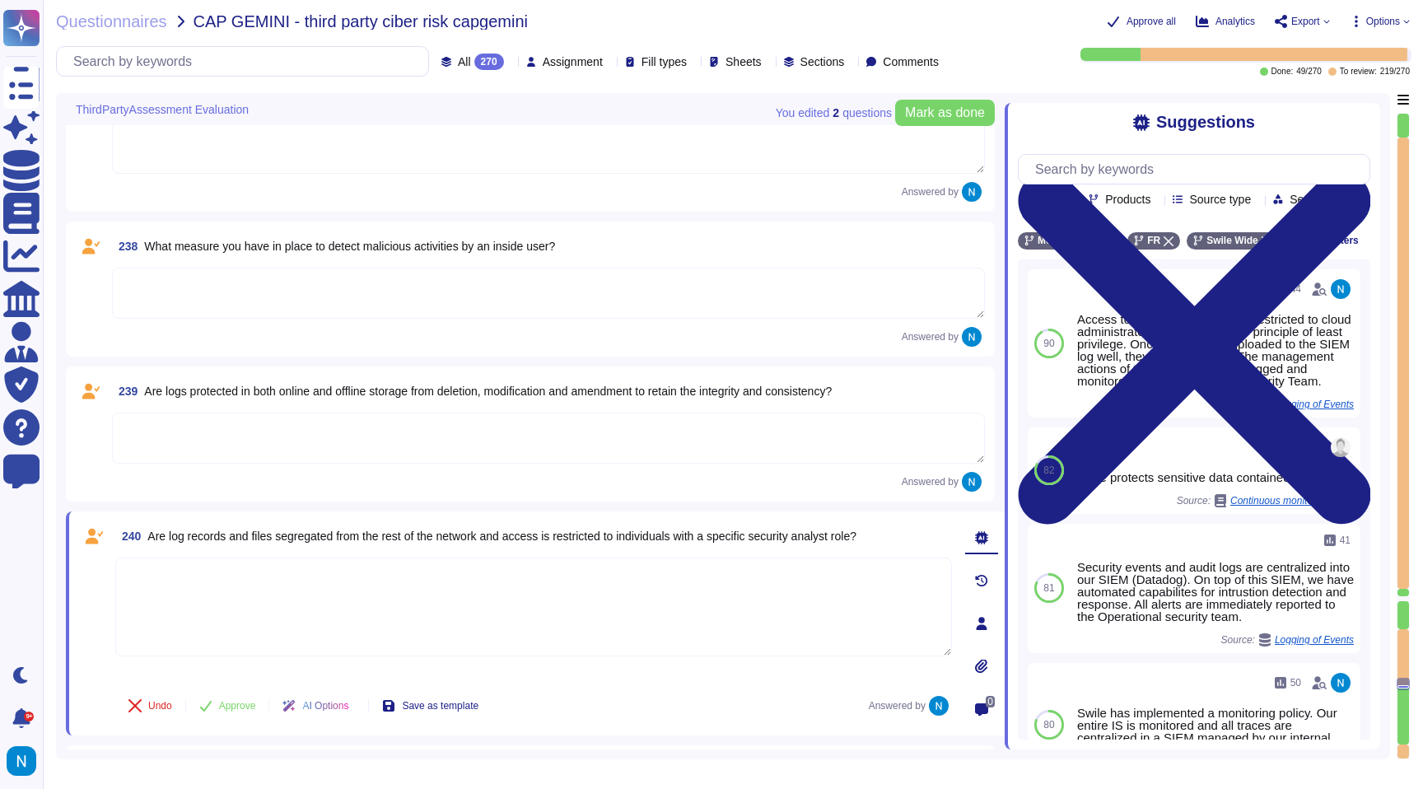
scroll to position [30365, 0]
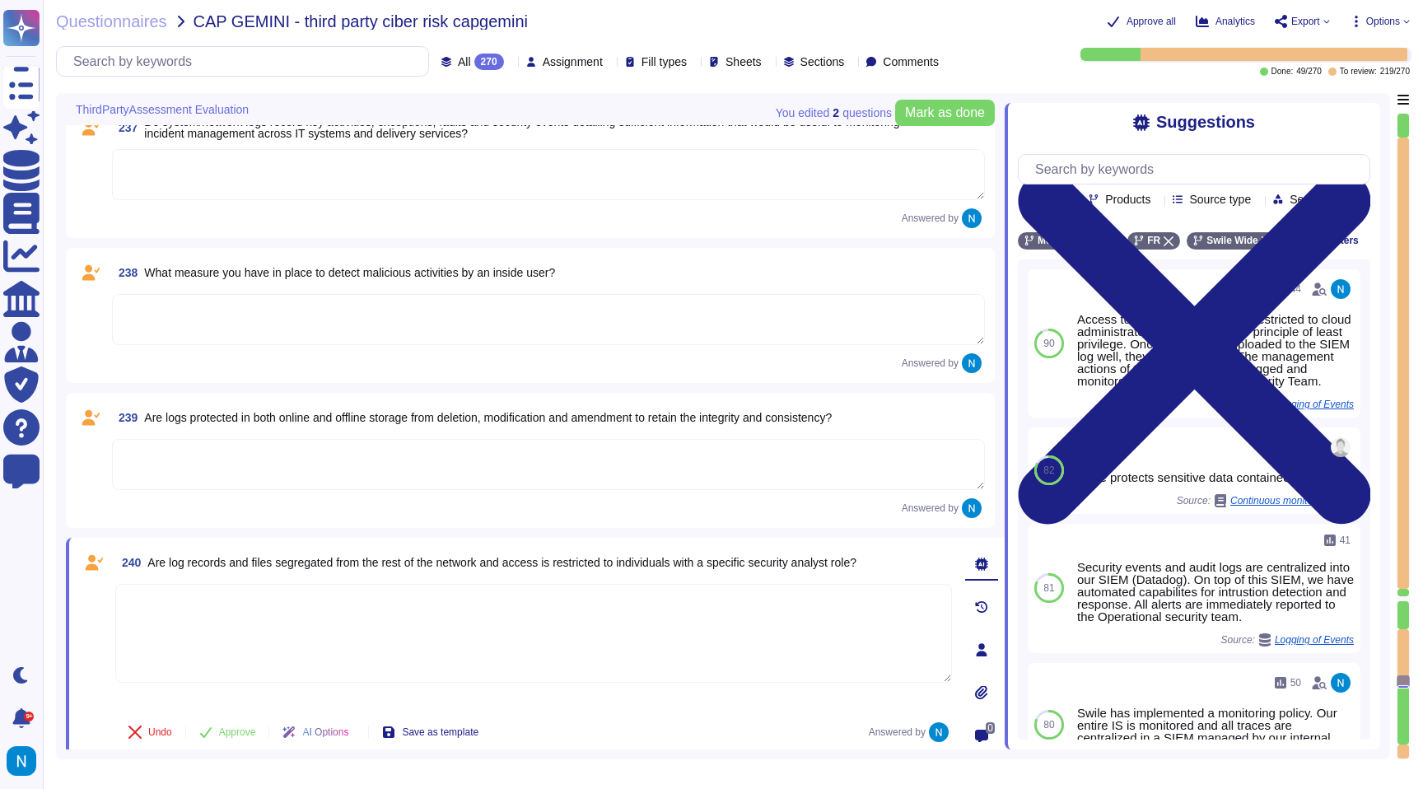
click at [755, 462] on textarea at bounding box center [548, 464] width 873 height 51
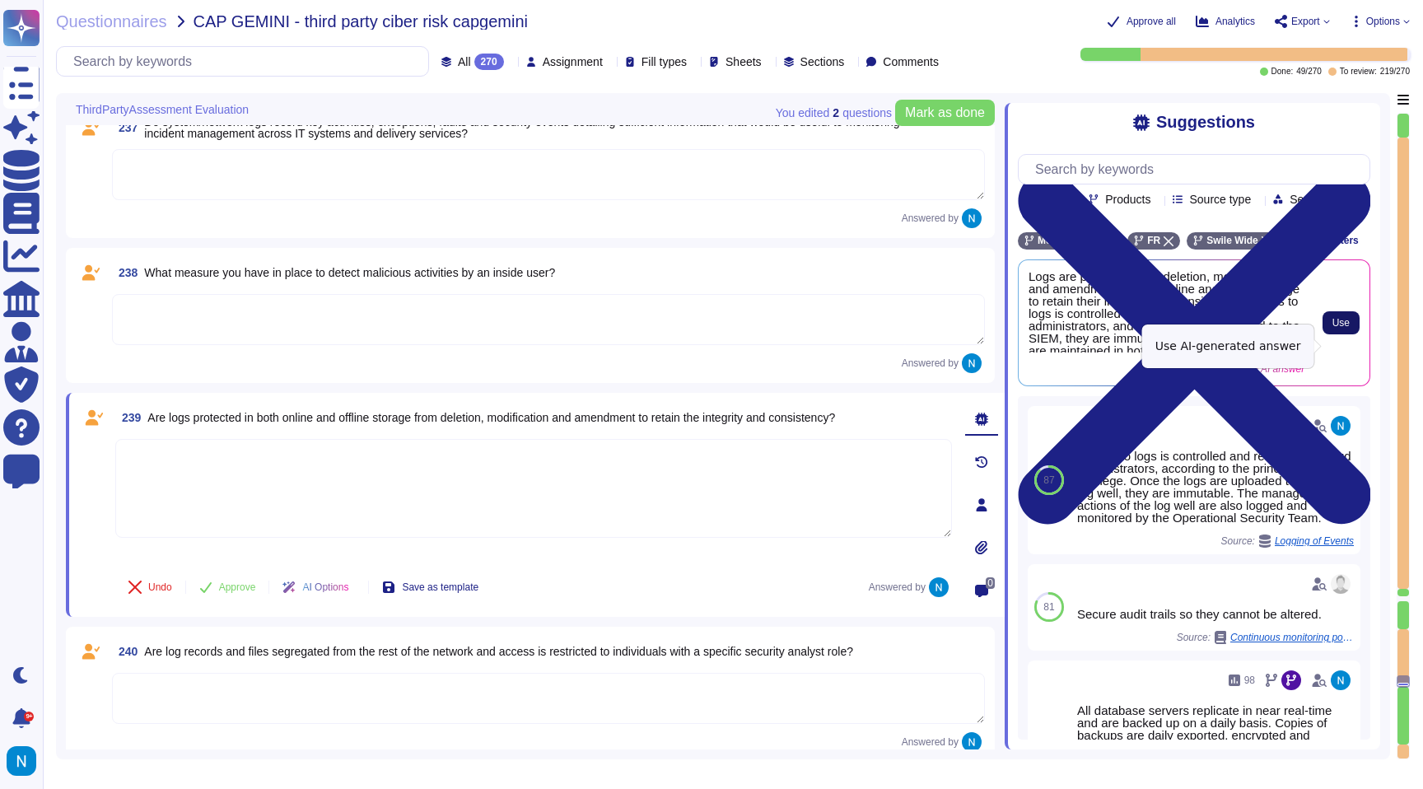
click at [1328, 334] on button "Use" at bounding box center [1341, 322] width 37 height 23
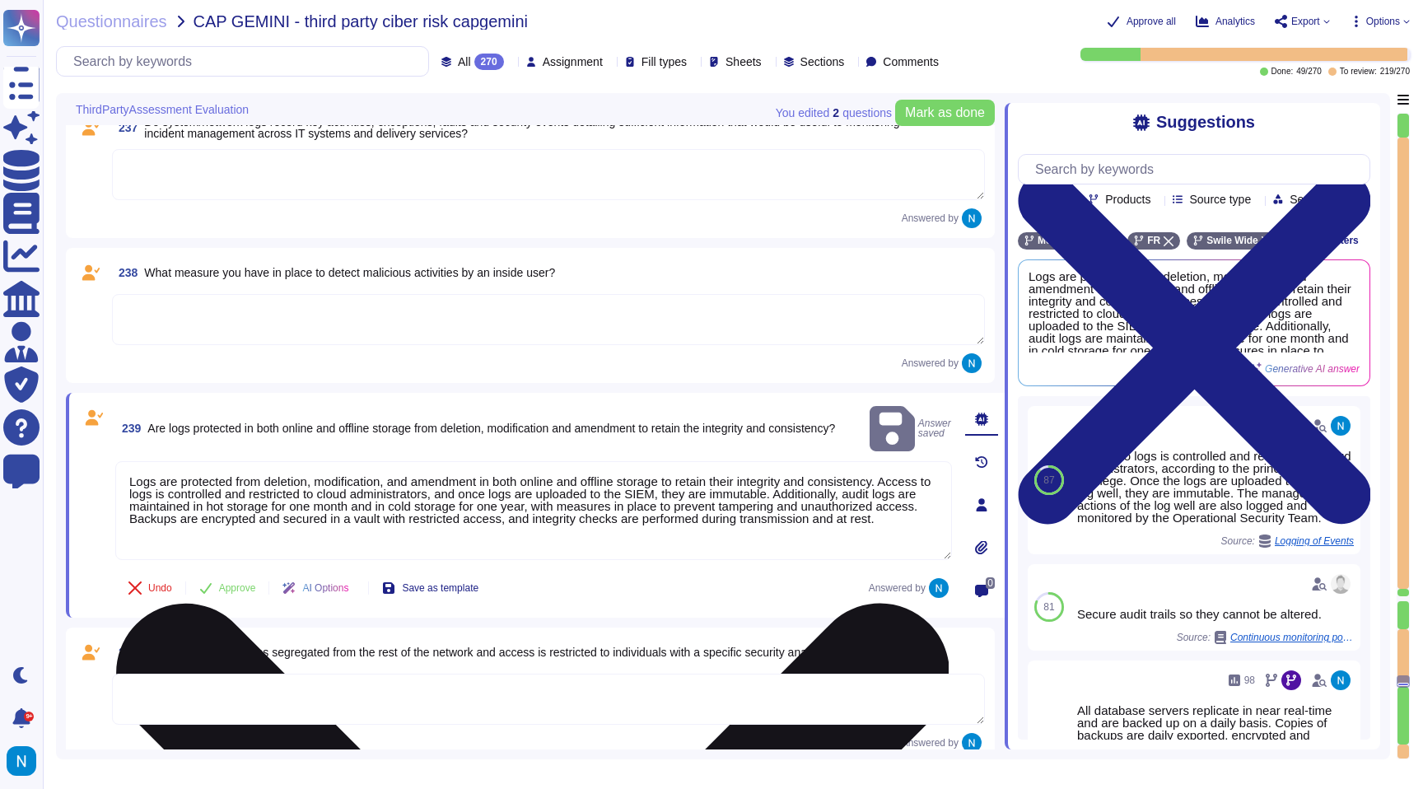
click at [135, 461] on textarea "Logs are protected from deletion, modification, and amendment in both online an…" at bounding box center [533, 510] width 837 height 99
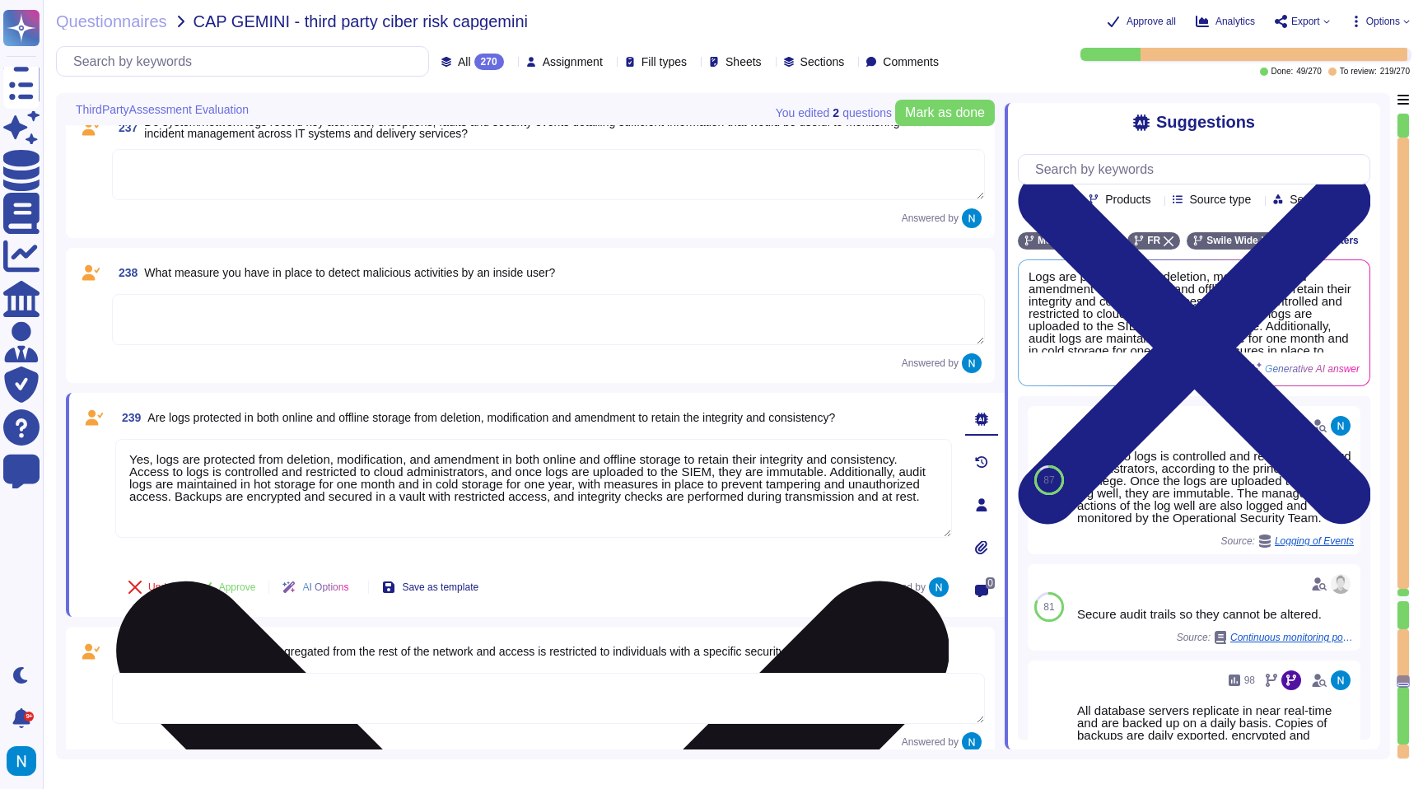
click at [149, 524] on textarea "Yes, logs are protected from deletion, modification, and amendment in both onli…" at bounding box center [533, 488] width 837 height 99
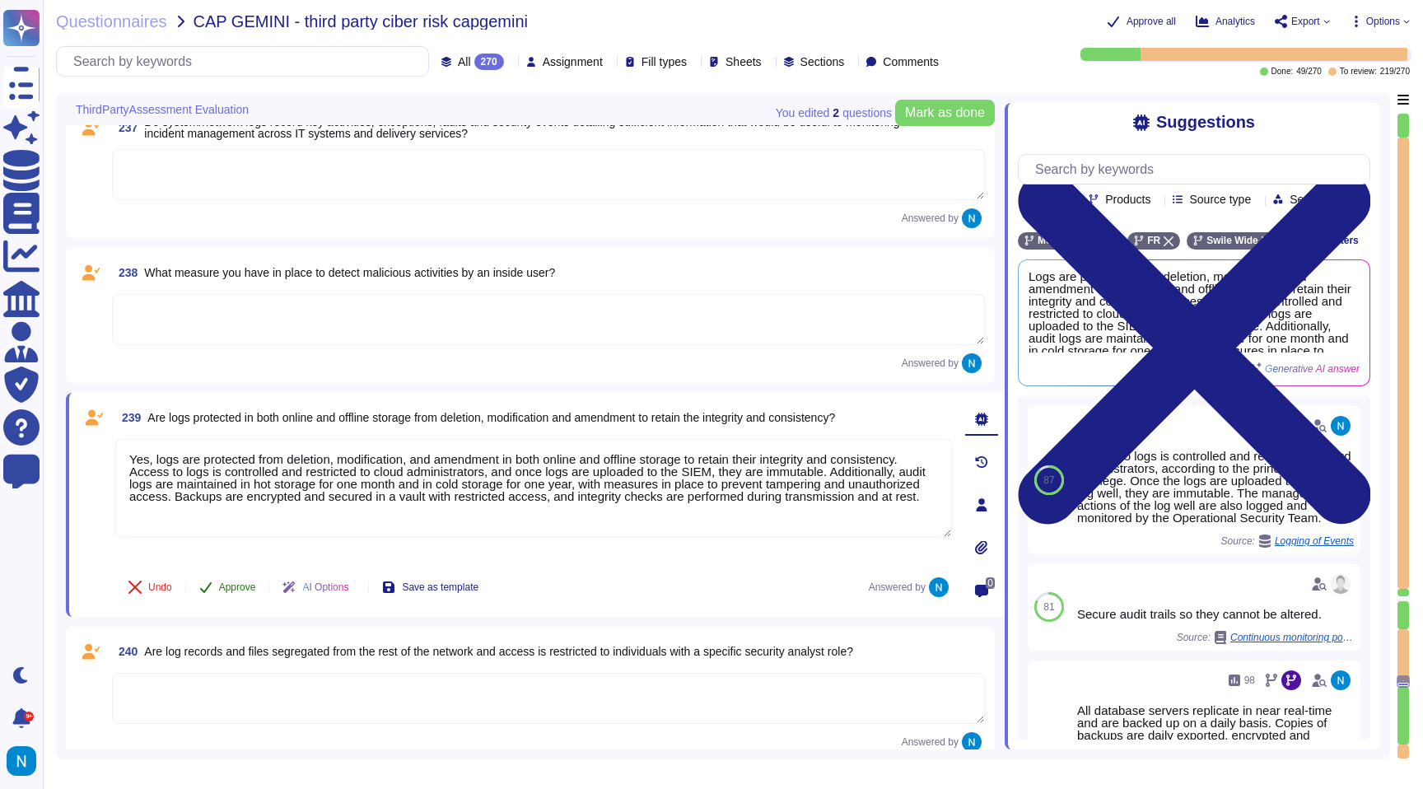
click at [240, 593] on button "Approve" at bounding box center [227, 587] width 83 height 33
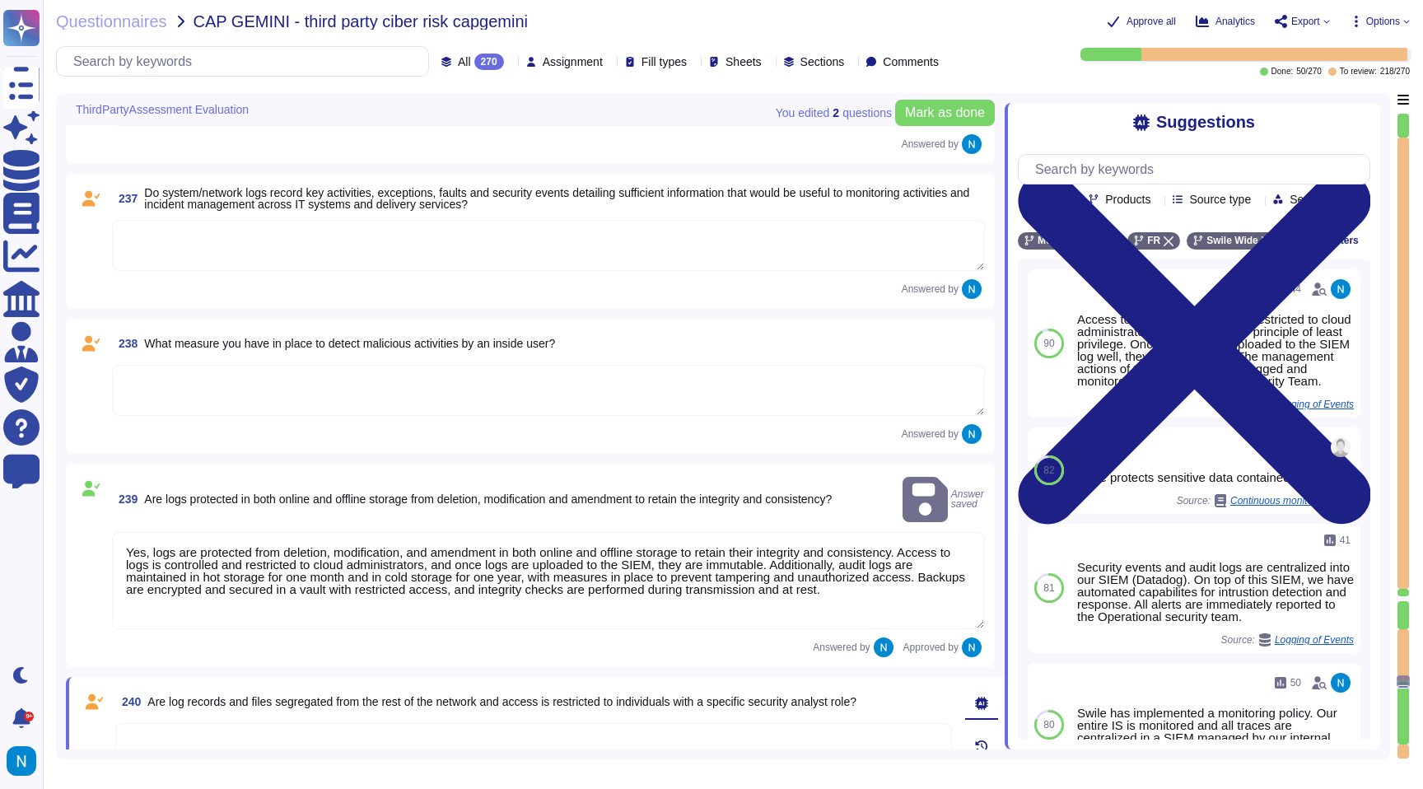
scroll to position [30292, 0]
click at [306, 390] on textarea at bounding box center [548, 391] width 873 height 51
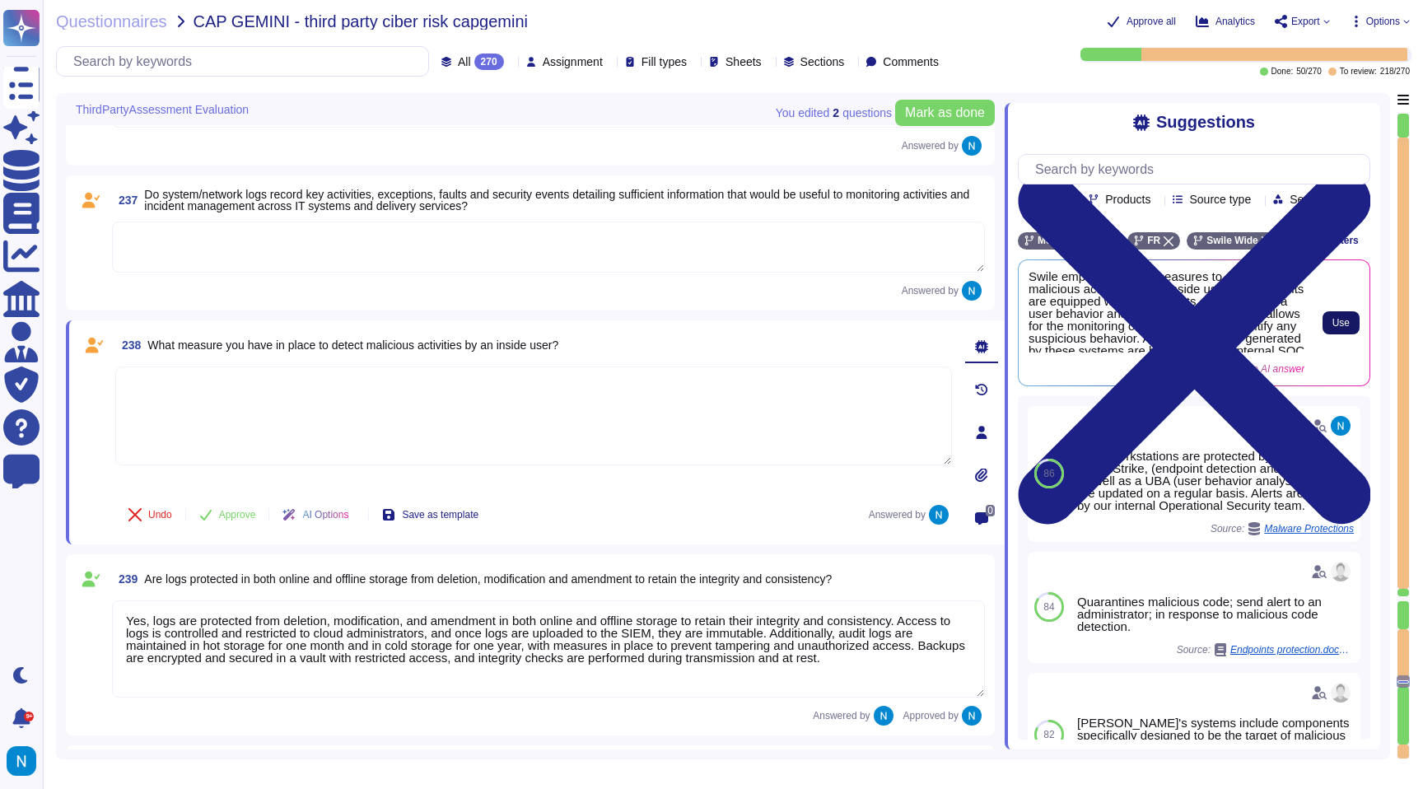
click at [1340, 328] on span "Use" at bounding box center [1340, 323] width 17 height 10
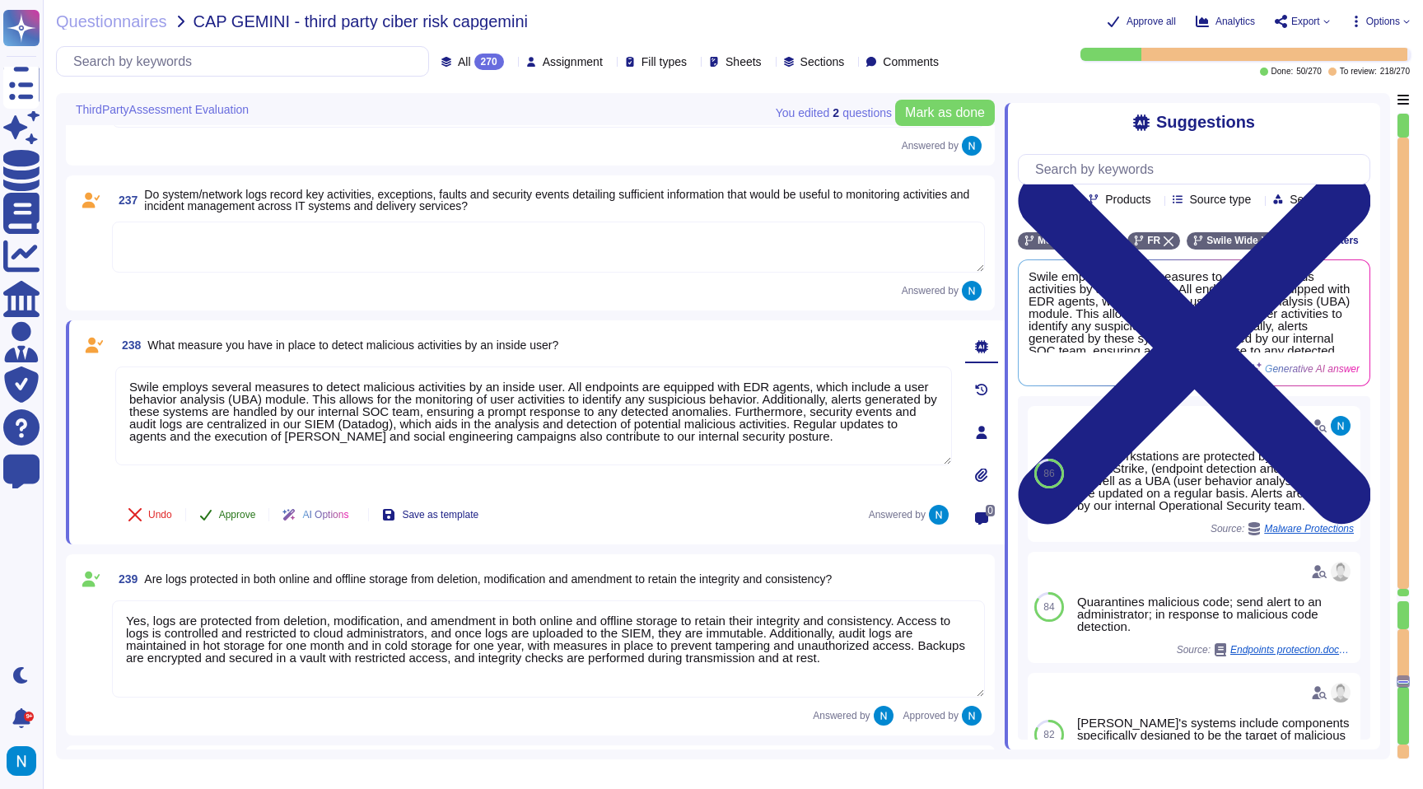
click at [243, 514] on span "Approve" at bounding box center [237, 515] width 37 height 10
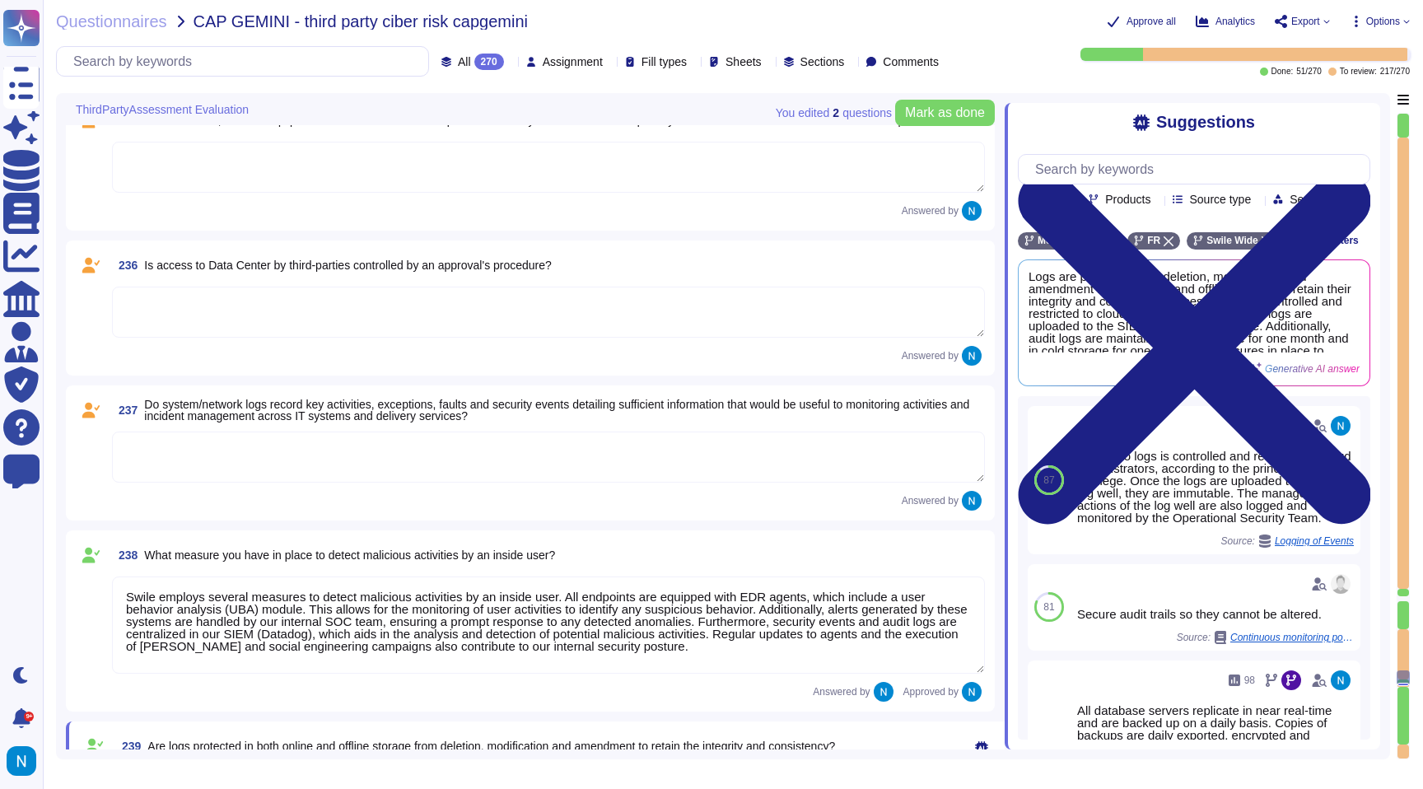
scroll to position [30068, 0]
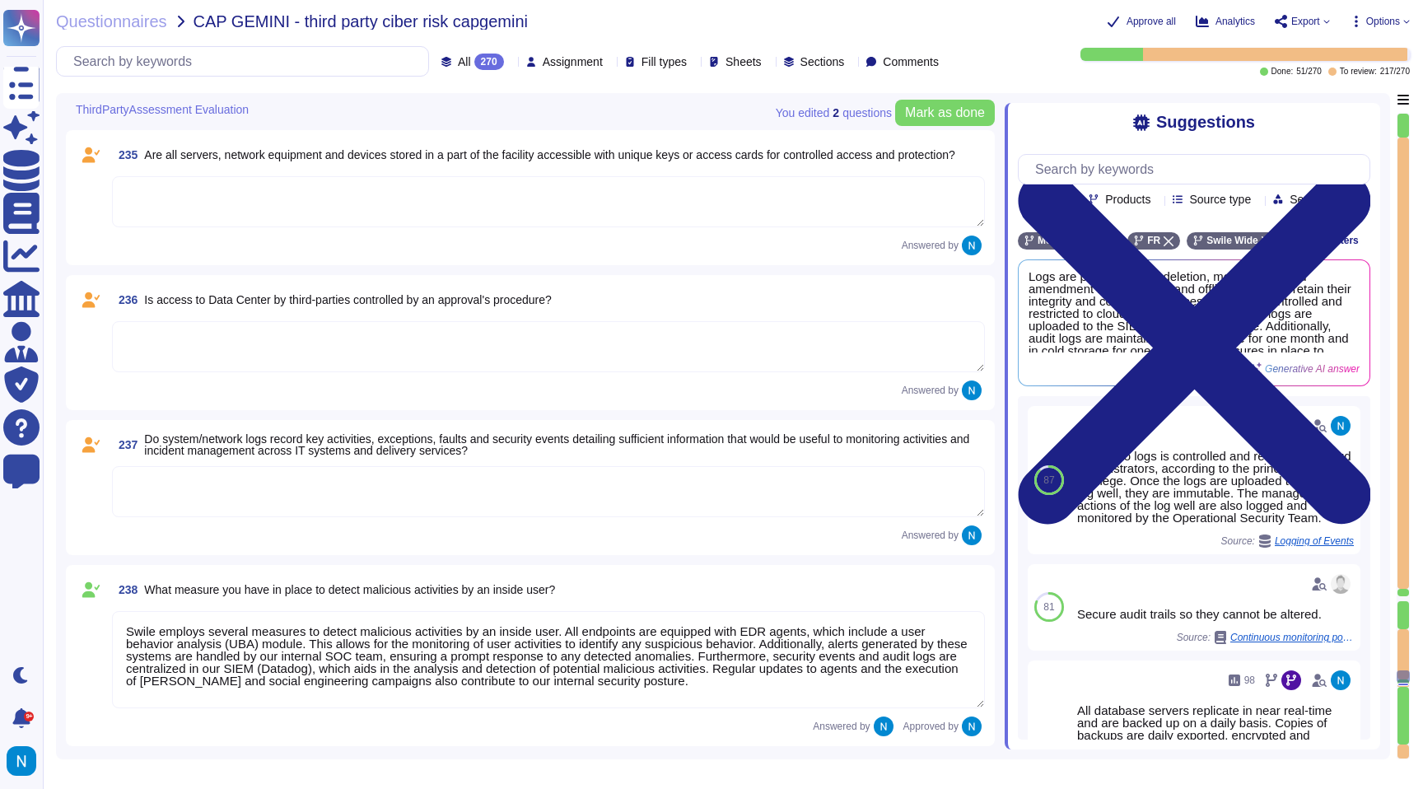
click at [245, 485] on textarea at bounding box center [548, 491] width 873 height 51
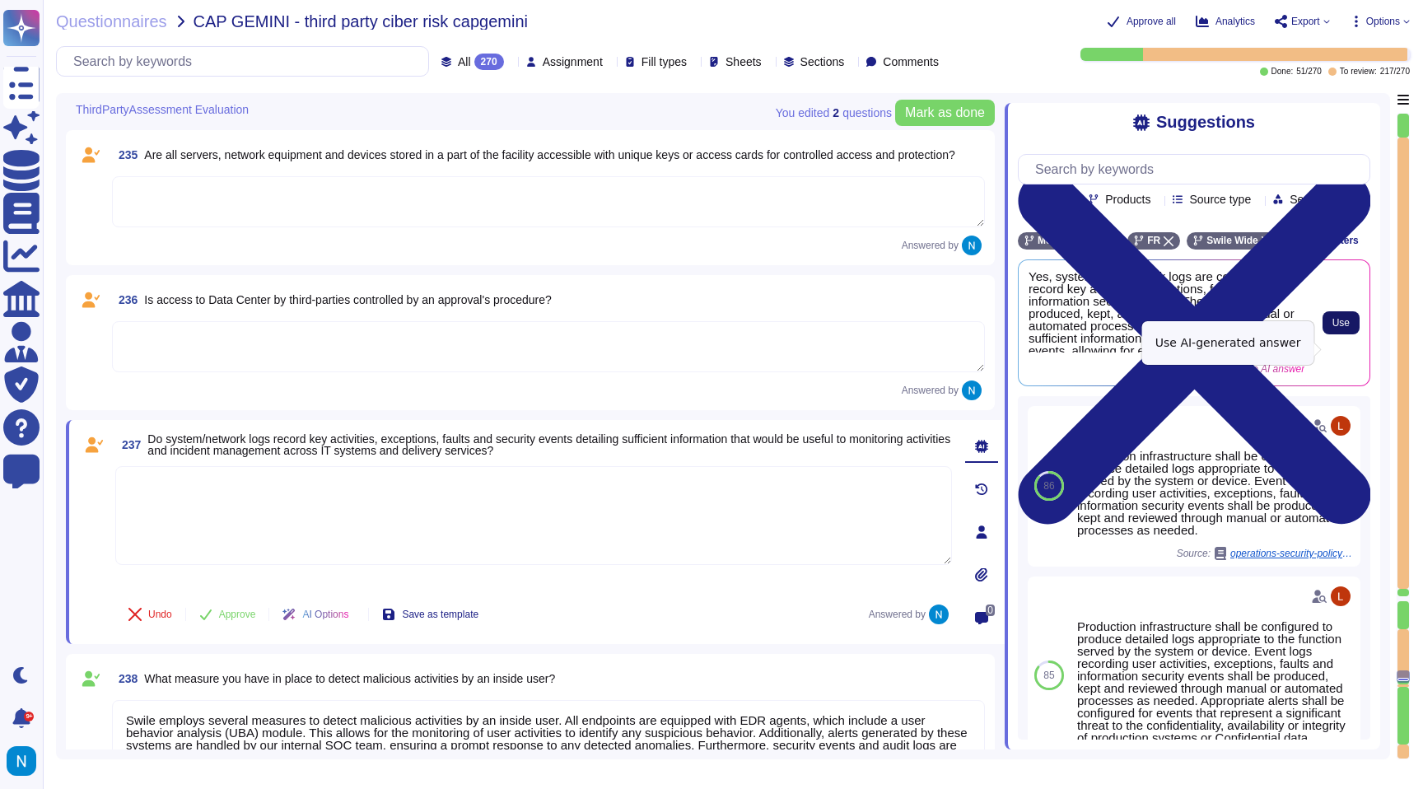
click at [1337, 328] on span "Use" at bounding box center [1340, 323] width 17 height 10
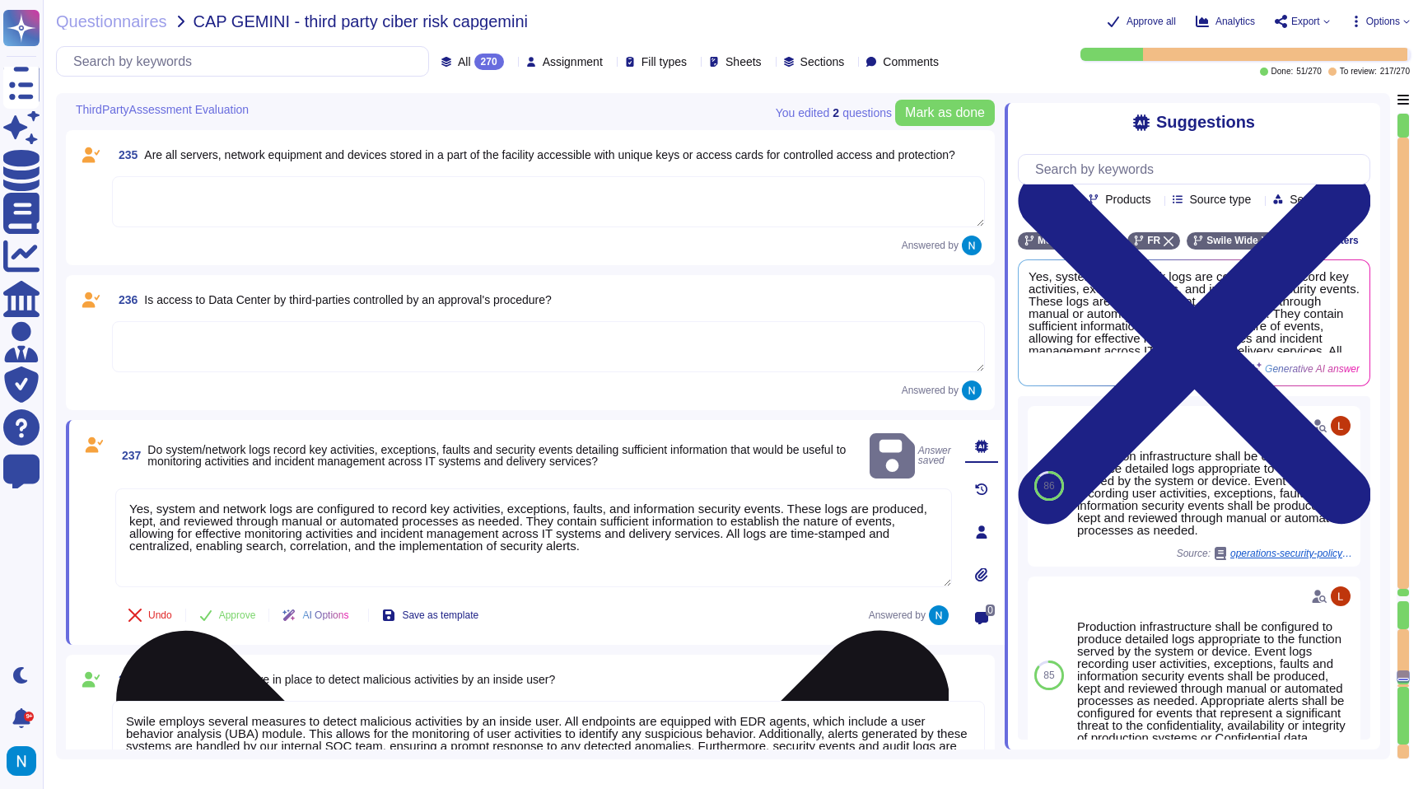
click at [581, 550] on textarea "Yes, system and network logs are configured to record key activities, exception…" at bounding box center [533, 537] width 837 height 99
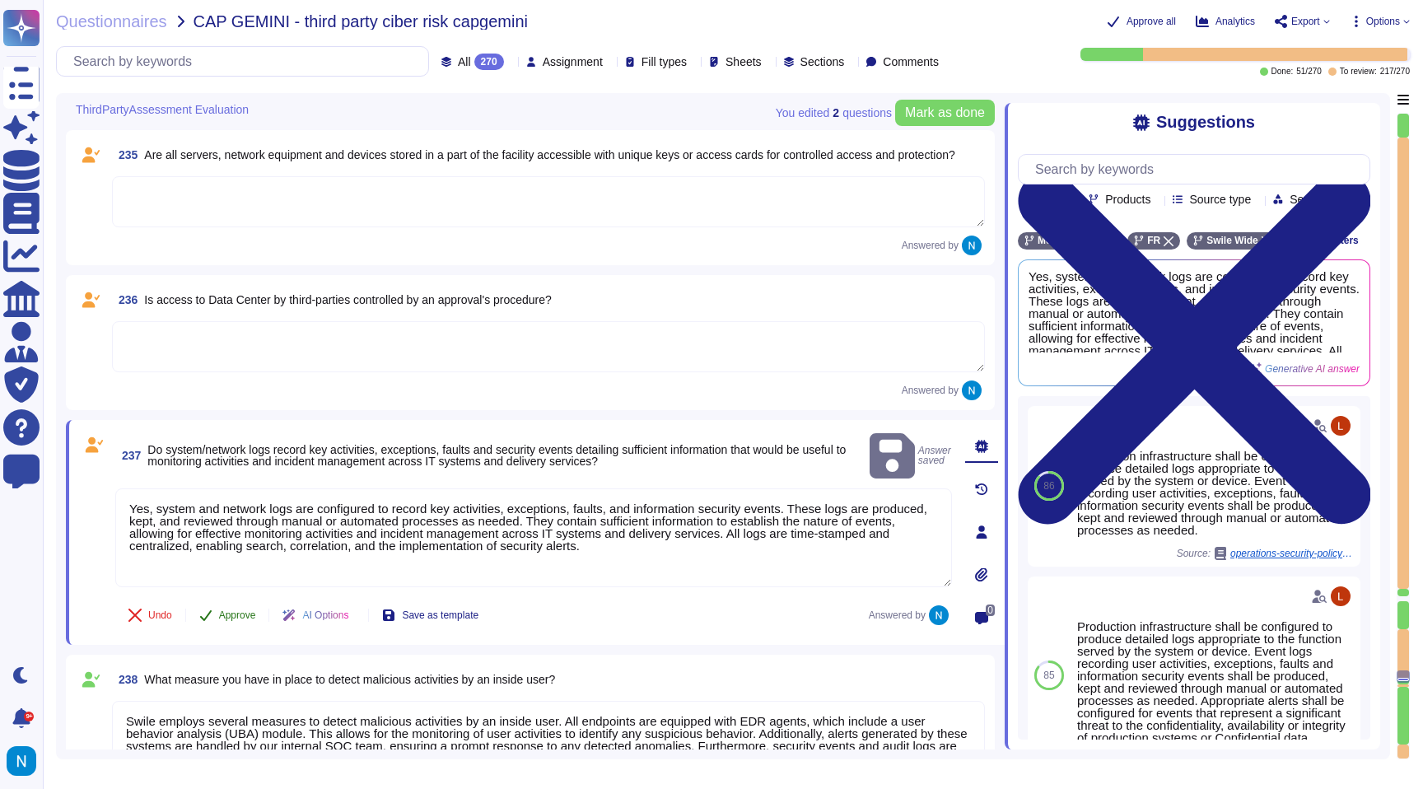
click at [238, 612] on span "Approve" at bounding box center [237, 615] width 37 height 10
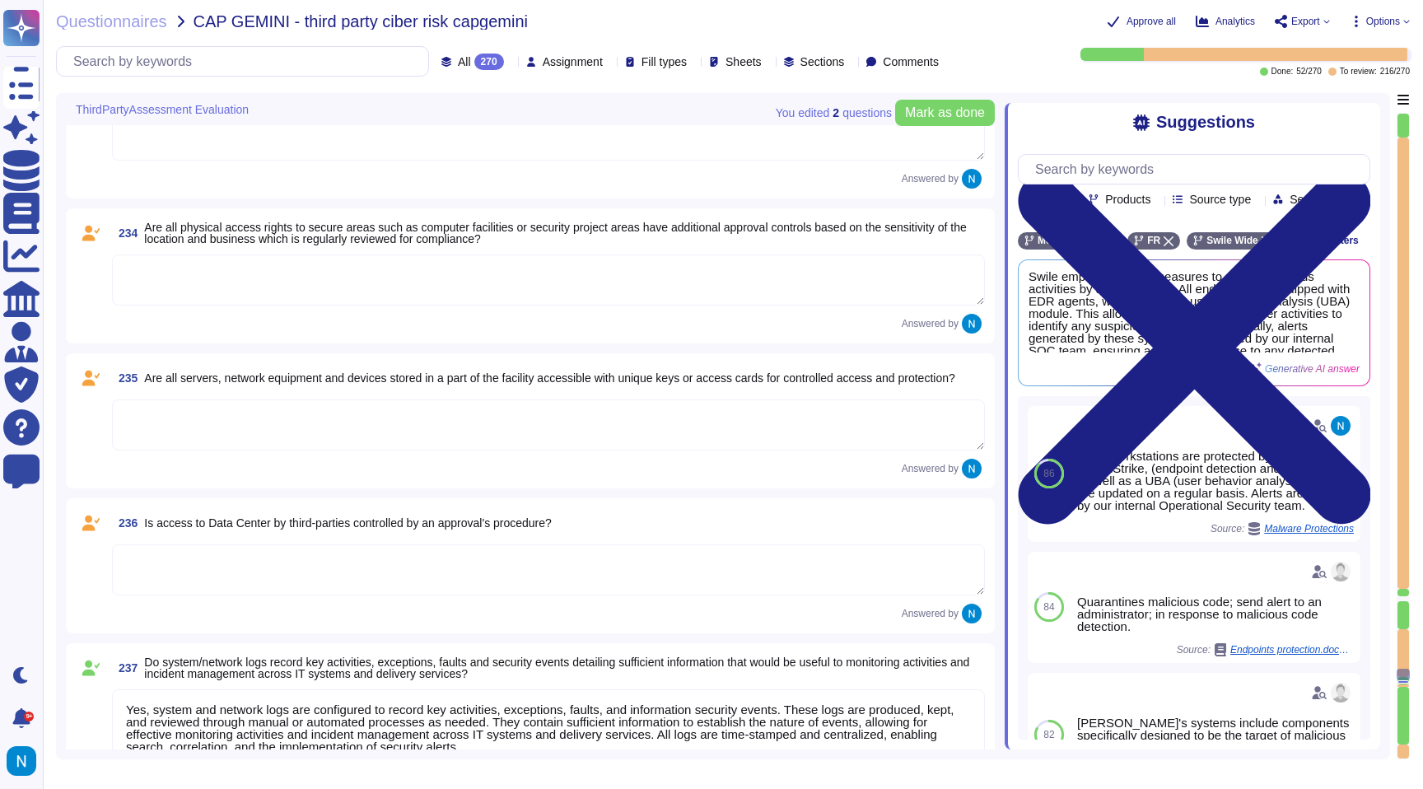
scroll to position [29843, 0]
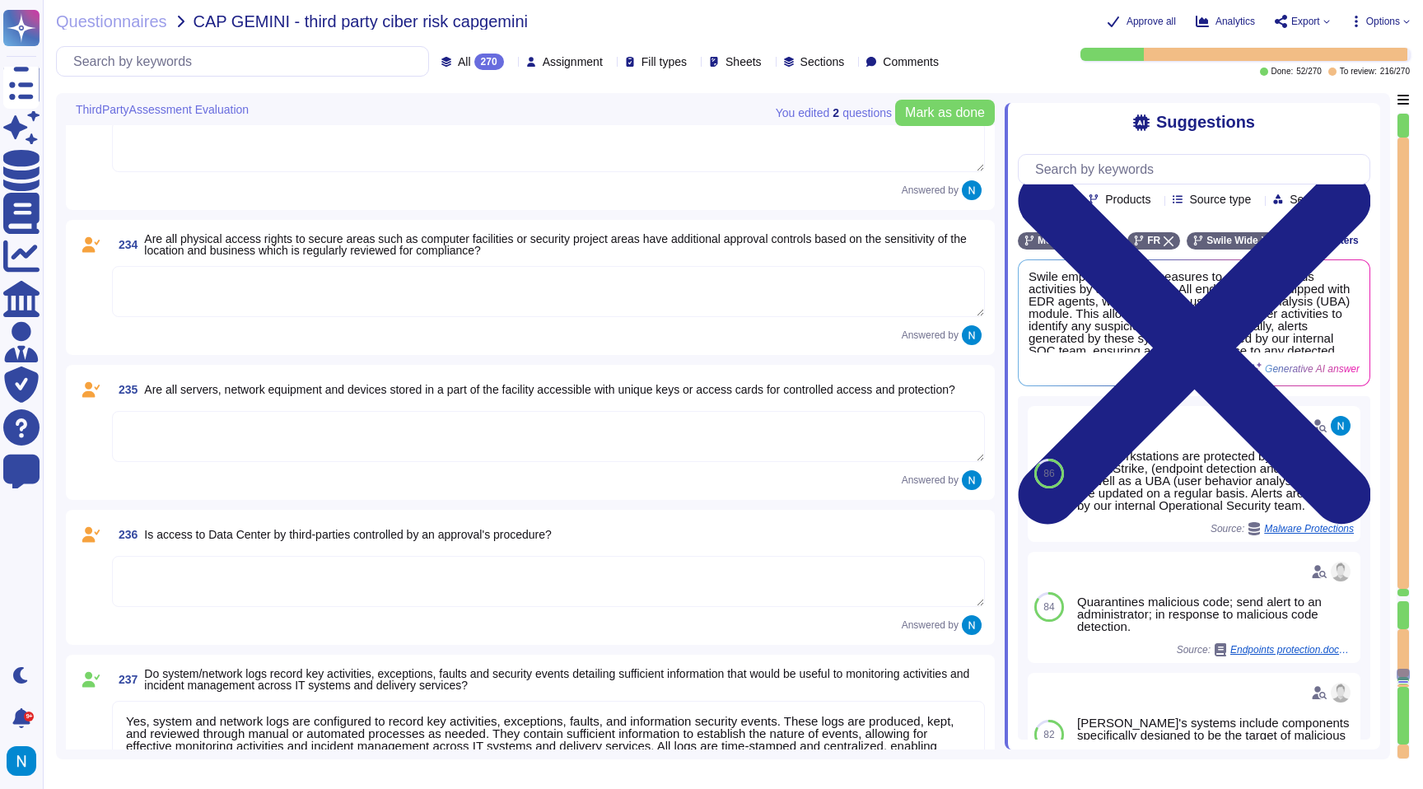
click at [278, 572] on textarea at bounding box center [548, 581] width 873 height 51
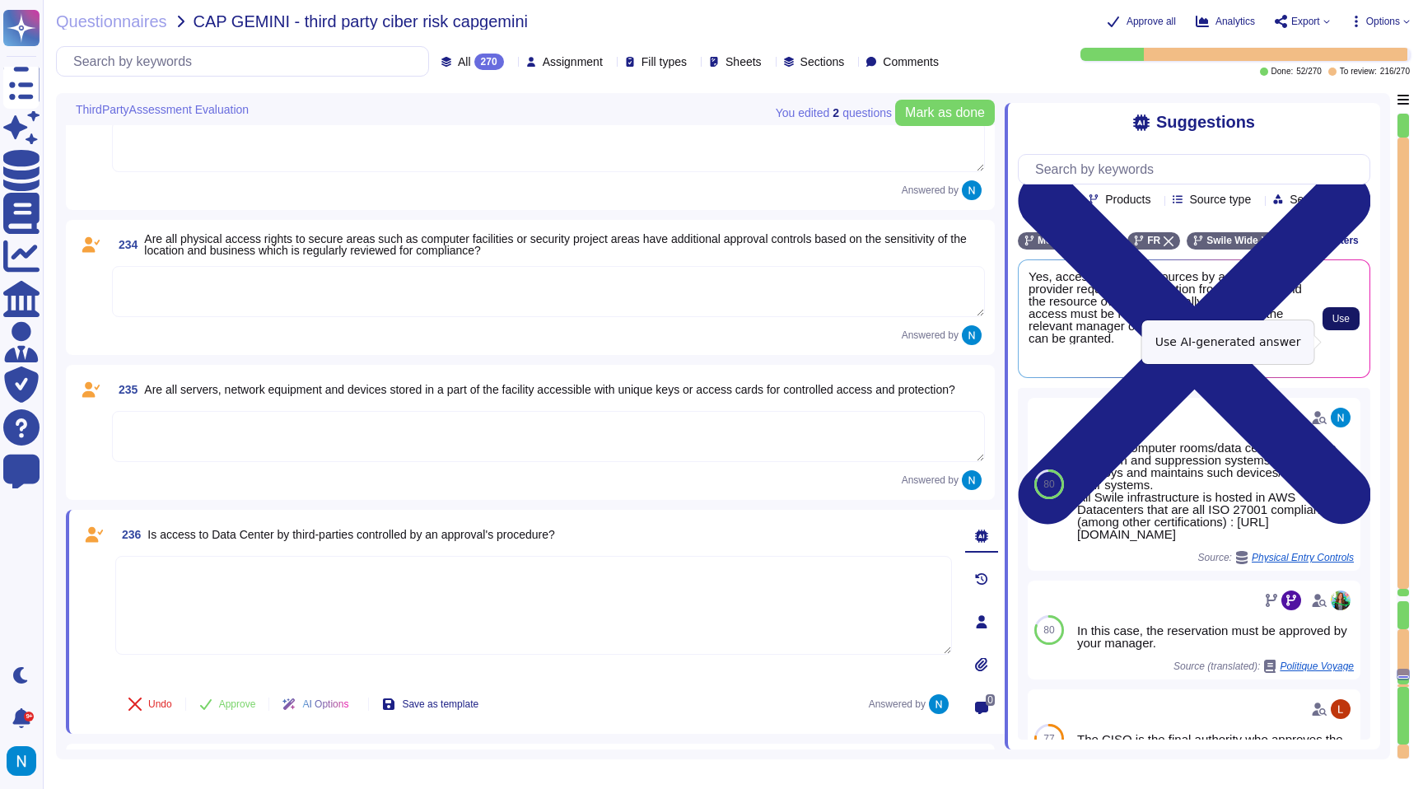
click at [1335, 324] on span "Use" at bounding box center [1340, 319] width 17 height 10
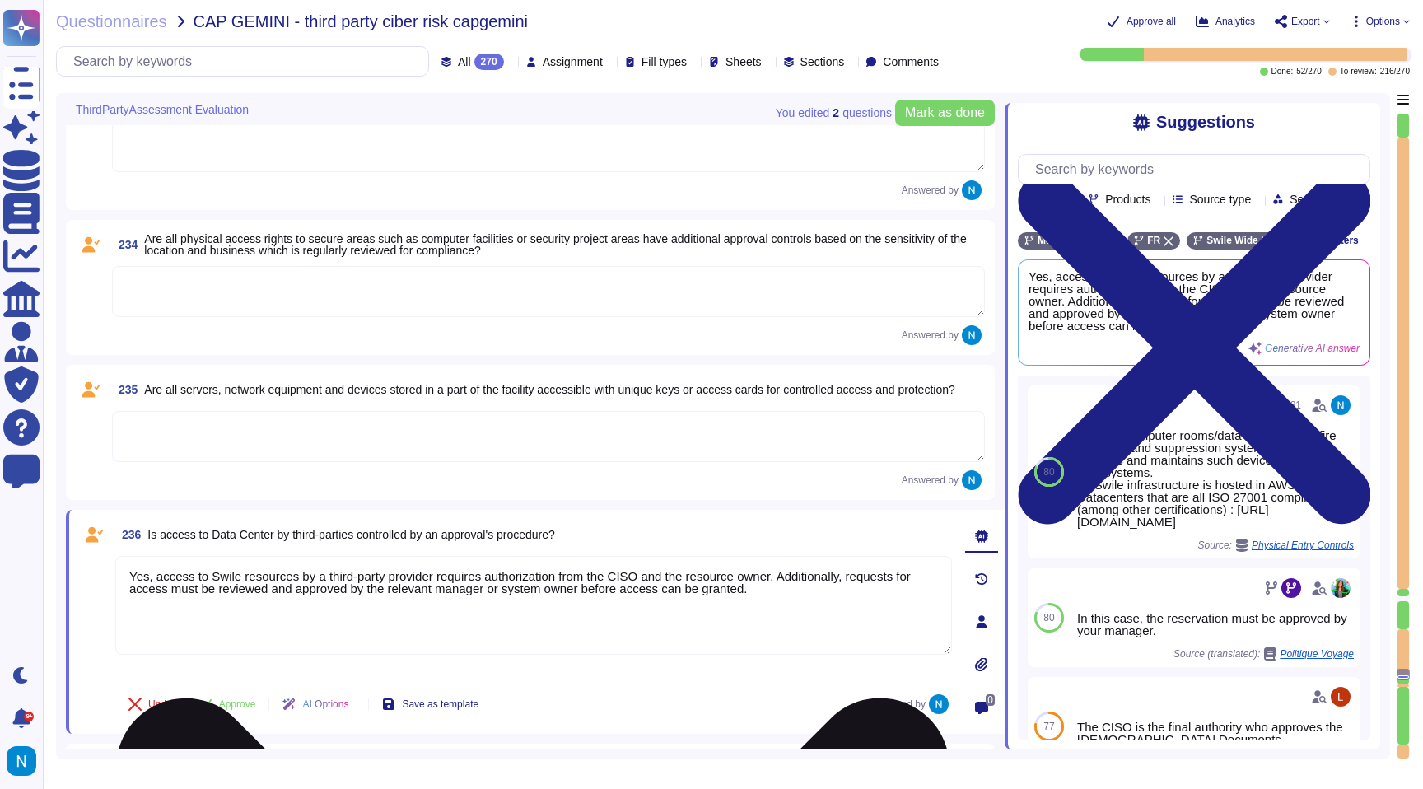
click at [357, 623] on textarea "Yes, access to Swile resources by a third-party provider requires authorization…" at bounding box center [533, 605] width 837 height 99
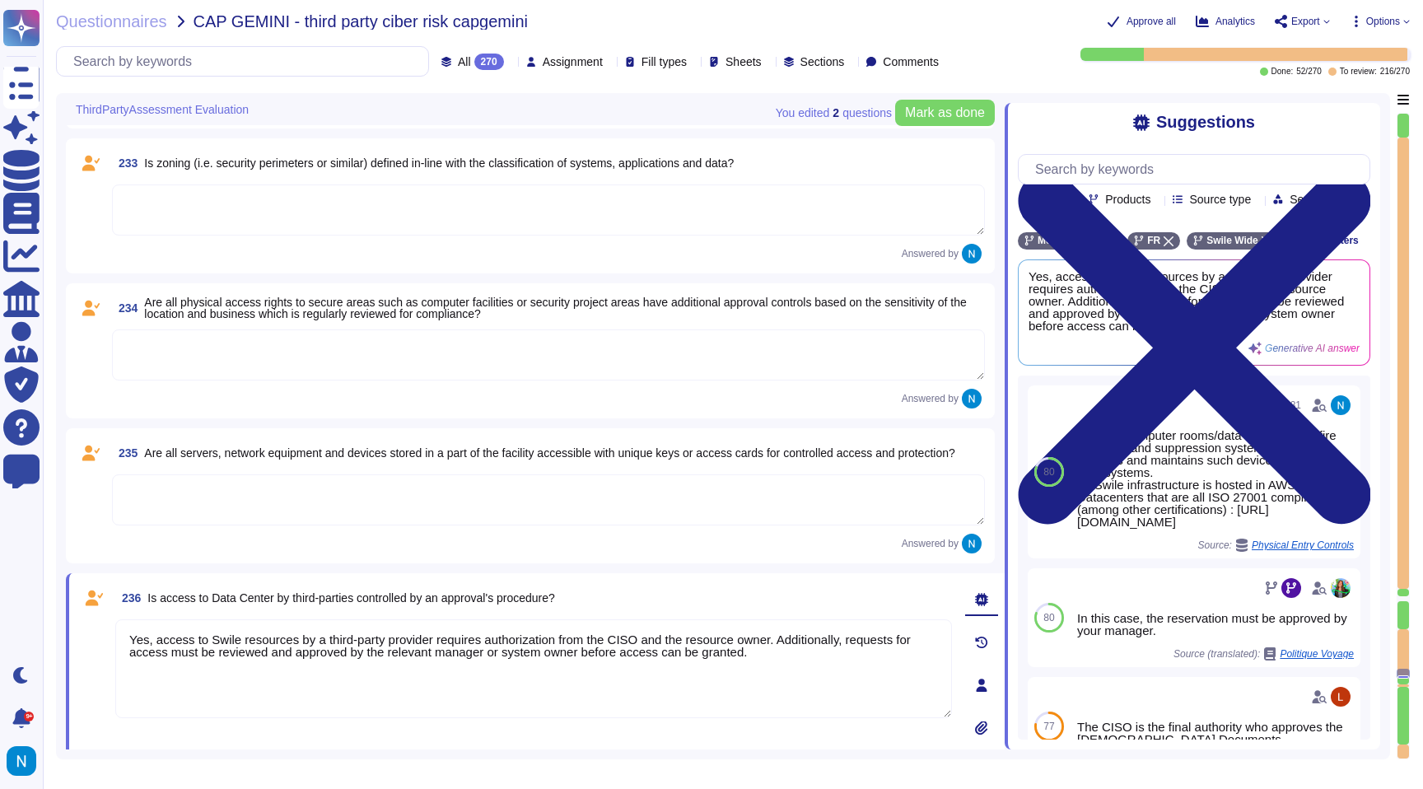
scroll to position [29746, 0]
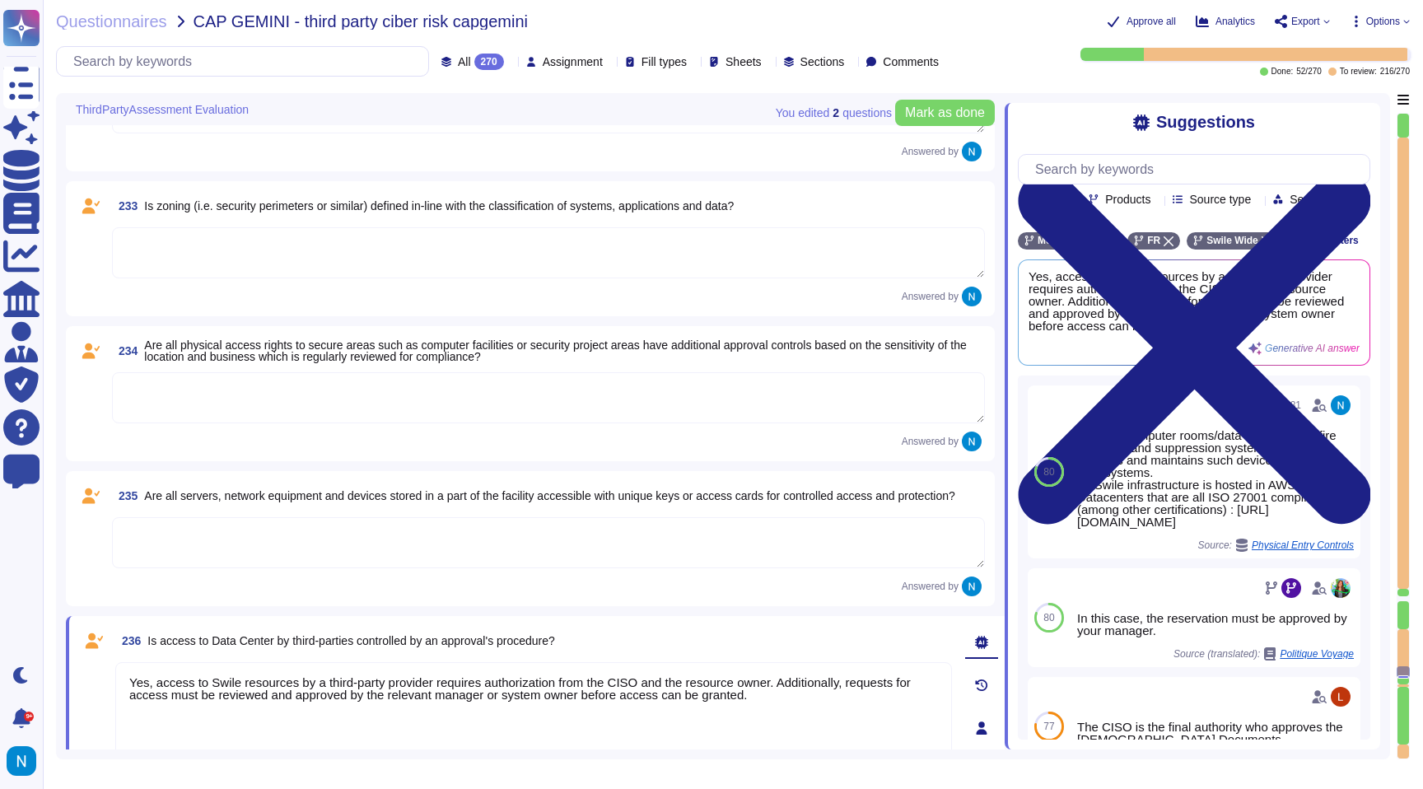
click at [332, 544] on textarea at bounding box center [548, 542] width 873 height 51
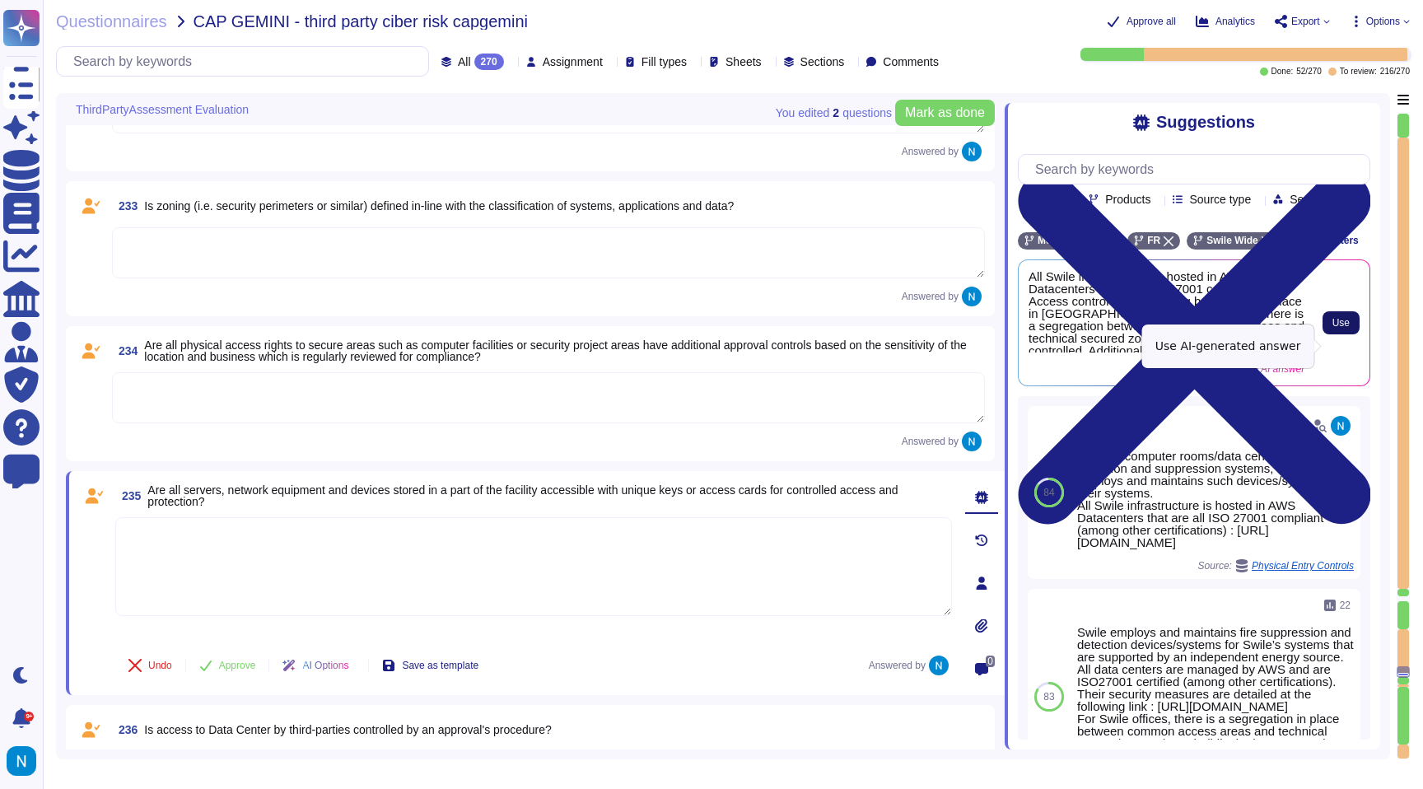
click at [1337, 328] on span "Use" at bounding box center [1340, 323] width 17 height 10
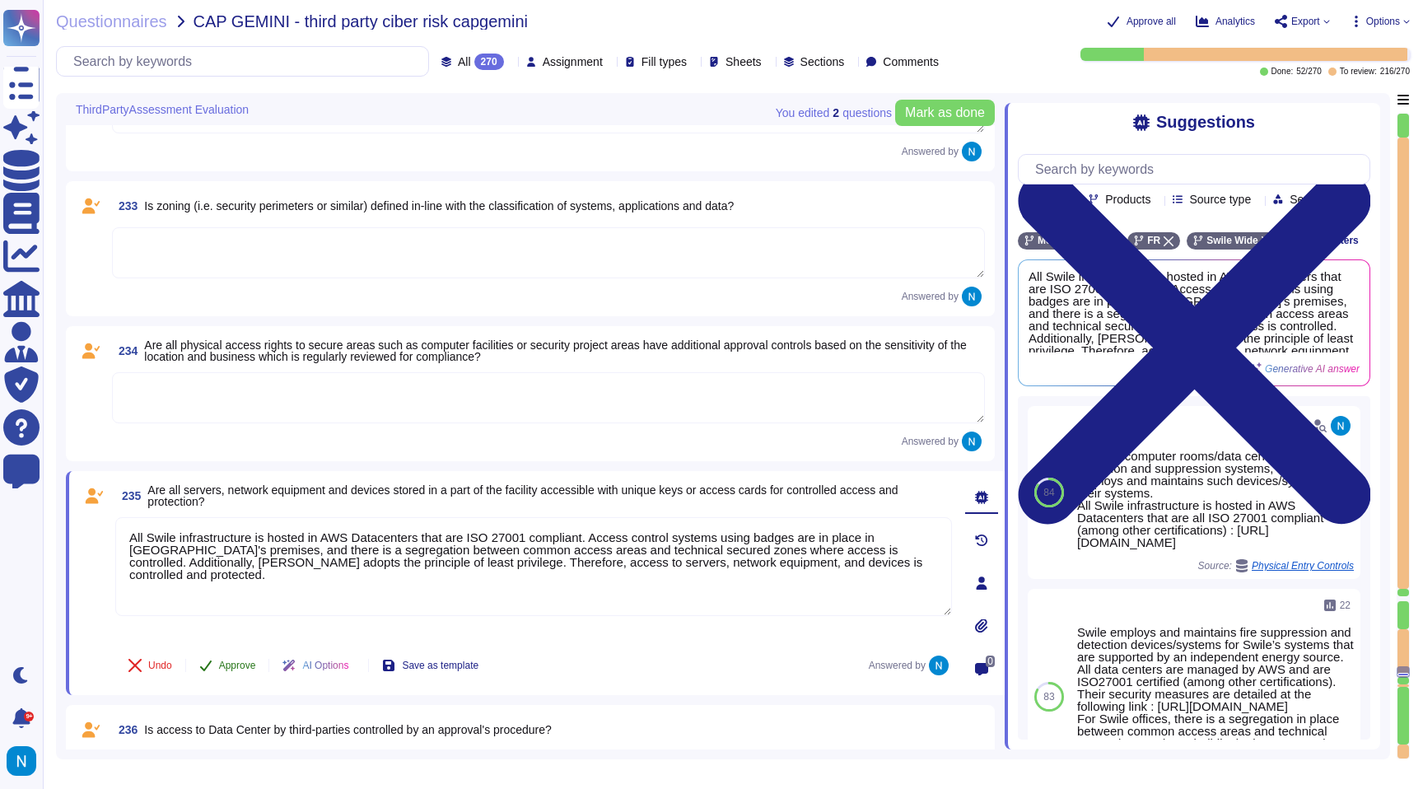
click at [245, 665] on span "Approve" at bounding box center [237, 665] width 37 height 10
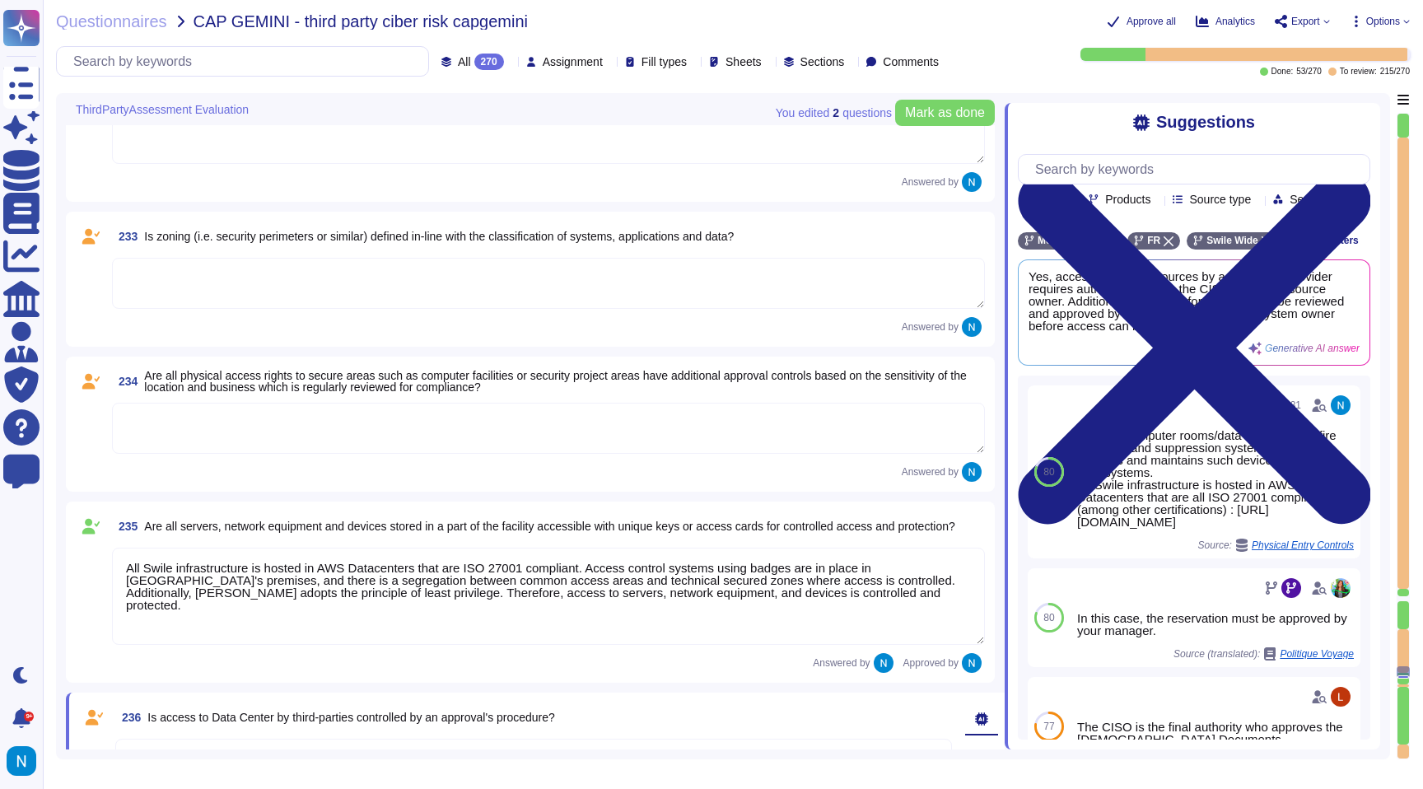
scroll to position [29713, 0]
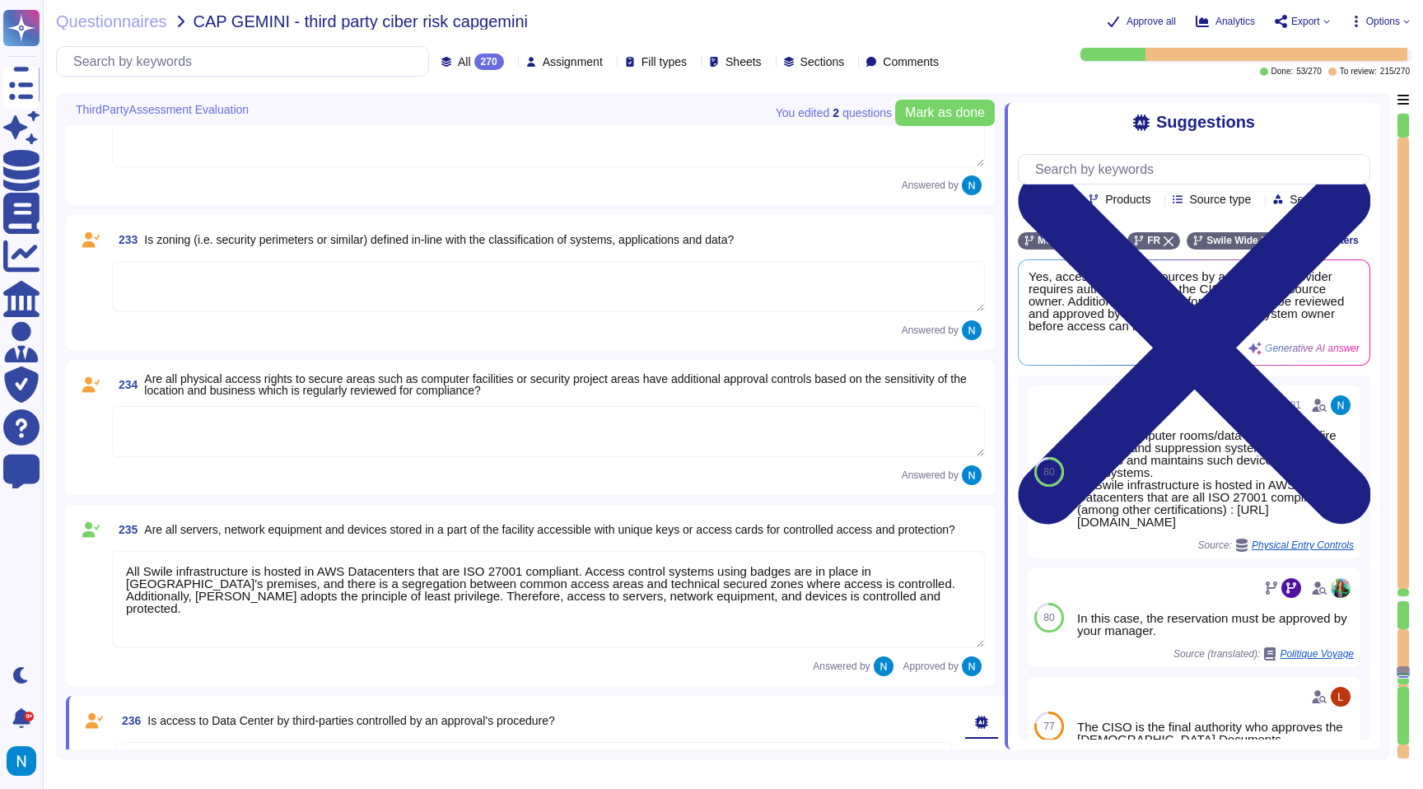
drag, startPoint x: 864, startPoint y: 609, endPoint x: 342, endPoint y: 600, distance: 522.2
click at [342, 600] on textarea "All Swile infrastructure is hosted in AWS Datacenters that are ISO 27001 compli…" at bounding box center [548, 599] width 873 height 97
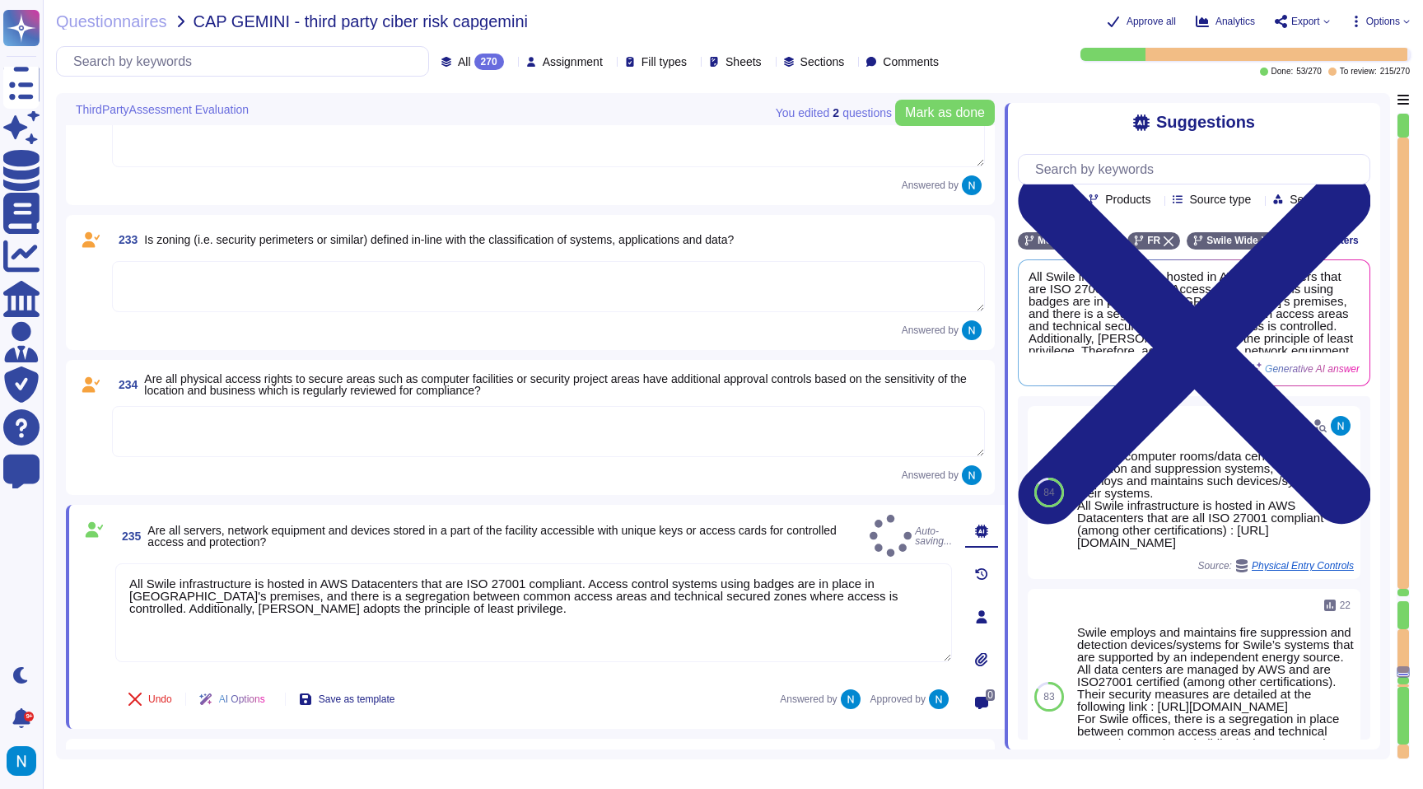
click at [532, 435] on textarea at bounding box center [548, 431] width 873 height 51
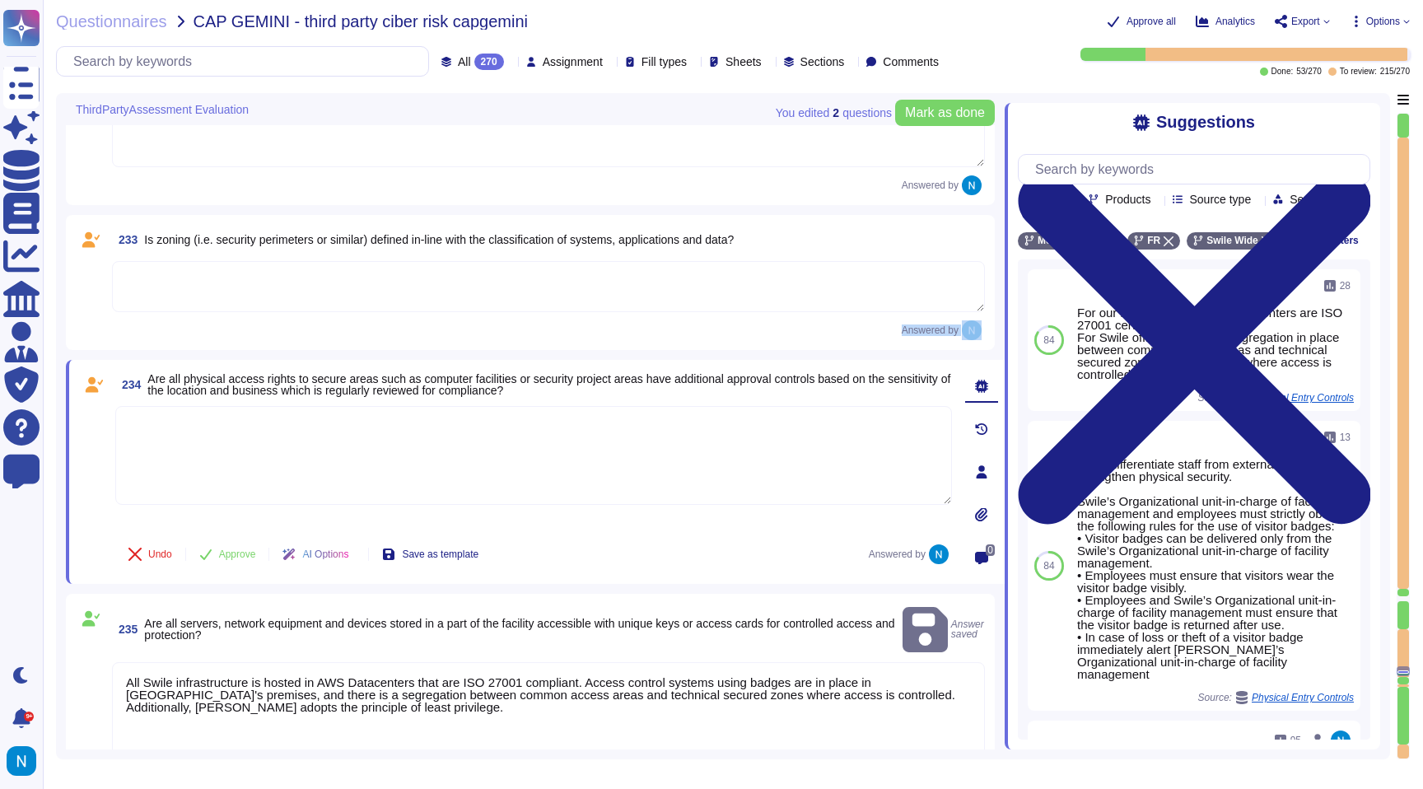
drag, startPoint x: 147, startPoint y: 378, endPoint x: 463, endPoint y: 332, distance: 319.6
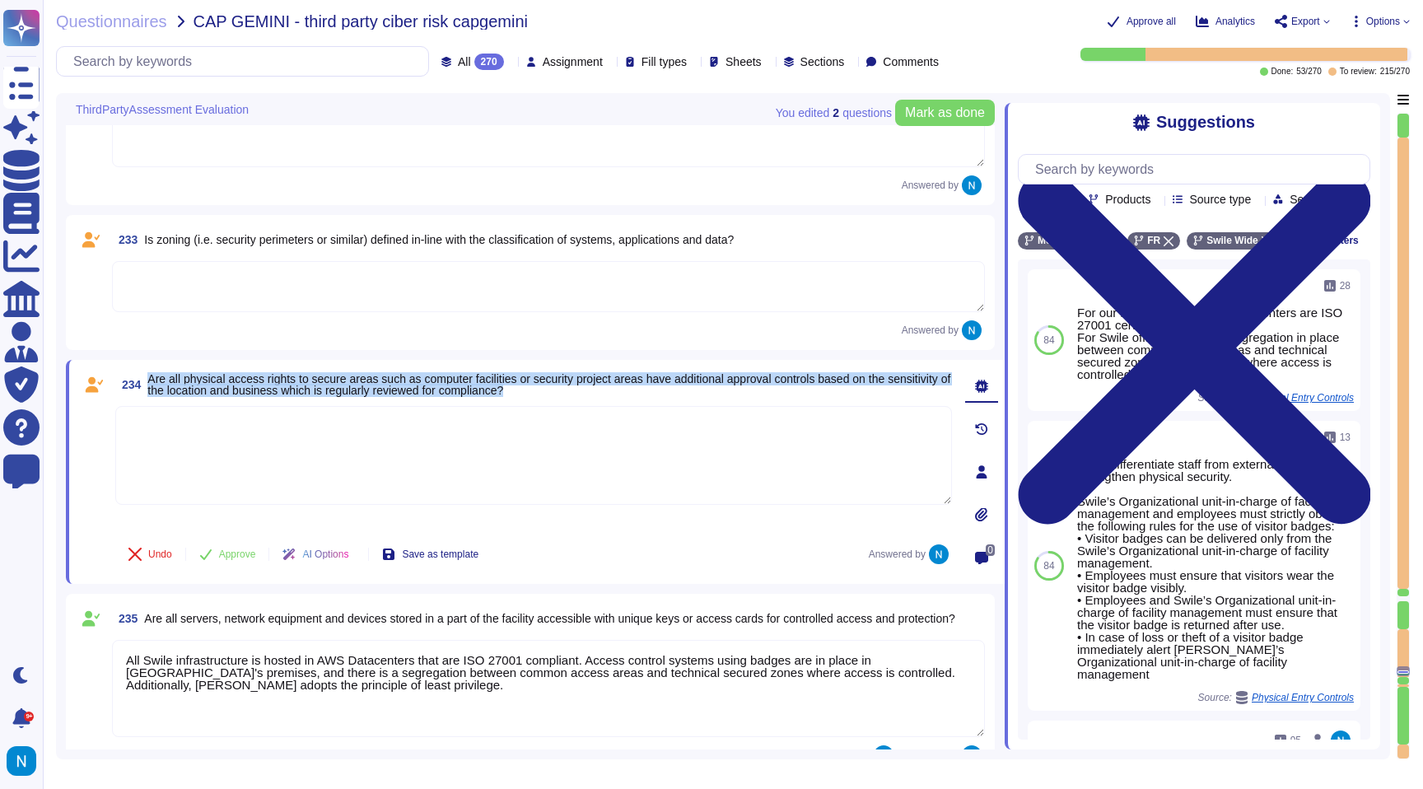
drag, startPoint x: 608, startPoint y: 394, endPoint x: 152, endPoint y: 383, distance: 456.4
click at [152, 383] on span "Are all physical access rights to secure areas such as computer facilities or s…" at bounding box center [549, 384] width 805 height 23
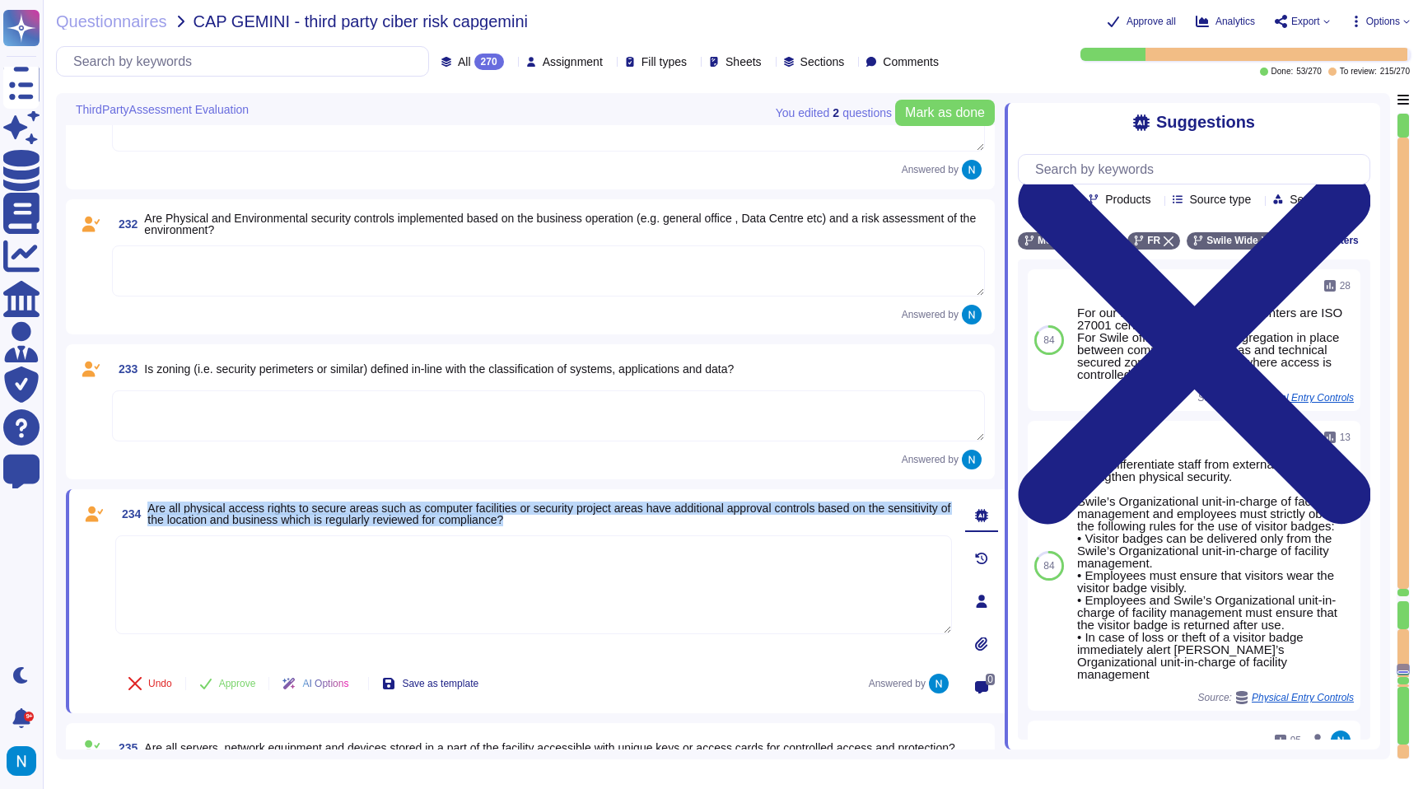
scroll to position [29587, 0]
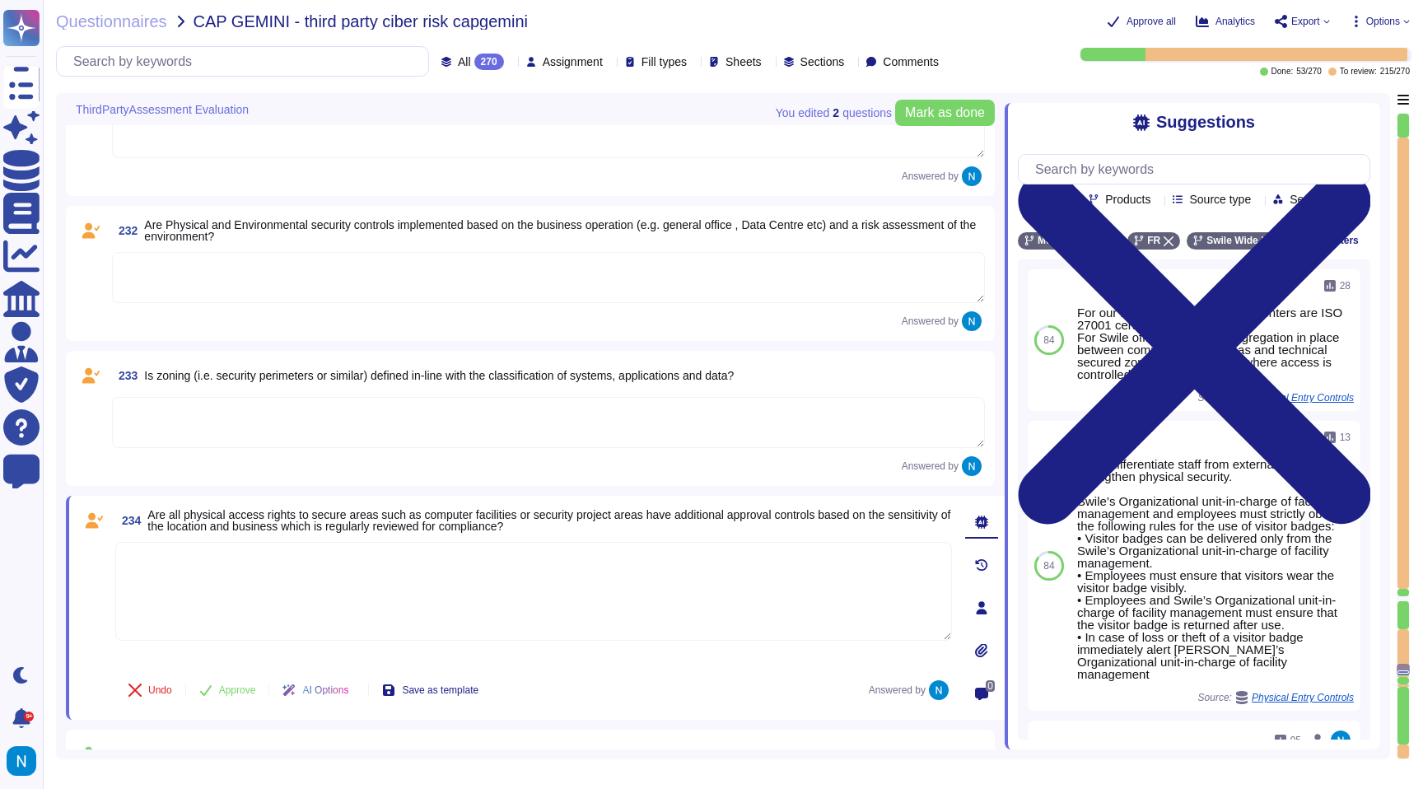
click at [169, 412] on textarea at bounding box center [548, 422] width 873 height 51
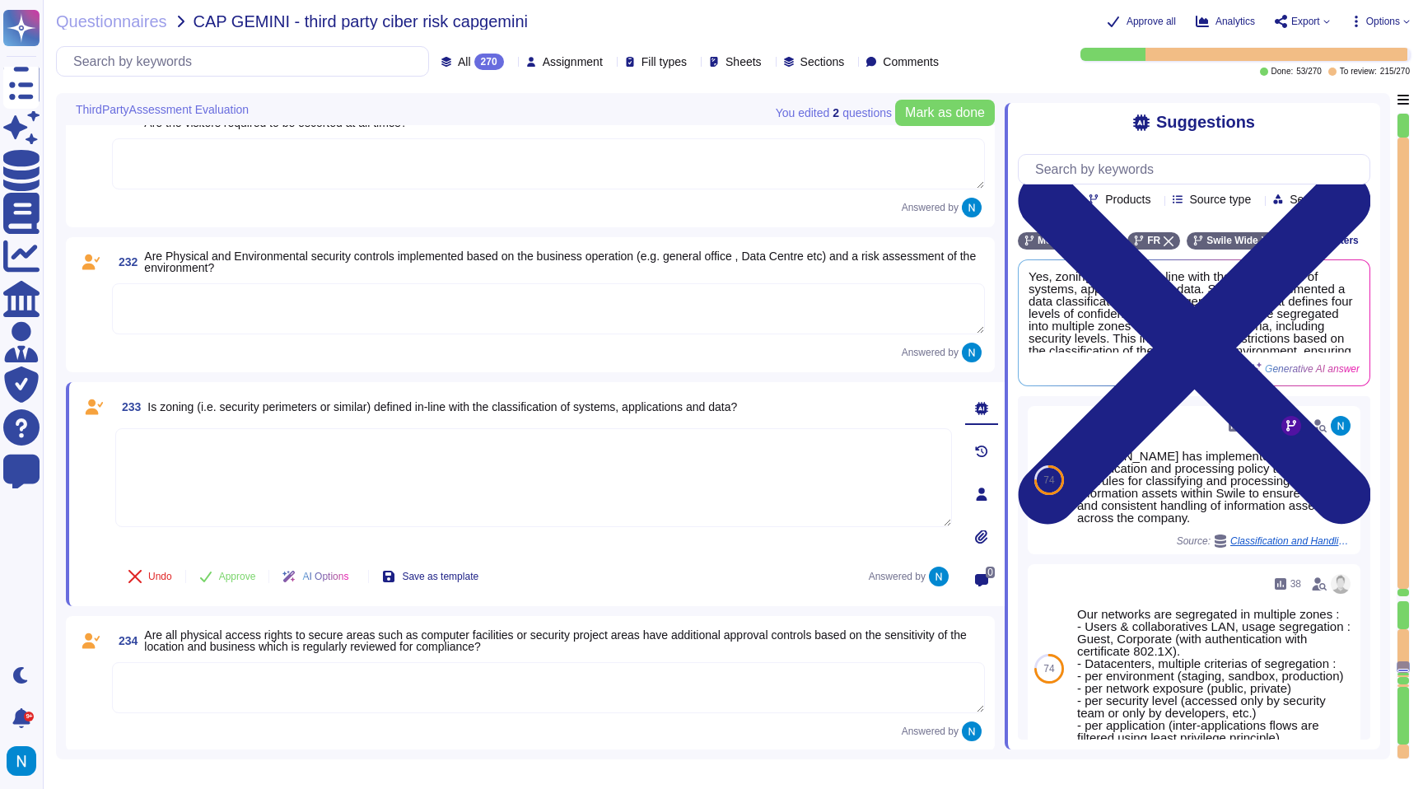
scroll to position [29535, 0]
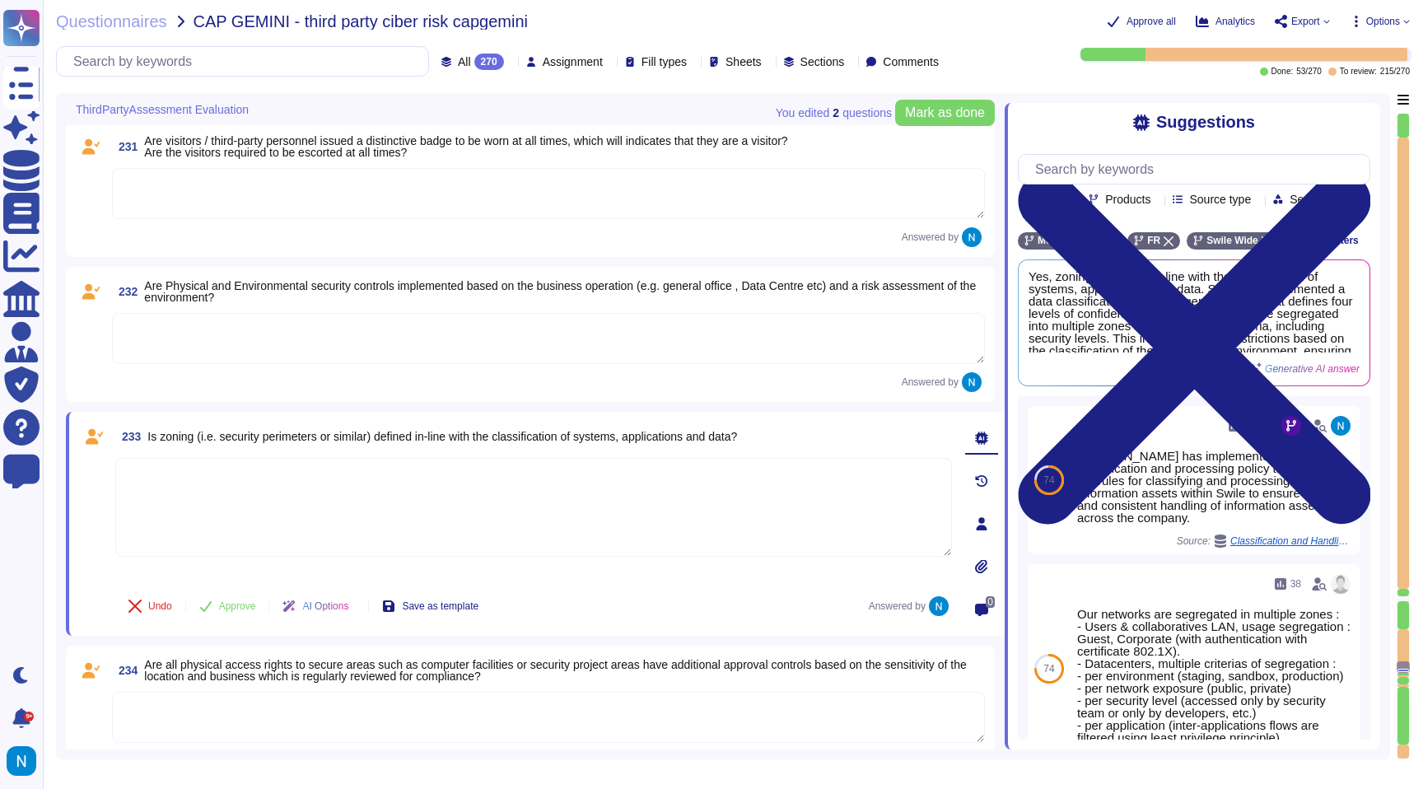
click at [200, 351] on textarea at bounding box center [548, 338] width 873 height 51
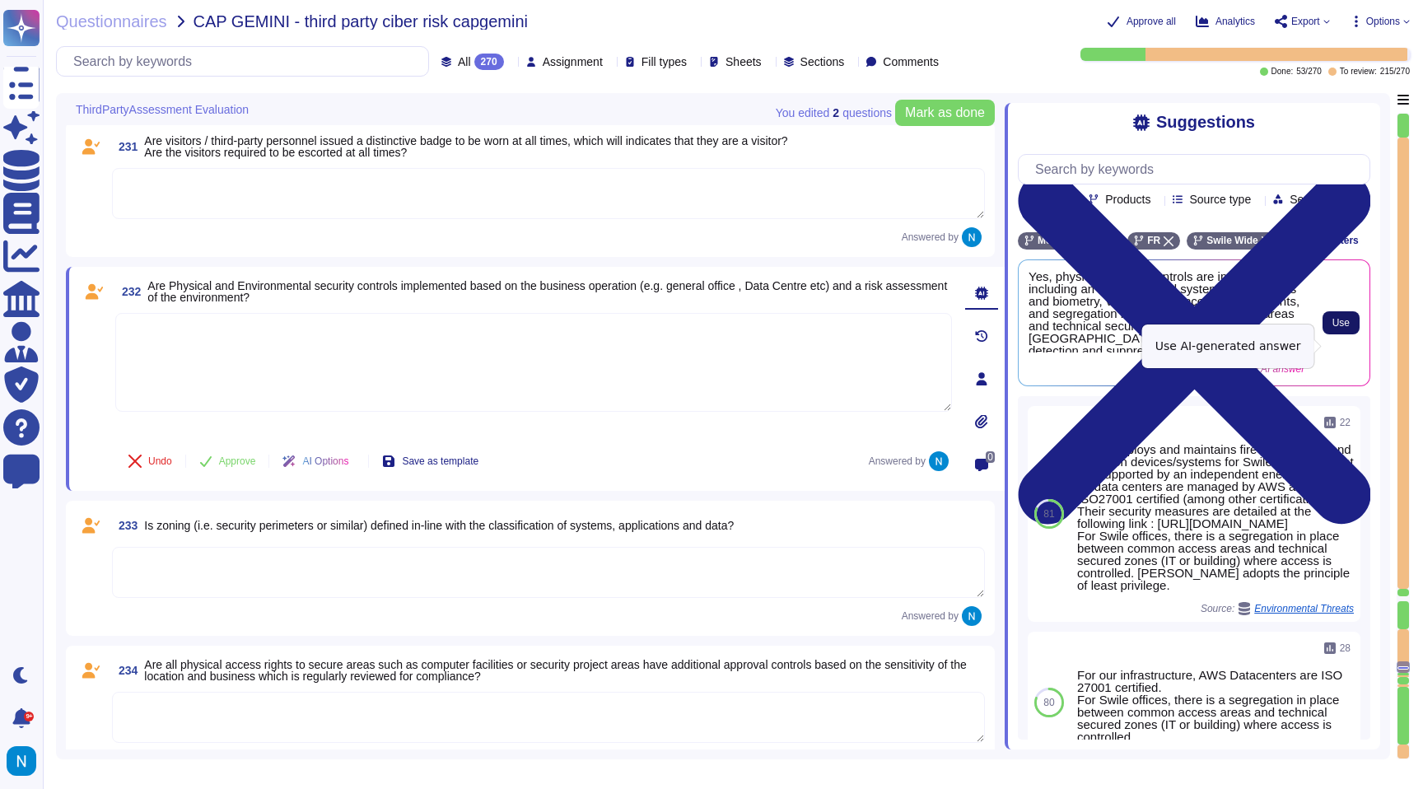
click at [1348, 328] on span "Use" at bounding box center [1340, 323] width 17 height 10
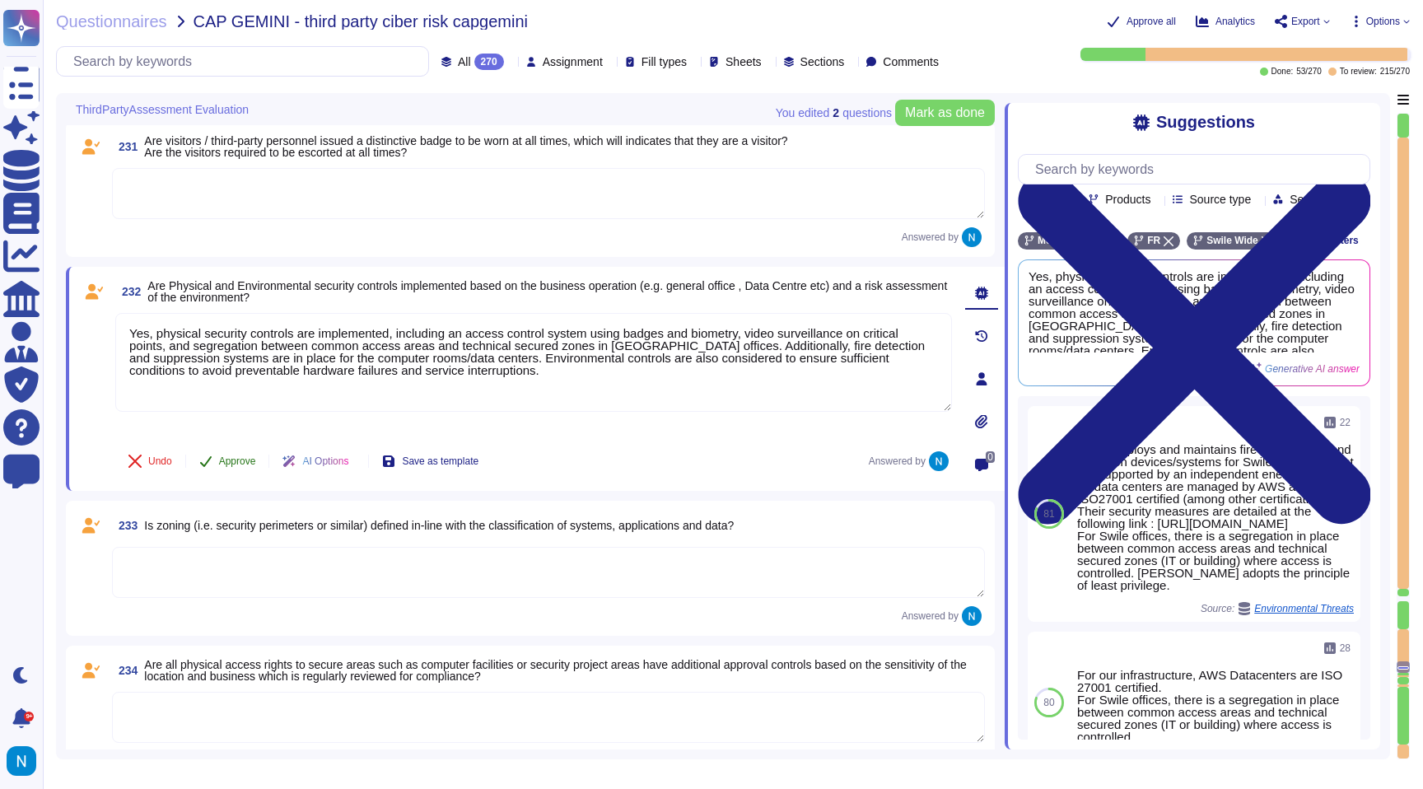
click at [250, 458] on span "Approve" at bounding box center [237, 461] width 37 height 10
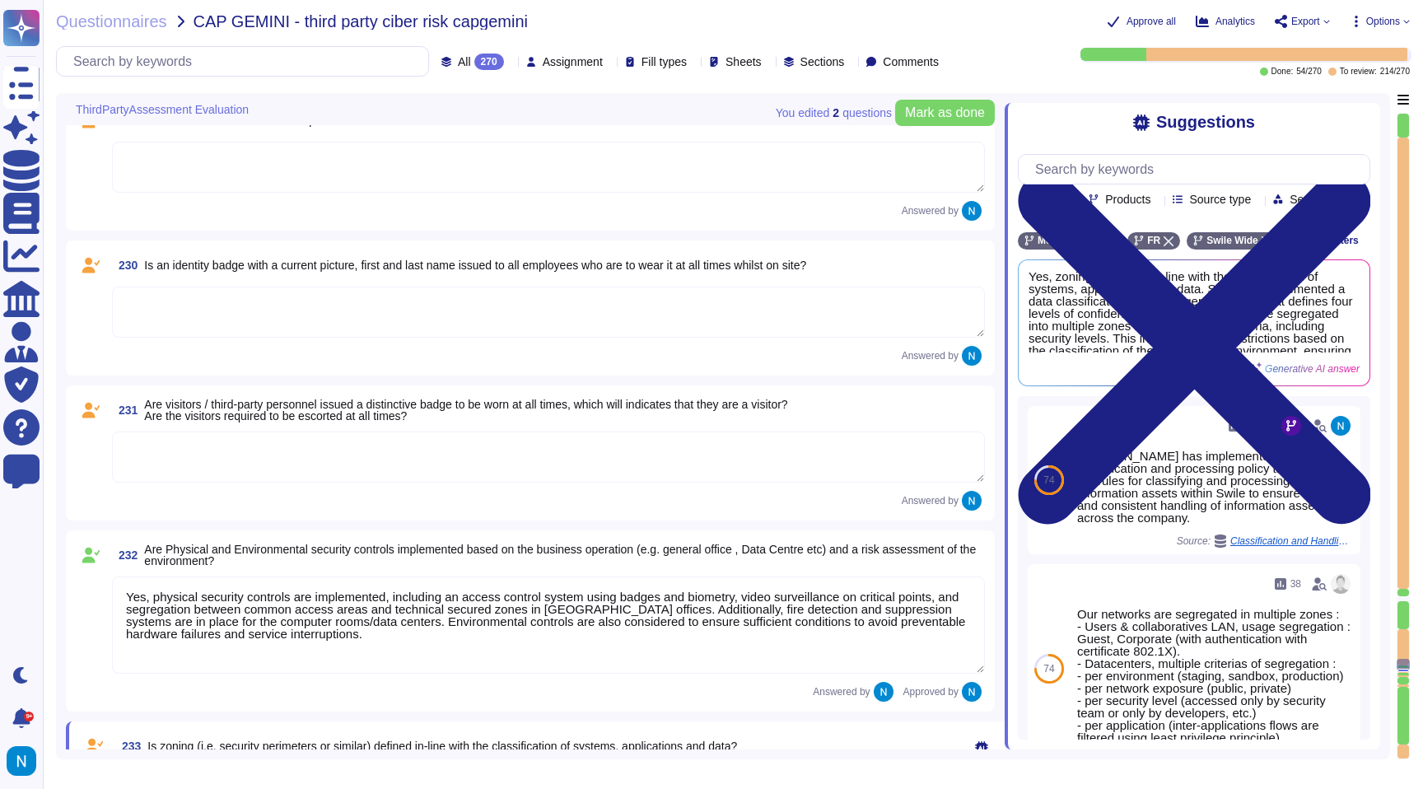
scroll to position [29279, 0]
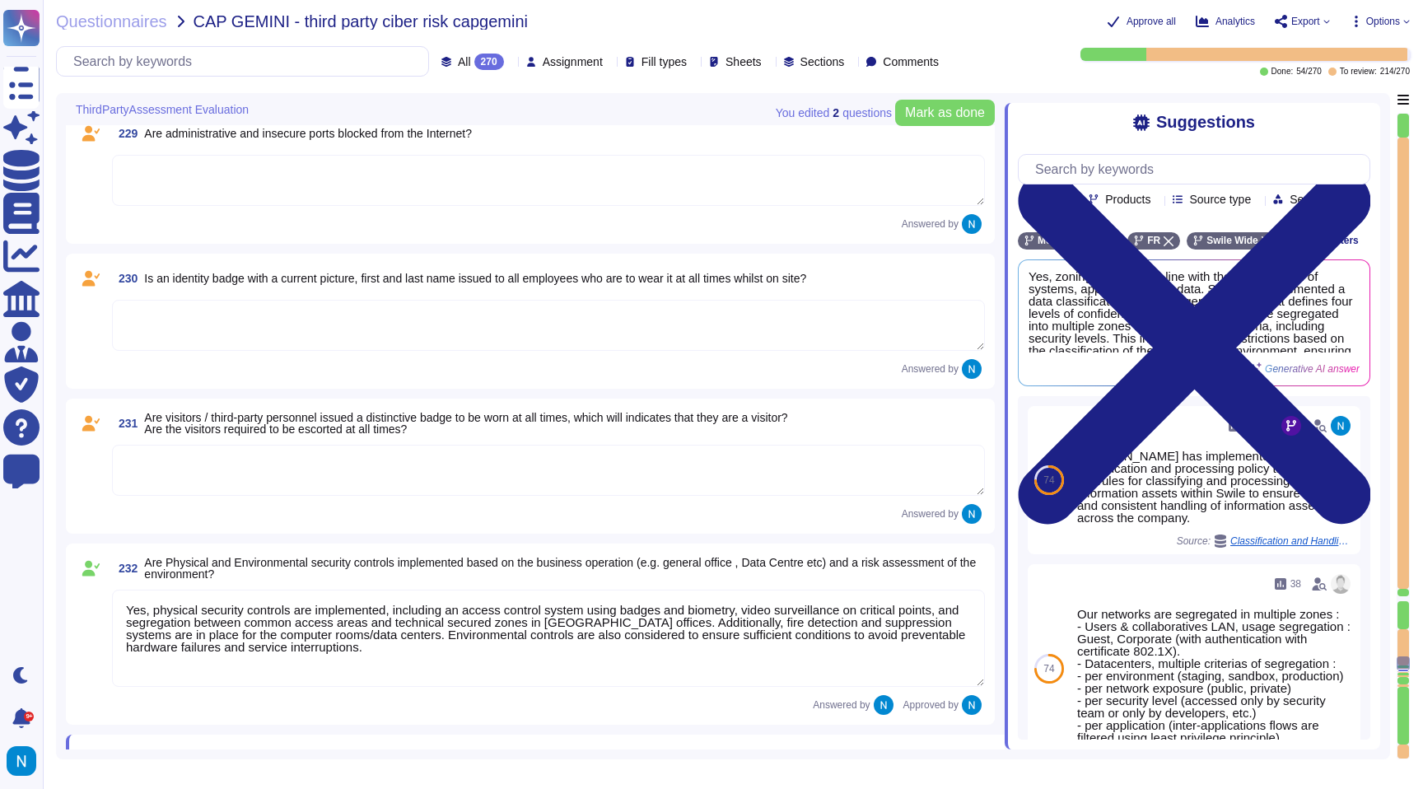
click at [249, 458] on textarea at bounding box center [548, 470] width 873 height 51
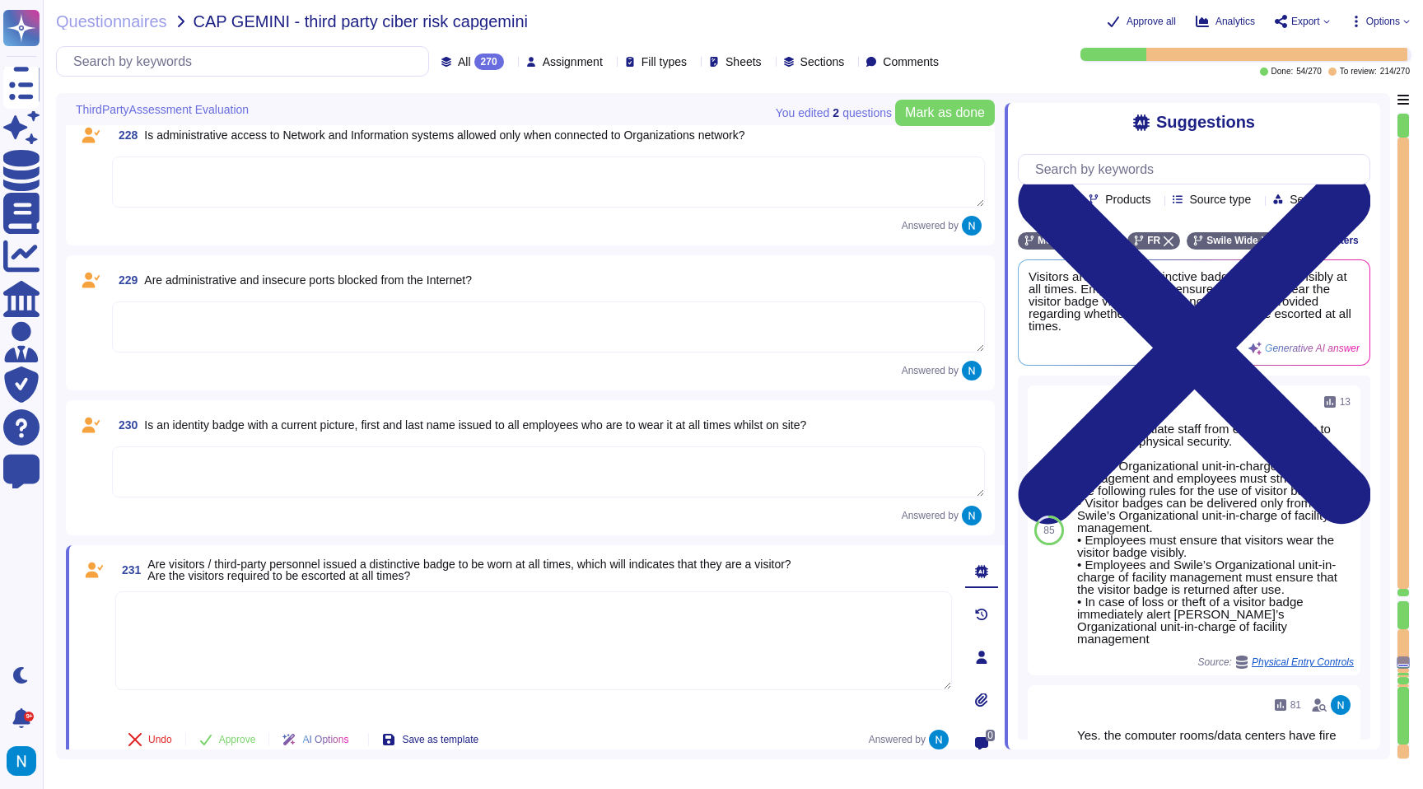
scroll to position [29119, 0]
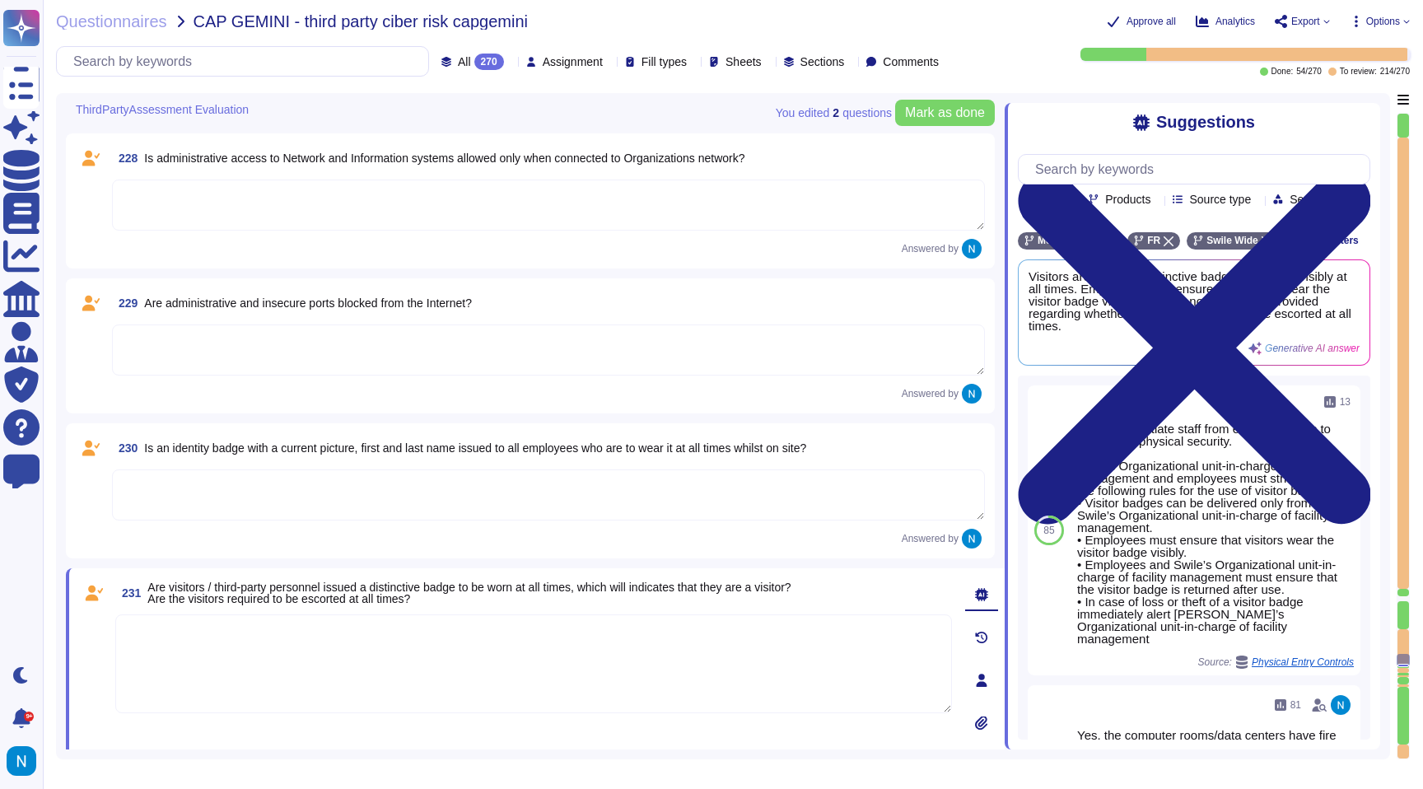
click at [555, 493] on textarea at bounding box center [548, 494] width 873 height 51
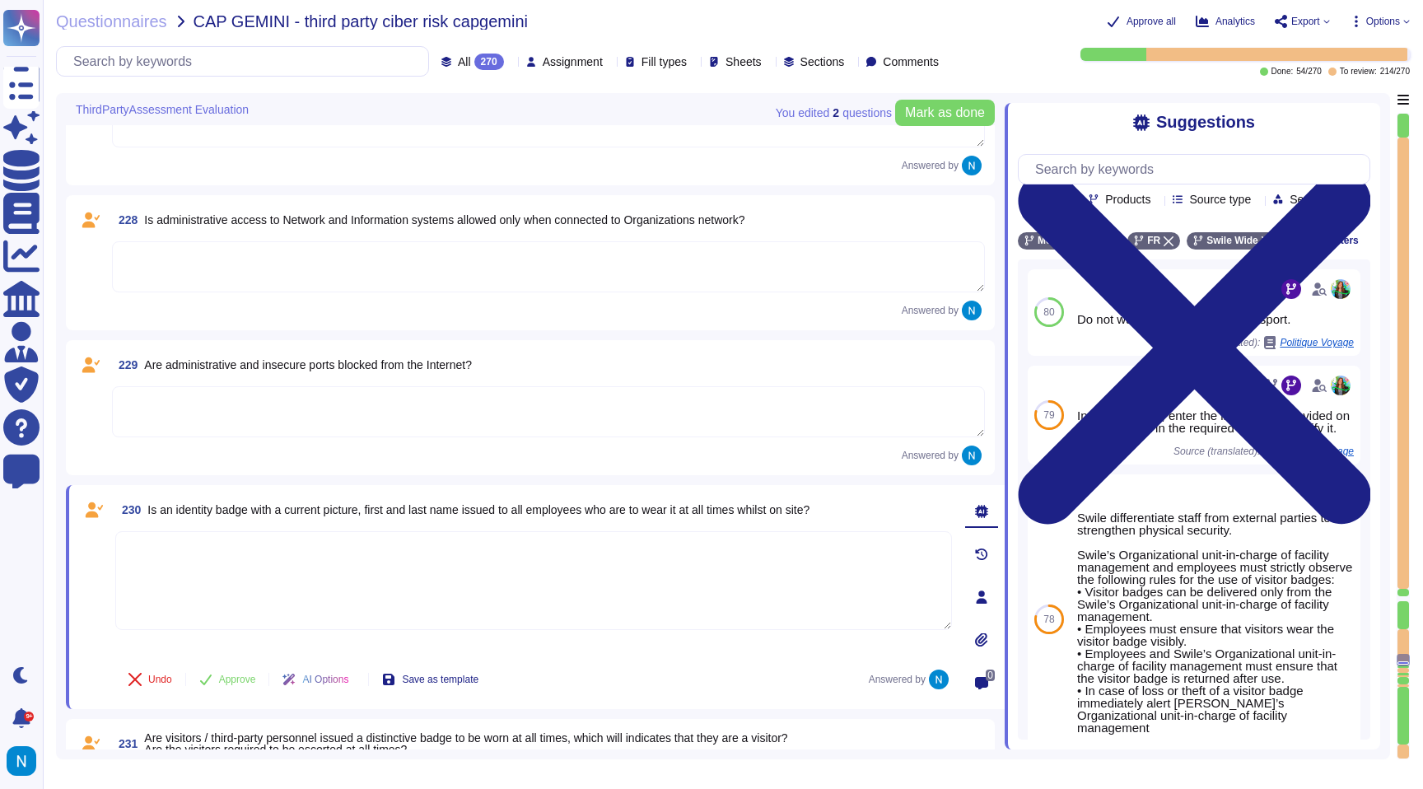
scroll to position [29036, 0]
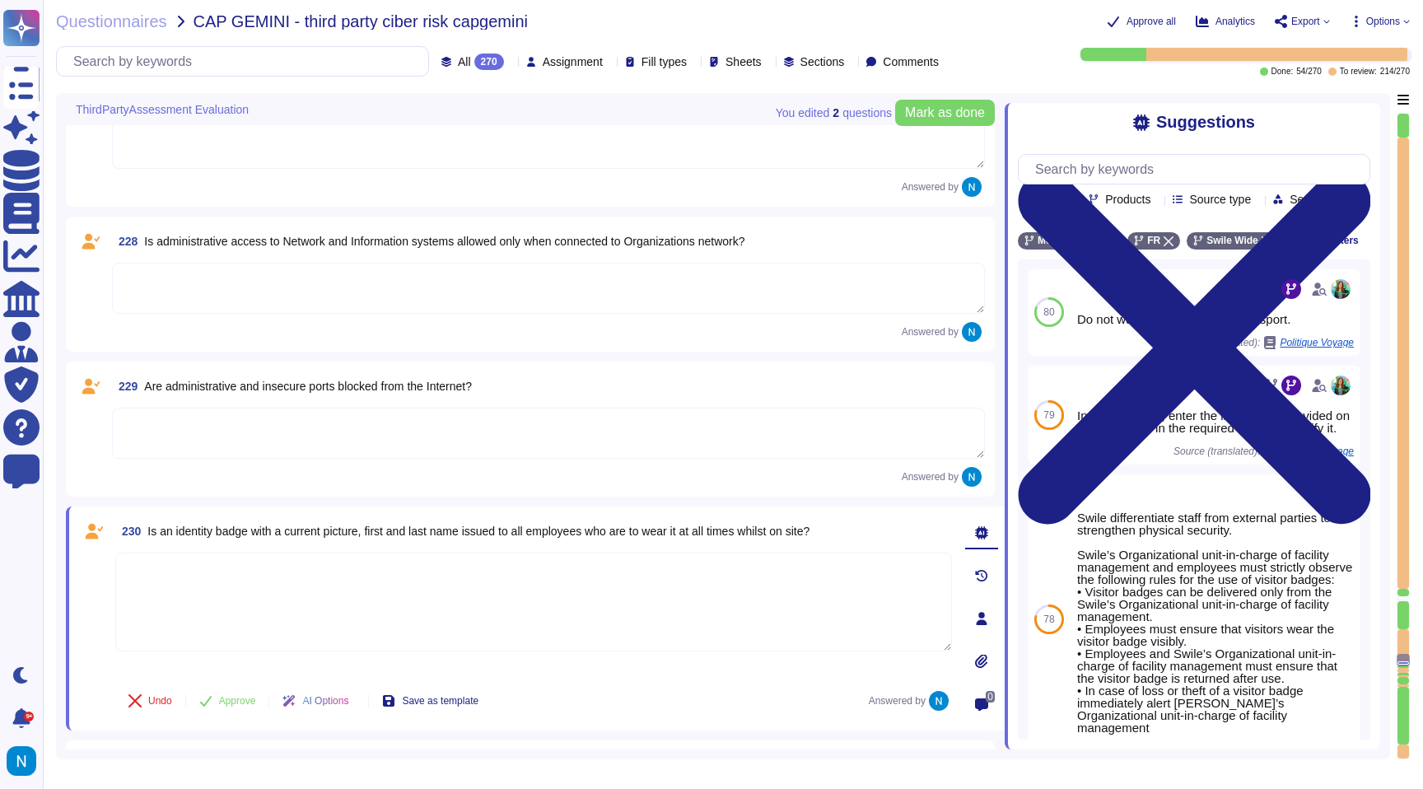
click at [437, 426] on textarea at bounding box center [548, 433] width 873 height 51
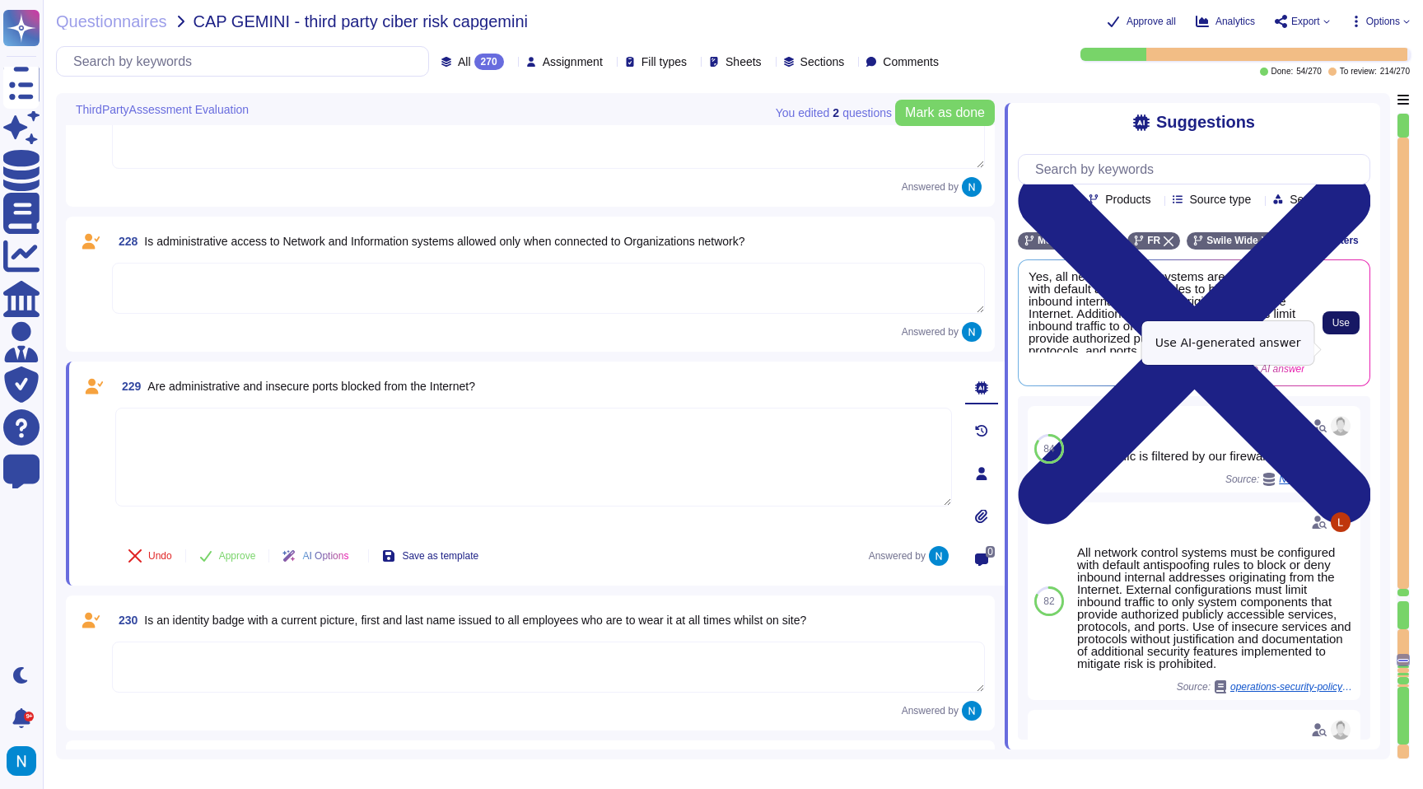
click at [1337, 328] on span "Use" at bounding box center [1340, 323] width 17 height 10
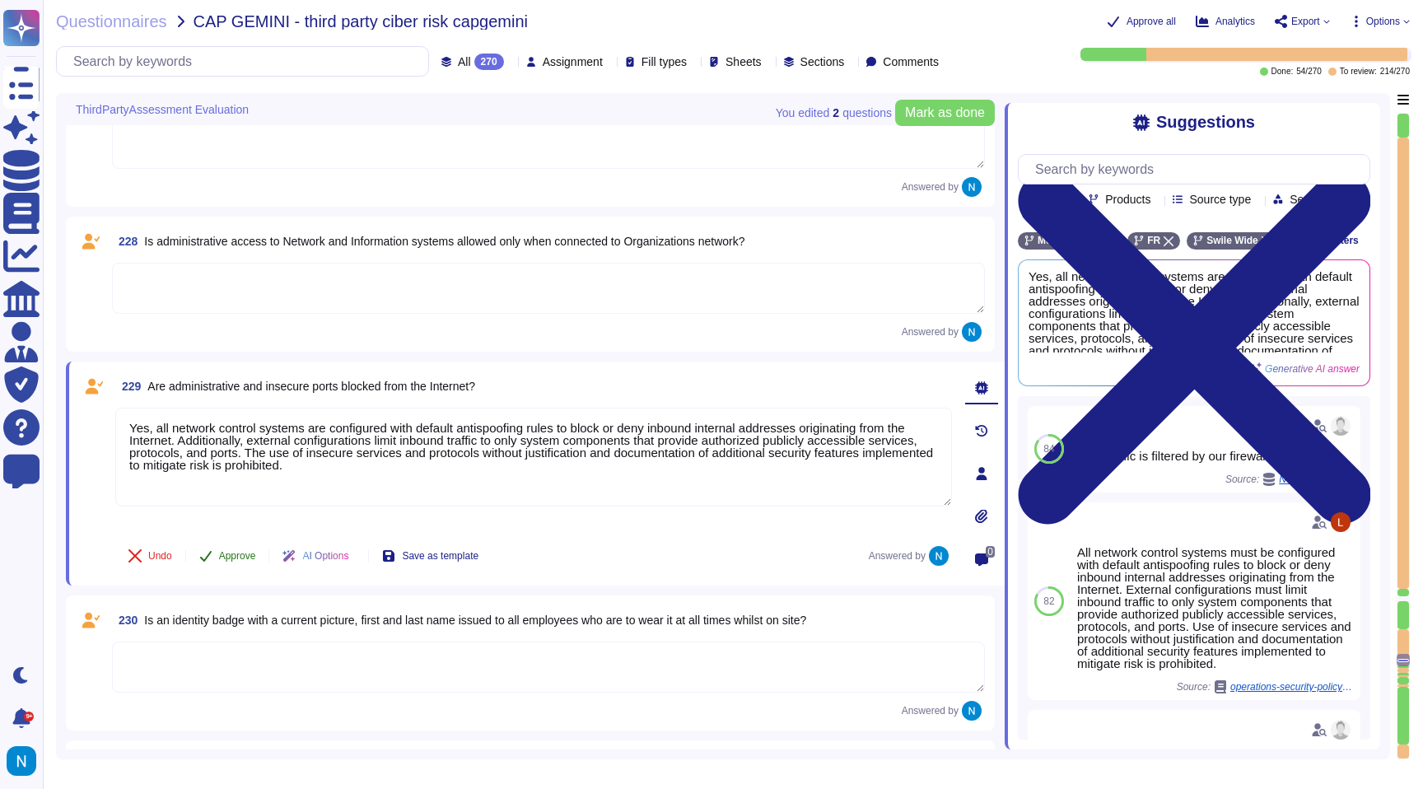
click at [238, 566] on button "Approve" at bounding box center [227, 555] width 83 height 33
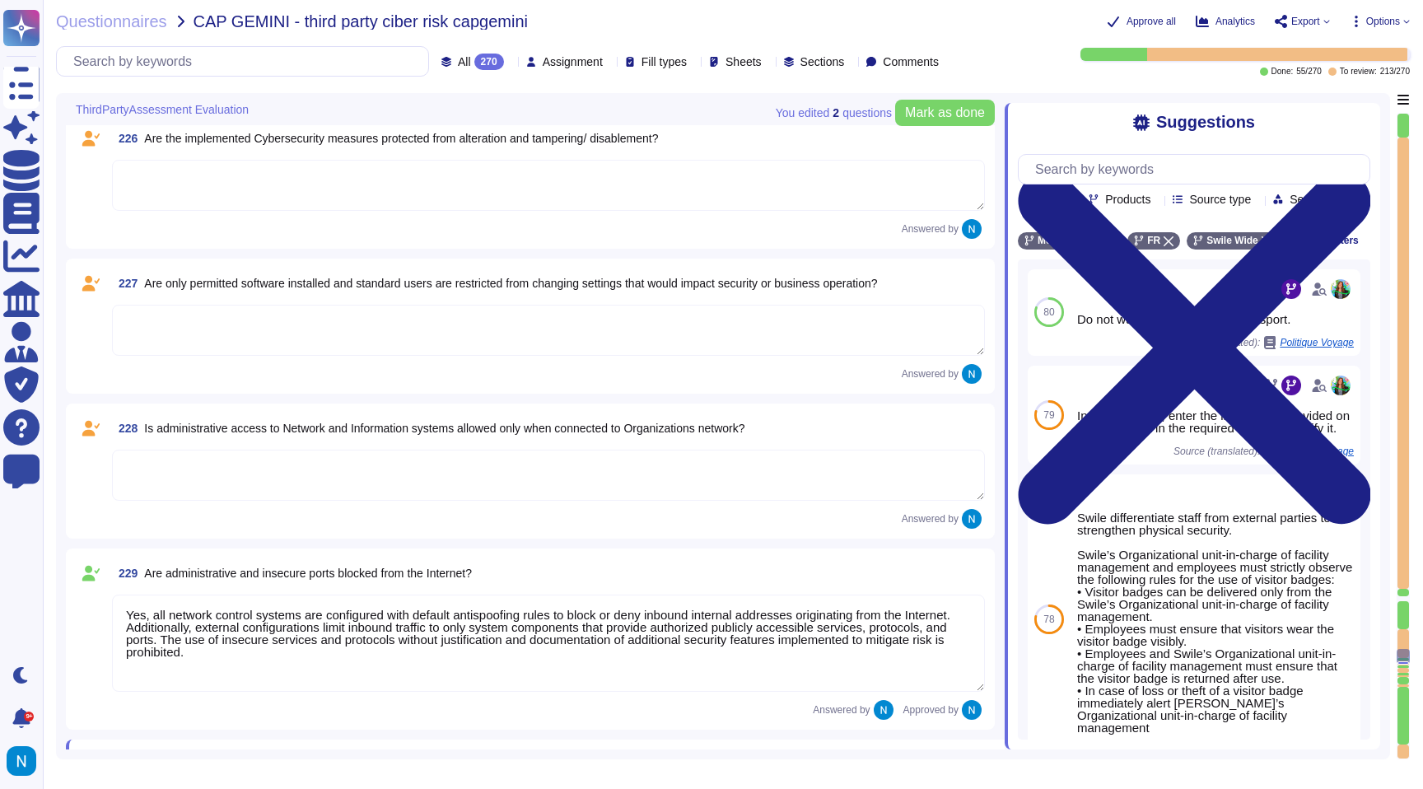
scroll to position [28841, 0]
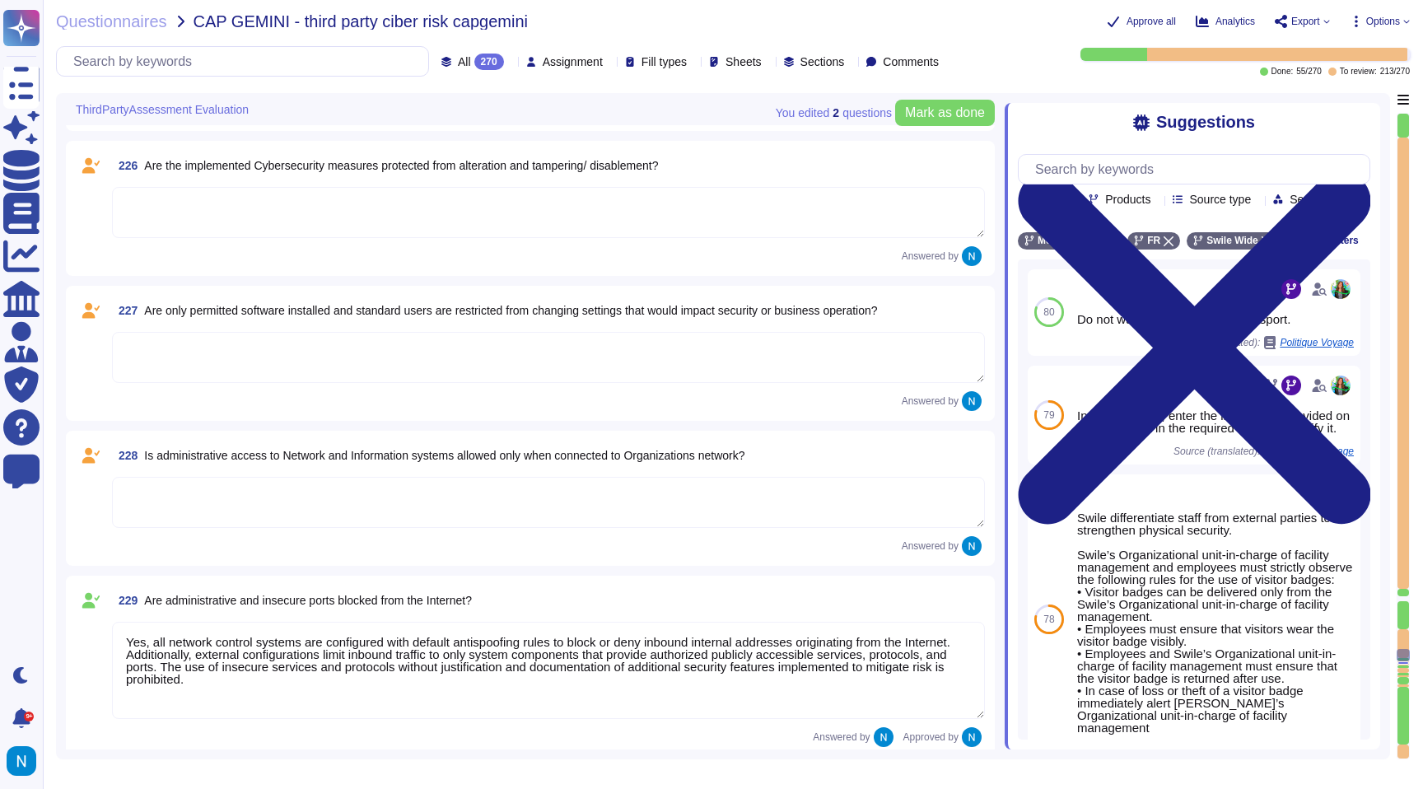
click at [327, 478] on textarea at bounding box center [548, 502] width 873 height 51
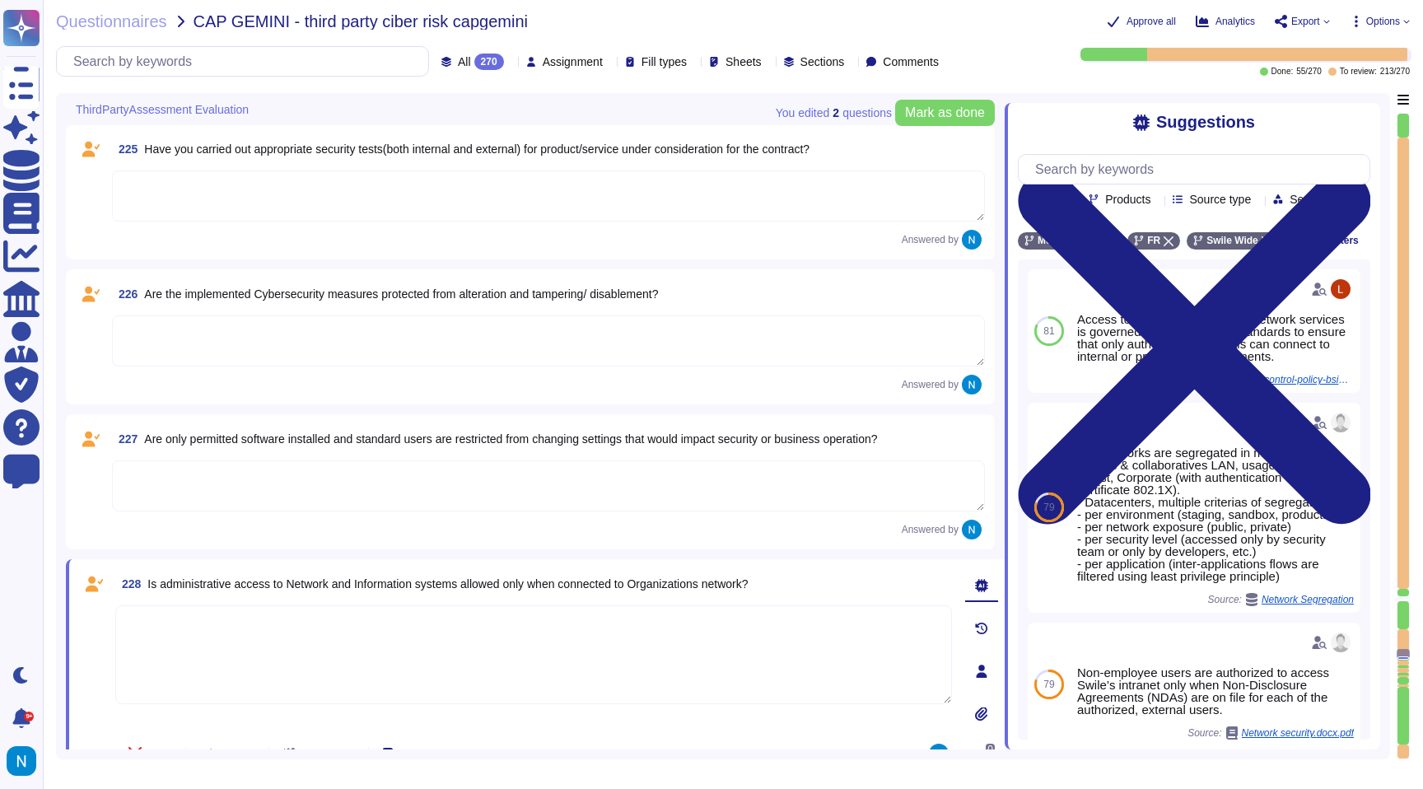
scroll to position [28708, 0]
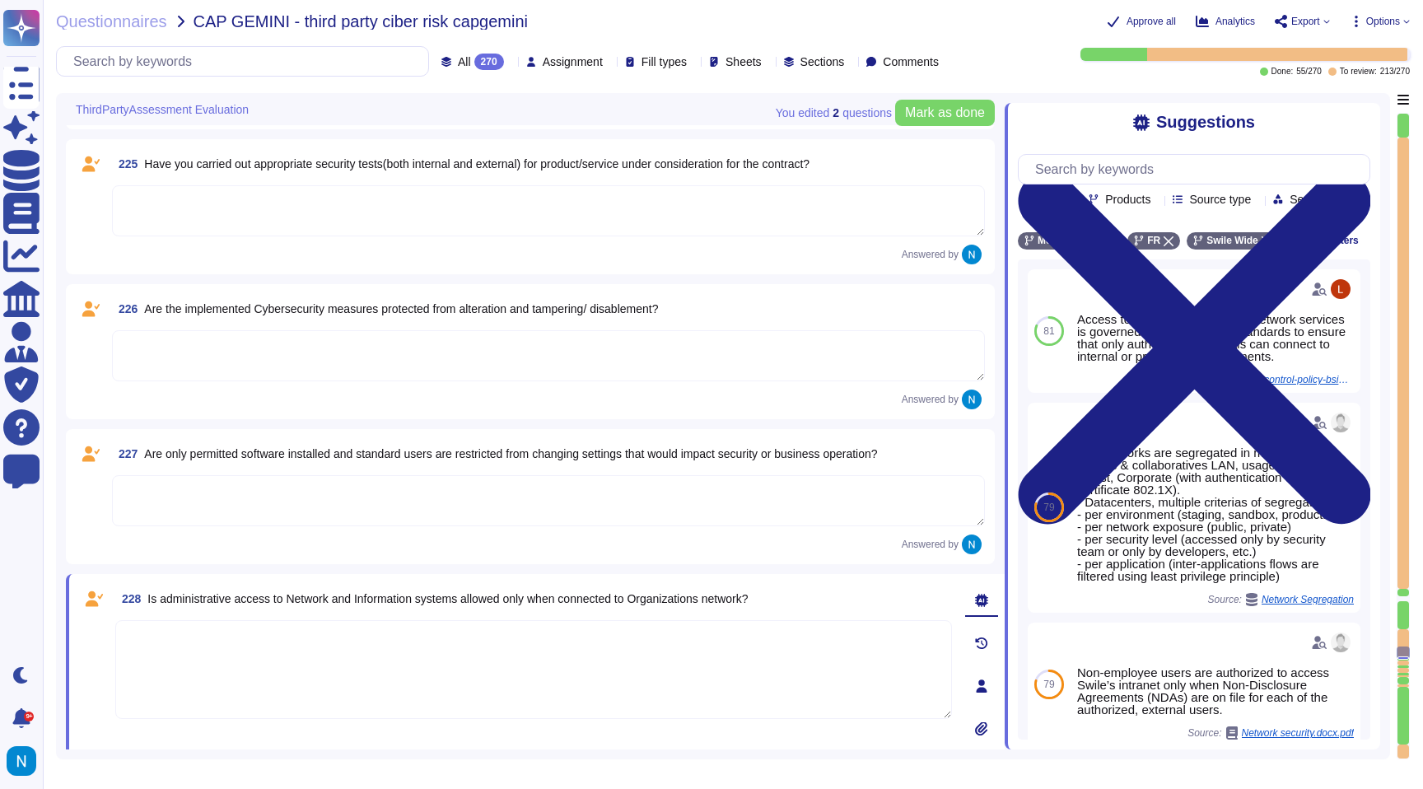
click at [317, 502] on textarea at bounding box center [548, 500] width 873 height 51
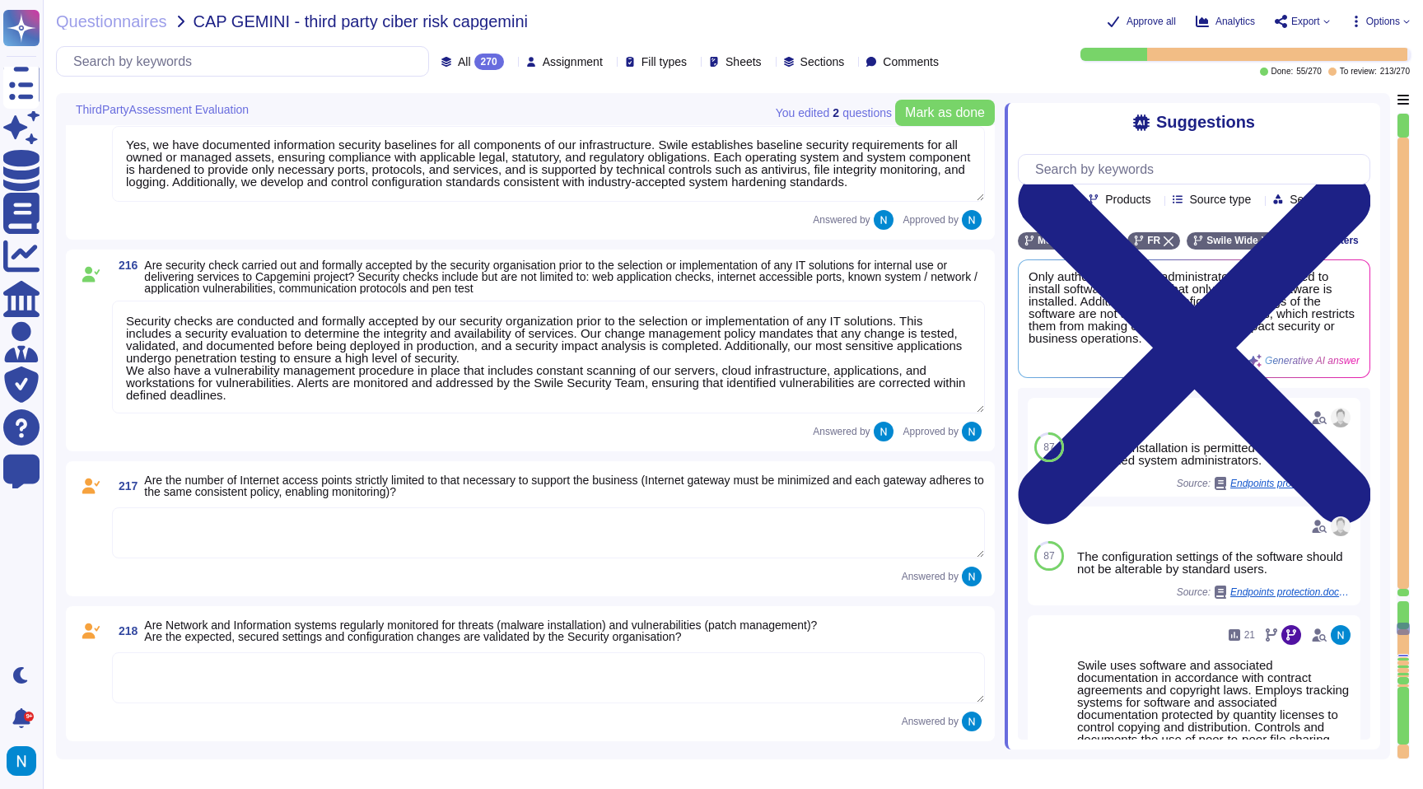
scroll to position [27183, 0]
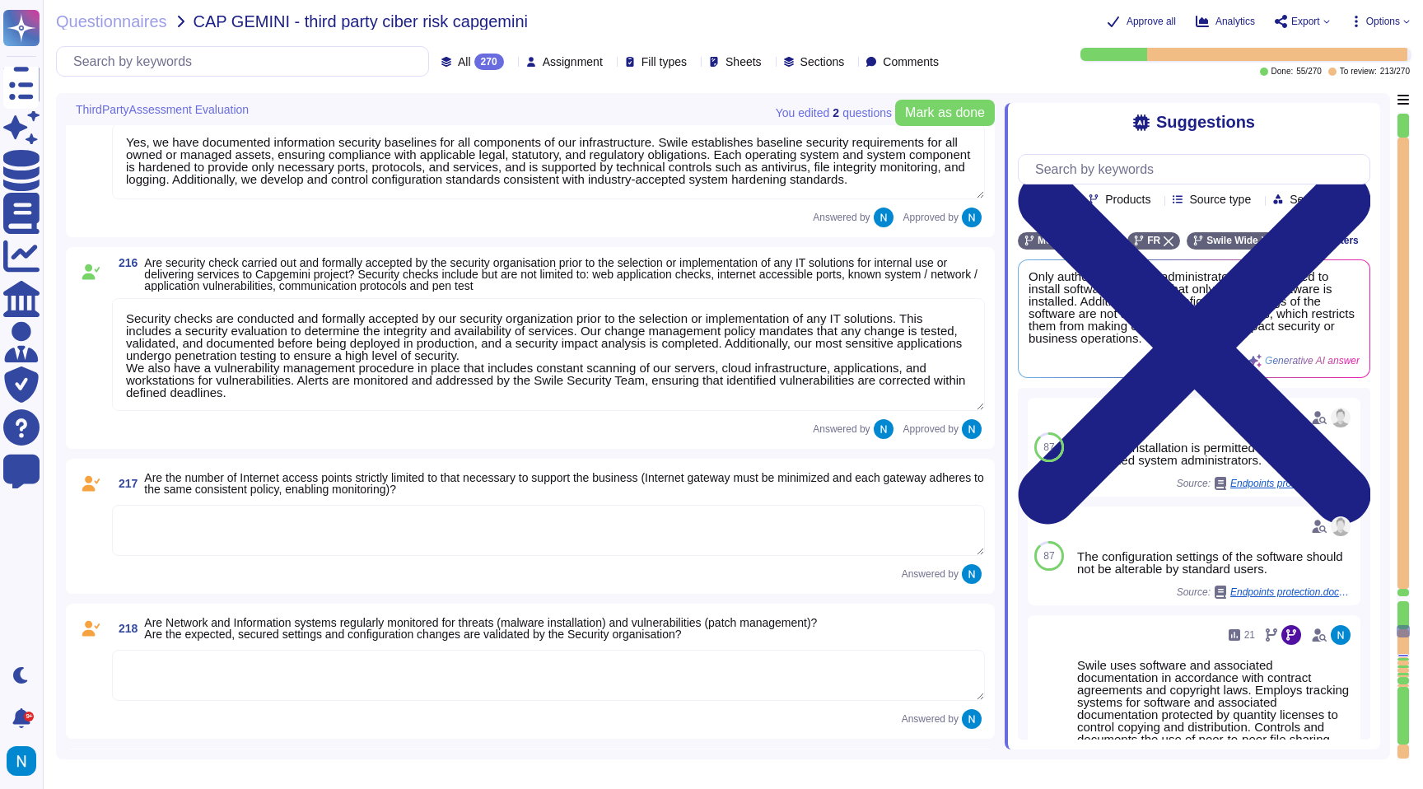
click at [306, 534] on textarea at bounding box center [548, 530] width 873 height 51
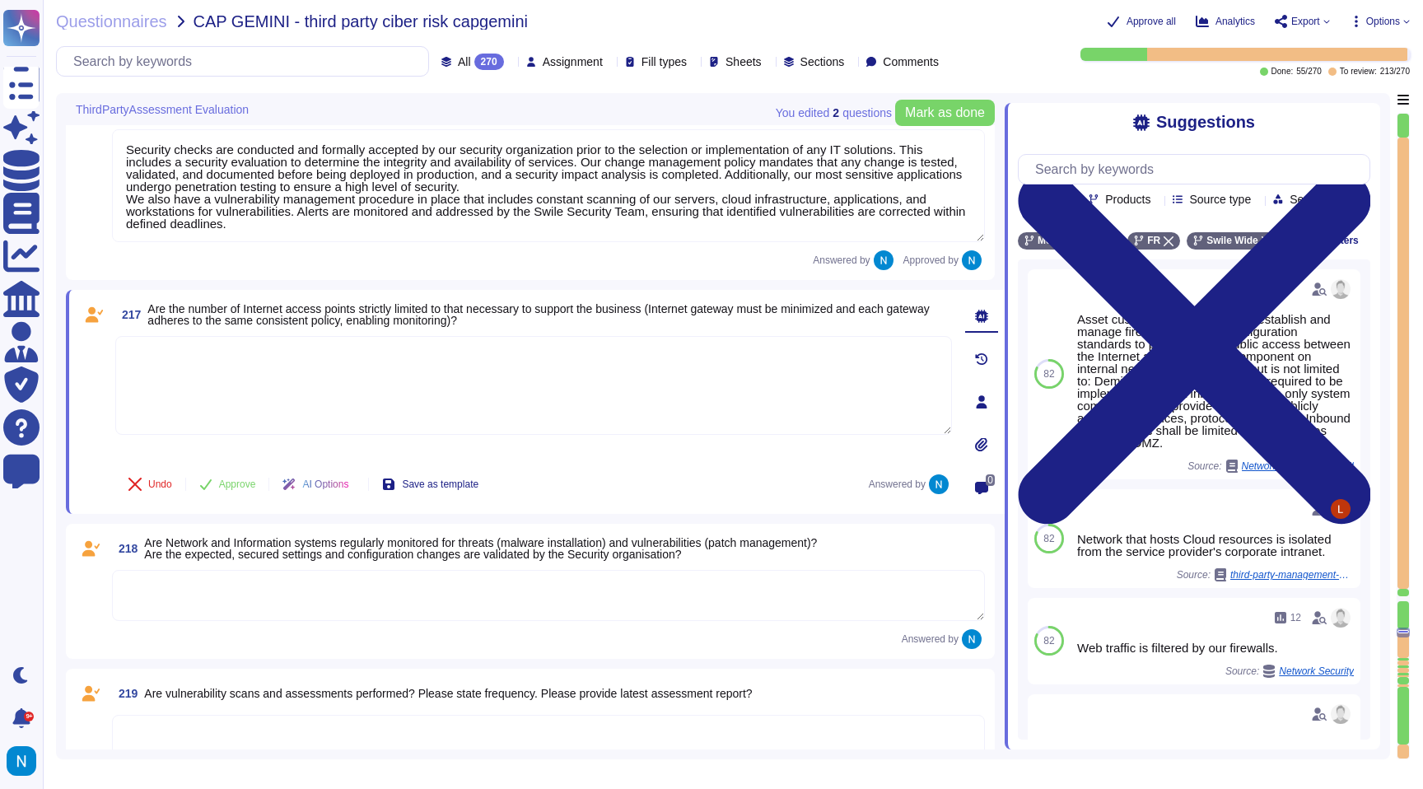
scroll to position [27353, 0]
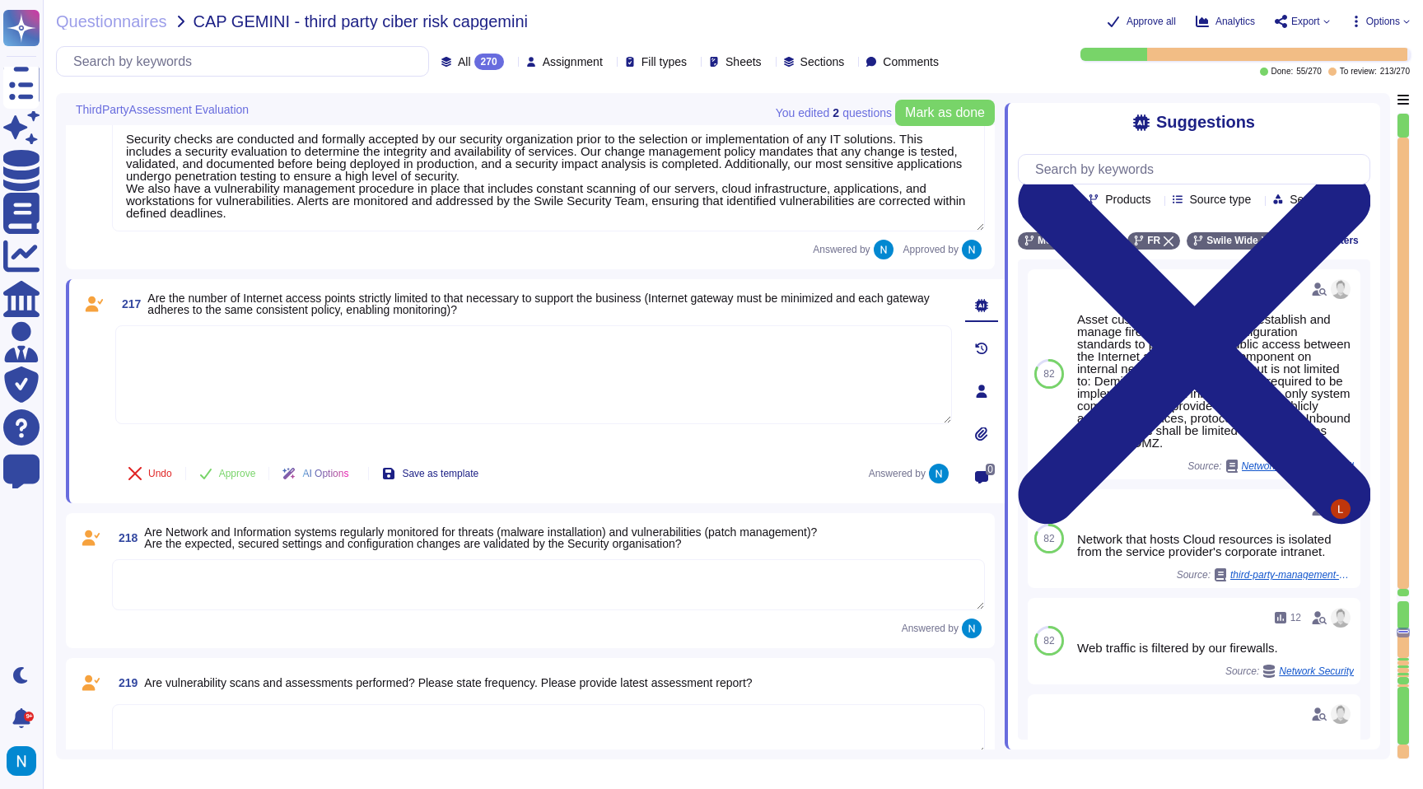
click at [277, 596] on textarea at bounding box center [548, 584] width 873 height 51
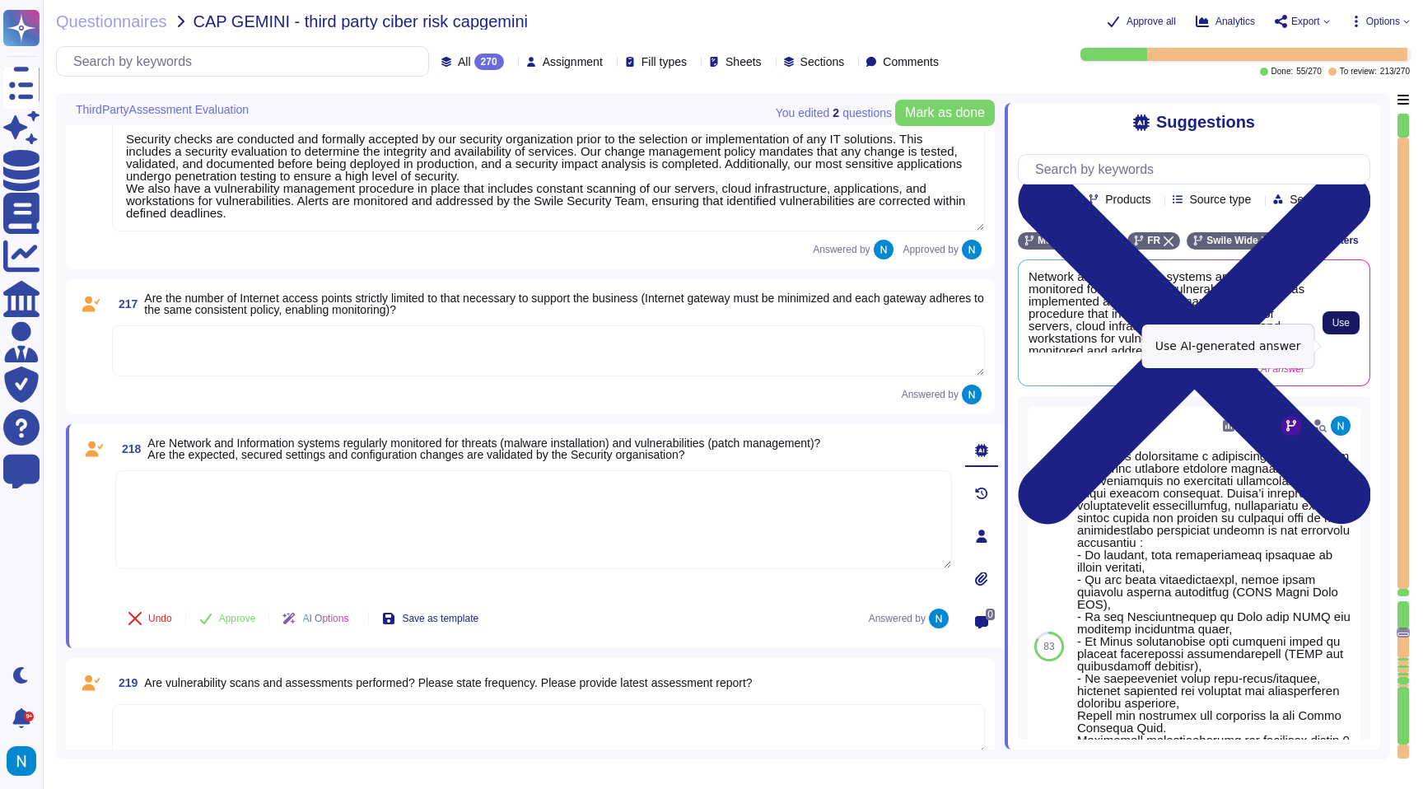
click at [1339, 328] on span "Use" at bounding box center [1340, 323] width 17 height 10
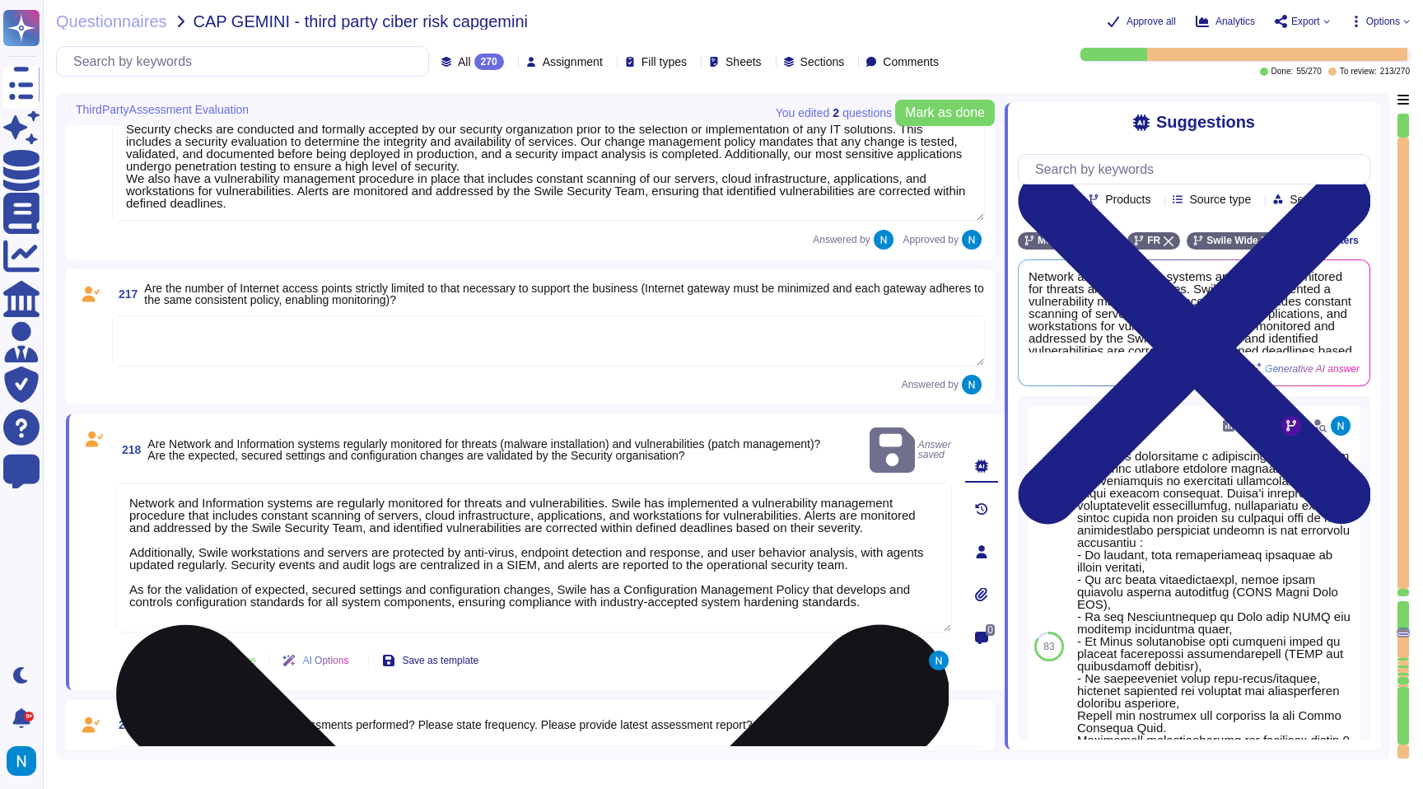
click at [162, 532] on textarea "Network and Information systems are regularly monitored for threats and vulnera…" at bounding box center [533, 558] width 837 height 150
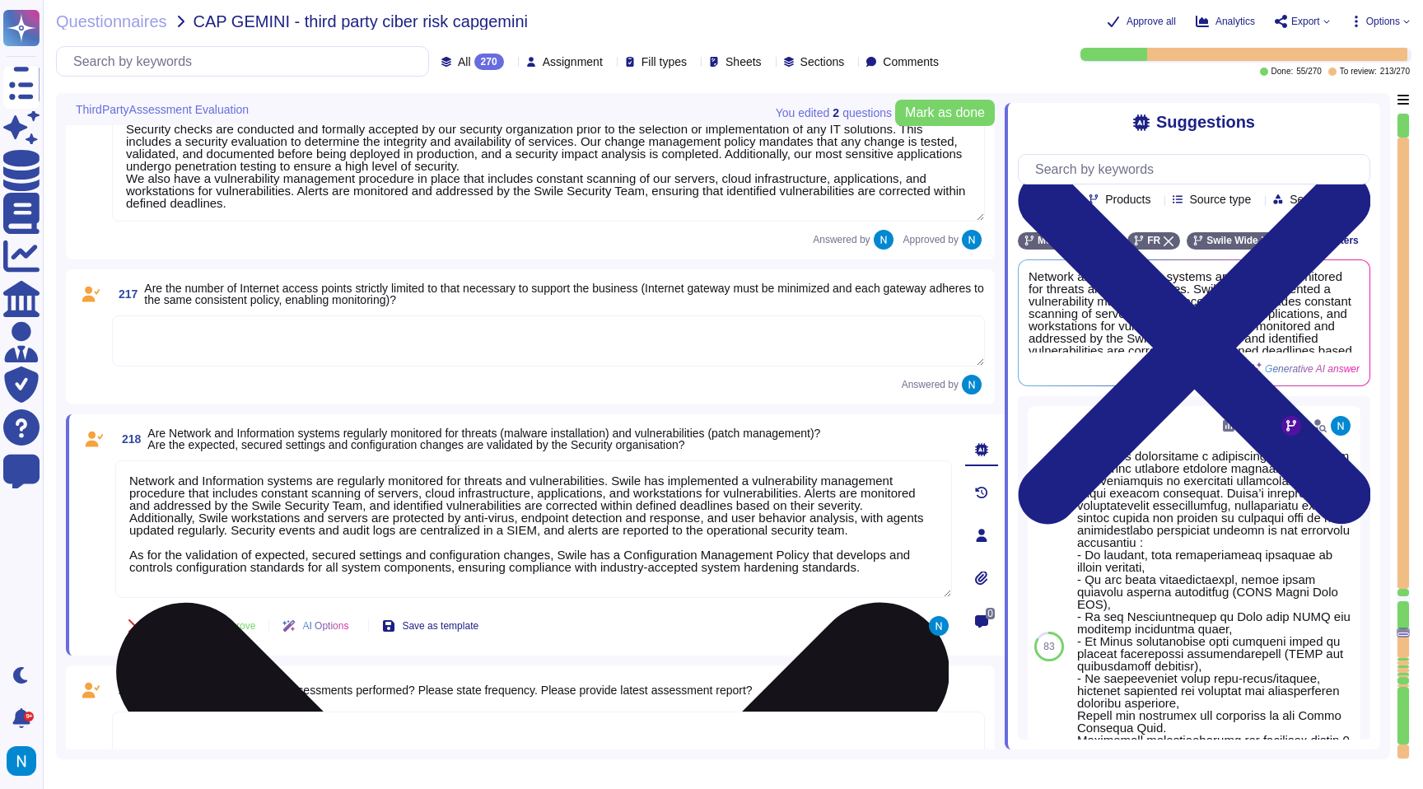
click at [142, 559] on textarea "Network and Information systems are regularly monitored for threats and vulnera…" at bounding box center [533, 529] width 837 height 138
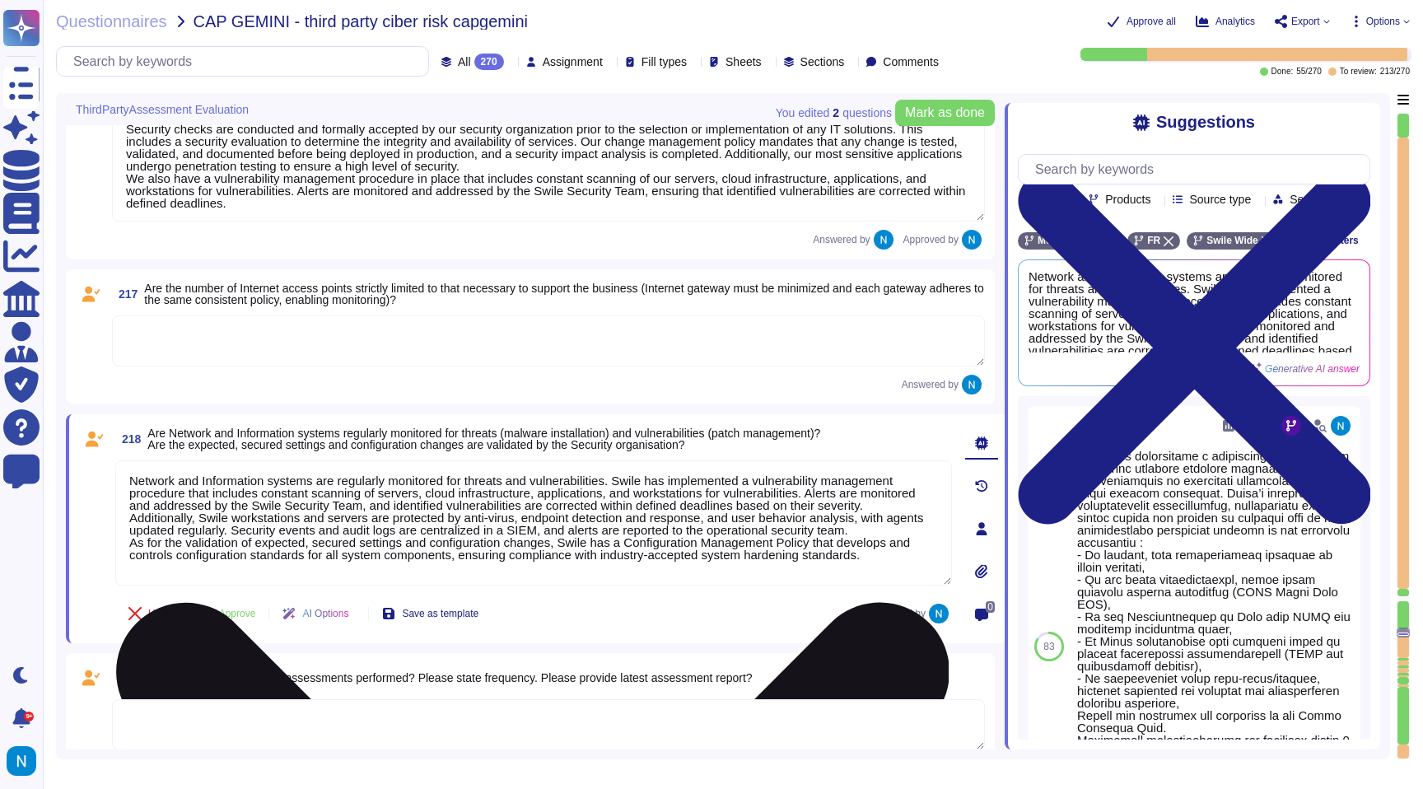
click at [138, 483] on textarea "Network and Information systems are regularly monitored for threats and vulnera…" at bounding box center [533, 522] width 837 height 125
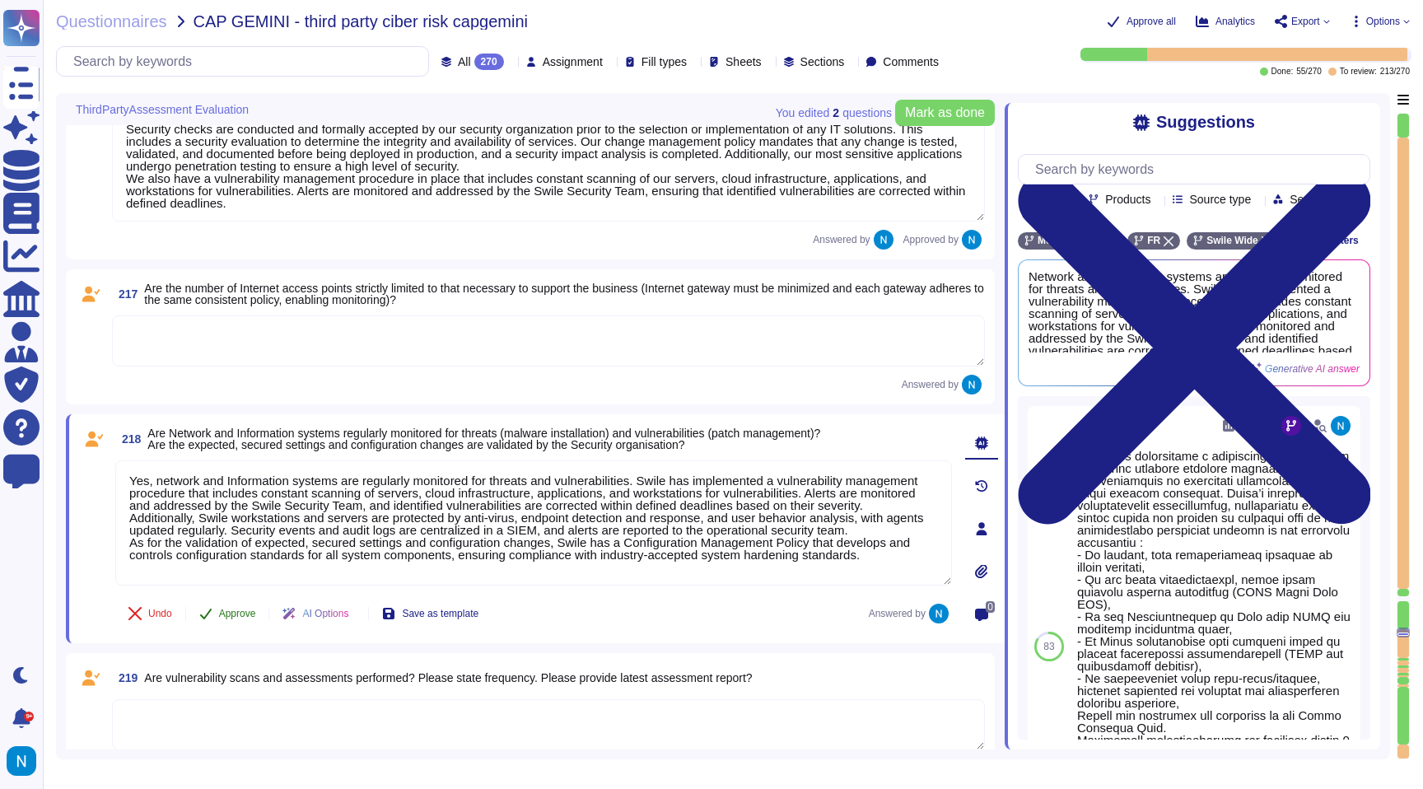
click at [231, 611] on button "Approve" at bounding box center [227, 613] width 83 height 33
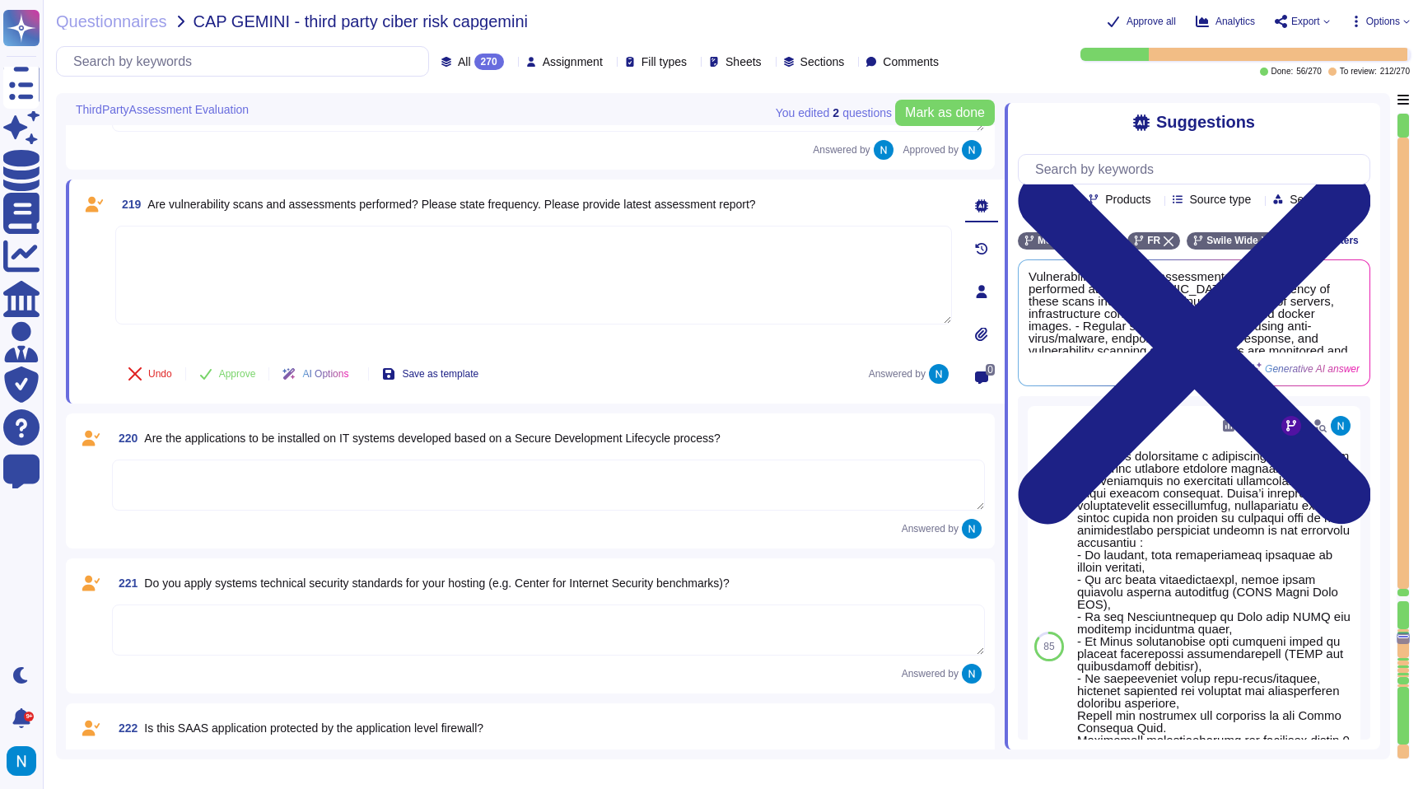
scroll to position [27812, 0]
click at [427, 253] on textarea at bounding box center [533, 272] width 837 height 99
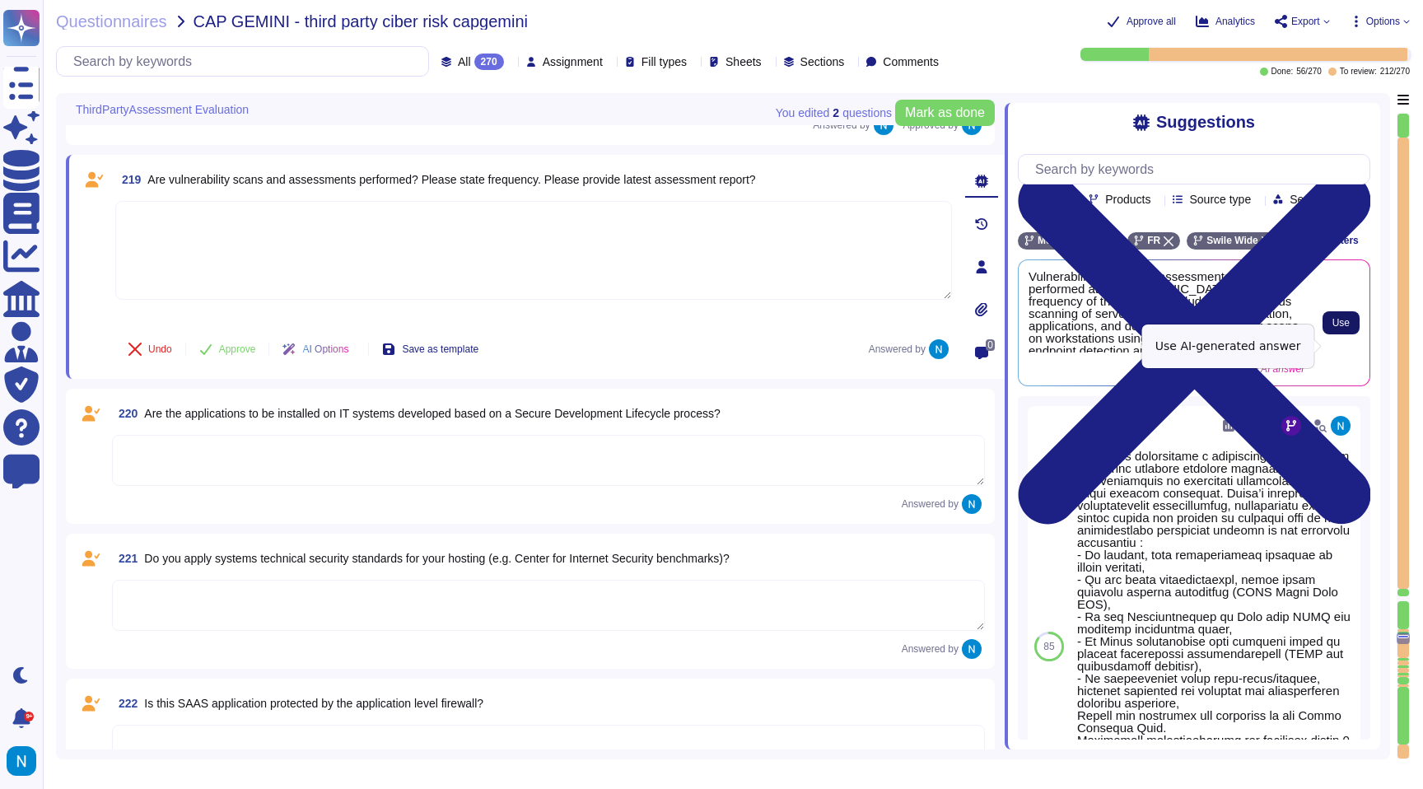
click at [1354, 334] on button "Use" at bounding box center [1341, 322] width 37 height 23
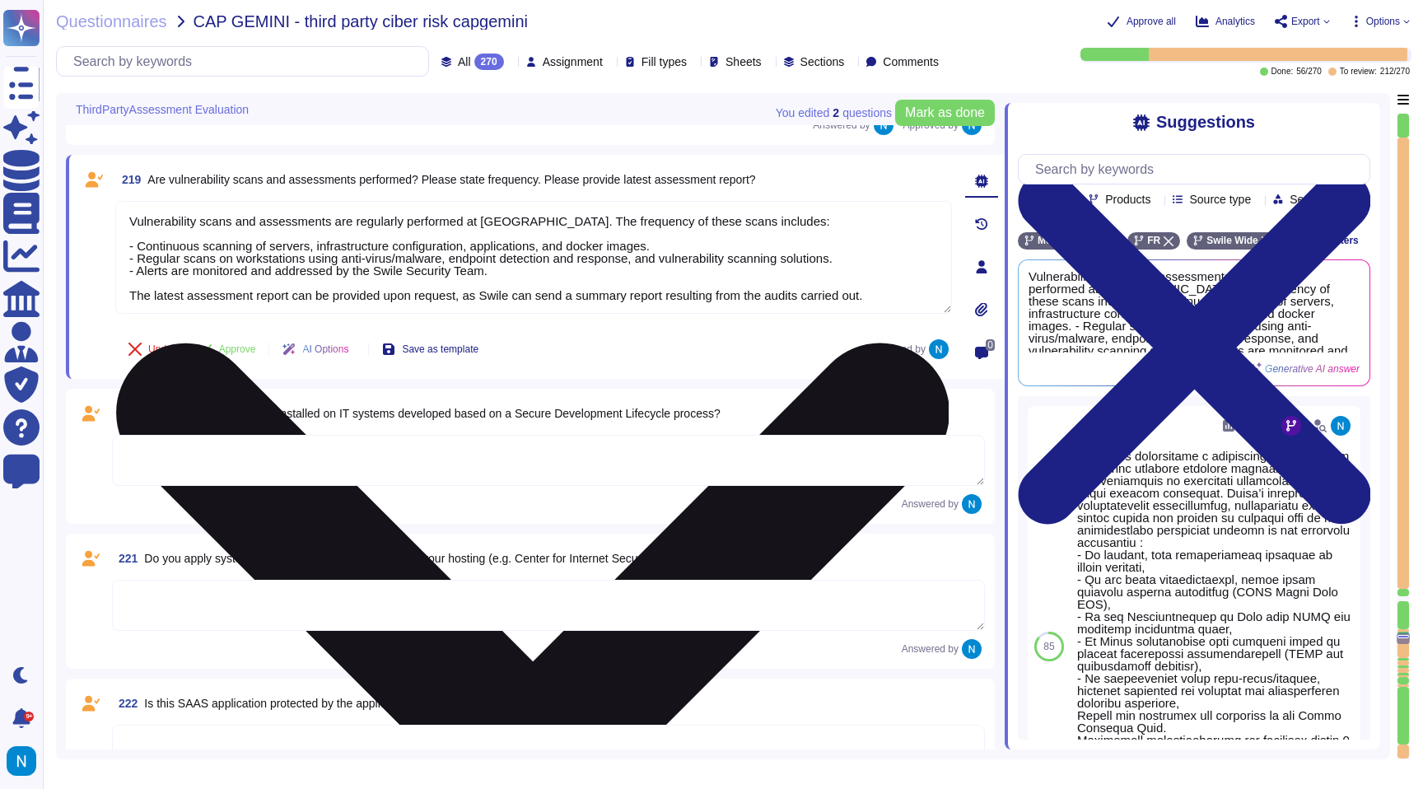
click at [237, 299] on textarea "Vulnerability scans and assessments are regularly performed at [GEOGRAPHIC_DATA…" at bounding box center [533, 257] width 837 height 113
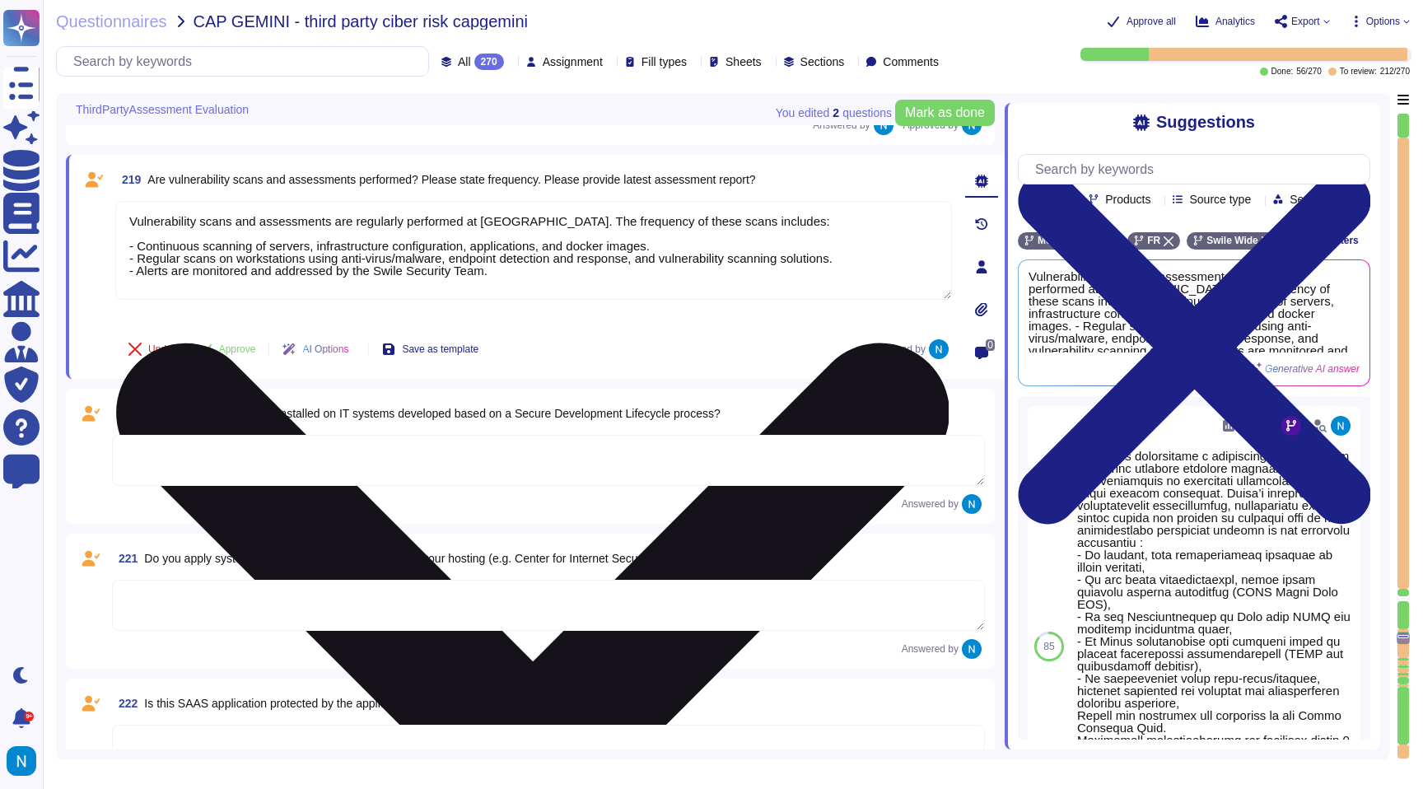
click at [217, 238] on textarea "Vulnerability scans and assessments are regularly performed at [GEOGRAPHIC_DATA…" at bounding box center [533, 250] width 837 height 99
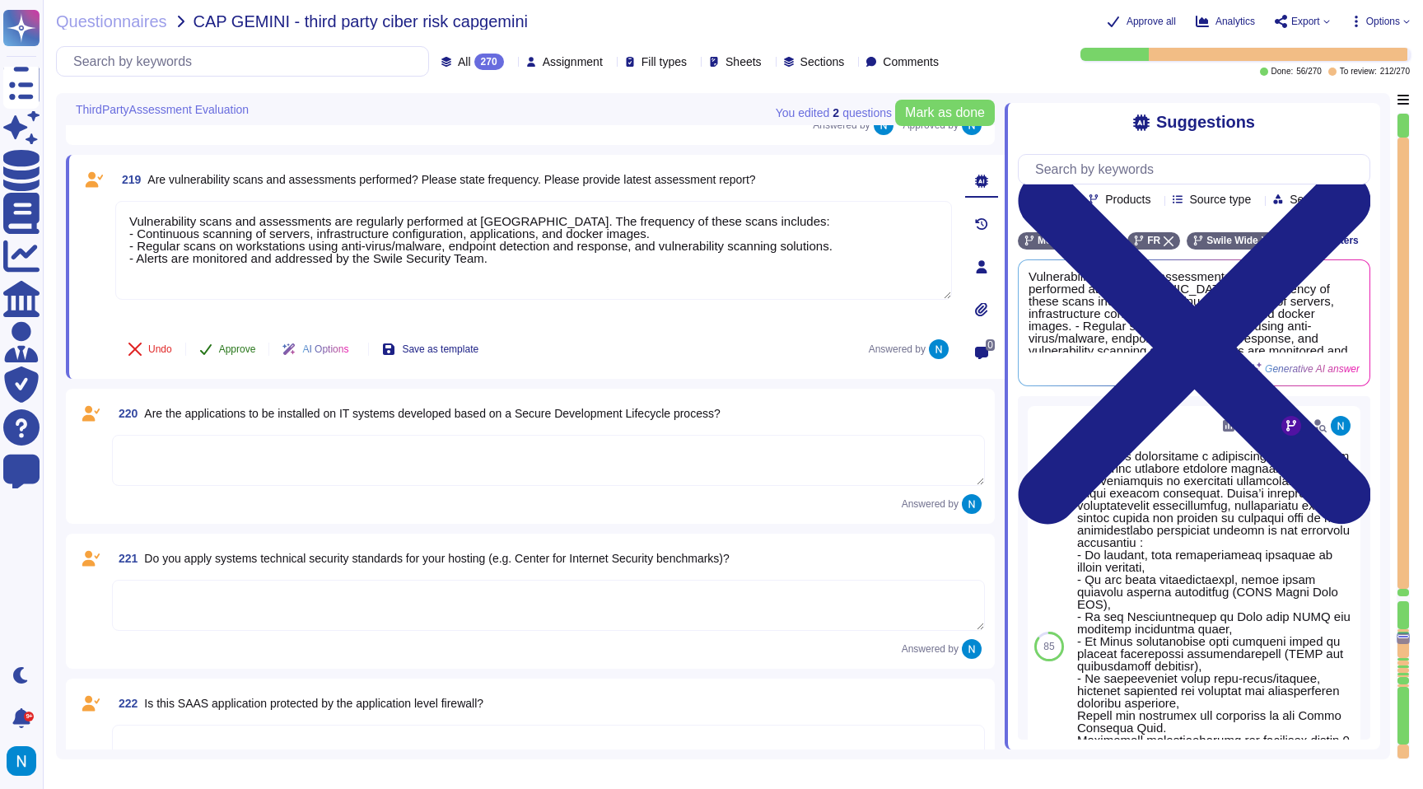
click at [229, 354] on span "Approve" at bounding box center [237, 349] width 37 height 10
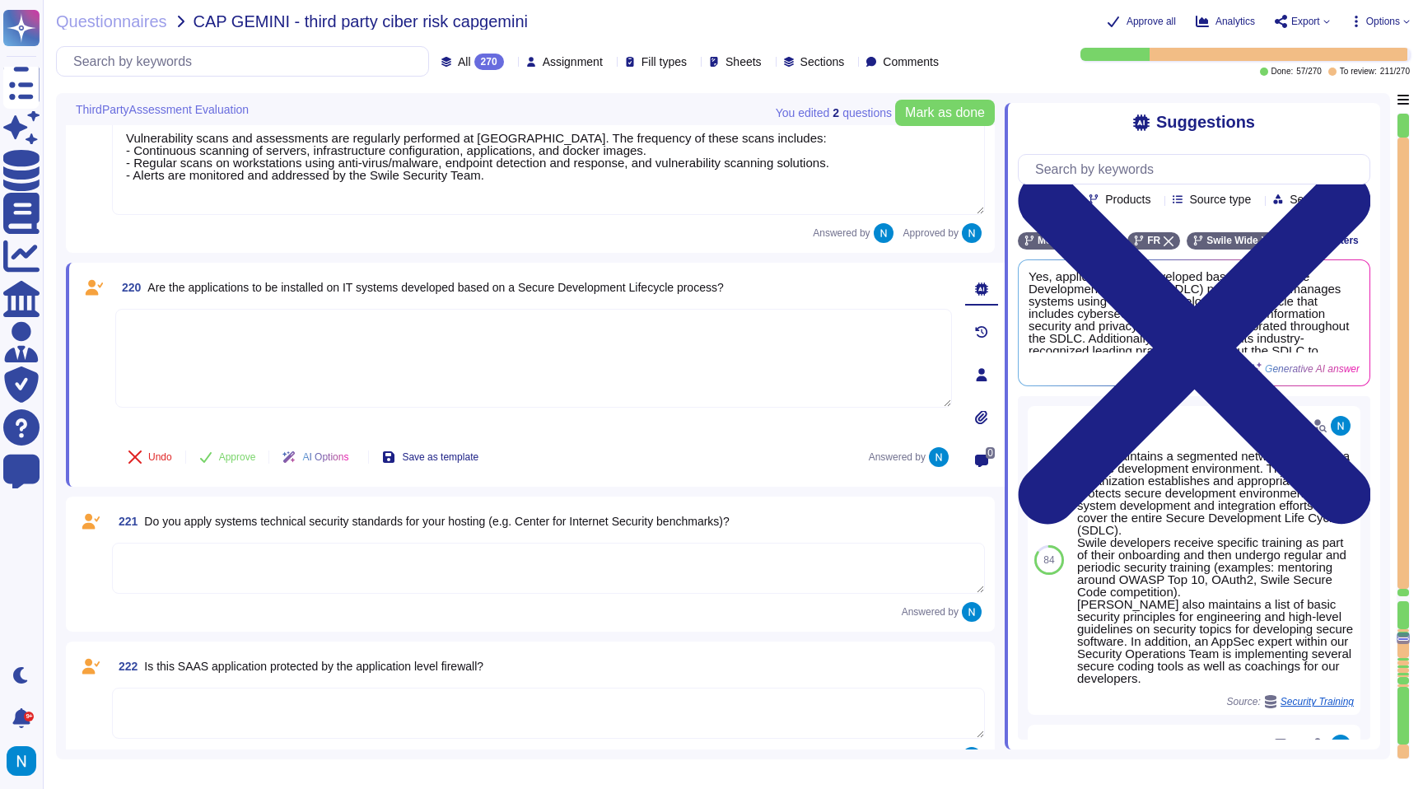
click at [217, 413] on div "220 Are the applications to be installed on IT systems developed based on a Sec…" at bounding box center [515, 375] width 873 height 204
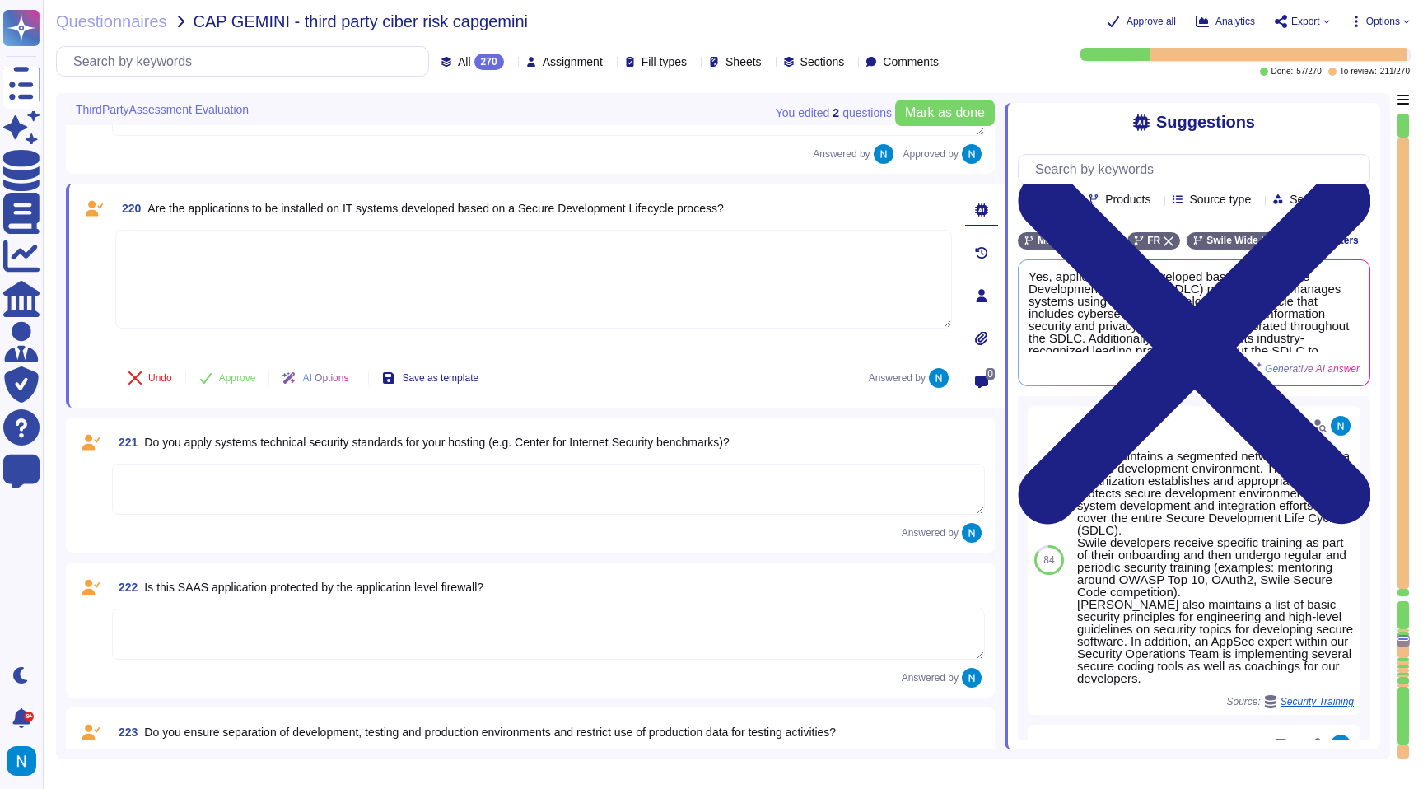
scroll to position [27993, 0]
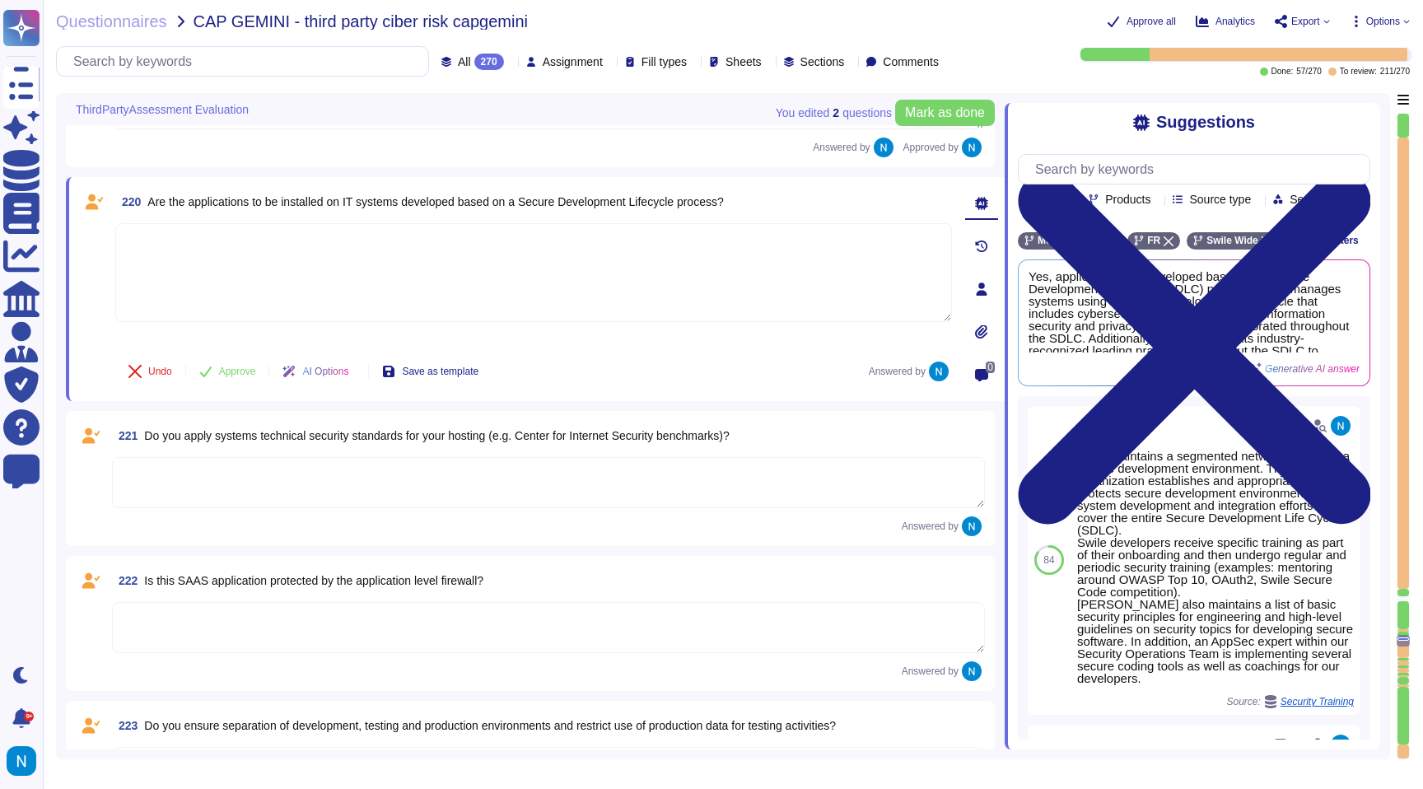
click at [259, 282] on textarea at bounding box center [533, 272] width 837 height 99
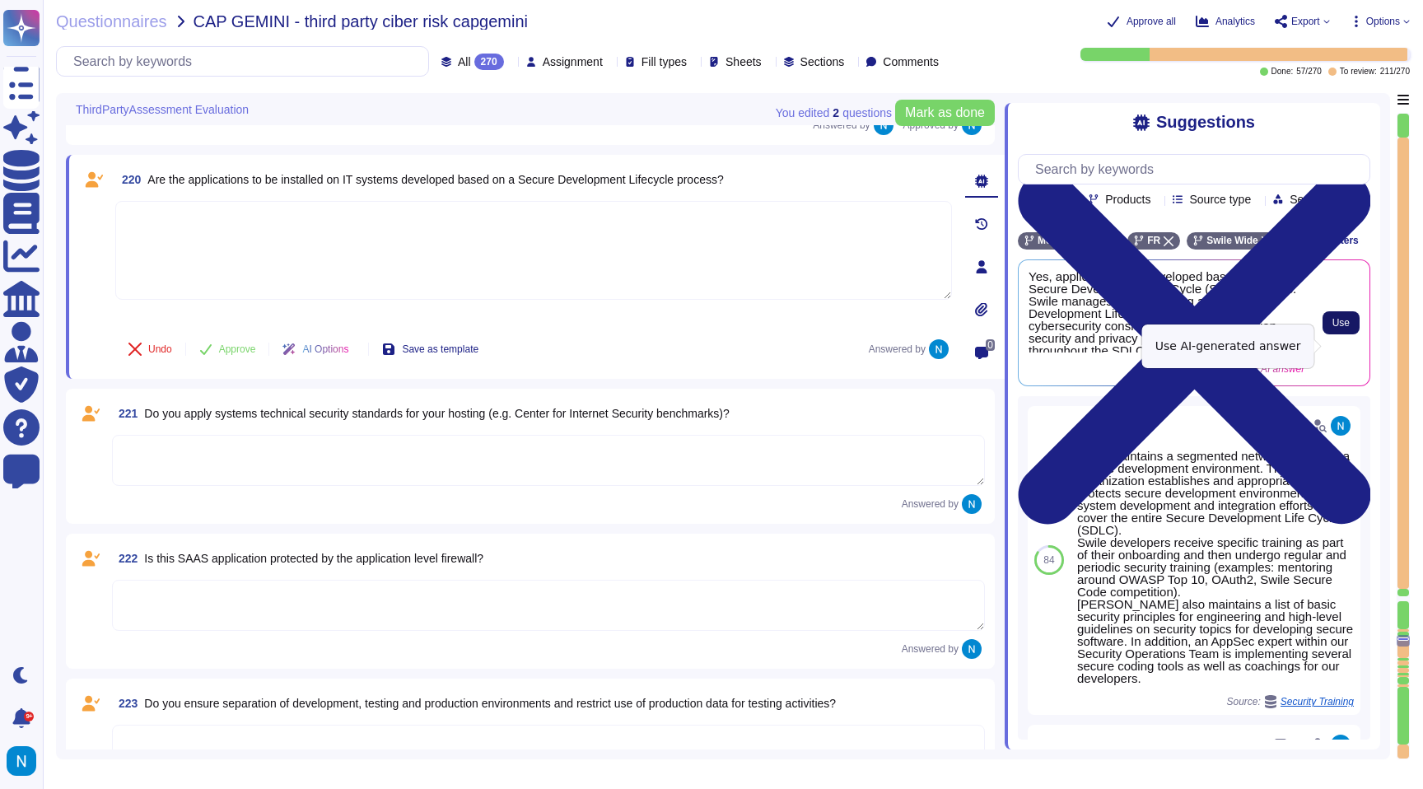
click at [1336, 328] on span "Use" at bounding box center [1340, 323] width 17 height 10
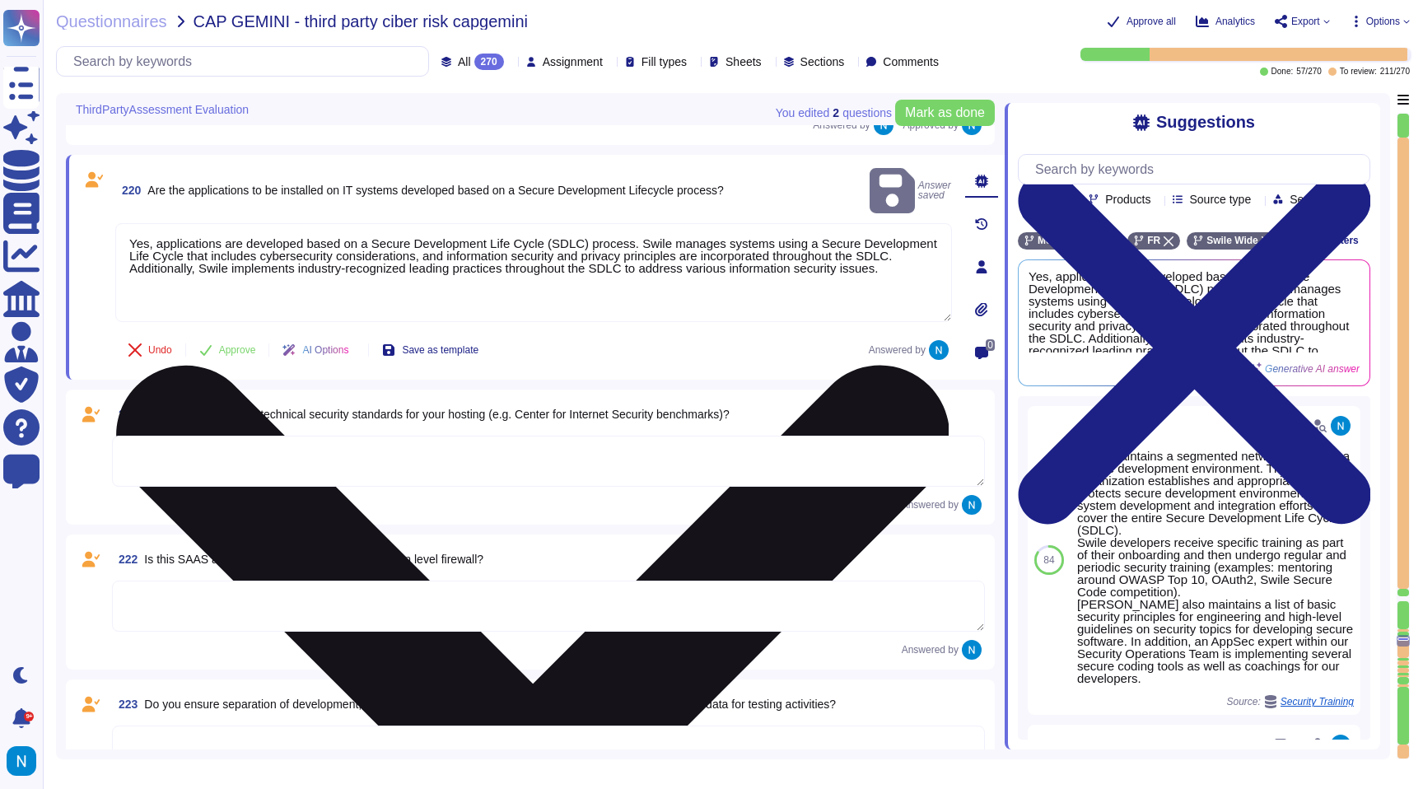
click at [283, 275] on textarea "Yes, applications are developed based on a Secure Development Life Cycle (SDLC)…" at bounding box center [533, 272] width 837 height 99
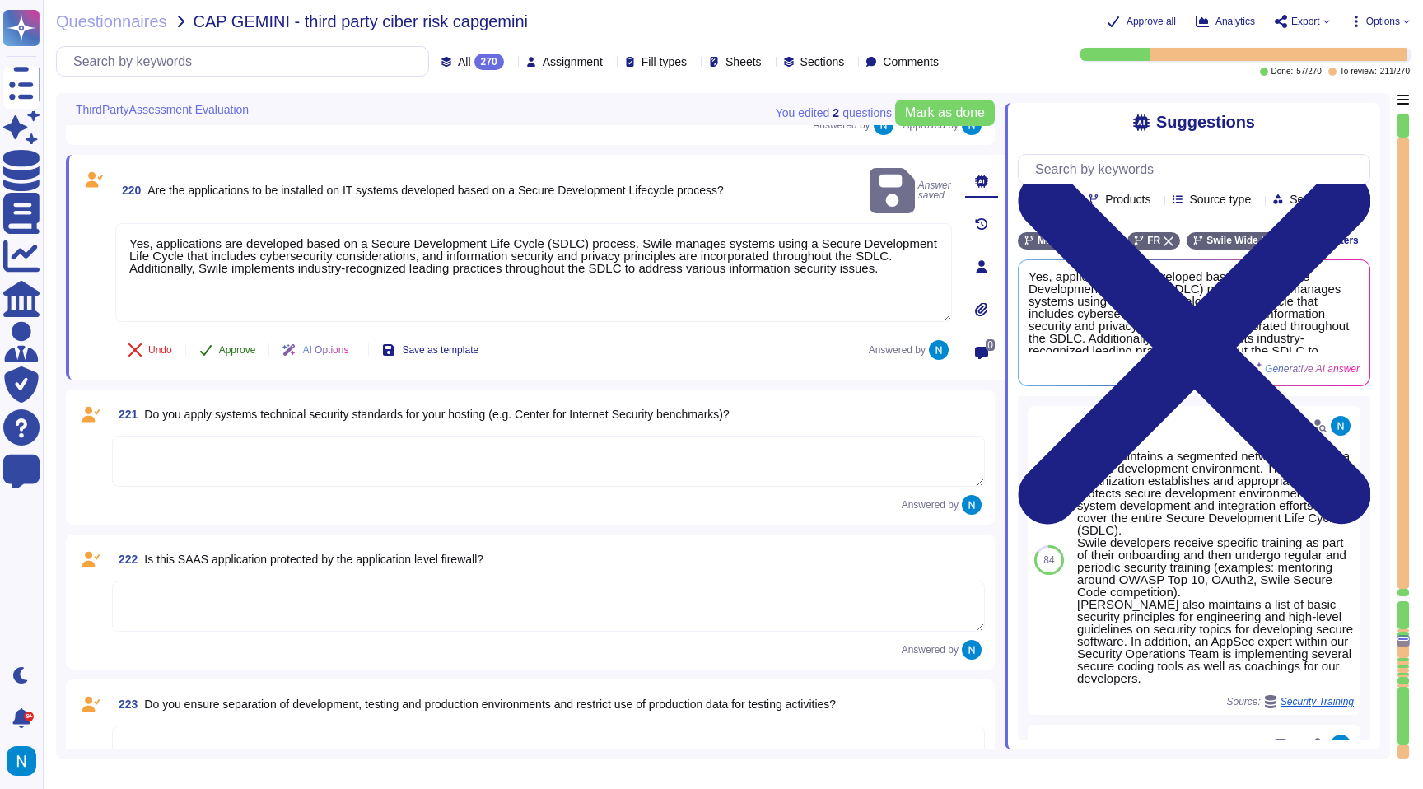
click at [235, 349] on span "Approve" at bounding box center [237, 350] width 37 height 10
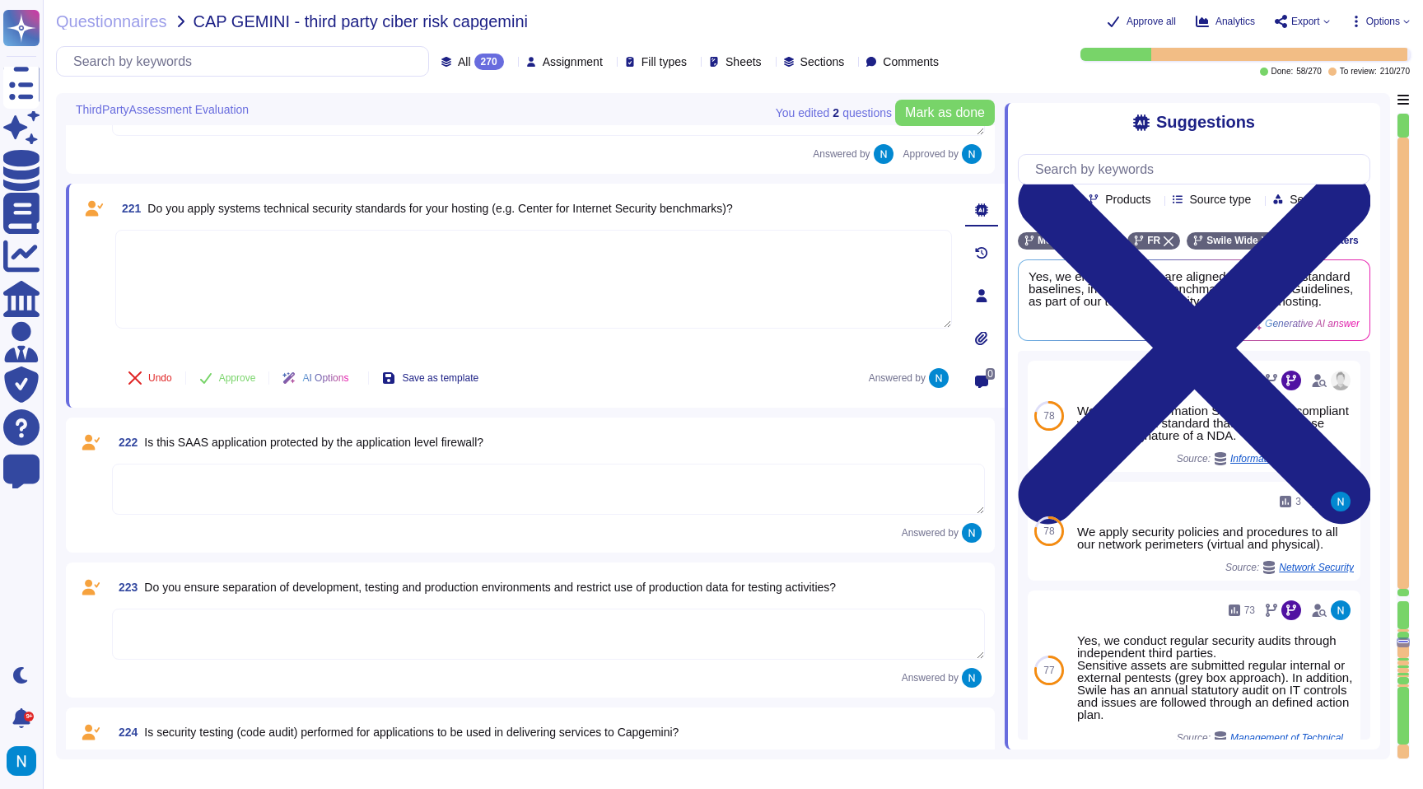
scroll to position [28174, 0]
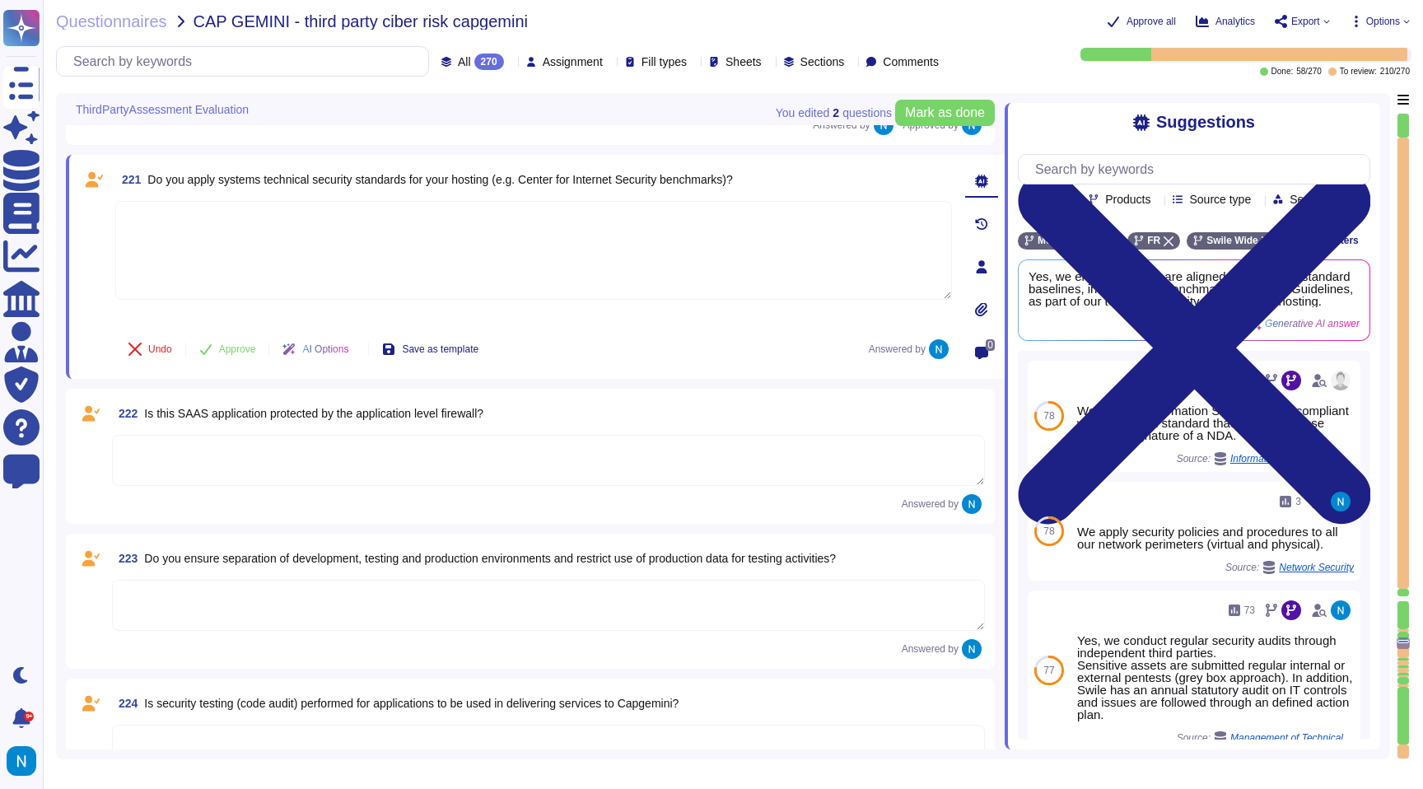
click at [297, 260] on textarea at bounding box center [533, 250] width 837 height 99
click at [553, 454] on textarea at bounding box center [548, 460] width 873 height 51
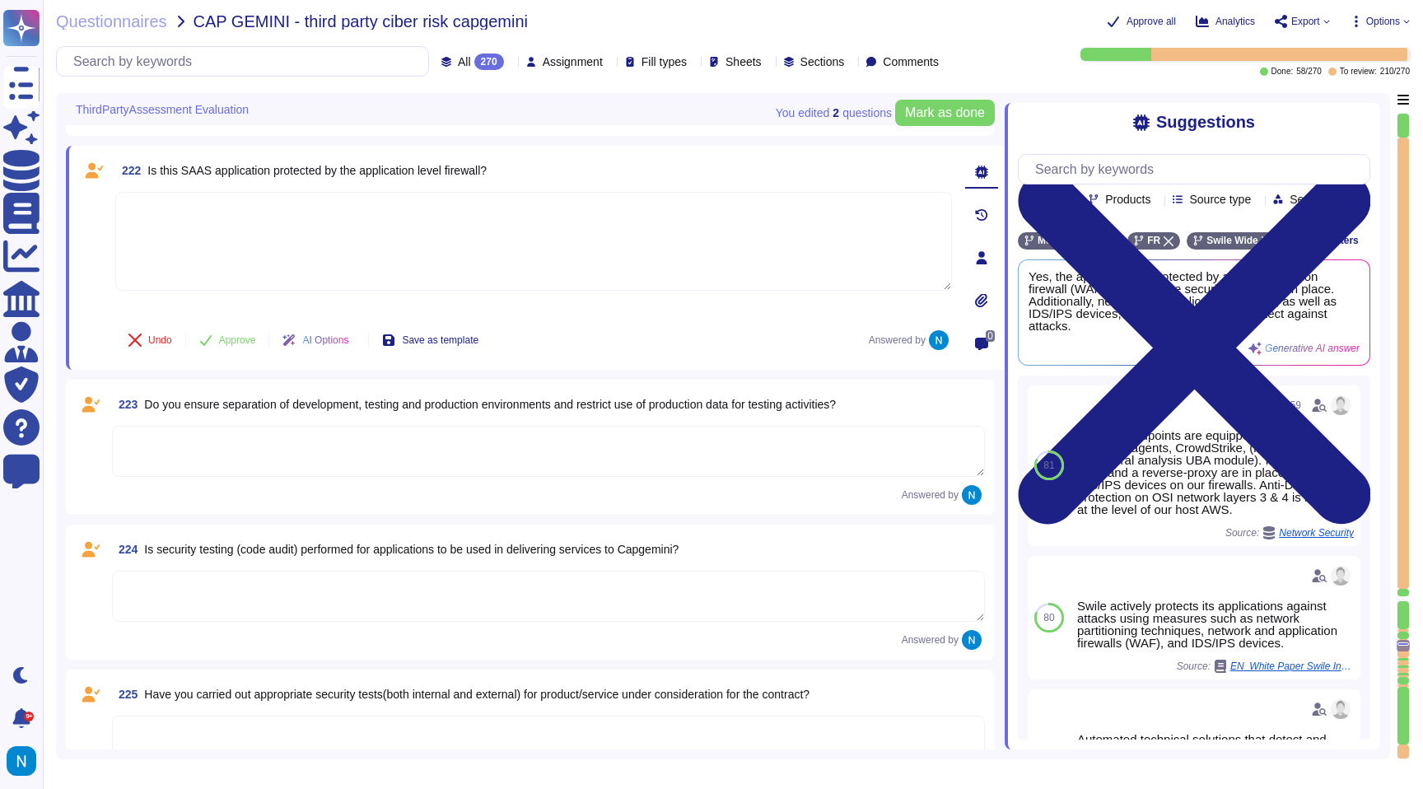
scroll to position [28319, 0]
click at [317, 460] on textarea at bounding box center [548, 450] width 873 height 51
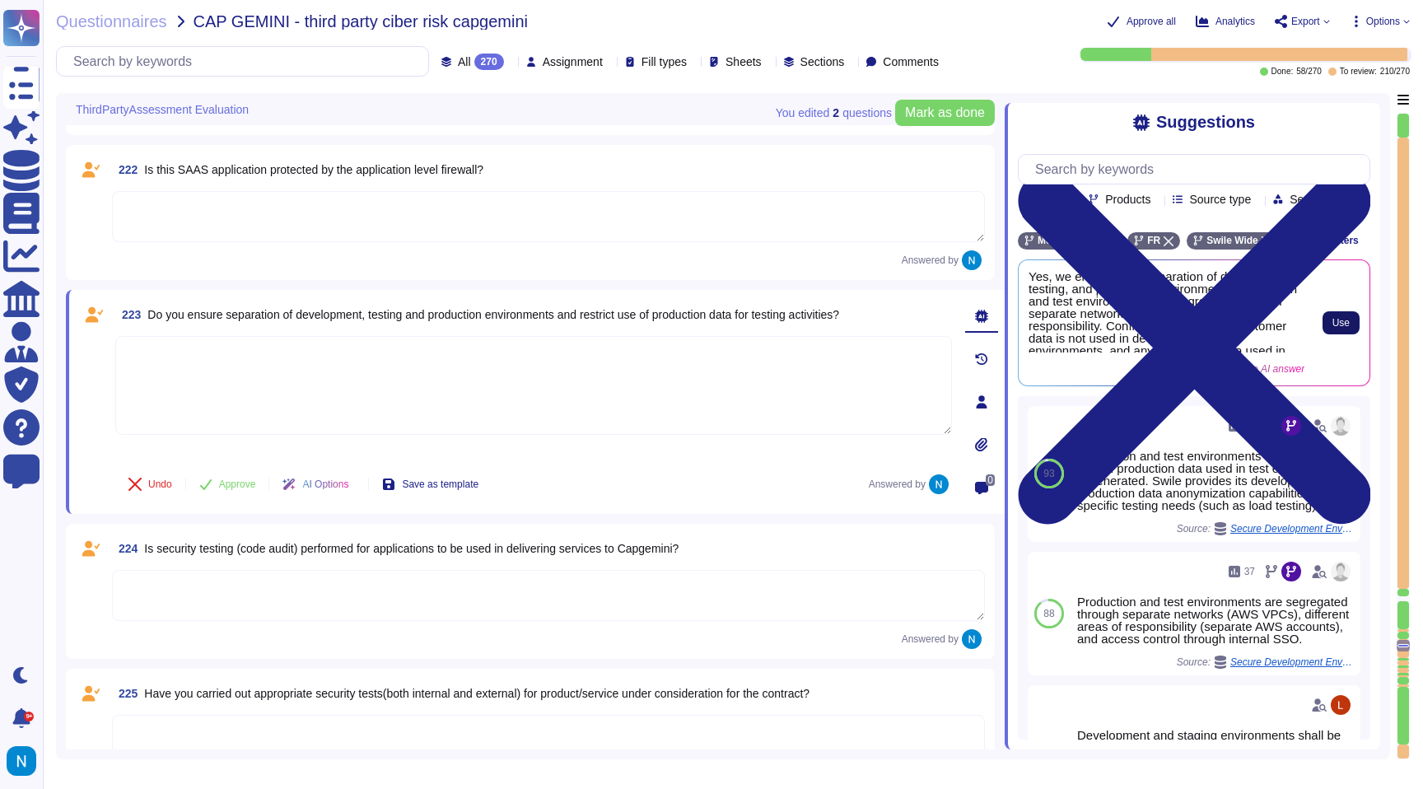
click at [1342, 328] on span "Use" at bounding box center [1340, 323] width 17 height 10
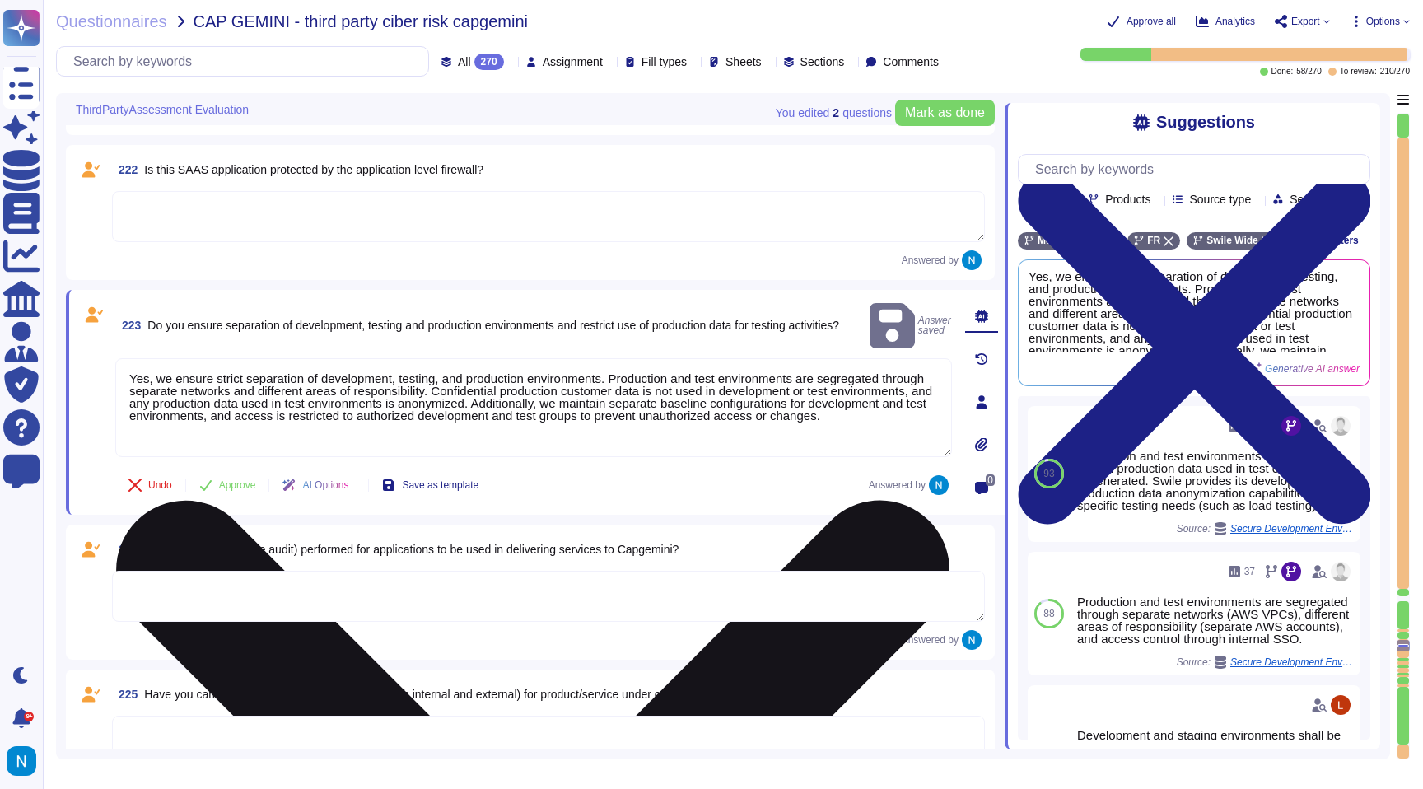
click at [239, 413] on textarea "Yes, we ensure strict separation of development, testing, and production enviro…" at bounding box center [533, 407] width 837 height 99
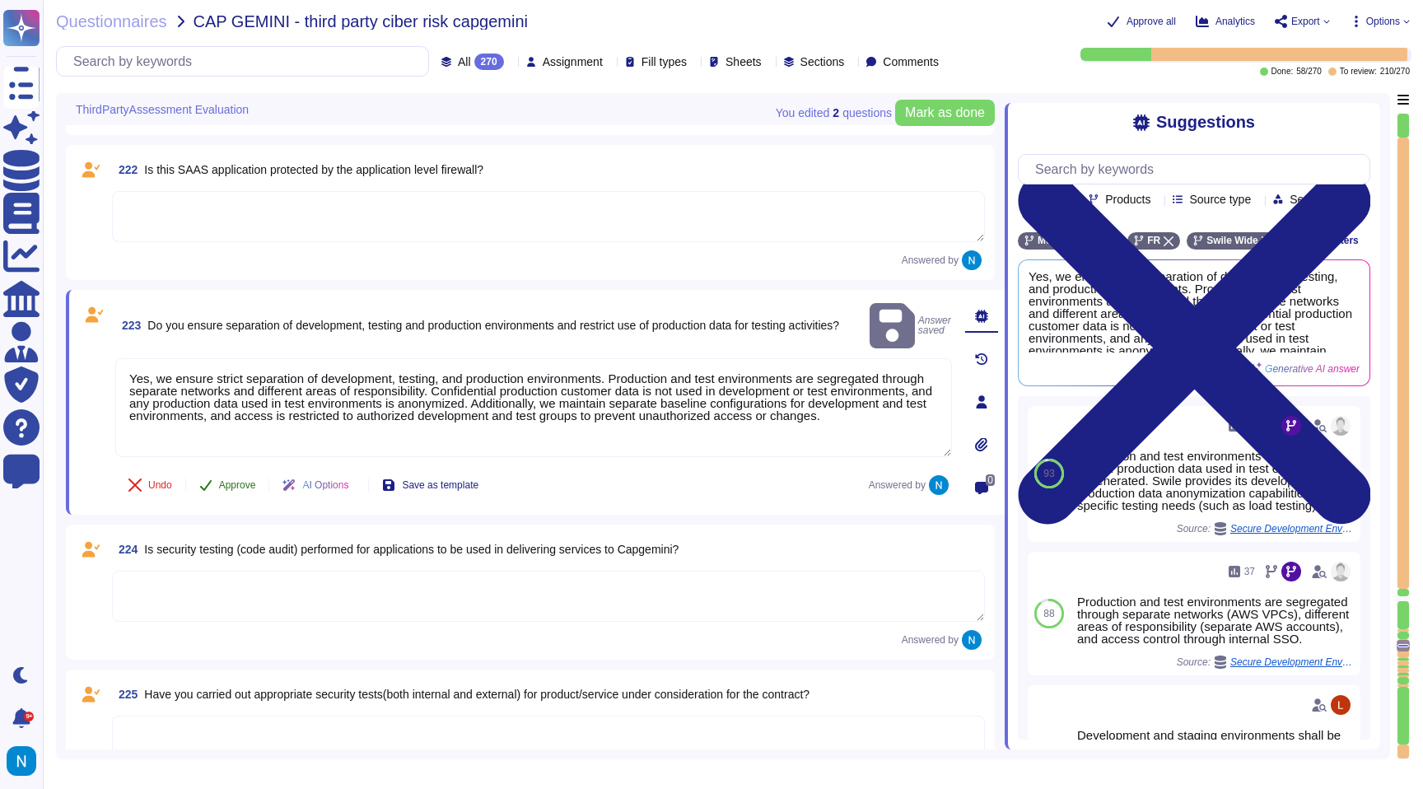
click at [233, 485] on span "Approve" at bounding box center [237, 485] width 37 height 10
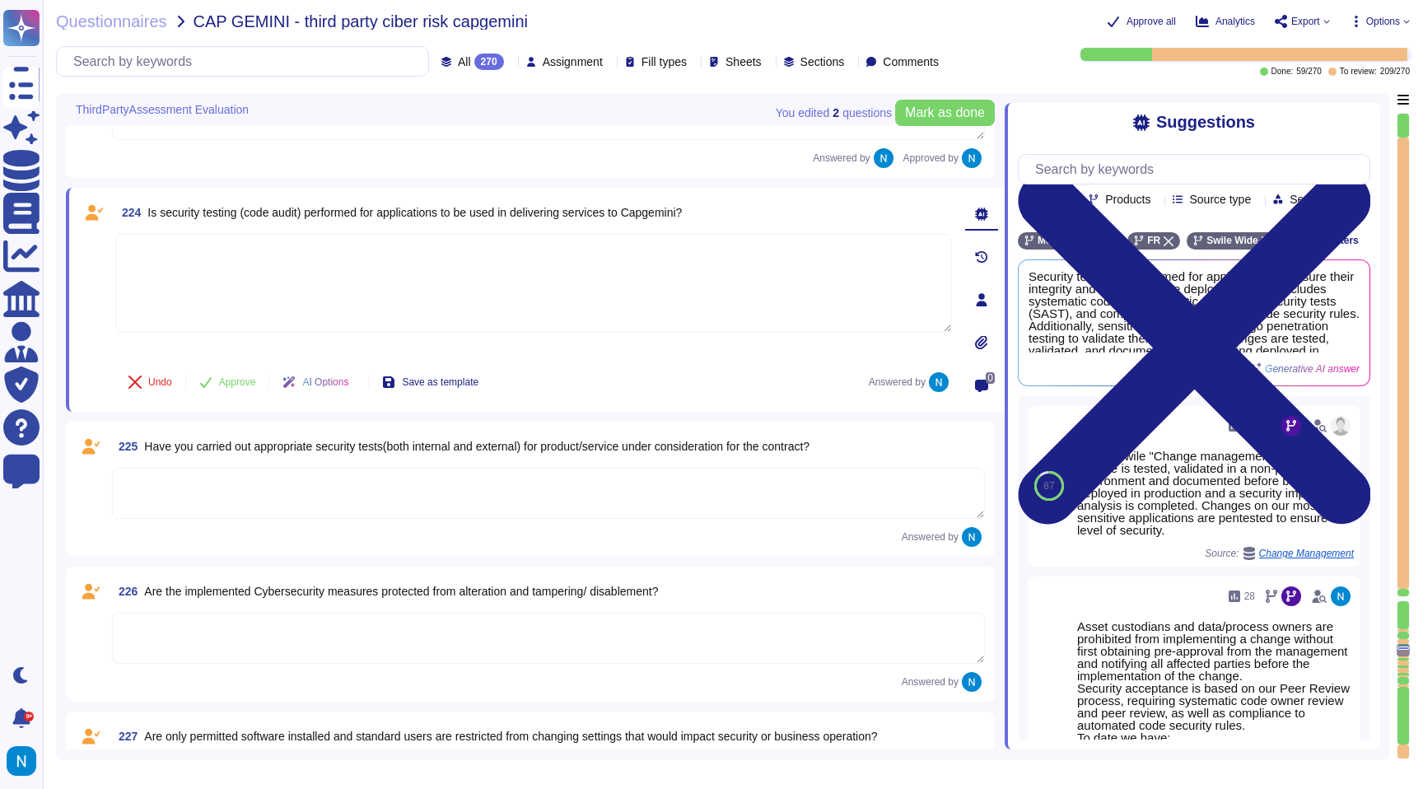
scroll to position [28625, 0]
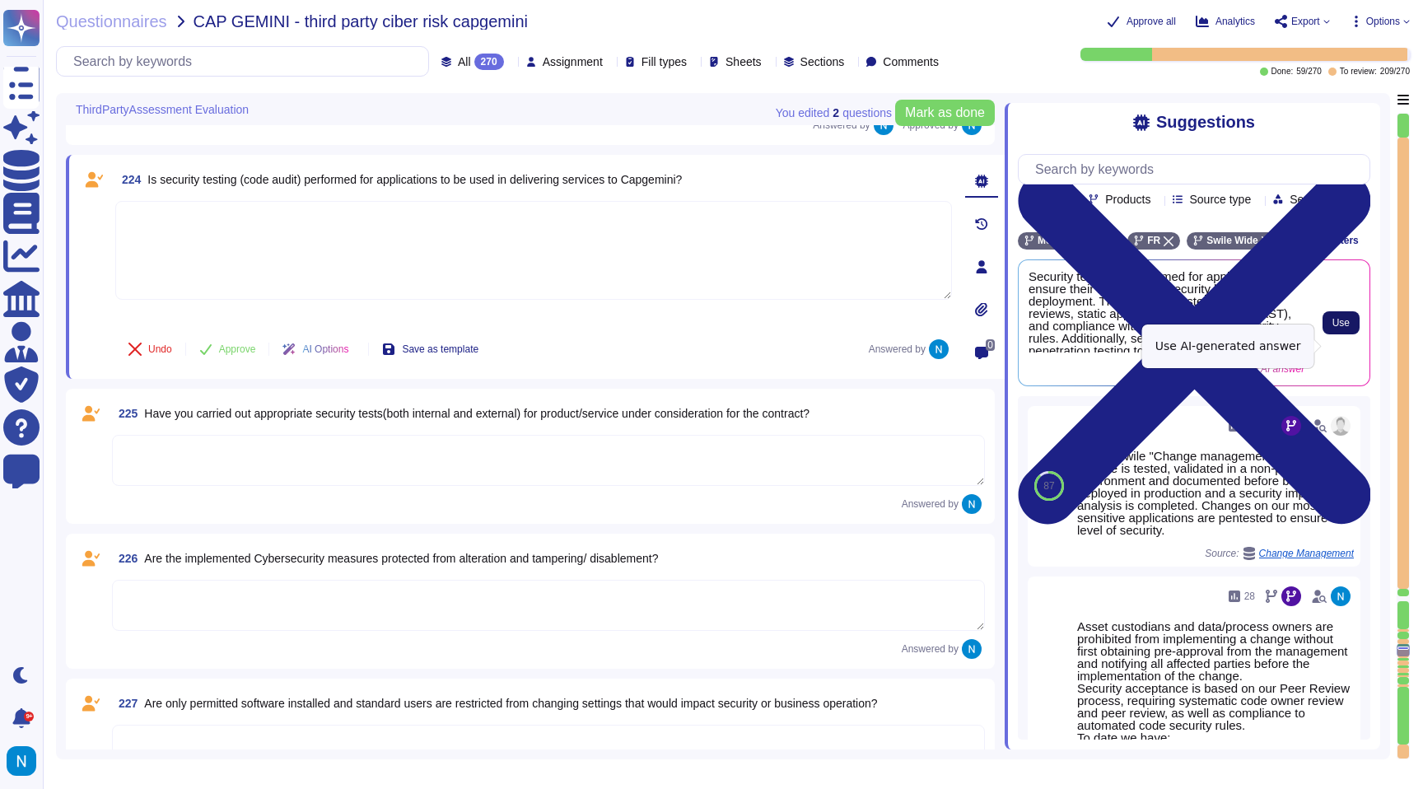
click at [1332, 328] on span "Use" at bounding box center [1340, 323] width 17 height 10
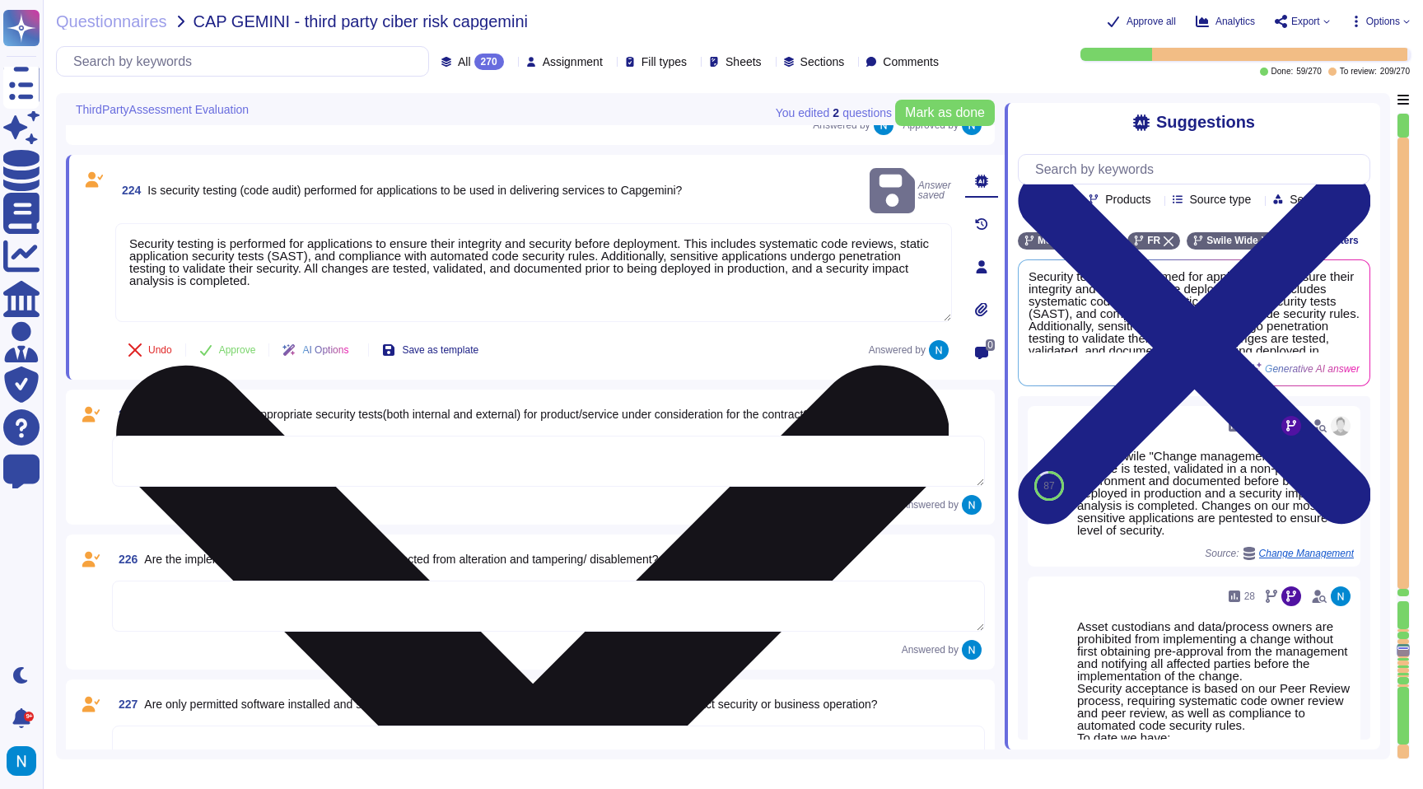
click at [138, 223] on textarea "Security testing is performed for applications to ensure their integrity and se…" at bounding box center [533, 272] width 837 height 99
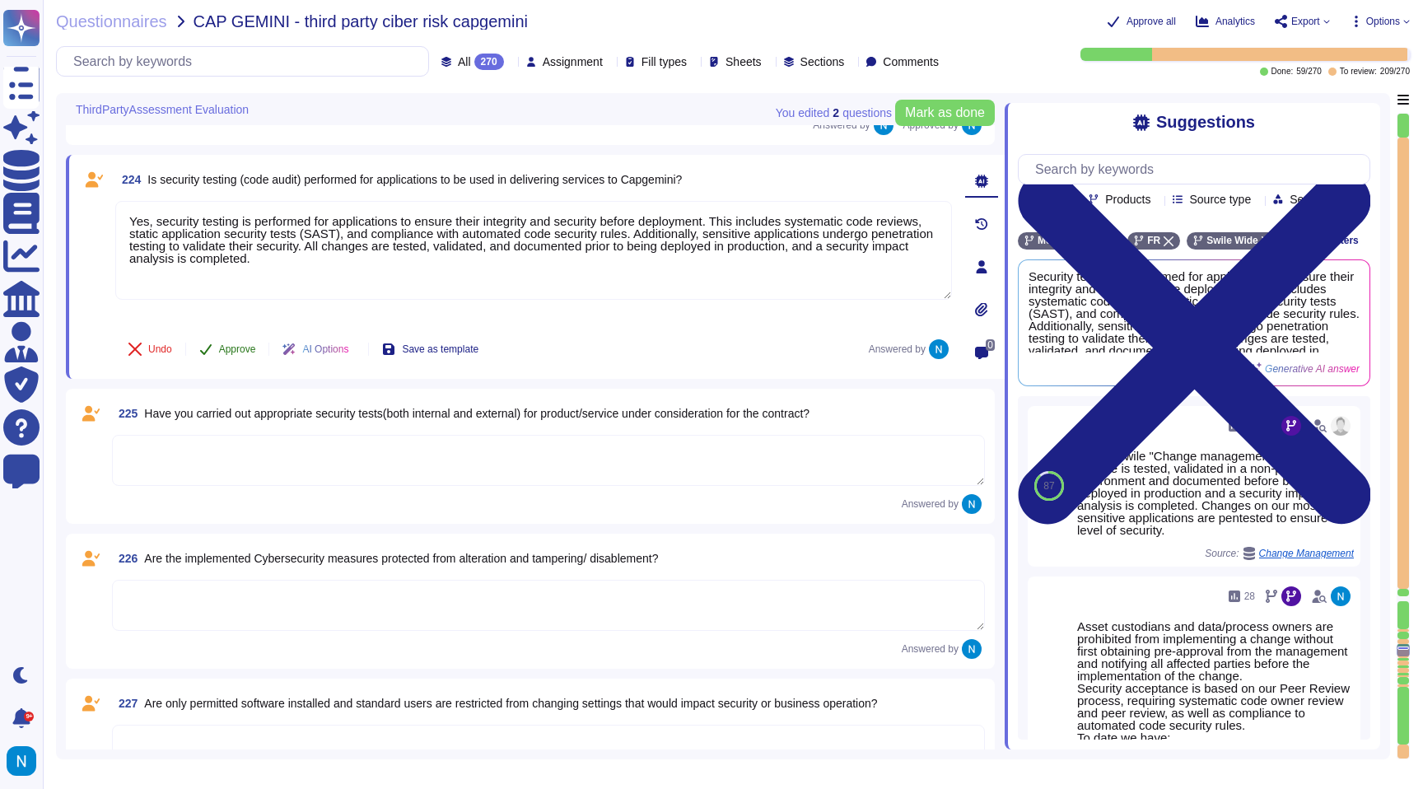
click at [232, 346] on span "Approve" at bounding box center [237, 349] width 37 height 10
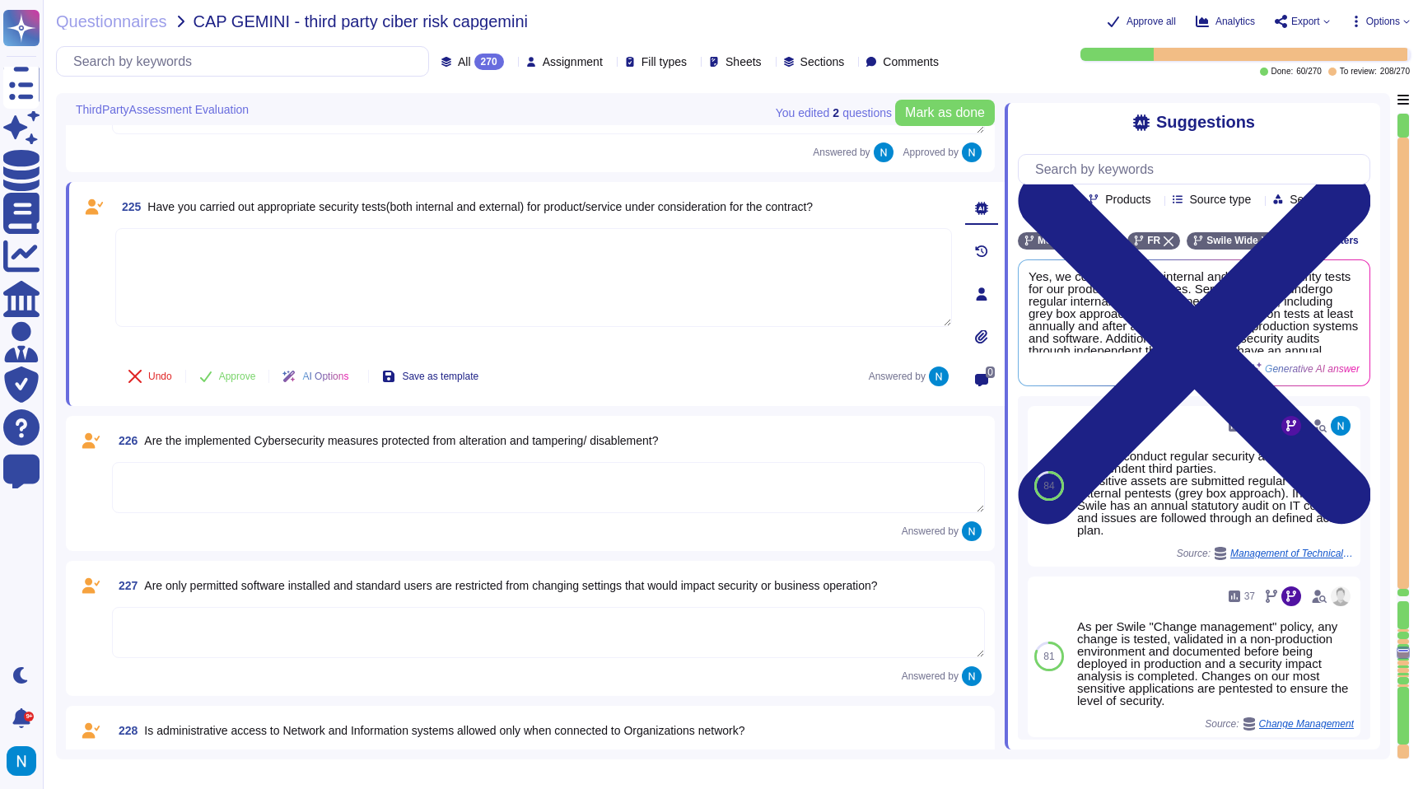
scroll to position [28807, 0]
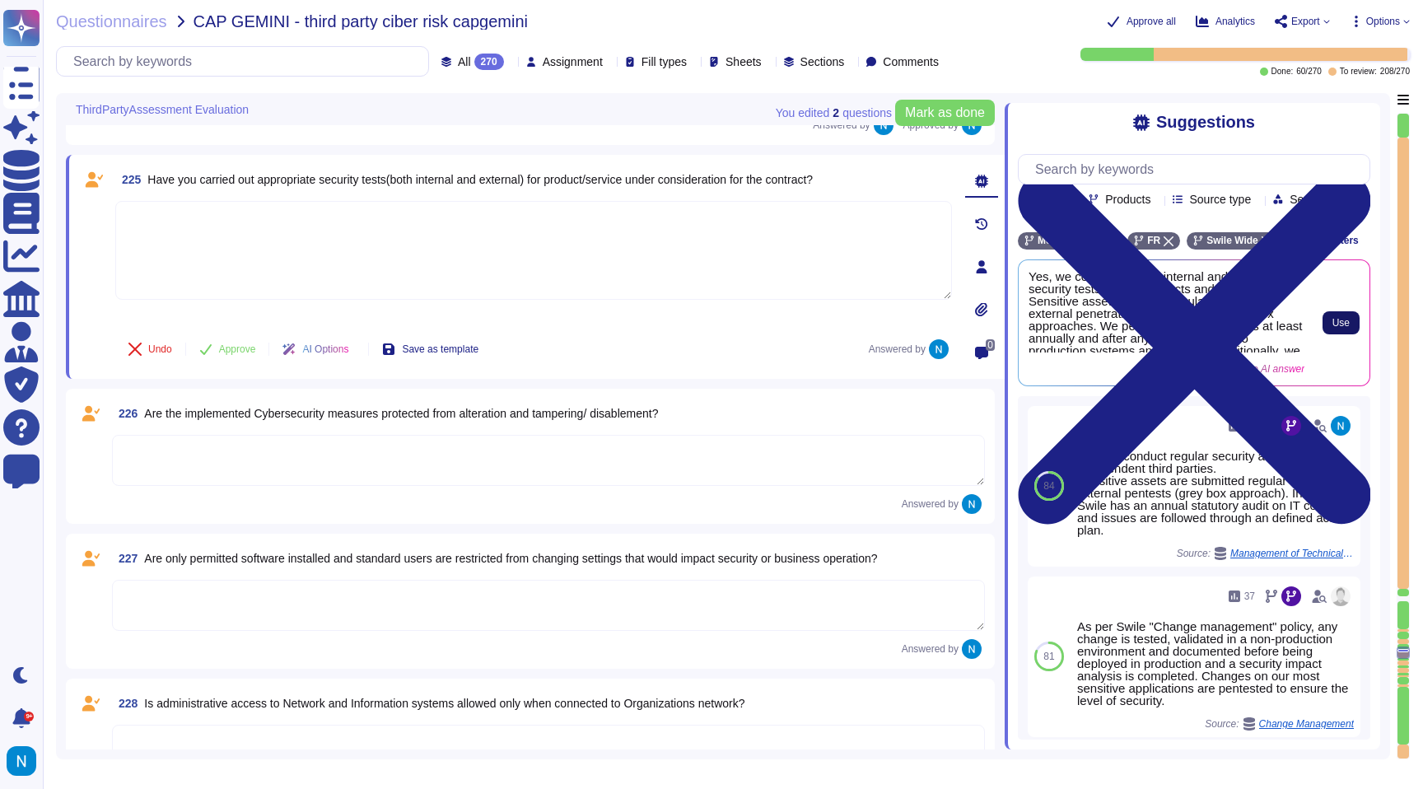
click at [1335, 328] on span "Use" at bounding box center [1340, 323] width 17 height 10
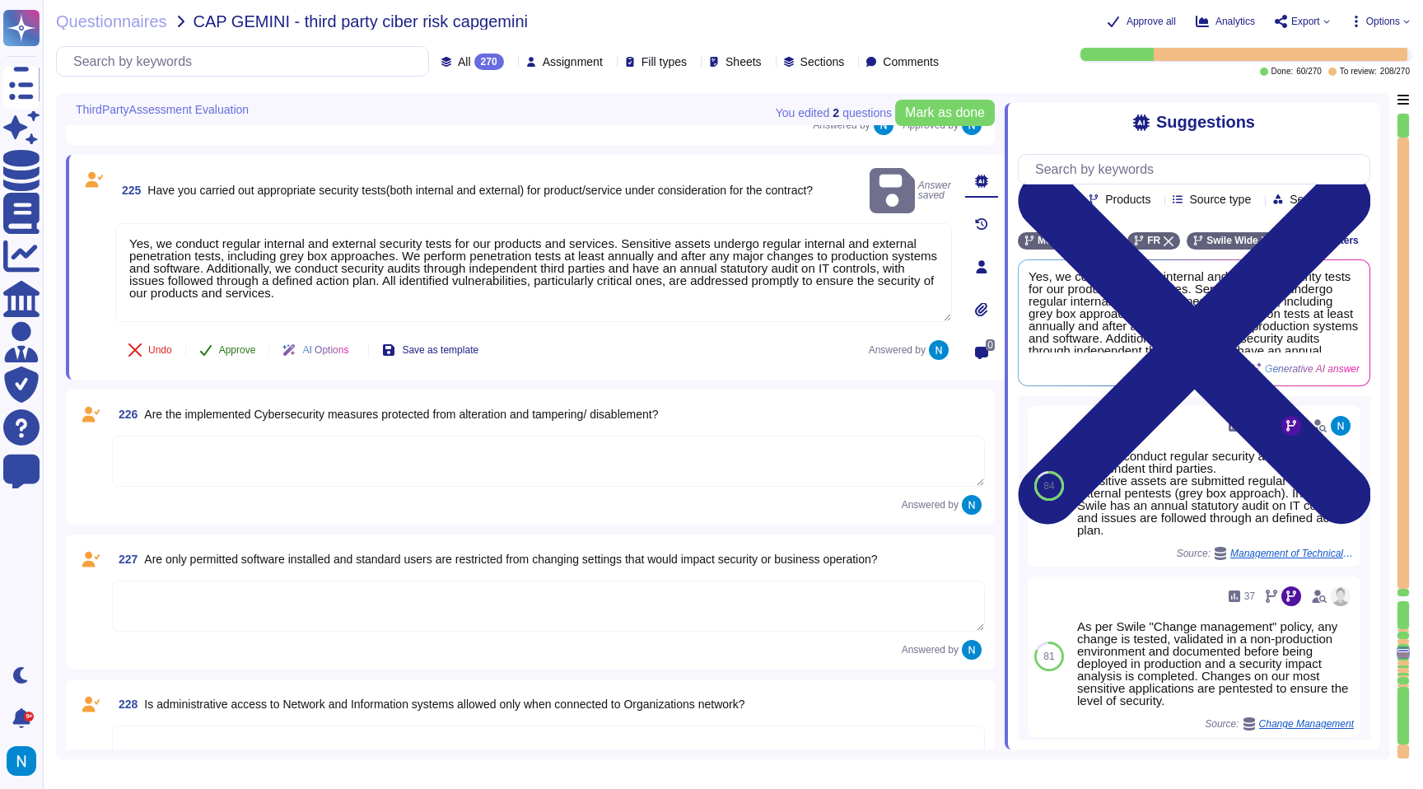
click at [240, 346] on span "Approve" at bounding box center [237, 350] width 37 height 10
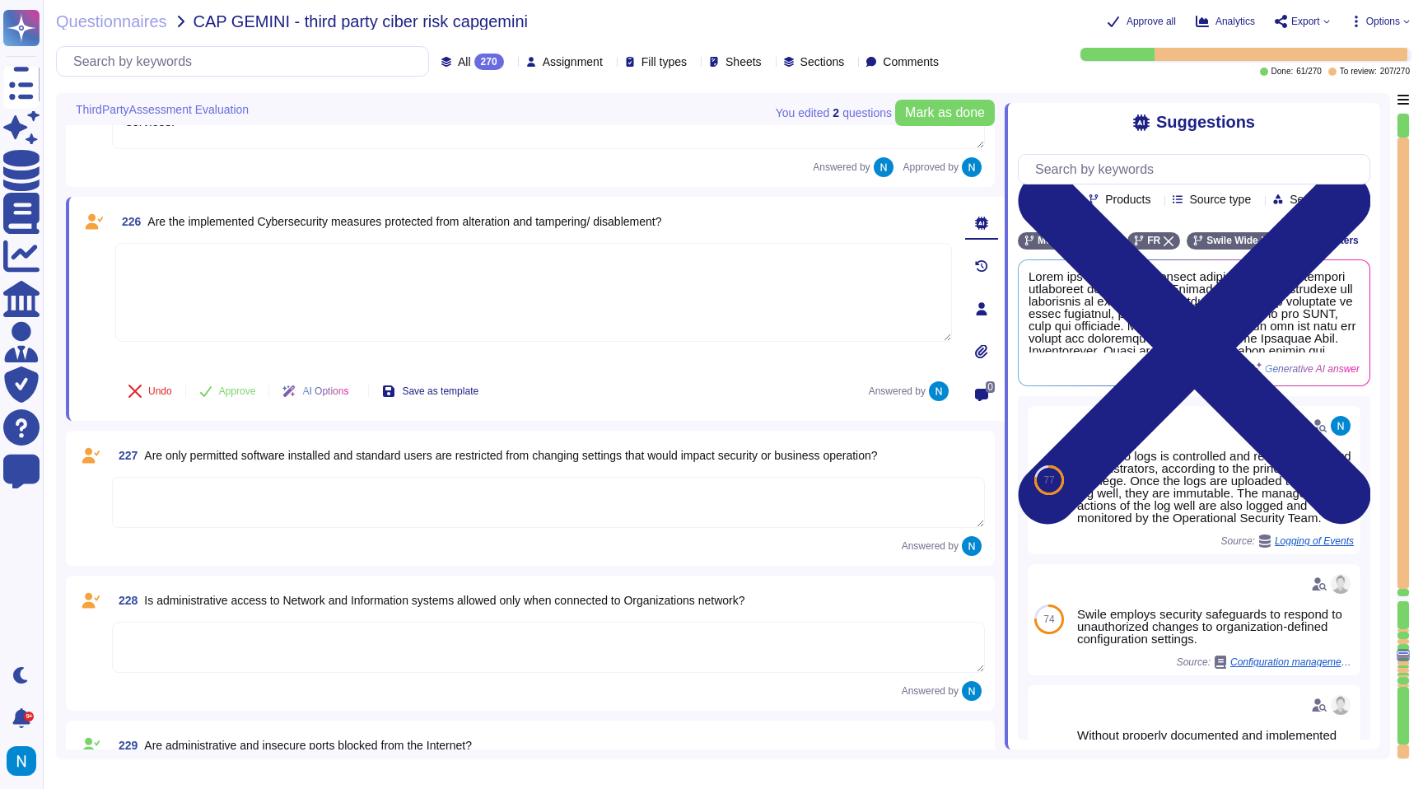
scroll to position [28922, 0]
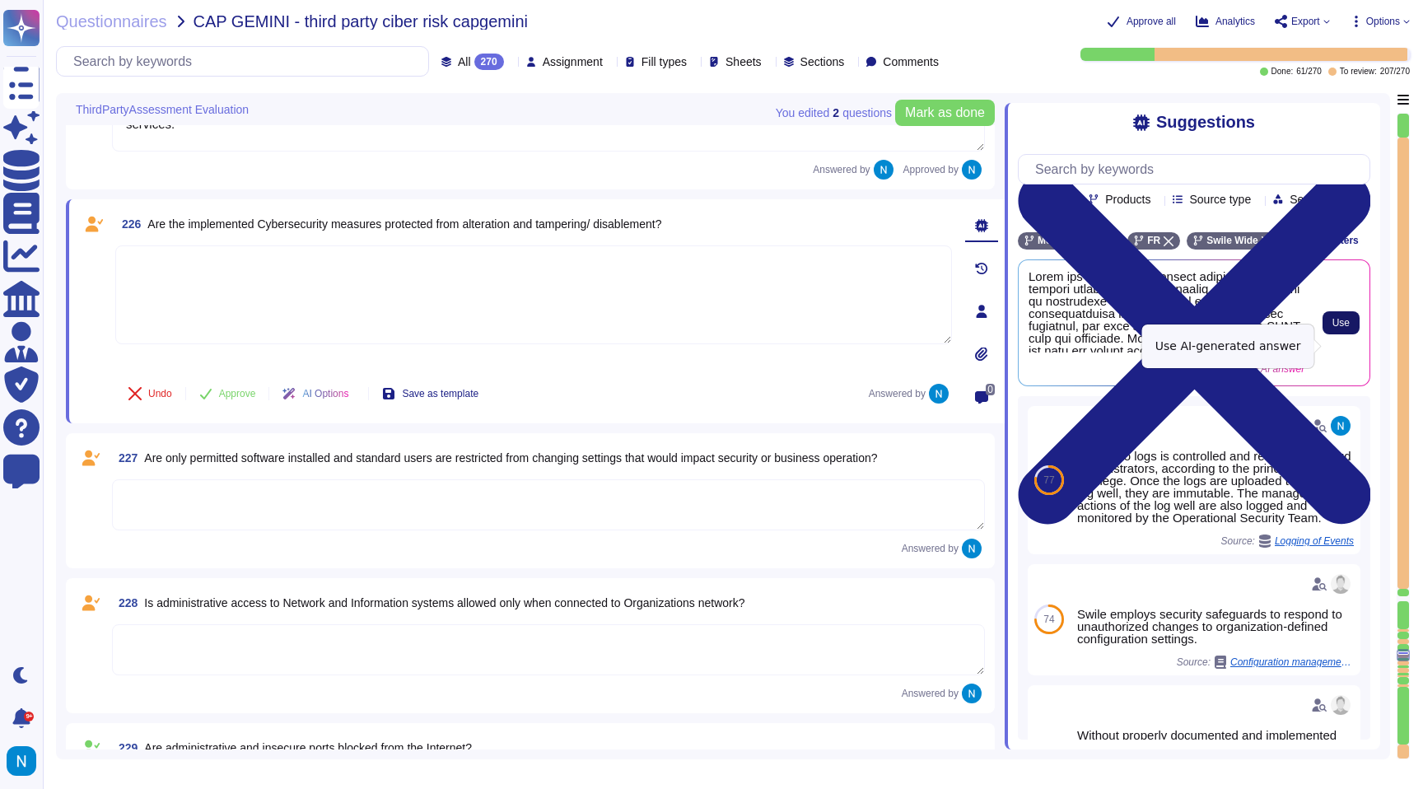
click at [1339, 328] on span "Use" at bounding box center [1340, 323] width 17 height 10
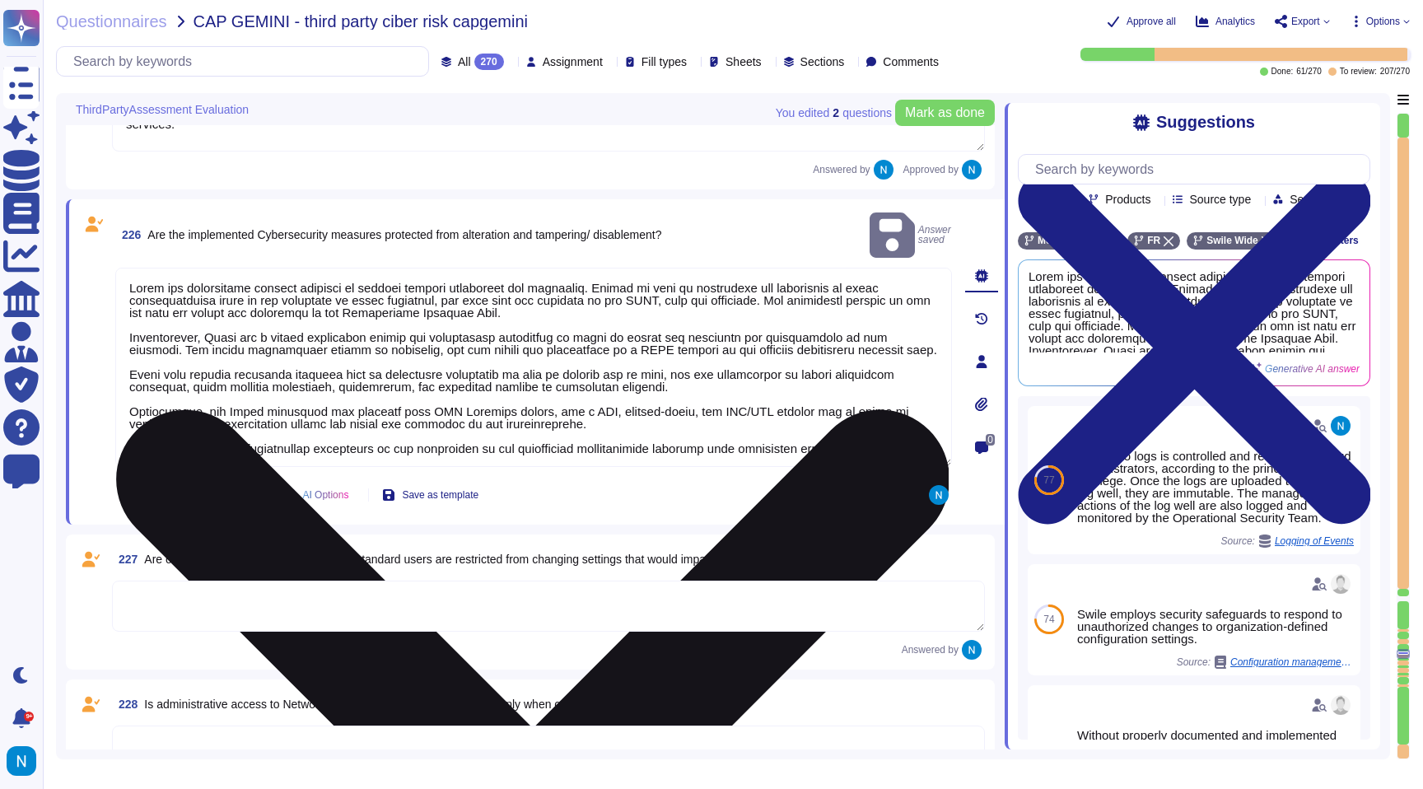
click at [135, 301] on textarea at bounding box center [533, 367] width 837 height 199
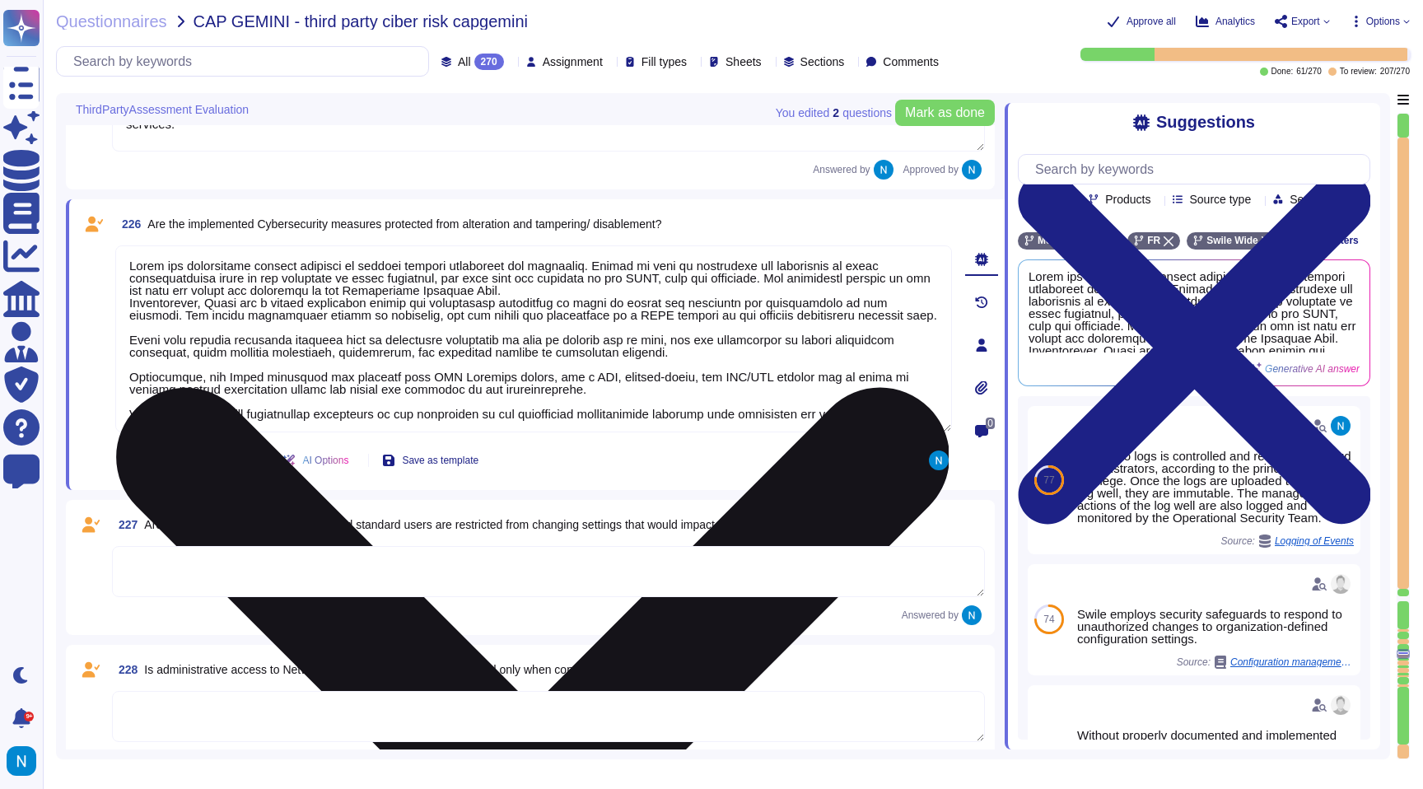
click at [143, 325] on textarea at bounding box center [533, 338] width 837 height 187
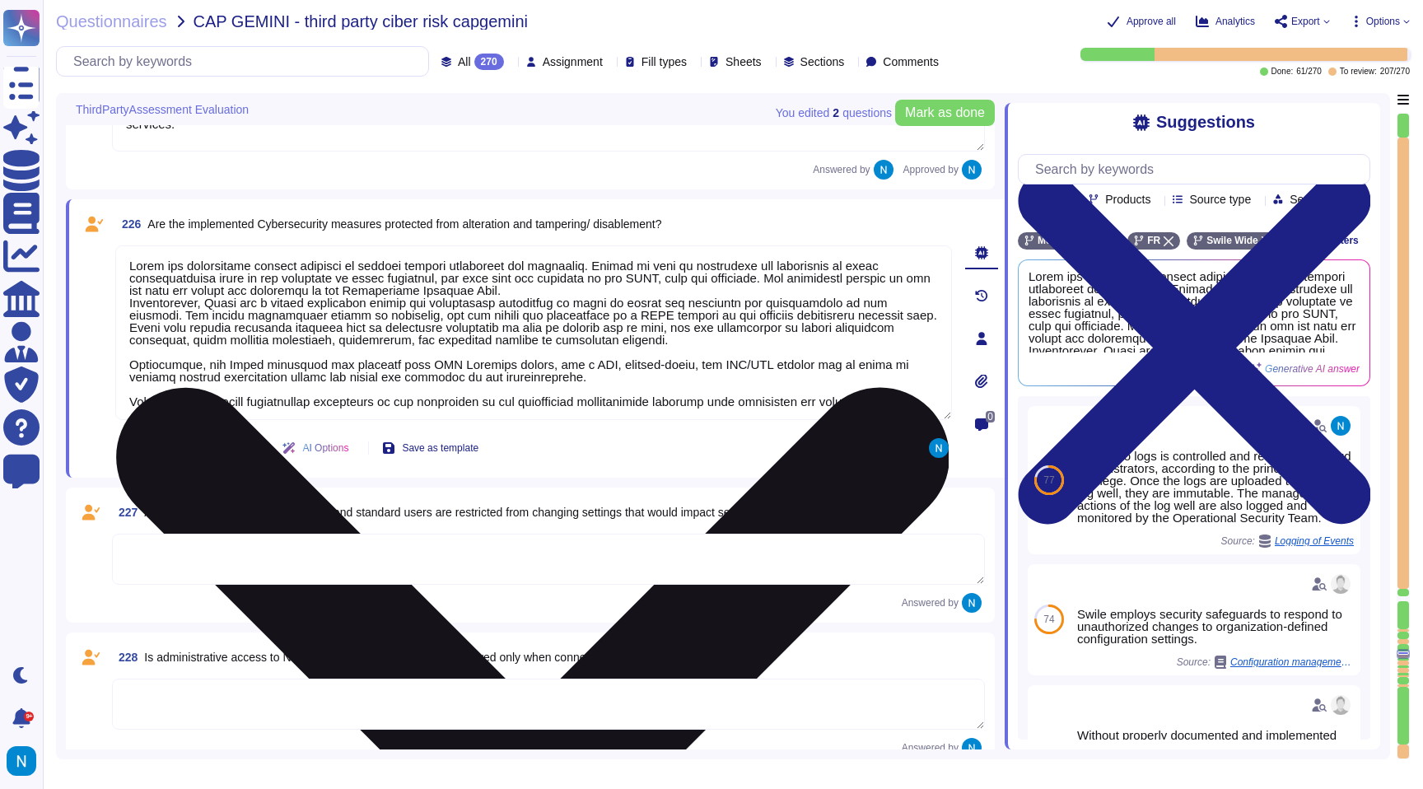
click at [138, 355] on textarea at bounding box center [533, 332] width 837 height 175
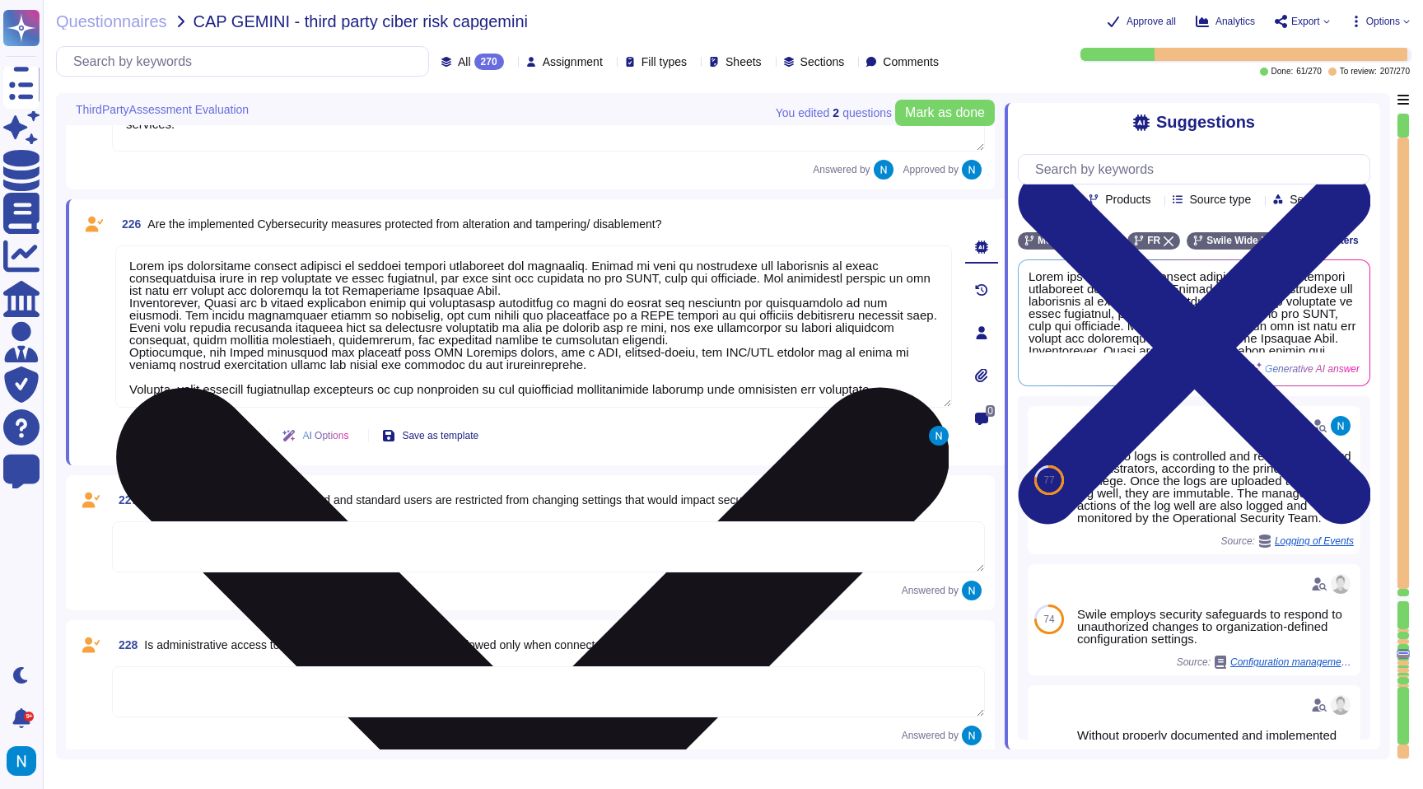
click at [184, 395] on textarea at bounding box center [533, 326] width 837 height 162
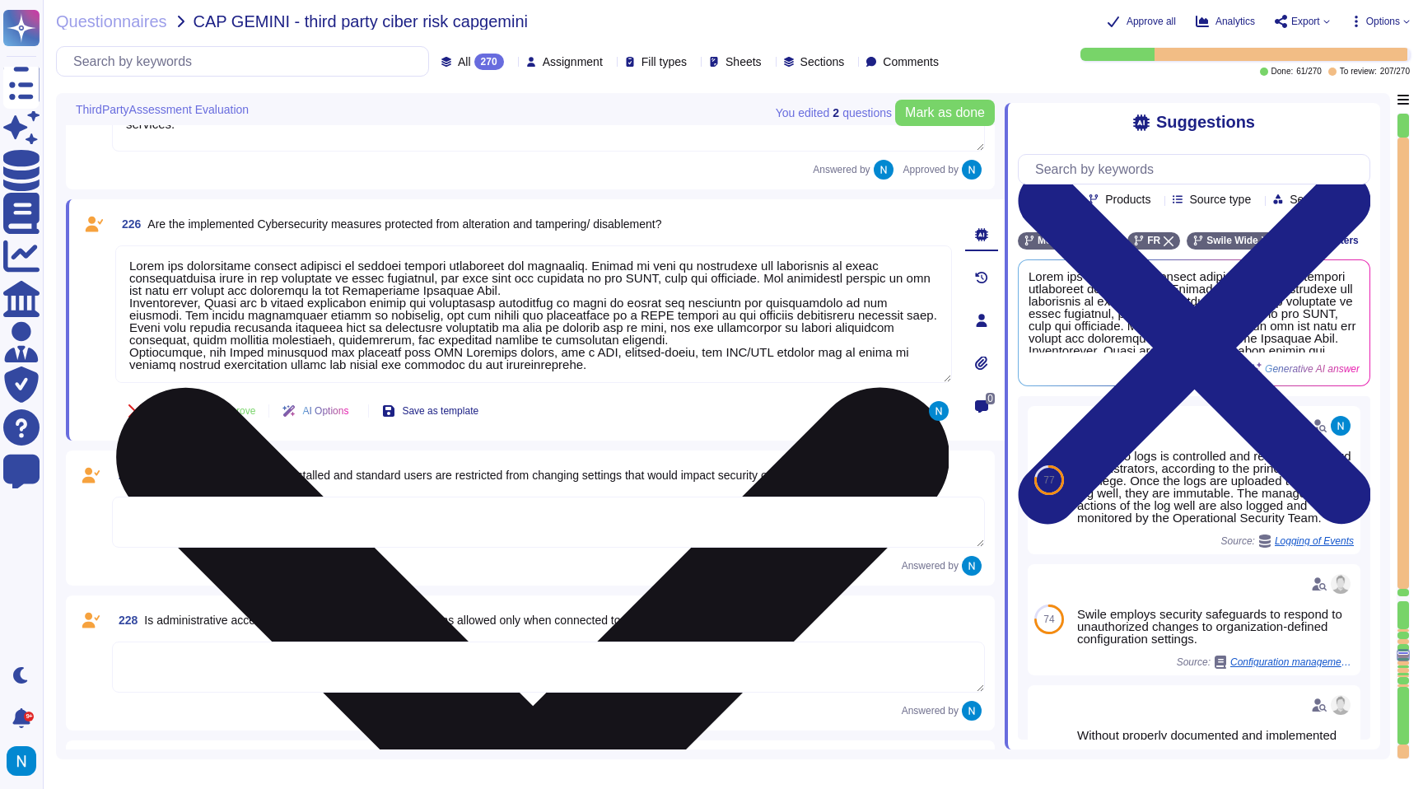
click at [130, 271] on textarea at bounding box center [533, 314] width 837 height 138
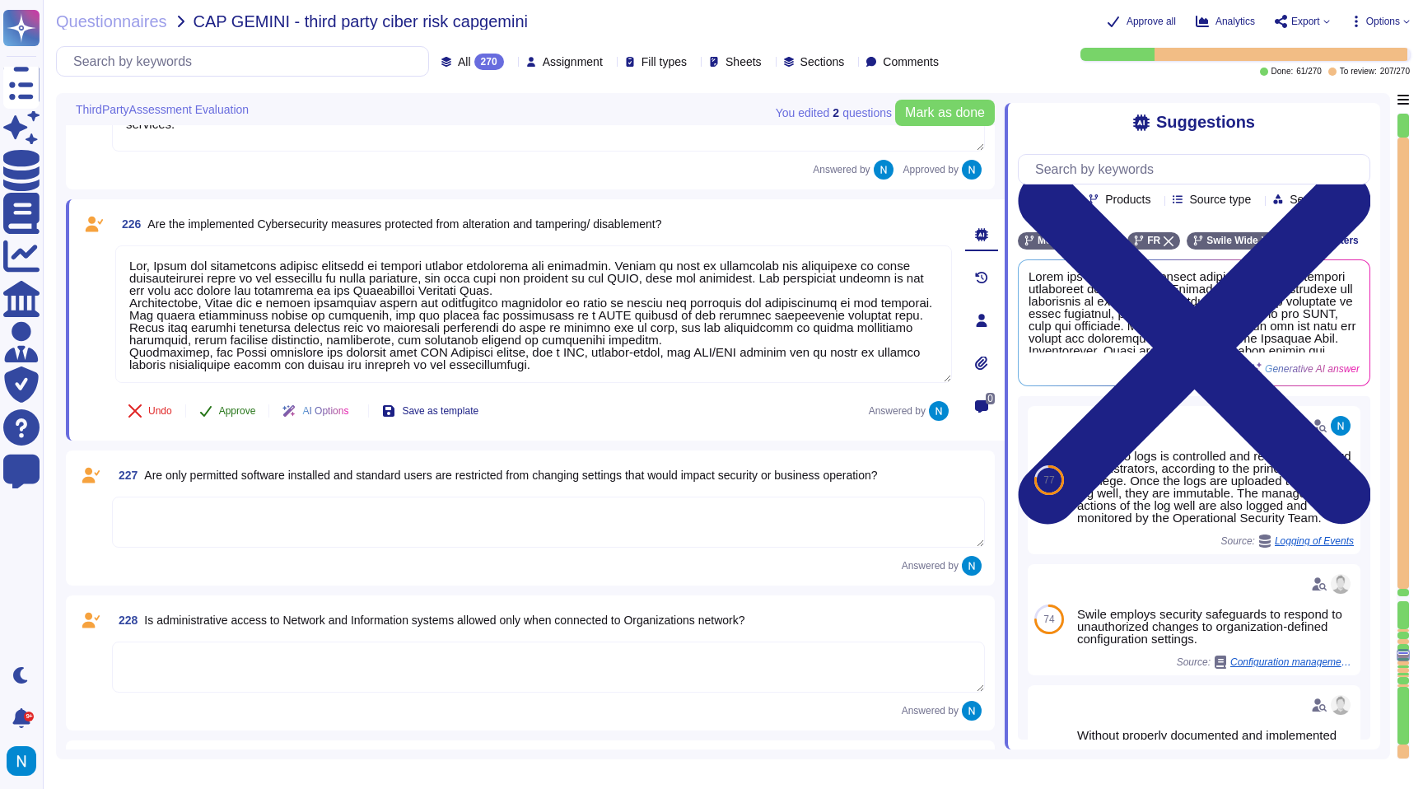
click at [234, 411] on span "Approve" at bounding box center [237, 411] width 37 height 10
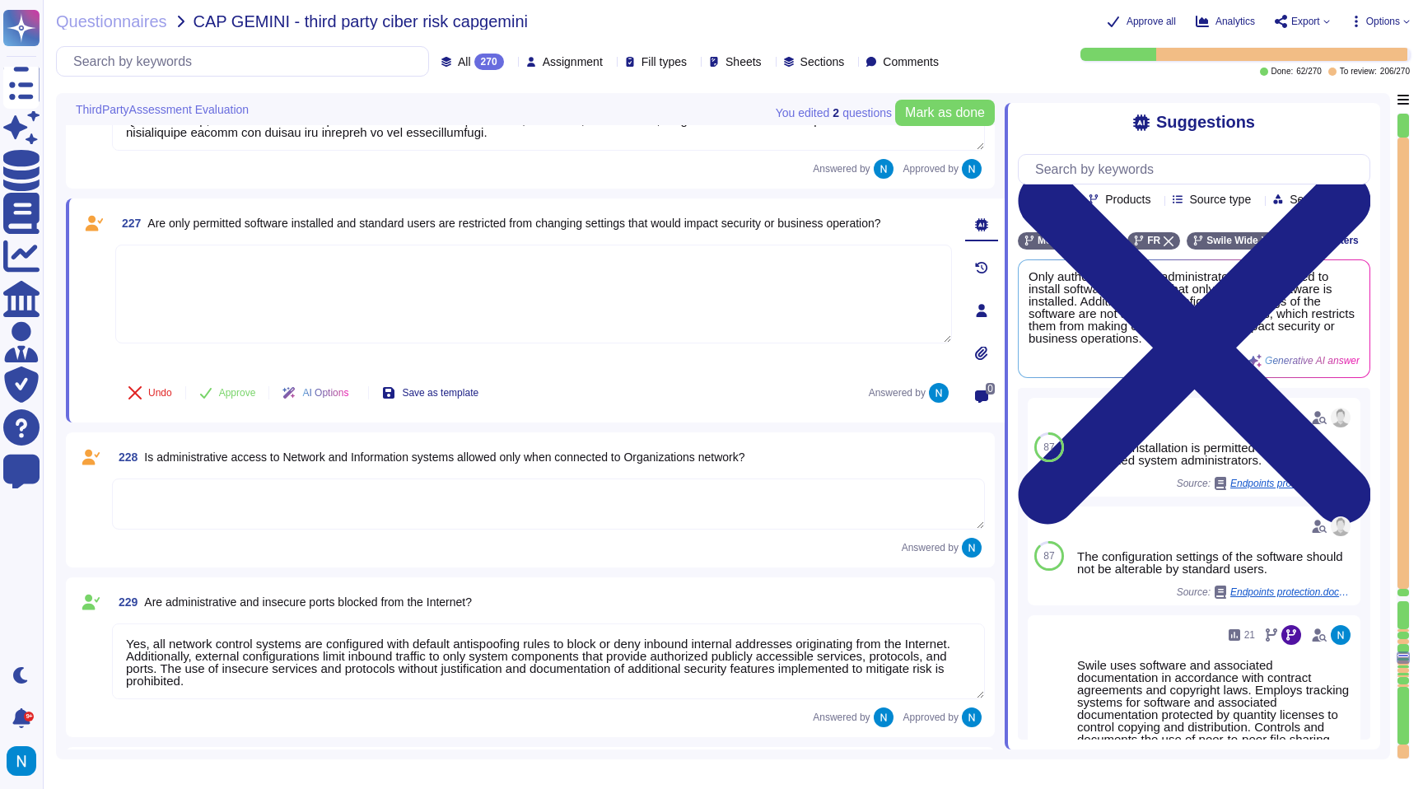
scroll to position [29188, 0]
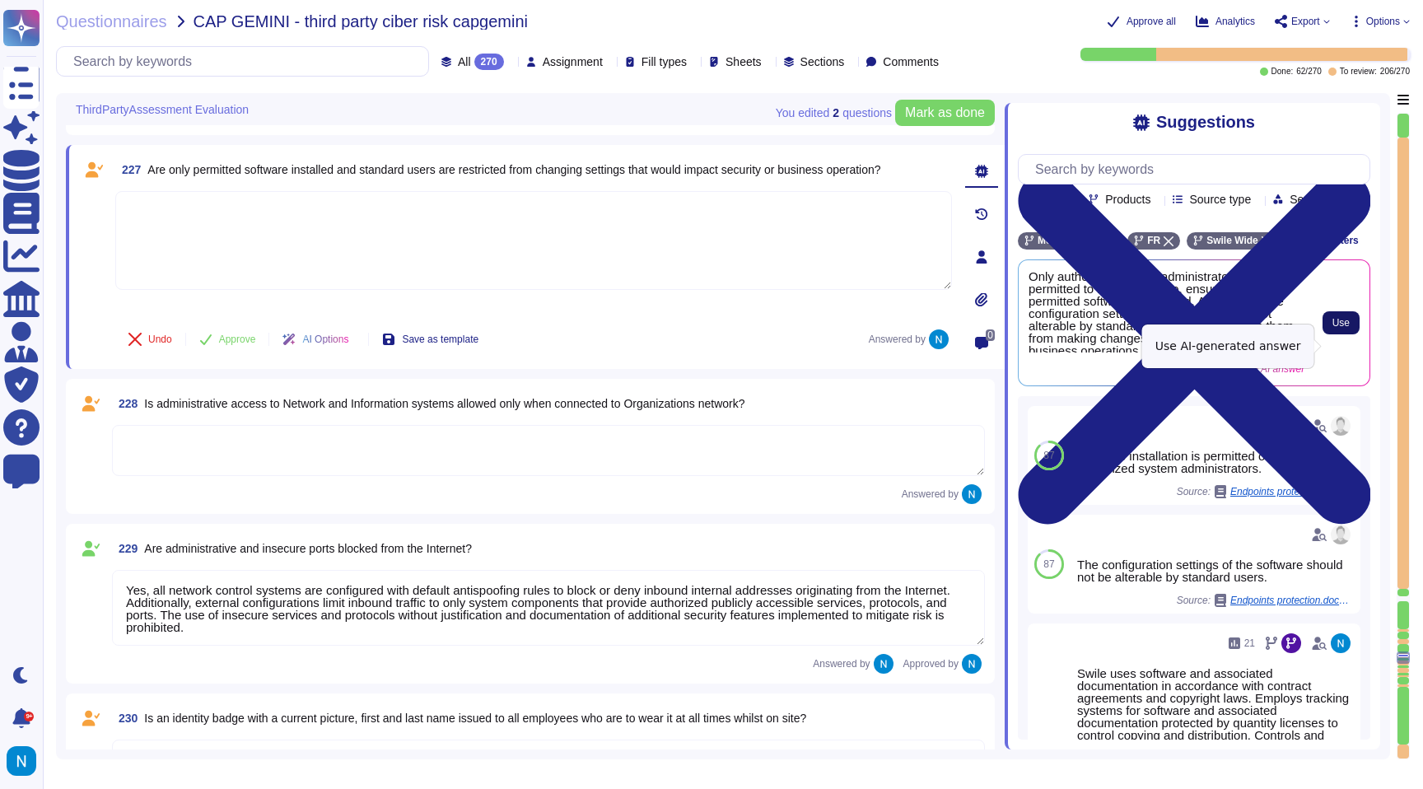
click at [1339, 328] on span "Use" at bounding box center [1340, 323] width 17 height 10
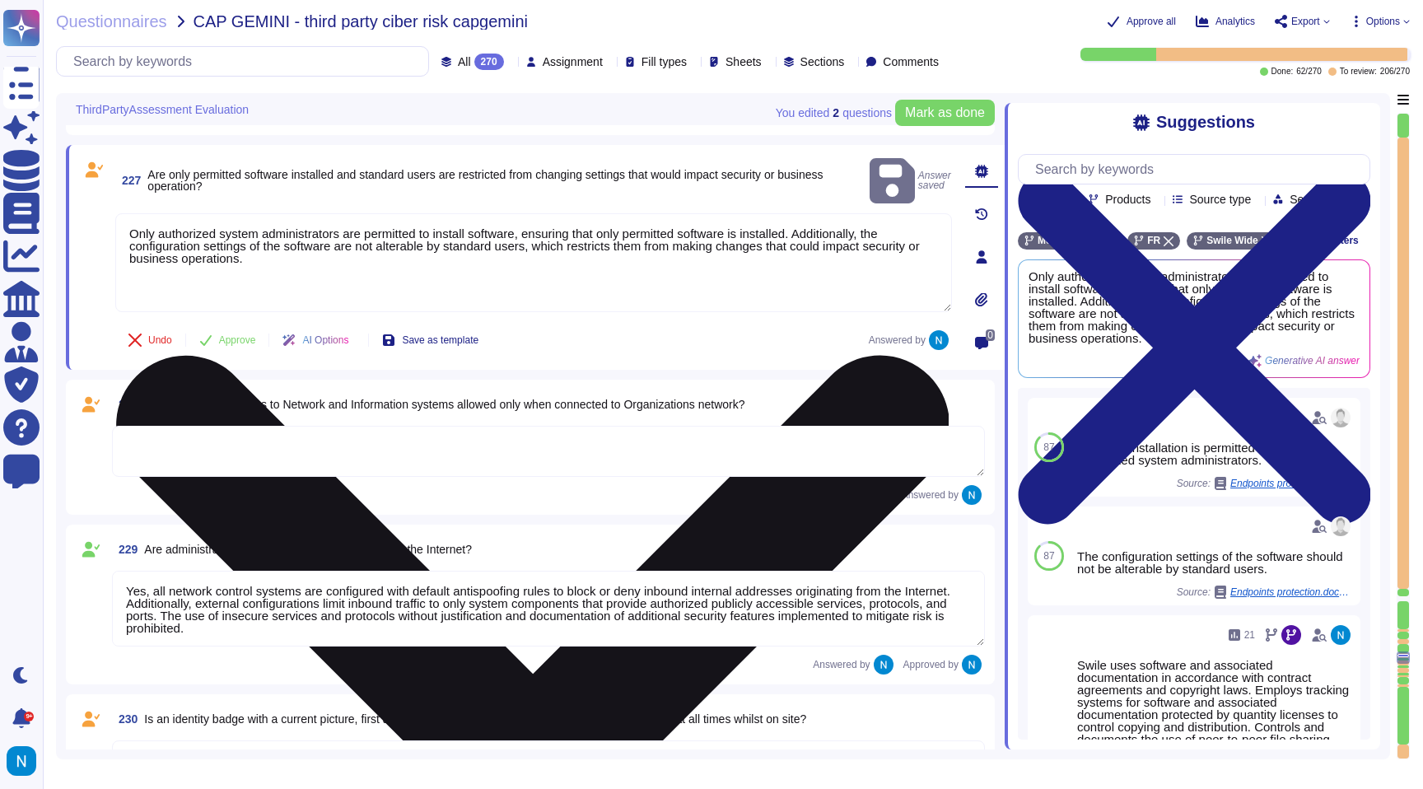
click at [138, 213] on textarea "Only authorized system administrators are permitted to install software, ensuri…" at bounding box center [533, 262] width 837 height 99
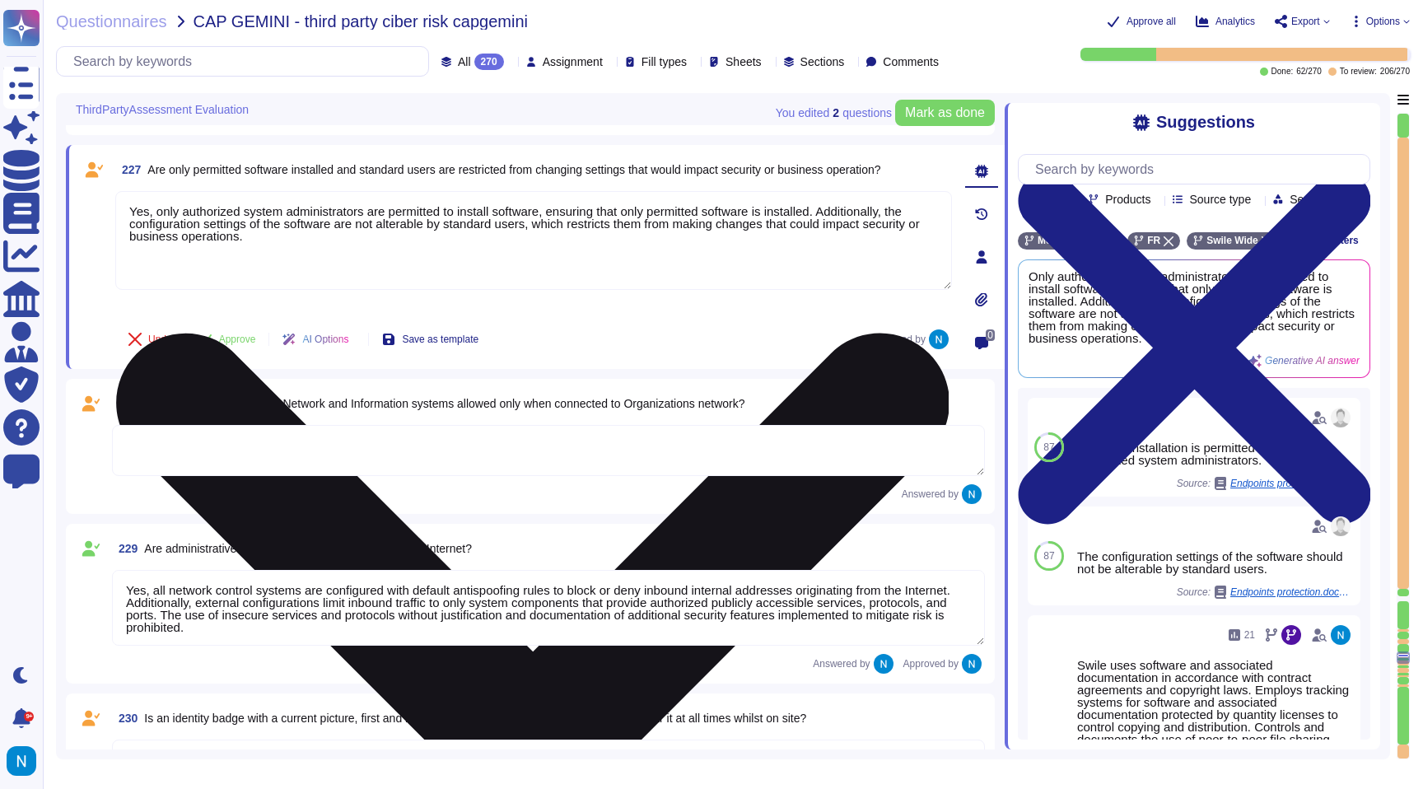
click at [161, 255] on textarea "Yes, only authorized system administrators are permitted to install software, e…" at bounding box center [533, 240] width 837 height 99
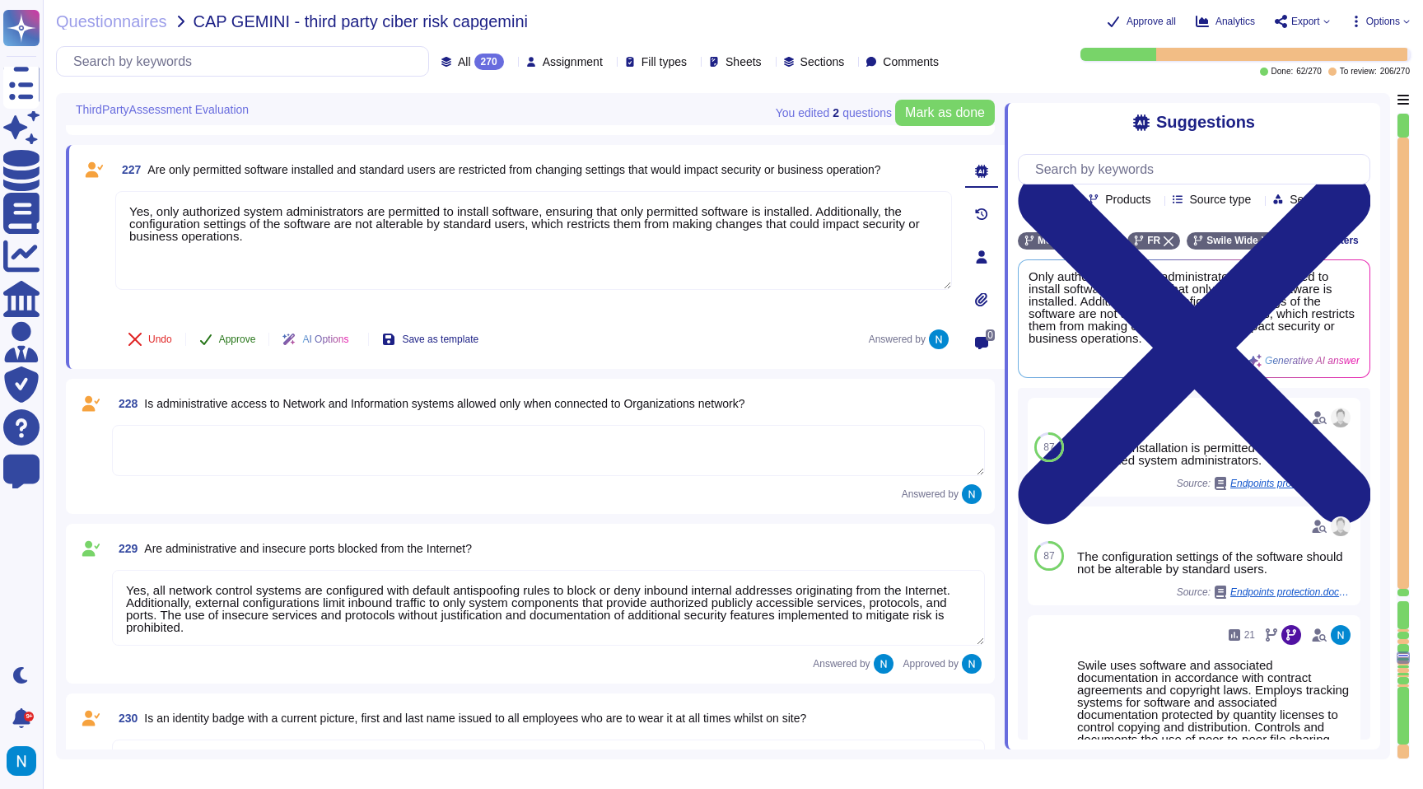
click at [245, 336] on span "Approve" at bounding box center [237, 339] width 37 height 10
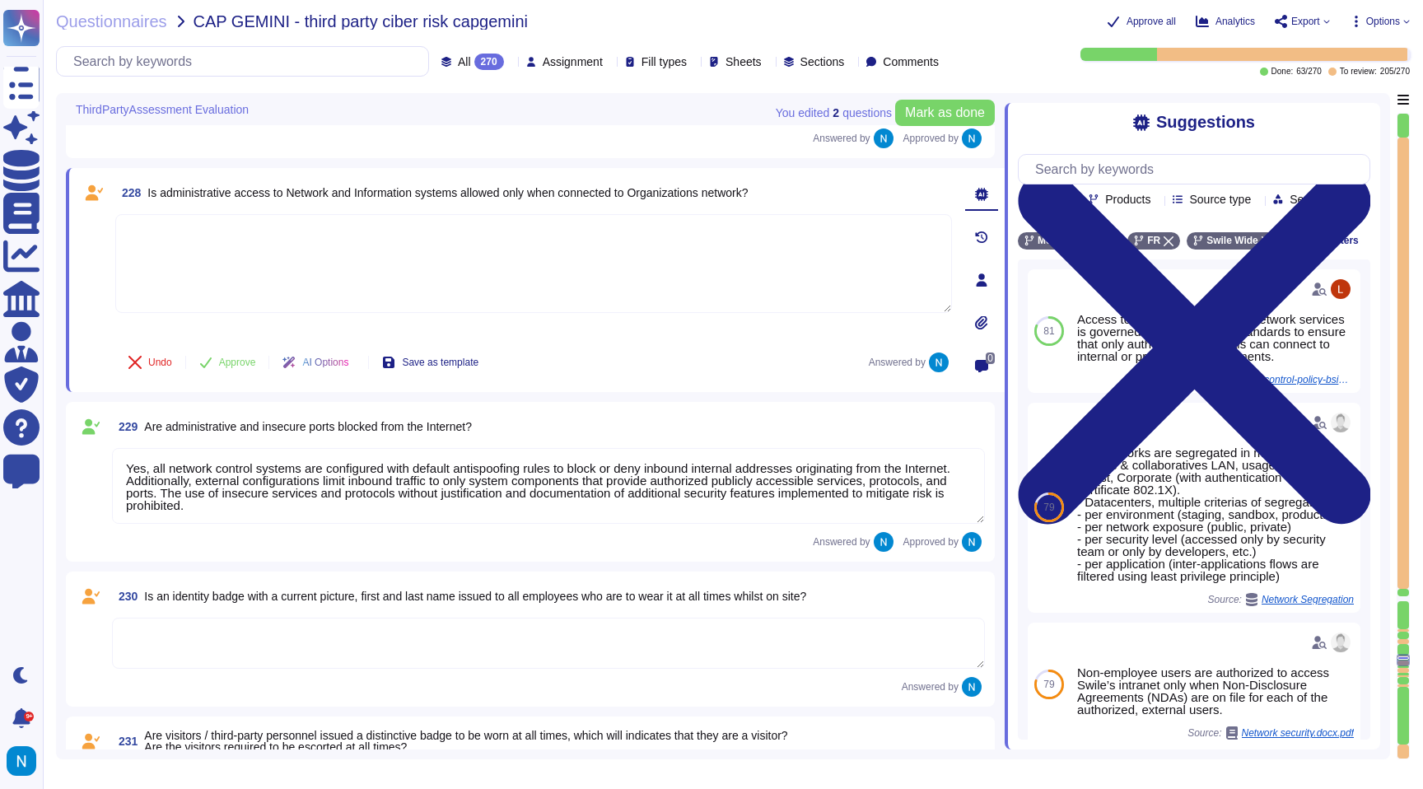
scroll to position [29369, 0]
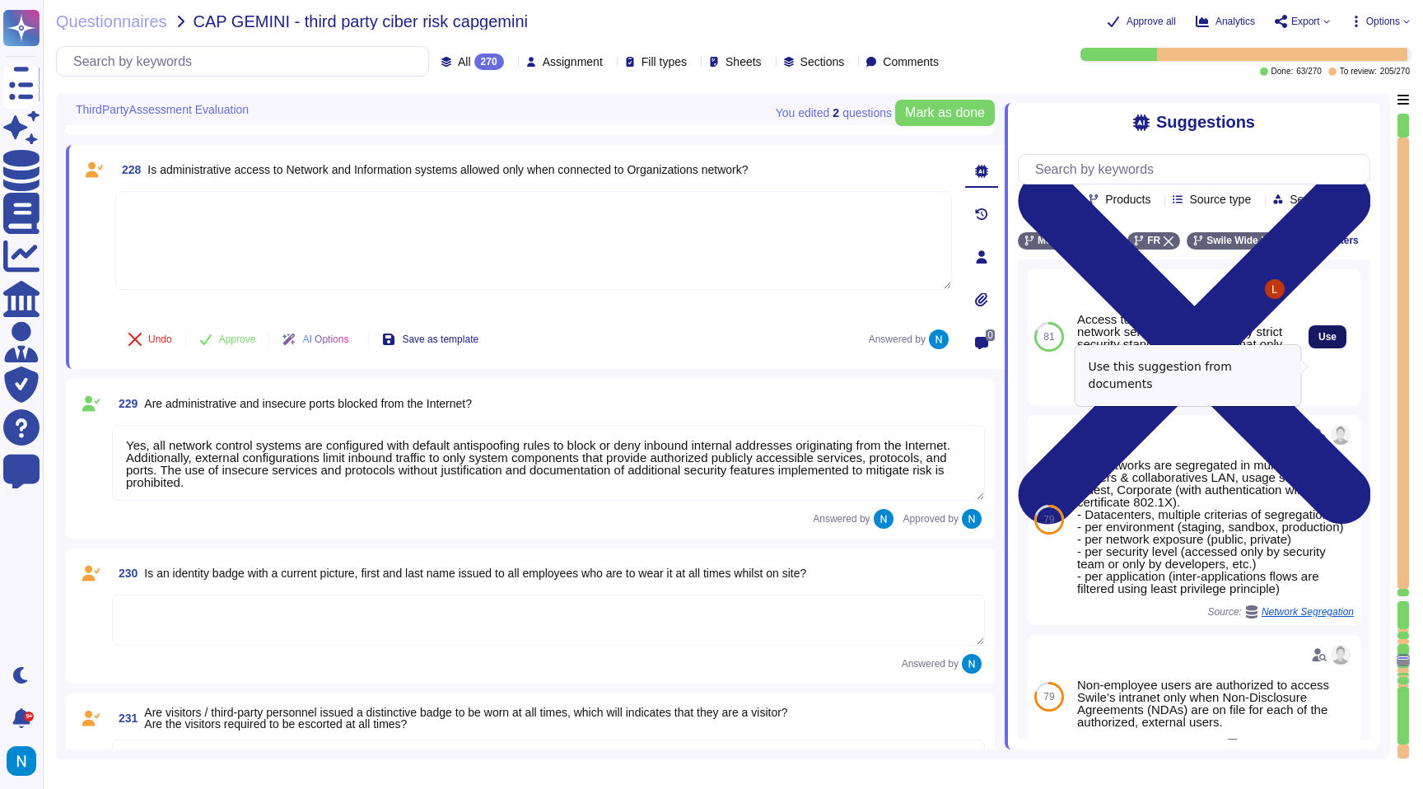
click at [1329, 342] on span "Use" at bounding box center [1327, 337] width 18 height 10
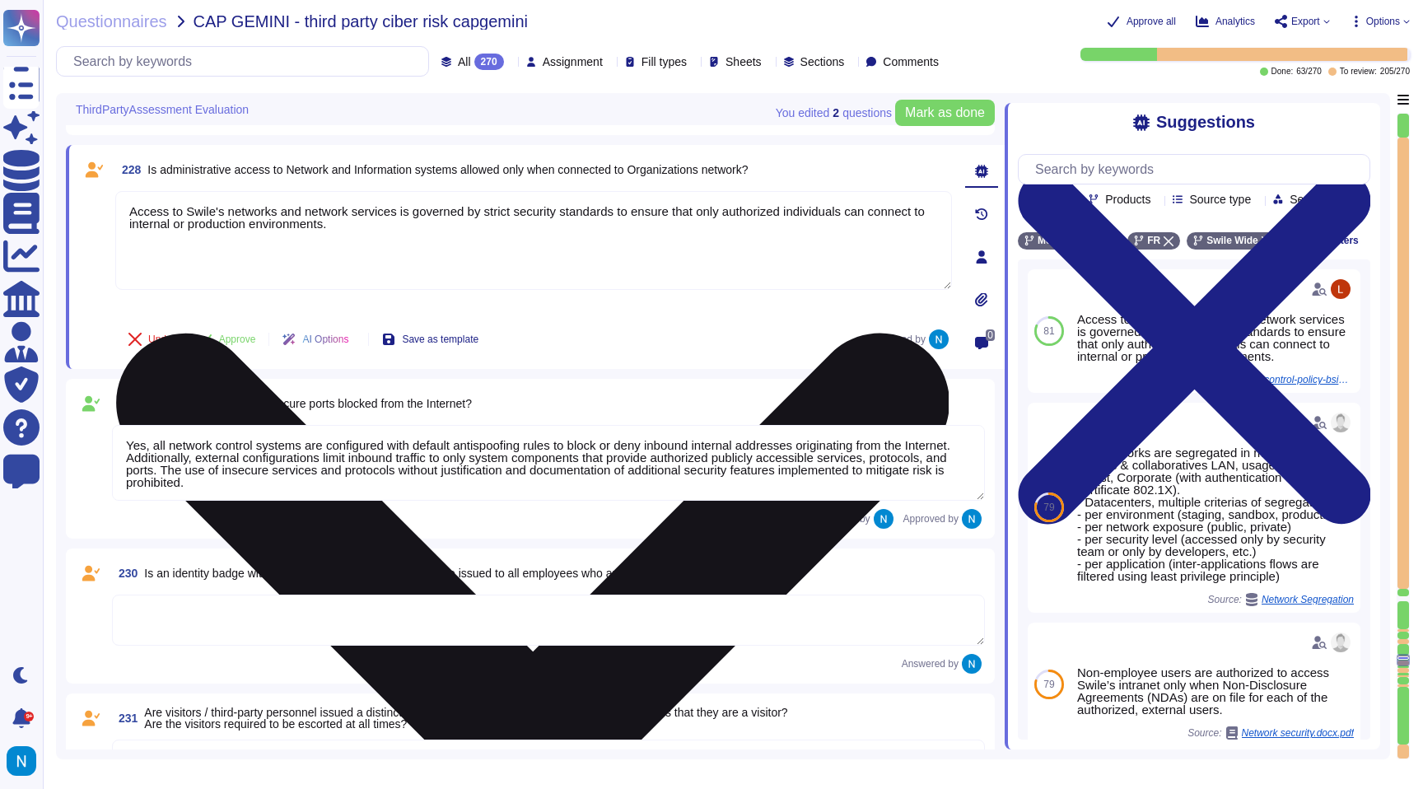
click at [138, 212] on textarea "Access to Swile's networks and network services is governed by strict security …" at bounding box center [533, 240] width 837 height 99
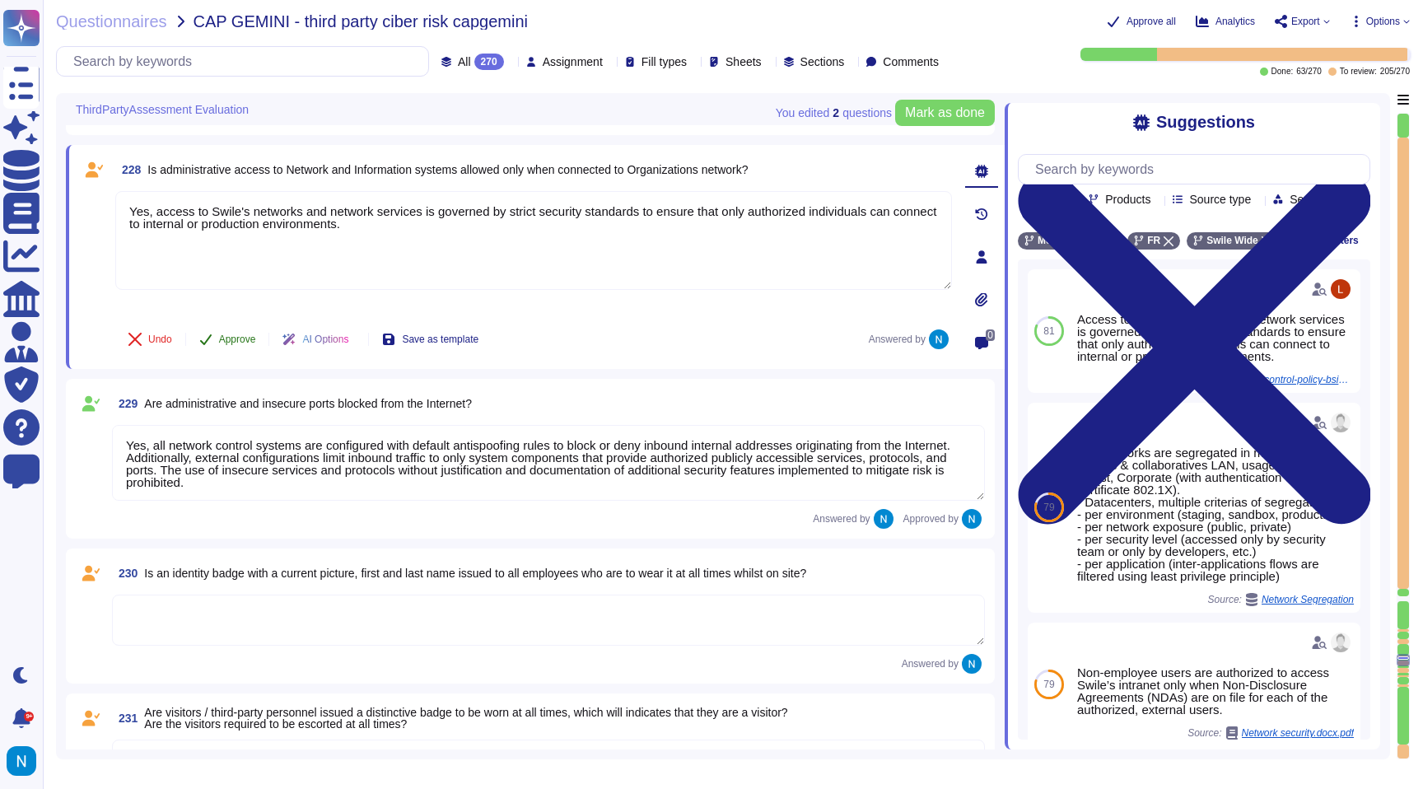
click at [229, 341] on span "Approve" at bounding box center [237, 339] width 37 height 10
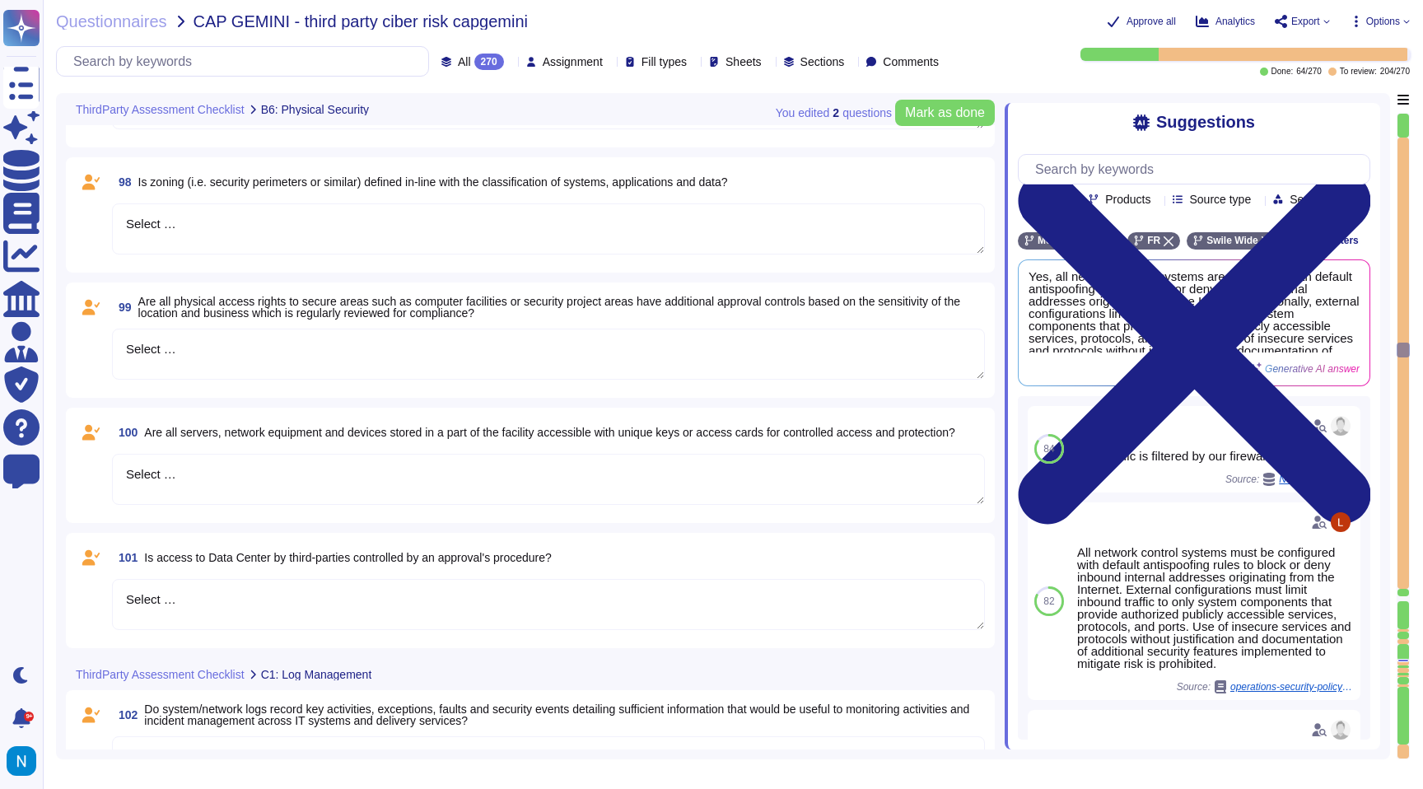
scroll to position [12443, 0]
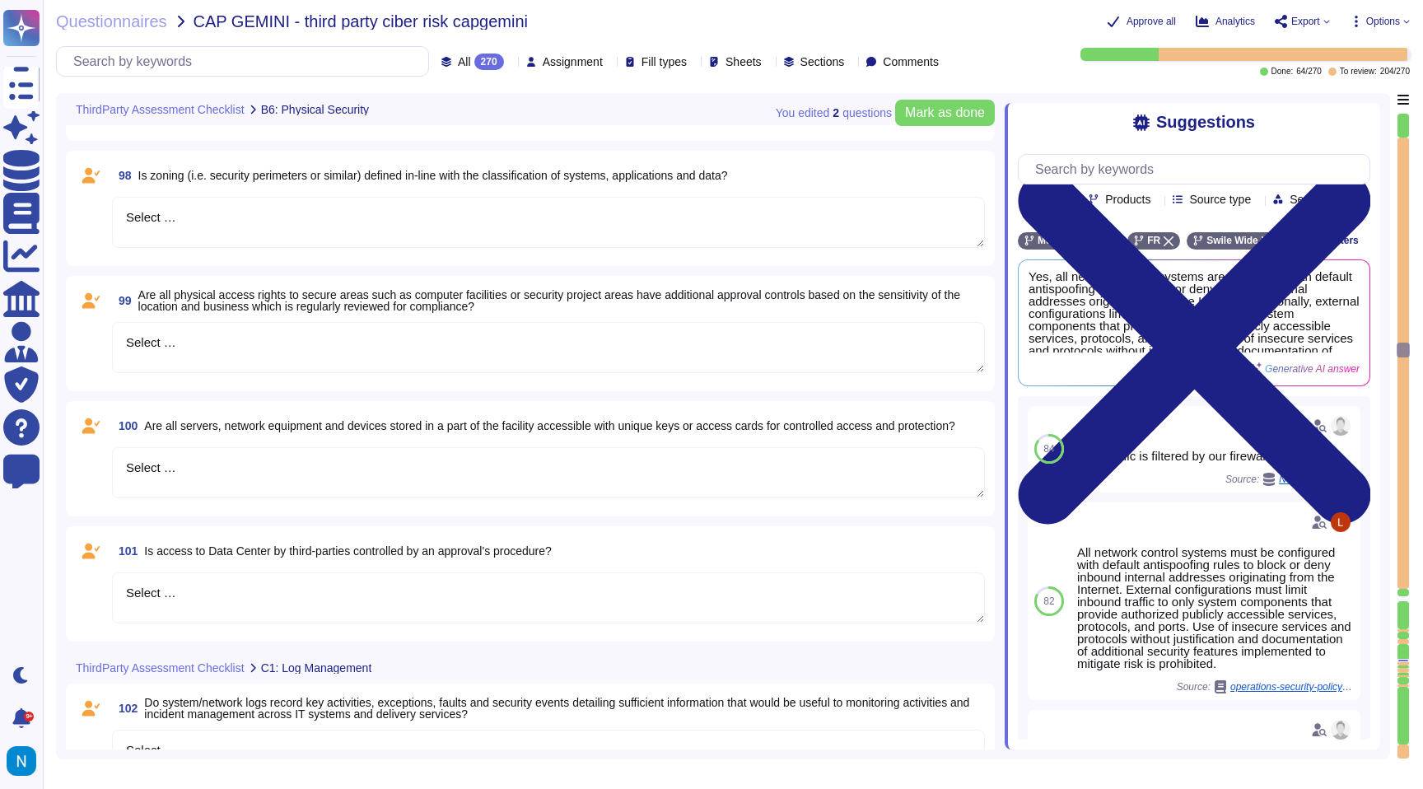
click at [202, 497] on textarea "Select …" at bounding box center [548, 472] width 873 height 51
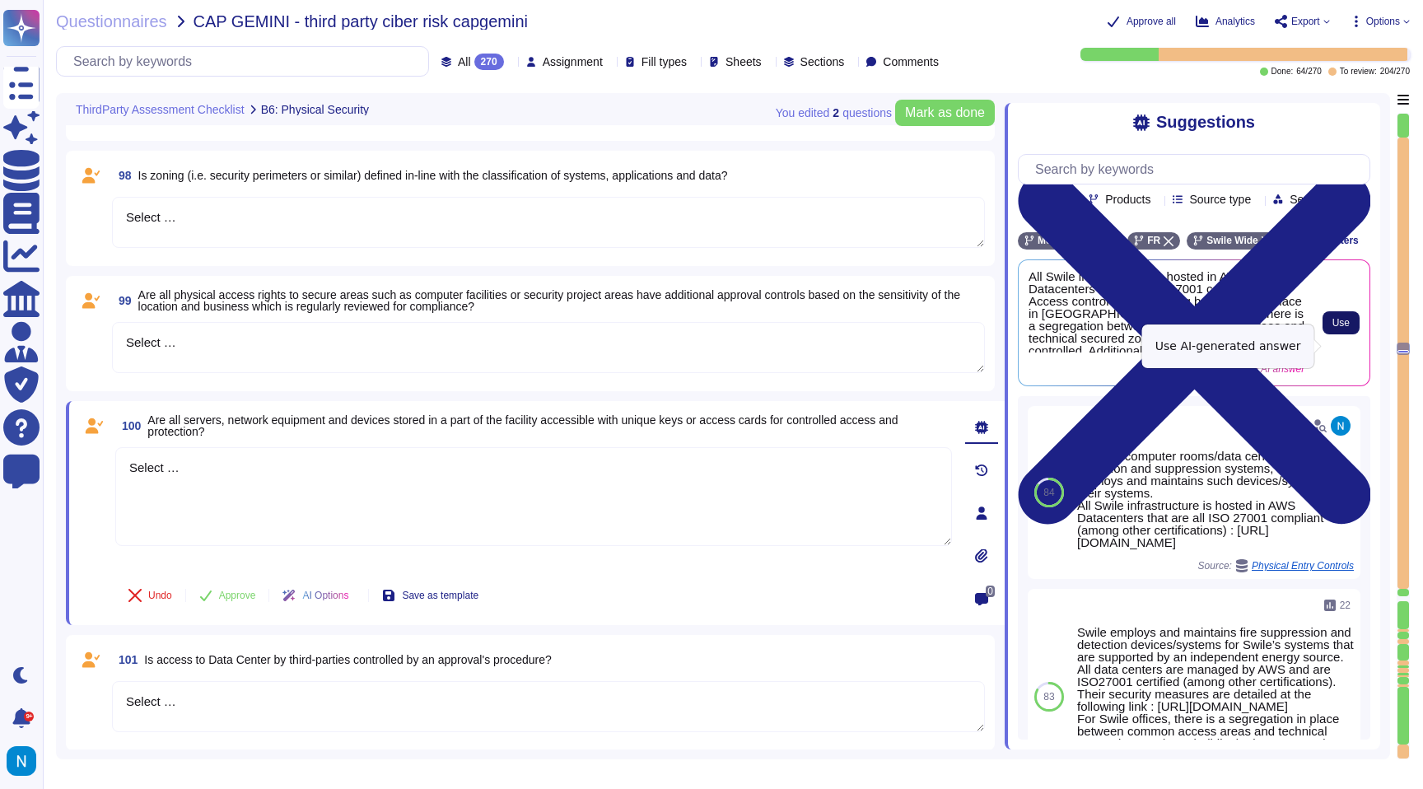
click at [1340, 328] on span "Use" at bounding box center [1340, 323] width 17 height 10
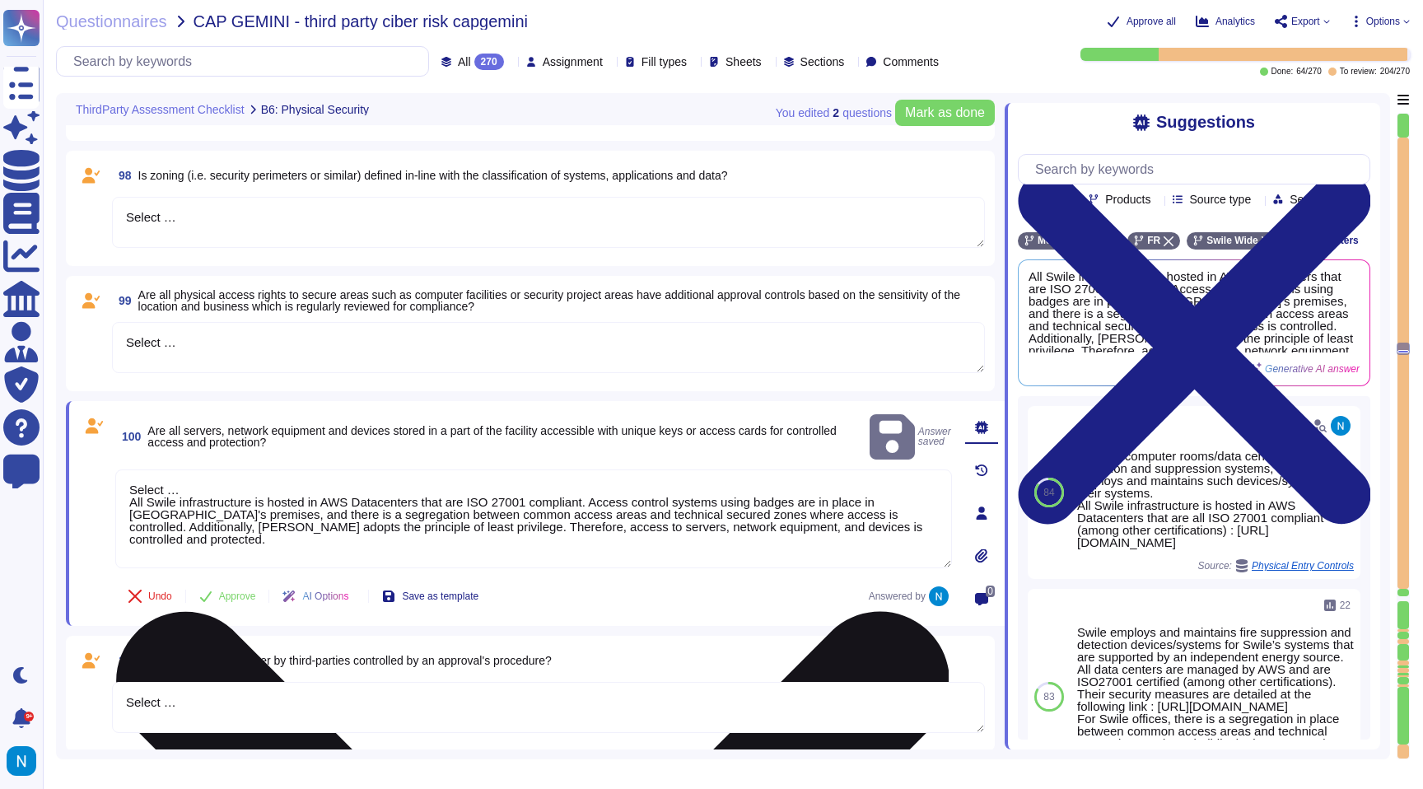
drag, startPoint x: 130, startPoint y: 478, endPoint x: 127, endPoint y: 459, distance: 20.0
click at [127, 469] on textarea "Select … All Swile infrastructure is hosted in AWS Datacenters that are ISO 270…" at bounding box center [533, 518] width 837 height 99
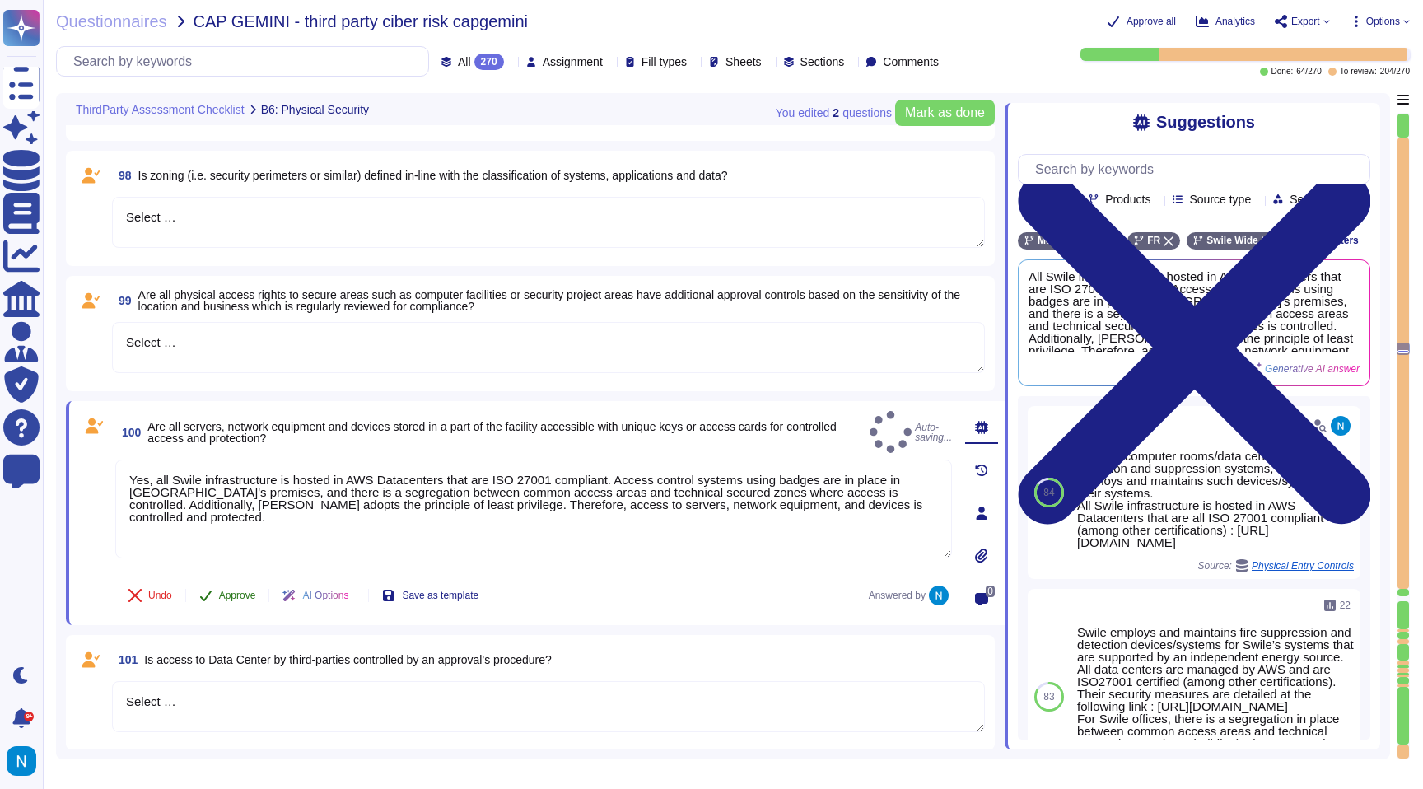
click at [243, 591] on span "Approve" at bounding box center [237, 595] width 37 height 10
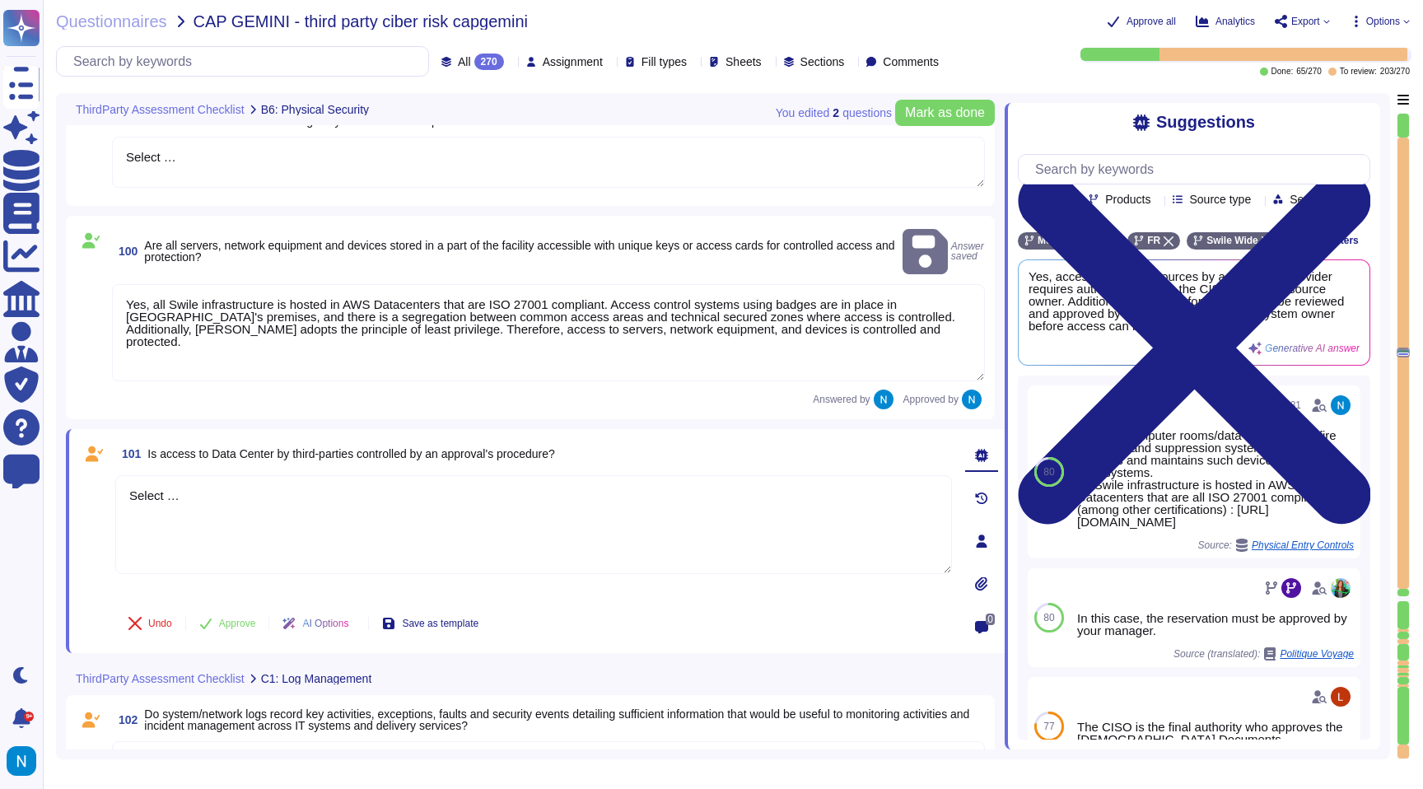
scroll to position [12617, 0]
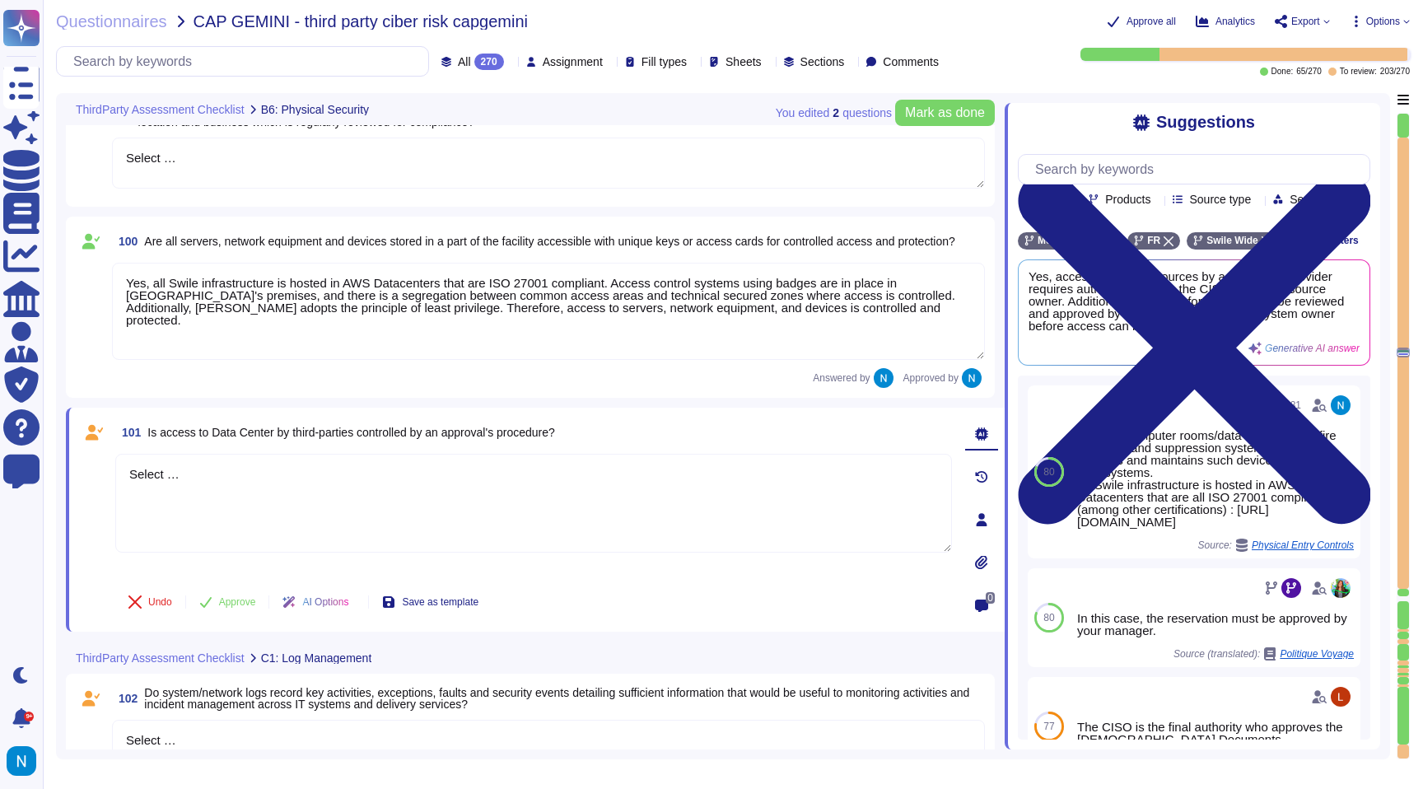
click at [626, 283] on textarea "Yes, all Swile infrastructure is hosted in AWS Datacenters that are ISO 27001 c…" at bounding box center [548, 311] width 873 height 97
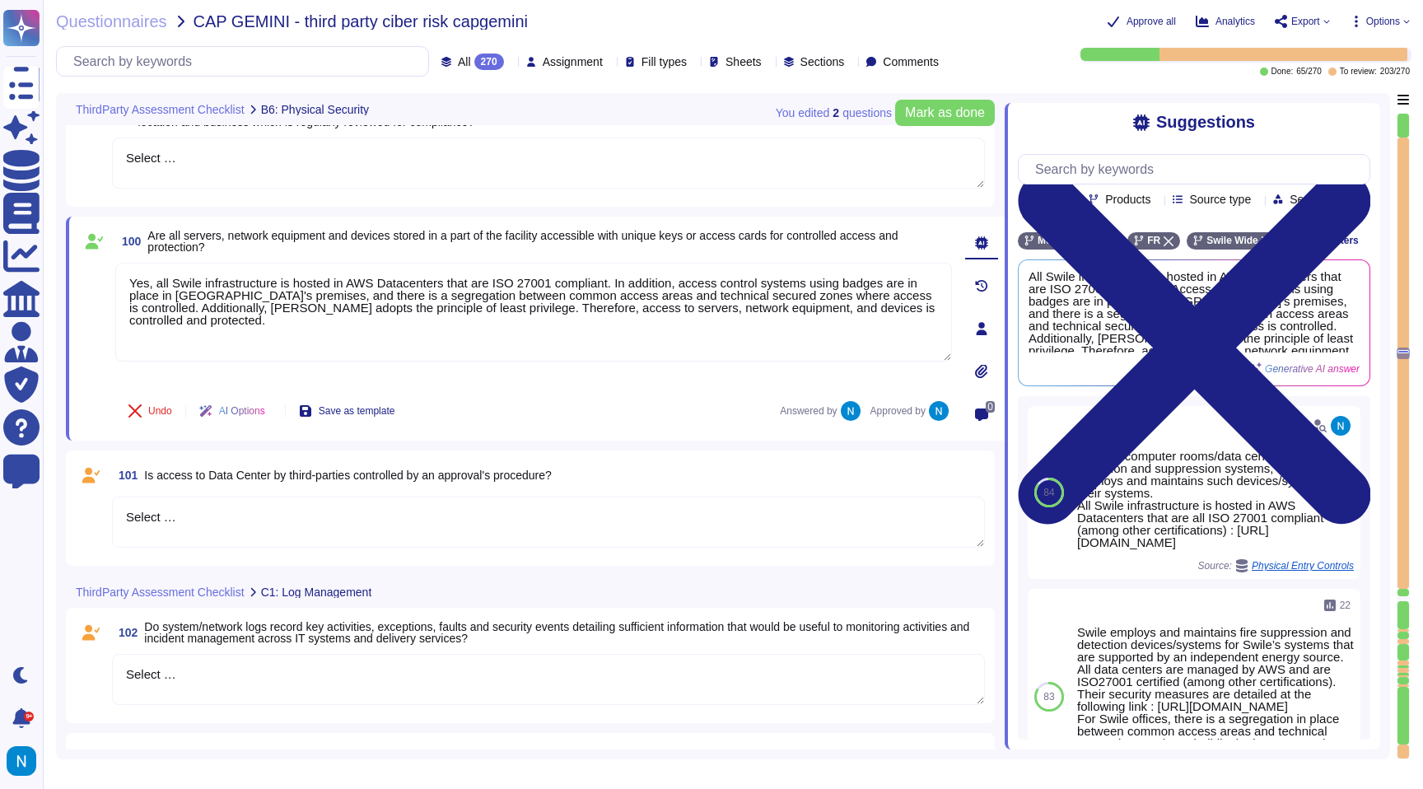
click at [259, 513] on textarea "Select …" at bounding box center [548, 522] width 873 height 51
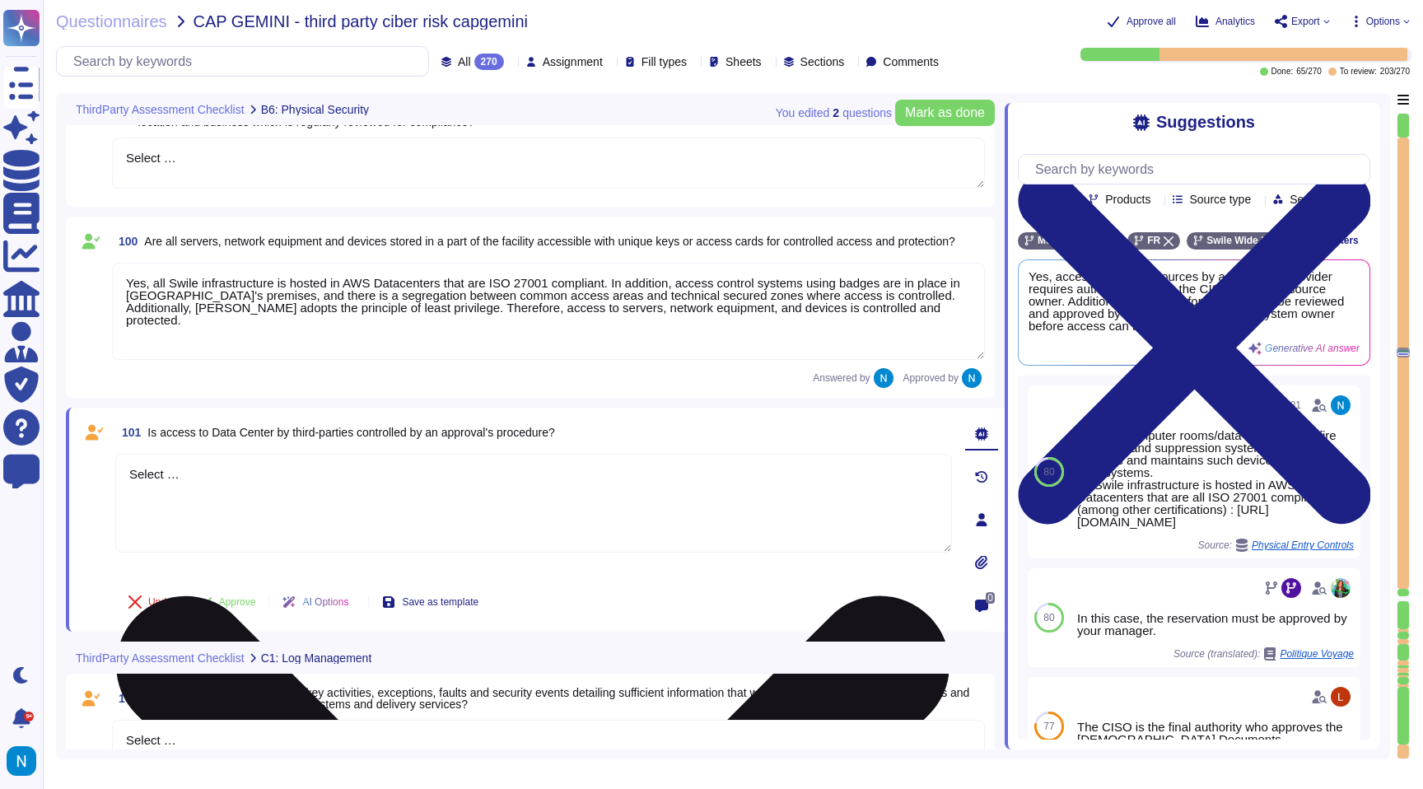
click at [158, 470] on textarea "Select …" at bounding box center [533, 503] width 837 height 99
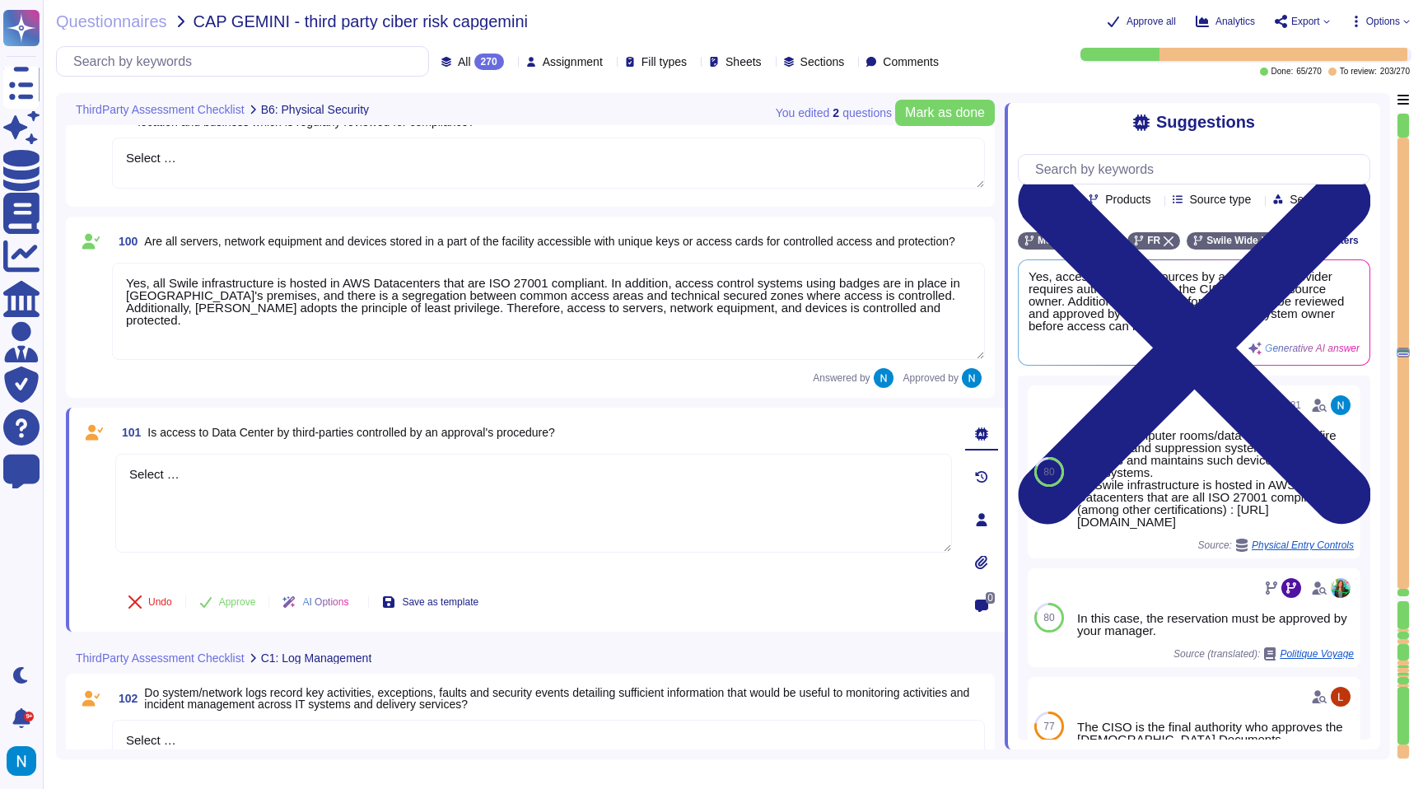
drag, startPoint x: 223, startPoint y: 484, endPoint x: 100, endPoint y: 478, distance: 123.7
click at [100, 478] on div "101 Is access to Data Center by third-parties controlled by an approval's proce…" at bounding box center [515, 520] width 873 height 204
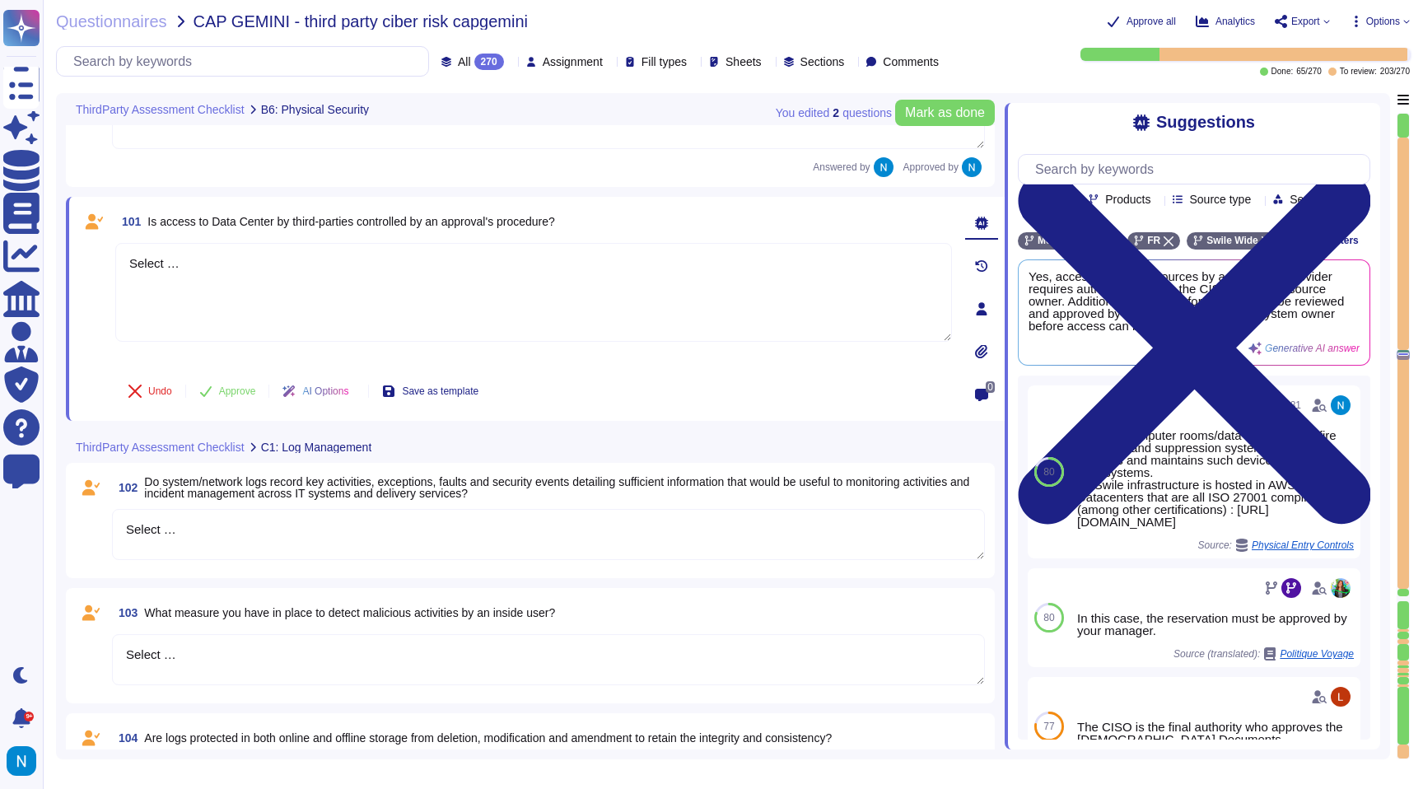
scroll to position [12907, 0]
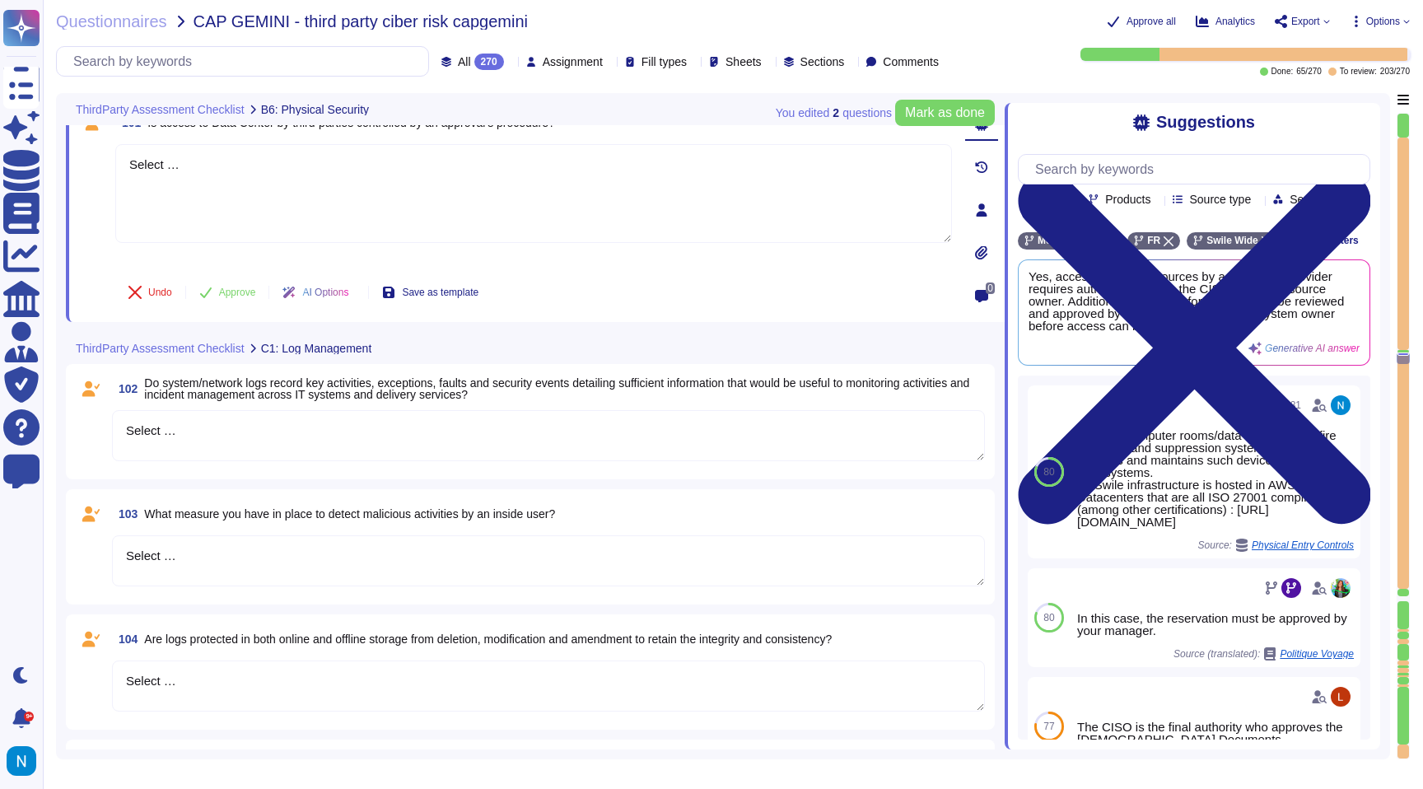
click at [155, 433] on textarea "Select …" at bounding box center [548, 435] width 873 height 51
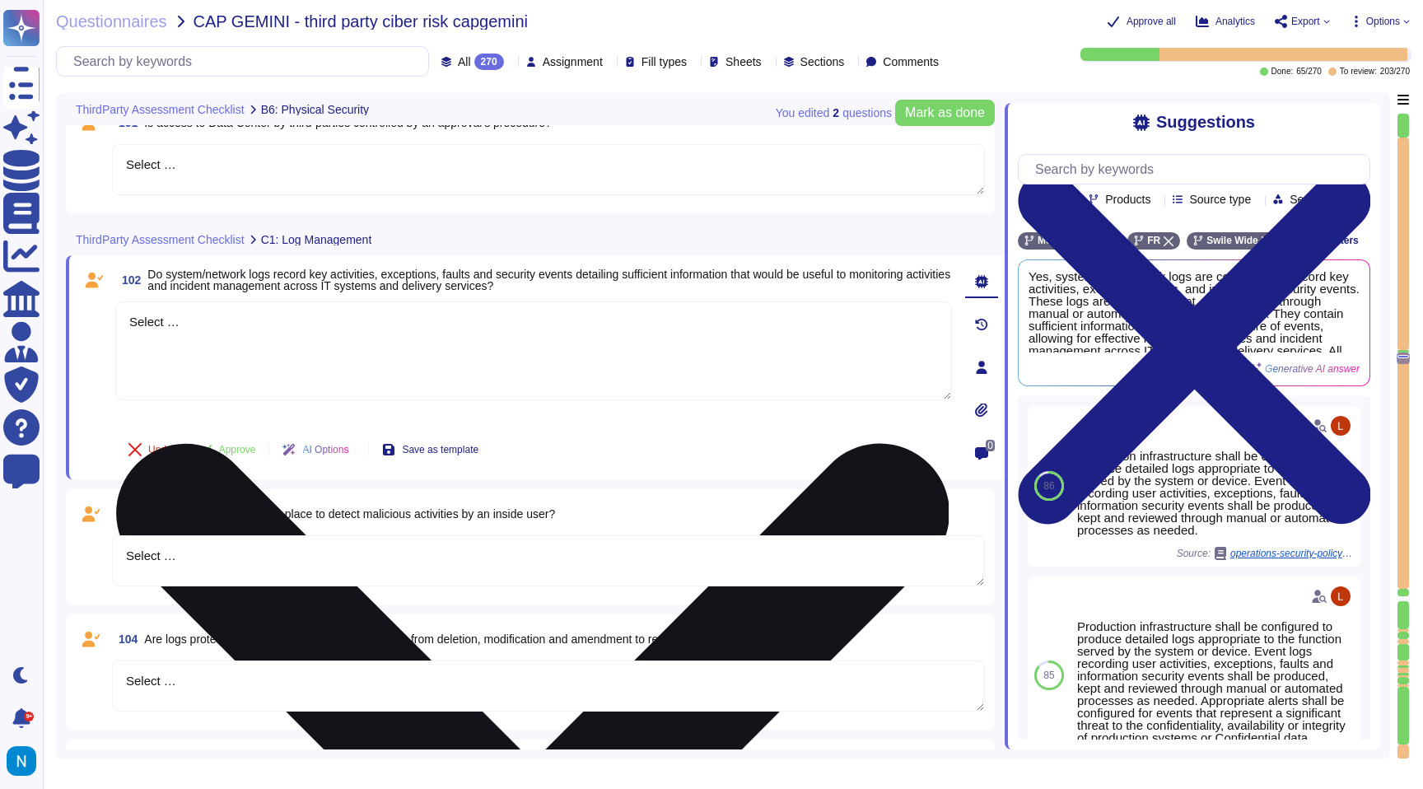
click at [155, 433] on button "Undo" at bounding box center [150, 449] width 70 height 33
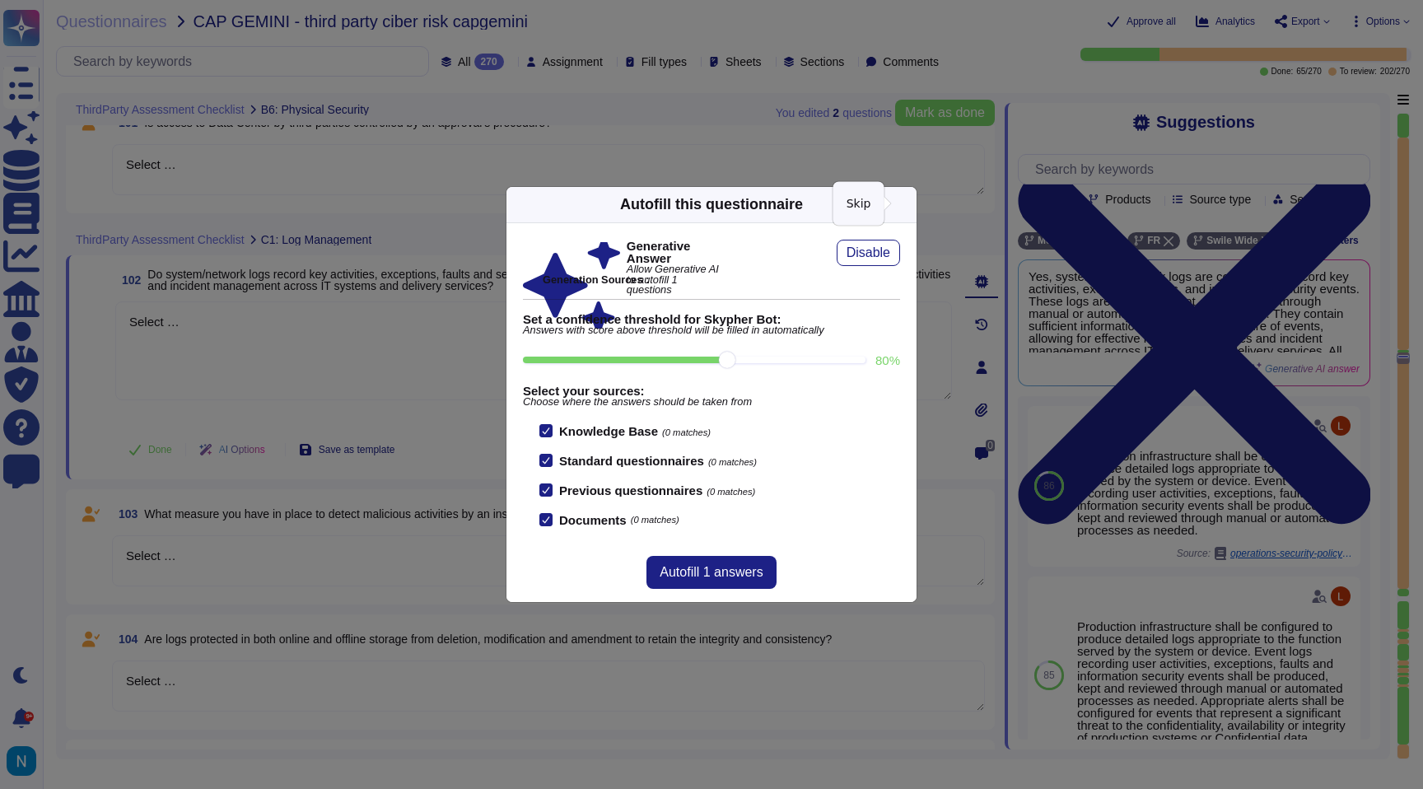
click at [907, 257] on icon at bounding box center [1065, 415] width 316 height 316
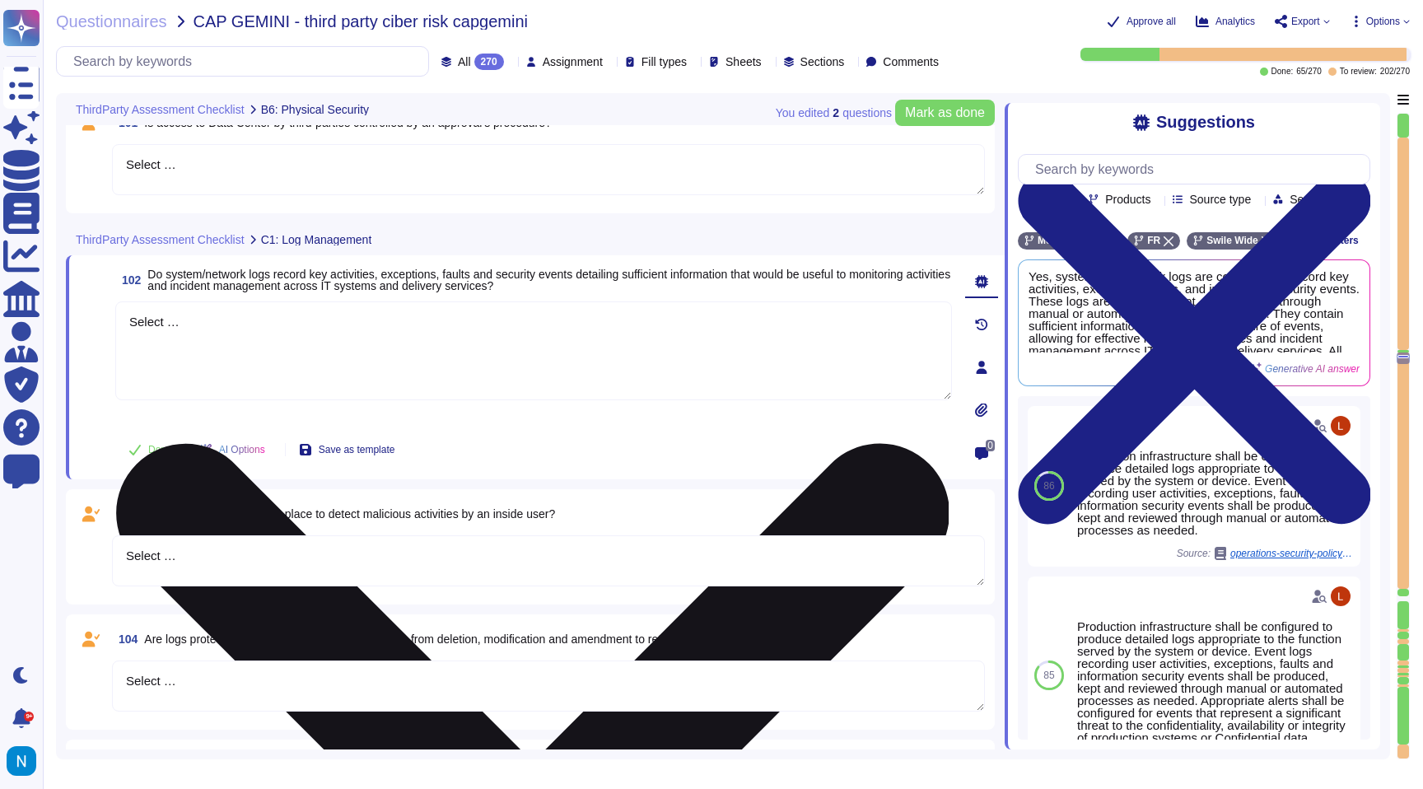
click at [380, 348] on textarea "Select …" at bounding box center [533, 350] width 837 height 99
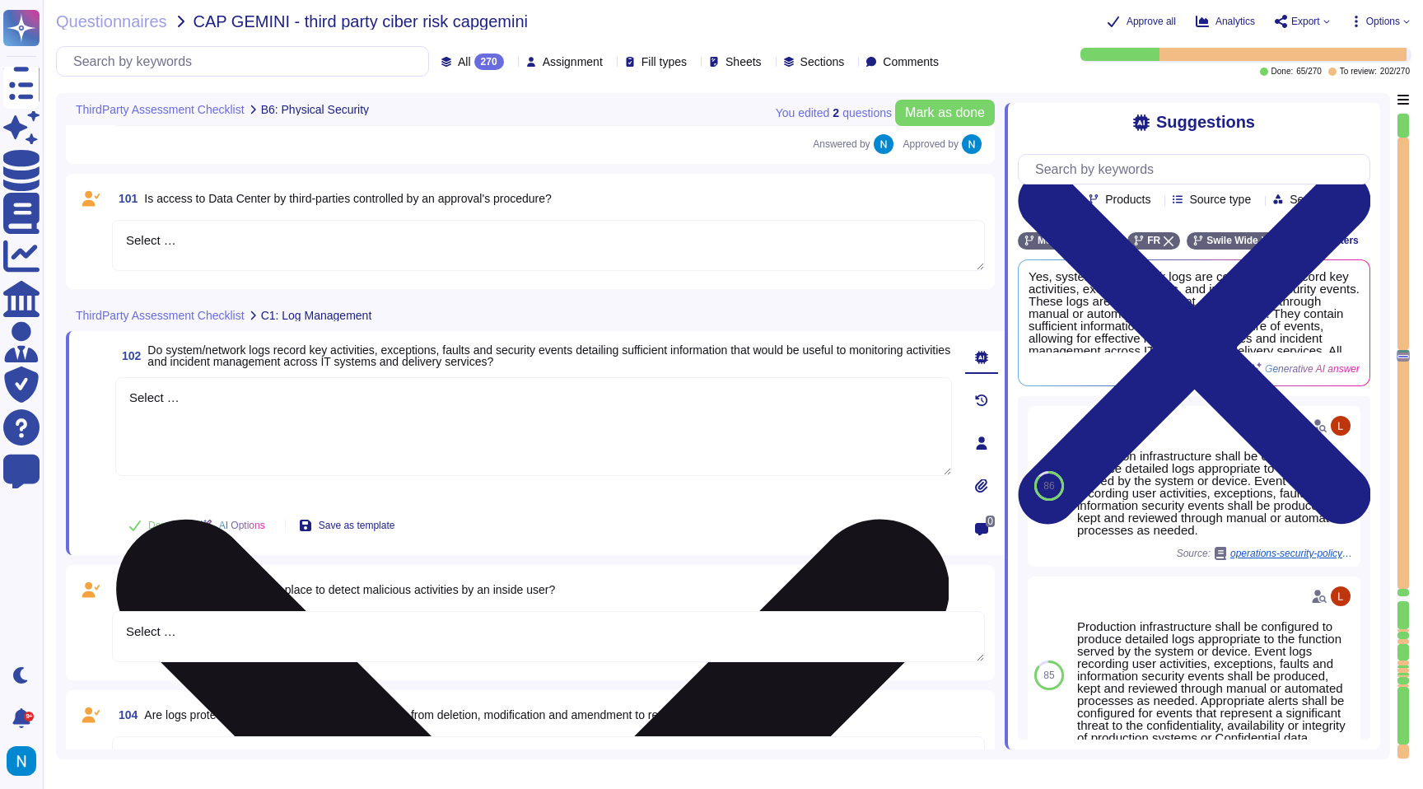
scroll to position [12826, 0]
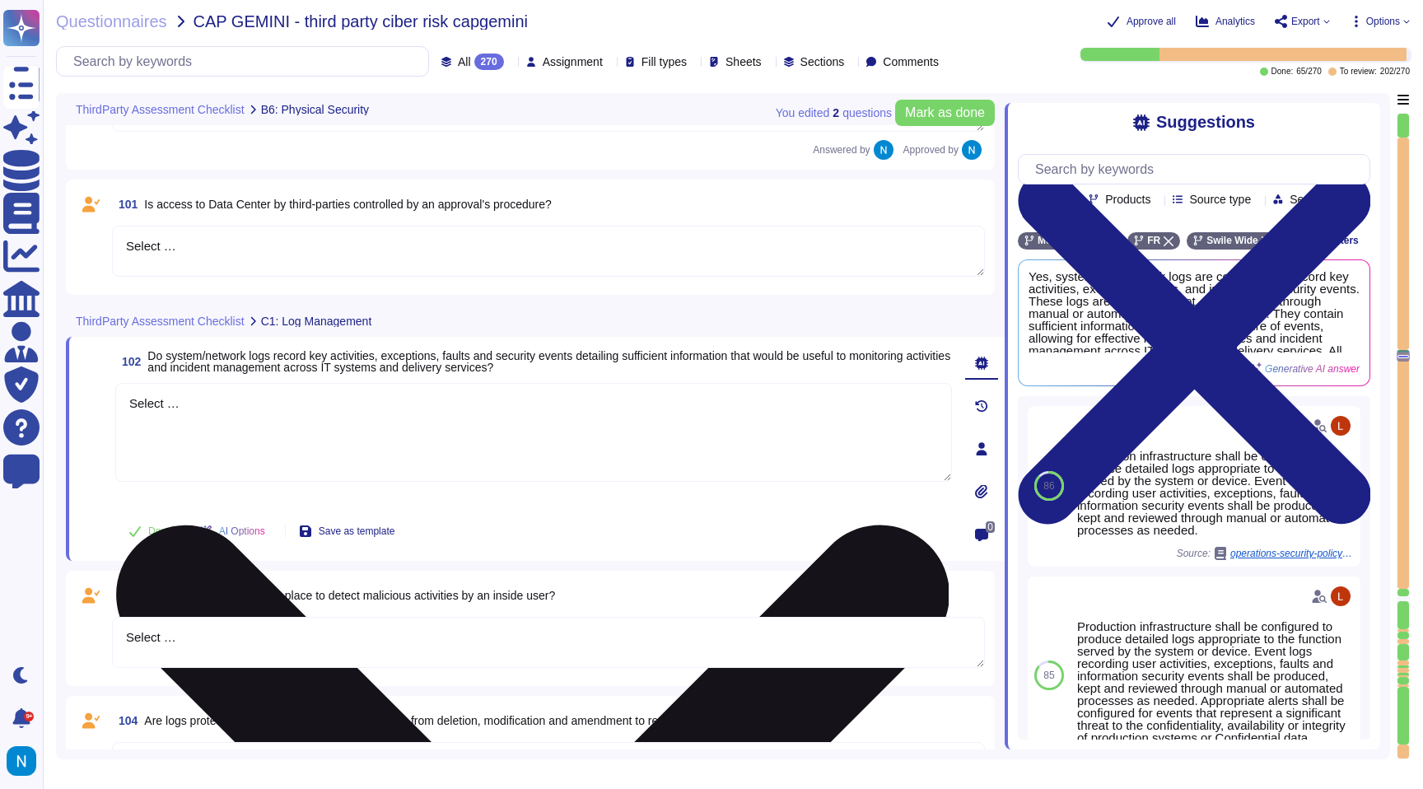
click at [160, 399] on textarea "Select …" at bounding box center [533, 432] width 837 height 99
drag, startPoint x: 202, startPoint y: 397, endPoint x: 117, endPoint y: 396, distance: 84.8
click at [117, 397] on textarea "Select …" at bounding box center [533, 432] width 837 height 99
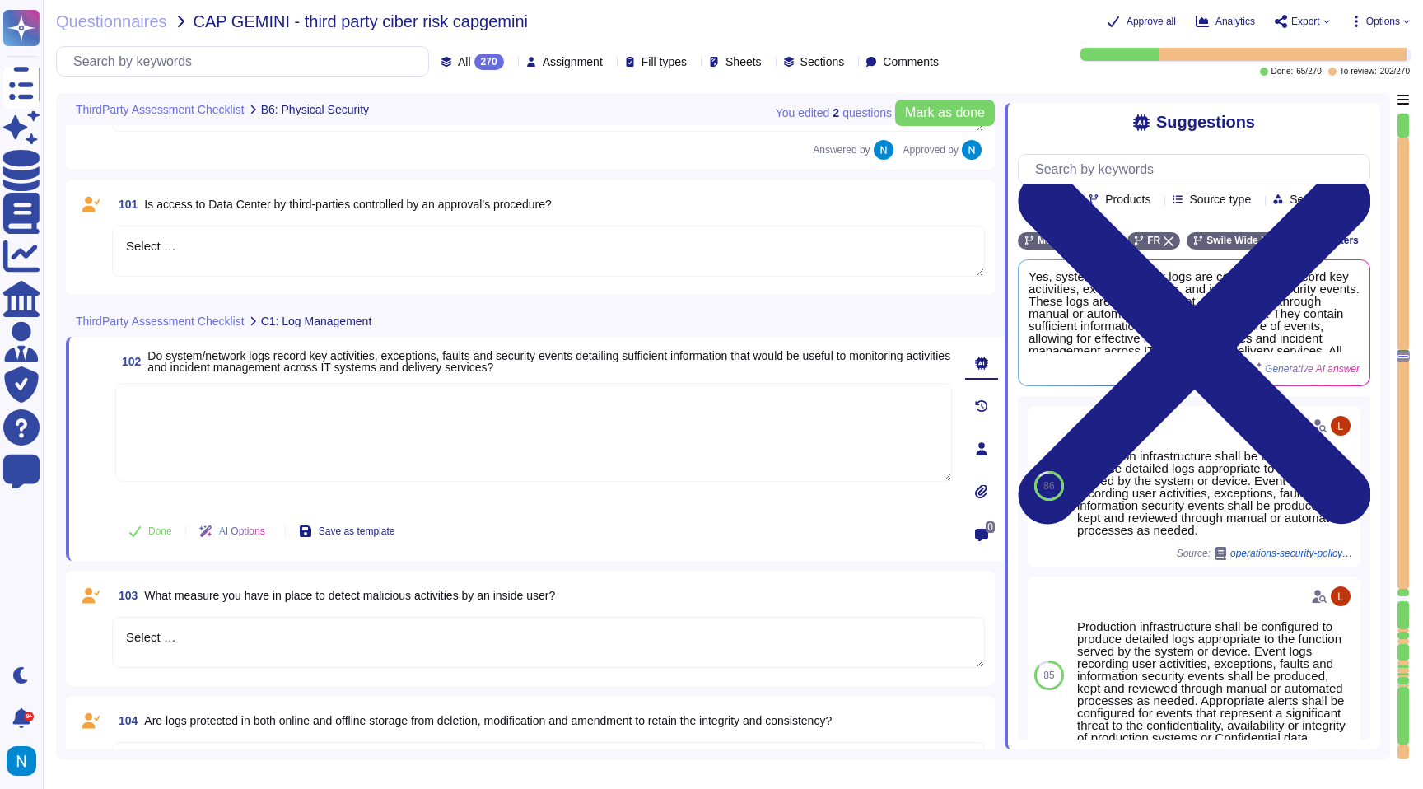
click at [94, 384] on span at bounding box center [94, 444] width 30 height 122
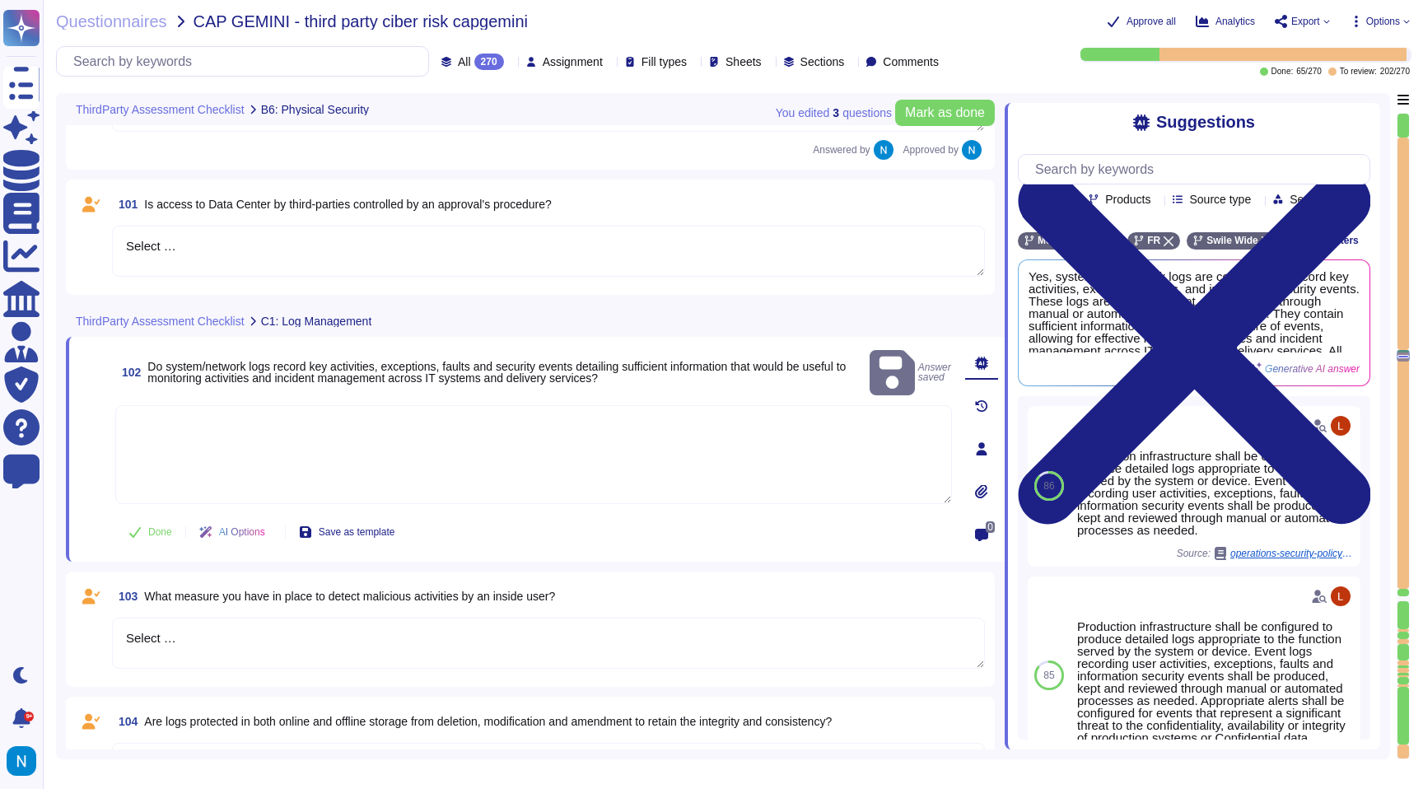
click at [189, 406] on textarea at bounding box center [533, 454] width 837 height 99
click at [1194, 351] on span "Yes, system and network logs are configured to record key activities, exception…" at bounding box center [1167, 311] width 276 height 82
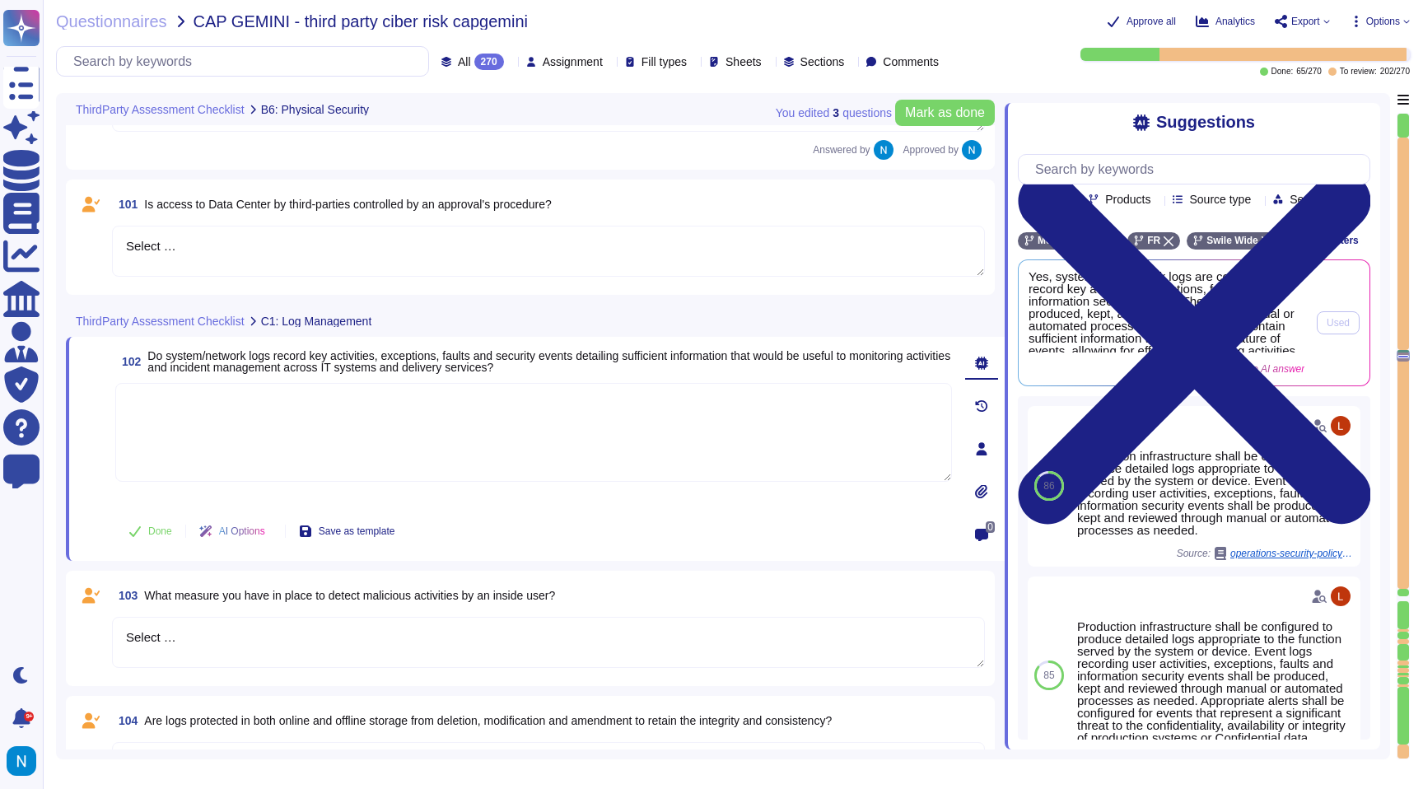
click at [1194, 351] on span "Yes, system and network logs are configured to record key activities, exception…" at bounding box center [1167, 311] width 276 height 82
click at [600, 427] on textarea at bounding box center [533, 432] width 837 height 99
paste textarea "Yes, system and network logs are configured to record key activities, exception…"
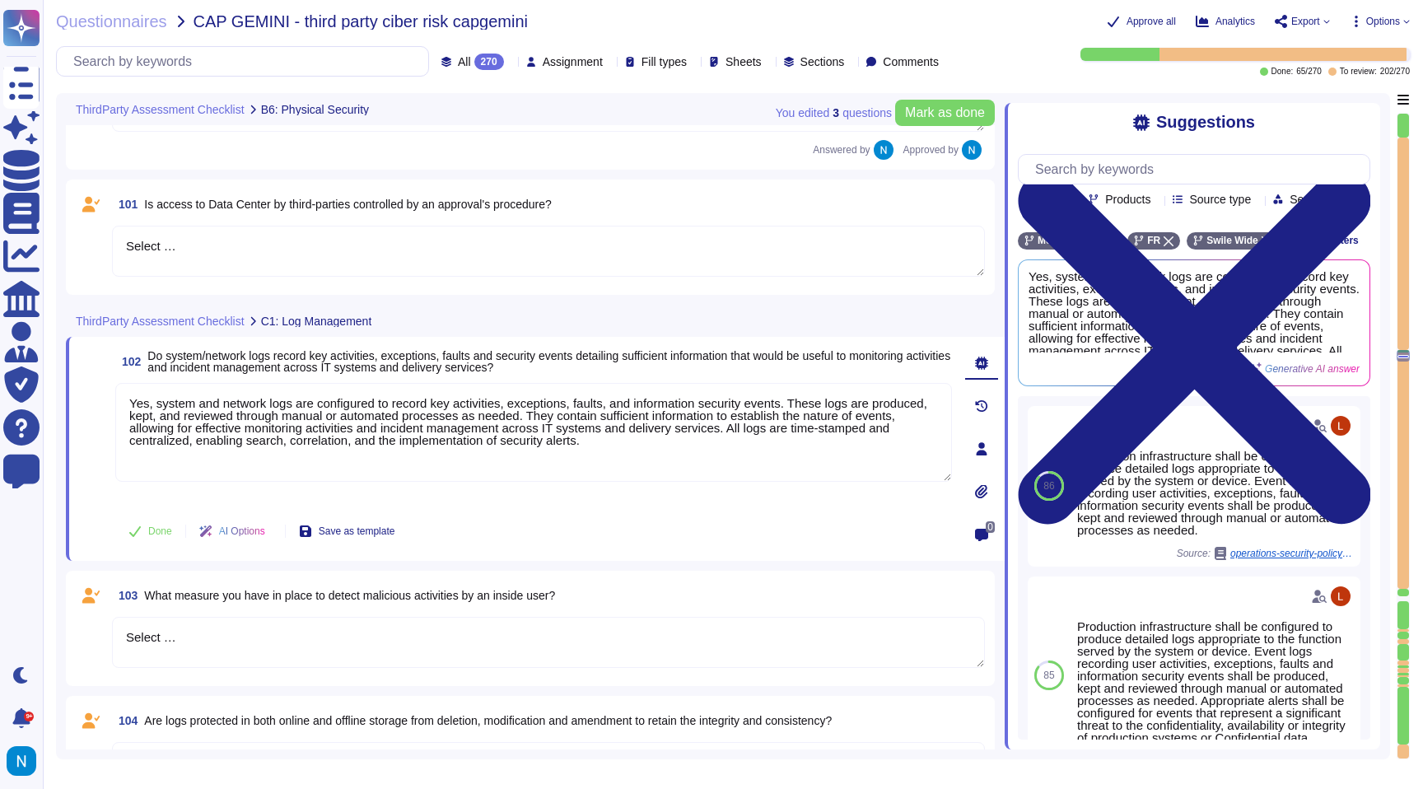
click at [86, 399] on span at bounding box center [94, 444] width 30 height 122
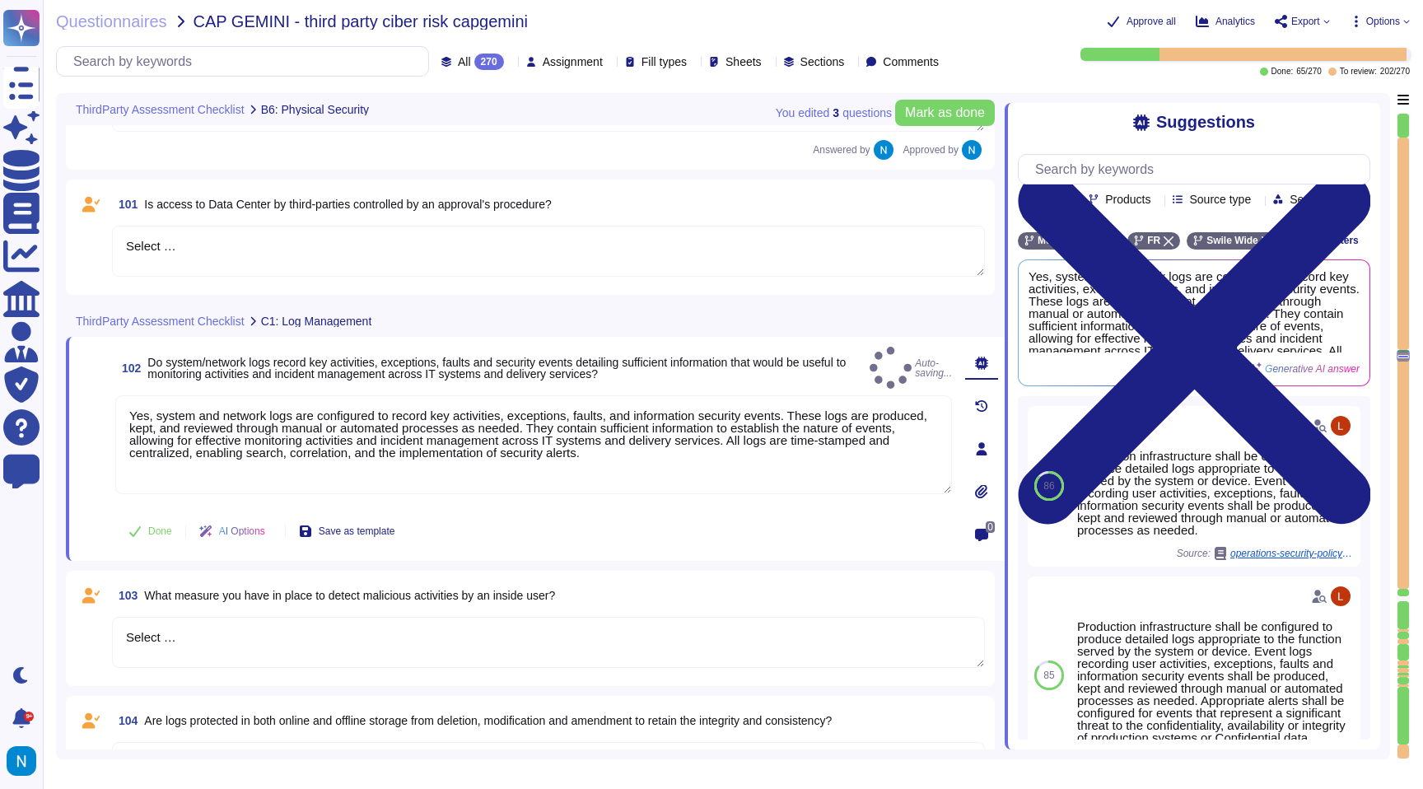
click at [96, 436] on span at bounding box center [94, 450] width 30 height 110
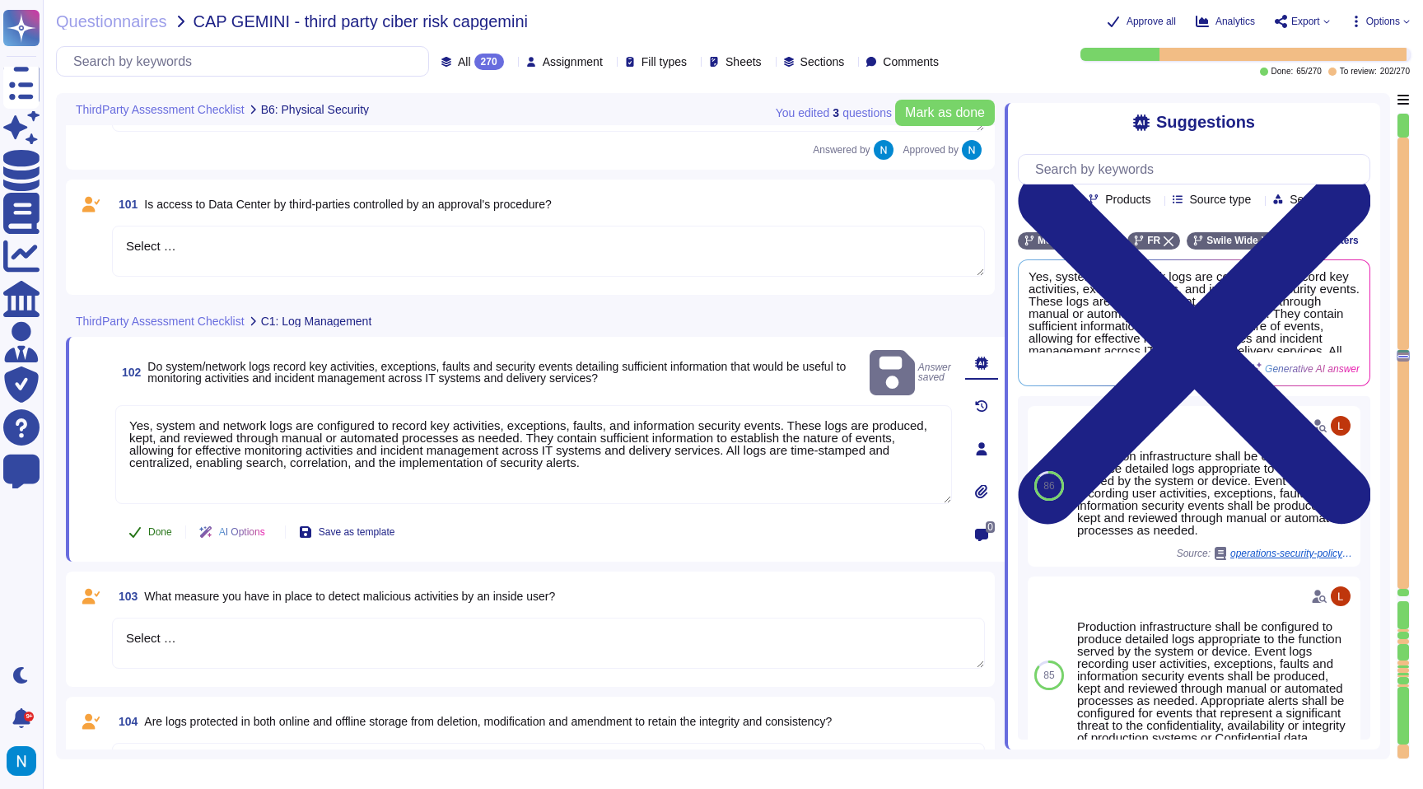
click at [176, 534] on button "Done" at bounding box center [150, 532] width 70 height 33
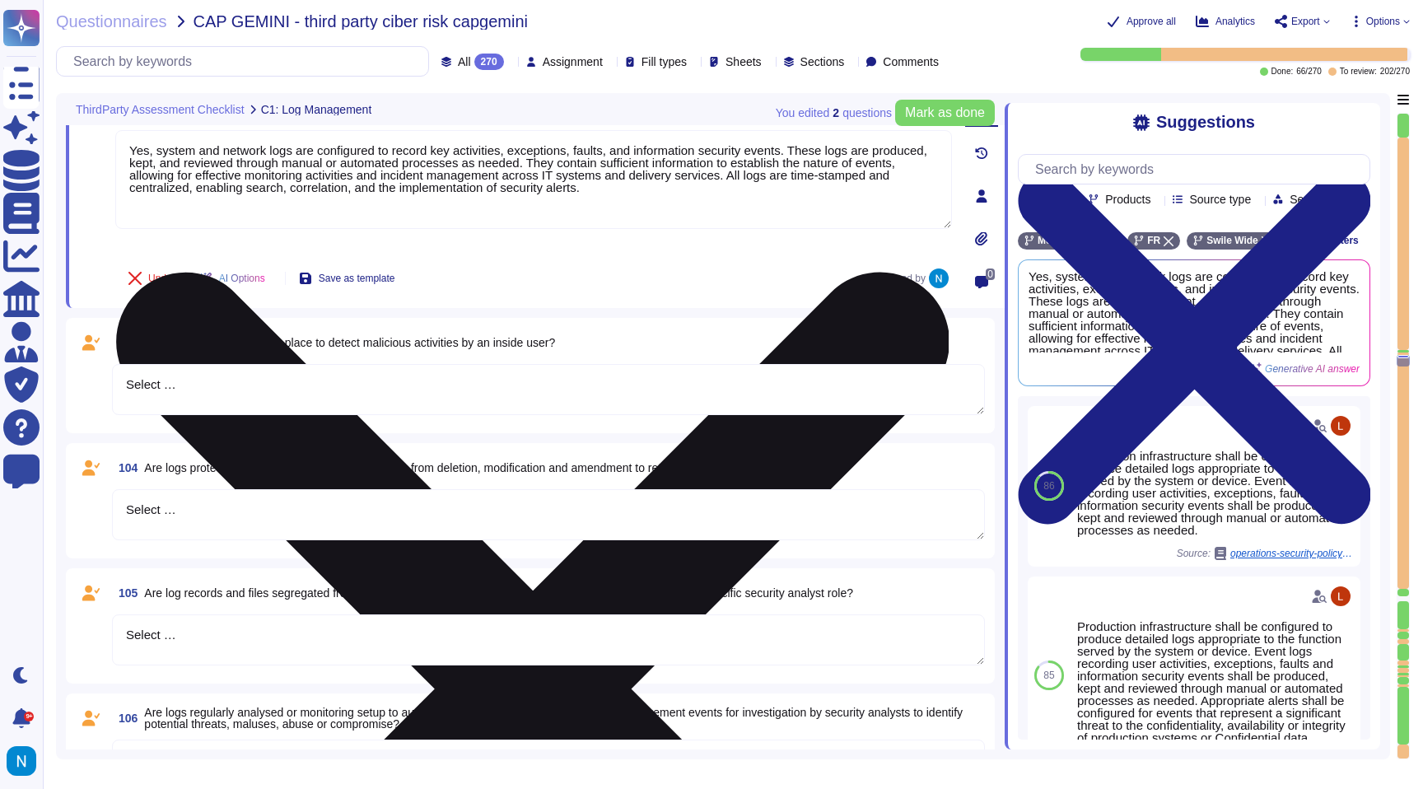
scroll to position [13040, 0]
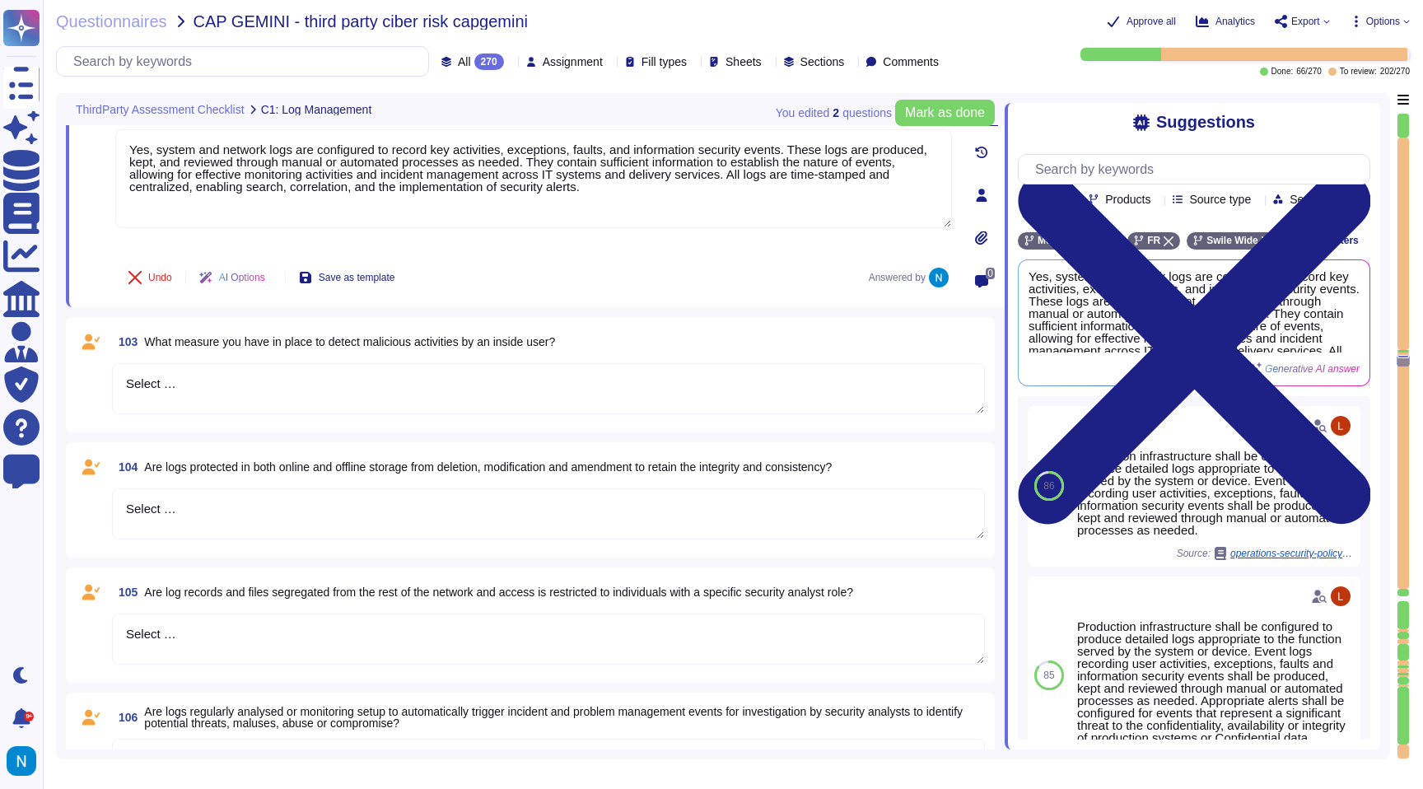
click at [165, 391] on textarea "Select …" at bounding box center [548, 388] width 873 height 51
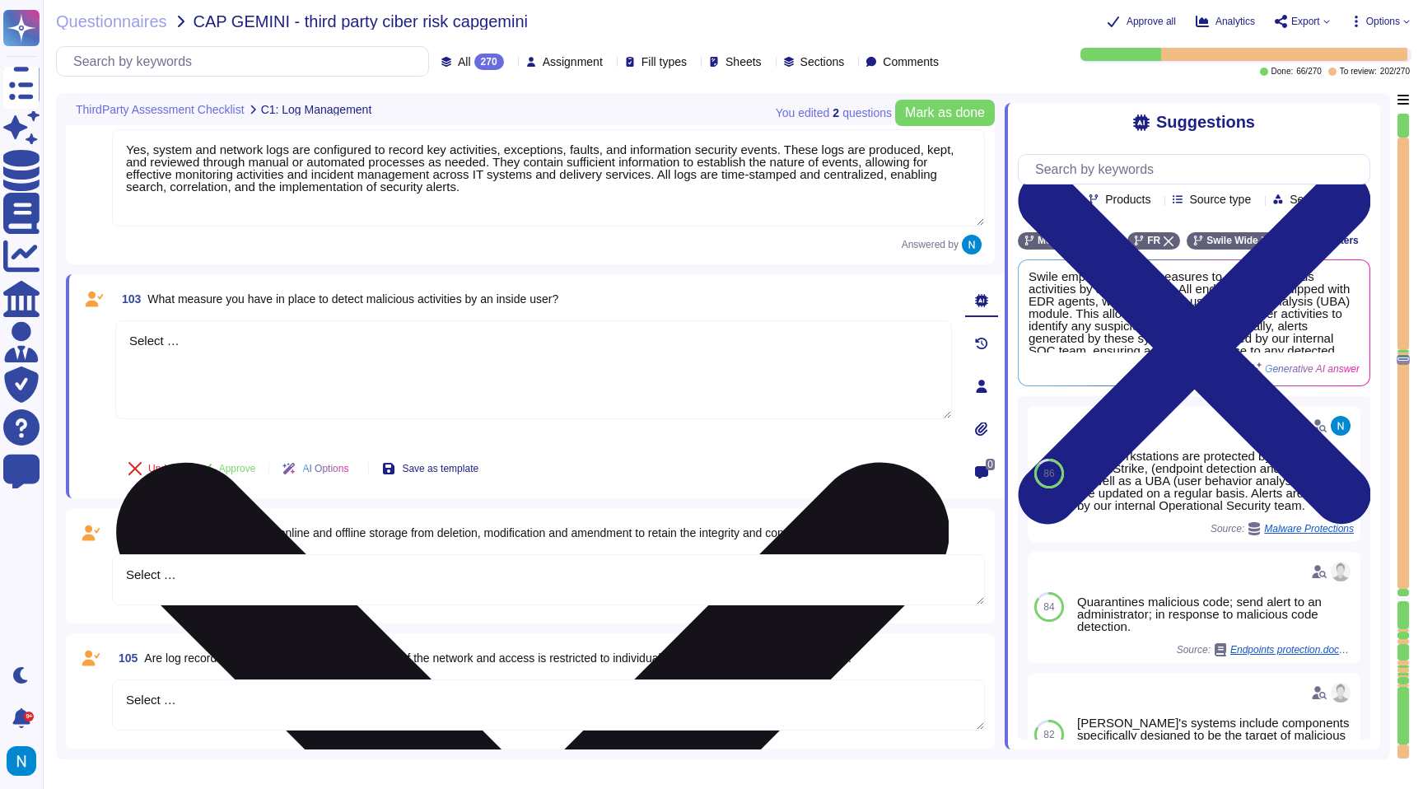
click at [165, 391] on textarea "Select …" at bounding box center [533, 369] width 837 height 99
click at [226, 356] on textarea "Select …" at bounding box center [533, 369] width 837 height 99
drag, startPoint x: 226, startPoint y: 356, endPoint x: 128, endPoint y: 334, distance: 101.1
click at [128, 334] on textarea "Select …" at bounding box center [533, 369] width 837 height 99
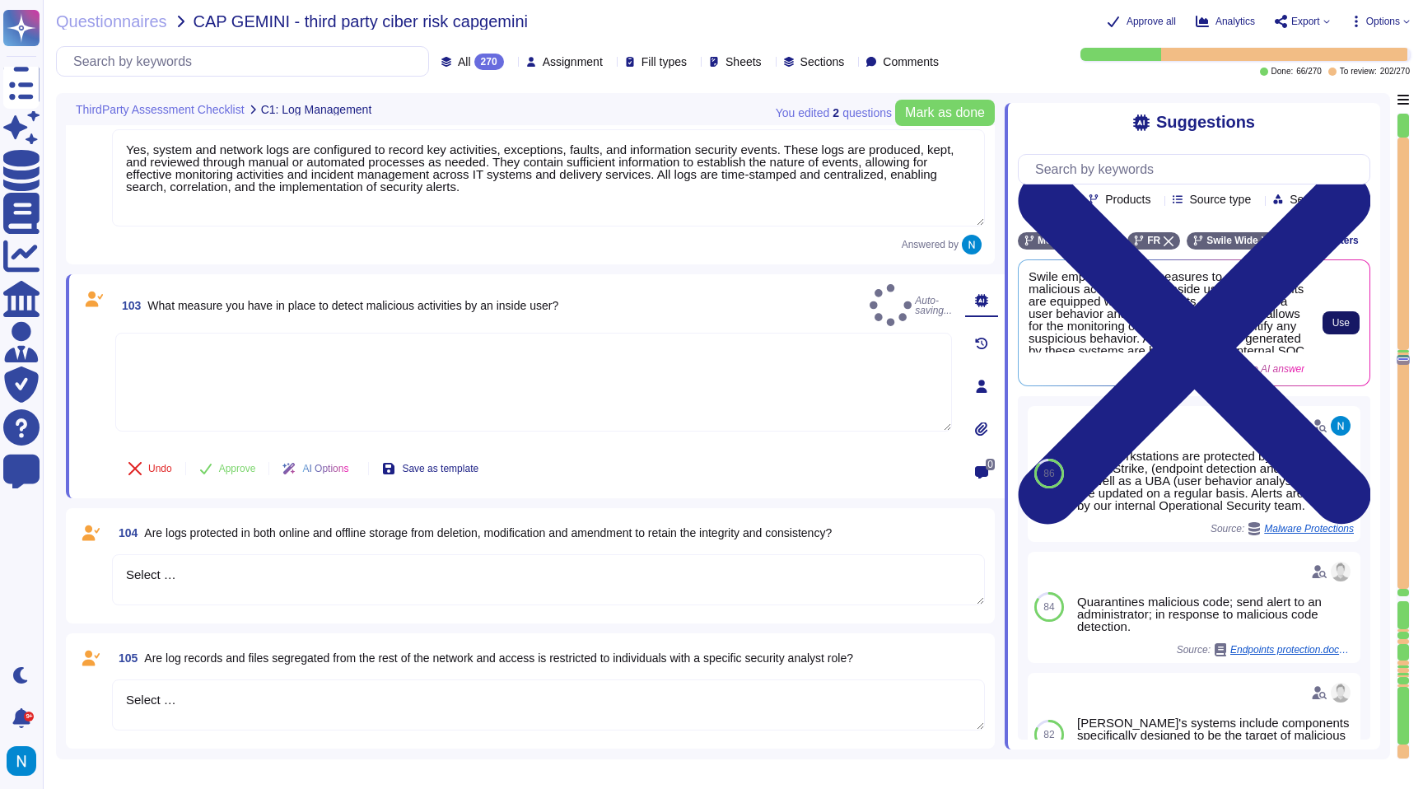
click at [1336, 328] on span "Use" at bounding box center [1340, 323] width 17 height 10
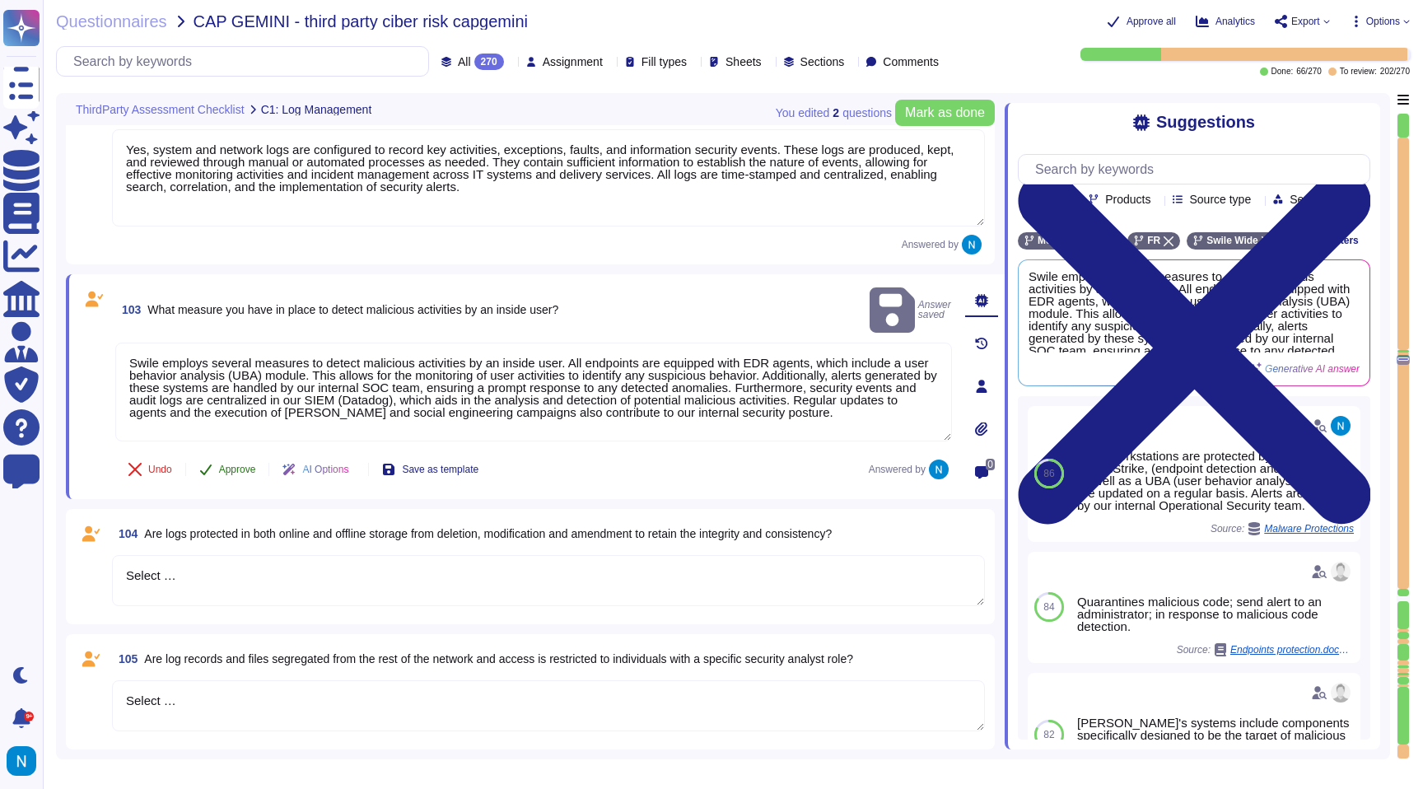
click at [242, 470] on span "Approve" at bounding box center [237, 469] width 37 height 10
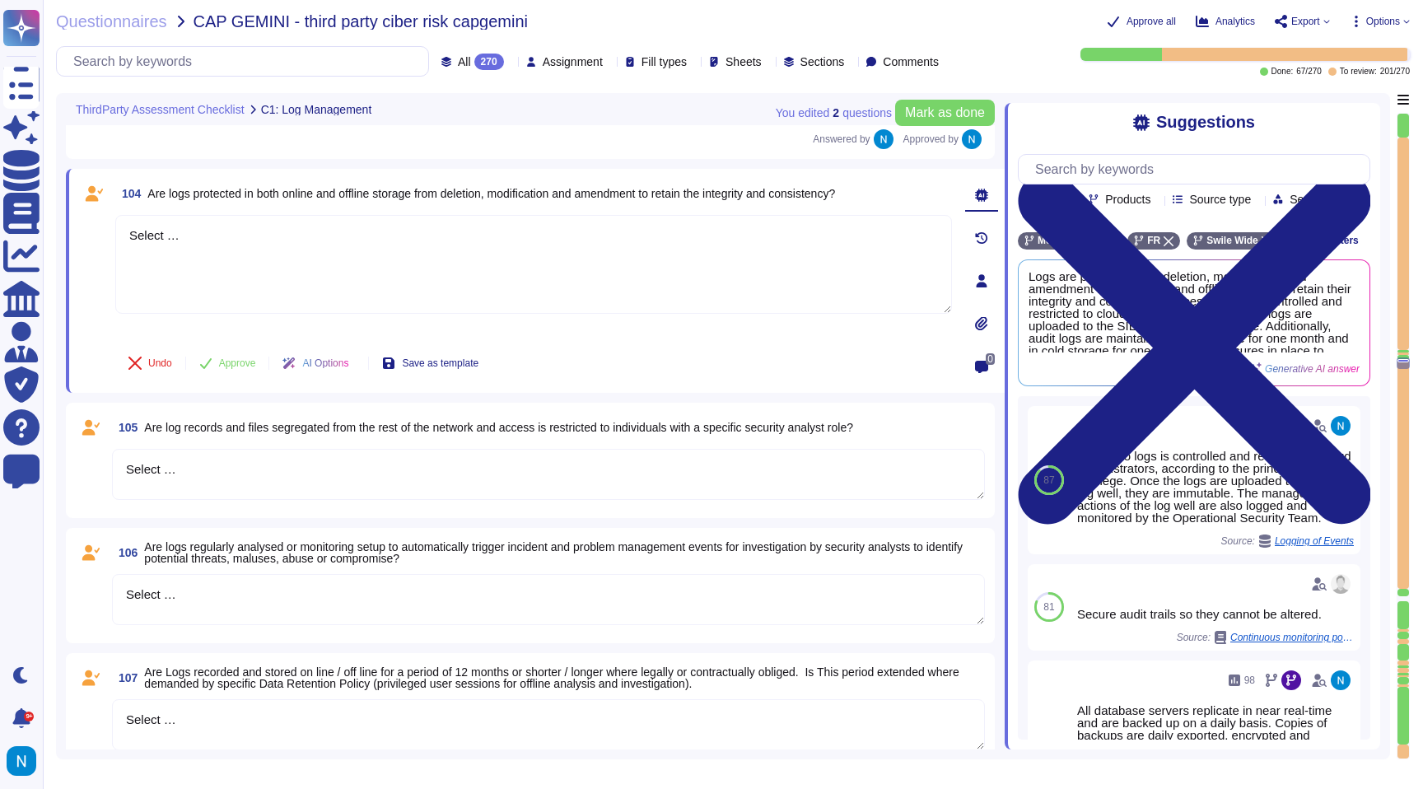
scroll to position [13360, 0]
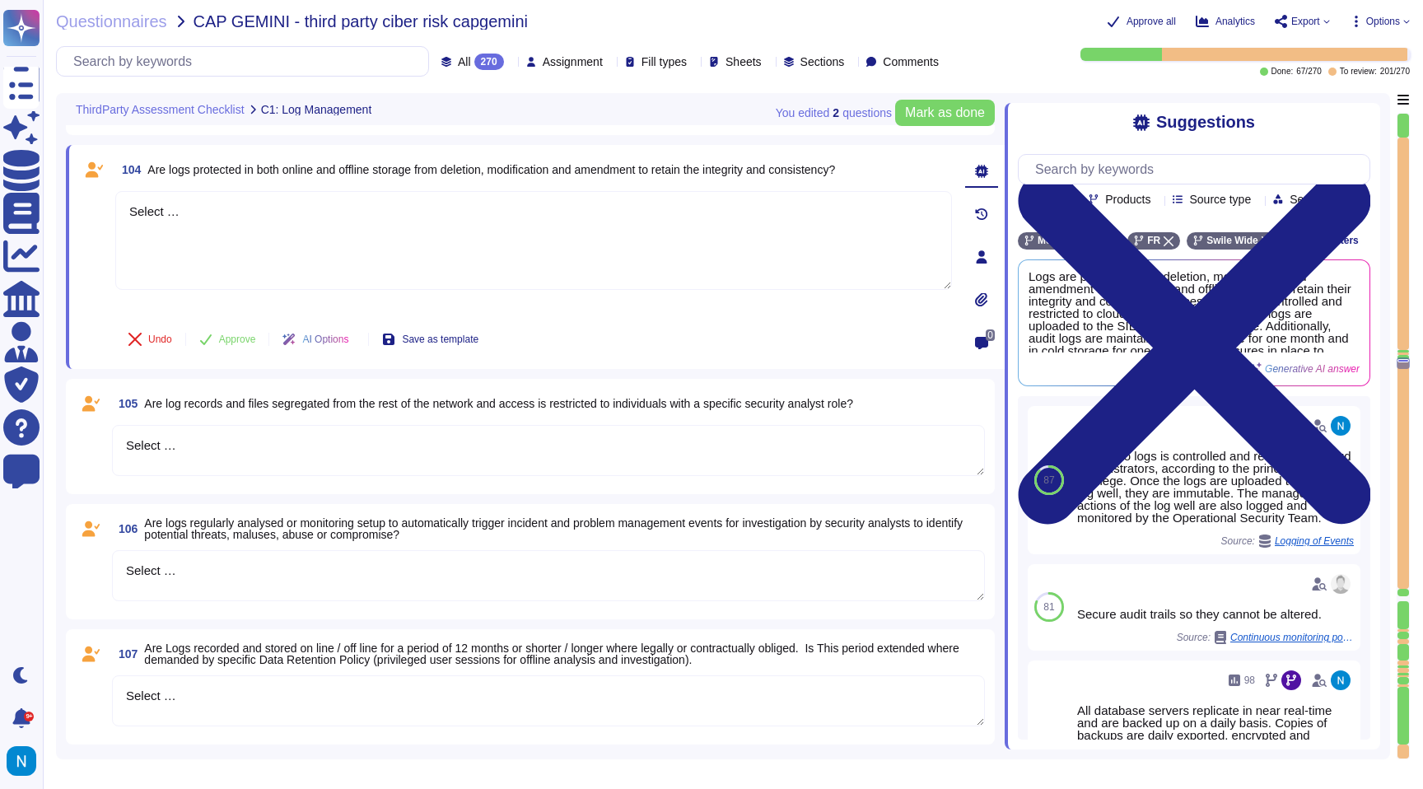
drag, startPoint x: 241, startPoint y: 238, endPoint x: 91, endPoint y: 211, distance: 153.1
click at [91, 211] on div "104 Are logs protected in both online and offline storage from deletion, modifi…" at bounding box center [515, 257] width 873 height 204
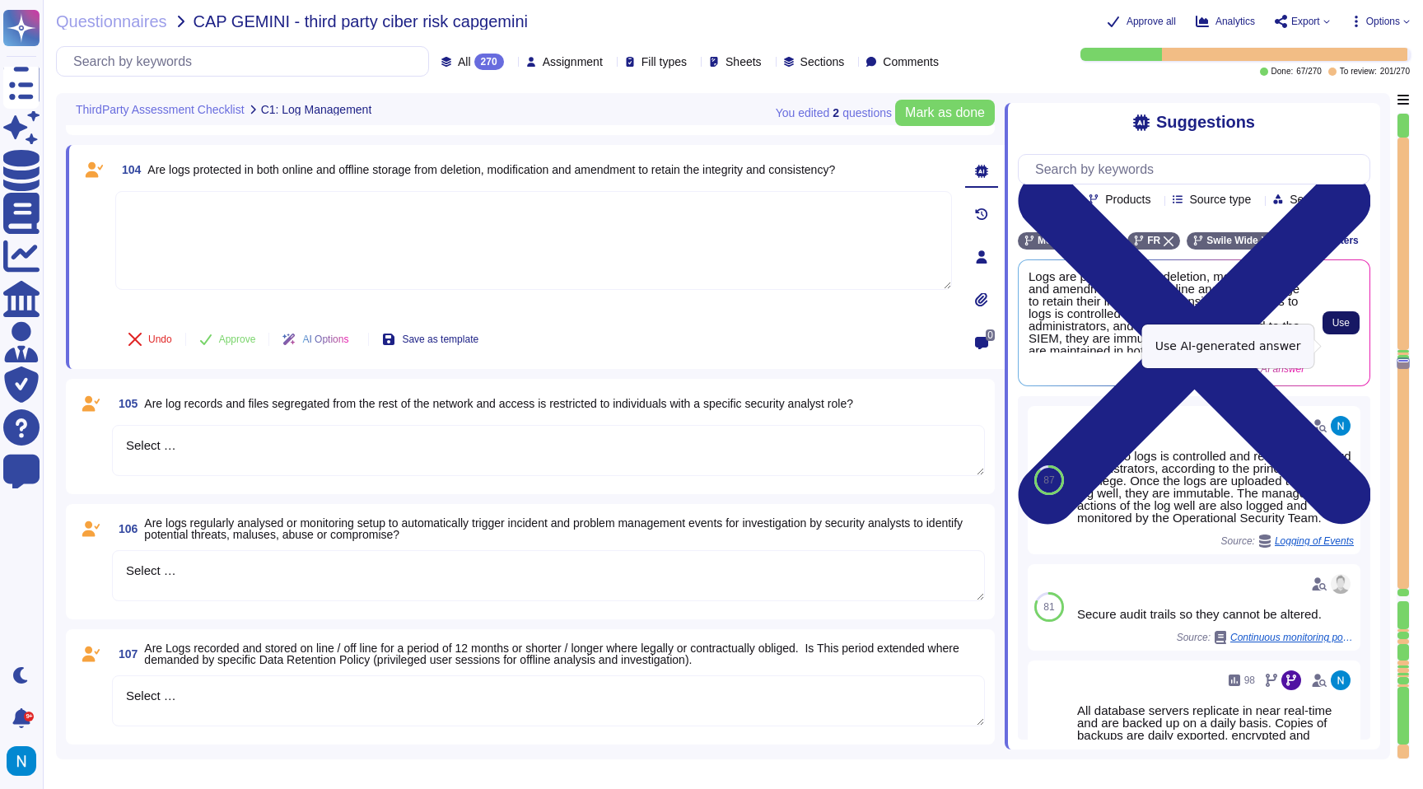
click at [1342, 328] on span "Use" at bounding box center [1340, 323] width 17 height 10
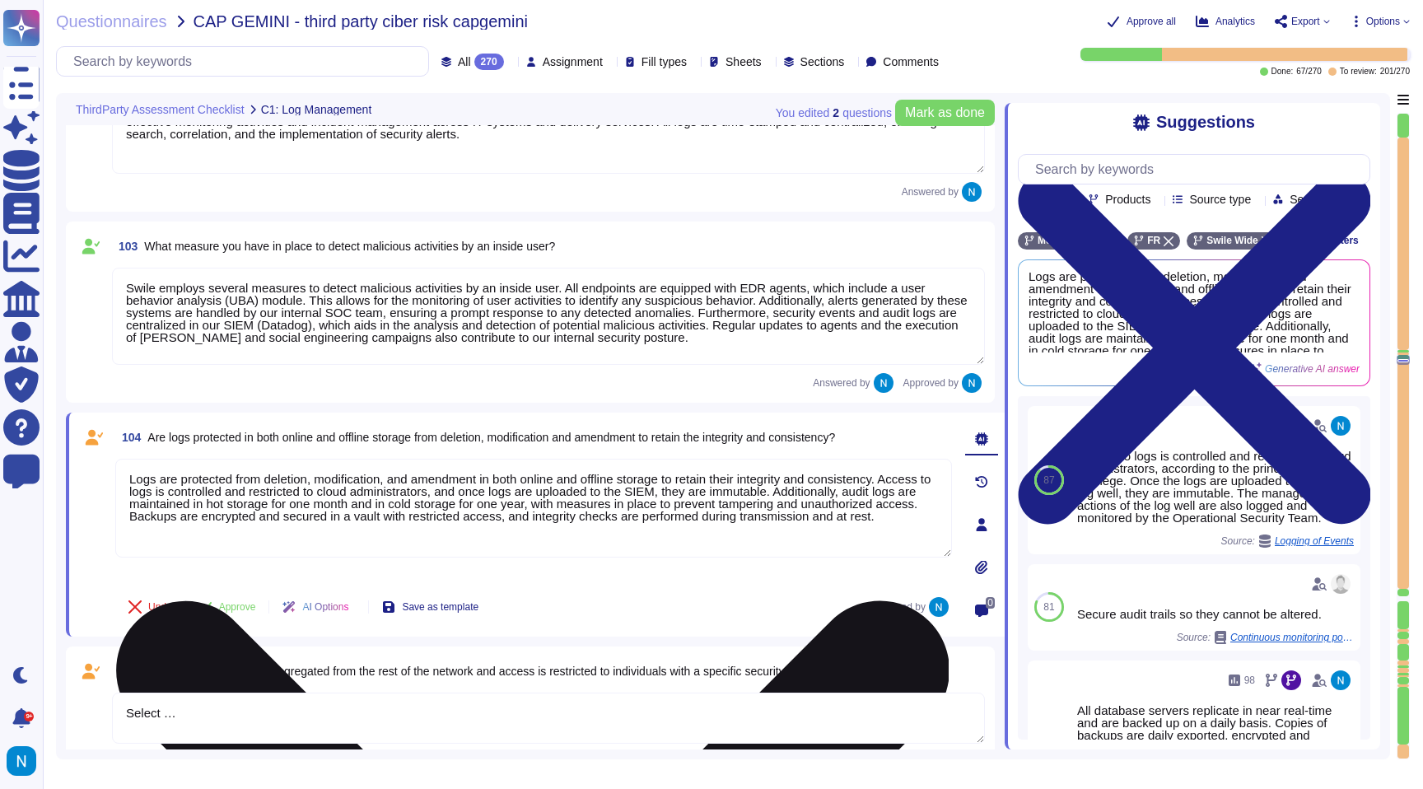
scroll to position [13061, 0]
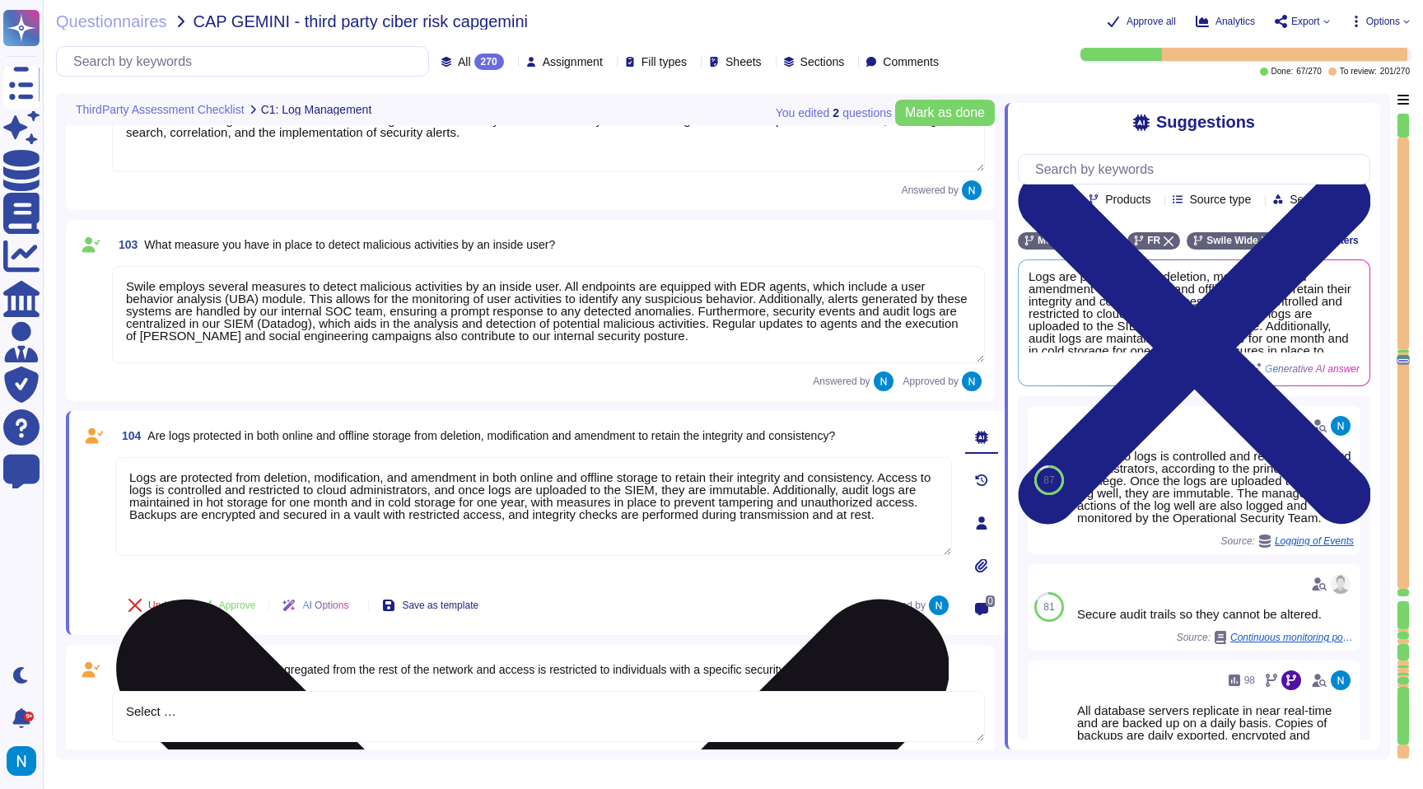
click at [134, 478] on textarea "Logs are protected from deletion, modification, and amendment in both online an…" at bounding box center [533, 506] width 837 height 99
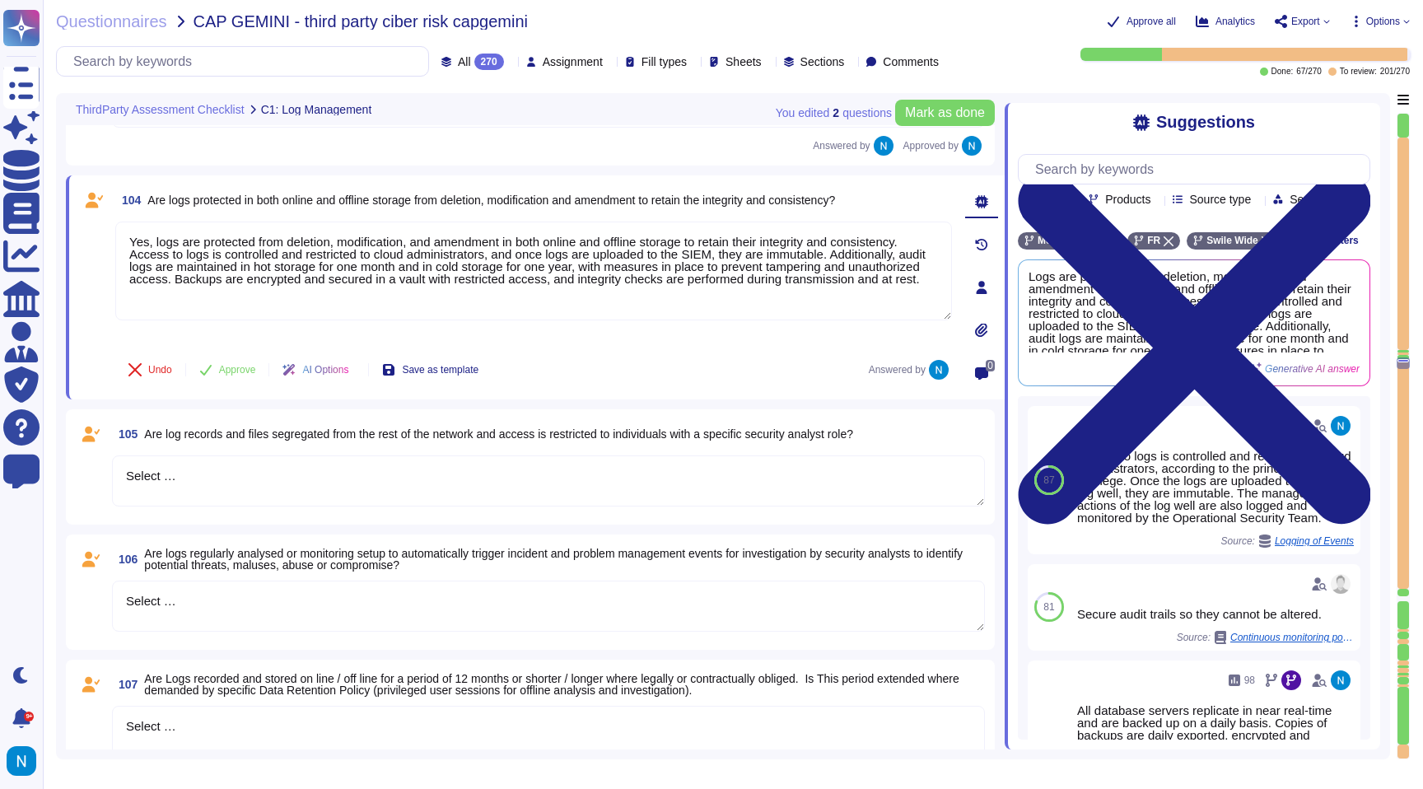
scroll to position [13315, 0]
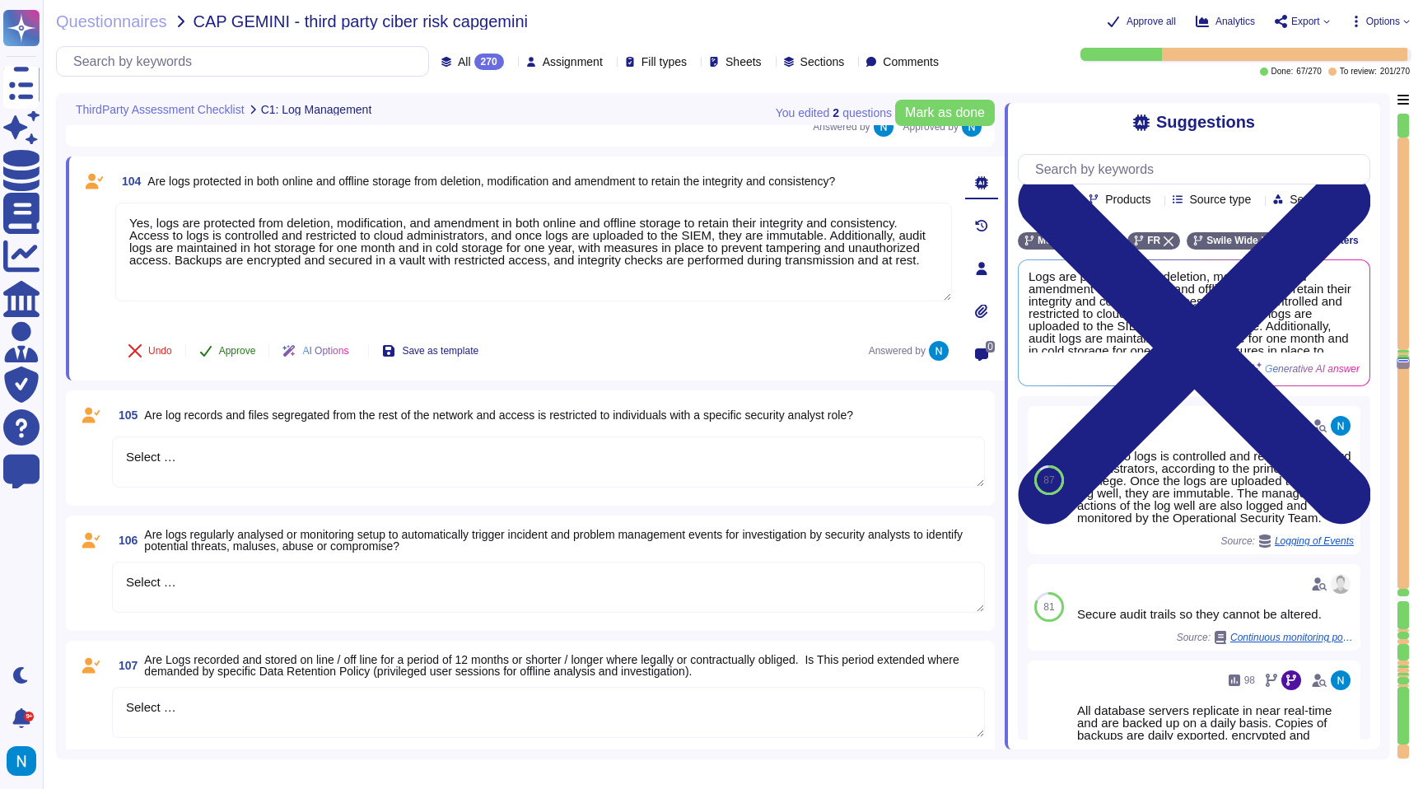
click at [252, 354] on span "Approve" at bounding box center [237, 351] width 37 height 10
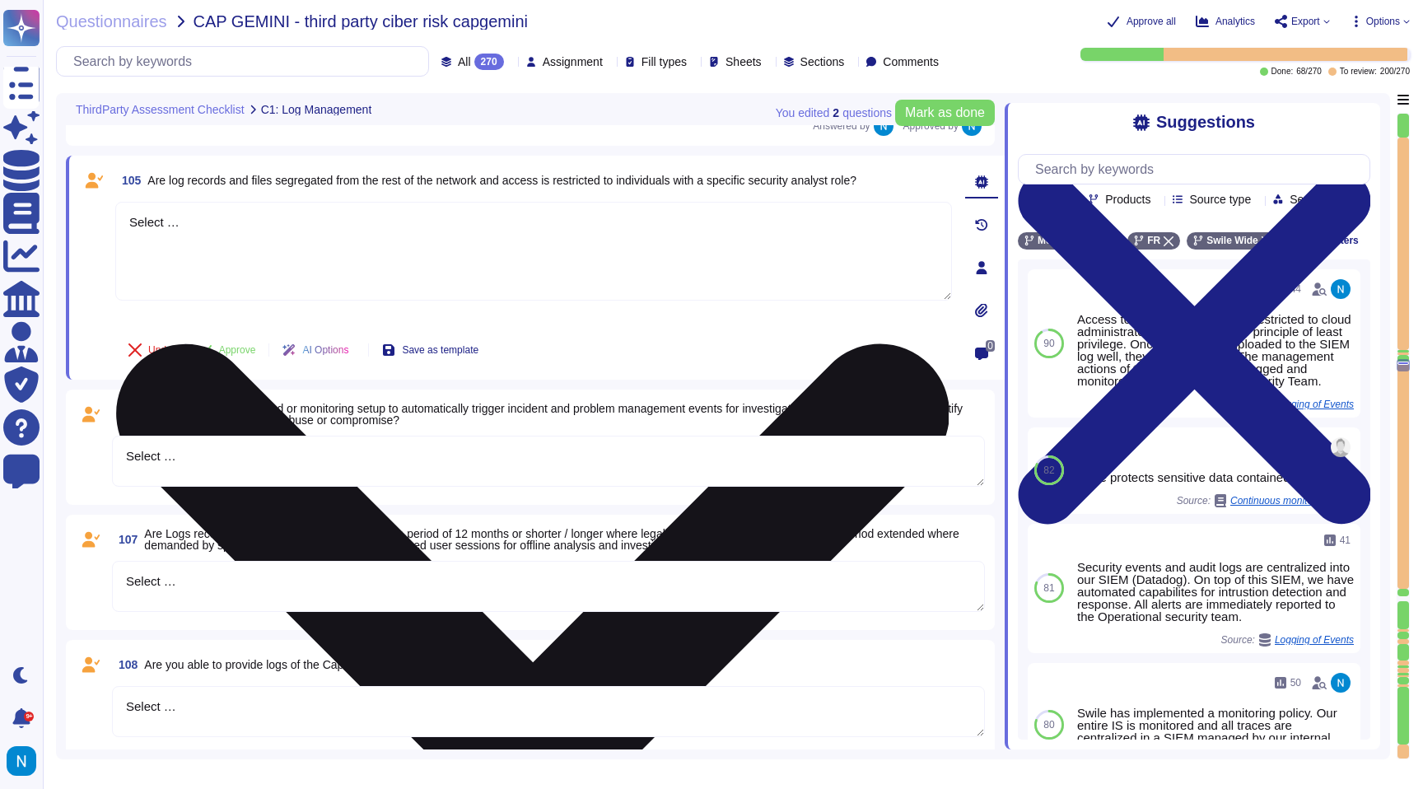
scroll to position [13508, 0]
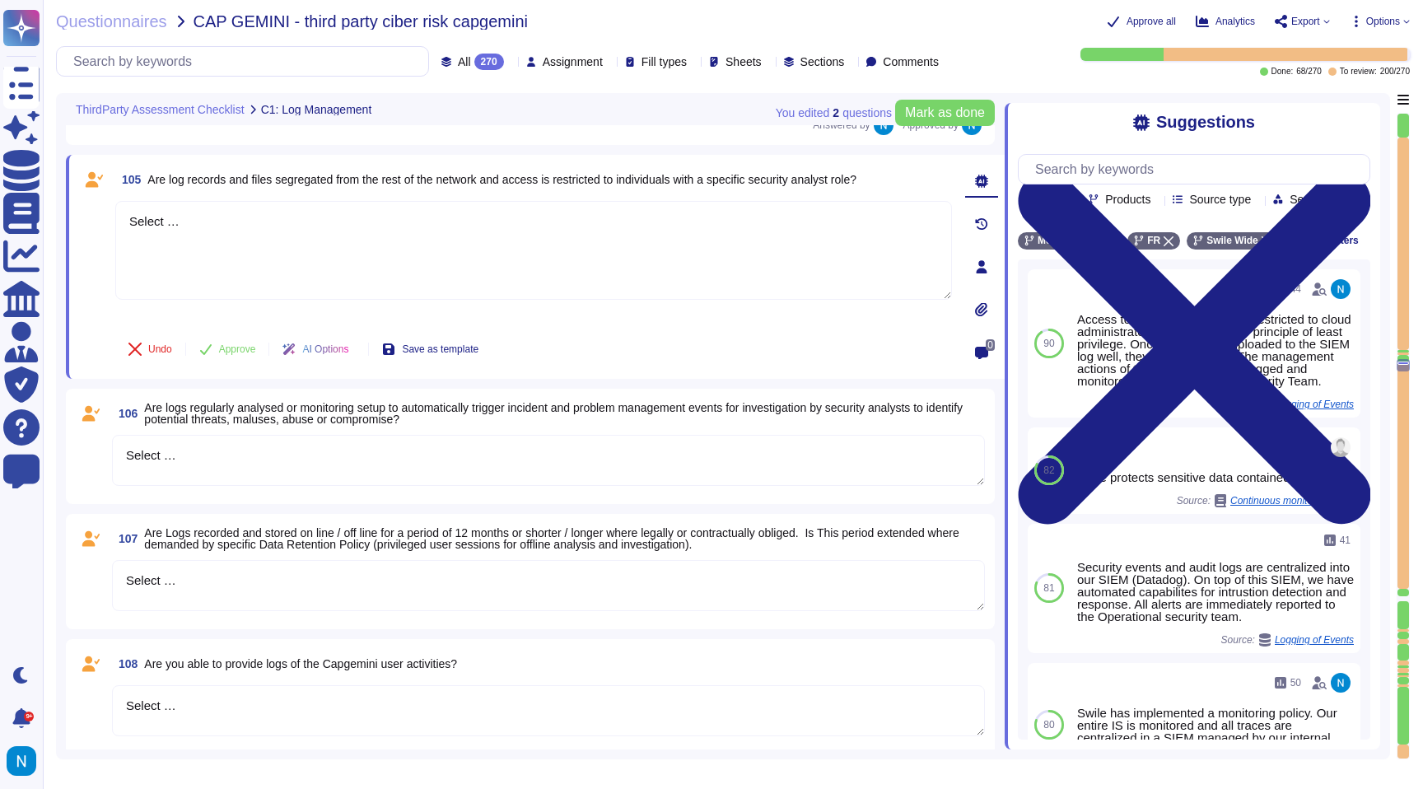
click at [203, 447] on textarea "Select …" at bounding box center [548, 460] width 873 height 51
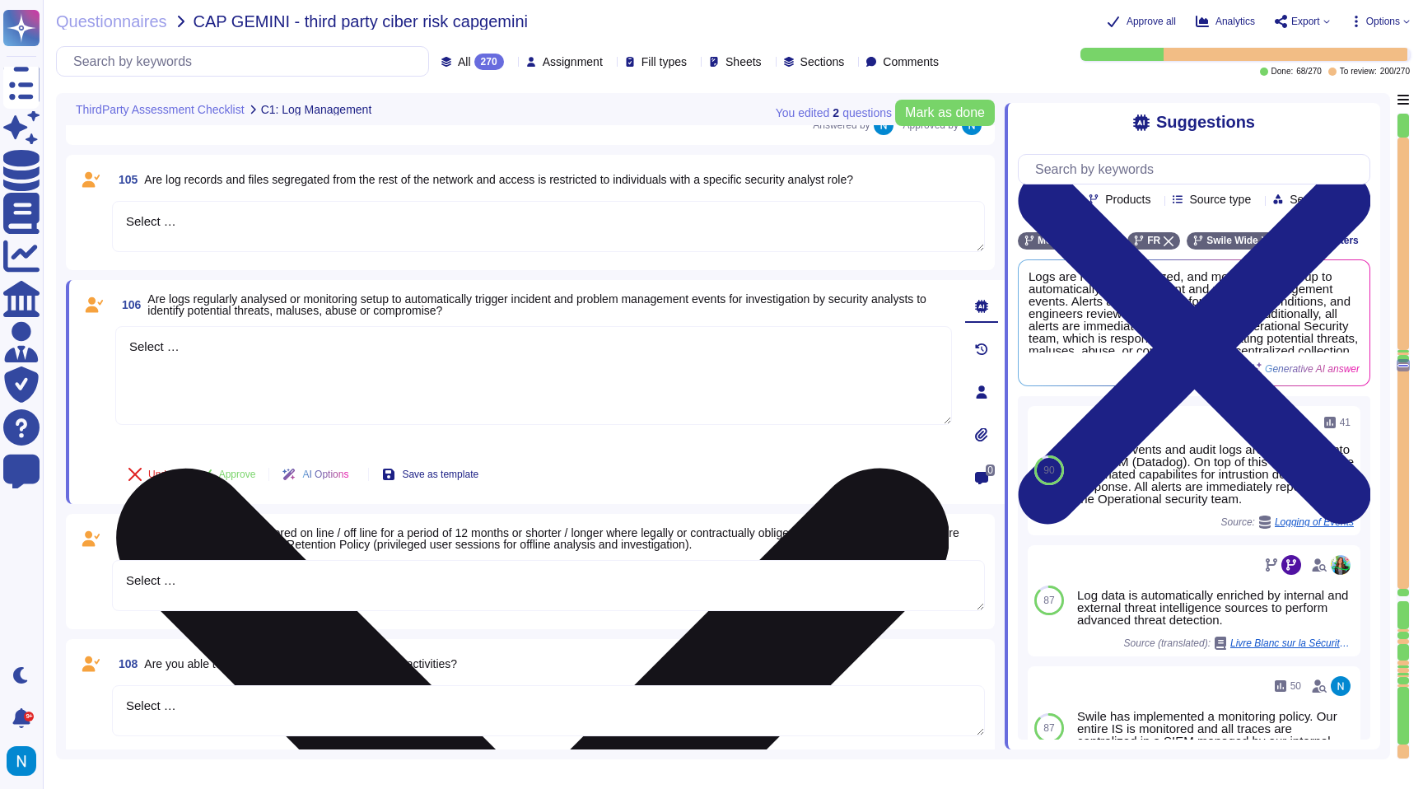
click at [162, 348] on textarea "Select …" at bounding box center [533, 375] width 837 height 99
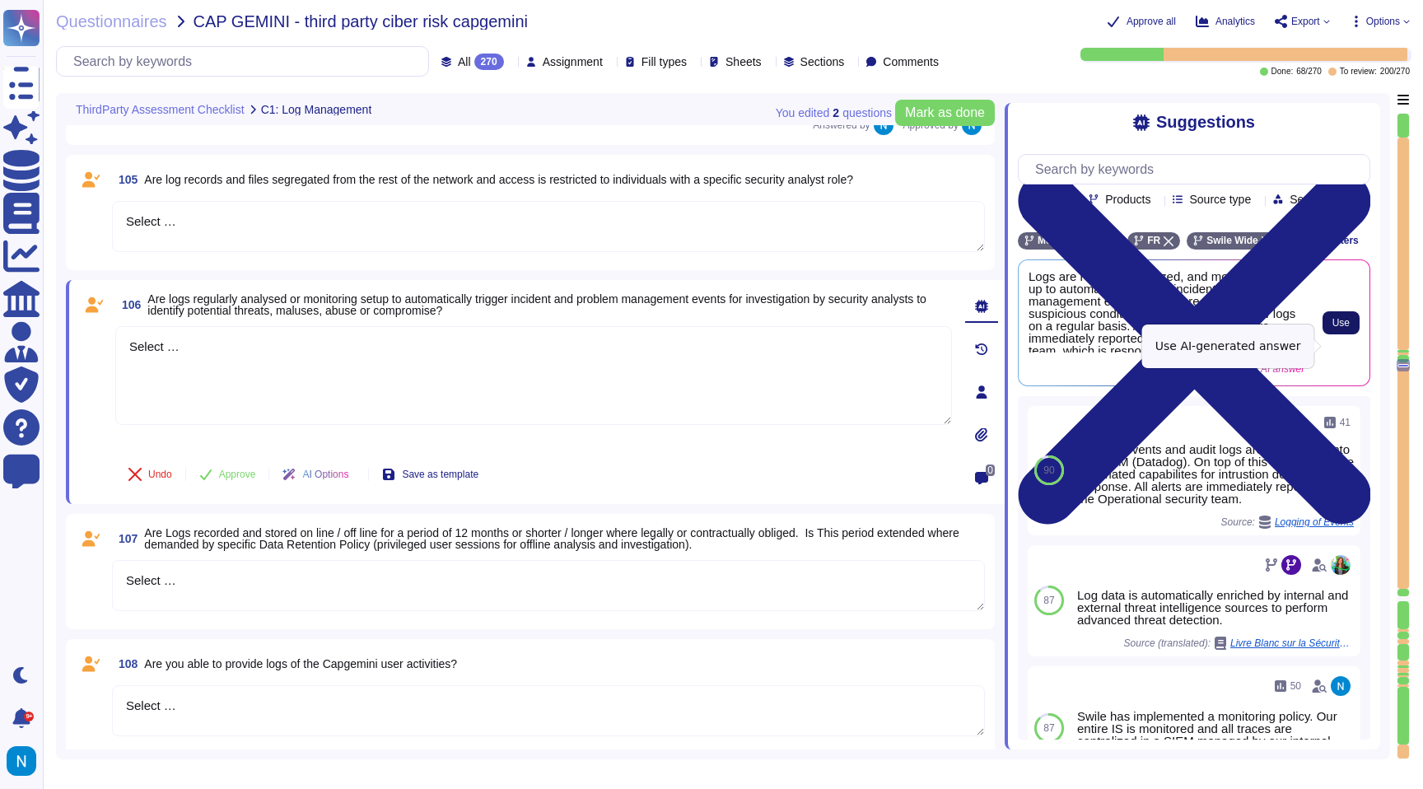
click at [1337, 328] on span "Use" at bounding box center [1340, 323] width 17 height 10
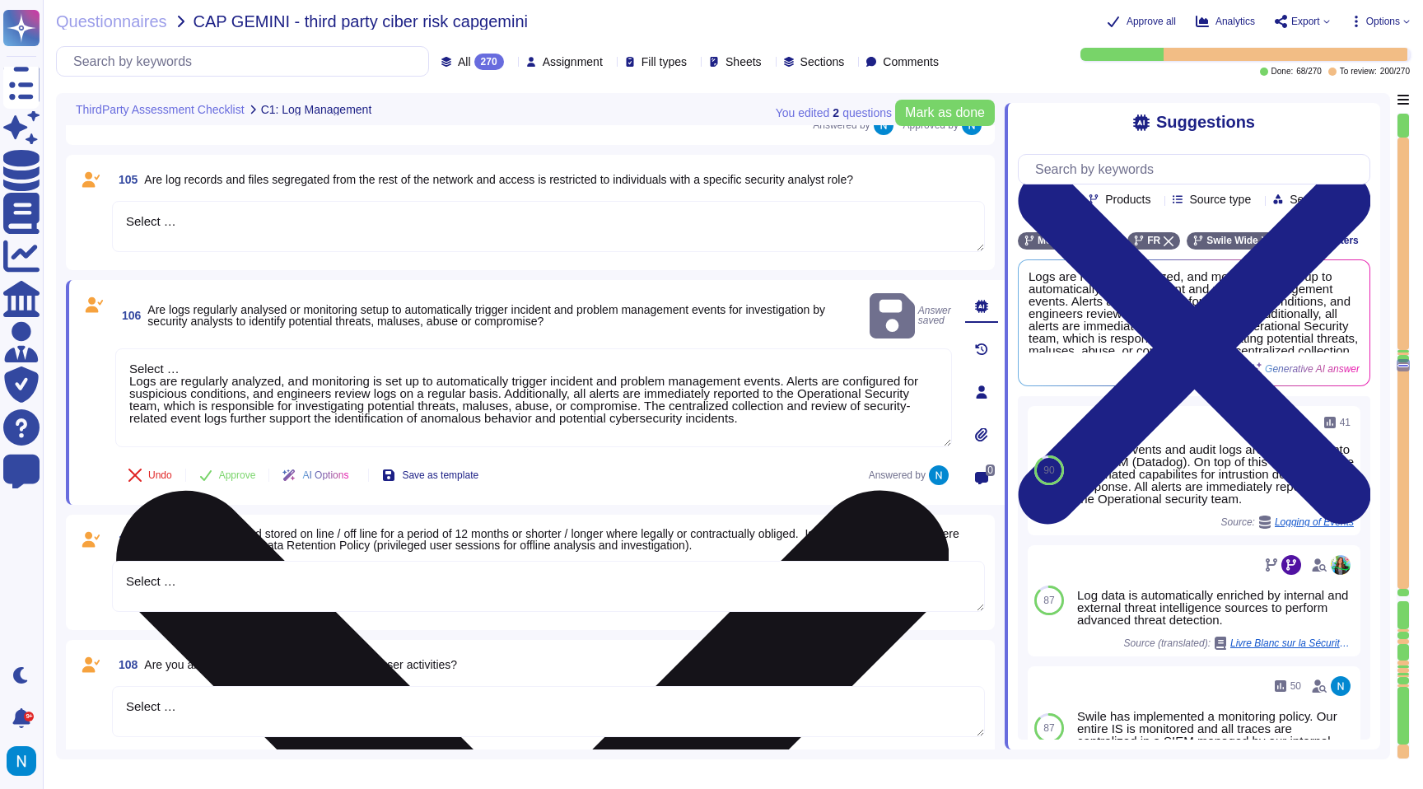
drag, startPoint x: 135, startPoint y: 357, endPoint x: 118, endPoint y: 329, distance: 32.9
click at [118, 348] on textarea "Select … Logs are regularly analyzed, and monitoring is set up to automatically…" at bounding box center [533, 397] width 837 height 99
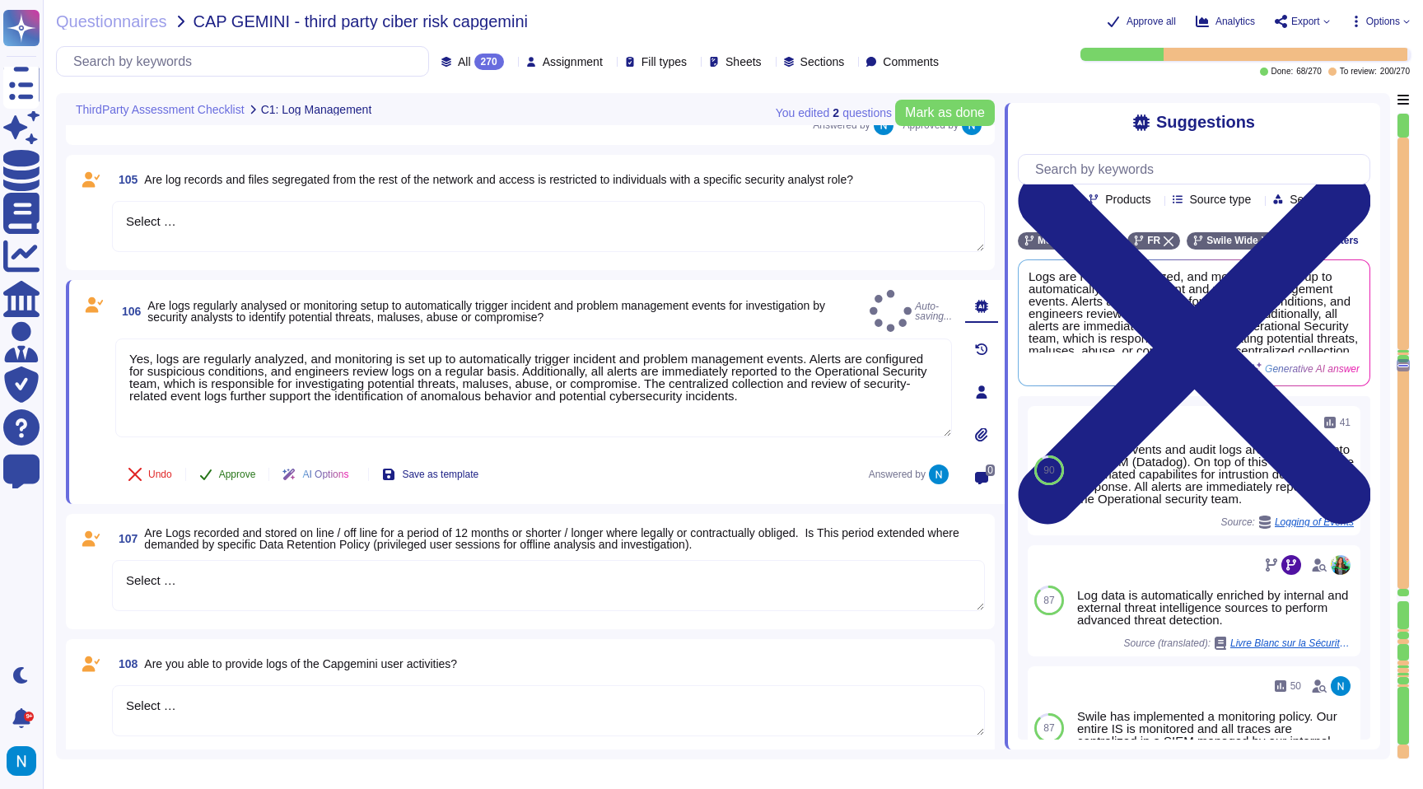
click at [226, 471] on span "Approve" at bounding box center [237, 474] width 37 height 10
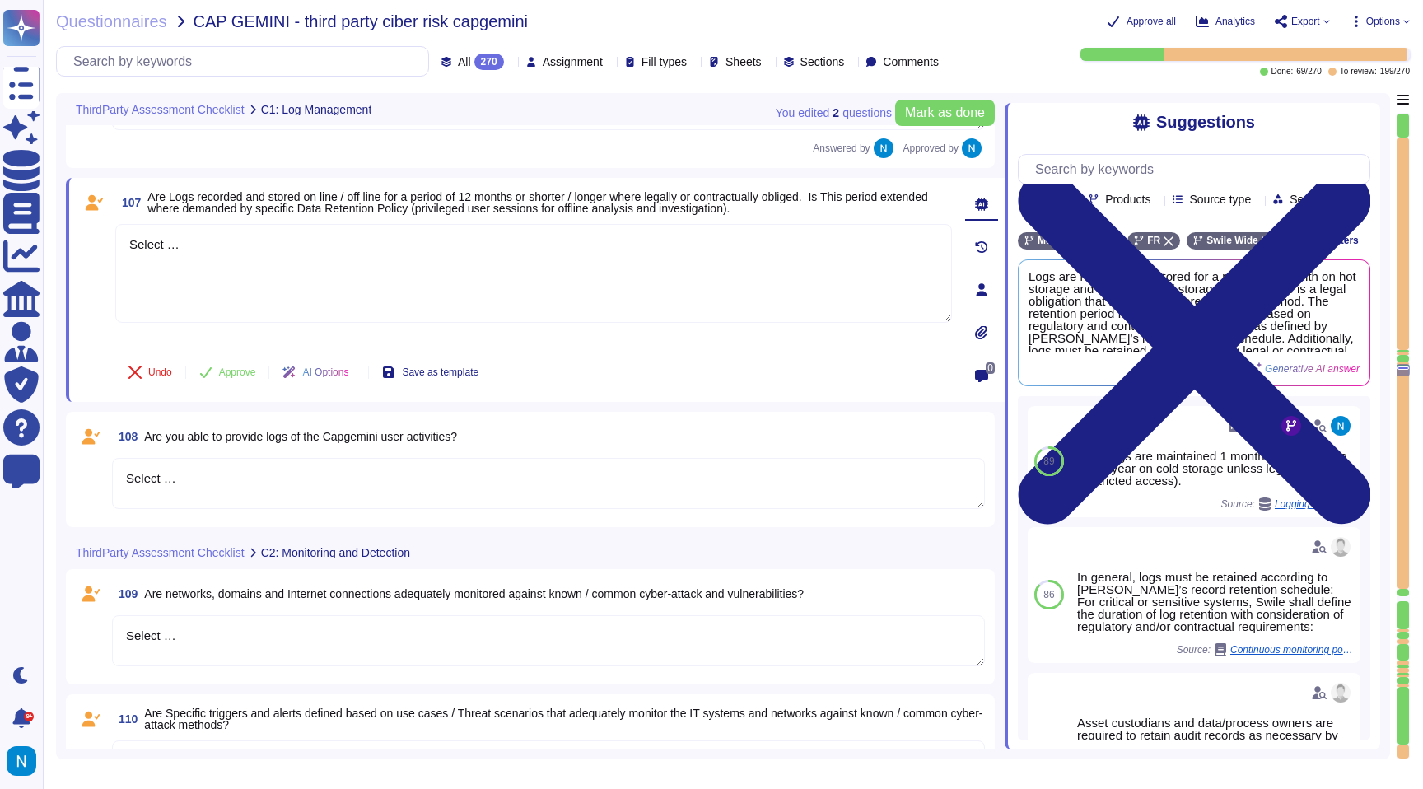
scroll to position [13804, 0]
drag, startPoint x: 193, startPoint y: 544, endPoint x: 132, endPoint y: 495, distance: 77.9
drag, startPoint x: 259, startPoint y: 263, endPoint x: 102, endPoint y: 194, distance: 171.5
click at [103, 194] on div "107 Are Logs recorded and stored on line / off line for a period of 12 months o…" at bounding box center [515, 289] width 873 height 204
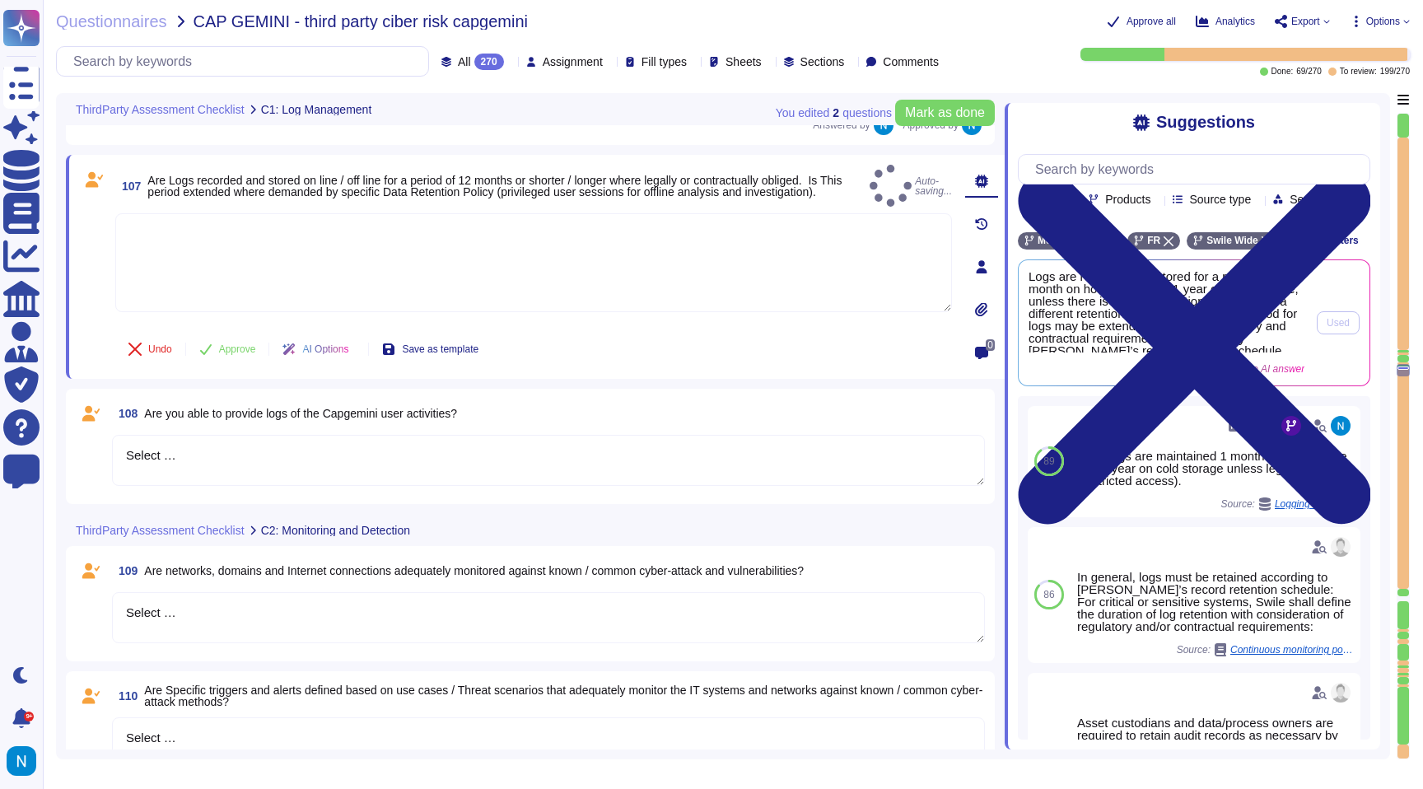
click at [1272, 332] on span "Logs are recorded and stored for a period of 1 month on hot storage and 1 year …" at bounding box center [1167, 311] width 276 height 82
click at [1223, 331] on span "Logs are recorded and stored for a period of 1 month on hot storage and 1 year …" at bounding box center [1167, 311] width 276 height 82
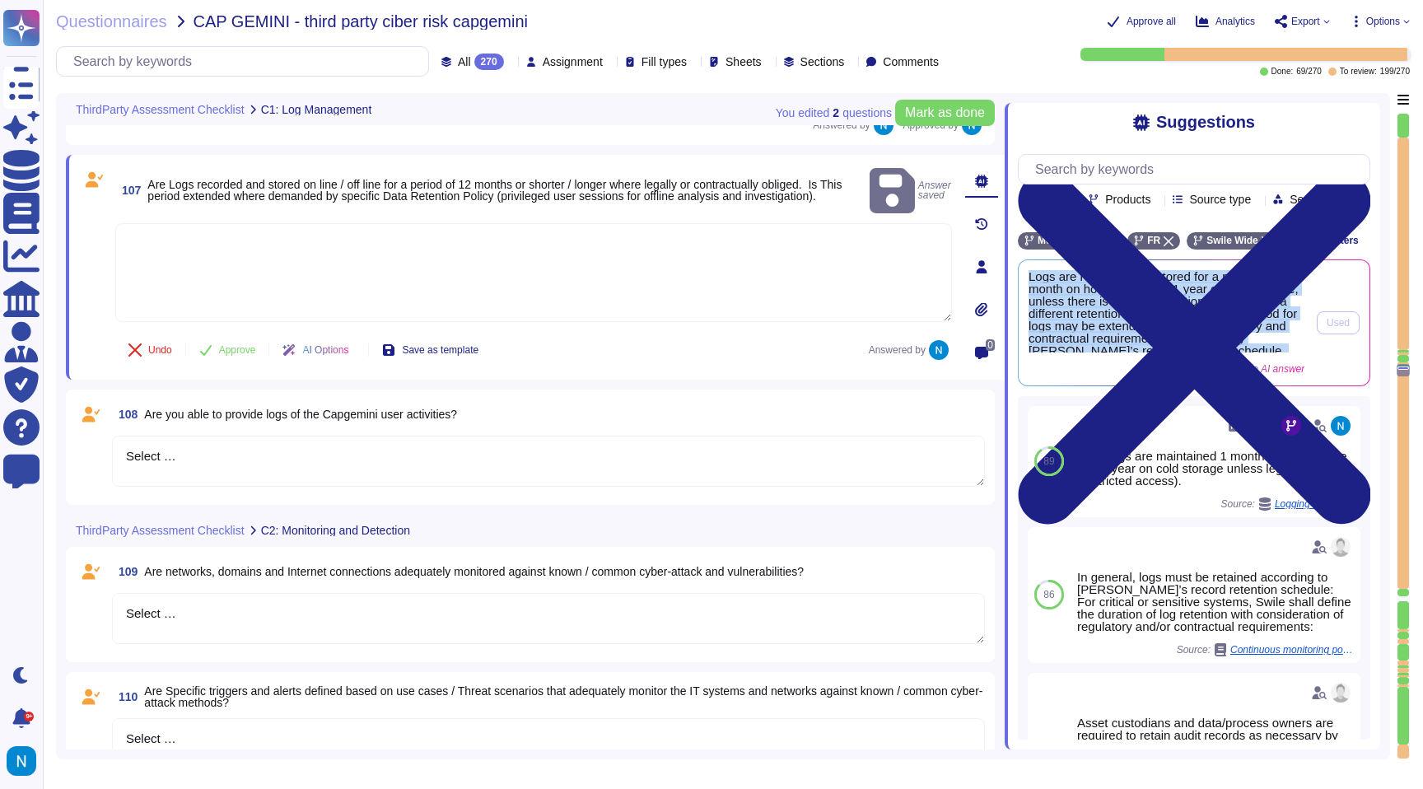
click at [1223, 331] on span "Logs are recorded and stored for a period of 1 month on hot storage and 1 year …" at bounding box center [1167, 311] width 276 height 82
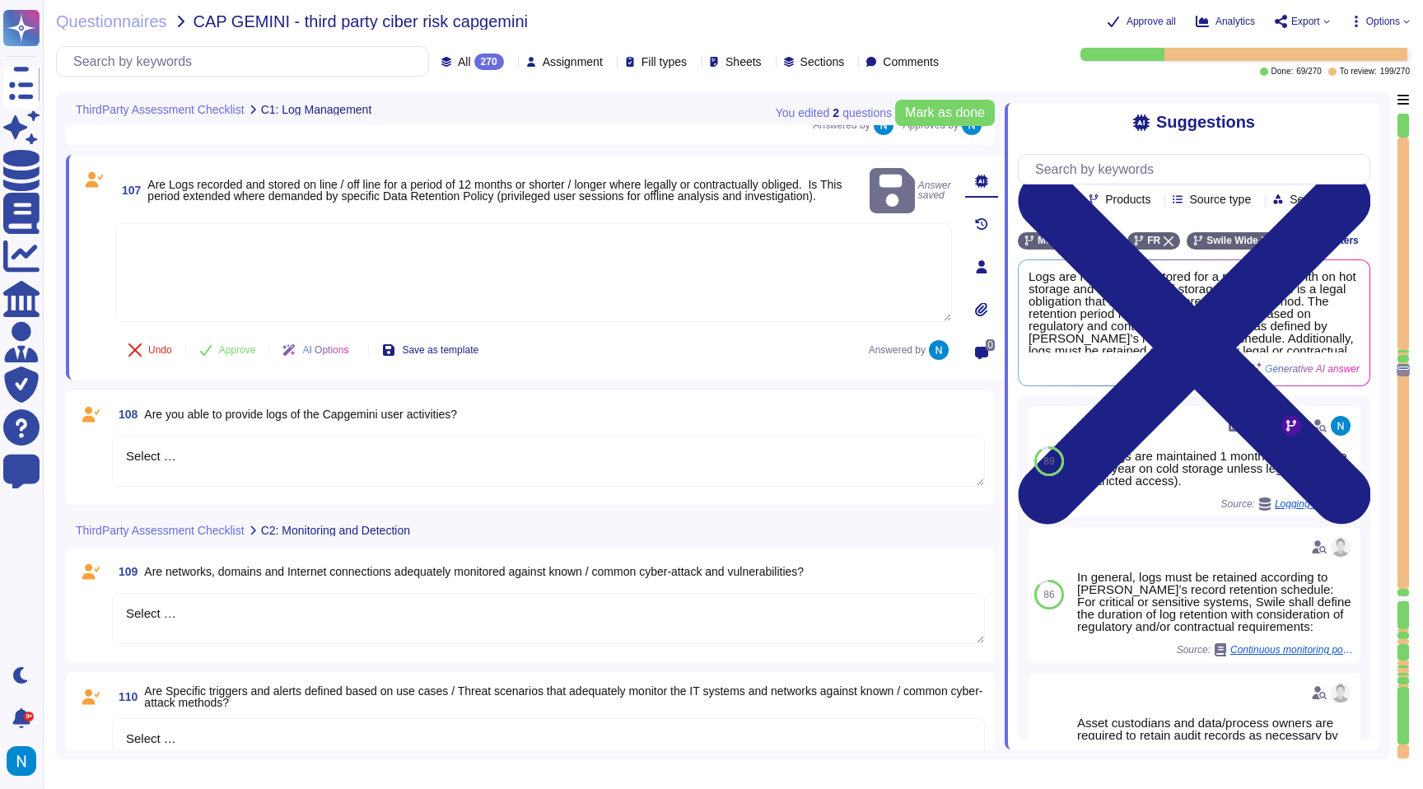
click at [531, 259] on textarea at bounding box center [533, 272] width 837 height 99
paste textarea "Logs are recorded and stored for a period of 1 month on hot storage and 1 year …"
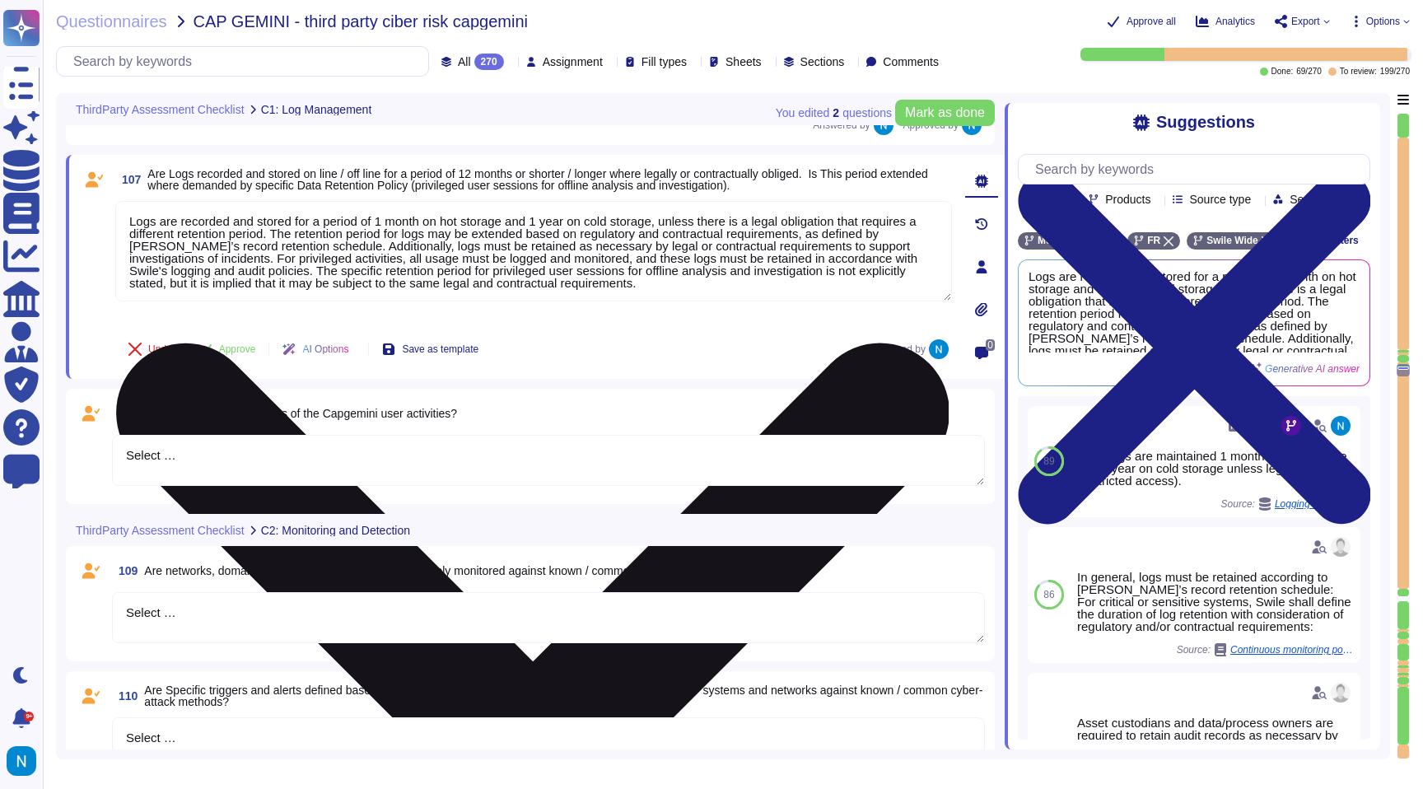
click at [138, 217] on textarea "Logs are recorded and stored for a period of 1 month on hot storage and 1 year …" at bounding box center [533, 251] width 837 height 100
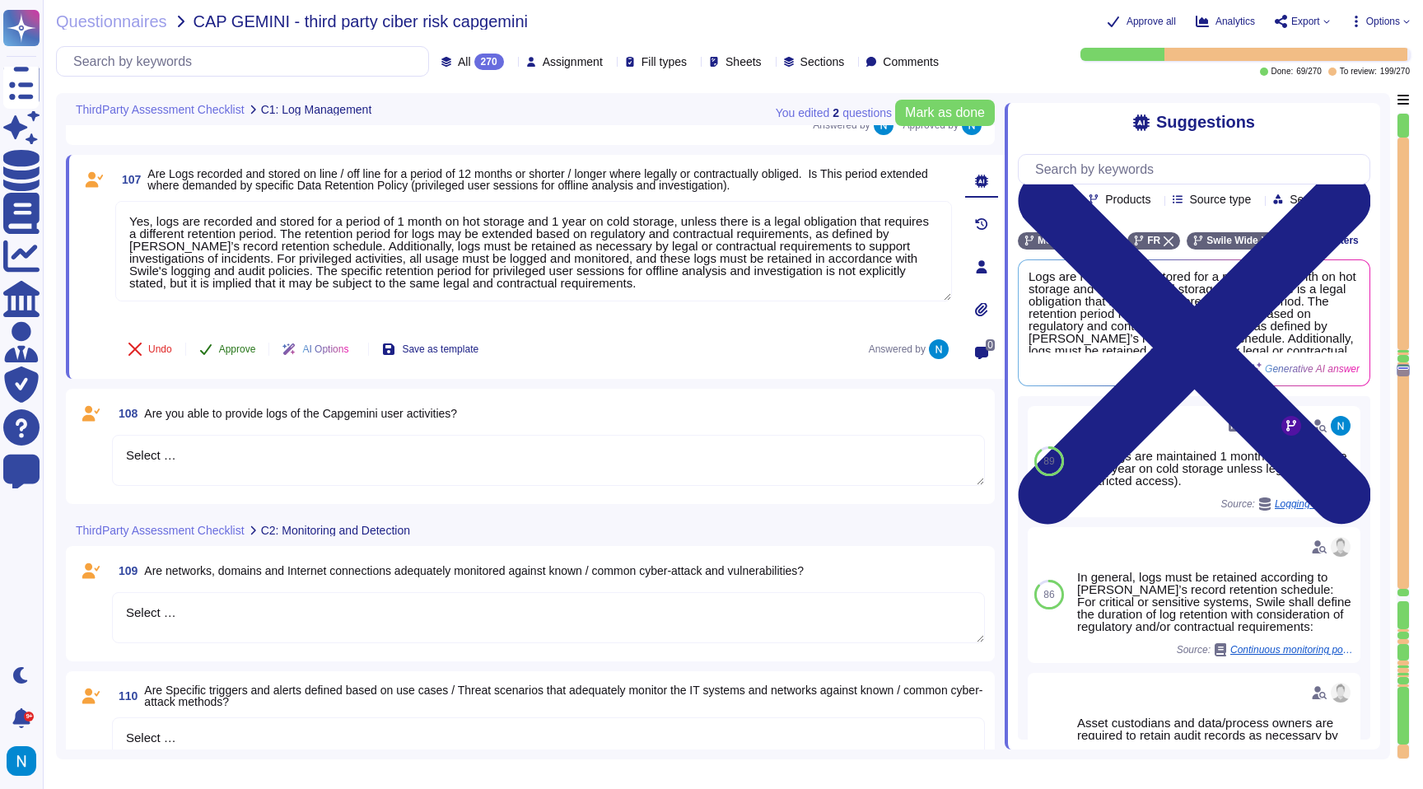
click at [231, 354] on span "Approve" at bounding box center [237, 349] width 37 height 10
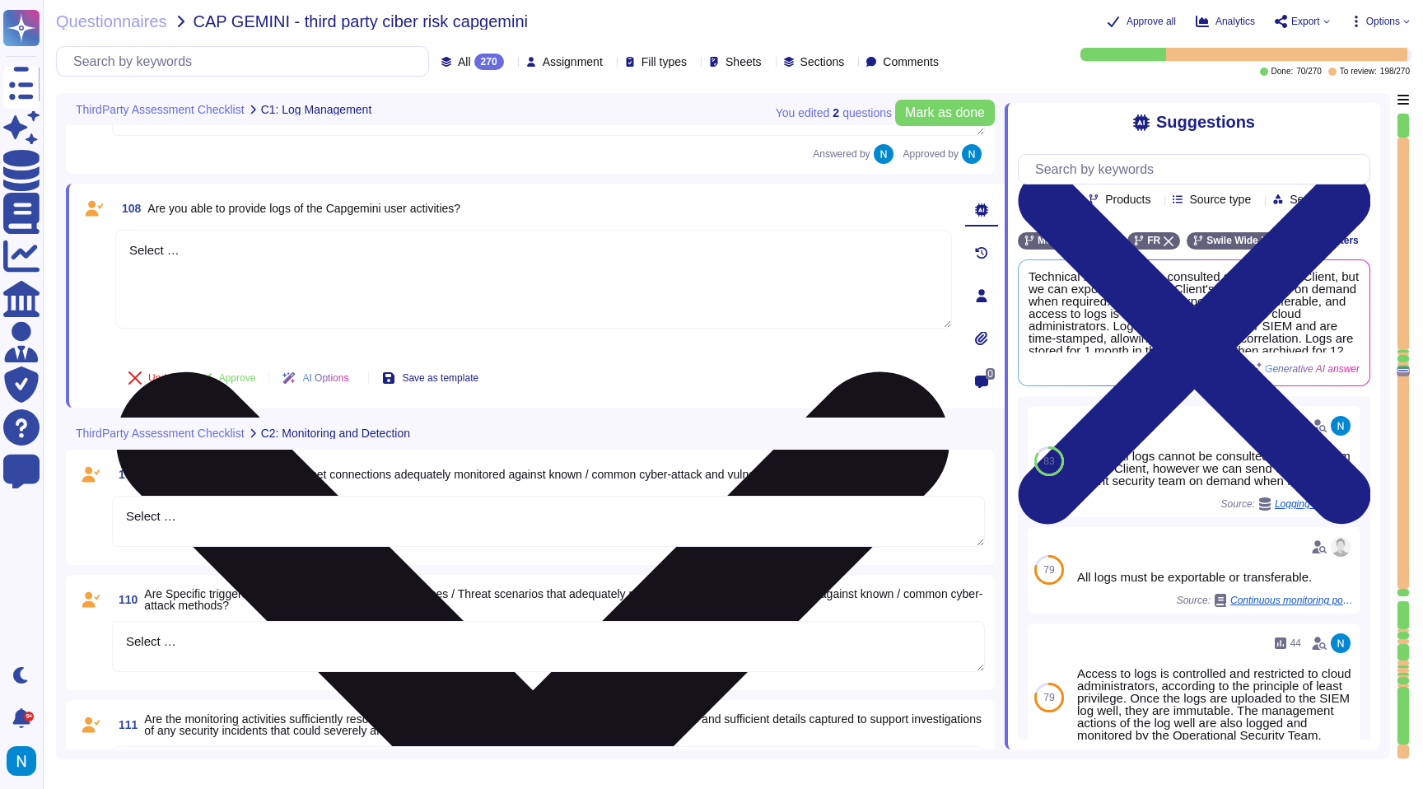
scroll to position [13989, 0]
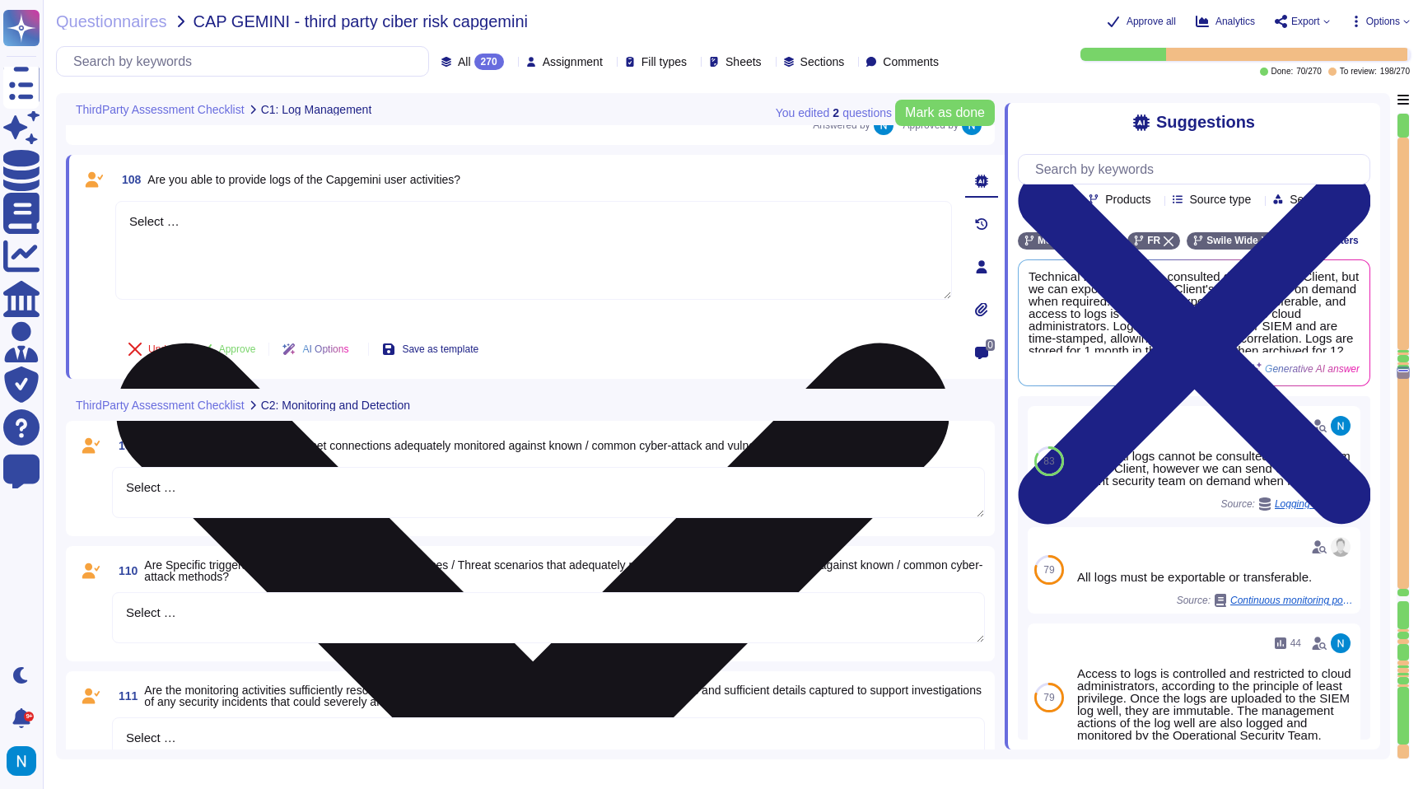
drag, startPoint x: 280, startPoint y: 234, endPoint x: 124, endPoint y: 225, distance: 156.7
click at [124, 225] on textarea "Select …" at bounding box center [533, 250] width 837 height 99
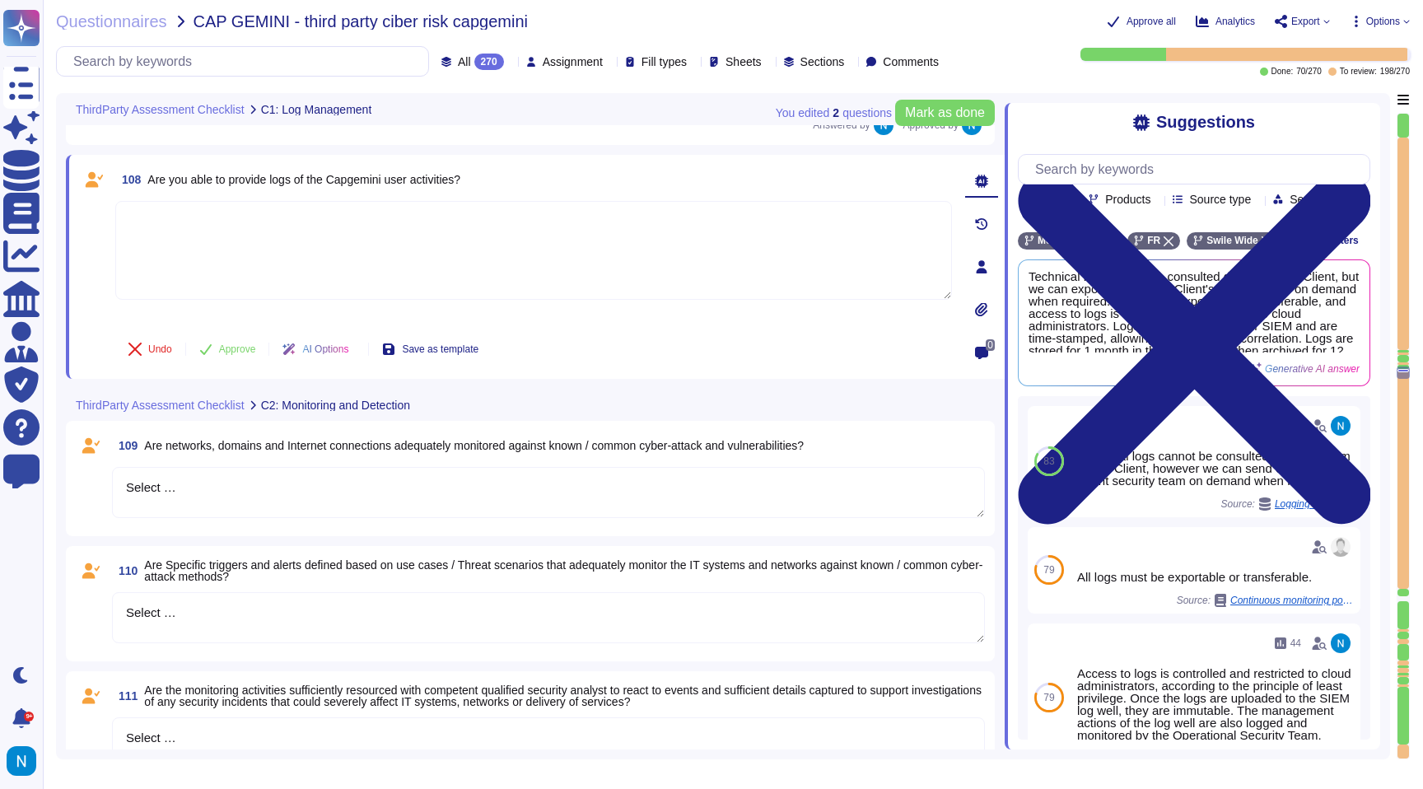
click at [319, 258] on textarea at bounding box center [533, 250] width 837 height 99
click at [1219, 326] on span "Technical logs cannot be consulted directly by the Client, but we can export th…" at bounding box center [1167, 311] width 276 height 82
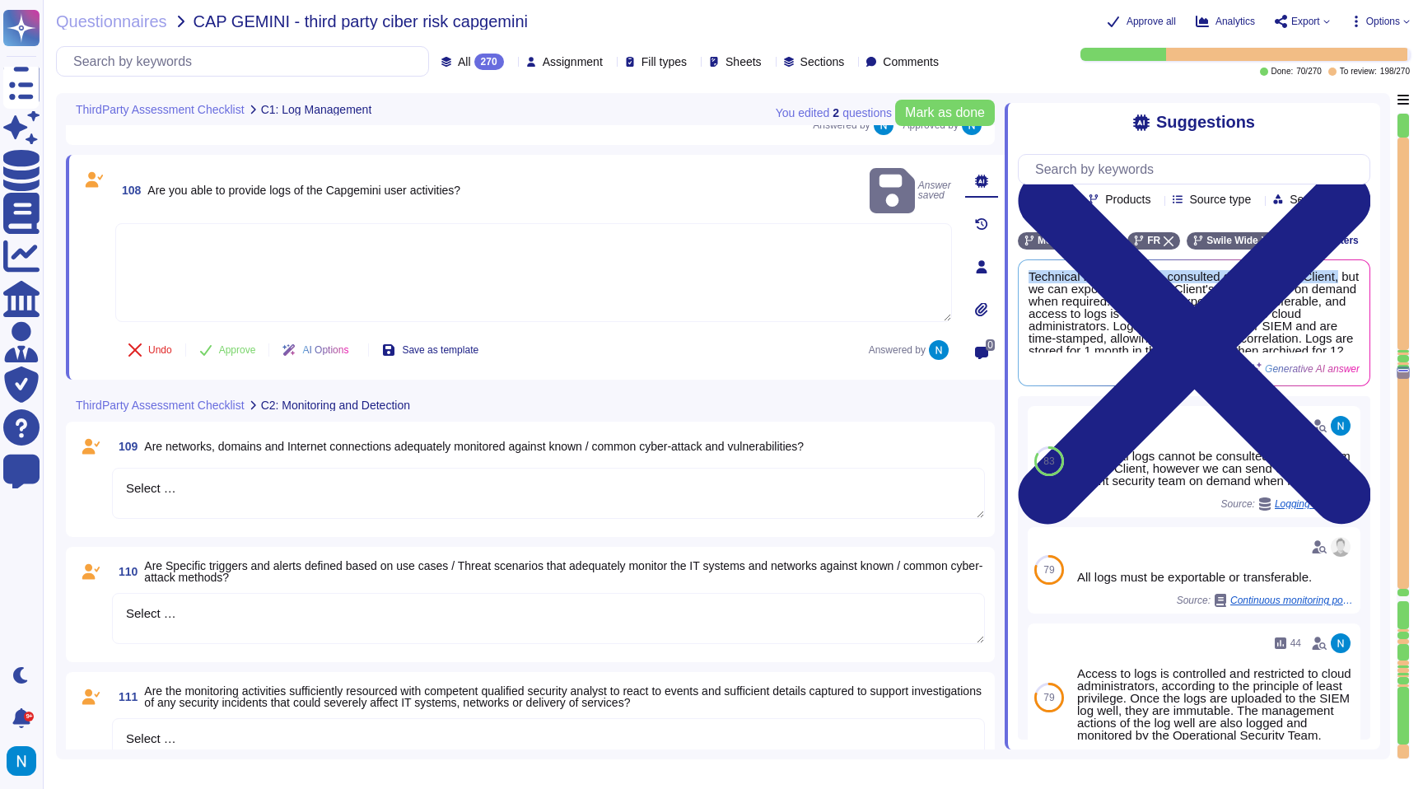
drag, startPoint x: 1085, startPoint y: 313, endPoint x: 1028, endPoint y: 288, distance: 62.7
click at [1028, 288] on div "Technical logs cannot be consulted directly by the Client, but we can export th…" at bounding box center [1194, 322] width 351 height 125
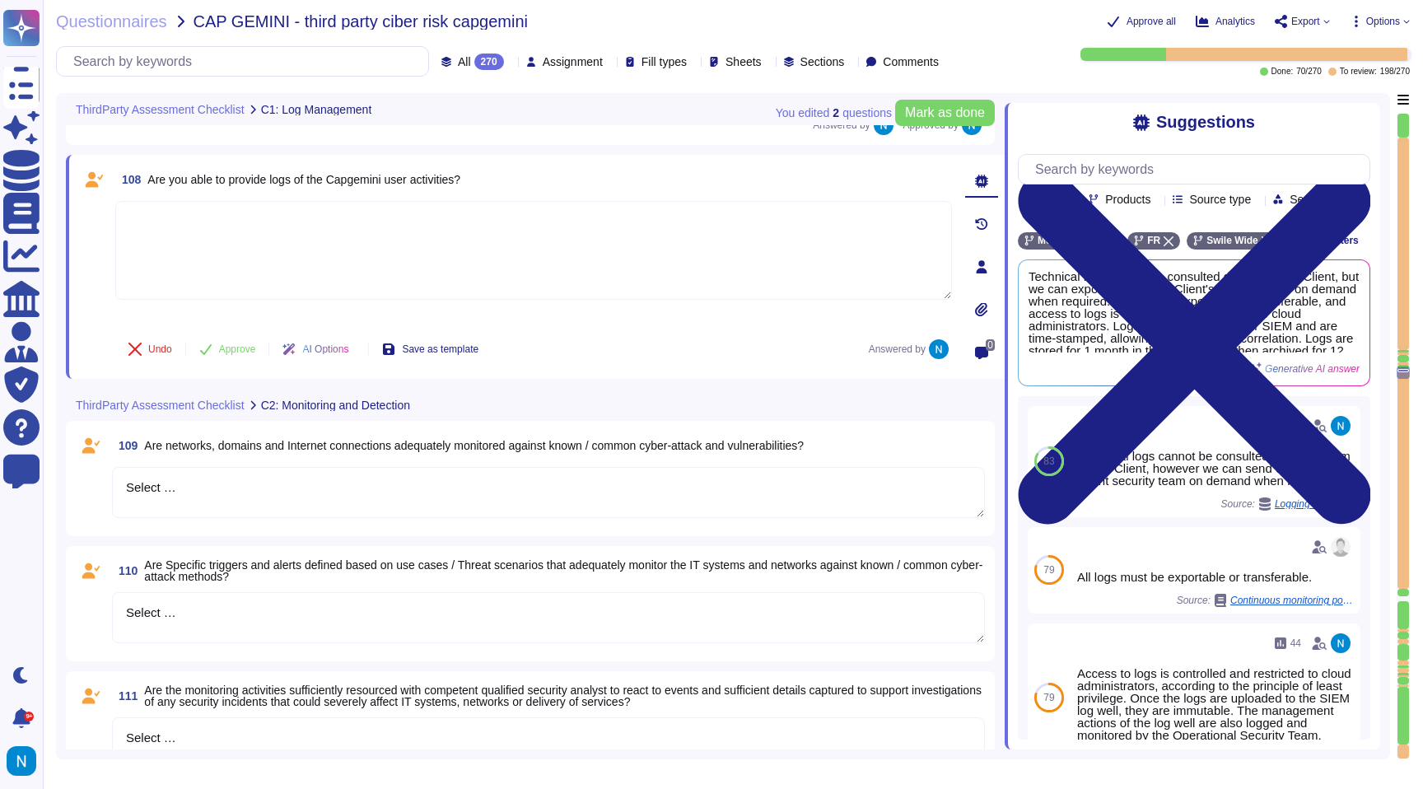
click at [671, 258] on textarea at bounding box center [533, 250] width 837 height 99
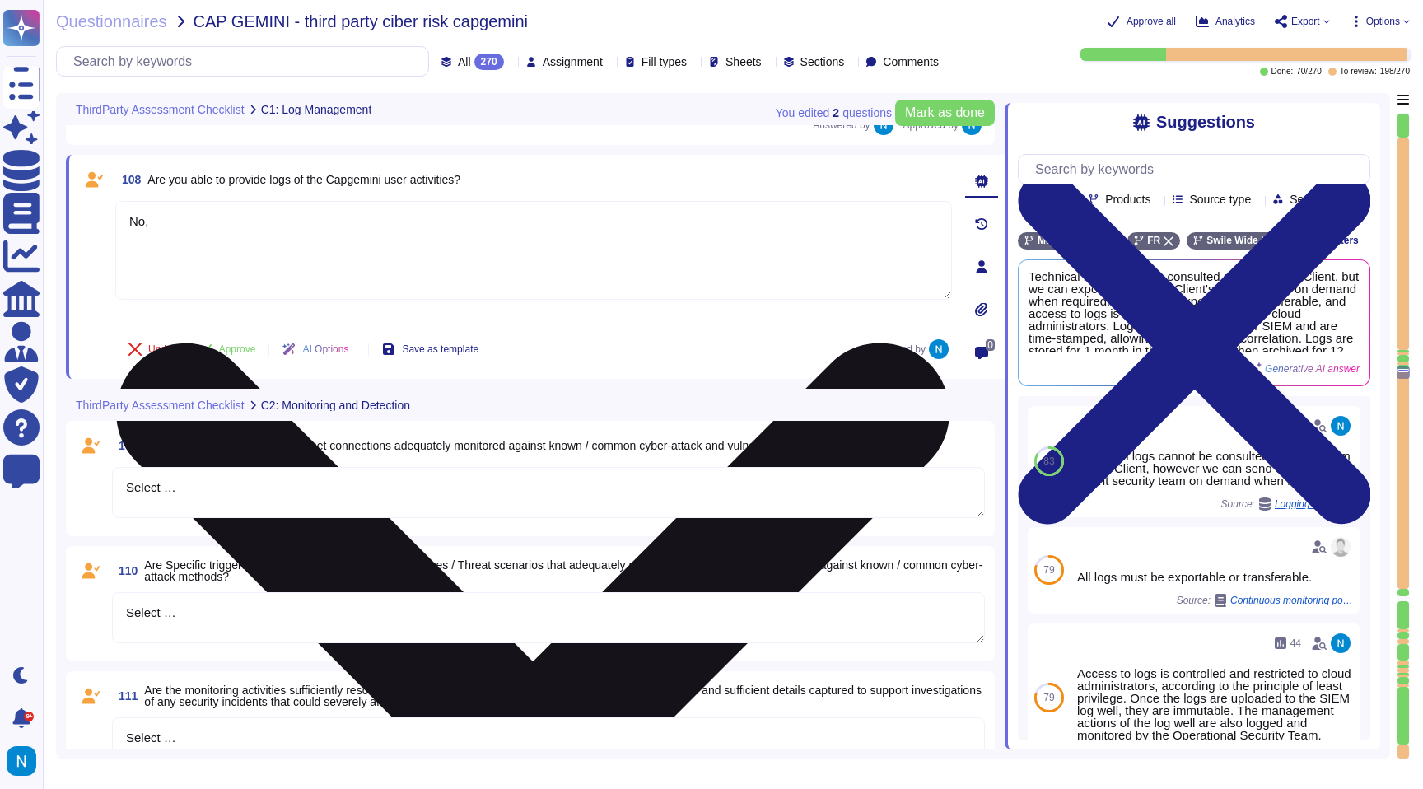
paste textarea "Technical logs cannot be consulted directly by the Client,"
click at [160, 222] on textarea "No, Technical logs cannot be consulted directly by the Client." at bounding box center [533, 250] width 837 height 99
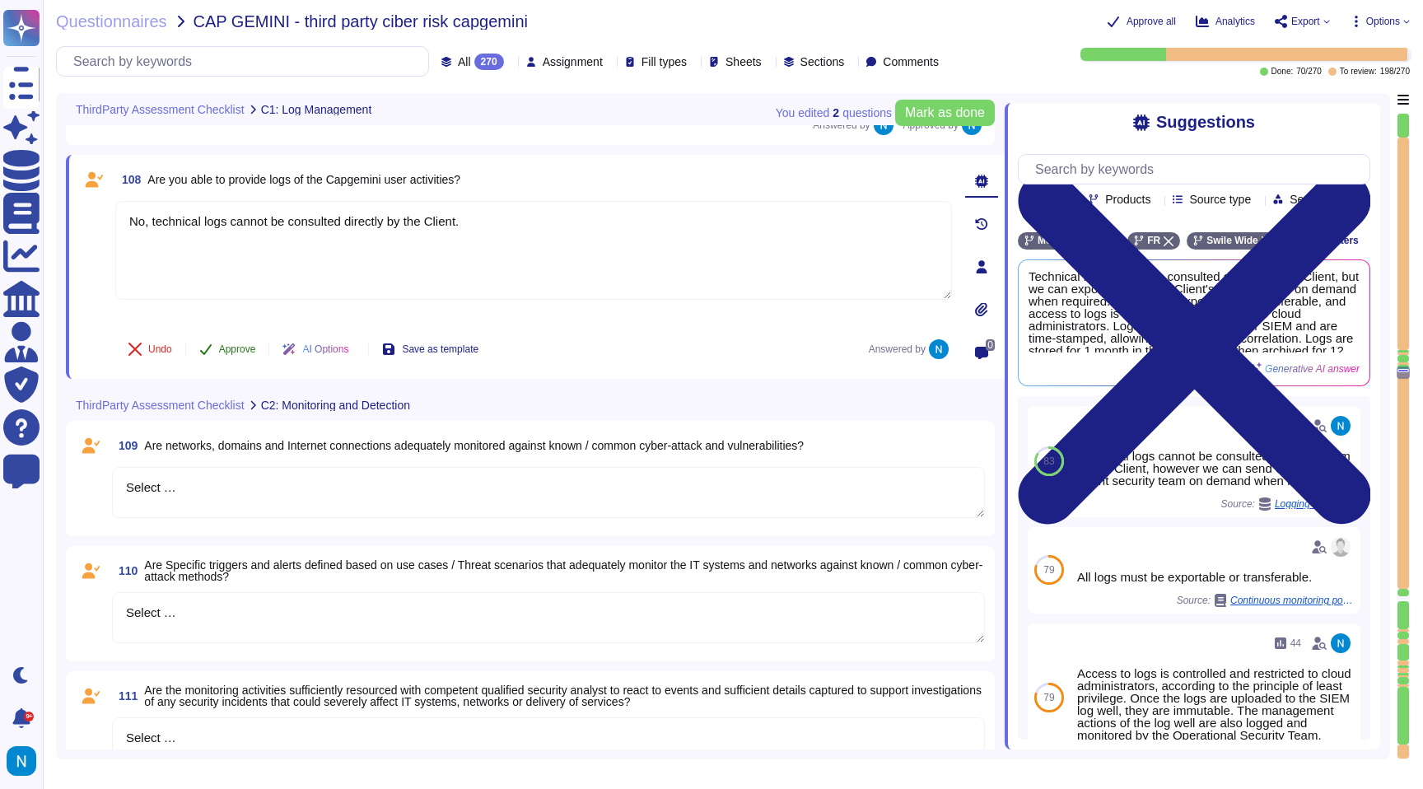
click at [236, 348] on span "Approve" at bounding box center [237, 349] width 37 height 10
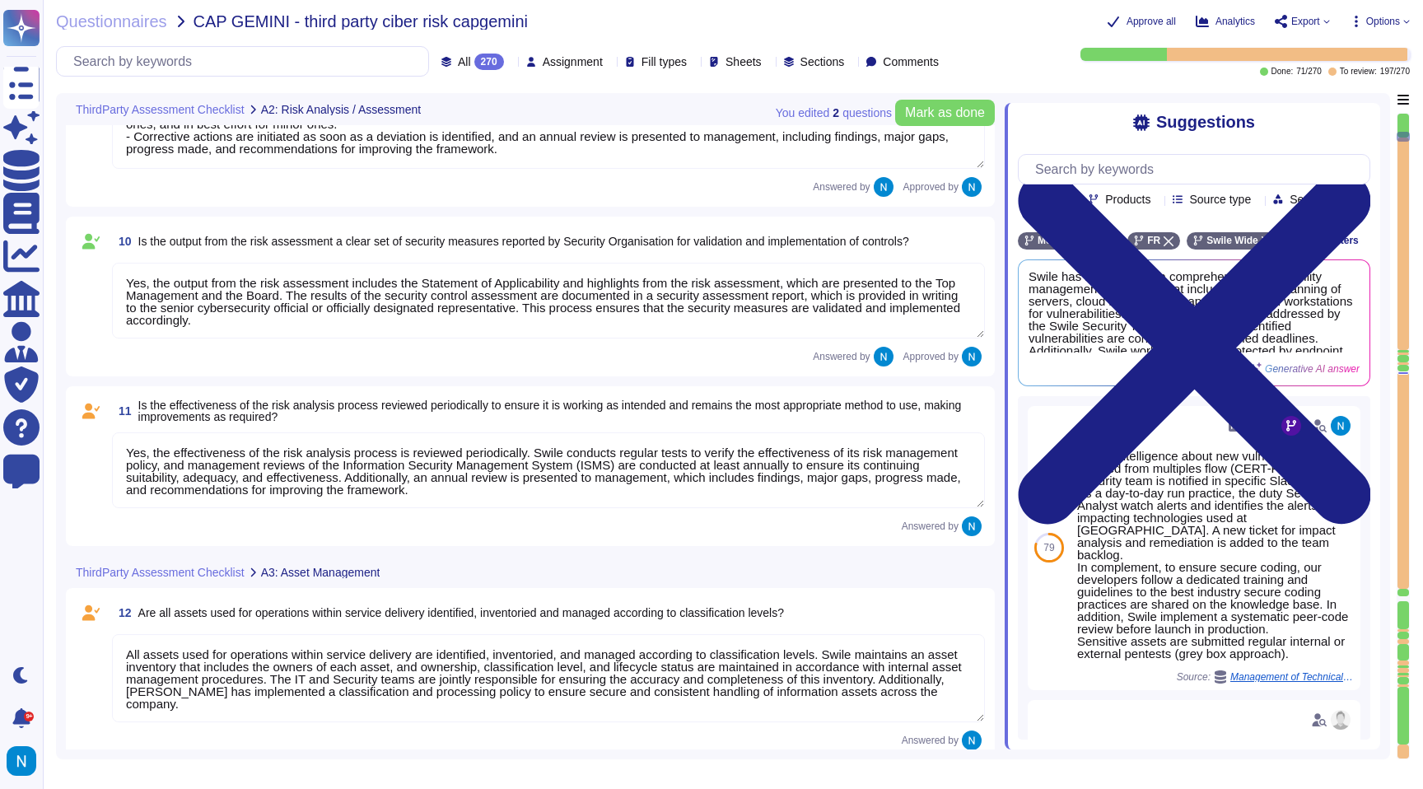
scroll to position [1506, 0]
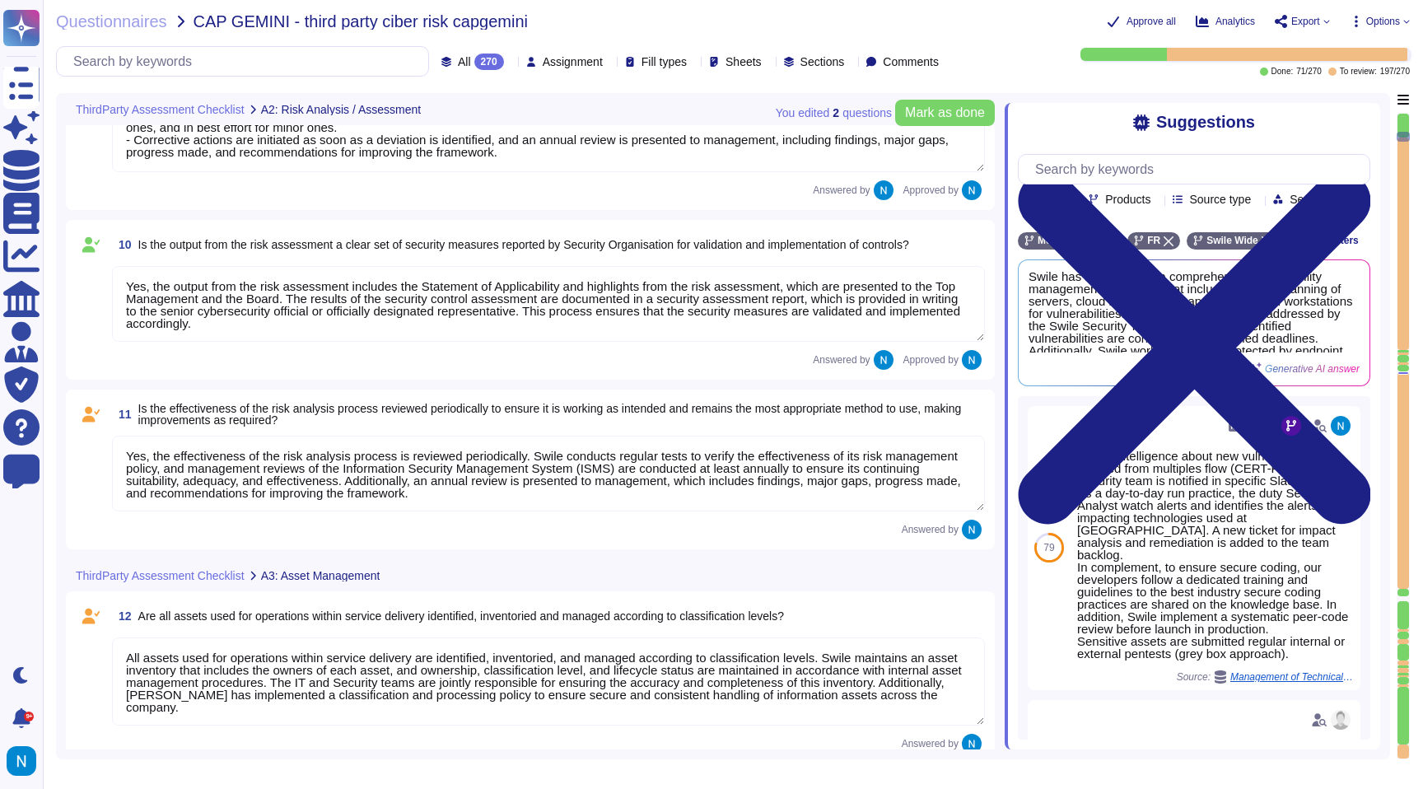
click at [223, 474] on textarea "Yes, the effectiveness of the risk analysis process is reviewed periodically. S…" at bounding box center [548, 474] width 873 height 76
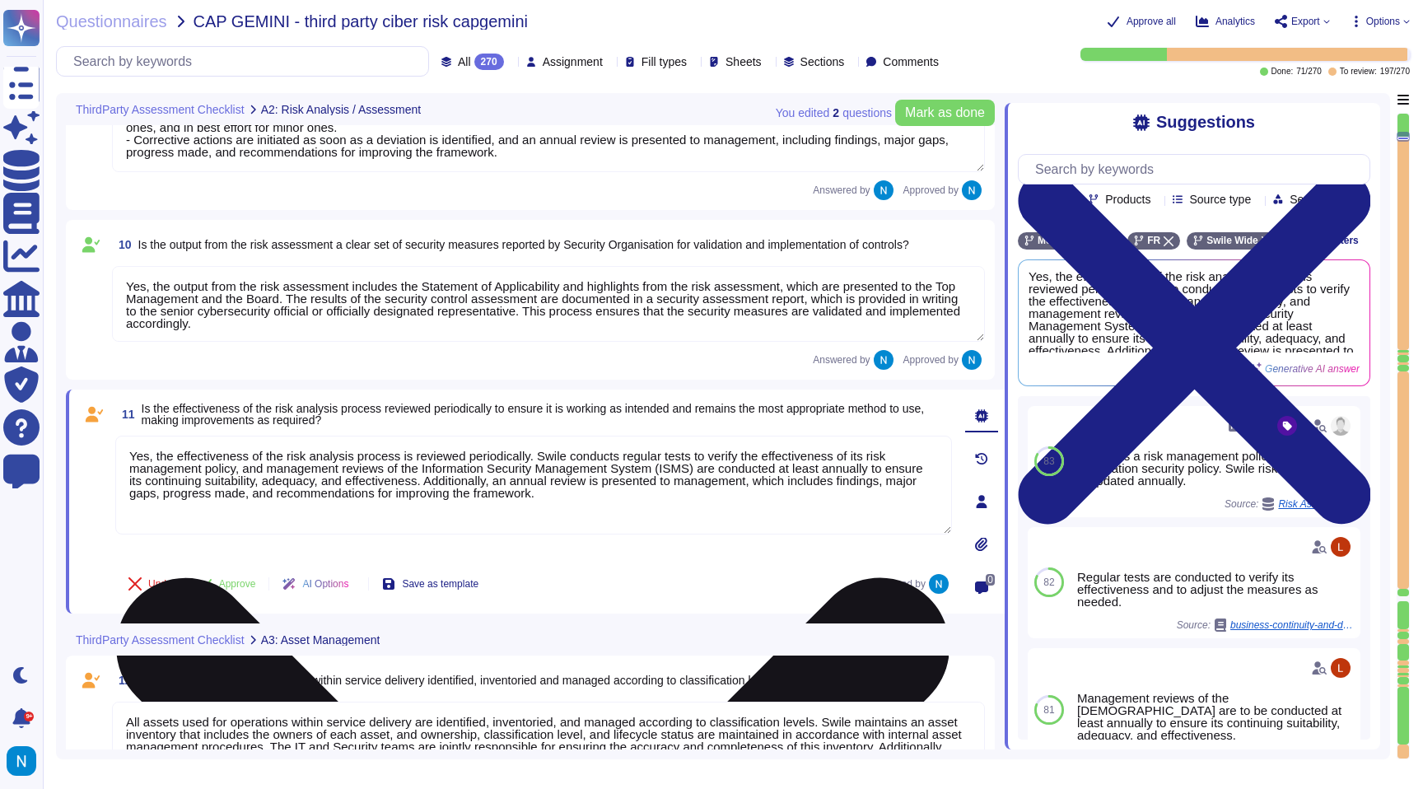
click at [554, 458] on textarea "Yes, the effectiveness of the risk analysis process is reviewed periodically. S…" at bounding box center [533, 485] width 837 height 99
drag, startPoint x: 551, startPoint y: 458, endPoint x: 166, endPoint y: 458, distance: 385.4
click at [166, 458] on textarea "Yes, the effectiveness of the risk analysis process is reviewed periodically. S…" at bounding box center [533, 485] width 837 height 99
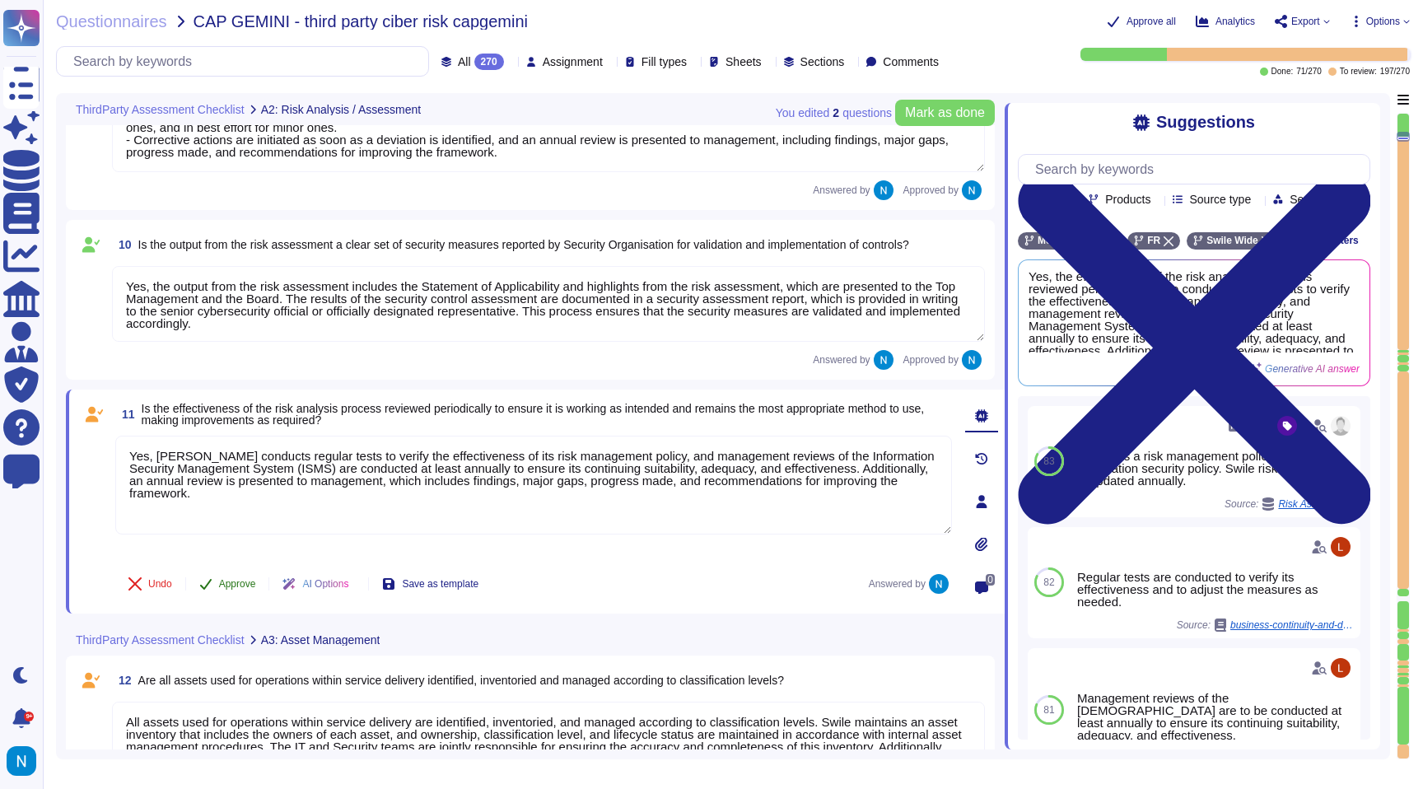
click at [223, 594] on button "Approve" at bounding box center [227, 583] width 83 height 33
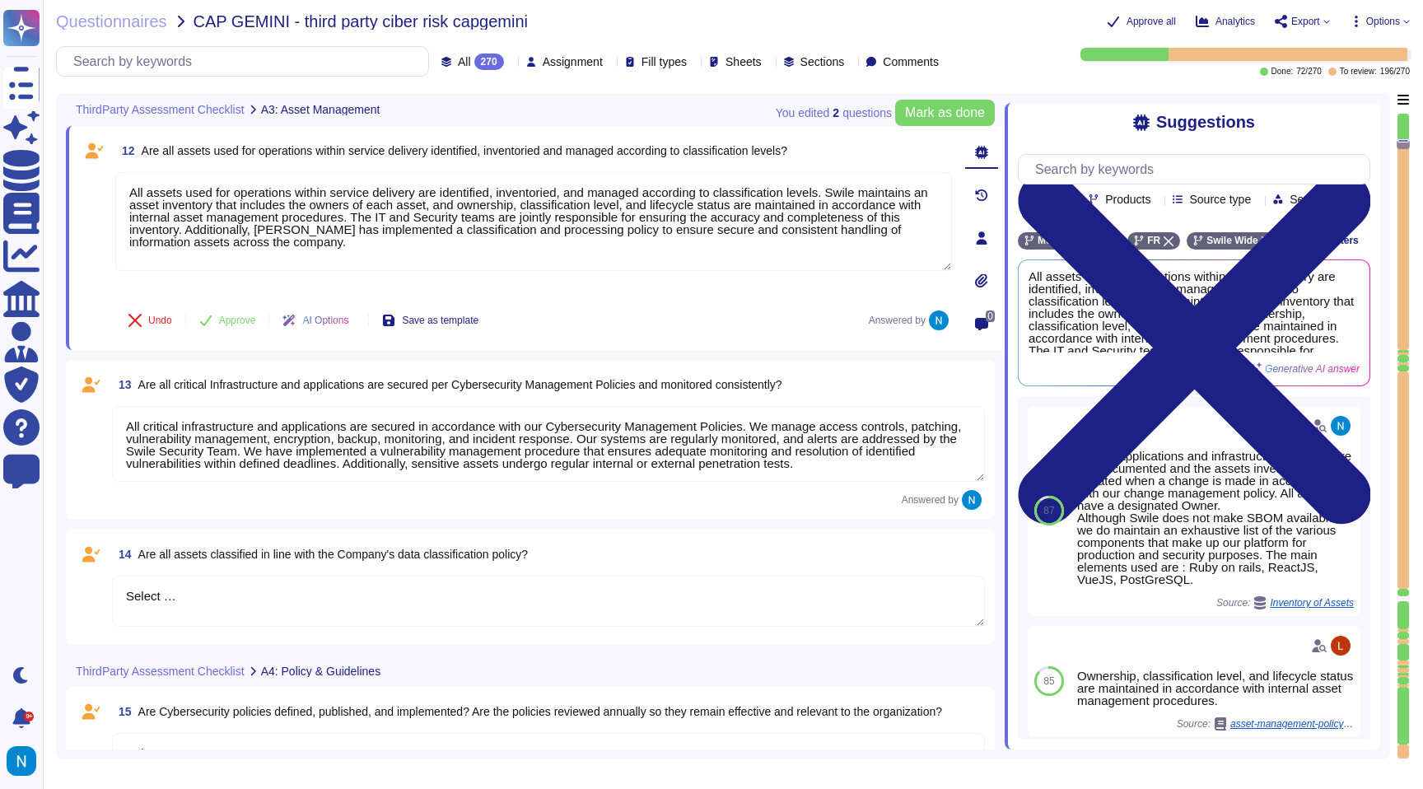
scroll to position [1954, 0]
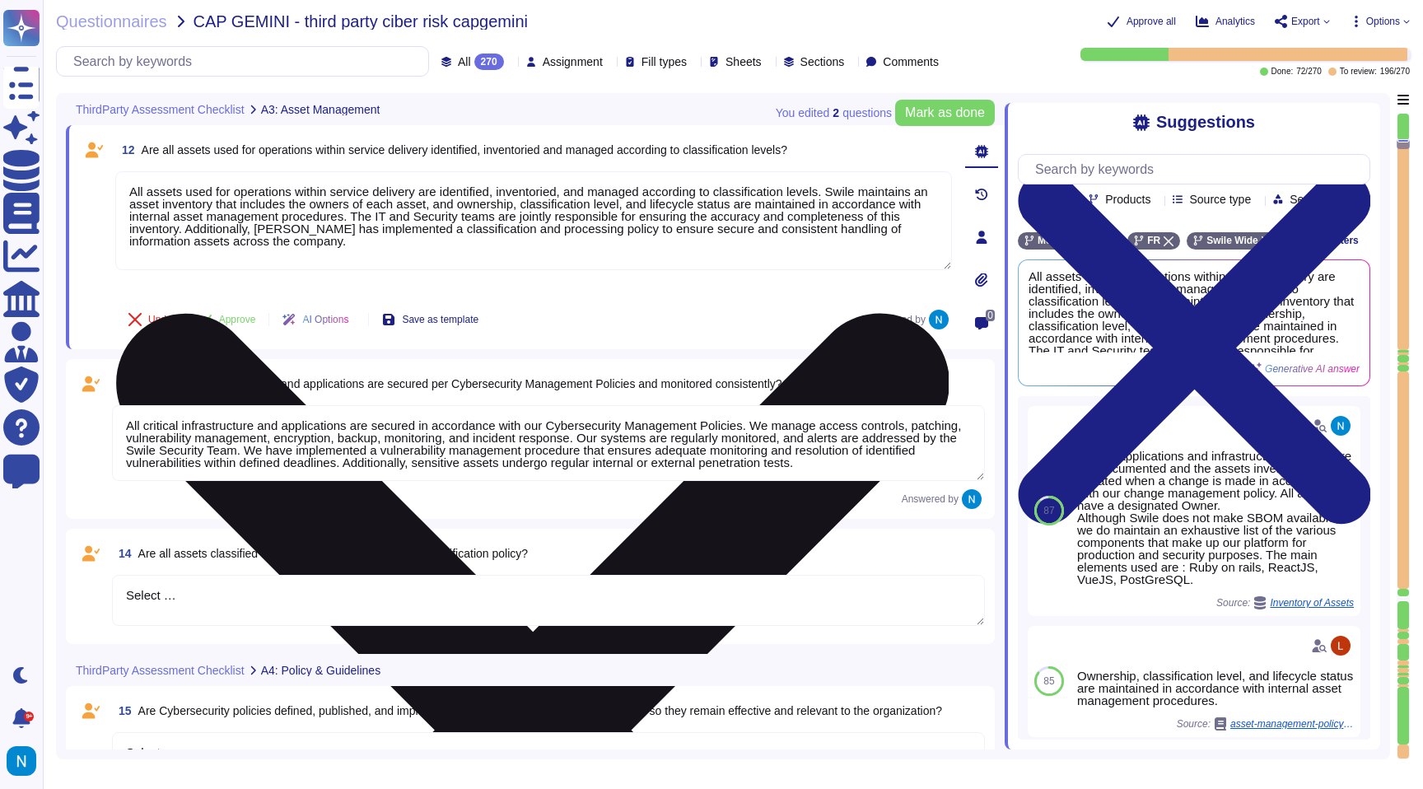
click at [133, 194] on textarea "All assets used for operations within service delivery are identified, inventor…" at bounding box center [533, 220] width 837 height 99
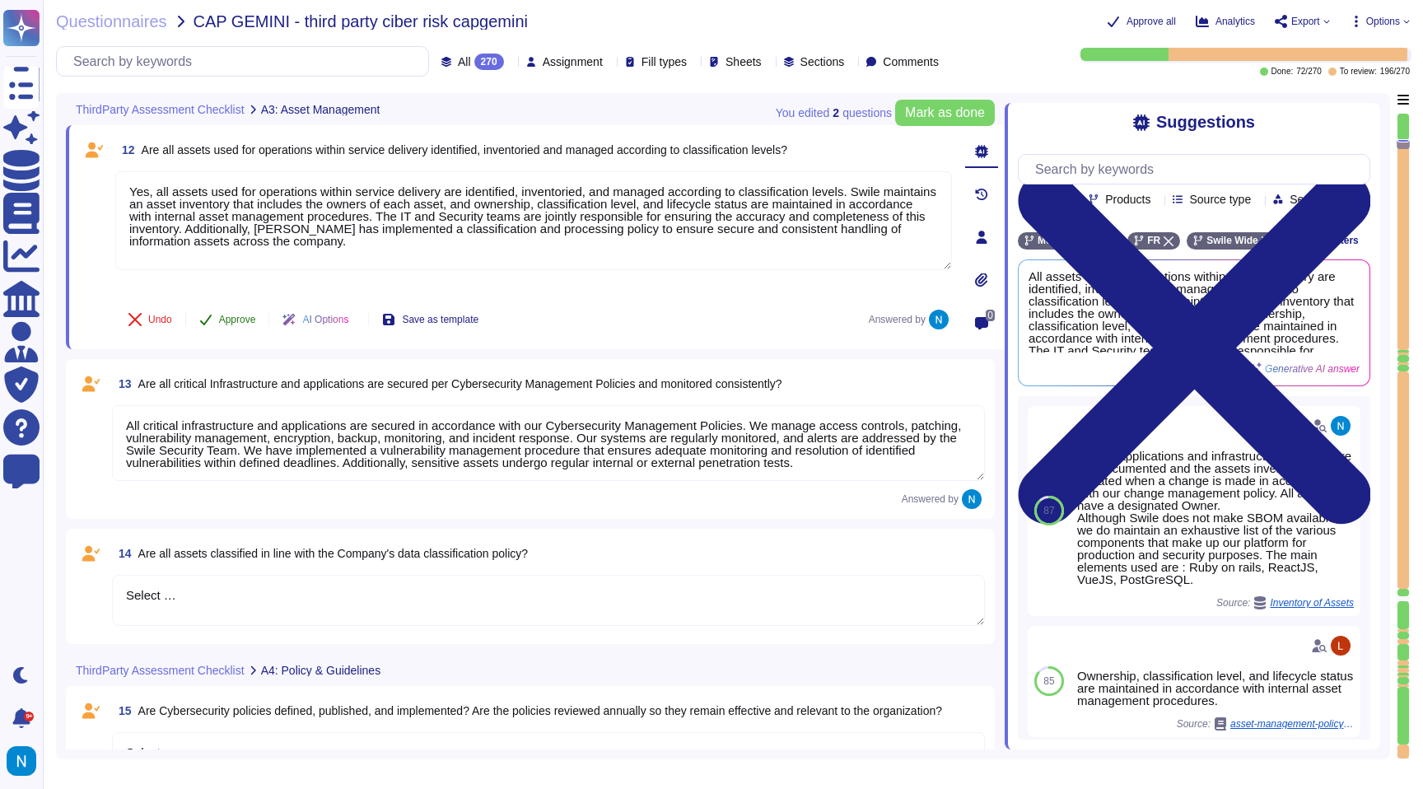
click at [226, 311] on button "Approve" at bounding box center [227, 319] width 83 height 33
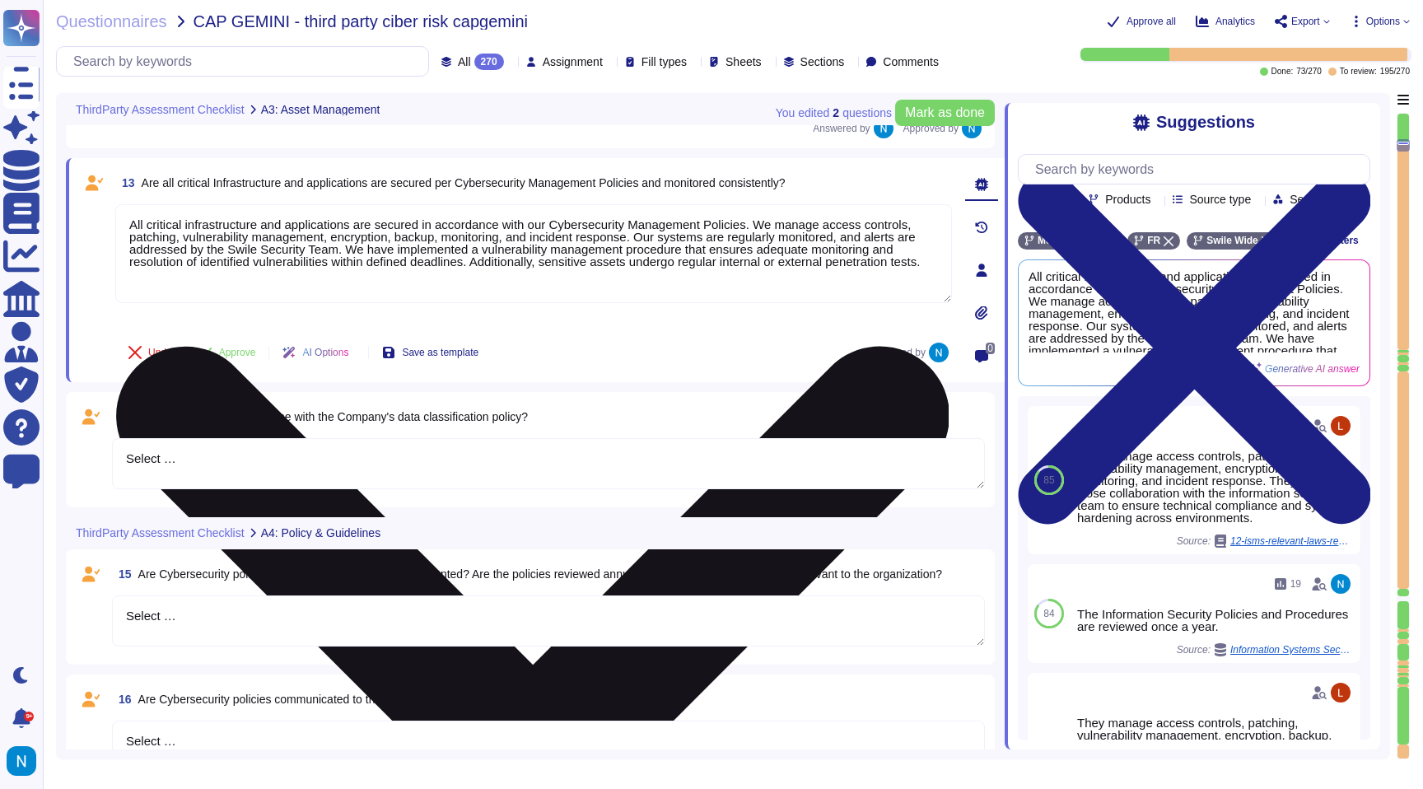
scroll to position [2135, 0]
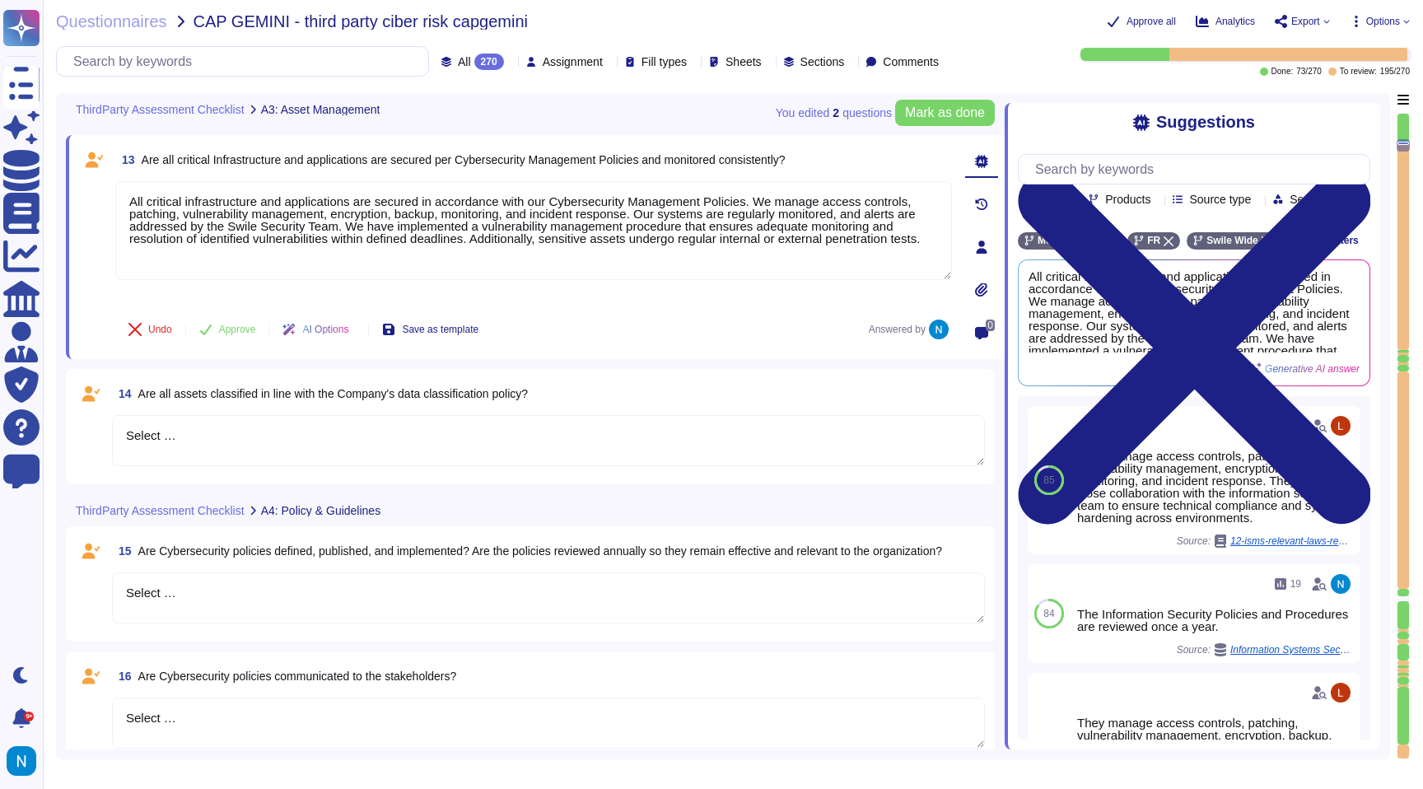
drag, startPoint x: 135, startPoint y: 204, endPoint x: 113, endPoint y: 203, distance: 22.3
click at [113, 203] on div "13 Are all critical Infrastructure and applications are secured per Cybersecuri…" at bounding box center [515, 247] width 873 height 204
click at [245, 324] on span "Approve" at bounding box center [237, 329] width 37 height 10
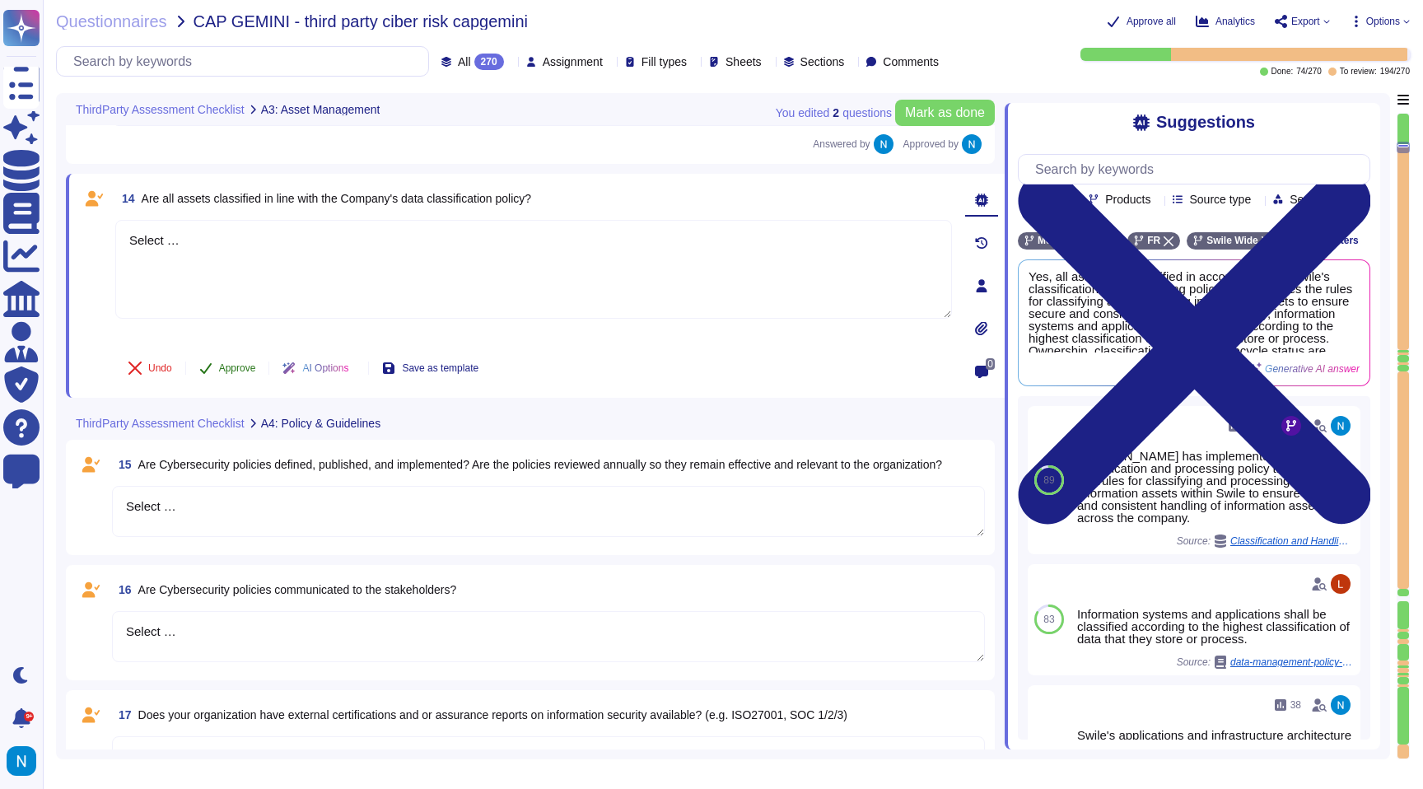
scroll to position [2317, 0]
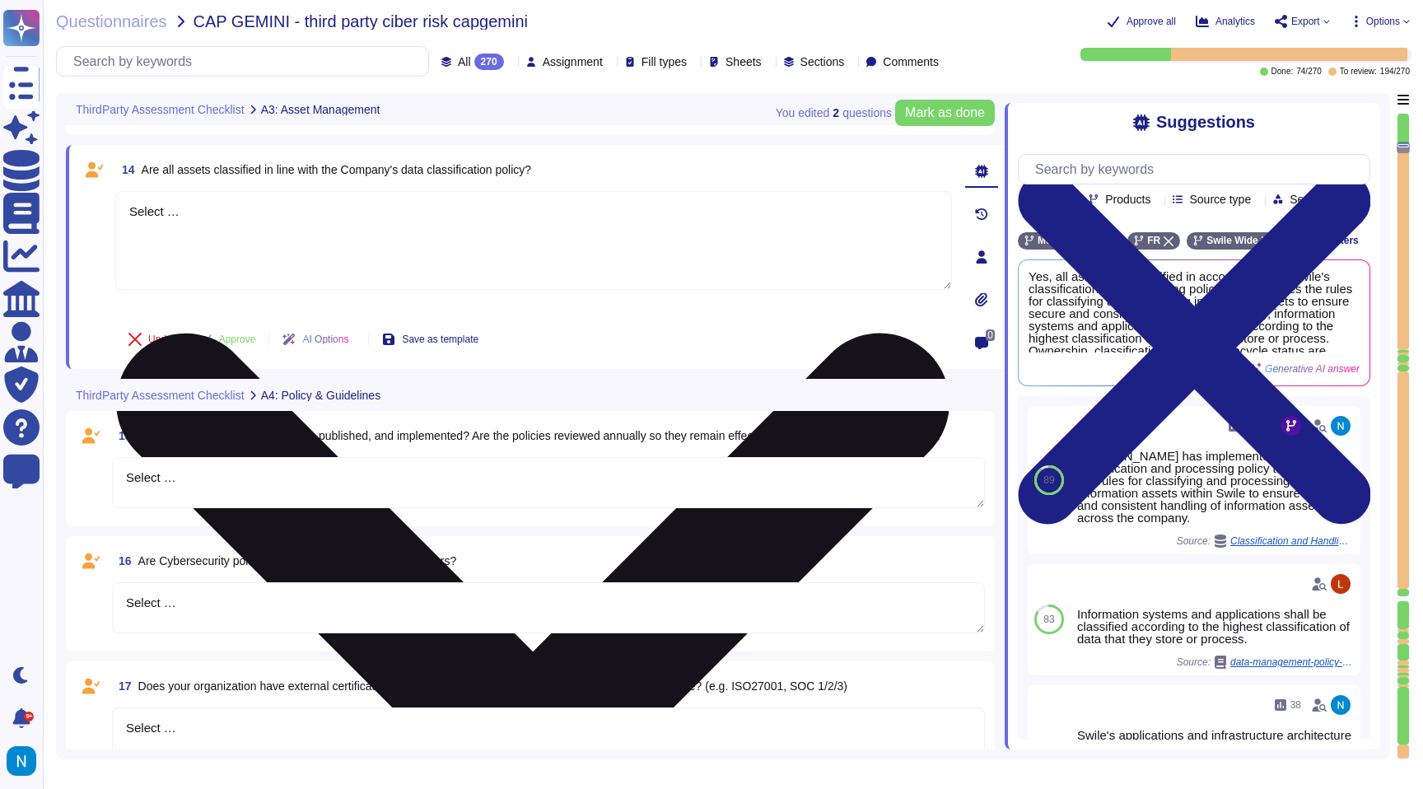
drag, startPoint x: 217, startPoint y: 218, endPoint x: 124, endPoint y: 209, distance: 93.5
click at [124, 209] on textarea "Select …" at bounding box center [533, 240] width 837 height 99
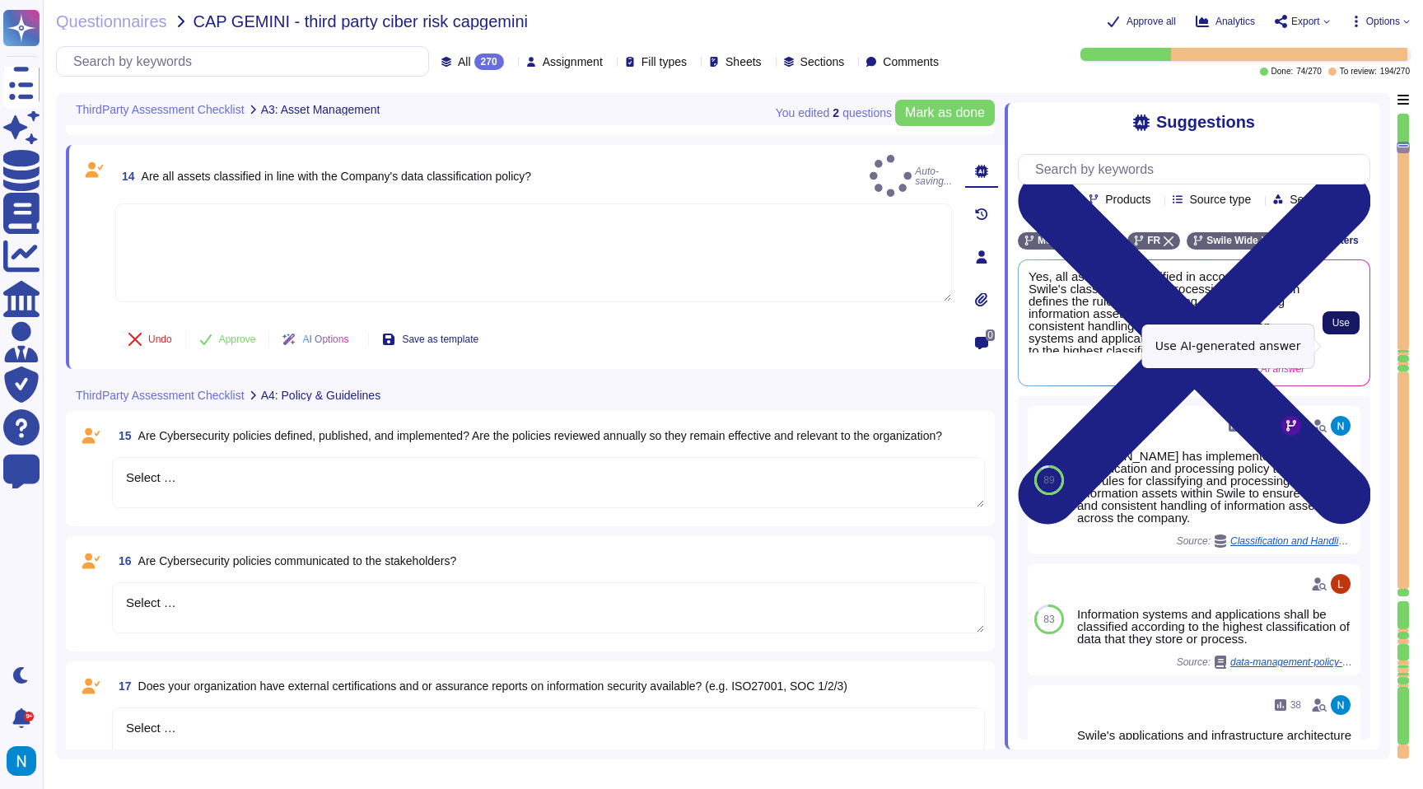
click at [1342, 328] on span "Use" at bounding box center [1340, 323] width 17 height 10
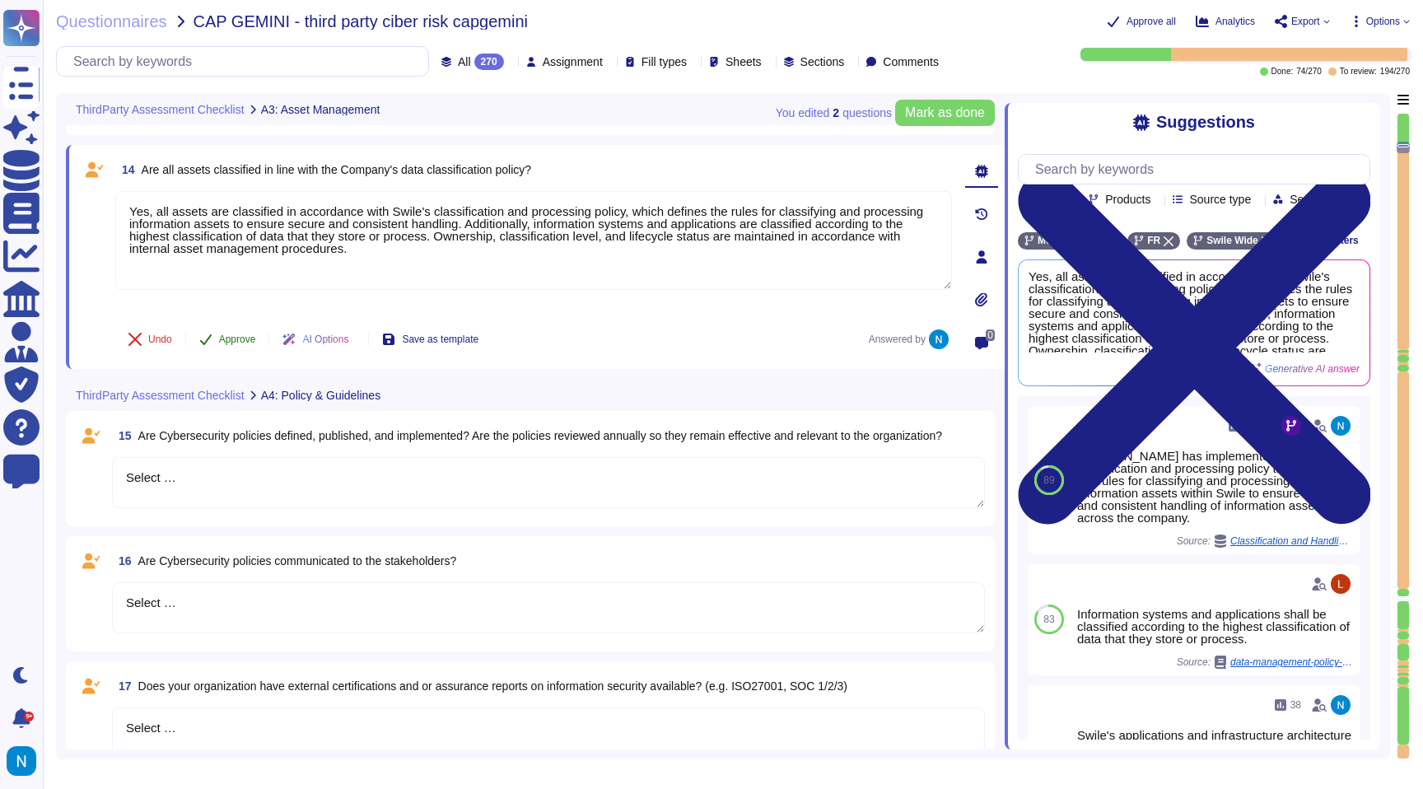
click at [244, 343] on span "Approve" at bounding box center [237, 339] width 37 height 10
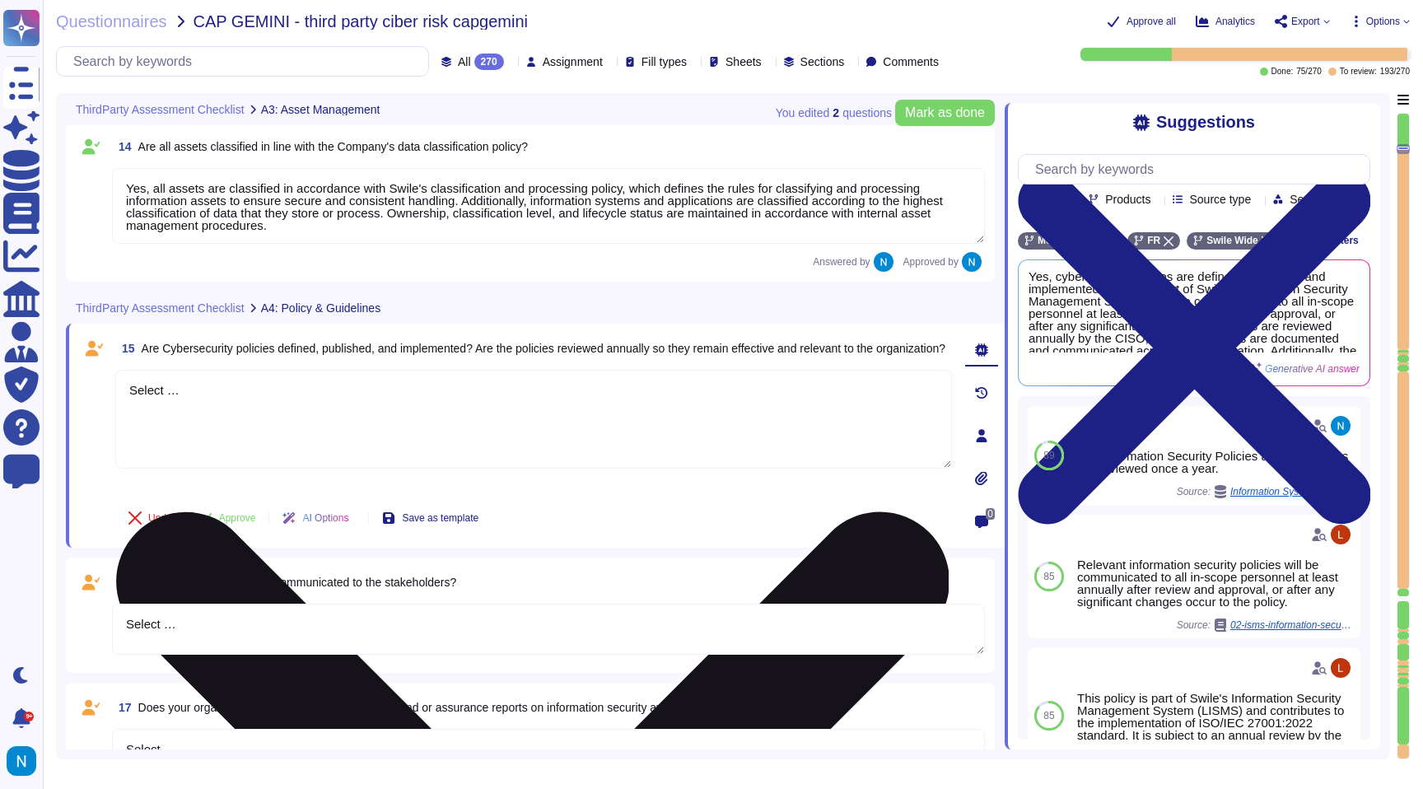
scroll to position [2305, 0]
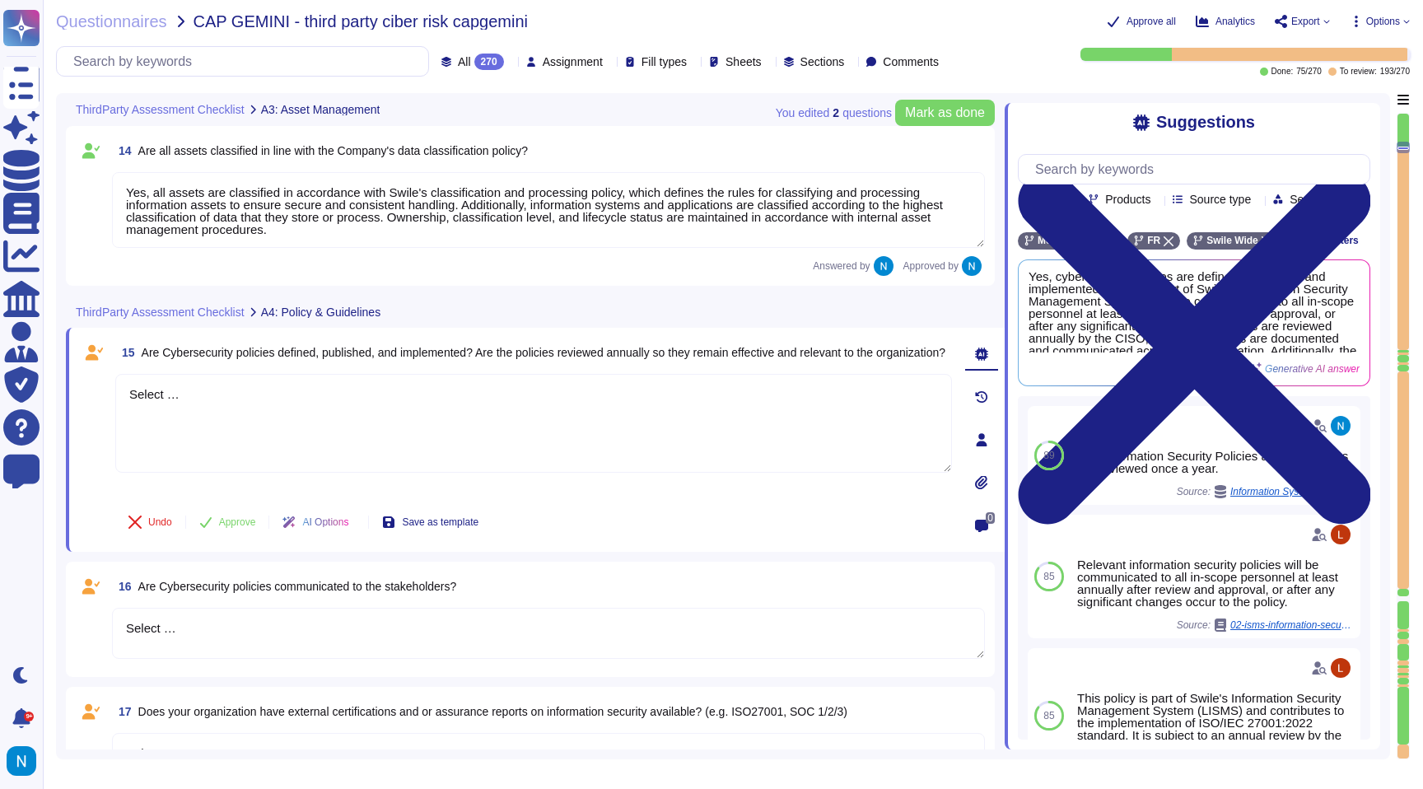
drag, startPoint x: 156, startPoint y: 194, endPoint x: 84, endPoint y: 181, distance: 73.5
click at [84, 181] on div "14 Are all assets classified in line with the Company's data classification pol…" at bounding box center [530, 206] width 909 height 140
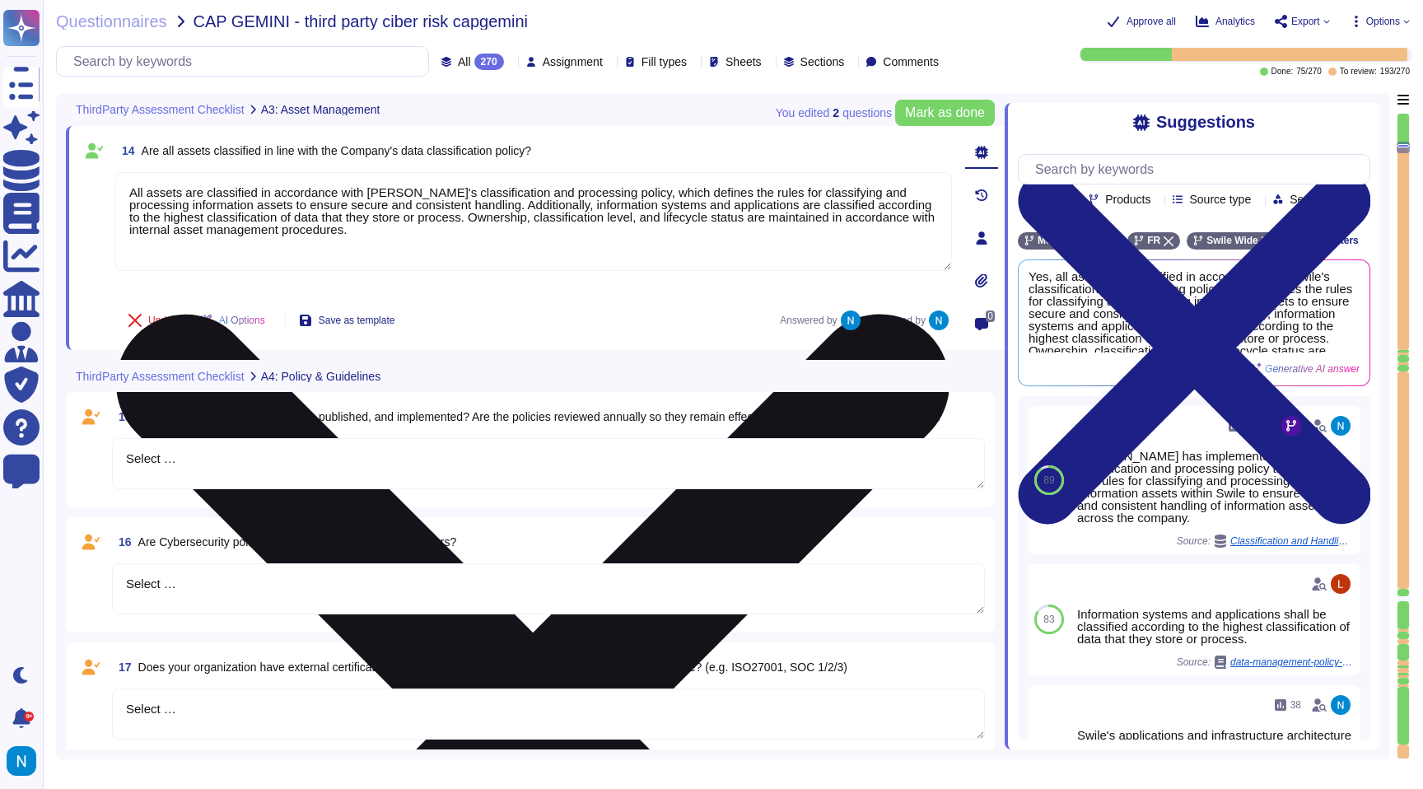
click at [230, 226] on textarea "All assets are classified in accordance with [PERSON_NAME]'s classification and…" at bounding box center [533, 221] width 837 height 99
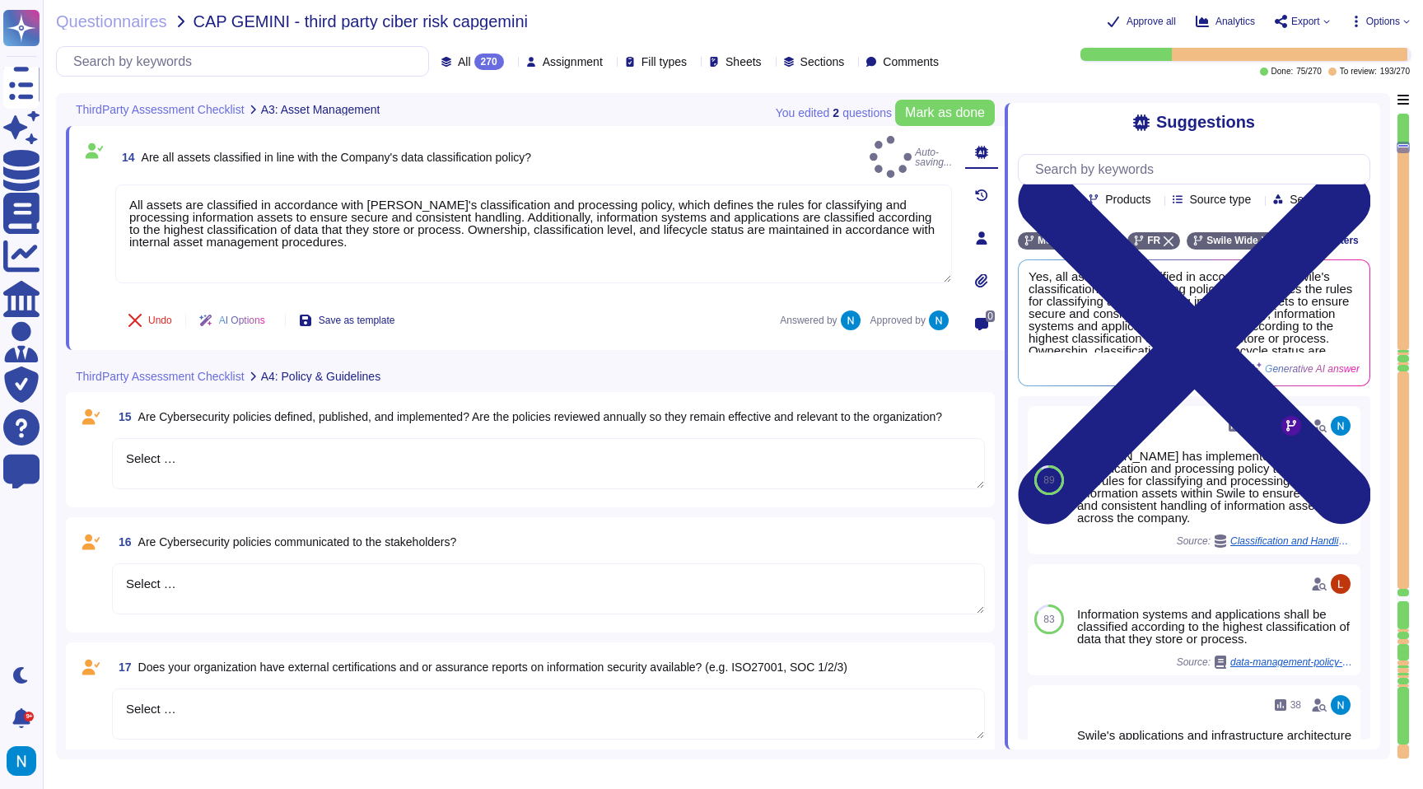
click at [268, 460] on textarea "Select …" at bounding box center [548, 463] width 873 height 51
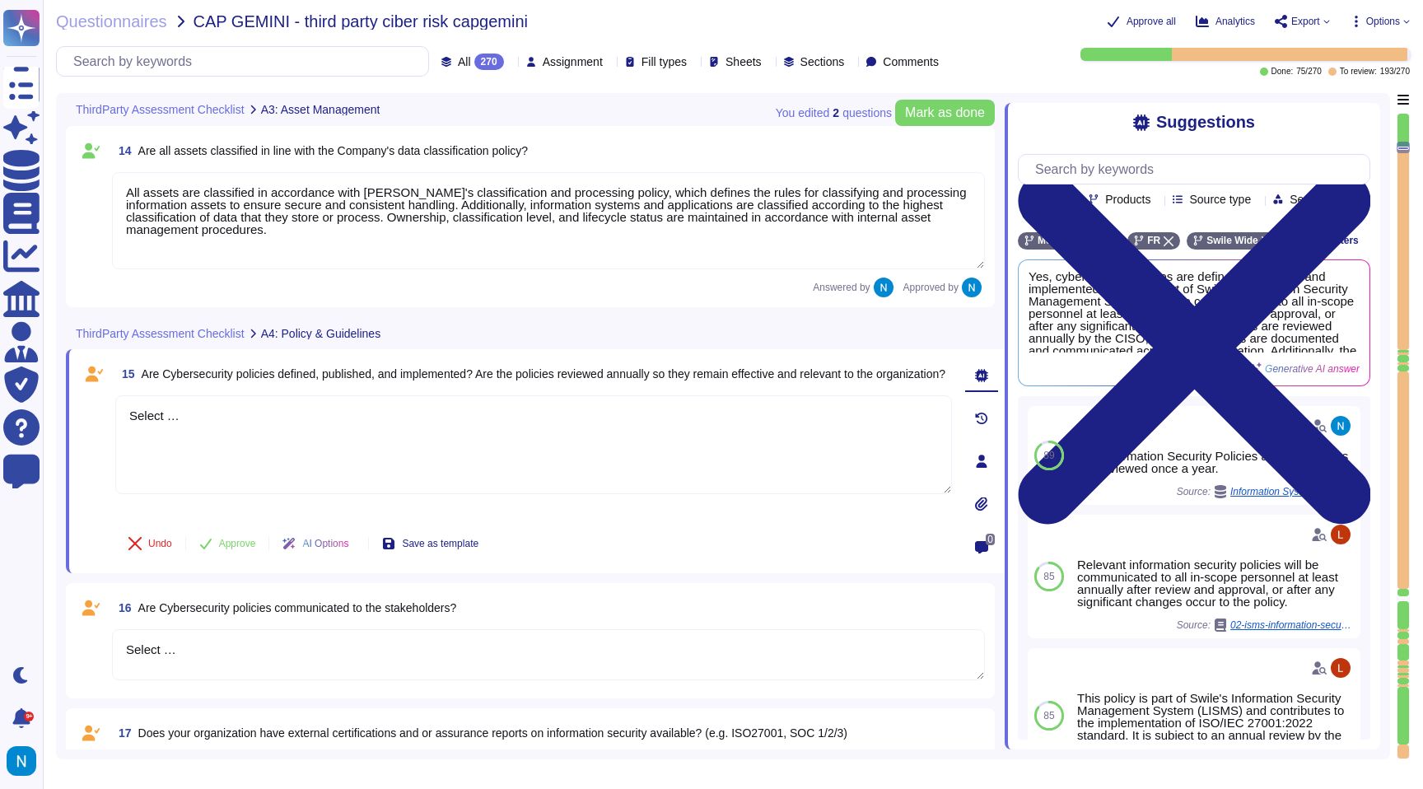
click at [254, 265] on textarea "All assets are classified in accordance with [PERSON_NAME]'s classification and…" at bounding box center [548, 220] width 873 height 97
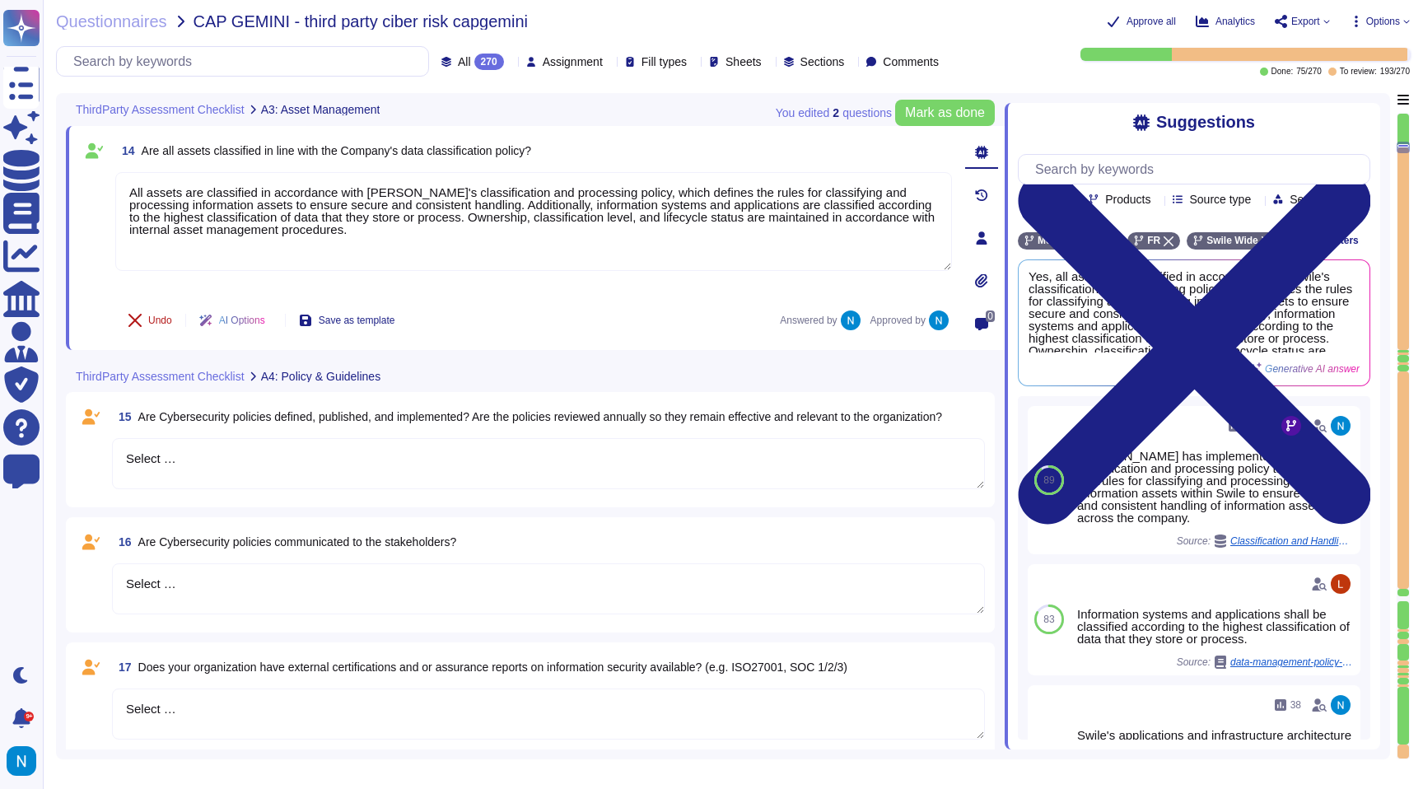
click at [168, 320] on span "Undo" at bounding box center [160, 320] width 24 height 10
click at [170, 319] on span "Done" at bounding box center [160, 320] width 24 height 10
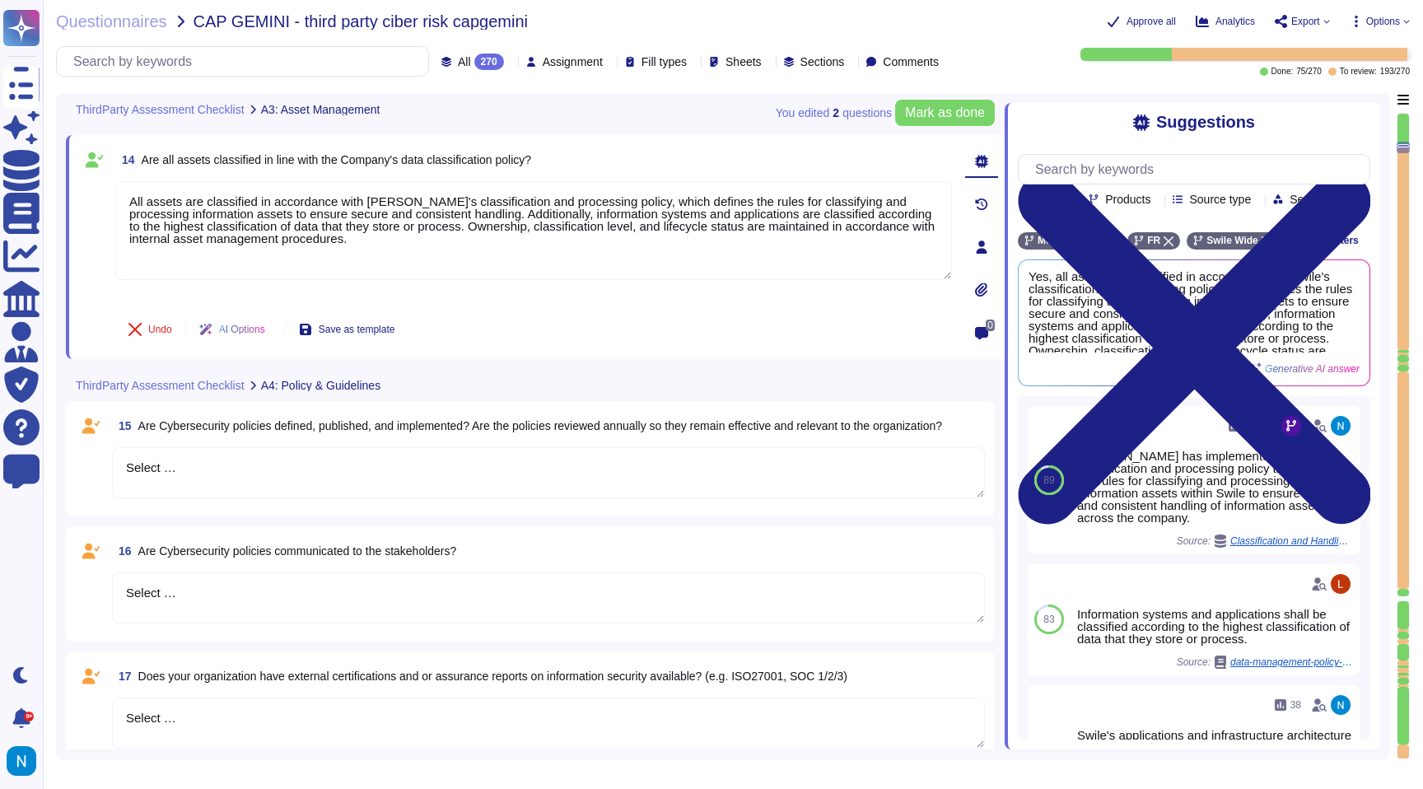
click at [186, 470] on textarea "Select …" at bounding box center [548, 472] width 873 height 51
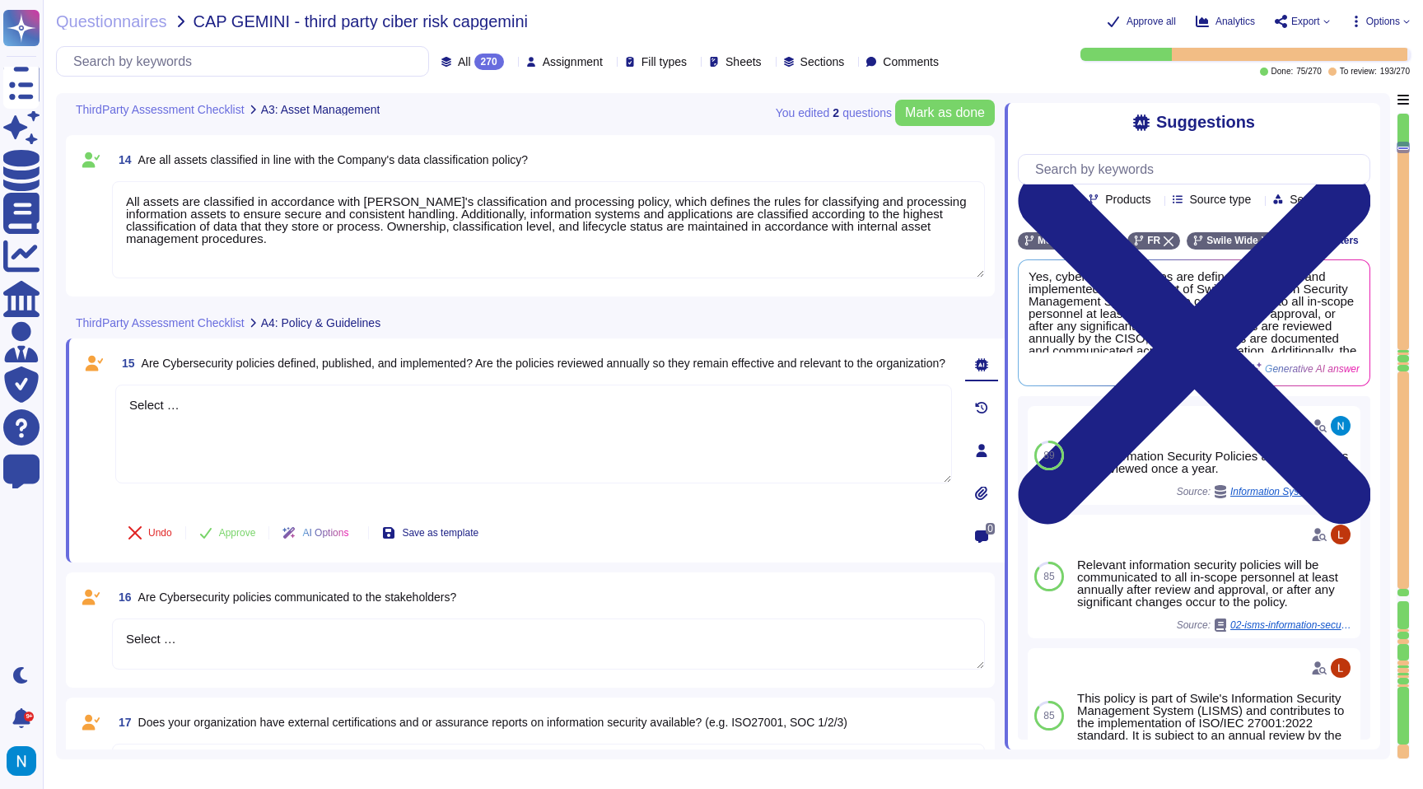
drag, startPoint x: 199, startPoint y: 408, endPoint x: 79, endPoint y: 387, distance: 122.0
click at [79, 387] on div "15 Are Cybersecurity policies defined, published, and implemented? Are the poli…" at bounding box center [515, 450] width 873 height 204
click at [1324, 334] on button "Use" at bounding box center [1341, 322] width 37 height 23
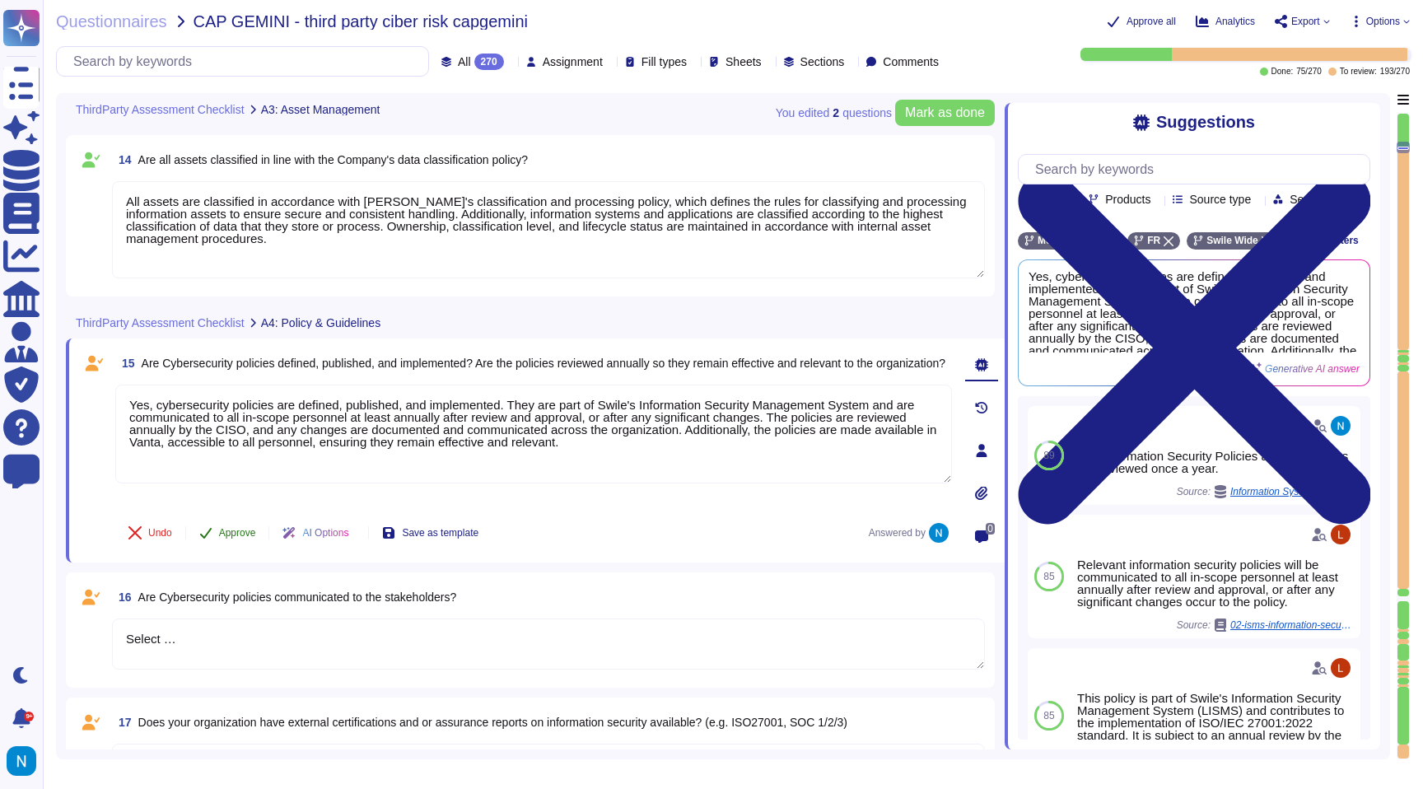
click at [241, 531] on span "Approve" at bounding box center [237, 533] width 37 height 10
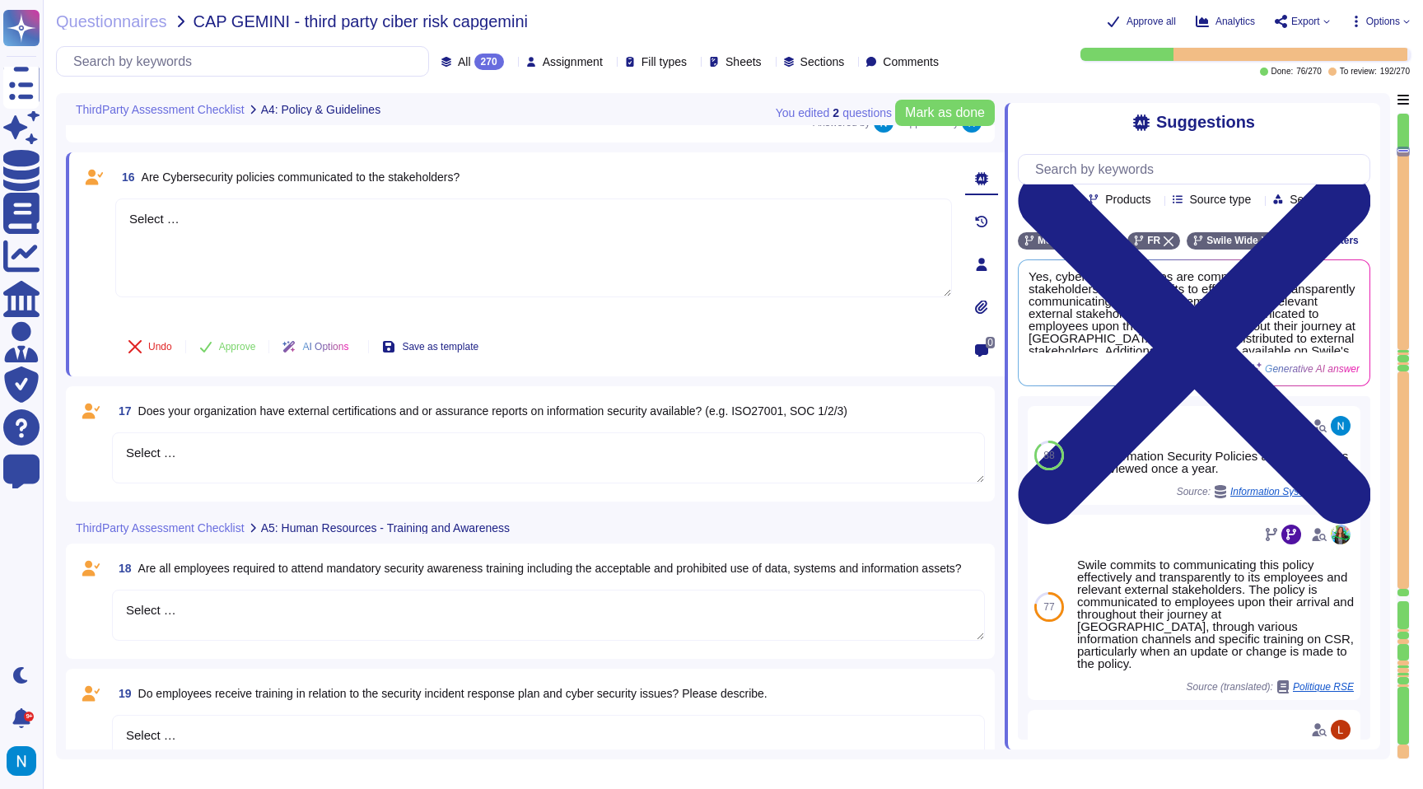
scroll to position [2661, 0]
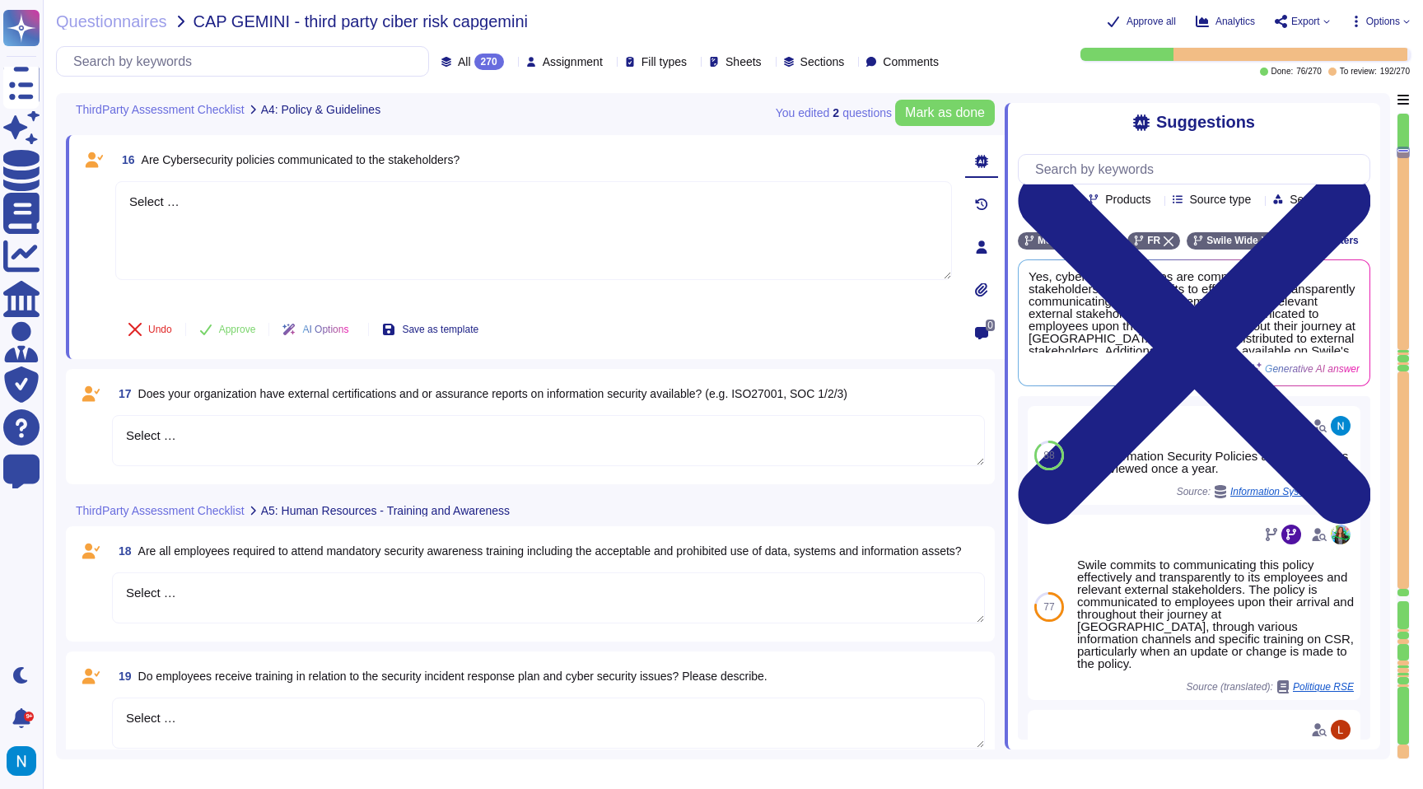
drag, startPoint x: 224, startPoint y: 217, endPoint x: 59, endPoint y: 203, distance: 165.3
click at [58, 202] on div "You edited 2 question s [PERSON_NAME] as done ThirdParty Assessment Checklist A…" at bounding box center [723, 426] width 1334 height 666
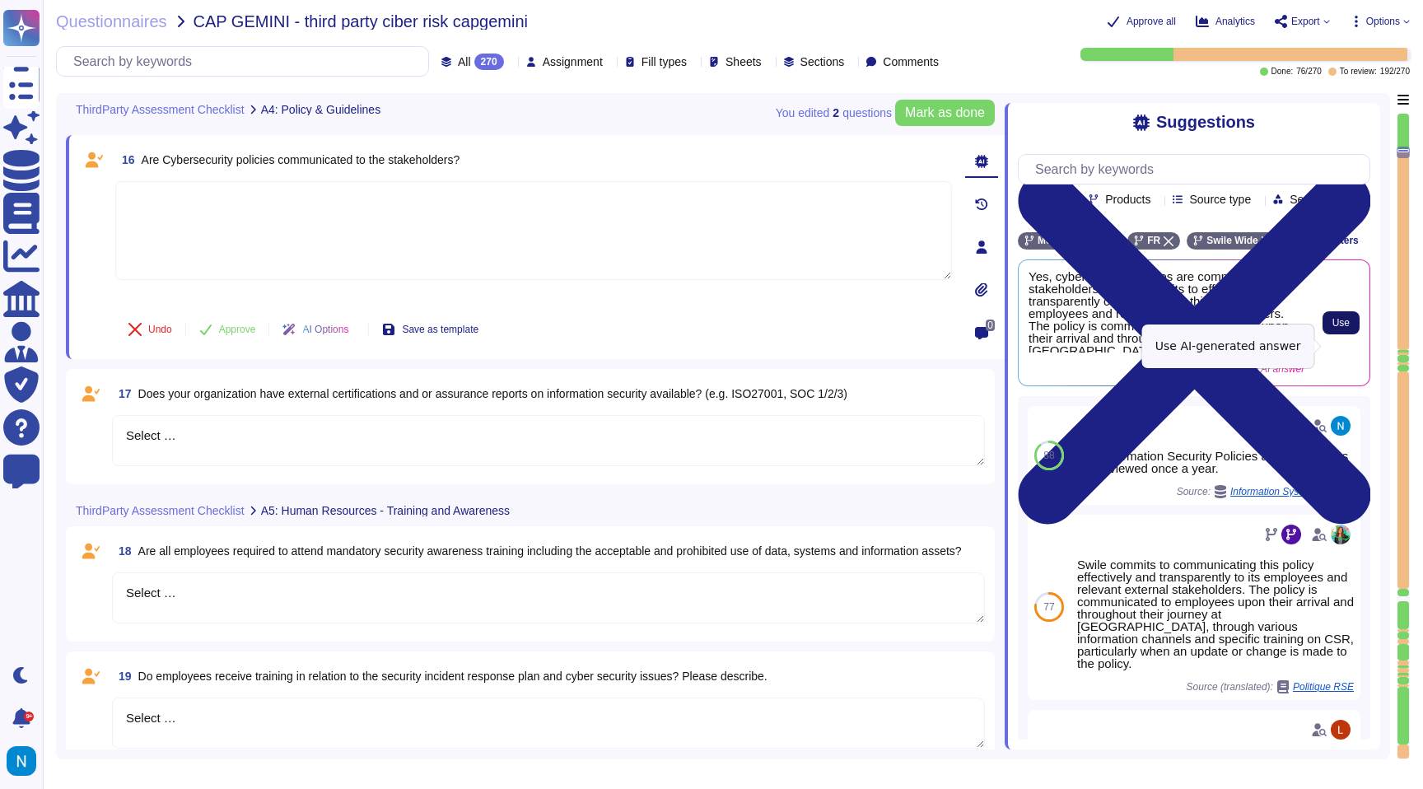
click at [1340, 328] on span "Use" at bounding box center [1340, 323] width 17 height 10
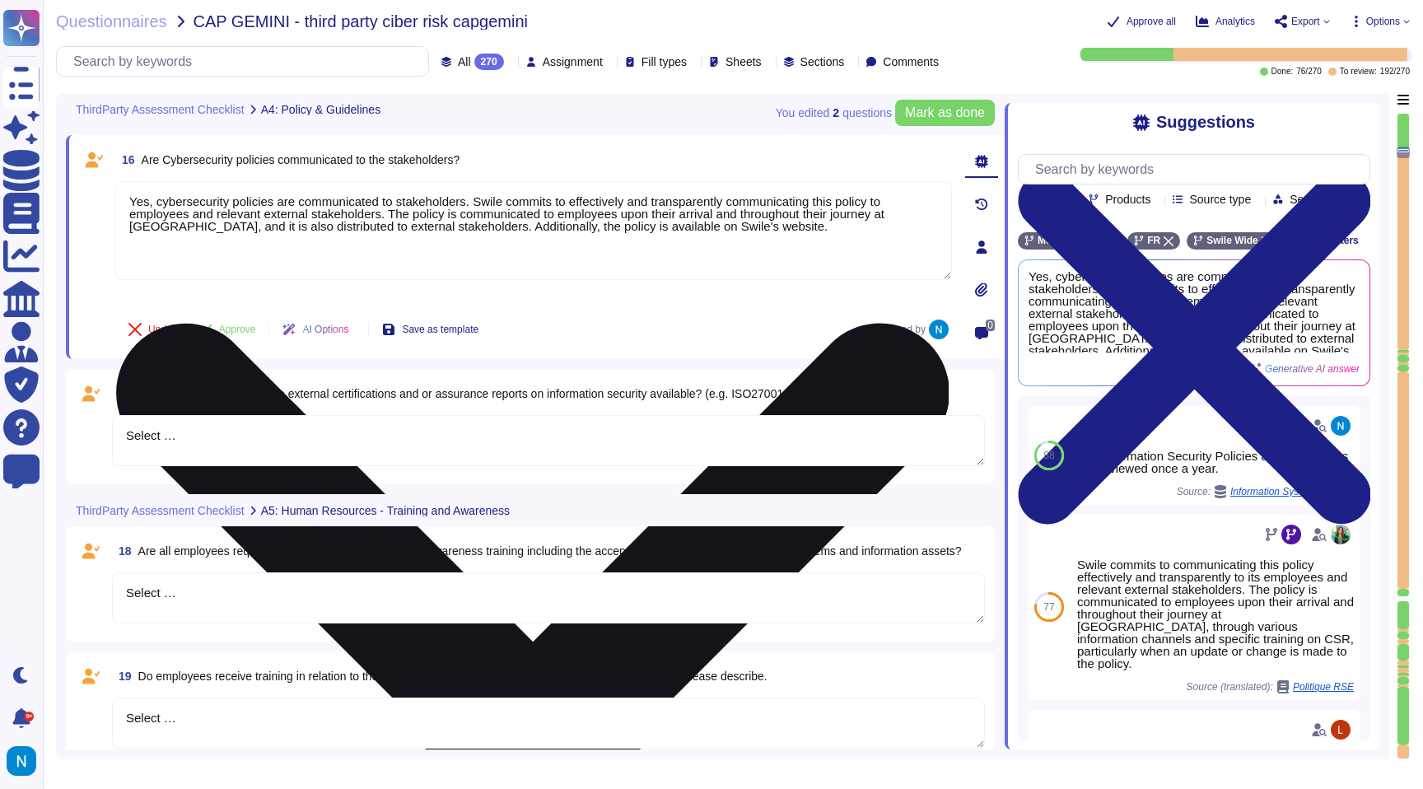
drag, startPoint x: 754, startPoint y: 227, endPoint x: 452, endPoint y: 228, distance: 301.4
click at [452, 228] on textarea "Yes, cybersecurity policies are communicated to stakeholders. Swile commits to …" at bounding box center [533, 230] width 837 height 99
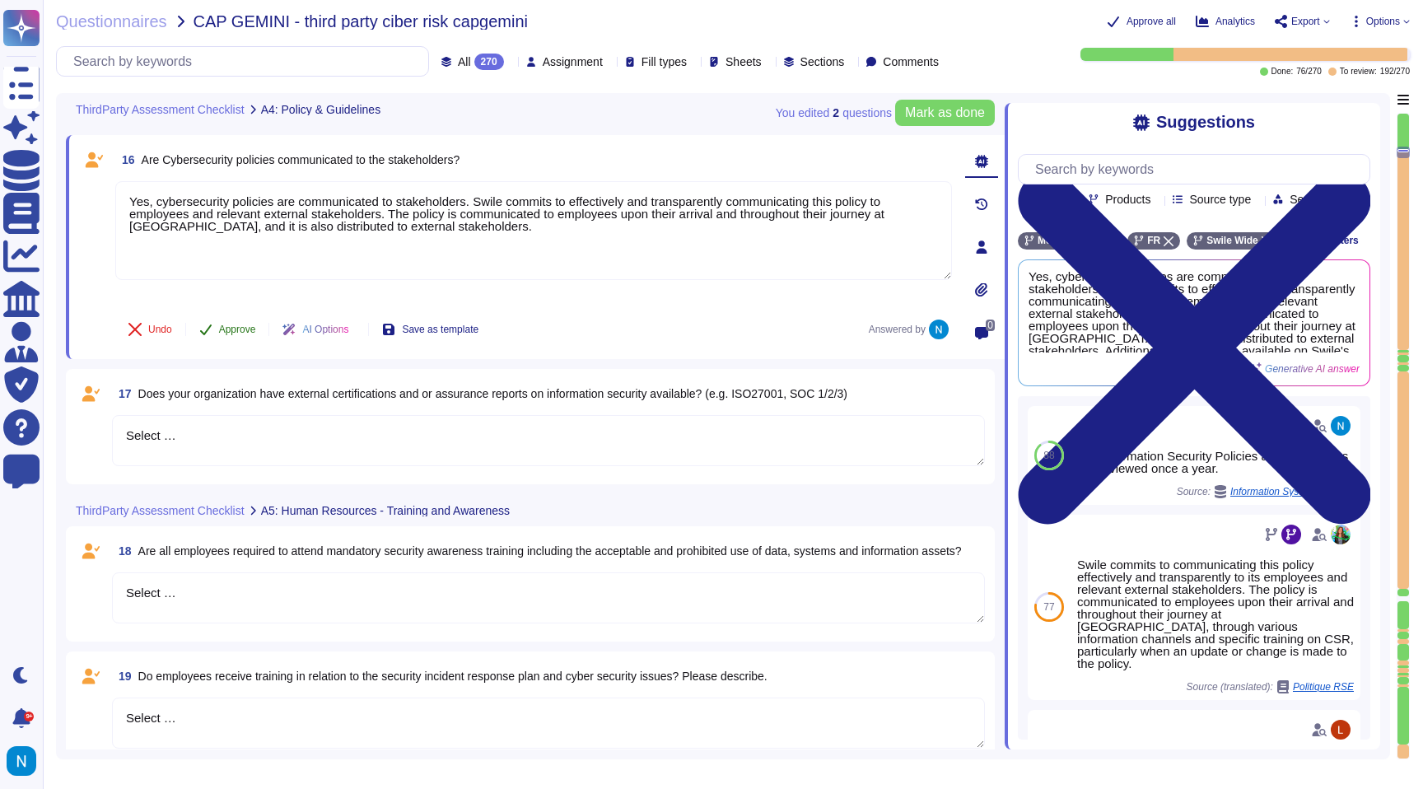
click at [236, 336] on button "Approve" at bounding box center [227, 329] width 83 height 33
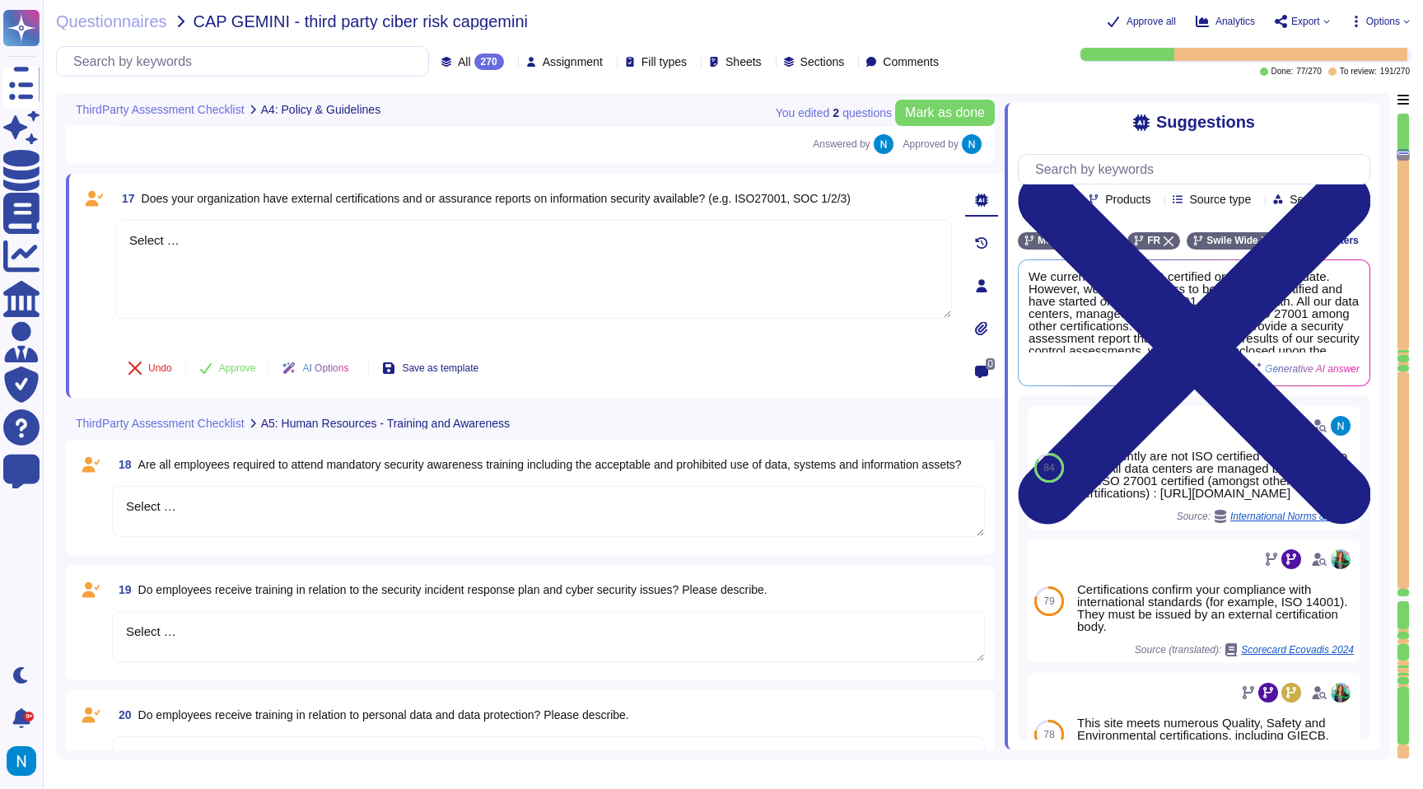
scroll to position [2842, 0]
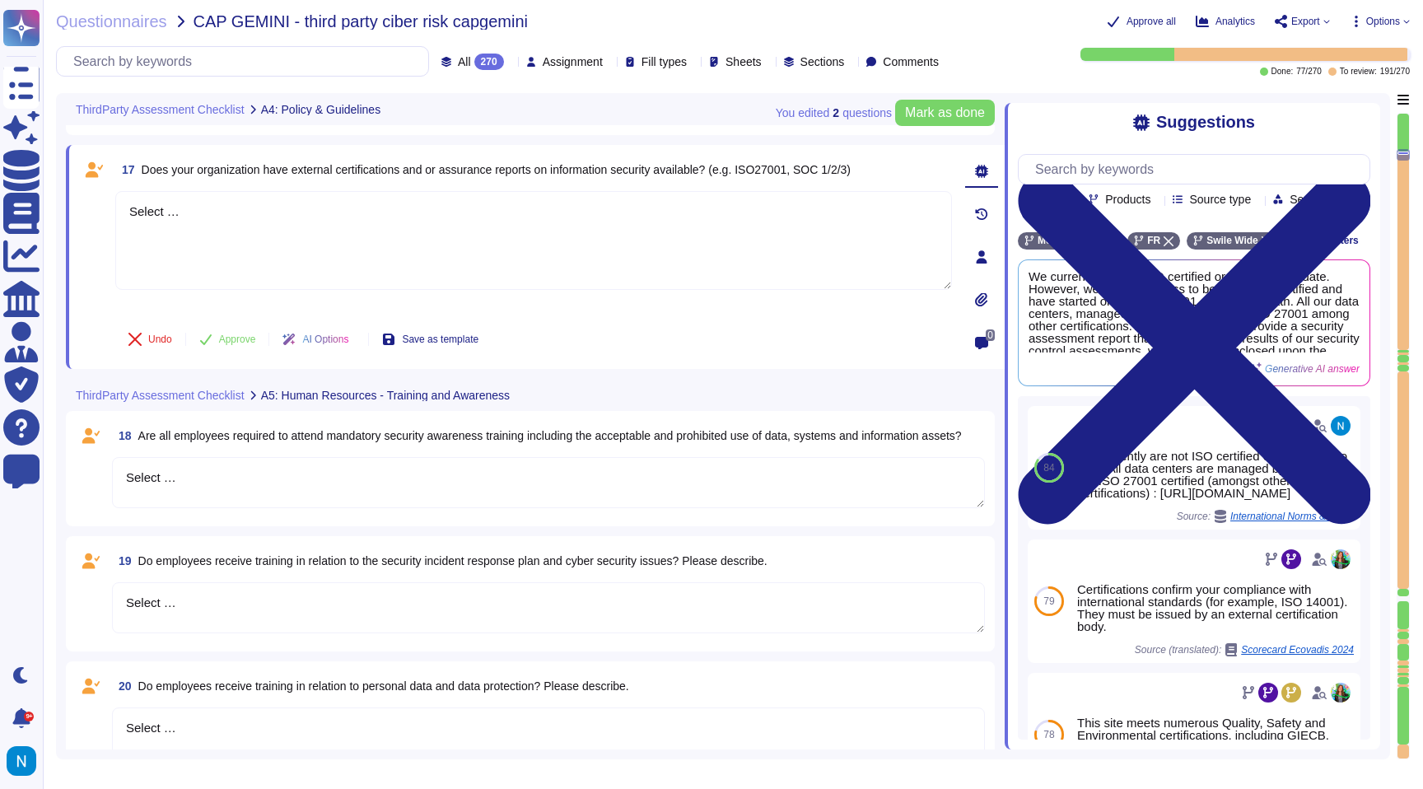
drag, startPoint x: 212, startPoint y: 231, endPoint x: 110, endPoint y: 214, distance: 103.4
click at [110, 214] on div "17 Does your organization have external certifications and or assurance reports…" at bounding box center [515, 257] width 873 height 204
click at [1346, 328] on span "Use" at bounding box center [1340, 323] width 17 height 10
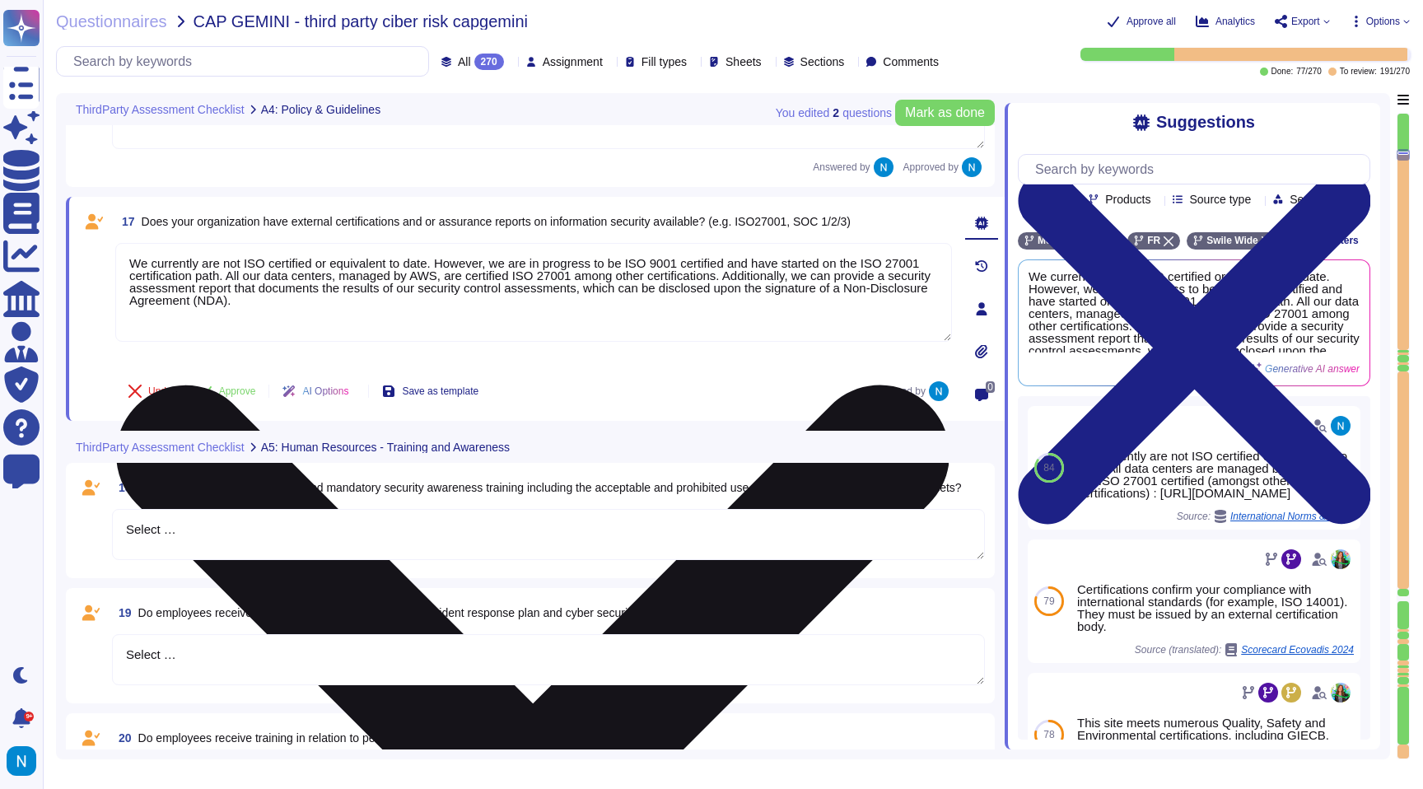
scroll to position [2782, 0]
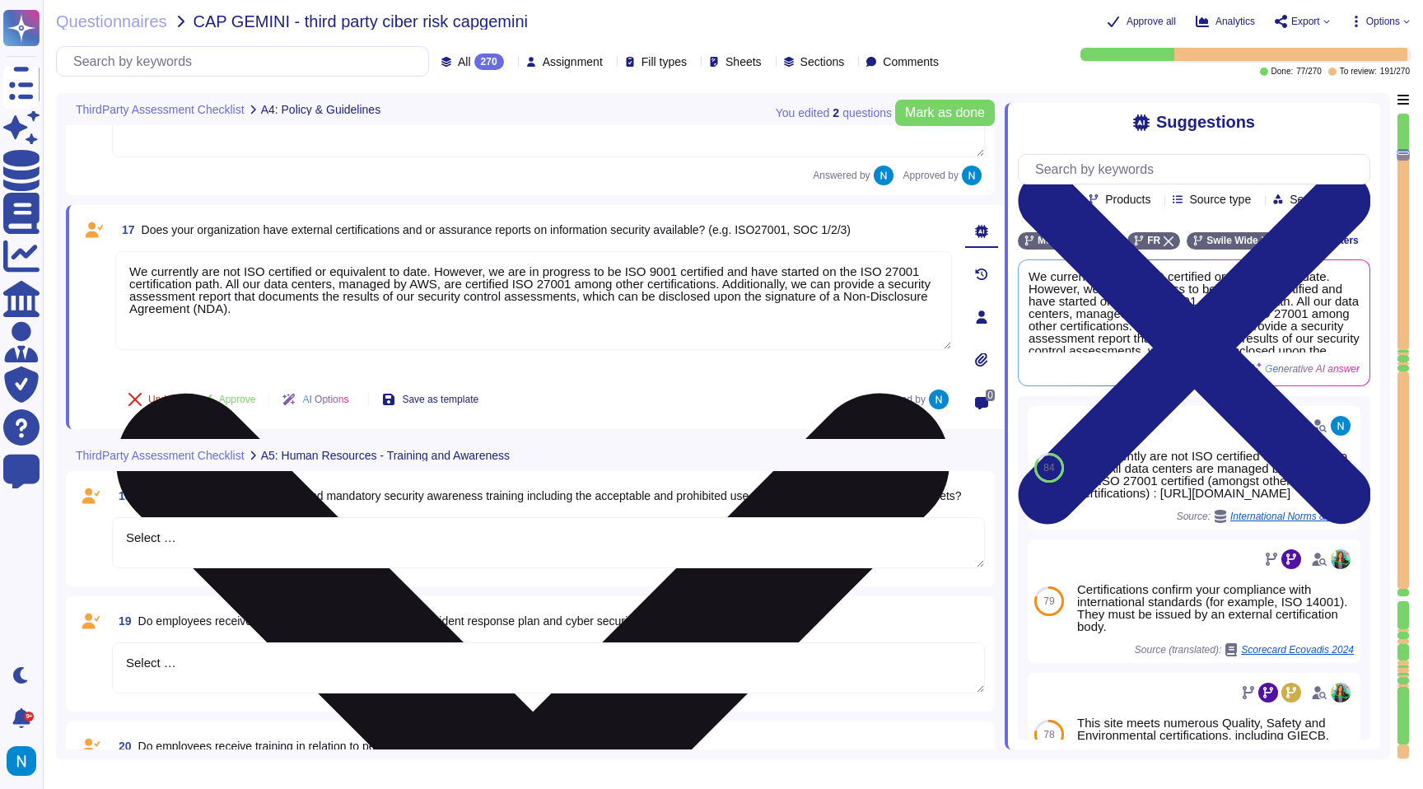
click at [274, 294] on textarea "We currently are not ISO certified or equivalent to date. However, we are in pr…" at bounding box center [533, 300] width 837 height 99
paste textarea "Swile is not ISO 27001 certified as of [DATE]. However, the company is currentl…"
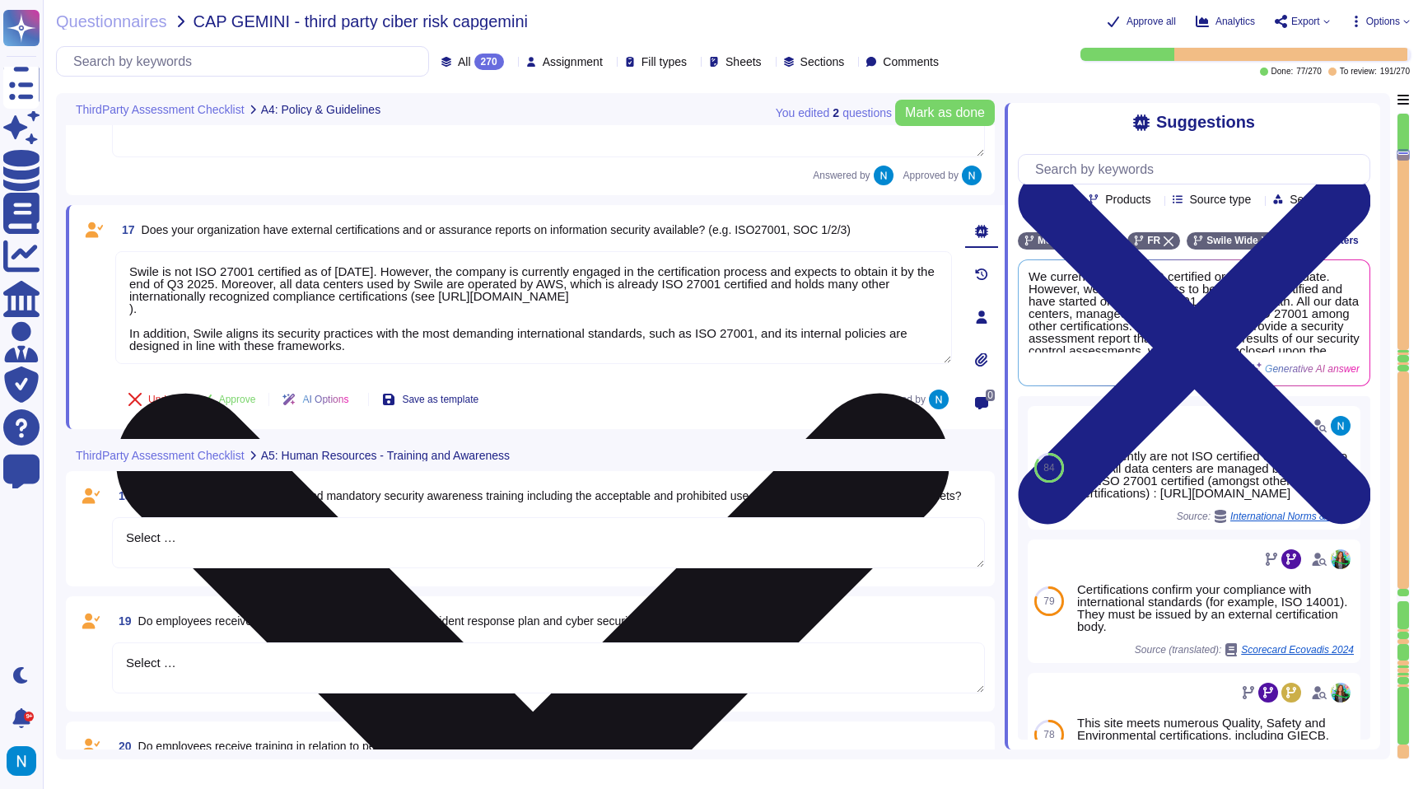
click at [133, 324] on textarea "Swile is not ISO 27001 certified as of [DATE]. However, the company is currentl…" at bounding box center [533, 307] width 837 height 113
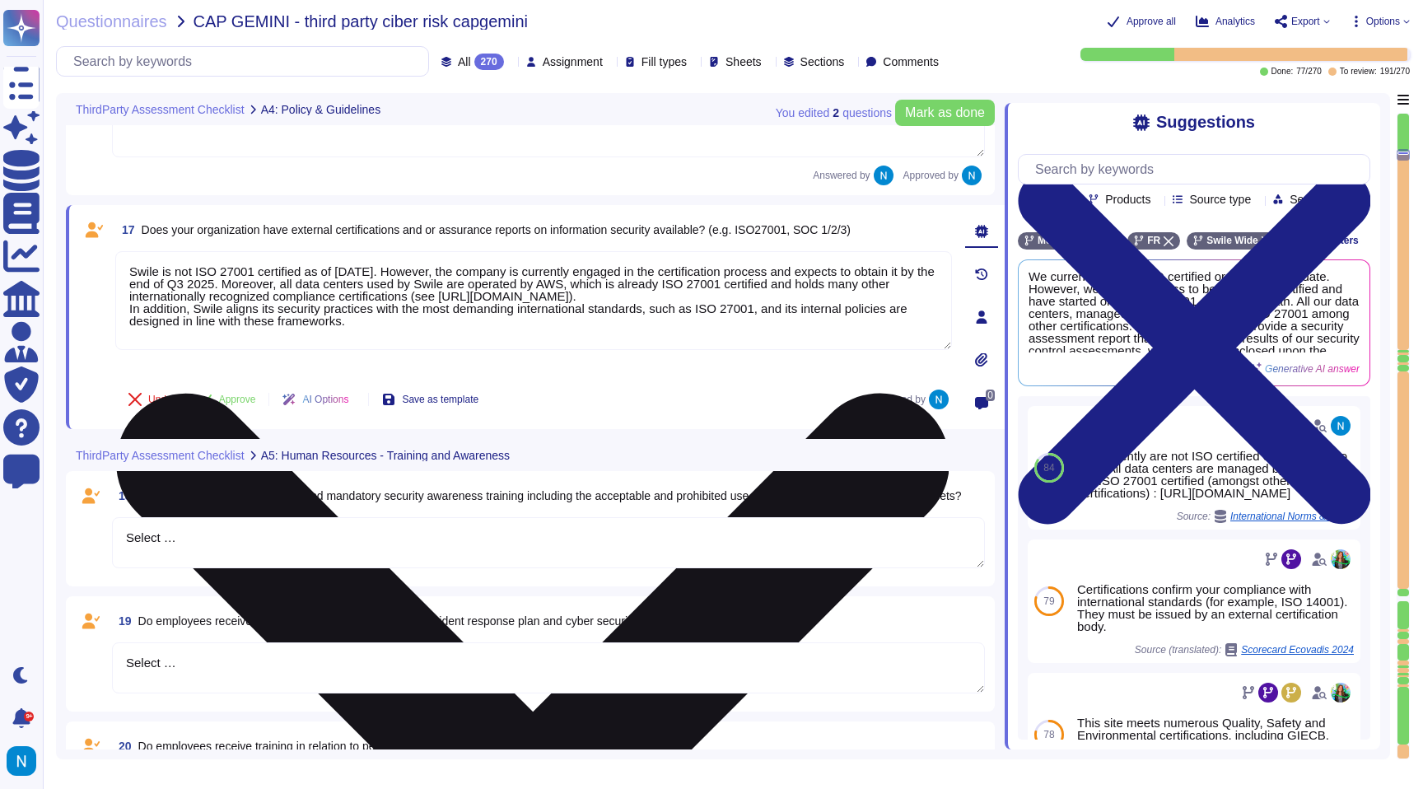
click at [208, 283] on textarea "Swile is not ISO 27001 certified as of [DATE]. However, the company is currentl…" at bounding box center [533, 300] width 837 height 99
drag, startPoint x: 917, startPoint y: 271, endPoint x: 174, endPoint y: 283, distance: 742.9
click at [174, 283] on textarea "Swile is not ISO 27001 certified as of [DATE]. However, the company is currentl…" at bounding box center [533, 300] width 837 height 99
click at [172, 288] on textarea "Swile is not ISO 27001 certified as of [DATE]. However, the company is currentl…" at bounding box center [533, 300] width 837 height 99
click at [174, 288] on textarea "Swile is not ISO 27001 certified as of [DATE]. However, the company is currentl…" at bounding box center [533, 300] width 837 height 99
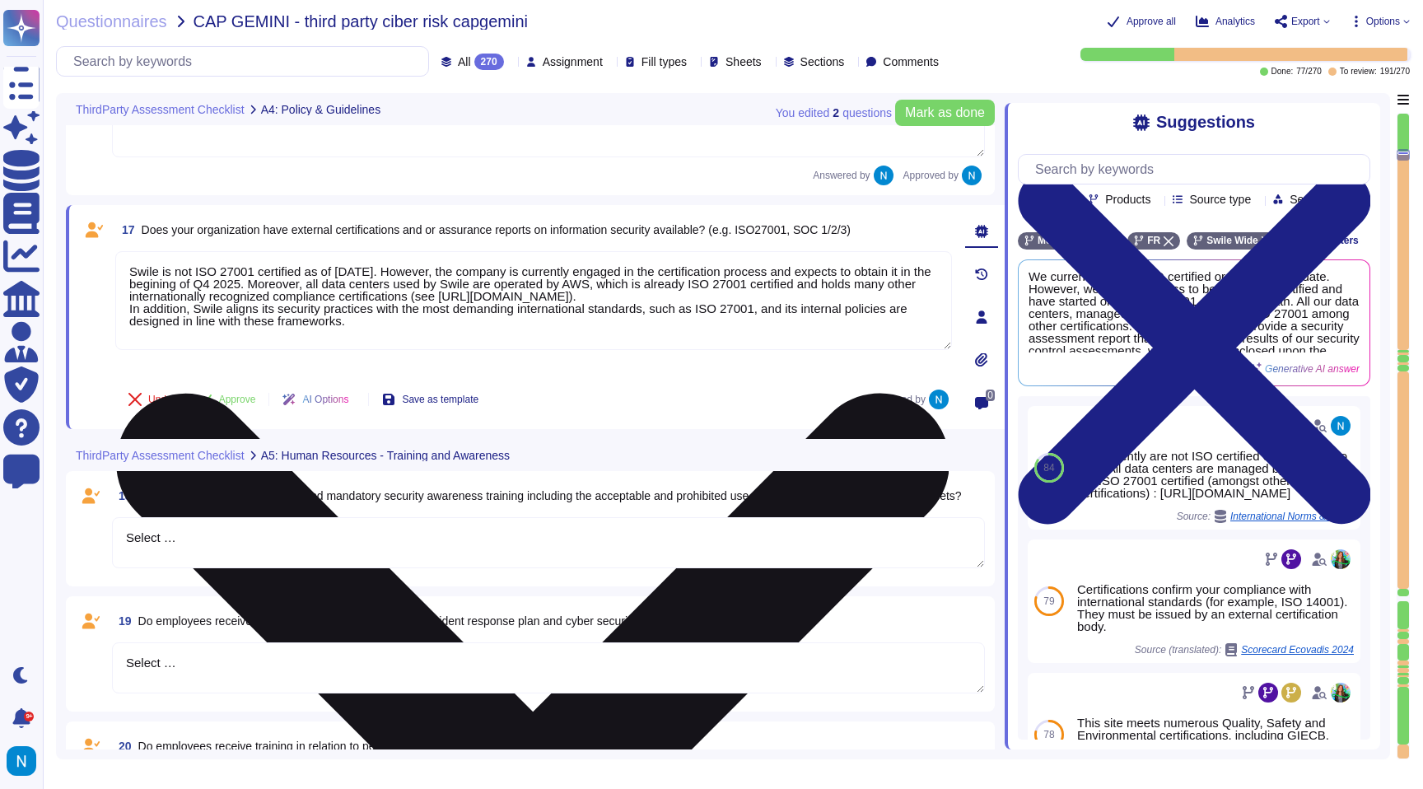
click at [166, 282] on textarea "Swile is not ISO 27001 certified as of [DATE]. However, the company is currentl…" at bounding box center [533, 300] width 837 height 99
click at [181, 287] on textarea "Swile is not ISO 27001 certified as of [DATE]. However, the company is currentl…" at bounding box center [533, 300] width 837 height 99
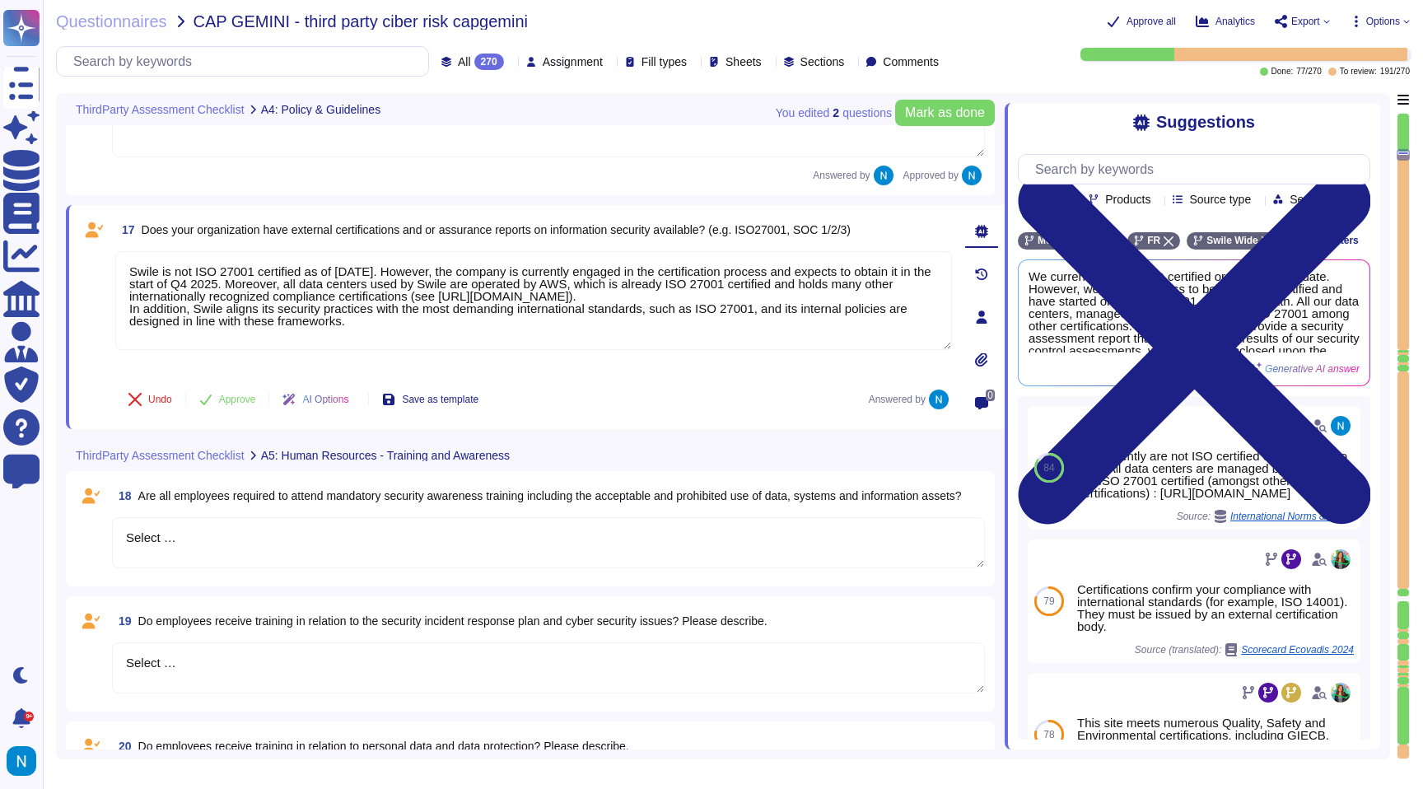
drag, startPoint x: 194, startPoint y: 284, endPoint x: 114, endPoint y: 285, distance: 80.7
click at [114, 285] on div "17 Does your organization have external certifications and or assurance reports…" at bounding box center [515, 317] width 873 height 204
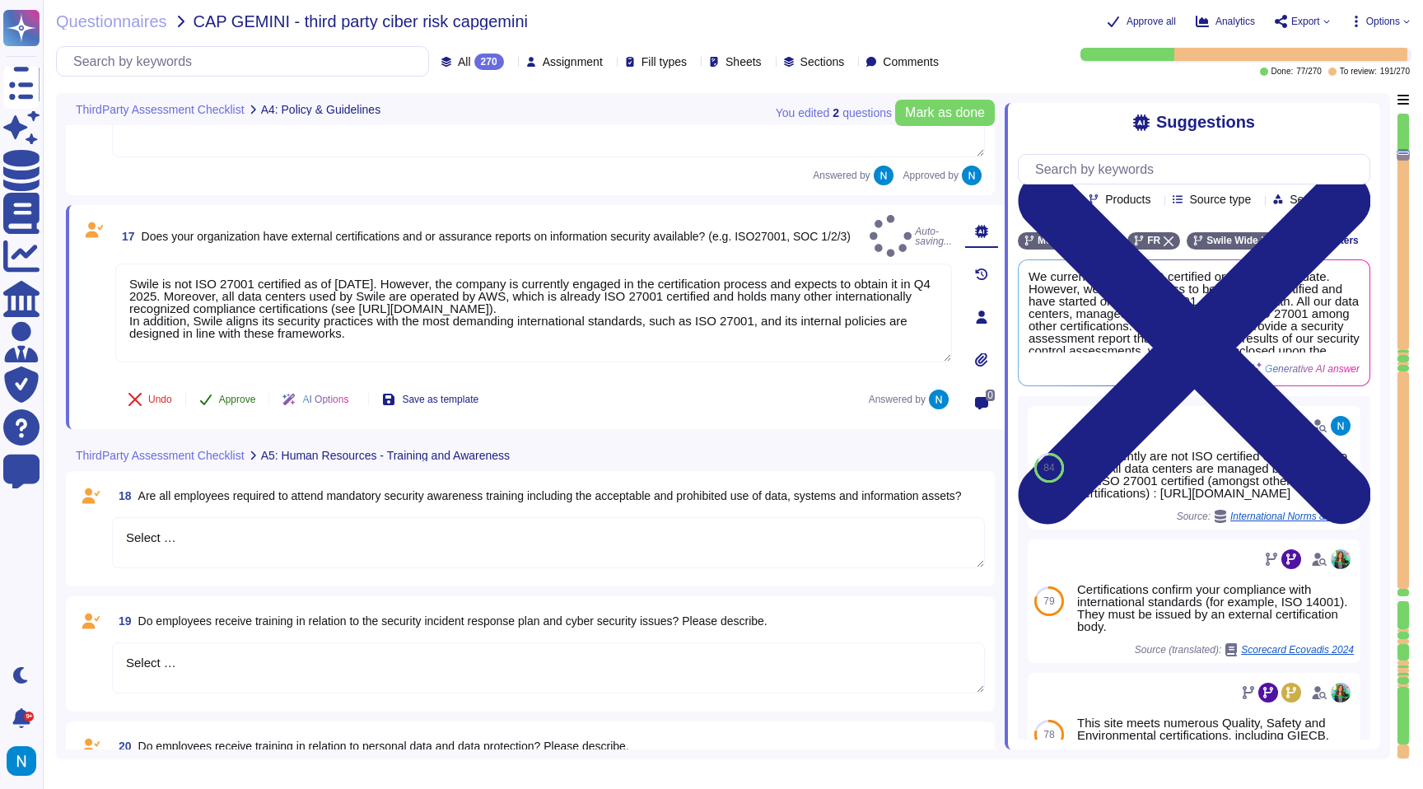
click at [235, 390] on button "Approve" at bounding box center [227, 399] width 83 height 33
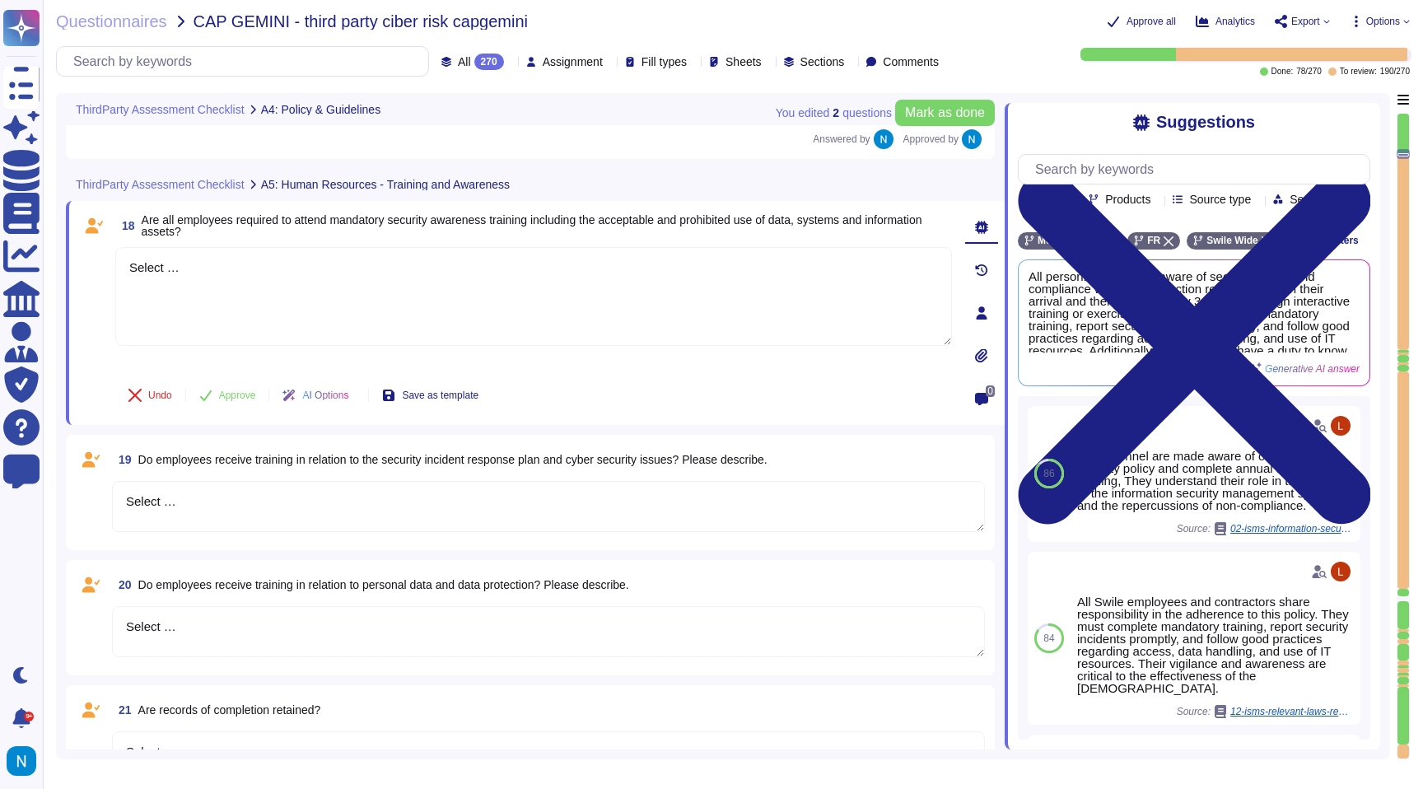
scroll to position [3055, 0]
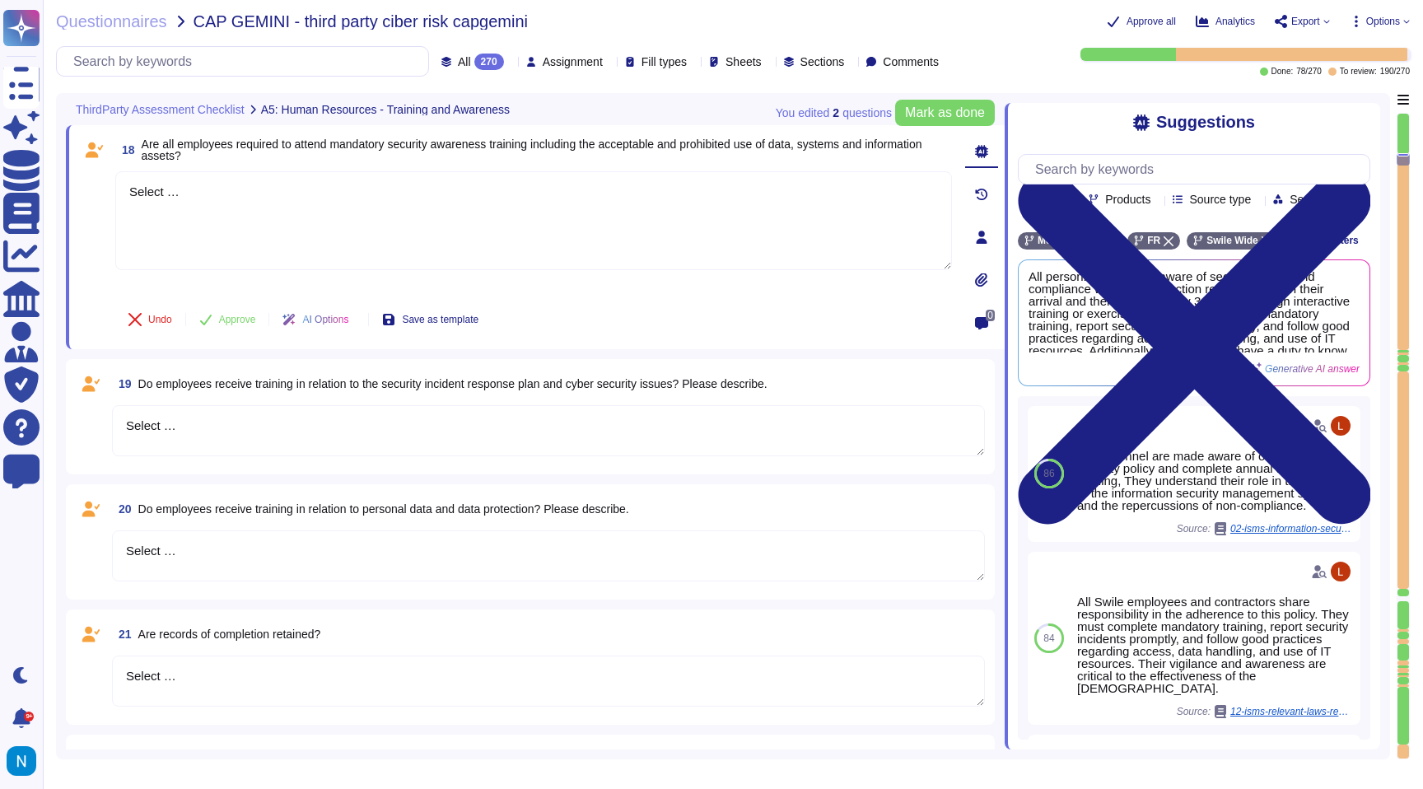
click at [511, 63] on icon at bounding box center [511, 63] width 0 height 0
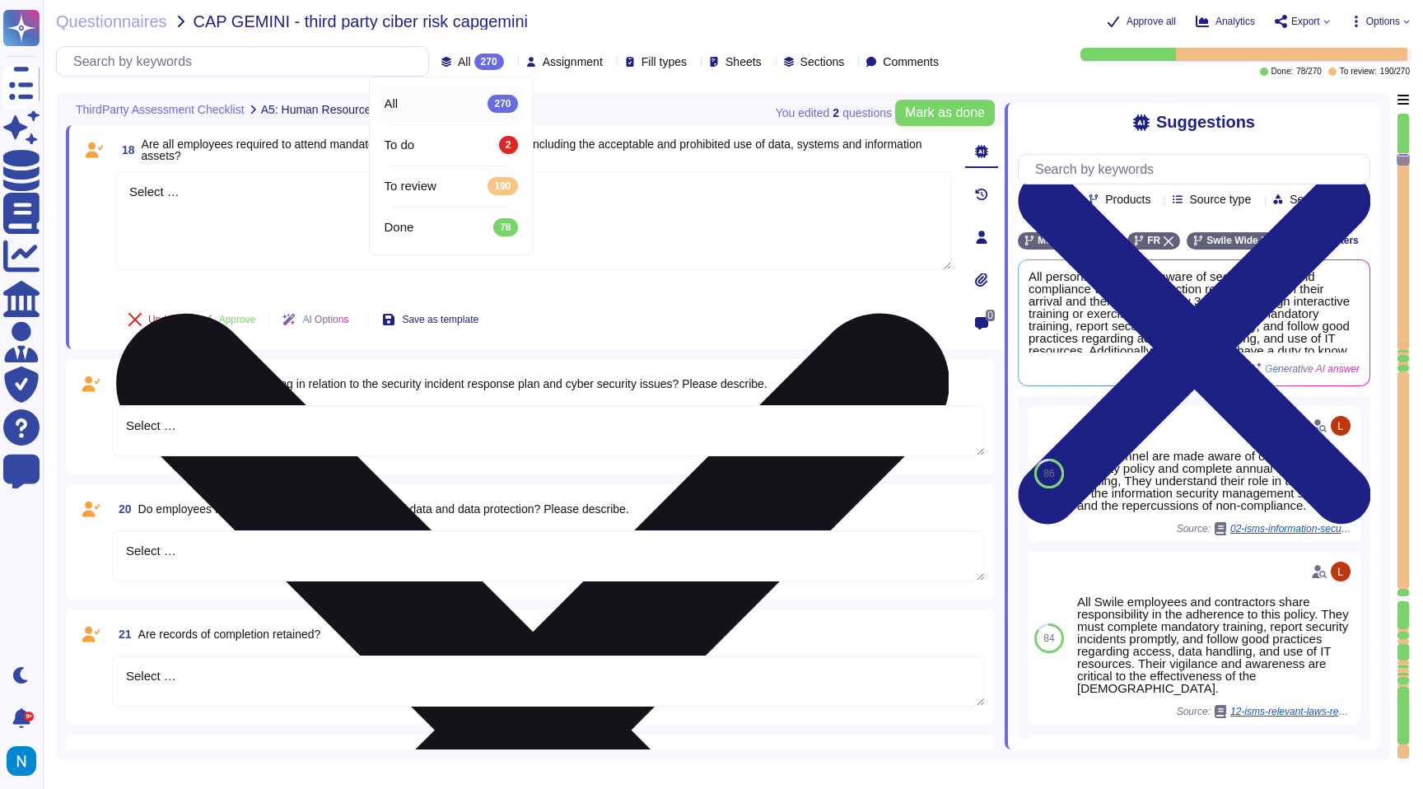
click at [195, 202] on textarea "Select …" at bounding box center [533, 220] width 837 height 99
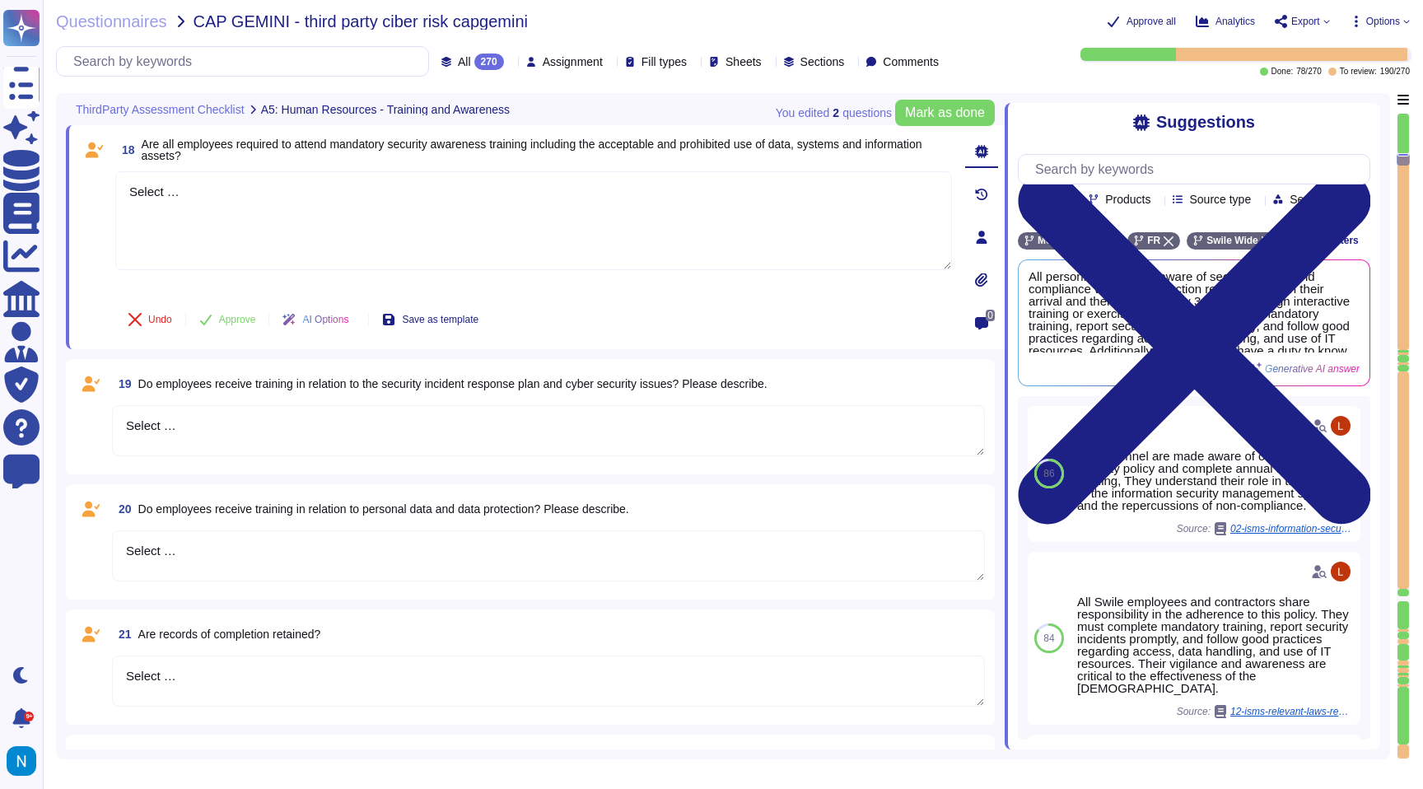
drag, startPoint x: 195, startPoint y: 202, endPoint x: 104, endPoint y: 196, distance: 91.6
click at [105, 196] on div "18 Are all employees required to attend mandatory security awareness training i…" at bounding box center [515, 237] width 873 height 204
click at [1346, 334] on button "Use" at bounding box center [1341, 322] width 37 height 23
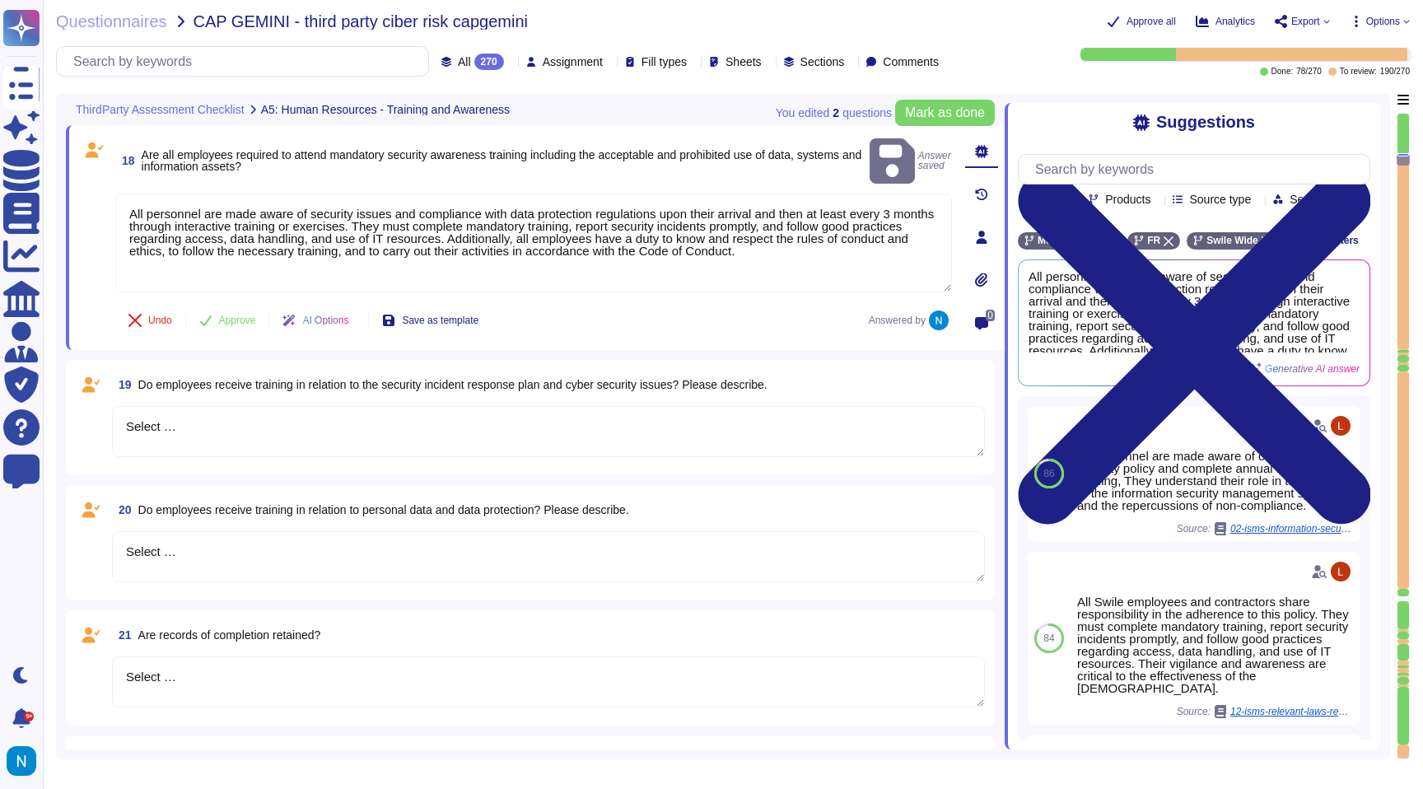
drag, startPoint x: 135, startPoint y: 195, endPoint x: 92, endPoint y: 180, distance: 45.3
click at [92, 180] on div "18 Are all employees required to attend mandatory security awareness training i…" at bounding box center [515, 237] width 873 height 205
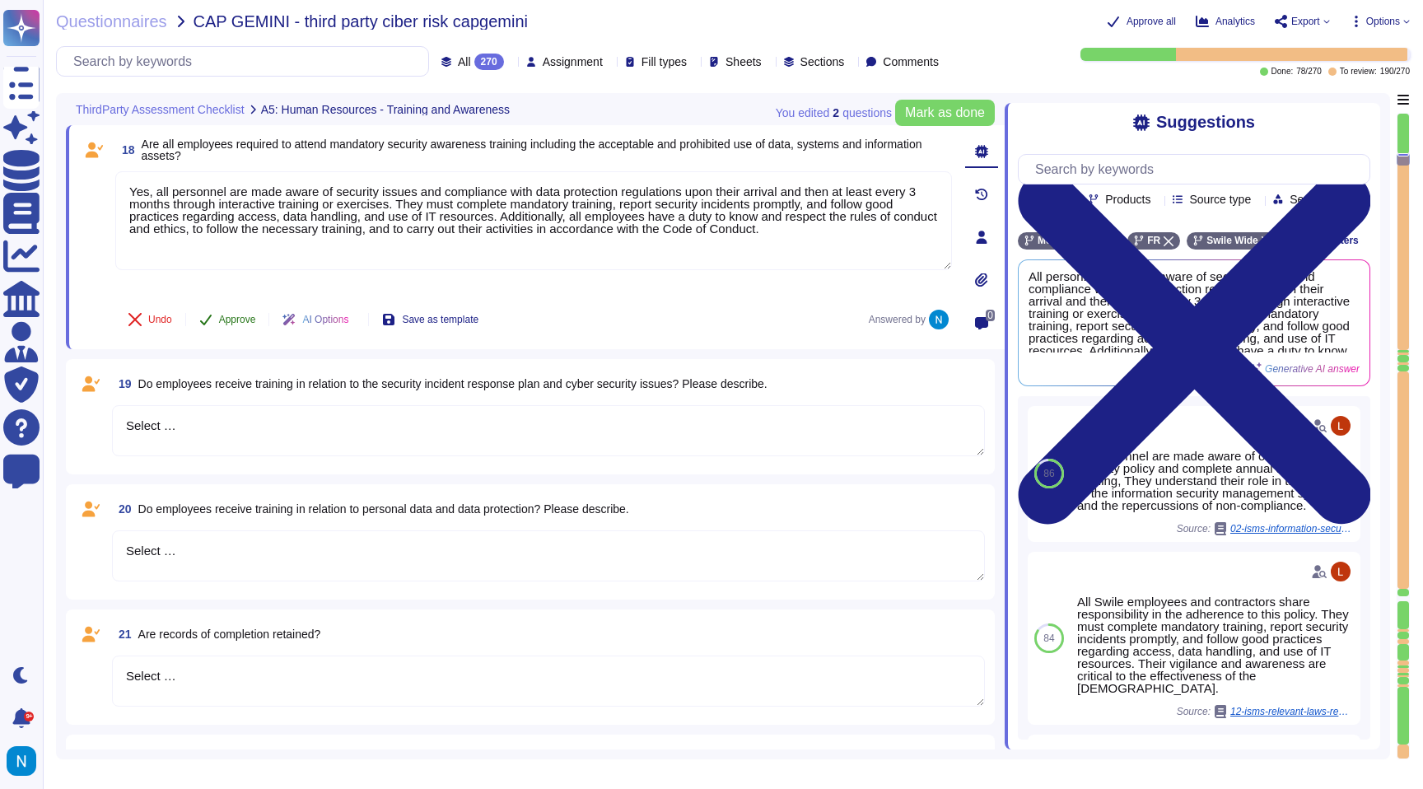
click at [231, 315] on span "Approve" at bounding box center [237, 320] width 37 height 10
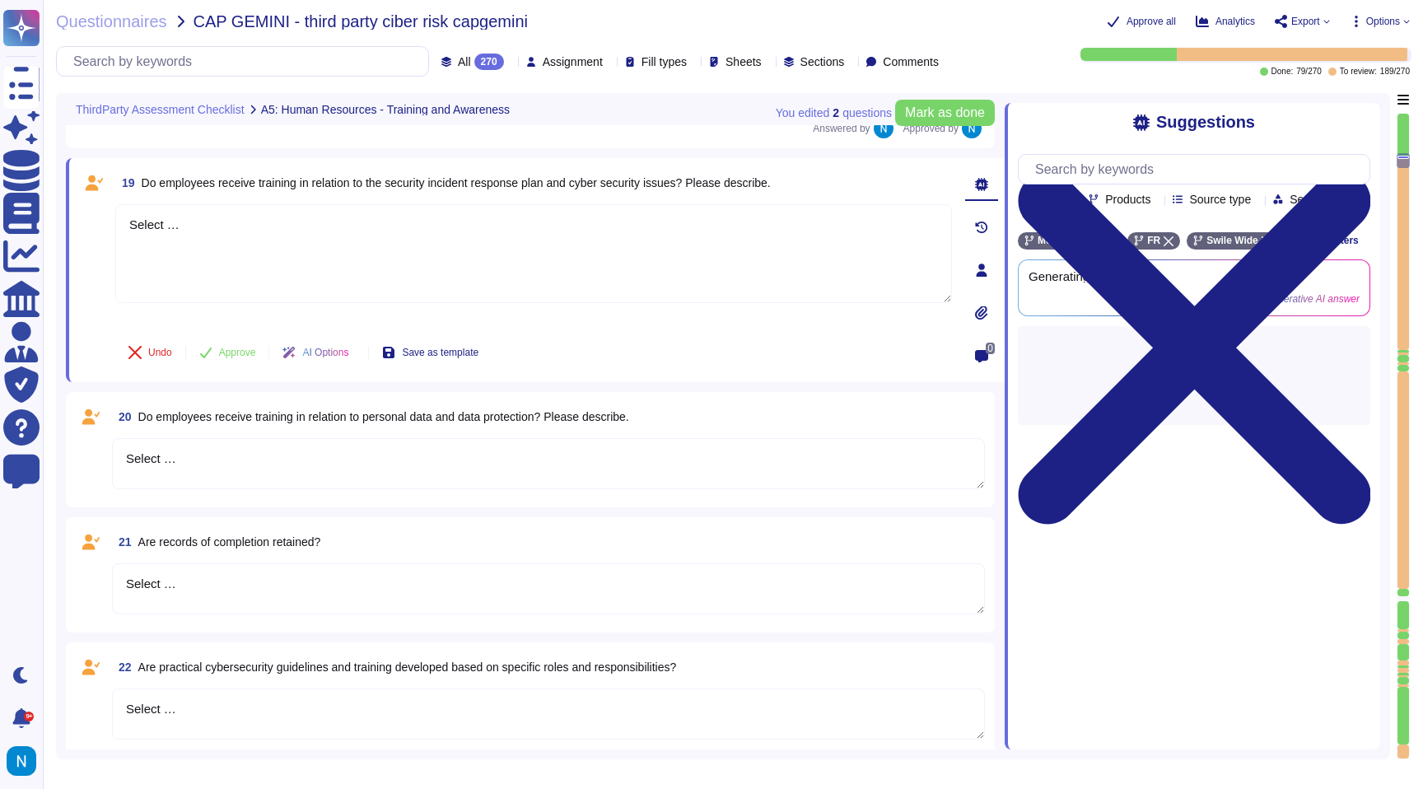
scroll to position [3237, 0]
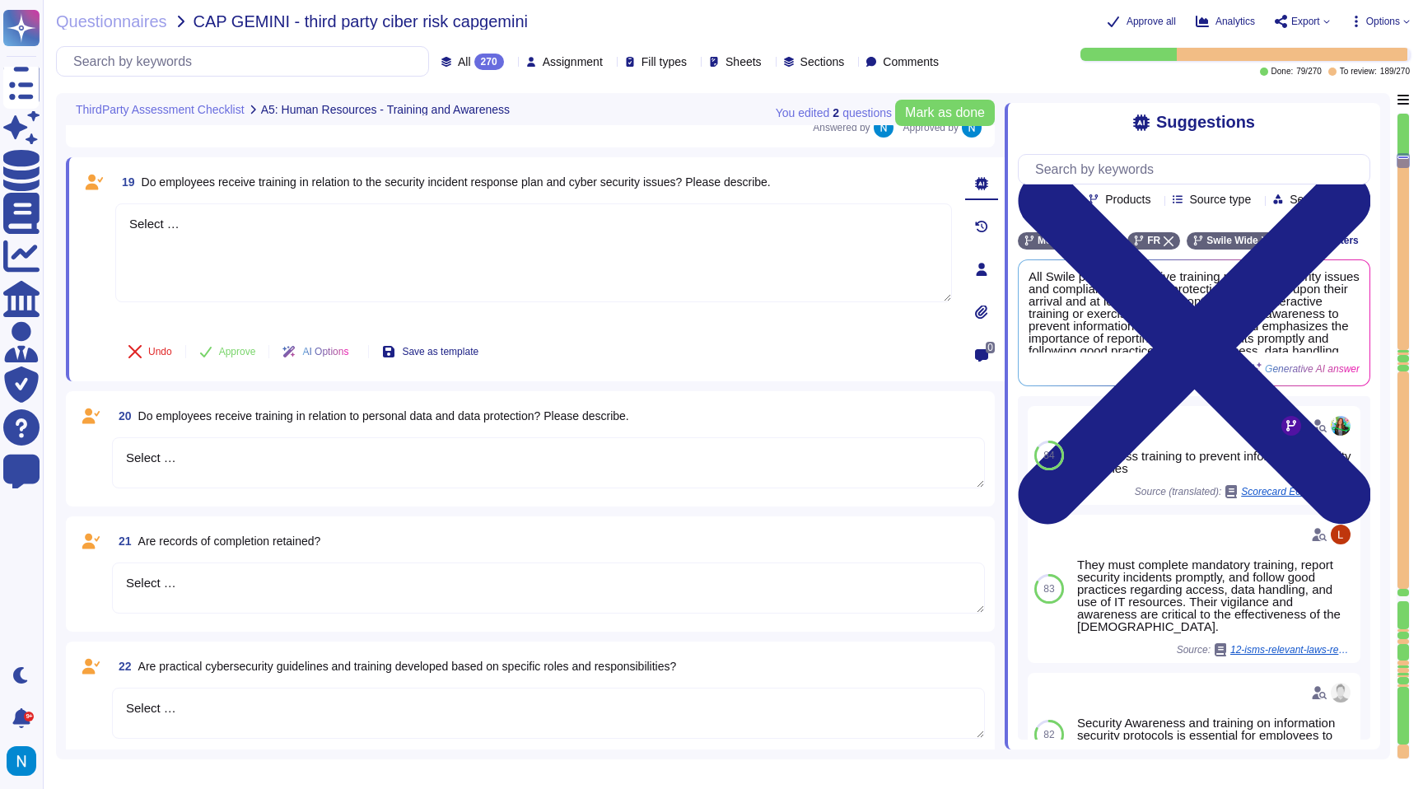
drag, startPoint x: 214, startPoint y: 198, endPoint x: 68, endPoint y: 186, distance: 146.3
click at [68, 187] on div "19 Do employees receive training in relation to the security incident response …" at bounding box center [535, 269] width 939 height 224
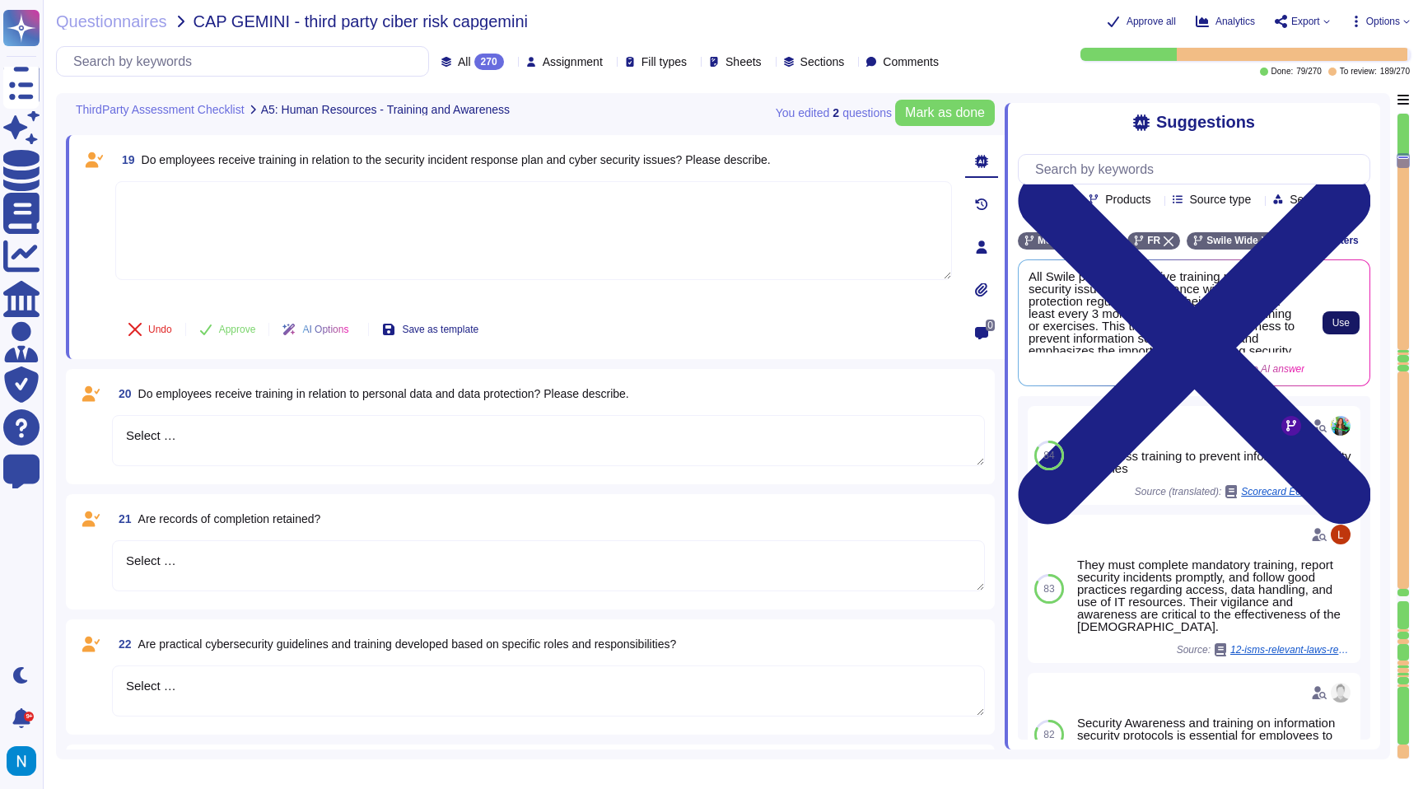
click at [1330, 334] on button "Use" at bounding box center [1341, 322] width 37 height 23
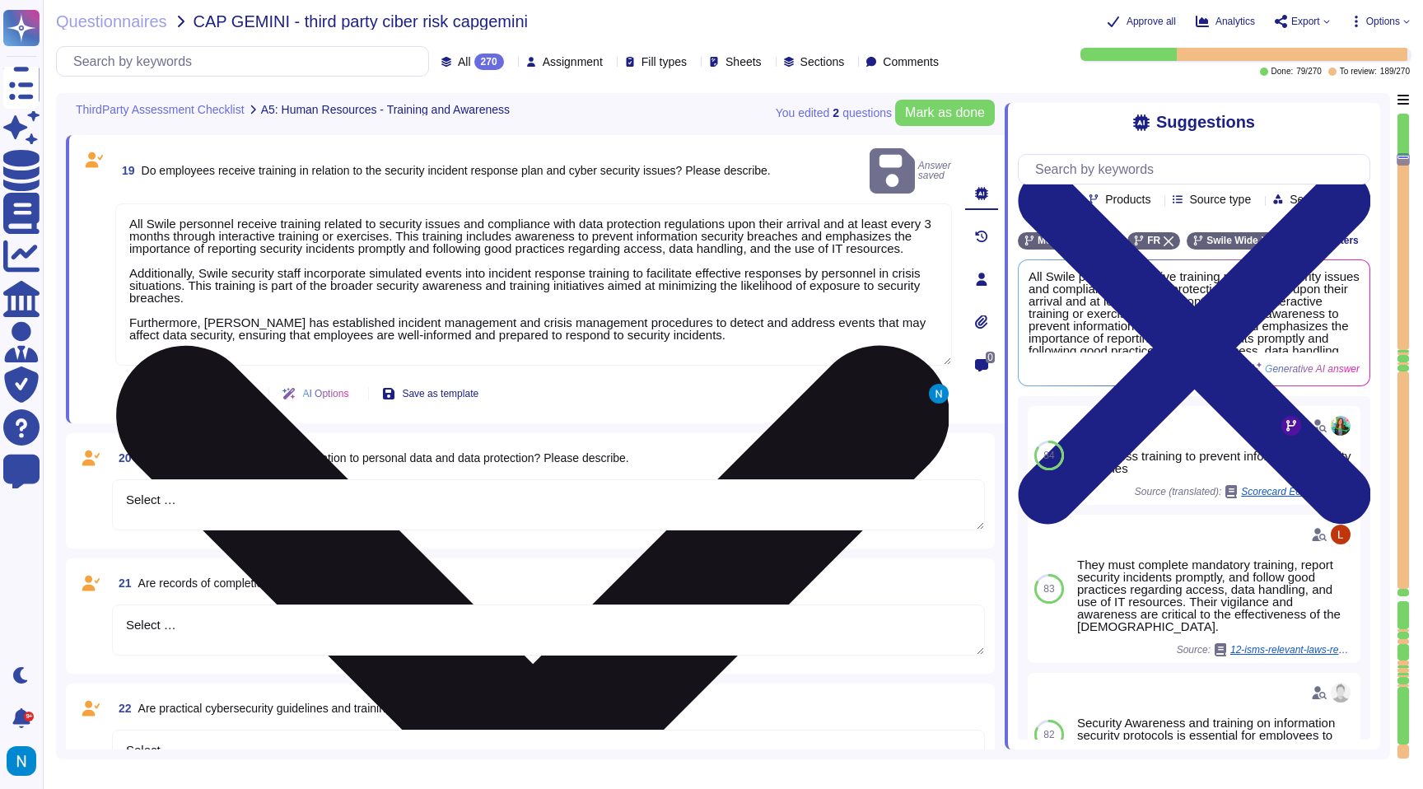
click at [309, 248] on textarea "All Swile personnel receive training related to security issues and compliance …" at bounding box center [533, 284] width 837 height 162
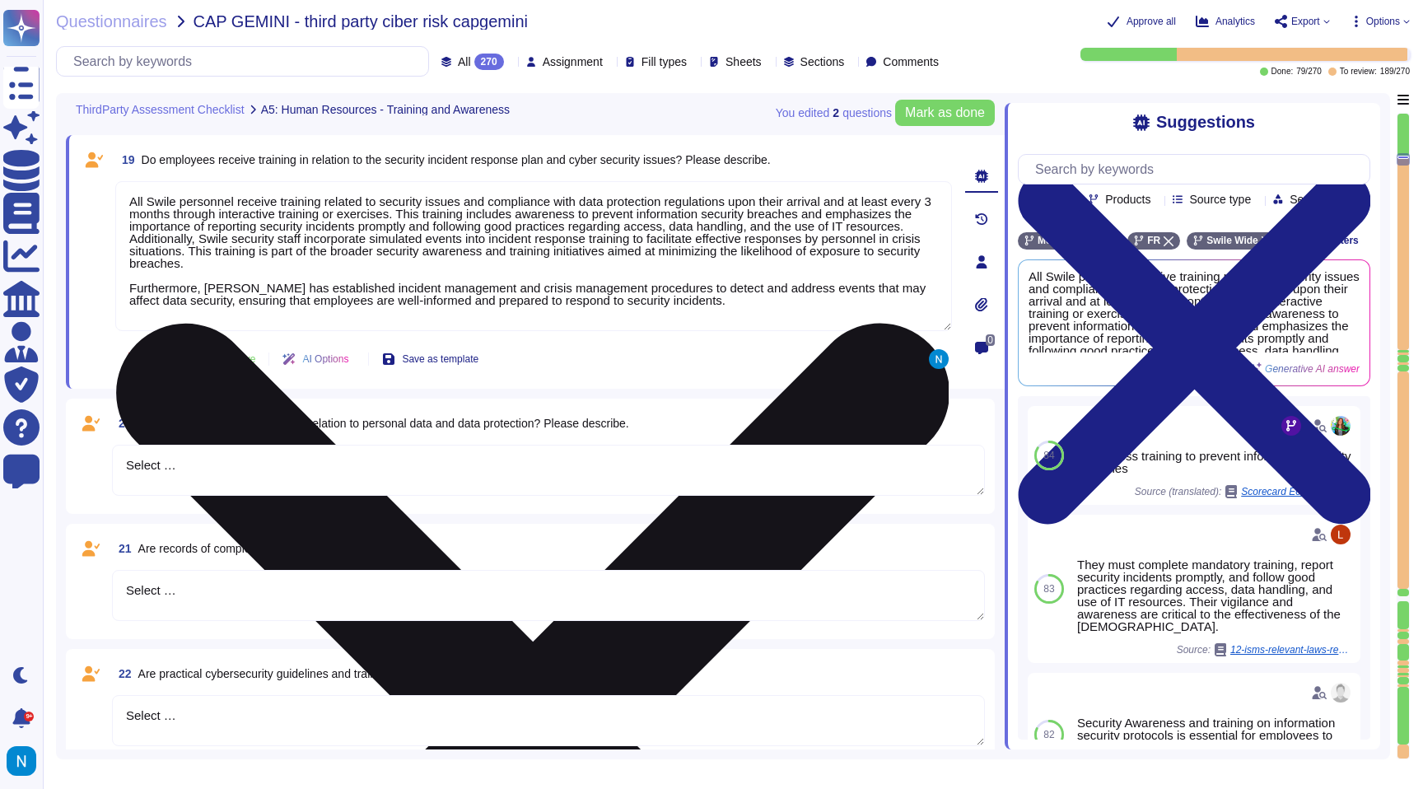
click at [164, 287] on textarea "All Swile personnel receive training related to security issues and compliance …" at bounding box center [533, 256] width 837 height 150
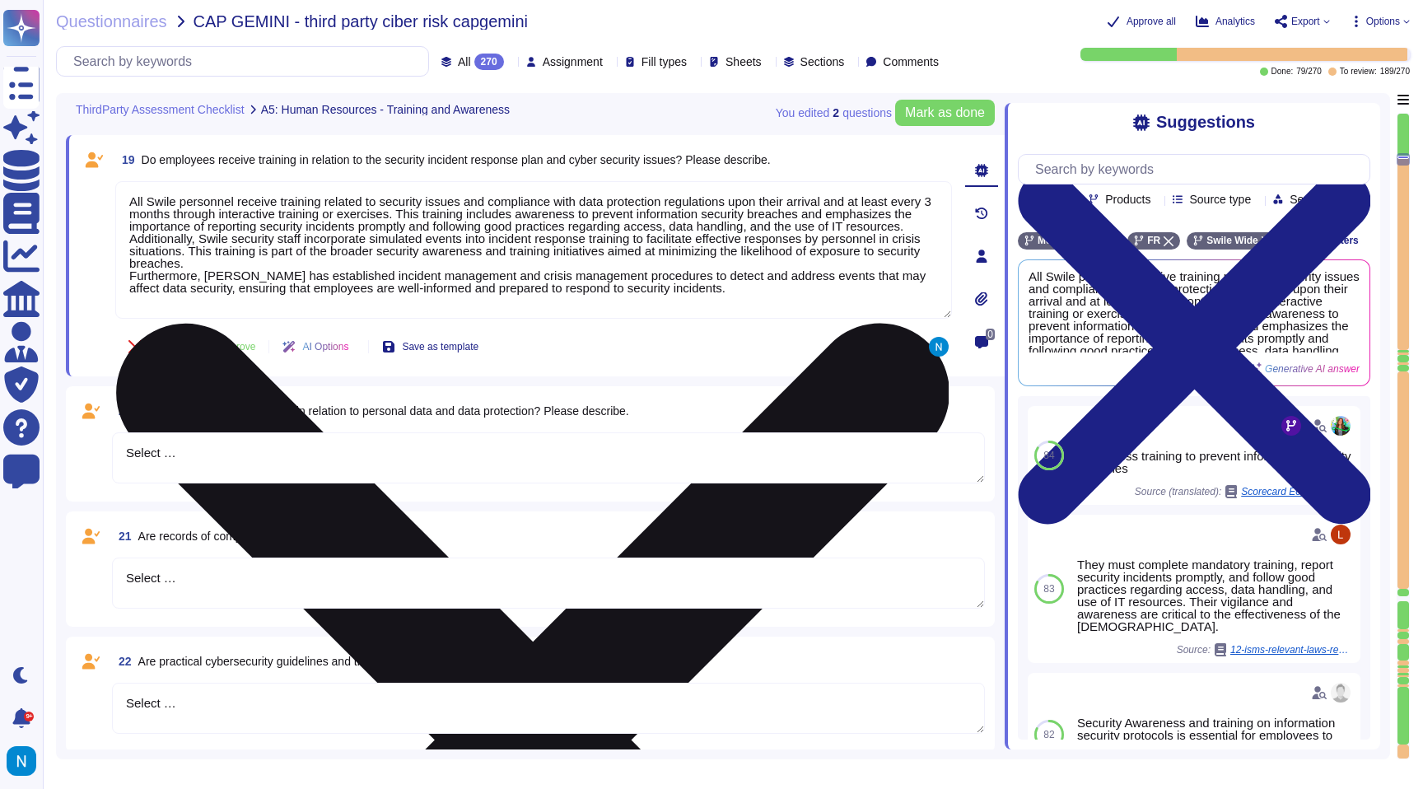
click at [138, 198] on textarea "All Swile personnel receive training related to security issues and compliance …" at bounding box center [533, 250] width 837 height 138
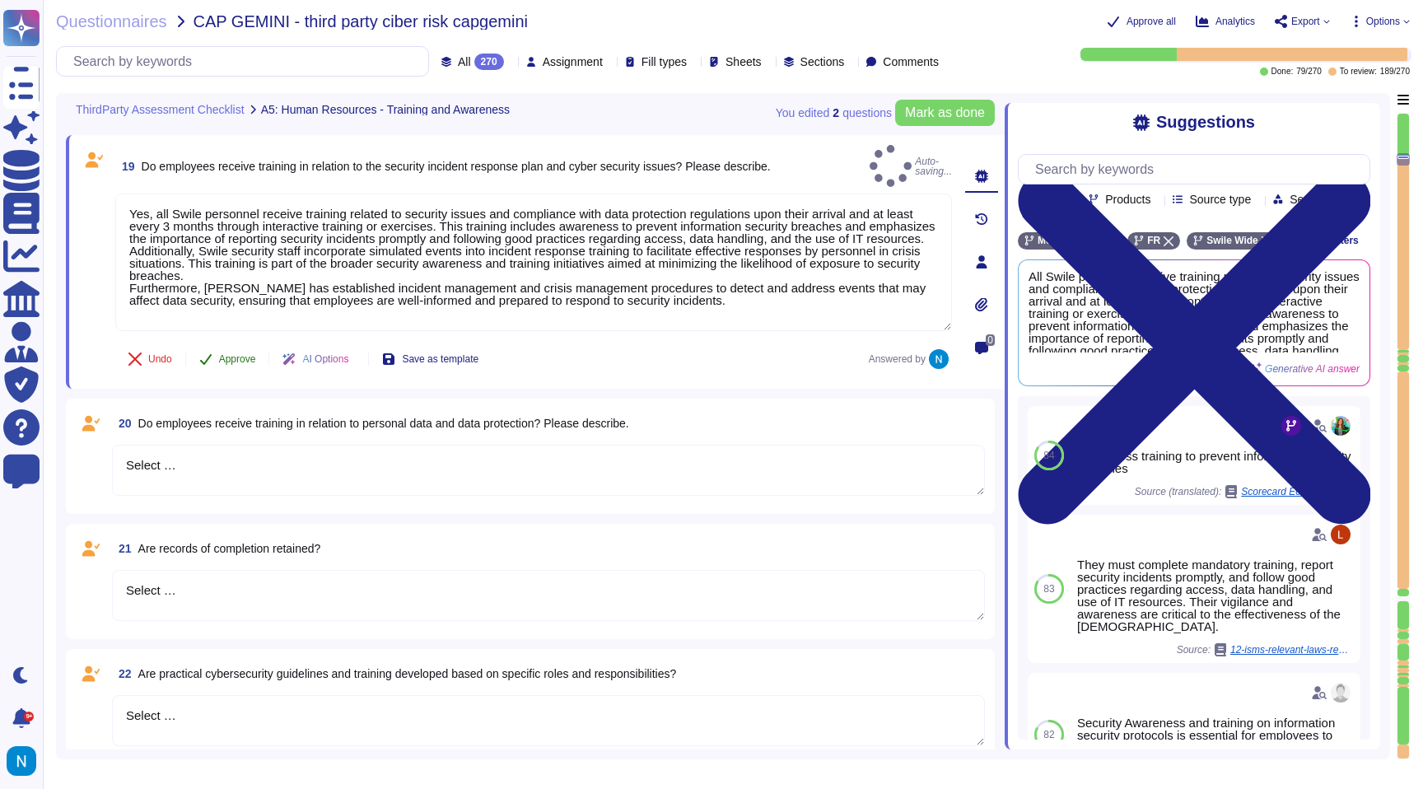
click at [254, 355] on button "Approve" at bounding box center [227, 359] width 83 height 33
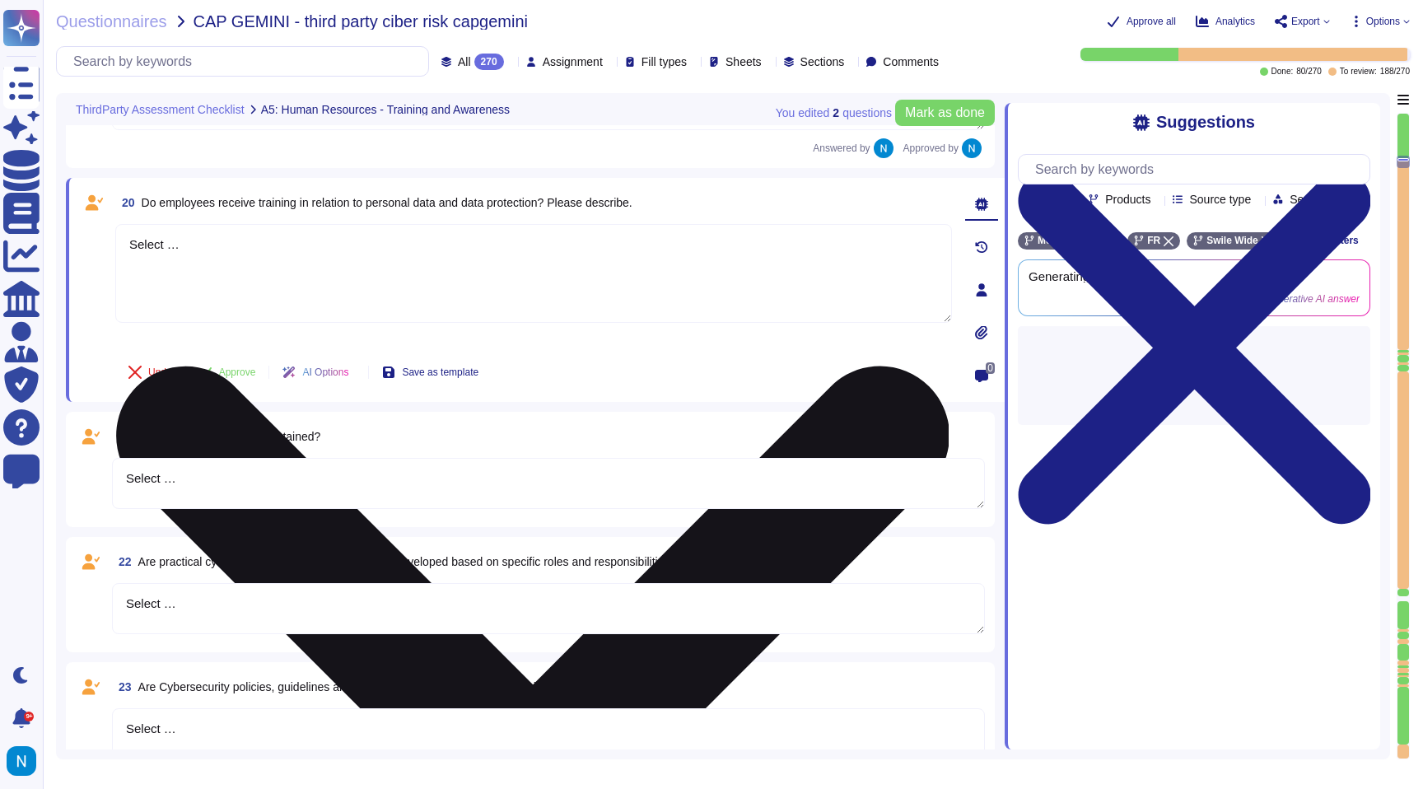
scroll to position [3446, 0]
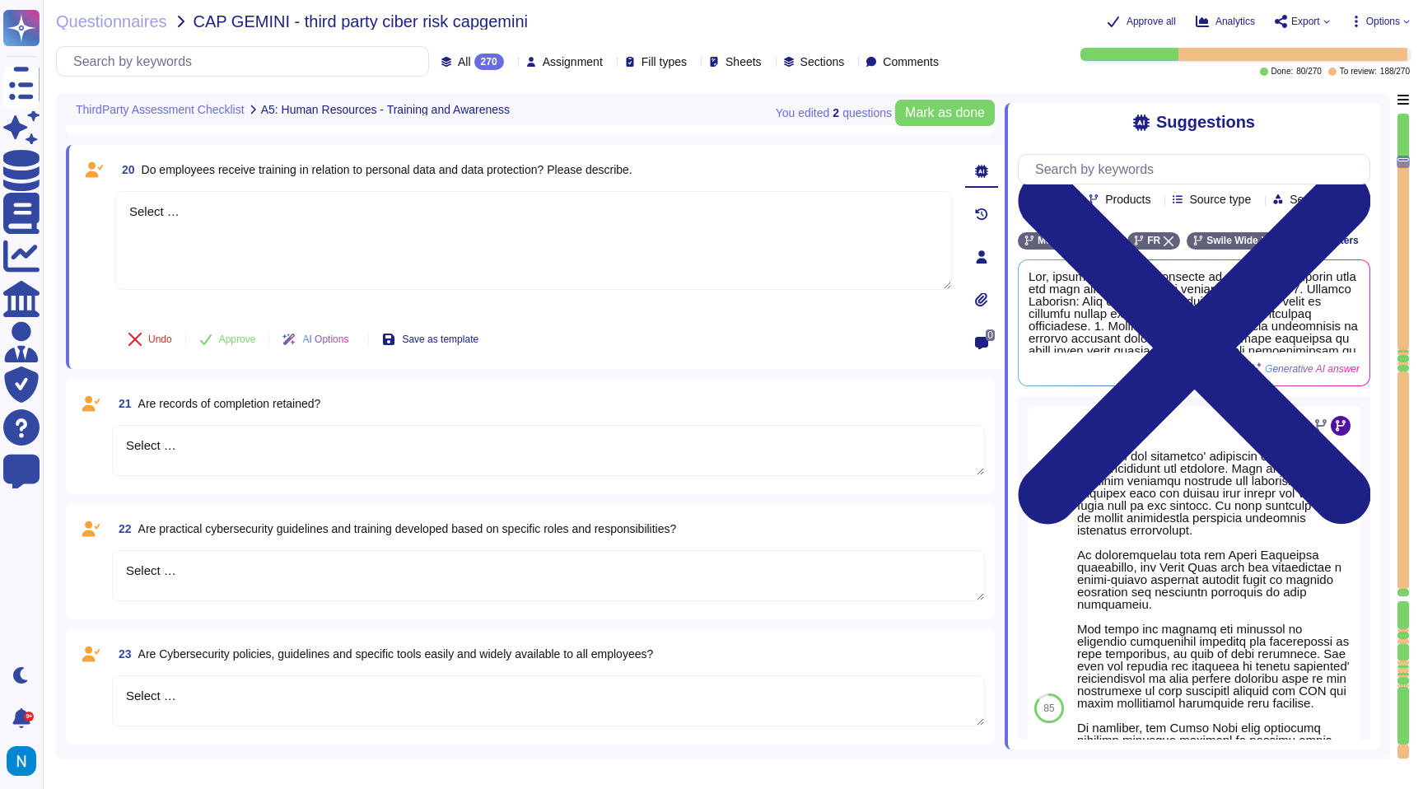
drag, startPoint x: 255, startPoint y: 254, endPoint x: 46, endPoint y: 181, distance: 221.6
click at [47, 184] on div "Questionnaires CAP GEMINI - third party ciber risk capgemini Approve all Analyt…" at bounding box center [733, 394] width 1380 height 789
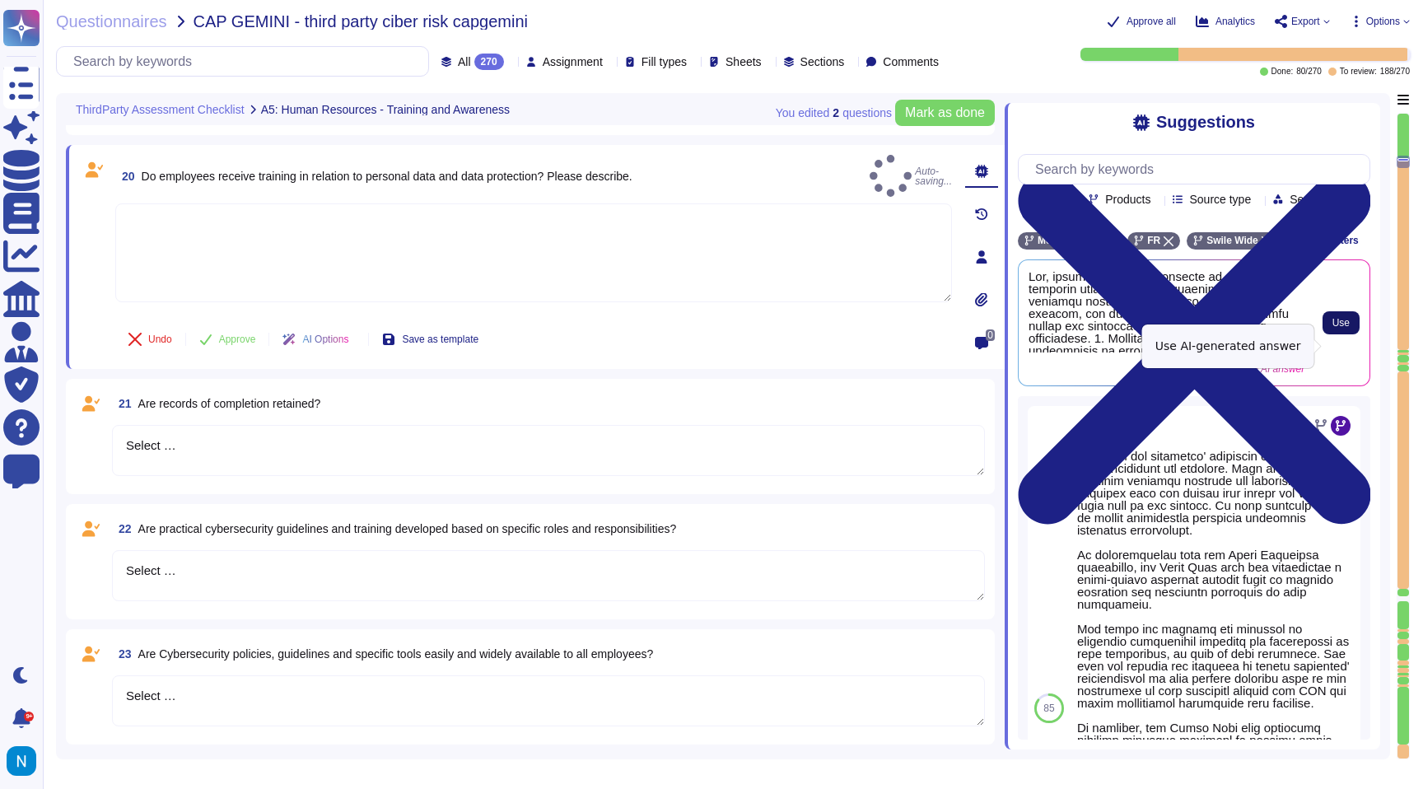
click at [1340, 328] on span "Use" at bounding box center [1340, 323] width 17 height 10
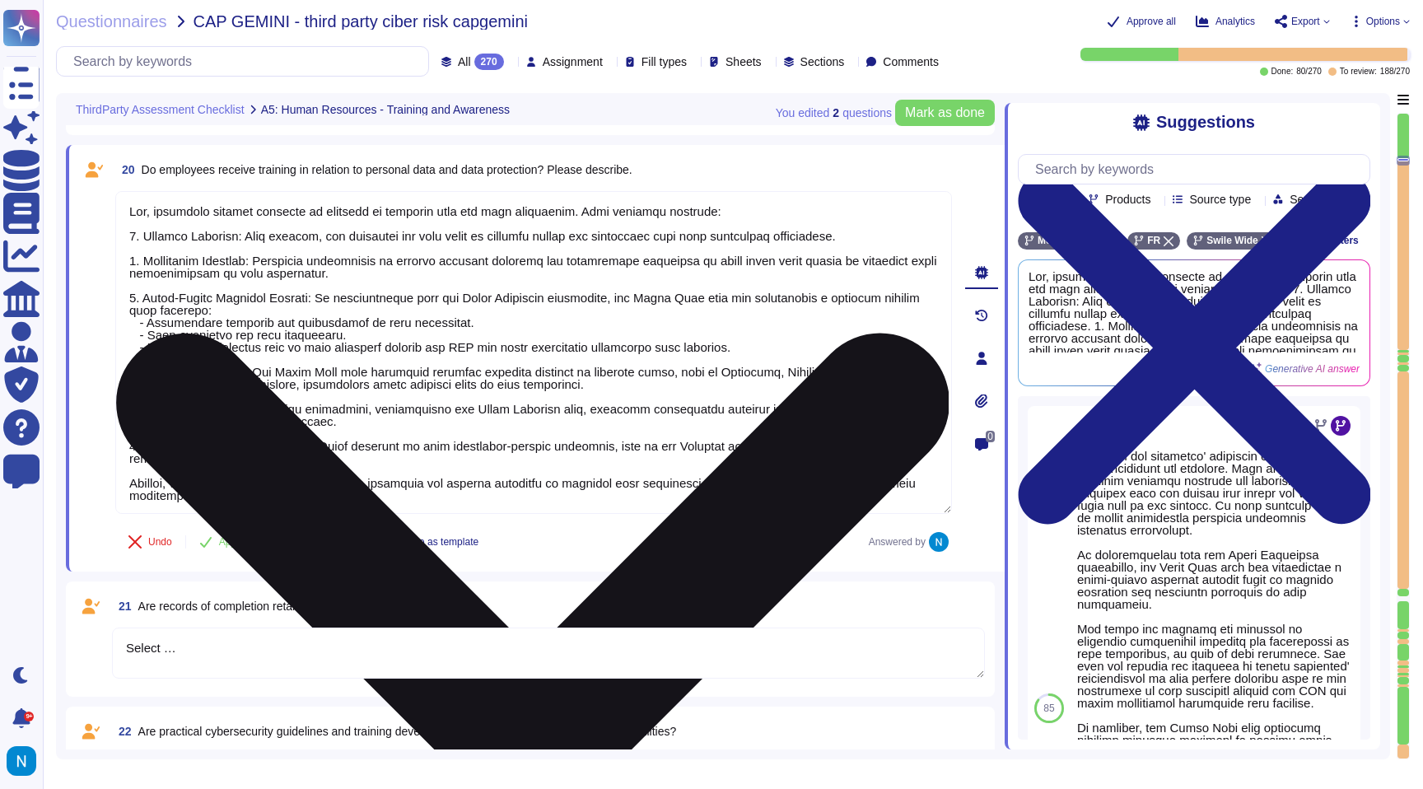
drag, startPoint x: 204, startPoint y: 497, endPoint x: 118, endPoint y: 477, distance: 88.9
click at [118, 477] on textarea at bounding box center [533, 352] width 837 height 323
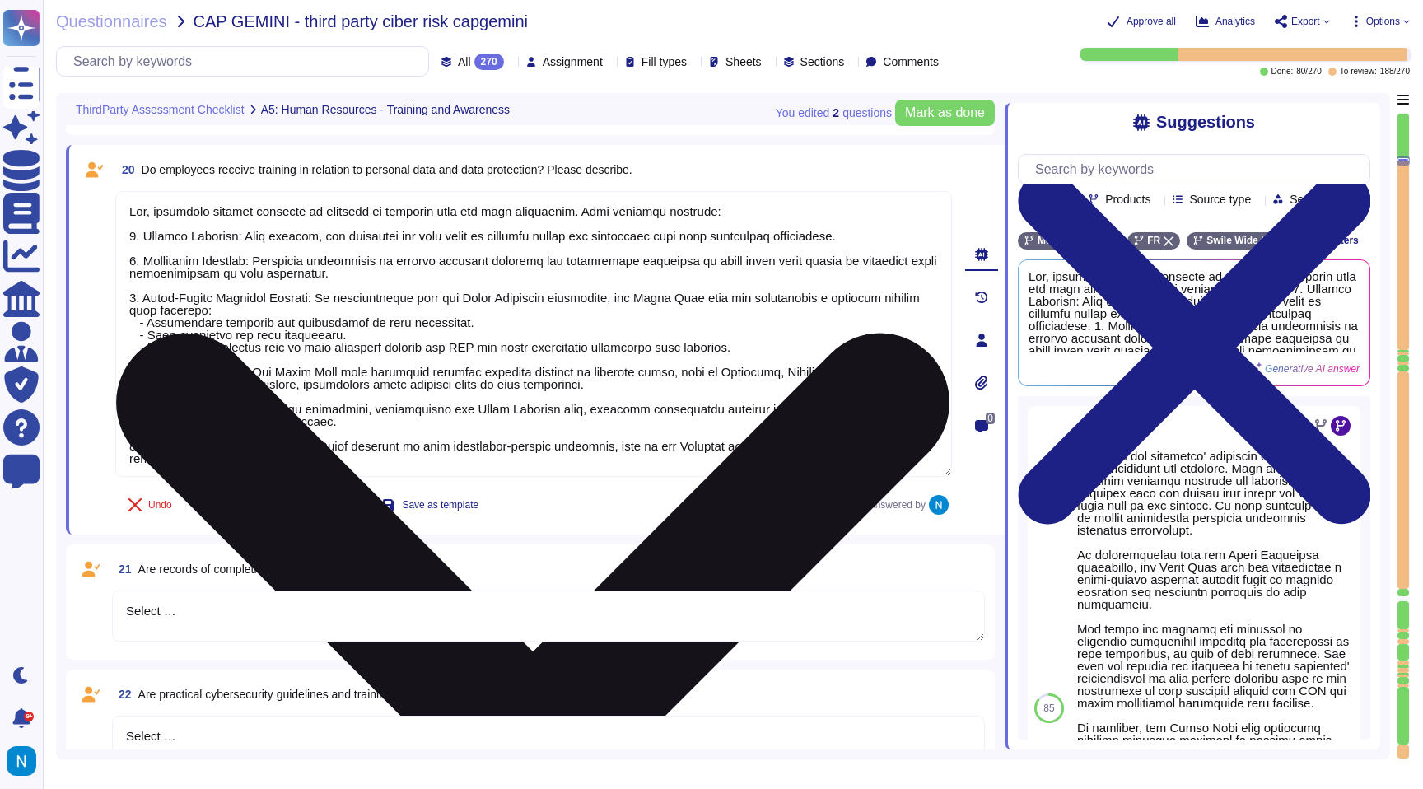
click at [152, 432] on textarea at bounding box center [533, 334] width 837 height 286
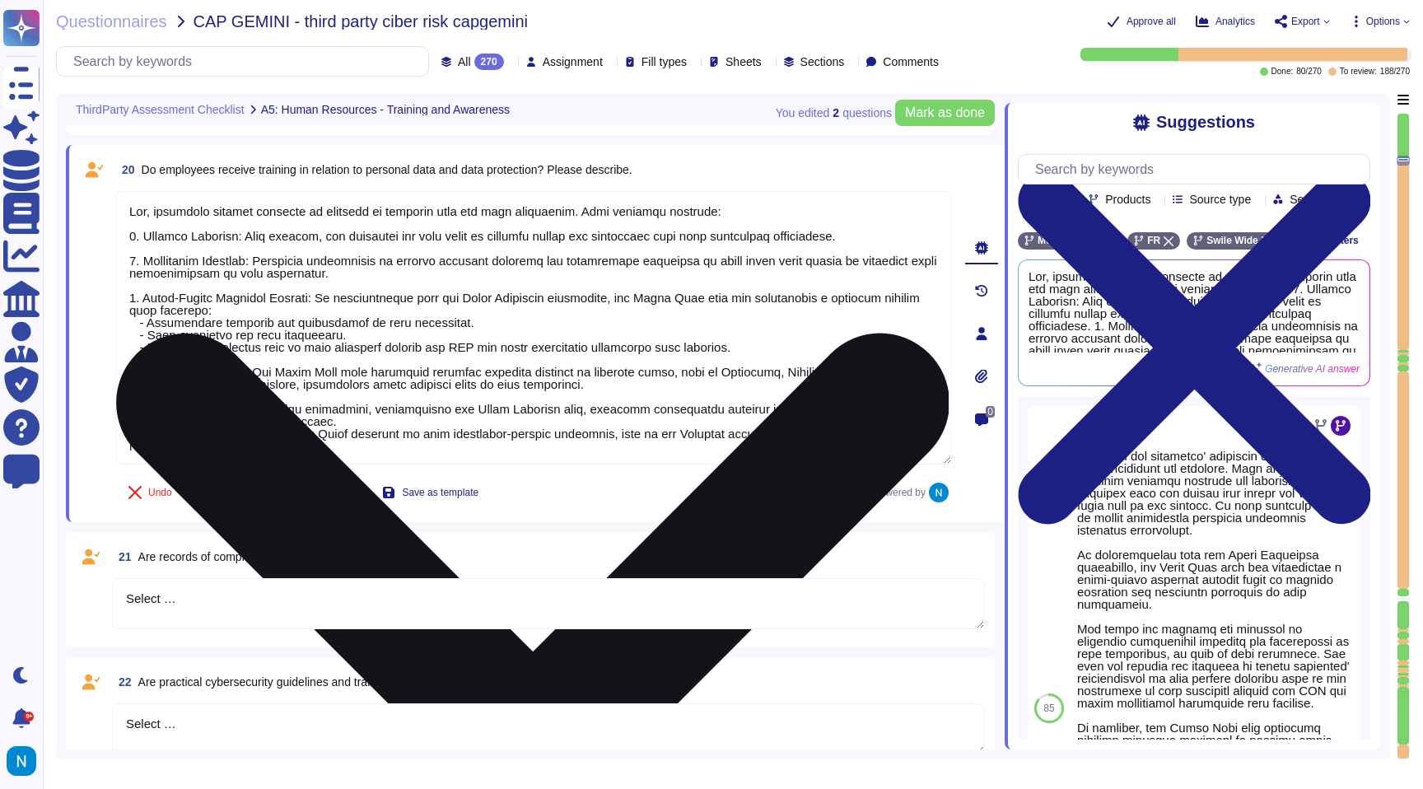
click at [168, 394] on textarea at bounding box center [533, 327] width 837 height 273
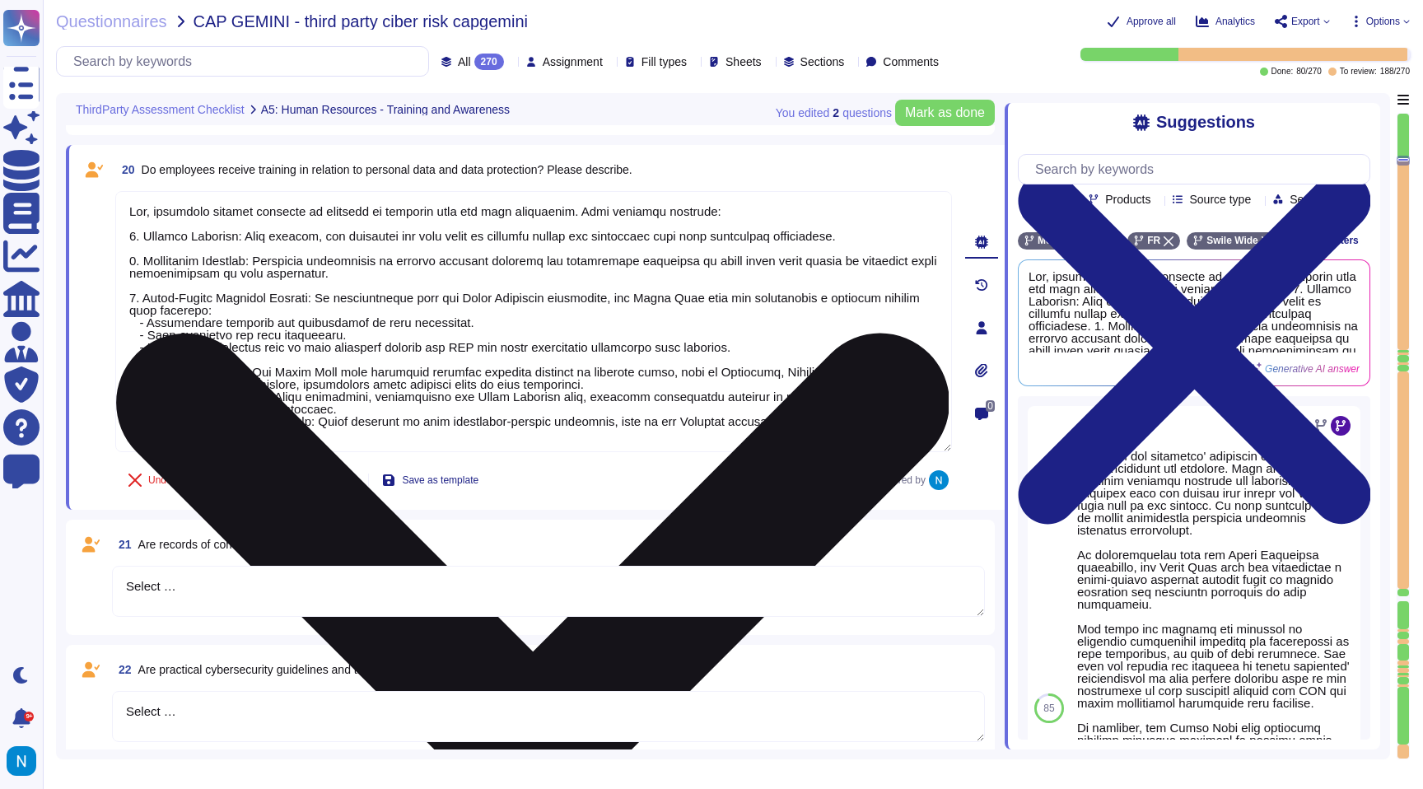
click at [159, 357] on textarea at bounding box center [533, 321] width 837 height 261
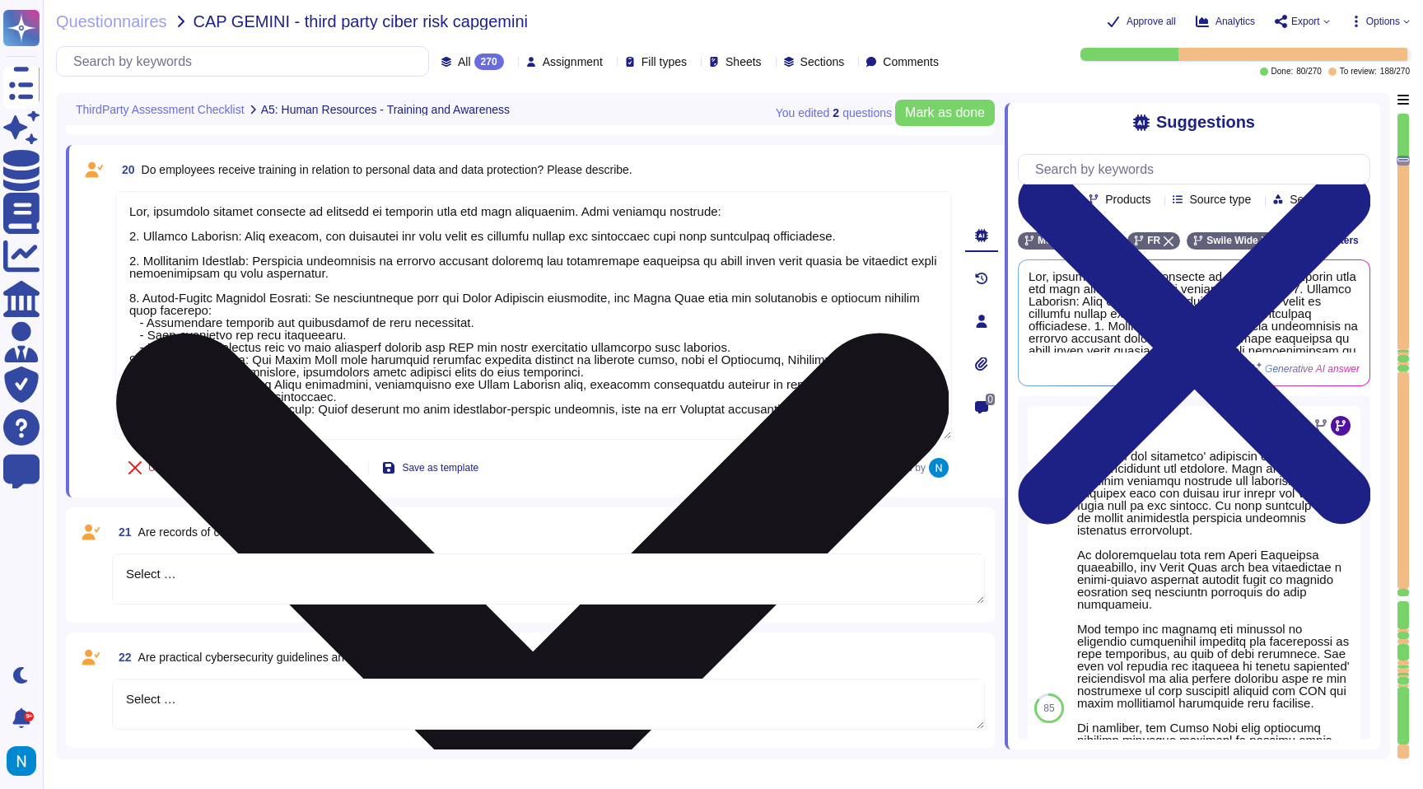
click at [174, 287] on textarea at bounding box center [533, 315] width 837 height 249
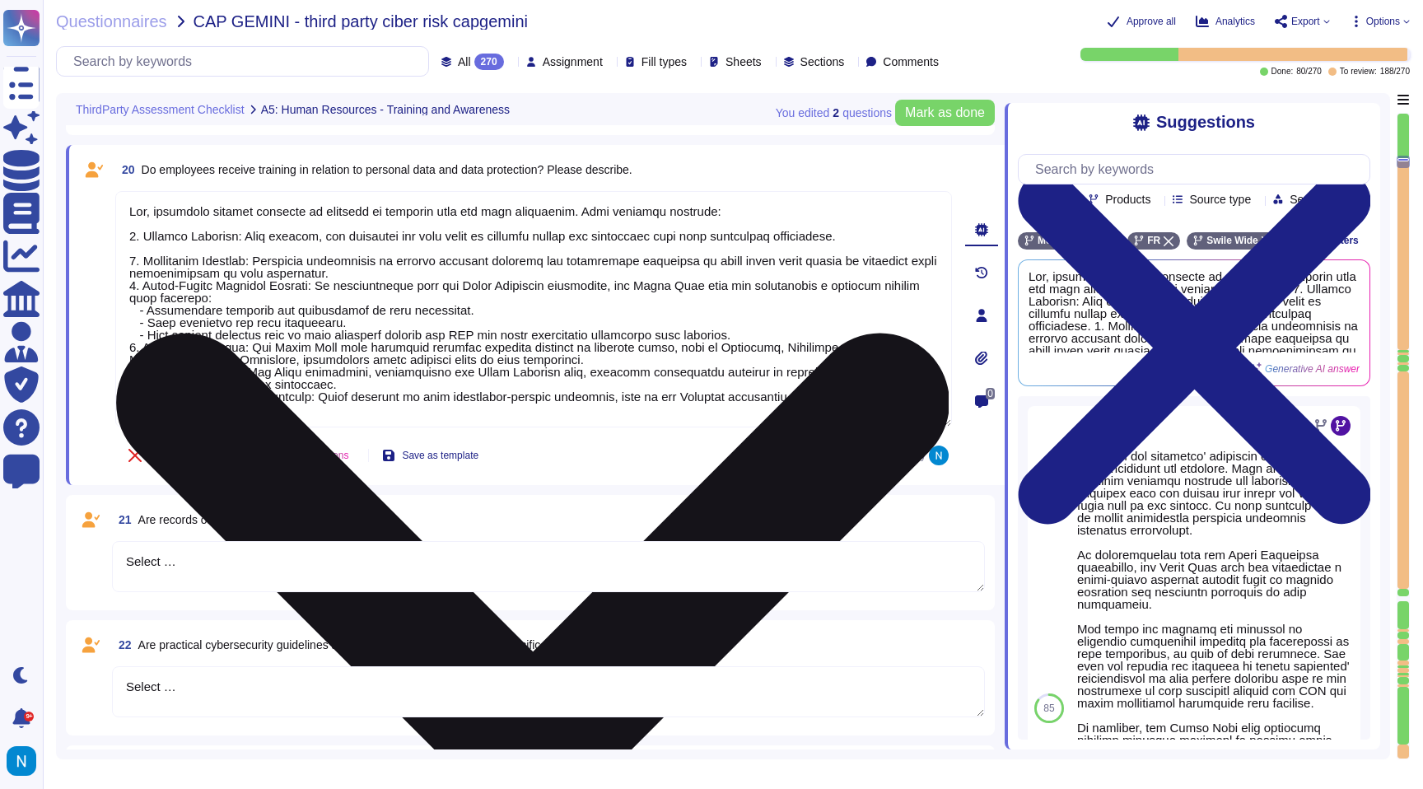
click at [169, 245] on textarea at bounding box center [533, 309] width 837 height 236
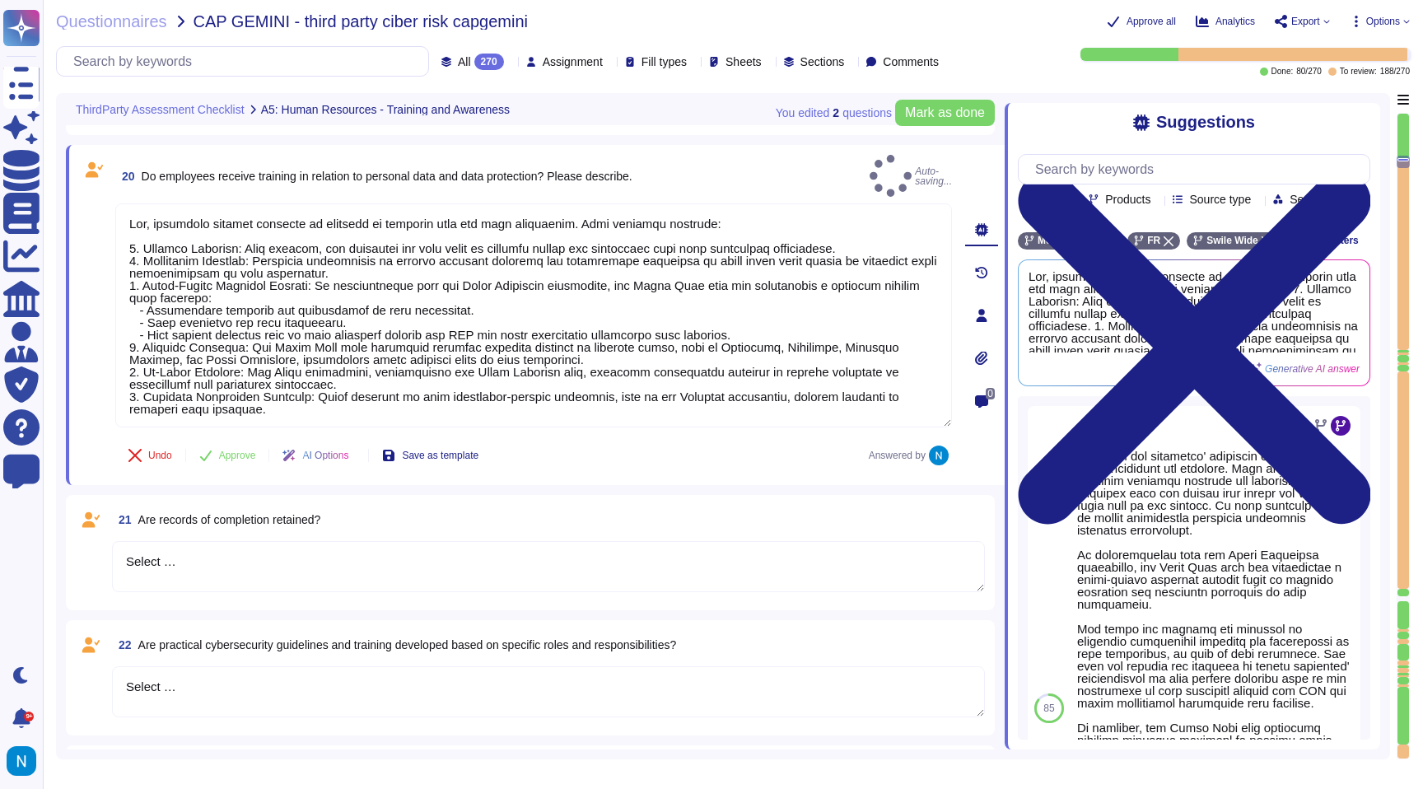
click at [977, 309] on icon at bounding box center [981, 315] width 13 height 13
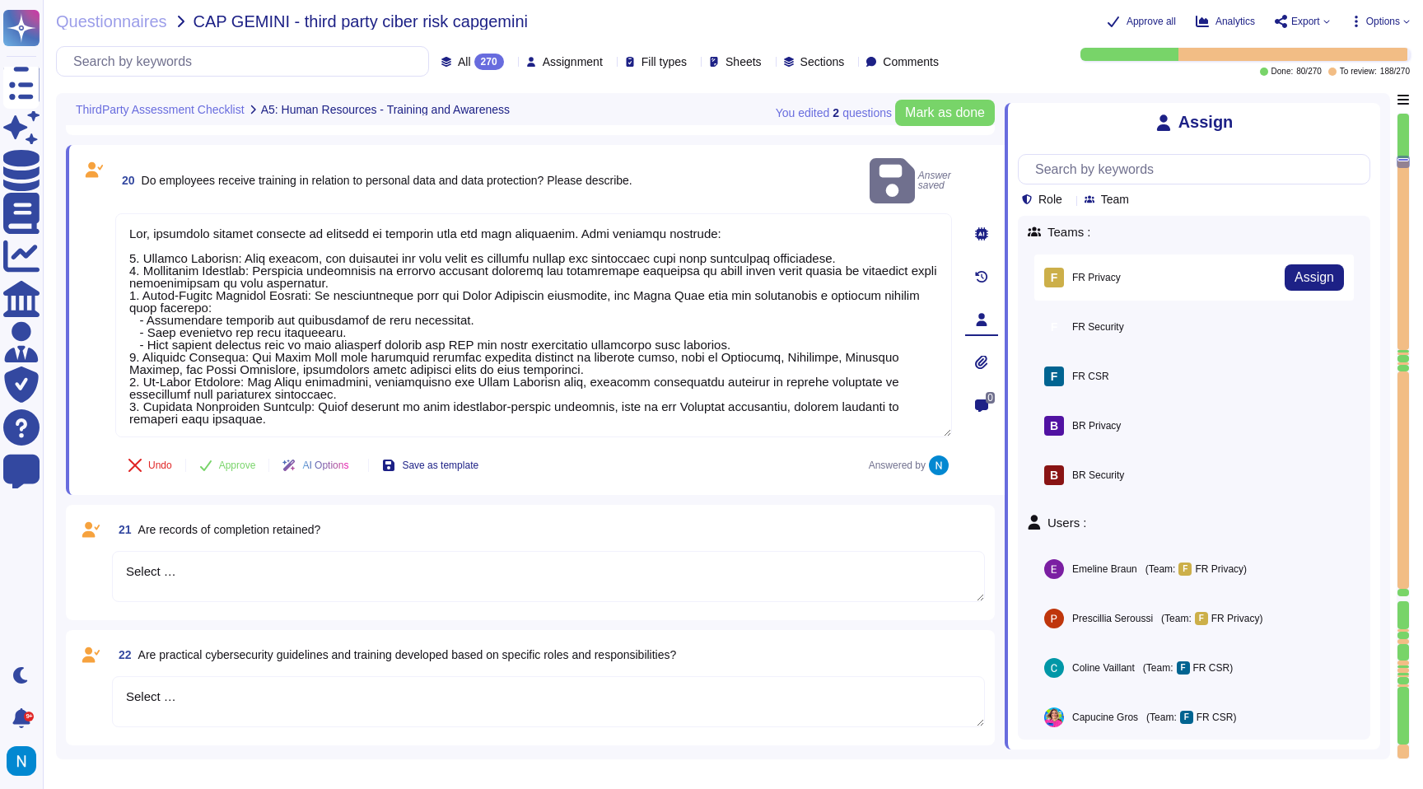
click at [1097, 278] on div "F FR Privacy" at bounding box center [1082, 278] width 77 height 20
click at [1318, 277] on span "Assign" at bounding box center [1315, 277] width 40 height 13
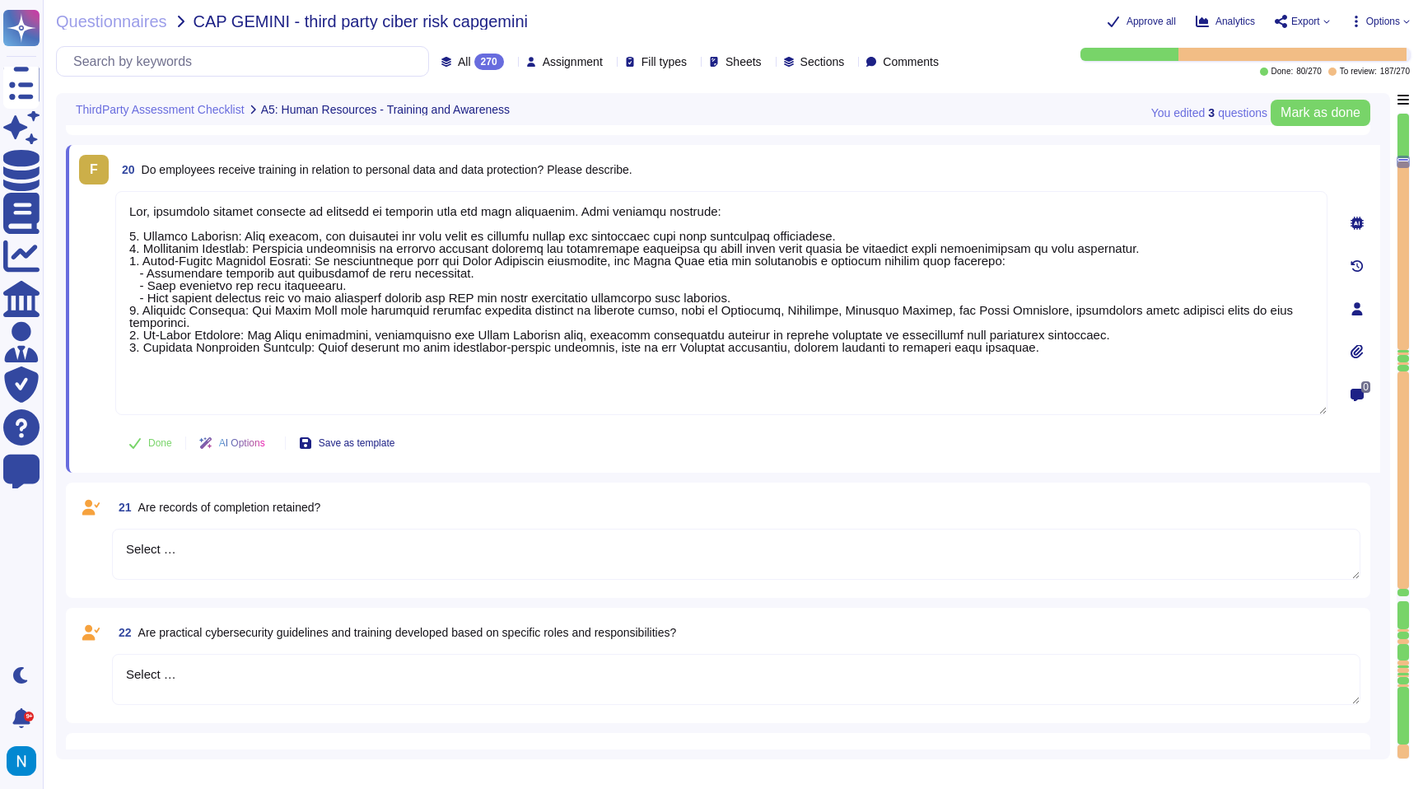
click at [557, 540] on textarea "Select …" at bounding box center [736, 554] width 1248 height 51
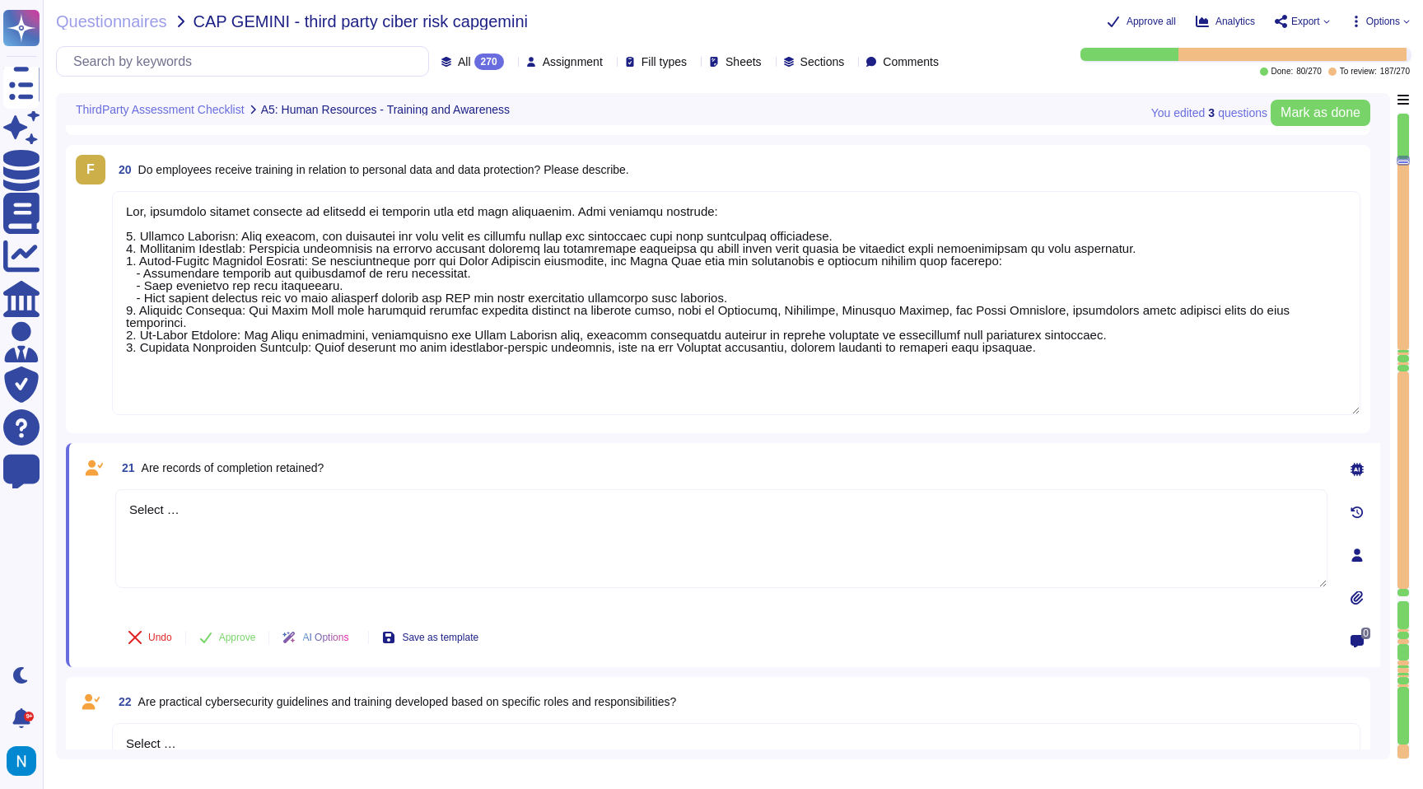
click at [1366, 468] on div at bounding box center [1357, 469] width 33 height 33
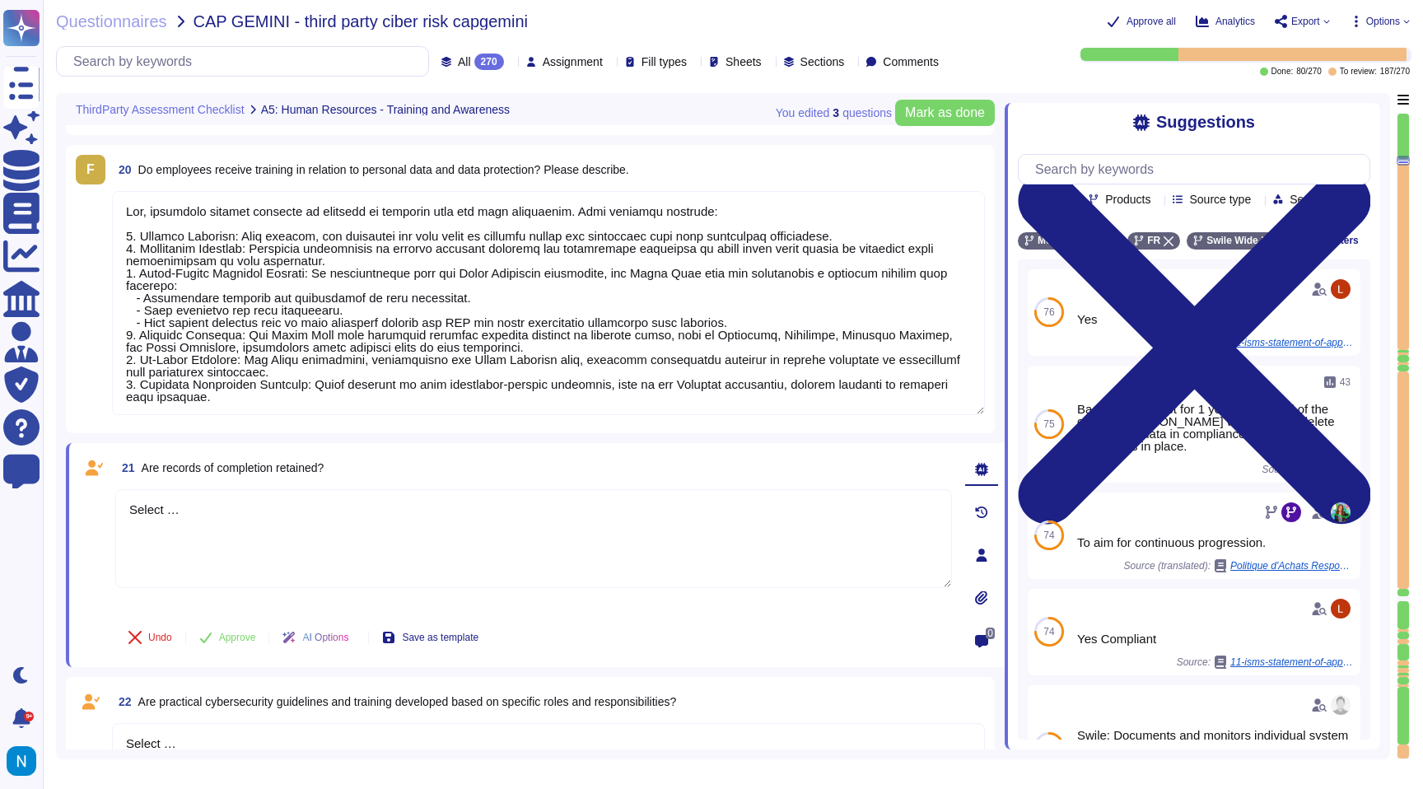
click at [348, 166] on span "Do employees receive training in relation to personal data and data protection?…" at bounding box center [383, 169] width 491 height 13
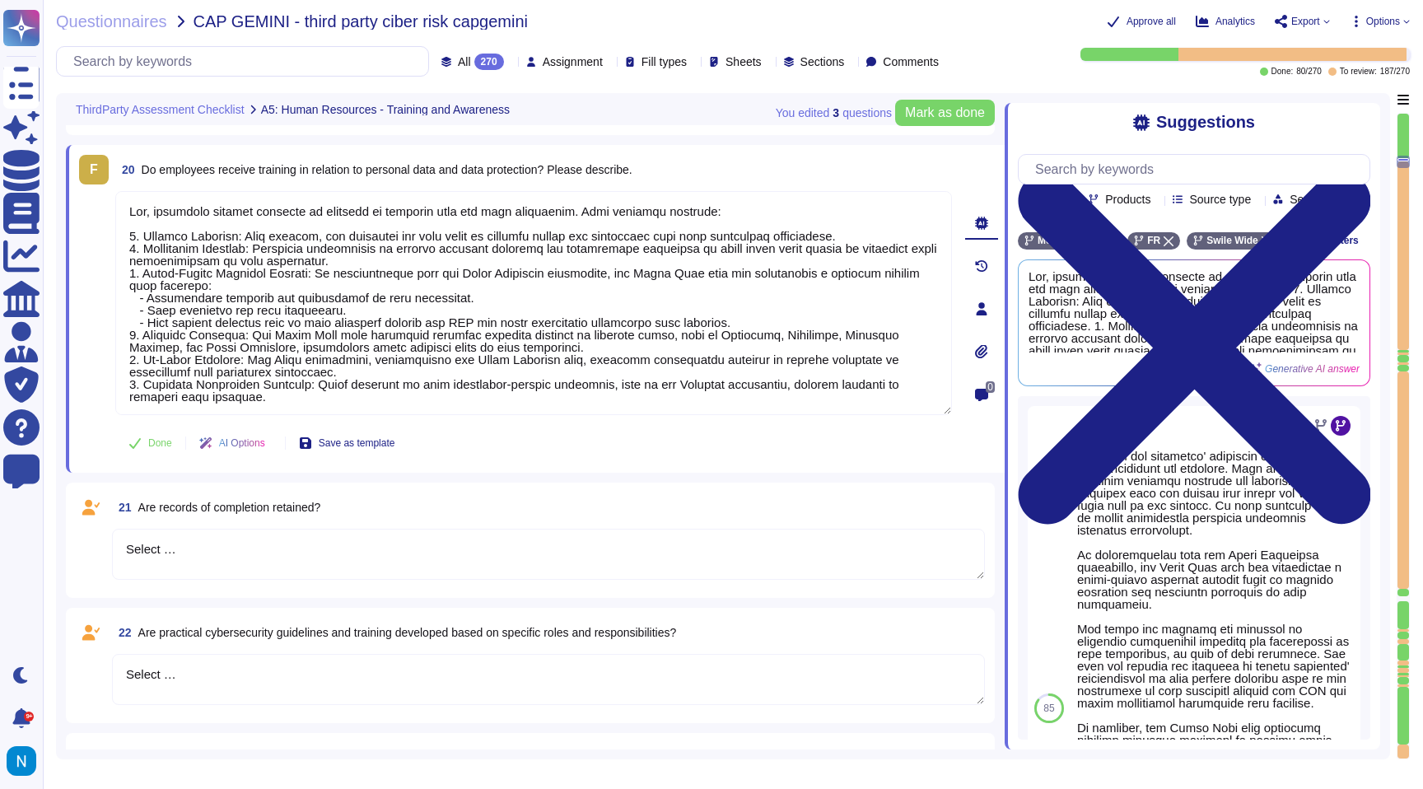
click at [248, 535] on textarea "Select …" at bounding box center [548, 554] width 873 height 51
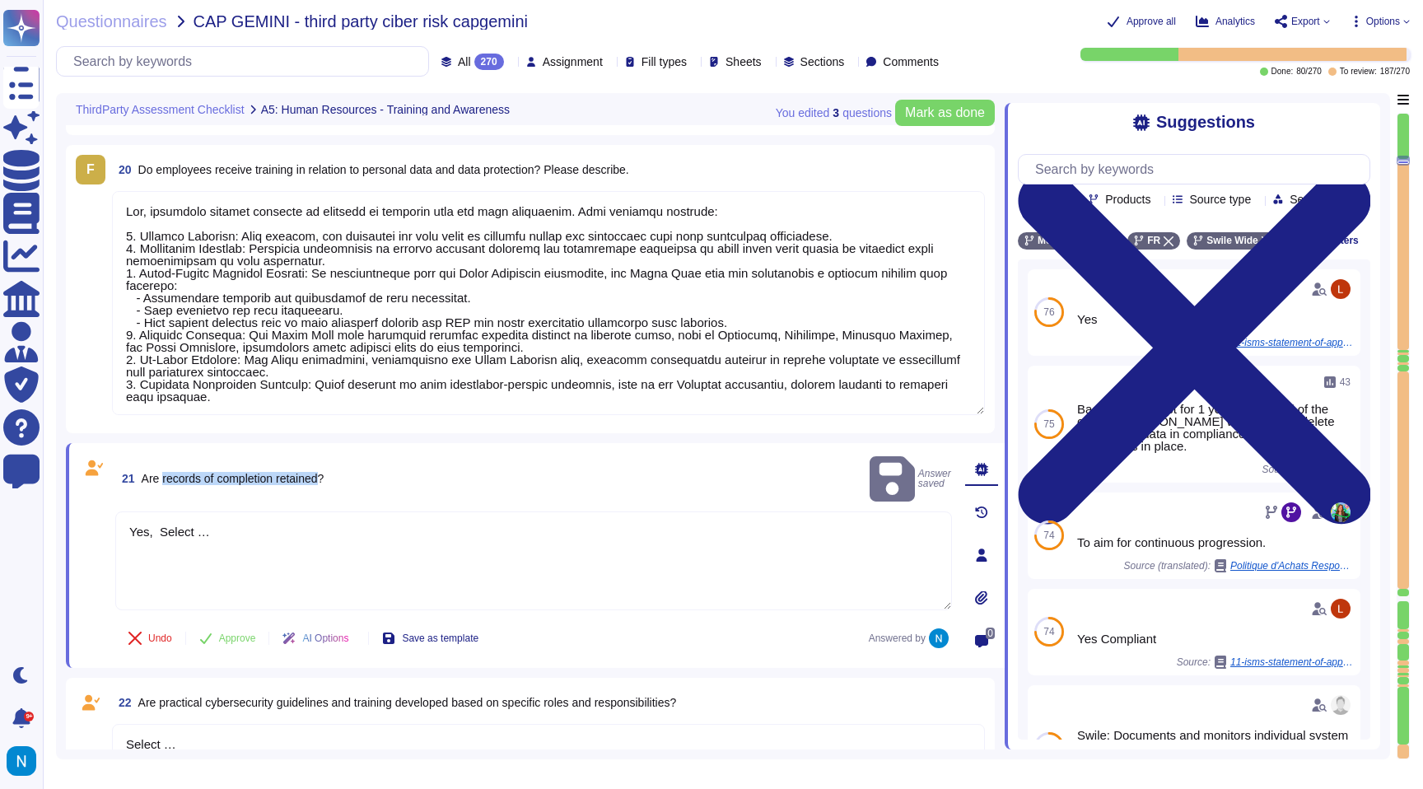
drag, startPoint x: 165, startPoint y: 467, endPoint x: 330, endPoint y: 467, distance: 165.5
click at [324, 472] on span "Are records of completion retained?" at bounding box center [233, 478] width 183 height 13
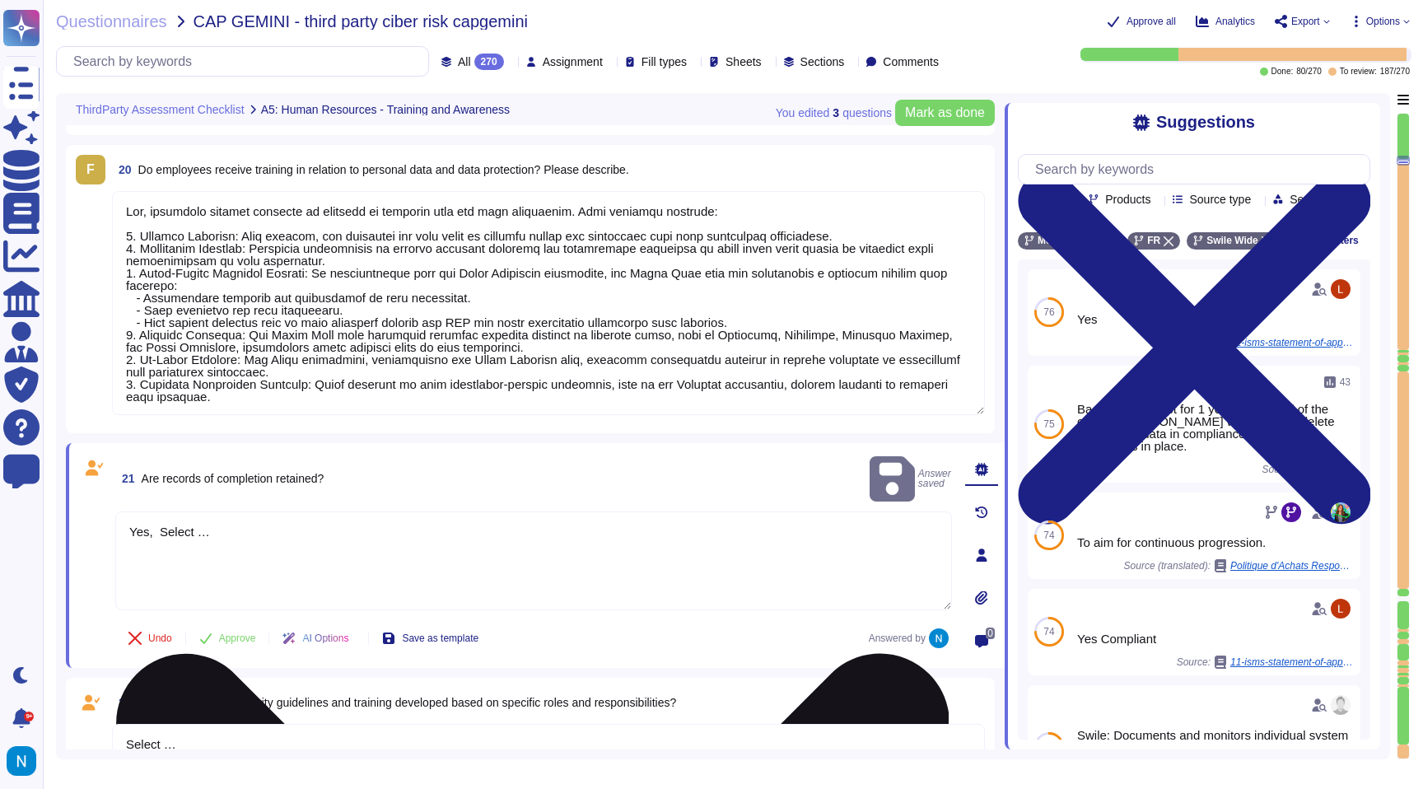
drag, startPoint x: 234, startPoint y: 499, endPoint x: 169, endPoint y: 500, distance: 65.1
click at [169, 511] on textarea "Yes, Select …" at bounding box center [533, 560] width 837 height 99
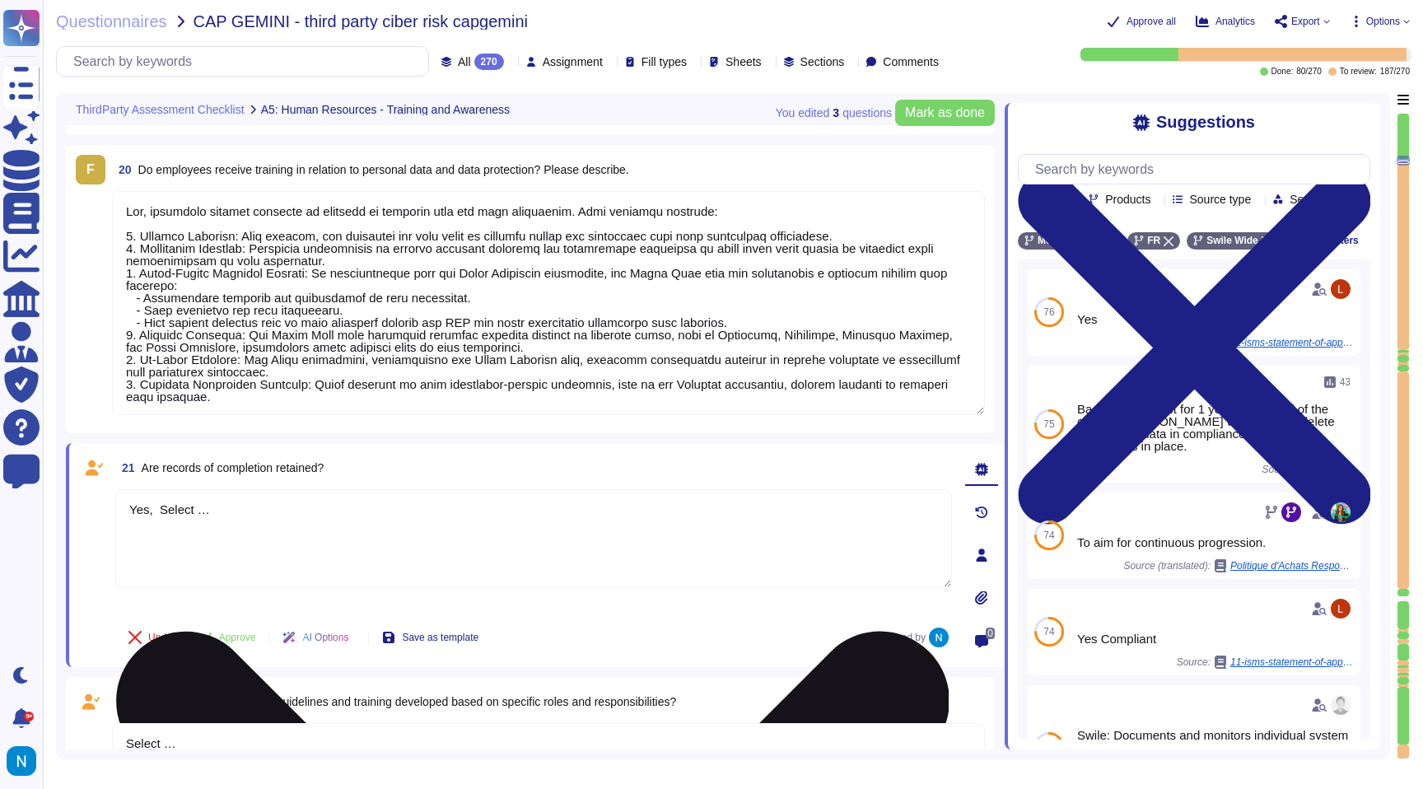
drag, startPoint x: 161, startPoint y: 508, endPoint x: 380, endPoint y: 525, distance: 220.5
click at [380, 525] on textarea "Yes, Select …" at bounding box center [533, 538] width 837 height 99
paste textarea "records of completion retained"
click at [284, 513] on textarea "Yes, records of completion retained" at bounding box center [533, 538] width 837 height 99
click at [411, 504] on textarea "Yes, records of completion are retained" at bounding box center [533, 538] width 837 height 99
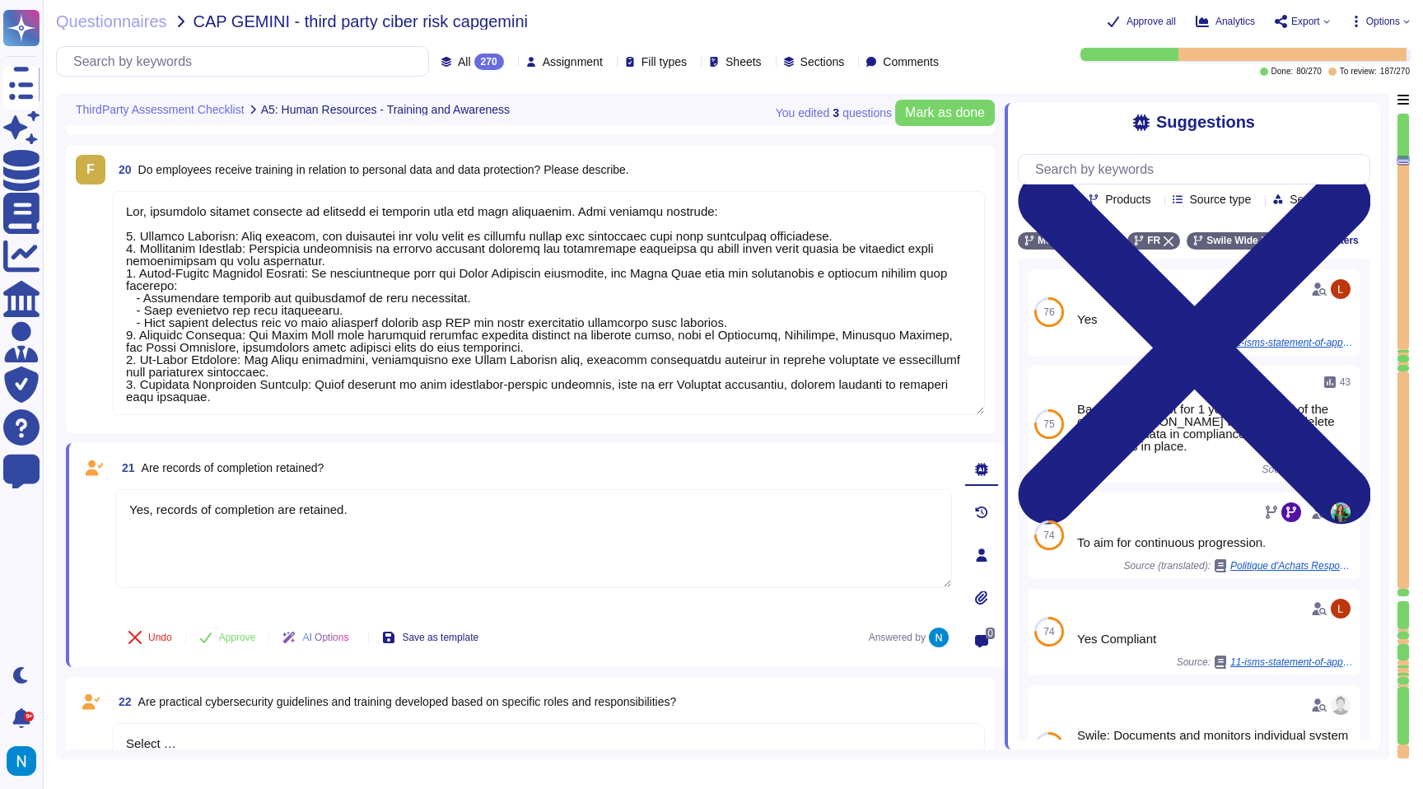
click at [982, 553] on icon at bounding box center [982, 554] width 11 height 13
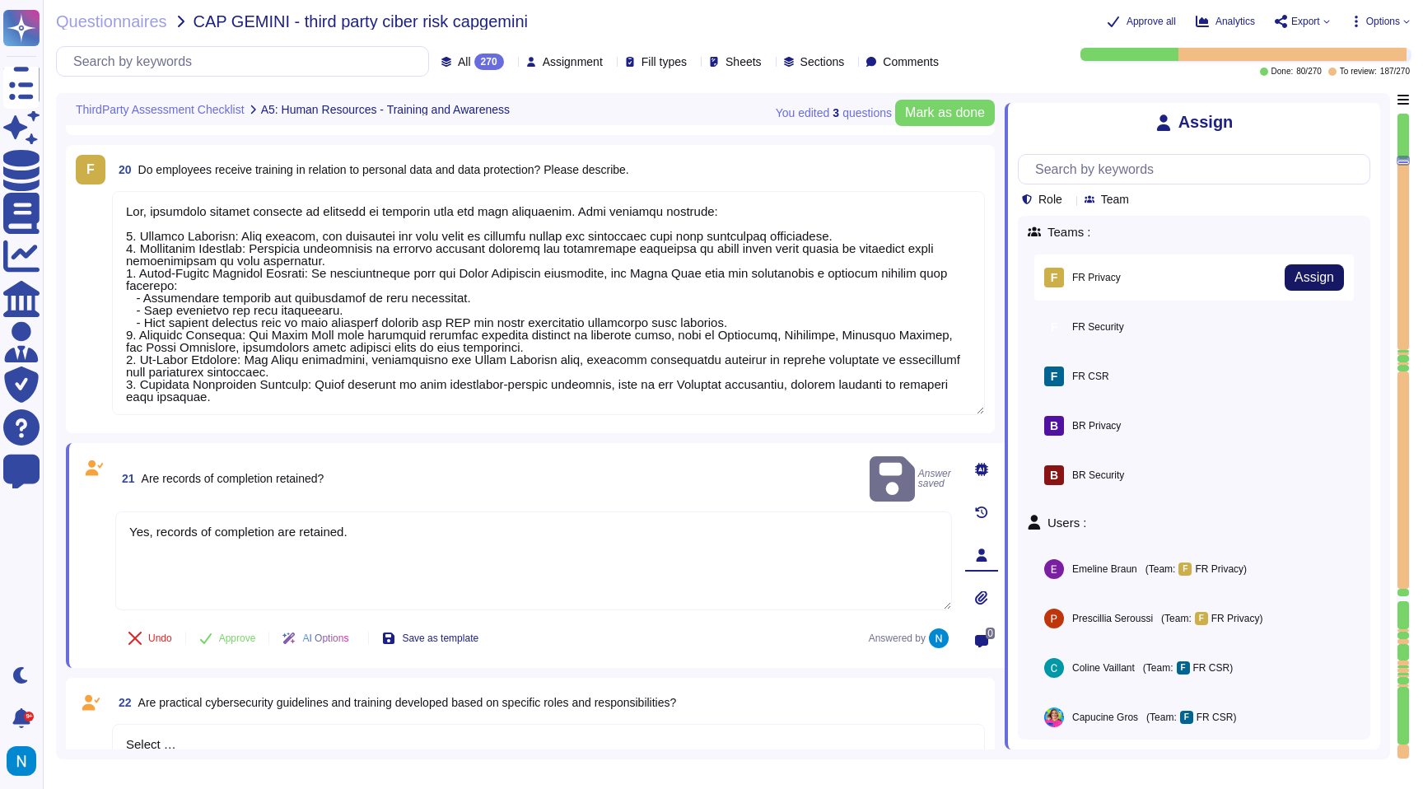
click at [1315, 281] on span "Assign" at bounding box center [1315, 277] width 40 height 13
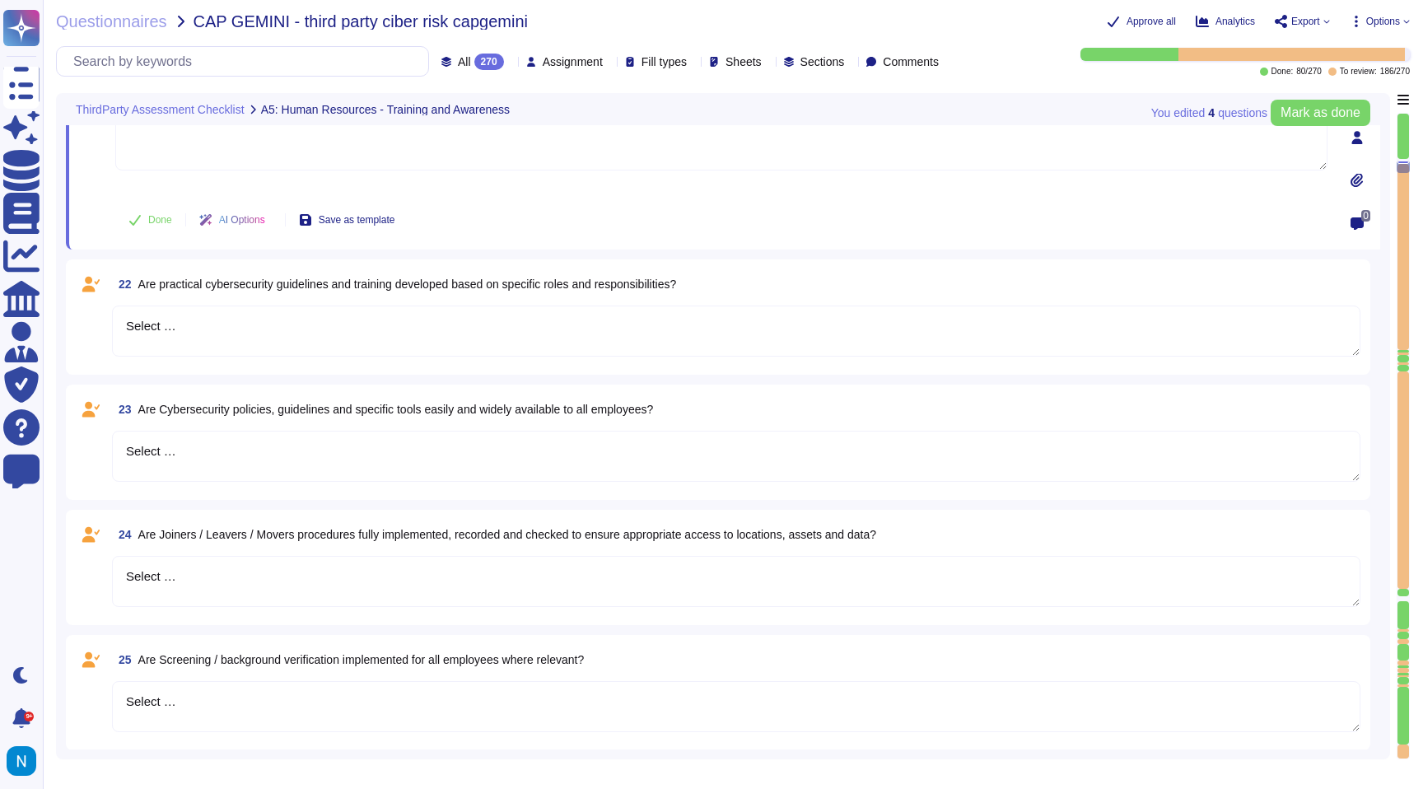
scroll to position [3845, 0]
click at [337, 310] on textarea "Select …" at bounding box center [736, 329] width 1248 height 51
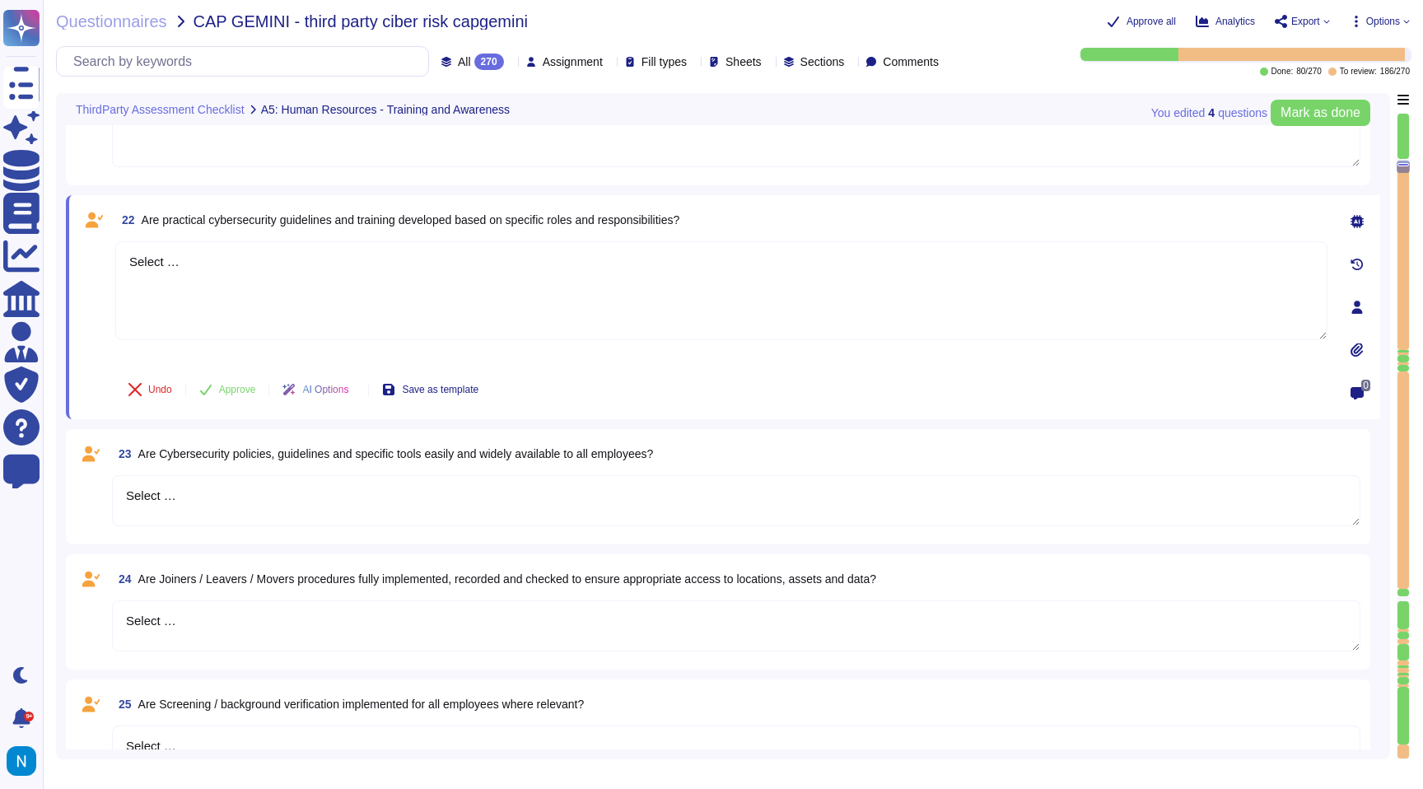
click at [1359, 224] on icon at bounding box center [1357, 221] width 13 height 13
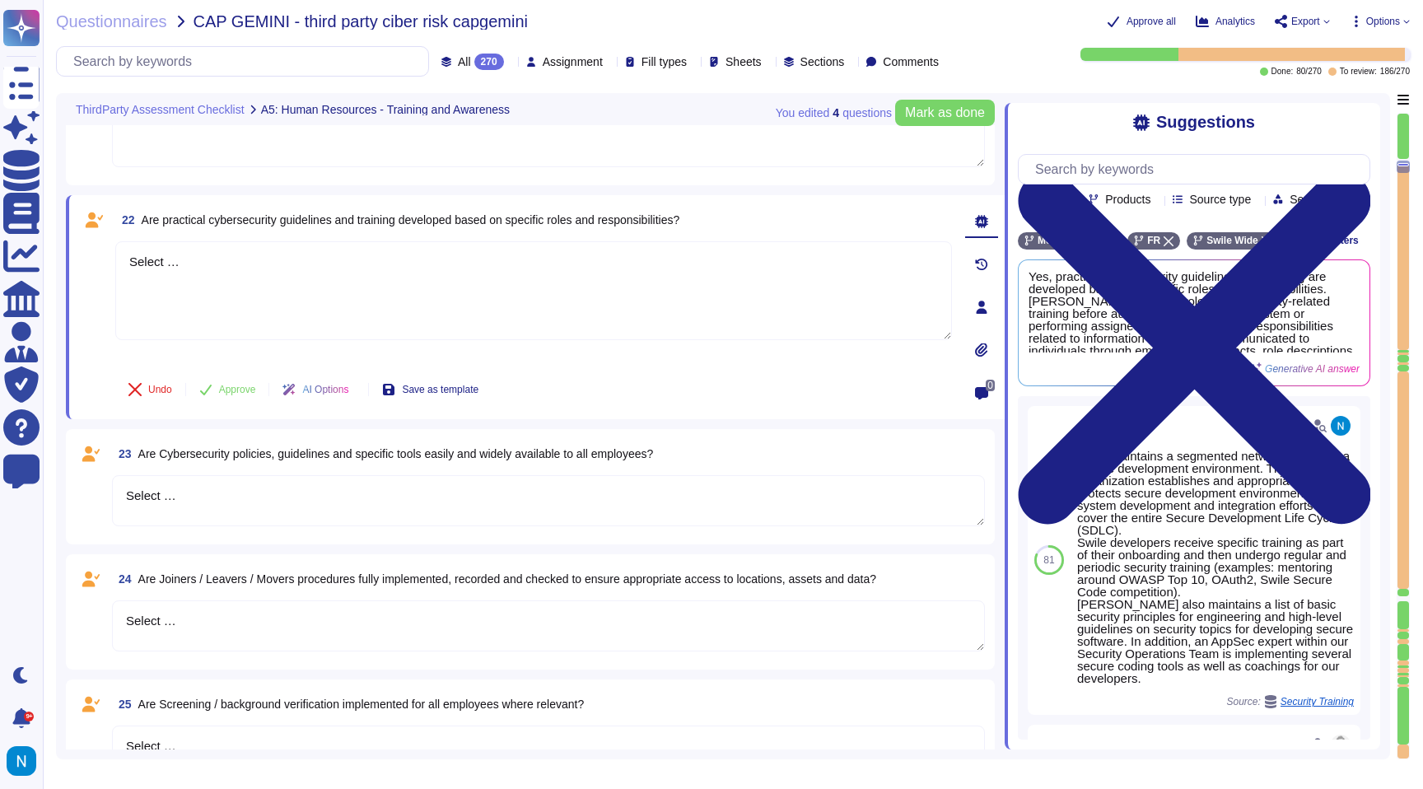
drag, startPoint x: 365, startPoint y: 273, endPoint x: 52, endPoint y: 224, distance: 316.7
click at [52, 224] on div "Questionnaires CAP GEMINI - third party ciber risk capgemini Approve all Analyt…" at bounding box center [733, 394] width 1380 height 789
click at [1351, 334] on button "Use" at bounding box center [1341, 322] width 37 height 23
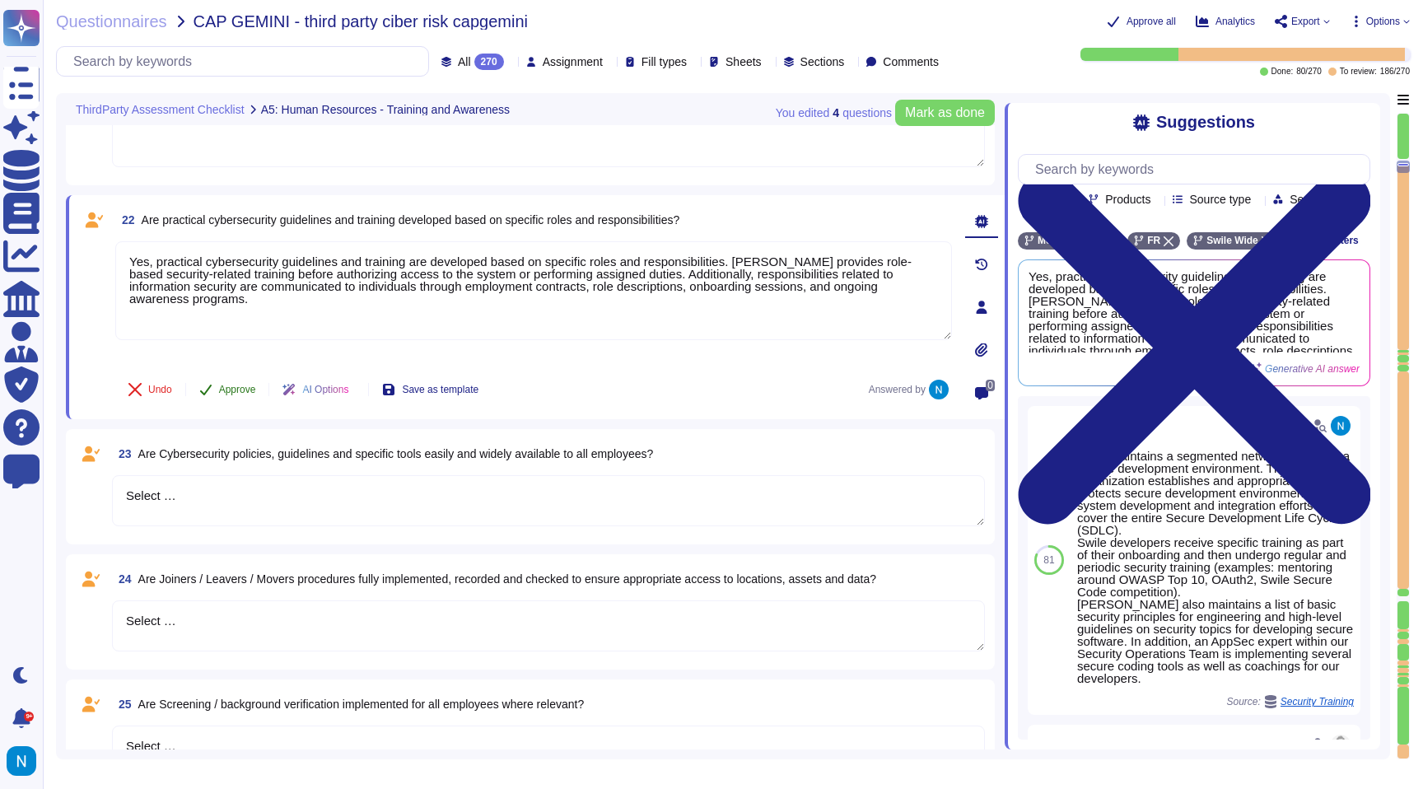
click at [234, 388] on span "Approve" at bounding box center [237, 390] width 37 height 10
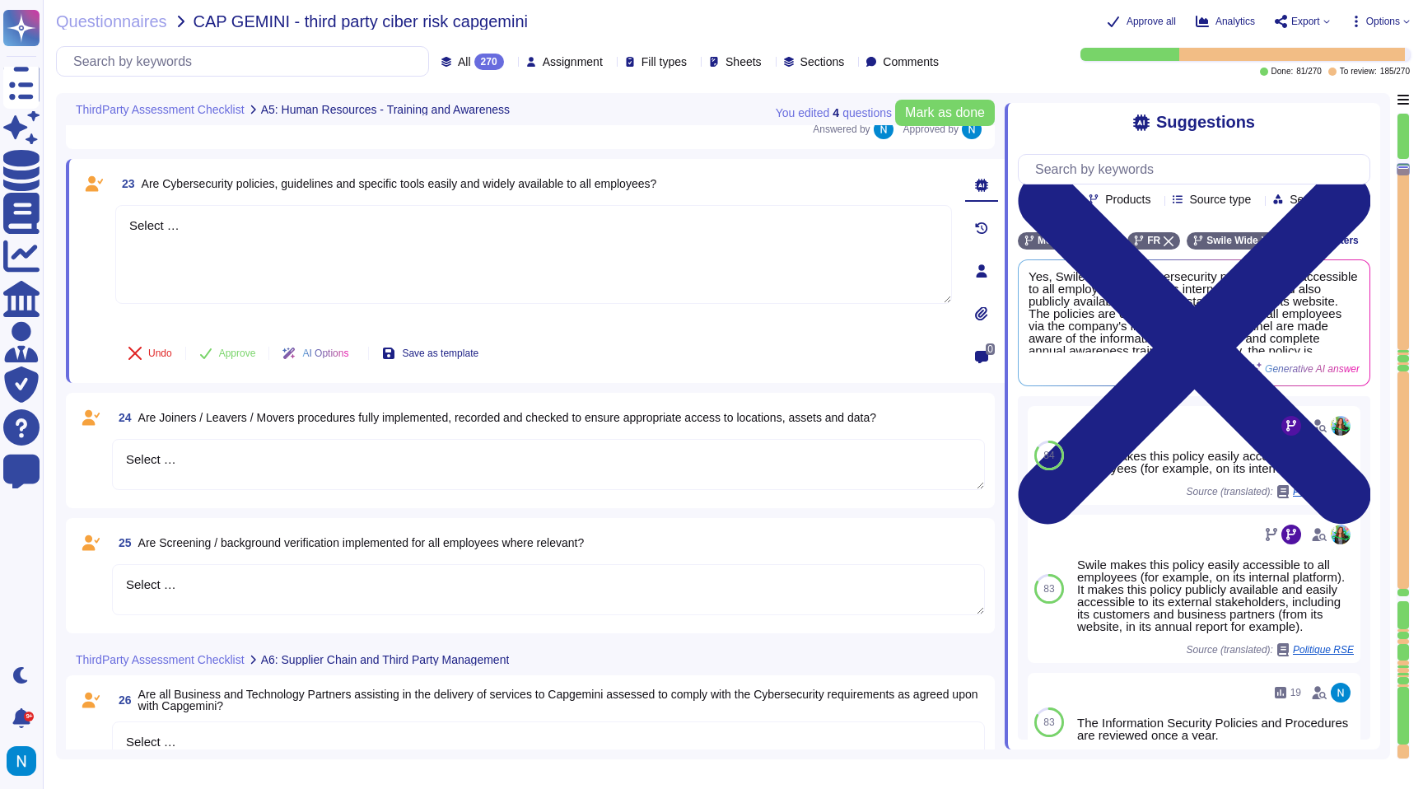
scroll to position [4077, 0]
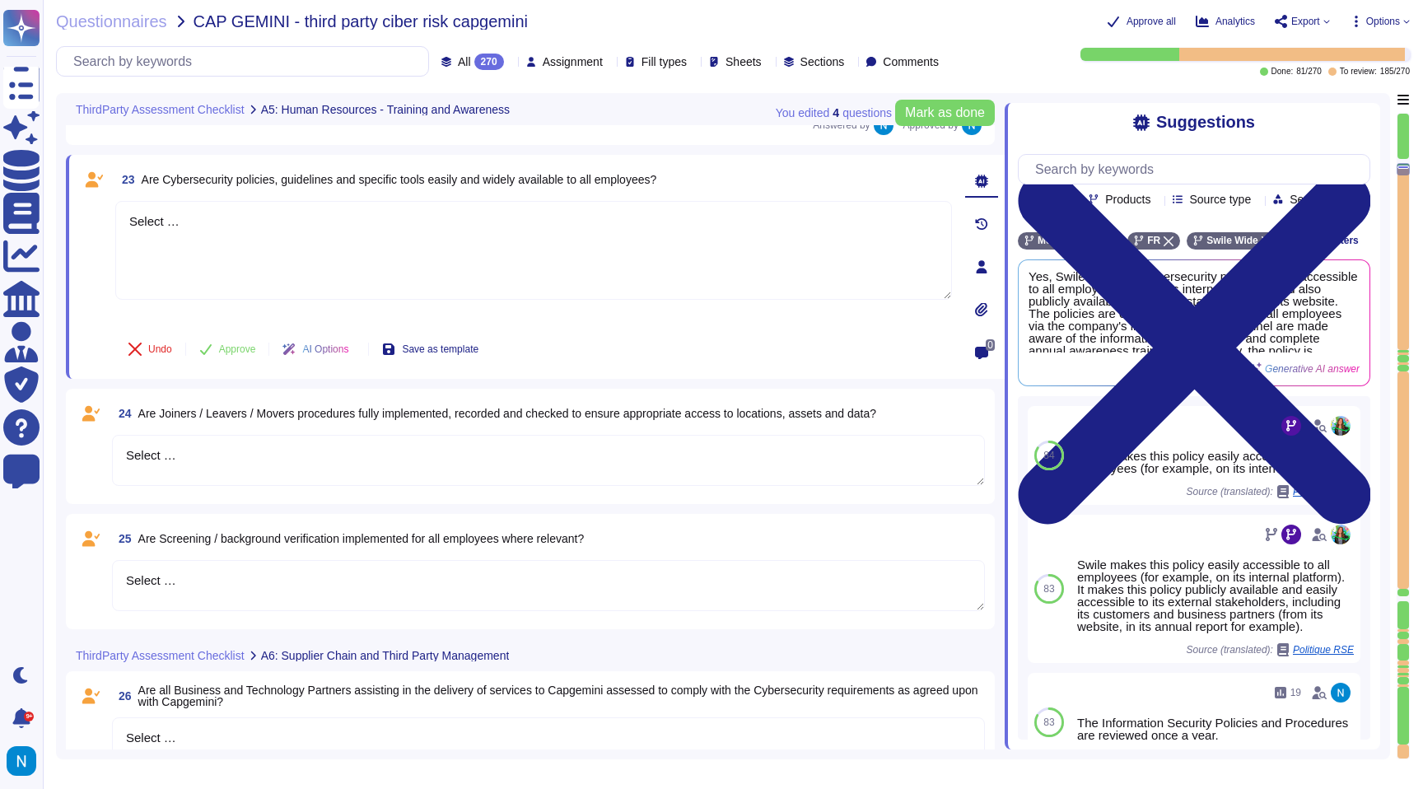
click at [511, 194] on icon at bounding box center [695, 299] width 369 height 211
click at [511, 63] on icon at bounding box center [511, 63] width 0 height 0
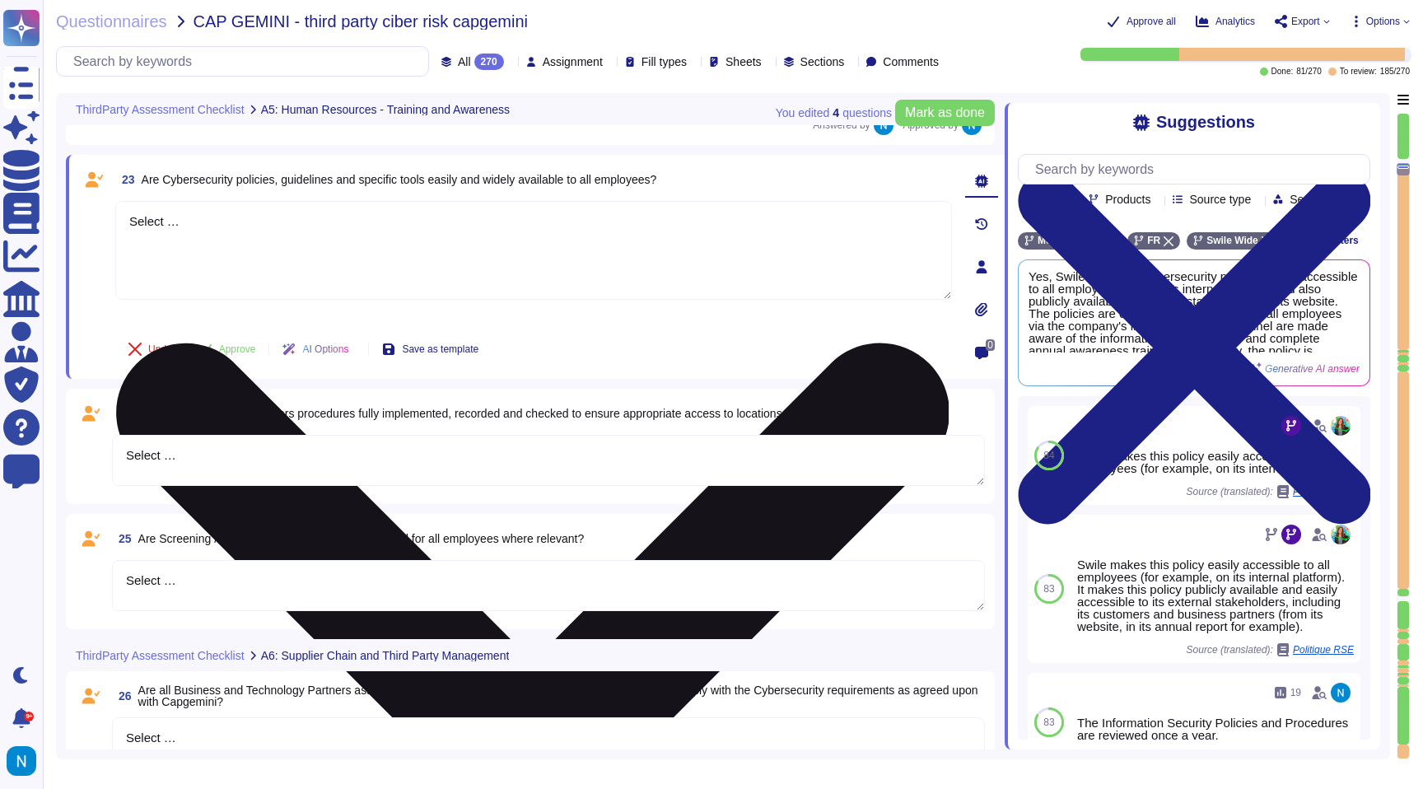
click at [317, 227] on textarea "Select …" at bounding box center [533, 250] width 837 height 99
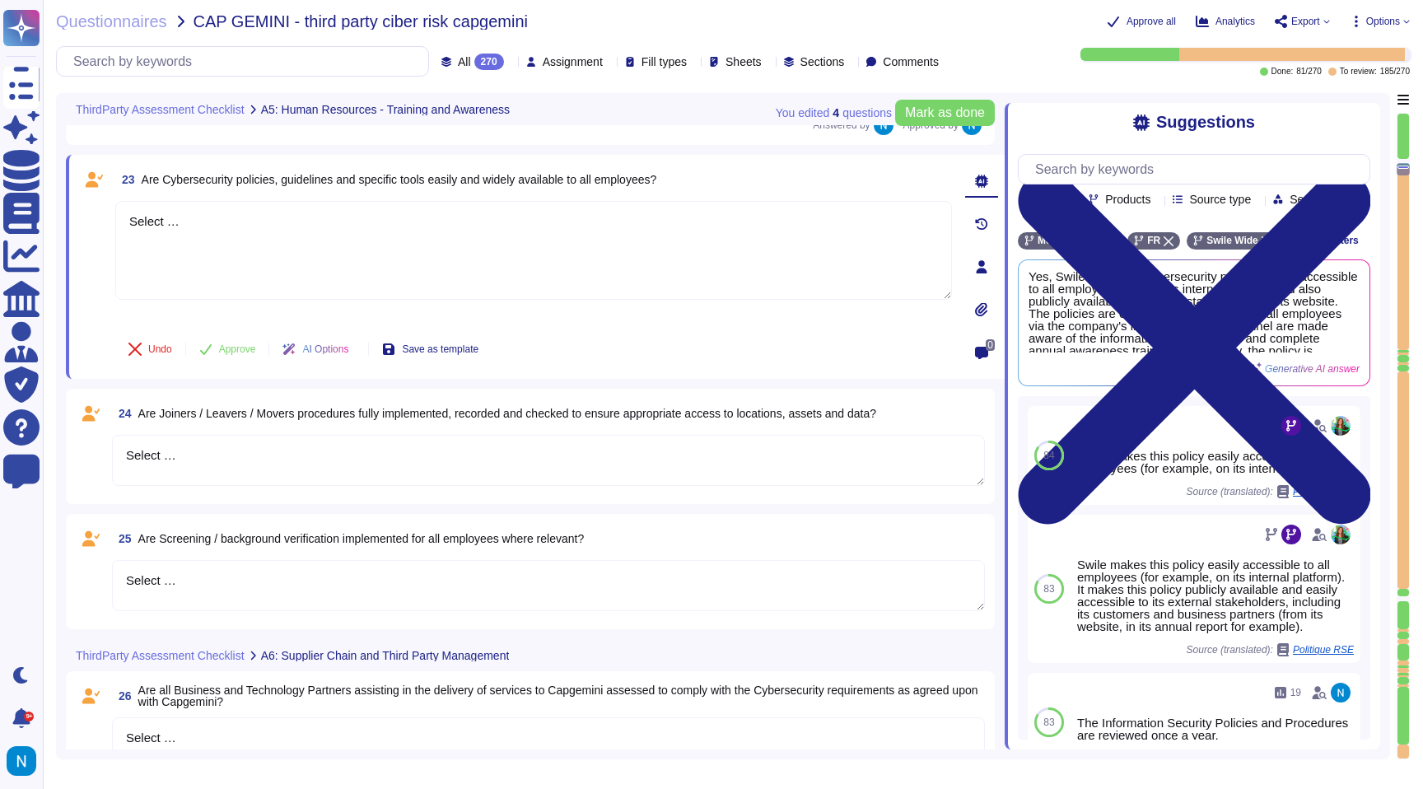
drag, startPoint x: 320, startPoint y: 223, endPoint x: 90, endPoint y: 214, distance: 230.8
click at [90, 214] on div "23 Are Cybersecurity policies, guidelines and specific tools easily and widely …" at bounding box center [515, 267] width 873 height 204
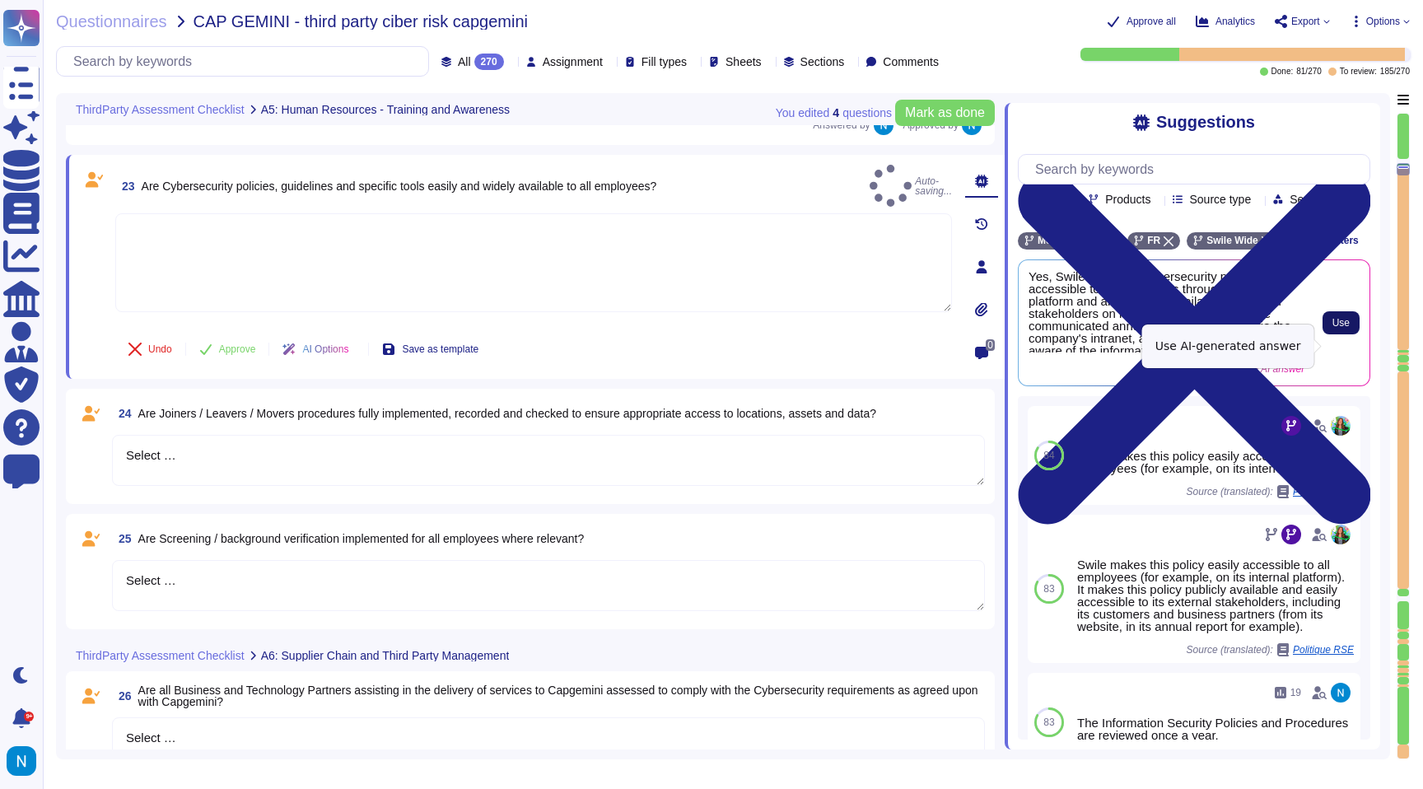
click at [1345, 328] on span "Use" at bounding box center [1340, 323] width 17 height 10
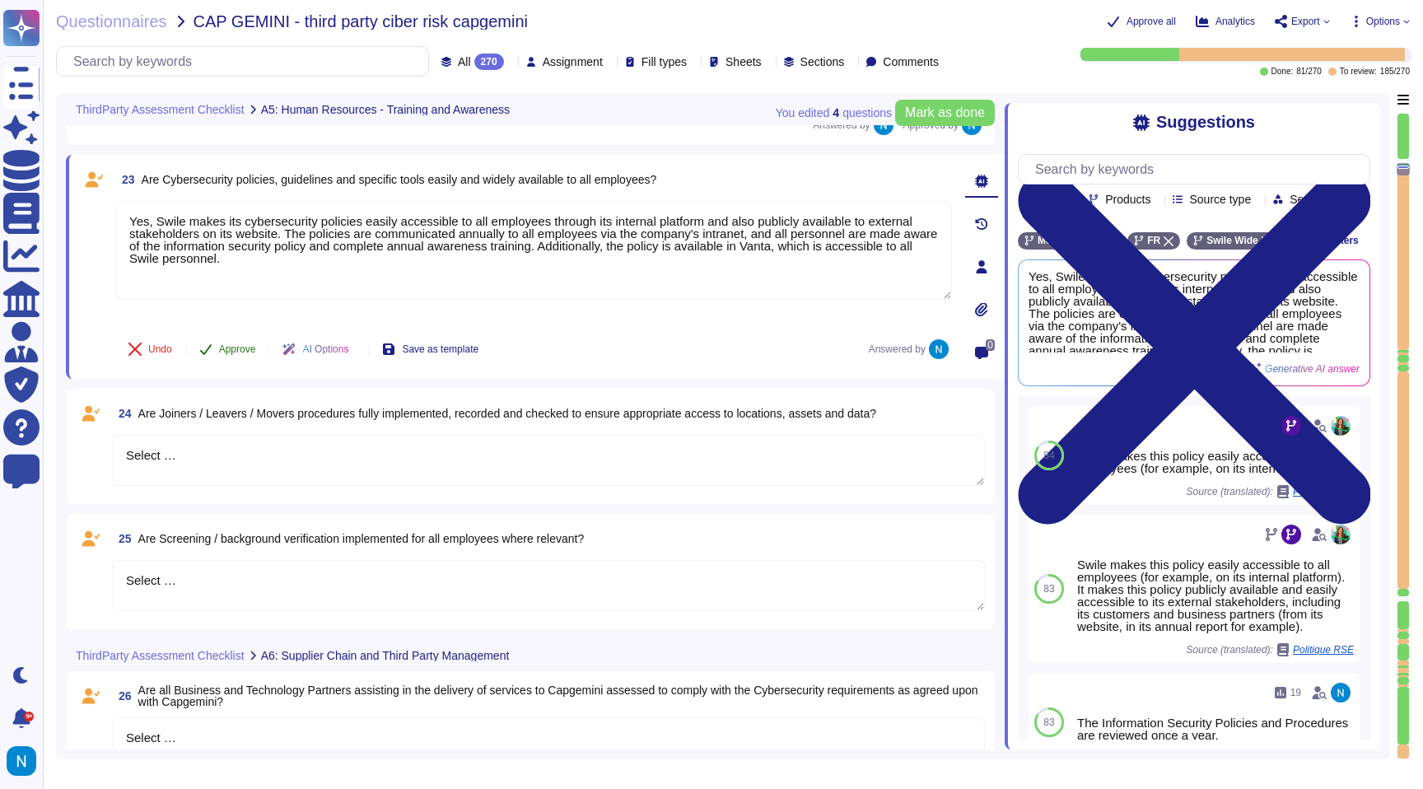
click at [234, 353] on span "Approve" at bounding box center [237, 349] width 37 height 10
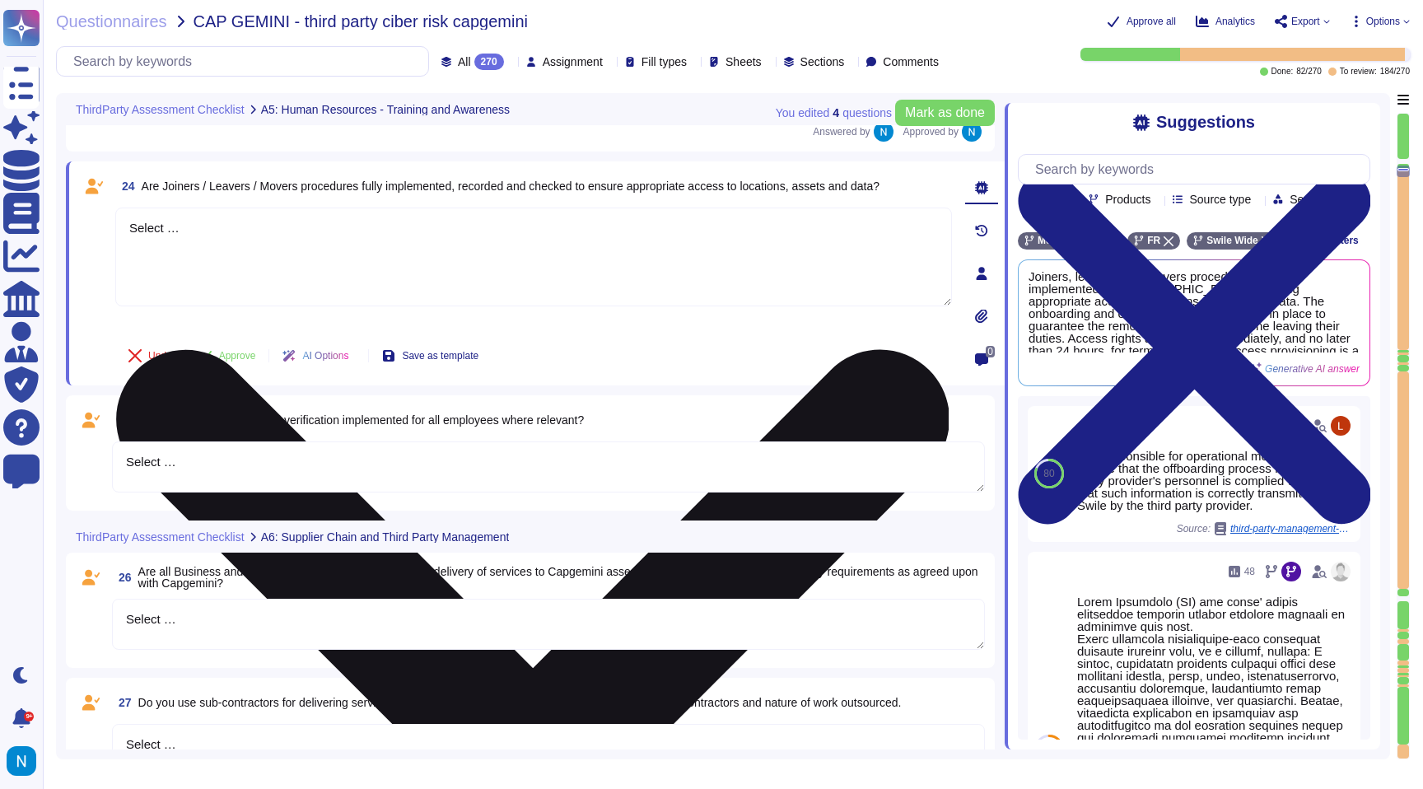
scroll to position [4258, 0]
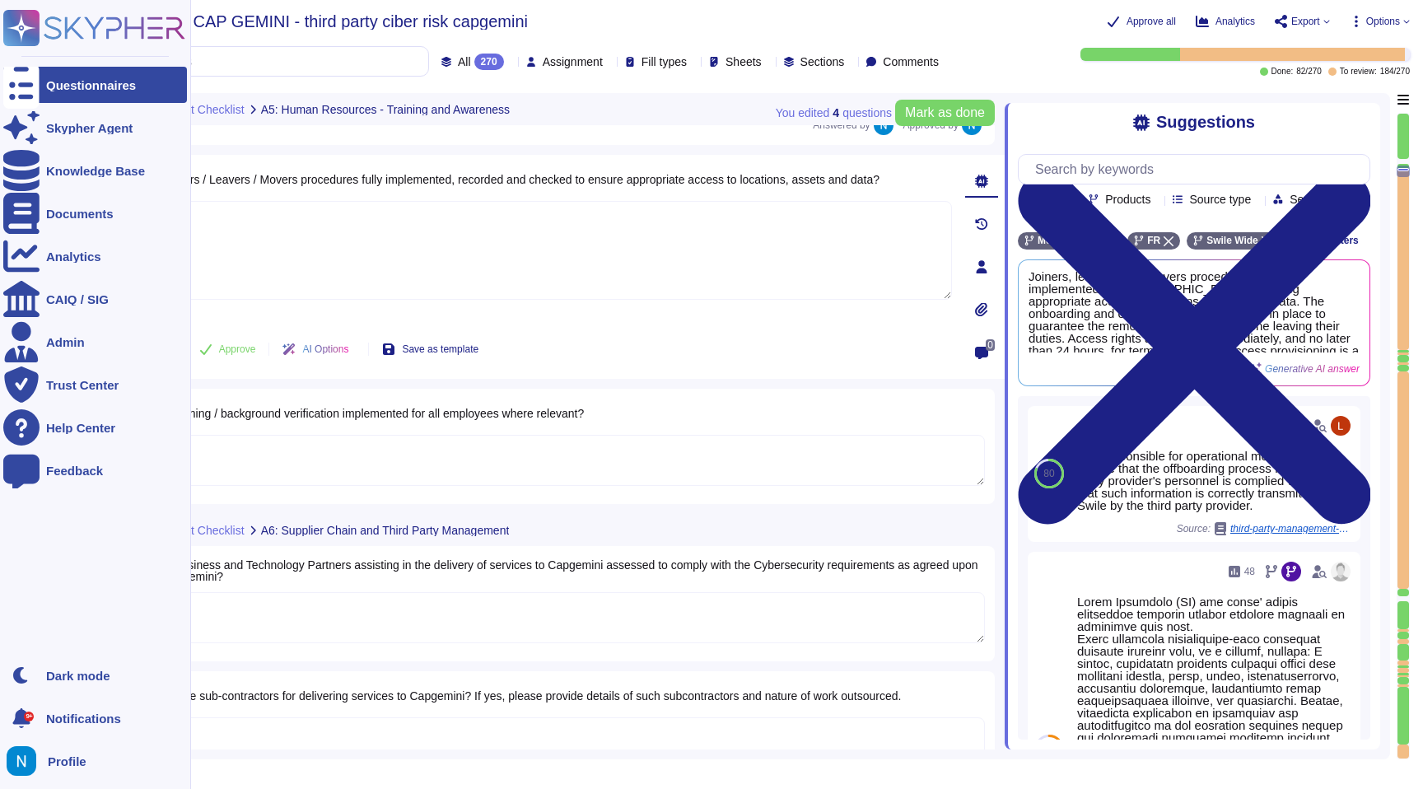
drag, startPoint x: 282, startPoint y: 254, endPoint x: 0, endPoint y: 184, distance: 290.0
click at [5, 185] on div "Questionnaires Skypher Agent Knowledge Base Documents Analytics CAIQ / SIG Admi…" at bounding box center [711, 394] width 1423 height 789
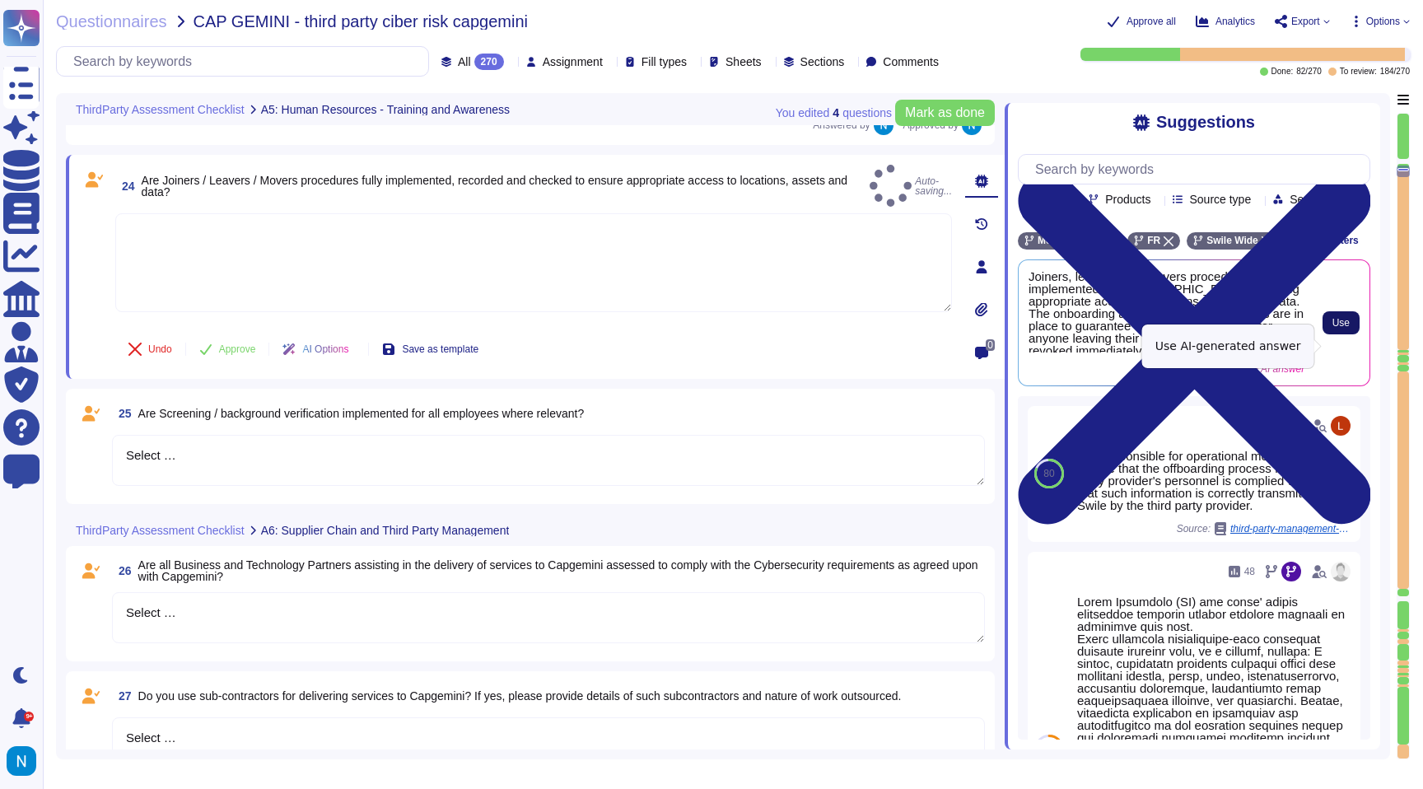
click at [1341, 328] on span "Use" at bounding box center [1340, 323] width 17 height 10
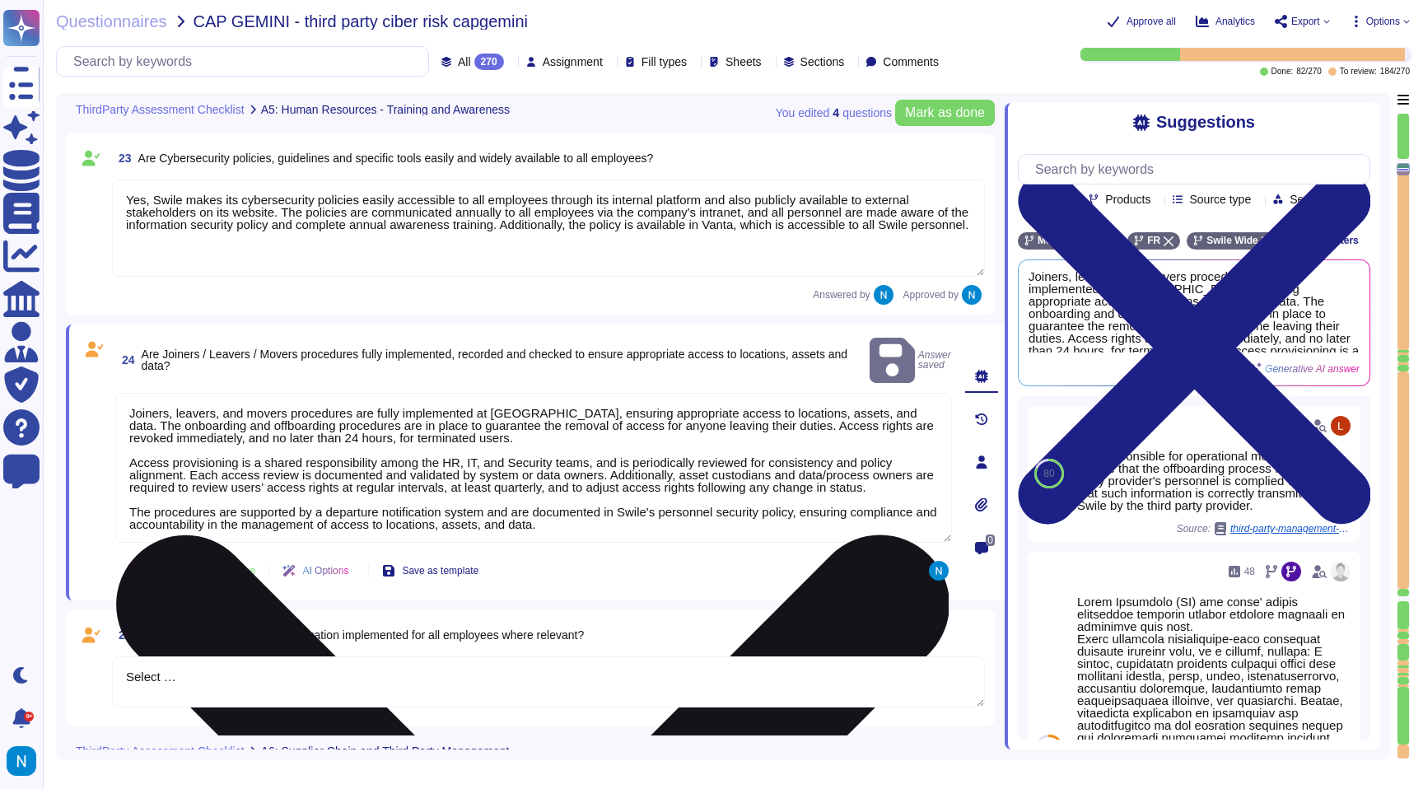
scroll to position [4087, 0]
click at [128, 394] on textarea "Joiners, leavers, and movers procedures are fully implemented at [GEOGRAPHIC_DA…" at bounding box center [533, 469] width 837 height 150
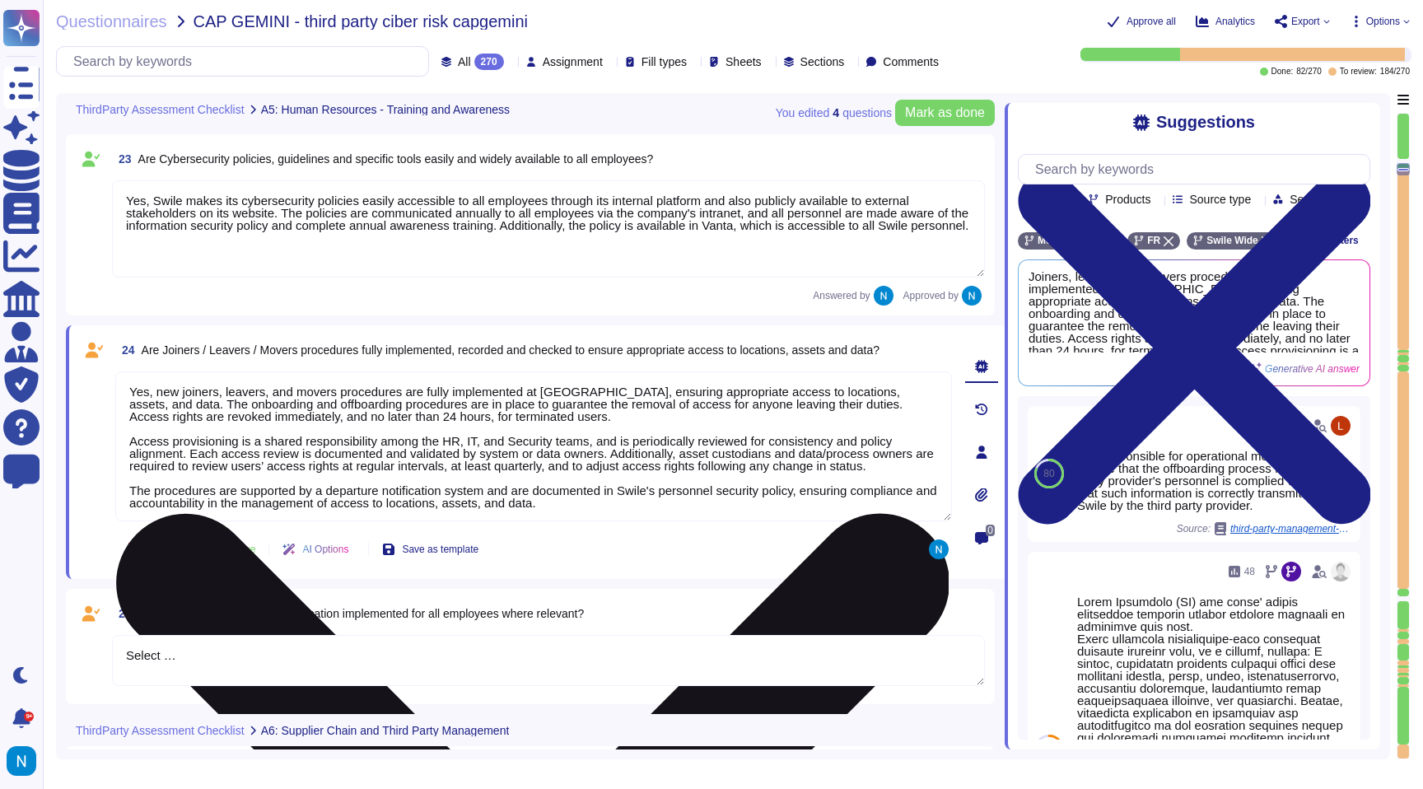
click at [152, 429] on textarea "Yes, new joiners, leavers, and movers procedures are fully implemented at [GEOG…" at bounding box center [533, 446] width 837 height 150
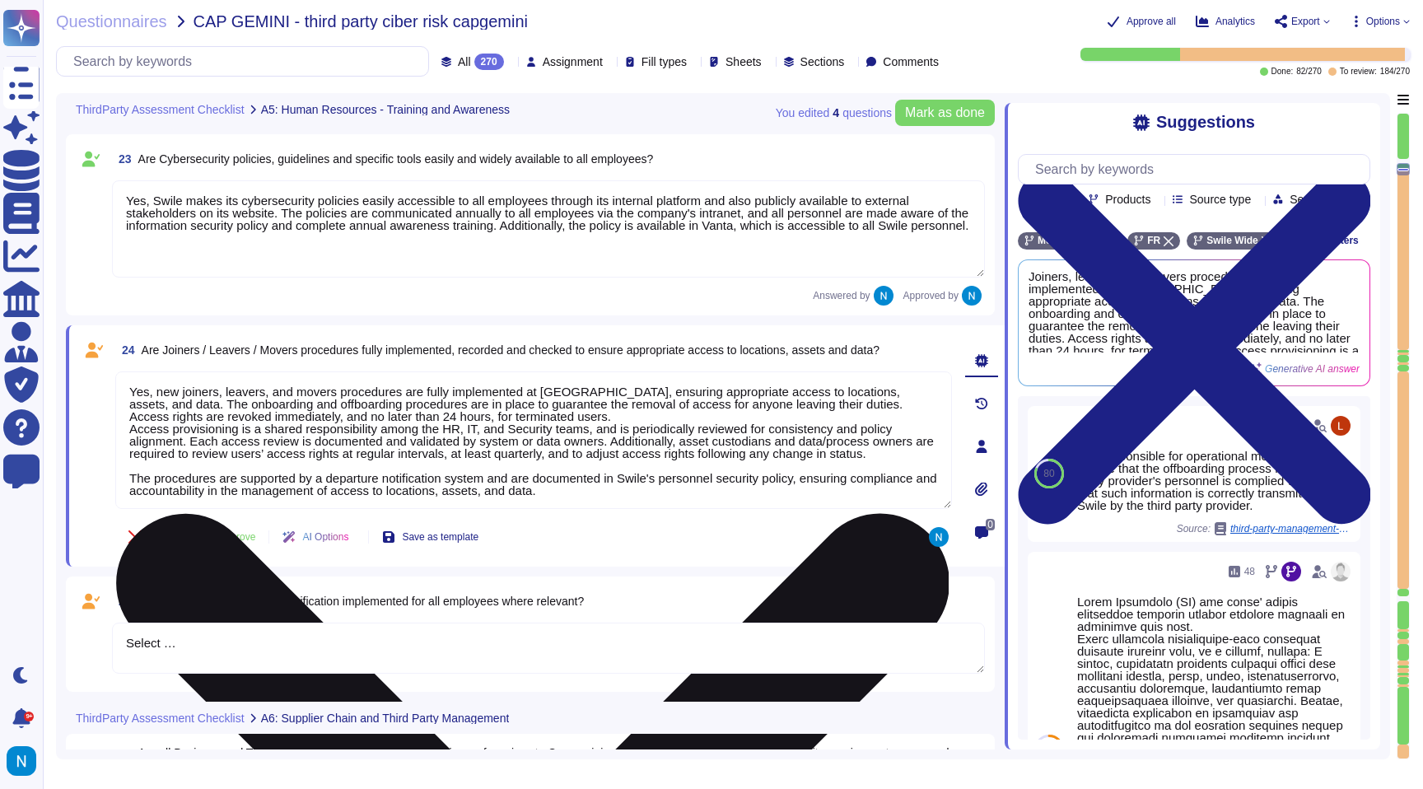
click at [139, 474] on textarea "Yes, new joiners, leavers, and movers procedures are fully implemented at [GEOG…" at bounding box center [533, 440] width 837 height 138
click at [153, 463] on textarea "Yes, new joiners, leavers, and movers procedures are fully implemented at [GEOG…" at bounding box center [533, 440] width 837 height 138
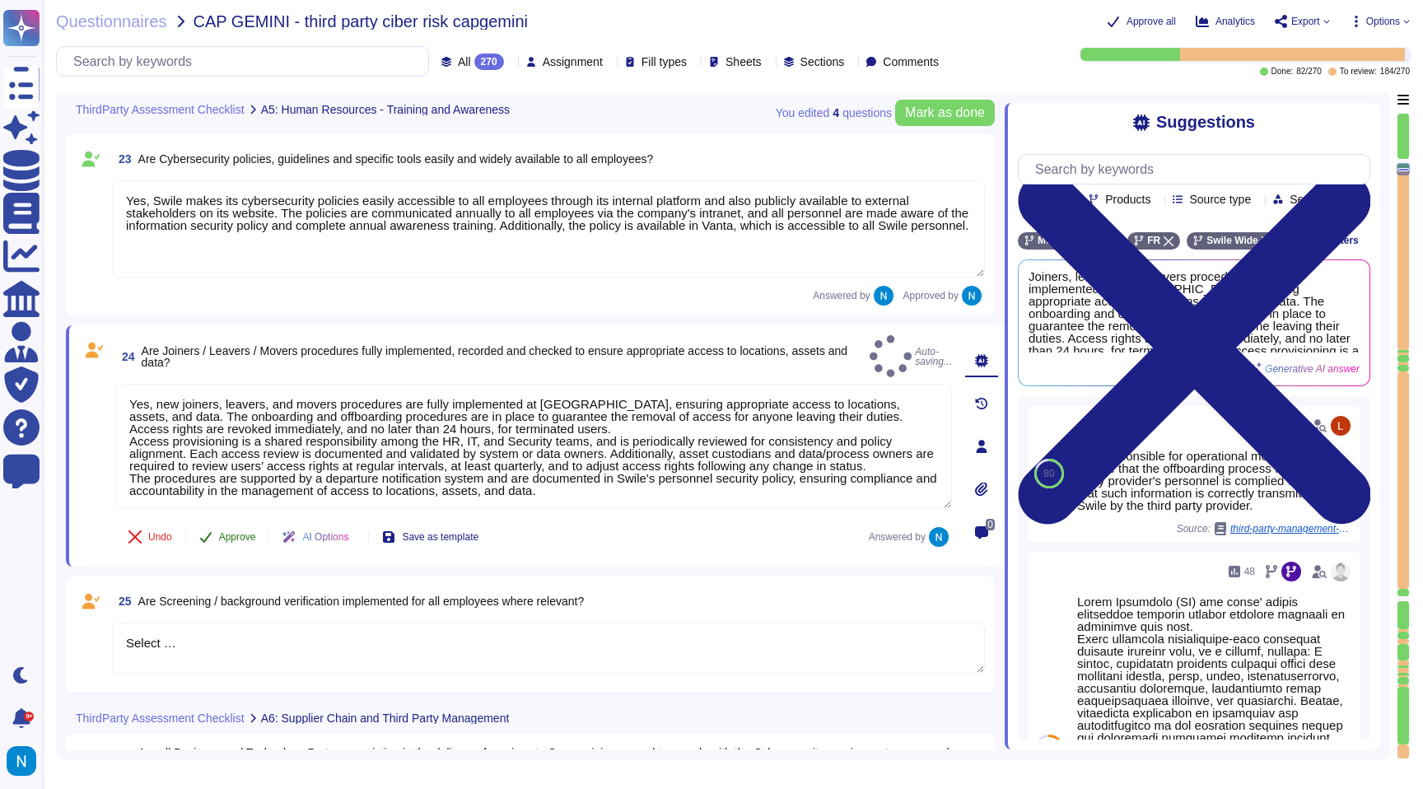
click at [231, 532] on span "Approve" at bounding box center [237, 537] width 37 height 10
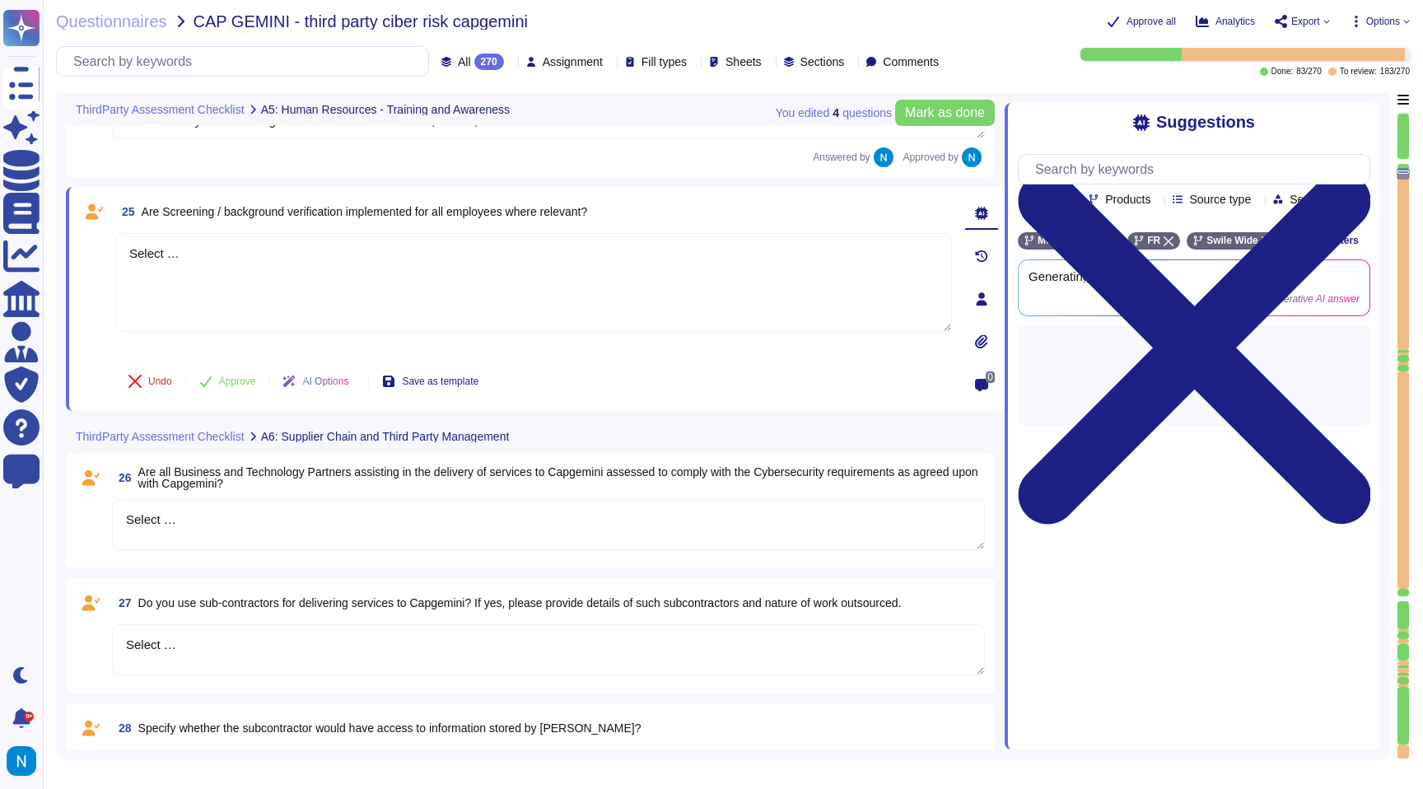
scroll to position [4467, 0]
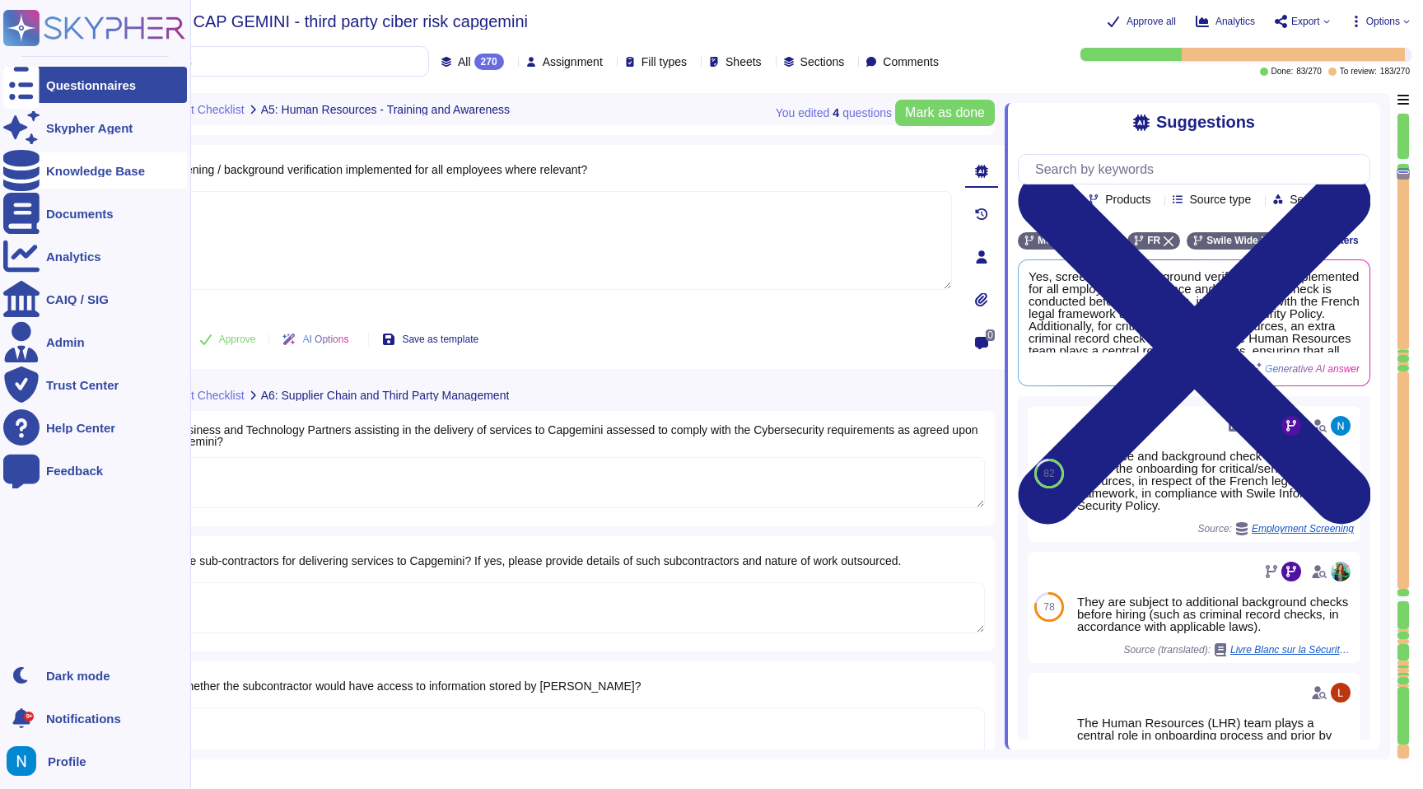
drag, startPoint x: 248, startPoint y: 212, endPoint x: 11, endPoint y: 182, distance: 239.1
click at [12, 184] on div "Questionnaires Skypher Agent Knowledge Base Documents Analytics CAIQ / SIG Admi…" at bounding box center [711, 394] width 1423 height 789
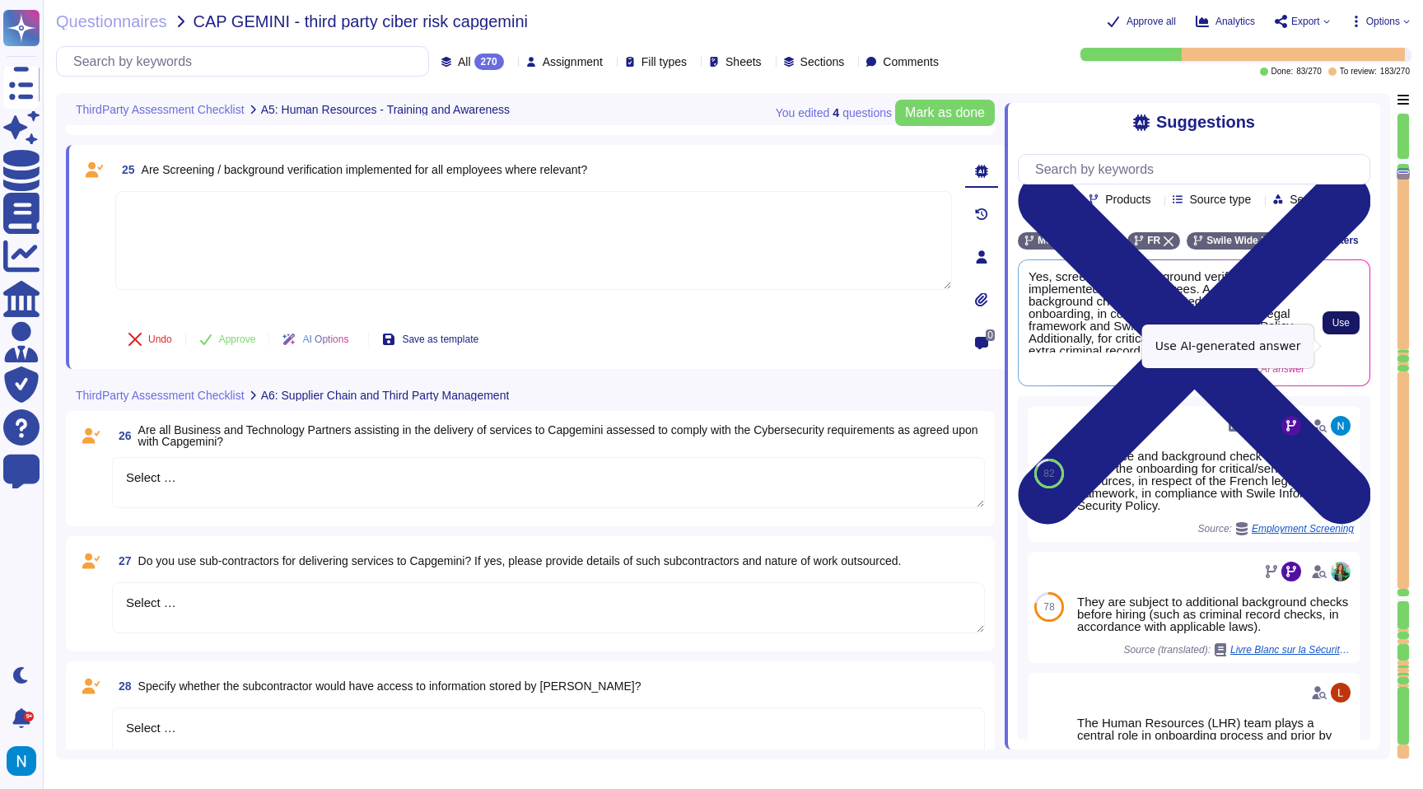
click at [1339, 328] on span "Use" at bounding box center [1340, 323] width 17 height 10
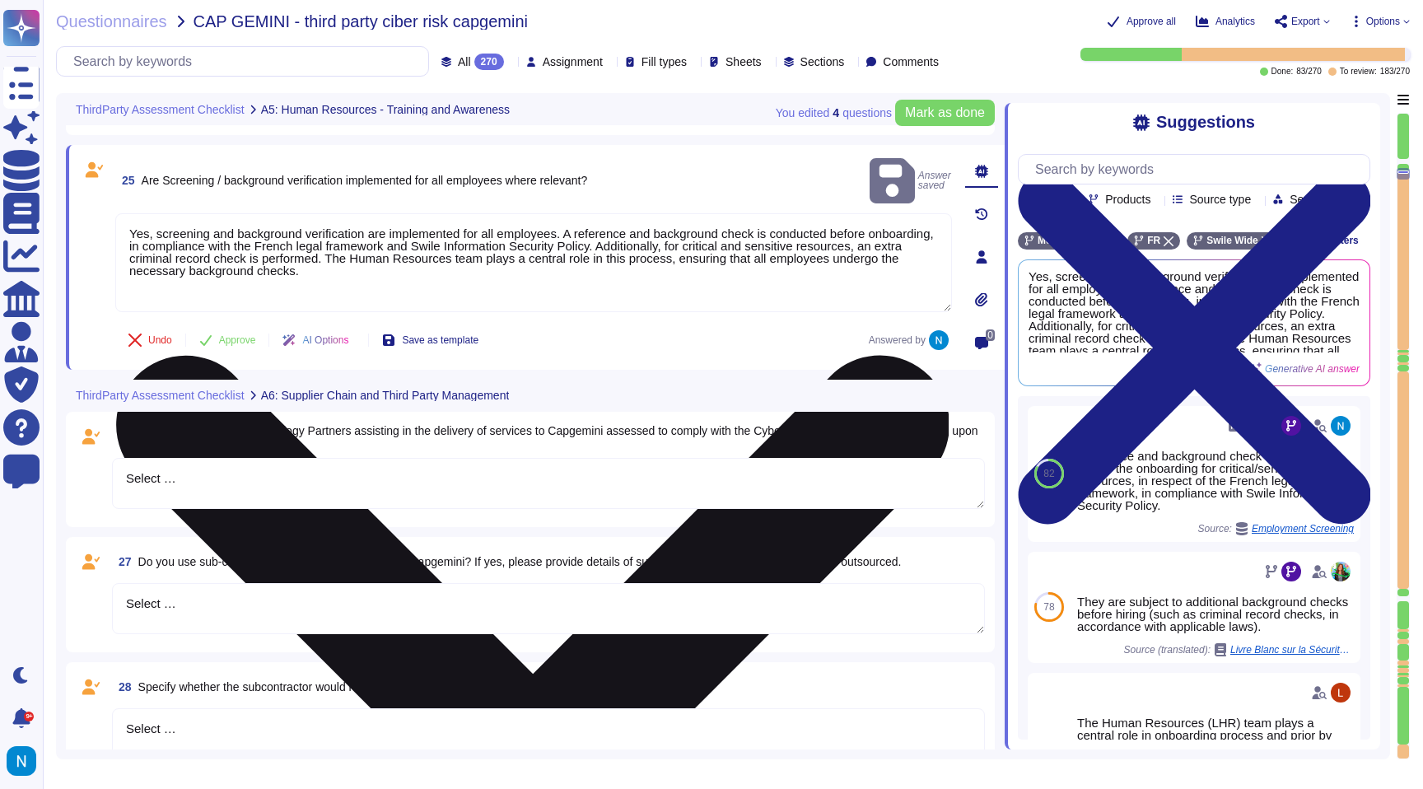
click at [426, 244] on textarea "Yes, screening and background verification are implemented for all employees. A…" at bounding box center [533, 262] width 837 height 99
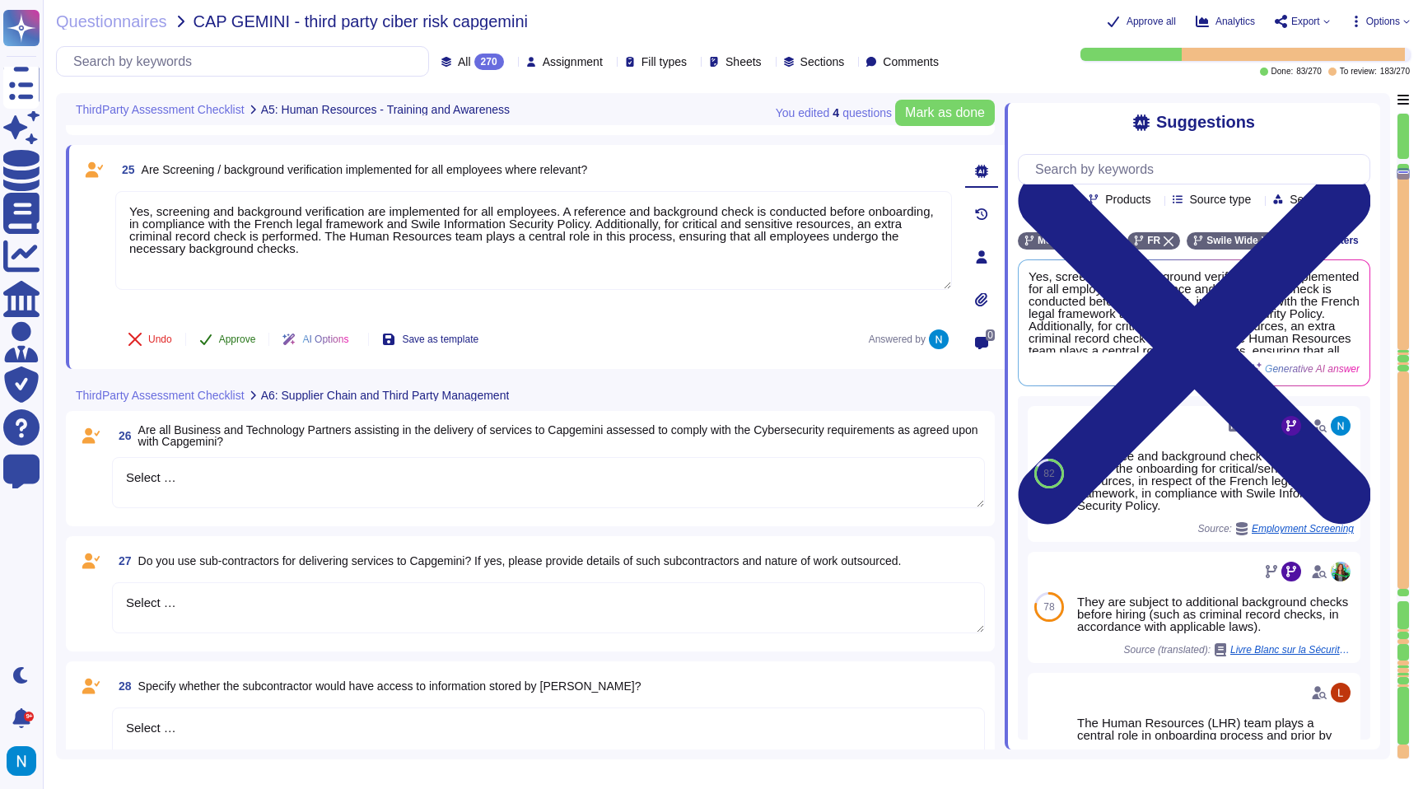
click at [241, 337] on span "Approve" at bounding box center [237, 339] width 37 height 10
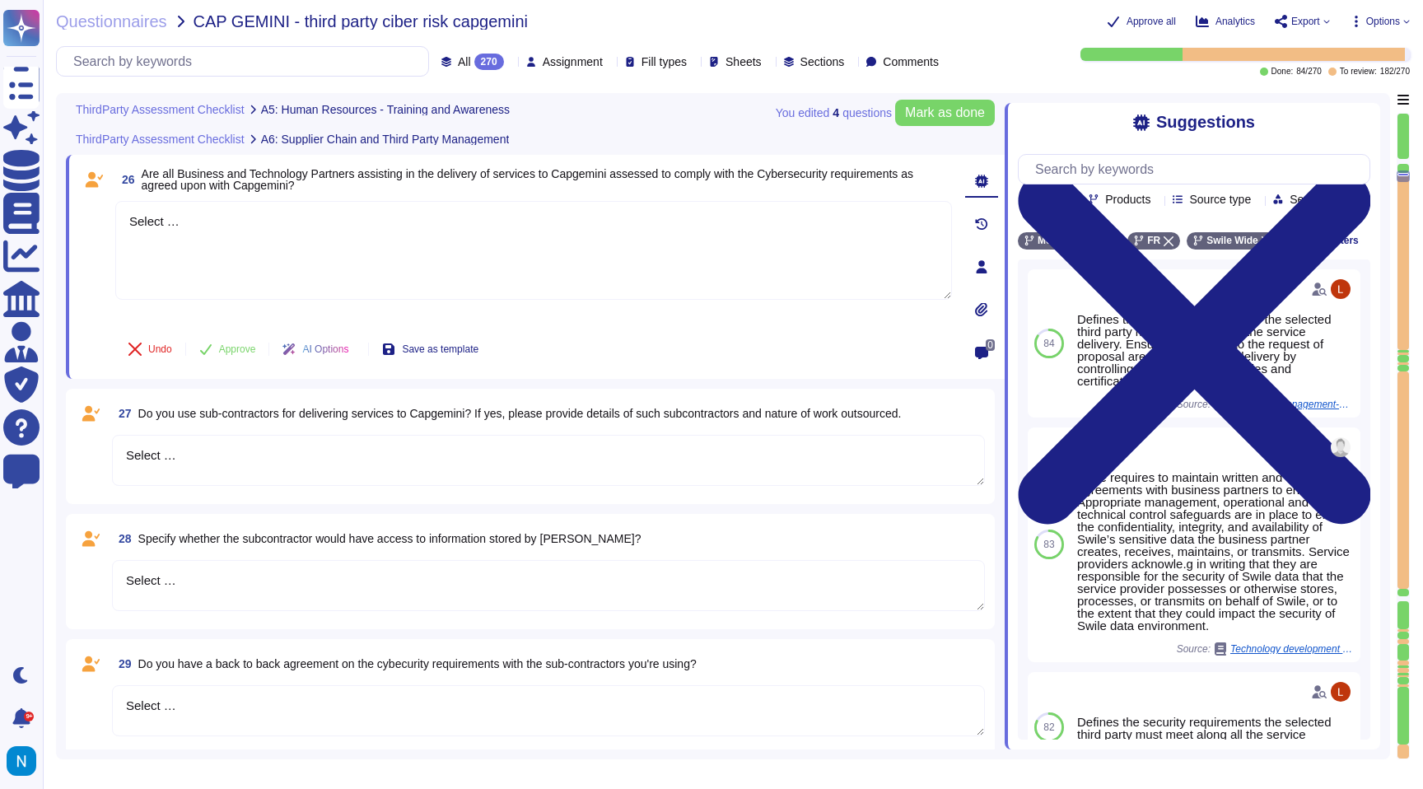
scroll to position [4680, 0]
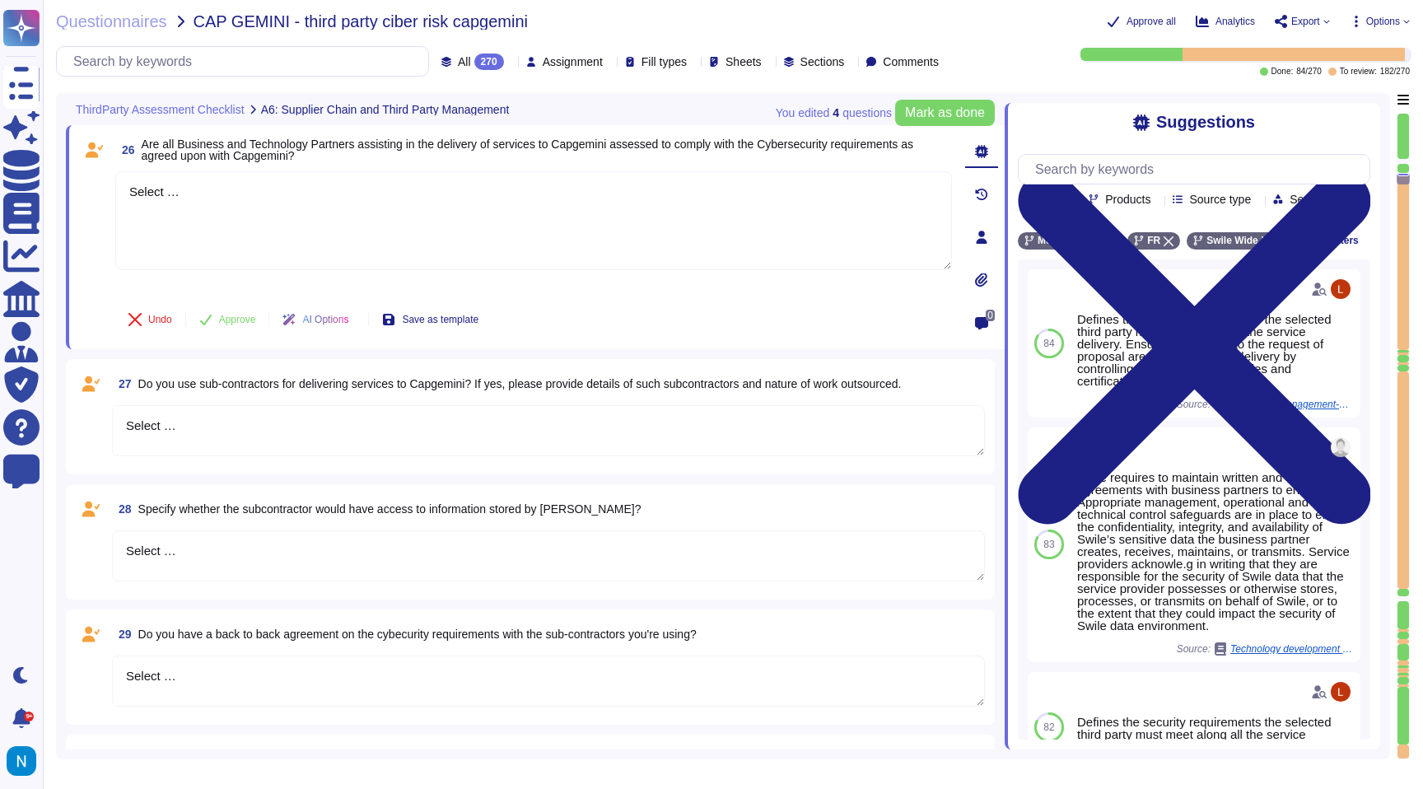
click at [511, 194] on icon at bounding box center [695, 299] width 369 height 211
click at [253, 418] on textarea "Select …" at bounding box center [548, 430] width 873 height 51
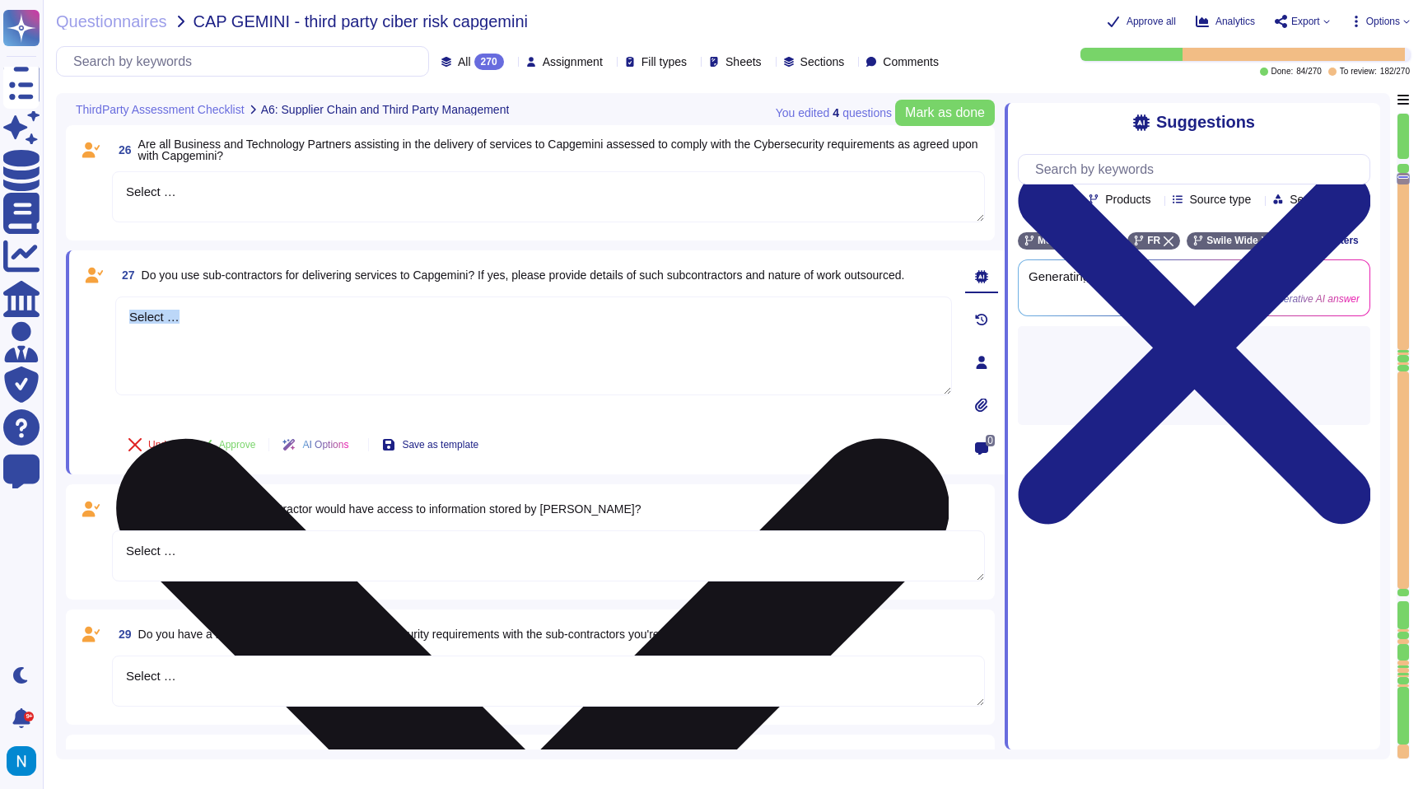
click at [253, 418] on div "Select …" at bounding box center [533, 357] width 837 height 122
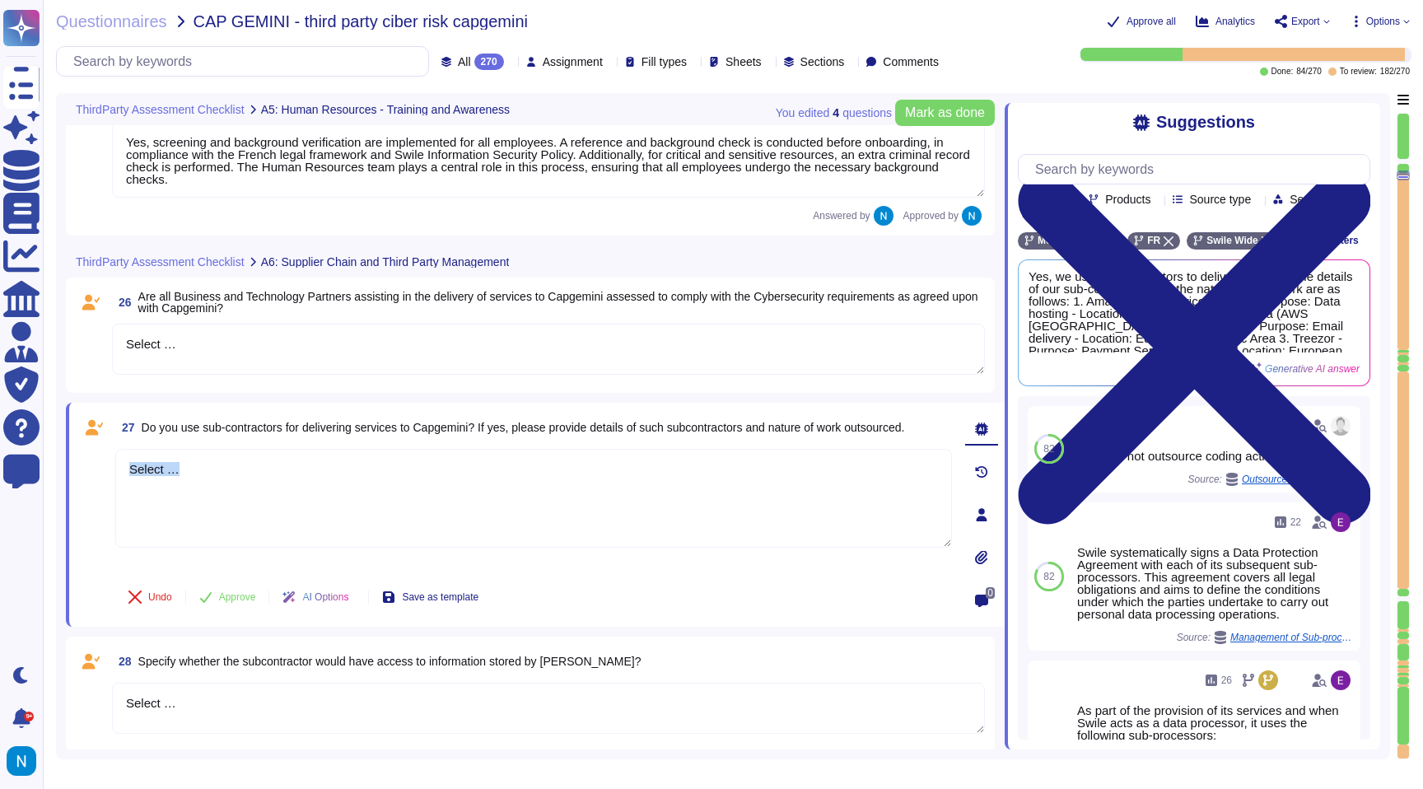
scroll to position [4472, 0]
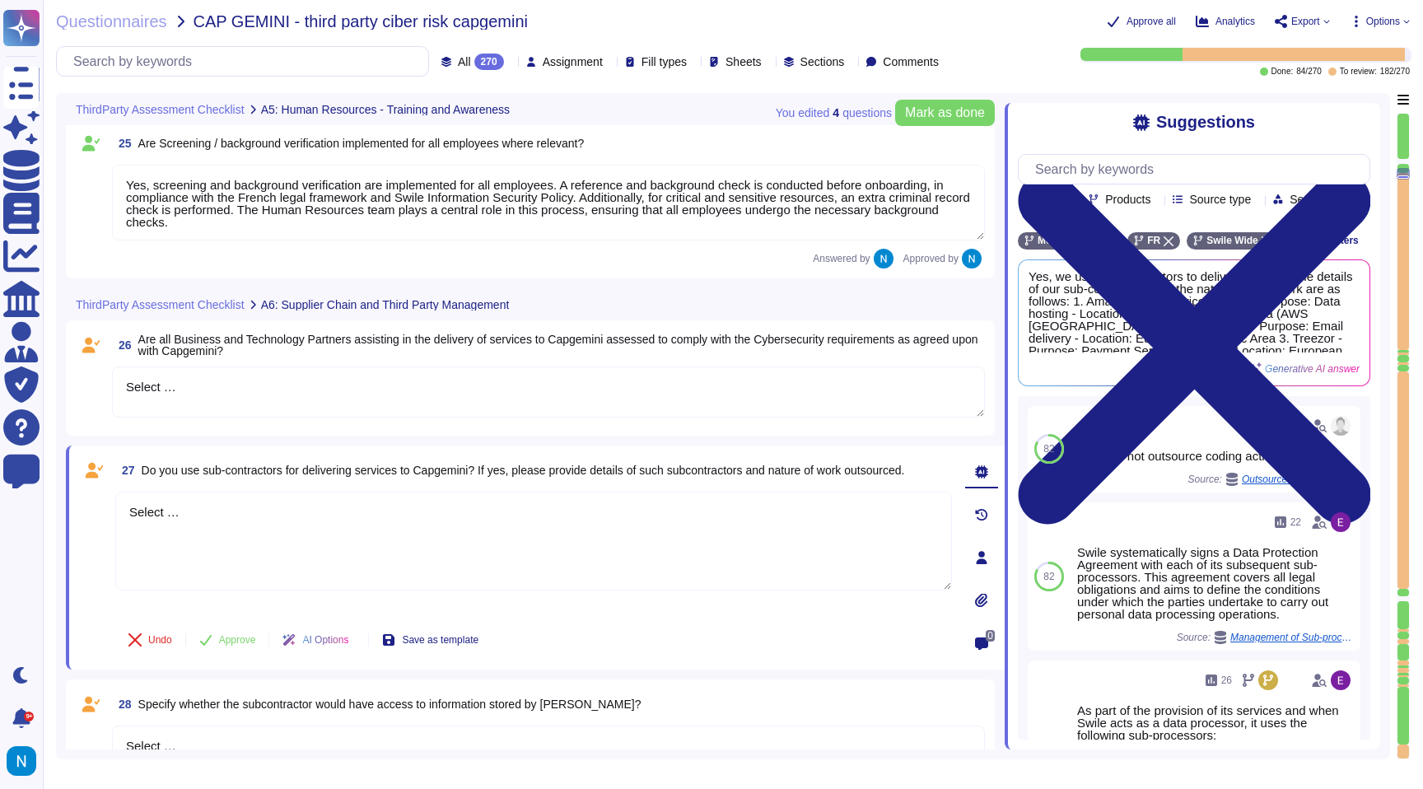
click at [206, 381] on textarea "Select …" at bounding box center [548, 391] width 873 height 51
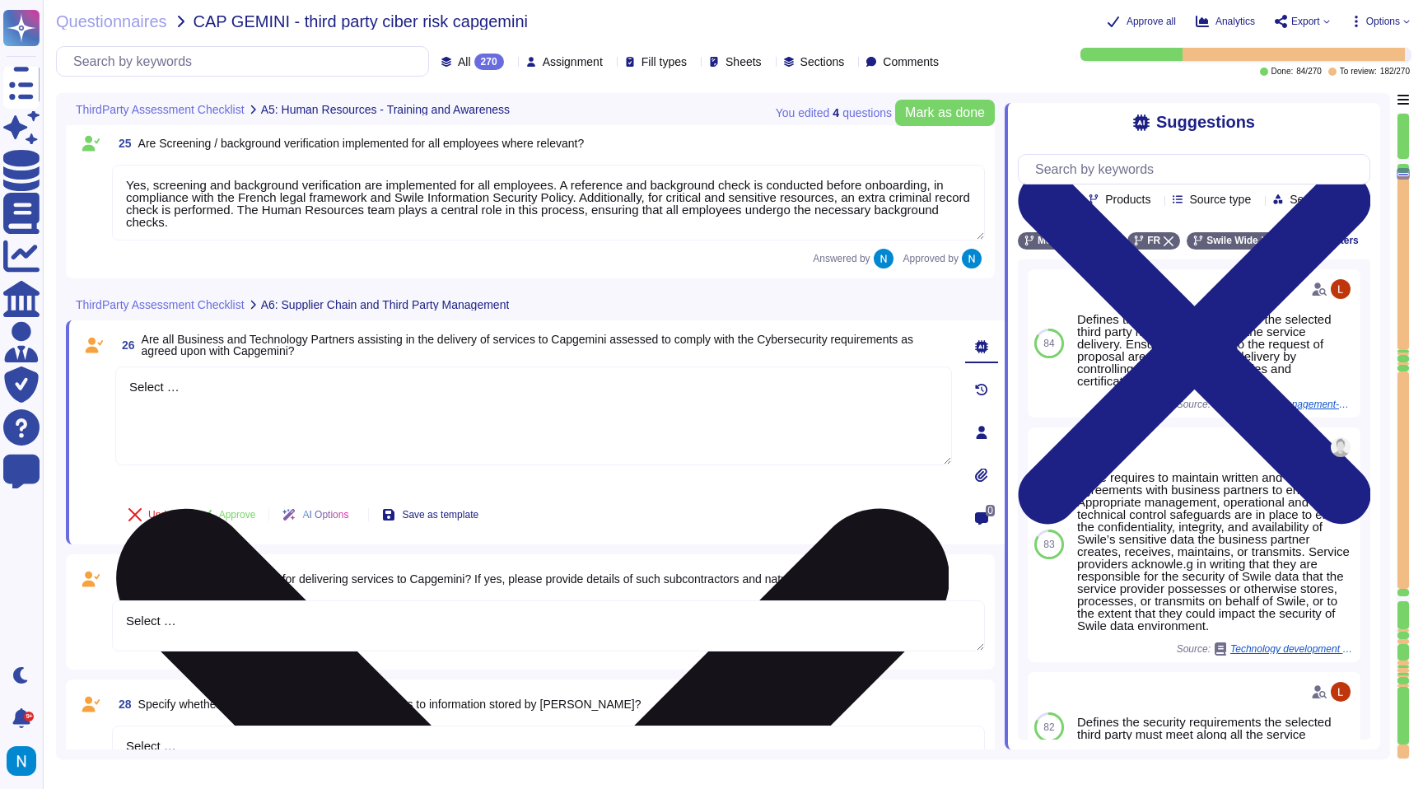
click at [206, 381] on textarea "Select …" at bounding box center [533, 415] width 837 height 99
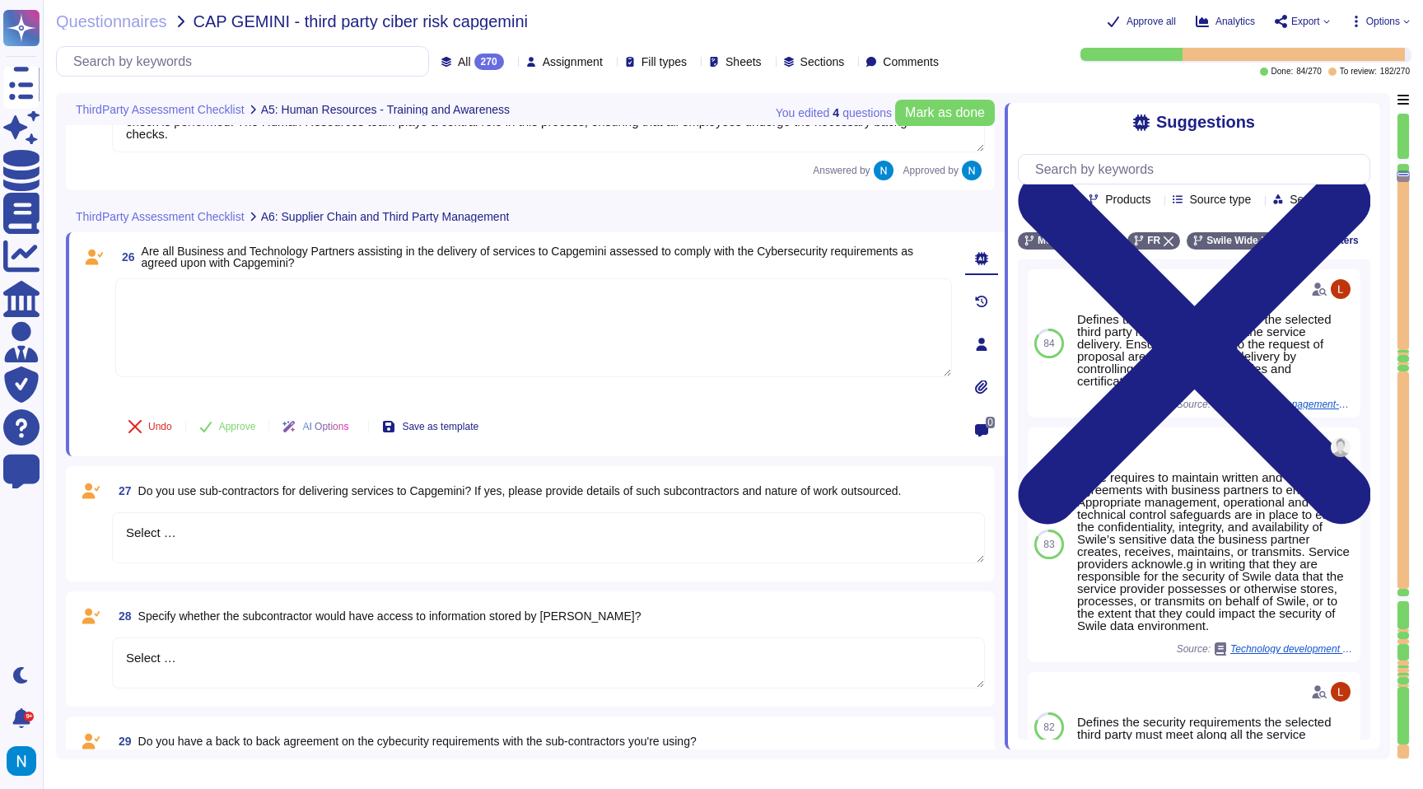
scroll to position [4567, 0]
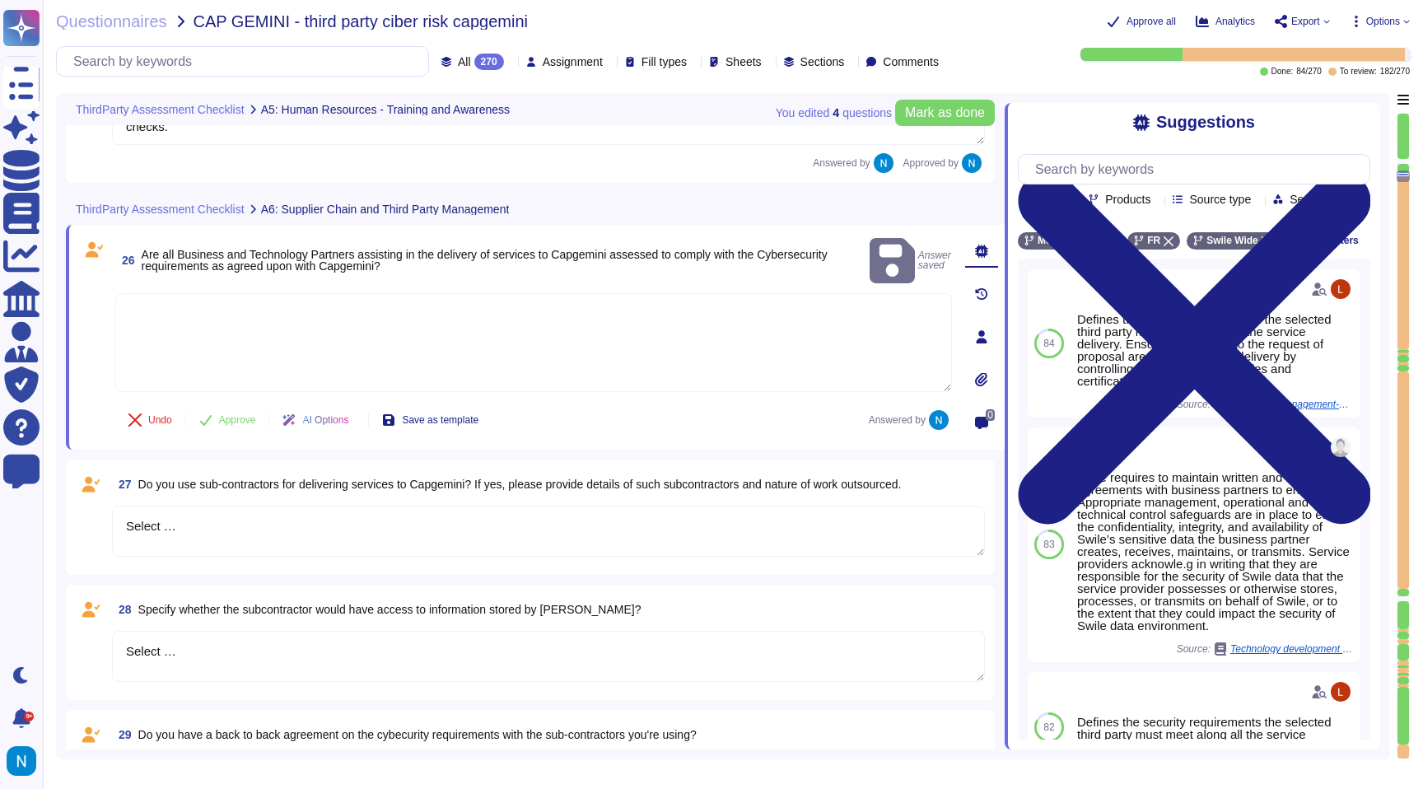
drag, startPoint x: 338, startPoint y: 529, endPoint x: 106, endPoint y: 501, distance: 233.1
click at [106, 501] on div "27 Do you use sub-contractors for delivering services to Capgemini? If yes, ple…" at bounding box center [530, 517] width 909 height 96
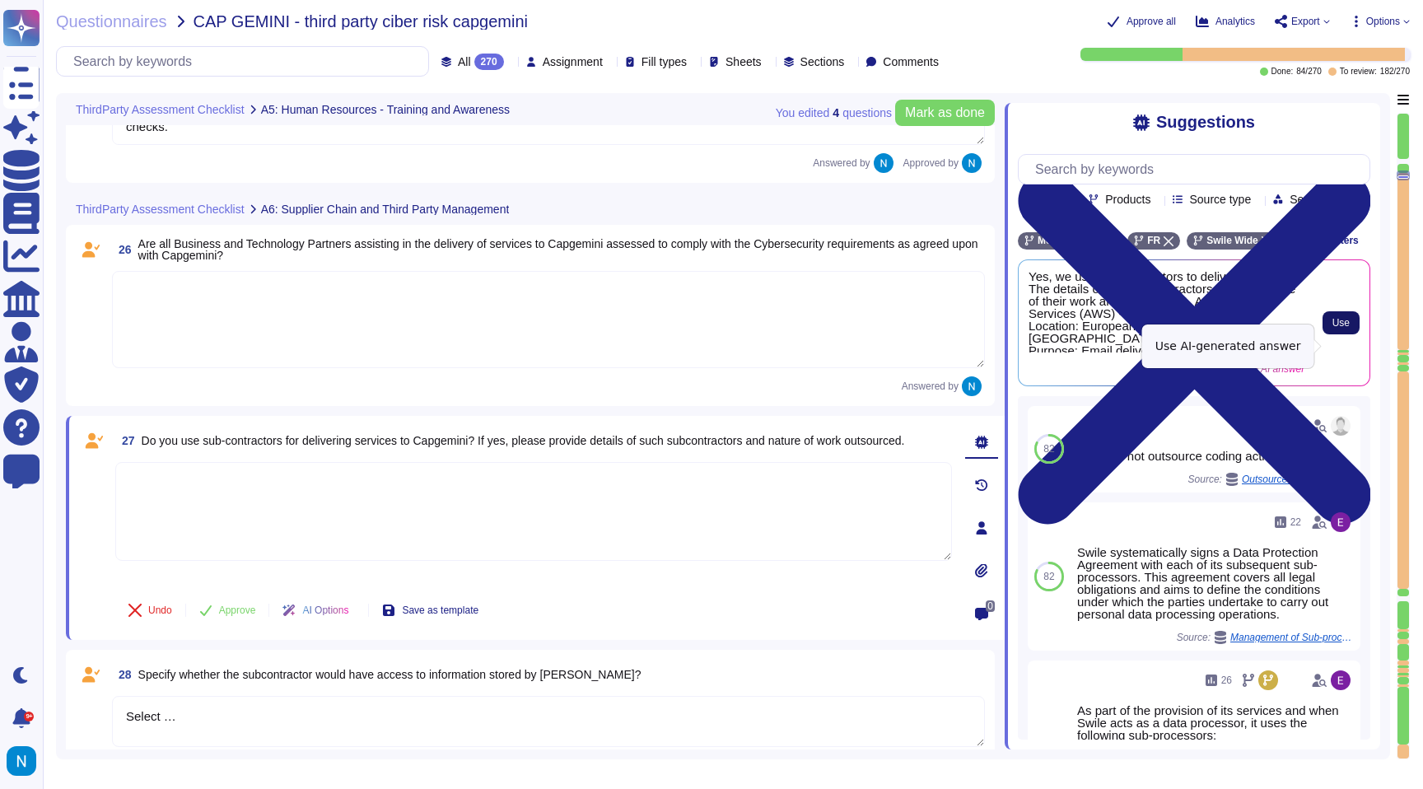
click at [1342, 328] on span "Use" at bounding box center [1340, 323] width 17 height 10
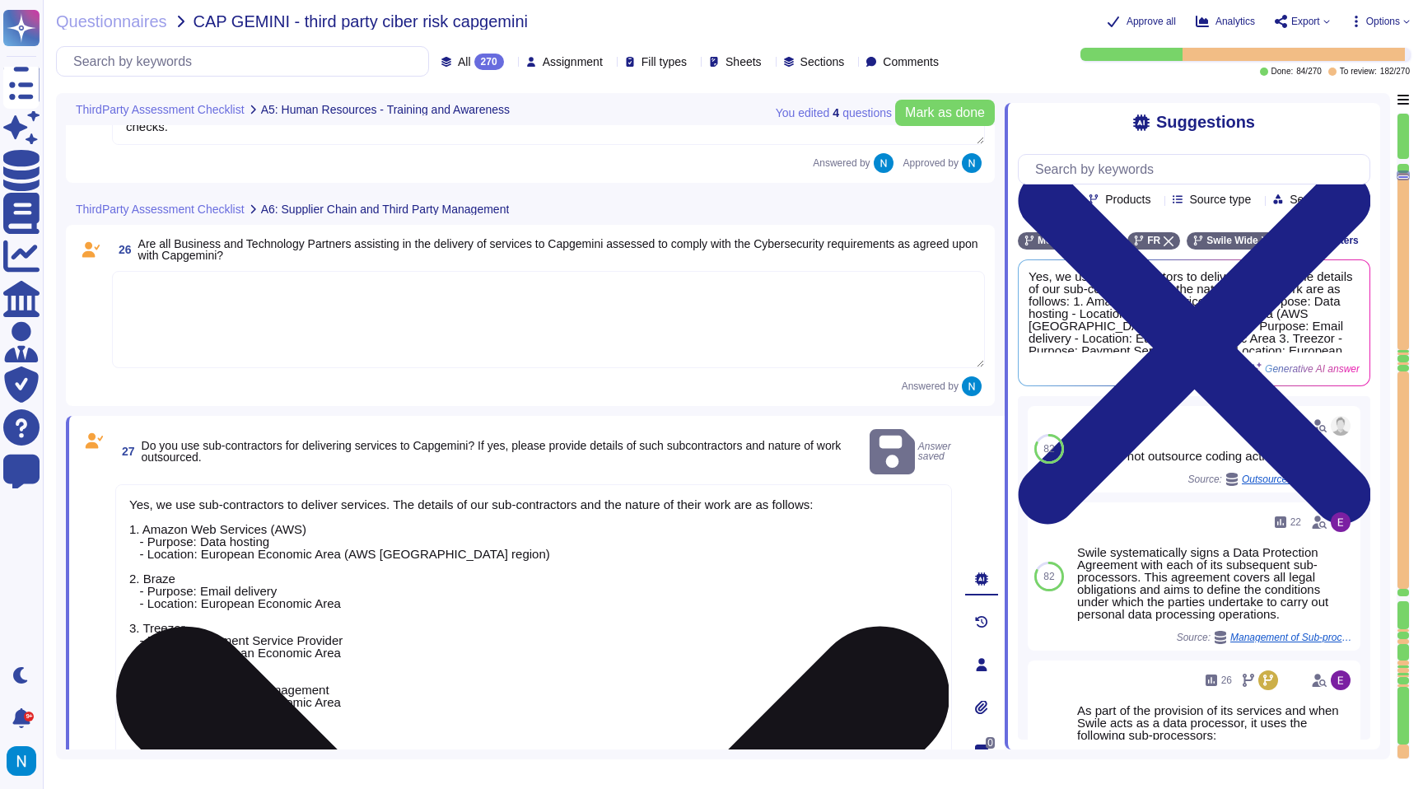
click at [171, 496] on textarea "Yes, we use sub-contractors to deliver services. The details of our sub-contrac…" at bounding box center [533, 670] width 837 height 372
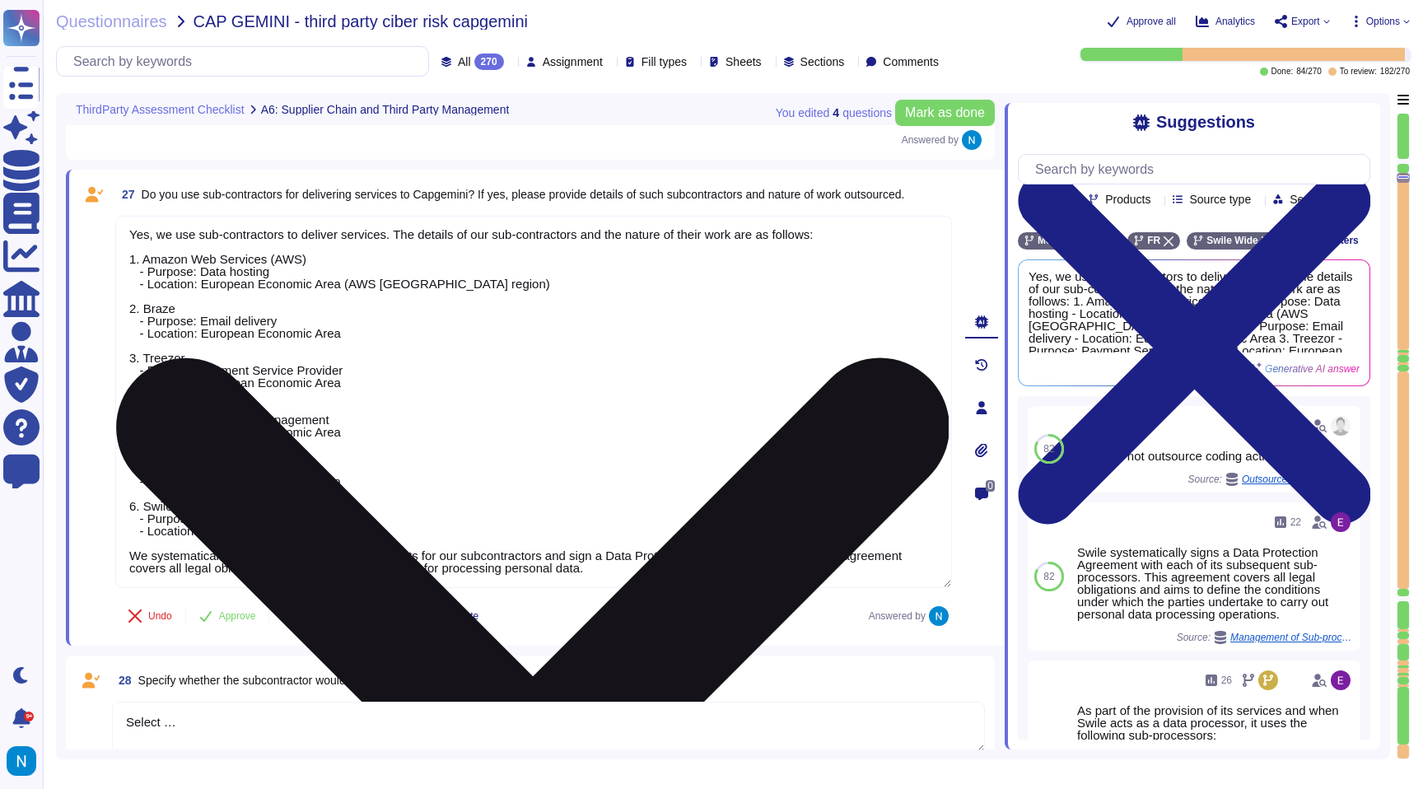
scroll to position [4785, 0]
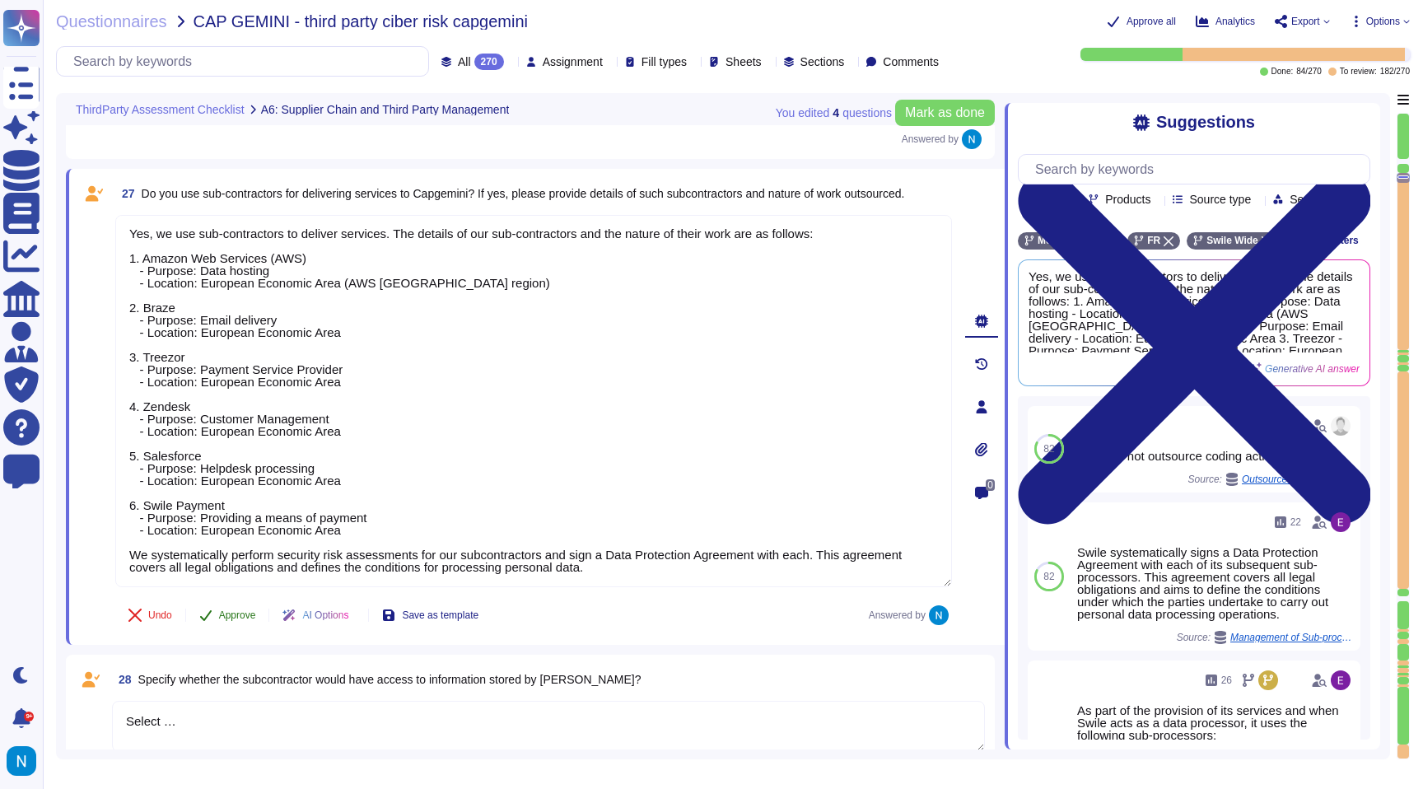
click at [245, 619] on span "Approve" at bounding box center [237, 615] width 37 height 10
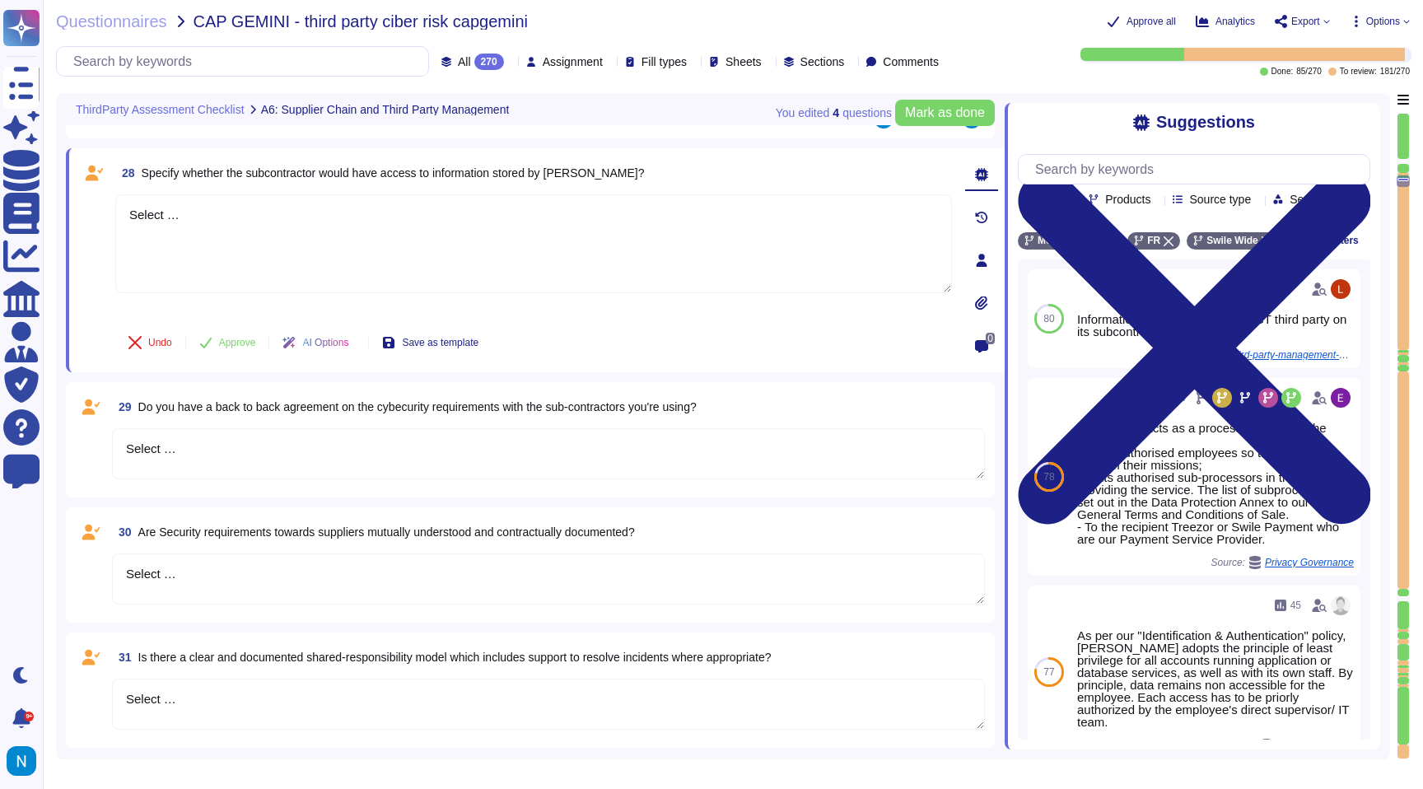
scroll to position [5275, 0]
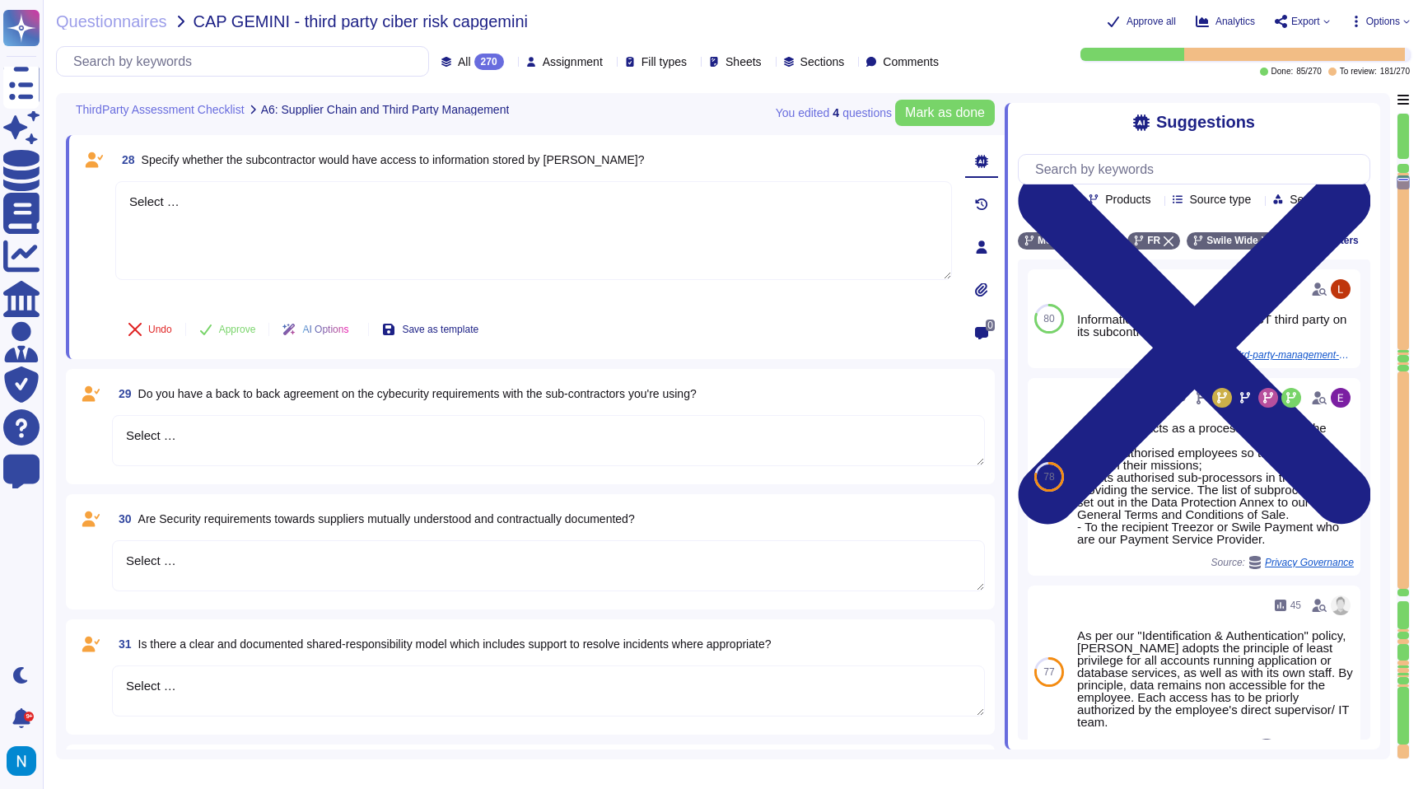
drag, startPoint x: 238, startPoint y: 236, endPoint x: 106, endPoint y: 203, distance: 136.0
click at [108, 203] on div "28 Specify whether the subcontractor would have access to information stored by…" at bounding box center [515, 247] width 873 height 204
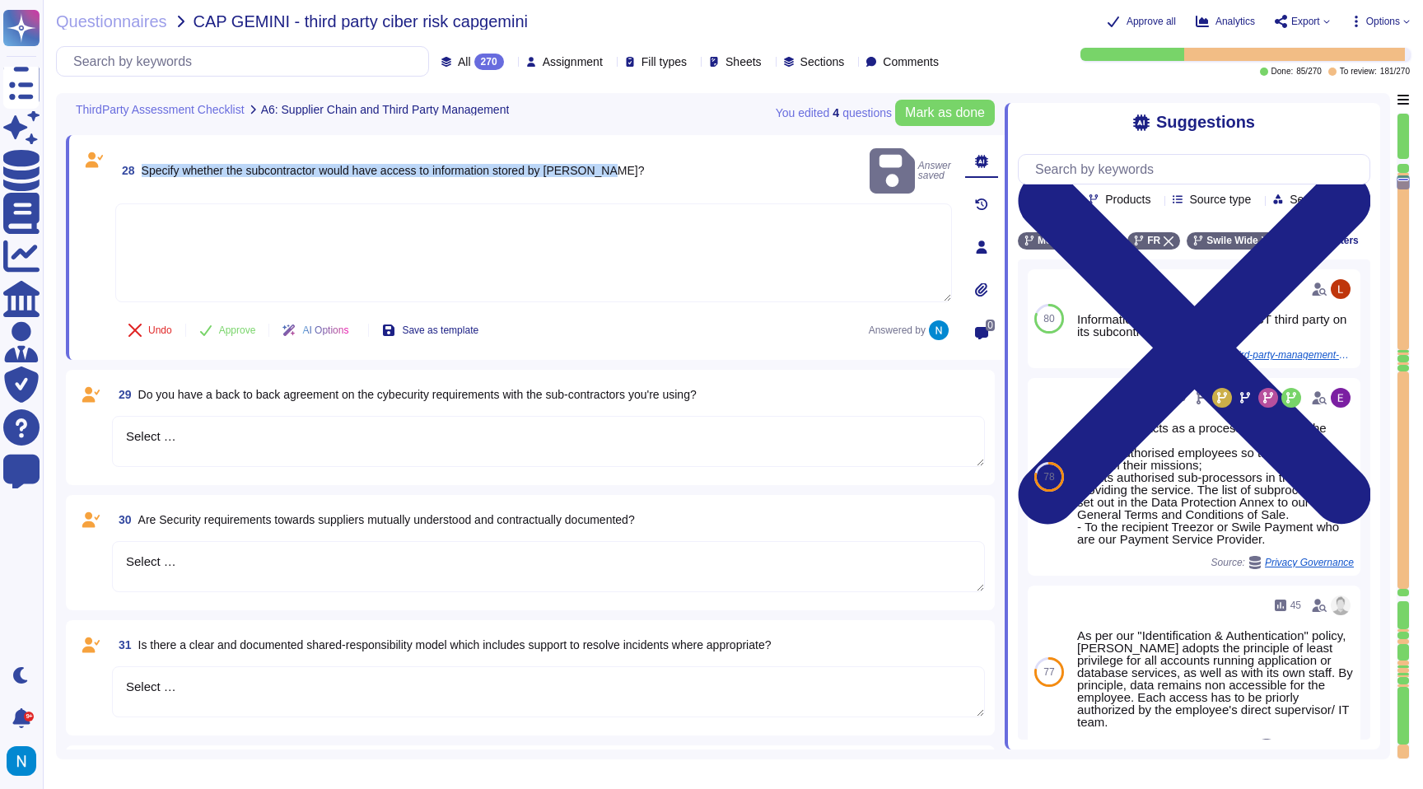
drag, startPoint x: 646, startPoint y: 164, endPoint x: 145, endPoint y: 162, distance: 501.5
click at [145, 162] on div "28 Specify whether the subcontractor would have access to information stored by…" at bounding box center [533, 171] width 837 height 52
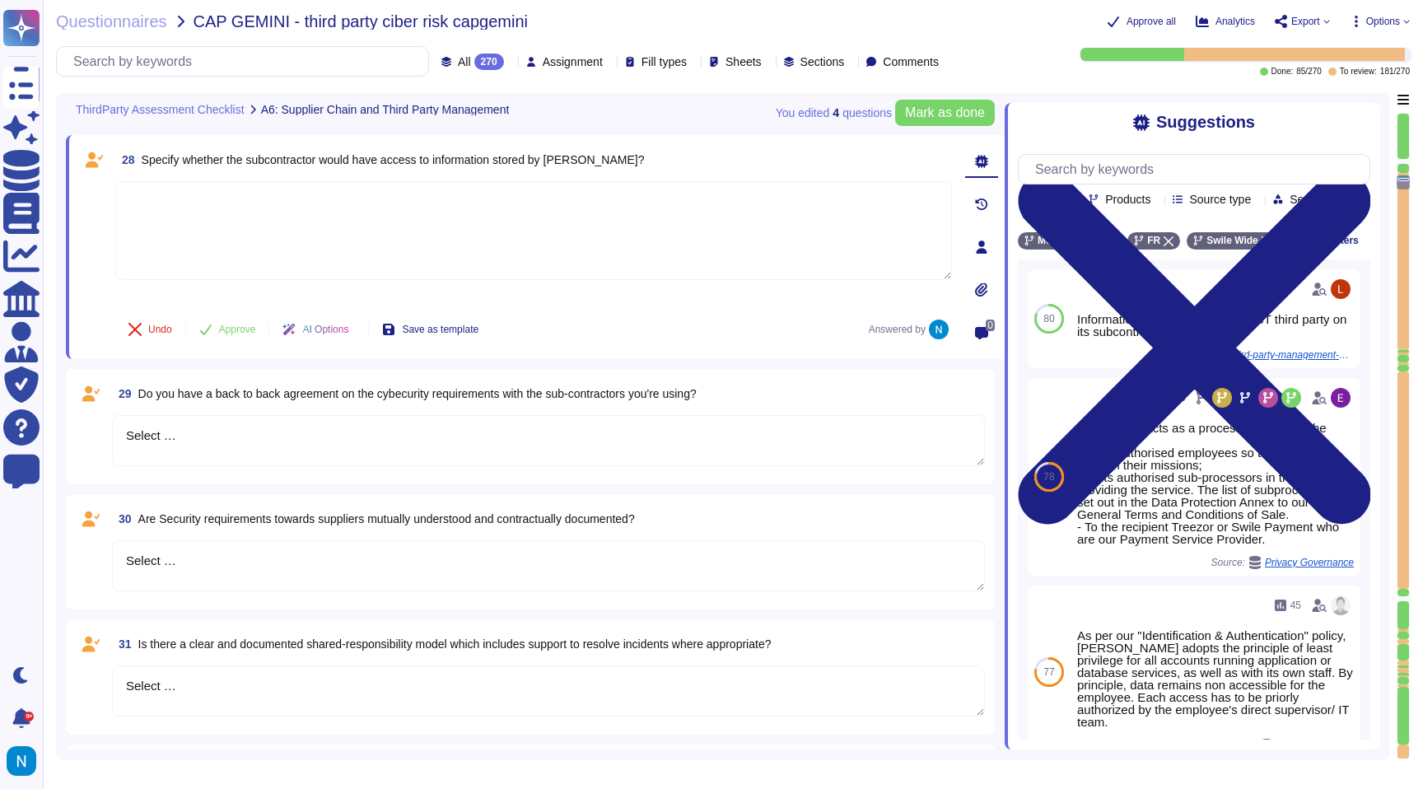
click at [245, 421] on textarea "Select …" at bounding box center [548, 440] width 873 height 51
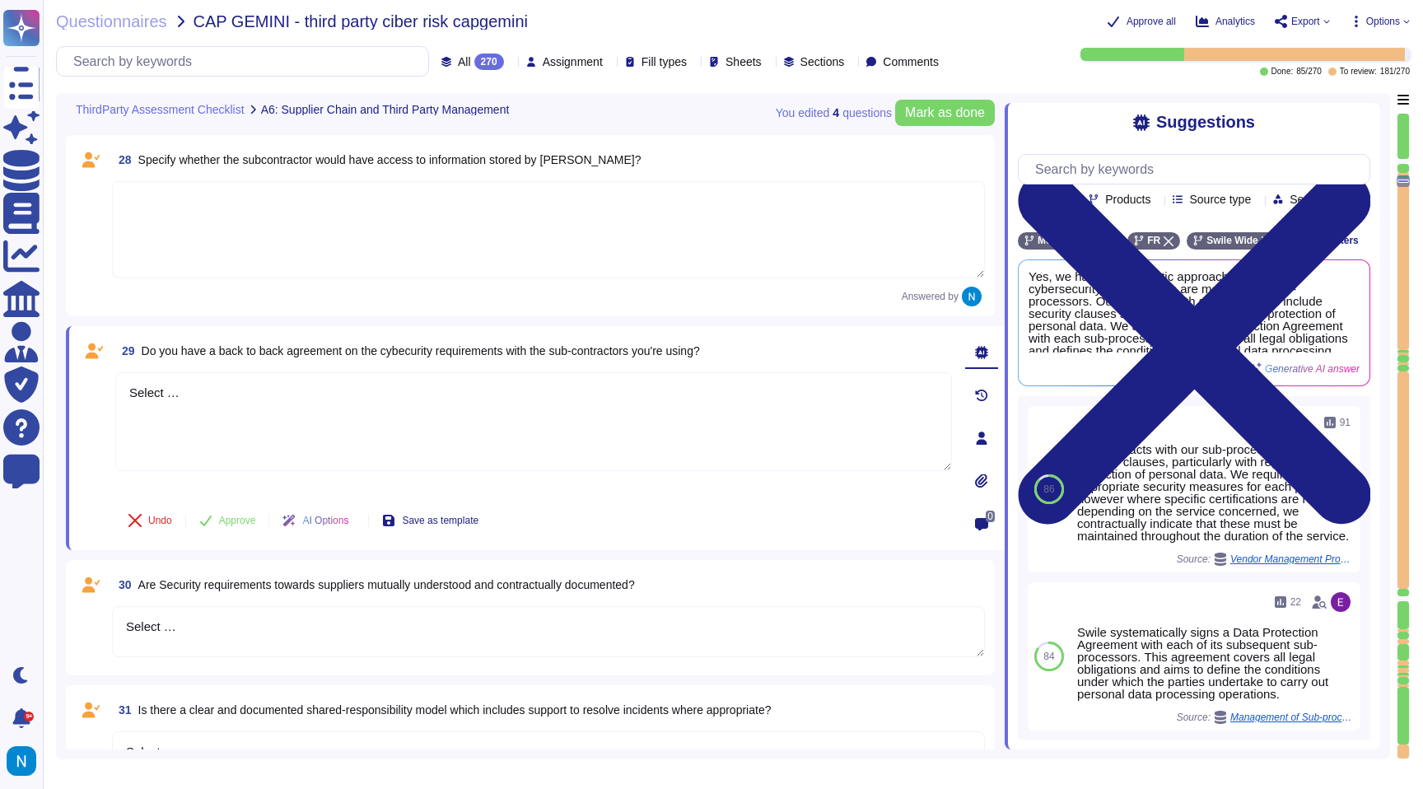
click at [511, 67] on div at bounding box center [511, 61] width 0 height 12
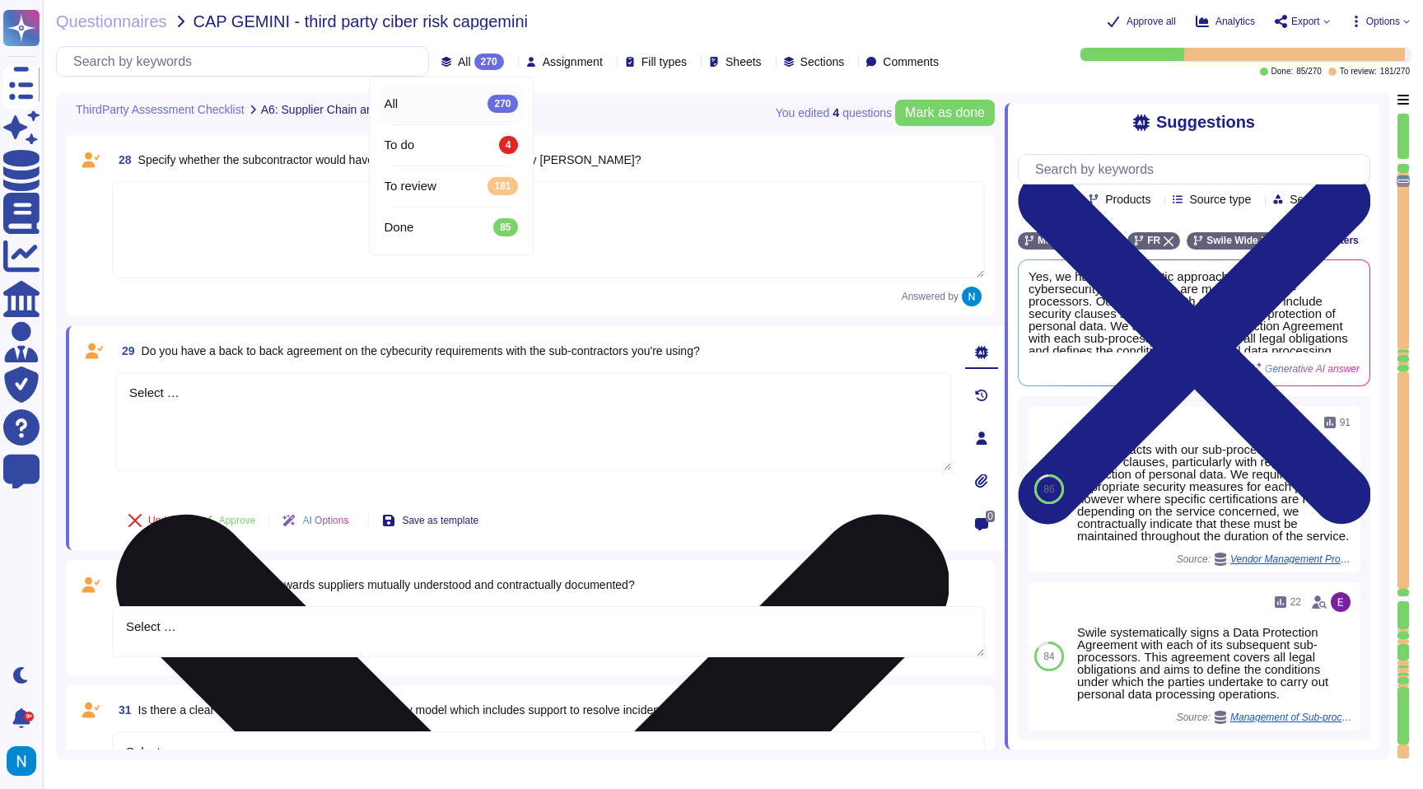
click at [351, 406] on textarea "Select …" at bounding box center [533, 421] width 837 height 99
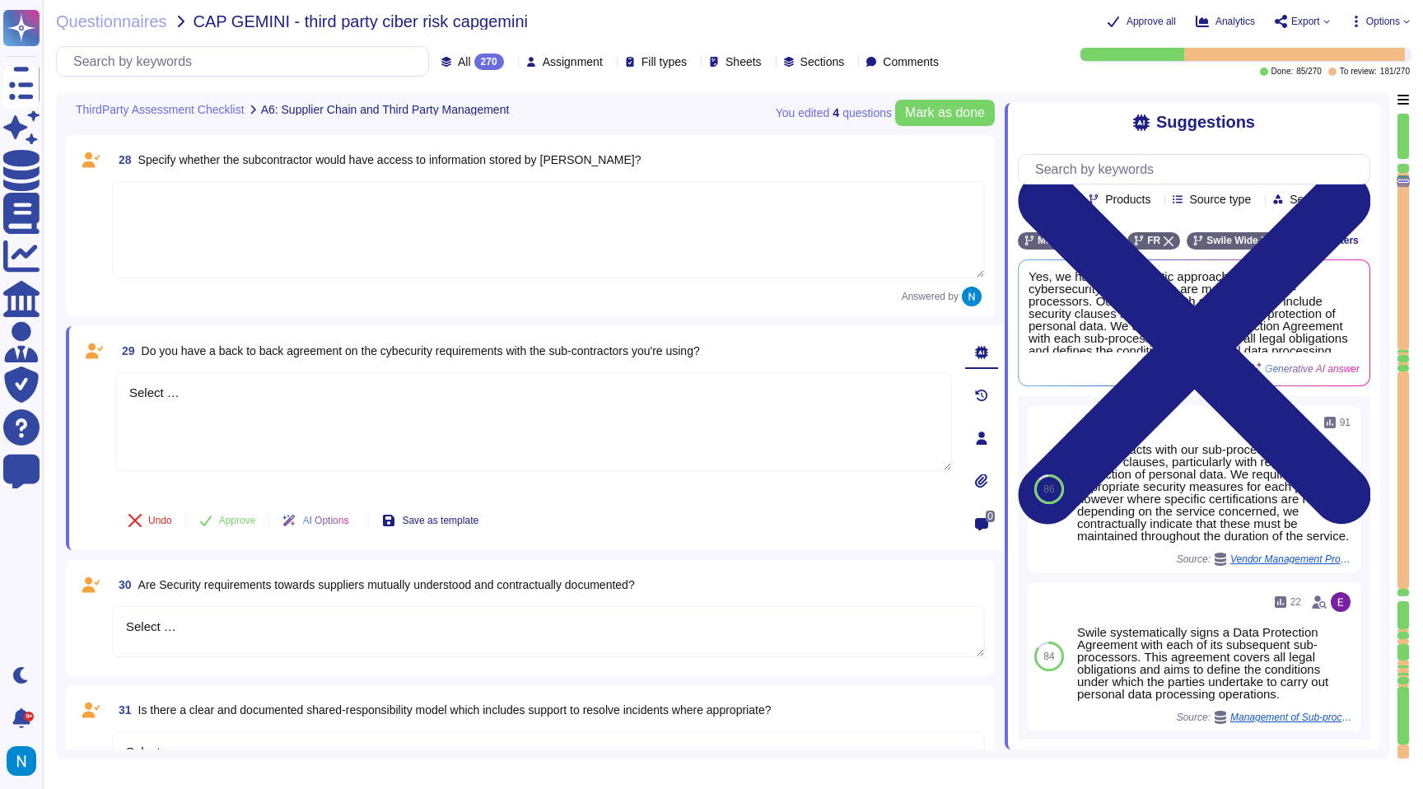
drag, startPoint x: 302, startPoint y: 398, endPoint x: 114, endPoint y: 390, distance: 188.7
click at [114, 391] on div "29 Do you have a back to back agreement on the cybecurity requirements with the…" at bounding box center [515, 438] width 873 height 204
click at [1335, 328] on span "Use" at bounding box center [1340, 323] width 17 height 10
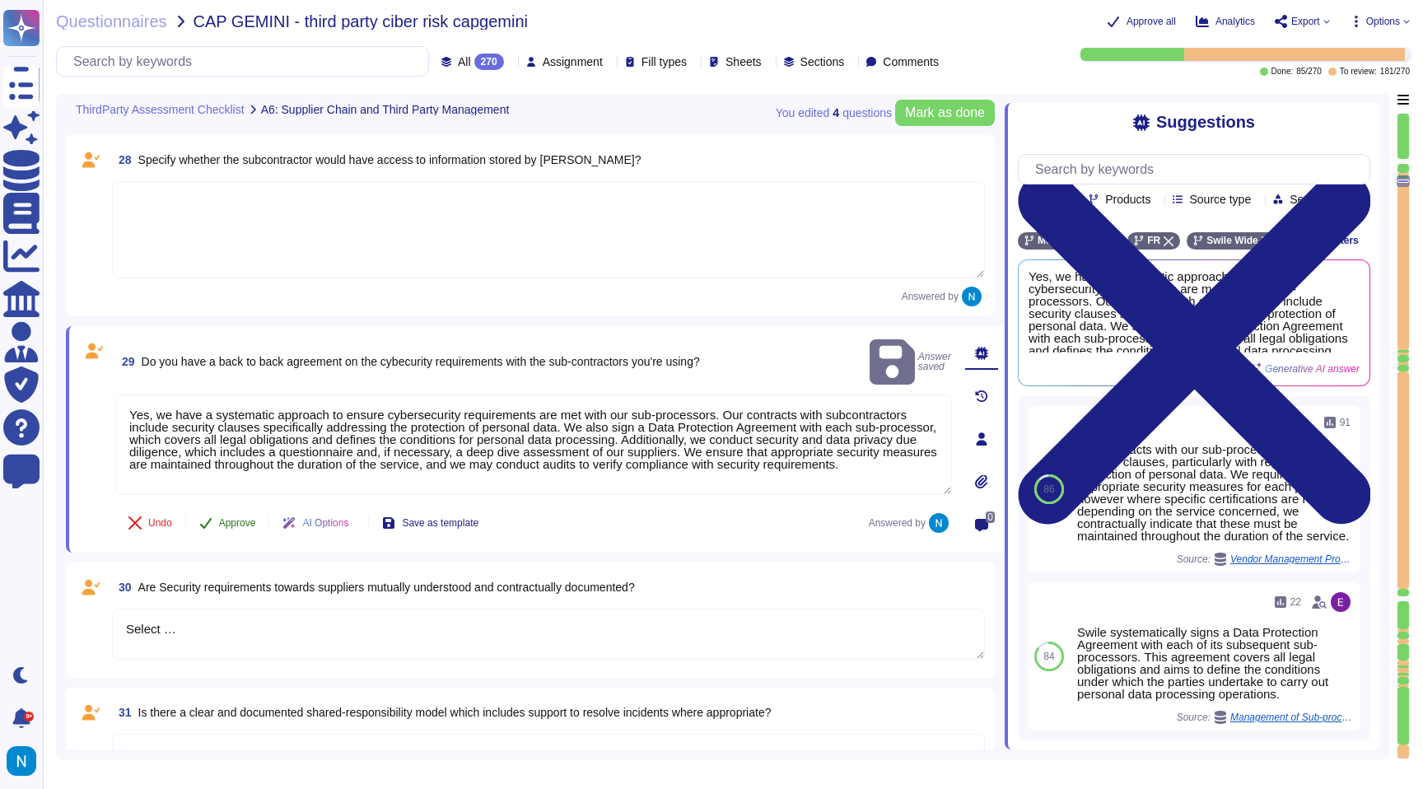
click at [237, 518] on span "Approve" at bounding box center [237, 523] width 37 height 10
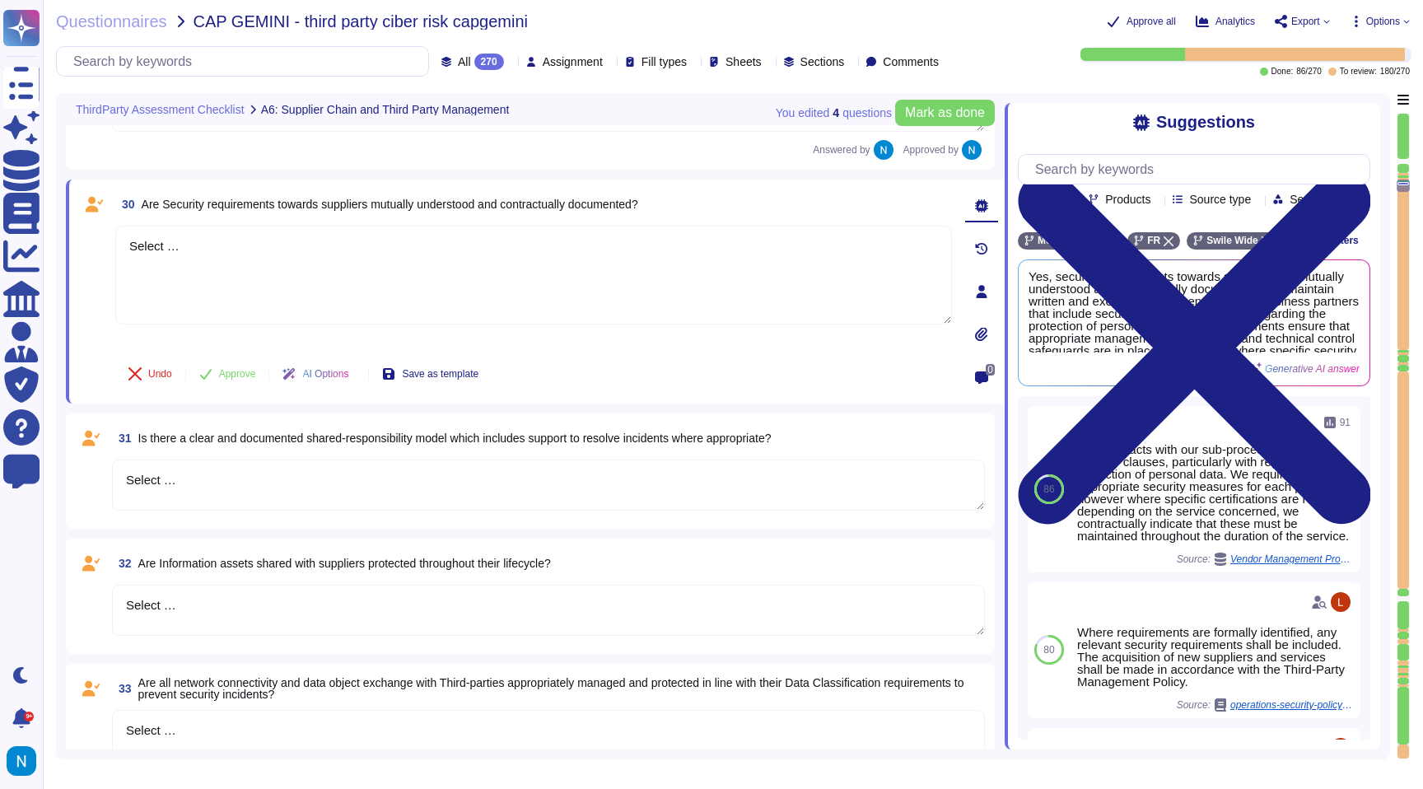
scroll to position [5640, 0]
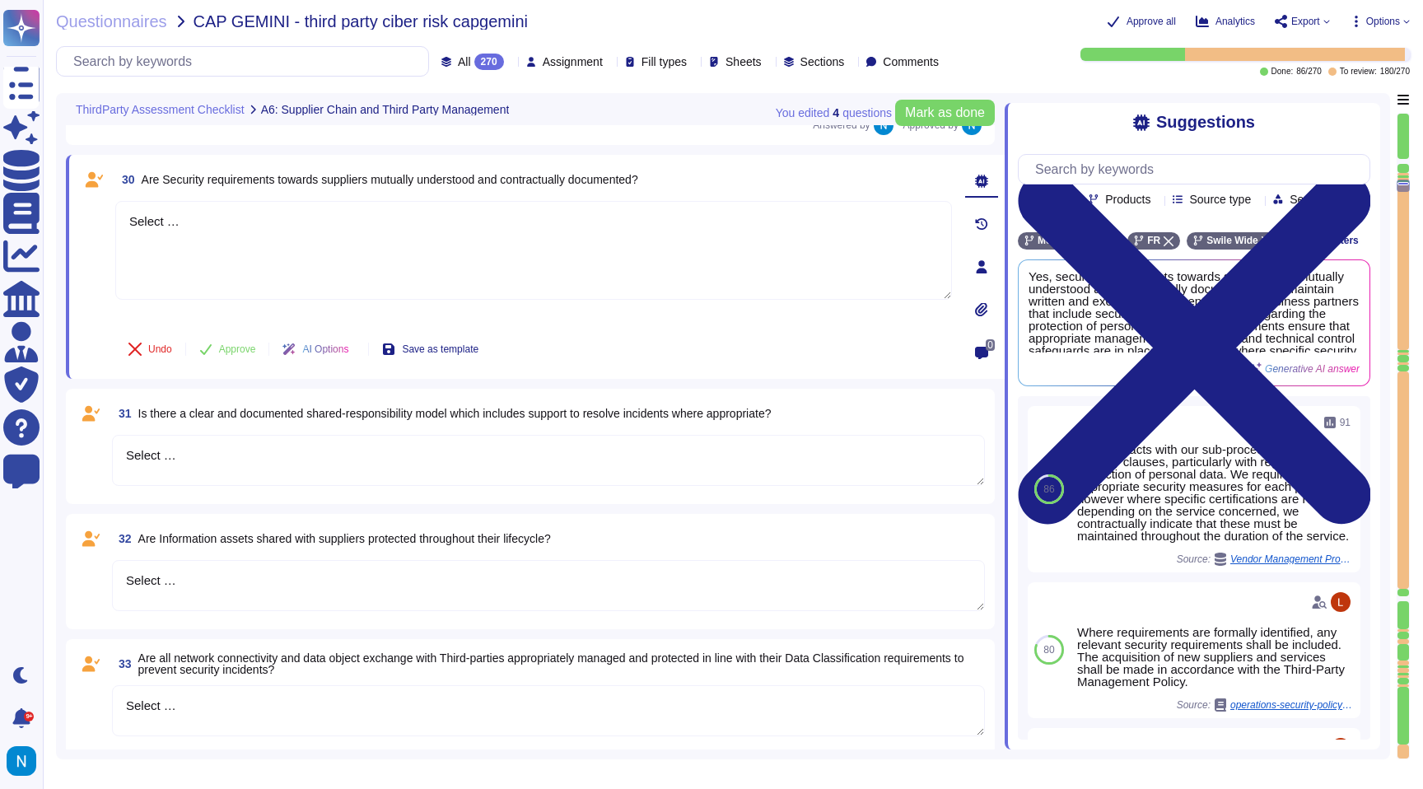
drag, startPoint x: 256, startPoint y: 259, endPoint x: 55, endPoint y: 236, distance: 202.3
click at [56, 236] on div "You edited 4 question s [PERSON_NAME] as done ThirdParty Assessment Checklist A…" at bounding box center [723, 426] width 1334 height 666
drag, startPoint x: 241, startPoint y: 250, endPoint x: 57, endPoint y: 184, distance: 196.2
click at [57, 184] on div "You edited 4 question s [PERSON_NAME] as done ThirdParty Assessment Checklist A…" at bounding box center [723, 426] width 1334 height 666
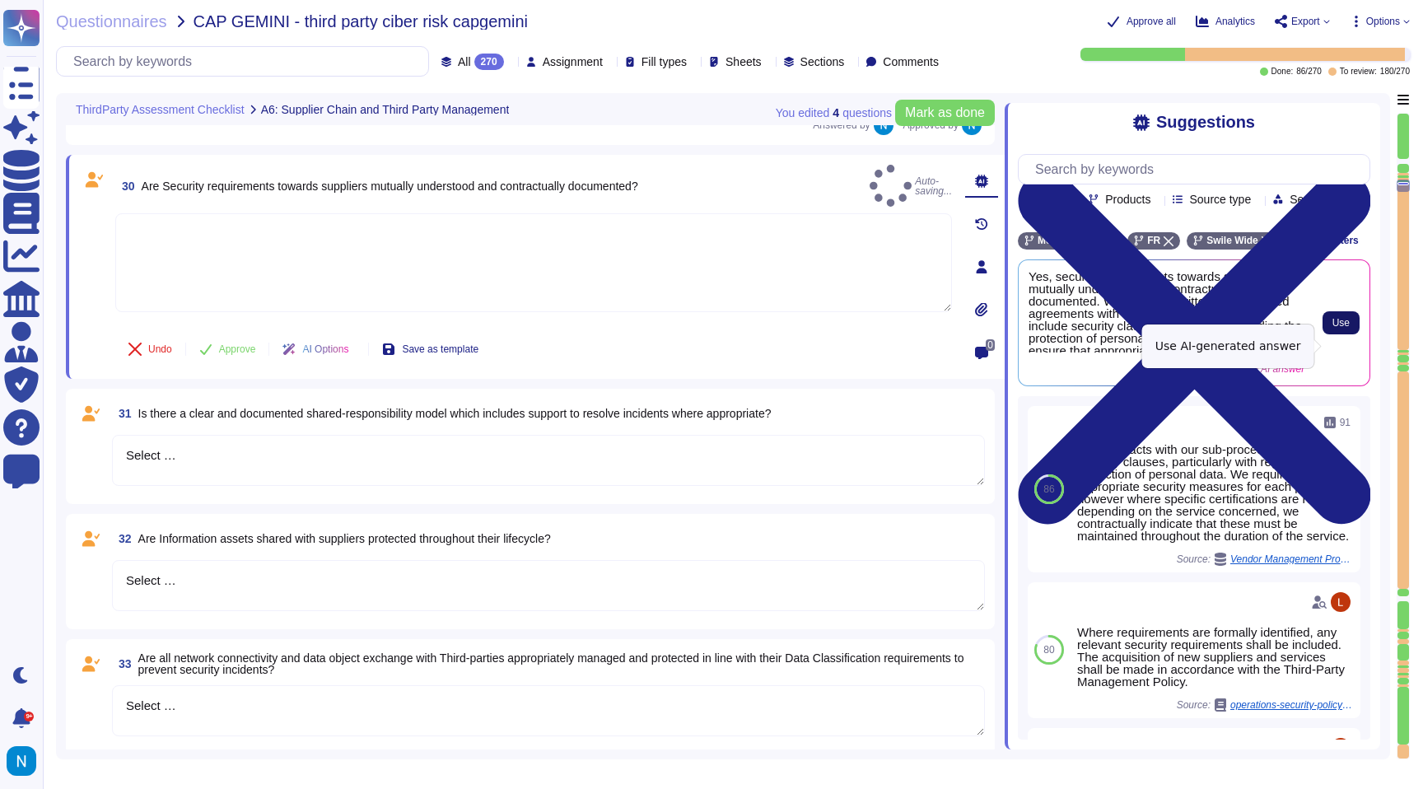
click at [1338, 328] on span "Use" at bounding box center [1340, 323] width 17 height 10
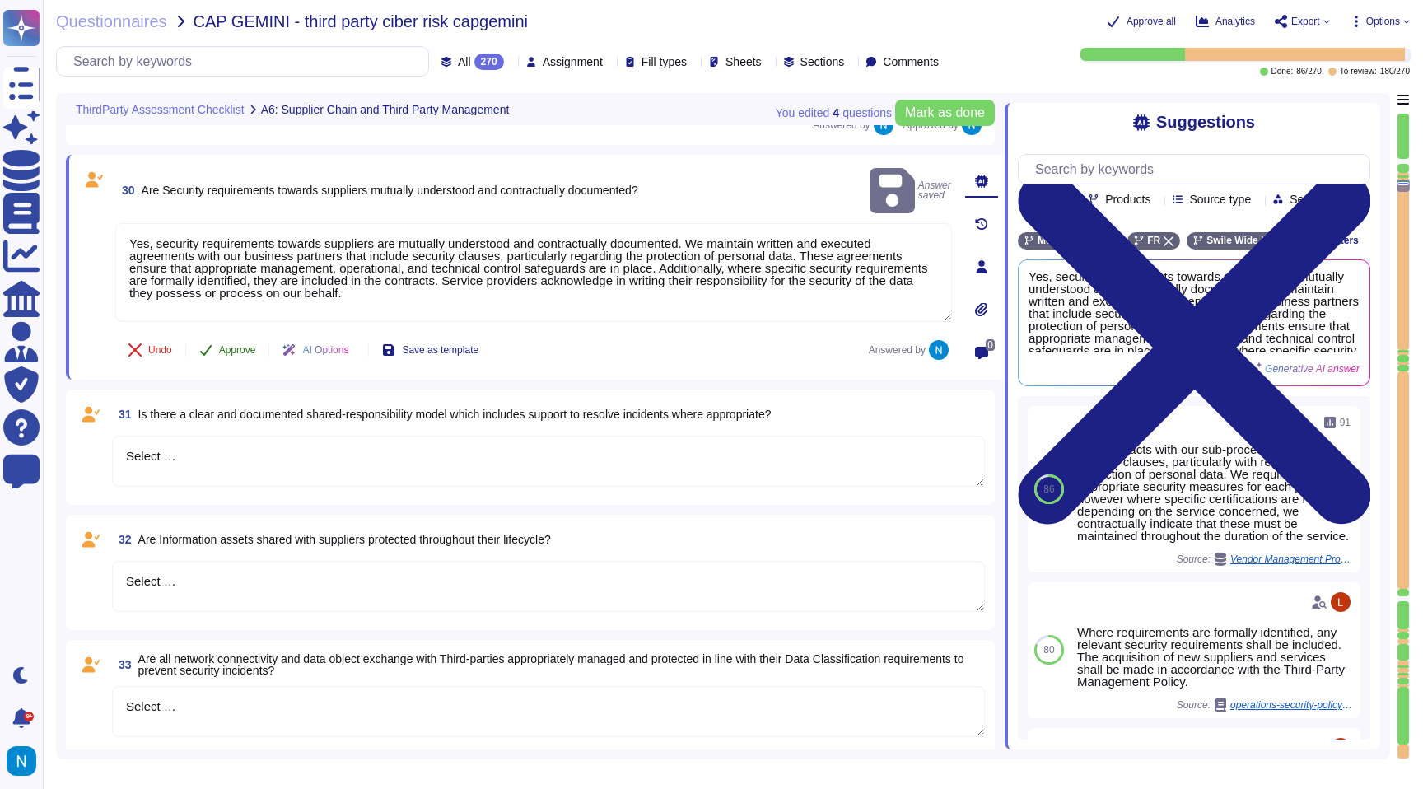
click at [250, 351] on span "Approve" at bounding box center [237, 350] width 37 height 10
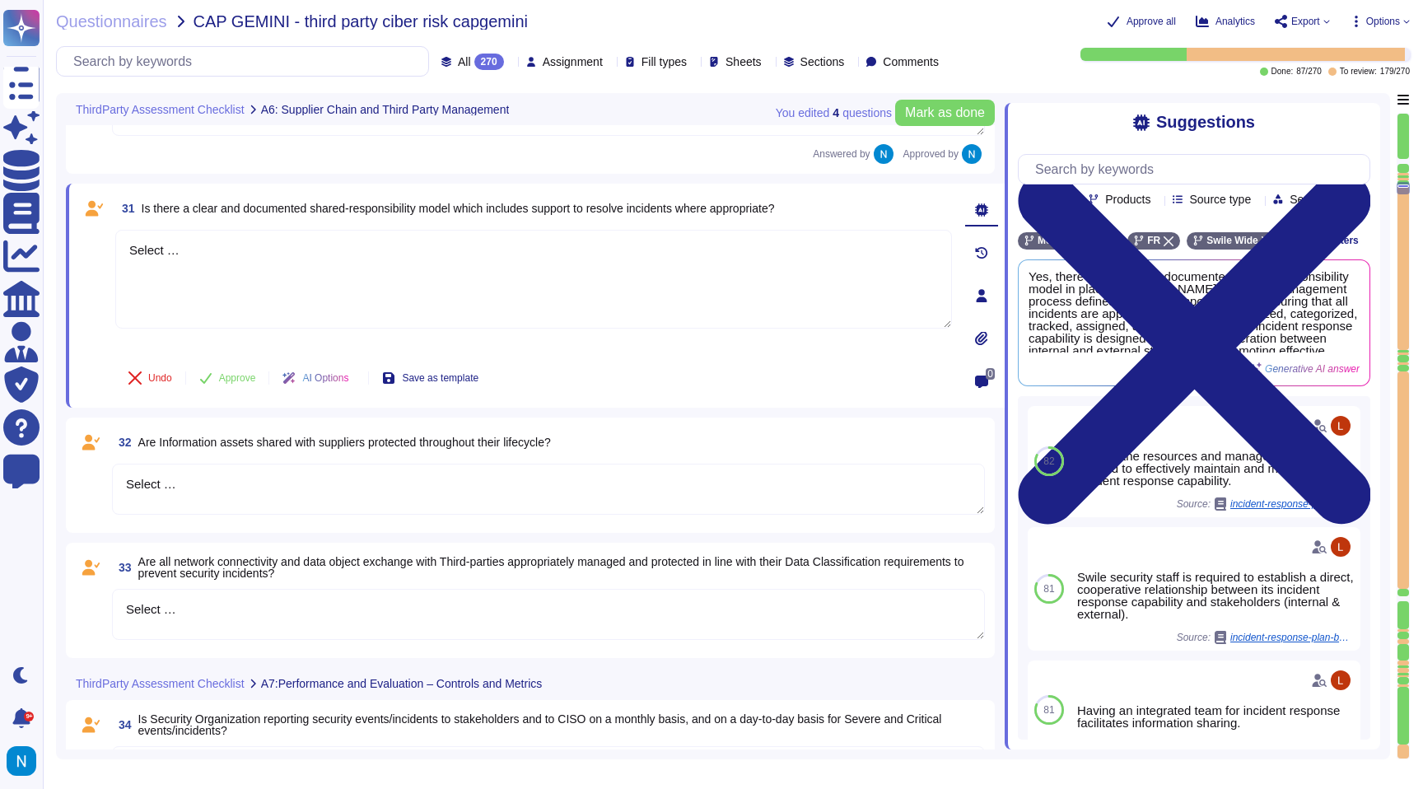
scroll to position [5822, 0]
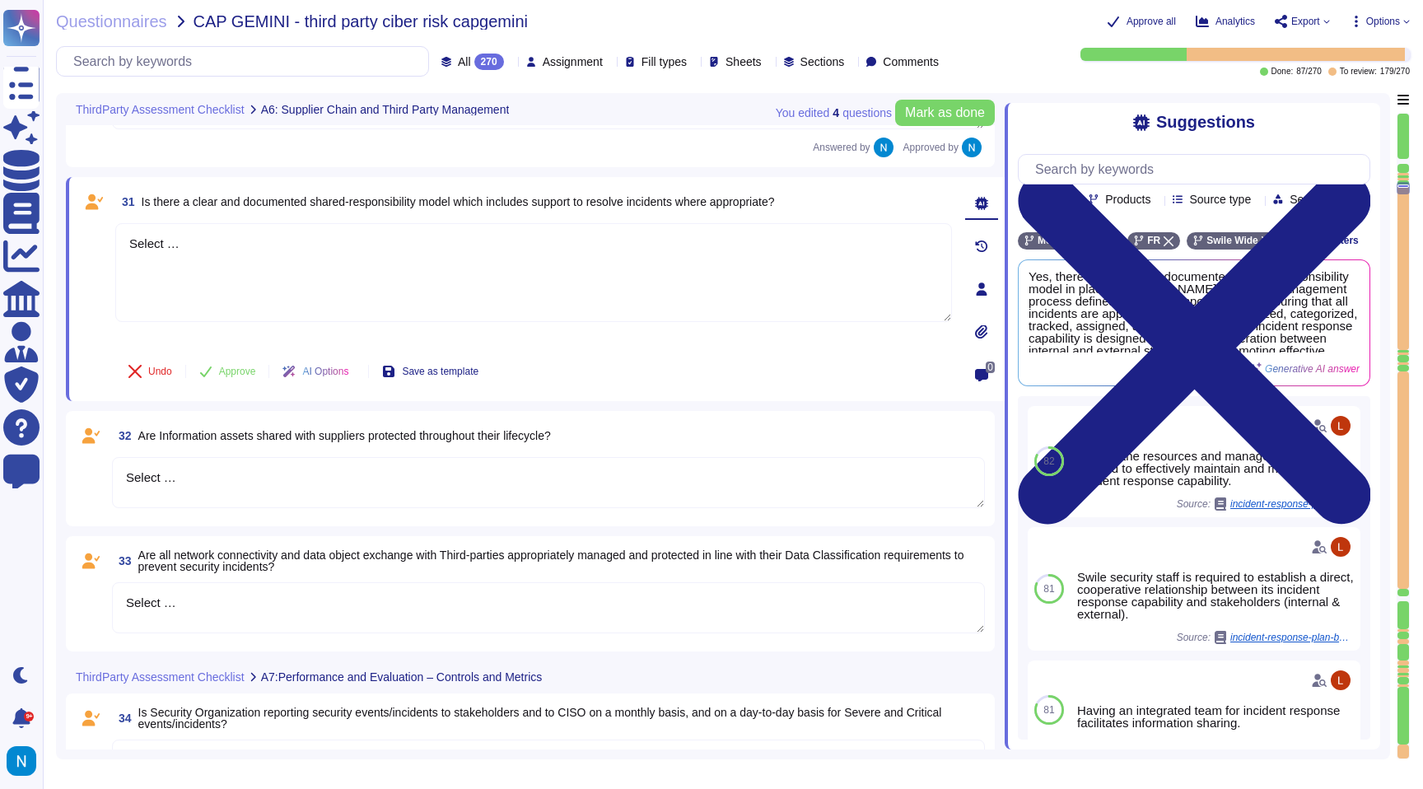
click at [511, 63] on icon at bounding box center [511, 63] width 0 height 0
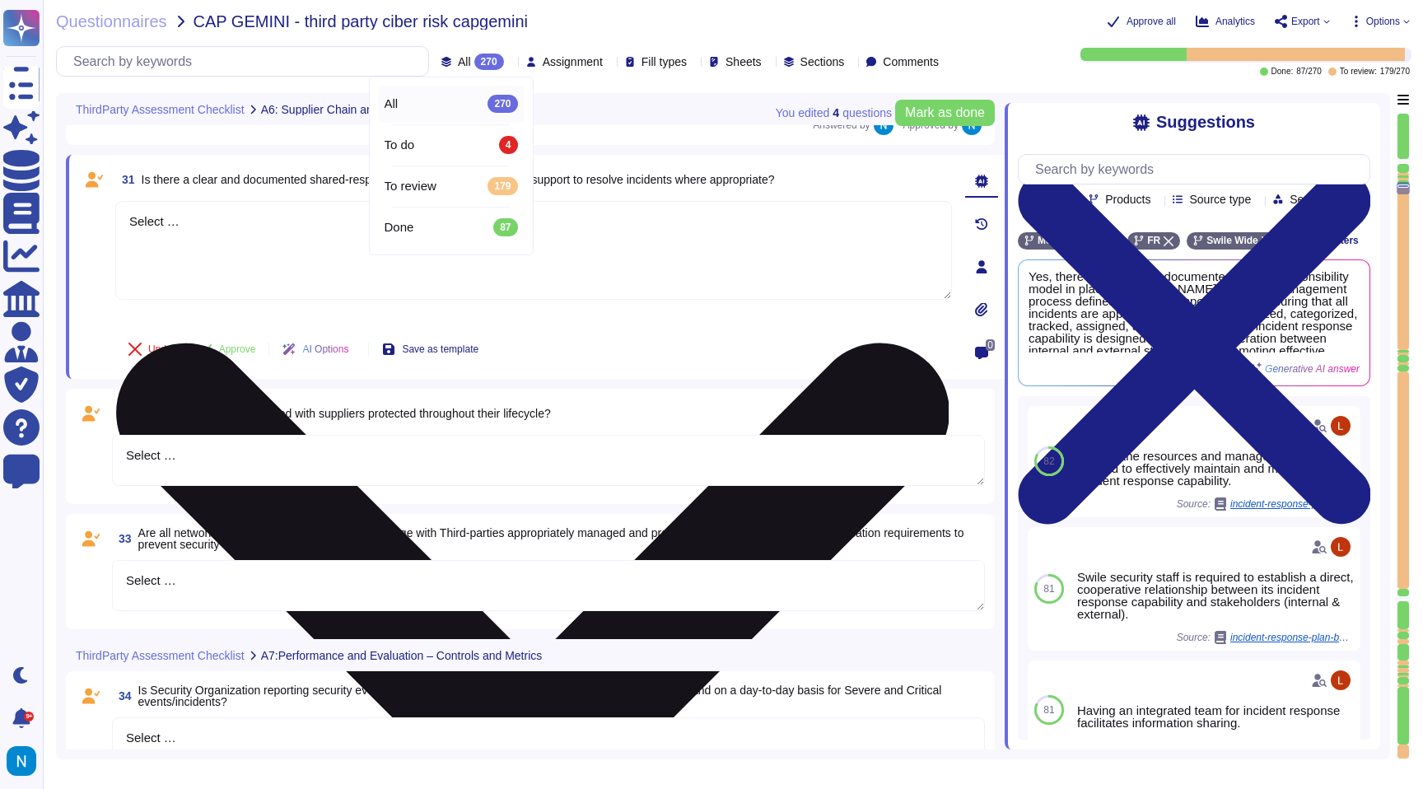
click at [236, 242] on textarea "Select …" at bounding box center [533, 250] width 837 height 99
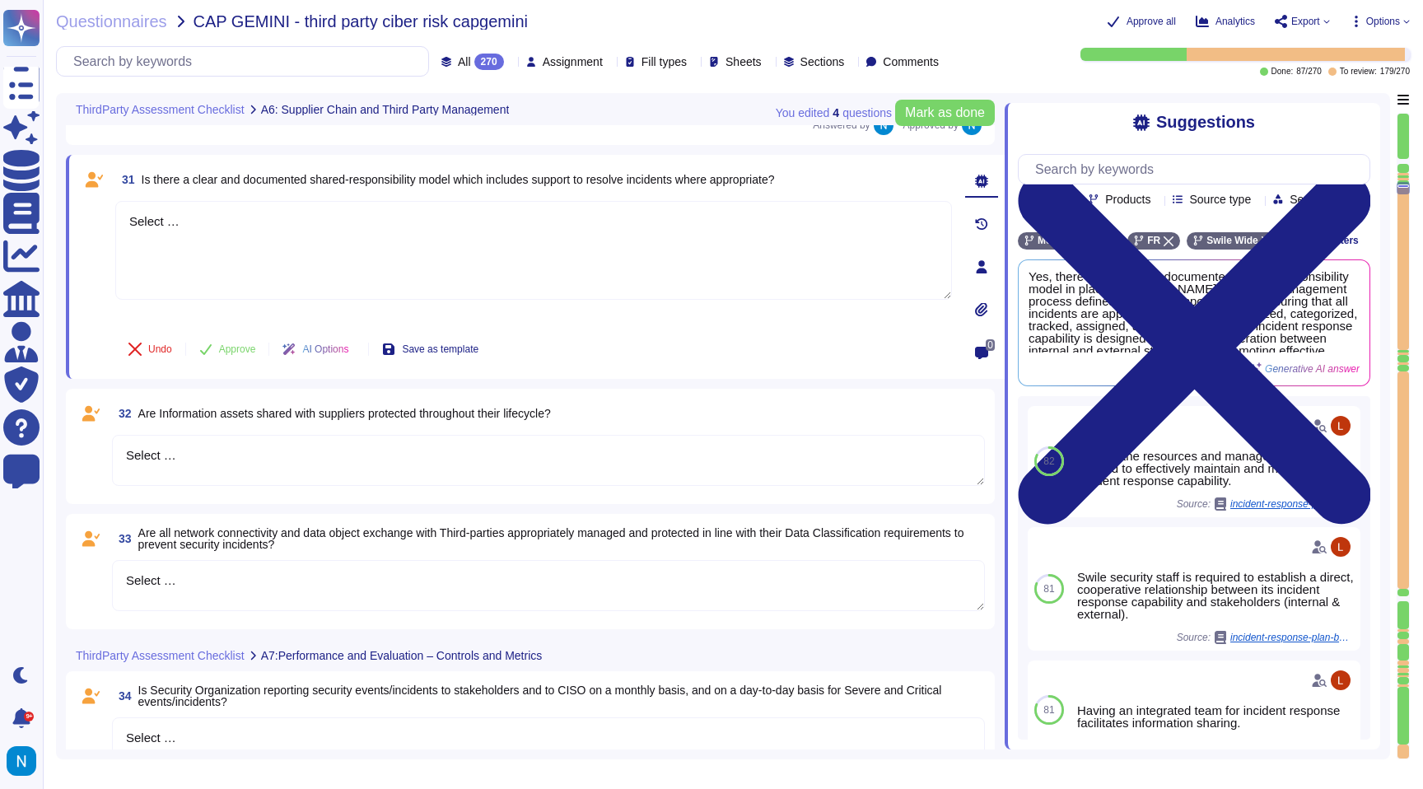
drag, startPoint x: 237, startPoint y: 241, endPoint x: 84, endPoint y: 198, distance: 159.1
click at [84, 198] on div "31 Is there a clear and documented shared-responsibility model which includes s…" at bounding box center [515, 267] width 873 height 204
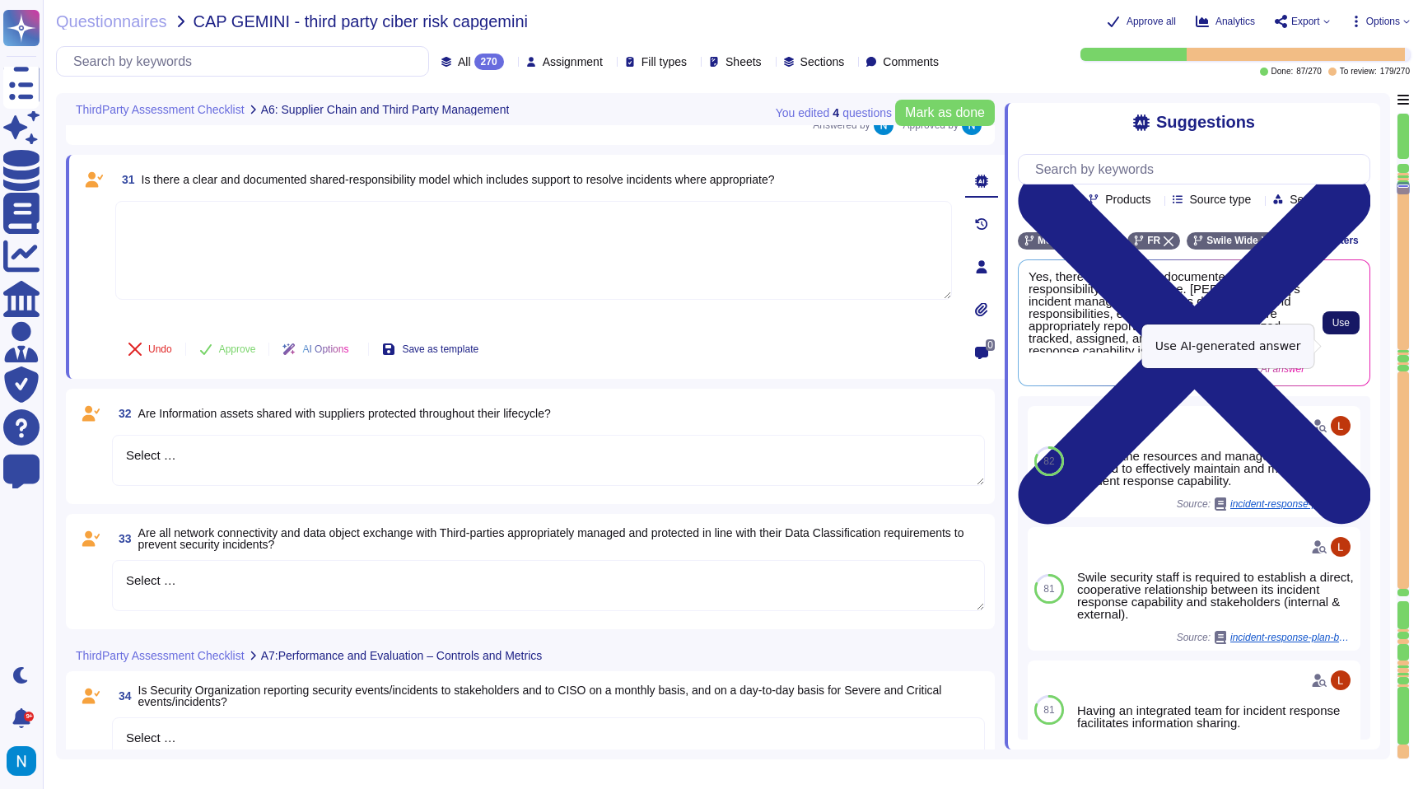
click at [1344, 328] on span "Use" at bounding box center [1340, 323] width 17 height 10
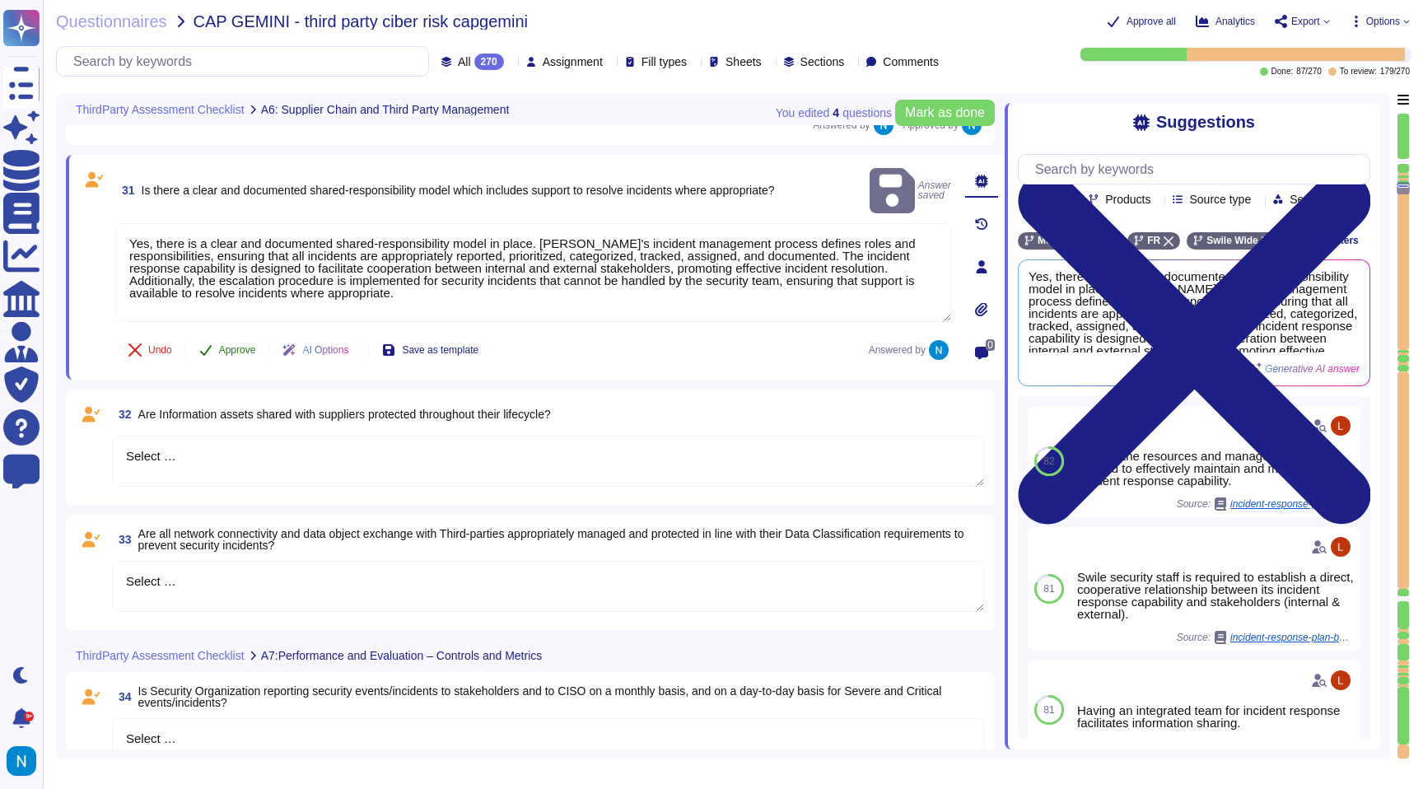
click at [236, 349] on span "Approve" at bounding box center [237, 350] width 37 height 10
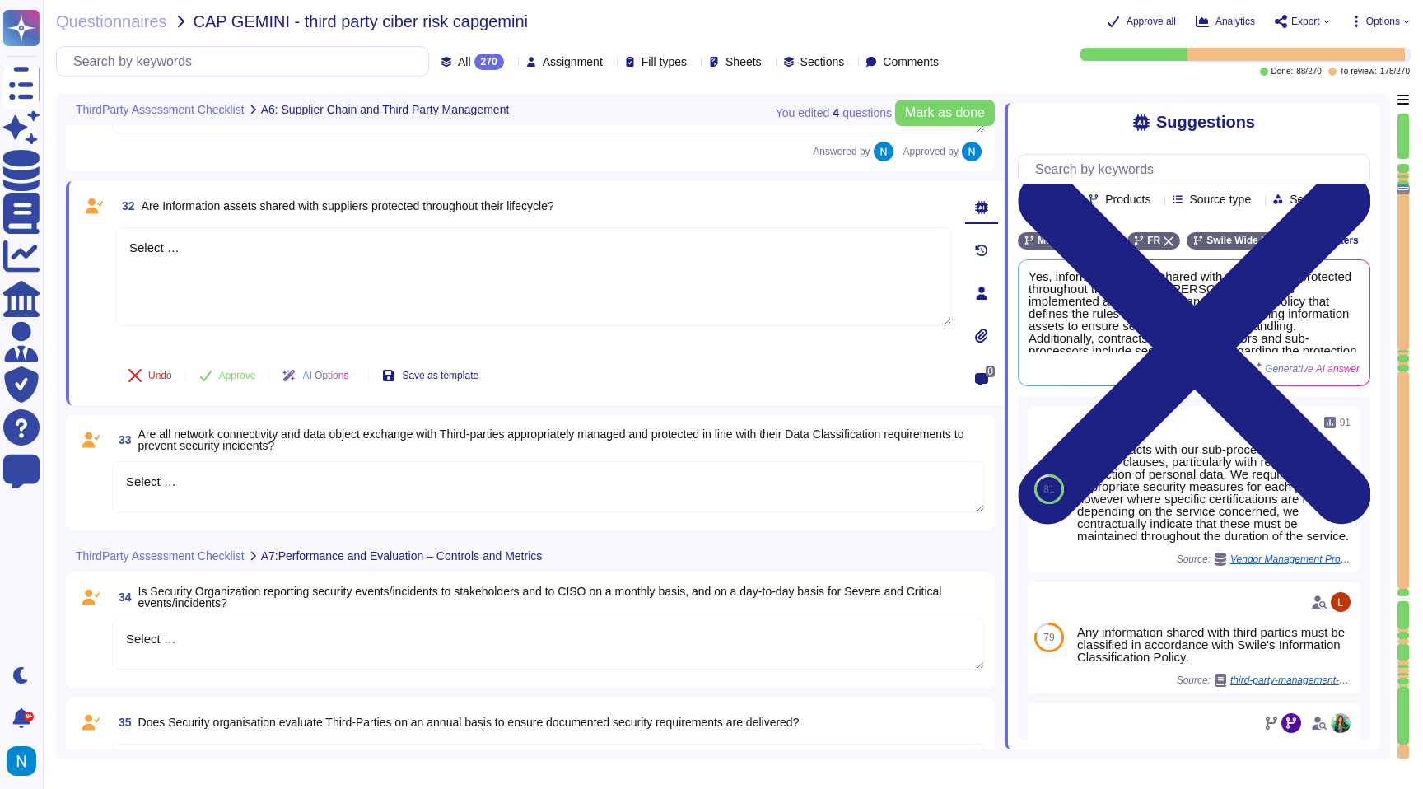
scroll to position [6003, 0]
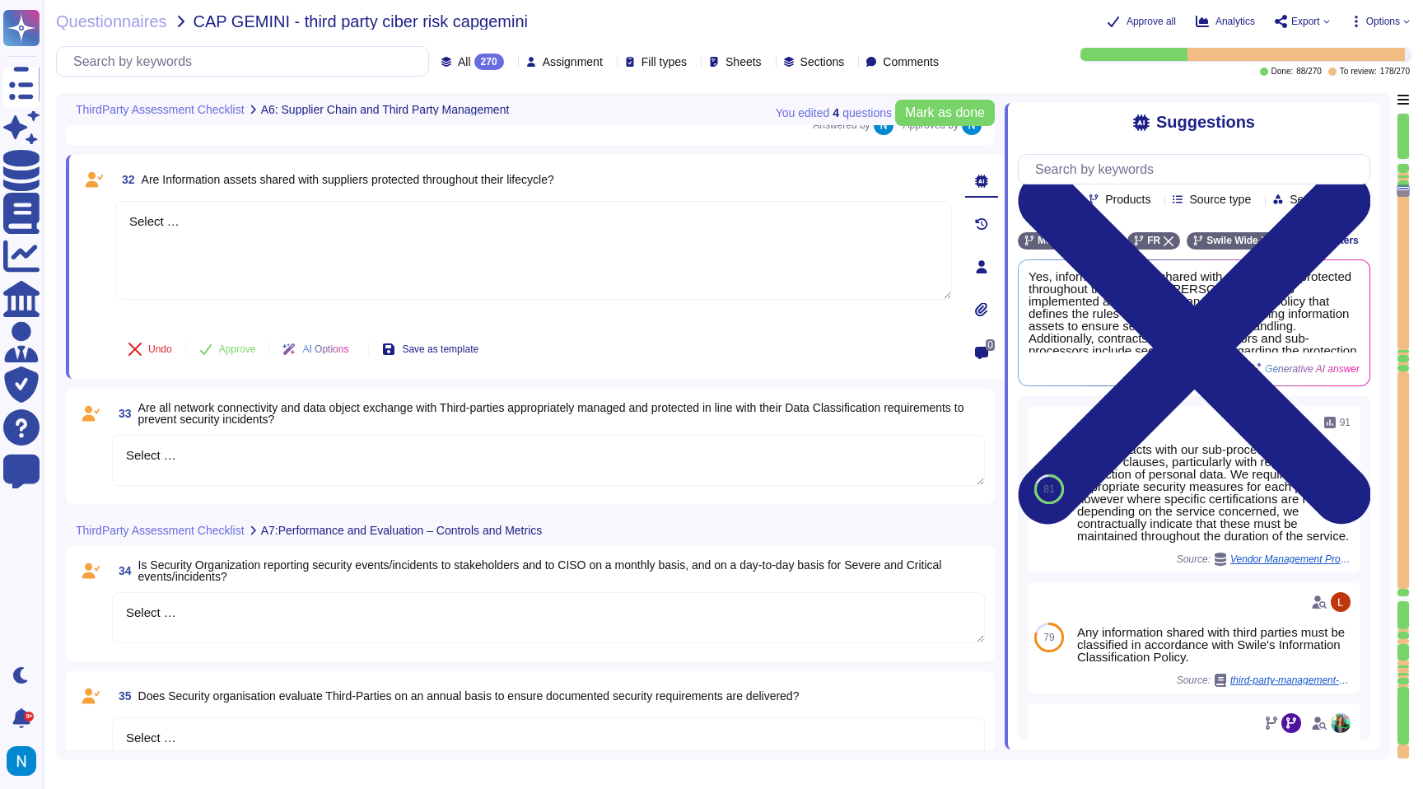
drag, startPoint x: 225, startPoint y: 427, endPoint x: 100, endPoint y: 217, distance: 244.5
click at [100, 215] on div "32 Are Information assets shared with suppliers protected throughout their life…" at bounding box center [515, 267] width 873 height 204
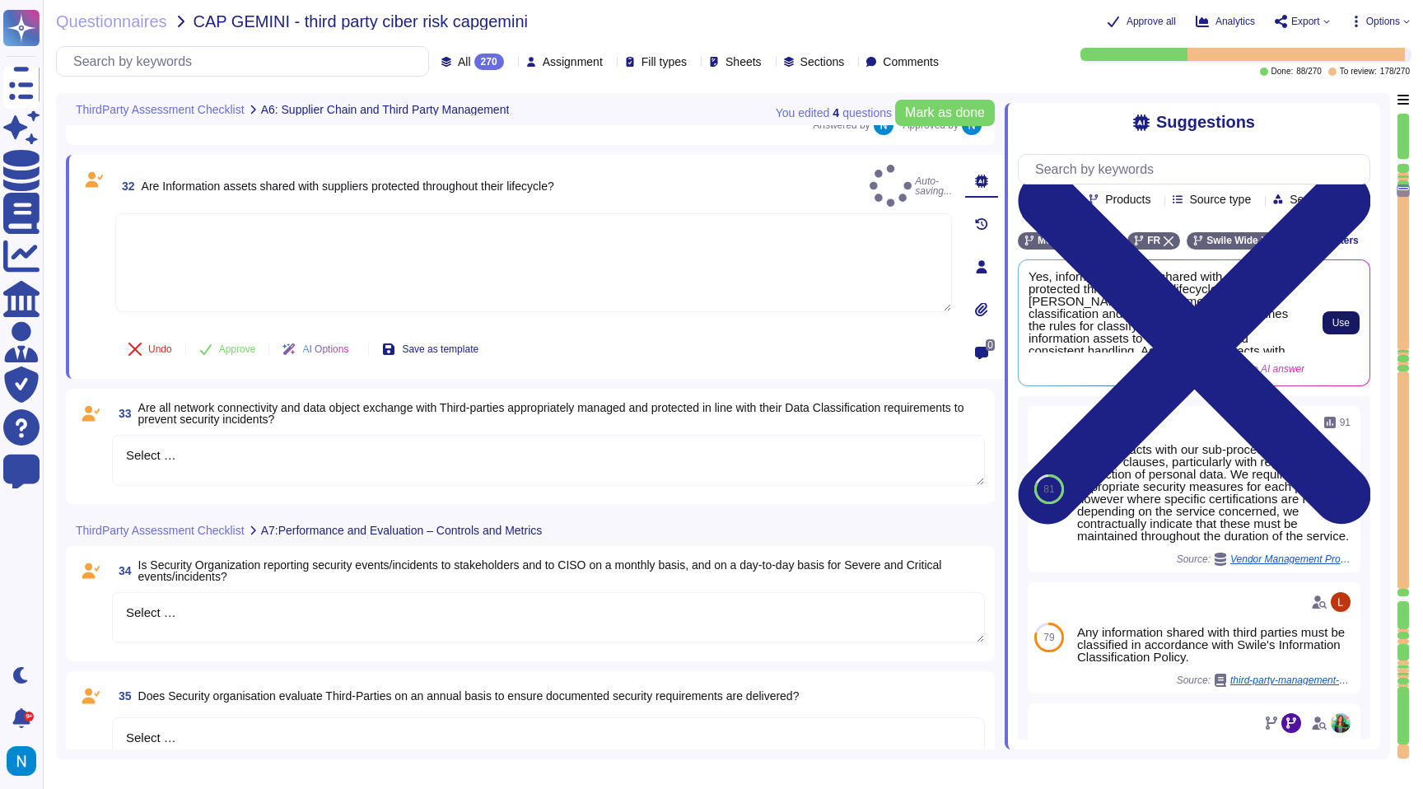
click at [1332, 328] on span "Use" at bounding box center [1340, 323] width 17 height 10
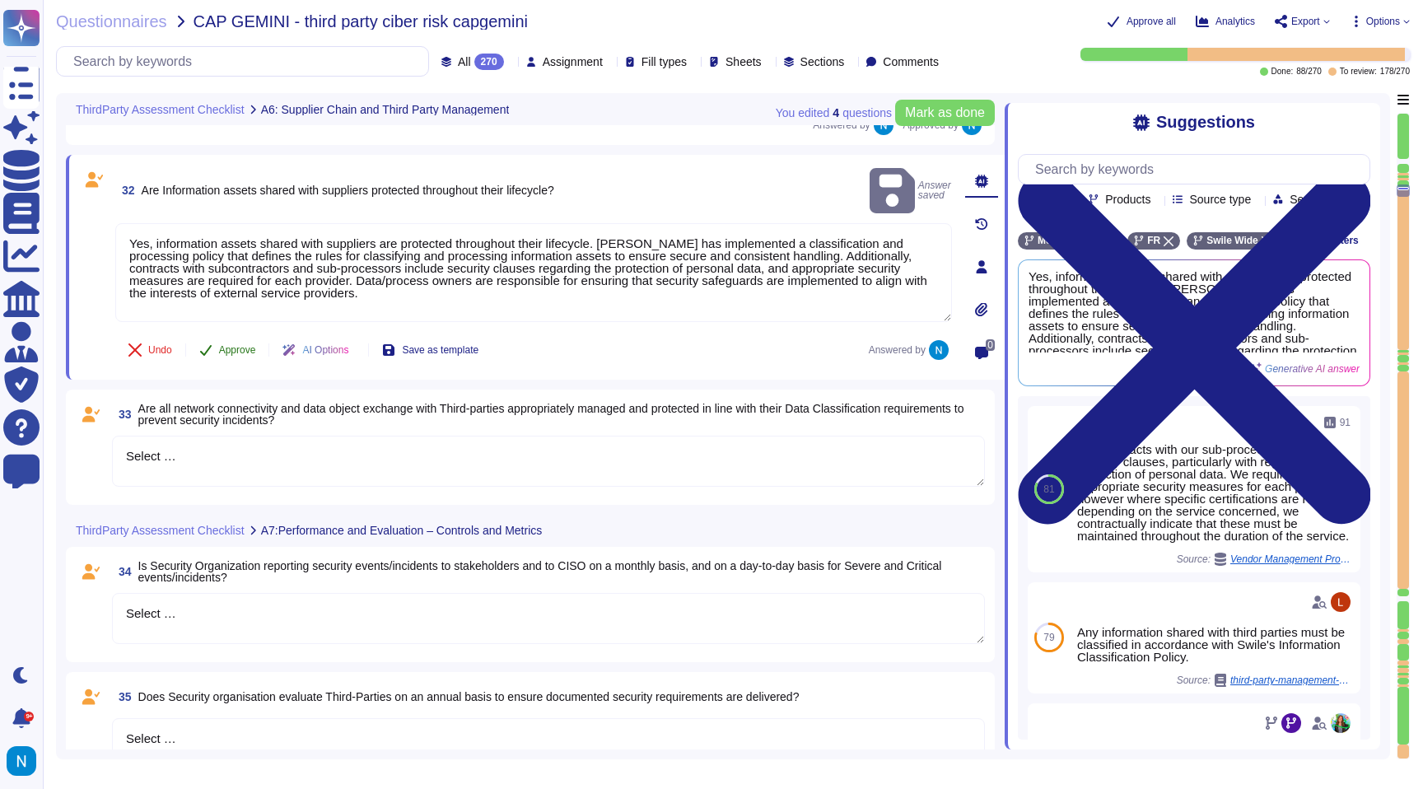
click at [236, 346] on span "Approve" at bounding box center [237, 350] width 37 height 10
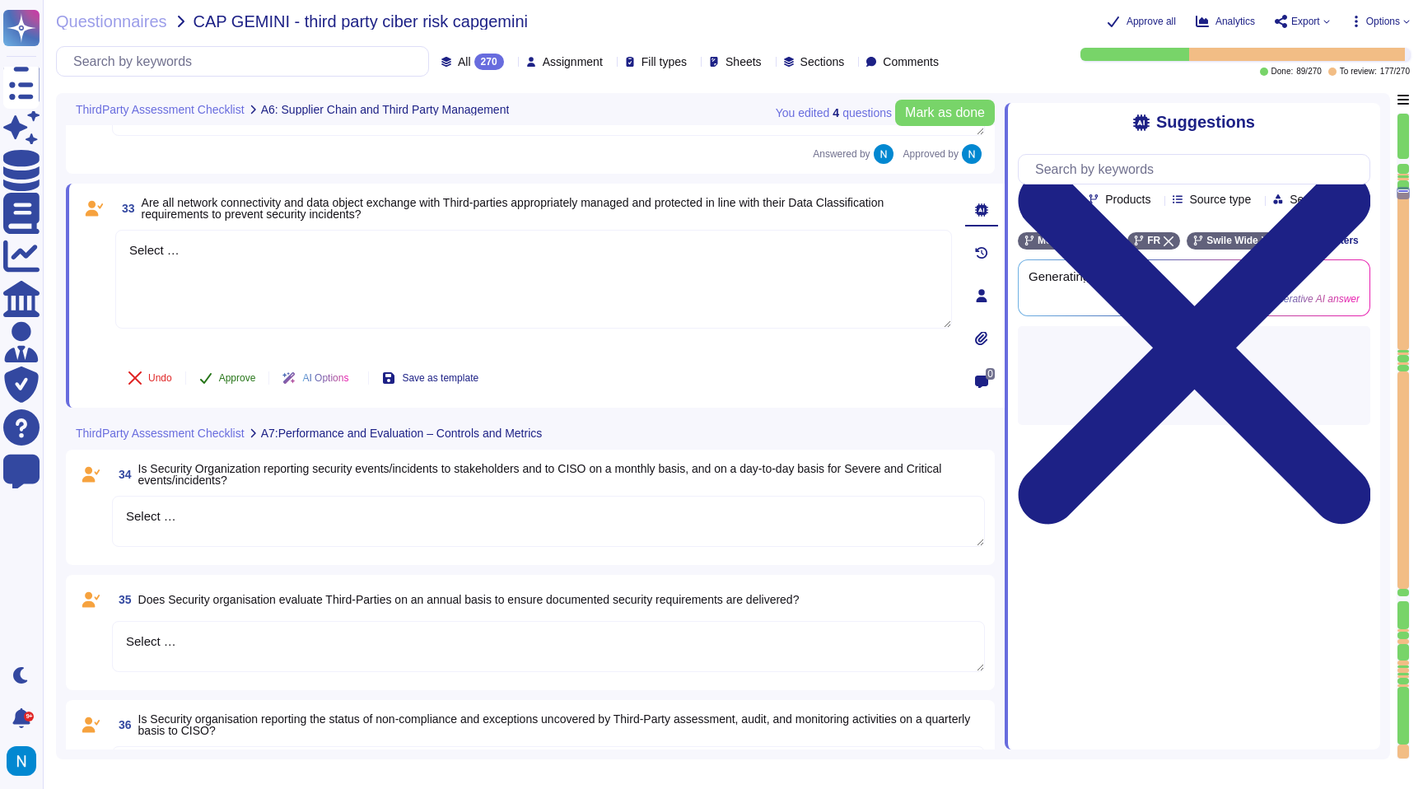
scroll to position [6184, 0]
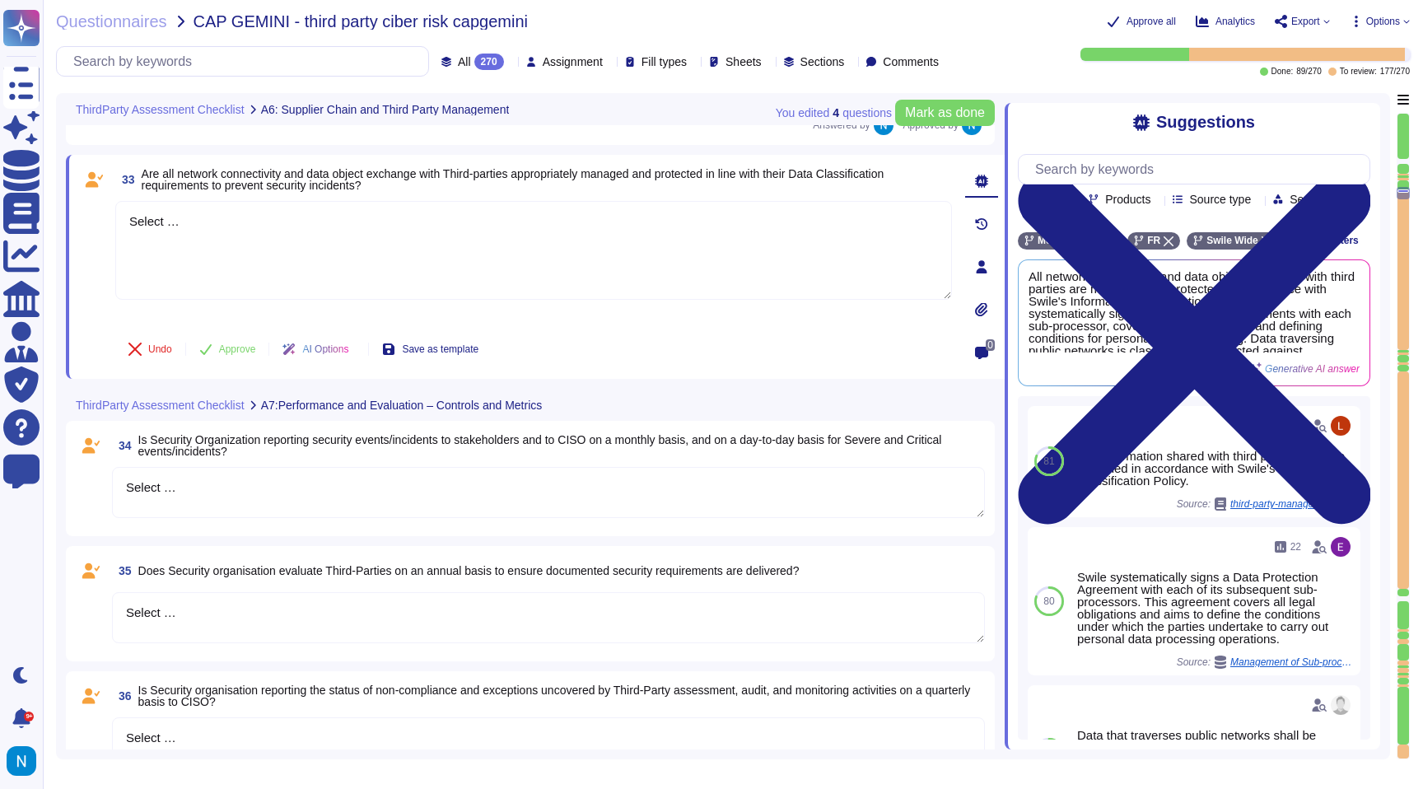
drag, startPoint x: 254, startPoint y: 256, endPoint x: 110, endPoint y: 218, distance: 148.2
click at [110, 218] on div "33 Are all network connectivity and data object exchange with Third-parties app…" at bounding box center [515, 267] width 873 height 204
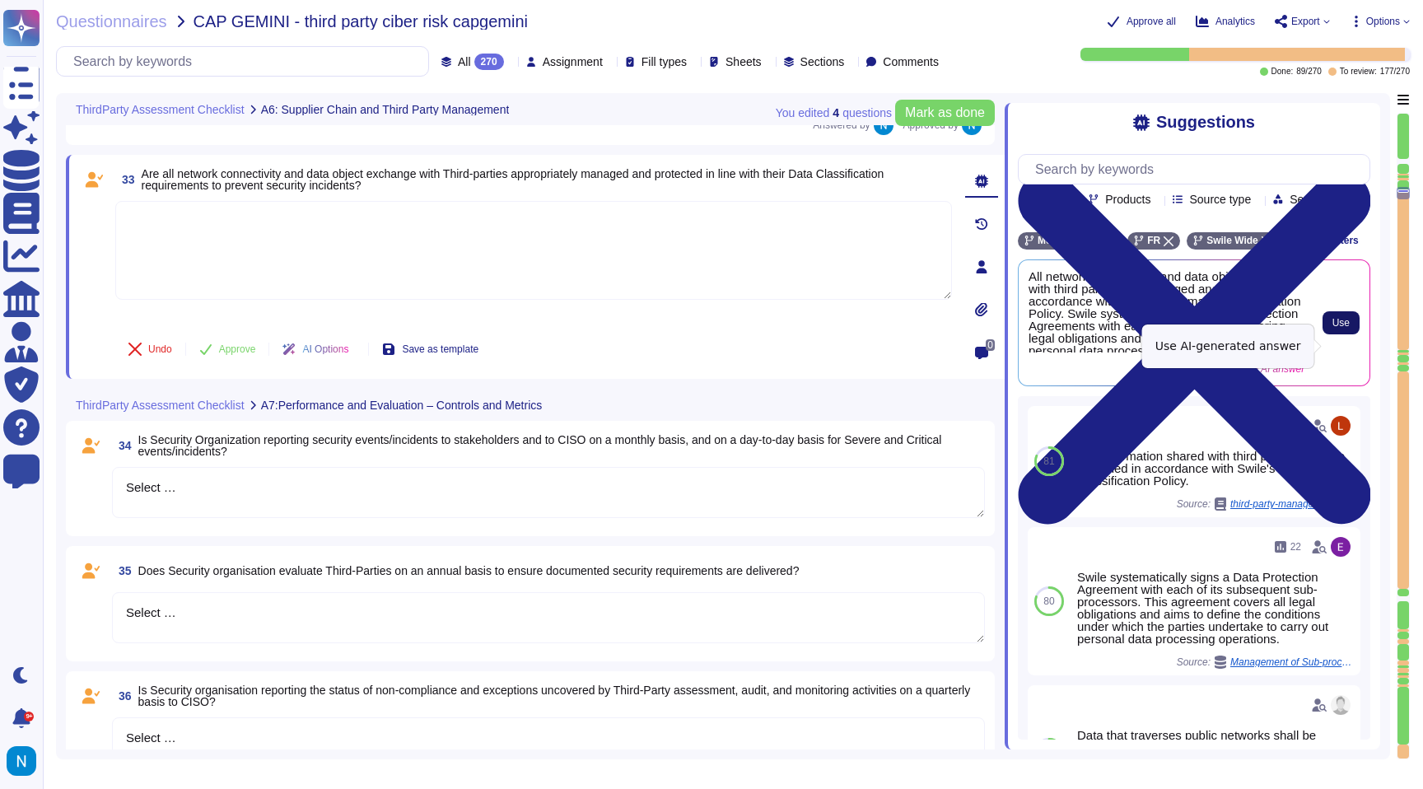
click at [1340, 328] on span "Use" at bounding box center [1340, 323] width 17 height 10
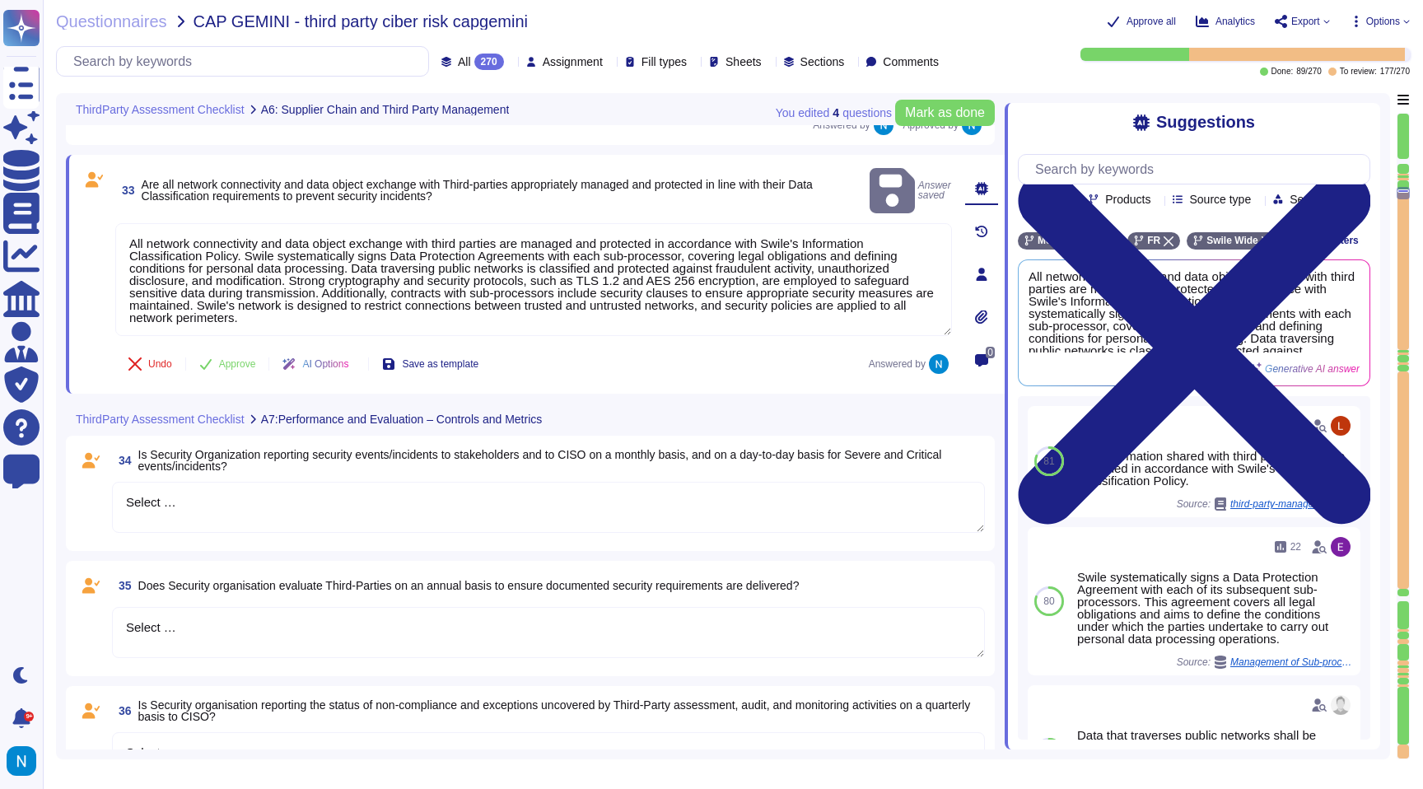
drag, startPoint x: 138, startPoint y: 223, endPoint x: 69, endPoint y: 208, distance: 70.7
click at [72, 210] on div "33 Are all network connectivity and data object exchange with Third-parties app…" at bounding box center [535, 274] width 939 height 239
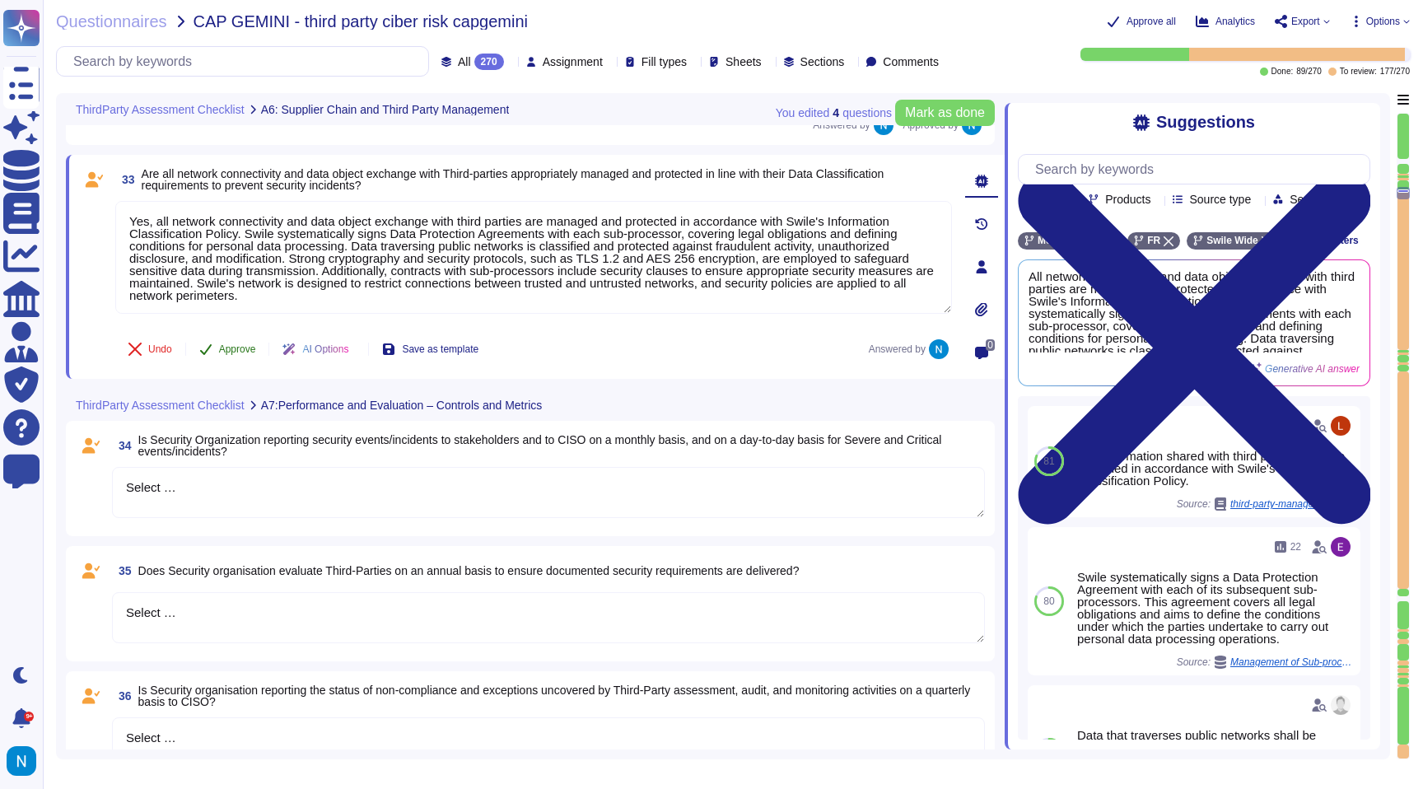
click at [244, 344] on span "Approve" at bounding box center [237, 349] width 37 height 10
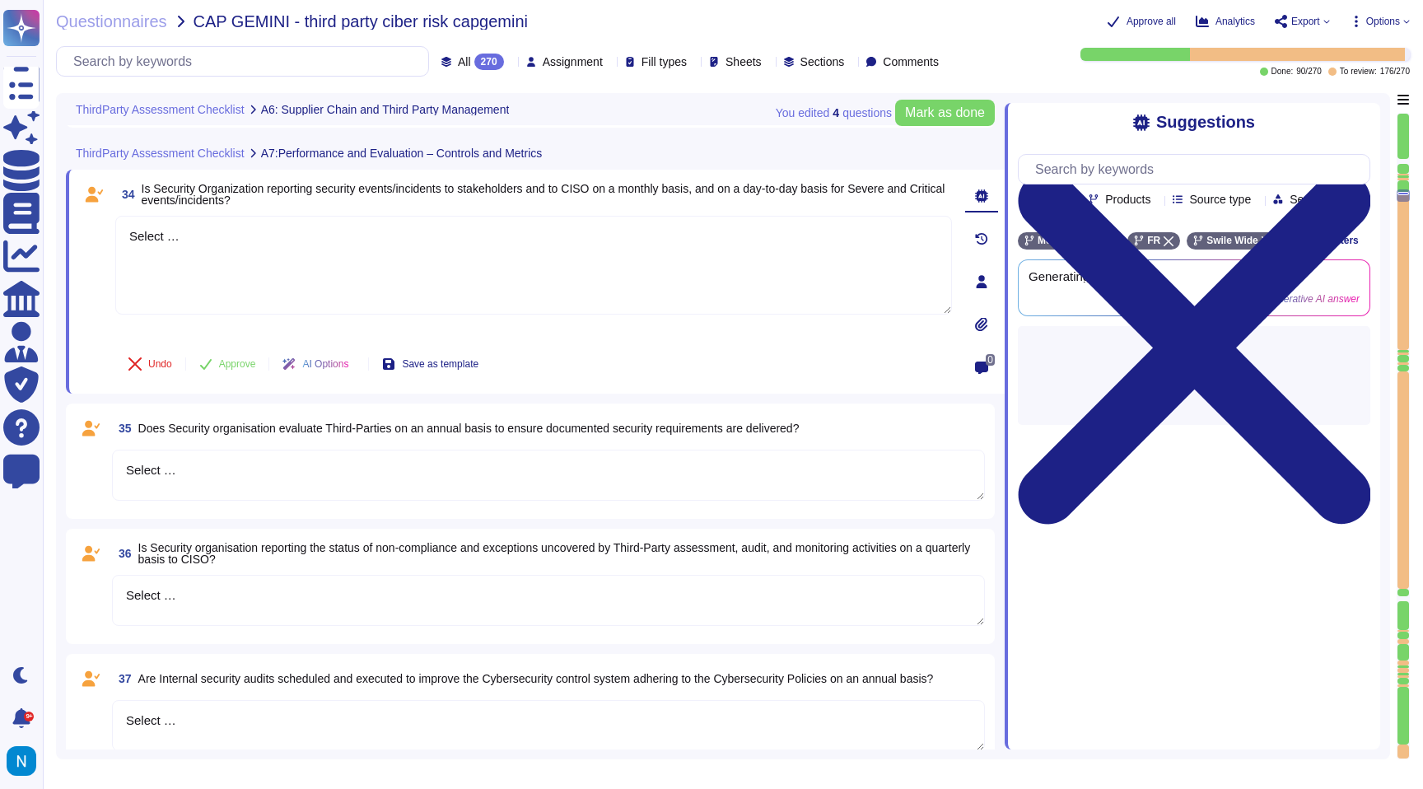
scroll to position [6413, 0]
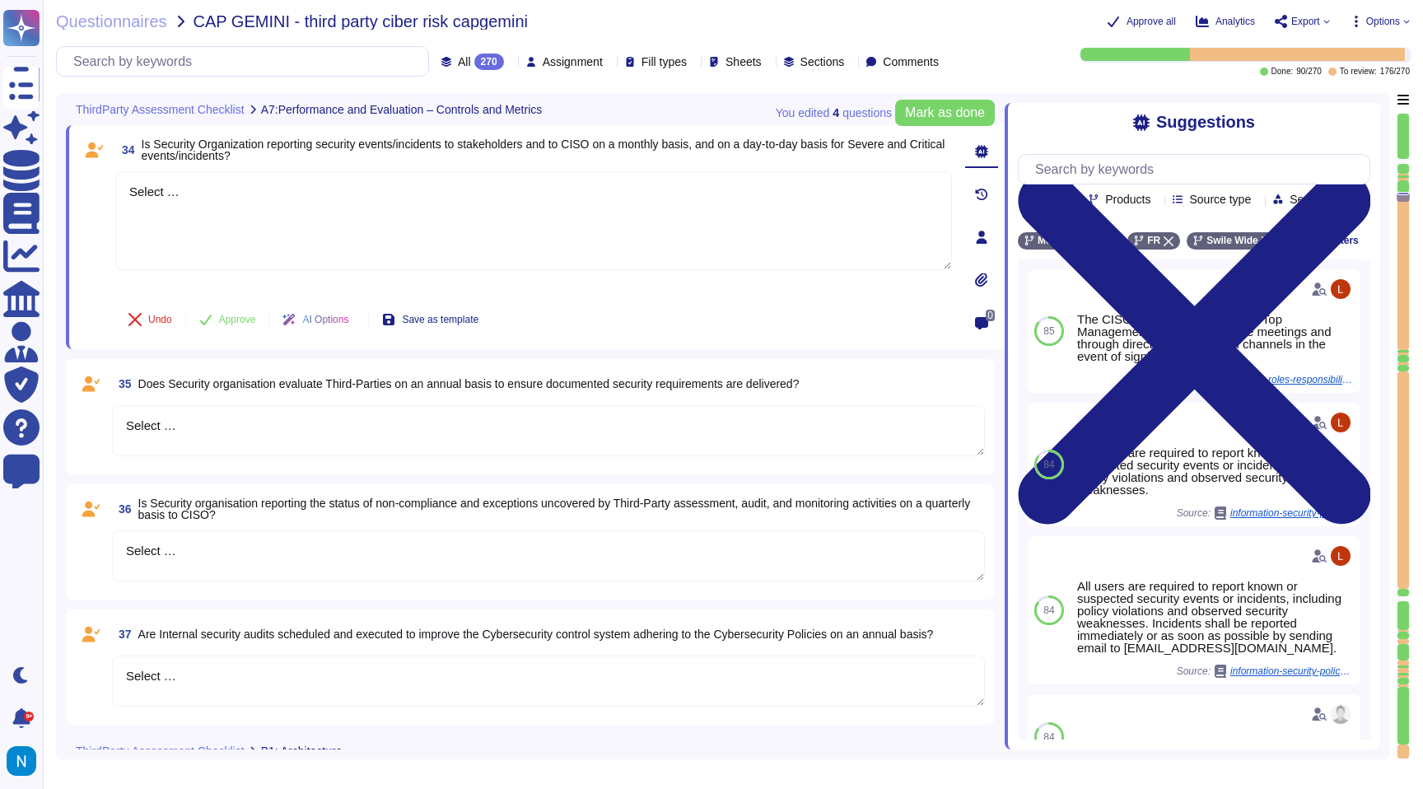
click at [441, 68] on div "All 270" at bounding box center [475, 62] width 69 height 16
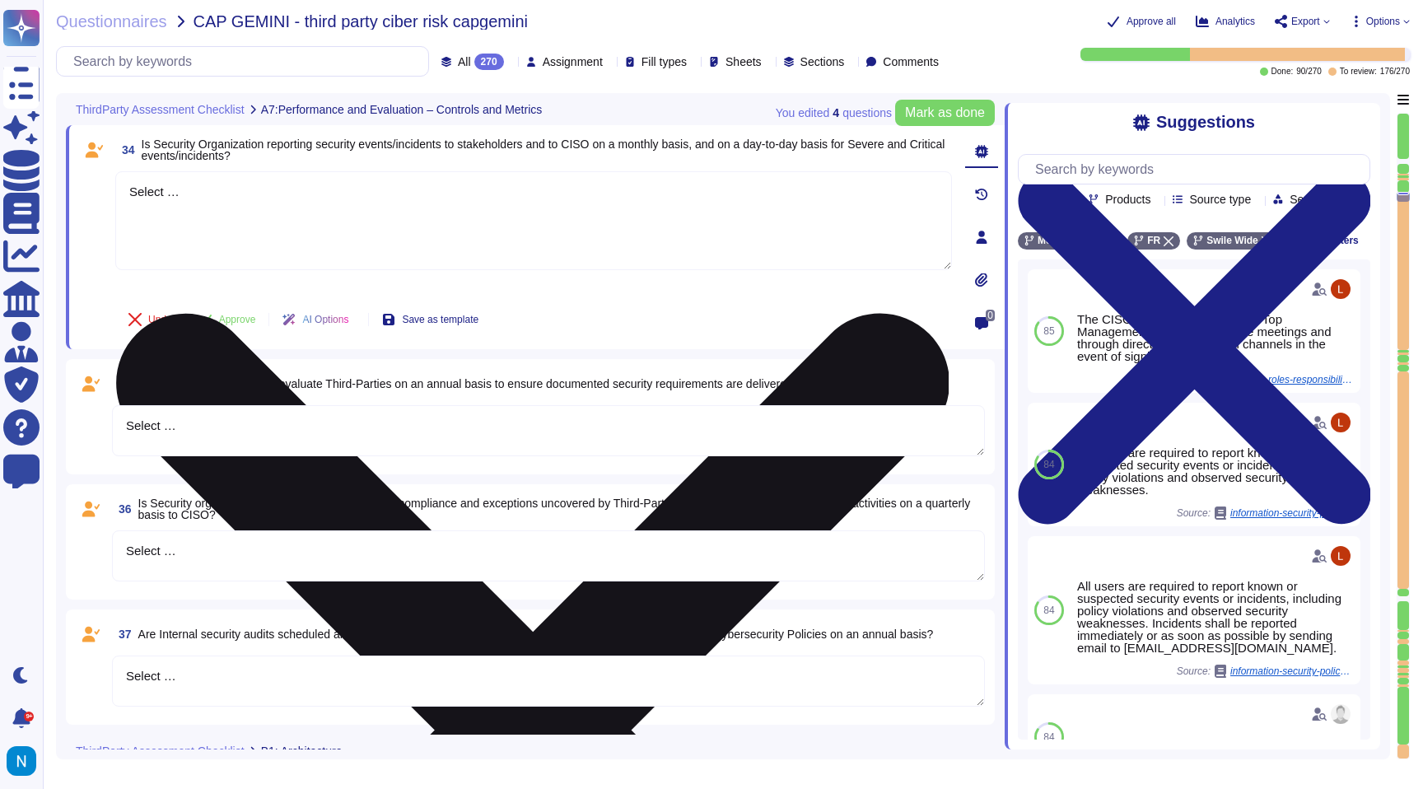
drag, startPoint x: 278, startPoint y: 175, endPoint x: 246, endPoint y: 203, distance: 42.0
click at [246, 203] on textarea "Select …" at bounding box center [533, 220] width 837 height 99
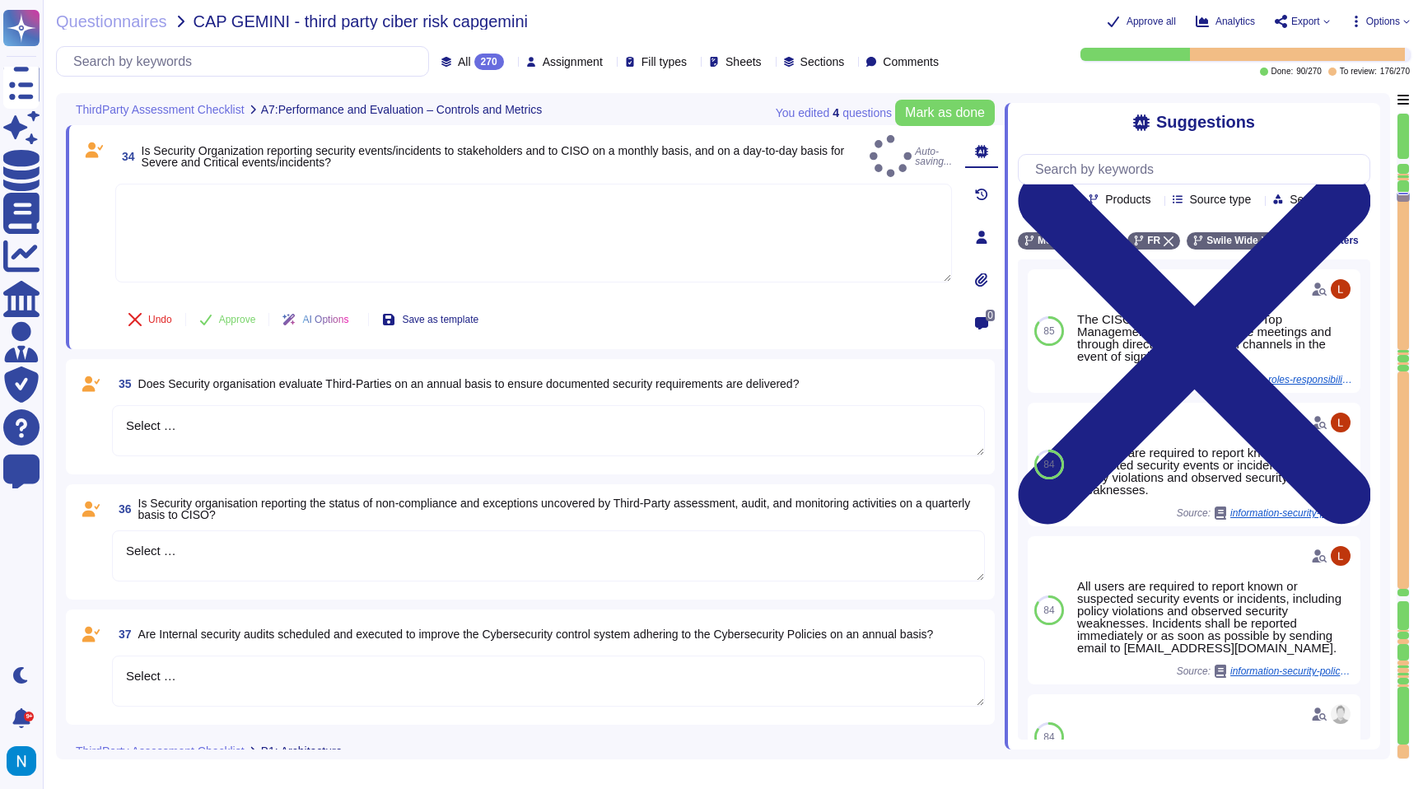
click at [158, 428] on textarea "Select …" at bounding box center [548, 430] width 873 height 51
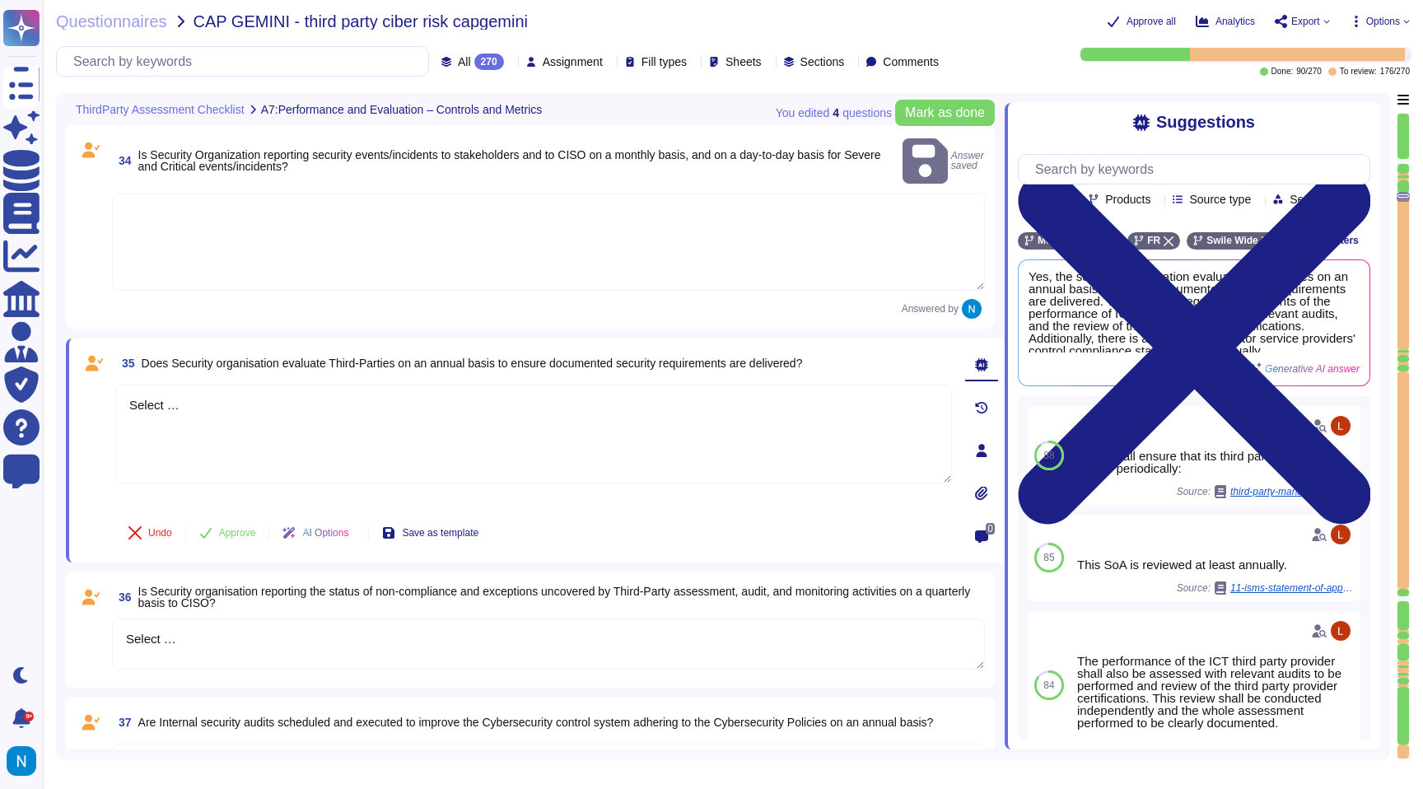
drag, startPoint x: 240, startPoint y: 386, endPoint x: 62, endPoint y: 384, distance: 177.9
click at [63, 384] on div "You edited 4 question s [PERSON_NAME] as done ThirdParty Assessment Checklist A…" at bounding box center [723, 426] width 1334 height 666
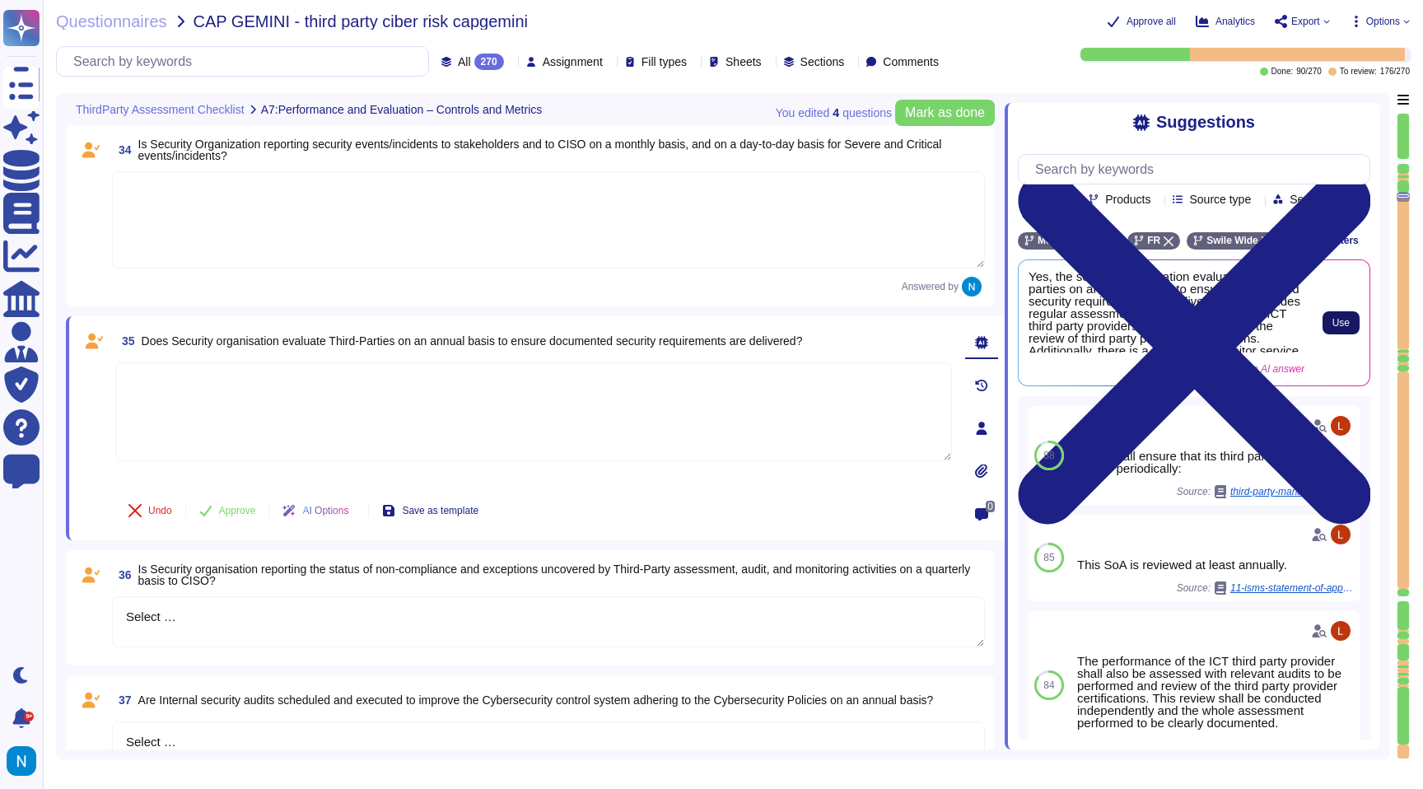
click at [1348, 328] on span "Use" at bounding box center [1340, 323] width 17 height 10
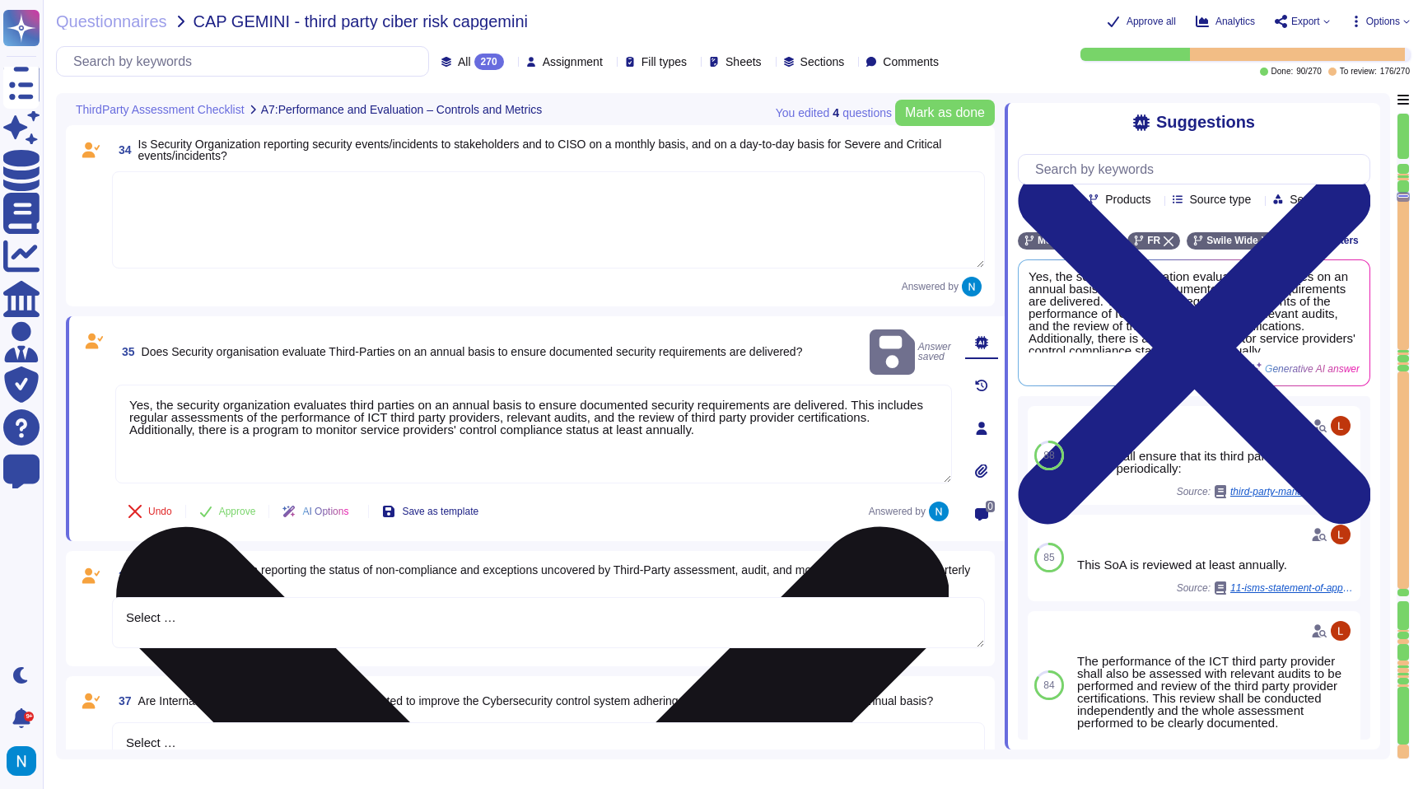
click at [262, 385] on textarea "Yes, the security organization evaluates third parties on an annual basis to en…" at bounding box center [533, 434] width 837 height 99
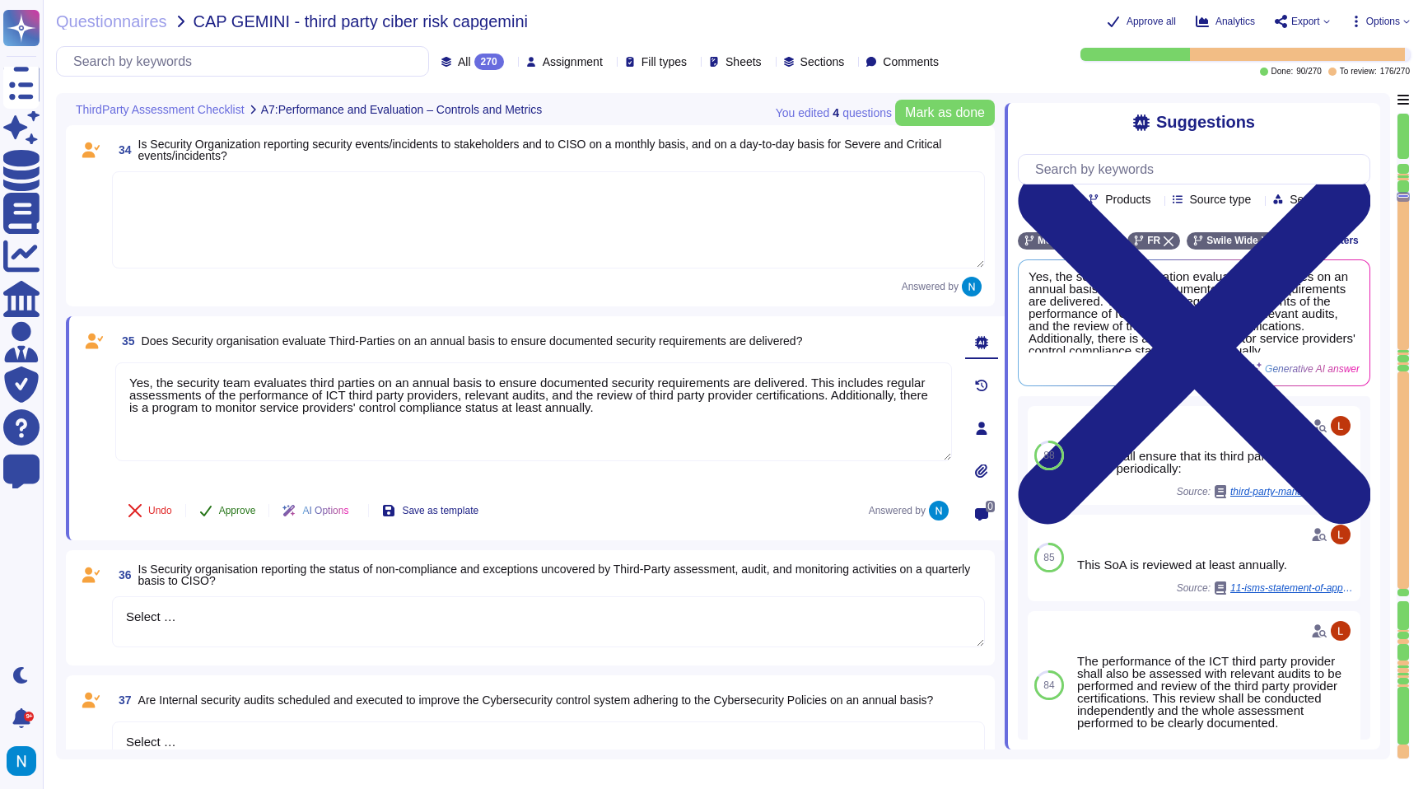
click at [237, 518] on button "Approve" at bounding box center [227, 510] width 83 height 33
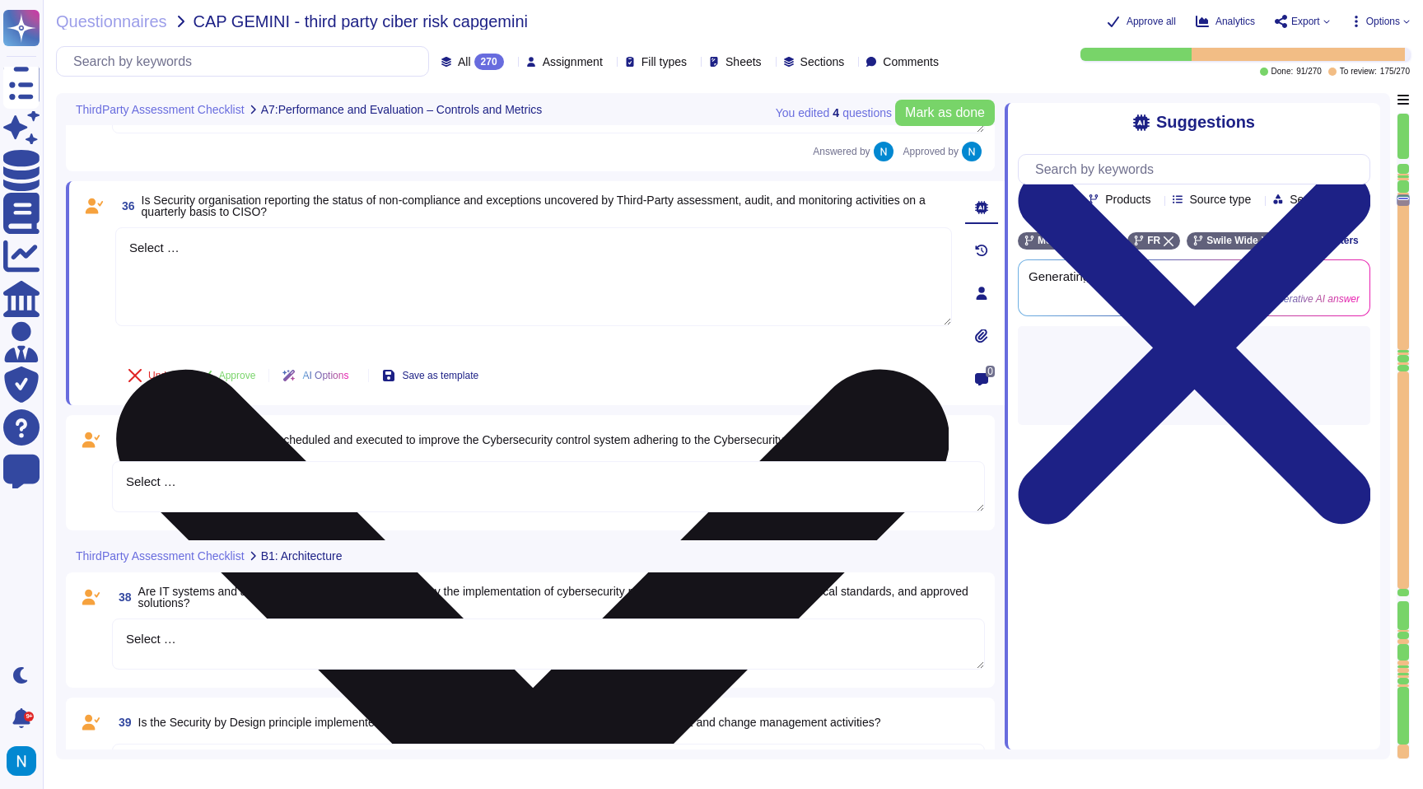
scroll to position [6742, 0]
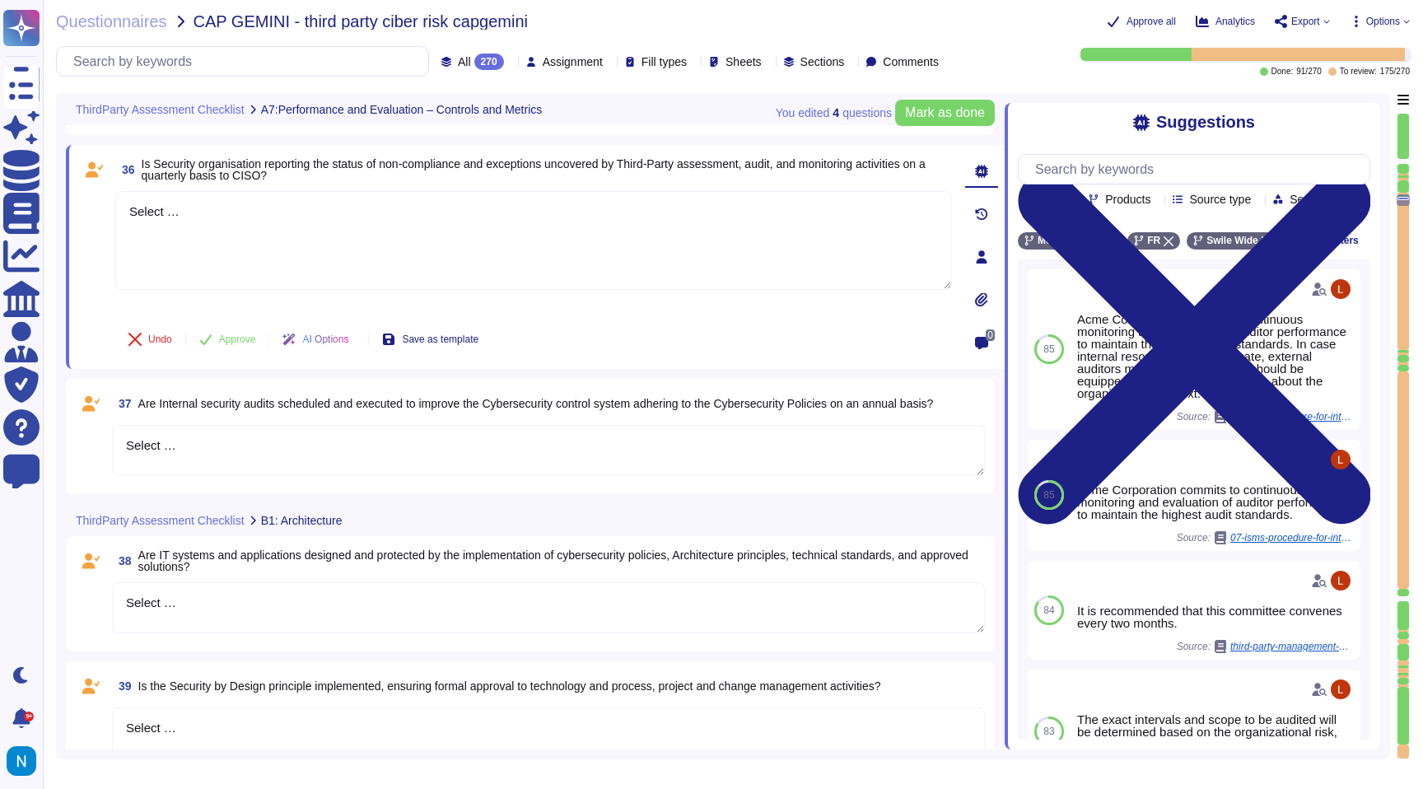
drag, startPoint x: 251, startPoint y: 443, endPoint x: 61, endPoint y: 422, distance: 191.3
click at [63, 422] on div "You edited 4 question s [PERSON_NAME] as done ThirdParty Assessment Checklist A…" at bounding box center [723, 426] width 1334 height 666
click at [156, 441] on textarea "Select …" at bounding box center [548, 450] width 873 height 51
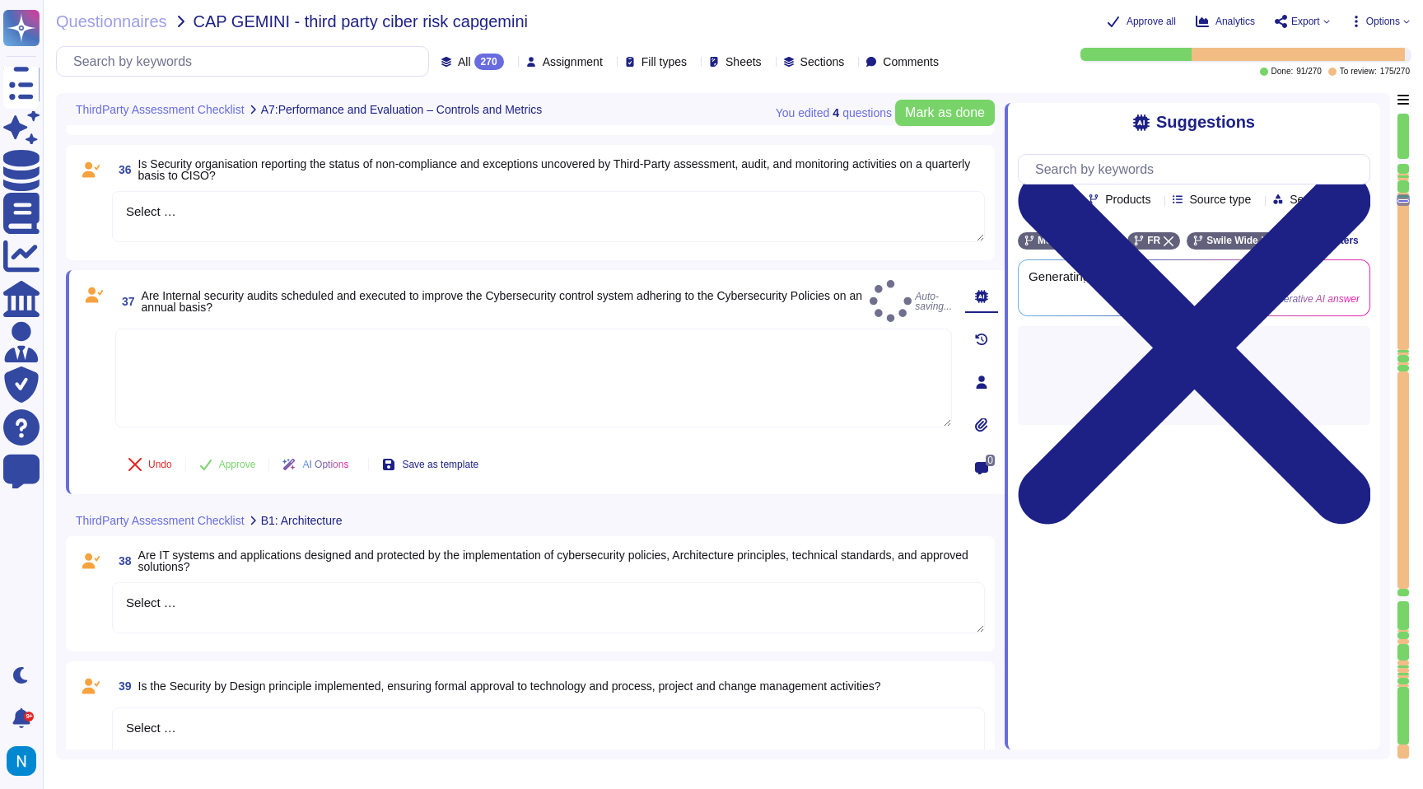
click at [156, 441] on div "37 Are Internal security audits scheduled and executed to improve the Cybersecu…" at bounding box center [515, 382] width 873 height 204
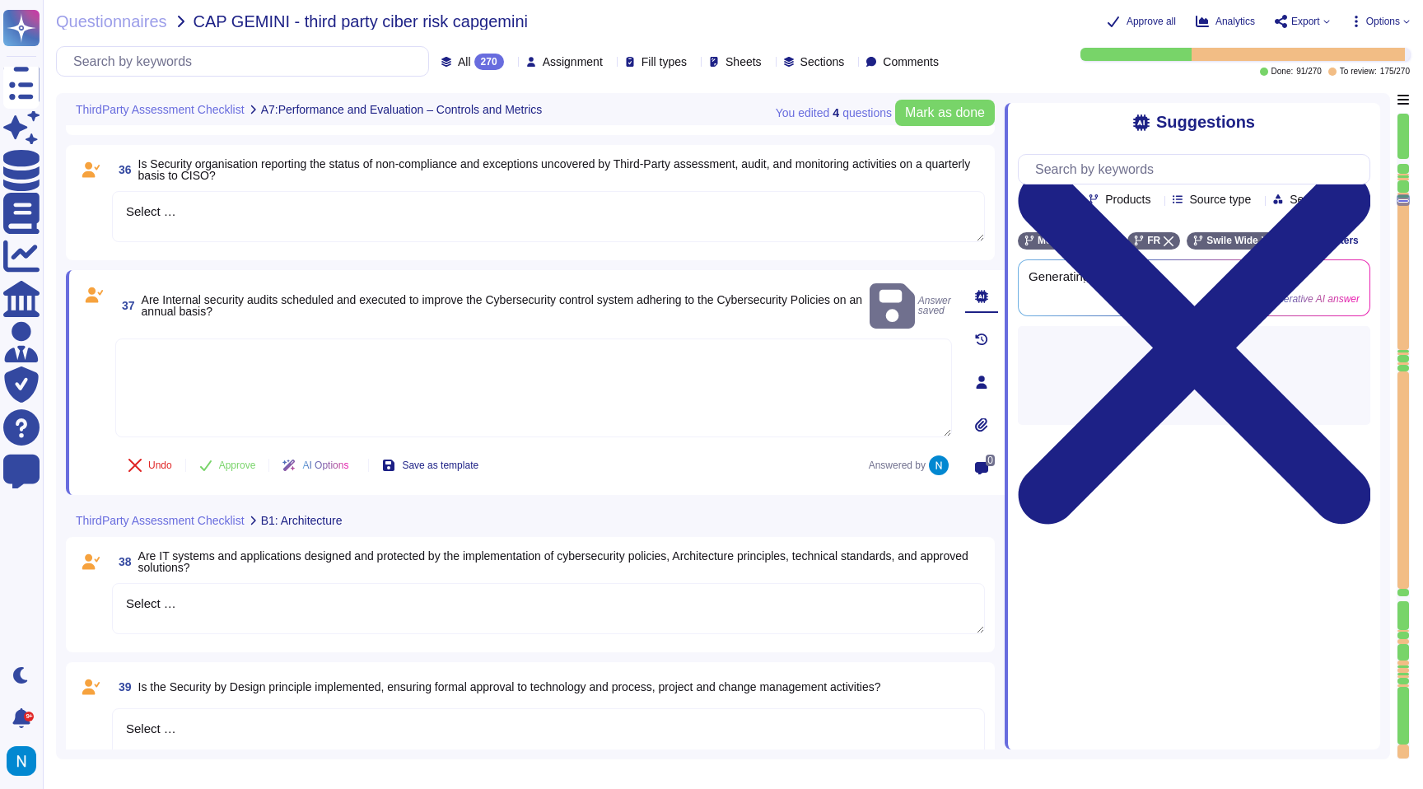
click at [236, 354] on textarea at bounding box center [533, 387] width 837 height 99
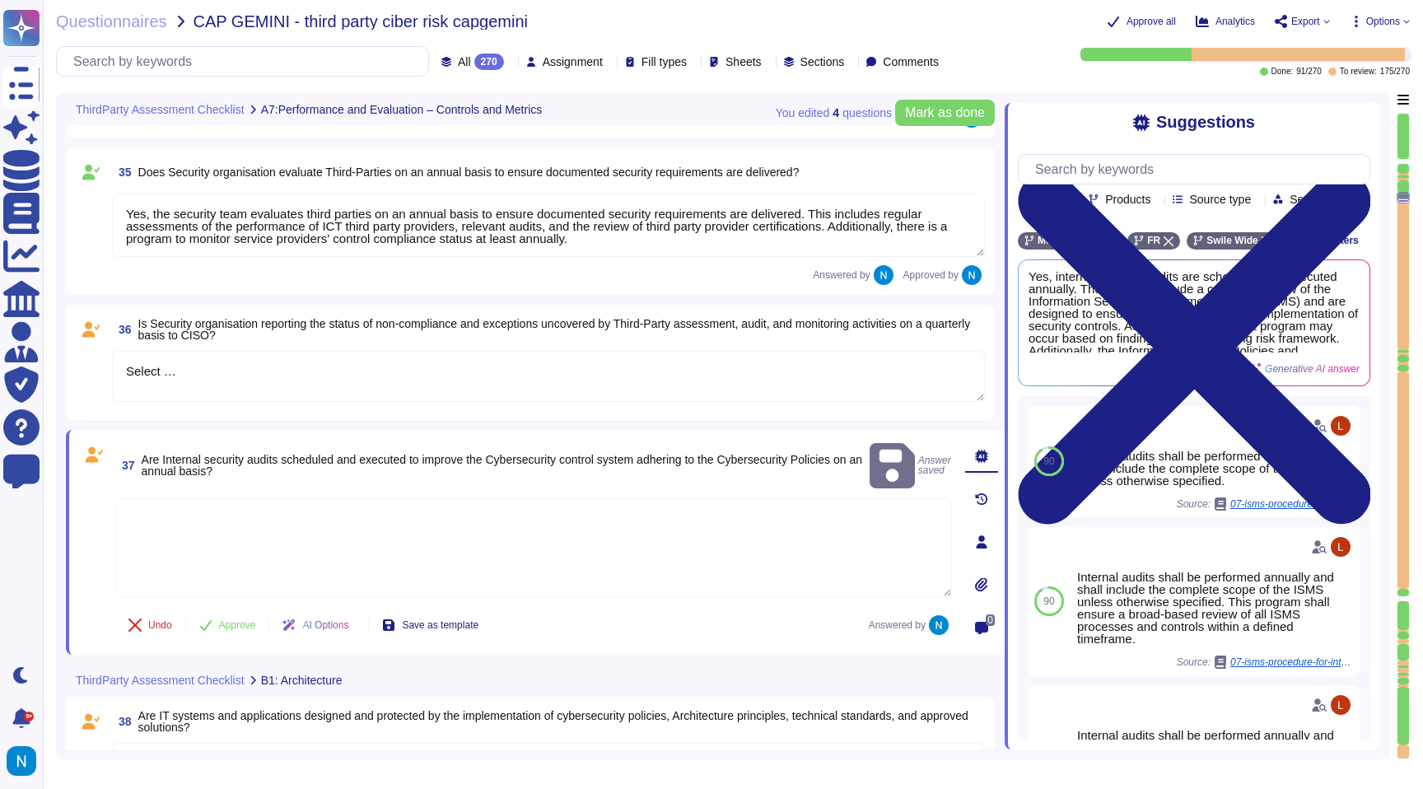
scroll to position [6578, 0]
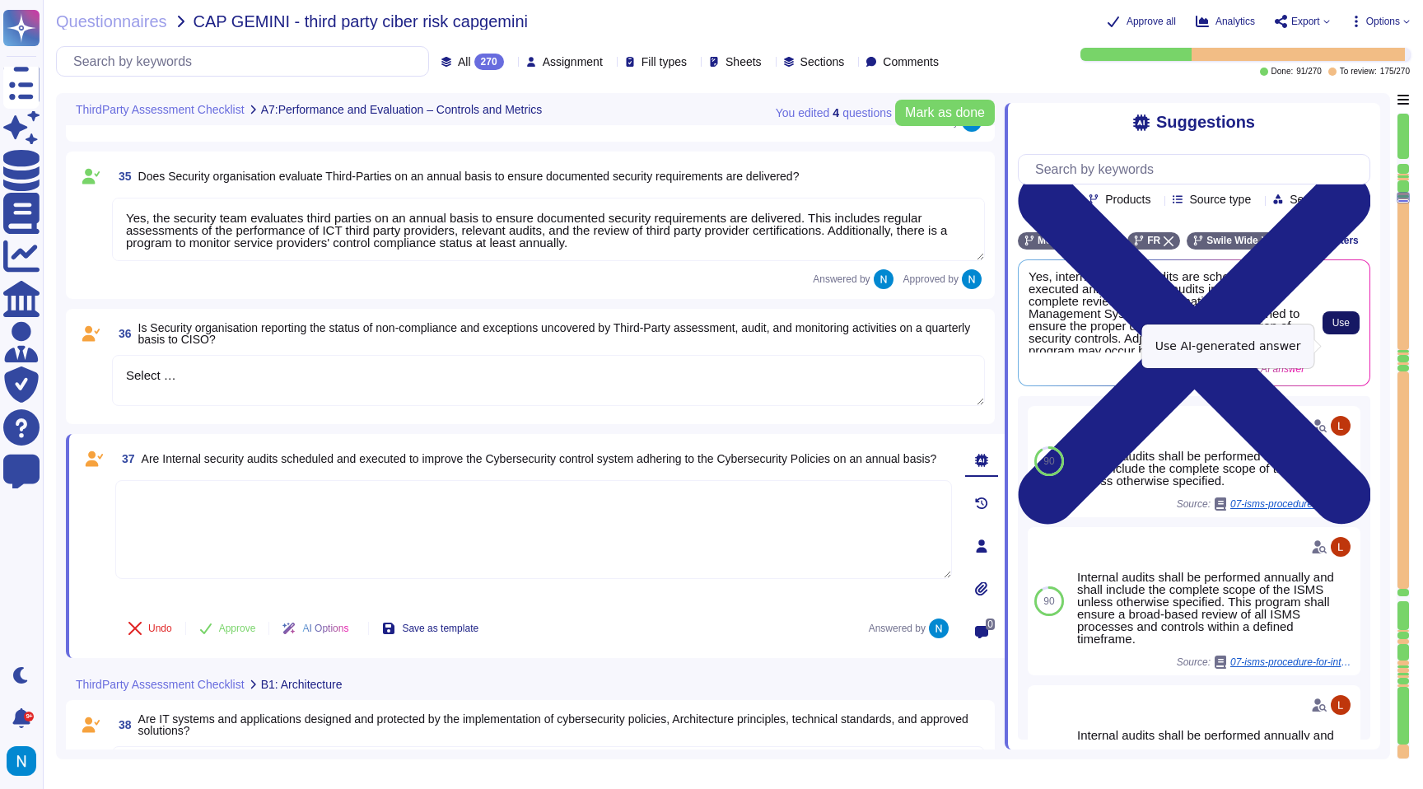
click at [1343, 328] on span "Use" at bounding box center [1340, 323] width 17 height 10
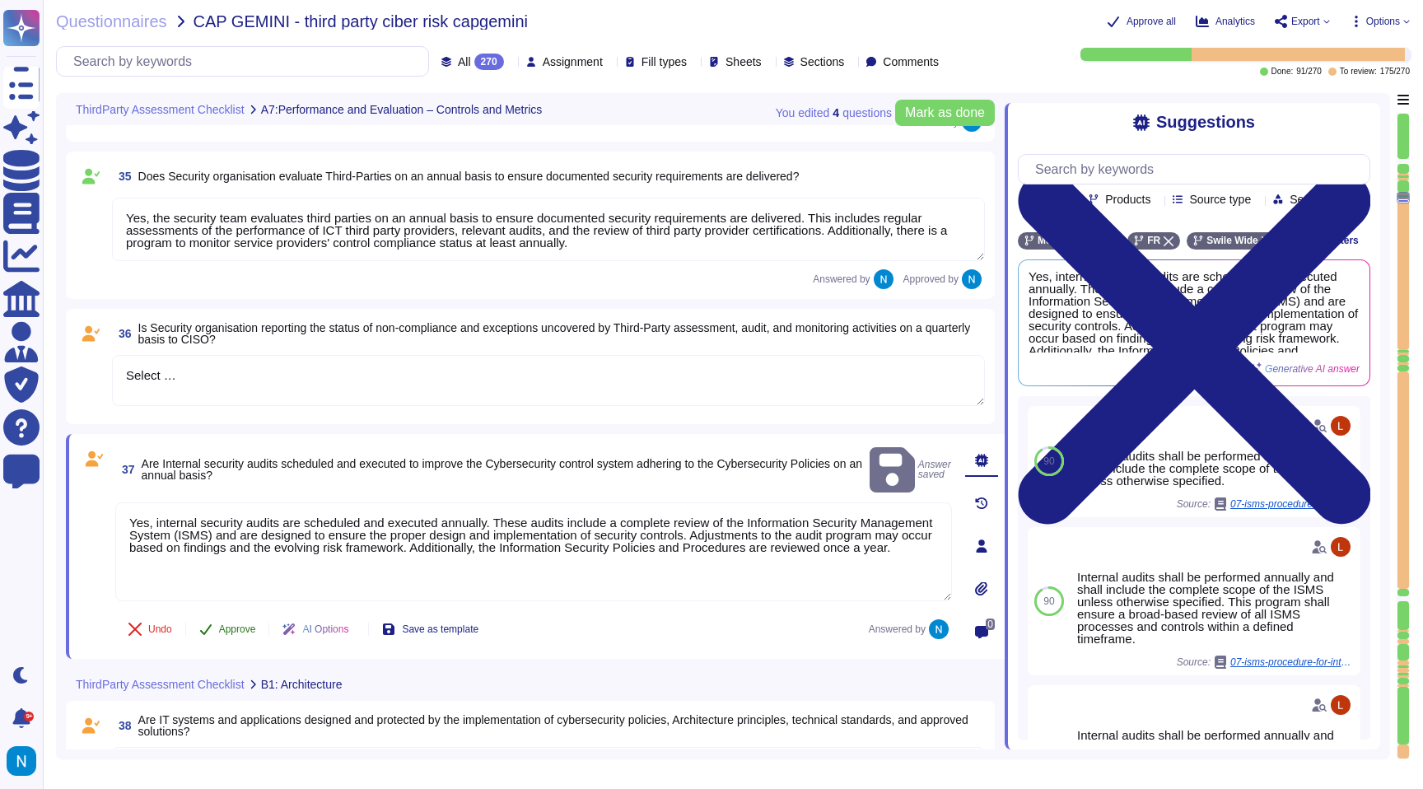
click at [230, 627] on span "Approve" at bounding box center [237, 629] width 37 height 10
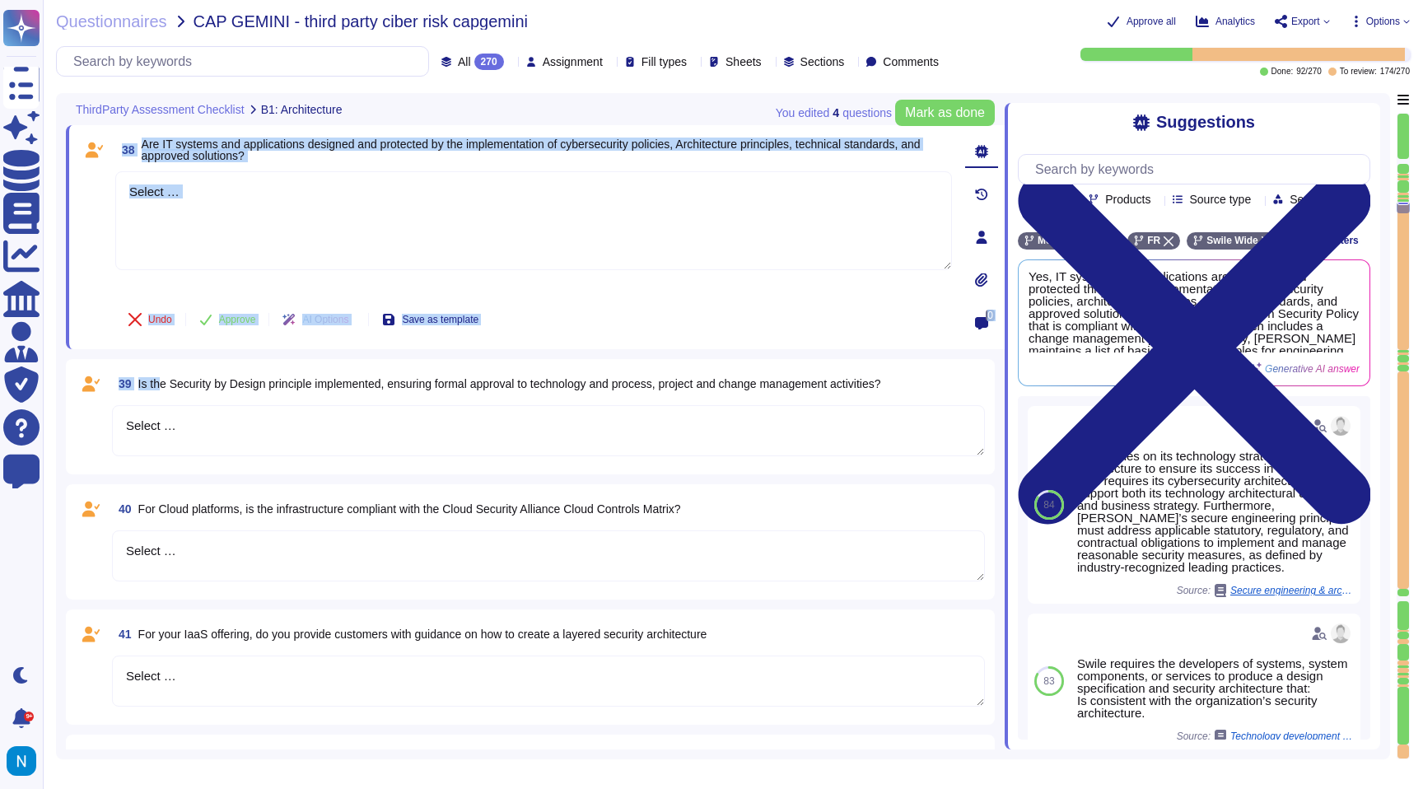
drag, startPoint x: 203, startPoint y: 379, endPoint x: 166, endPoint y: 383, distance: 37.3
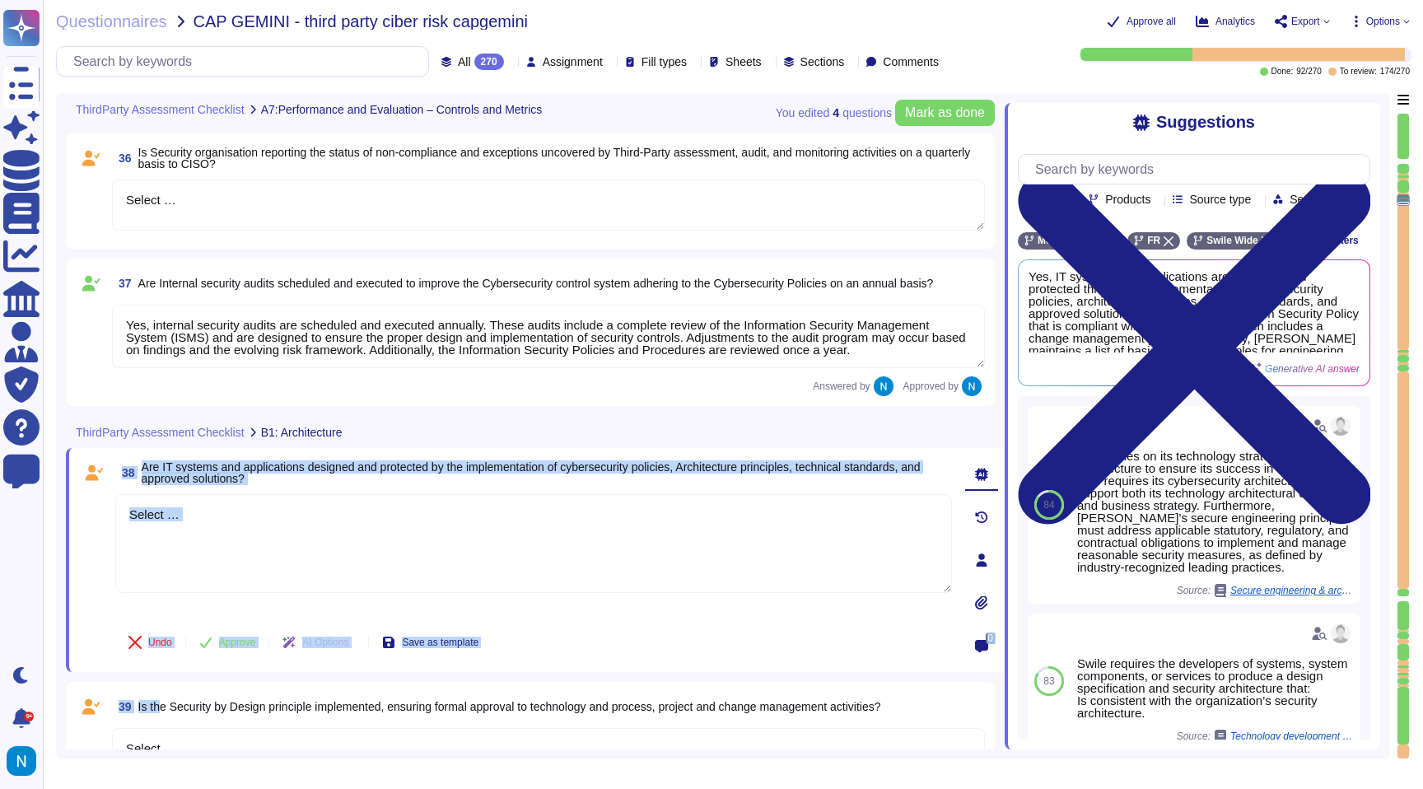
scroll to position [6678, 0]
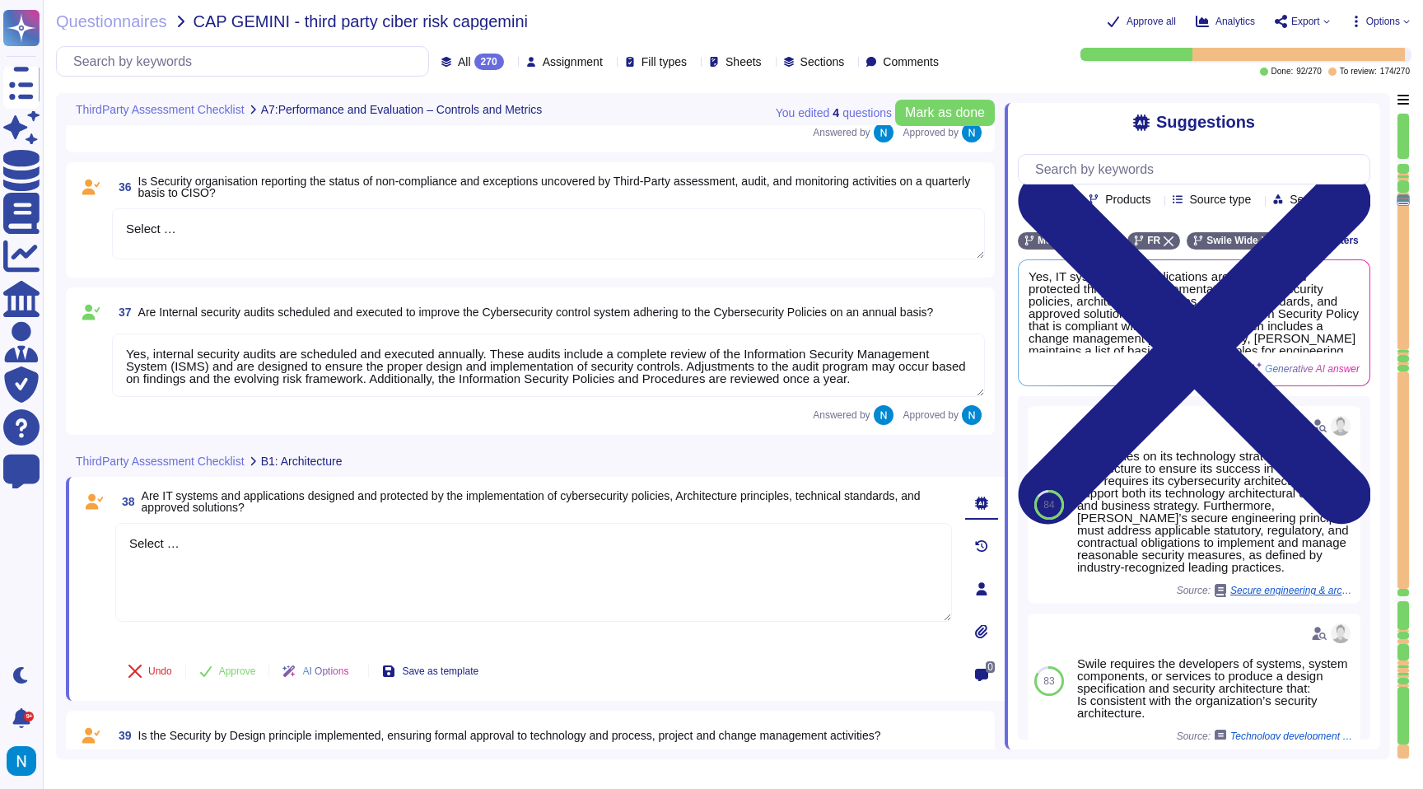
drag, startPoint x: 223, startPoint y: 237, endPoint x: 110, endPoint y: 224, distance: 113.6
click at [110, 224] on div "36 Is Security organisation reporting the status of non-compliance and exceptio…" at bounding box center [530, 220] width 909 height 96
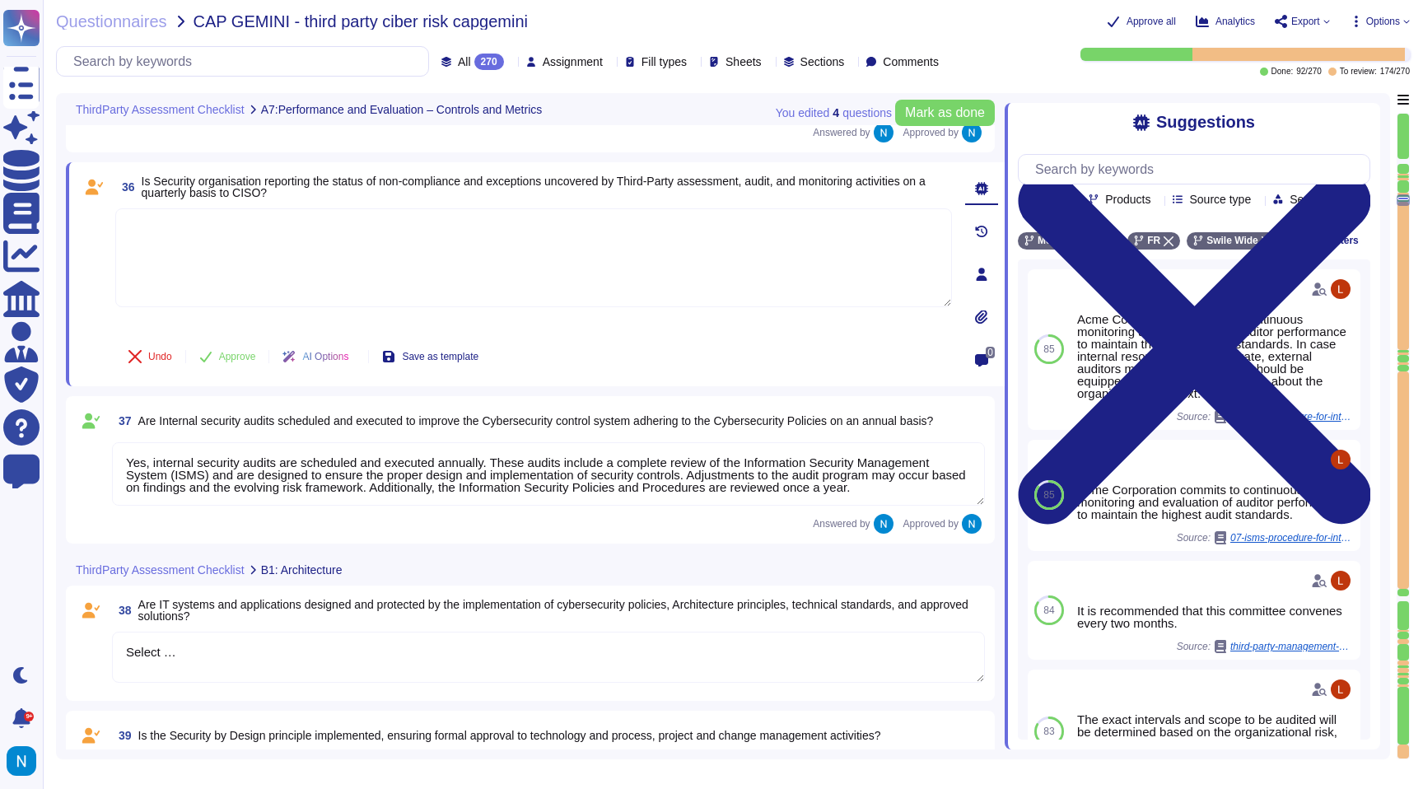
click at [508, 259] on textarea at bounding box center [533, 257] width 837 height 99
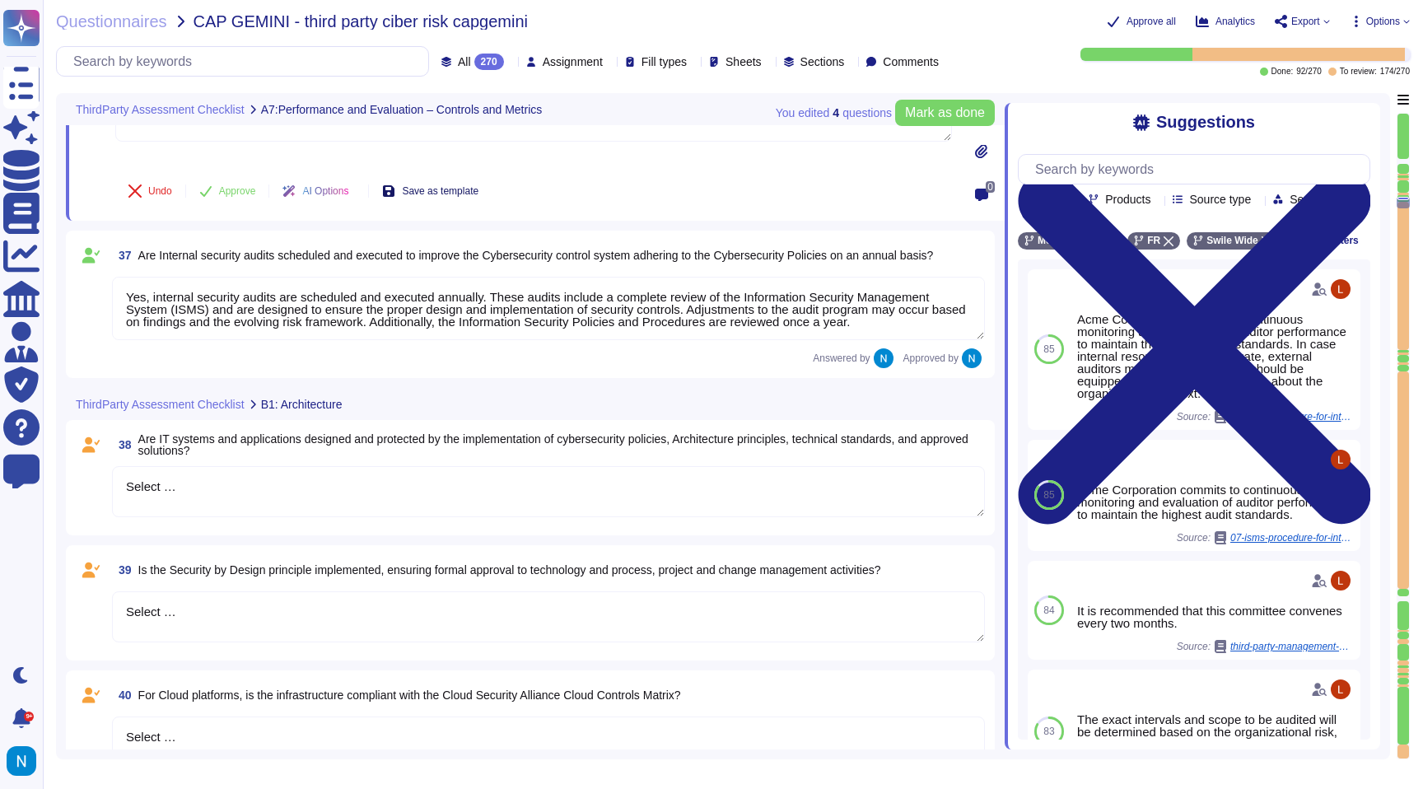
scroll to position [6849, 0]
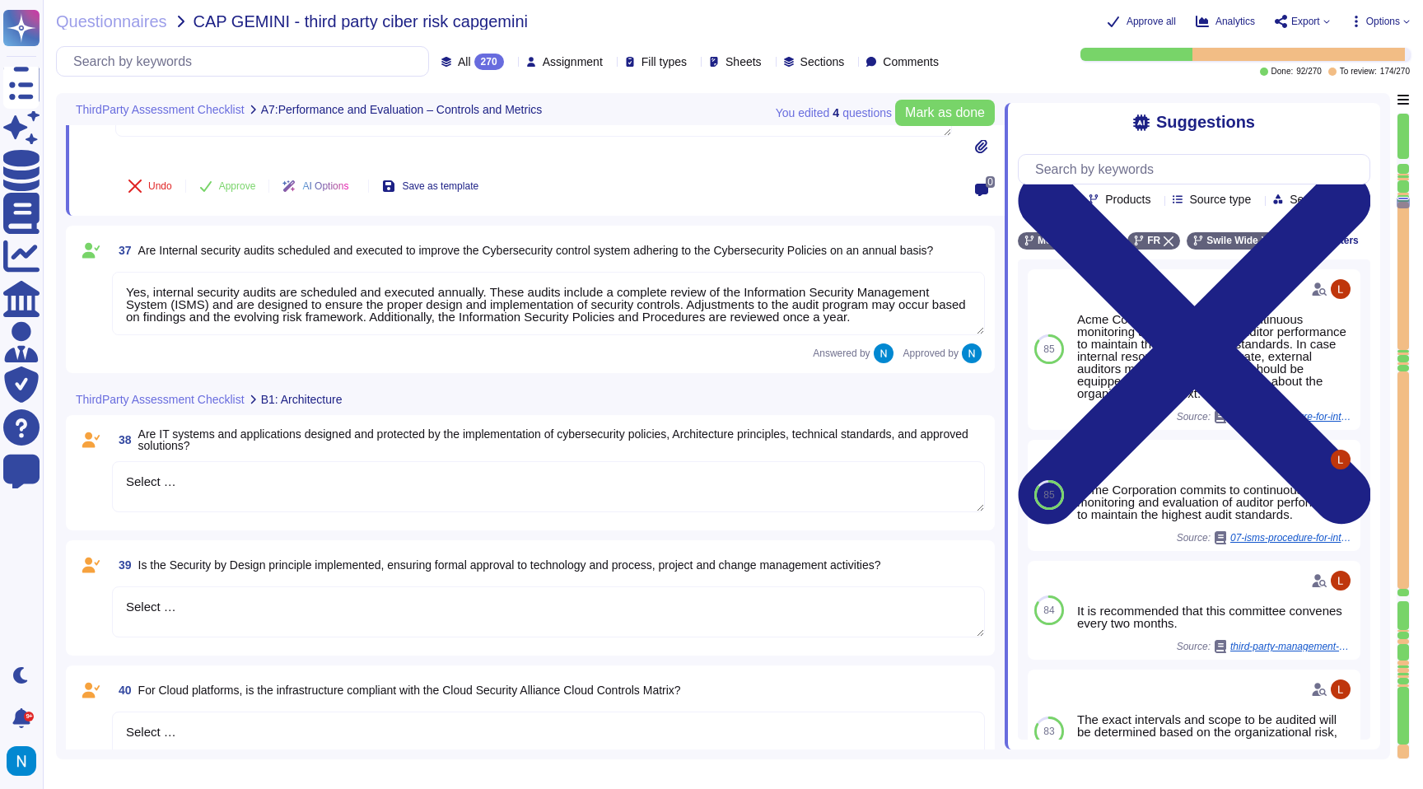
click at [222, 469] on textarea "Select …" at bounding box center [548, 486] width 873 height 51
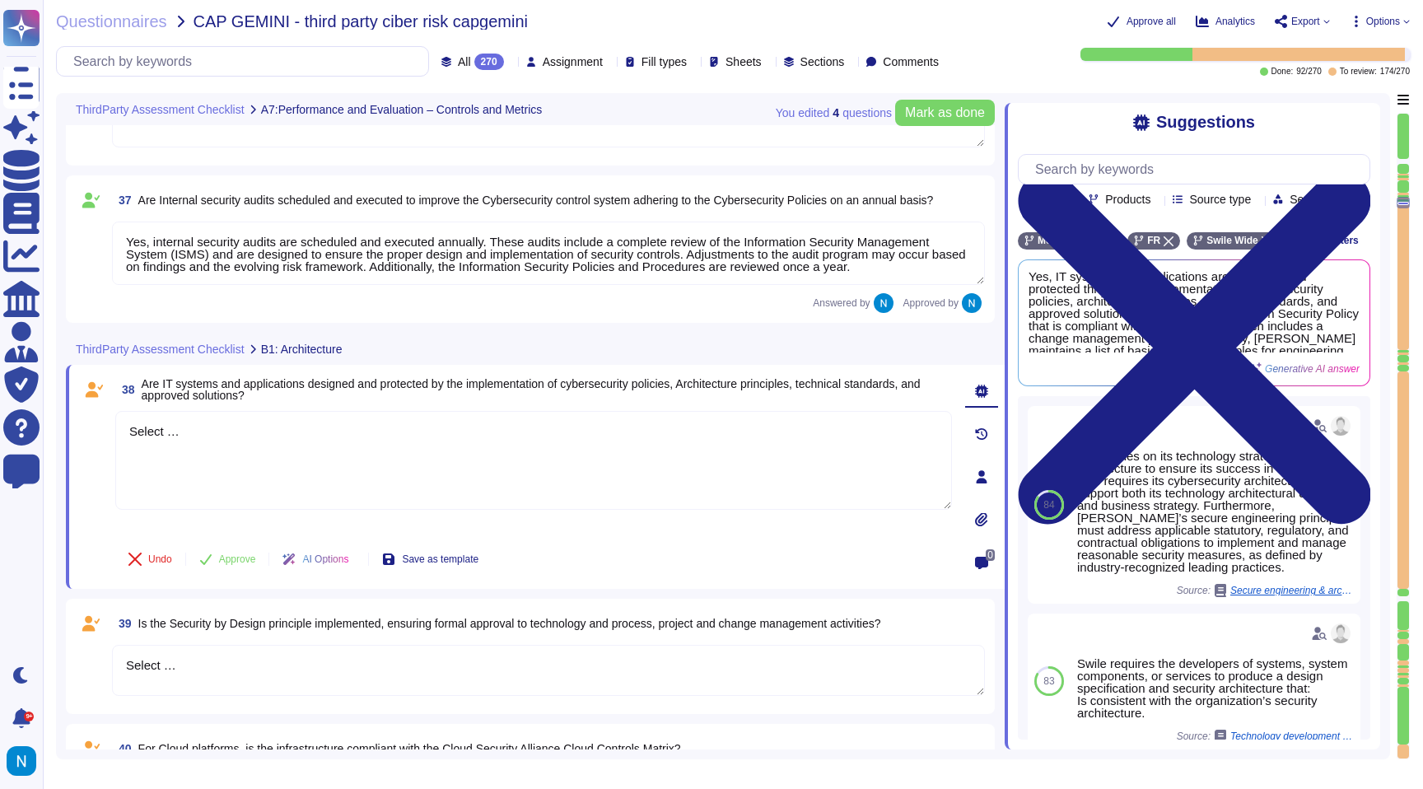
drag, startPoint x: 232, startPoint y: 436, endPoint x: 74, endPoint y: 435, distance: 158.1
click at [74, 435] on div "38 Are IT systems and applications designed and protected by the implementation…" at bounding box center [535, 477] width 939 height 224
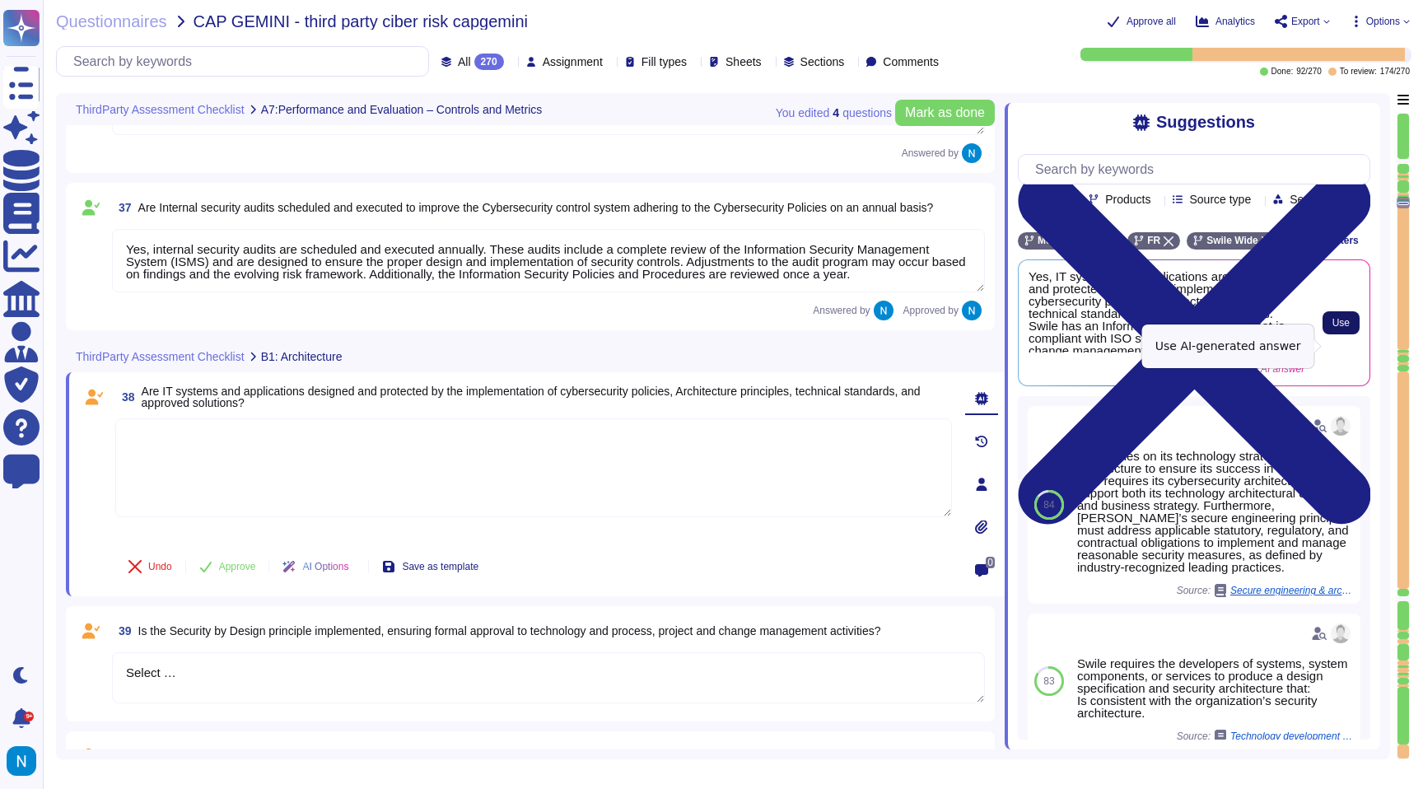
click at [1335, 328] on span "Use" at bounding box center [1340, 323] width 17 height 10
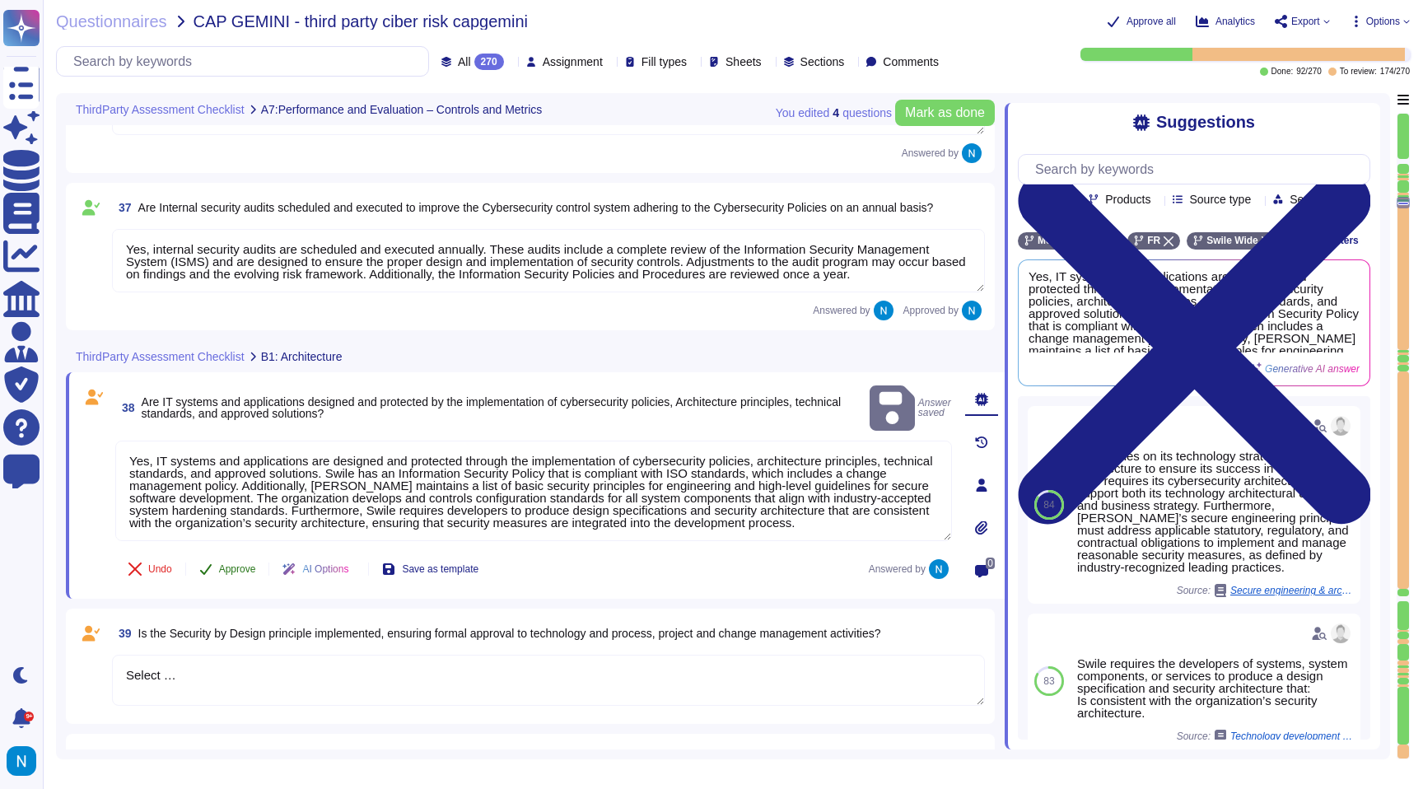
click at [232, 564] on span "Approve" at bounding box center [237, 569] width 37 height 10
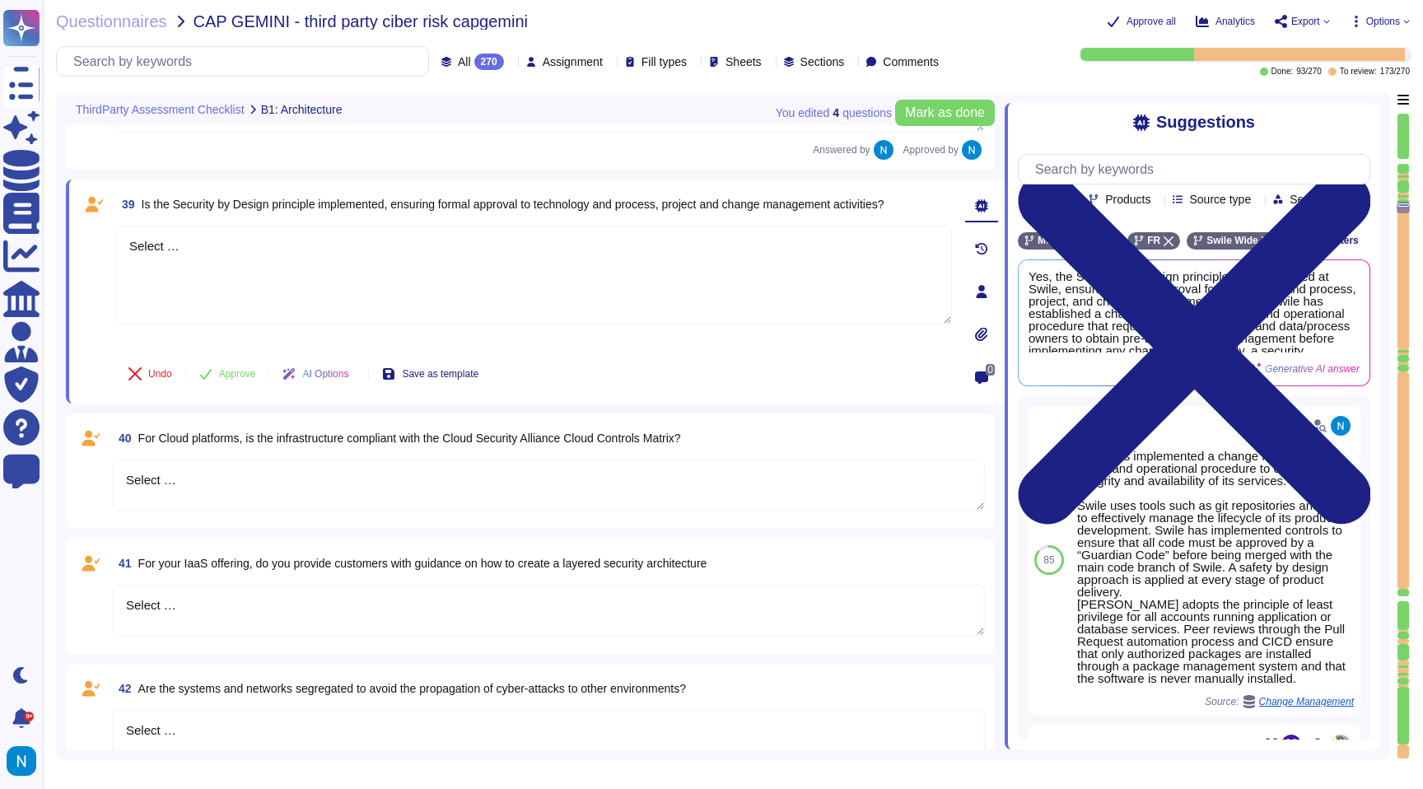
click at [511, 63] on icon at bounding box center [511, 63] width 0 height 0
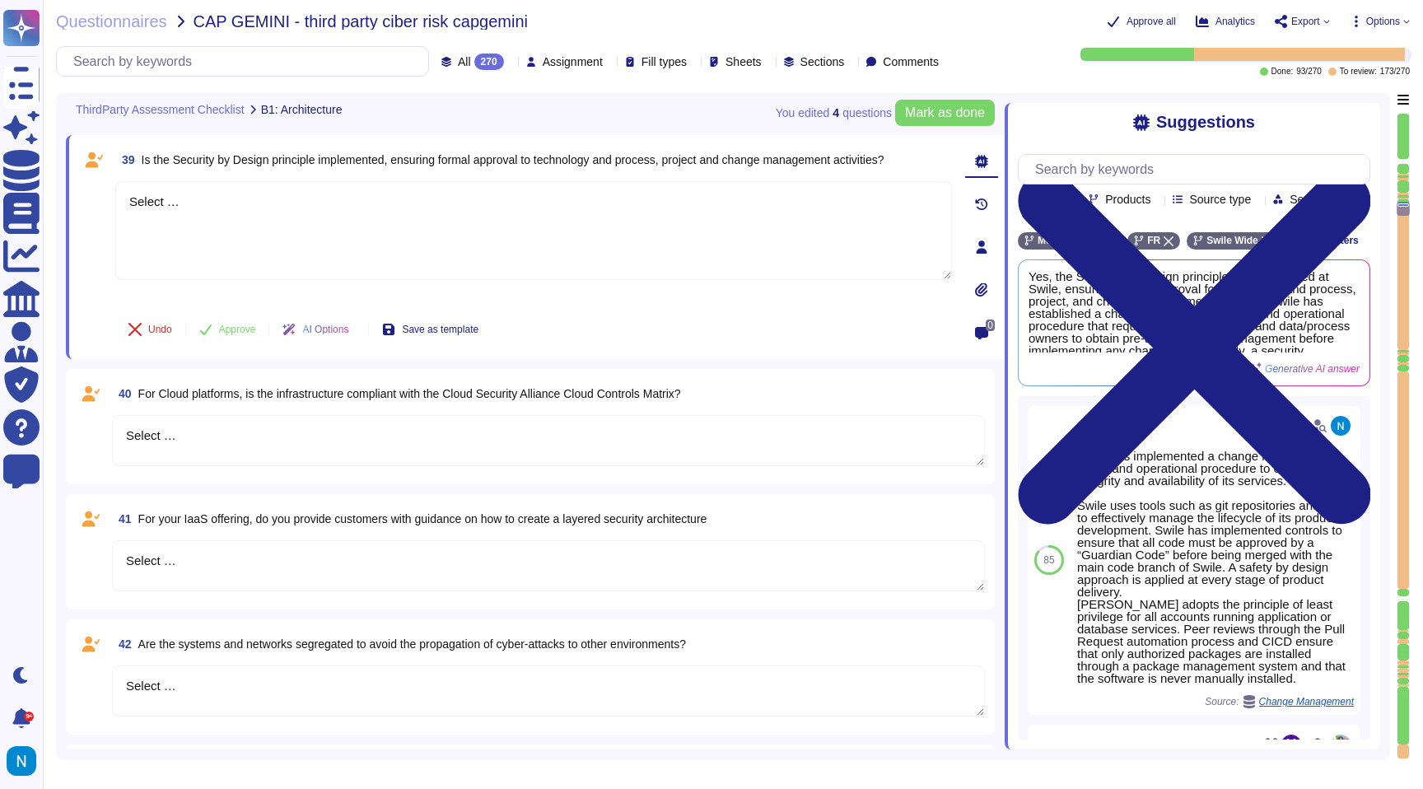
click at [240, 421] on textarea "Select …" at bounding box center [548, 440] width 873 height 51
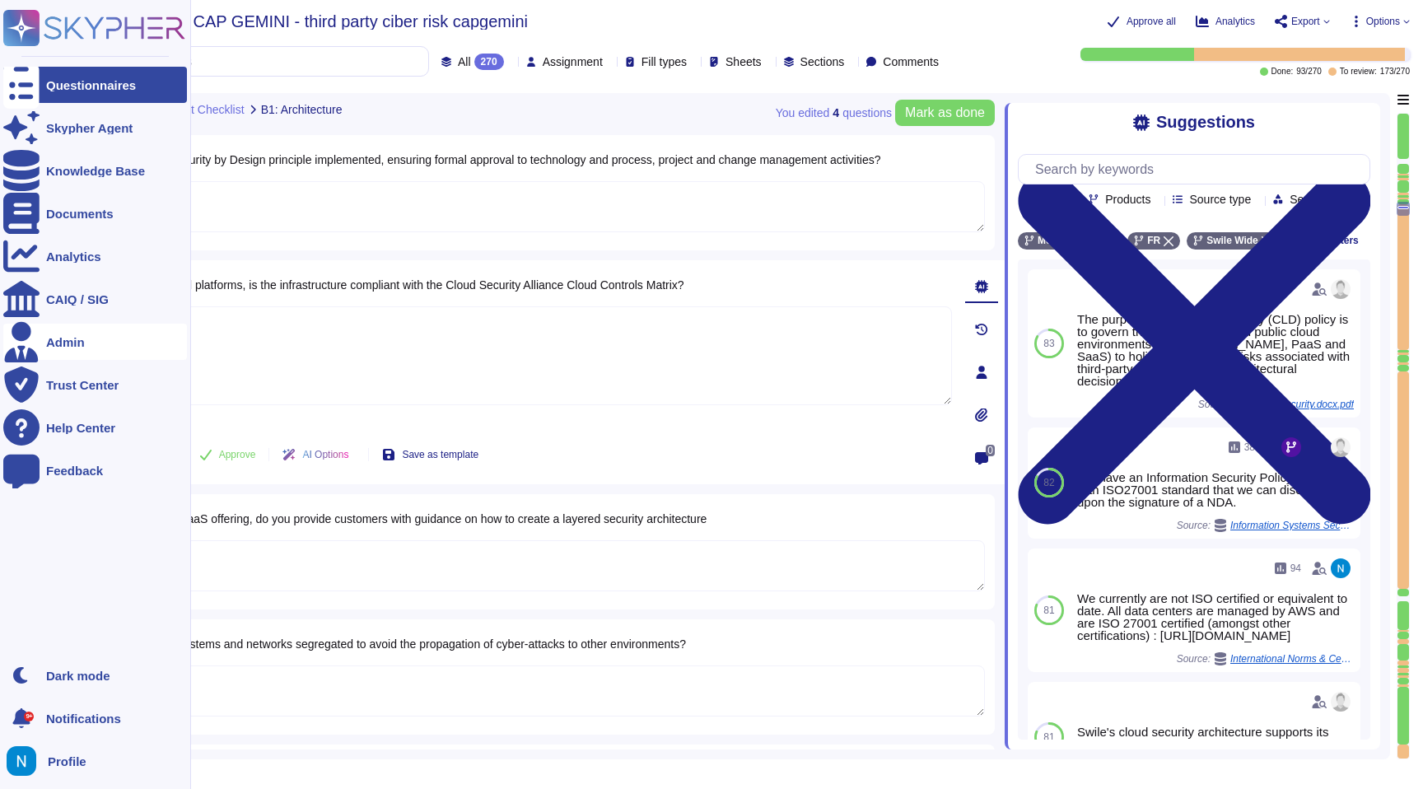
drag, startPoint x: 278, startPoint y: 347, endPoint x: 33, endPoint y: 324, distance: 245.7
click at [33, 324] on div "Questionnaires Skypher Agent Knowledge Base Documents Analytics CAIQ / SIG Admi…" at bounding box center [711, 394] width 1423 height 789
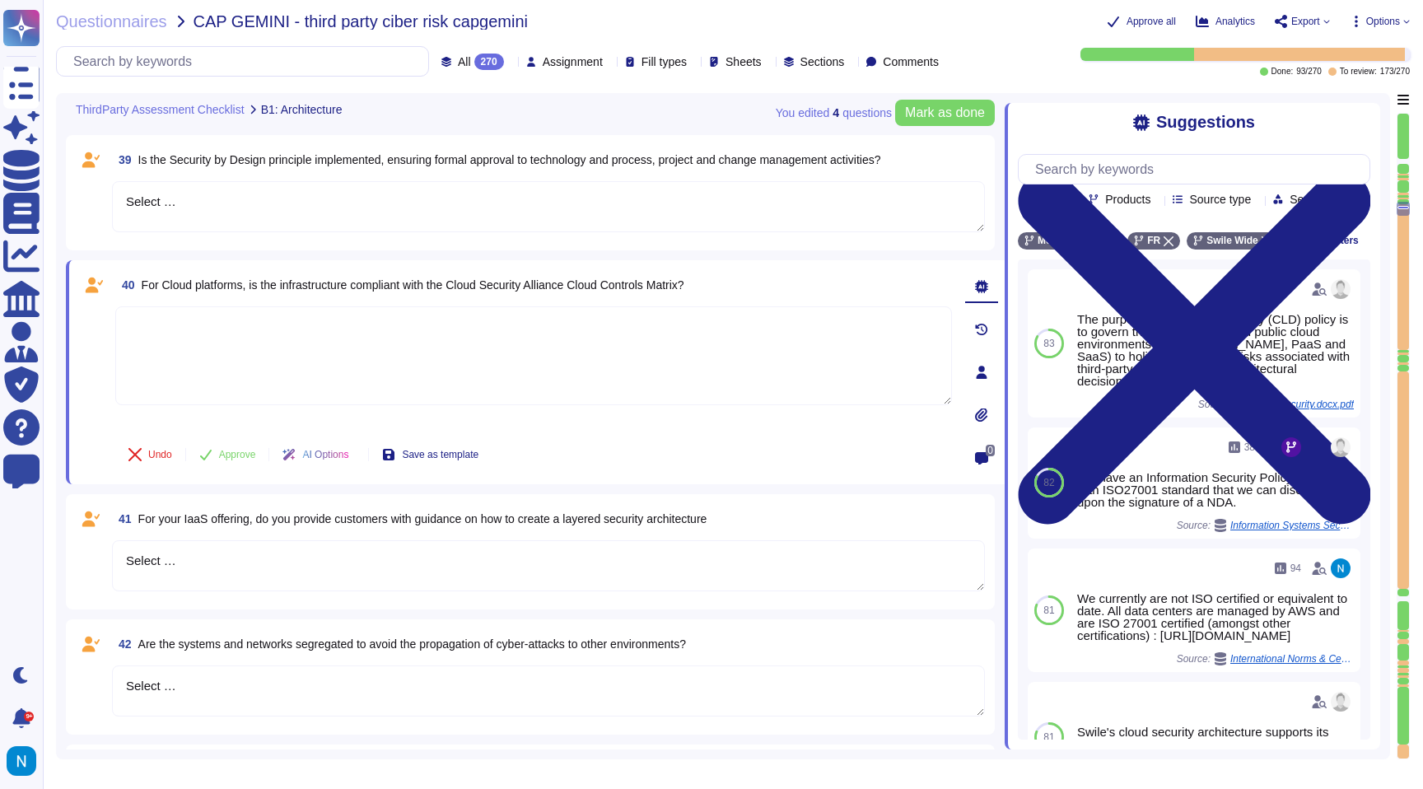
click at [387, 340] on textarea at bounding box center [533, 355] width 837 height 99
click at [202, 567] on textarea "Select …" at bounding box center [548, 565] width 873 height 51
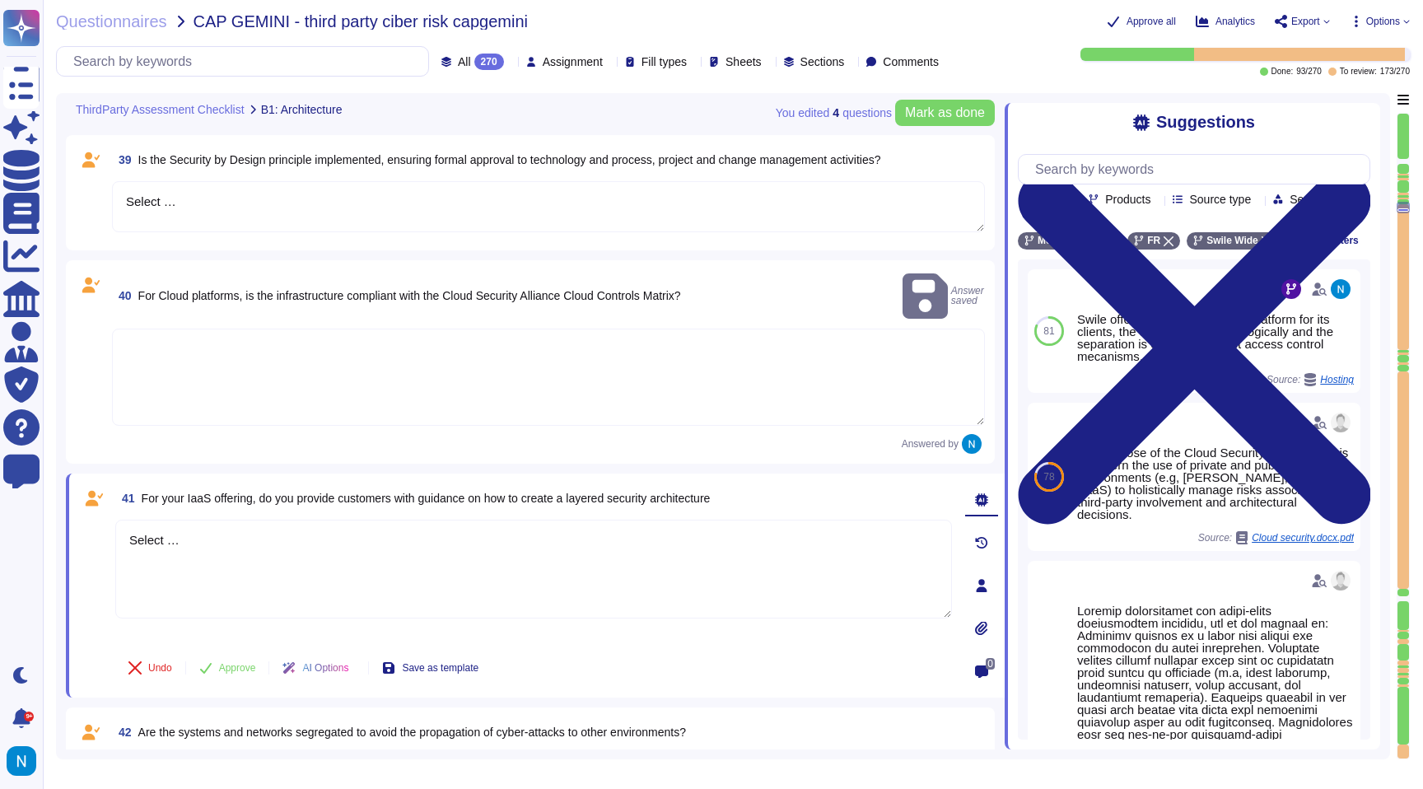
drag, startPoint x: 236, startPoint y: 516, endPoint x: 92, endPoint y: 520, distance: 144.2
click at [94, 519] on div "41 For your IaaS offering, do you provide customers with guidance on how to cre…" at bounding box center [515, 585] width 873 height 204
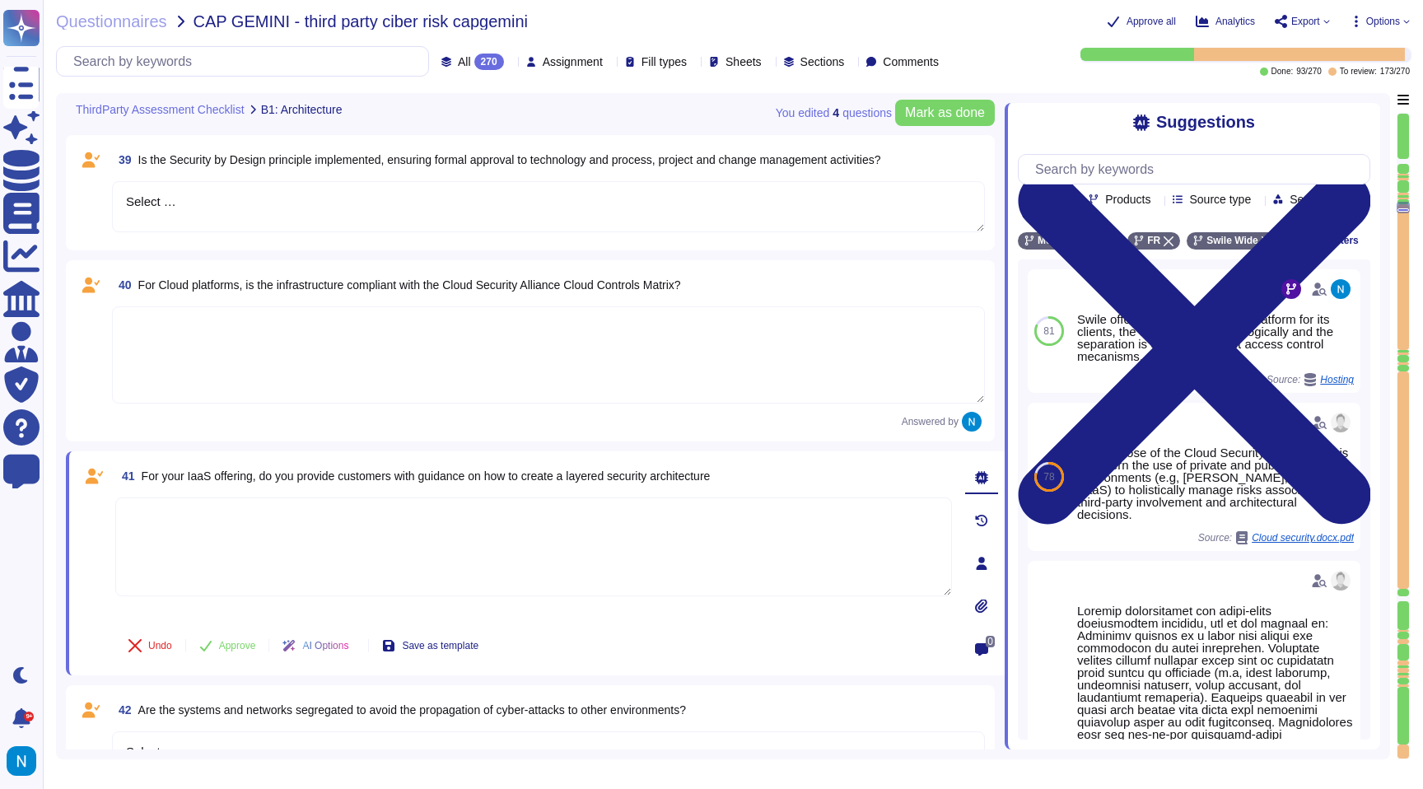
click at [224, 535] on textarea at bounding box center [533, 546] width 837 height 99
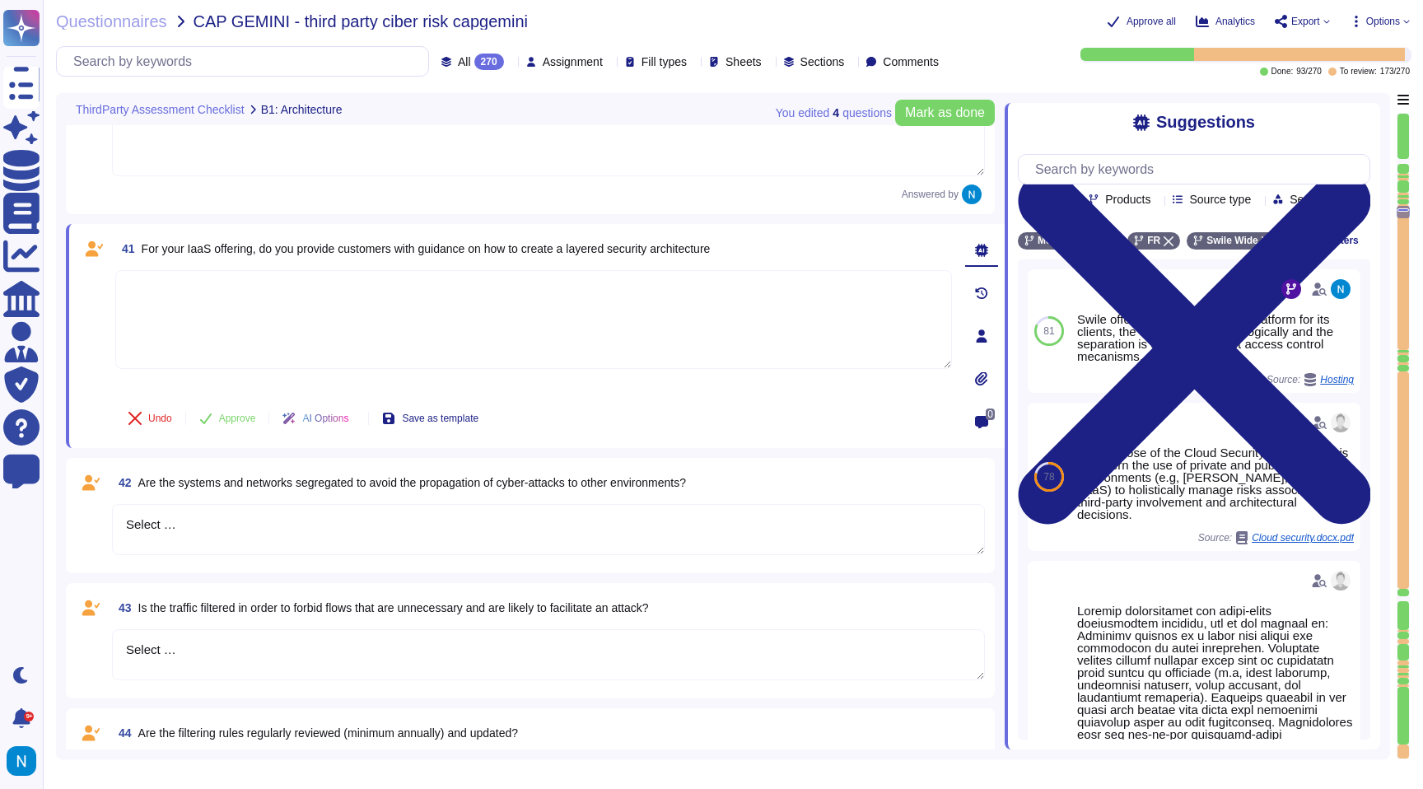
scroll to position [7471, 0]
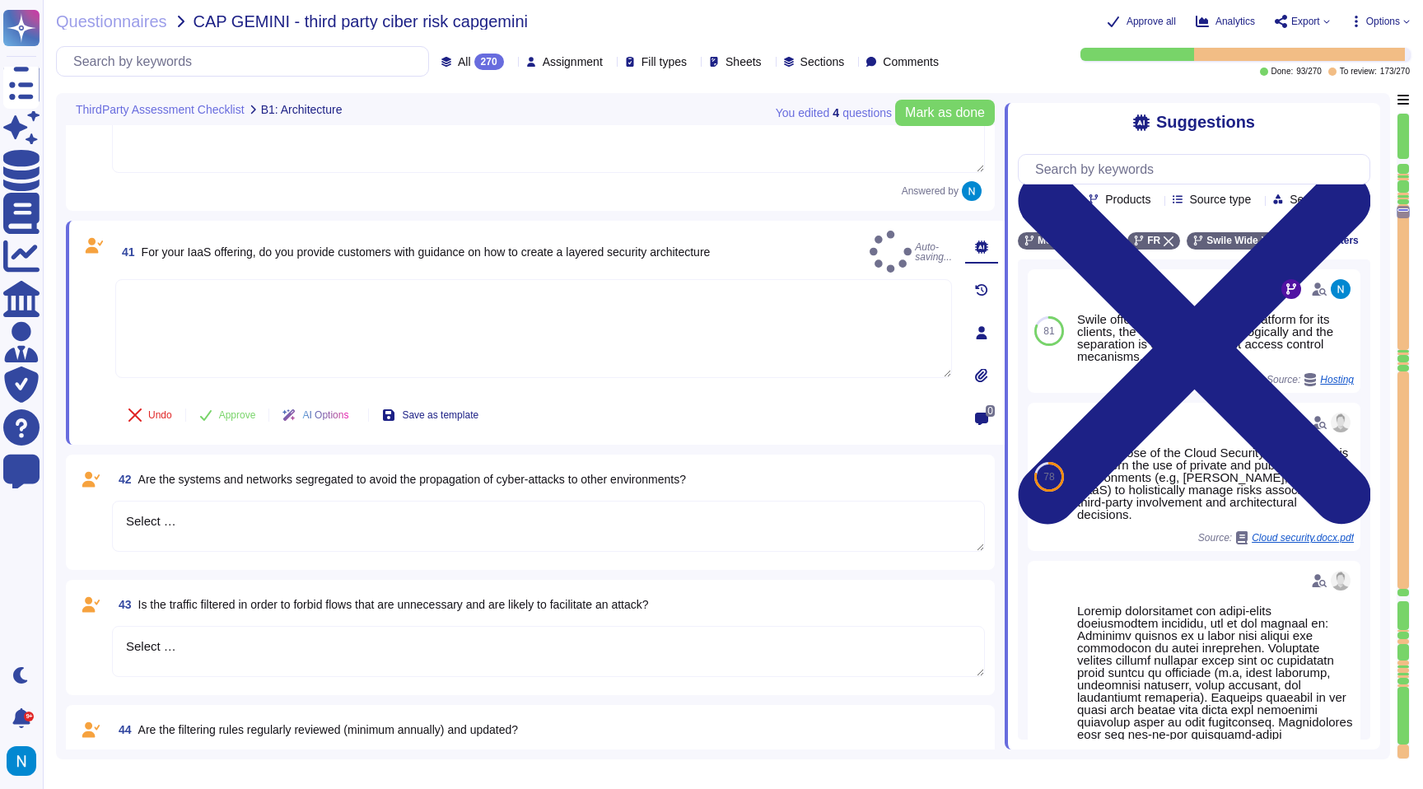
click at [224, 535] on textarea "Select …" at bounding box center [548, 526] width 873 height 51
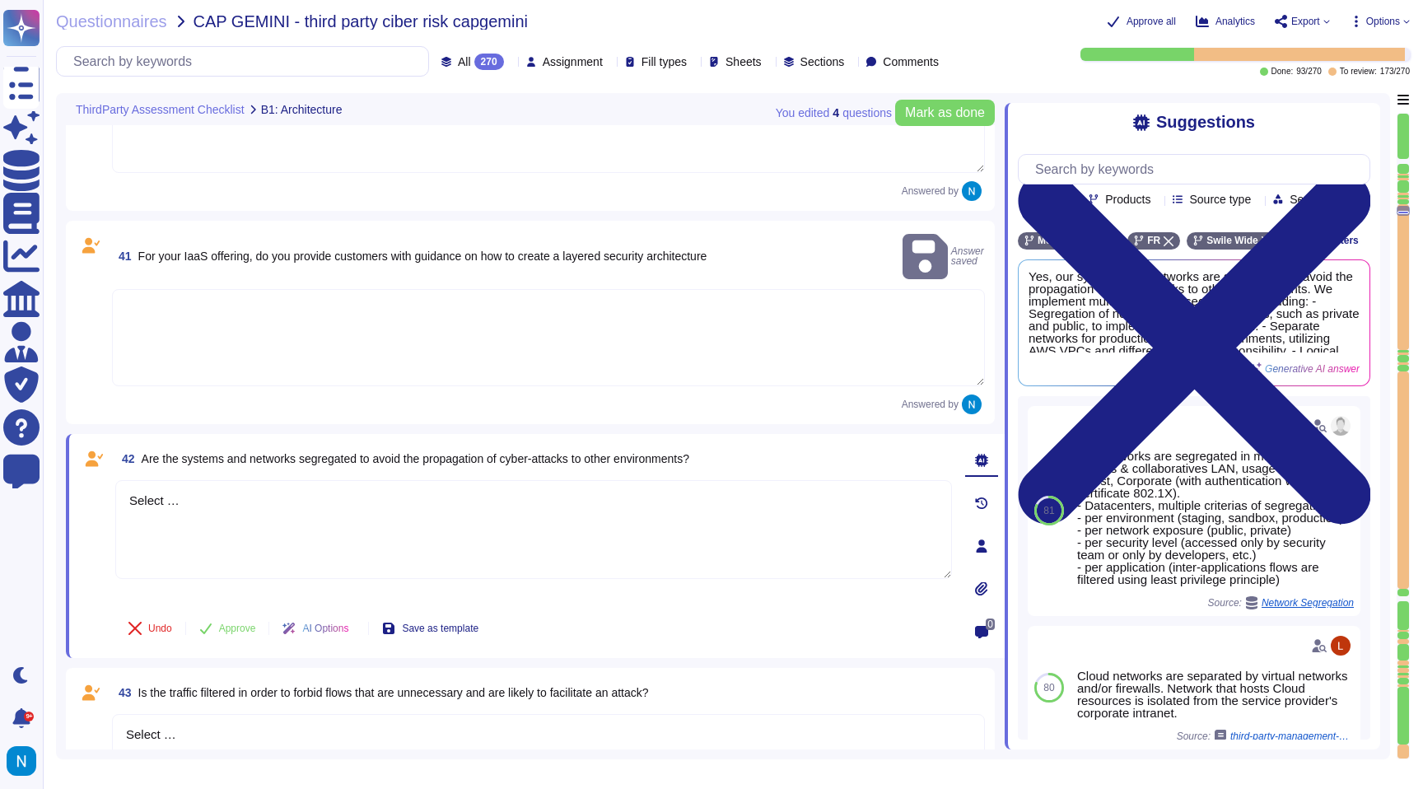
drag, startPoint x: 260, startPoint y: 506, endPoint x: 92, endPoint y: 484, distance: 169.4
click at [92, 484] on div "42 Are the systems and networks segregated to avoid the propagation of cyber-at…" at bounding box center [515, 546] width 873 height 204
drag, startPoint x: 225, startPoint y: 511, endPoint x: 114, endPoint y: 469, distance: 118.6
click at [114, 469] on div "42 Are the systems and networks segregated to avoid the propagation of cyber-at…" at bounding box center [515, 546] width 873 height 204
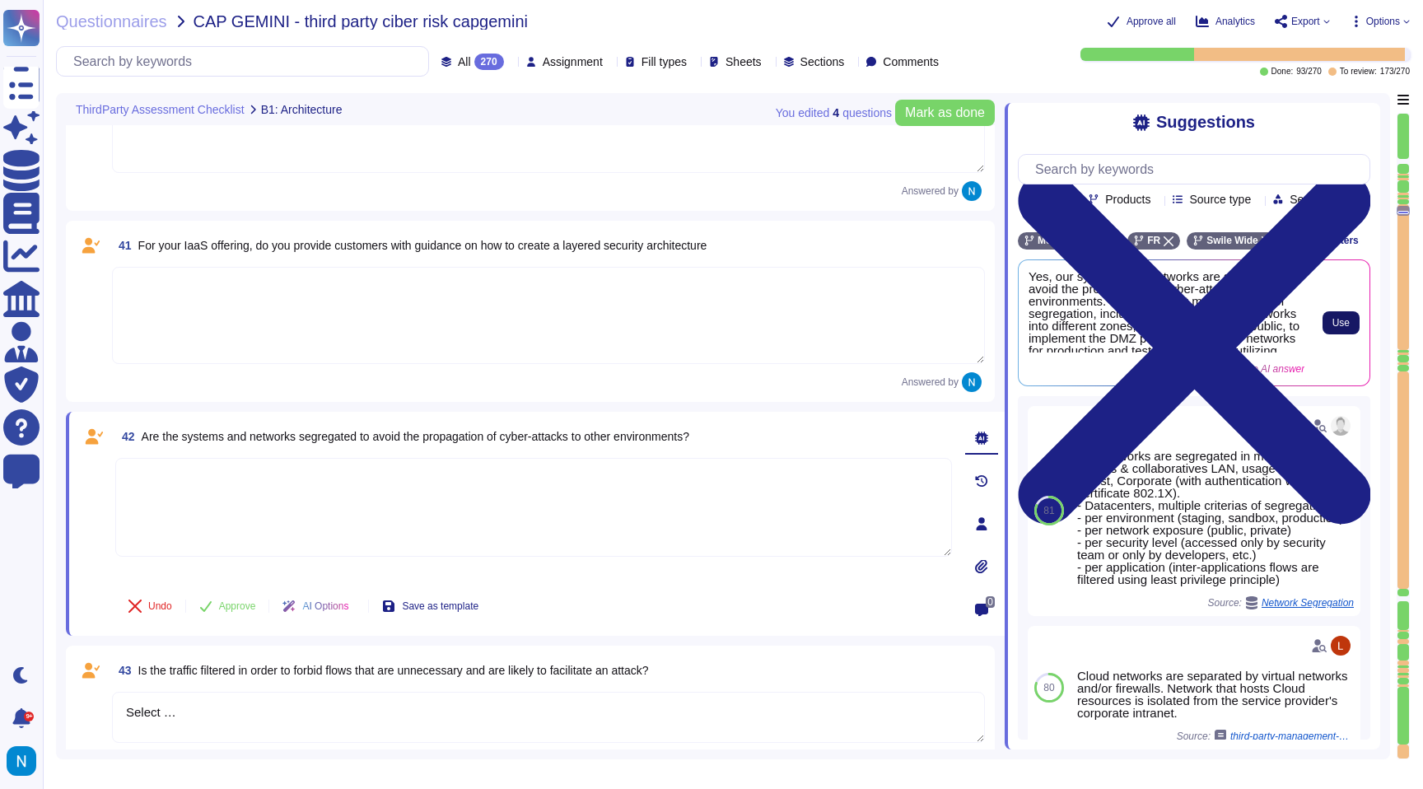
click at [1346, 328] on span "Use" at bounding box center [1340, 323] width 17 height 10
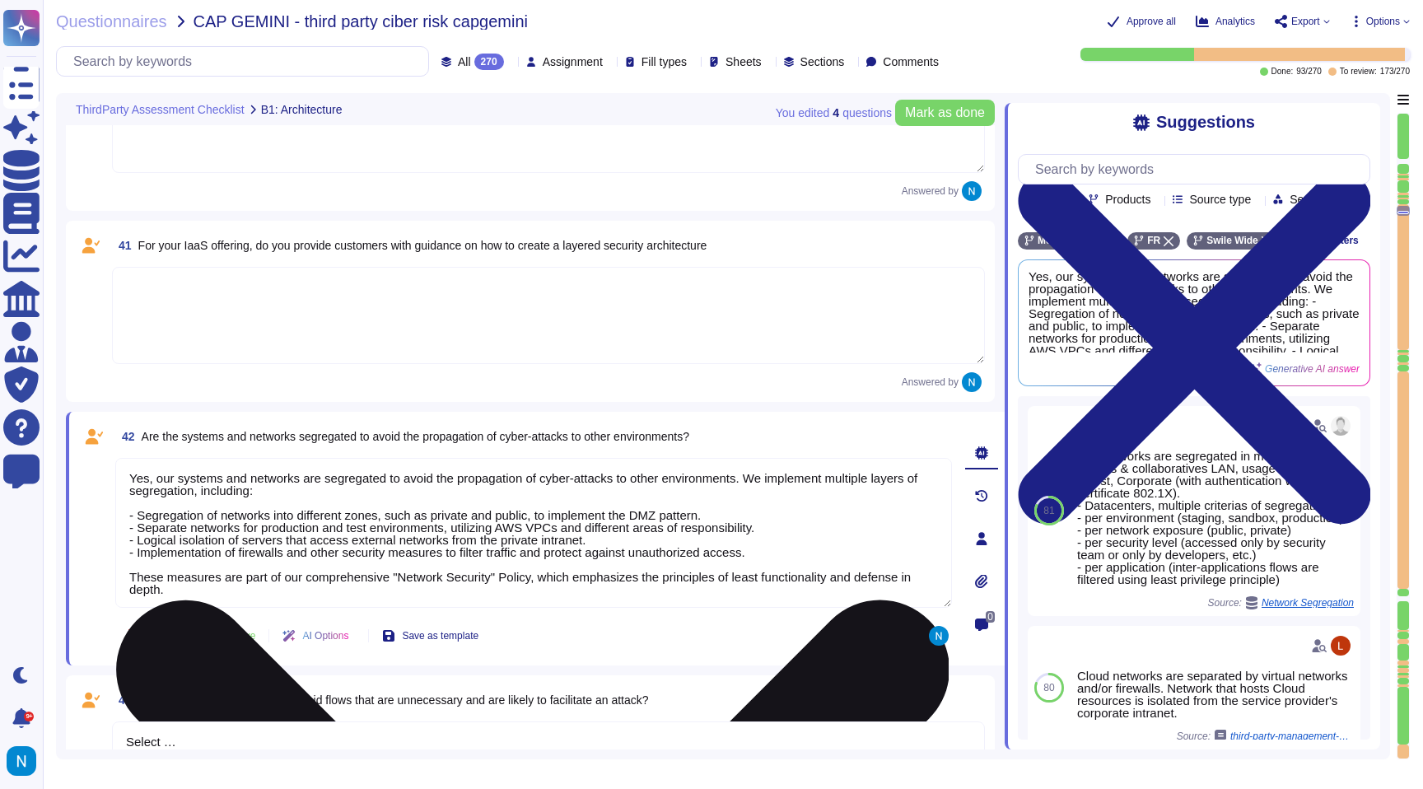
click at [147, 568] on textarea "Yes, our systems and networks are segregated to avoid the propagation of cyber-…" at bounding box center [533, 533] width 837 height 150
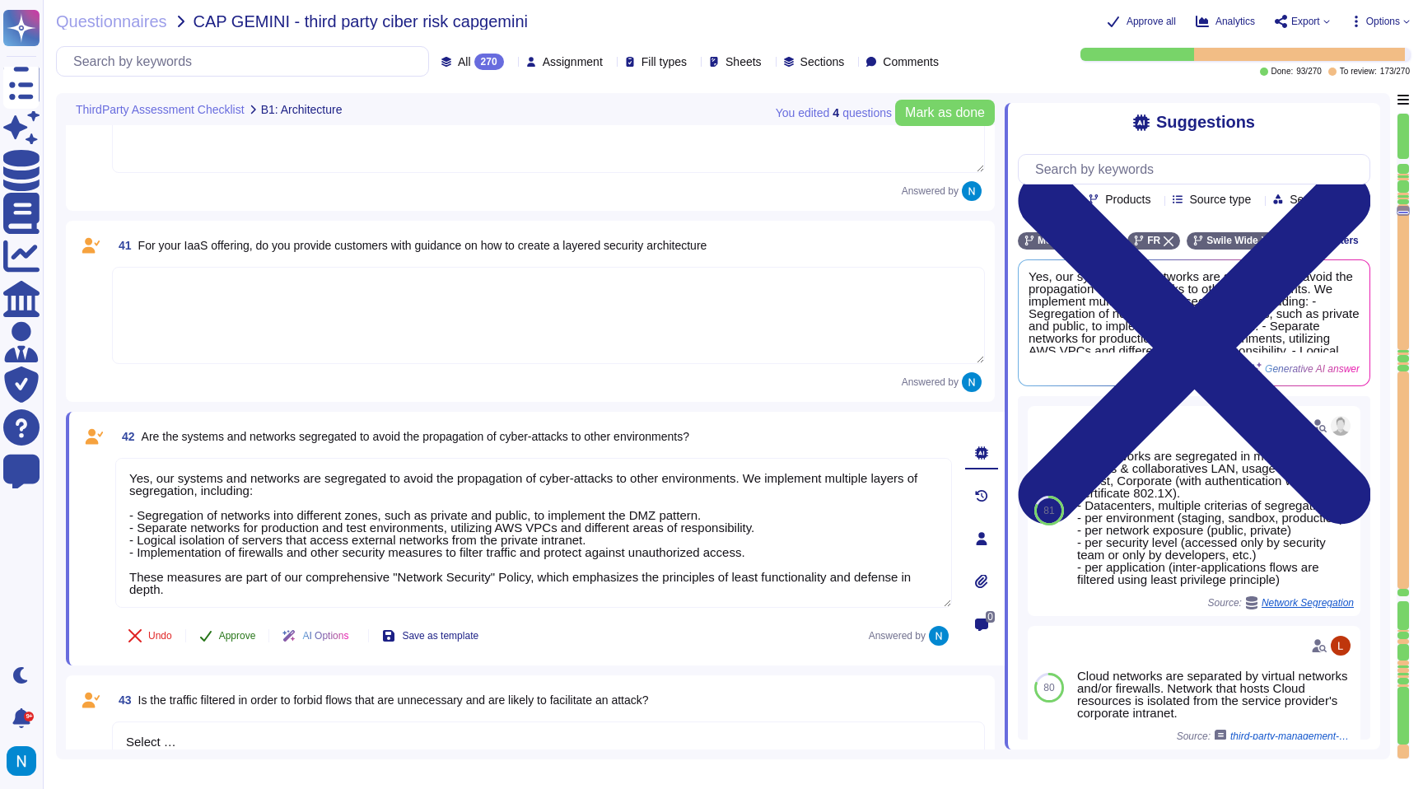
click at [240, 637] on span "Approve" at bounding box center [237, 636] width 37 height 10
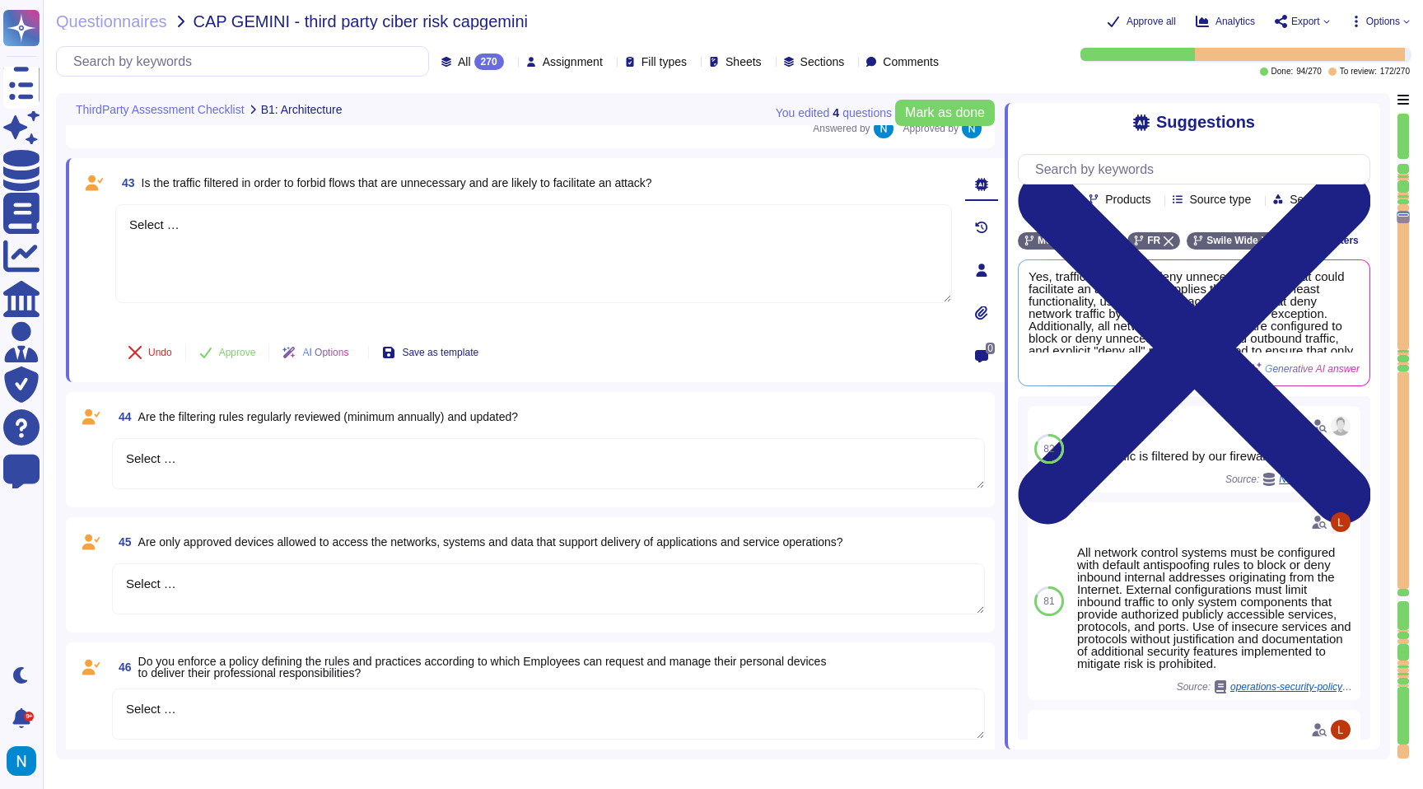
scroll to position [7952, 0]
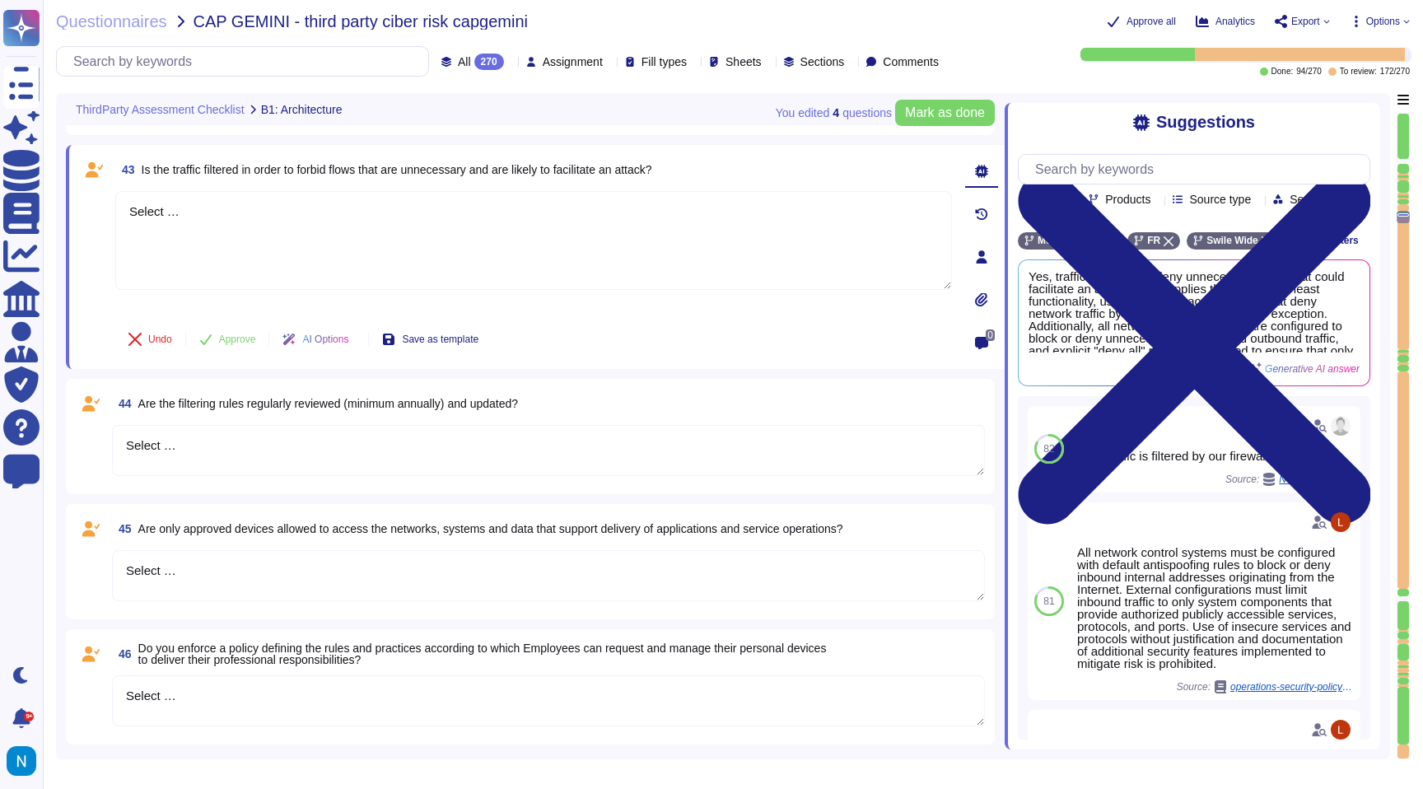
click at [446, 68] on div "All 270" at bounding box center [475, 62] width 69 height 16
drag, startPoint x: 247, startPoint y: 212, endPoint x: 92, endPoint y: 182, distance: 157.6
click at [93, 182] on div "43 Is the traffic filtered in order to forbid flows that are unnecessary and ar…" at bounding box center [515, 257] width 873 height 204
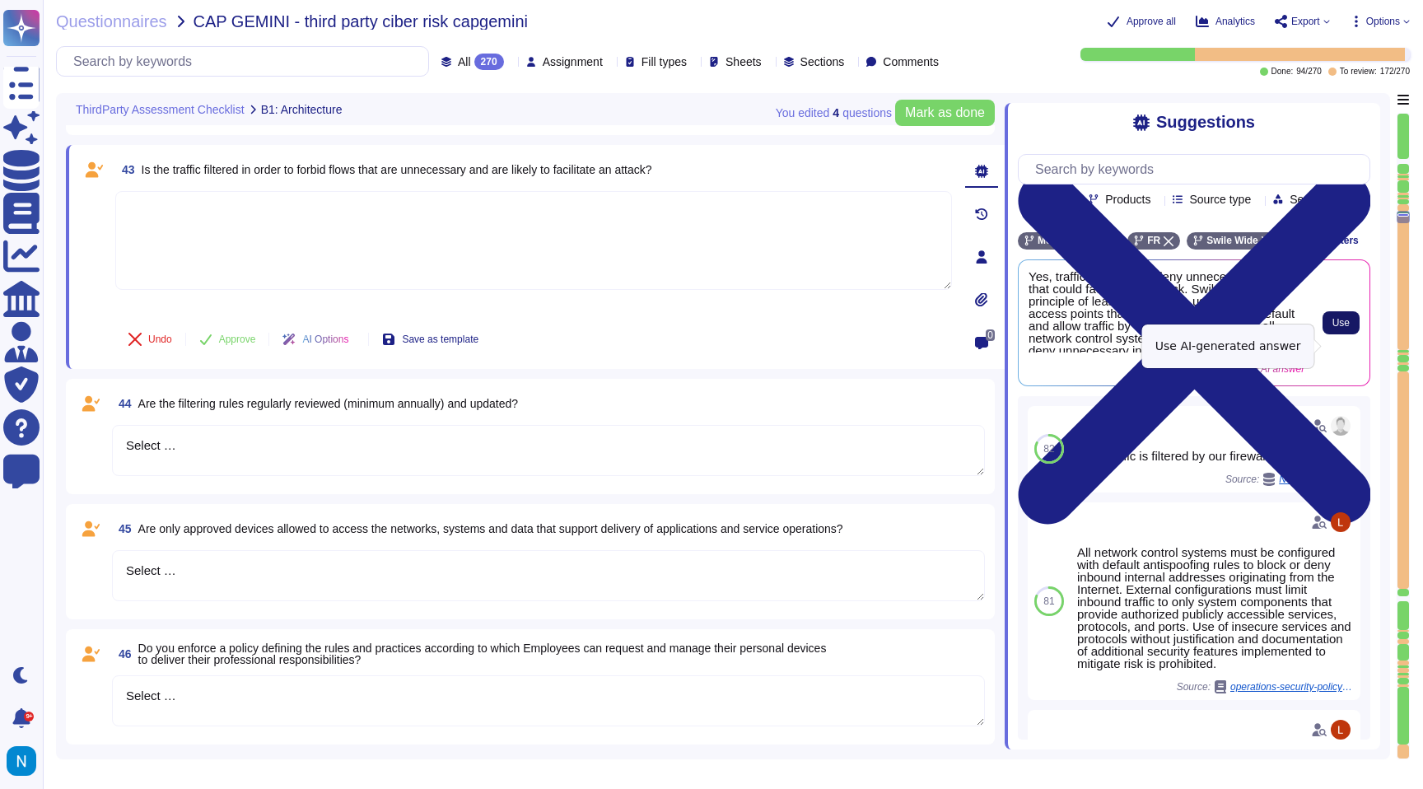
click at [1351, 334] on button "Use" at bounding box center [1341, 322] width 37 height 23
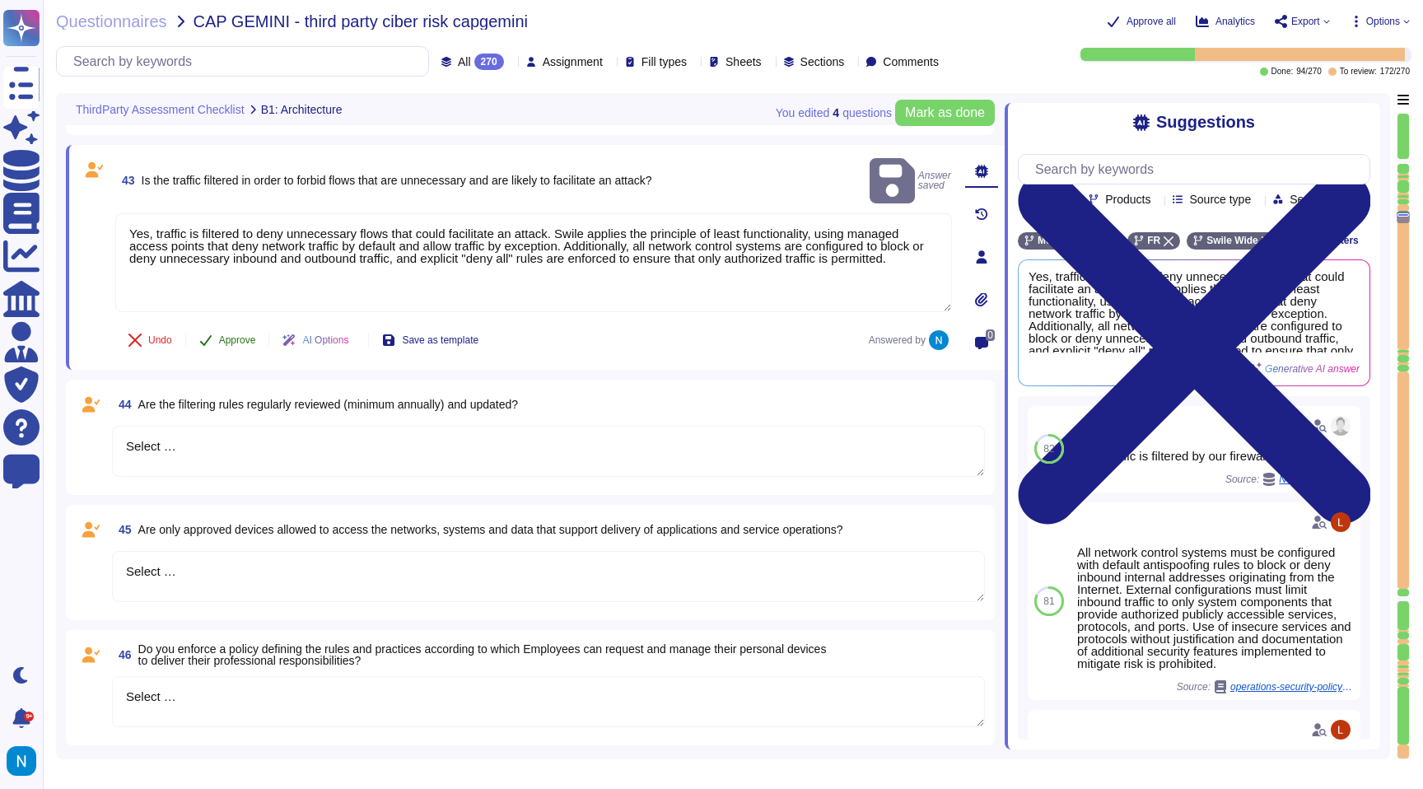
click at [235, 343] on span "Approve" at bounding box center [237, 340] width 37 height 10
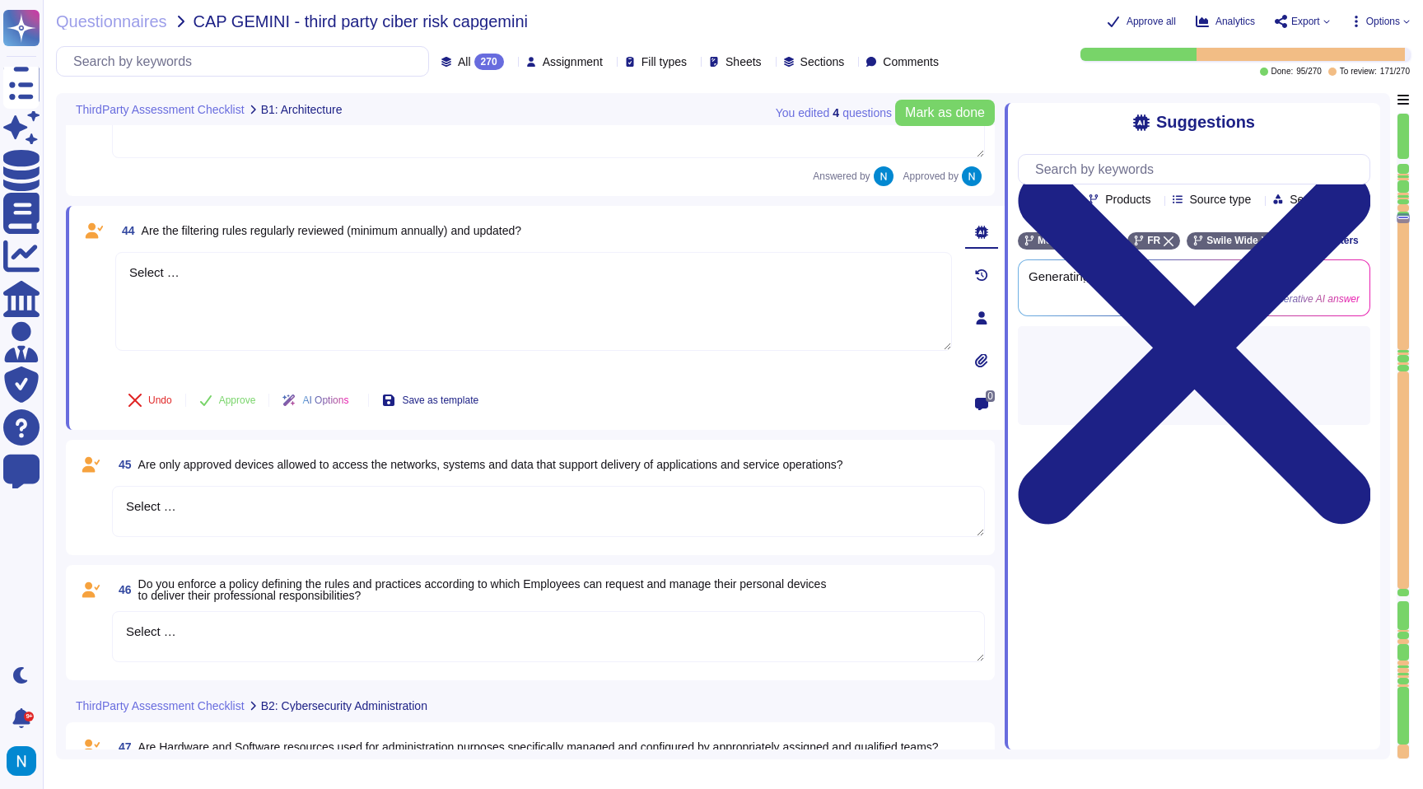
scroll to position [8133, 0]
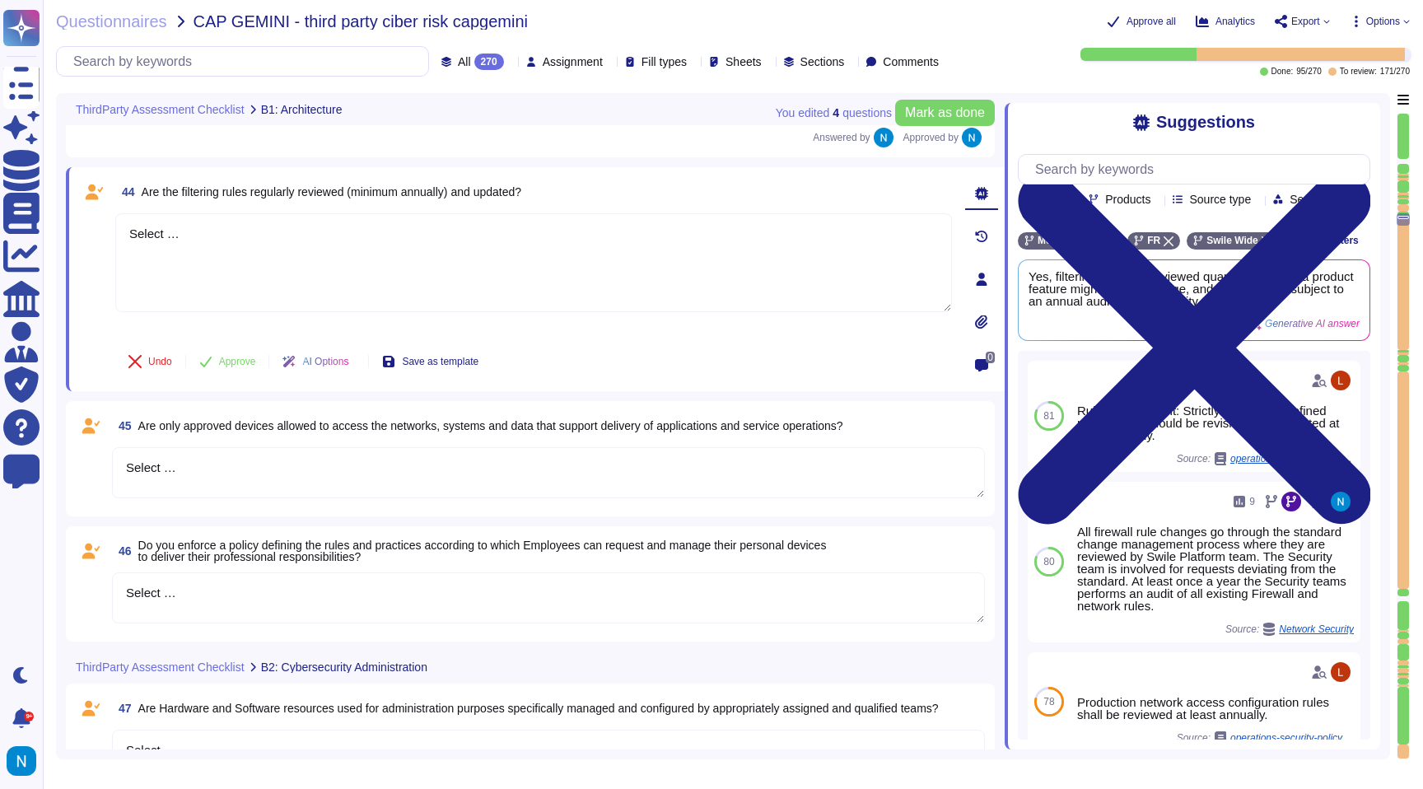
drag, startPoint x: 212, startPoint y: 405, endPoint x: 111, endPoint y: 194, distance: 234.6
click at [111, 194] on div "44 Are the filtering rules regularly reviewed (minimum annually) and updated? S…" at bounding box center [515, 279] width 873 height 204
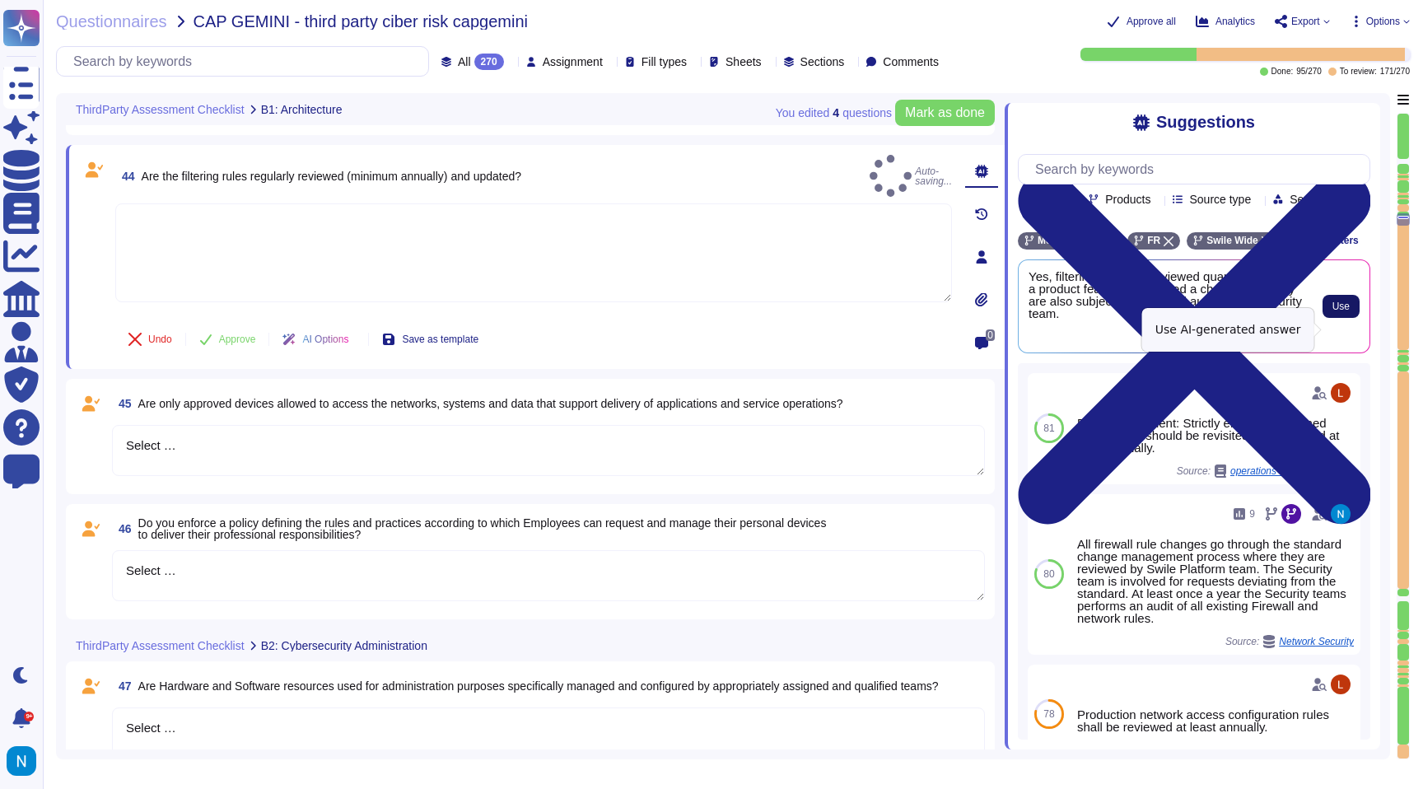
click at [1337, 311] on span "Use" at bounding box center [1340, 306] width 17 height 10
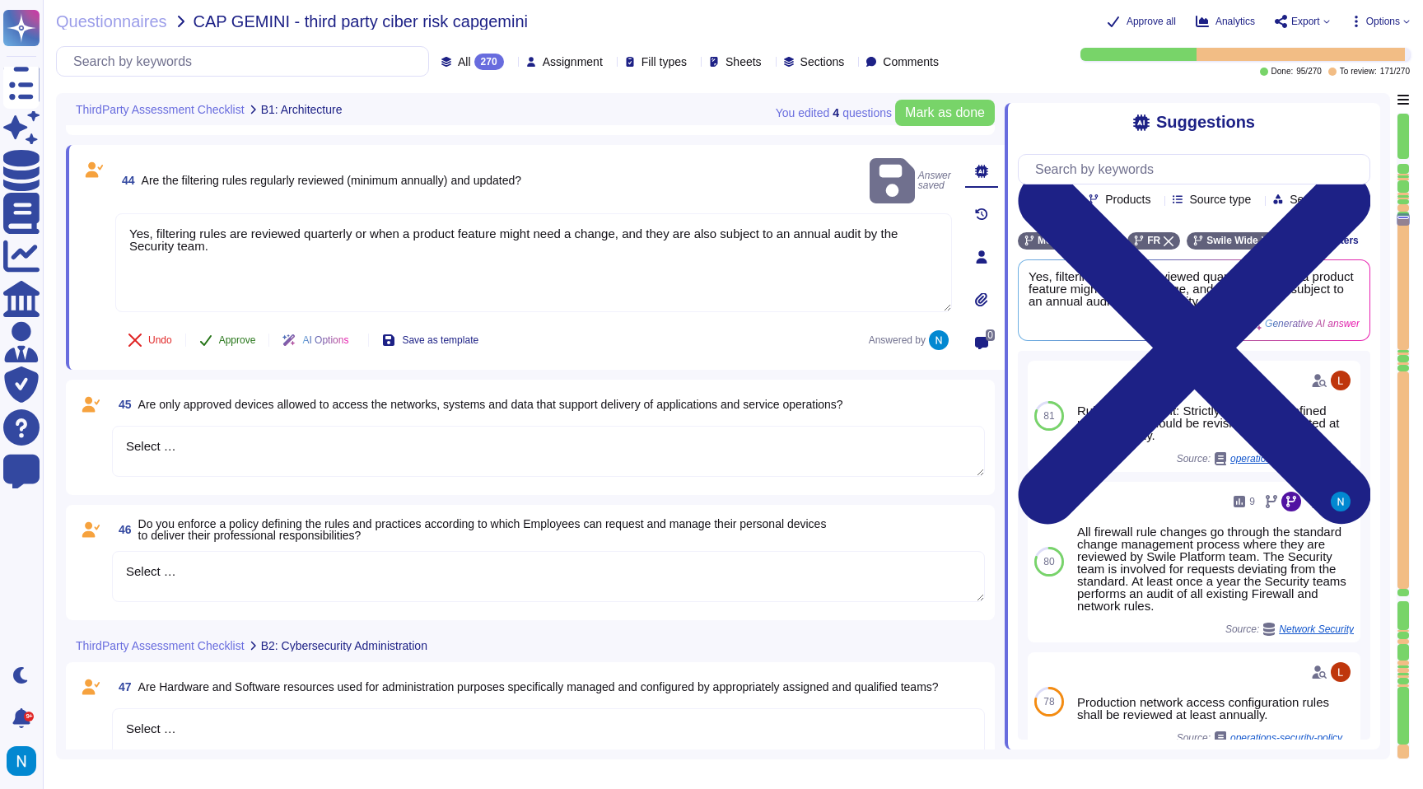
click at [252, 335] on span "Approve" at bounding box center [237, 340] width 37 height 10
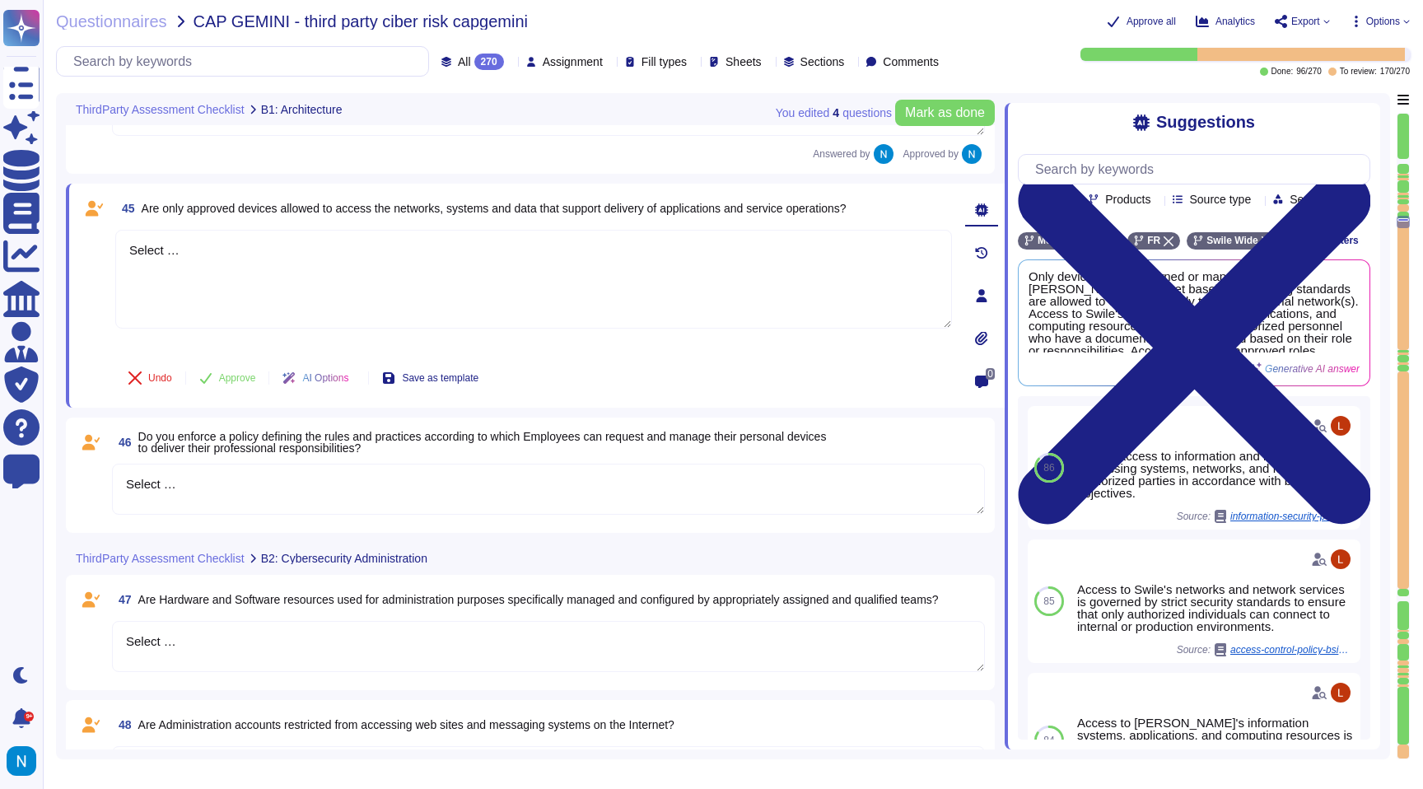
scroll to position [8314, 0]
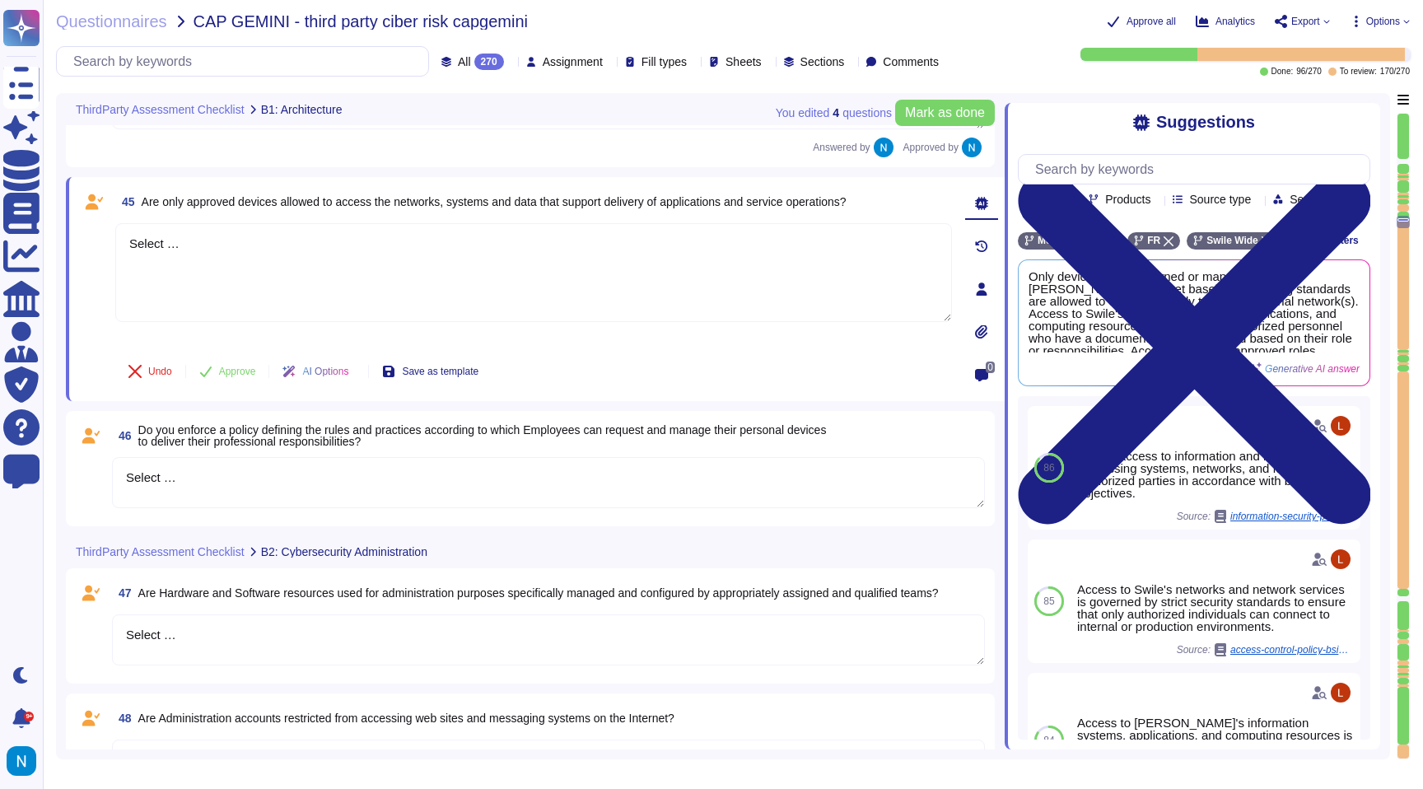
click at [198, 423] on span "Do you enforce a policy defining the rules and practices according to which Emp…" at bounding box center [482, 435] width 688 height 25
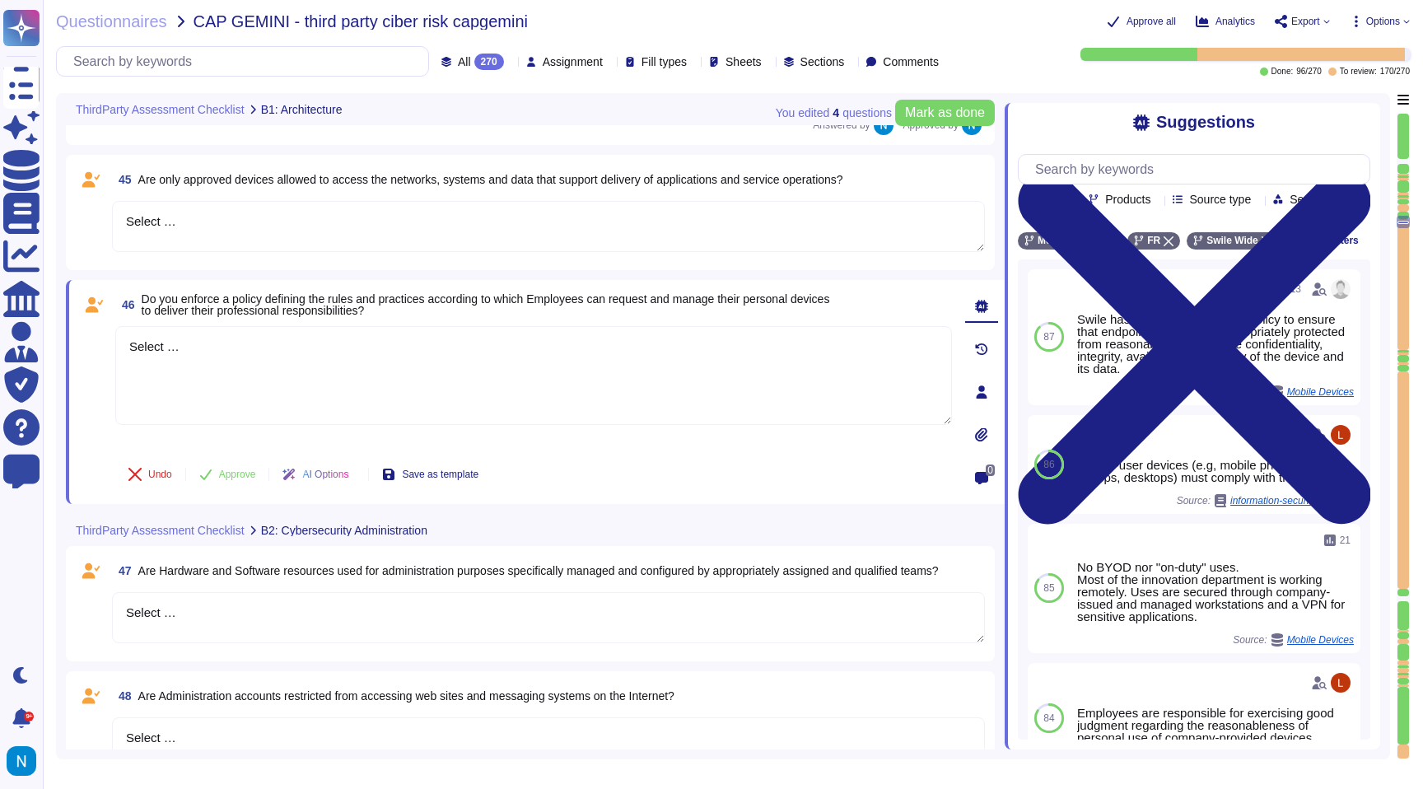
click at [247, 218] on textarea "Select …" at bounding box center [548, 226] width 873 height 51
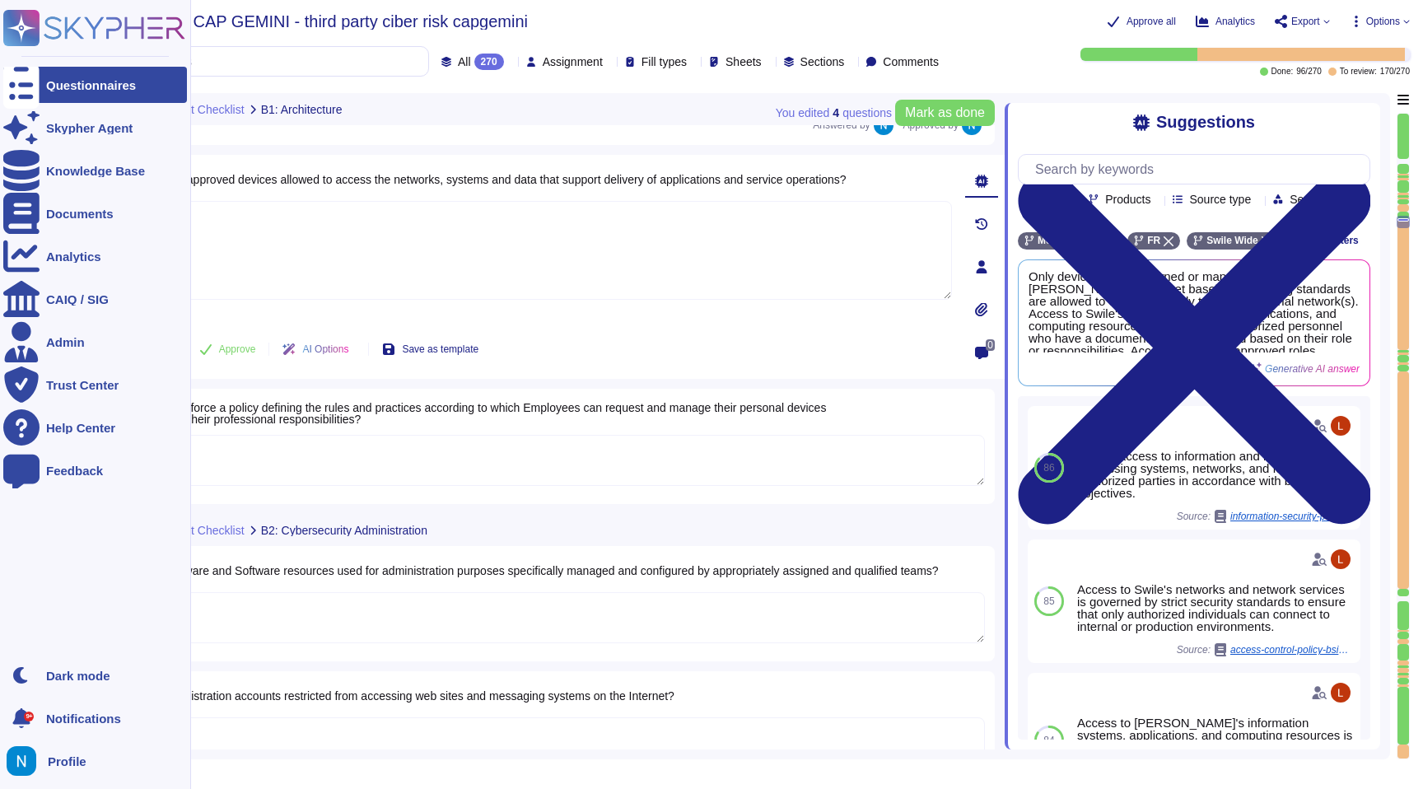
drag, startPoint x: 247, startPoint y: 218, endPoint x: 38, endPoint y: 189, distance: 211.3
click at [44, 190] on div "Questionnaires CAP GEMINI - third party ciber risk capgemini Approve all Analyt…" at bounding box center [733, 394] width 1380 height 789
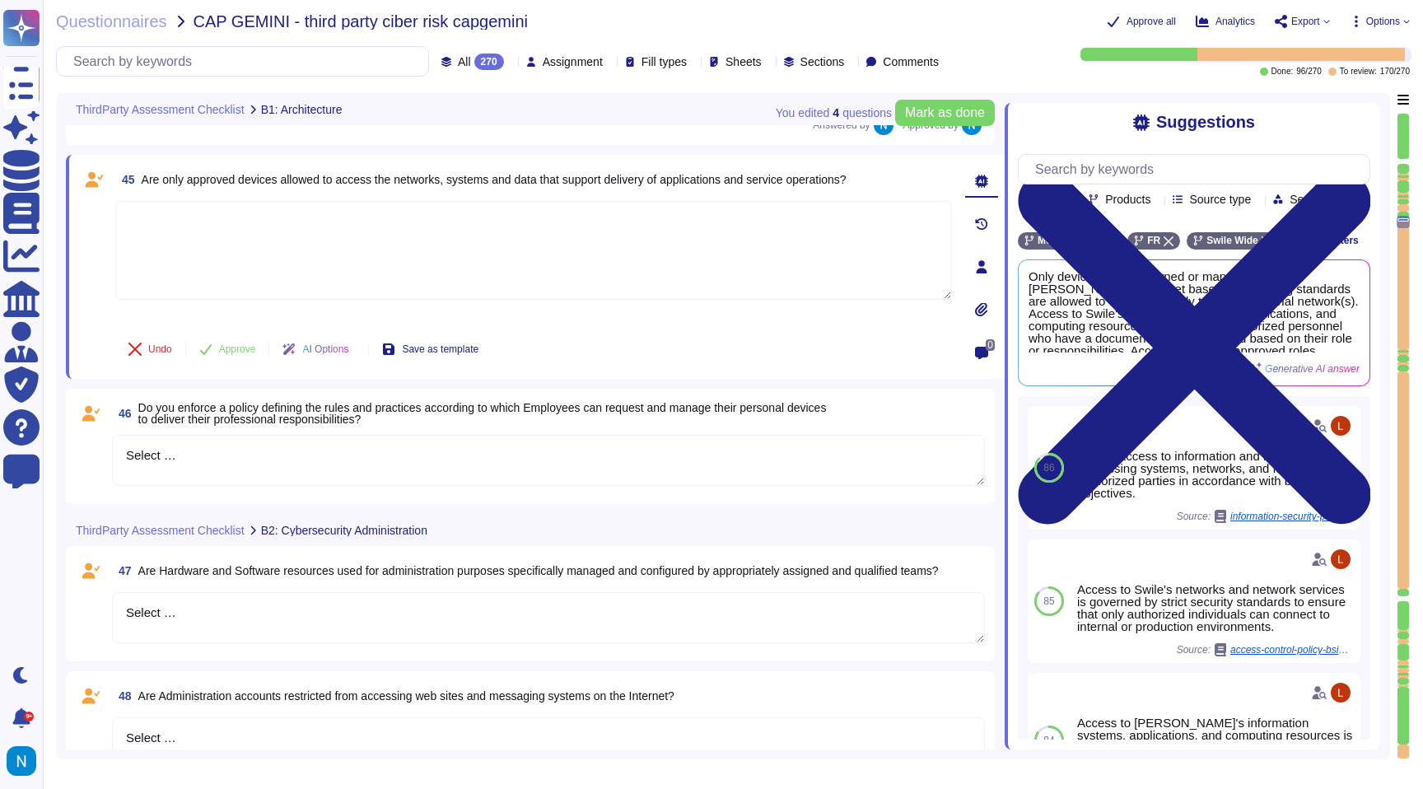
click at [340, 260] on textarea at bounding box center [533, 250] width 837 height 99
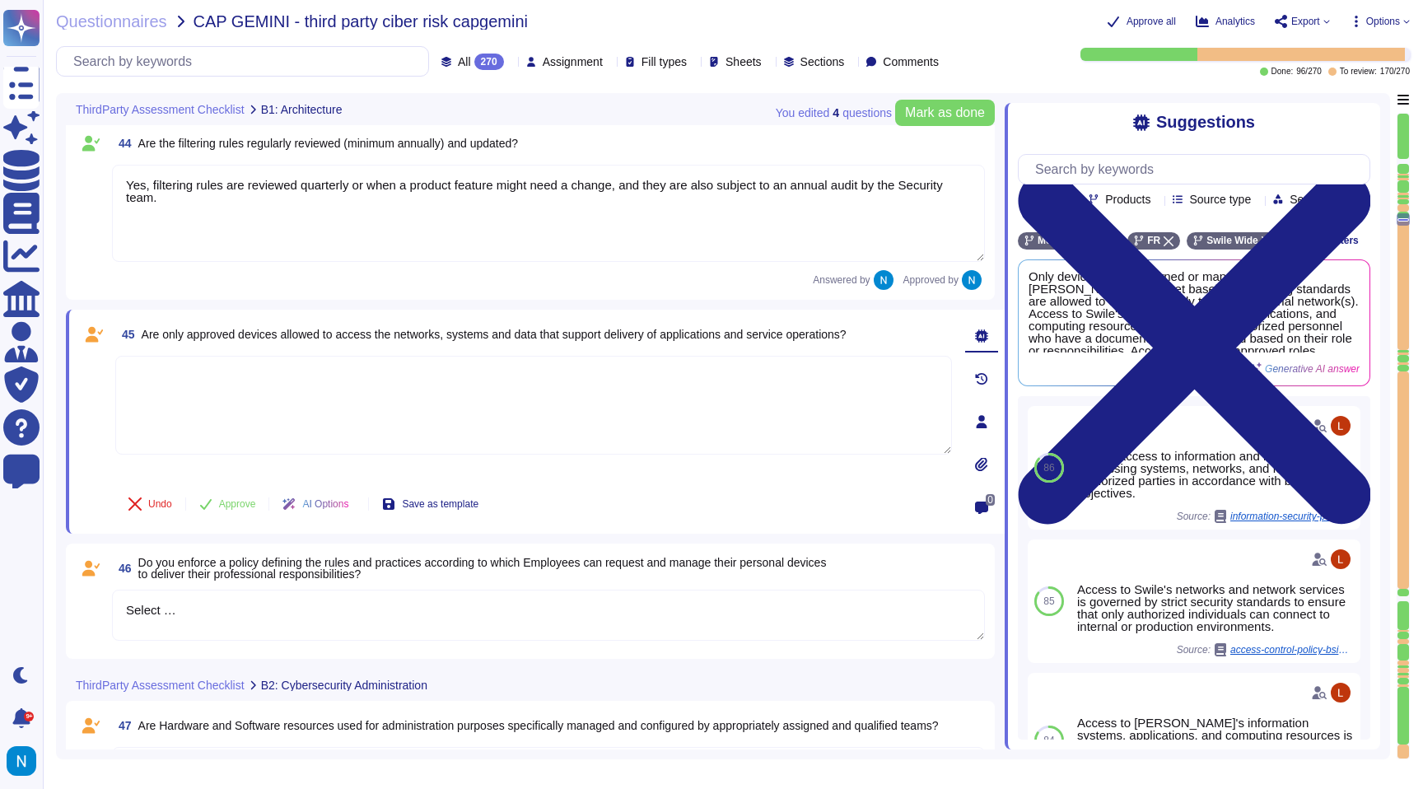
scroll to position [8147, 0]
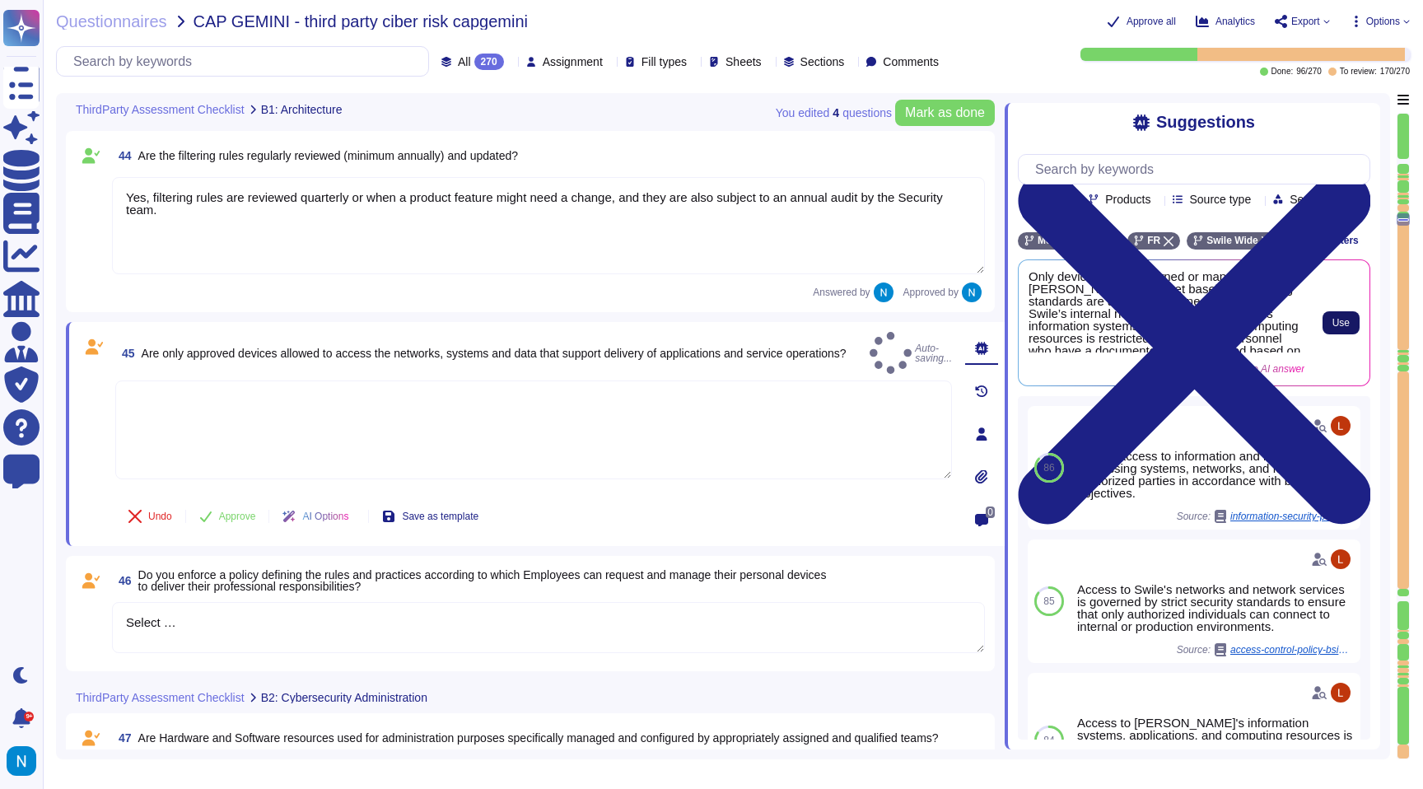
click at [1334, 328] on span "Use" at bounding box center [1340, 323] width 17 height 10
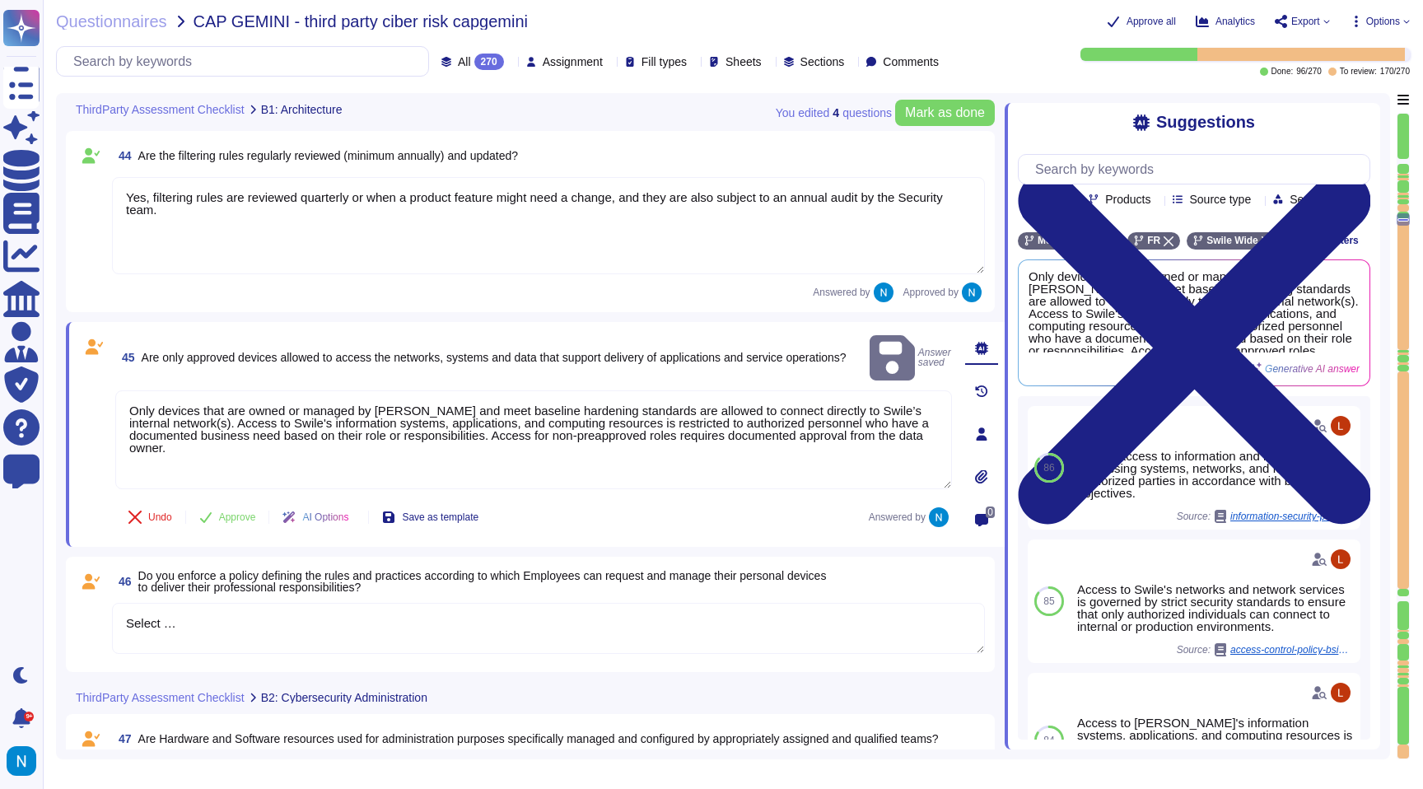
drag, startPoint x: 138, startPoint y: 384, endPoint x: 81, endPoint y: 376, distance: 58.2
click at [86, 376] on div "45 Are only approved devices allowed to access the networks, systems and data t…" at bounding box center [515, 434] width 873 height 205
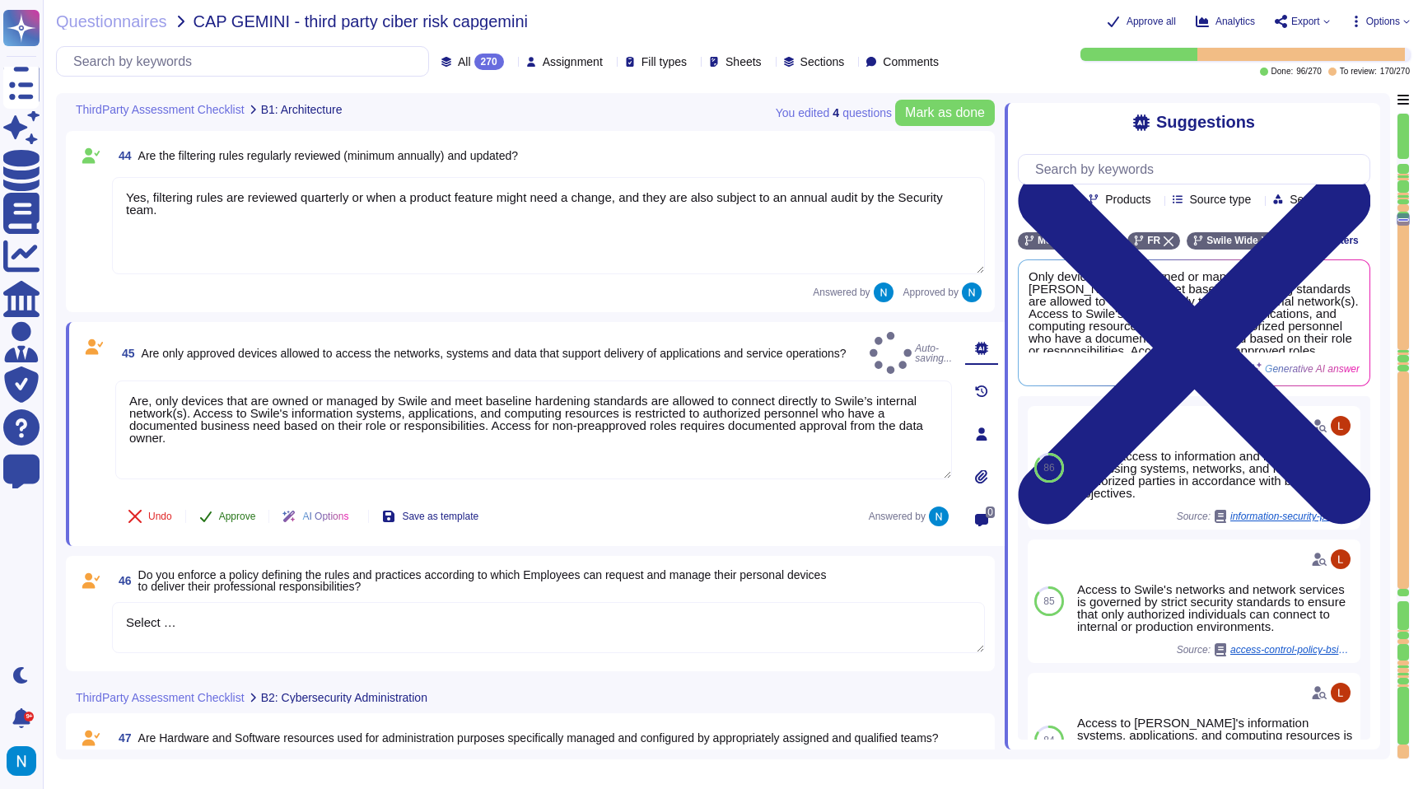
click at [226, 519] on span "Approve" at bounding box center [237, 516] width 37 height 10
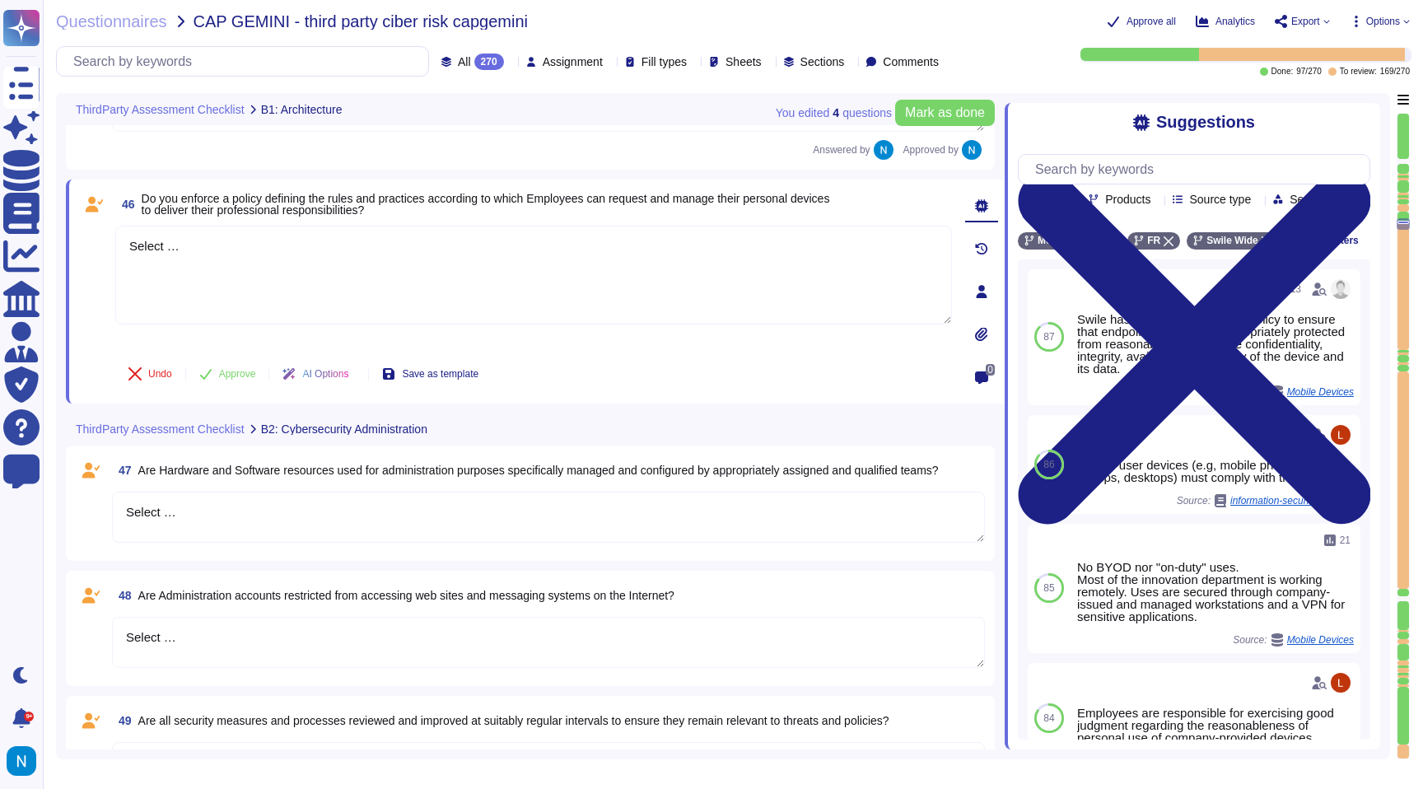
scroll to position [8496, 0]
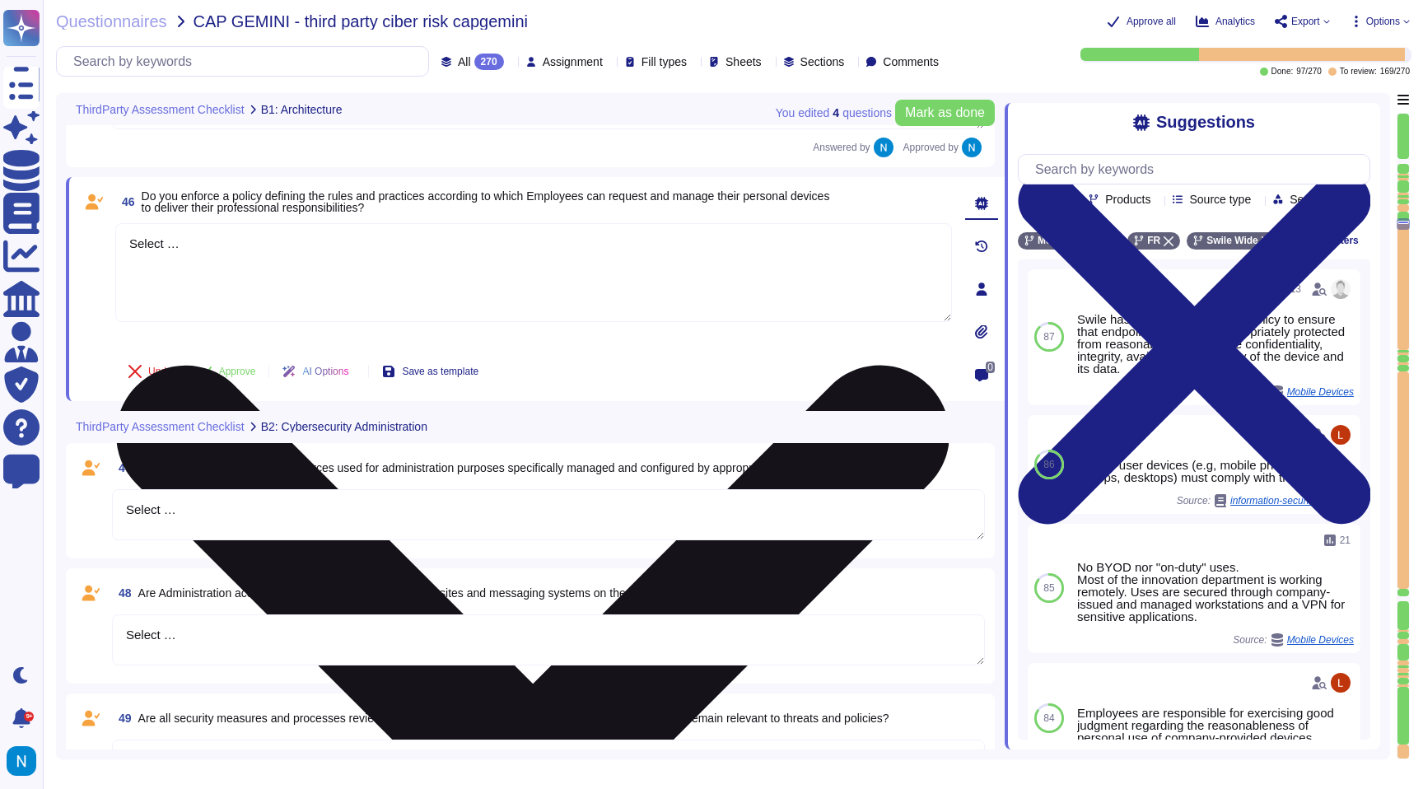
drag, startPoint x: 243, startPoint y: 265, endPoint x: 117, endPoint y: 208, distance: 138.2
click at [118, 223] on textarea "Select …" at bounding box center [533, 272] width 837 height 99
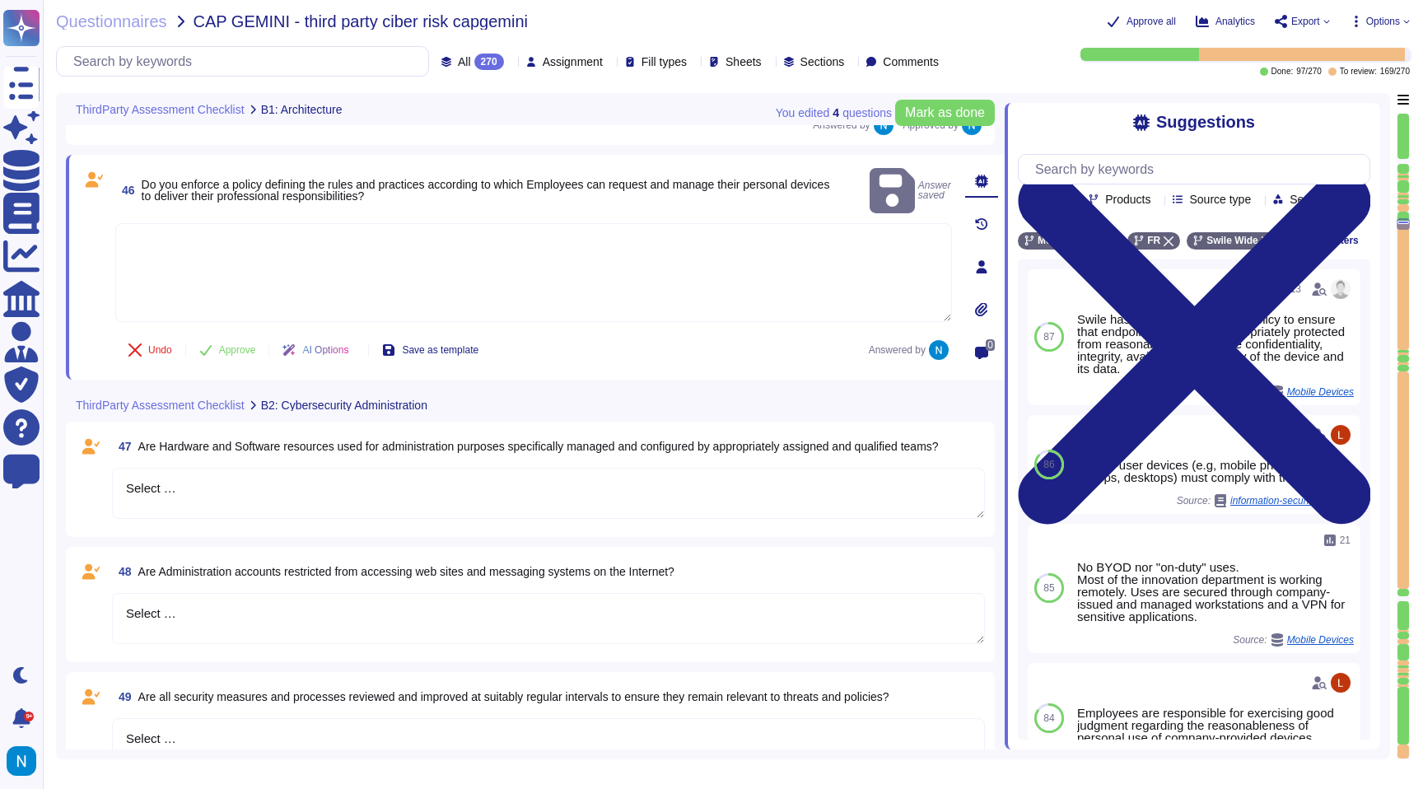
drag, startPoint x: 205, startPoint y: 480, endPoint x: 233, endPoint y: 489, distance: 29.4
click at [233, 489] on textarea "Select …" at bounding box center [548, 493] width 873 height 51
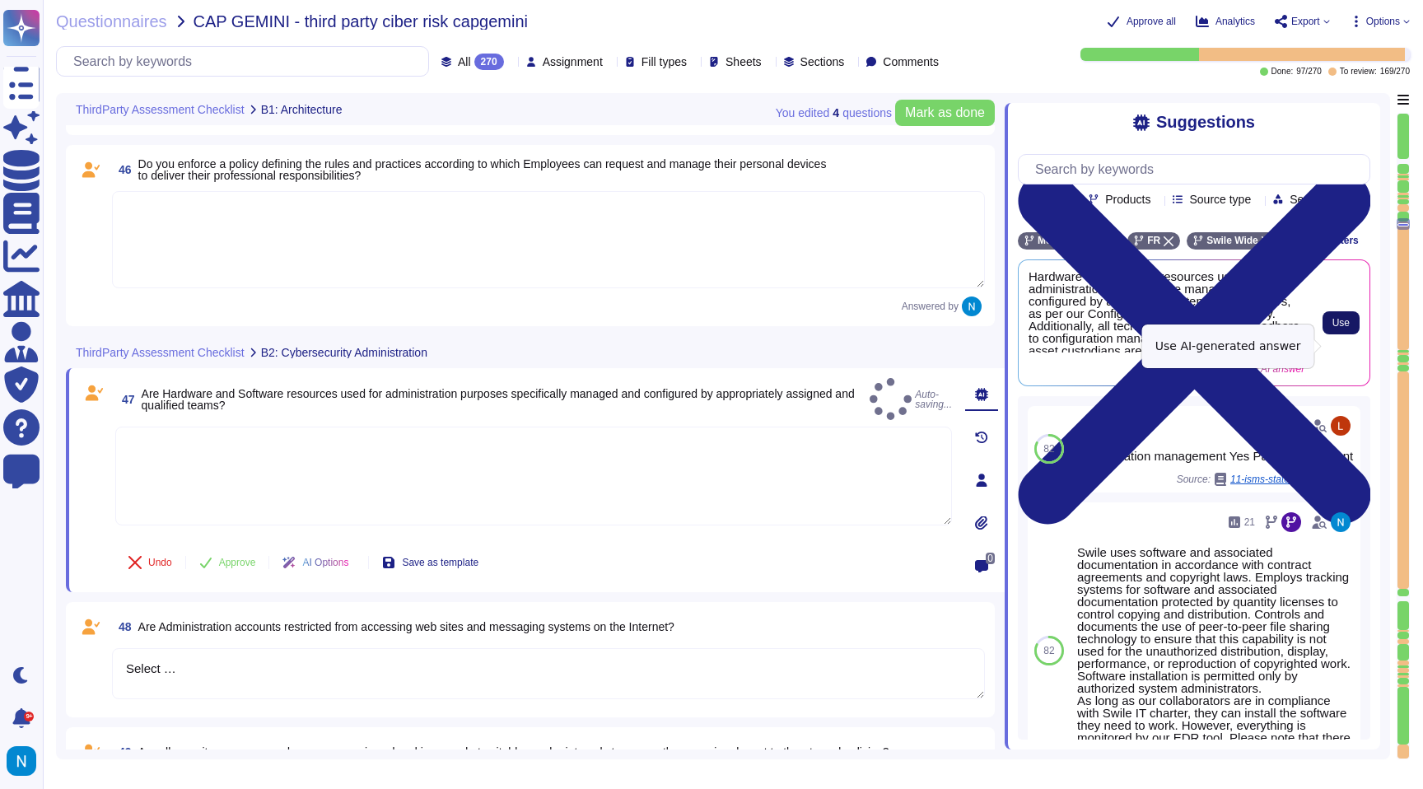
click at [1336, 328] on span "Use" at bounding box center [1340, 323] width 17 height 10
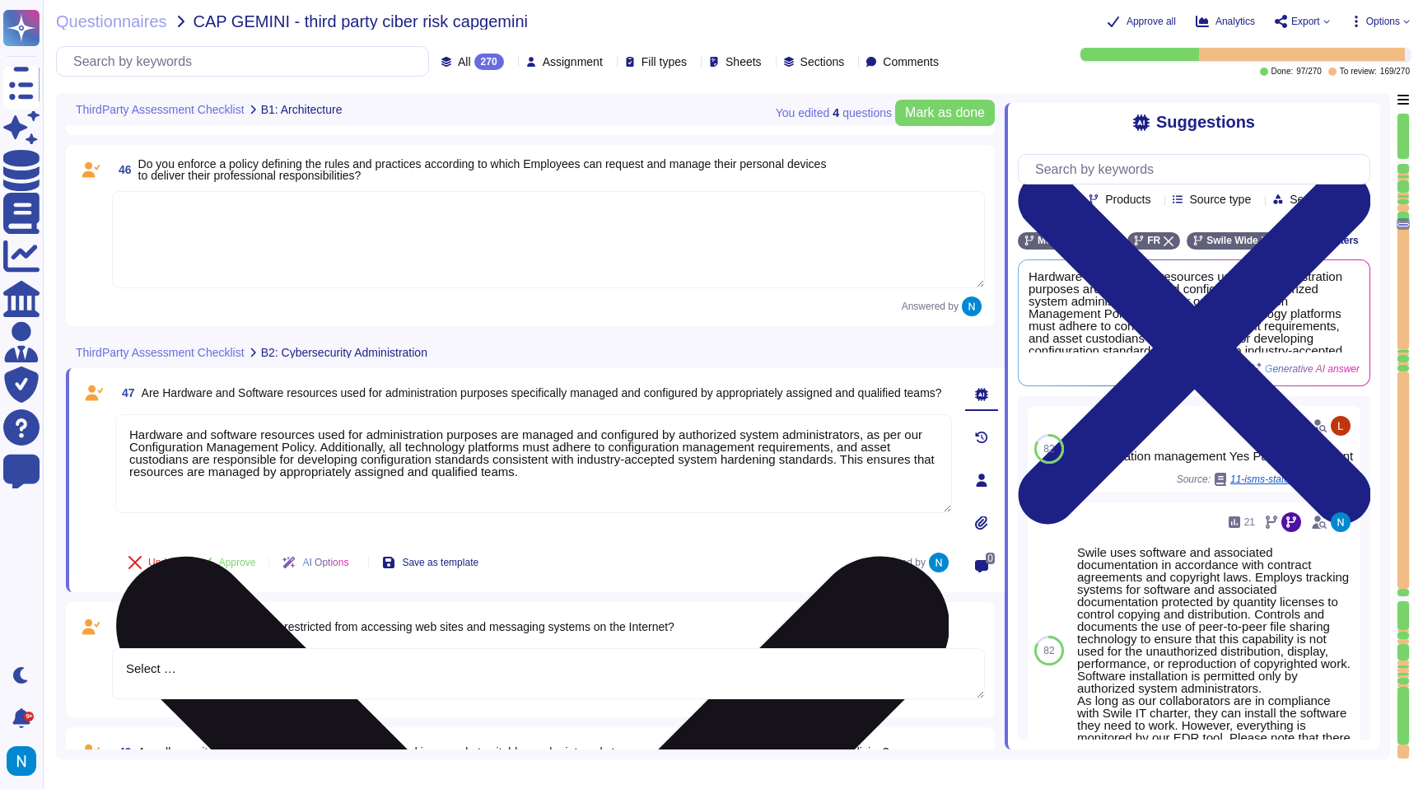
click at [136, 436] on textarea "Hardware and software resources used for administration purposes are managed an…" at bounding box center [533, 463] width 837 height 99
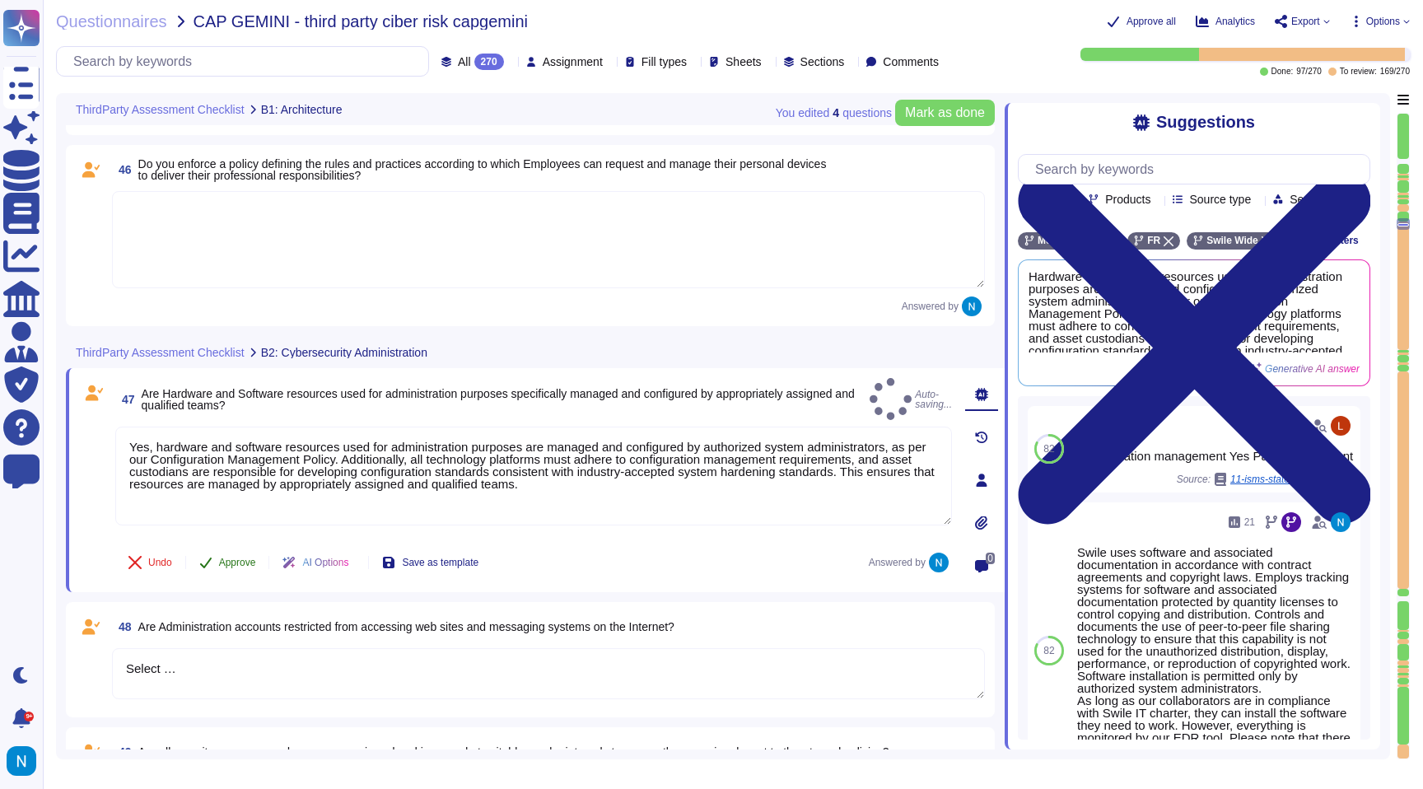
click at [231, 559] on span "Approve" at bounding box center [237, 563] width 37 height 10
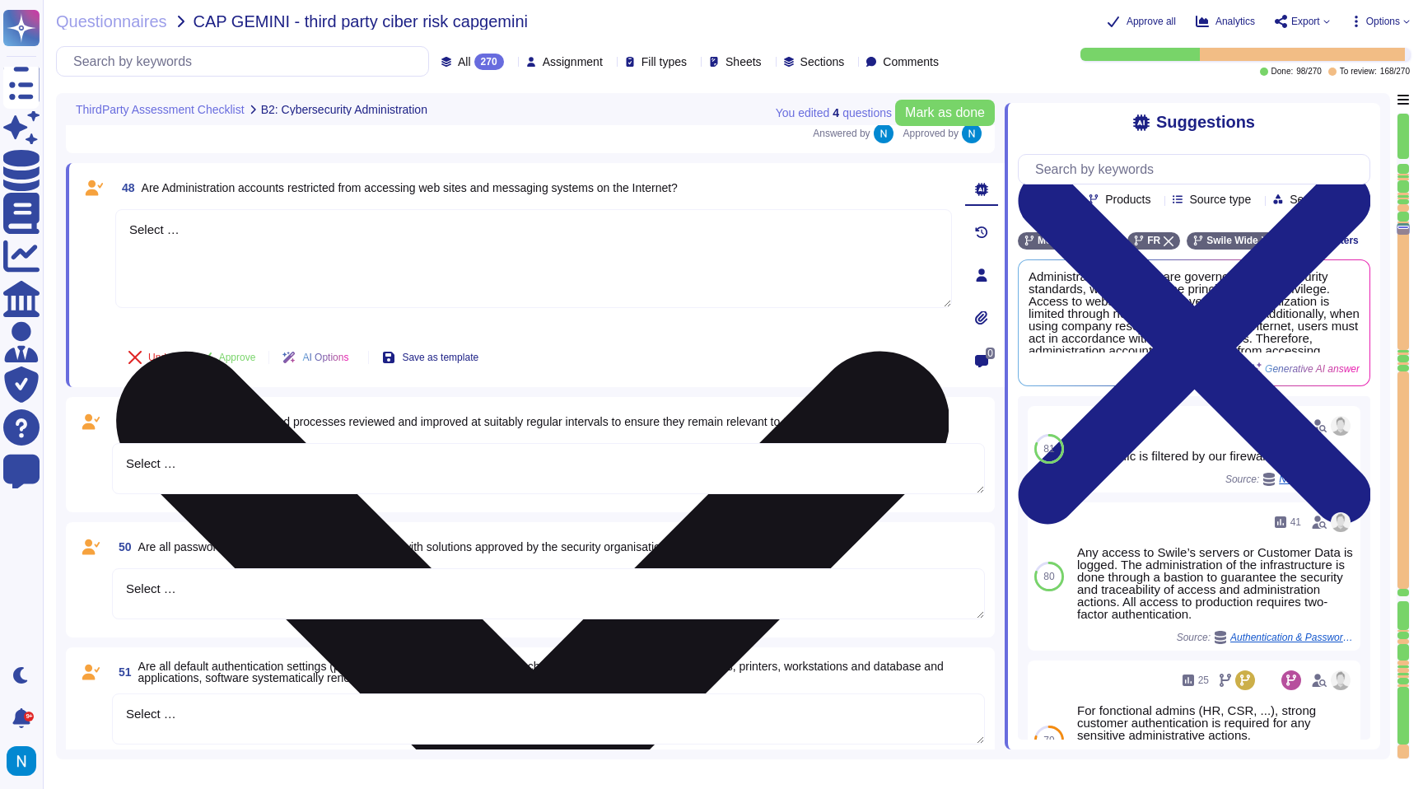
scroll to position [8890, 0]
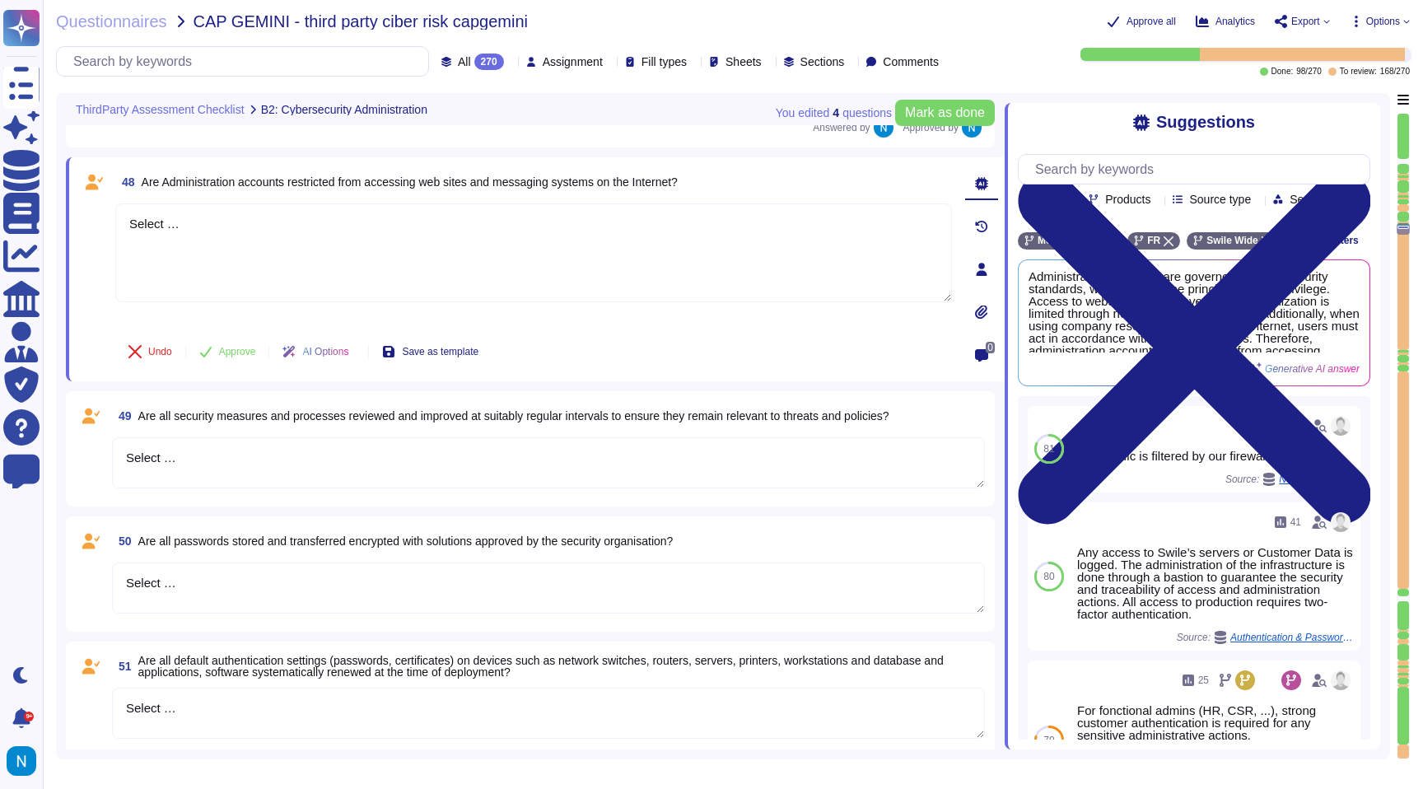
click at [511, 63] on icon at bounding box center [511, 63] width 0 height 0
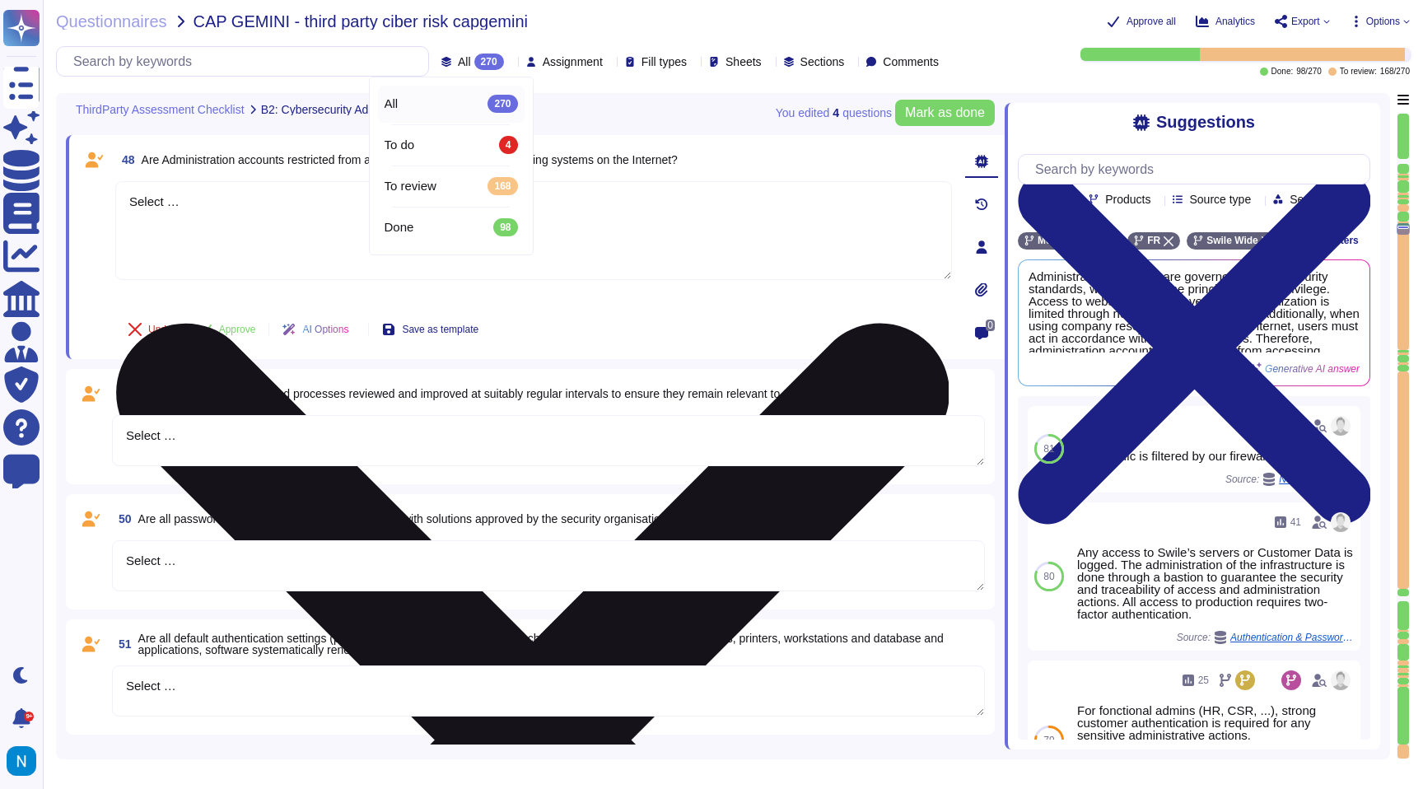
click at [245, 217] on textarea "Select …" at bounding box center [533, 230] width 837 height 99
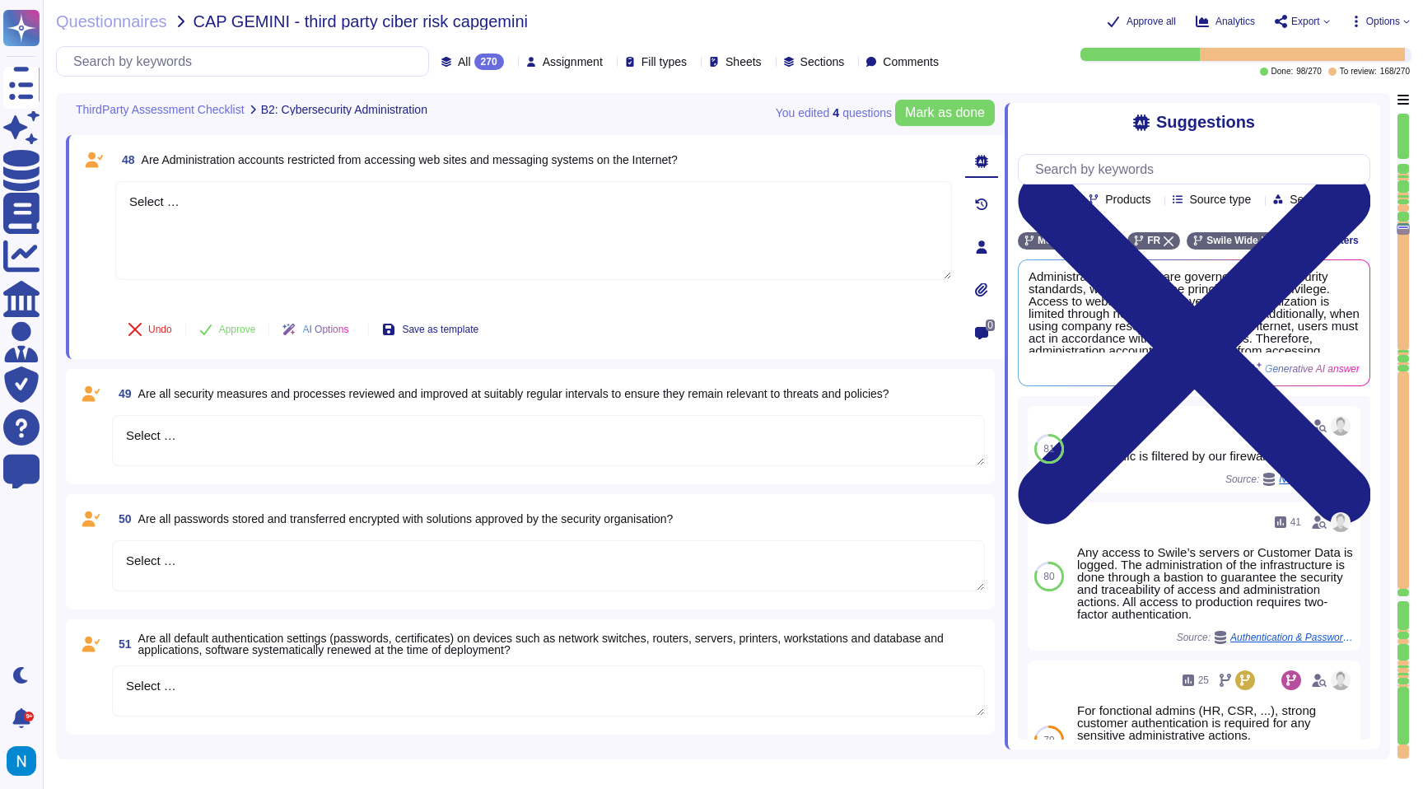
click at [511, 63] on icon at bounding box center [511, 63] width 0 height 0
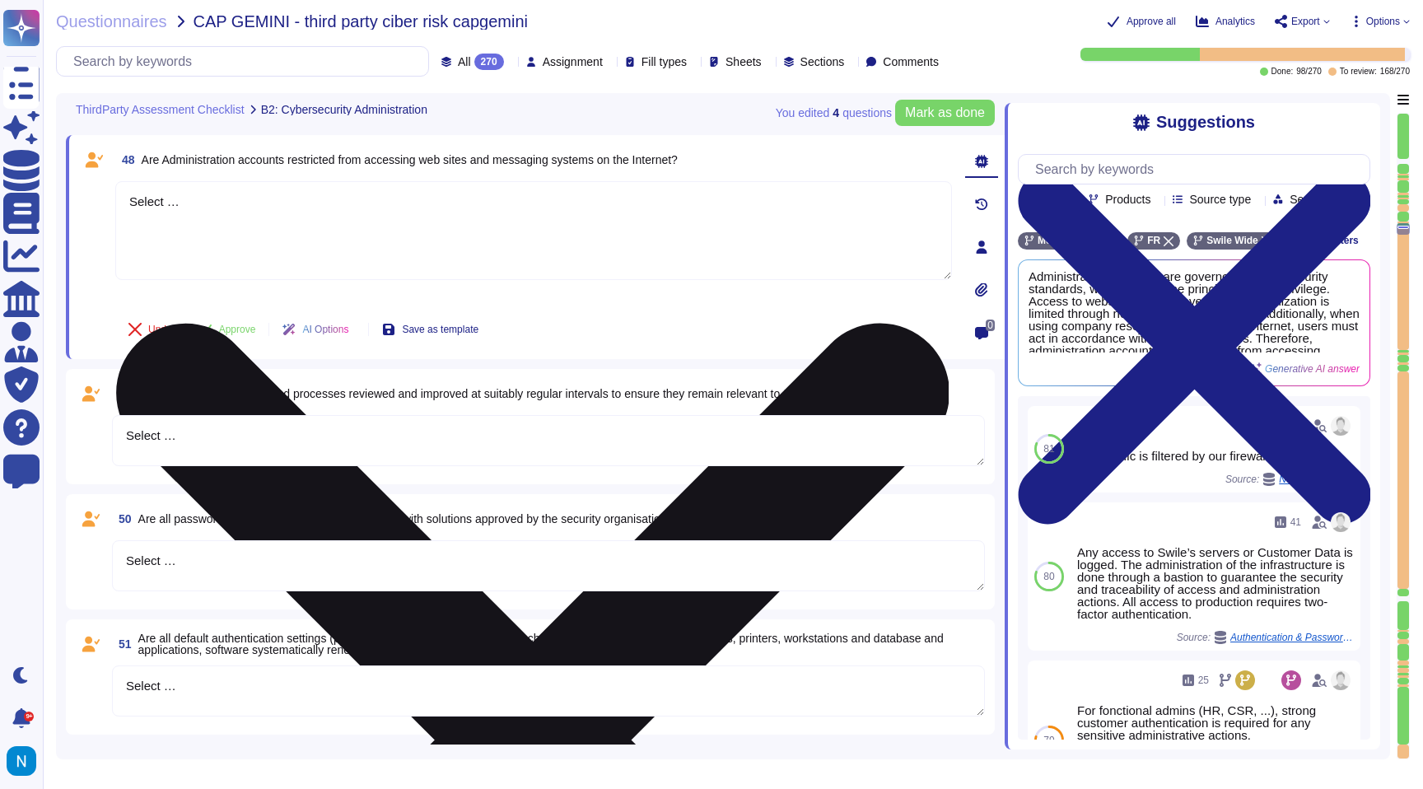
click at [283, 184] on textarea "Select …" at bounding box center [533, 230] width 837 height 99
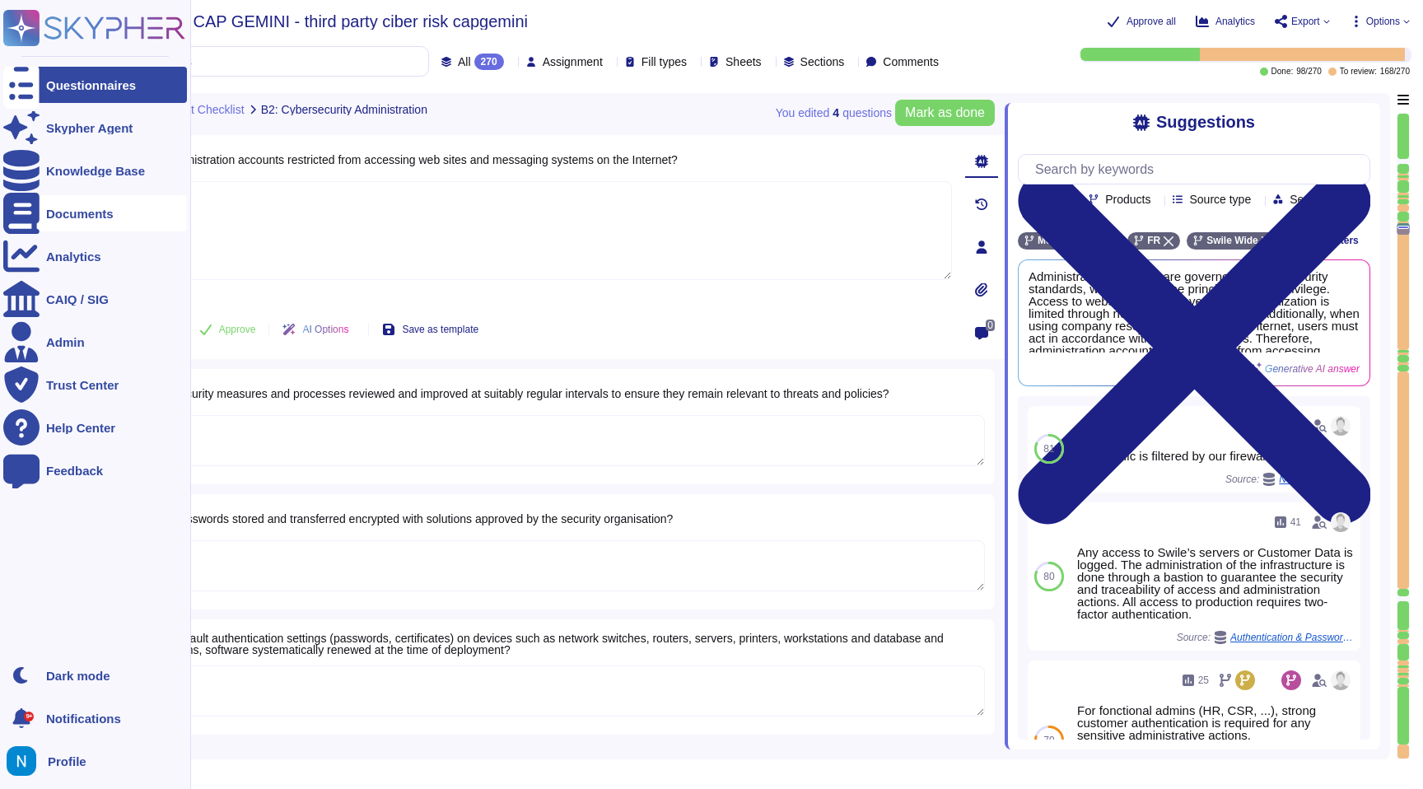
drag, startPoint x: 308, startPoint y: 209, endPoint x: 16, endPoint y: 198, distance: 292.6
click at [16, 198] on div "Questionnaires Skypher Agent Knowledge Base Documents Analytics CAIQ / SIG Admi…" at bounding box center [711, 394] width 1423 height 789
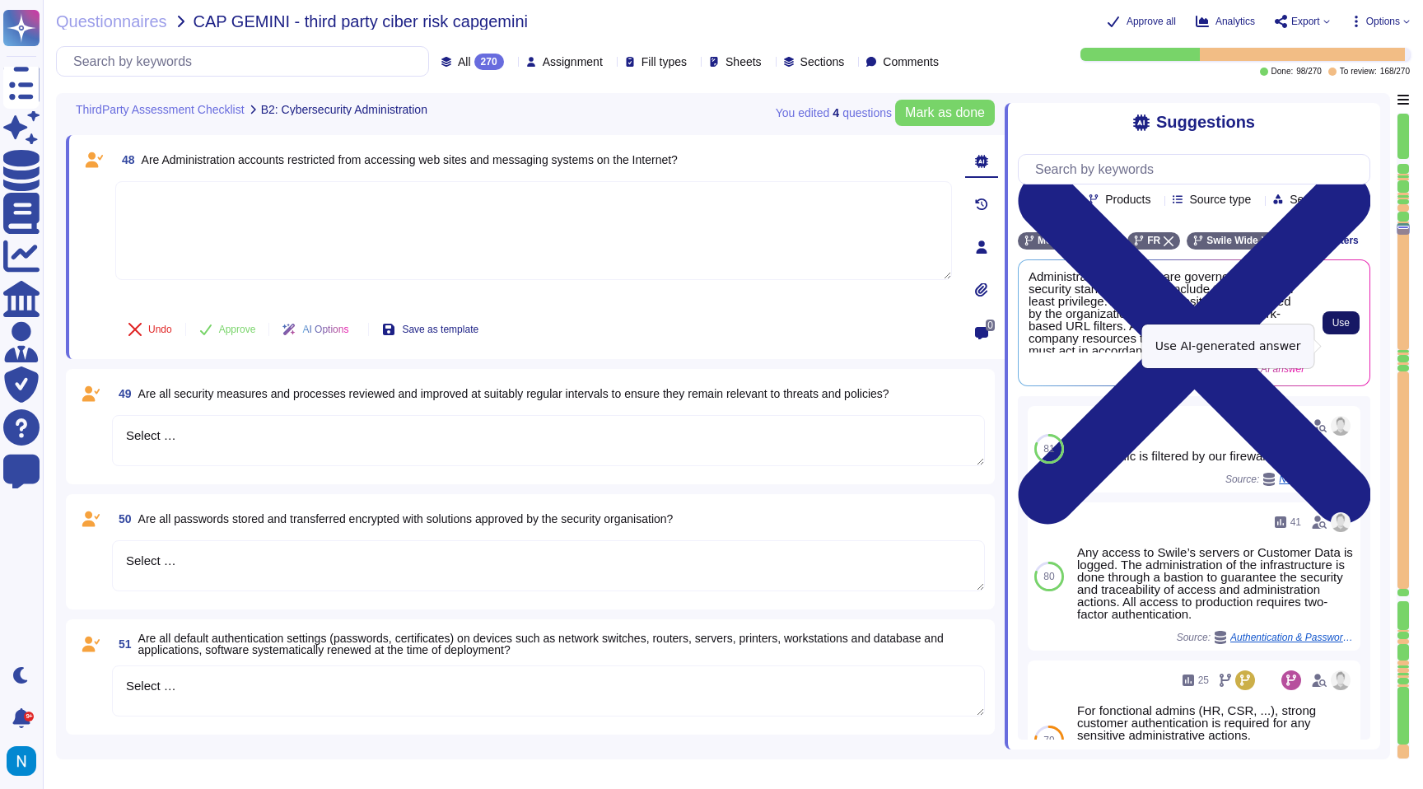
click at [1338, 334] on button "Use" at bounding box center [1341, 322] width 37 height 23
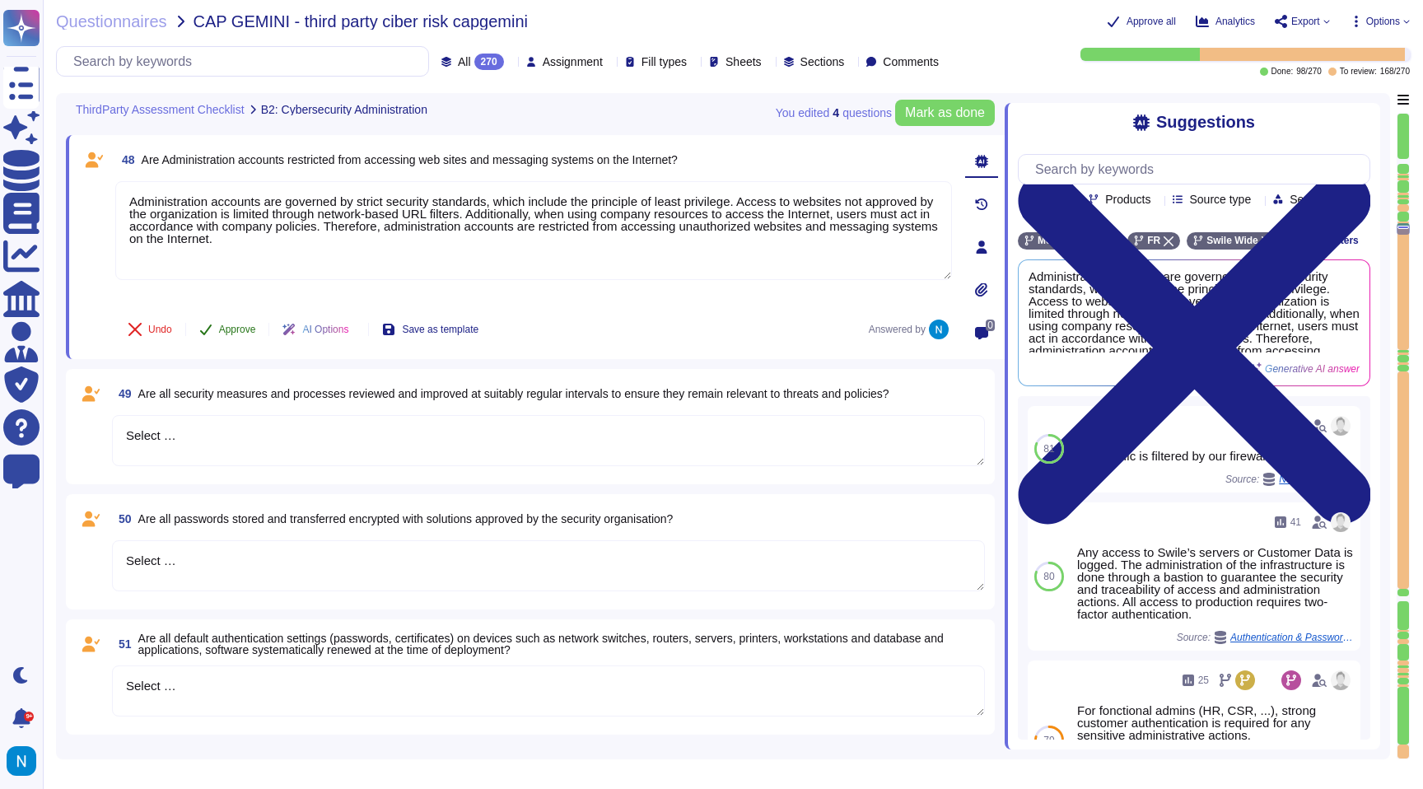
click at [225, 329] on span "Approve" at bounding box center [237, 329] width 37 height 10
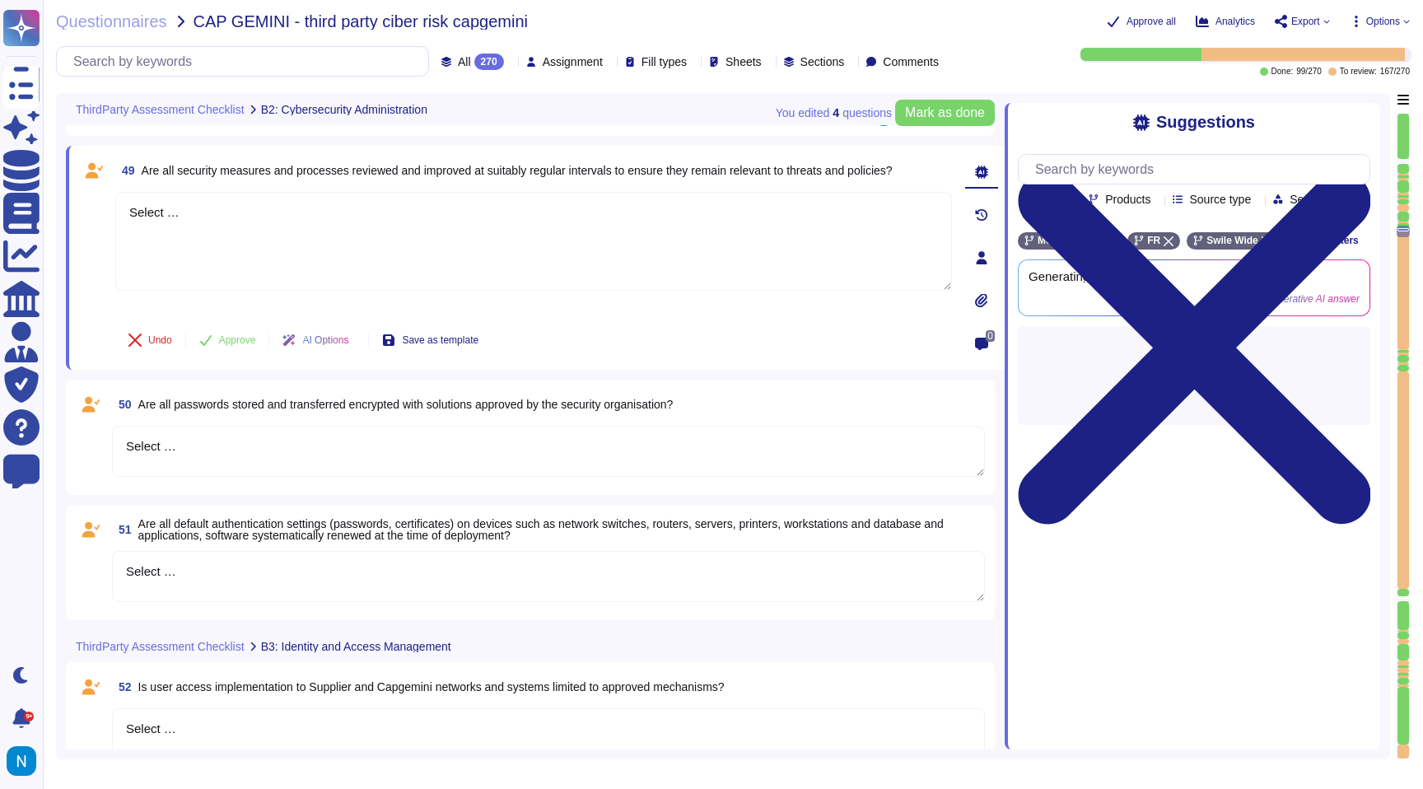
scroll to position [9071, 0]
drag, startPoint x: 226, startPoint y: 391, endPoint x: 256, endPoint y: 450, distance: 65.9
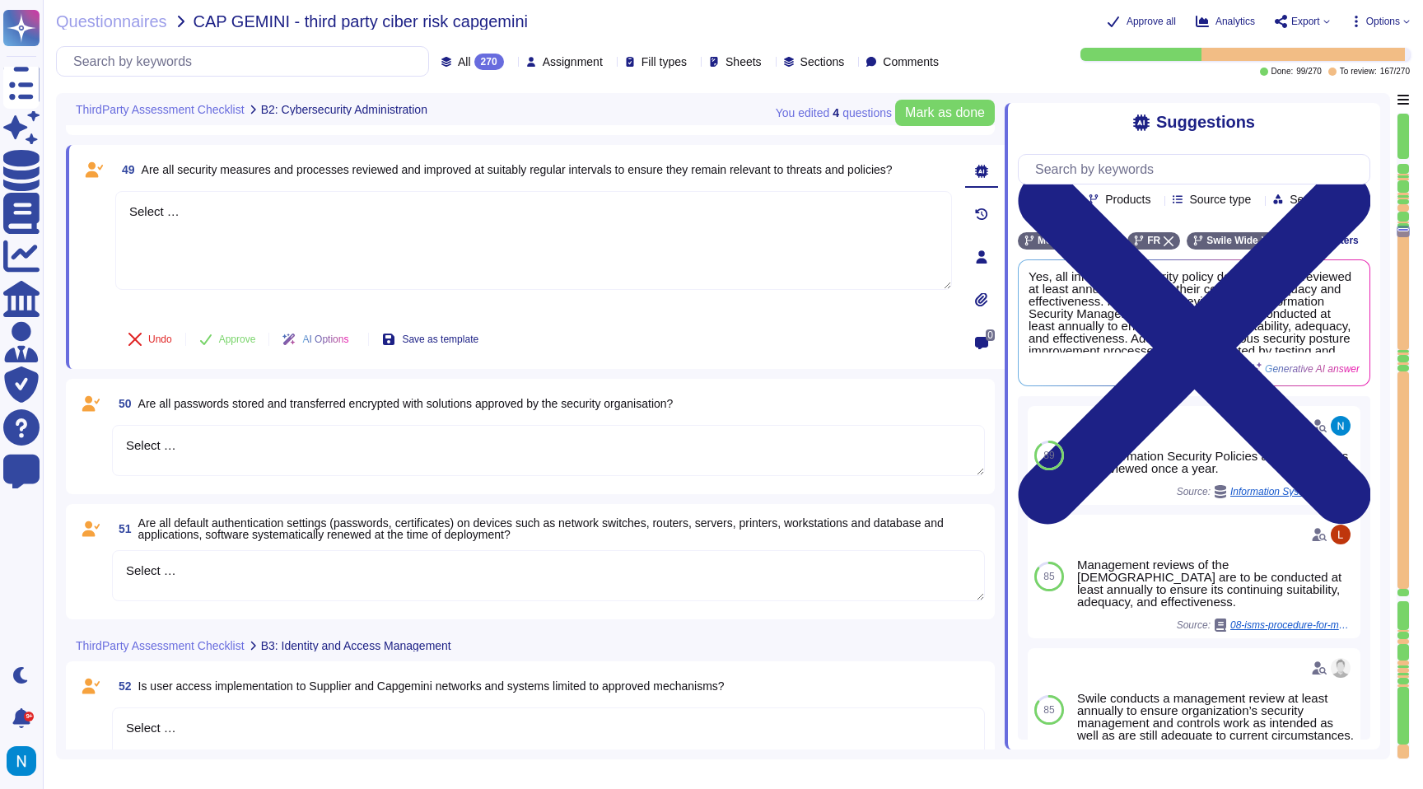
click at [441, 61] on div "All 270" at bounding box center [475, 62] width 69 height 16
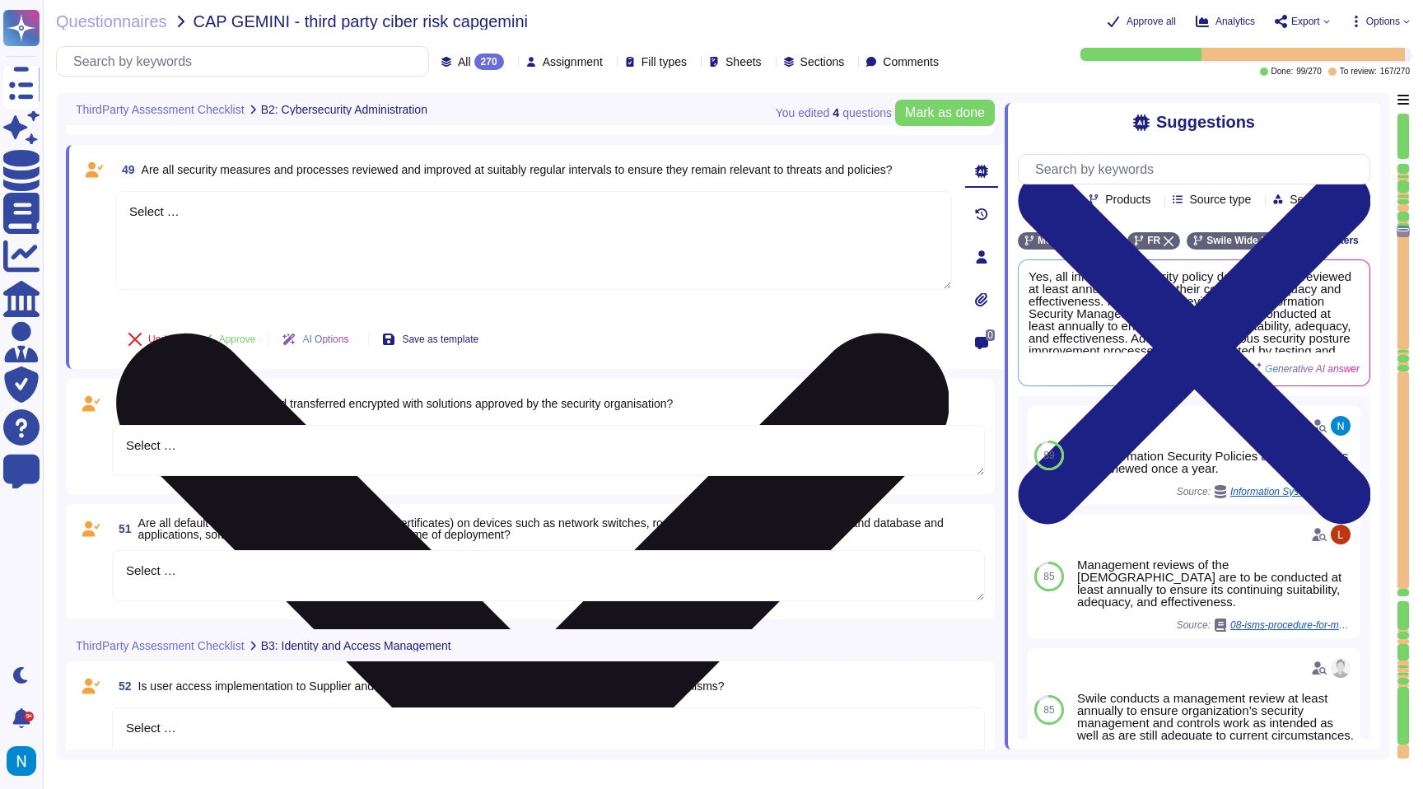
click at [313, 212] on textarea "Select …" at bounding box center [533, 240] width 837 height 99
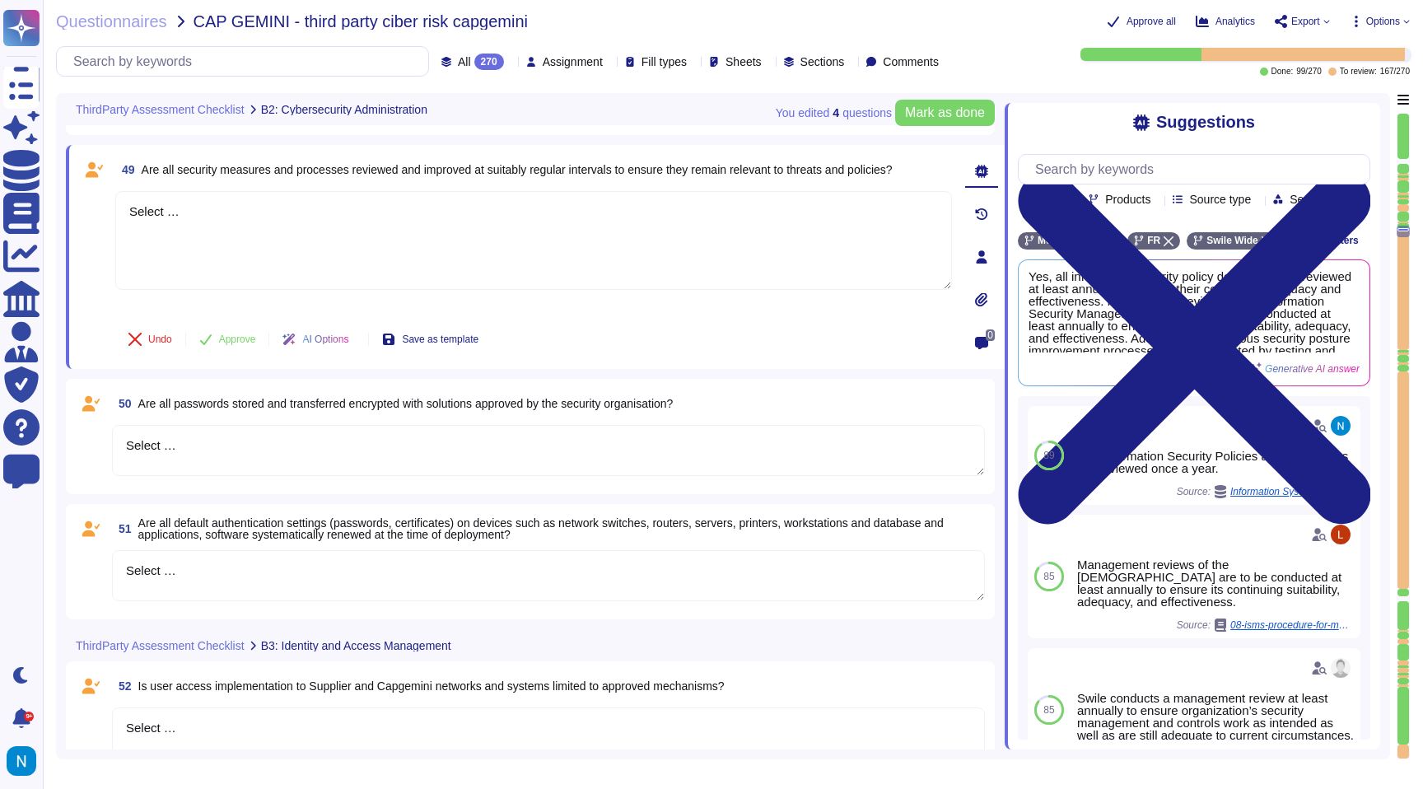
drag, startPoint x: 313, startPoint y: 212, endPoint x: 51, endPoint y: 209, distance: 261.9
click at [51, 209] on div "Questionnaires CAP GEMINI - third party ciber risk capgemini Approve all Analyt…" at bounding box center [733, 394] width 1380 height 789
click at [1337, 328] on span "Use" at bounding box center [1340, 323] width 17 height 10
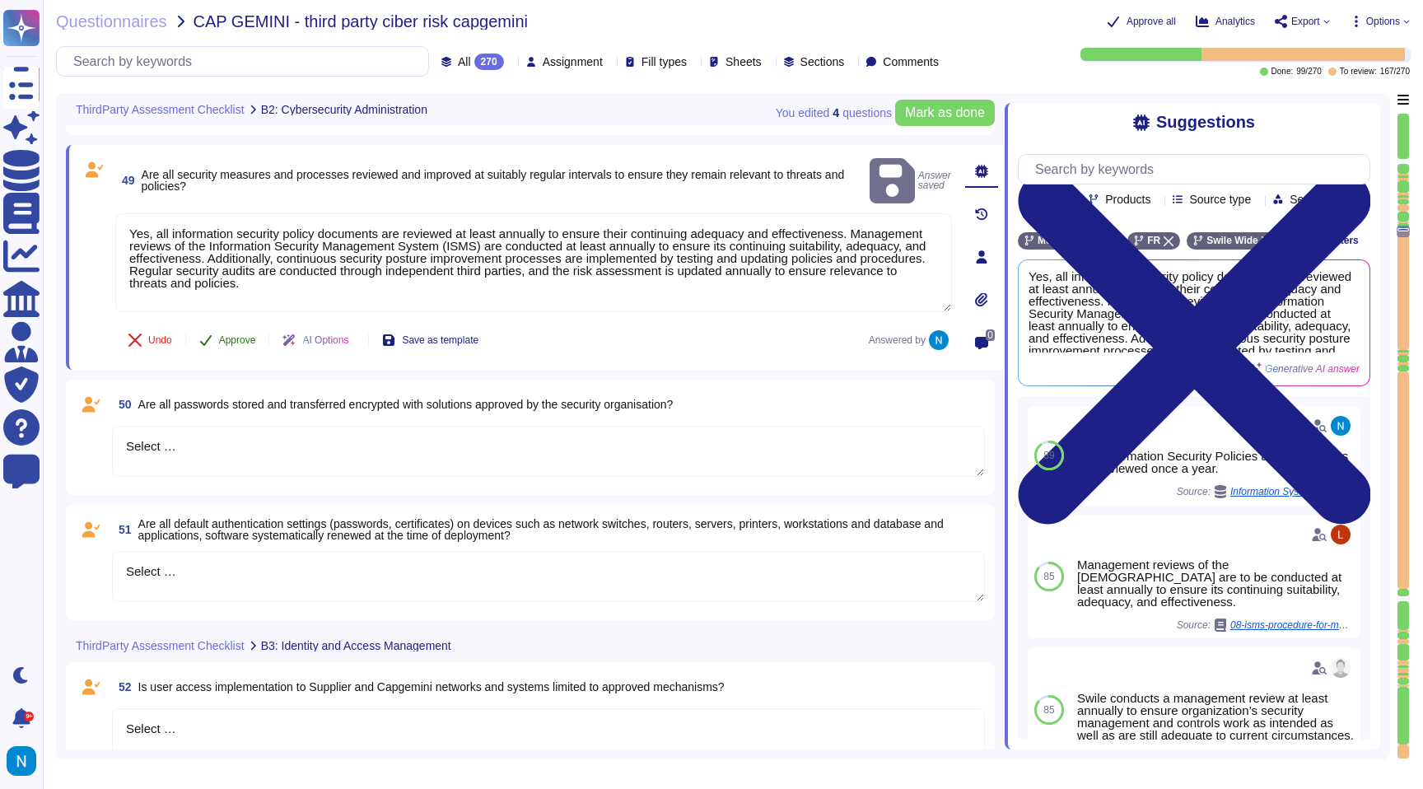
click at [228, 346] on button "Approve" at bounding box center [227, 340] width 83 height 33
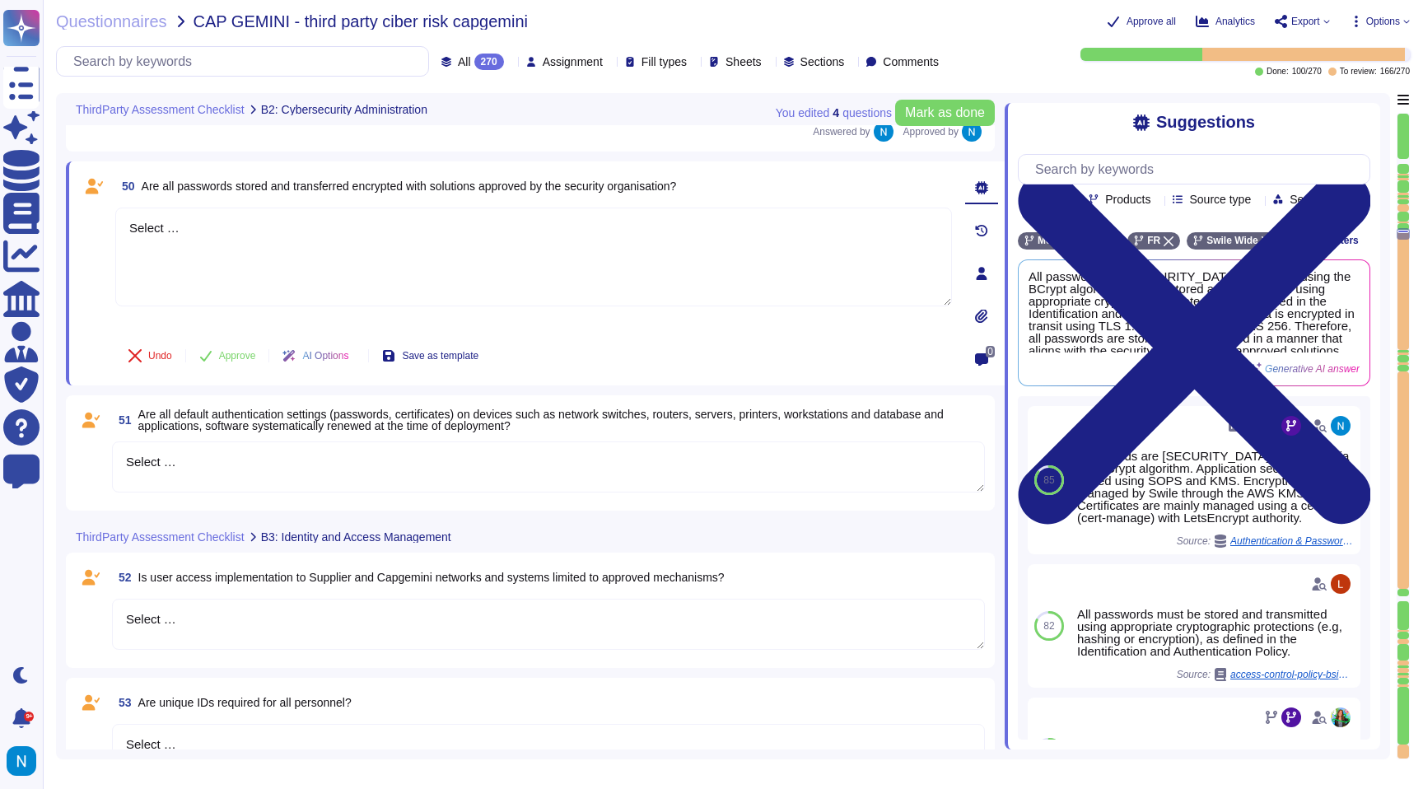
scroll to position [9252, 0]
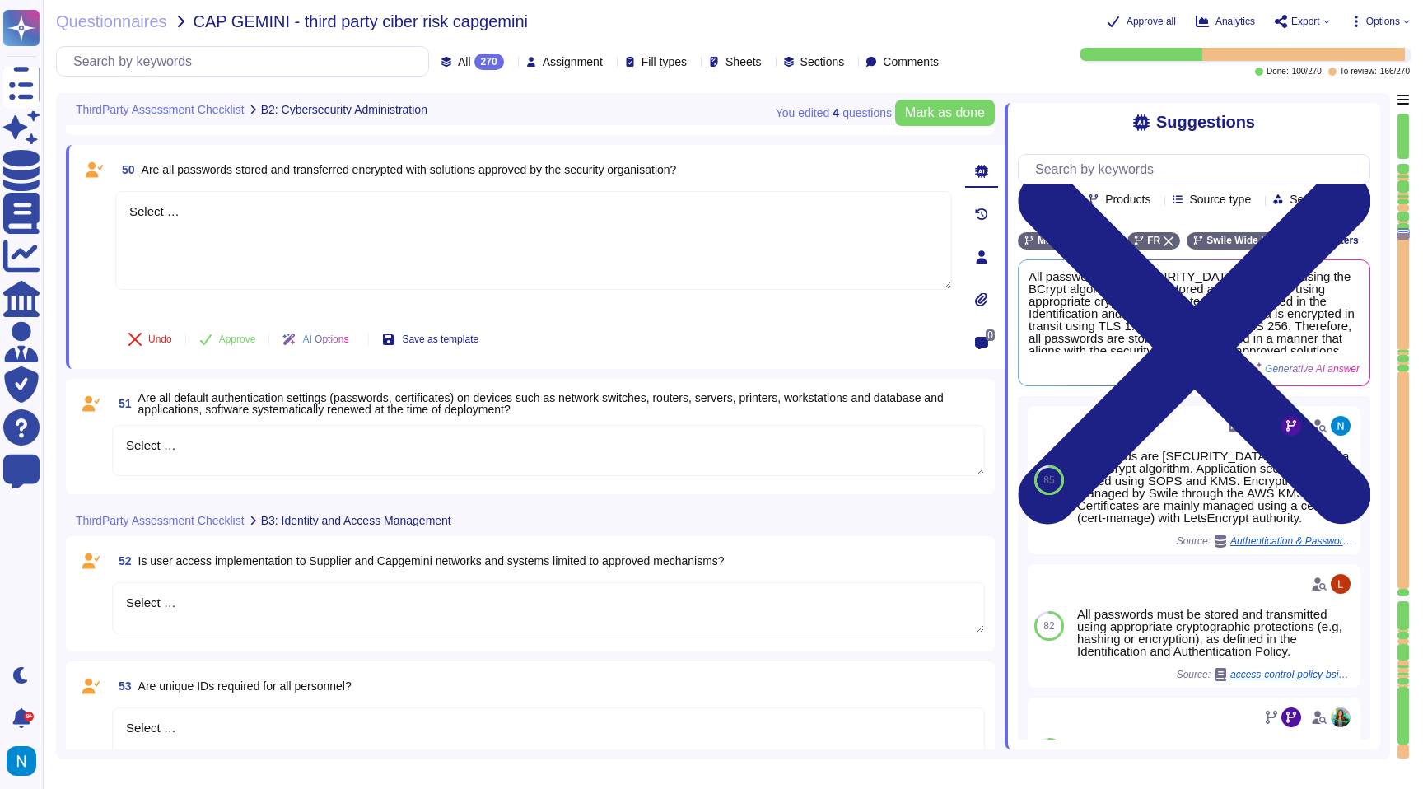
click at [441, 64] on div "All 270" at bounding box center [475, 62] width 69 height 16
click at [443, 139] on div "To do 4" at bounding box center [451, 145] width 133 height 18
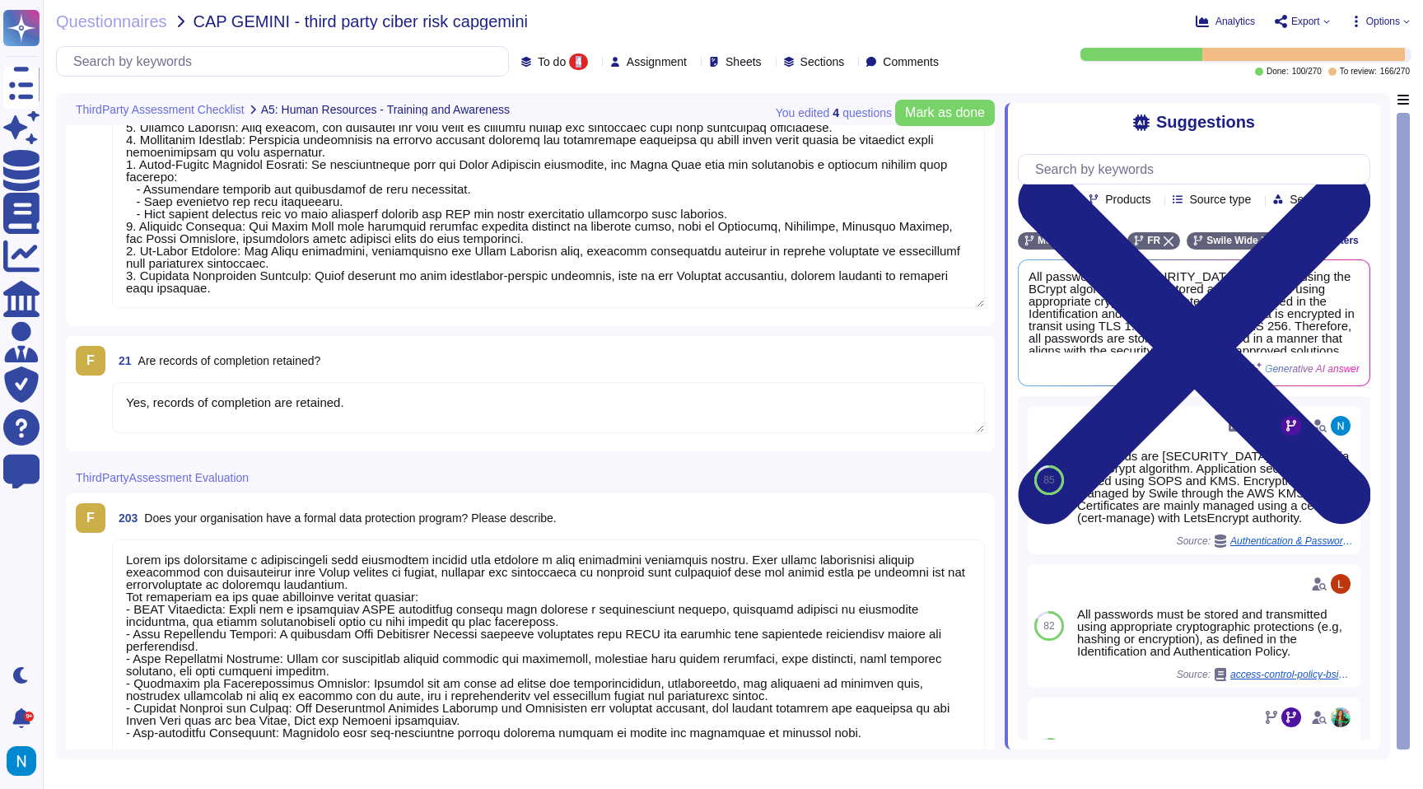
scroll to position [269, 0]
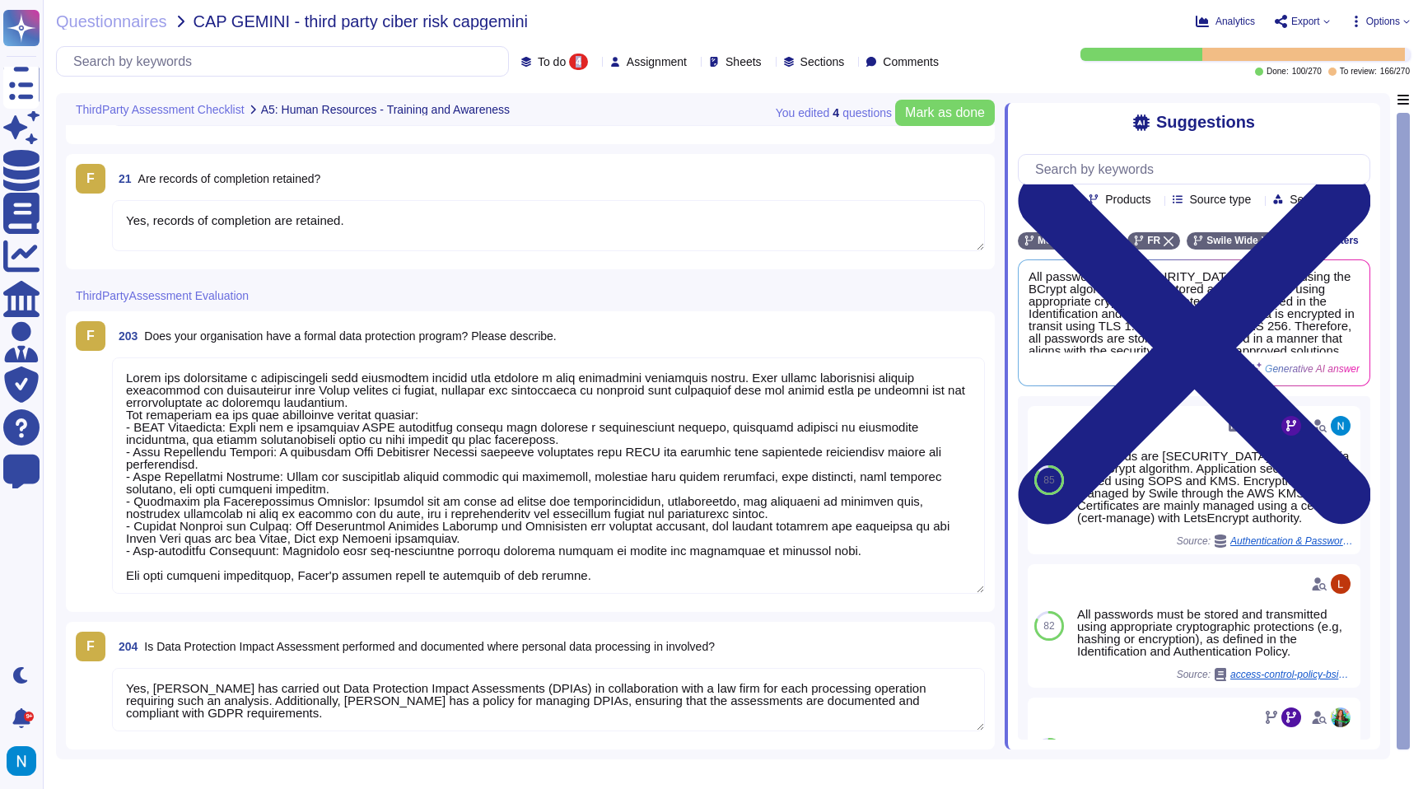
click at [531, 63] on div "To do 4" at bounding box center [557, 62] width 73 height 16
click at [544, 189] on div "To review 166" at bounding box center [542, 186] width 133 height 18
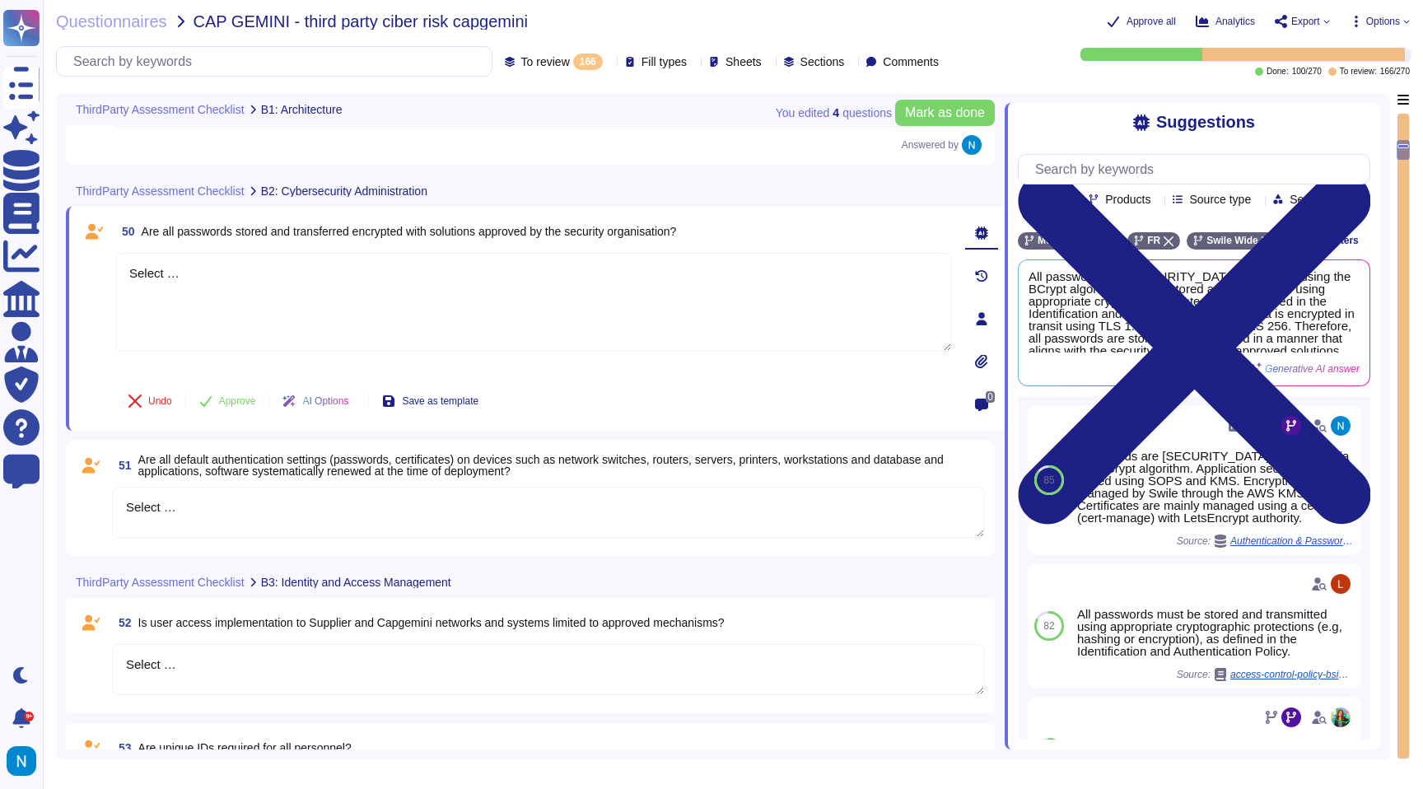
scroll to position [1119, 0]
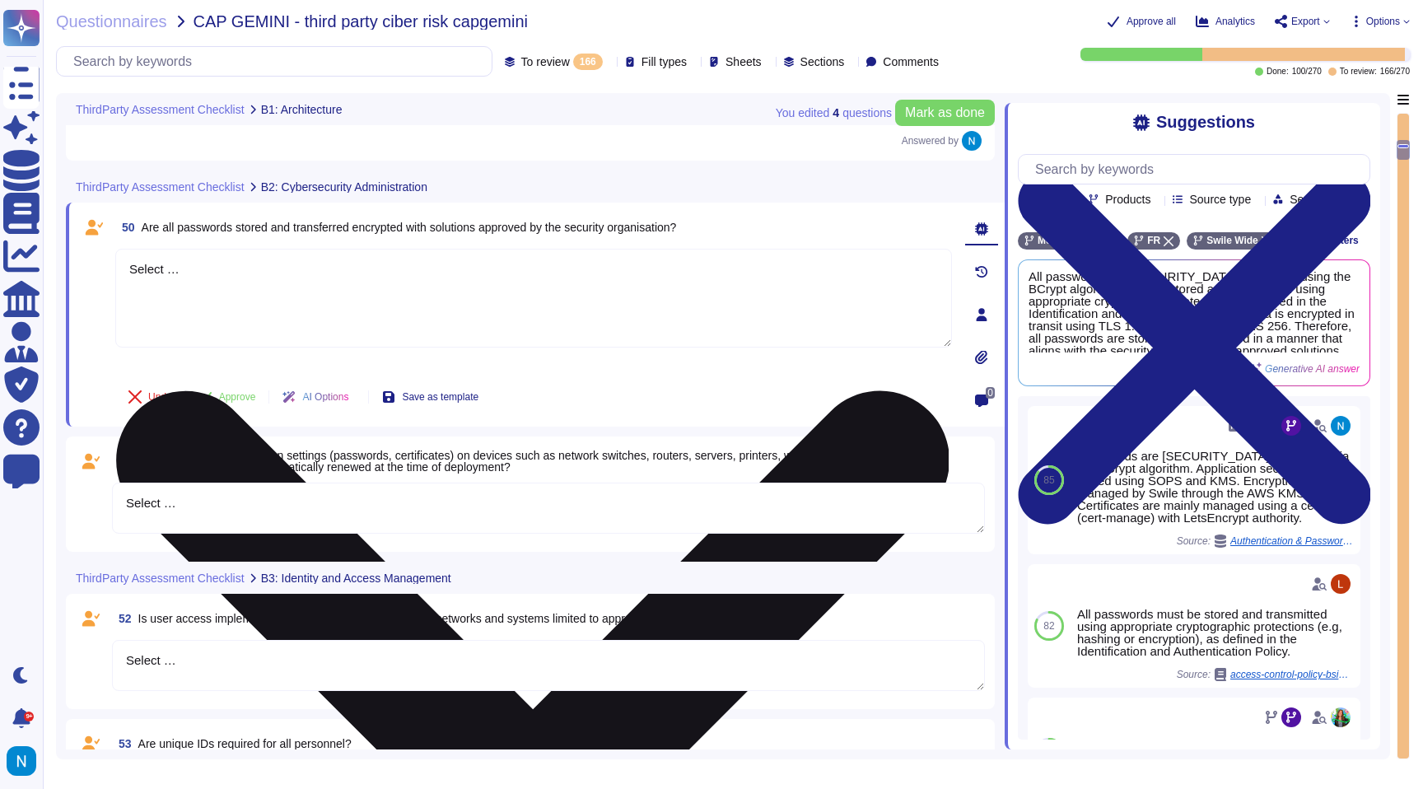
drag, startPoint x: 310, startPoint y: 306, endPoint x: 126, endPoint y: 266, distance: 188.0
click at [126, 266] on textarea "Select …" at bounding box center [533, 298] width 837 height 99
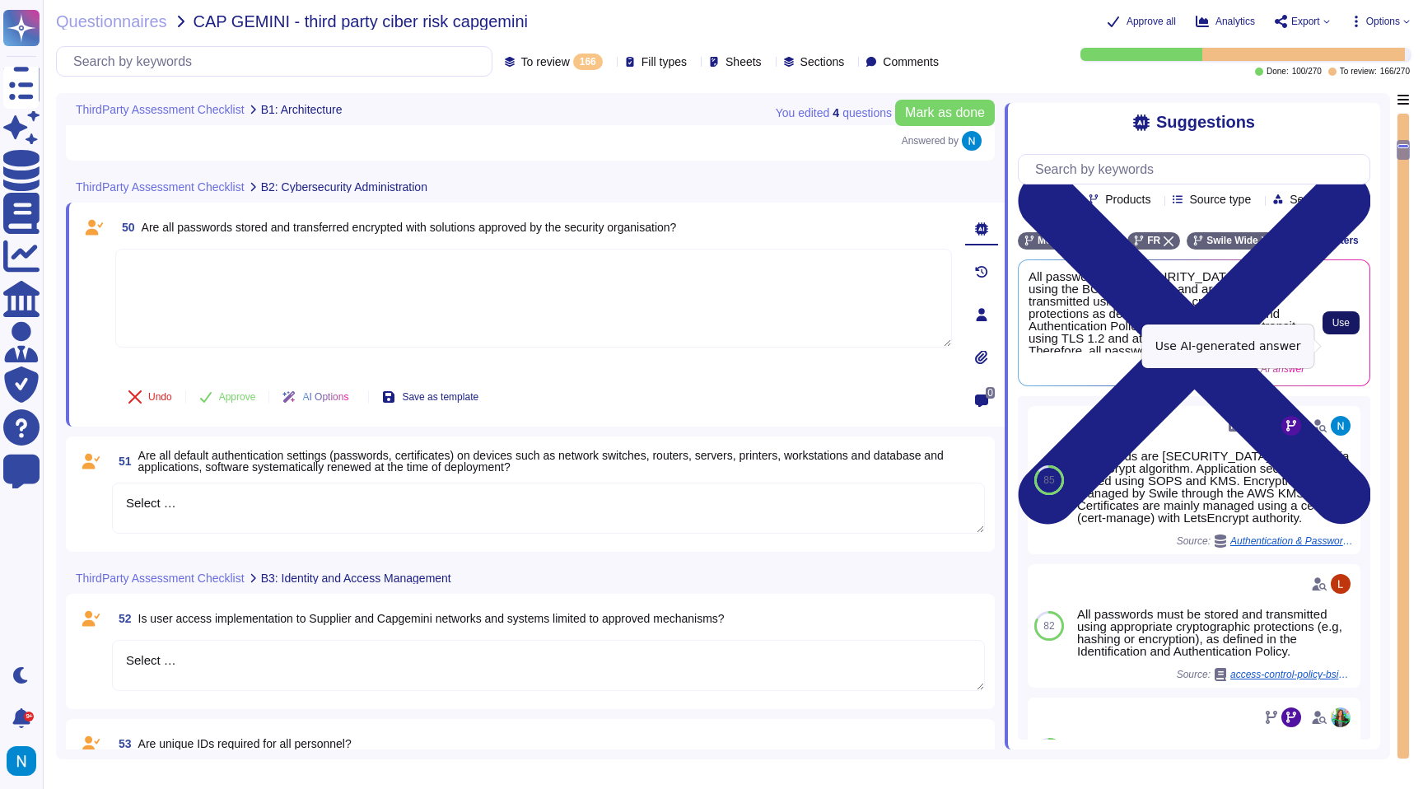
click at [1323, 334] on button "Use" at bounding box center [1341, 322] width 37 height 23
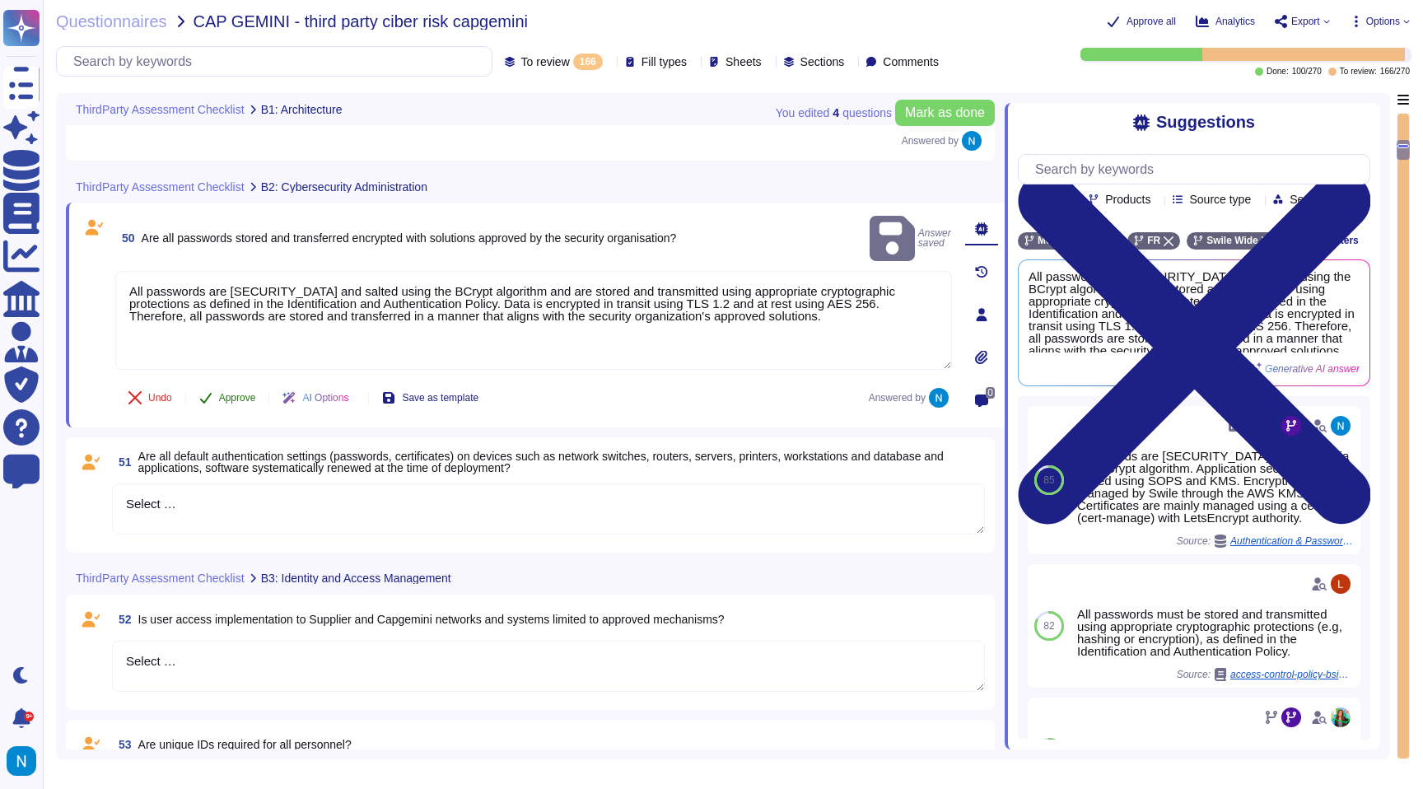
click at [230, 400] on span "Approve" at bounding box center [237, 398] width 37 height 10
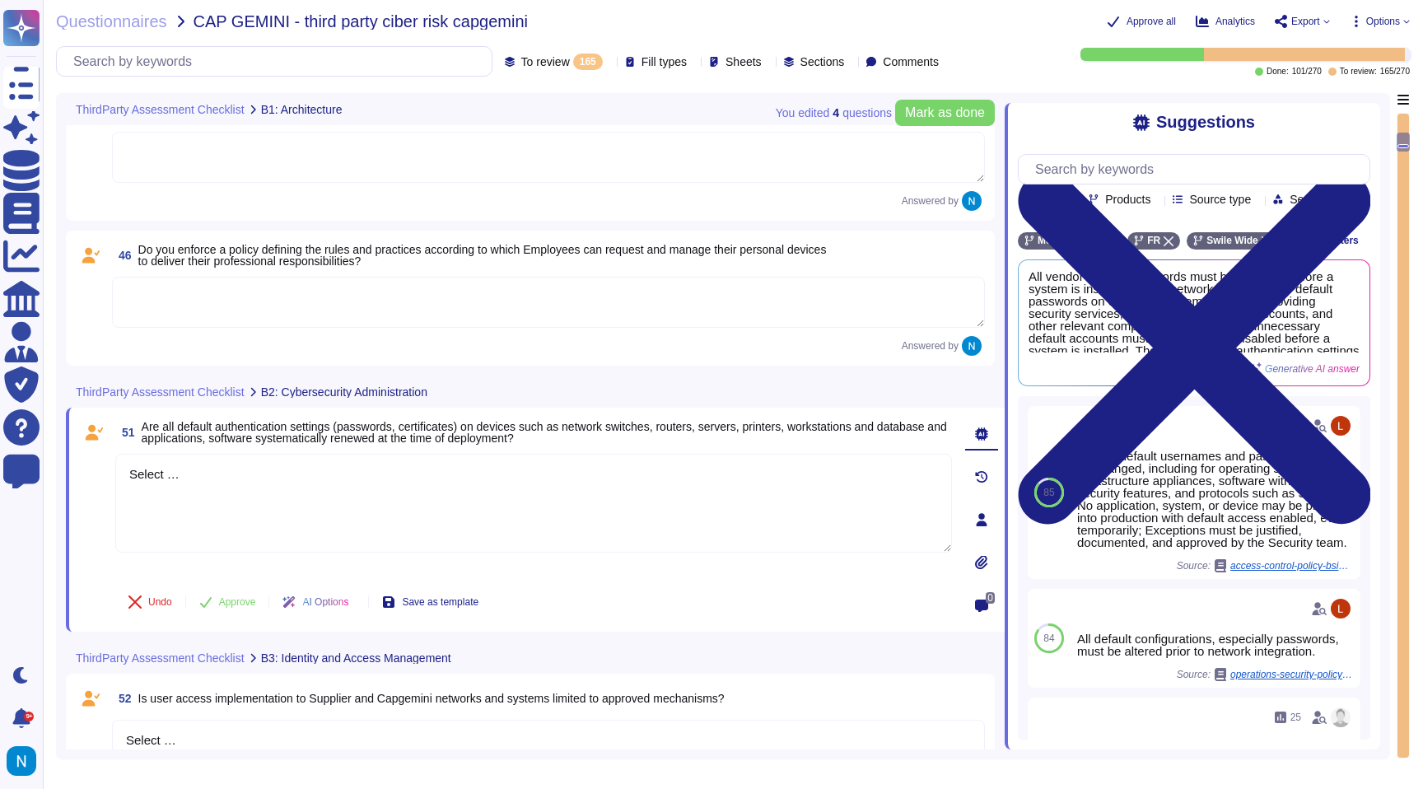
scroll to position [916, 0]
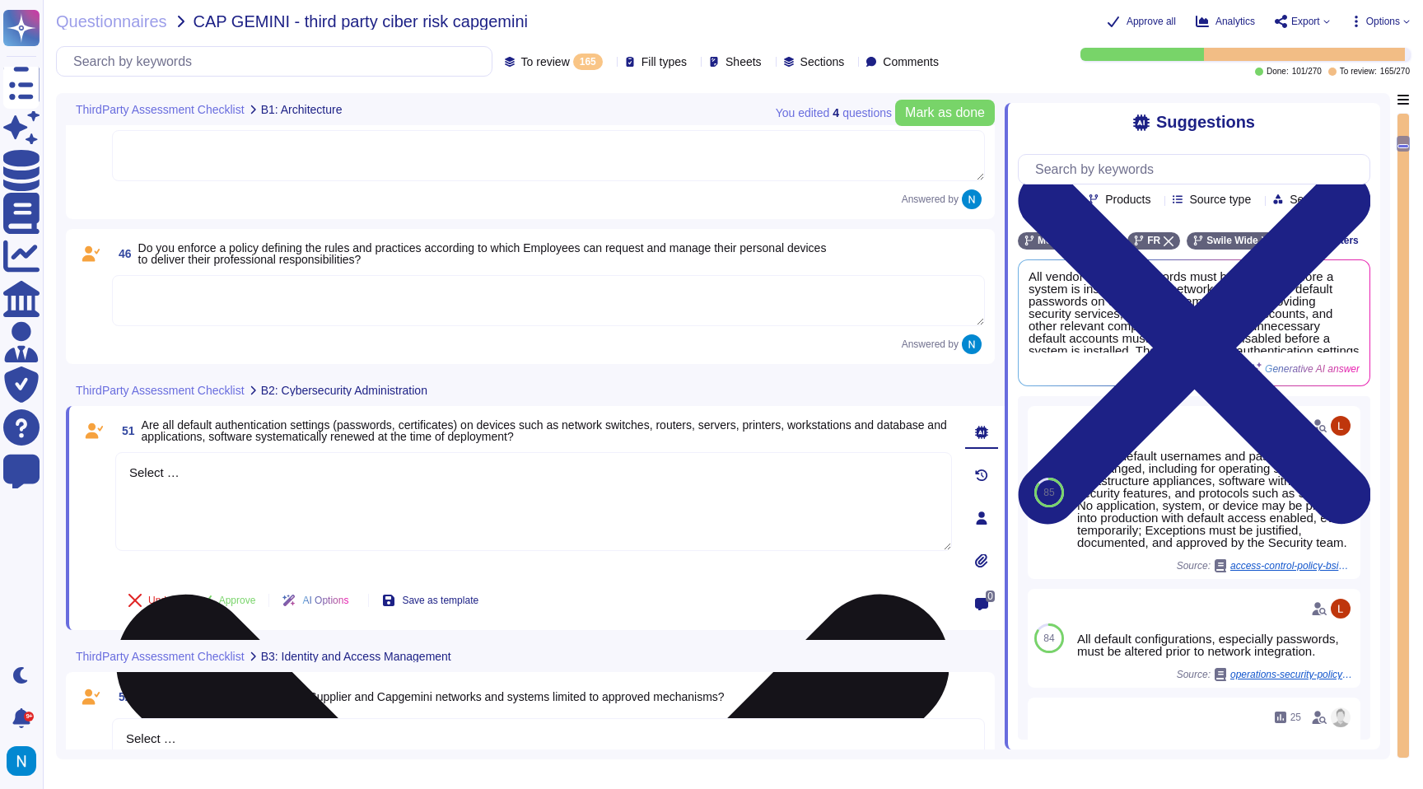
drag, startPoint x: 206, startPoint y: 470, endPoint x: 119, endPoint y: 465, distance: 87.4
click at [119, 465] on textarea "Select …" at bounding box center [533, 501] width 837 height 99
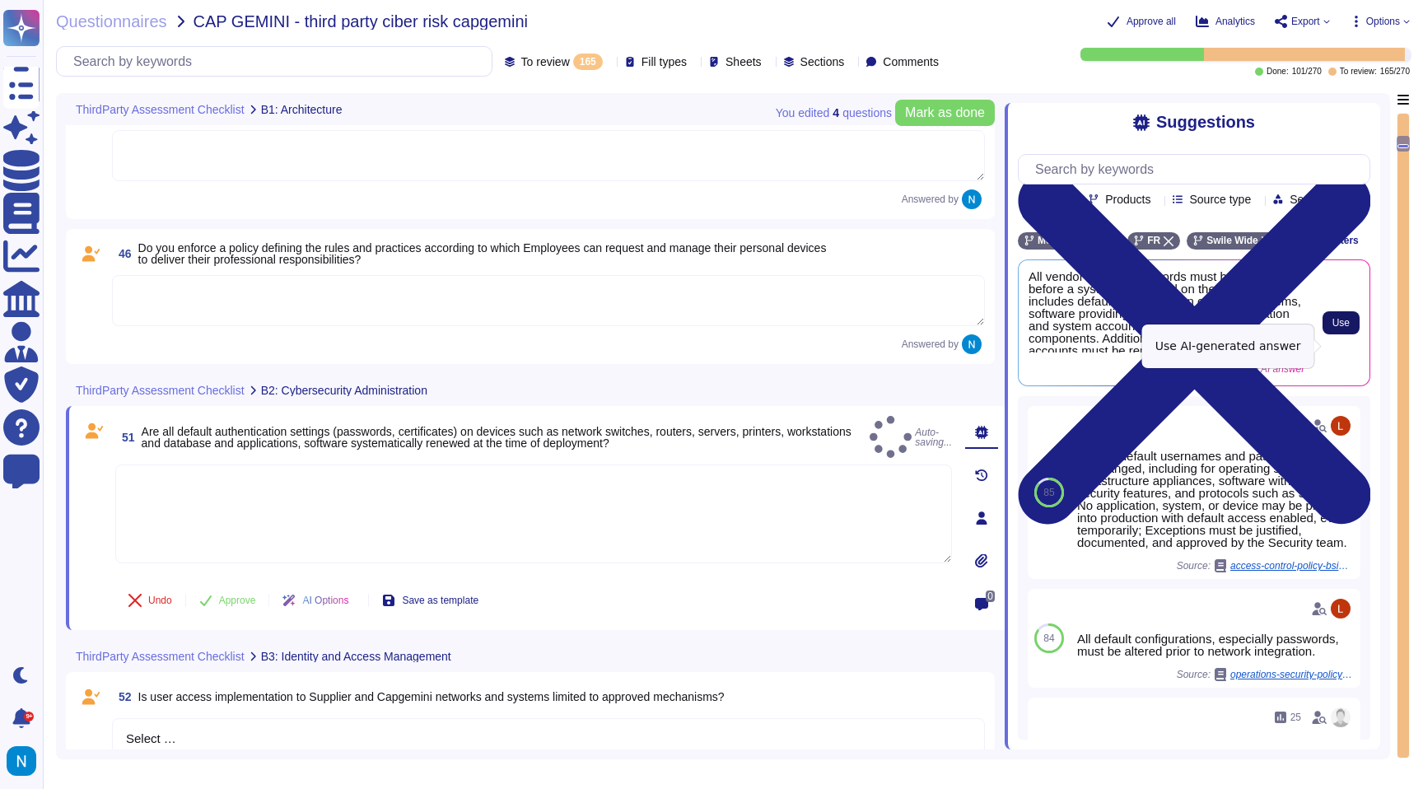
click at [1341, 328] on span "Use" at bounding box center [1340, 323] width 17 height 10
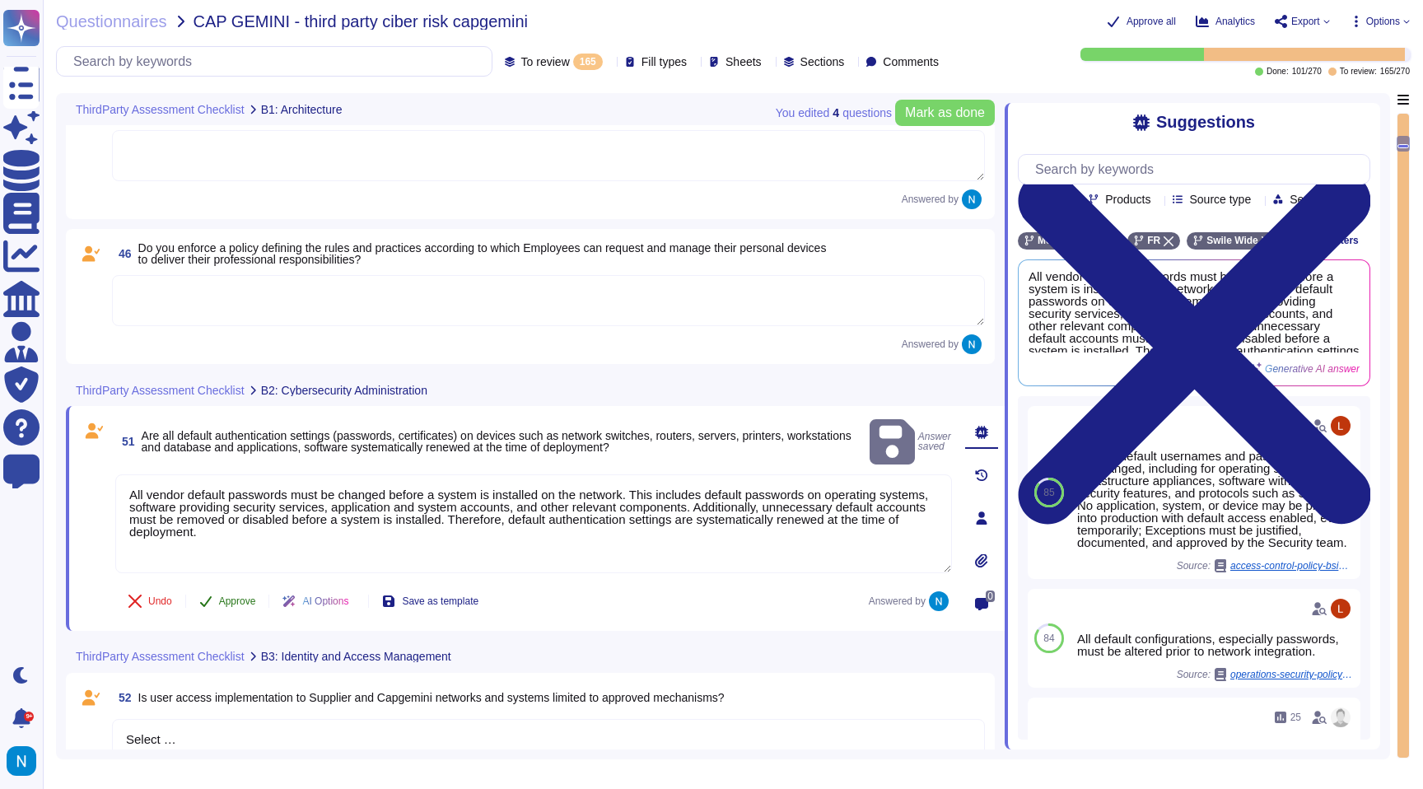
click at [257, 606] on button "Approve" at bounding box center [227, 601] width 83 height 33
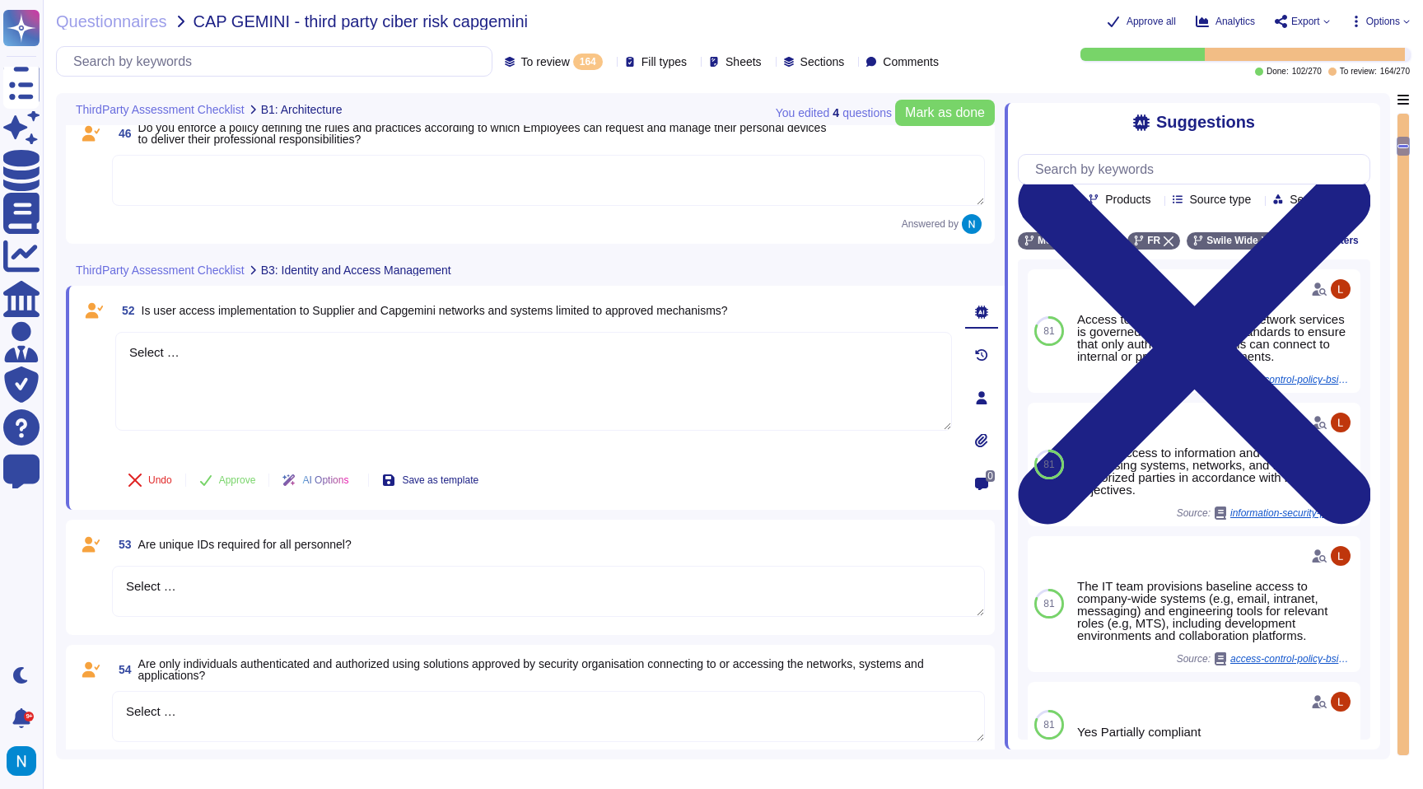
scroll to position [1020, 0]
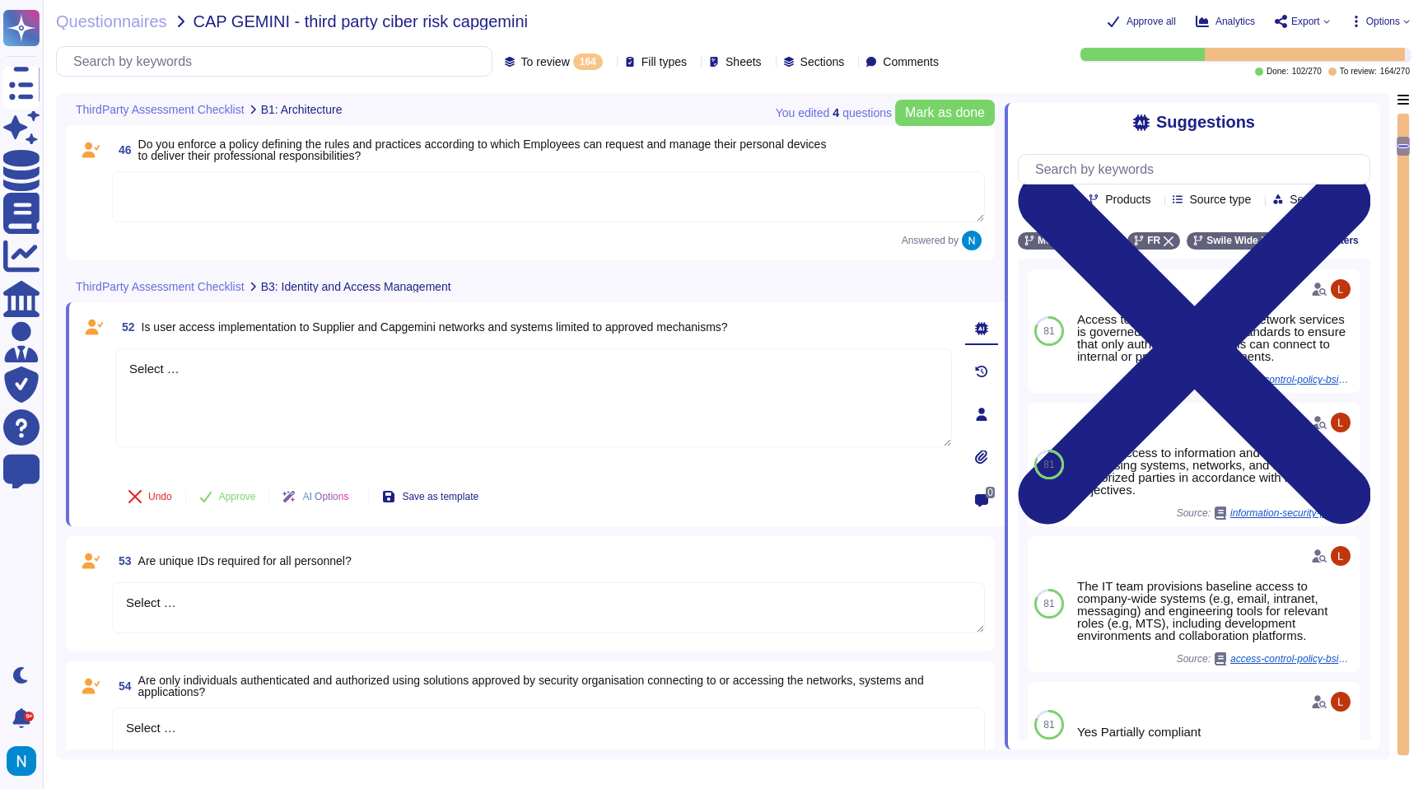
drag, startPoint x: 232, startPoint y: 393, endPoint x: 105, endPoint y: 352, distance: 133.1
click at [106, 352] on div "52 Is user access implementation to Supplier and Capgemini networks and systems…" at bounding box center [515, 414] width 873 height 204
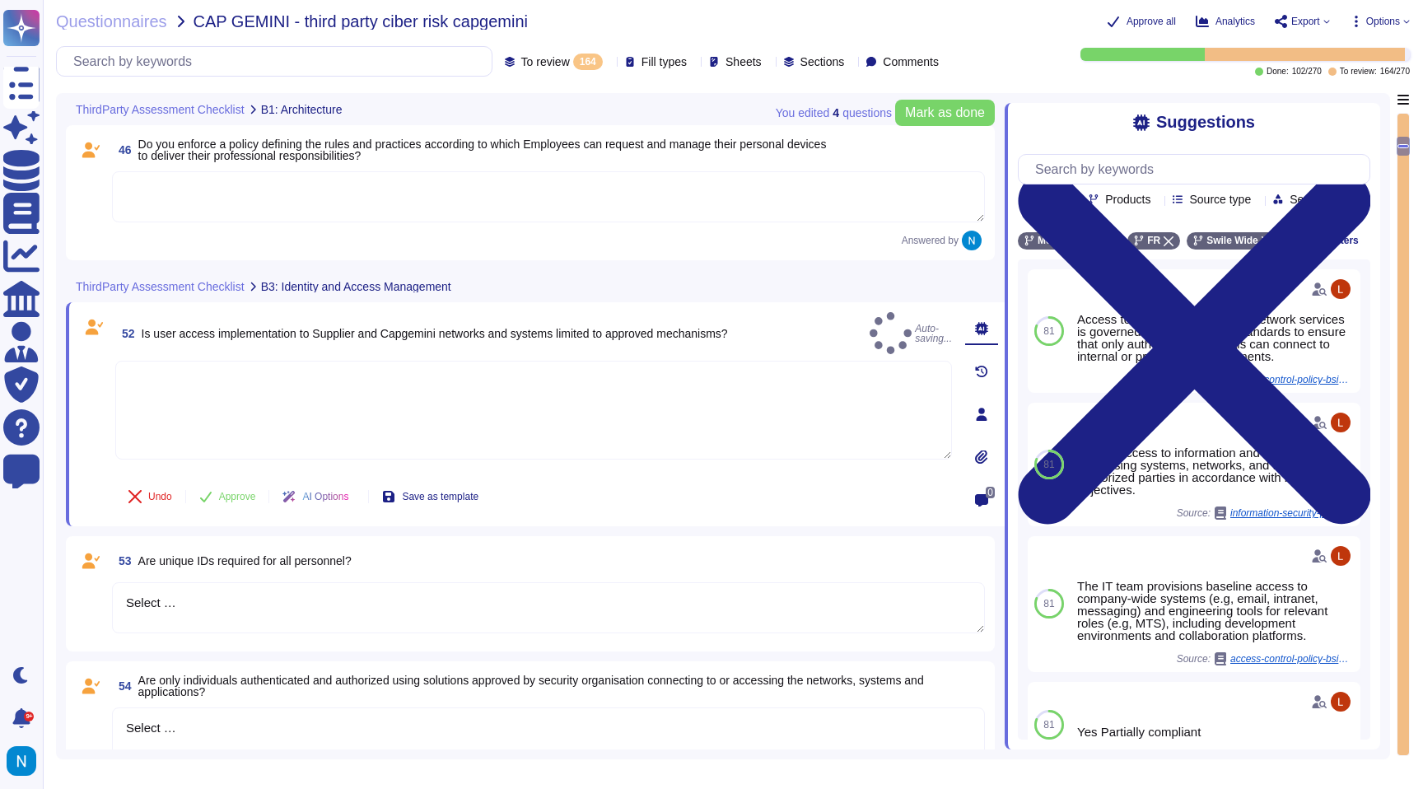
drag, startPoint x: 276, startPoint y: 596, endPoint x: 96, endPoint y: 587, distance: 179.8
click at [97, 587] on div "53 Are unique IDs required for all personnel? Select …" at bounding box center [530, 594] width 909 height 96
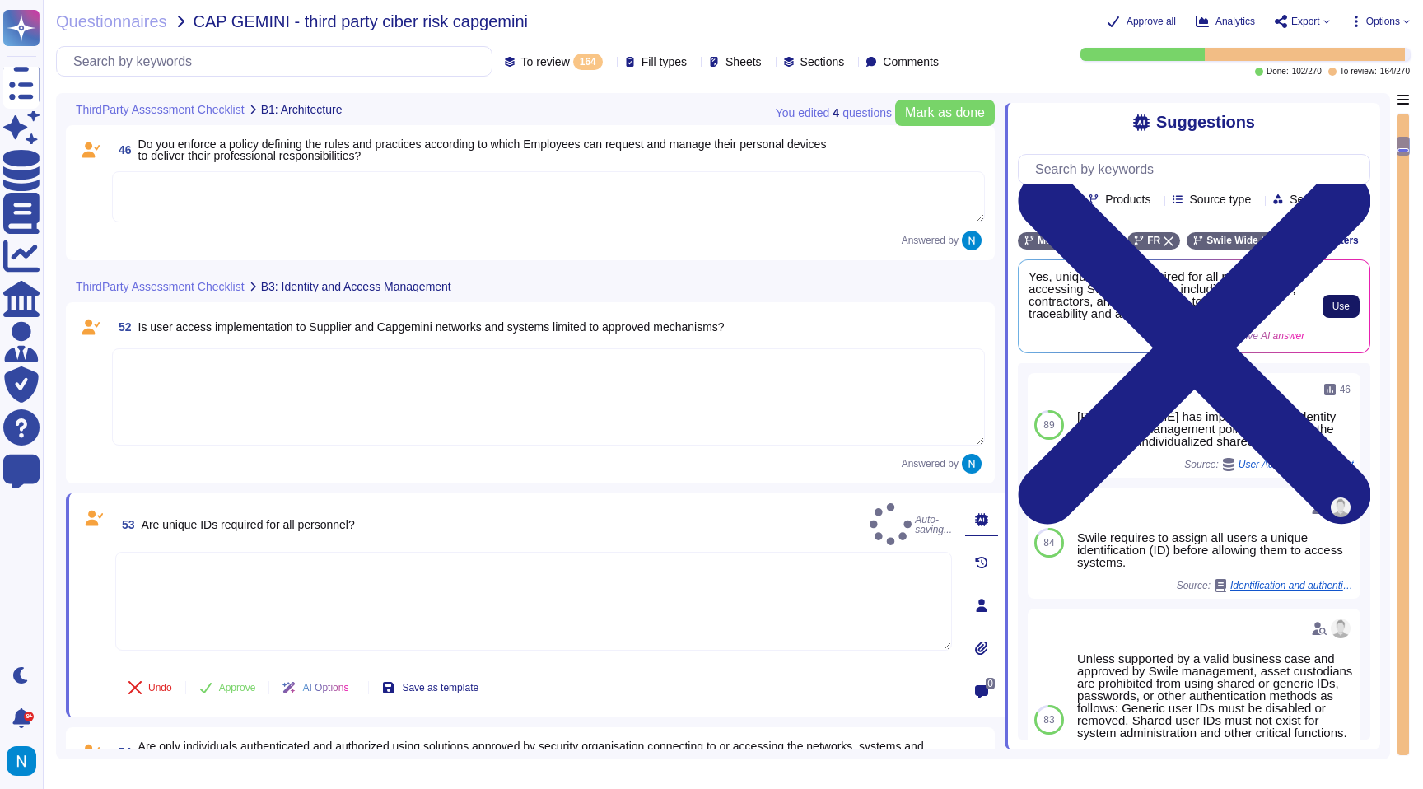
click at [1333, 311] on span "Use" at bounding box center [1340, 306] width 17 height 10
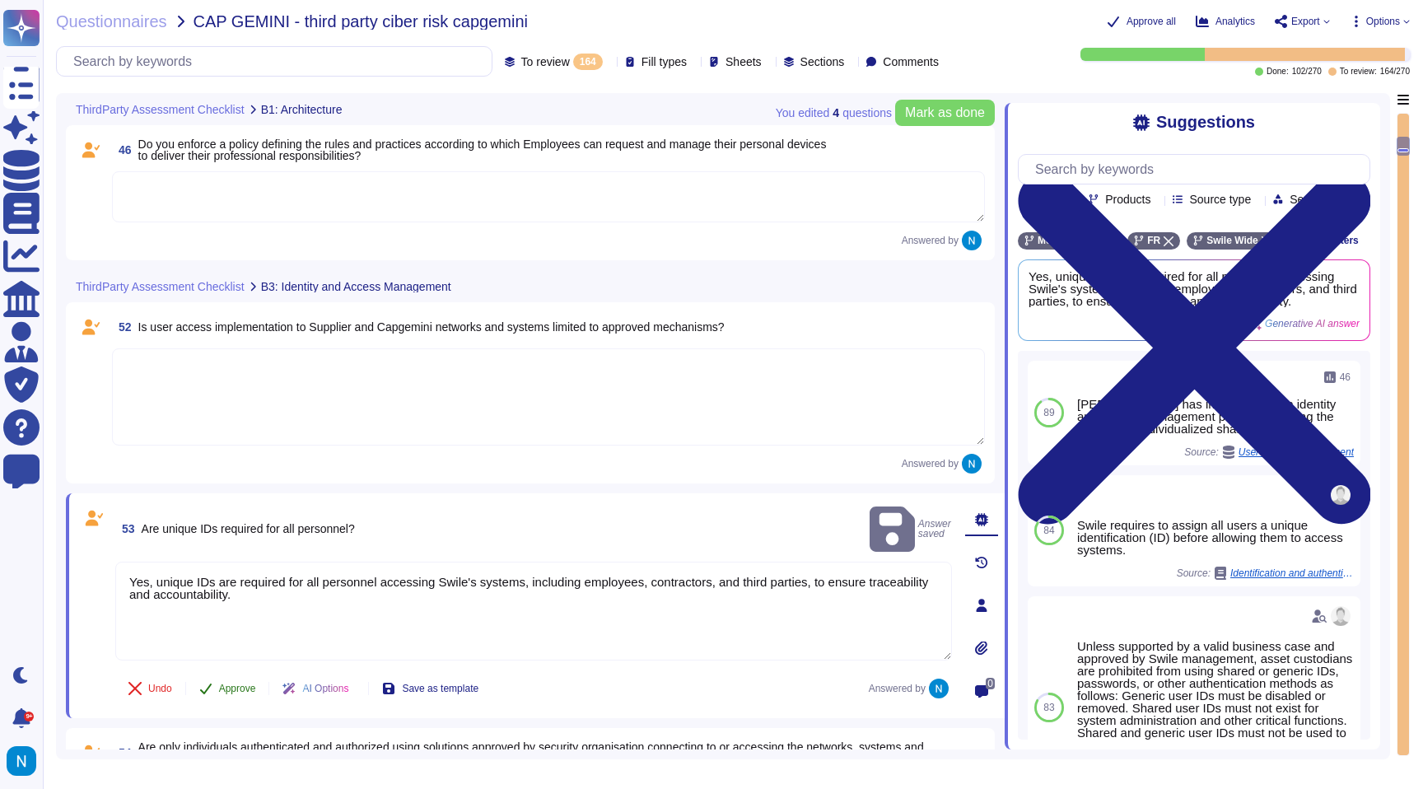
click at [239, 691] on span "Approve" at bounding box center [237, 689] width 37 height 10
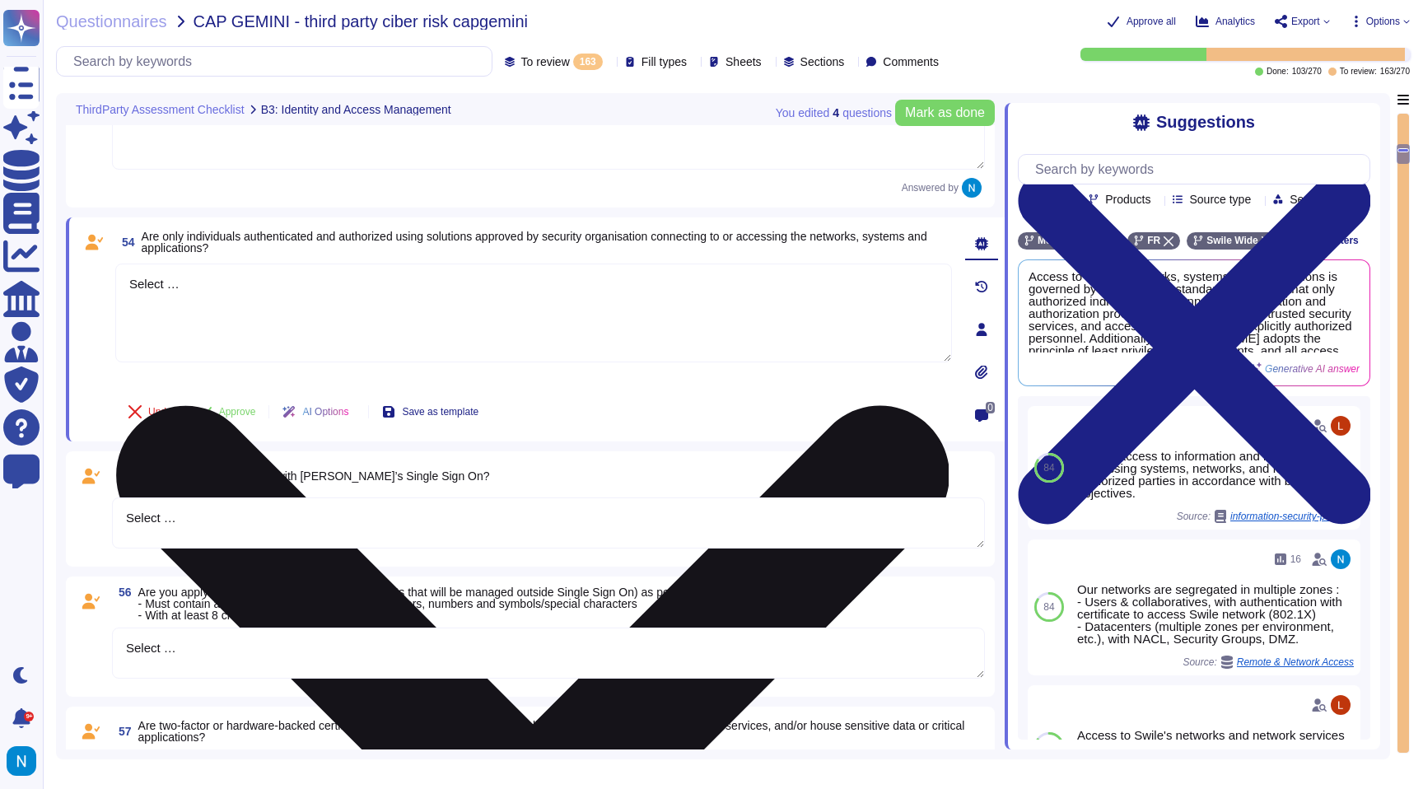
scroll to position [1253, 0]
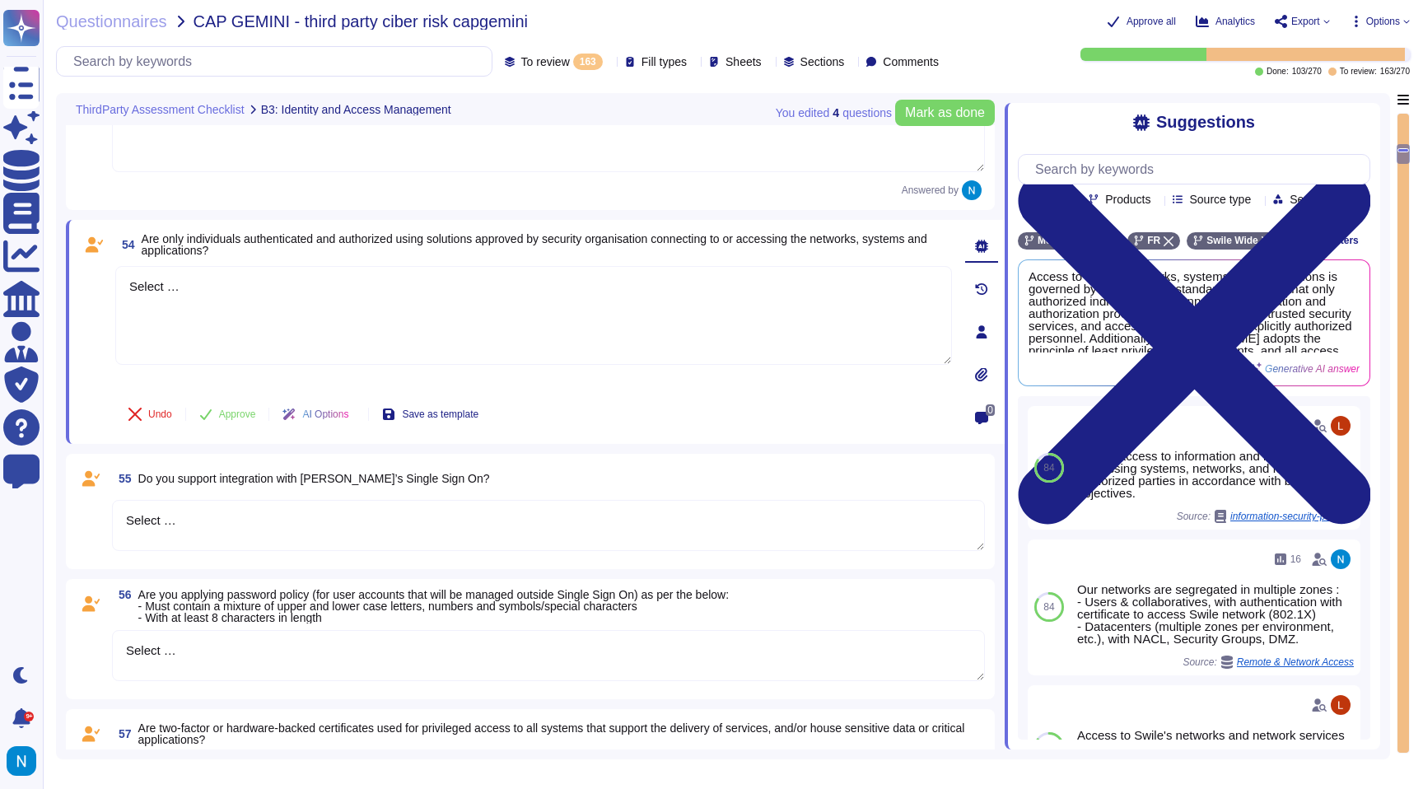
drag, startPoint x: 218, startPoint y: 282, endPoint x: 105, endPoint y: 278, distance: 113.7
click at [105, 278] on div "54 Are only individuals authenticated and authorized using solutions approved b…" at bounding box center [515, 332] width 873 height 204
click at [1337, 334] on button "Use" at bounding box center [1341, 322] width 37 height 23
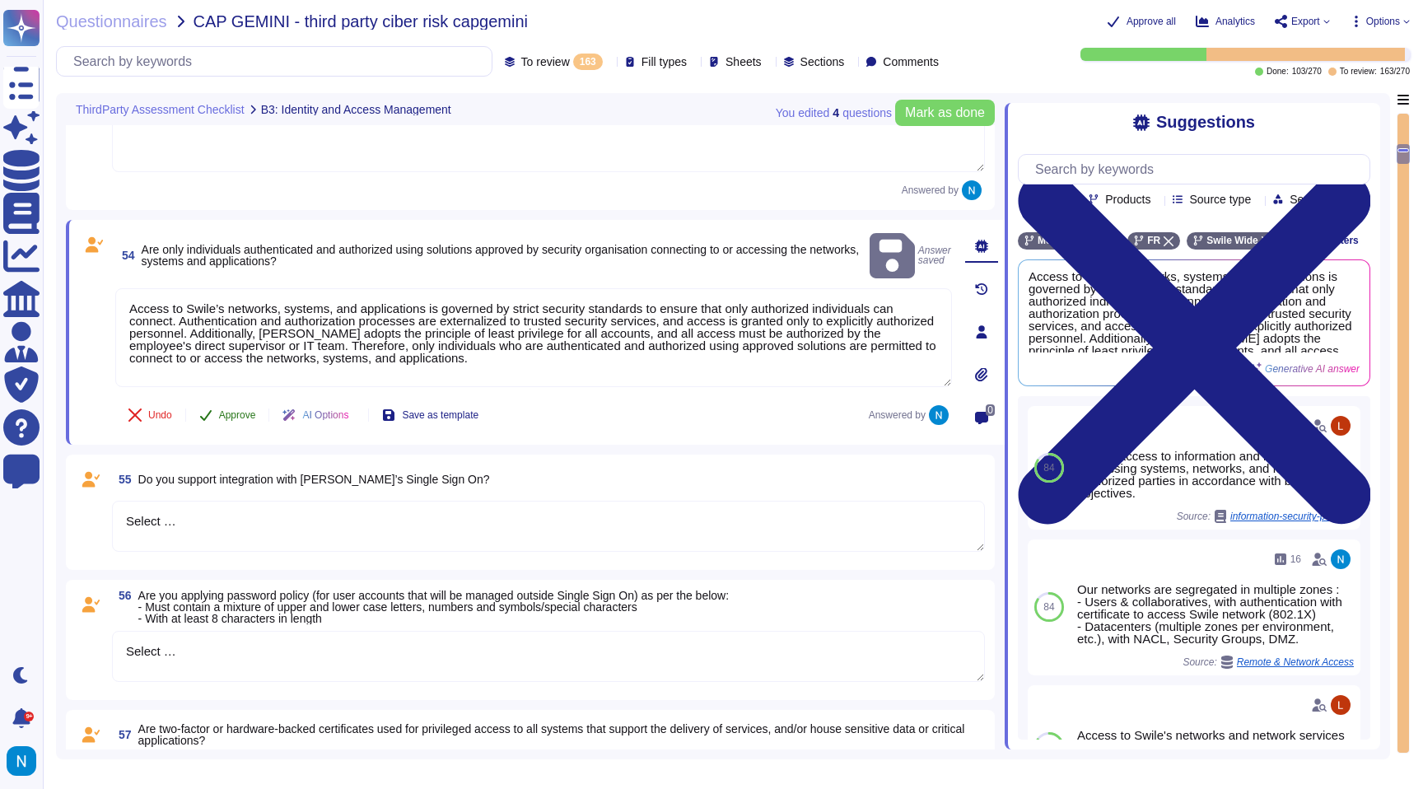
click at [253, 410] on span "Approve" at bounding box center [237, 415] width 37 height 10
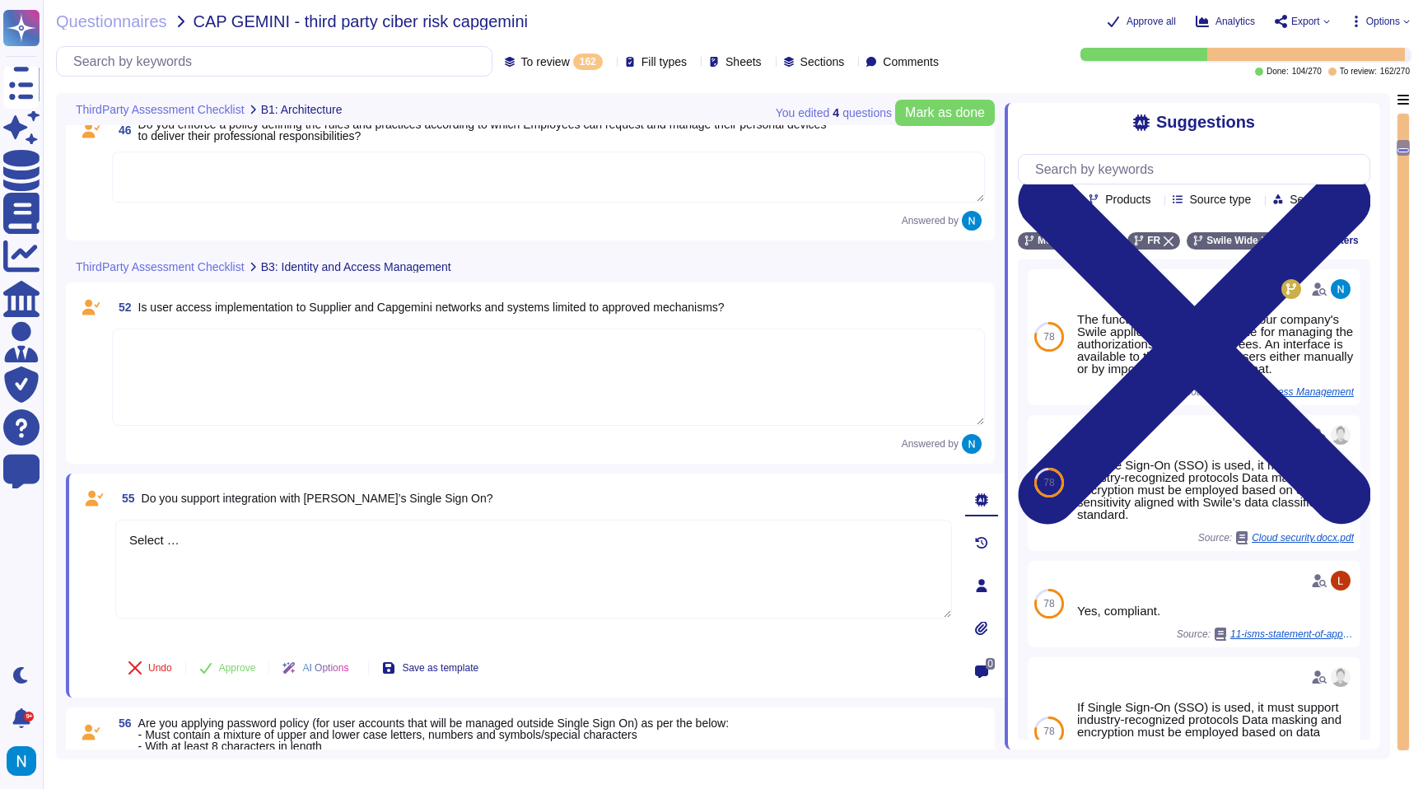
scroll to position [1085, 0]
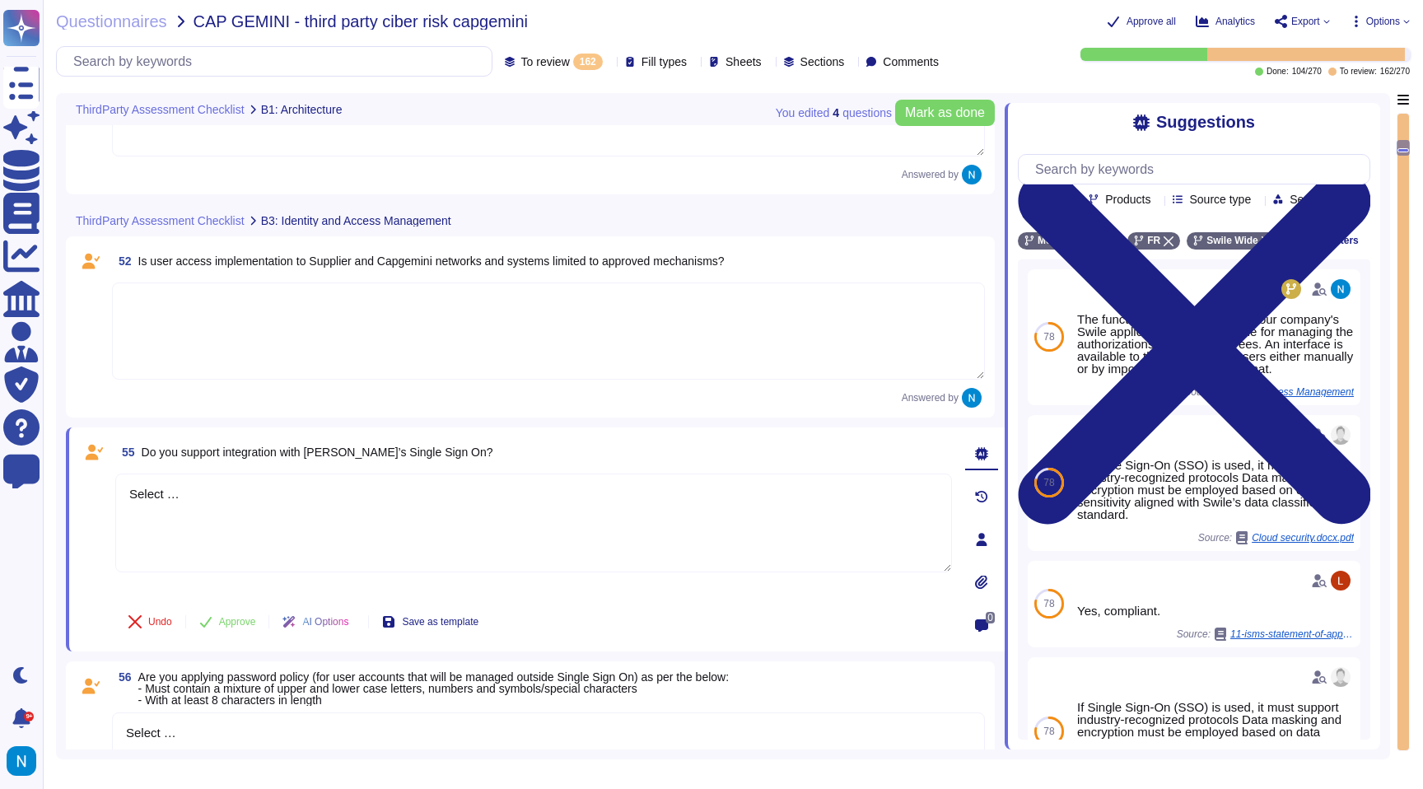
drag, startPoint x: 193, startPoint y: 488, endPoint x: 86, endPoint y: 487, distance: 106.2
click at [86, 487] on div "55 Do you support integration with [PERSON_NAME]’s Single Sign On? Select … Und…" at bounding box center [515, 539] width 873 height 204
click at [463, 523] on textarea at bounding box center [533, 523] width 837 height 99
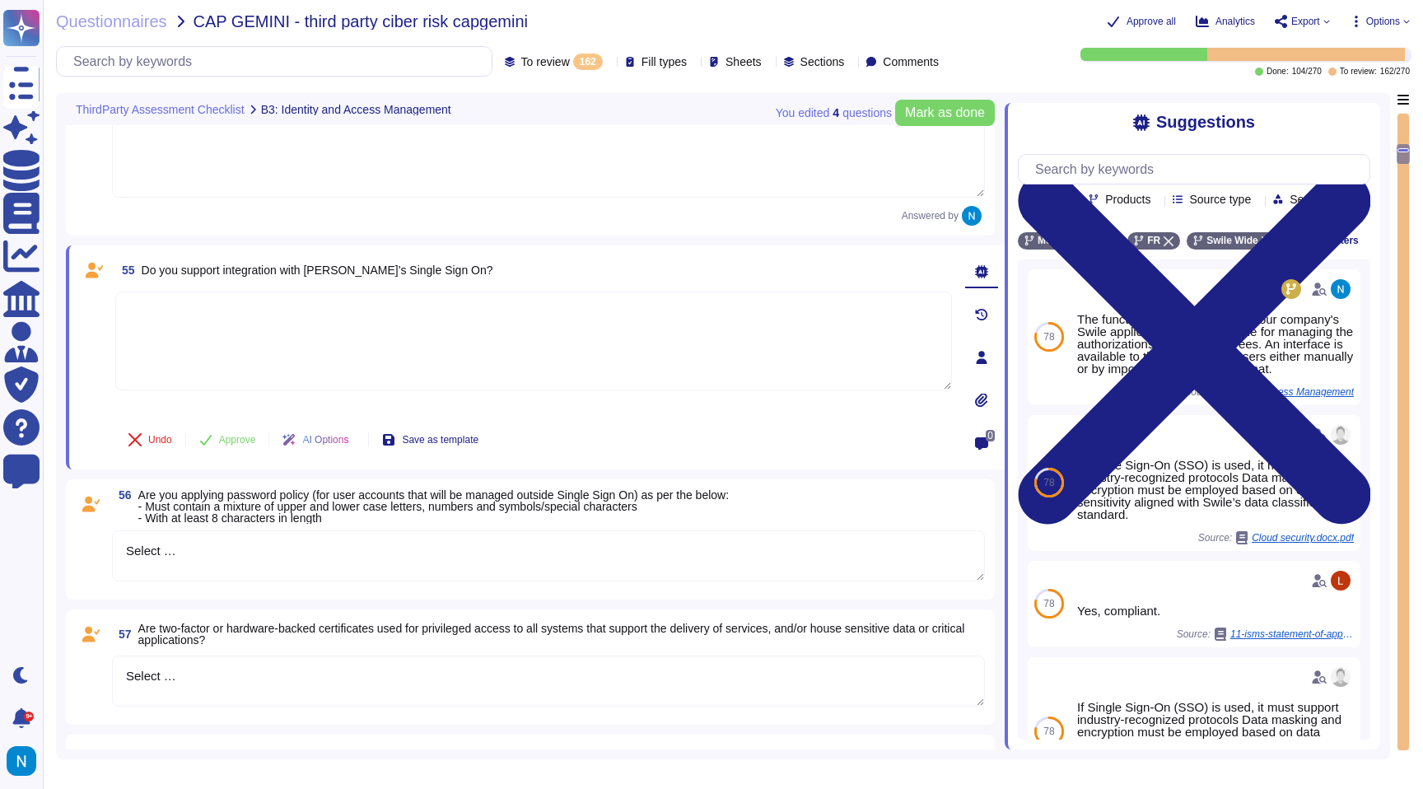
scroll to position [1229, 0]
click at [366, 550] on textarea "Select …" at bounding box center [548, 555] width 873 height 51
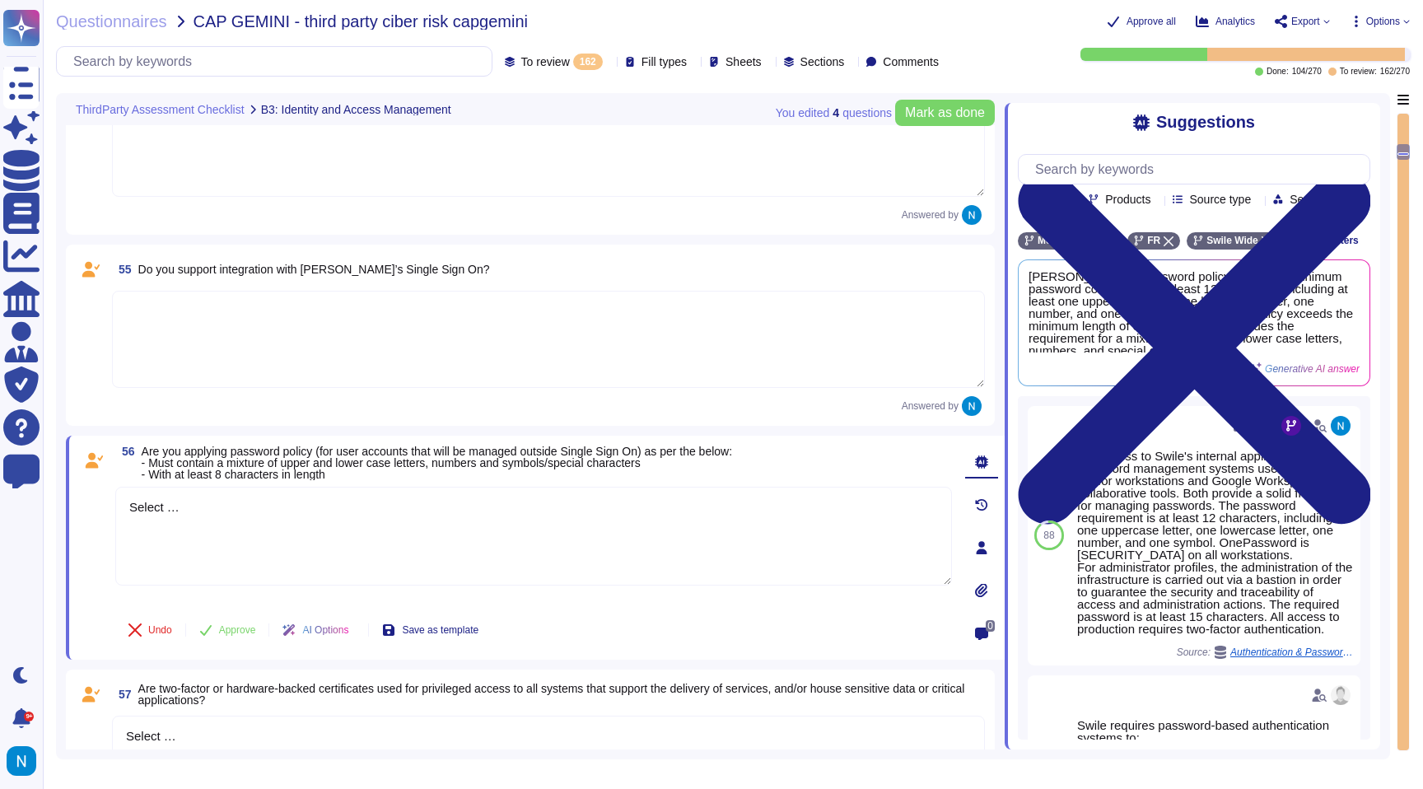
drag, startPoint x: 308, startPoint y: 537, endPoint x: 79, endPoint y: 514, distance: 230.1
click at [80, 514] on div "56 Are you applying password policy (for user accounts that will be managed out…" at bounding box center [515, 548] width 873 height 204
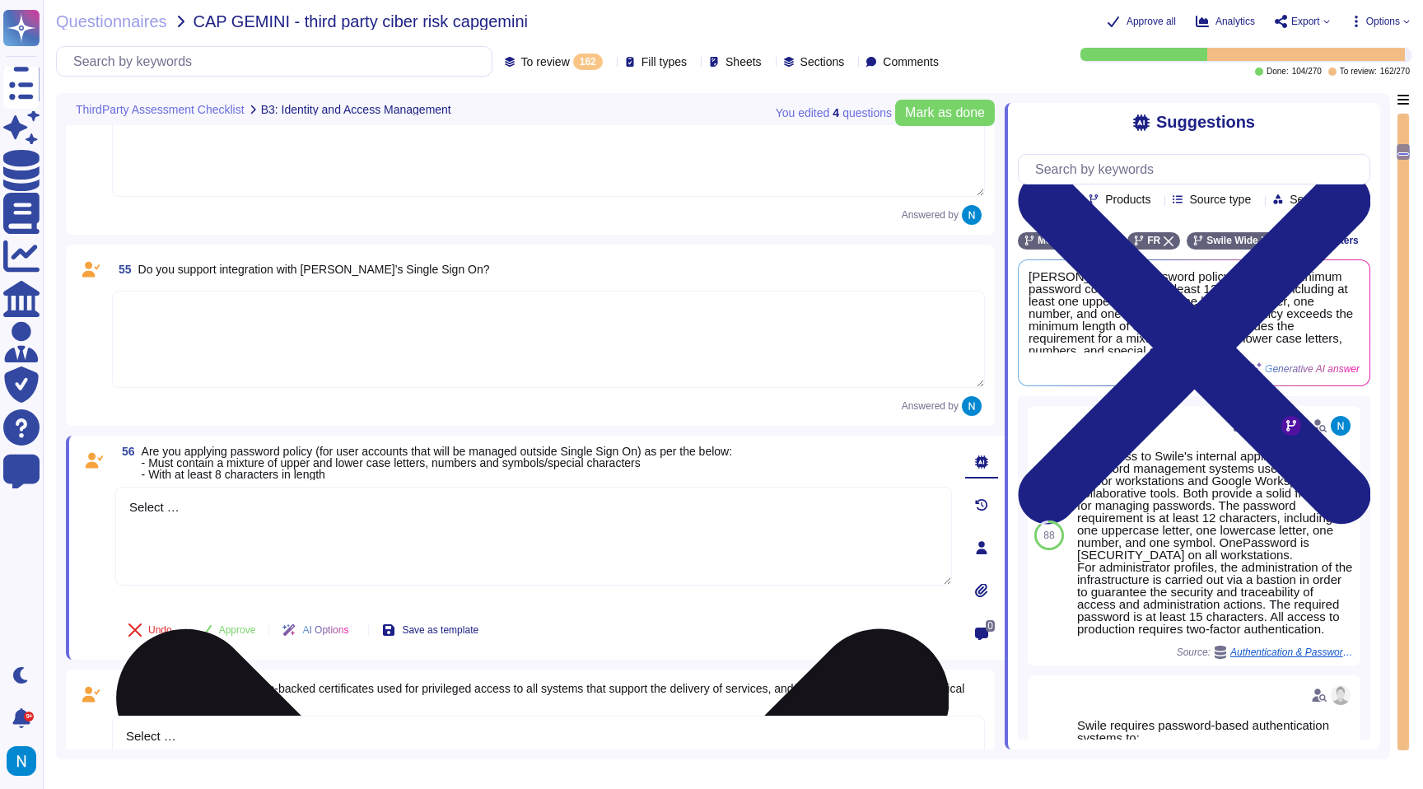
drag, startPoint x: 209, startPoint y: 515, endPoint x: 128, endPoint y: 505, distance: 81.3
click at [129, 505] on textarea "Select …" at bounding box center [533, 536] width 837 height 99
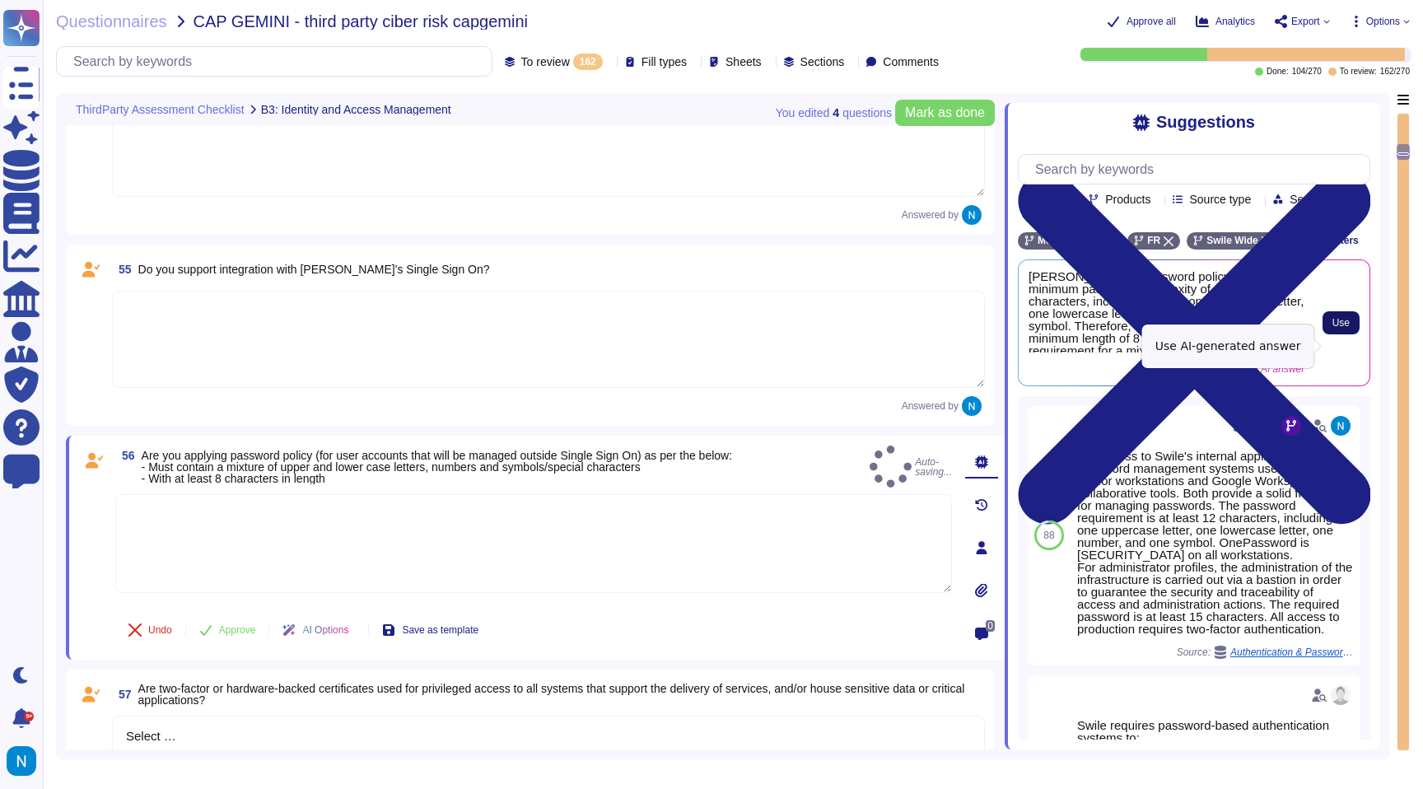
click at [1336, 328] on span "Use" at bounding box center [1340, 323] width 17 height 10
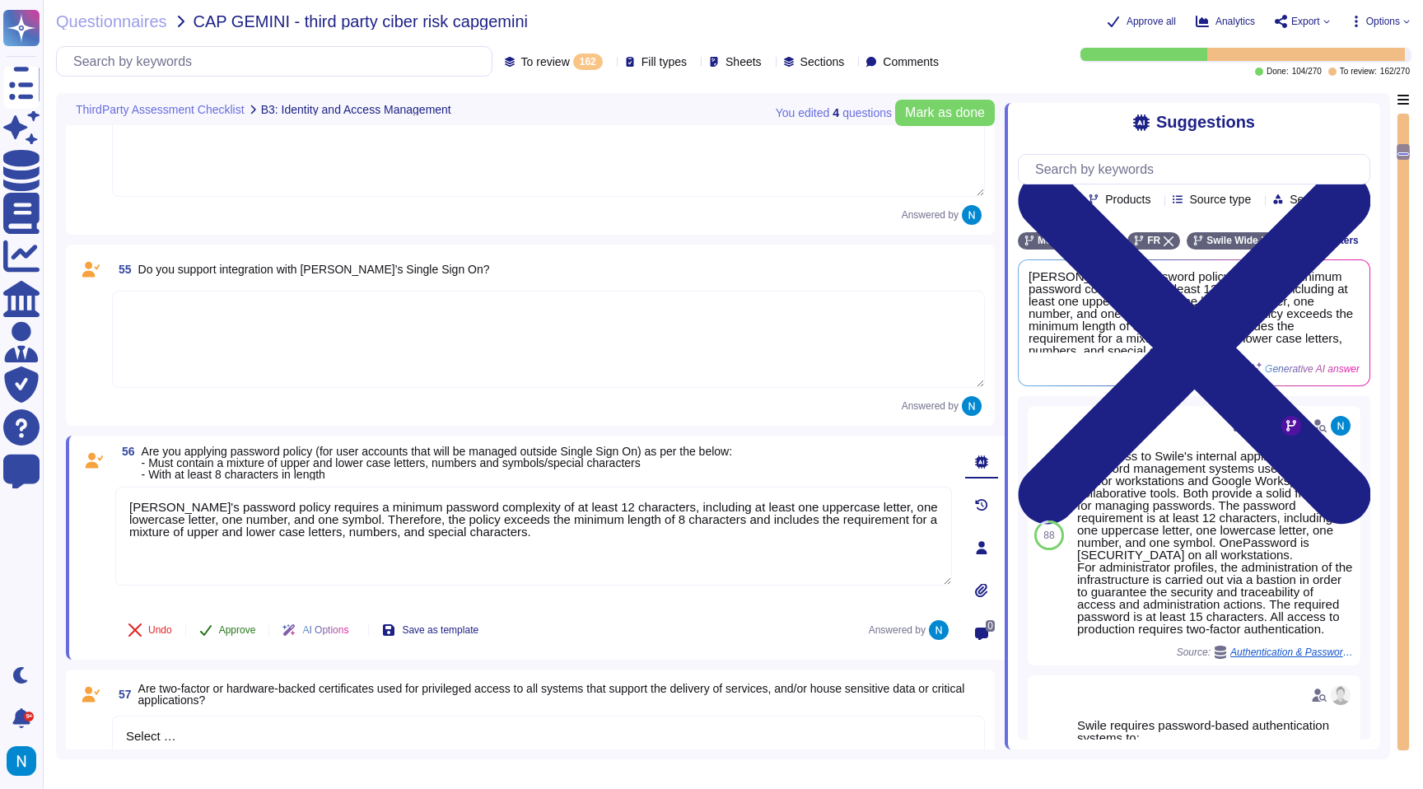
click at [244, 626] on span "Approve" at bounding box center [237, 630] width 37 height 10
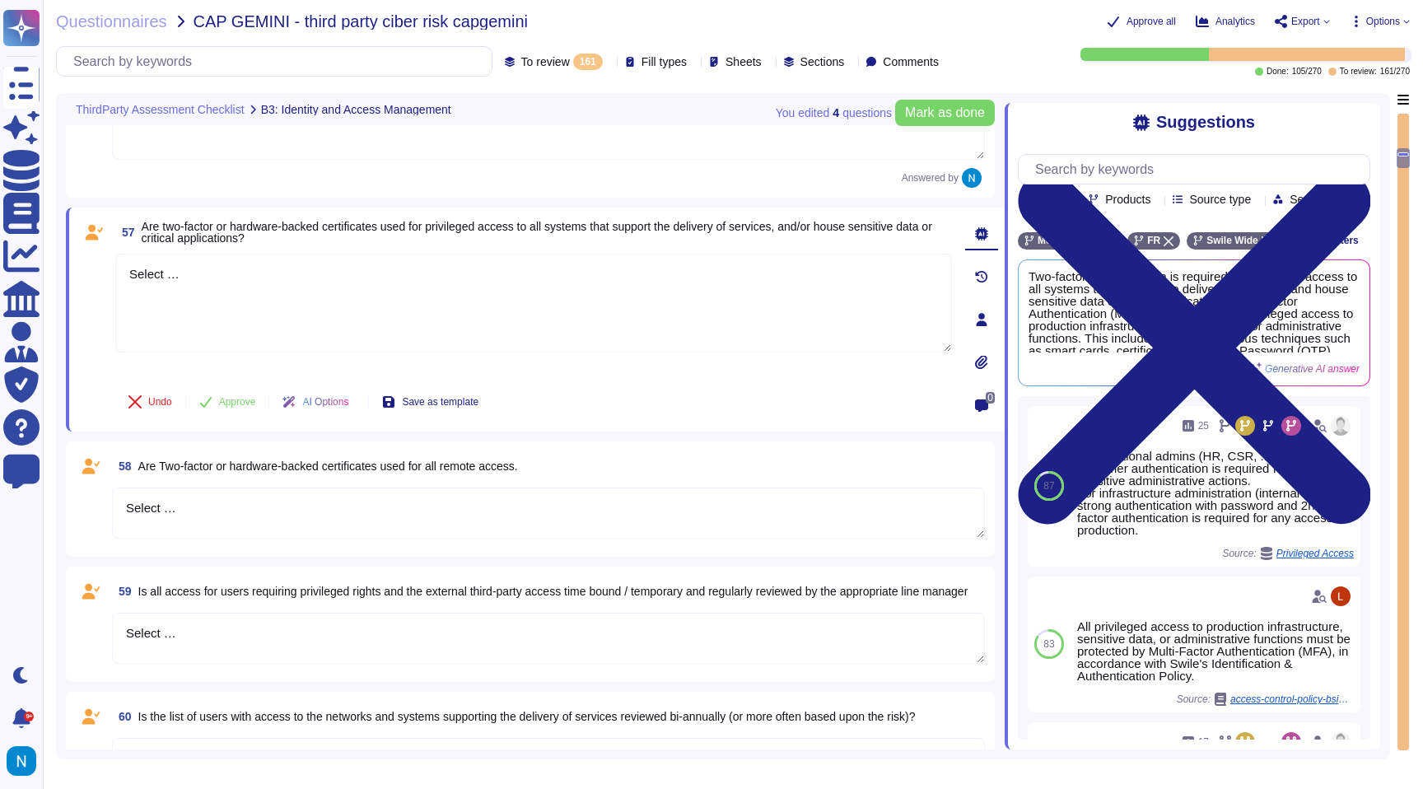
scroll to position [1453, 0]
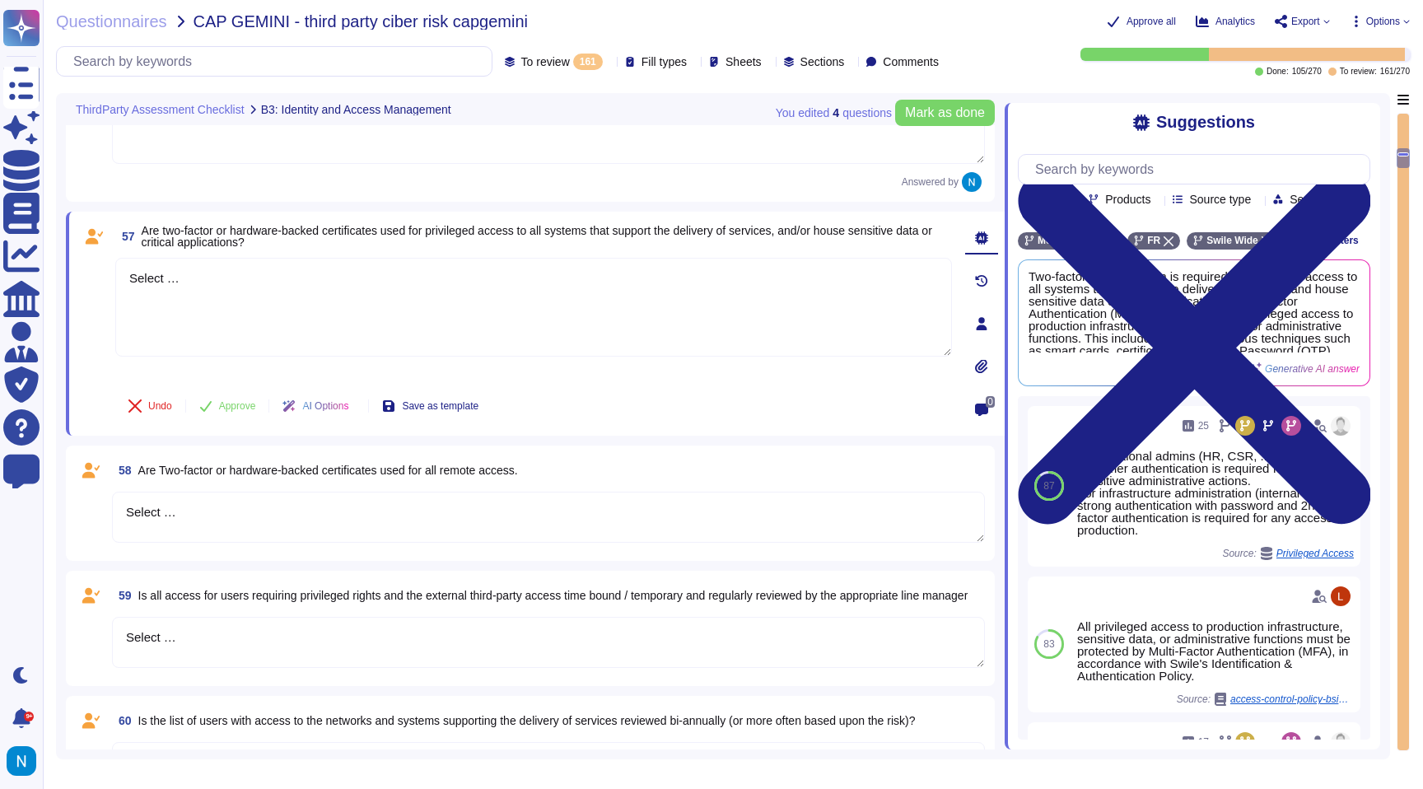
click at [609, 63] on icon at bounding box center [609, 63] width 0 height 0
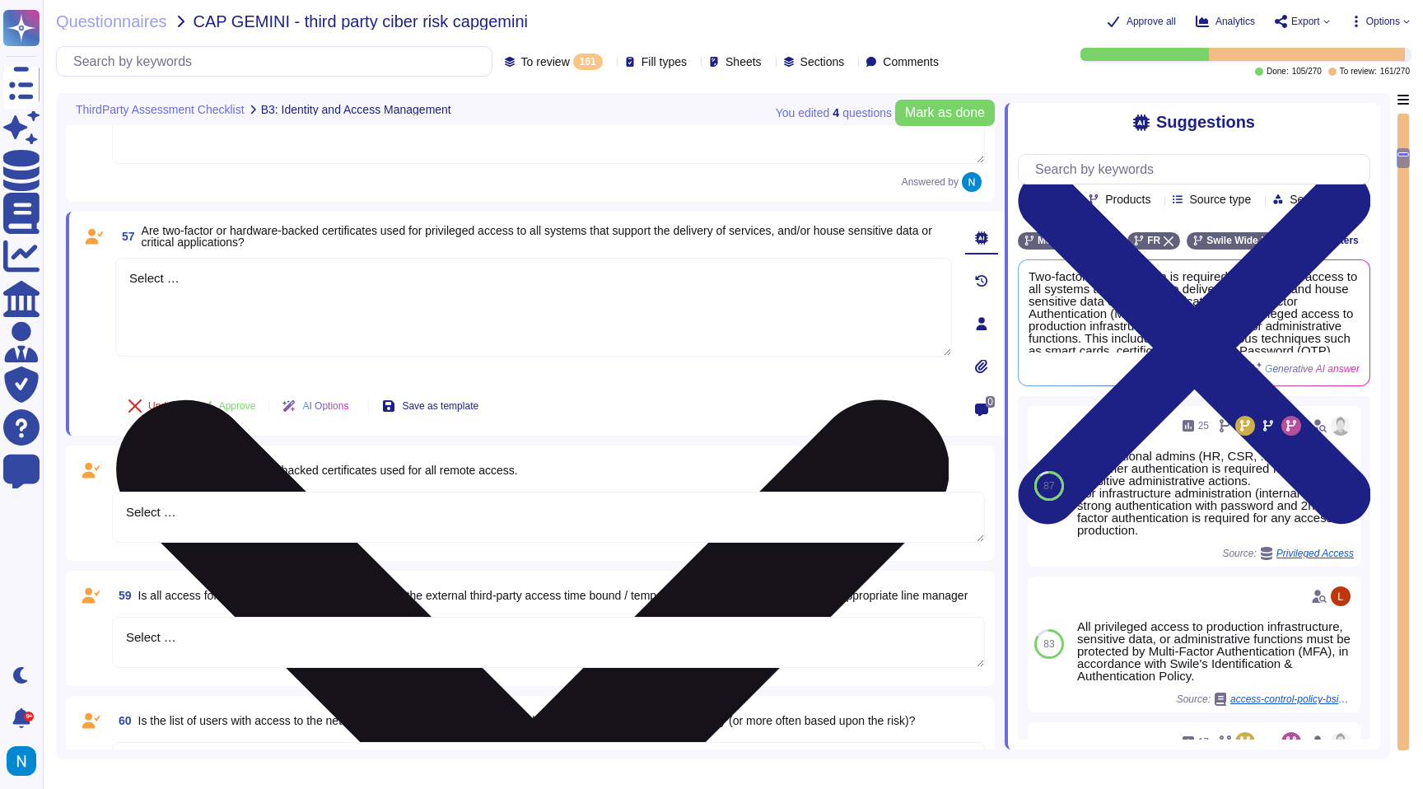
click at [316, 280] on textarea "Select …" at bounding box center [533, 307] width 837 height 99
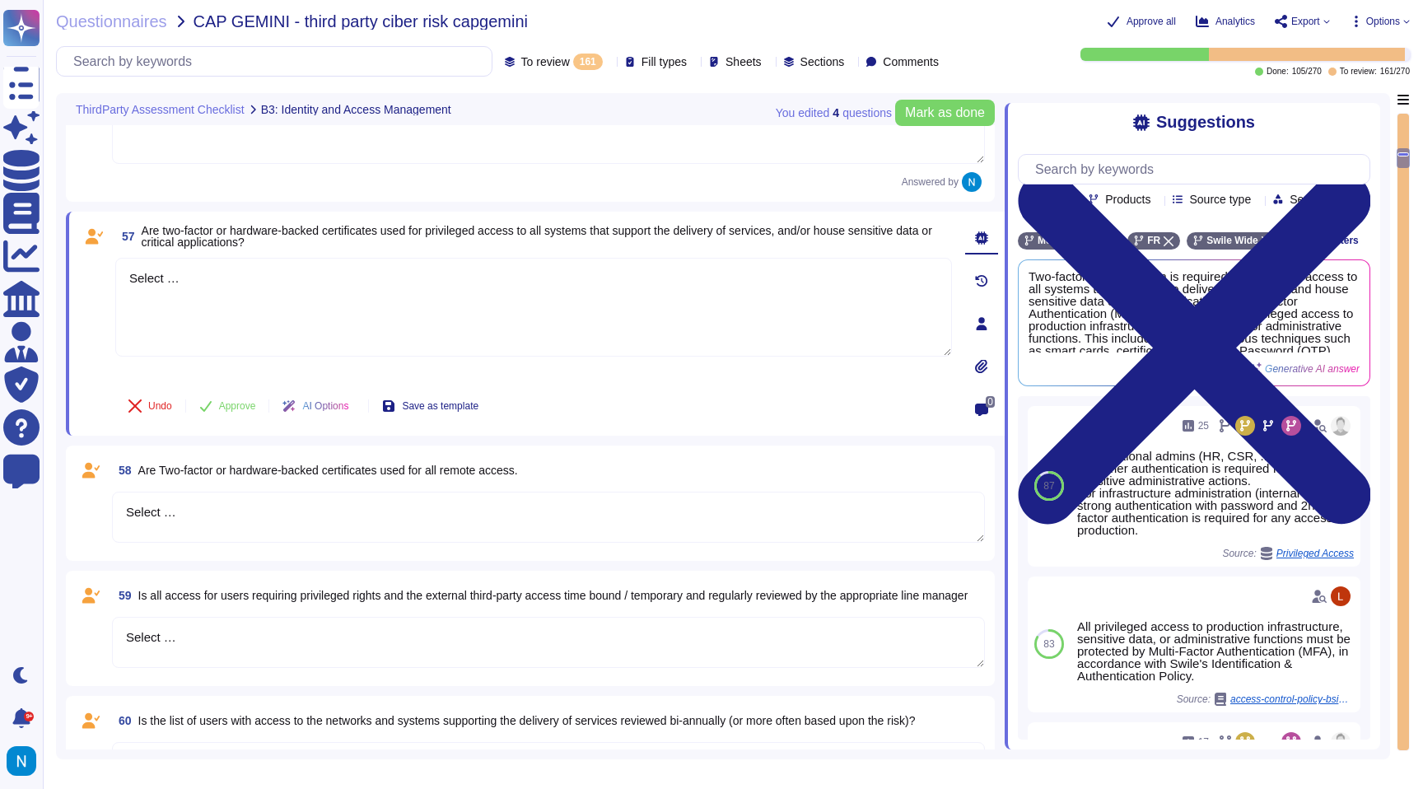
drag, startPoint x: 316, startPoint y: 280, endPoint x: 102, endPoint y: 279, distance: 214.1
click at [102, 279] on div "57 Are two-factor or hardware-backed certificates used for privileged access to…" at bounding box center [515, 324] width 873 height 204
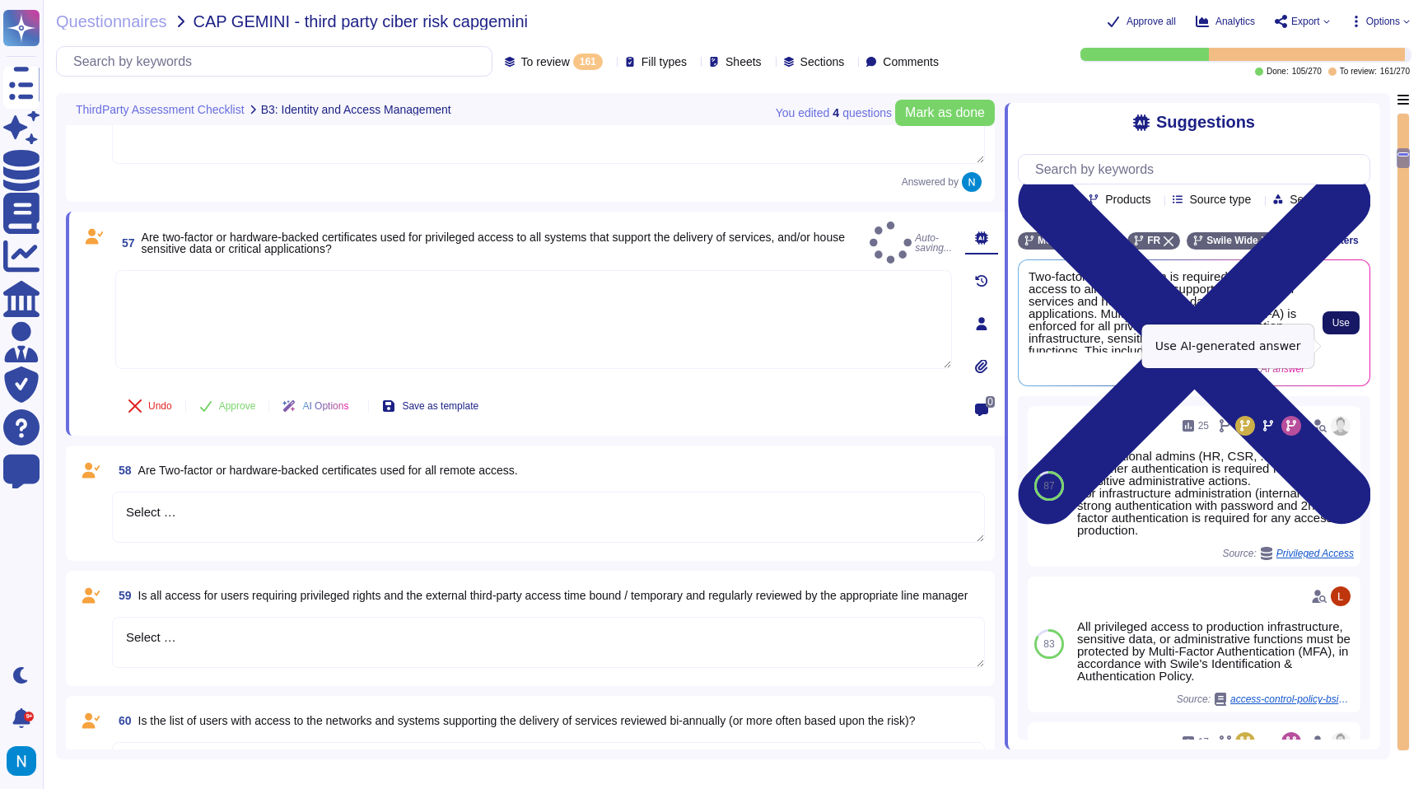
click at [1342, 328] on span "Use" at bounding box center [1340, 323] width 17 height 10
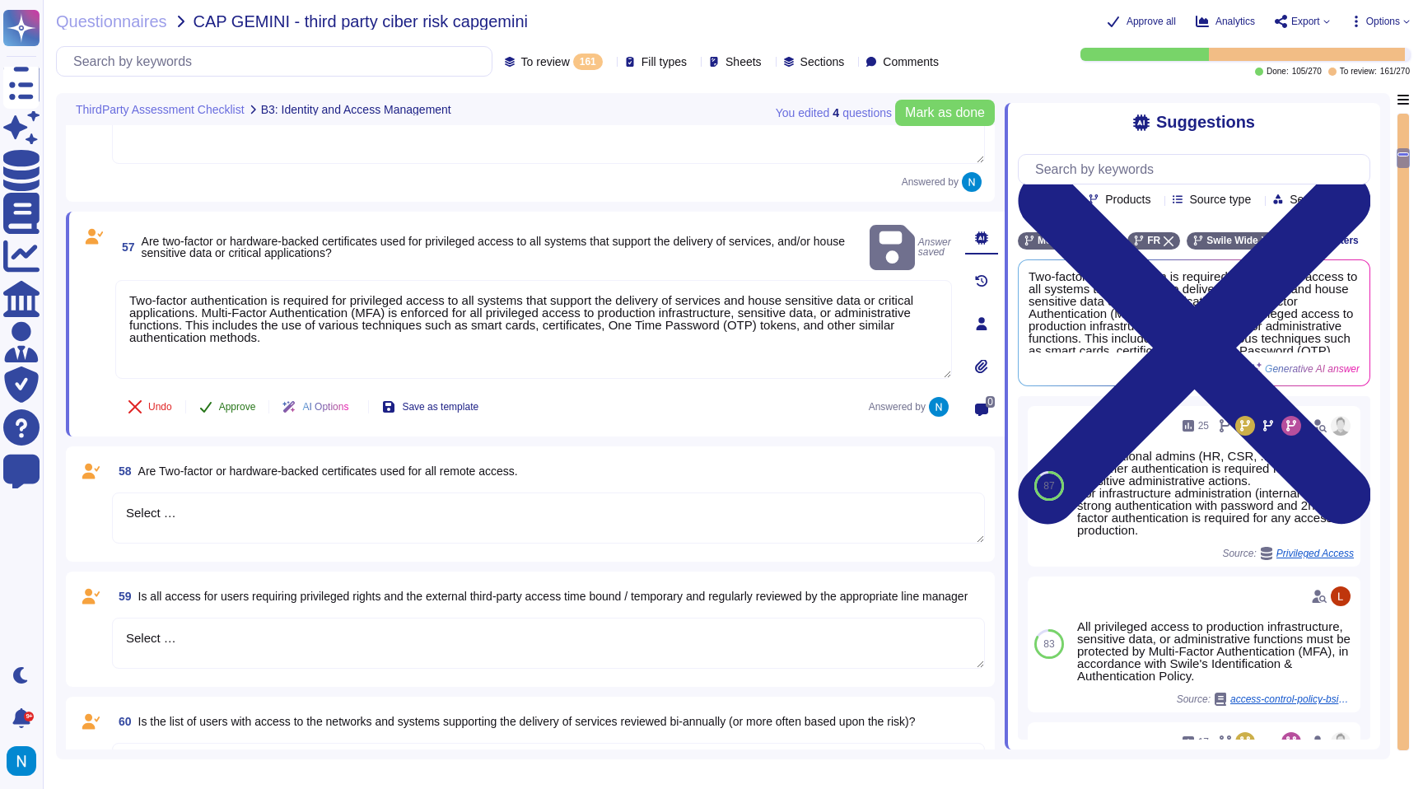
click at [231, 404] on span "Approve" at bounding box center [237, 407] width 37 height 10
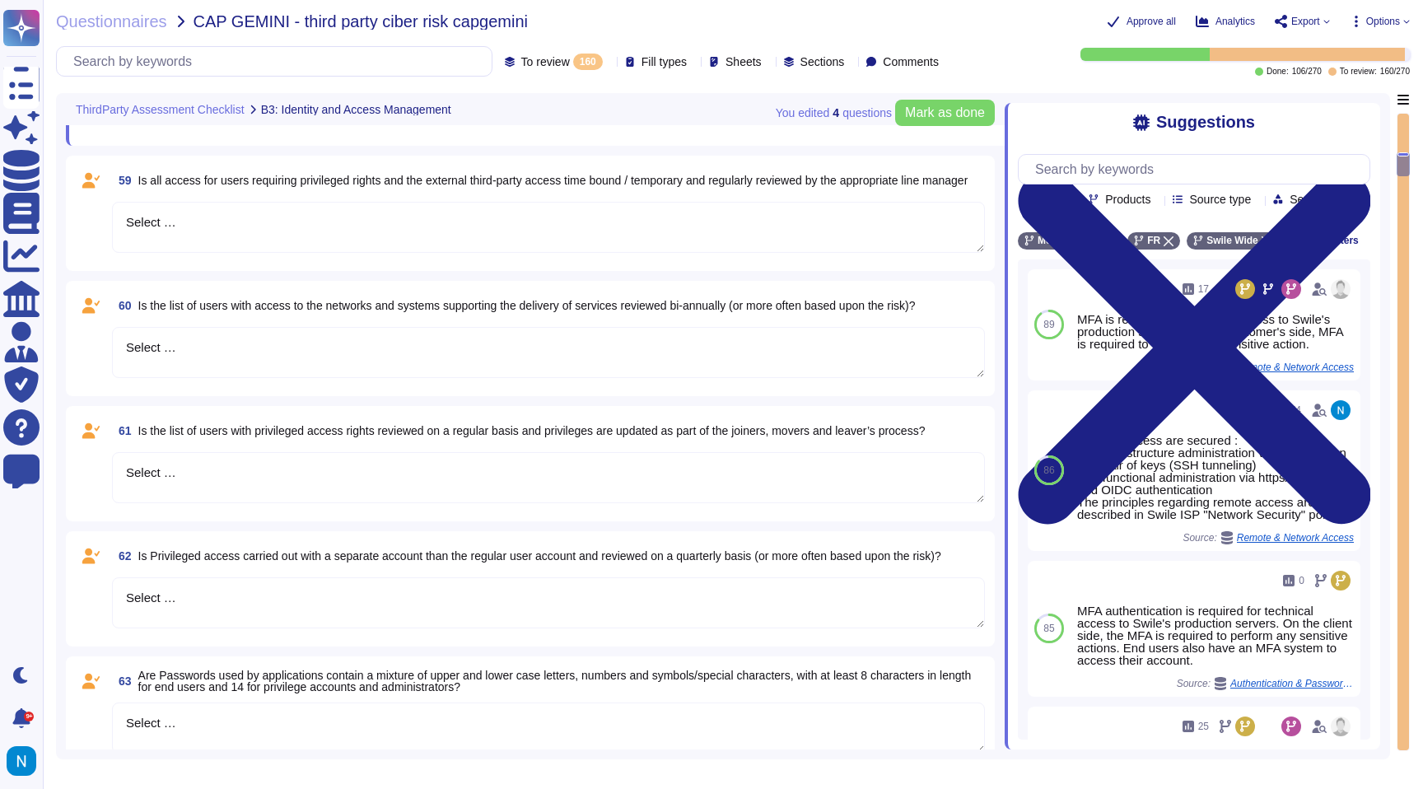
scroll to position [1743, 0]
click at [562, 61] on div "To review 160 Fill types Sheets Sections Comments" at bounding box center [725, 62] width 441 height 16
click at [609, 63] on icon at bounding box center [609, 63] width 0 height 0
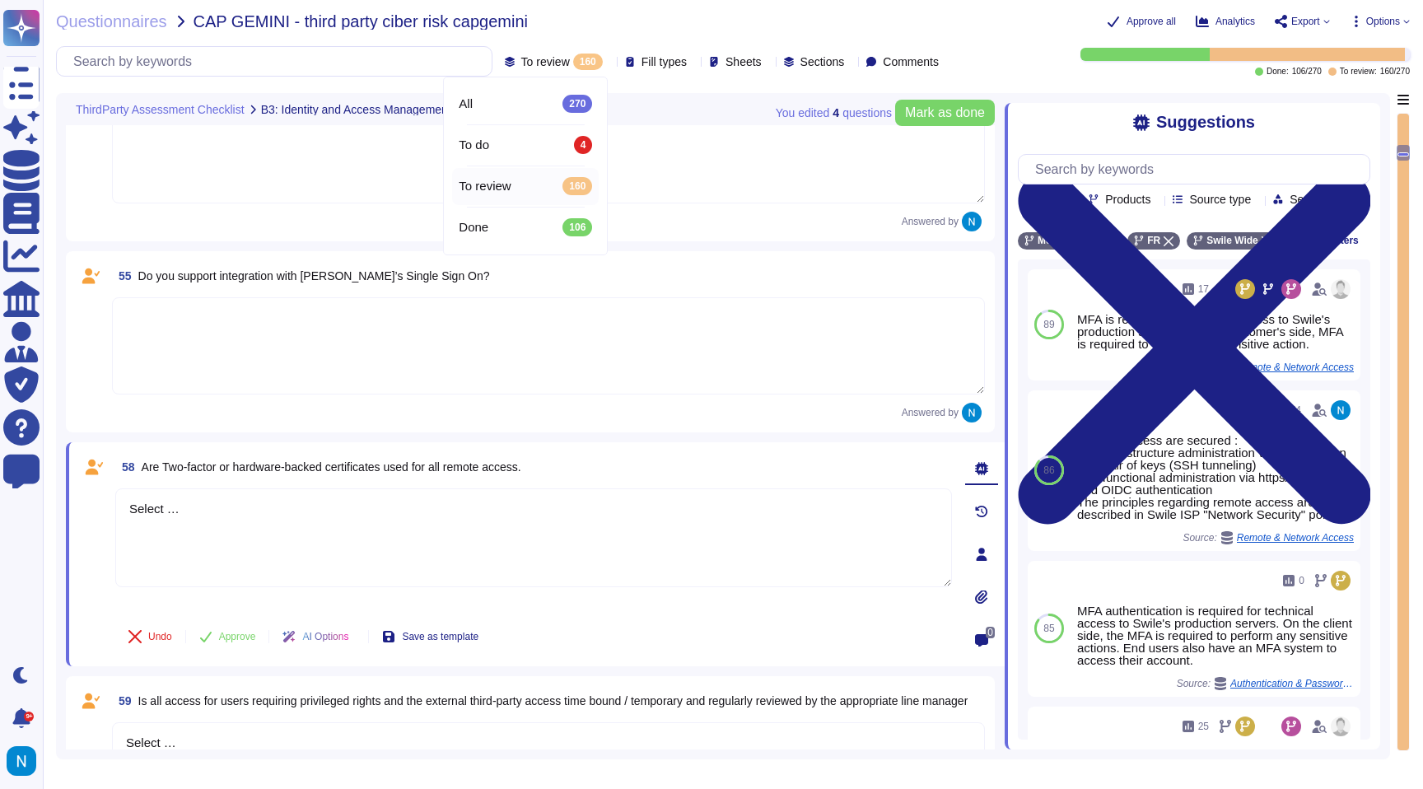
scroll to position [1219, 0]
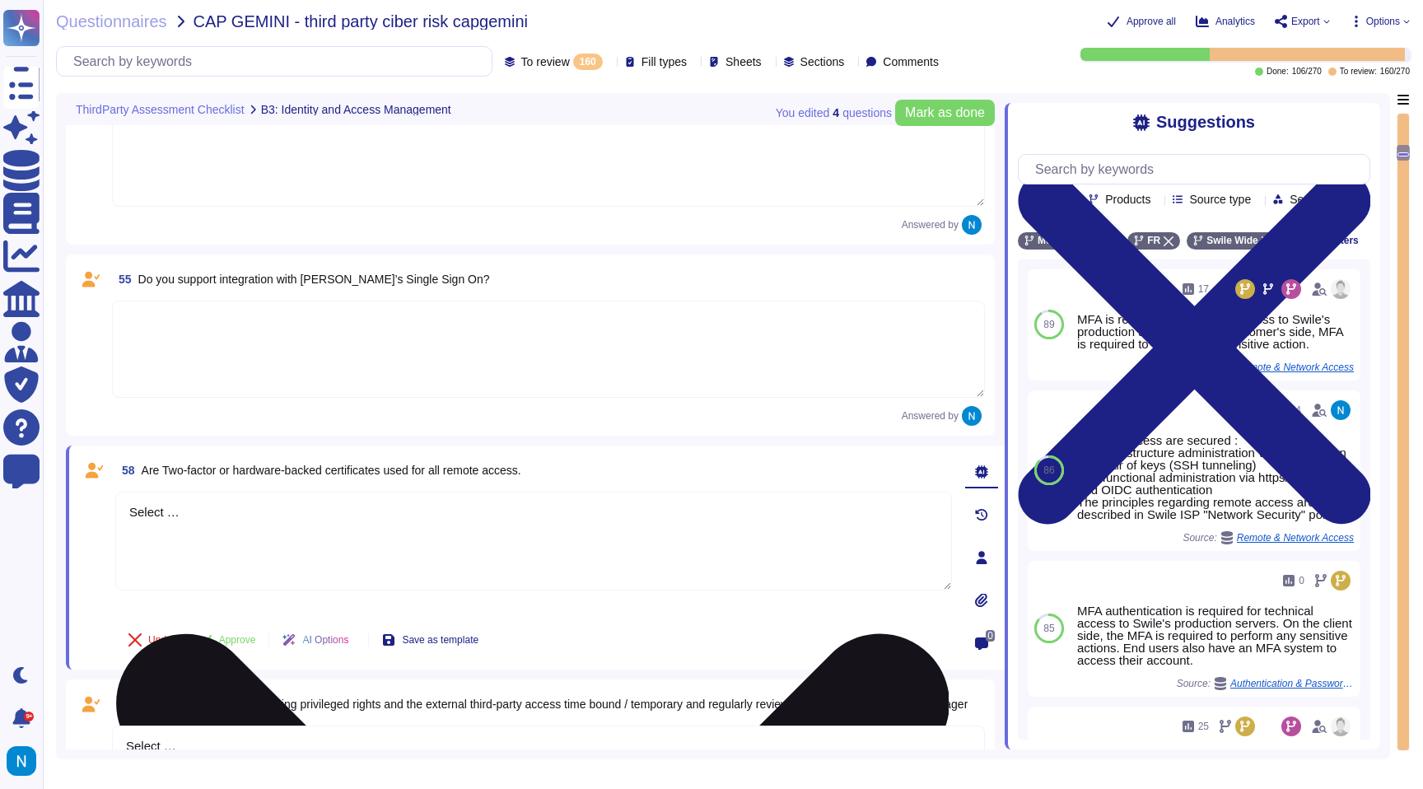
click at [194, 531] on textarea "Select …" at bounding box center [533, 541] width 837 height 99
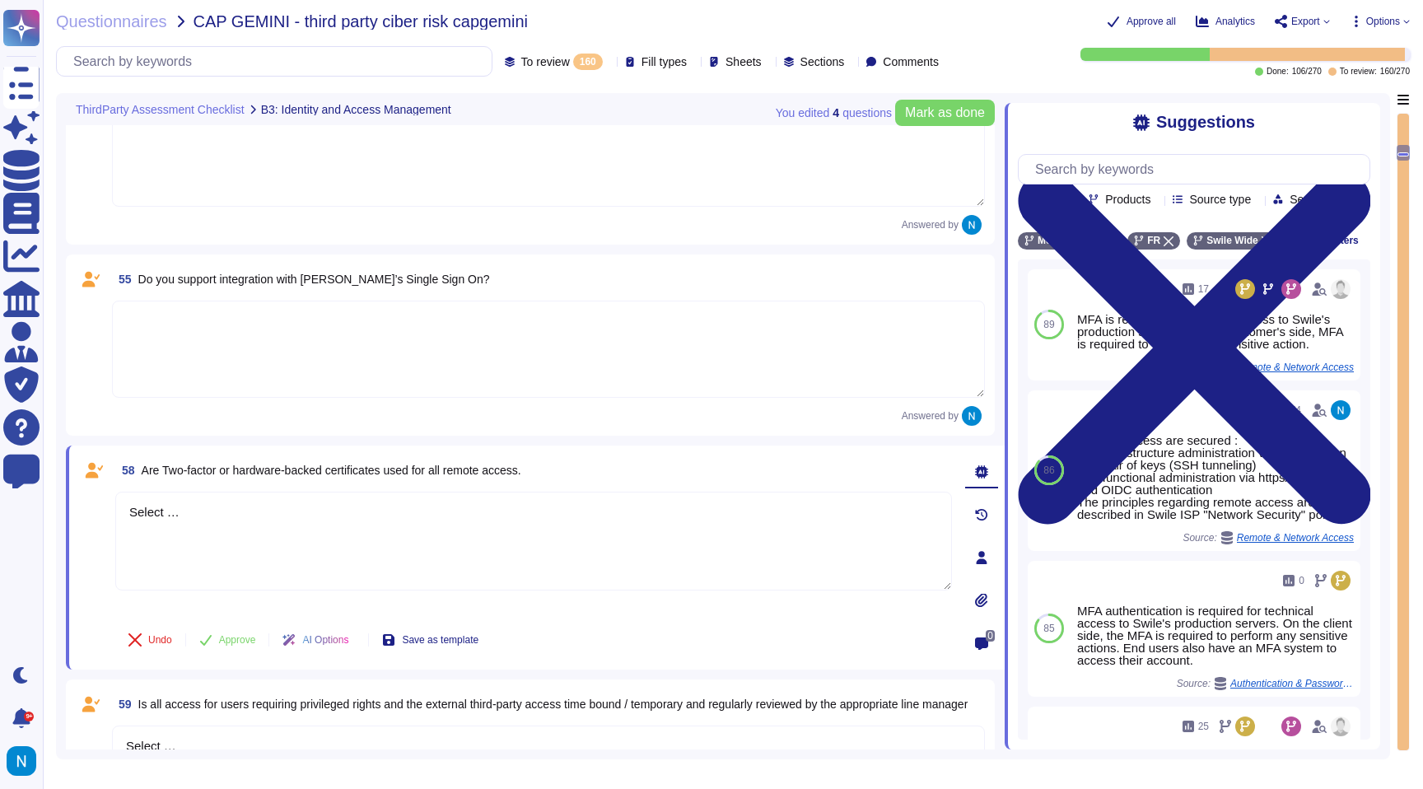
drag, startPoint x: 236, startPoint y: 519, endPoint x: 110, endPoint y: 498, distance: 128.5
click at [110, 499] on div "58 Are Two-factor or hardware-backed certificates used for all remote access. S…" at bounding box center [515, 557] width 873 height 204
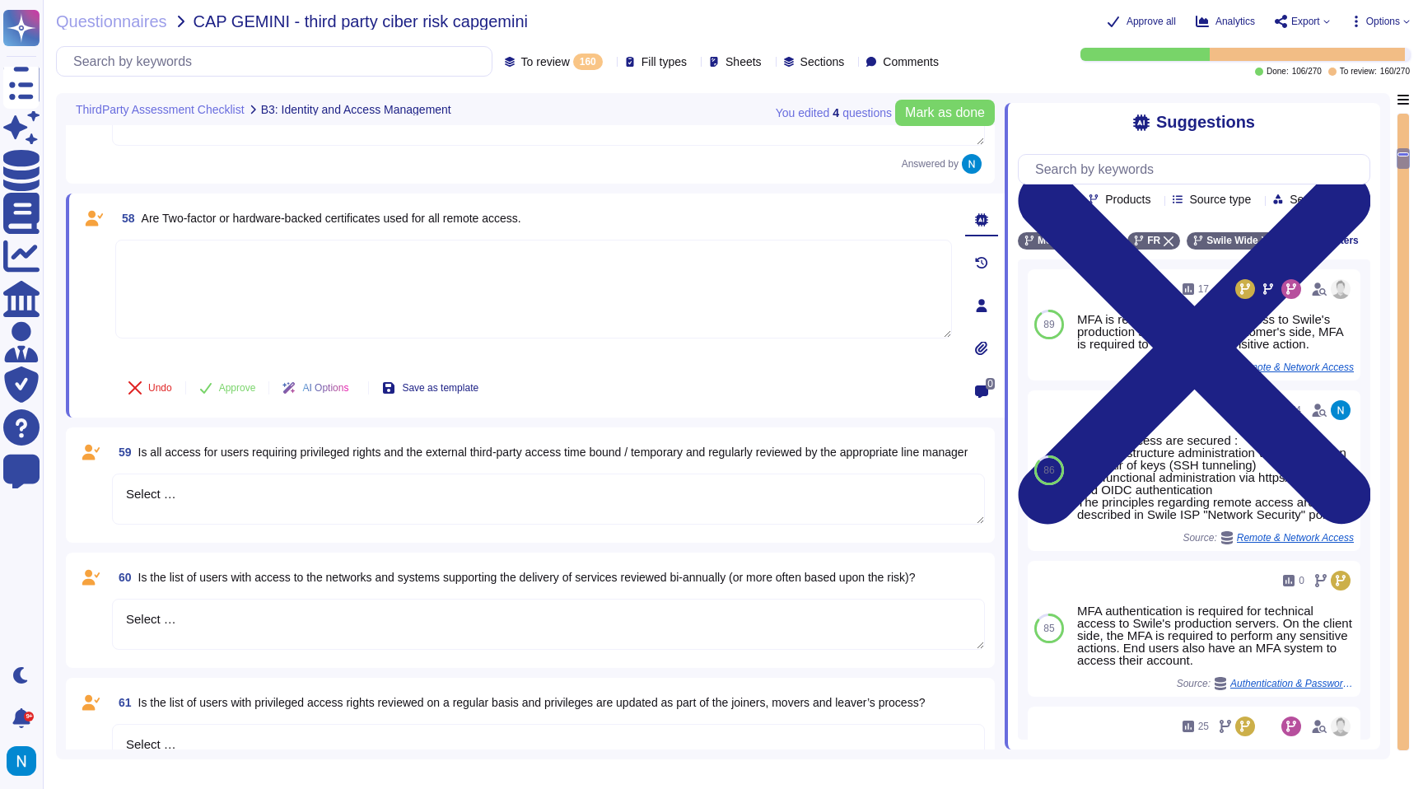
scroll to position [1490, 0]
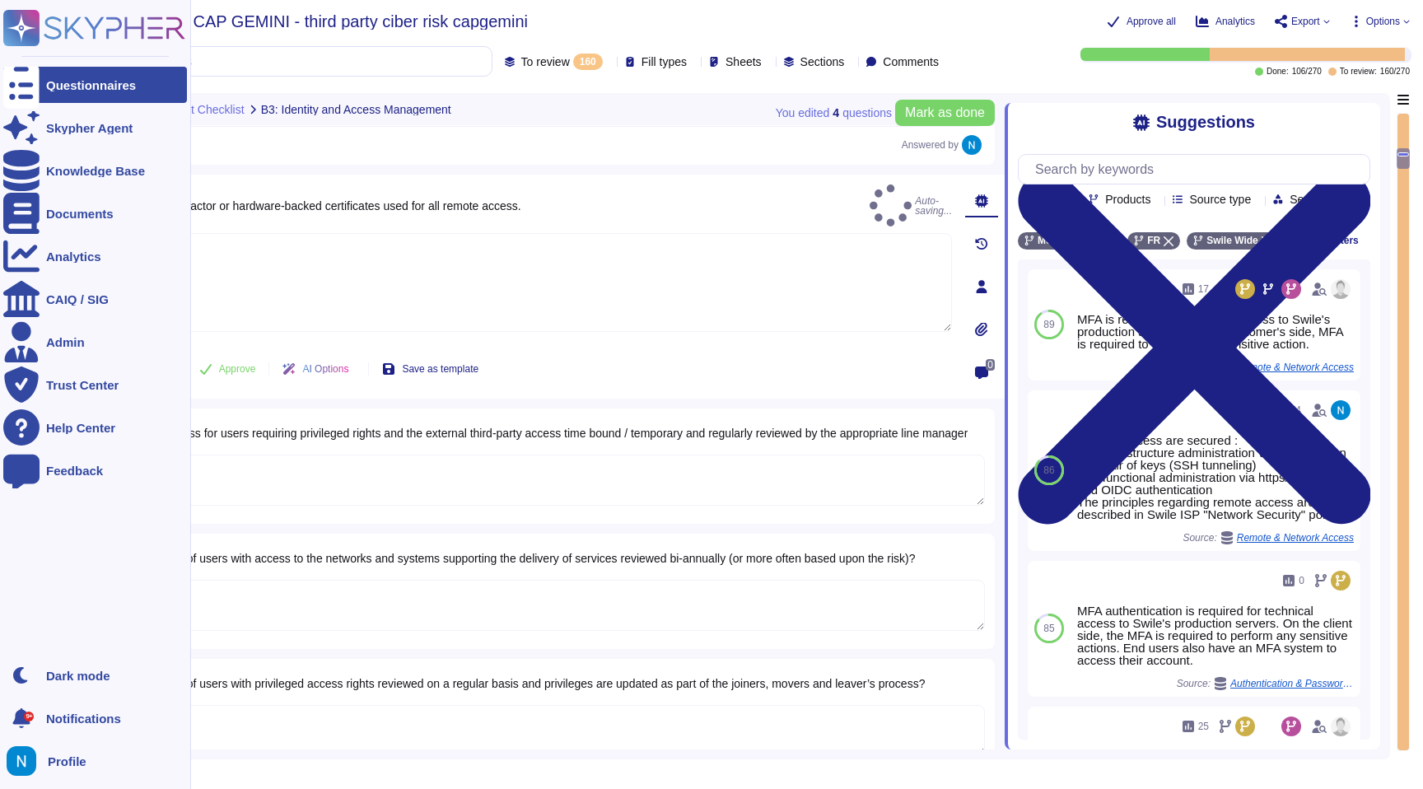
drag, startPoint x: 200, startPoint y: 474, endPoint x: 0, endPoint y: 446, distance: 202.1
click at [0, 457] on div "Questionnaires Skypher Agent Knowledge Base Documents Analytics CAIQ / SIG Admi…" at bounding box center [711, 394] width 1423 height 789
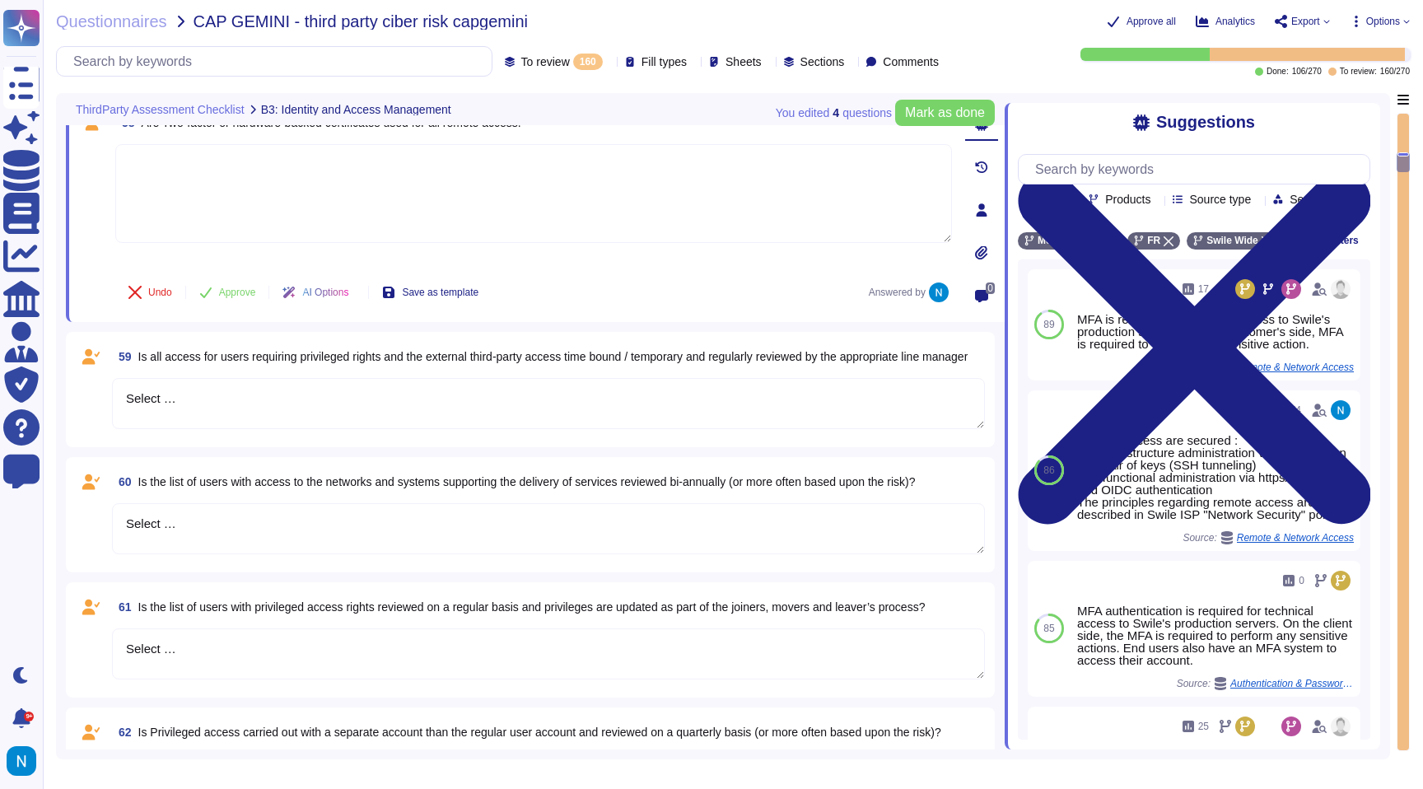
scroll to position [1586, 0]
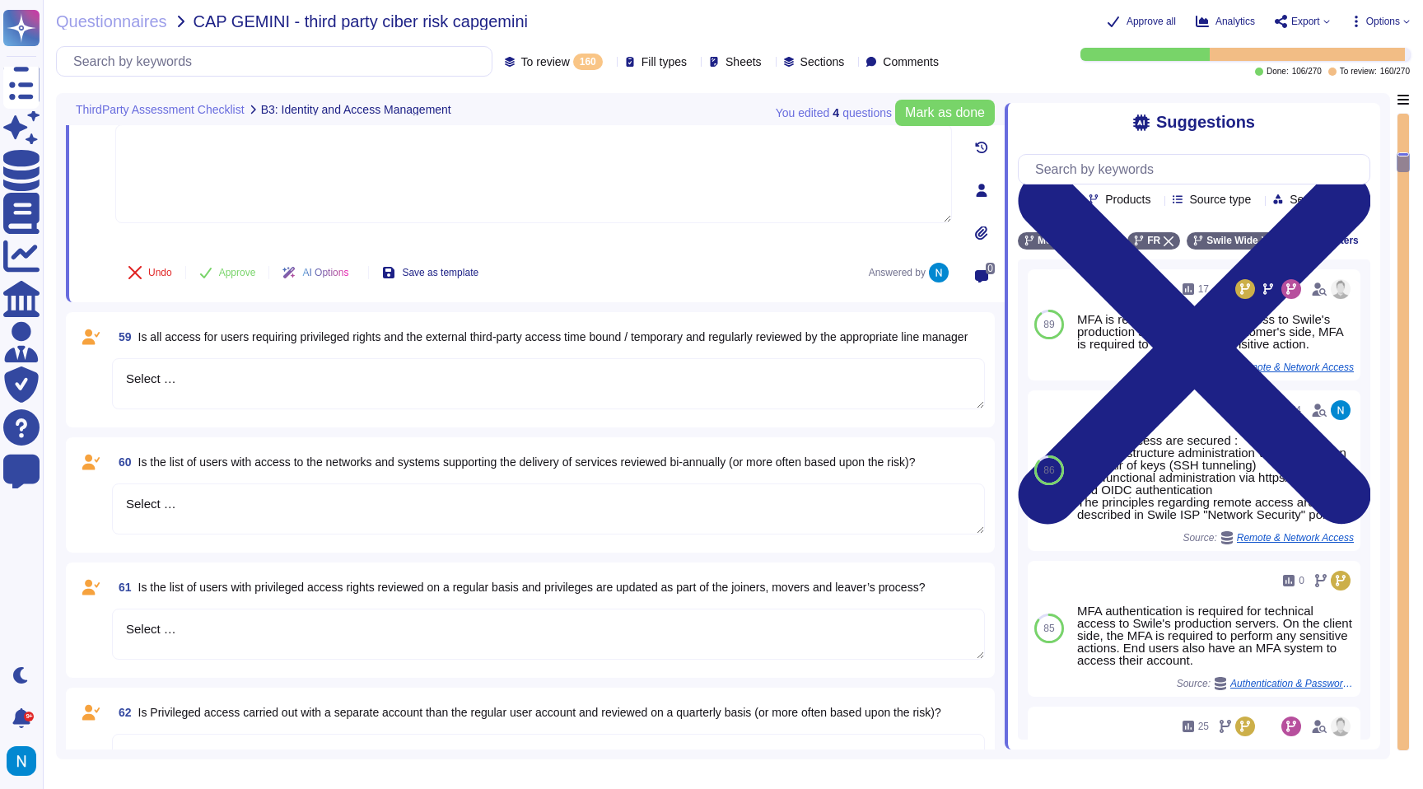
click at [196, 499] on textarea "Select …" at bounding box center [548, 508] width 873 height 51
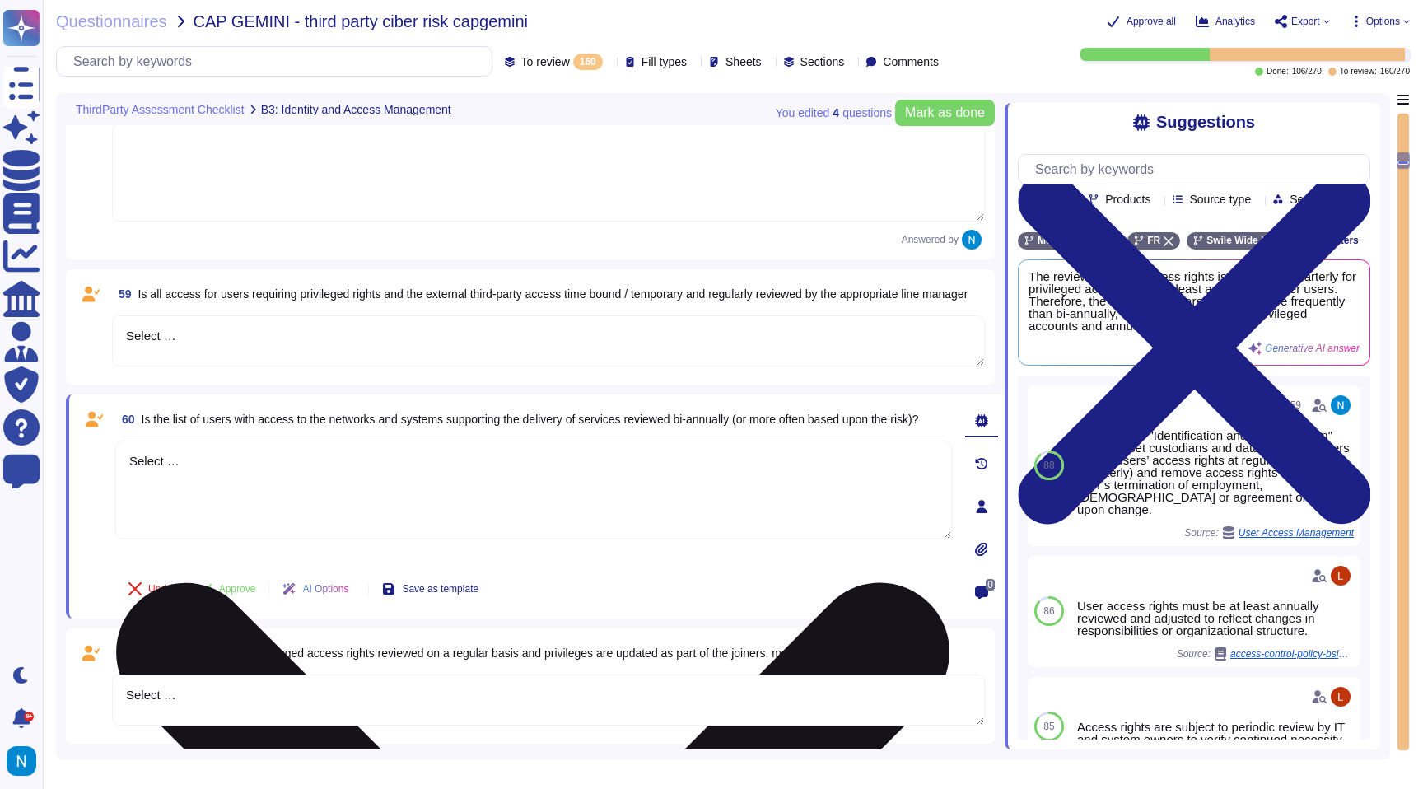
drag, startPoint x: 208, startPoint y: 469, endPoint x: 128, endPoint y: 460, distance: 80.5
click at [129, 460] on textarea "Select …" at bounding box center [533, 490] width 837 height 99
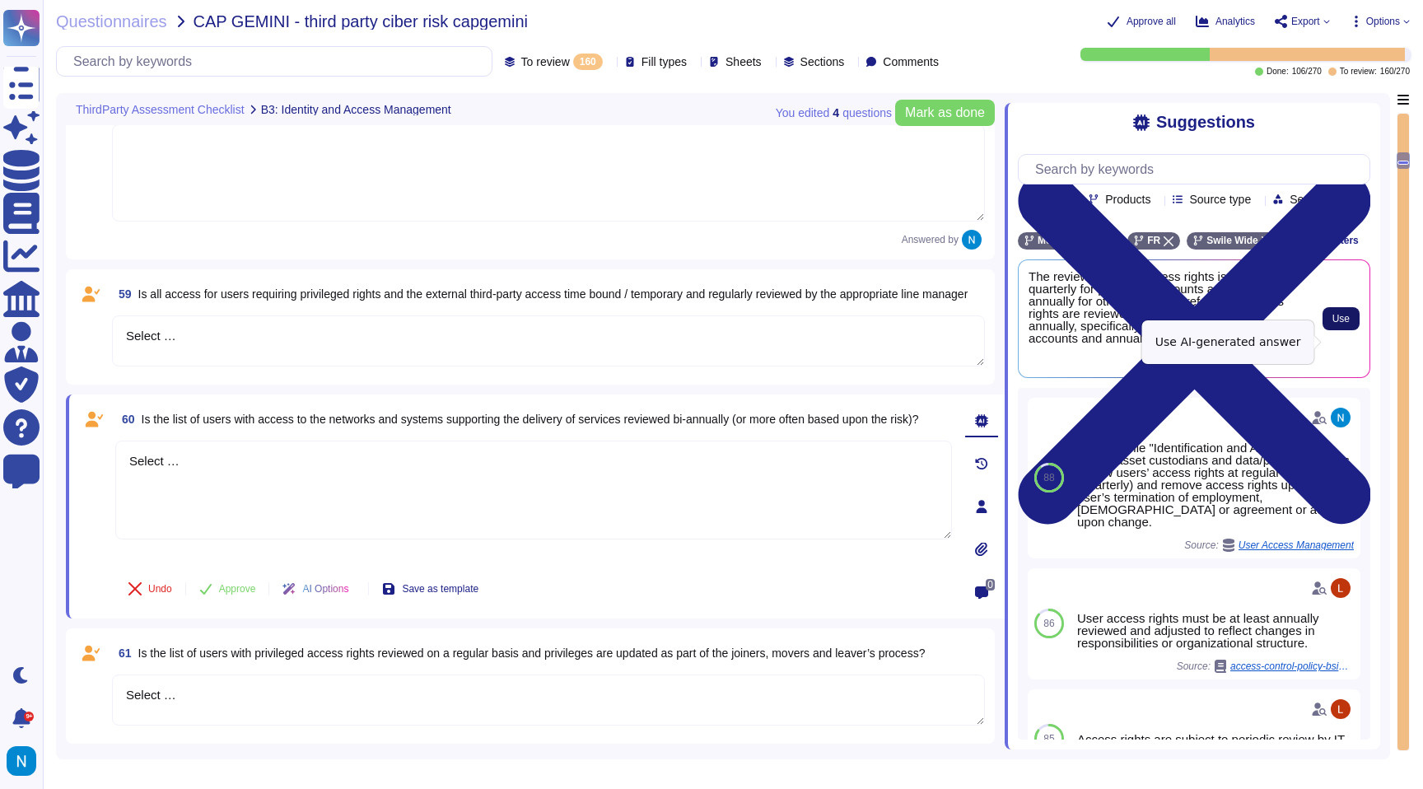
click at [1351, 330] on button "Use" at bounding box center [1341, 318] width 37 height 23
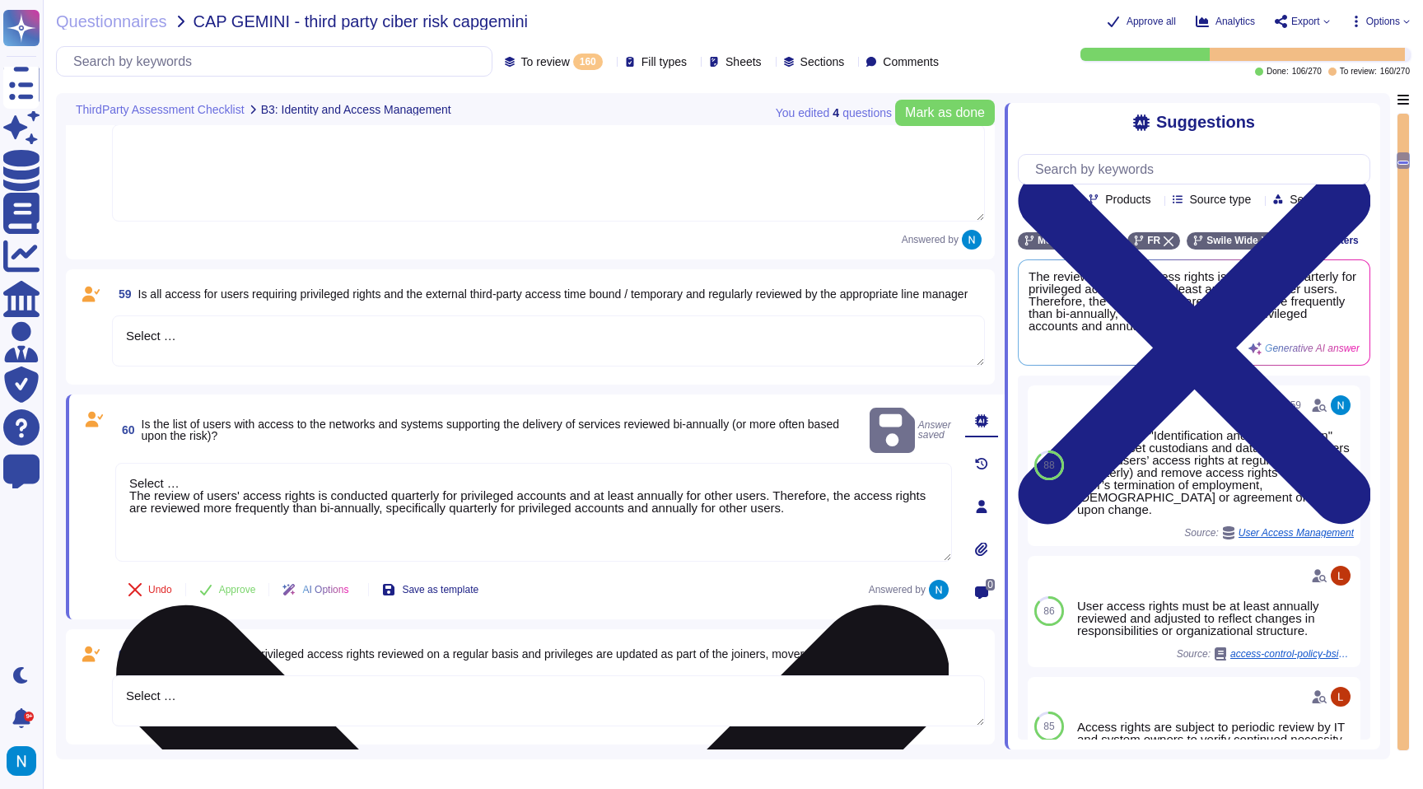
drag, startPoint x: 131, startPoint y: 474, endPoint x: 124, endPoint y: 447, distance: 28.2
click at [124, 463] on textarea "Select … The review of users' access rights is conducted quarterly for privileg…" at bounding box center [533, 512] width 837 height 99
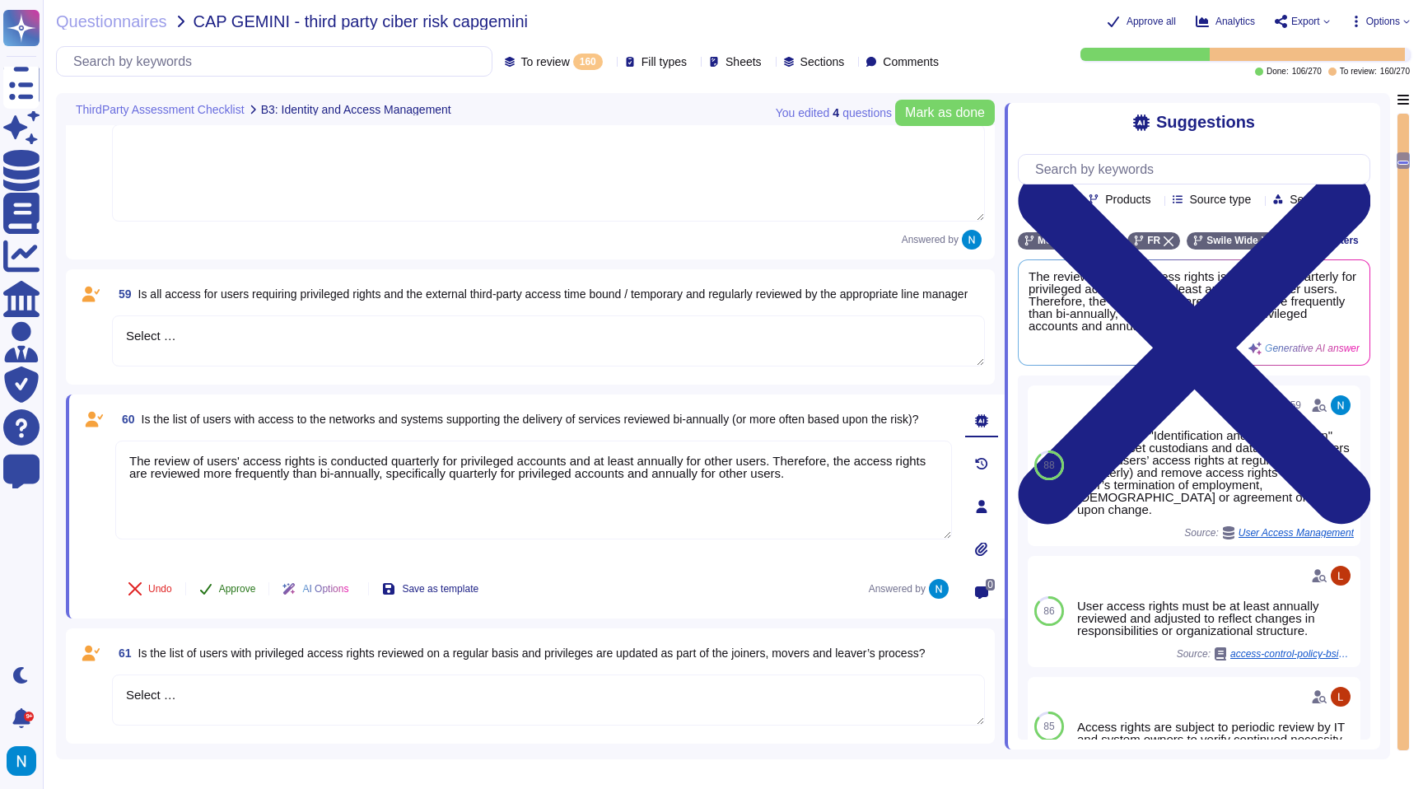
click at [245, 588] on span "Approve" at bounding box center [237, 589] width 37 height 10
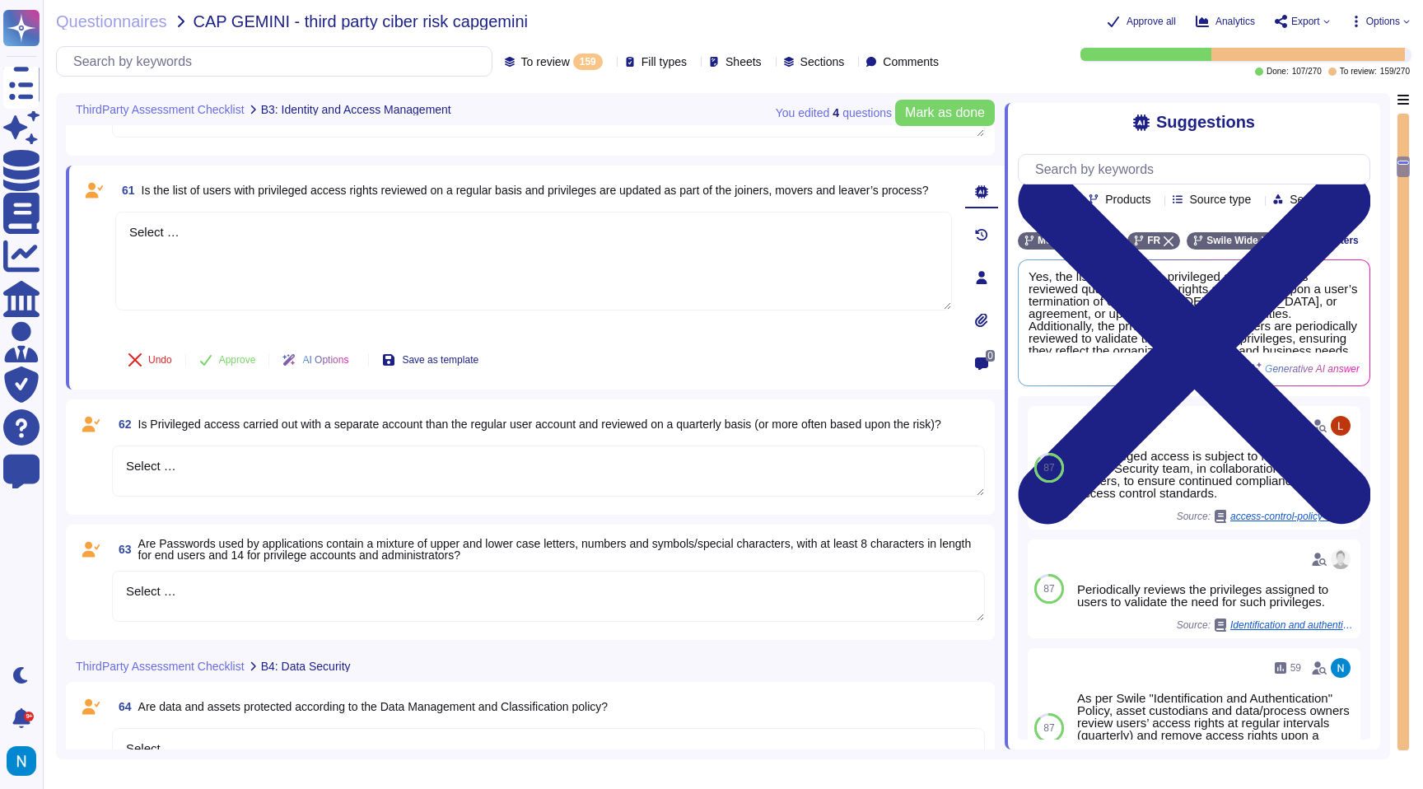
scroll to position [1752, 0]
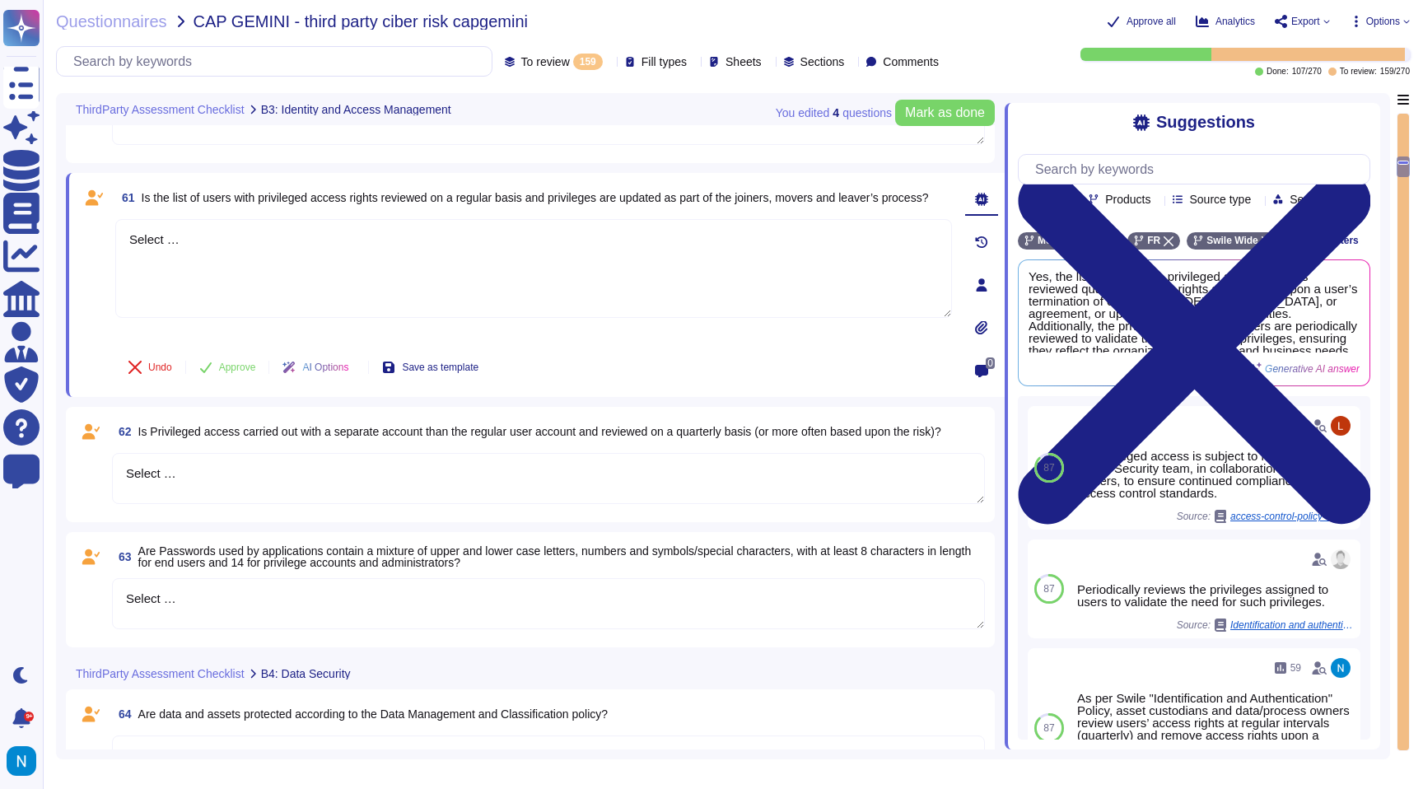
drag, startPoint x: 317, startPoint y: 258, endPoint x: 68, endPoint y: 212, distance: 253.8
click at [68, 212] on div "61 Is the list of users with privileged access rights reviewed on a regular bas…" at bounding box center [535, 285] width 939 height 224
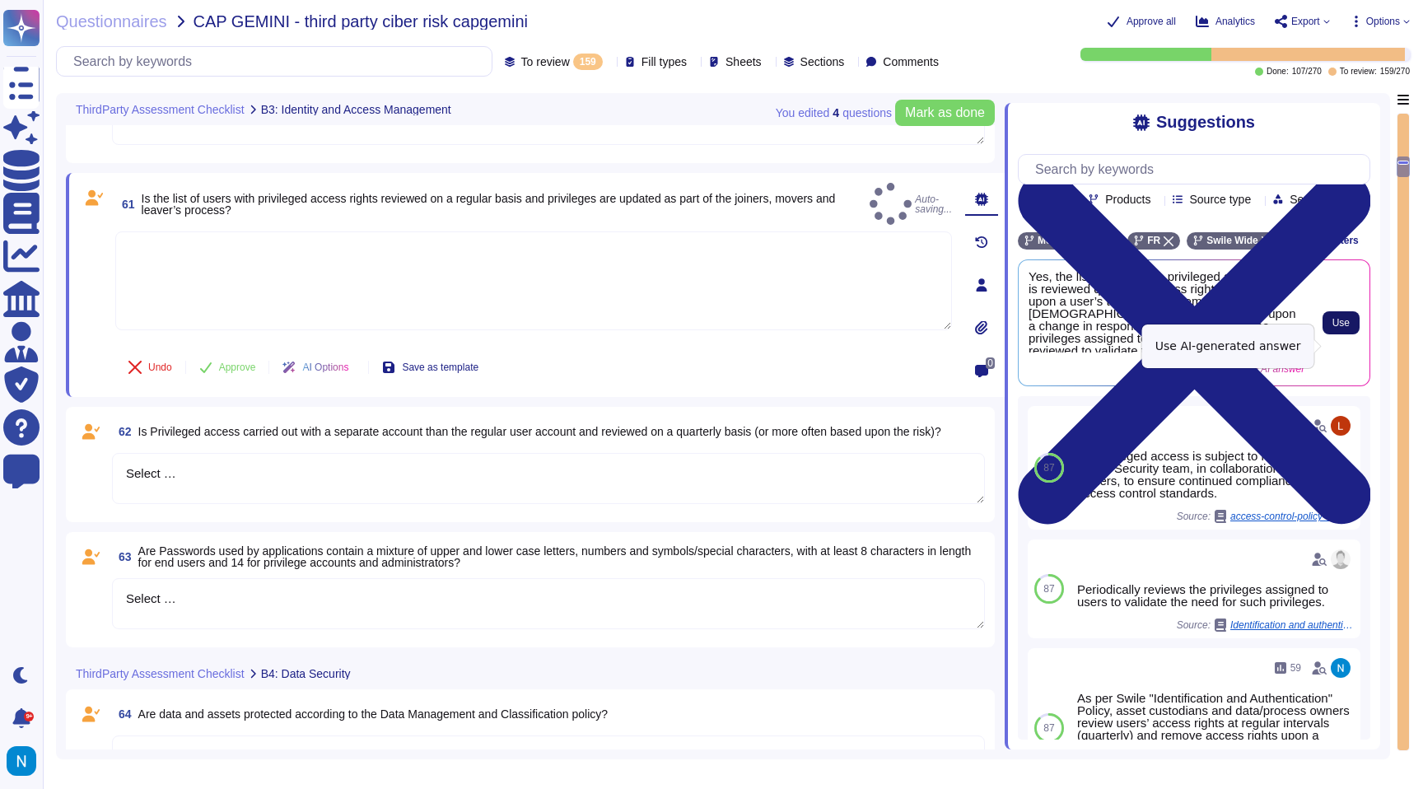
click at [1345, 328] on span "Use" at bounding box center [1340, 323] width 17 height 10
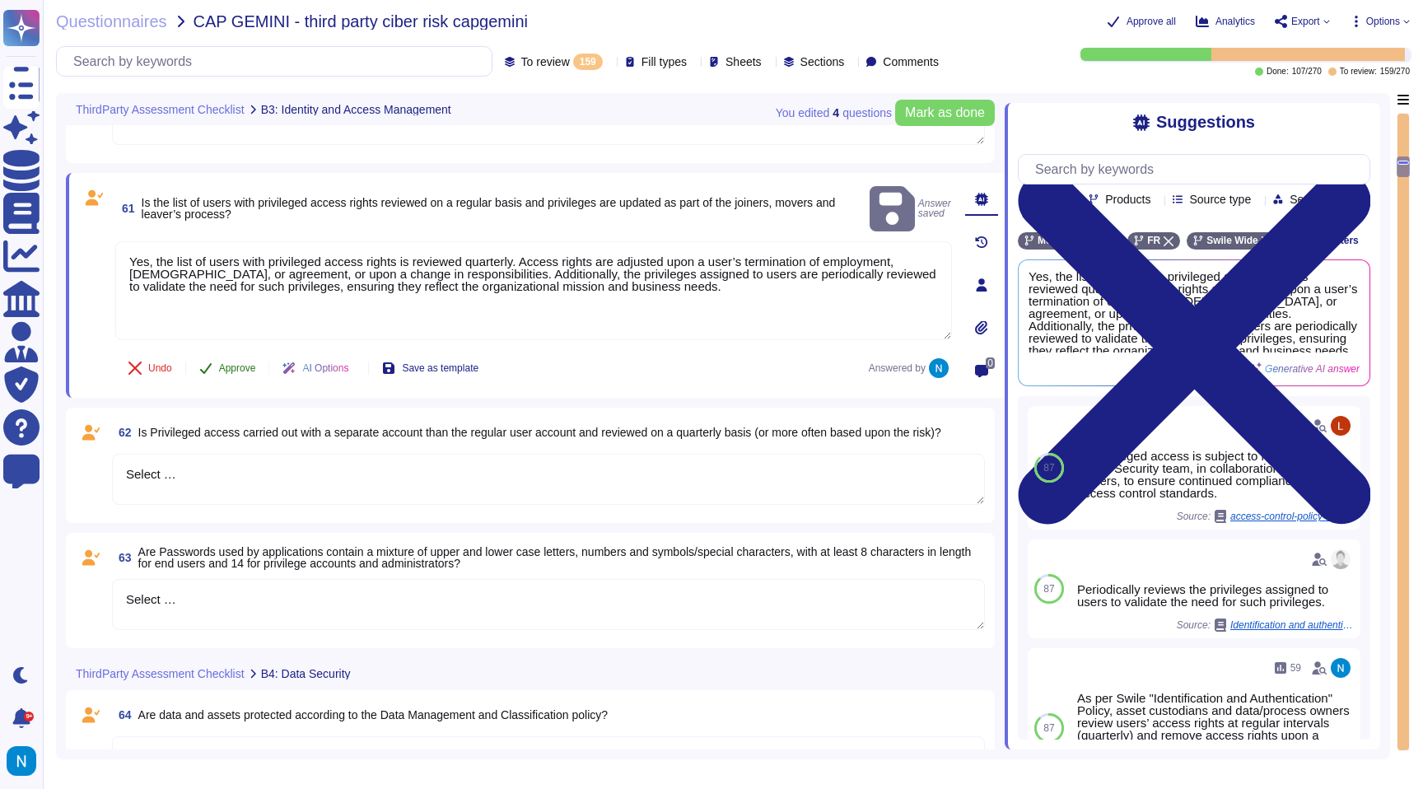
click at [252, 358] on button "Approve" at bounding box center [227, 368] width 83 height 33
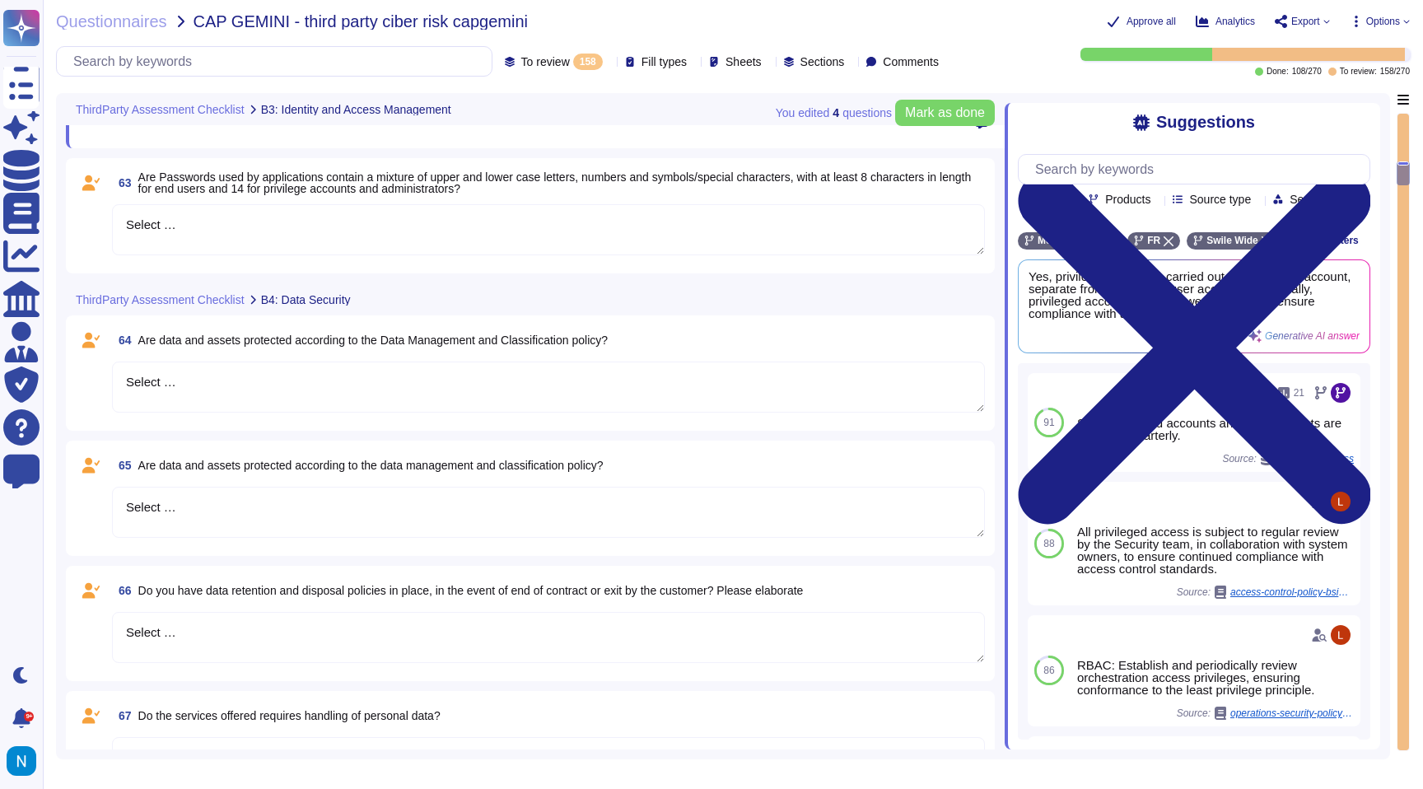
scroll to position [1994, 0]
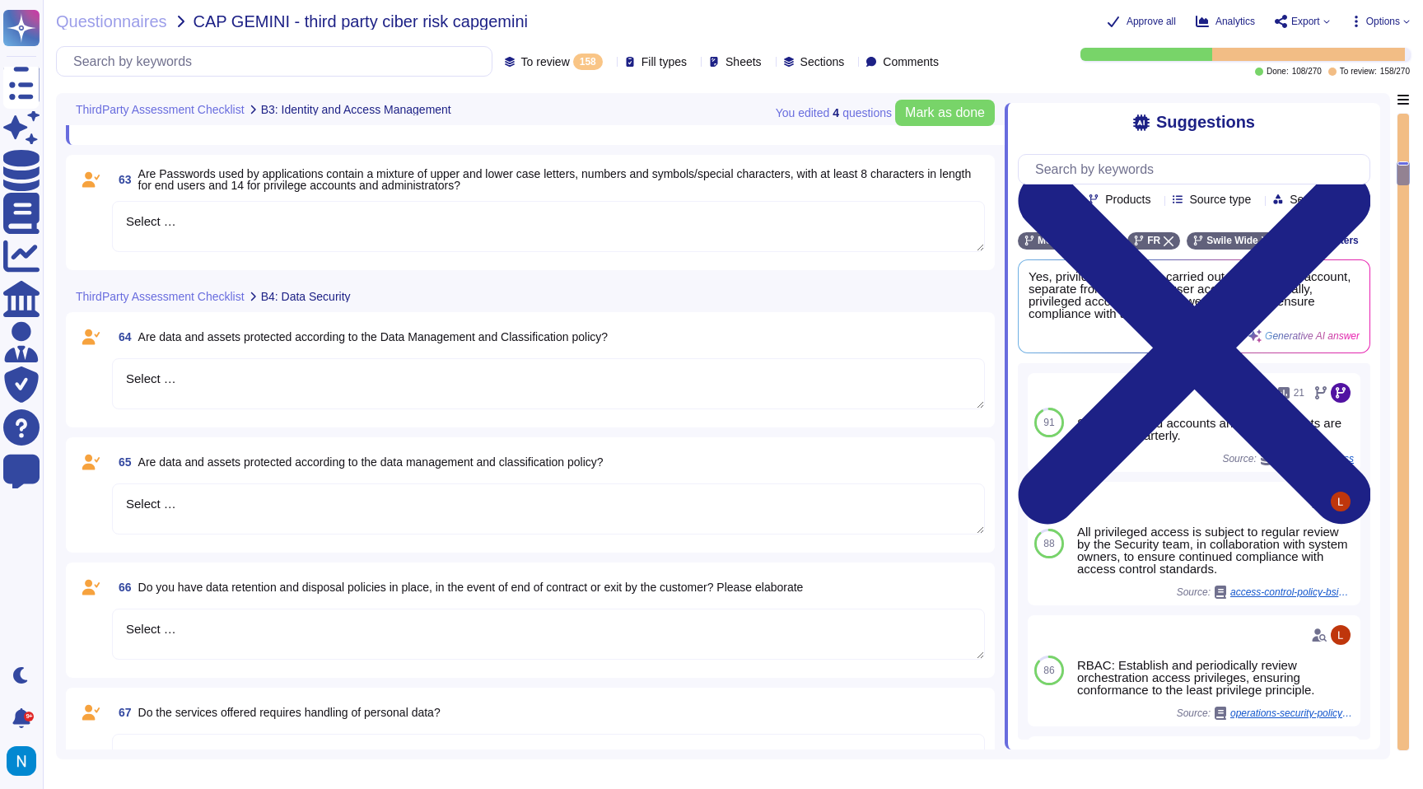
click at [609, 63] on icon at bounding box center [609, 63] width 0 height 0
click at [274, 209] on textarea "Select …" at bounding box center [548, 226] width 873 height 51
